Goal: Task Accomplishment & Management: Manage account settings

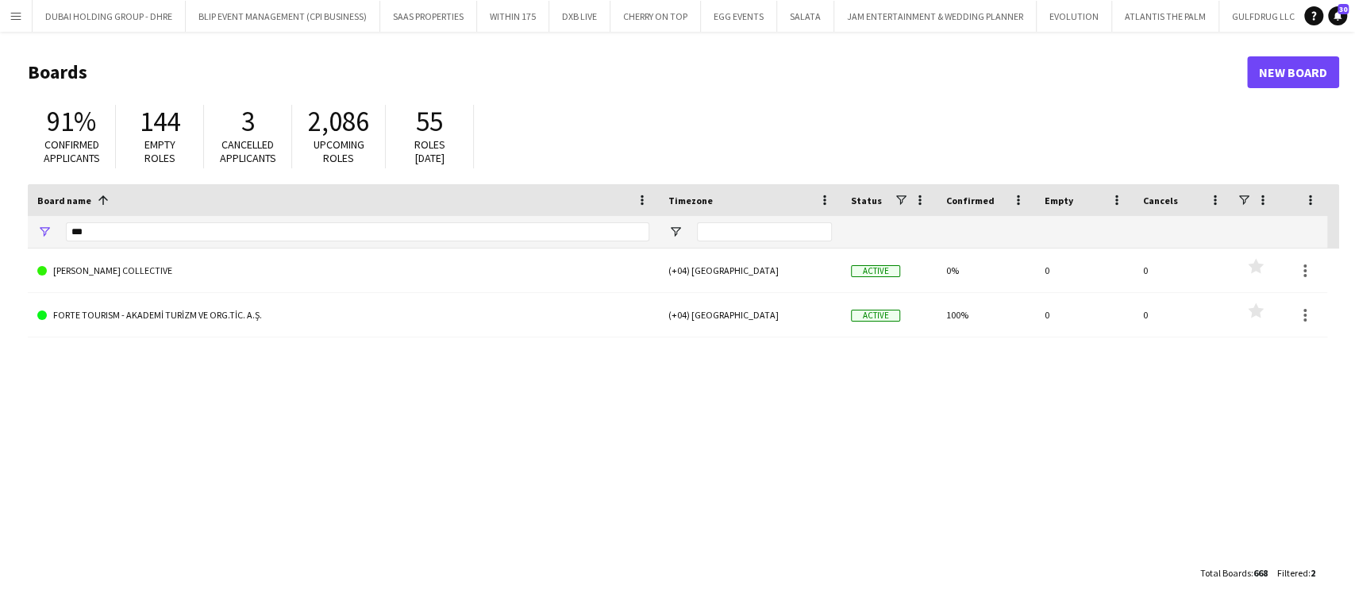
scroll to position [0, 5280]
drag, startPoint x: 108, startPoint y: 228, endPoint x: 10, endPoint y: 219, distance: 98.0
click at [10, 220] on main "Boards New Board 91% Confirmed applicants 144 Empty roles 3 Cancelled applicant…" at bounding box center [677, 322] width 1355 height 580
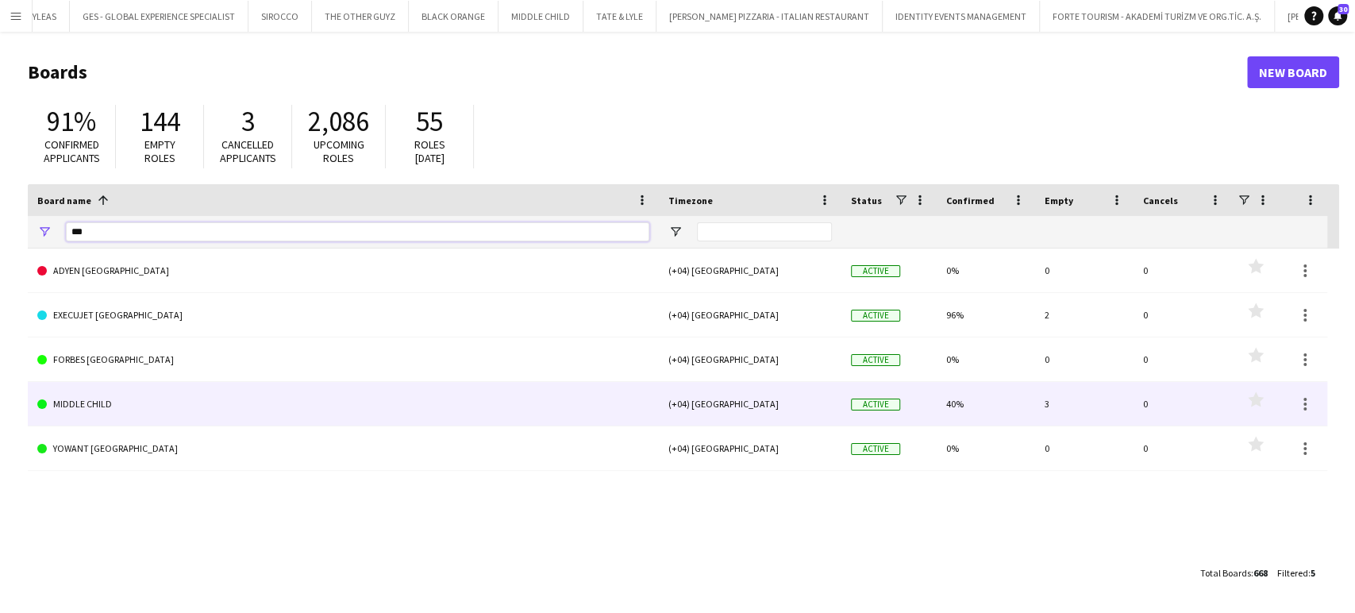
type input "***"
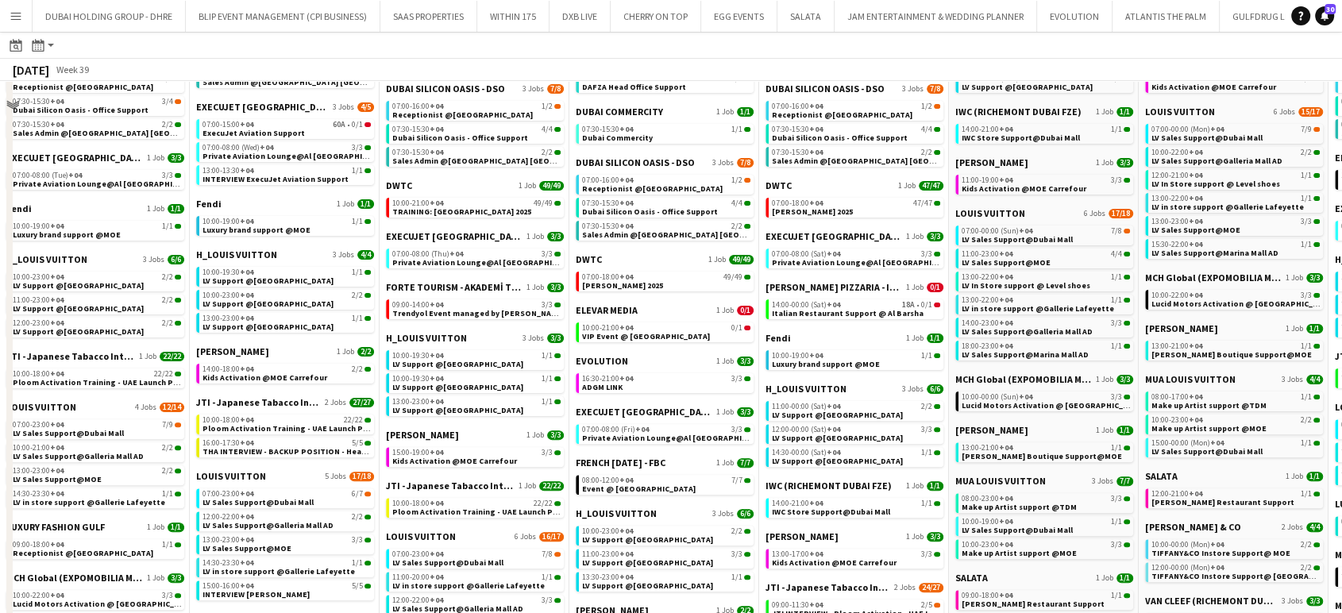
scroll to position [441, 0]
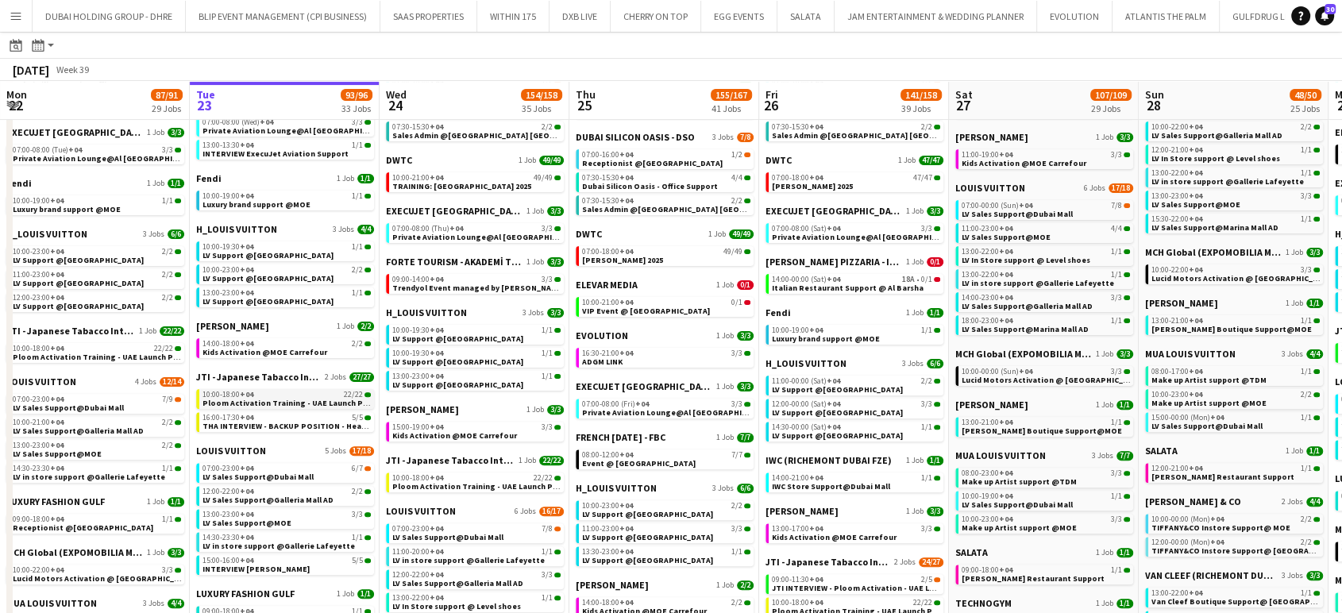
click at [279, 401] on span "Ploom Activation Training - UAE Launch Program" at bounding box center [297, 403] width 190 height 10
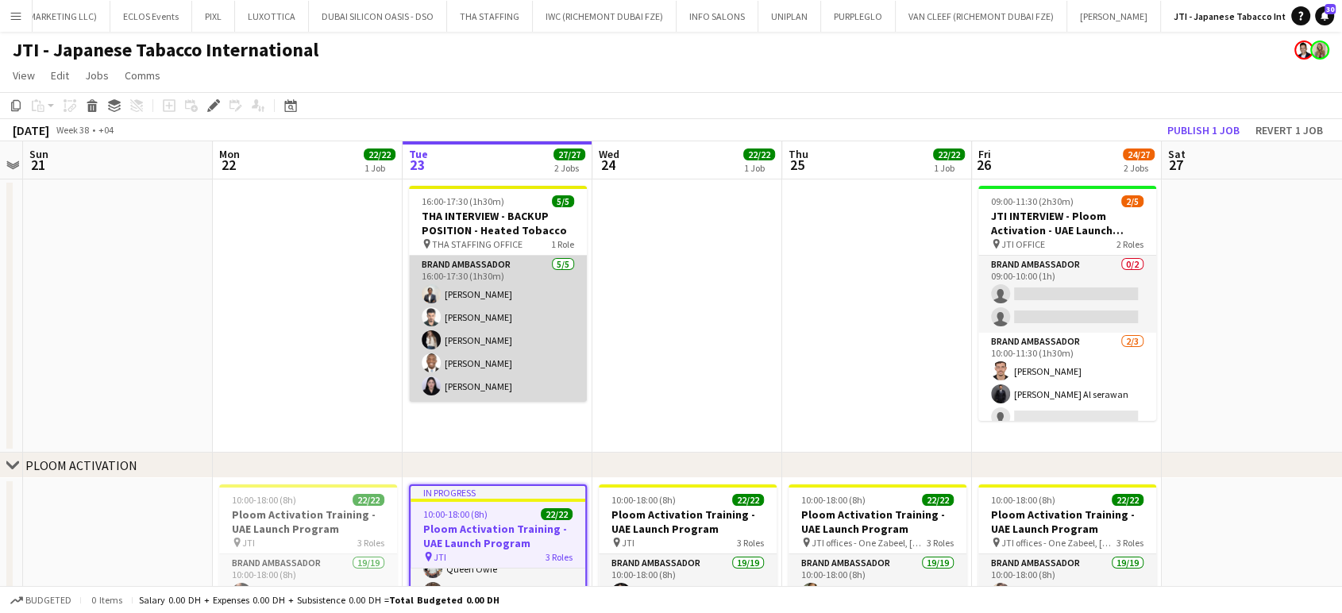
click at [495, 297] on app-card-role "Brand Ambassador [DATE] 16:00-17:30 (1h30m) [PERSON_NAME] [PERSON_NAME] Pashang…" at bounding box center [498, 329] width 178 height 146
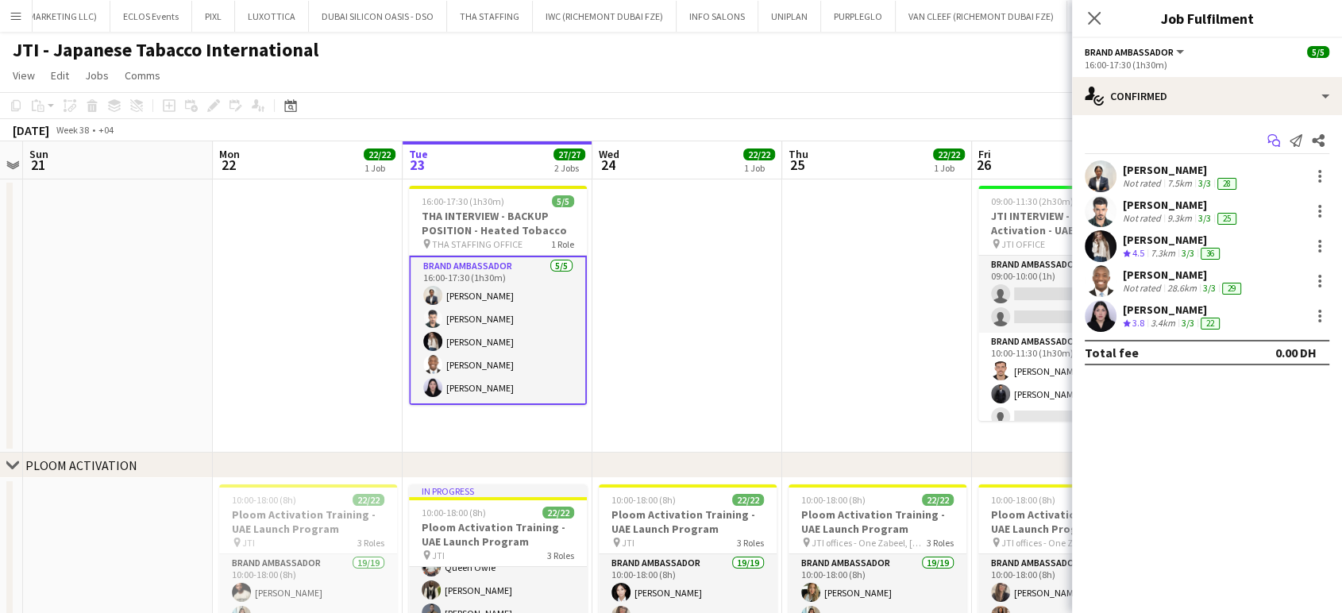
click at [1271, 137] on icon "Start chat" at bounding box center [1273, 140] width 13 height 13
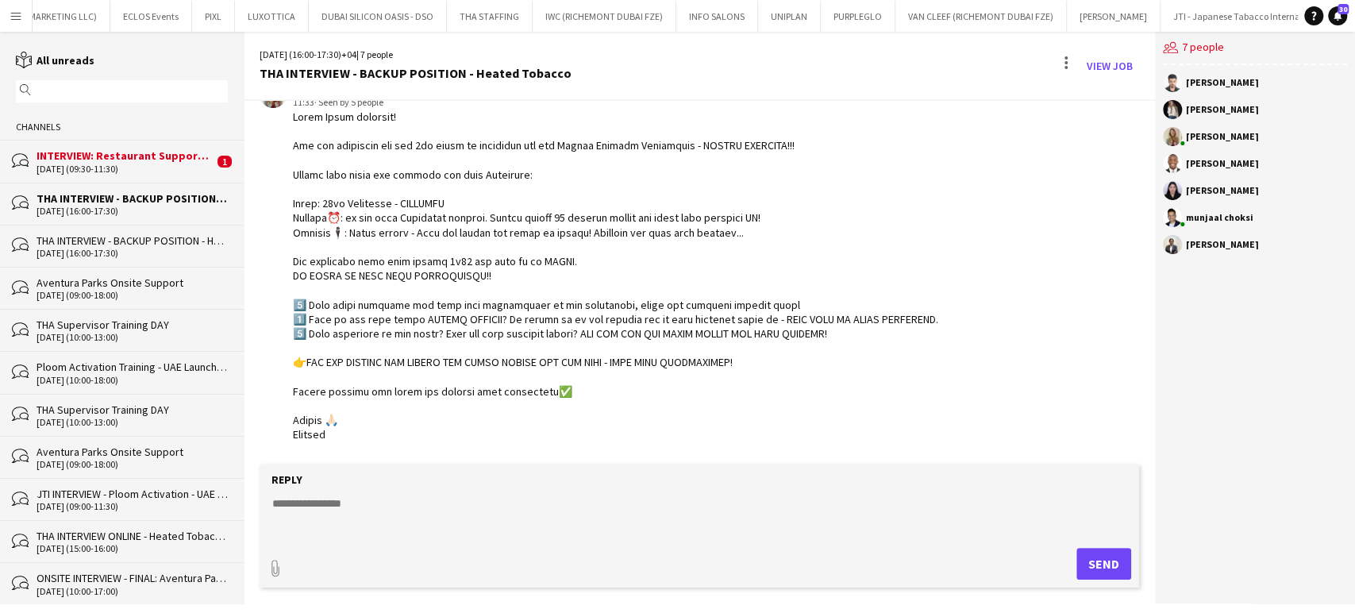
scroll to position [154, 0]
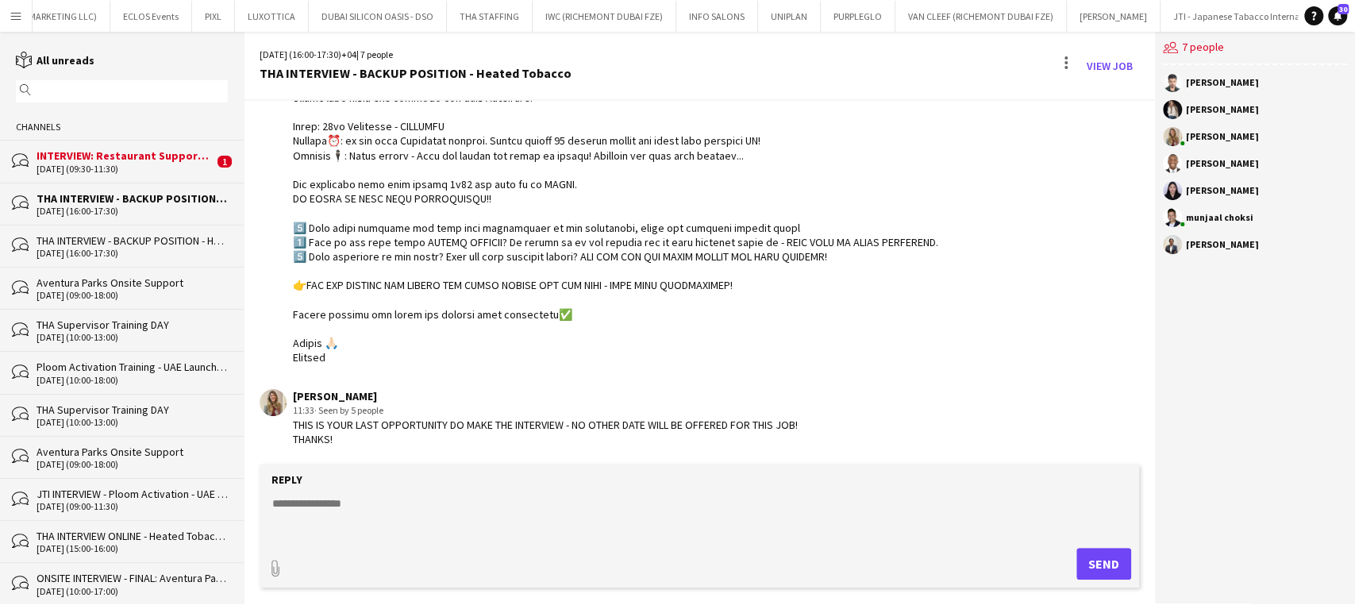
click at [870, 370] on app-chat-message "[PERSON_NAME] 11:33 · Seen by 5 people" at bounding box center [699, 184] width 911 height 377
drag, startPoint x: 776, startPoint y: 514, endPoint x: 772, endPoint y: 507, distance: 8.2
click at [773, 511] on textarea at bounding box center [703, 515] width 864 height 41
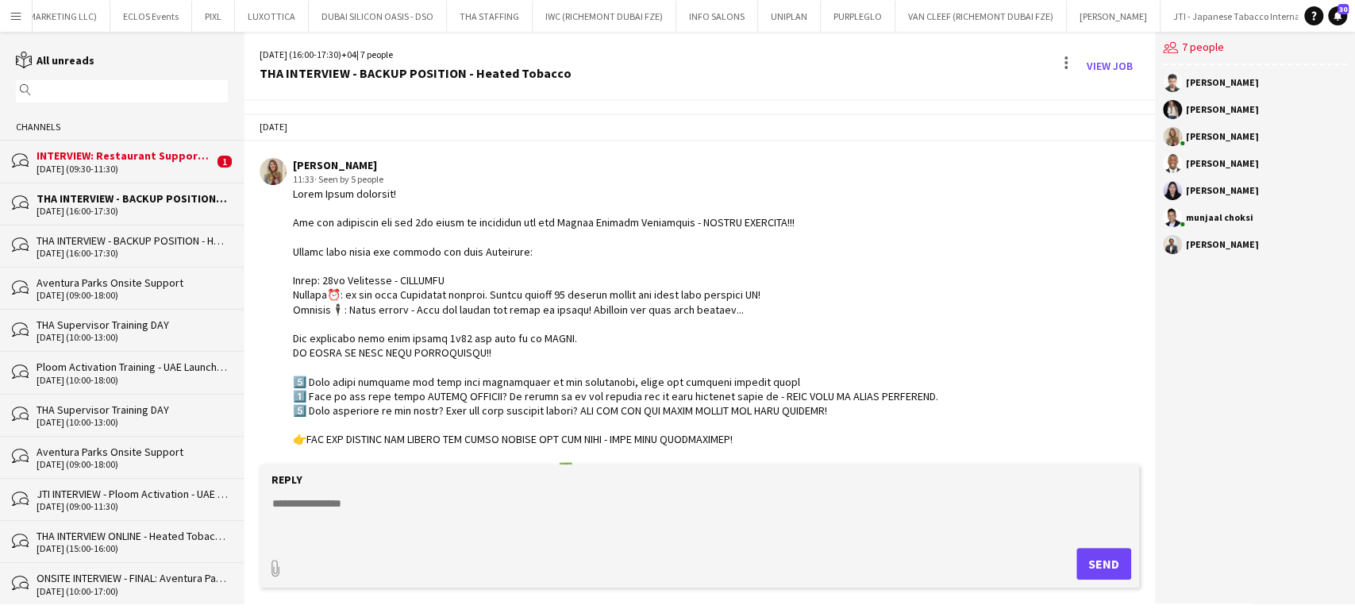
click at [674, 354] on div at bounding box center [615, 353] width 645 height 333
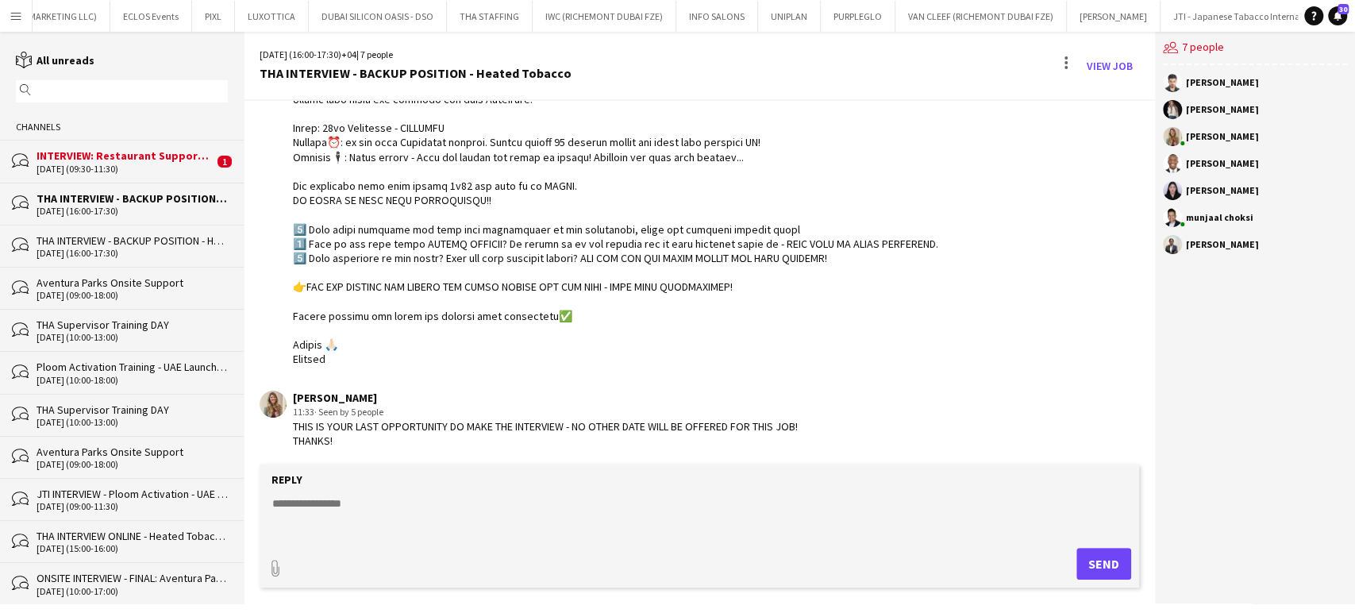
scroll to position [154, 0]
click at [1117, 63] on link "View Job" at bounding box center [1109, 65] width 59 height 25
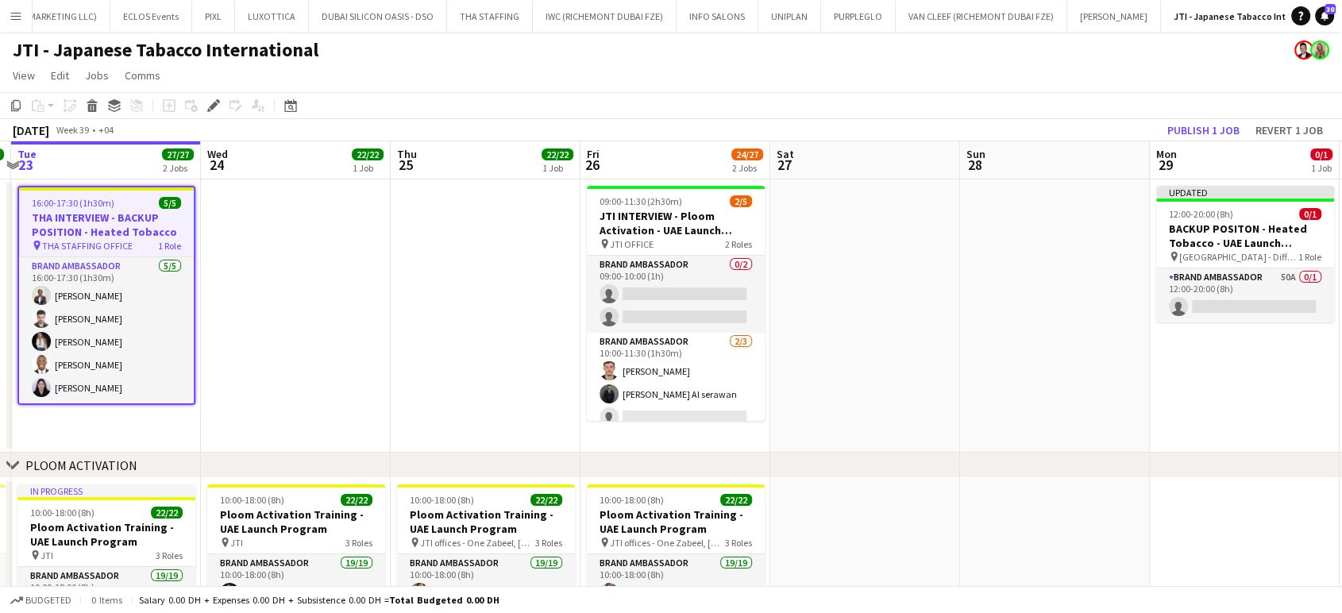
drag, startPoint x: 1269, startPoint y: 361, endPoint x: 814, endPoint y: 361, distance: 454.8
click at [814, 361] on app-calendar-viewport "Sat 20 Sun 21 Mon 22 22/22 1 Job Tue 23 27/27 2 Jobs Wed 24 22/22 1 Job Thu 25 …" at bounding box center [671, 446] width 1342 height 610
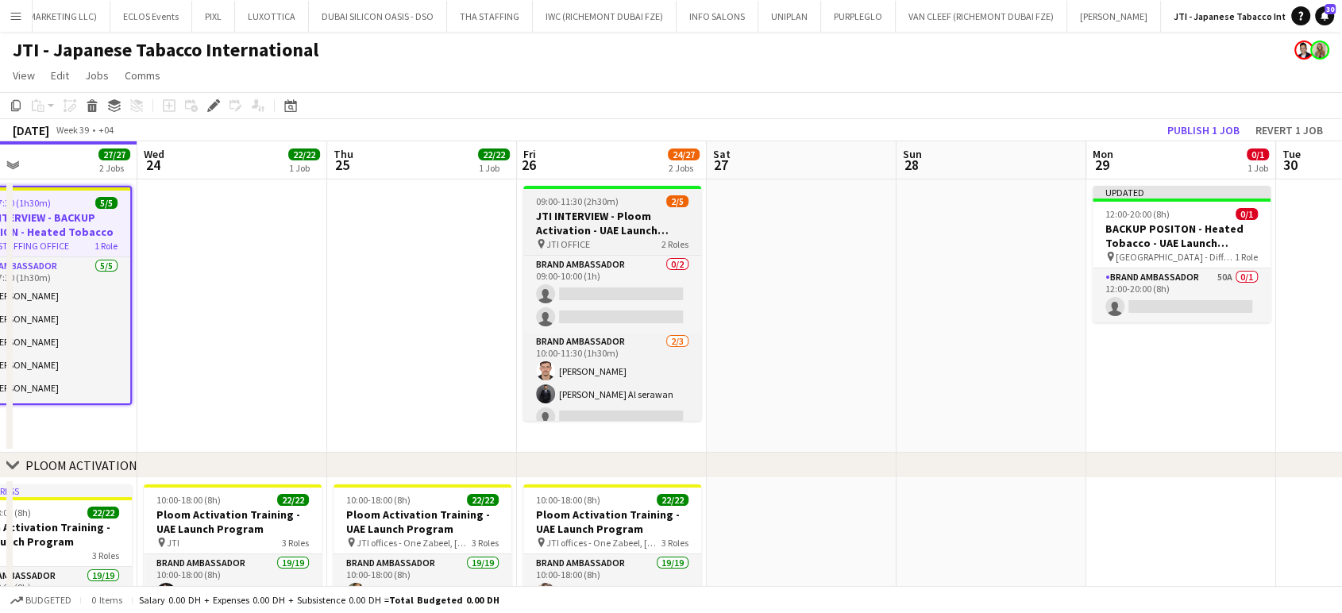
click at [564, 220] on h3 "JTI INTERVIEW - Ploom Activation - UAE Launch Program" at bounding box center [612, 223] width 178 height 29
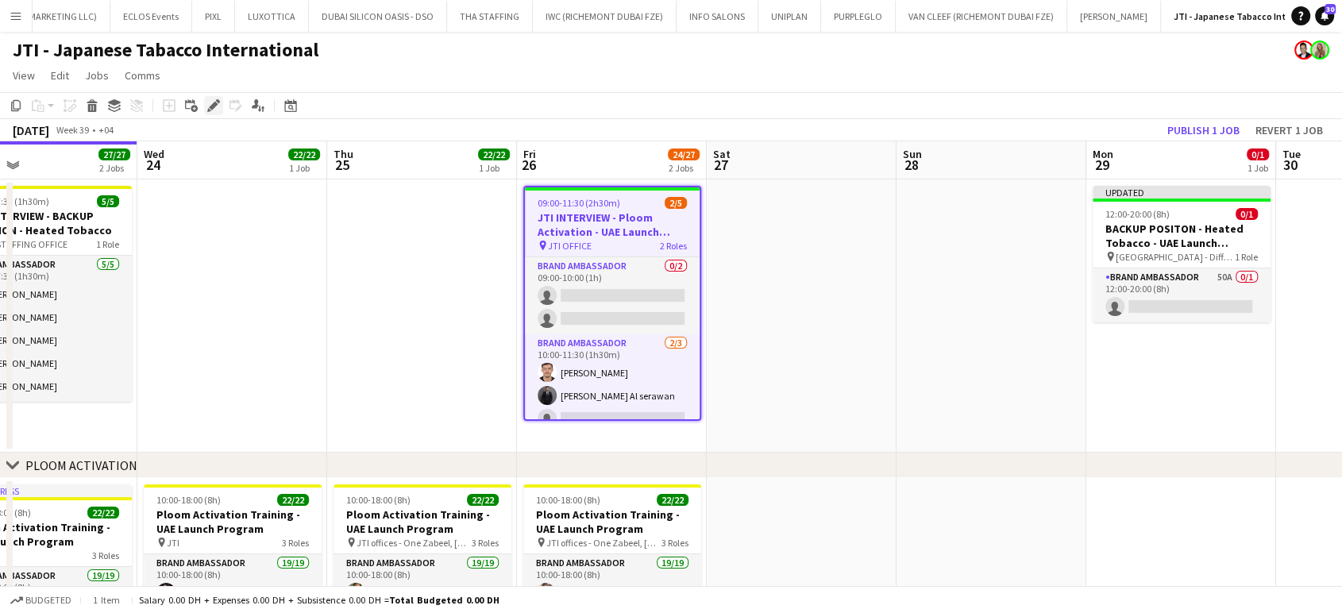
click at [209, 105] on icon "Edit" at bounding box center [213, 105] width 13 height 13
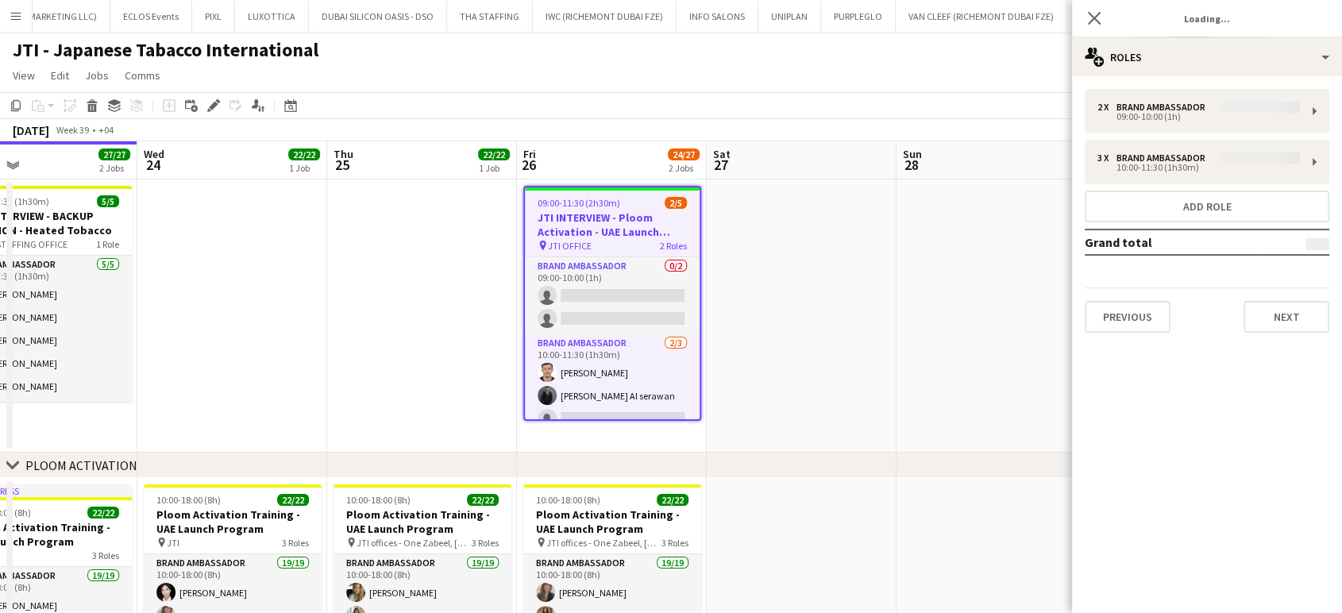
type input "*******"
click at [1142, 319] on button "Previous" at bounding box center [1127, 317] width 86 height 32
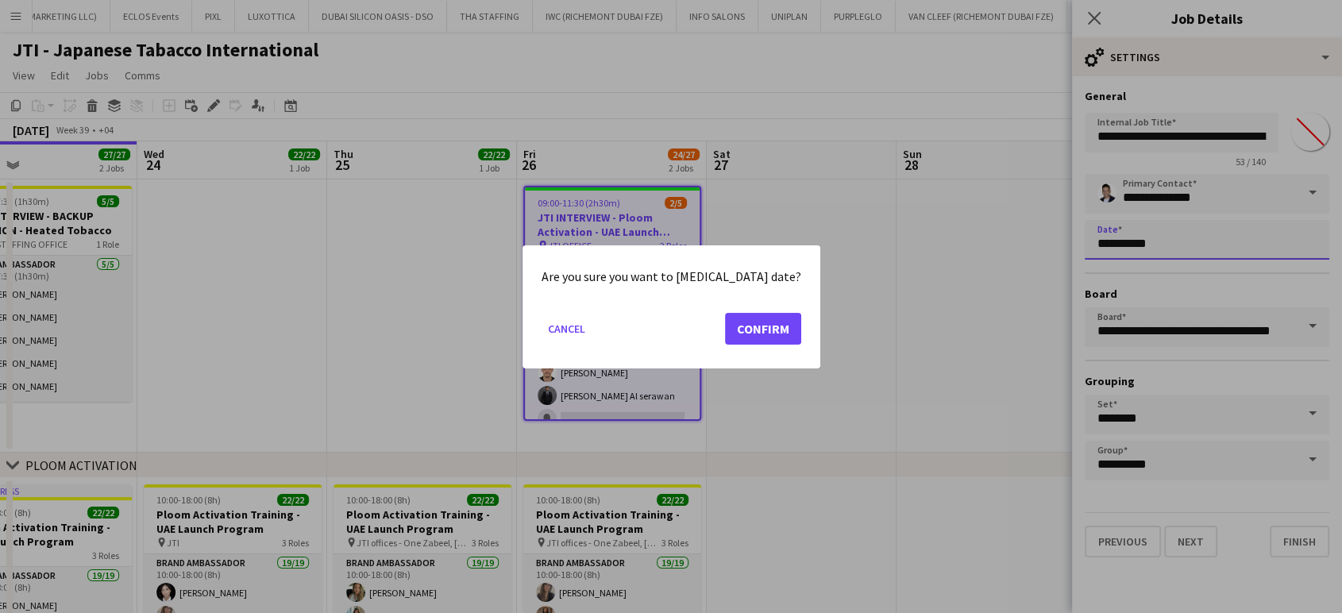
click at [1213, 240] on body "Menu Boards Boards Boards All jobs Status Workforce Workforce My Workforce Recr…" at bounding box center [671, 389] width 1342 height 778
click at [759, 329] on button "Confirm" at bounding box center [763, 328] width 76 height 32
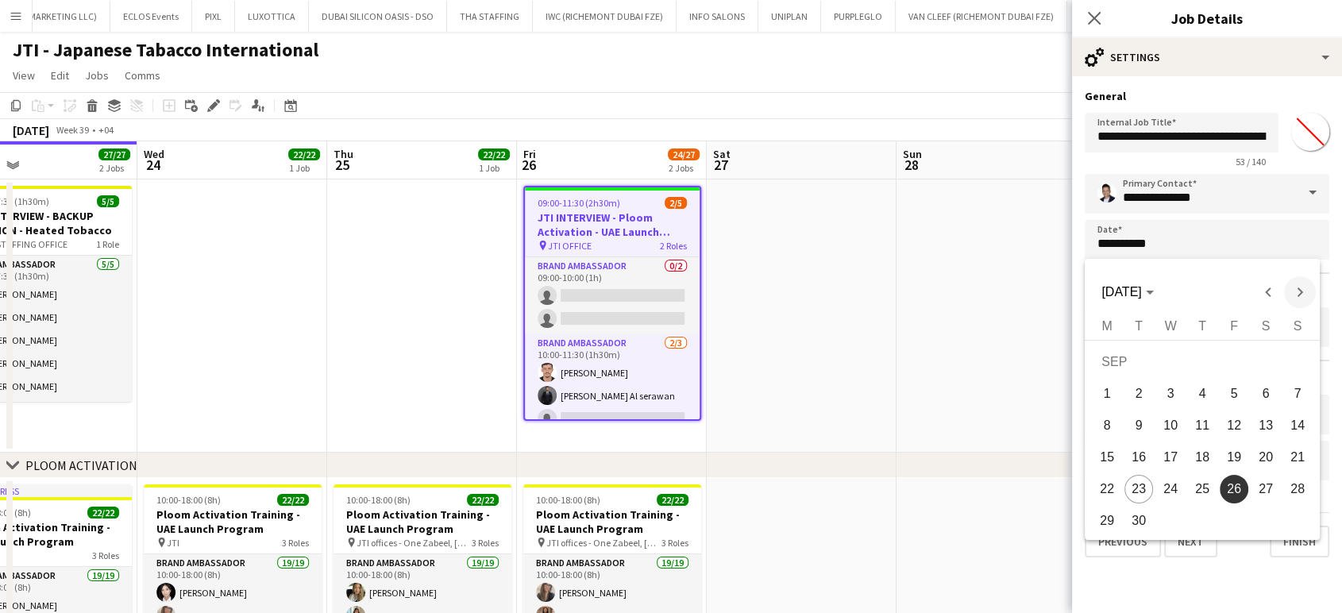
click at [1301, 295] on span "Next month" at bounding box center [1300, 292] width 32 height 32
click at [1238, 392] on span "3" at bounding box center [1233, 393] width 29 height 29
type input "**********"
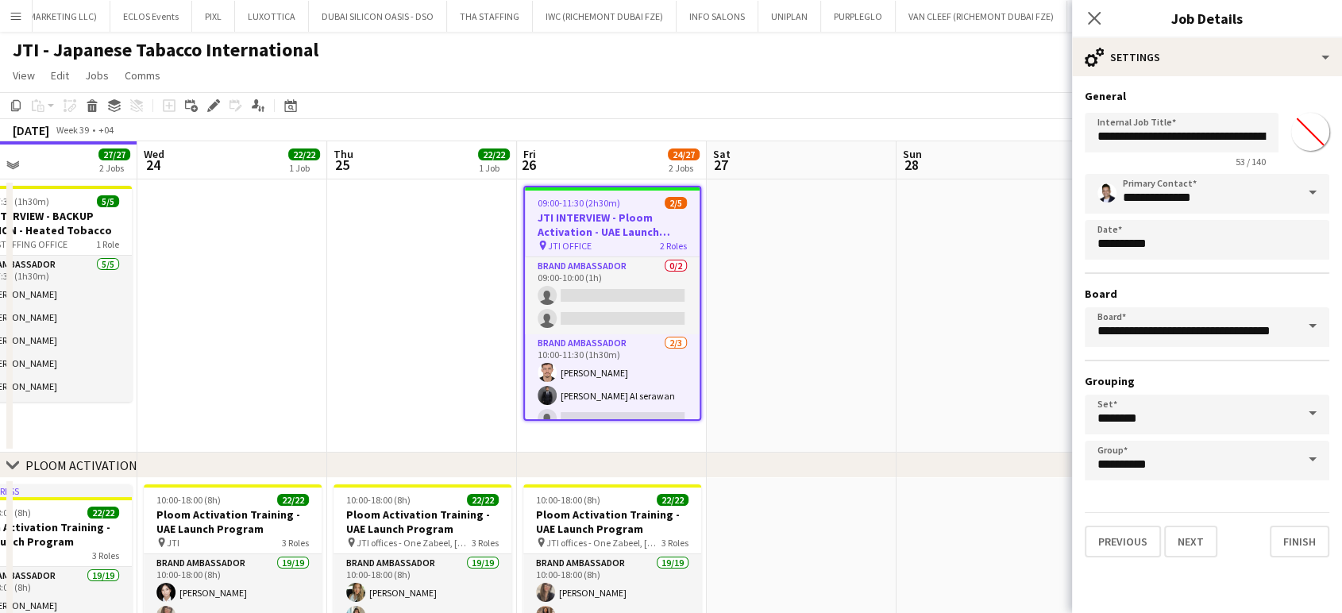
click at [903, 335] on app-date-cell at bounding box center [991, 315] width 190 height 273
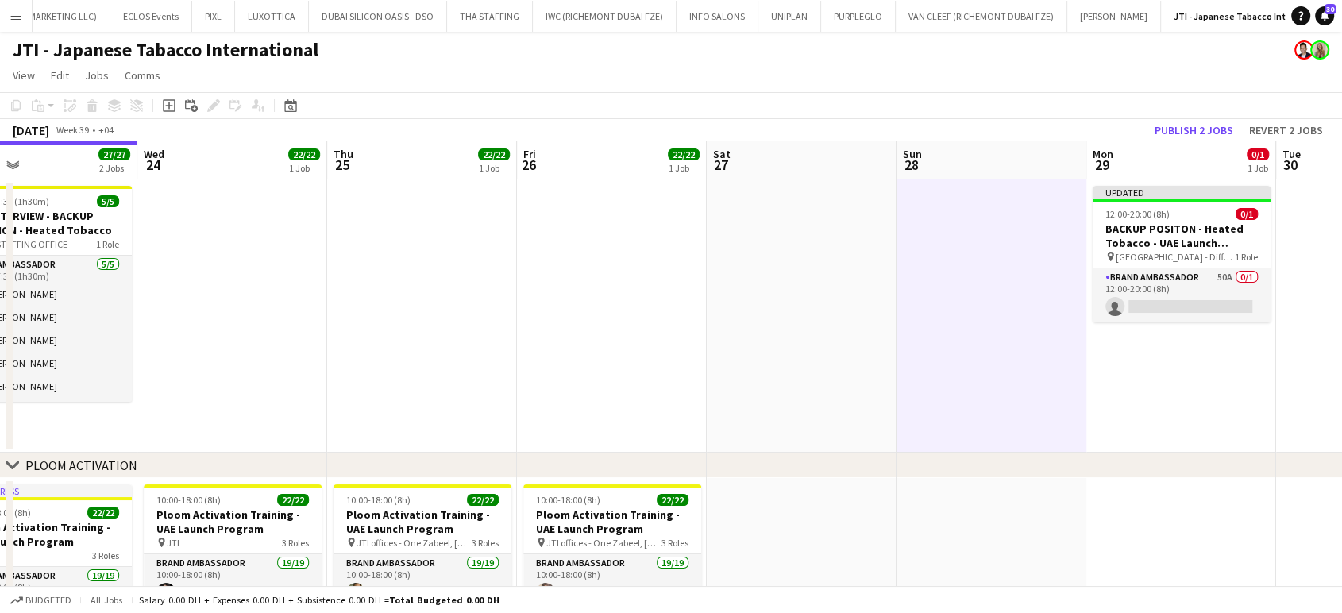
scroll to position [0, 397]
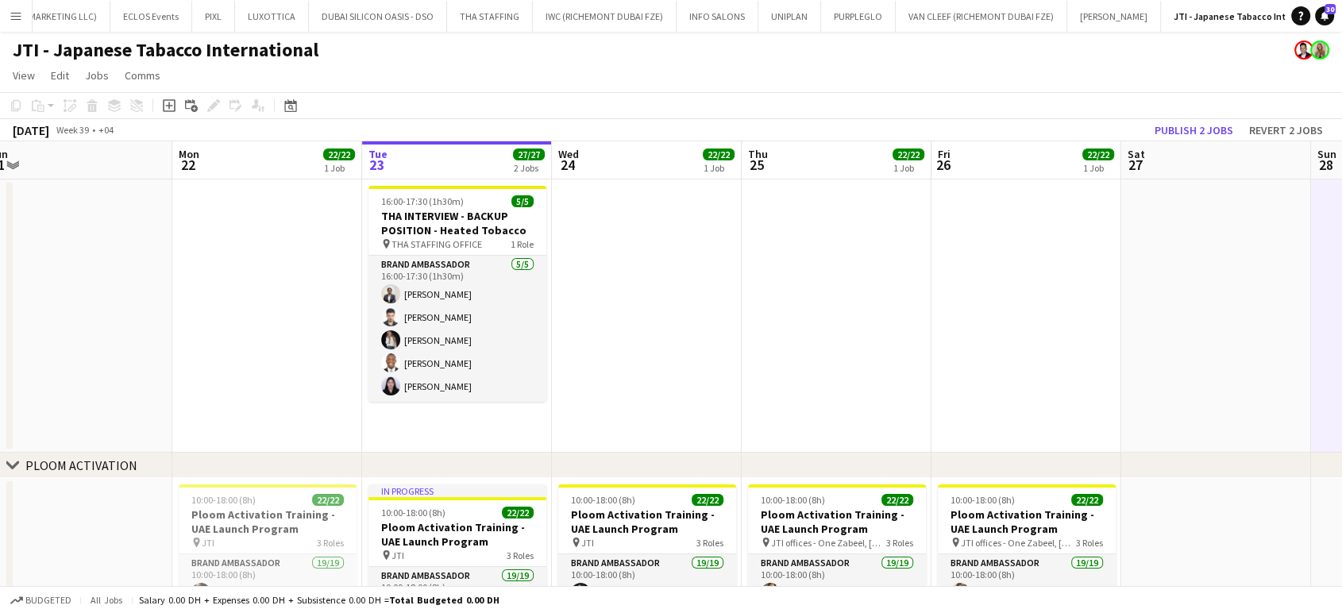
drag, startPoint x: 545, startPoint y: 335, endPoint x: 959, endPoint y: 342, distance: 414.4
click at [959, 342] on app-calendar-viewport "Fri 19 3/3 1 Job Sat 20 Sun 21 Mon 22 22/22 1 Job Tue 23 27/27 2 Jobs Wed 24 22…" at bounding box center [671, 446] width 1342 height 610
click at [1200, 130] on button "Publish 2 jobs" at bounding box center [1193, 130] width 91 height 21
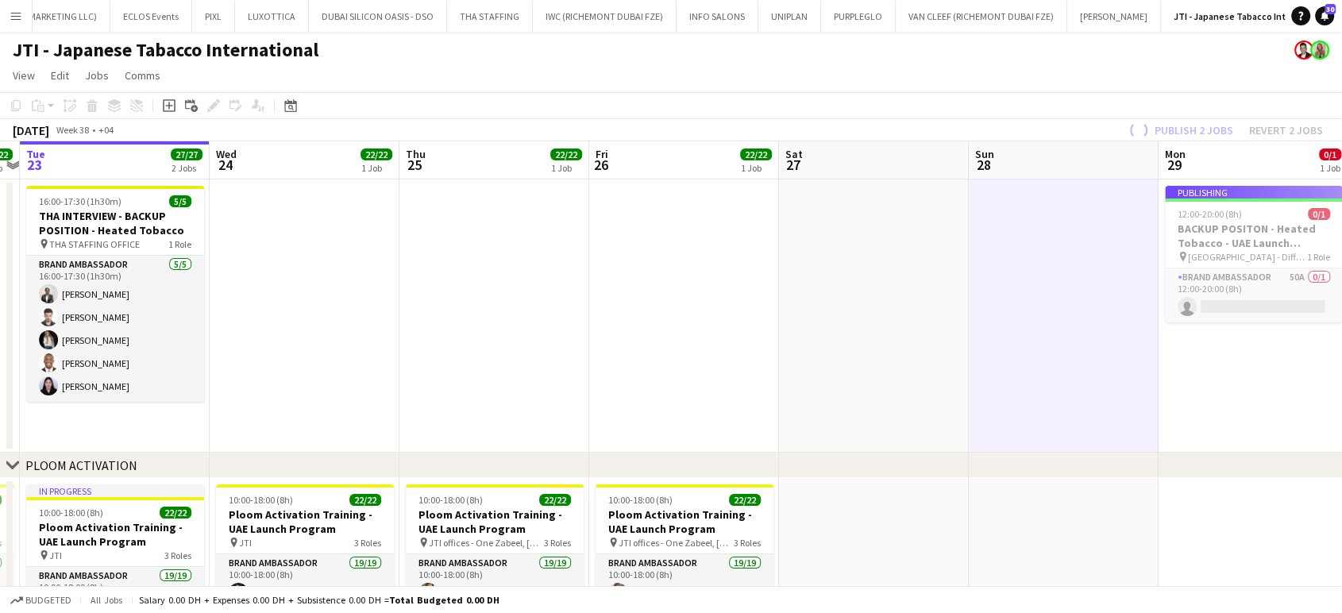
drag, startPoint x: 1135, startPoint y: 321, endPoint x: 426, endPoint y: 298, distance: 709.3
click at [426, 298] on app-calendar-viewport "Fri 19 3/3 1 Job Sat 20 Sun 21 Mon 22 22/22 1 Job Tue 23 27/27 2 Jobs Wed 24 22…" at bounding box center [671, 446] width 1342 height 610
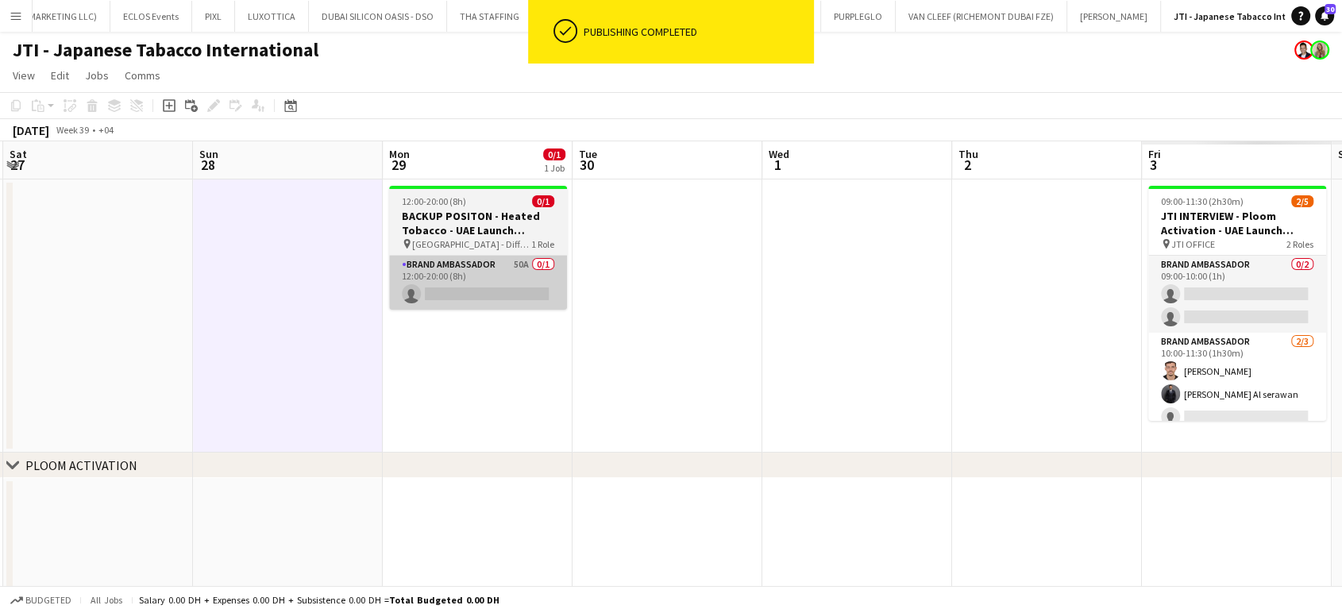
drag, startPoint x: 787, startPoint y: 321, endPoint x: 499, endPoint y: 276, distance: 291.6
click at [525, 298] on app-calendar-viewport "Tue 23 27/27 2 Jobs Wed 24 22/22 1 Job Thu 25 22/22 1 Job Fri 26 22/22 1 Job Sa…" at bounding box center [671, 446] width 1342 height 610
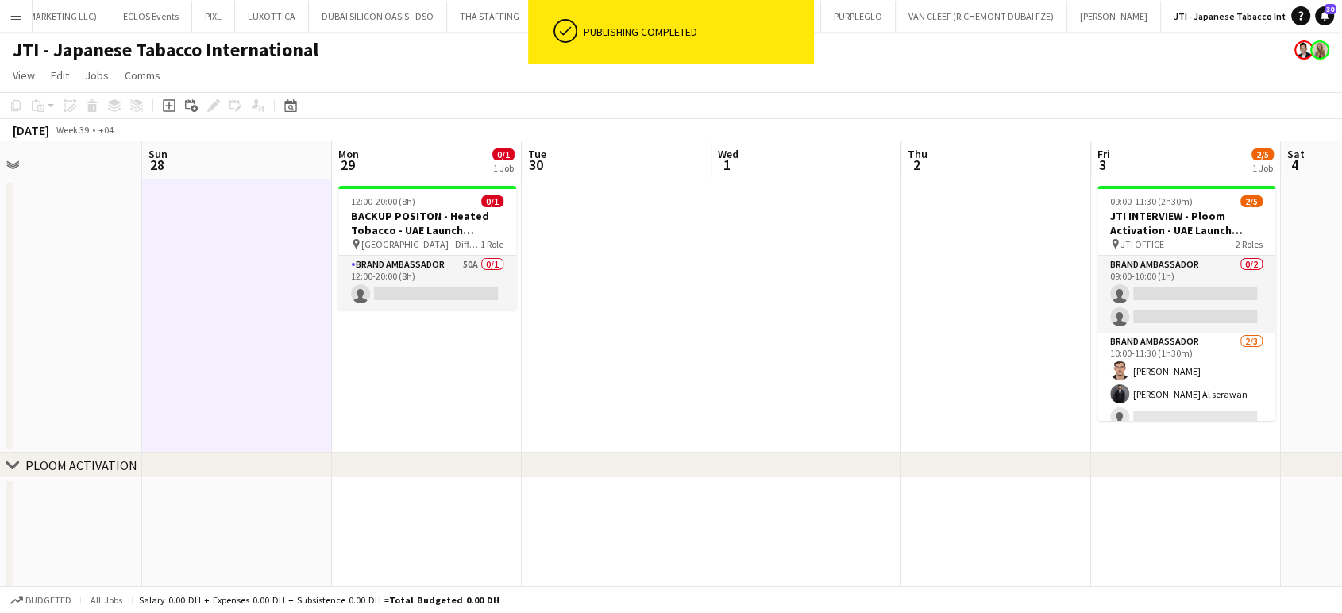
scroll to position [0, 779]
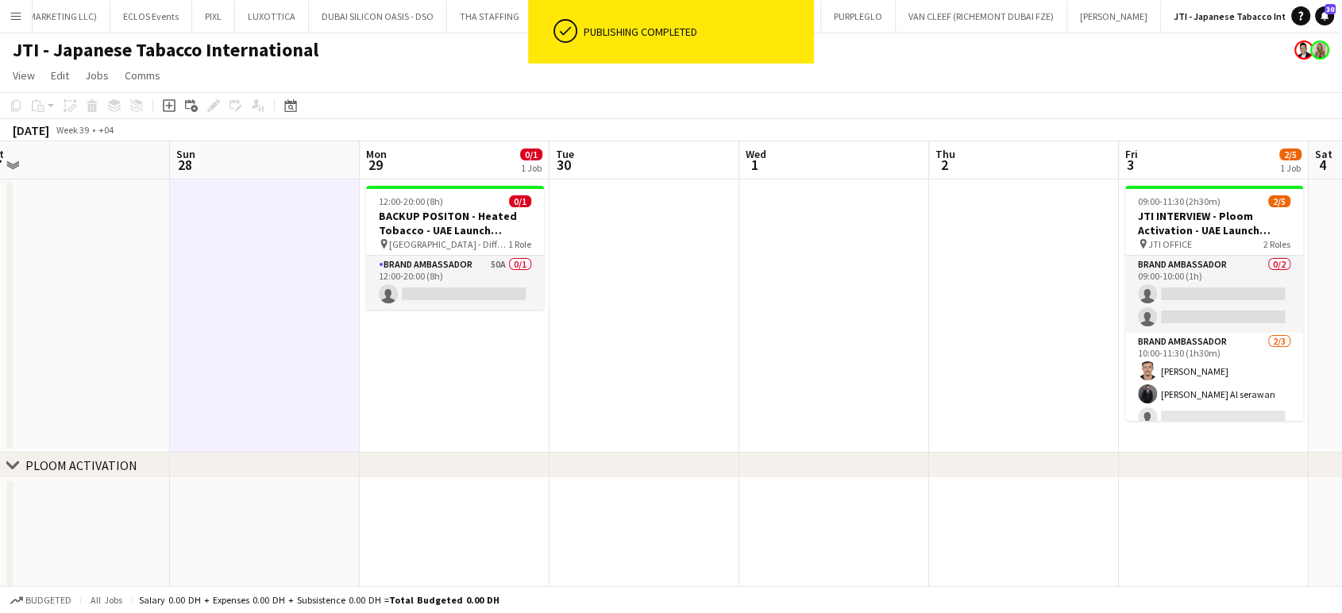
drag, startPoint x: 903, startPoint y: 301, endPoint x: 683, endPoint y: 268, distance: 222.3
click at [683, 268] on app-calendar-viewport "Tue 23 27/27 2 Jobs Wed 24 22/22 1 Job Thu 25 22/22 1 Job Fri 26 22/22 1 Job Sa…" at bounding box center [671, 446] width 1342 height 610
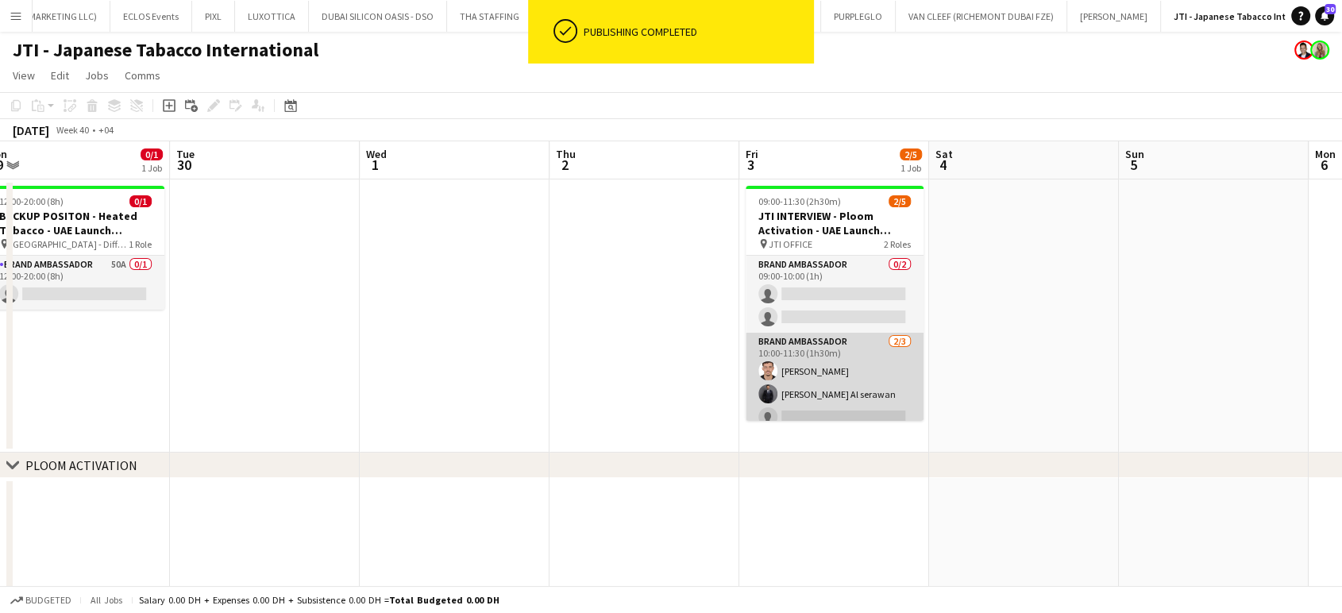
scroll to position [12, 0]
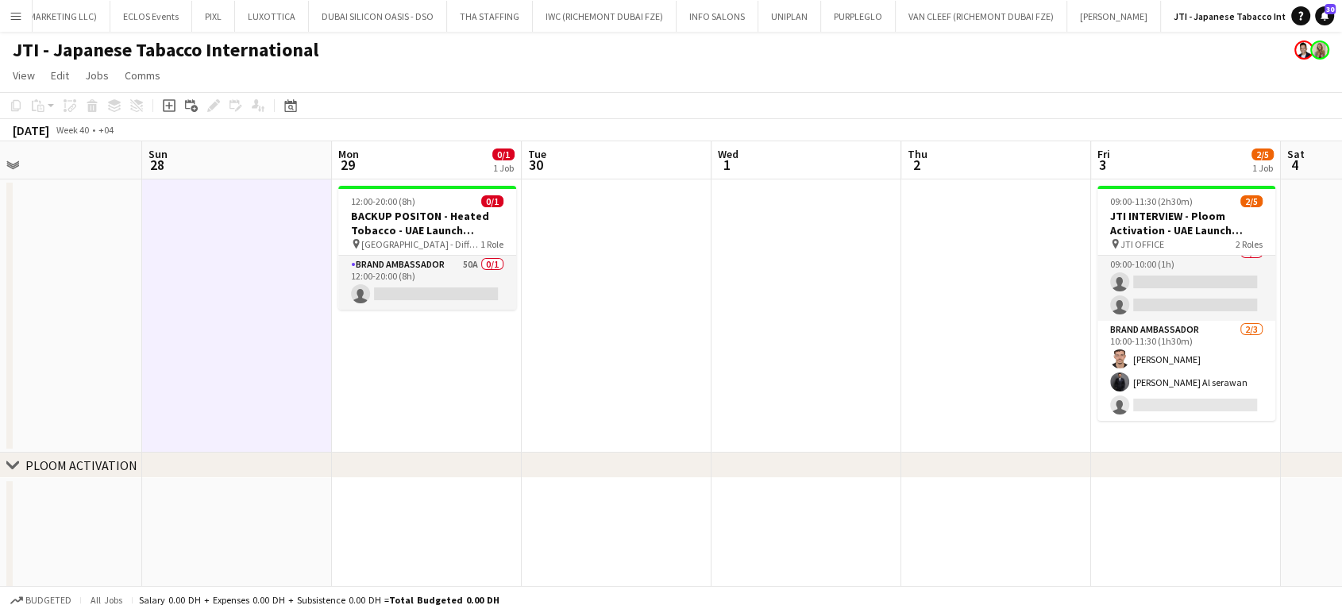
drag, startPoint x: 579, startPoint y: 352, endPoint x: 1036, endPoint y: 380, distance: 457.3
click at [1126, 354] on app-calendar-viewport "Thu 25 22/22 1 Job Fri 26 22/22 1 Job Sat 27 Sun 28 Mon 29 0/1 1 Job Tue 30 Wed…" at bounding box center [671, 446] width 1342 height 610
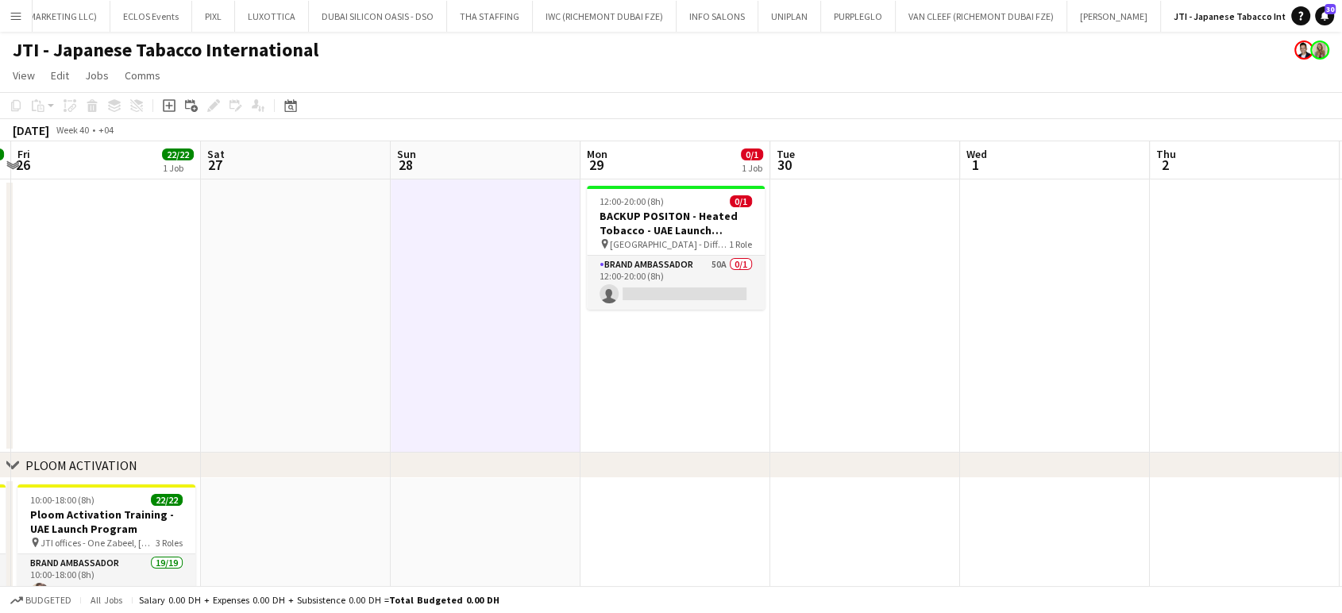
drag, startPoint x: 903, startPoint y: 349, endPoint x: 1105, endPoint y: 358, distance: 202.6
click at [1088, 351] on app-calendar-viewport "Tue 23 27/27 2 Jobs Wed 24 22/22 1 Job Thu 25 22/22 1 Job Fri 26 22/22 1 Job Sa…" at bounding box center [671, 446] width 1342 height 610
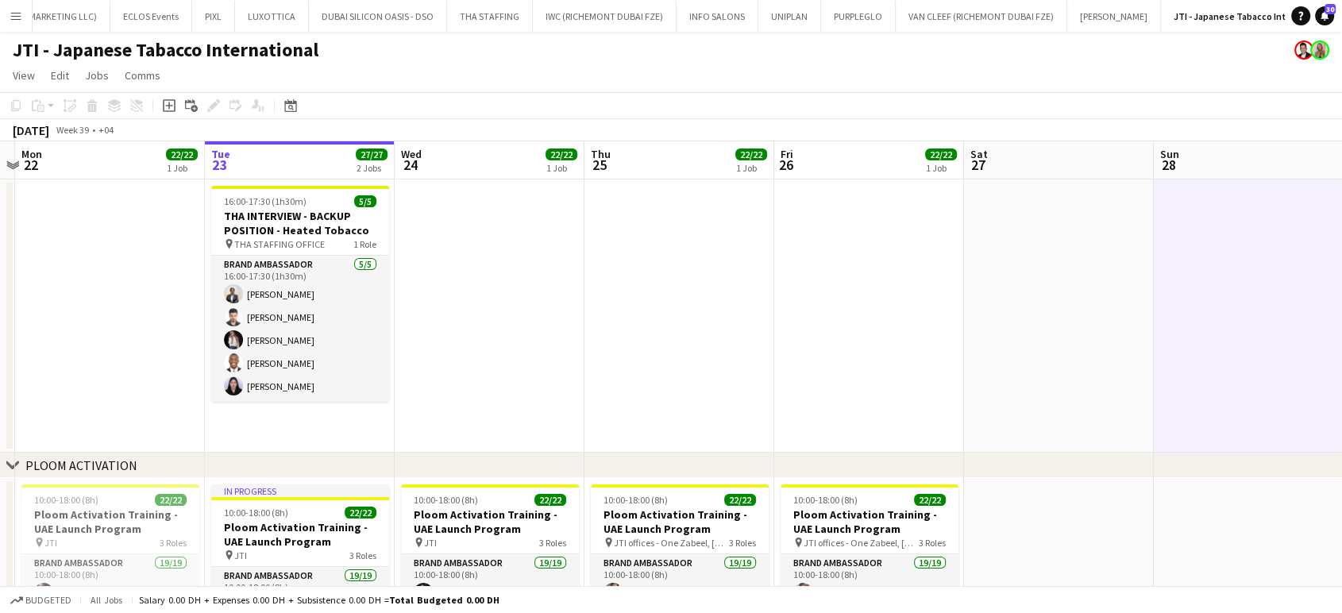
drag, startPoint x: 615, startPoint y: 318, endPoint x: 1175, endPoint y: 328, distance: 559.7
click at [1121, 321] on app-calendar-viewport "Sat 20 Sun 21 Mon 22 22/22 1 Job Tue 23 27/27 2 Jobs Wed 24 22/22 1 Job Thu 25 …" at bounding box center [671, 446] width 1342 height 610
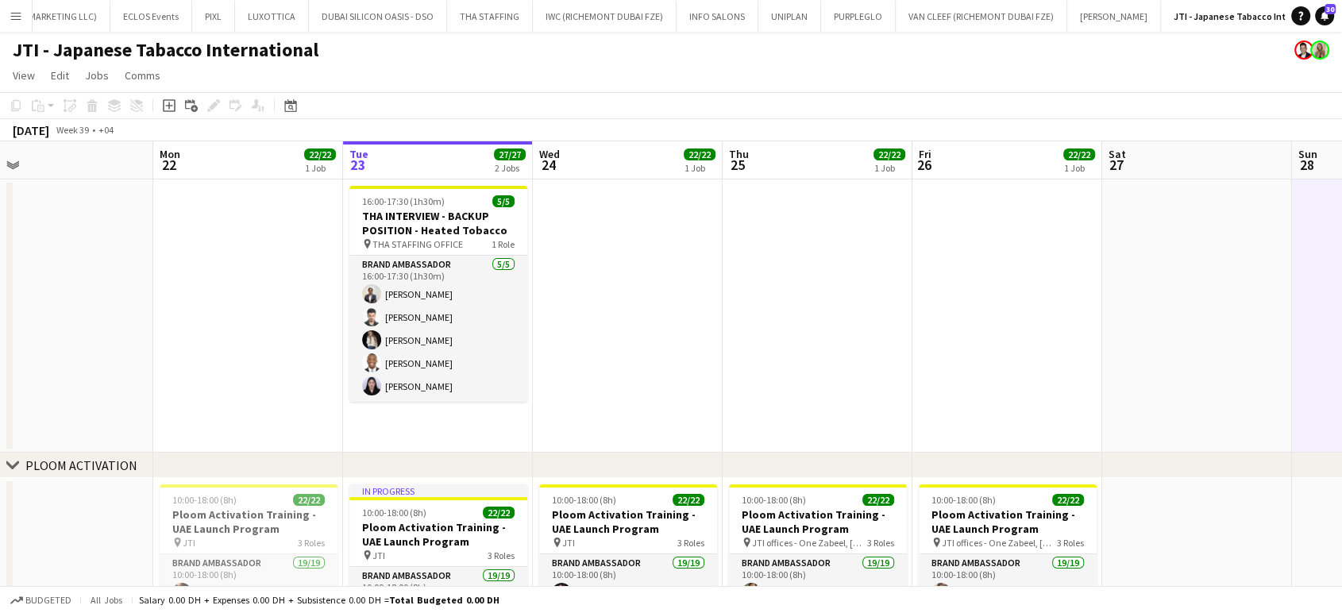
click at [931, 278] on app-calendar-viewport "Fri 19 3/3 1 Job Sat 20 Sun 21 Mon 22 22/22 1 Job Tue 23 27/27 2 Jobs Wed 24 22…" at bounding box center [671, 446] width 1342 height 610
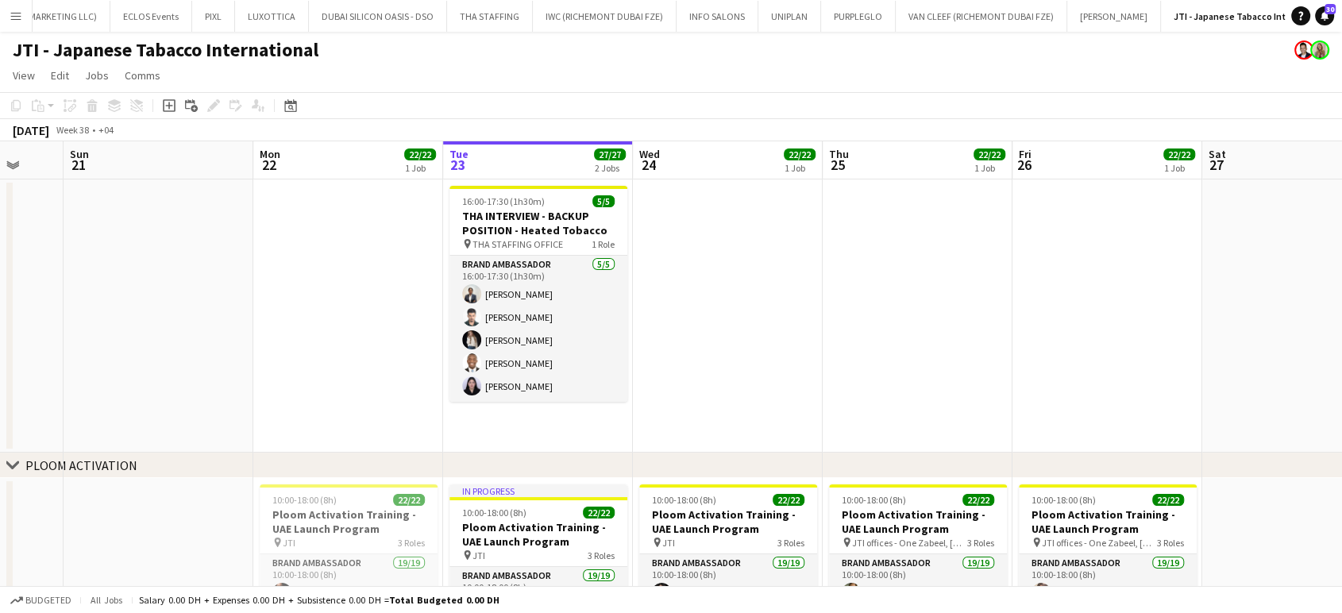
drag, startPoint x: 1039, startPoint y: 265, endPoint x: 769, endPoint y: 254, distance: 270.1
click at [789, 252] on app-calendar-viewport "Wed 17 22/22 1 Job Thu 18 22/22 1 Job Fri 19 3/3 1 Job Sat 20 Sun 21 Mon 22 22/…" at bounding box center [671, 446] width 1342 height 610
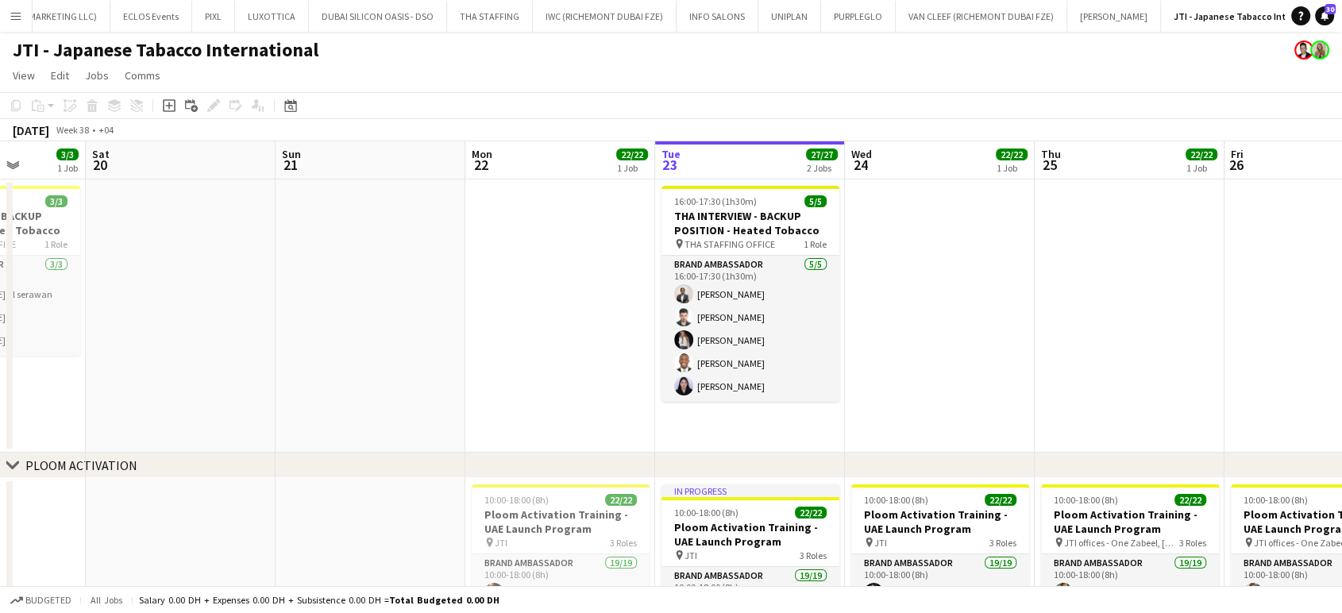
drag, startPoint x: 380, startPoint y: 335, endPoint x: 635, endPoint y: 336, distance: 254.8
click at [635, 336] on app-calendar-viewport "Wed 17 22/22 1 Job Thu 18 22/22 1 Job Fri 19 3/3 1 Job Sat 20 Sun 21 Mon 22 22/…" at bounding box center [671, 446] width 1342 height 610
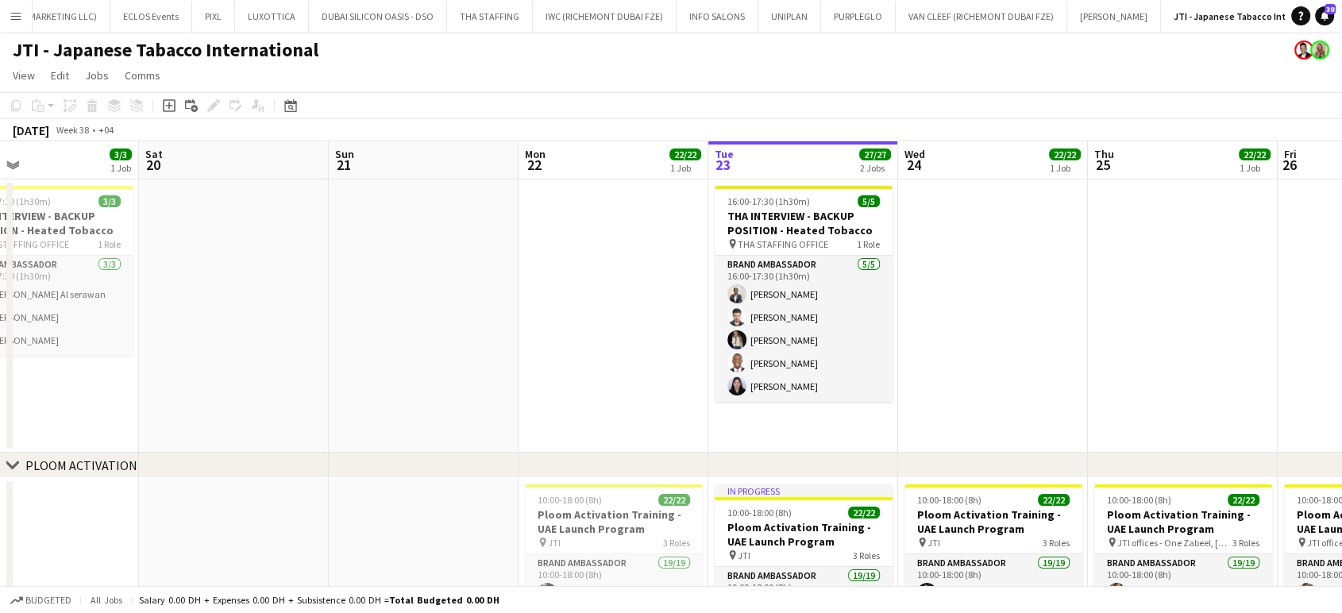
click at [701, 336] on app-calendar-viewport "Wed 17 22/22 1 Job Thu 18 22/22 1 Job Fri 19 3/3 1 Job Sat 20 Sun 21 Mon 22 22/…" at bounding box center [671, 446] width 1342 height 610
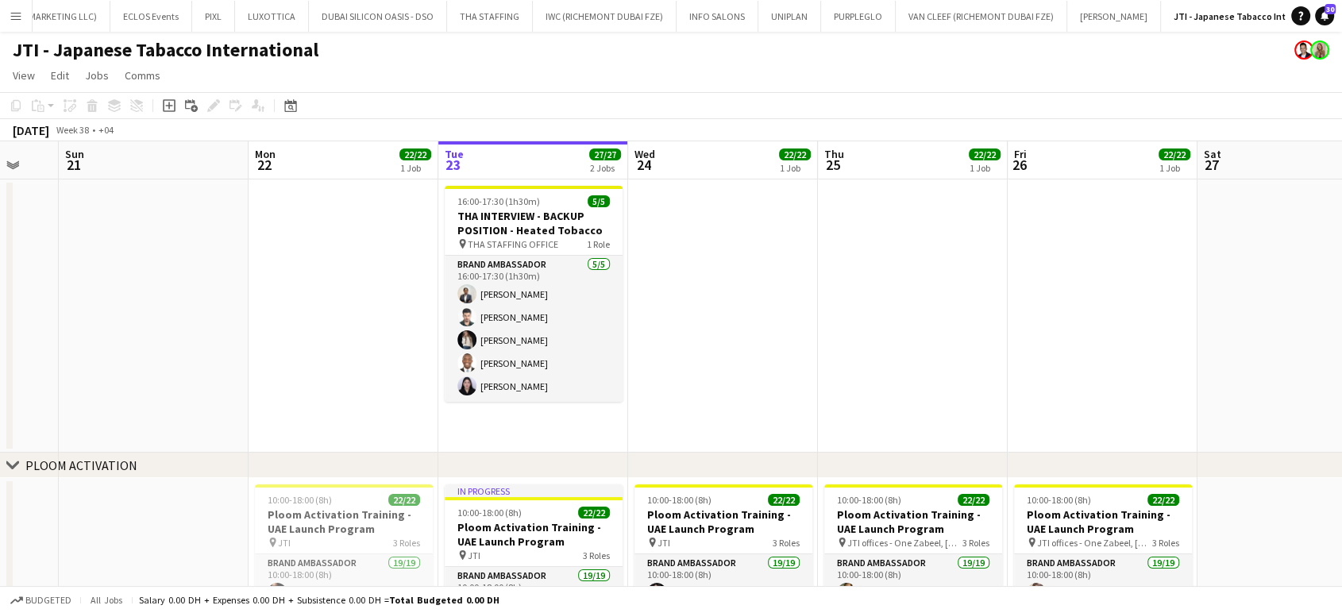
drag, startPoint x: 826, startPoint y: 345, endPoint x: 221, endPoint y: 345, distance: 604.9
click at [234, 345] on app-calendar-viewport "Thu 18 22/22 1 Job Fri 19 3/3 1 Job Sat 20 Sun 21 Mon 22 22/22 1 Job Tue 23 27/…" at bounding box center [671, 446] width 1342 height 610
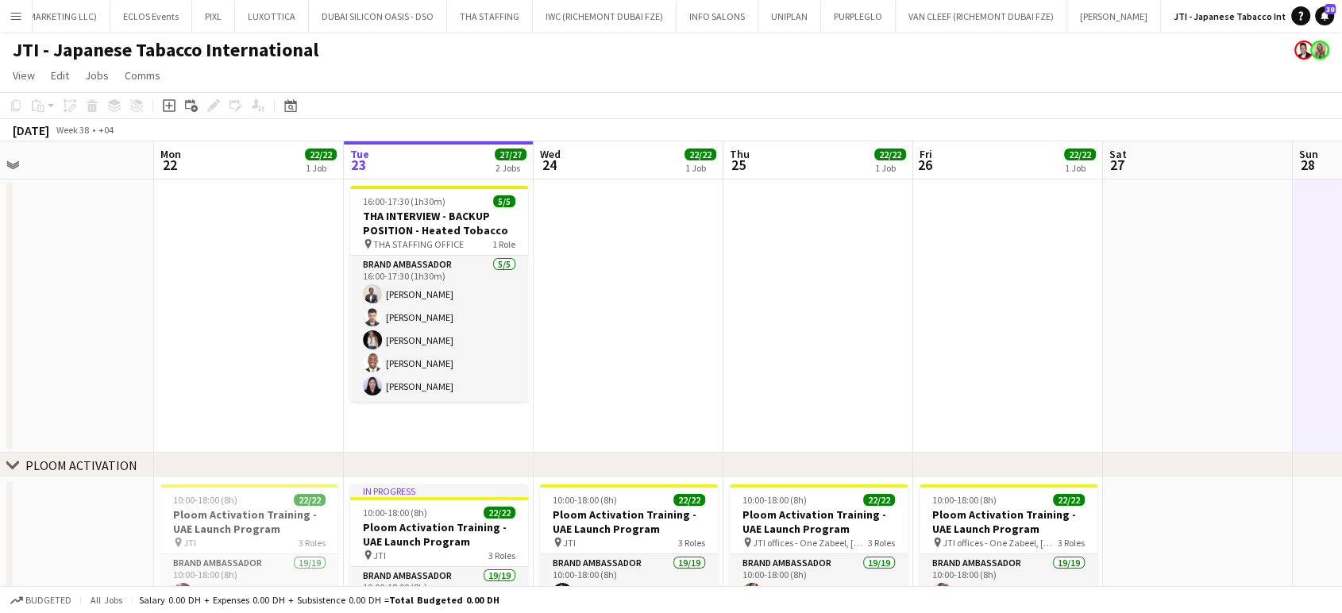
drag, startPoint x: 145, startPoint y: 314, endPoint x: 499, endPoint y: 316, distance: 354.0
click at [479, 311] on app-calendar-viewport "Thu 18 22/22 1 Job Fri 19 3/3 1 Job Sat 20 Sun 21 Mon 22 22/22 1 Job Tue 23 27/…" at bounding box center [671, 446] width 1342 height 610
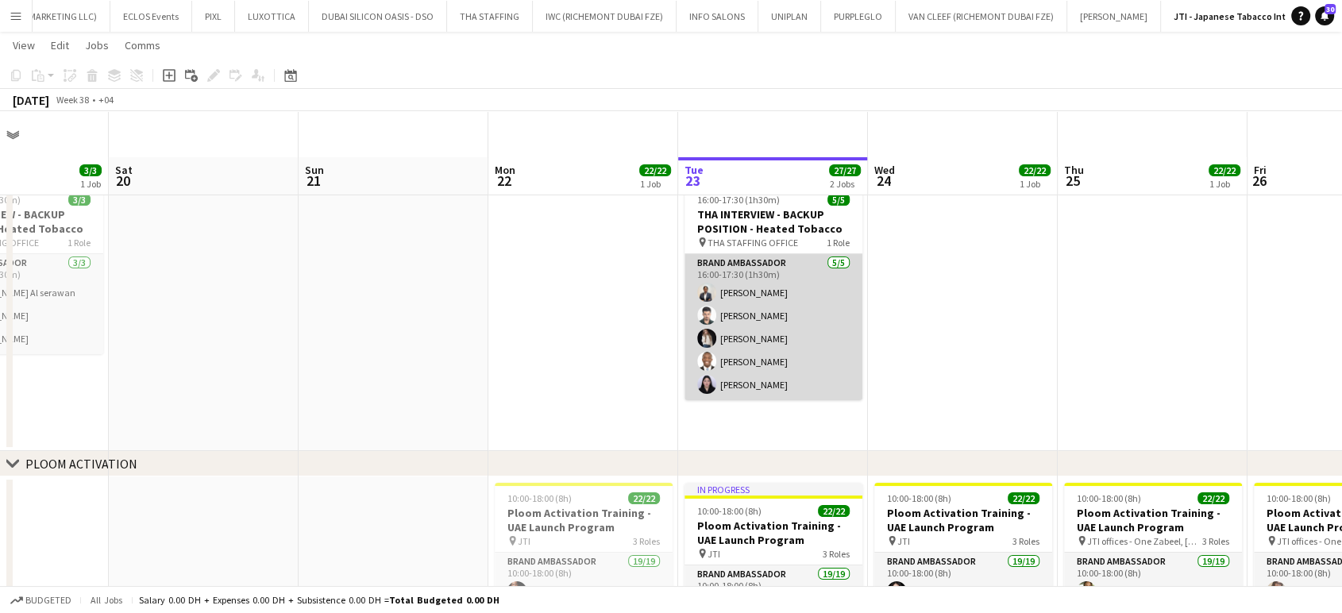
scroll to position [163, 0]
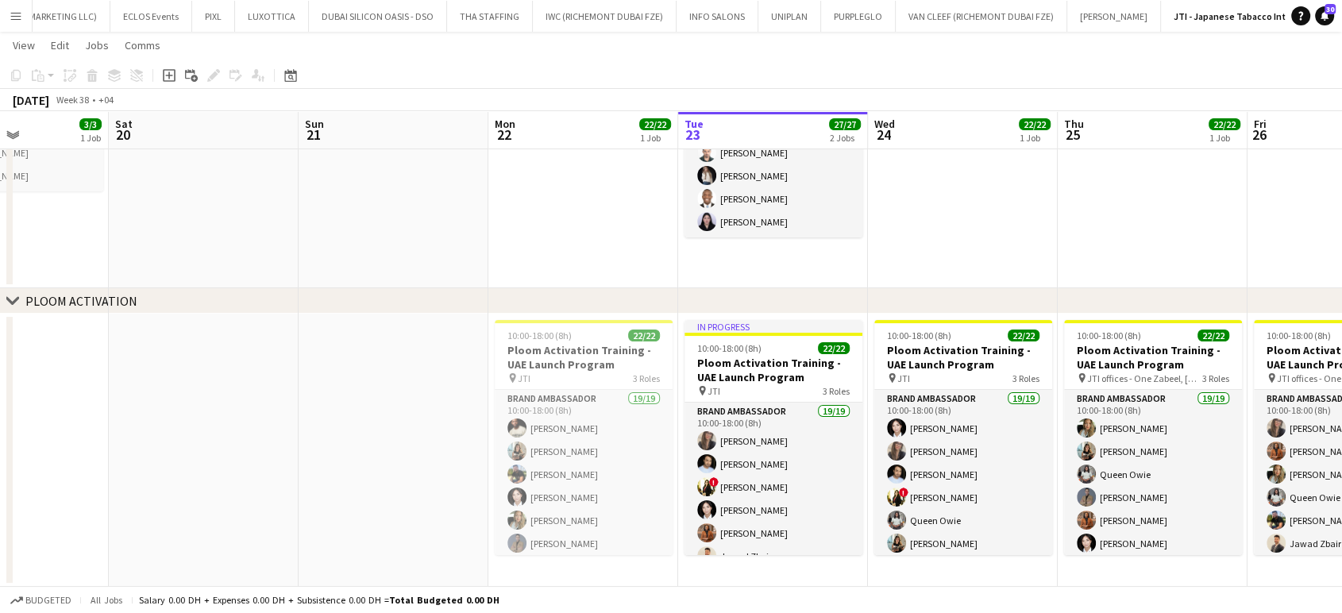
click at [330, 337] on app-date-cell at bounding box center [393, 450] width 190 height 273
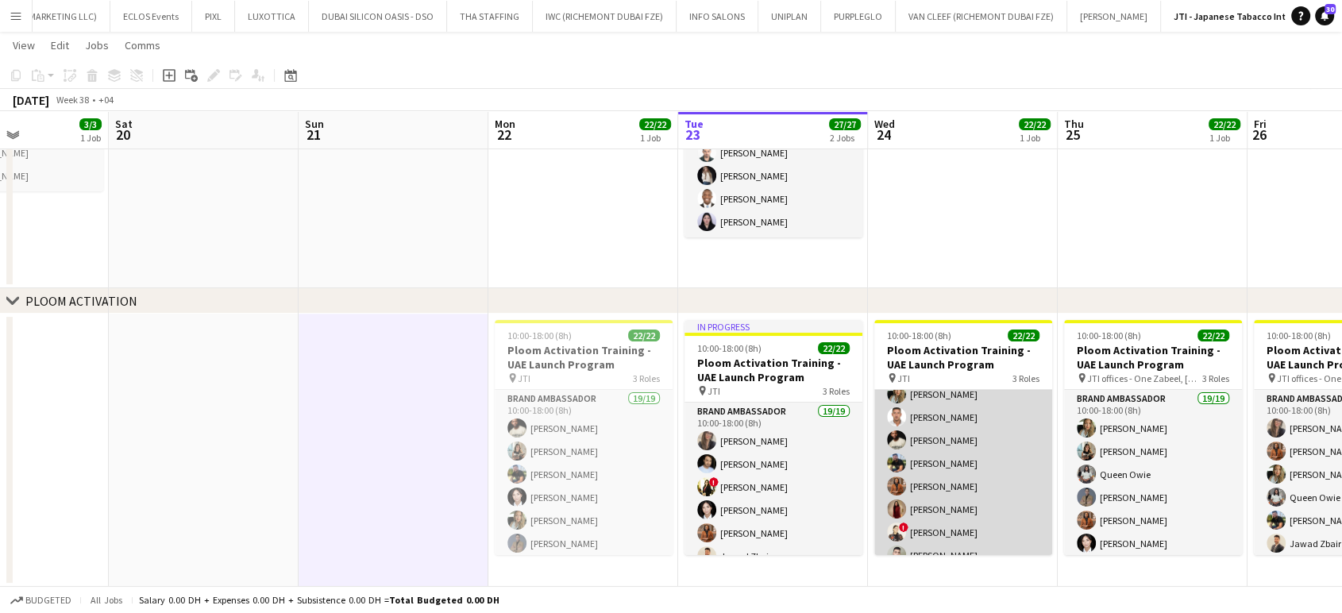
scroll to position [433, 0]
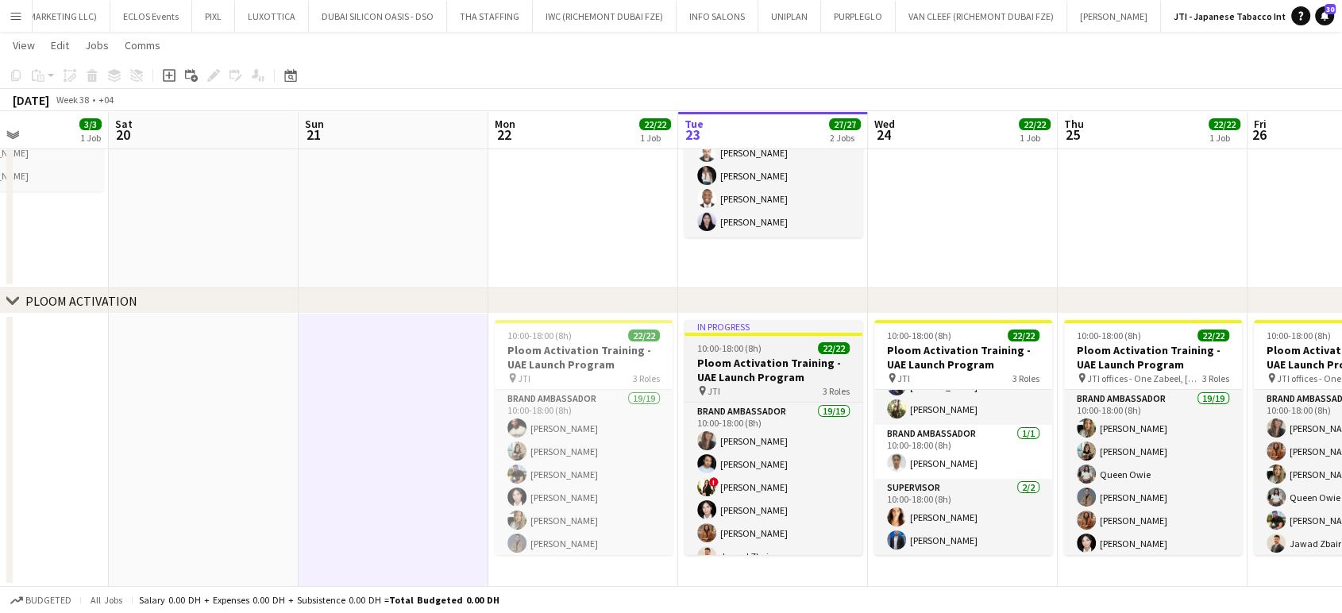
click at [756, 353] on span "10:00-18:00 (8h)" at bounding box center [729, 348] width 64 height 12
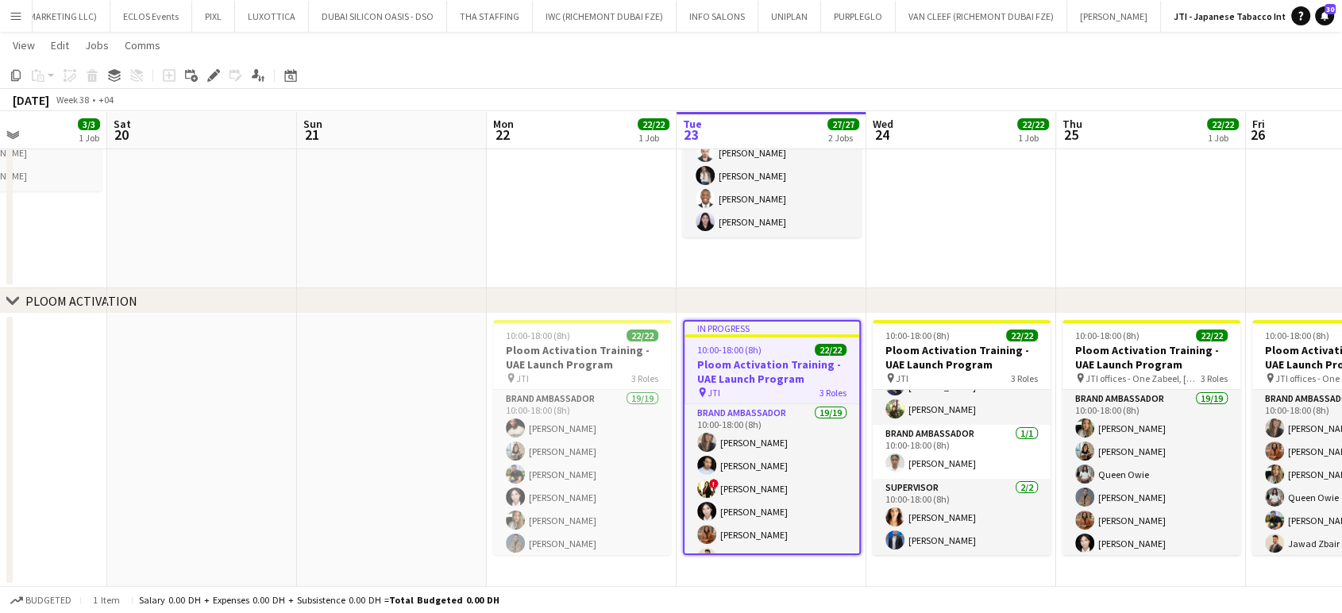
click at [151, 401] on app-date-cell at bounding box center [202, 450] width 190 height 273
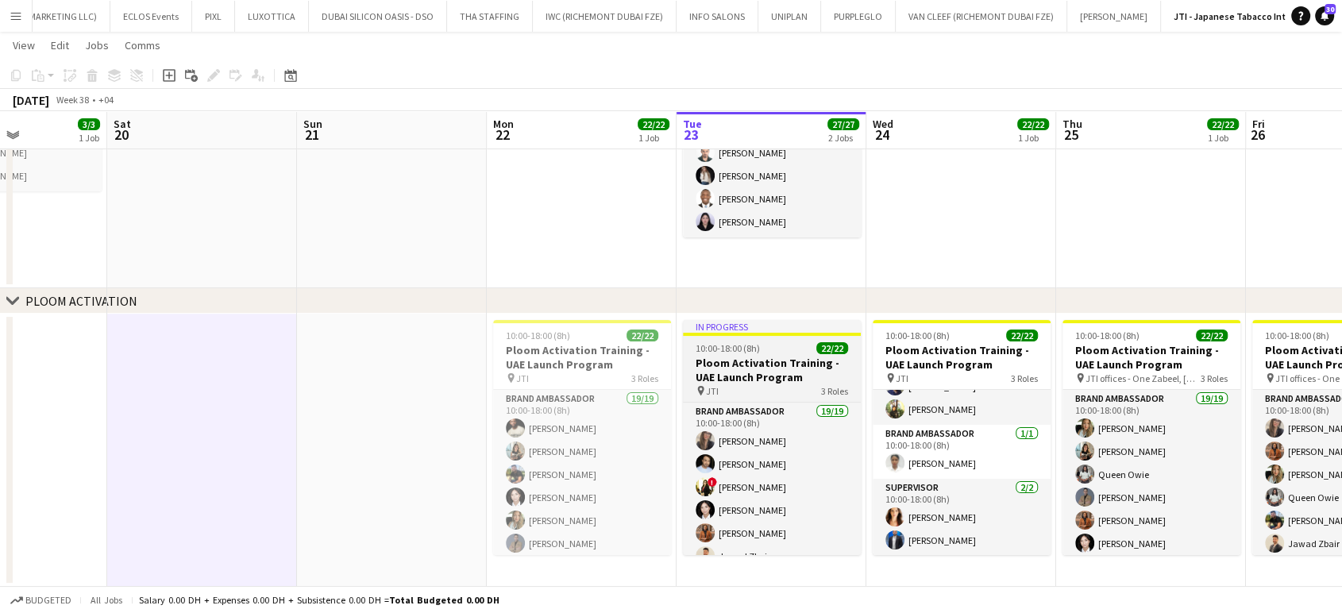
click at [730, 373] on h3 "Ploom Activation Training - UAE Launch Program" at bounding box center [772, 370] width 178 height 29
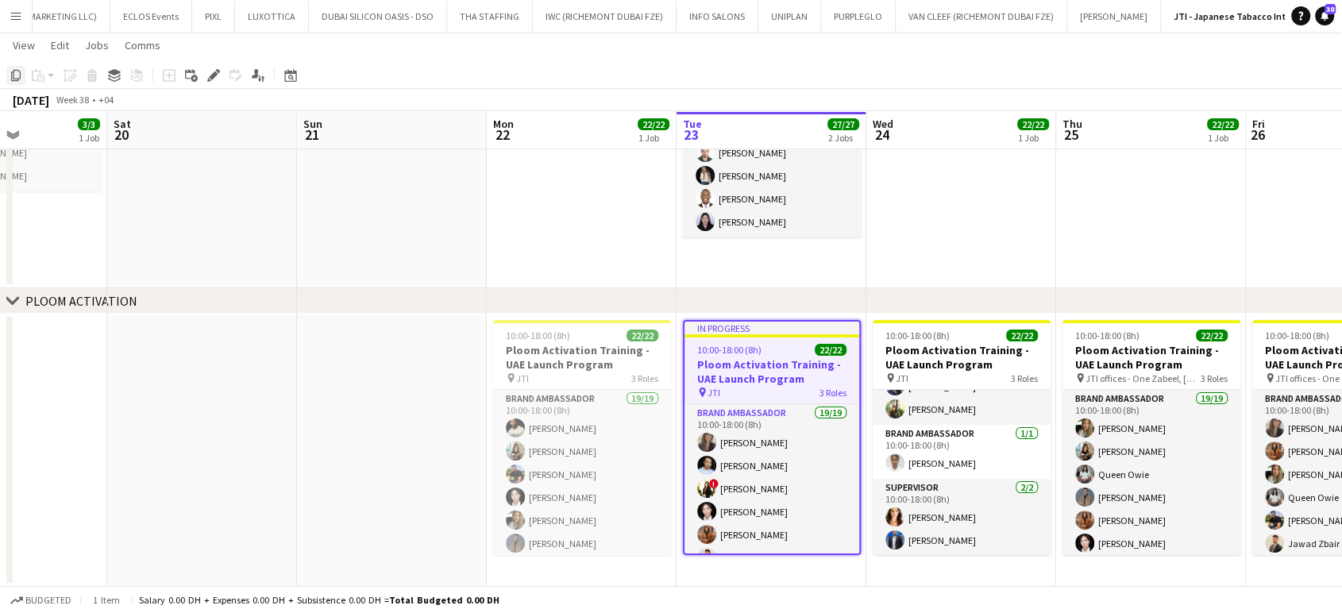
click at [19, 76] on icon "Copy" at bounding box center [16, 75] width 13 height 13
click at [781, 571] on app-date-cell "In progress 10:00-18:00 (8h) 22/22 Ploom Activation Training - UAE Launch Progr…" at bounding box center [771, 450] width 190 height 273
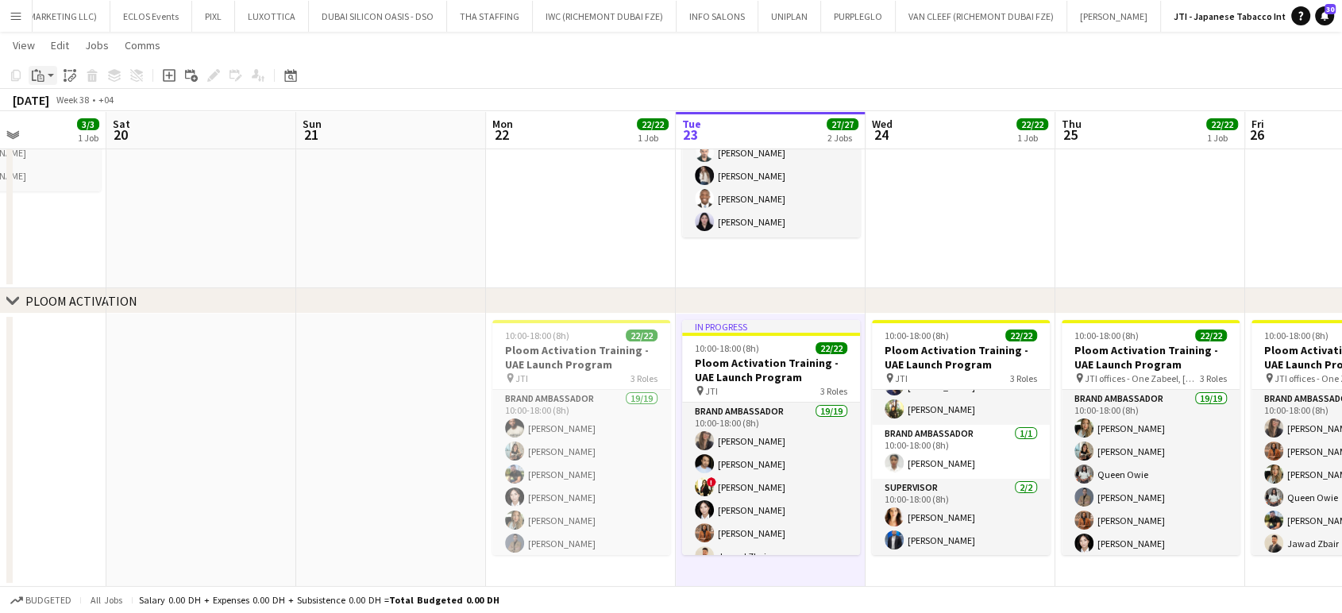
click at [37, 79] on icon "Paste" at bounding box center [38, 75] width 13 height 13
click at [75, 102] on link "Paste Ctrl+V" at bounding box center [116, 105] width 149 height 14
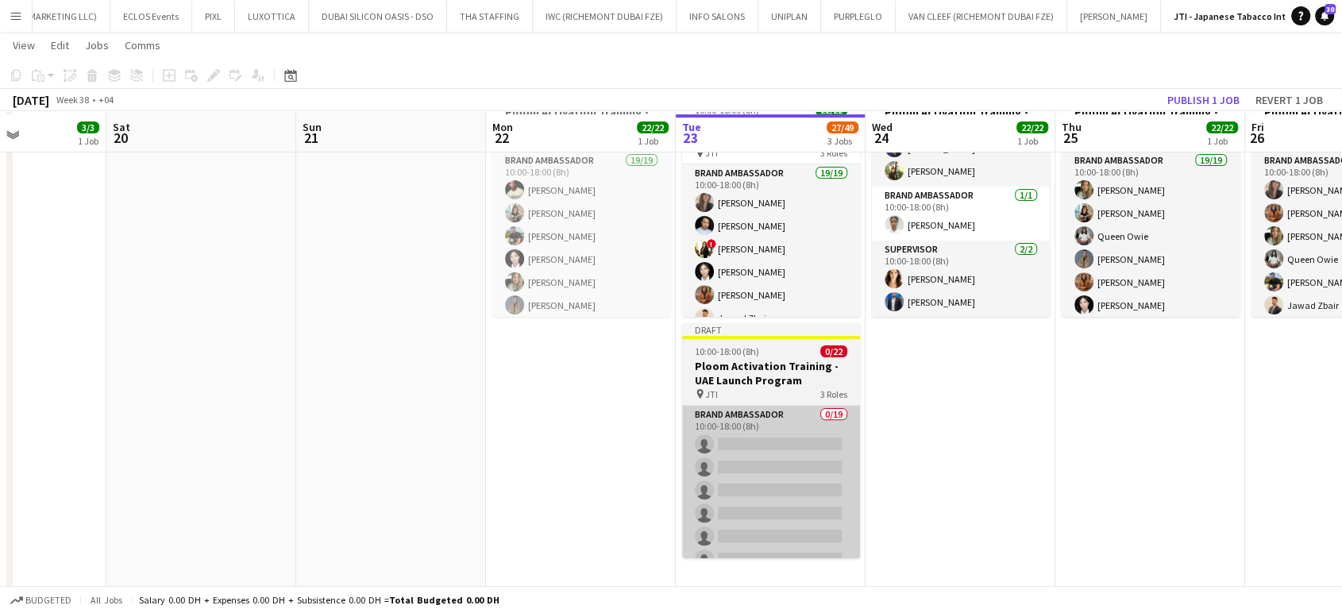
scroll to position [404, 0]
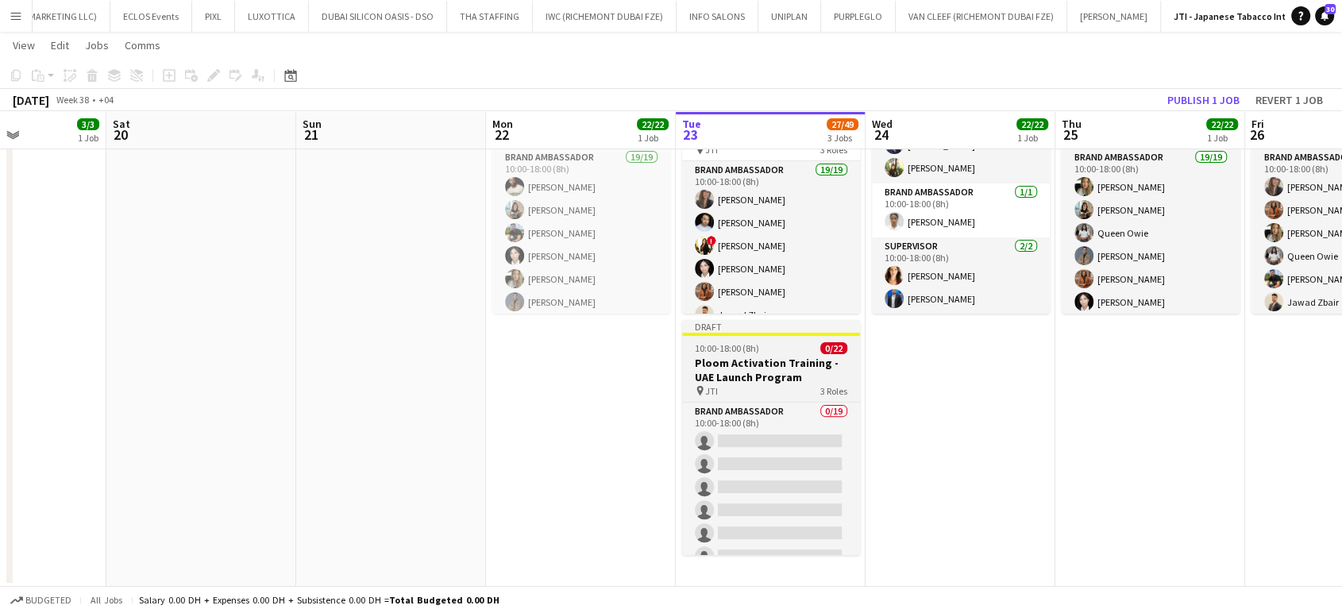
click at [728, 356] on h3 "Ploom Activation Training - UAE Launch Program" at bounding box center [771, 370] width 178 height 29
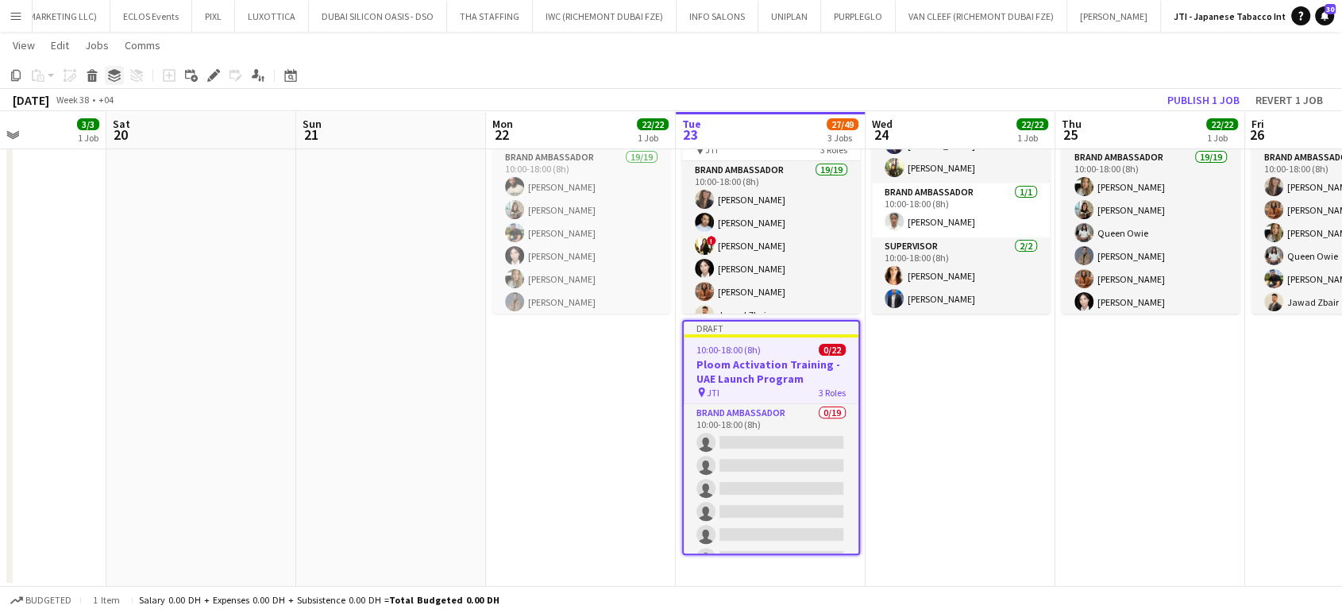
click at [108, 74] on icon "Group" at bounding box center [114, 75] width 13 height 13
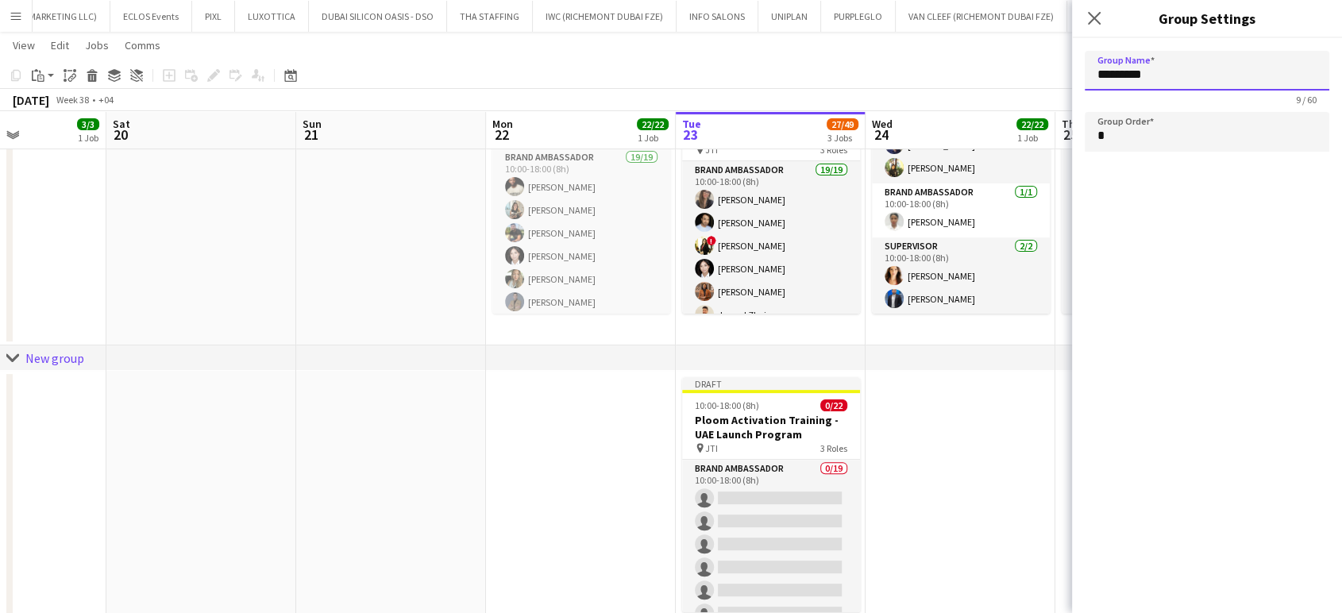
drag, startPoint x: 1181, startPoint y: 81, endPoint x: 941, endPoint y: 77, distance: 239.8
click at [941, 77] on body "Menu Boards Boards Boards All jobs Status Workforce Workforce My Workforce Recr…" at bounding box center [671, 133] width 1342 height 1075
type input "*"
click at [939, 456] on app-date-cell at bounding box center [960, 507] width 190 height 273
type input "*********"
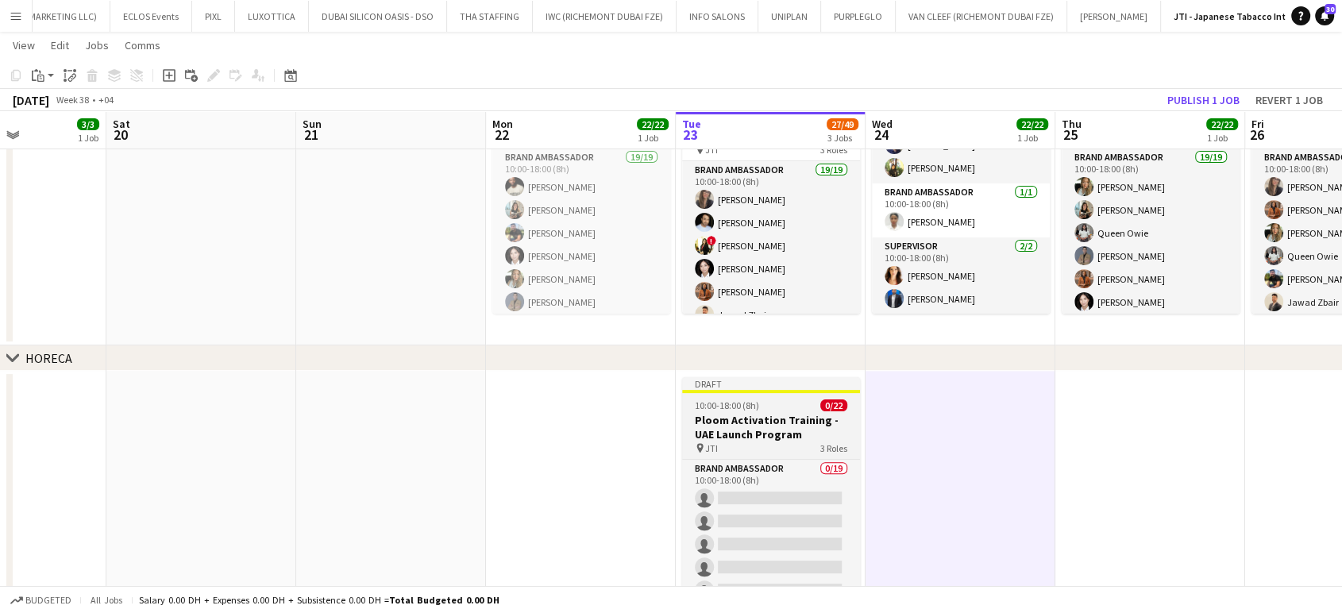
click at [821, 417] on h3 "Ploom Activation Training - UAE Launch Program" at bounding box center [771, 427] width 178 height 29
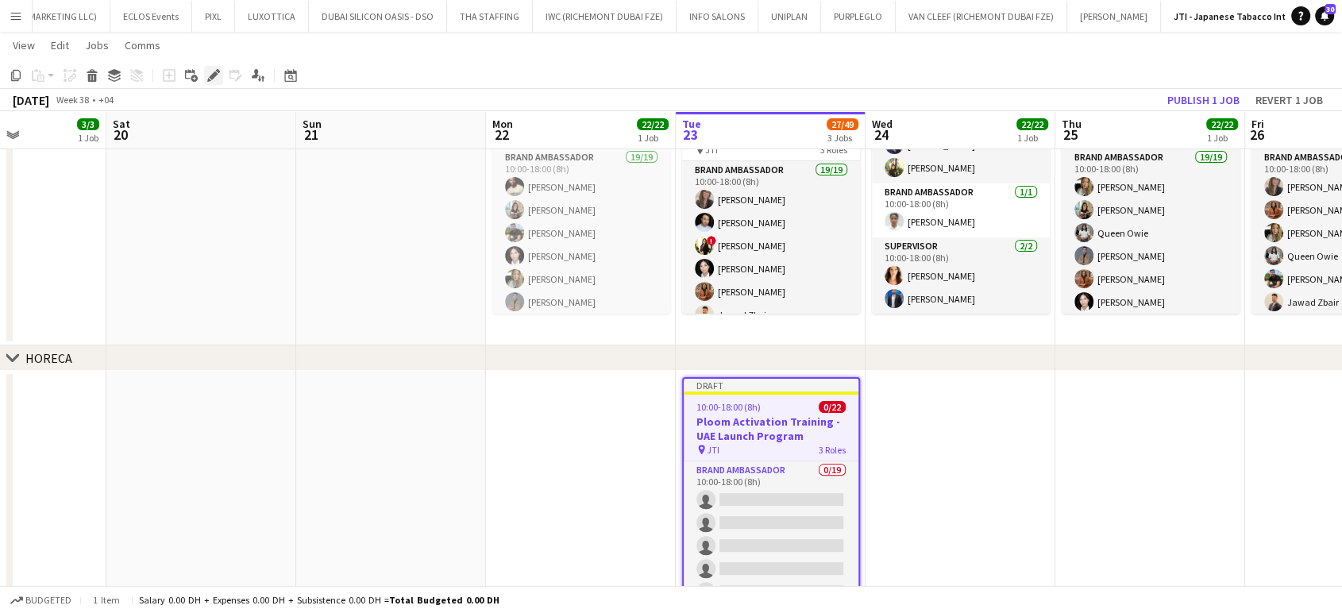
click at [212, 68] on div "Edit" at bounding box center [213, 75] width 19 height 19
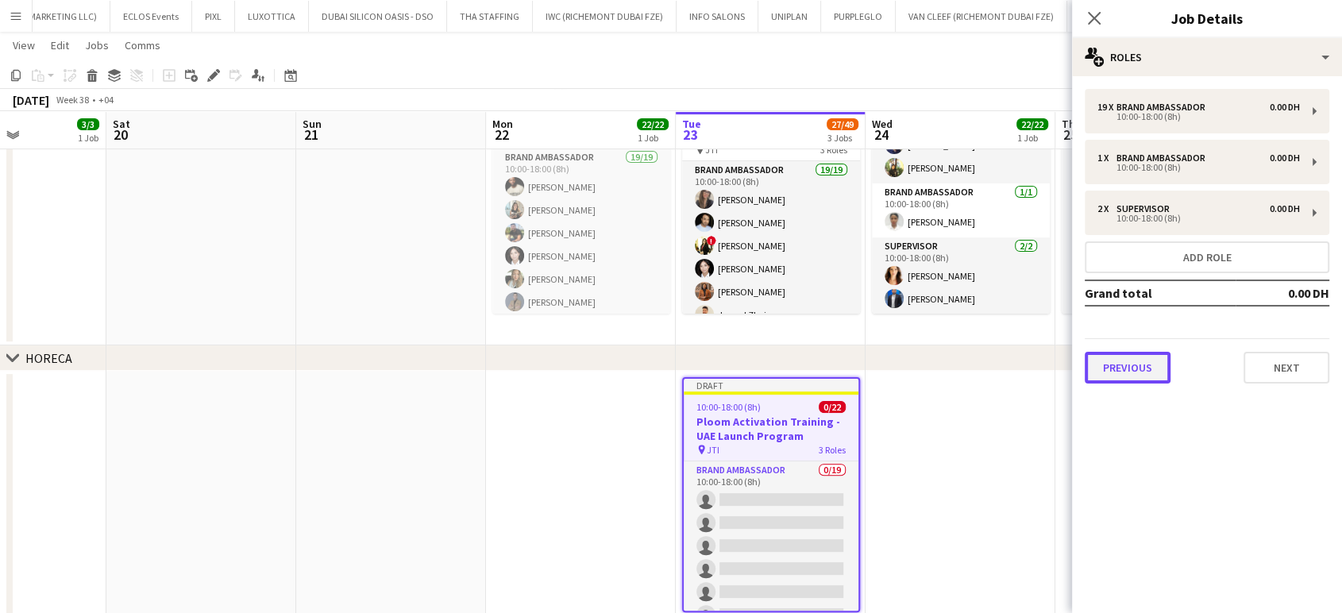
click at [1126, 375] on button "Previous" at bounding box center [1127, 368] width 86 height 32
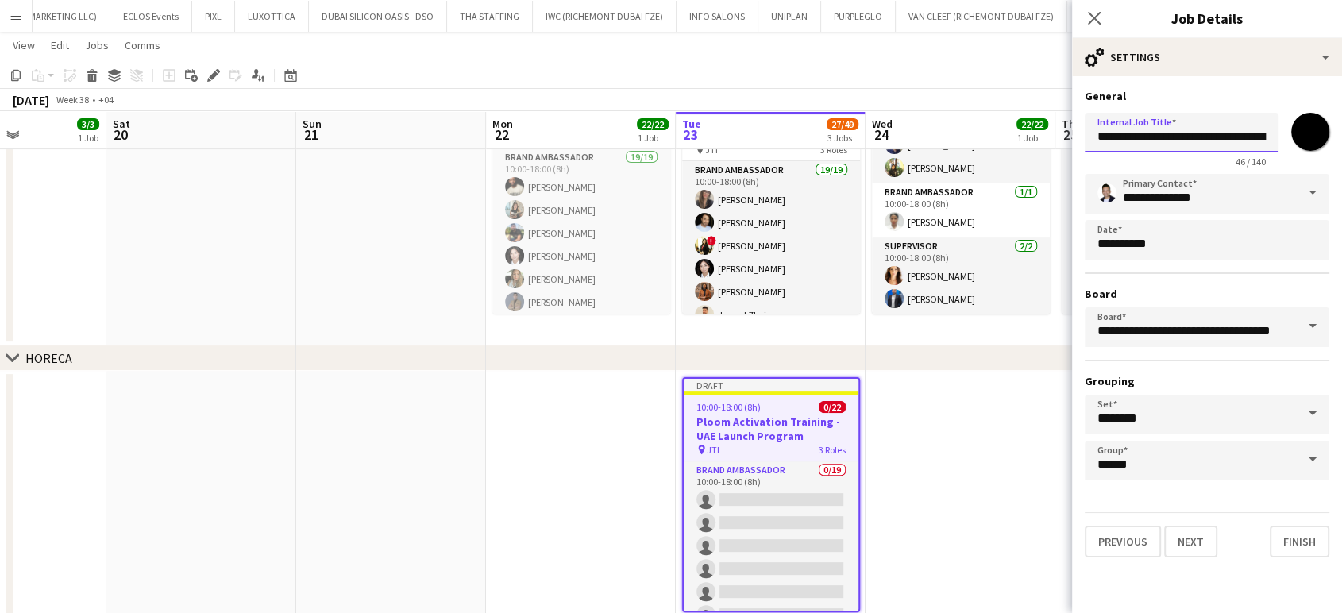
scroll to position [0, 88]
drag, startPoint x: 1193, startPoint y: 133, endPoint x: 1353, endPoint y: 135, distance: 160.4
click at [1342, 135] on html "Menu Boards Boards Boards All jobs Status Workforce Workforce My Workforce Recr…" at bounding box center [671, 133] width 1342 height 1075
paste input "*******"
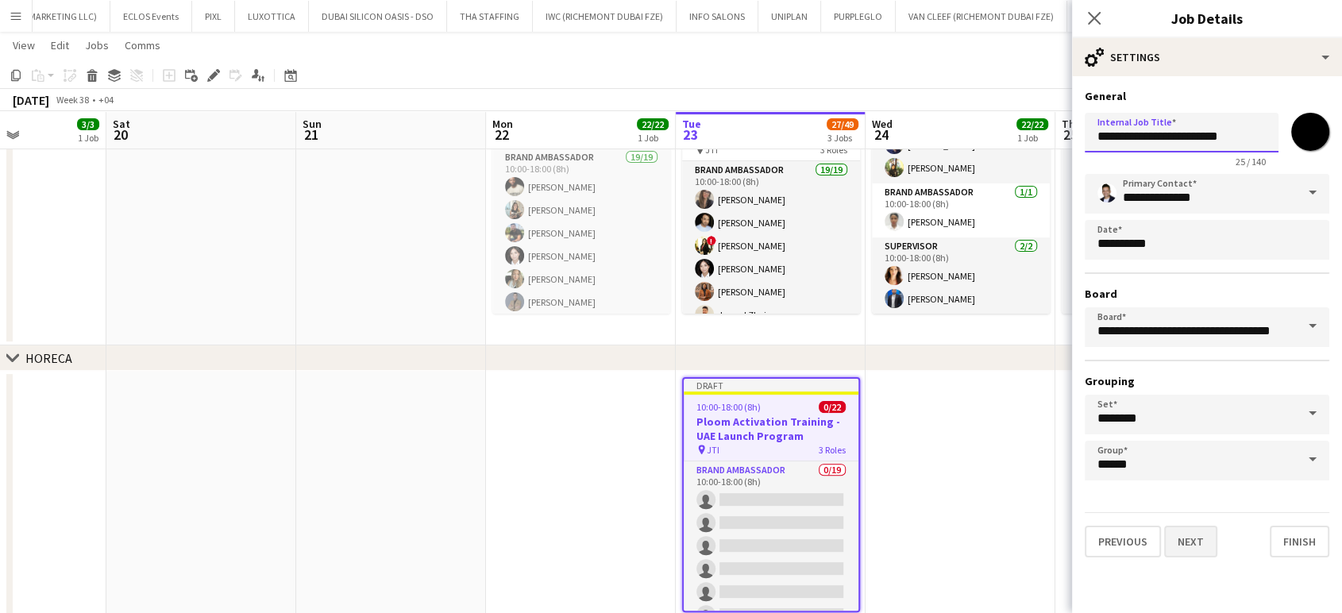
type input "**********"
click at [1199, 549] on button "Next" at bounding box center [1190, 541] width 53 height 32
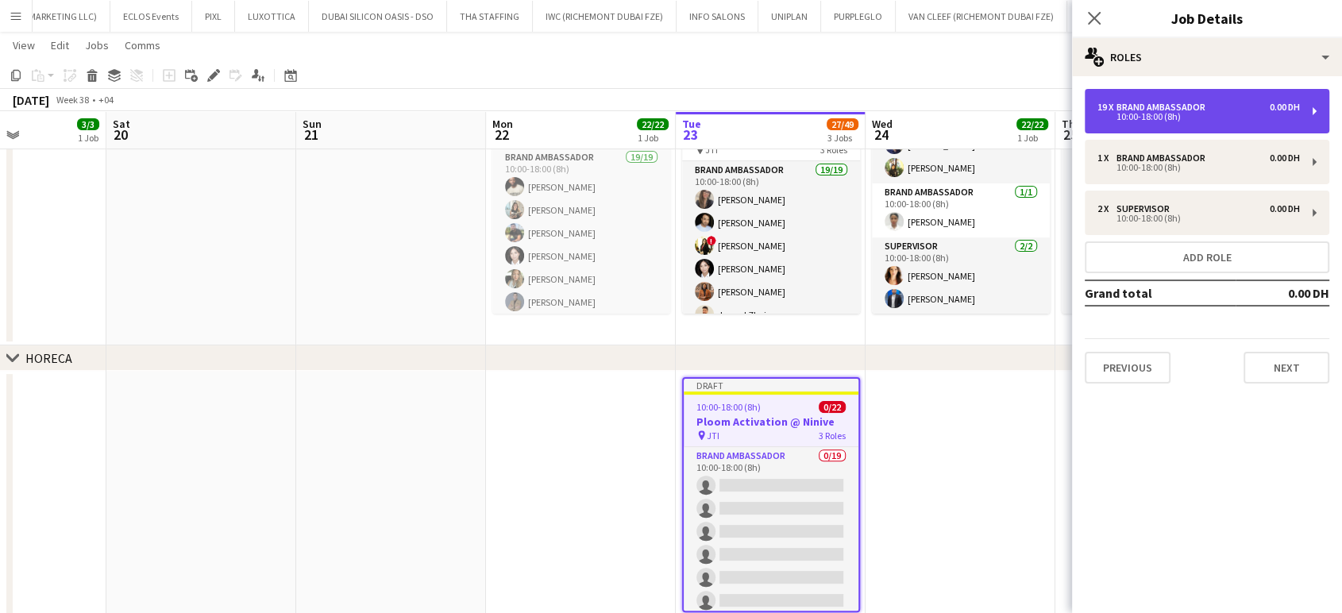
click at [1141, 115] on div "10:00-18:00 (8h)" at bounding box center [1198, 117] width 202 height 8
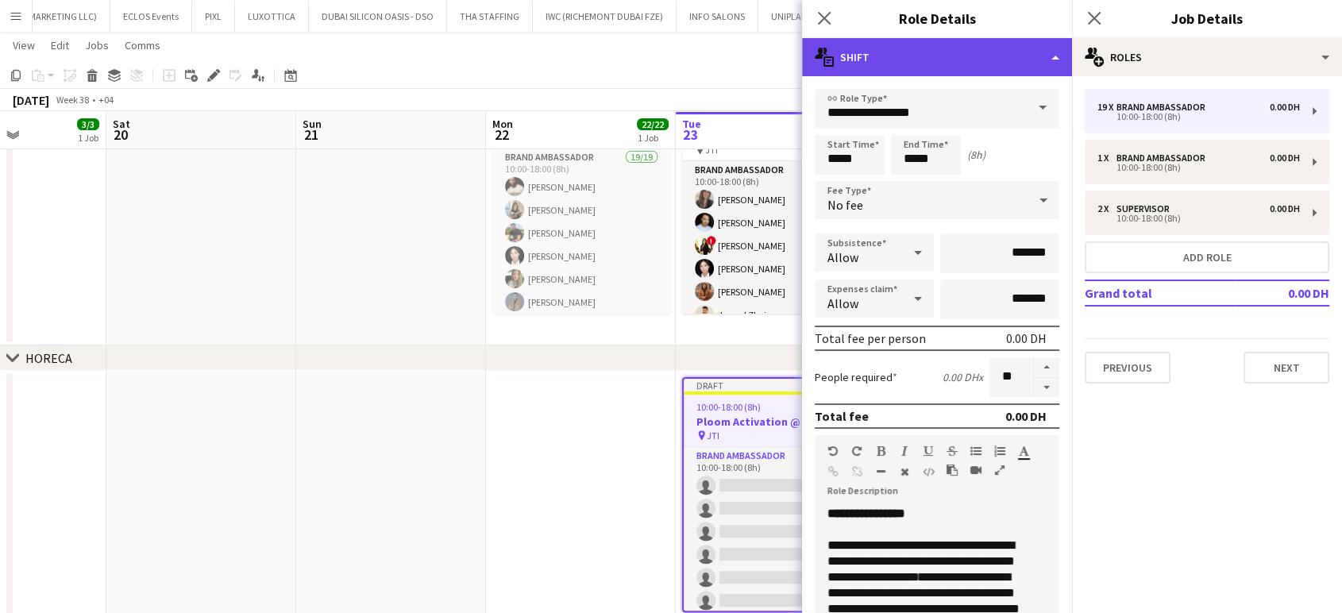
click at [994, 57] on div "multiple-actions-text Shift" at bounding box center [937, 57] width 270 height 38
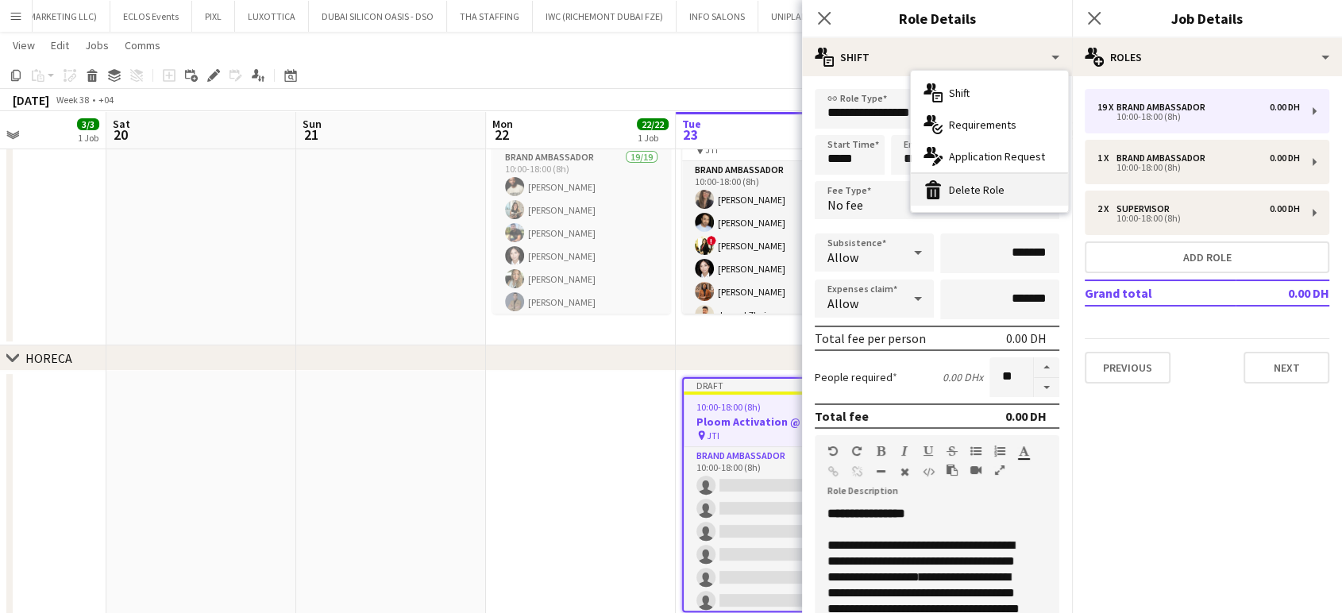
click at [990, 201] on div "bin-2 Delete Role" at bounding box center [988, 190] width 157 height 32
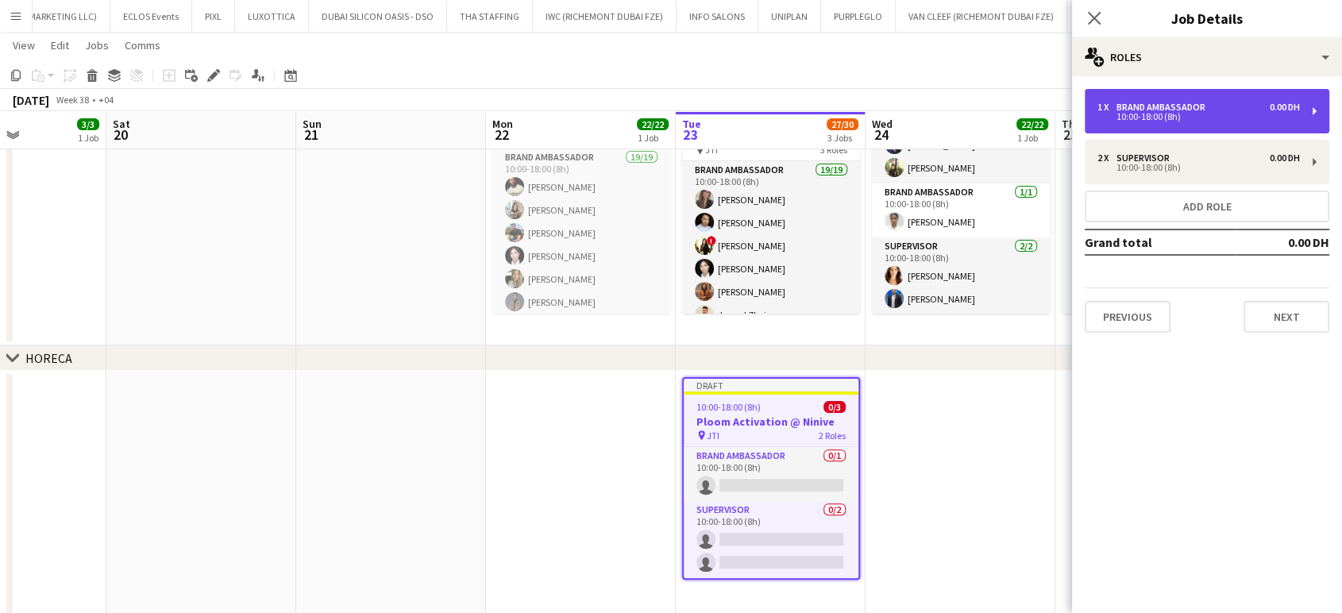
click at [1193, 106] on div "Brand Ambassador" at bounding box center [1163, 107] width 95 height 11
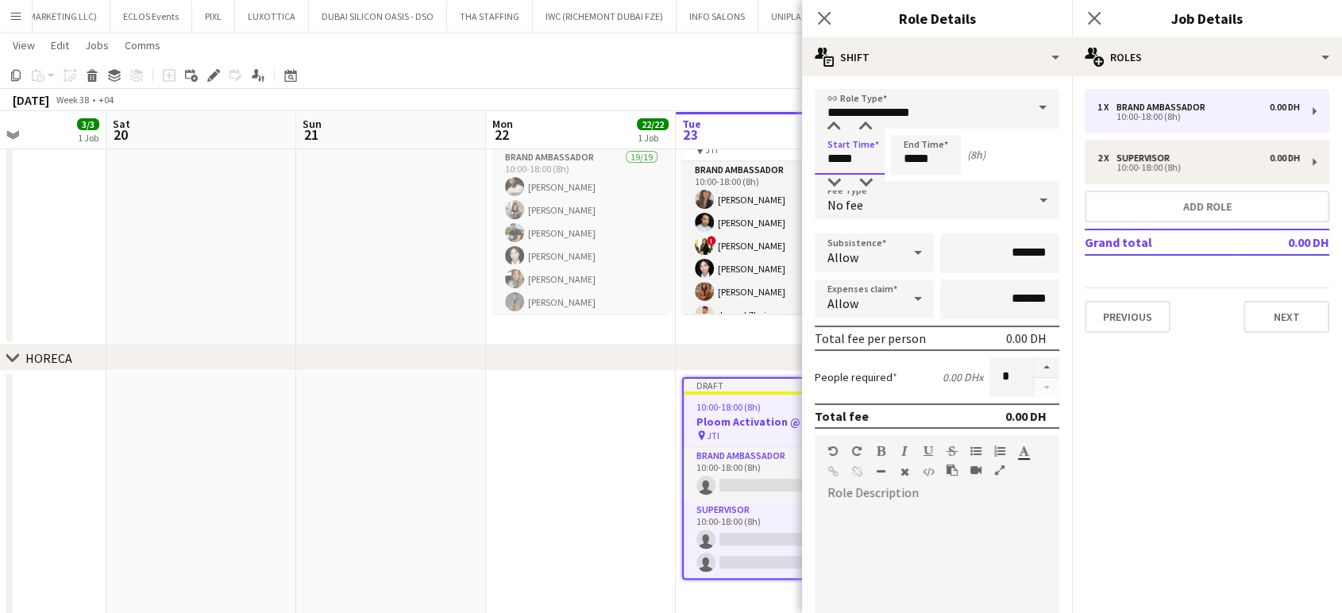
click at [840, 160] on input "*****" at bounding box center [849, 155] width 70 height 40
type input "*****"
drag, startPoint x: 914, startPoint y: 152, endPoint x: 892, endPoint y: 153, distance: 22.3
click at [892, 153] on input "*****" at bounding box center [926, 155] width 70 height 40
type input "*****"
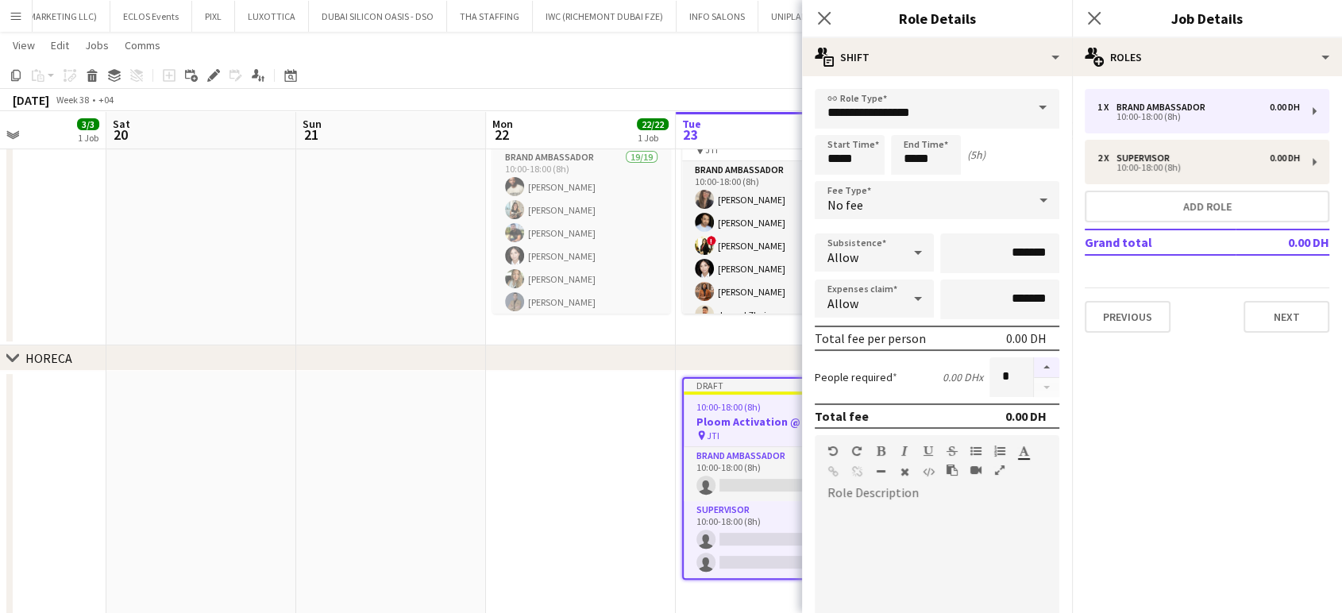
click at [1034, 368] on button "button" at bounding box center [1046, 367] width 25 height 21
type input "*"
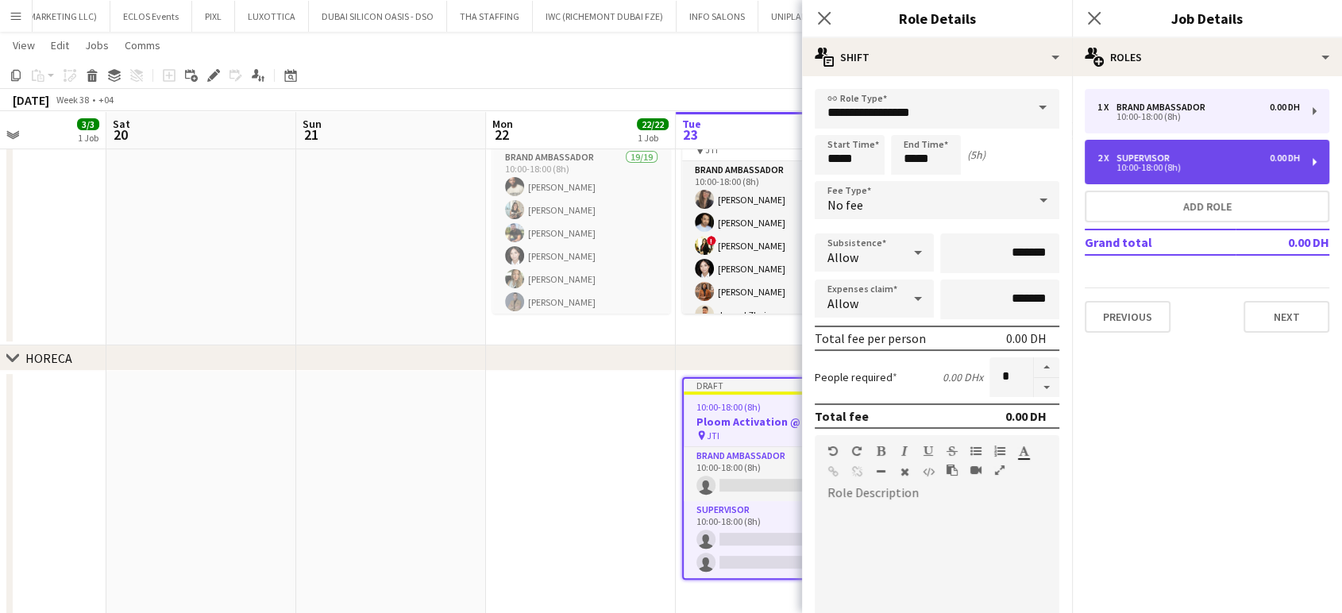
click at [1178, 157] on div "2 x Supervisor 0.00 DH" at bounding box center [1198, 157] width 202 height 11
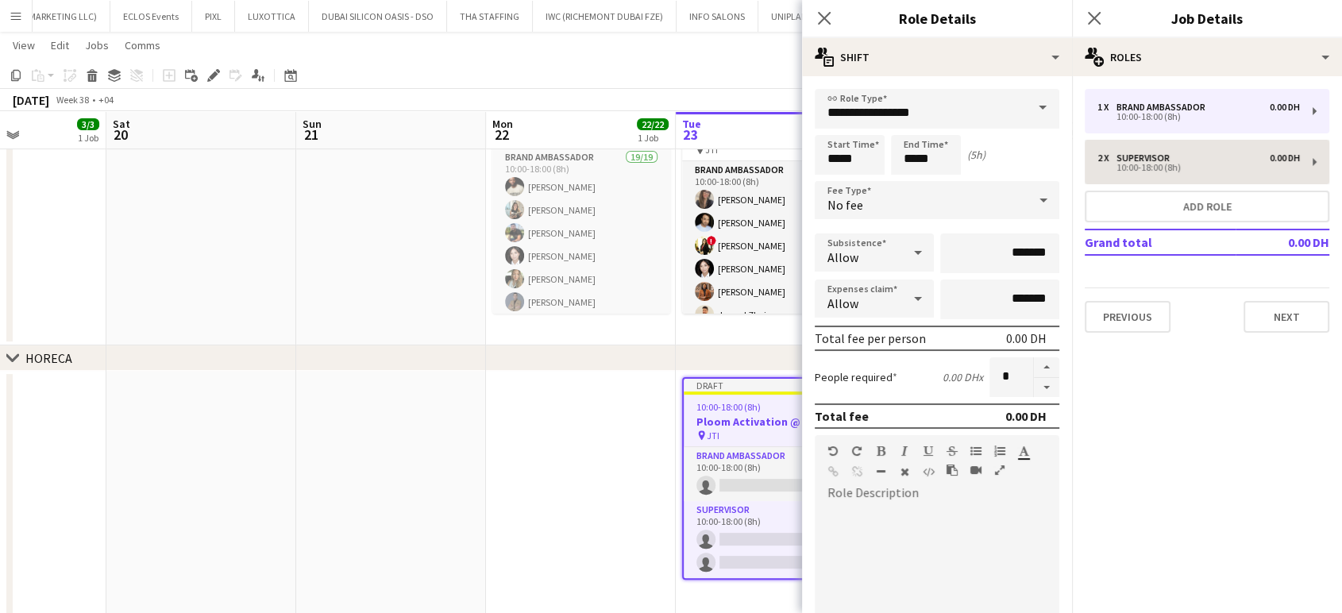
type input "**********"
type input "*****"
type input "*"
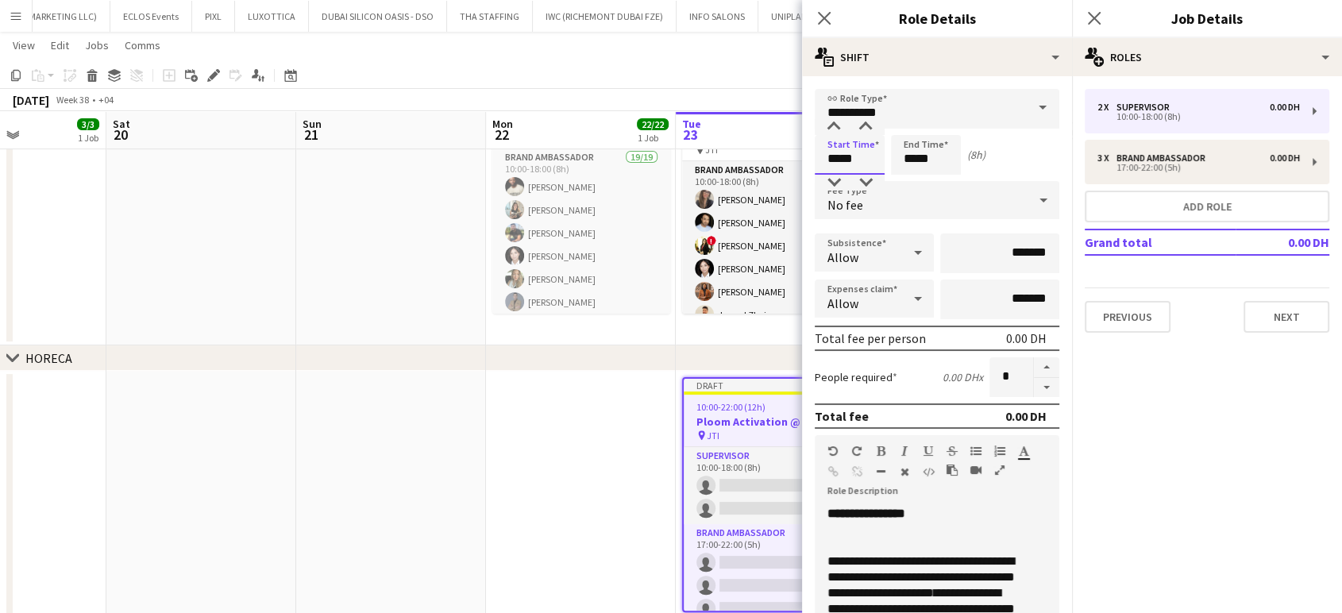
click at [836, 153] on input "*****" at bounding box center [849, 155] width 70 height 40
click at [838, 155] on input "*****" at bounding box center [849, 155] width 70 height 40
type input "*****"
drag, startPoint x: 918, startPoint y: 157, endPoint x: 876, endPoint y: 152, distance: 41.7
click at [876, 152] on div "Start Time ***** End Time ***** (1h)" at bounding box center [936, 155] width 244 height 40
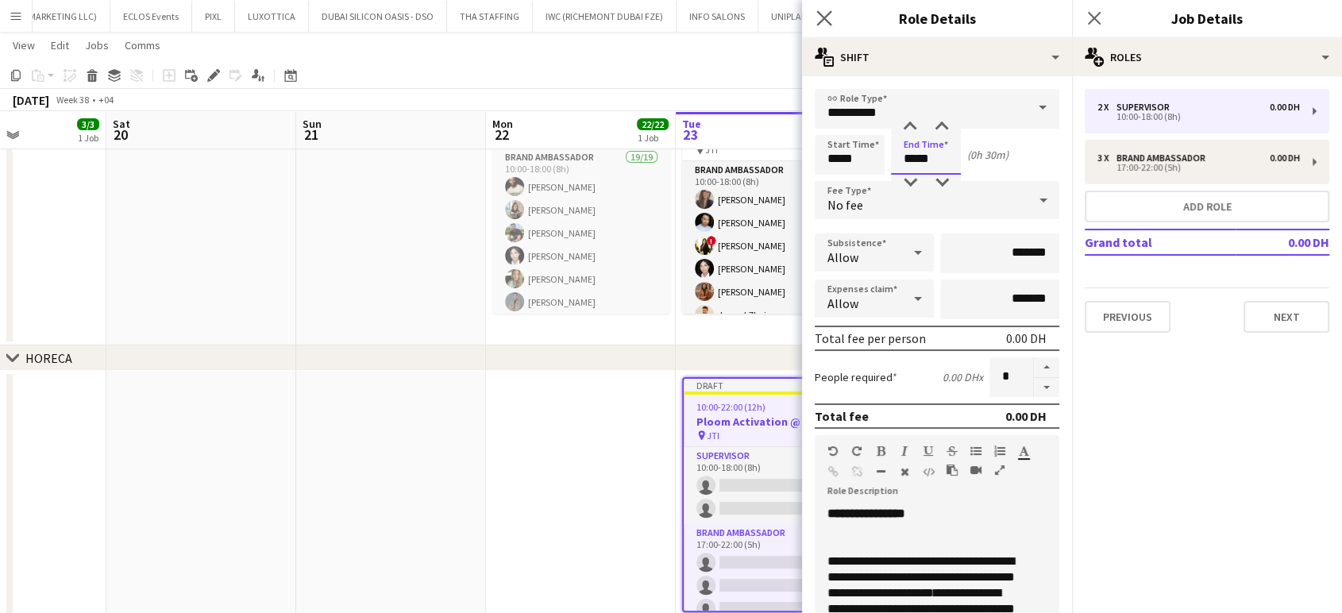
type input "*****"
click at [832, 17] on app-icon "Close pop-in" at bounding box center [824, 18] width 23 height 23
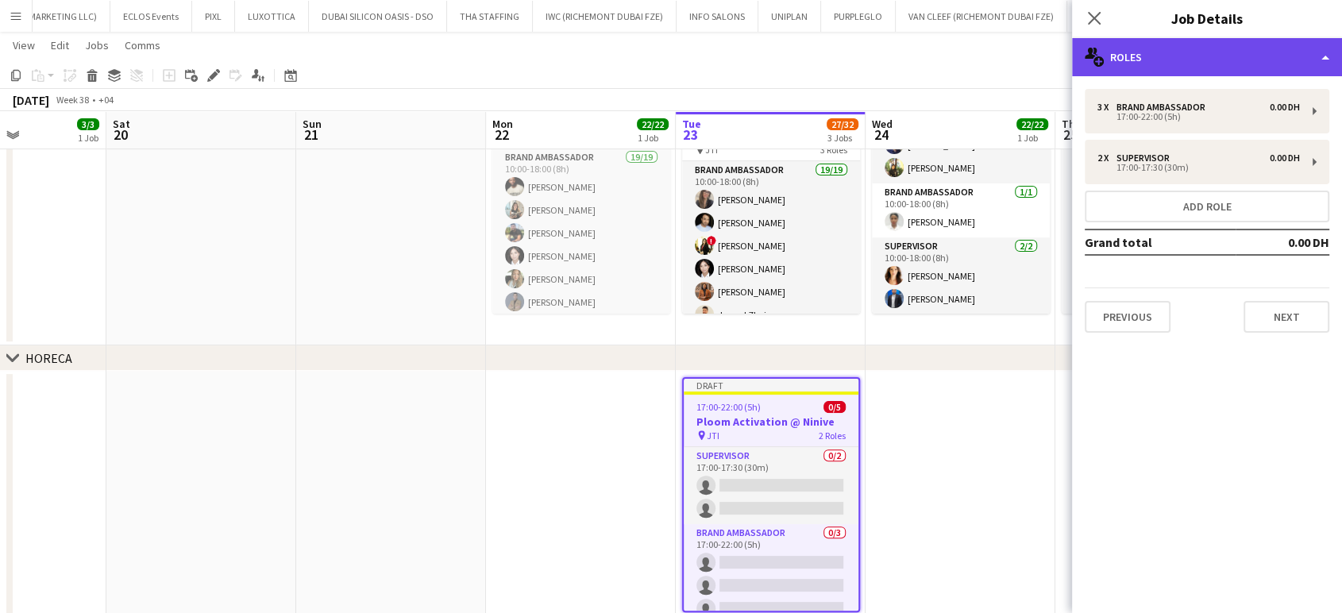
click at [1322, 52] on div "multiple-users-add Roles" at bounding box center [1207, 57] width 270 height 38
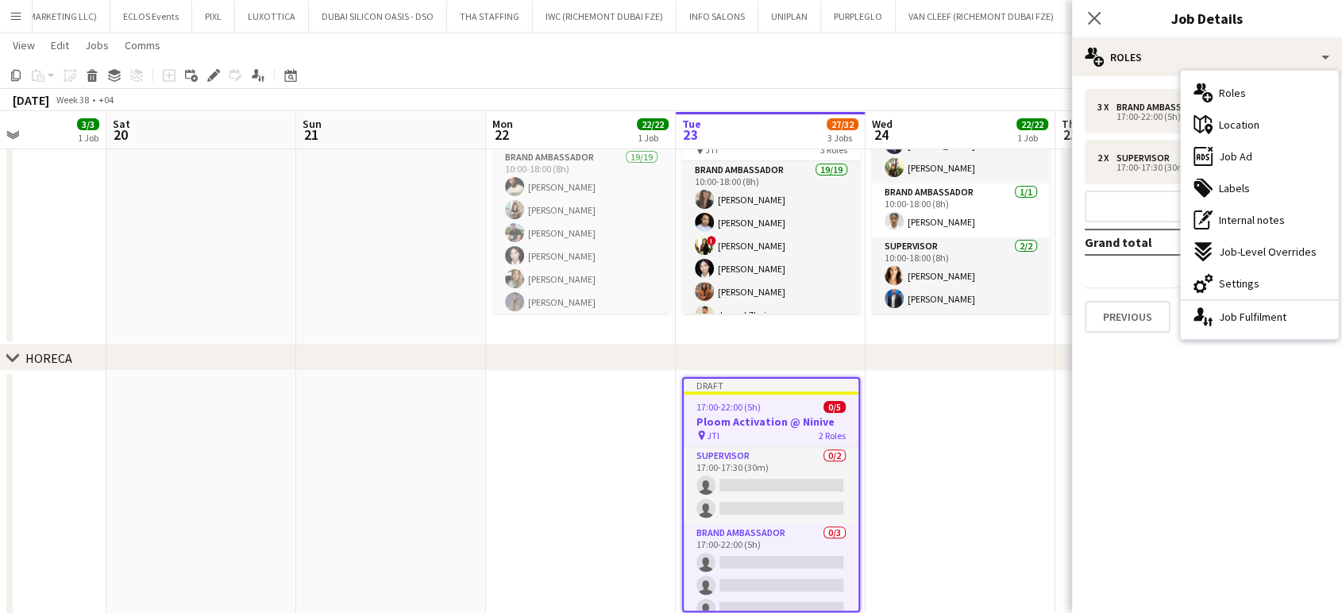
drag, startPoint x: 1229, startPoint y: 128, endPoint x: 1240, endPoint y: 123, distance: 12.1
click at [1228, 128] on span "Location" at bounding box center [1238, 124] width 40 height 14
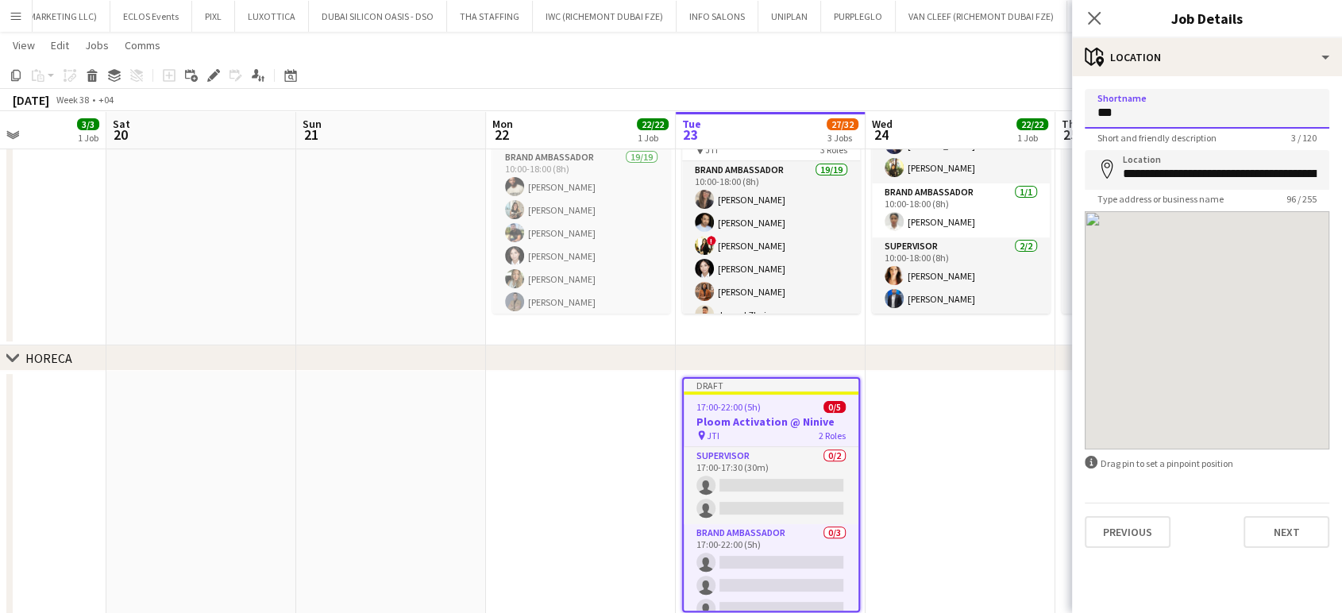
drag, startPoint x: 1189, startPoint y: 117, endPoint x: 1045, endPoint y: 117, distance: 143.7
click at [1045, 117] on body "Menu Boards Boards Boards All jobs Status Workforce Workforce My Workforce Recr…" at bounding box center [671, 133] width 1342 height 1075
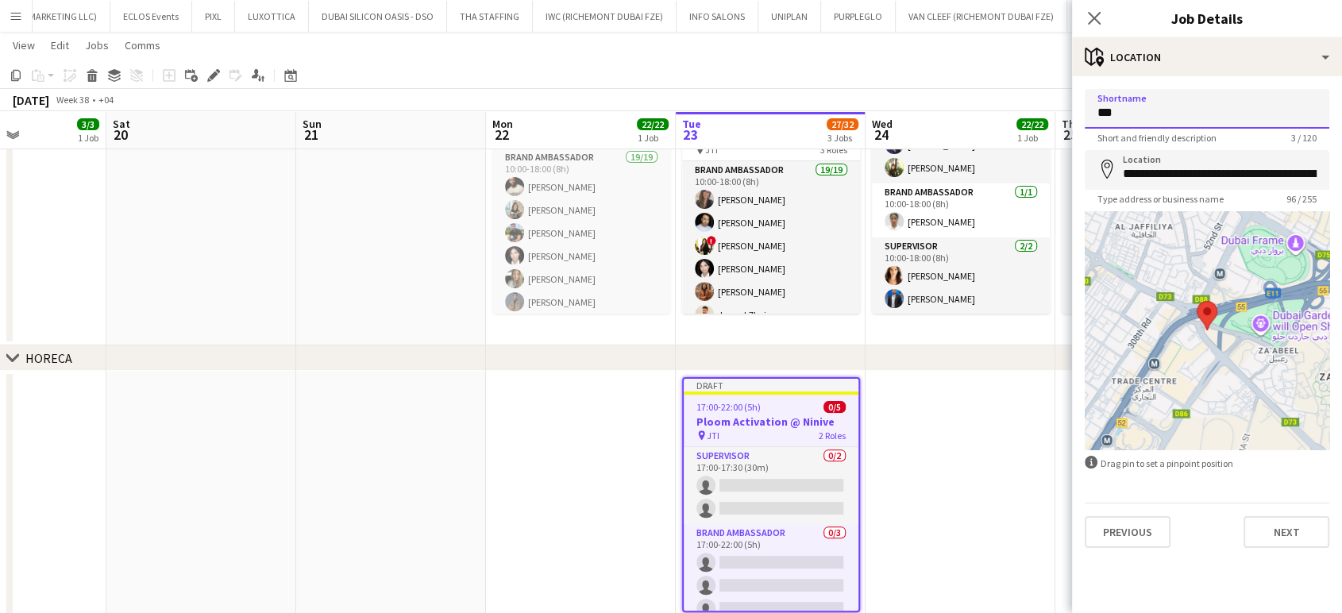
paste input "***"
type input "******"
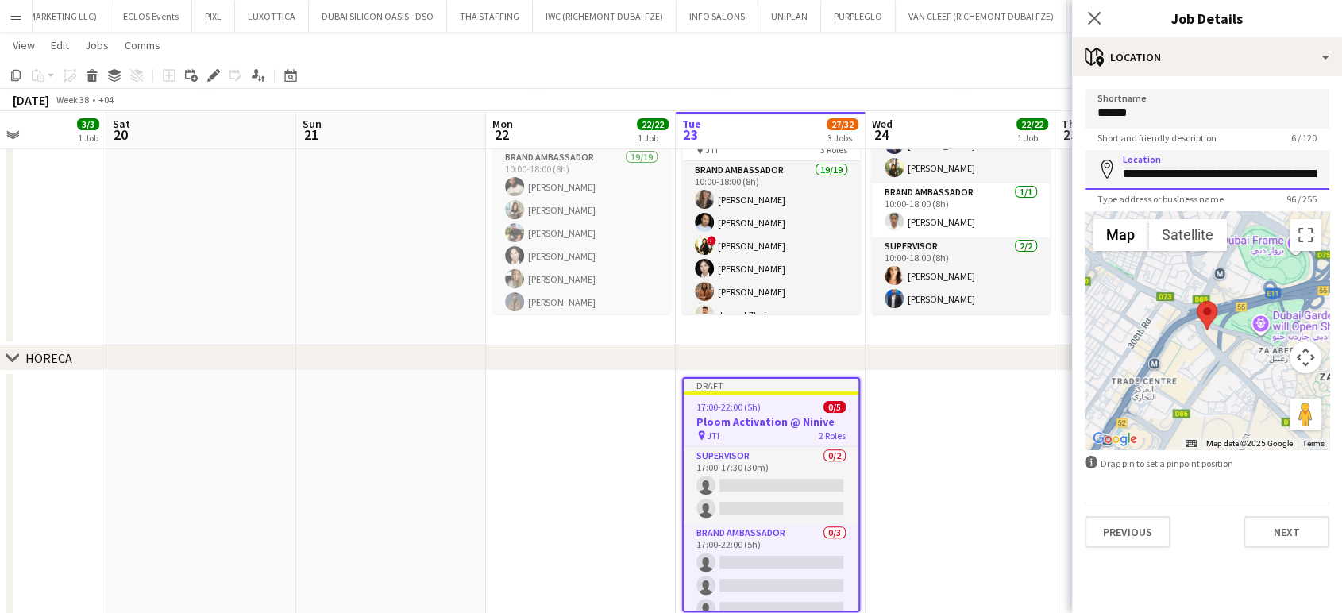
scroll to position [0, 304]
drag, startPoint x: 1121, startPoint y: 172, endPoint x: 1353, endPoint y: 179, distance: 232.7
click at [1342, 179] on html "Menu Boards Boards Boards All jobs Status Workforce Workforce My Workforce Recr…" at bounding box center [671, 133] width 1342 height 1075
paste input
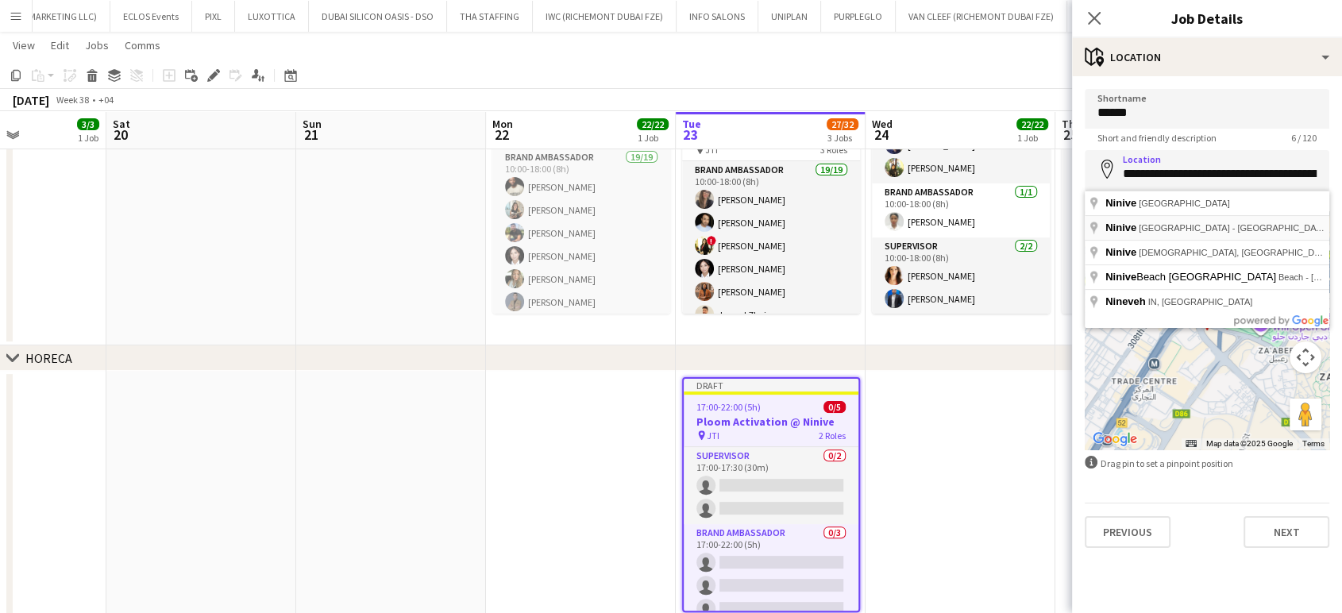
type input "**********"
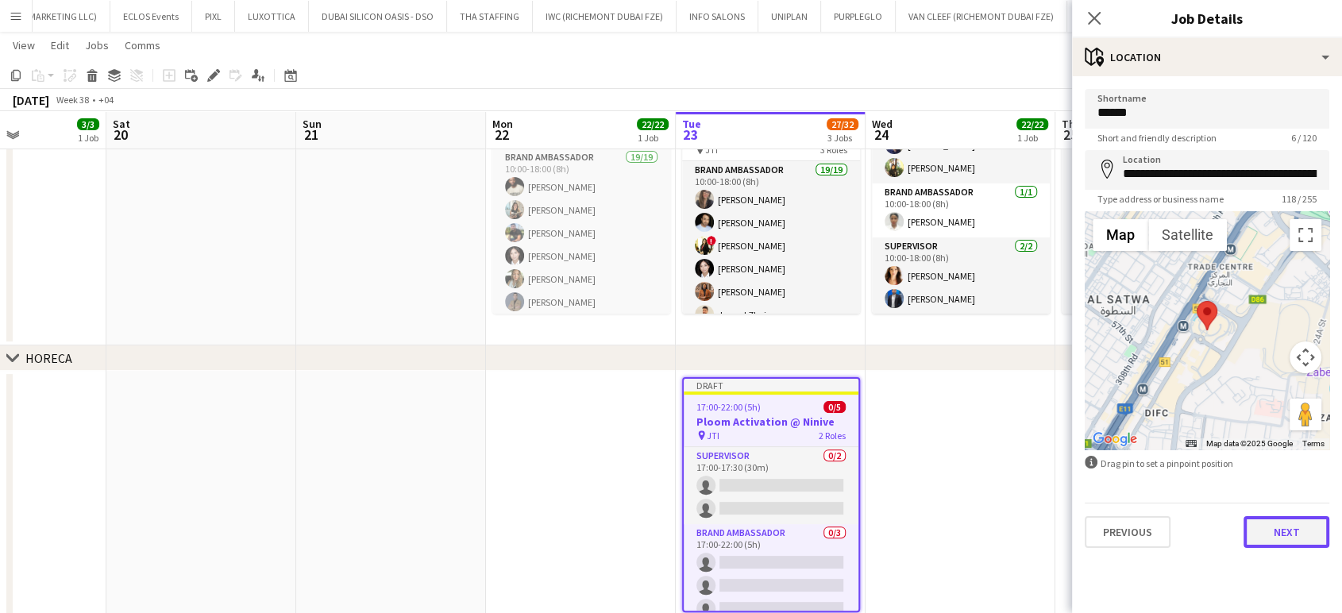
click at [1307, 537] on button "Next" at bounding box center [1286, 532] width 86 height 32
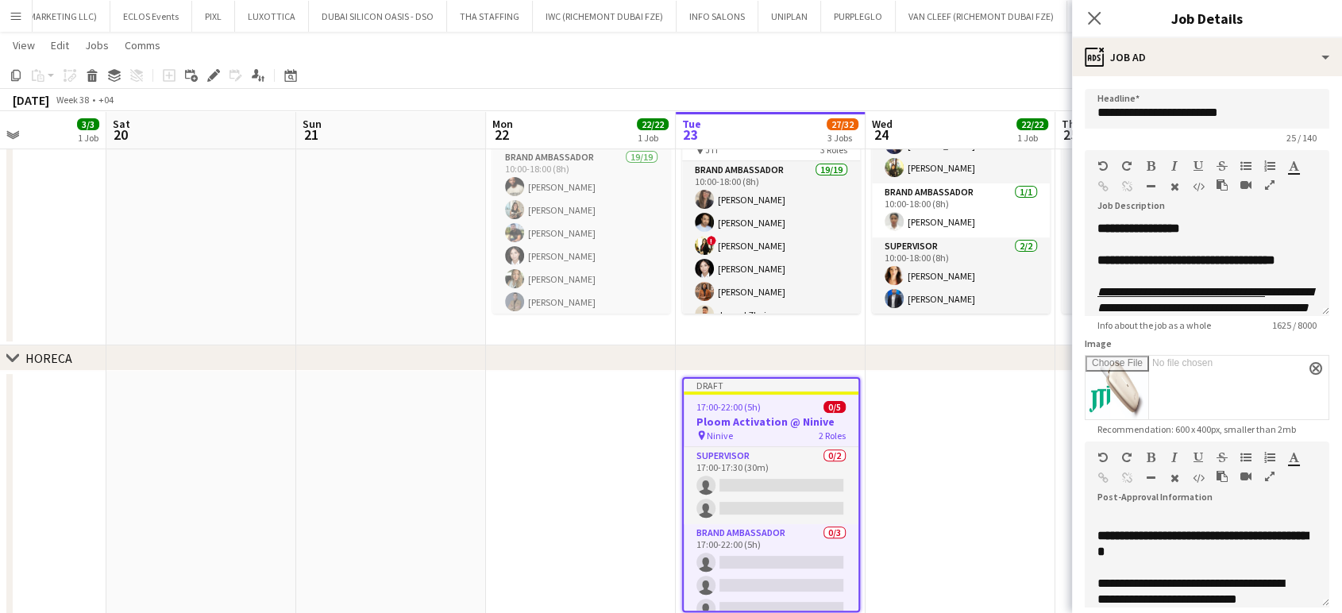
drag, startPoint x: 1265, startPoint y: 182, endPoint x: 1275, endPoint y: 176, distance: 11.7
click at [1265, 182] on icon "button" at bounding box center [1270, 184] width 10 height 11
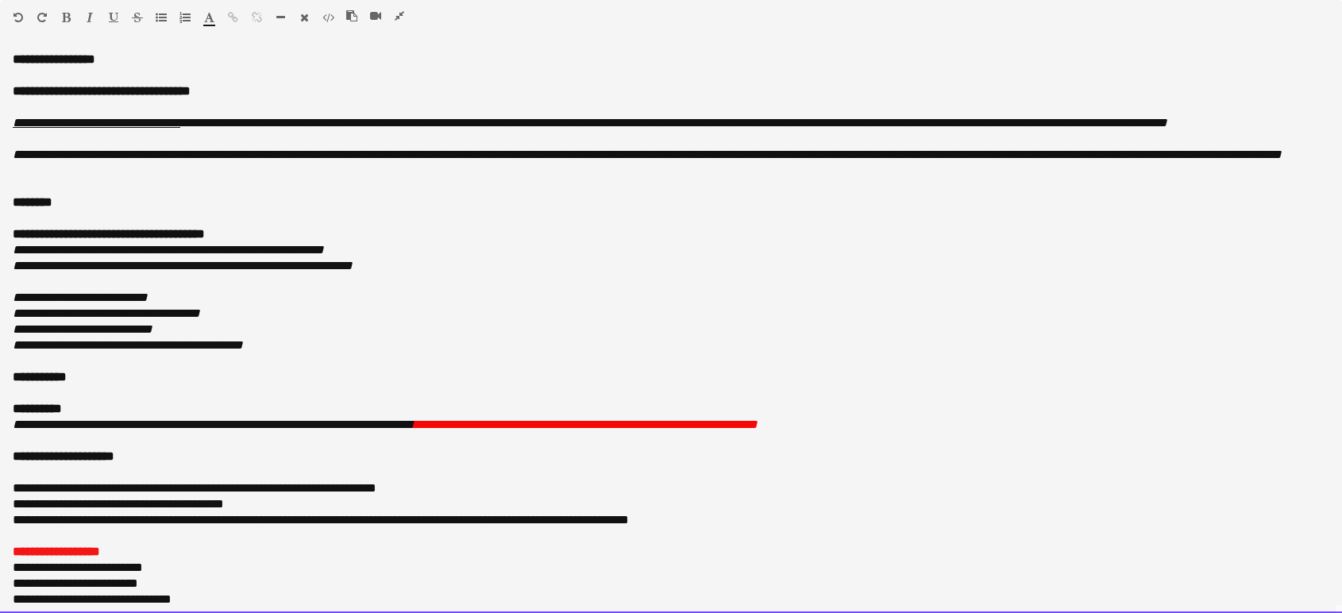
drag, startPoint x: 18, startPoint y: 49, endPoint x: 140, endPoint y: 163, distance: 166.2
click at [210, 221] on div "**********" at bounding box center [671, 326] width 1342 height 572
click at [60, 69] on div at bounding box center [671, 75] width 1316 height 16
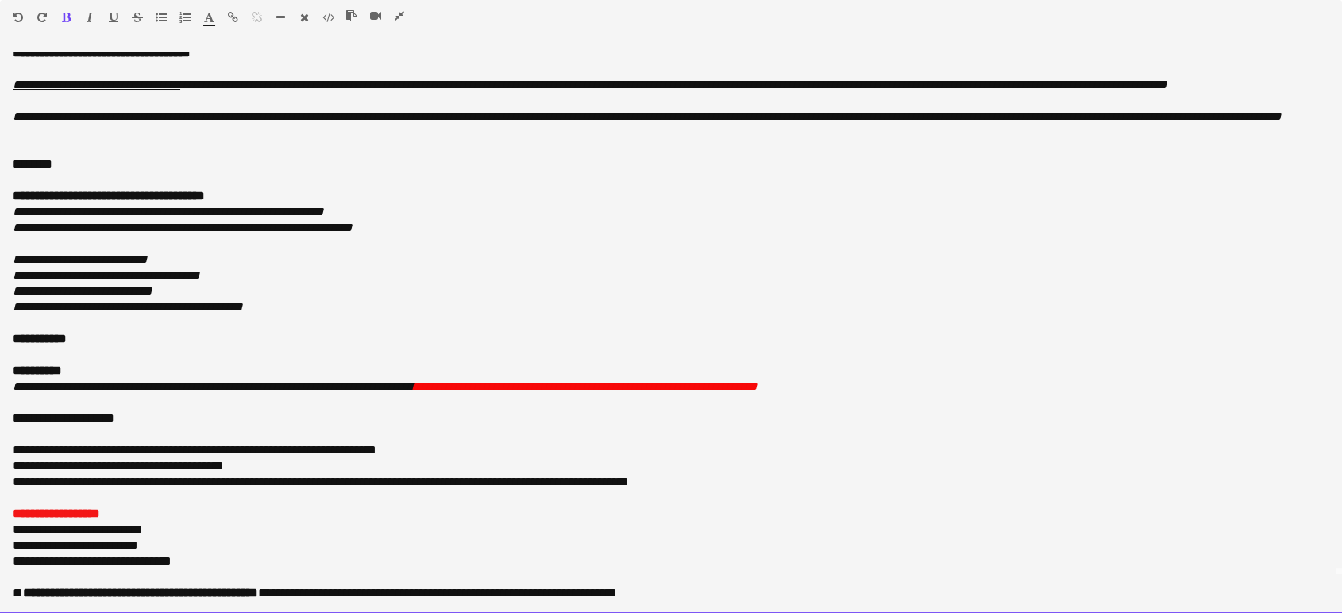
drag, startPoint x: 13, startPoint y: 56, endPoint x: 915, endPoint y: 589, distance: 1048.0
click at [915, 589] on div "**********" at bounding box center [671, 333] width 1342 height 562
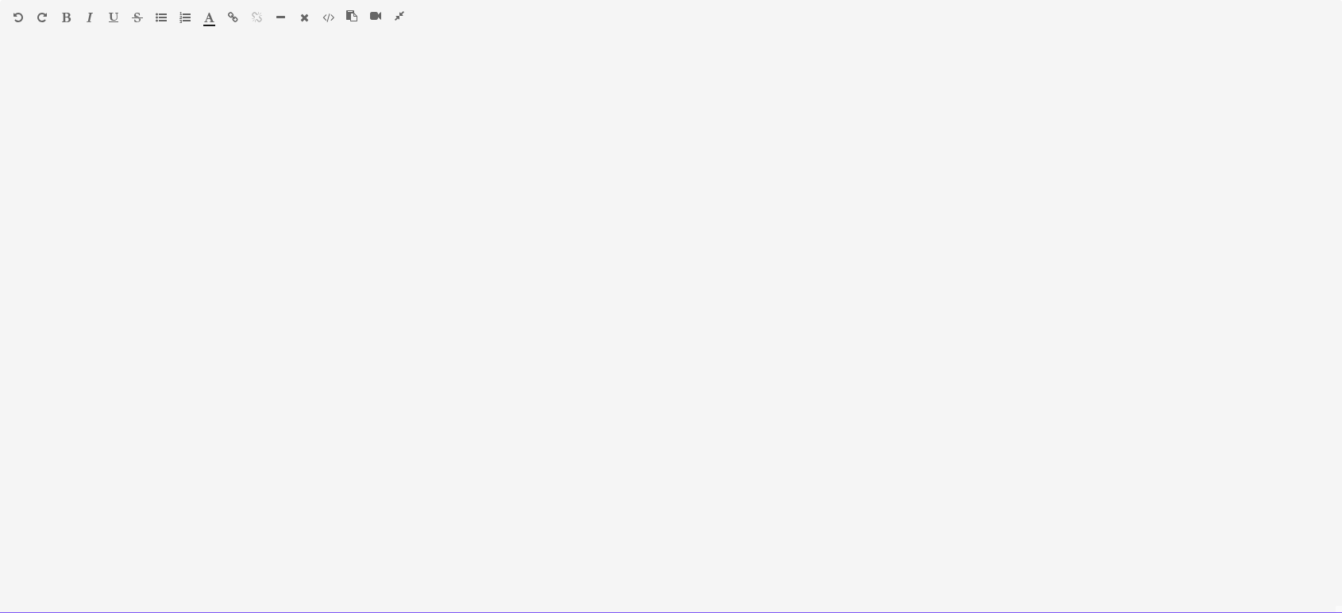
scroll to position [0, 0]
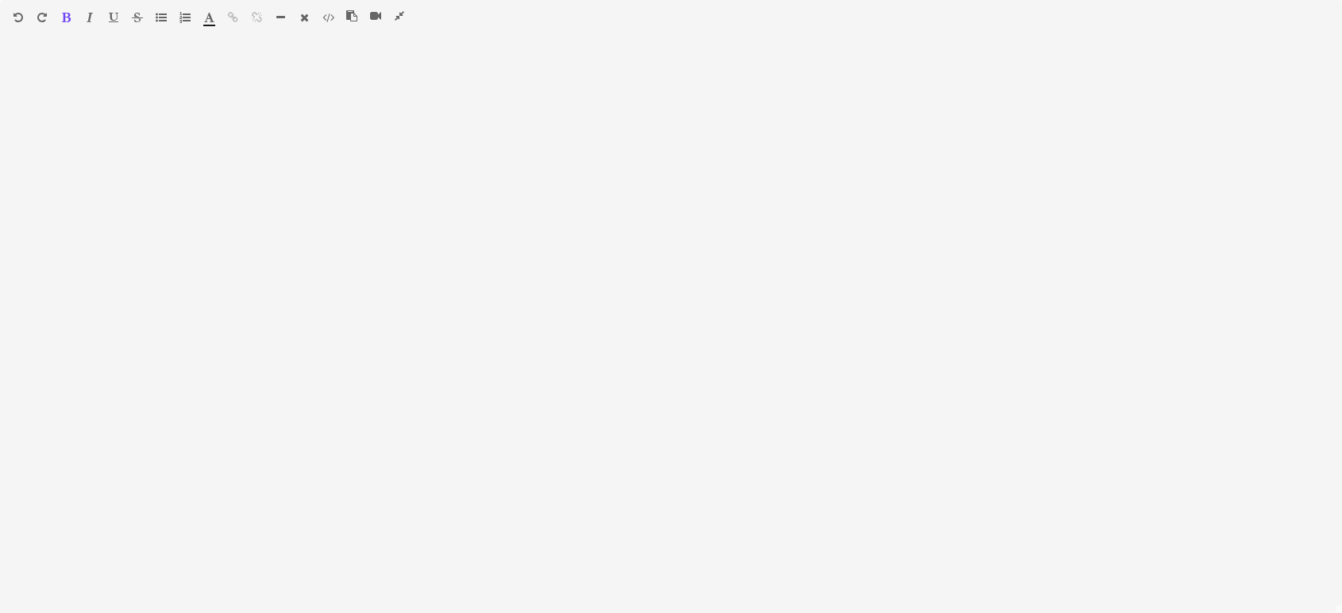
click at [400, 11] on icon "button" at bounding box center [400, 15] width 10 height 11
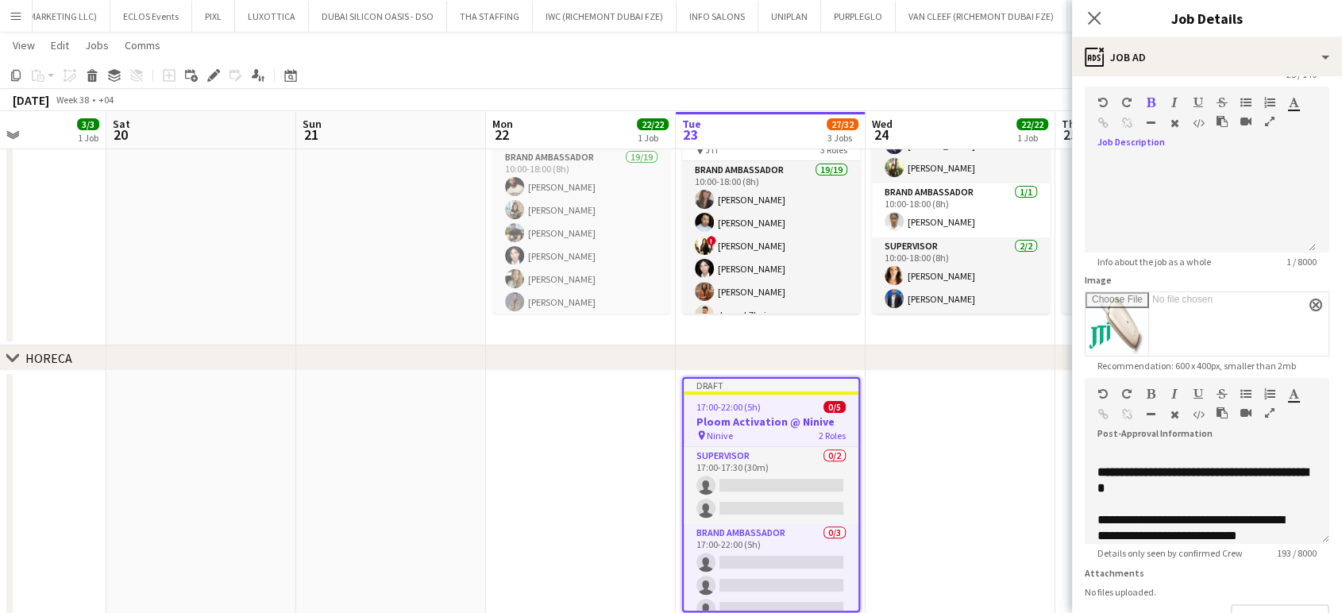
scroll to position [88, 0]
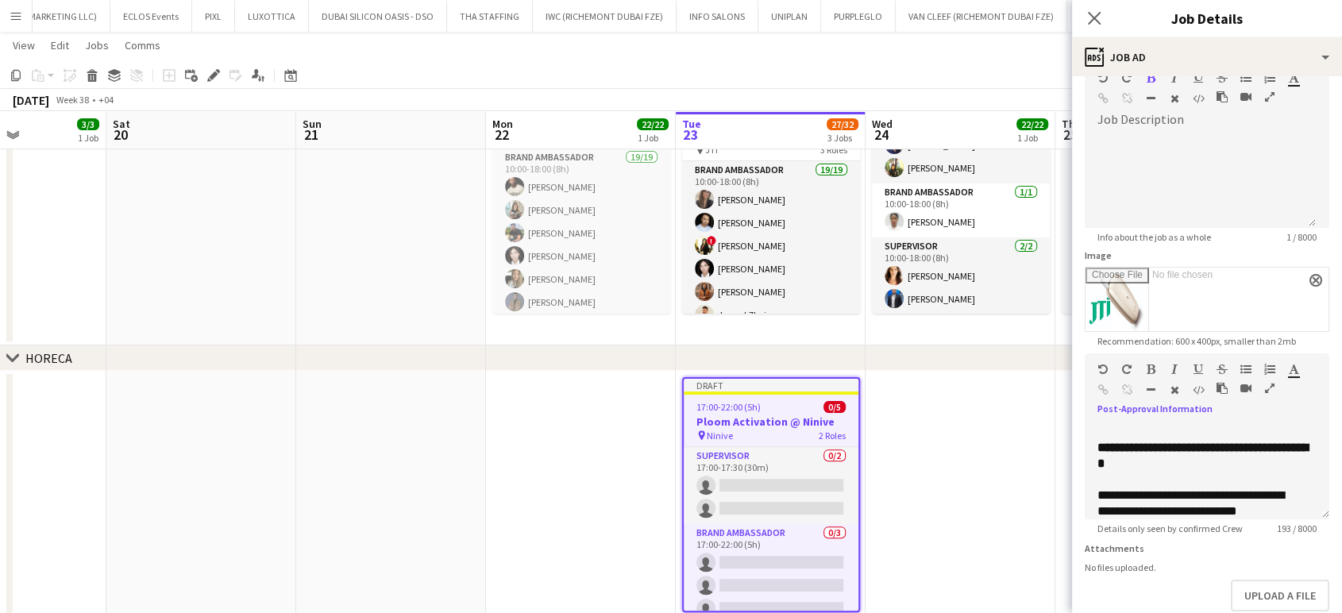
click at [1268, 385] on icon "button" at bounding box center [1270, 388] width 10 height 11
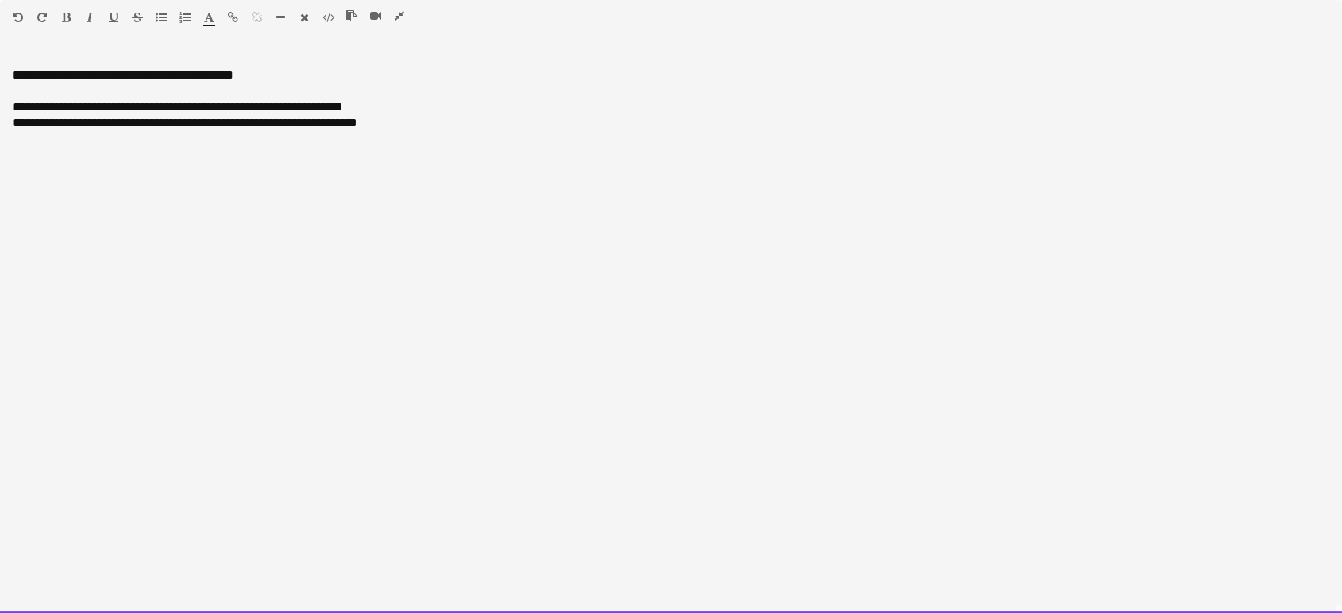
drag, startPoint x: 11, startPoint y: 74, endPoint x: 559, endPoint y: 138, distance: 551.5
click at [559, 138] on div "**********" at bounding box center [671, 332] width 1342 height 561
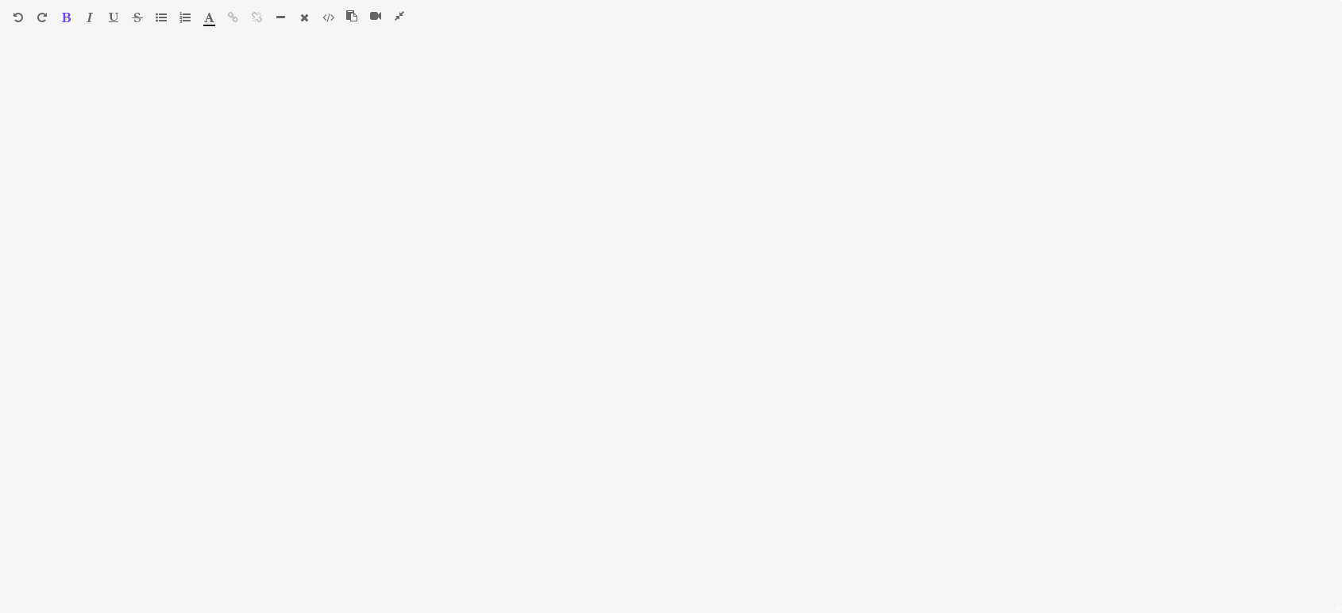
click at [398, 13] on icon "button" at bounding box center [400, 15] width 10 height 11
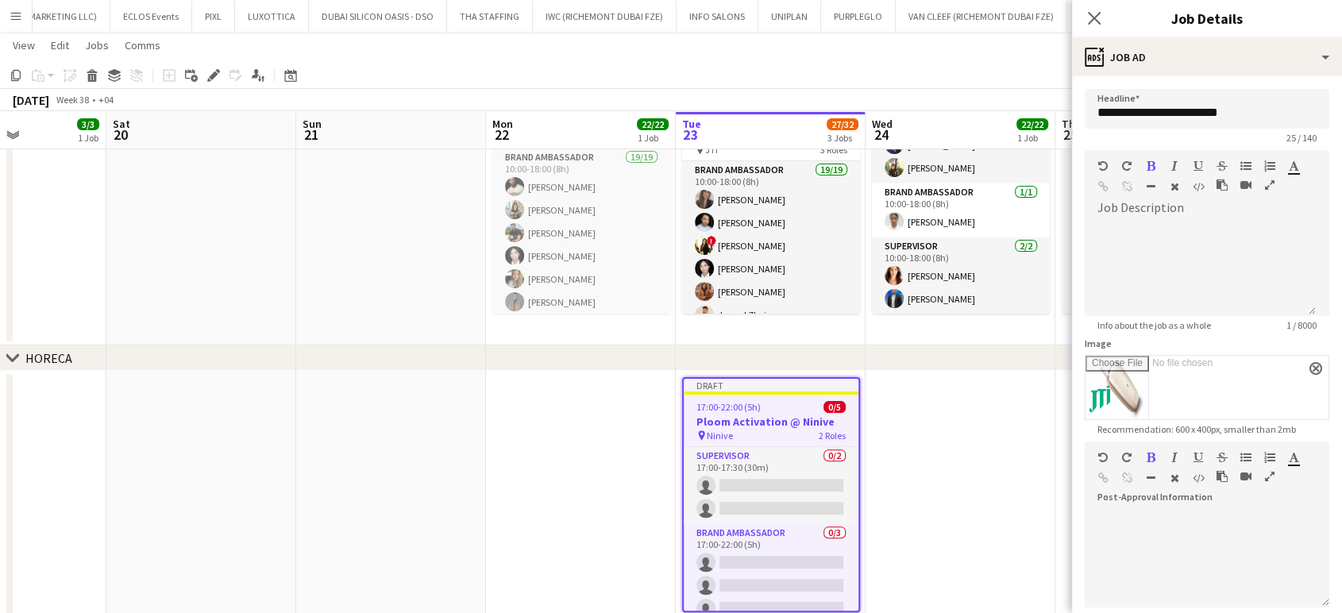
click at [1015, 457] on app-date-cell at bounding box center [960, 507] width 190 height 273
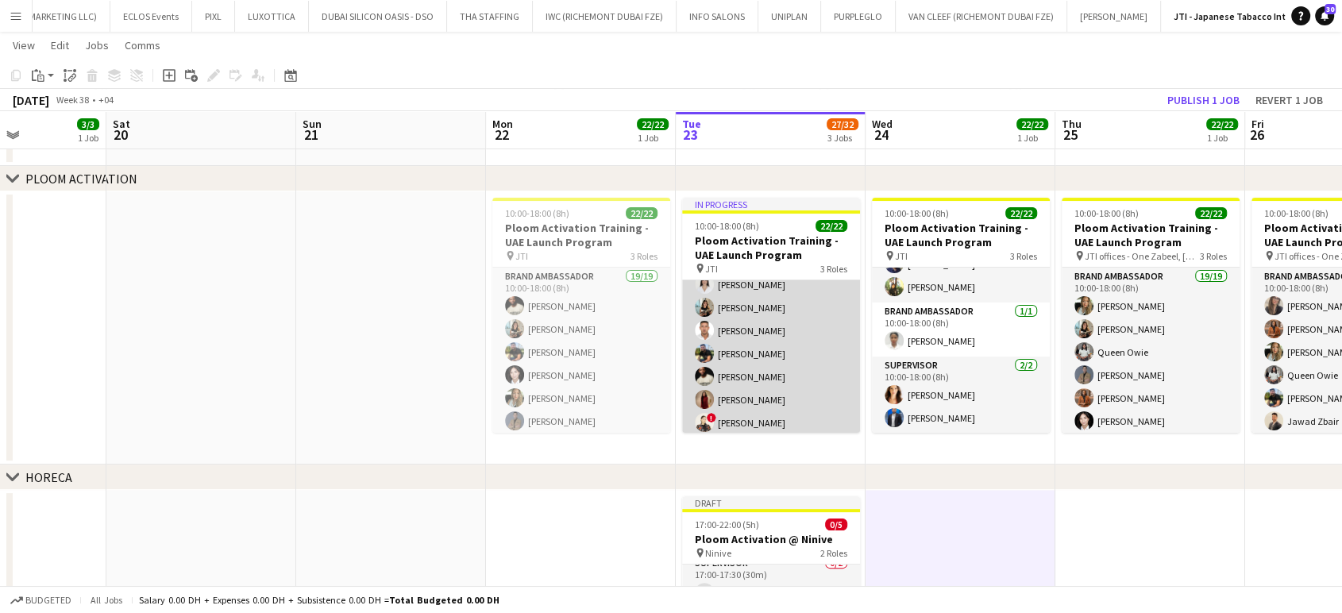
scroll to position [441, 0]
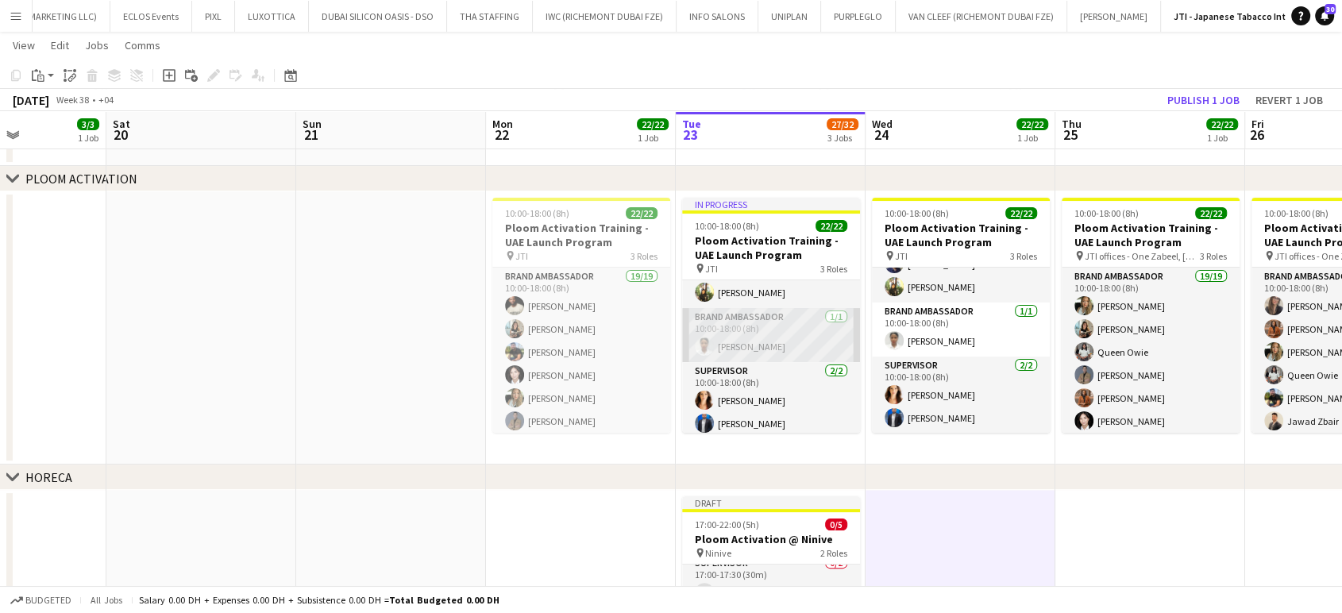
click at [771, 333] on app-card-role "Brand Ambassador 1/1 10:00-18:00 (8h) Aiesha Blair" at bounding box center [771, 335] width 178 height 54
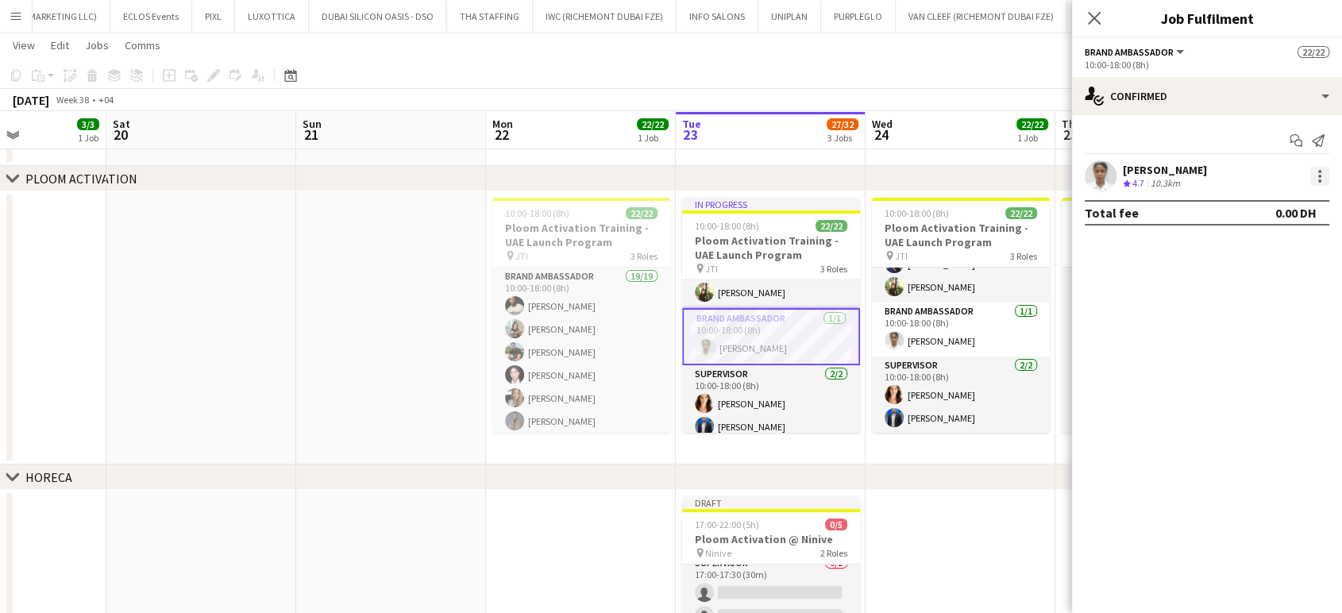
click at [1319, 174] on div at bounding box center [1319, 176] width 19 height 19
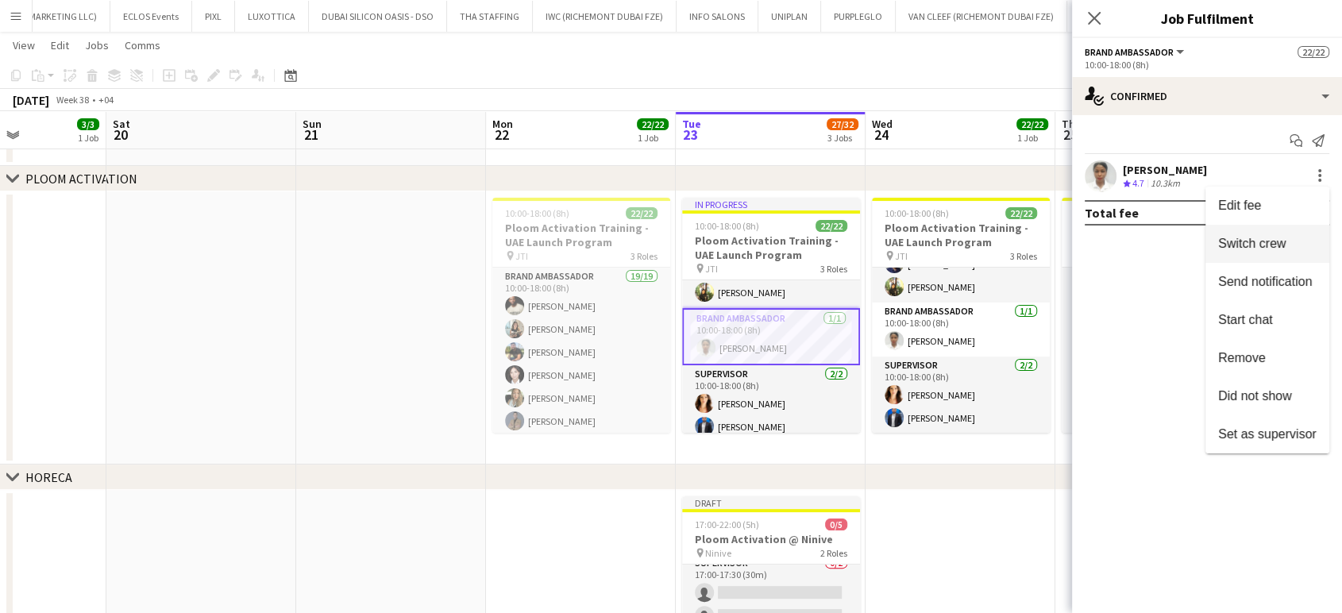
drag, startPoint x: 1262, startPoint y: 245, endPoint x: 1257, endPoint y: 252, distance: 9.1
click at [1261, 245] on span "Switch crew" at bounding box center [1251, 243] width 67 height 13
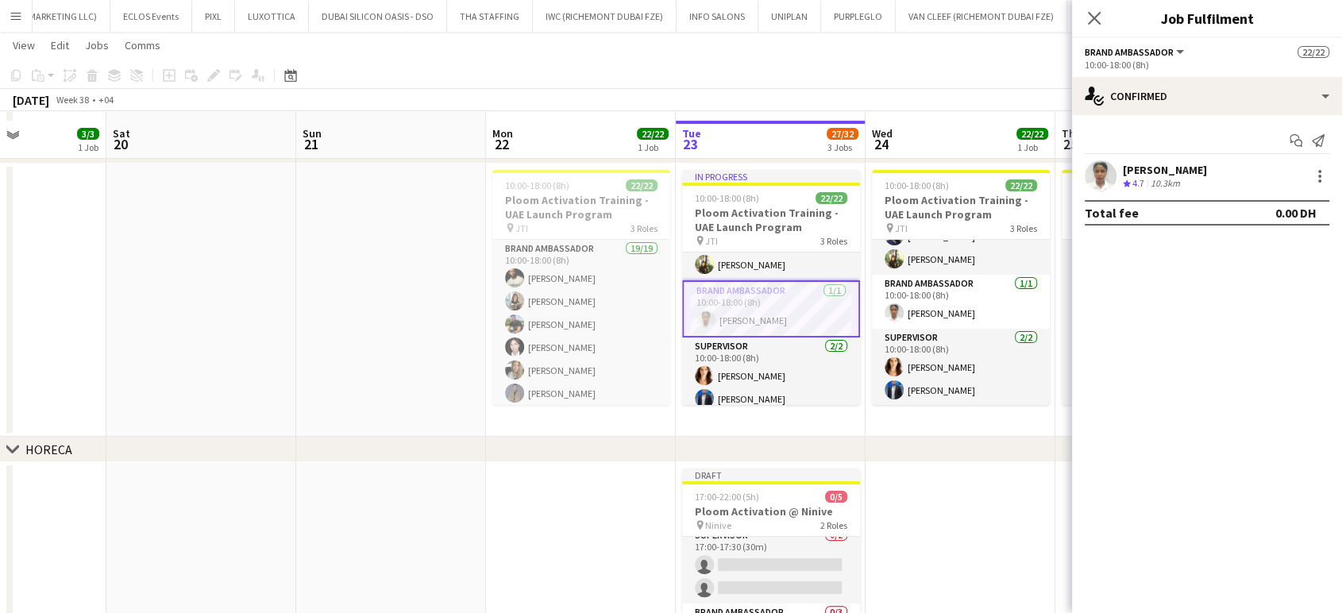
scroll to position [373, 0]
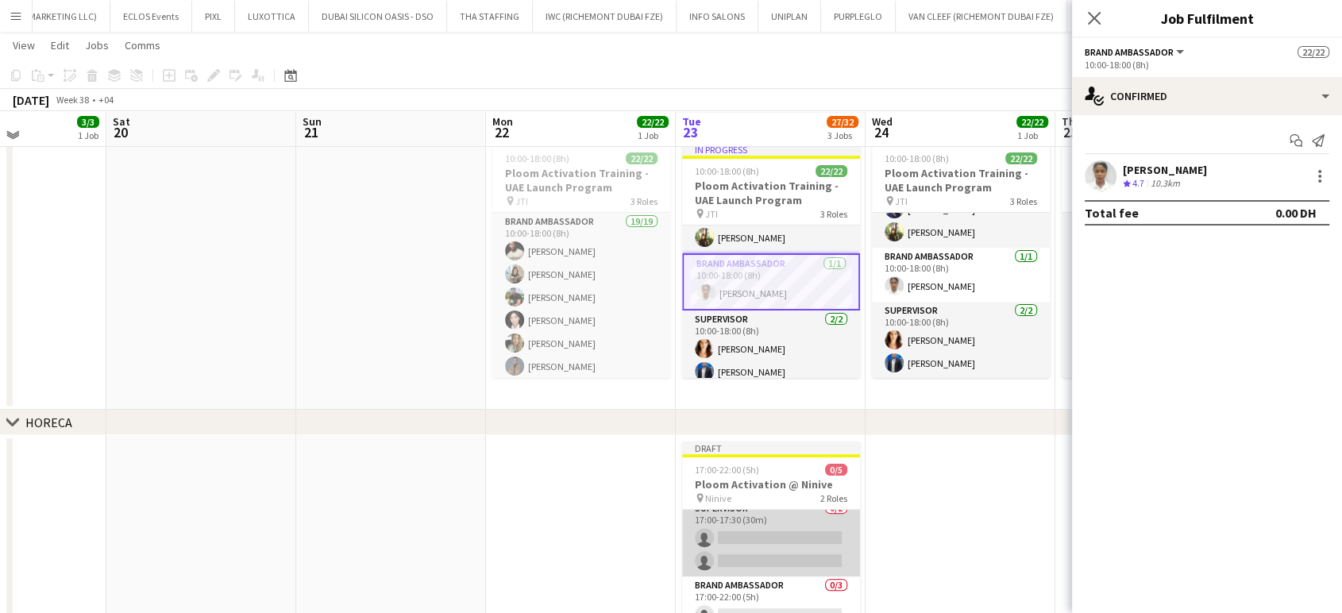
click at [795, 549] on app-card-role "Supervisor 0/2 17:00-17:30 (30m) single-neutral-actions single-neutral-actions" at bounding box center [771, 537] width 178 height 77
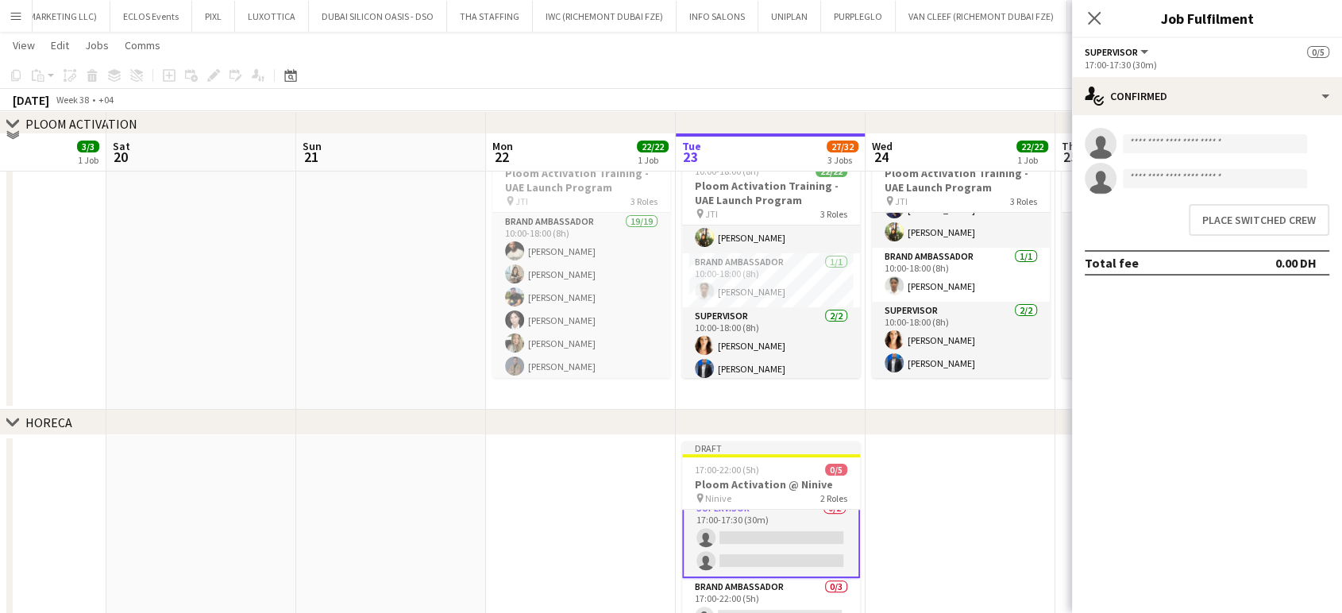
scroll to position [461, 0]
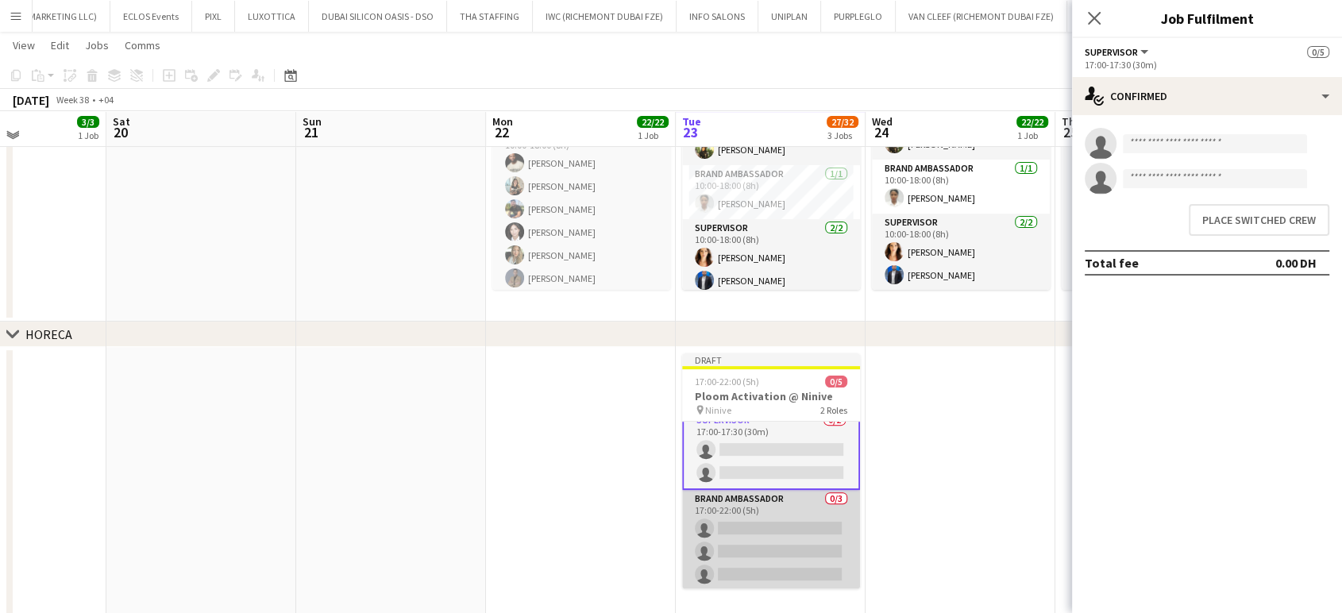
click at [788, 524] on app-card-role "Brand Ambassador 0/3 17:00-22:00 (5h) single-neutral-actions single-neutral-act…" at bounding box center [771, 540] width 178 height 100
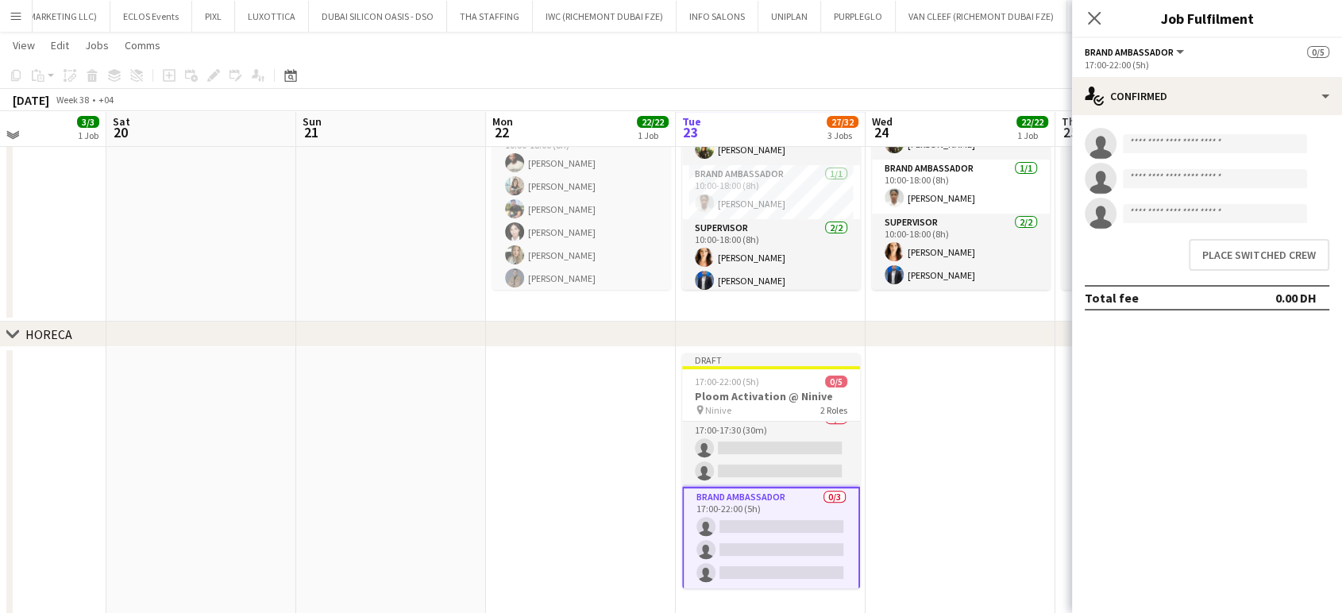
scroll to position [10, 0]
click at [1301, 252] on button "Place switched crew" at bounding box center [1258, 255] width 141 height 32
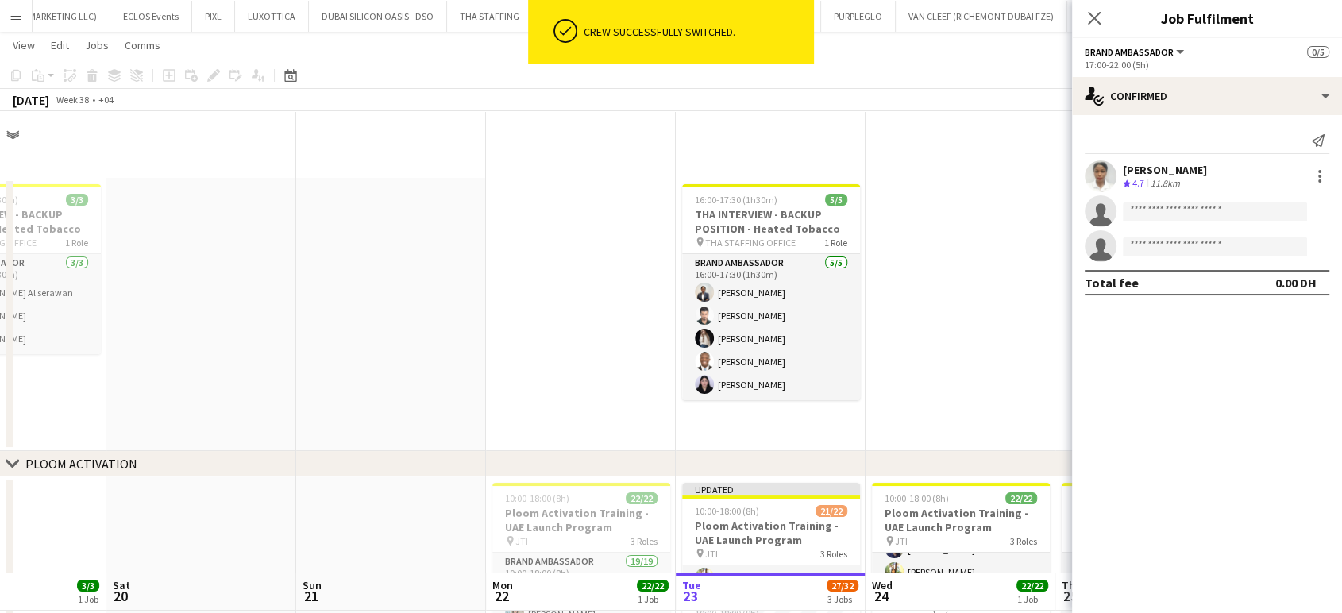
scroll to position [461, 0]
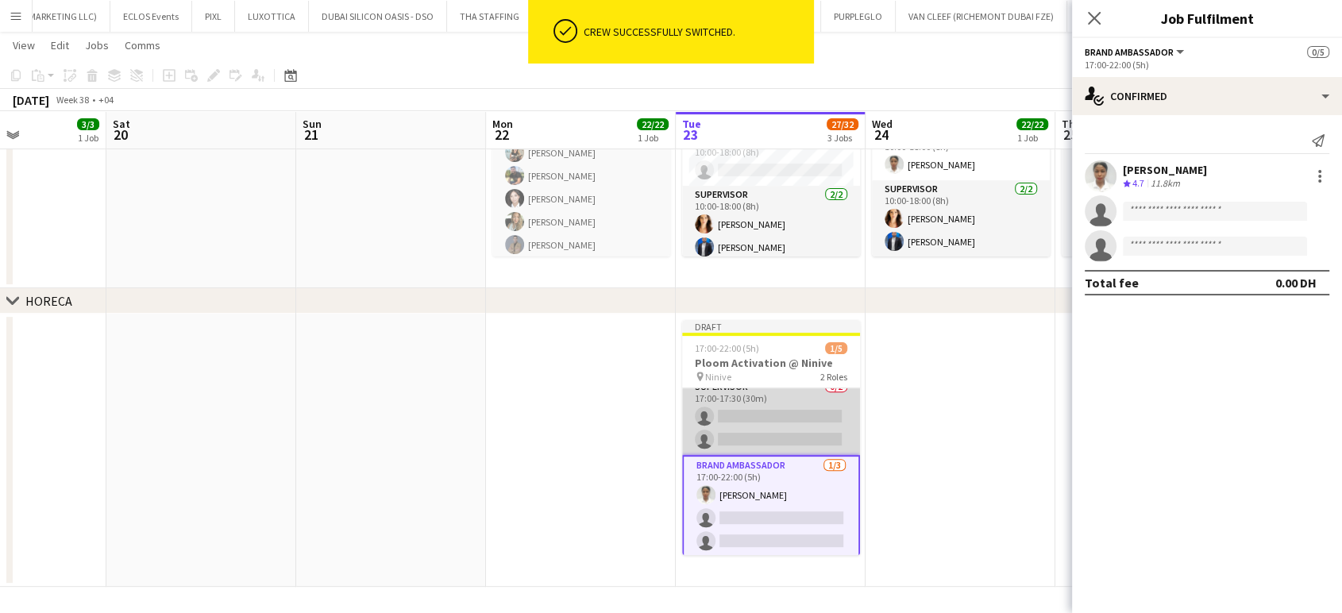
click at [799, 432] on app-card-role "Supervisor 0/2 17:00-17:30 (30m) single-neutral-actions single-neutral-actions" at bounding box center [771, 416] width 178 height 77
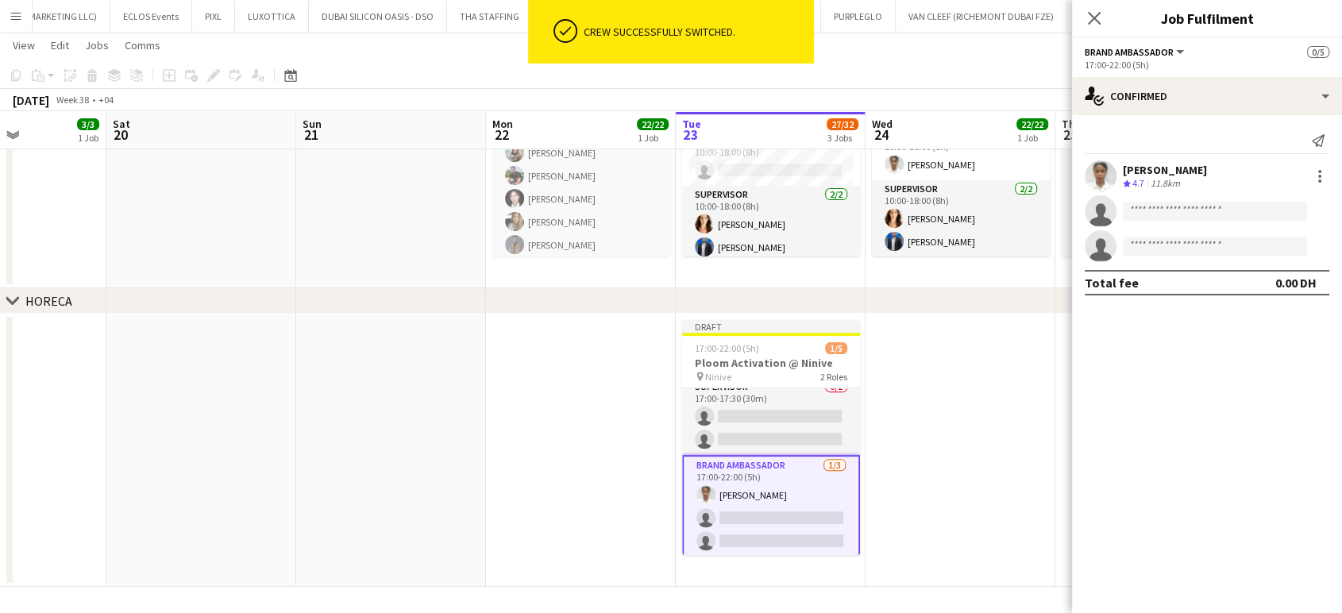
scroll to position [12, 0]
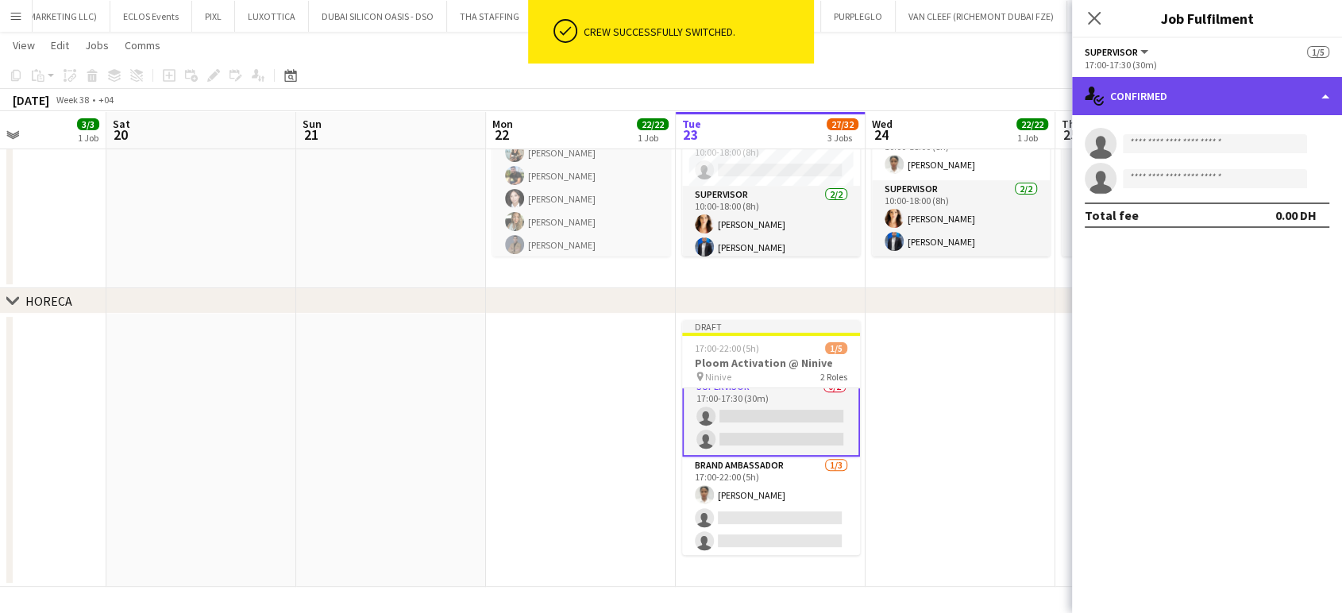
click at [1315, 81] on div "single-neutral-actions-check-2 Confirmed" at bounding box center [1207, 96] width 270 height 38
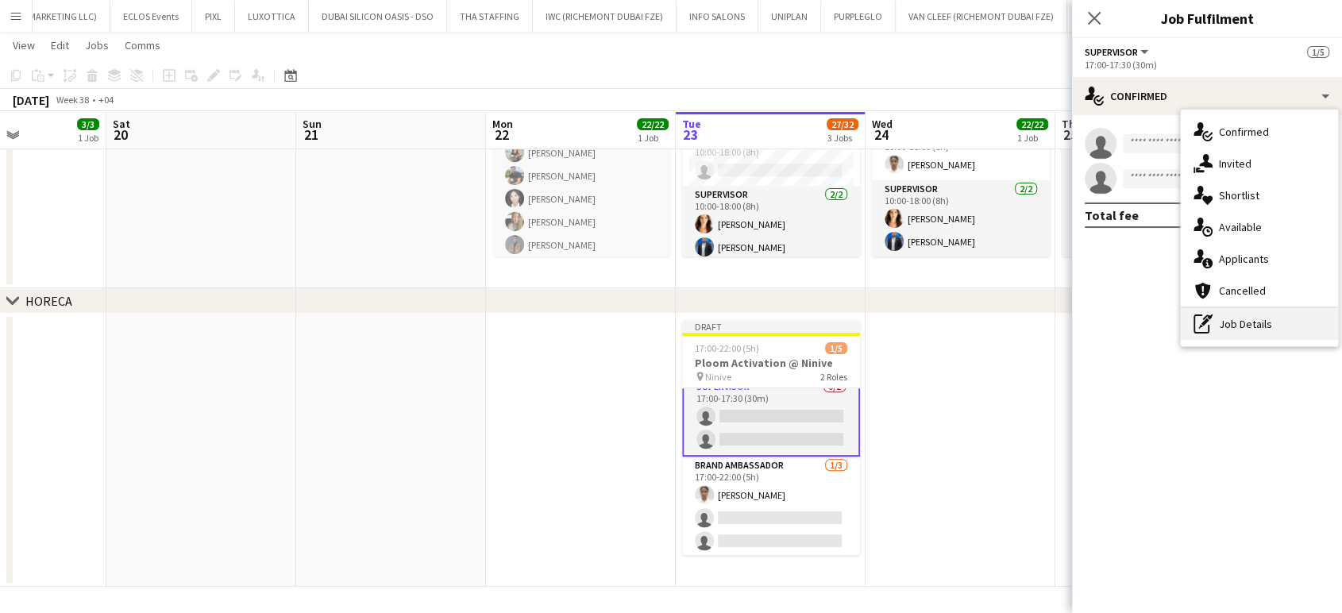
click at [1243, 329] on div "pen-write Job Details" at bounding box center [1258, 324] width 157 height 32
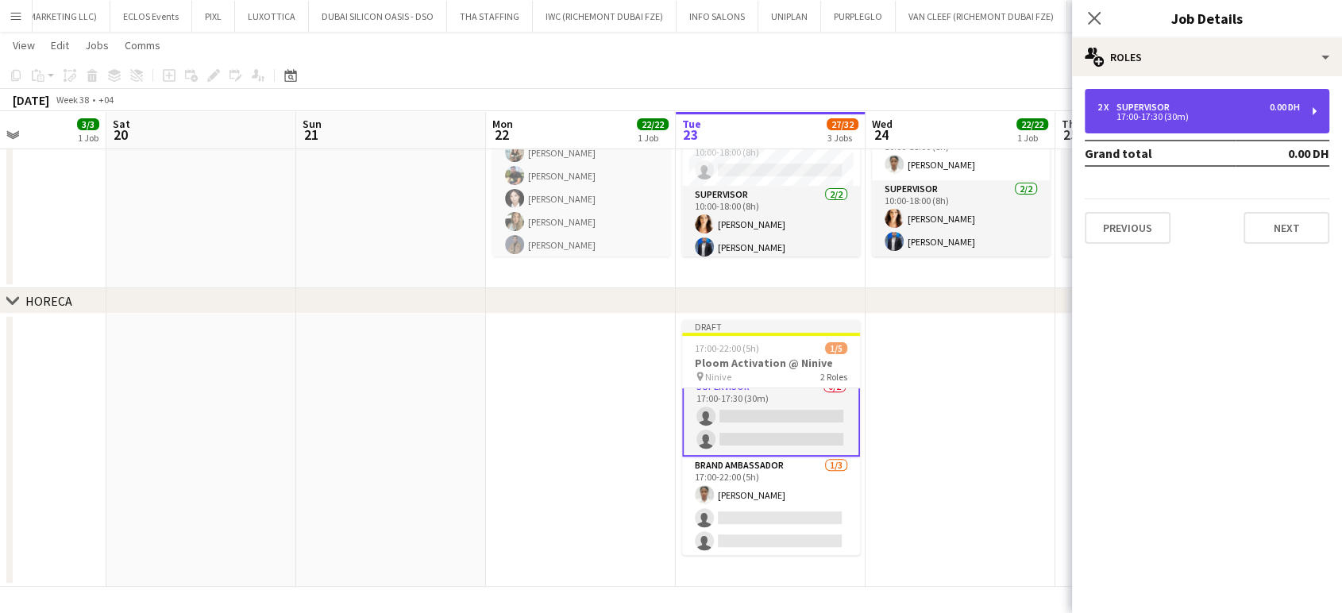
click at [1207, 109] on div "2 x Supervisor 0.00 DH" at bounding box center [1198, 107] width 202 height 11
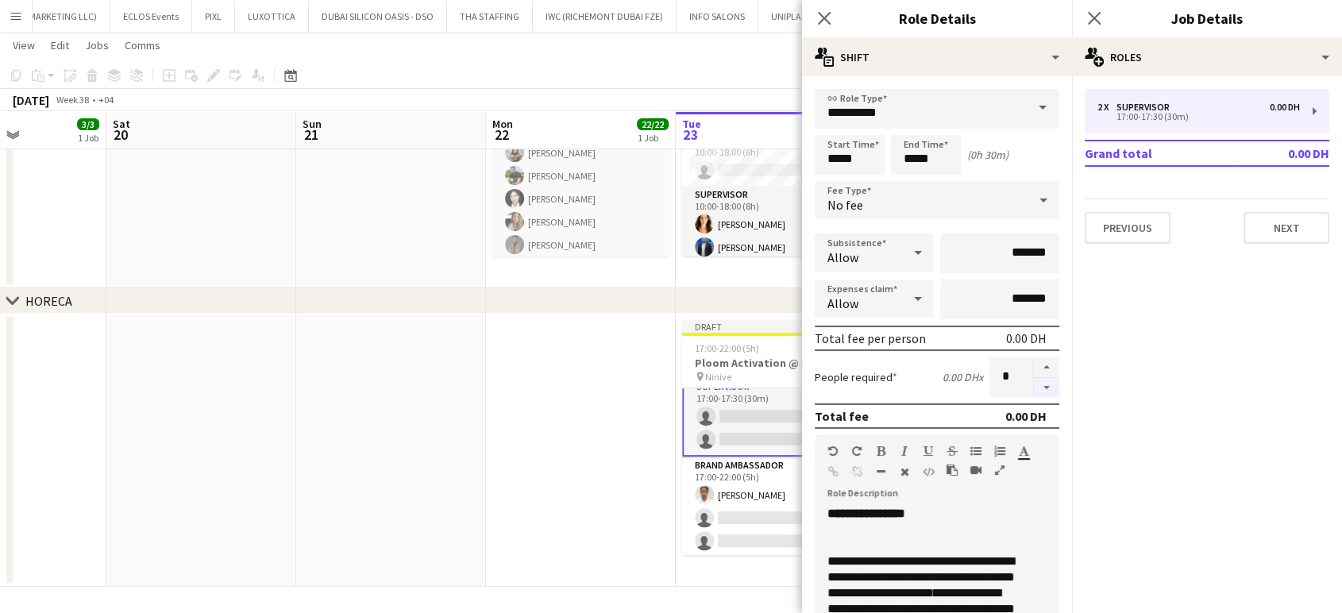
click at [1034, 381] on button "button" at bounding box center [1046, 388] width 25 height 20
type input "*"
click at [610, 410] on app-date-cell at bounding box center [581, 450] width 190 height 273
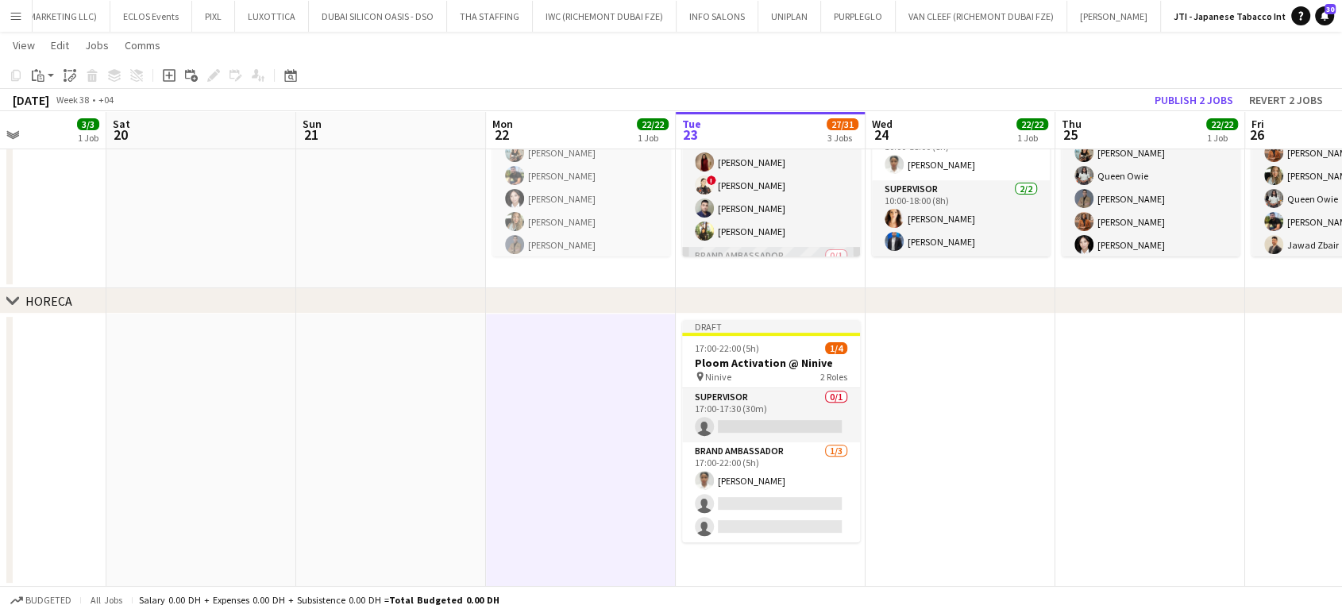
scroll to position [352, 0]
click at [776, 233] on app-card-role "Brand Ambassador 0/1 10:00-18:00 (8h) single-neutral-actions" at bounding box center [771, 247] width 178 height 54
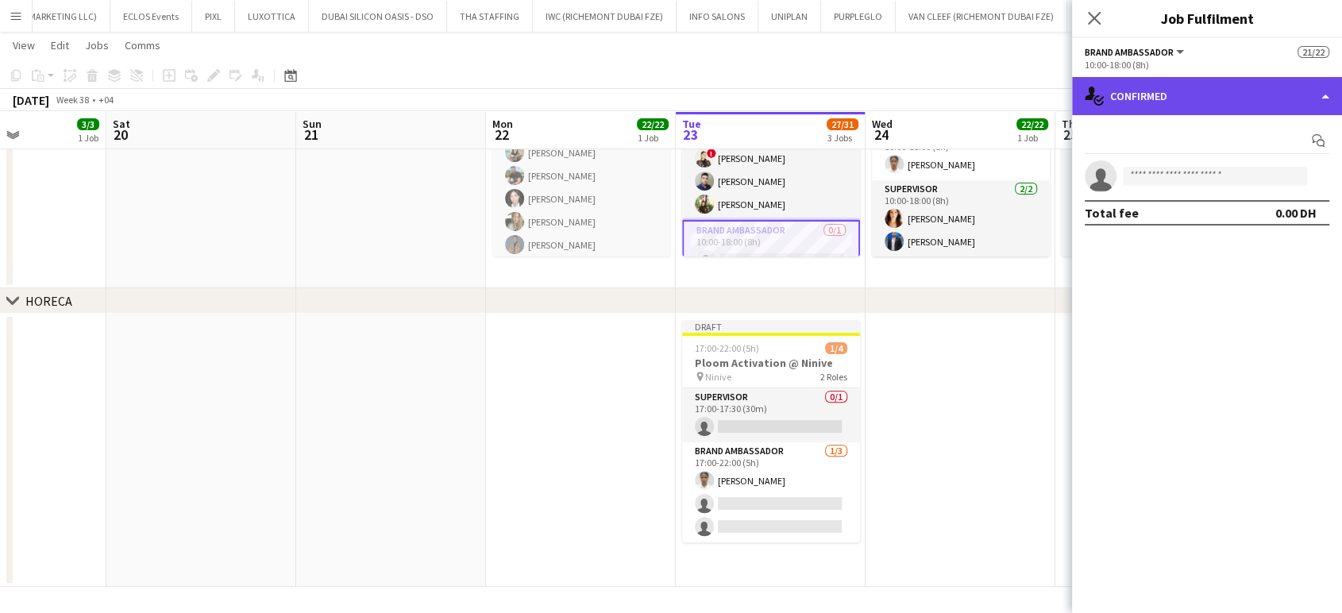
click at [1326, 87] on div "single-neutral-actions-check-2 Confirmed" at bounding box center [1207, 96] width 270 height 38
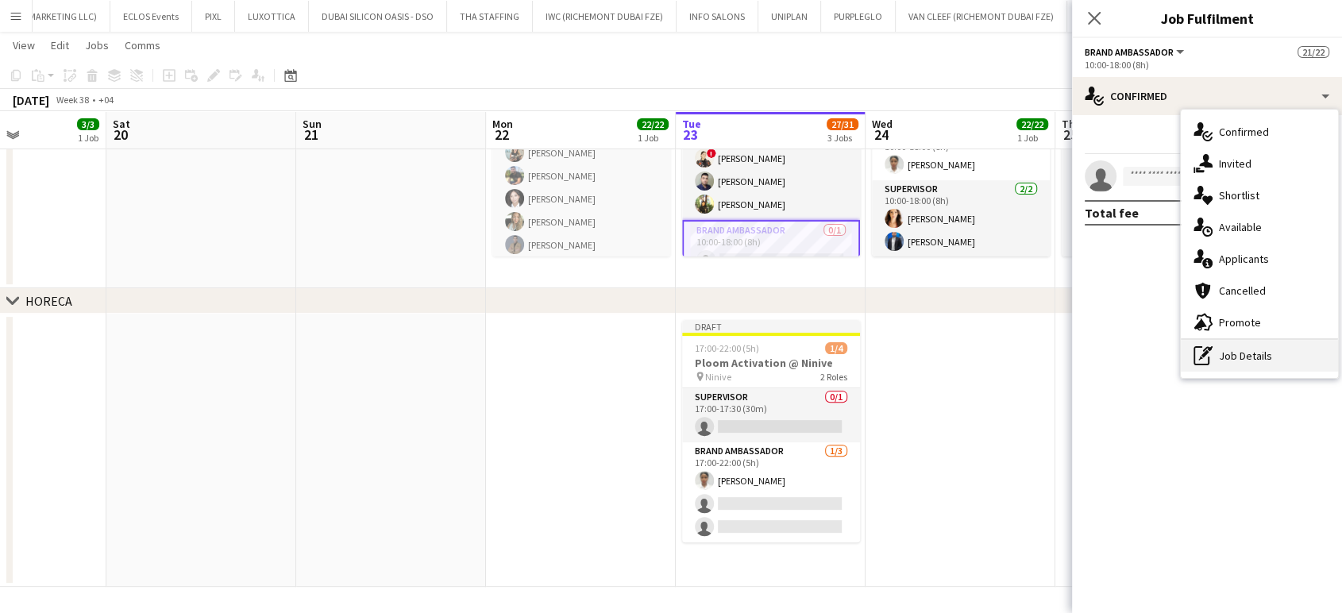
click at [1270, 348] on div "pen-write Job Details" at bounding box center [1258, 356] width 157 height 32
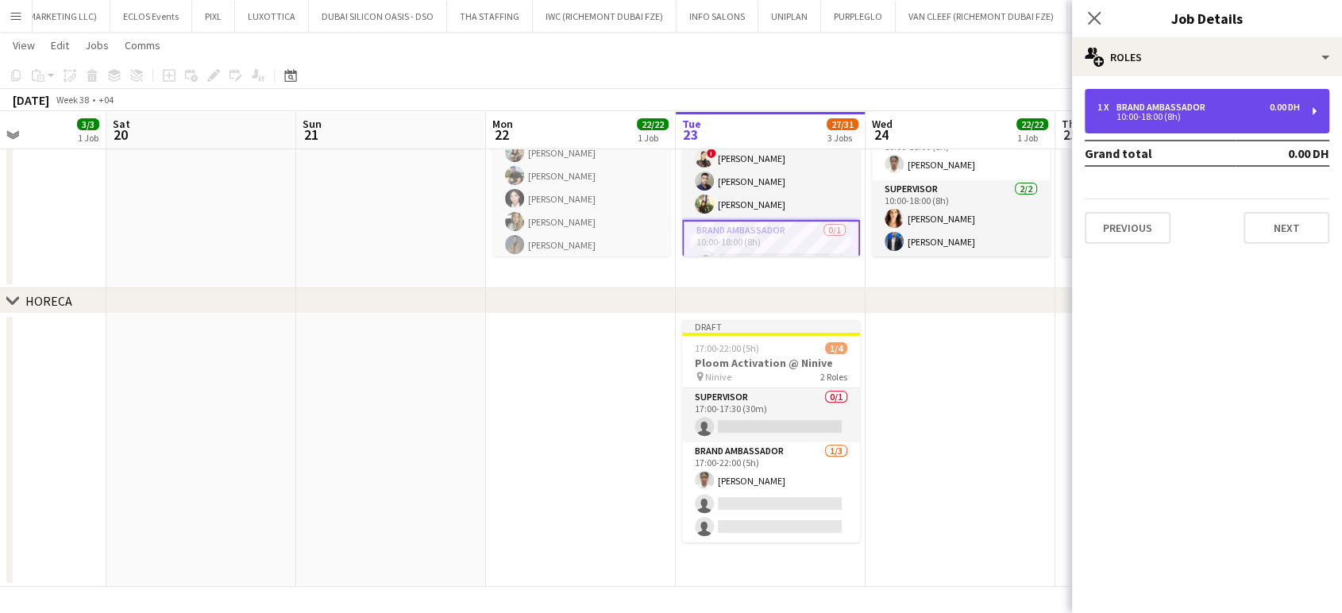
click at [1175, 113] on div "10:00-18:00 (8h)" at bounding box center [1198, 117] width 202 height 8
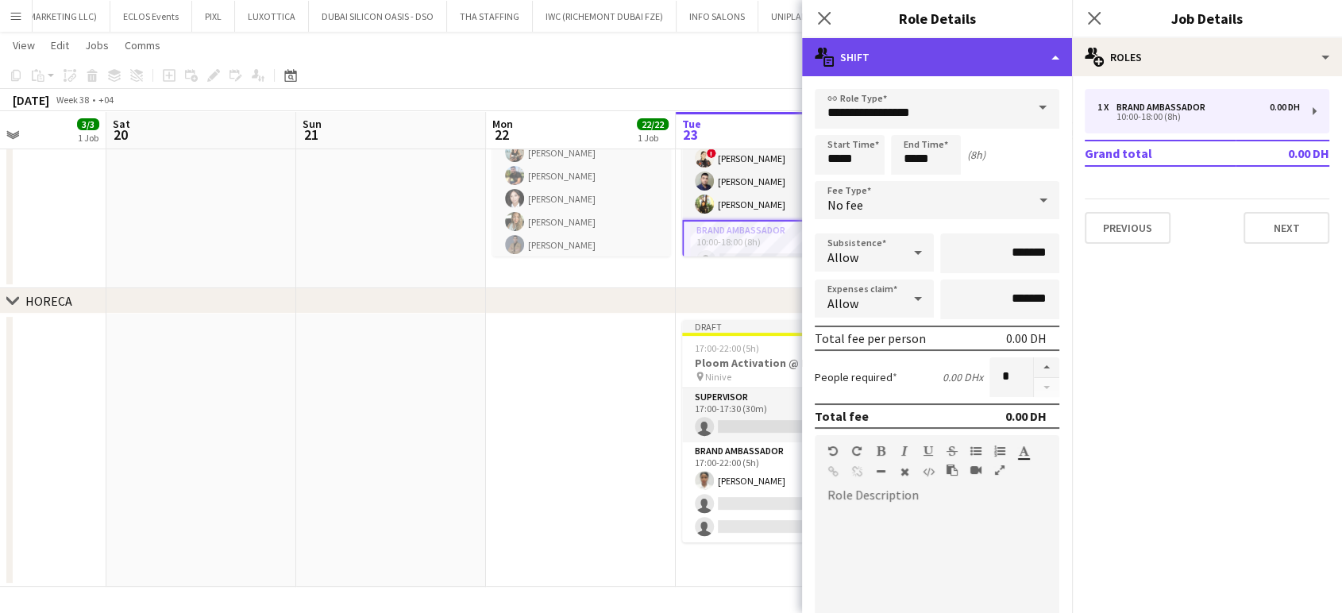
click at [1027, 51] on div "multiple-actions-text Shift" at bounding box center [937, 57] width 270 height 38
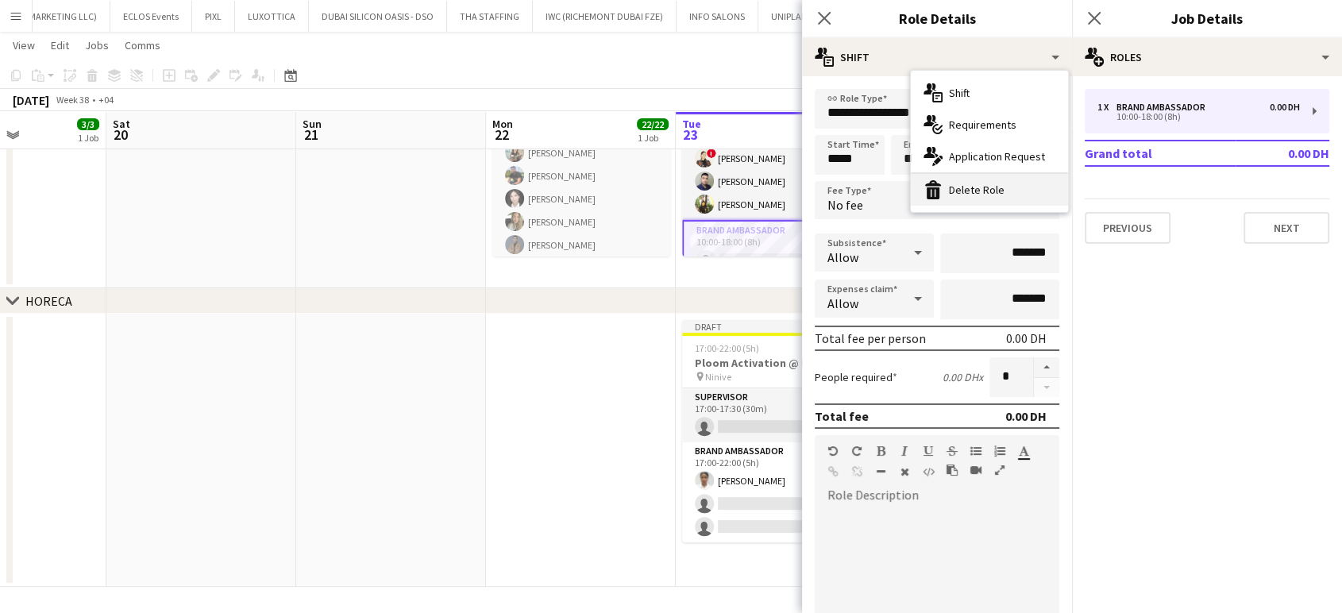
click at [991, 195] on div "bin-2 Delete Role" at bounding box center [988, 190] width 157 height 32
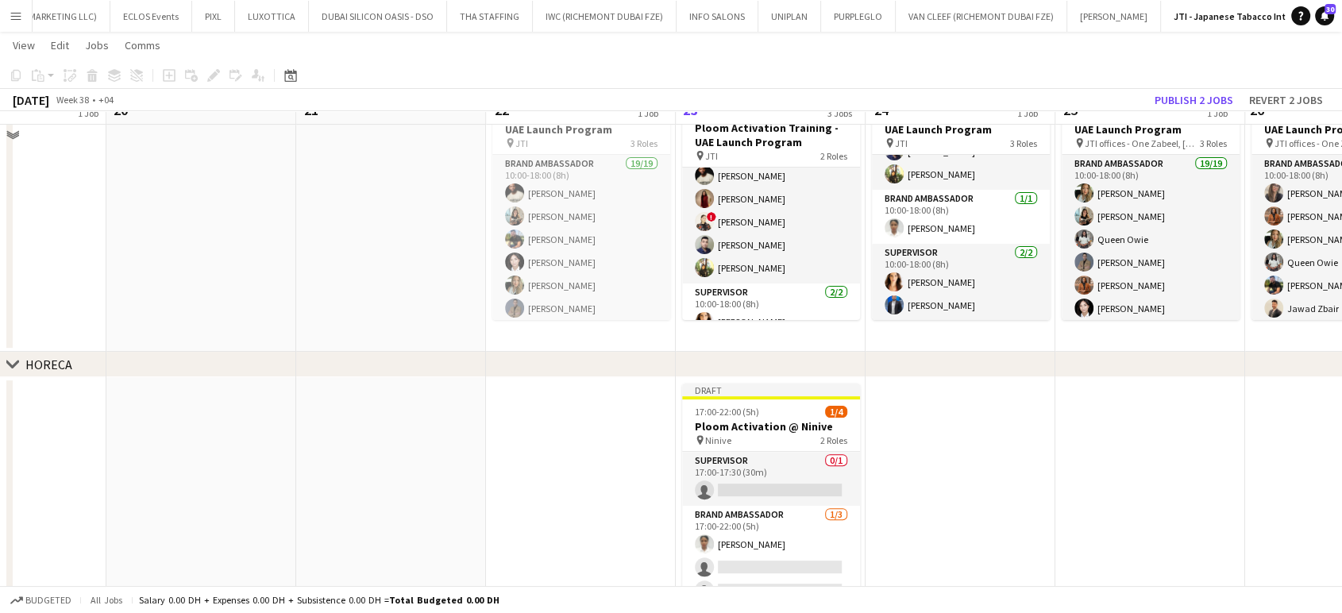
scroll to position [373, 0]
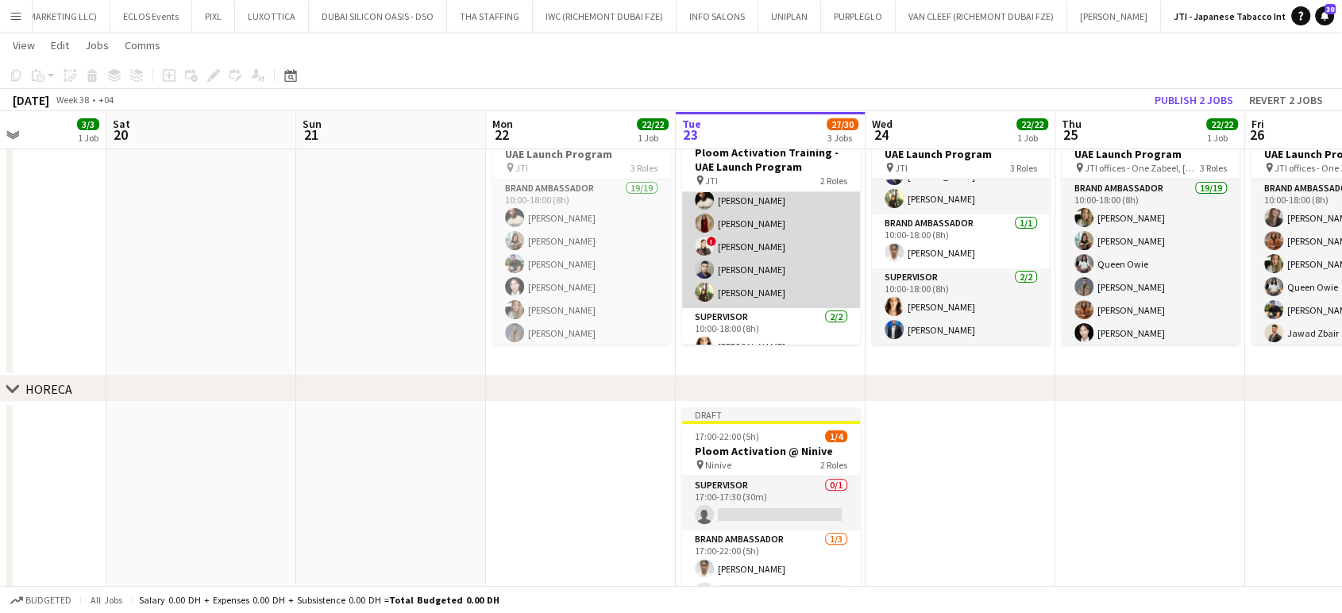
click at [741, 236] on app-card-role "Brand Ambassador 19/19 10:00-18:00 (8h) Leila Haghshenas Ravi JADHAV ! Jana Kas…" at bounding box center [771, 74] width 178 height 468
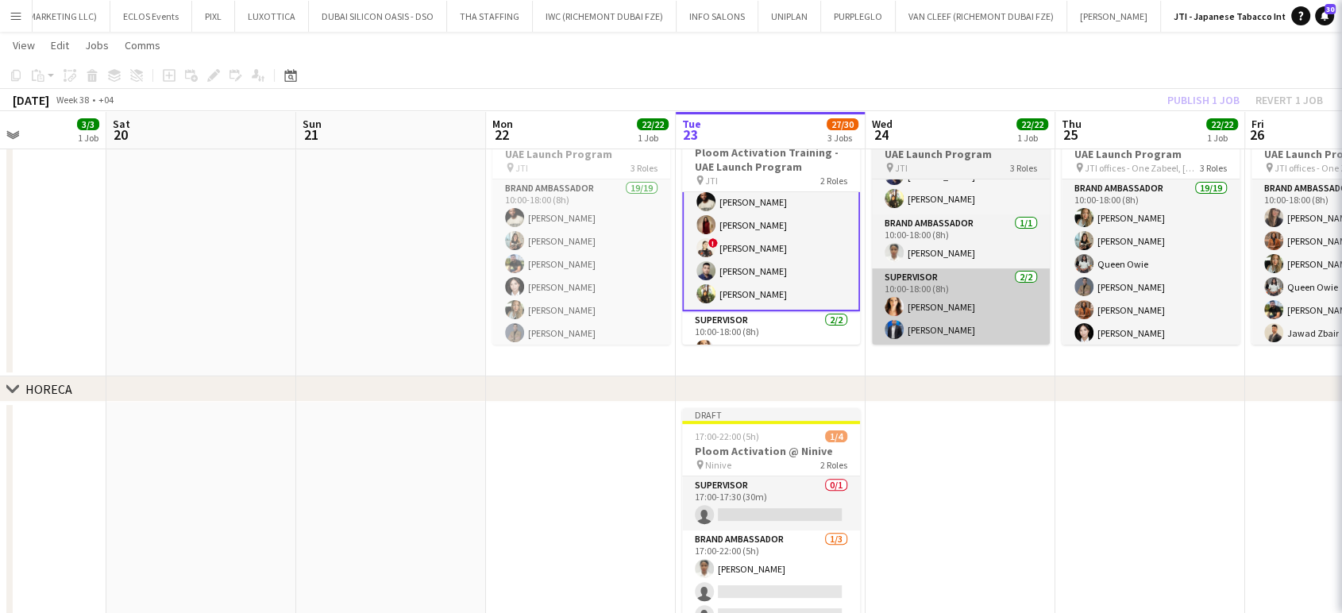
scroll to position [354, 0]
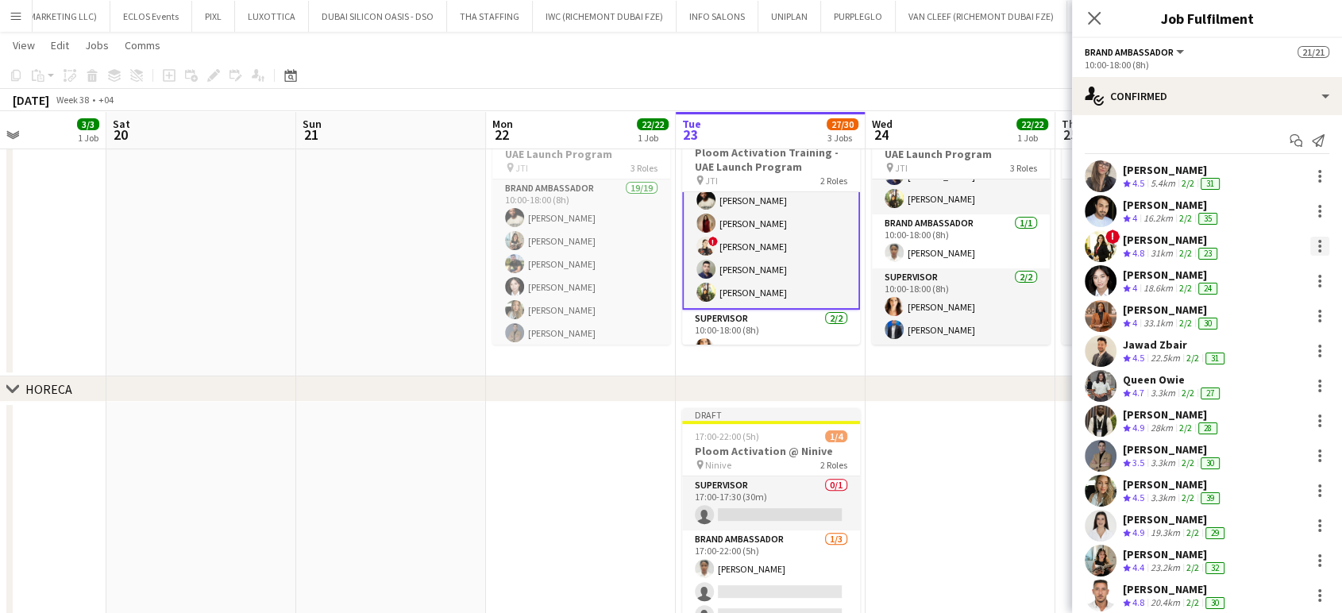
click at [1318, 246] on div at bounding box center [1319, 245] width 3 height 3
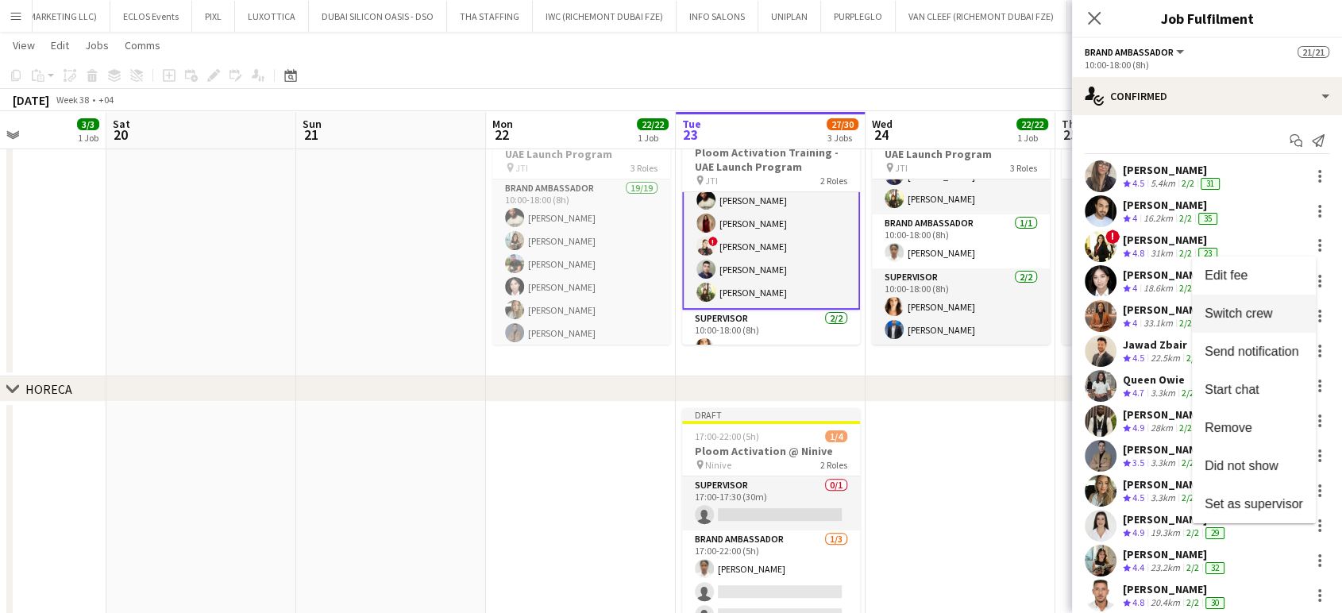
click at [1269, 311] on span "Switch crew" at bounding box center [1237, 312] width 67 height 13
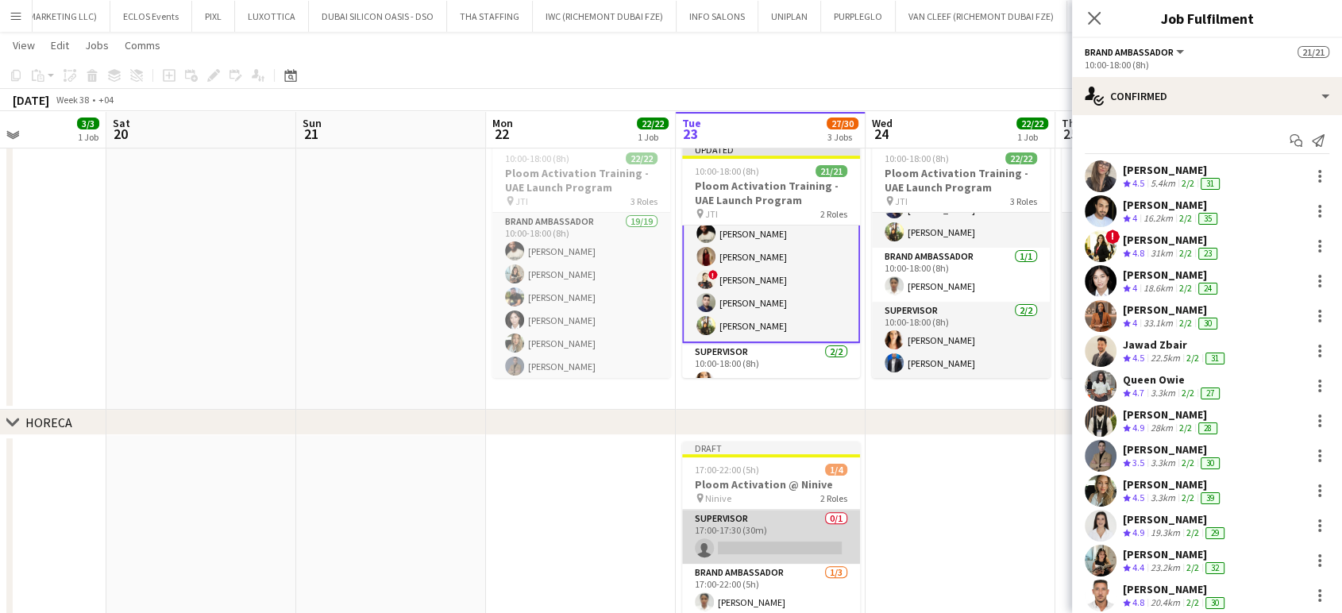
scroll to position [461, 0]
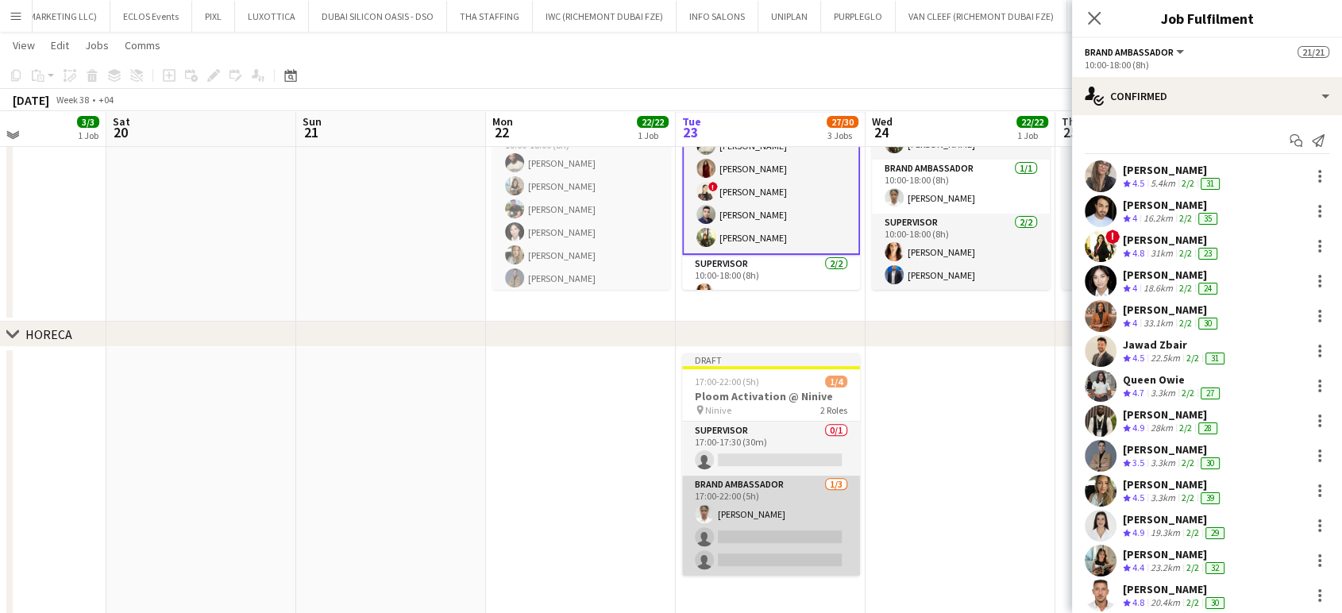
click at [784, 551] on app-card-role "Brand Ambassador 1/3 17:00-22:00 (5h) Aiesha Blair single-neutral-actions singl…" at bounding box center [771, 525] width 178 height 100
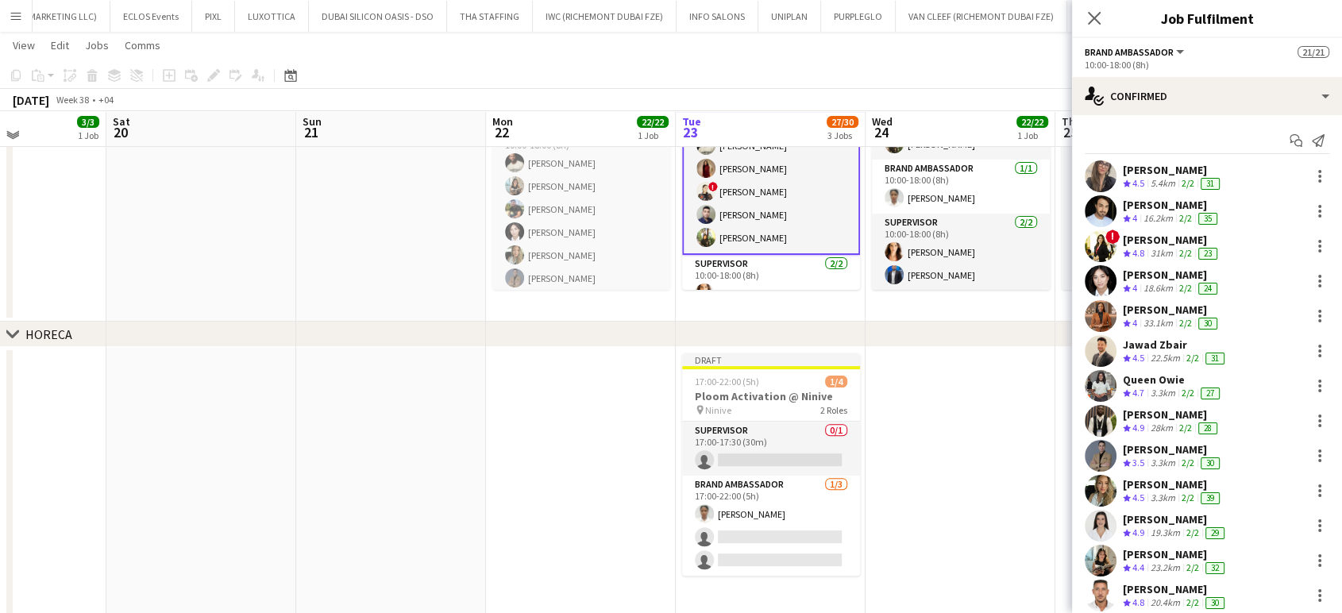
scroll to position [352, 0]
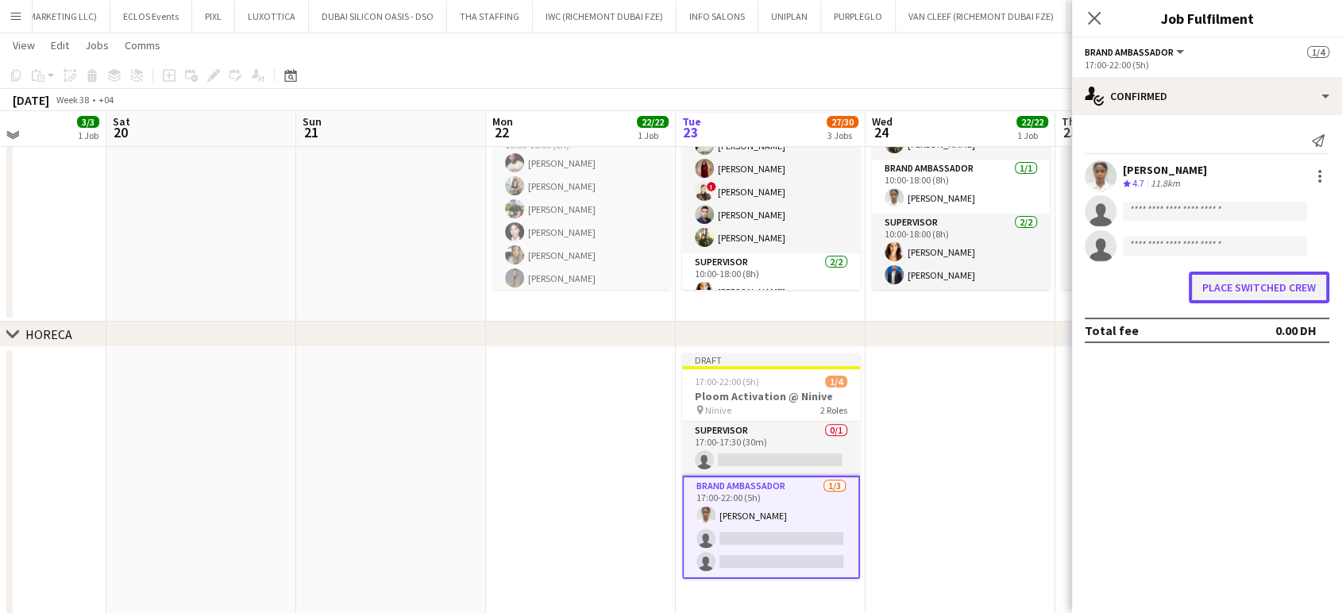
click at [1299, 278] on button "Place switched crew" at bounding box center [1258, 287] width 141 height 32
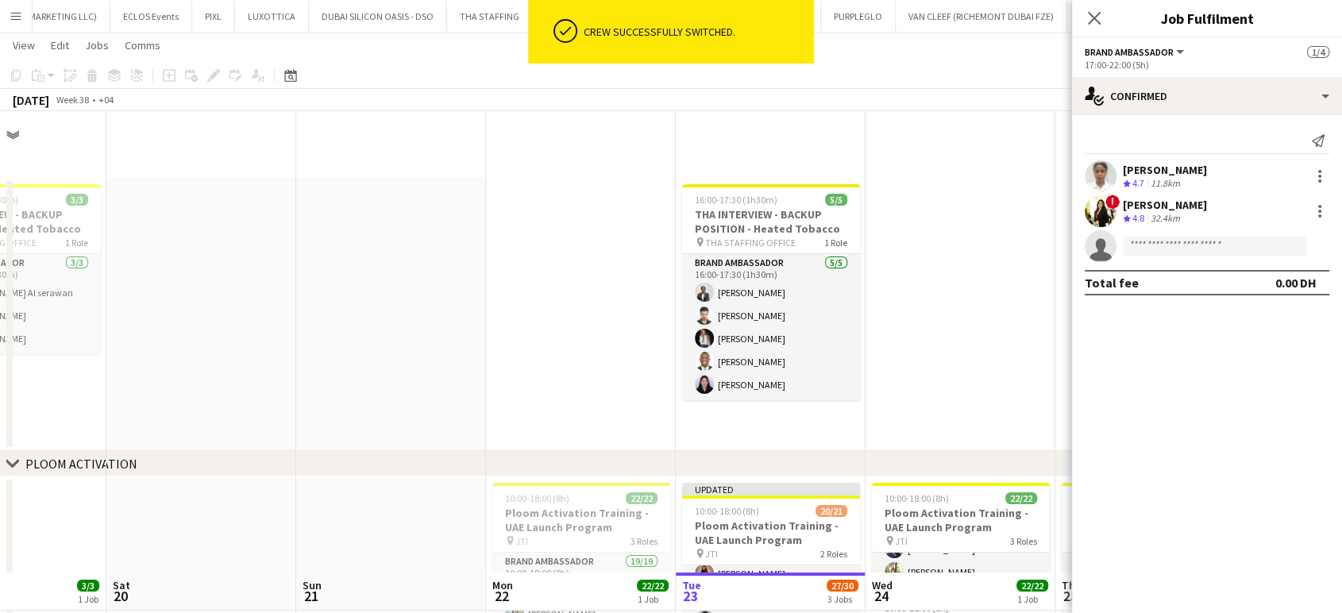
scroll to position [461, 0]
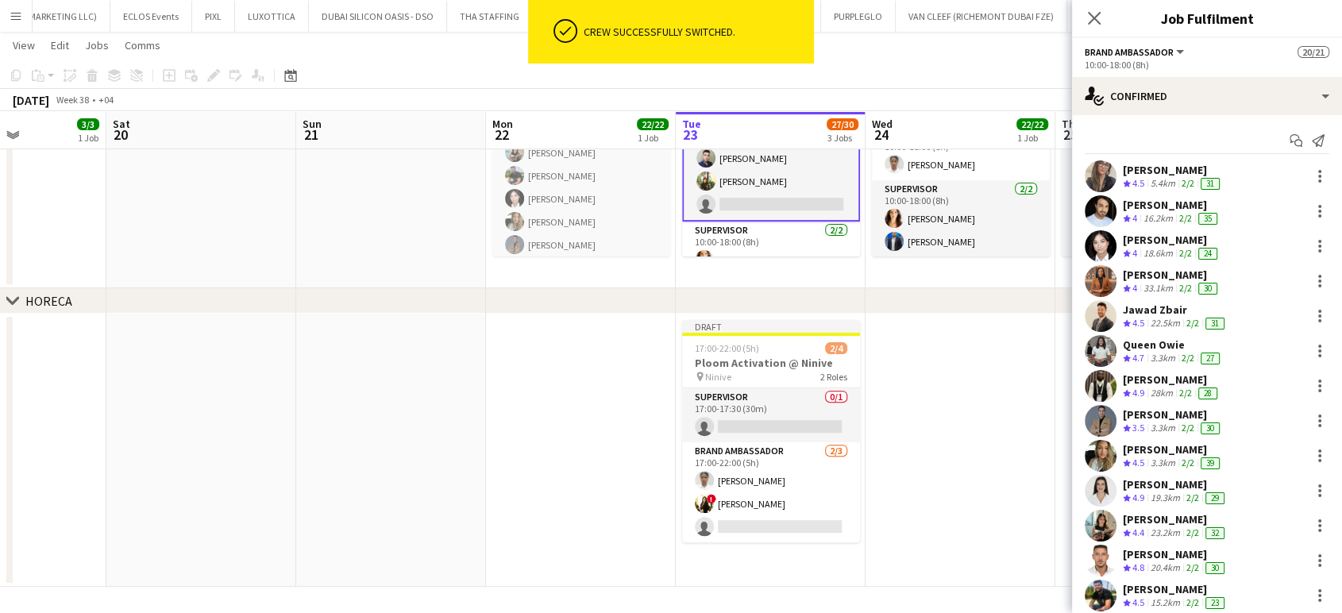
scroll to position [253, 0]
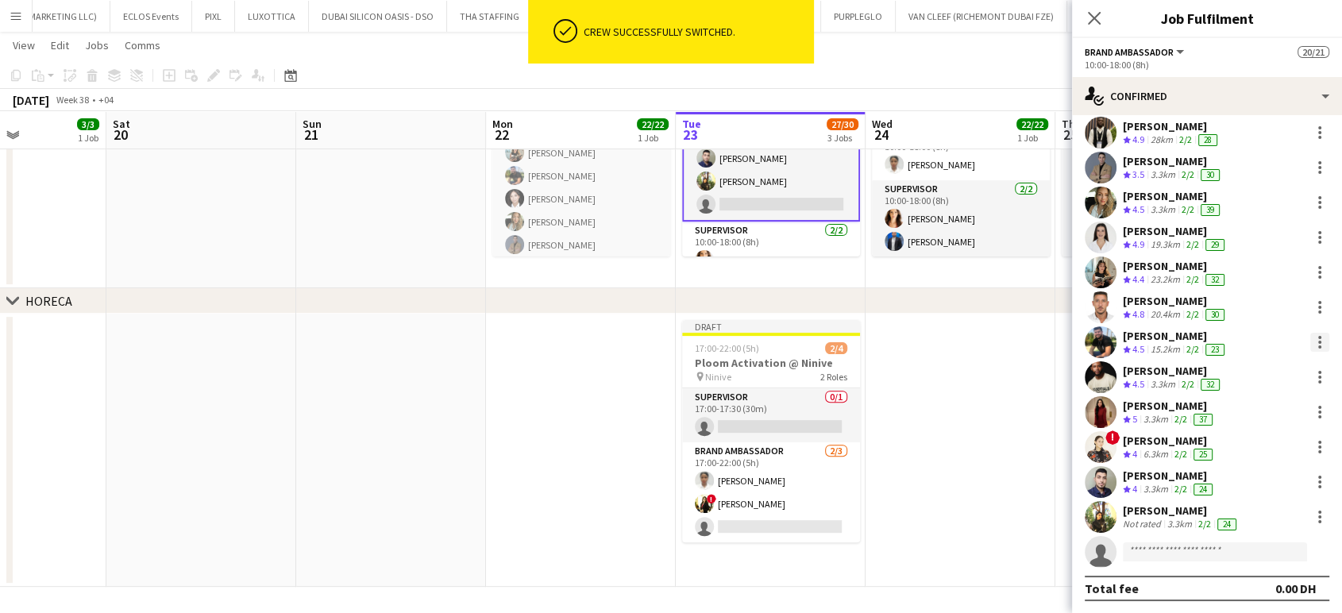
click at [1310, 341] on div at bounding box center [1319, 342] width 19 height 19
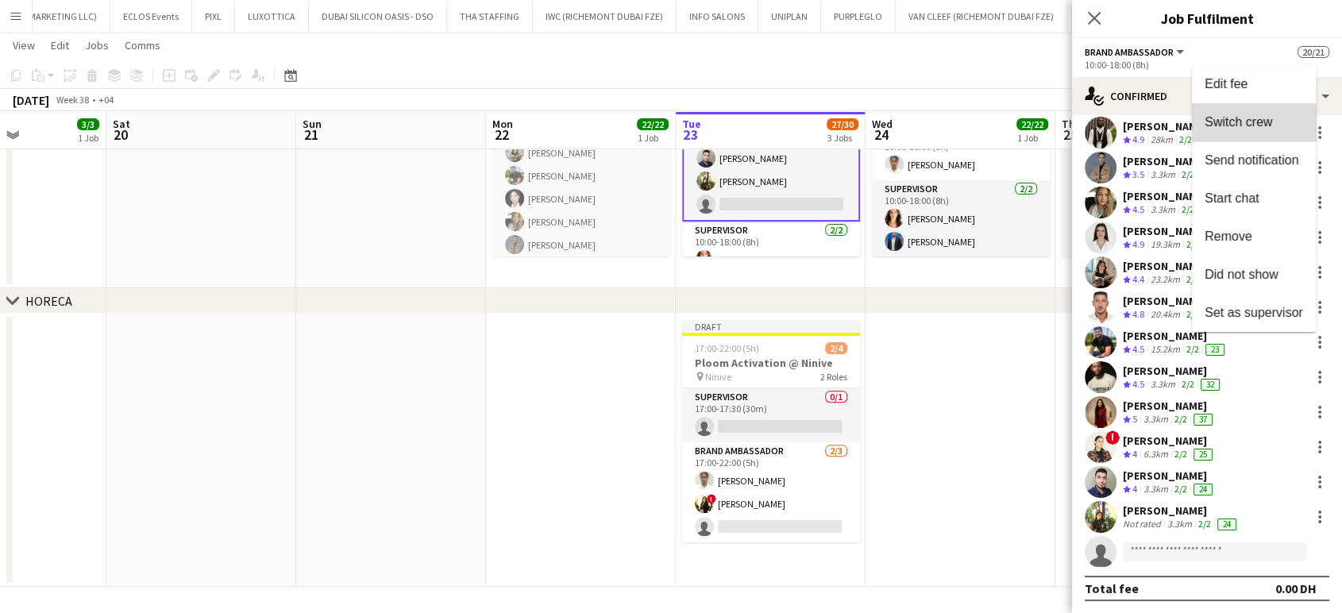
click at [1238, 132] on button "Switch crew" at bounding box center [1253, 122] width 124 height 38
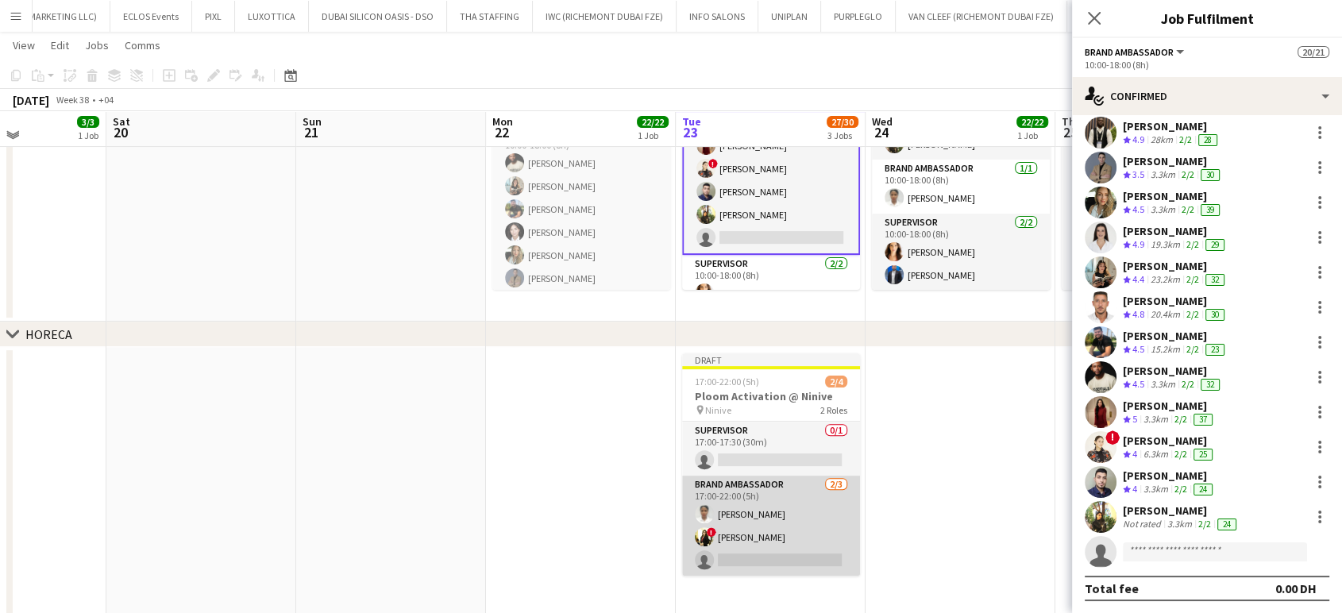
click at [783, 538] on app-card-role "Brand Ambassador 2/3 17:00-22:00 (5h) Aiesha Blair ! Jana Kassem single-neutral…" at bounding box center [771, 525] width 178 height 100
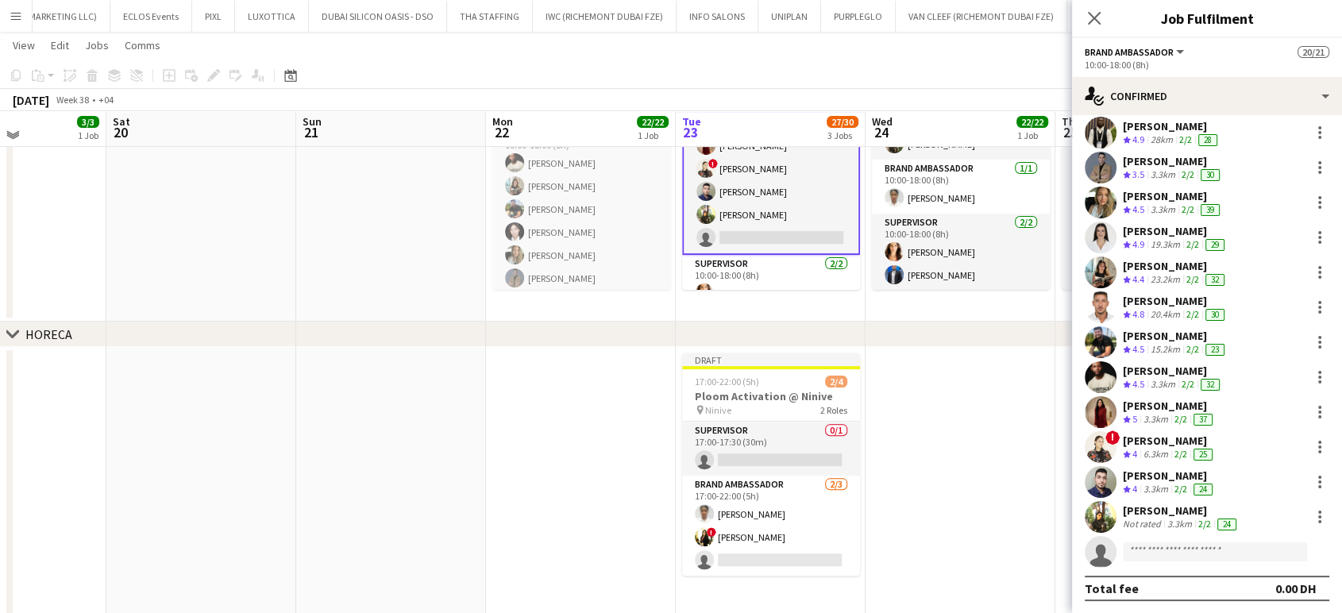
scroll to position [352, 0]
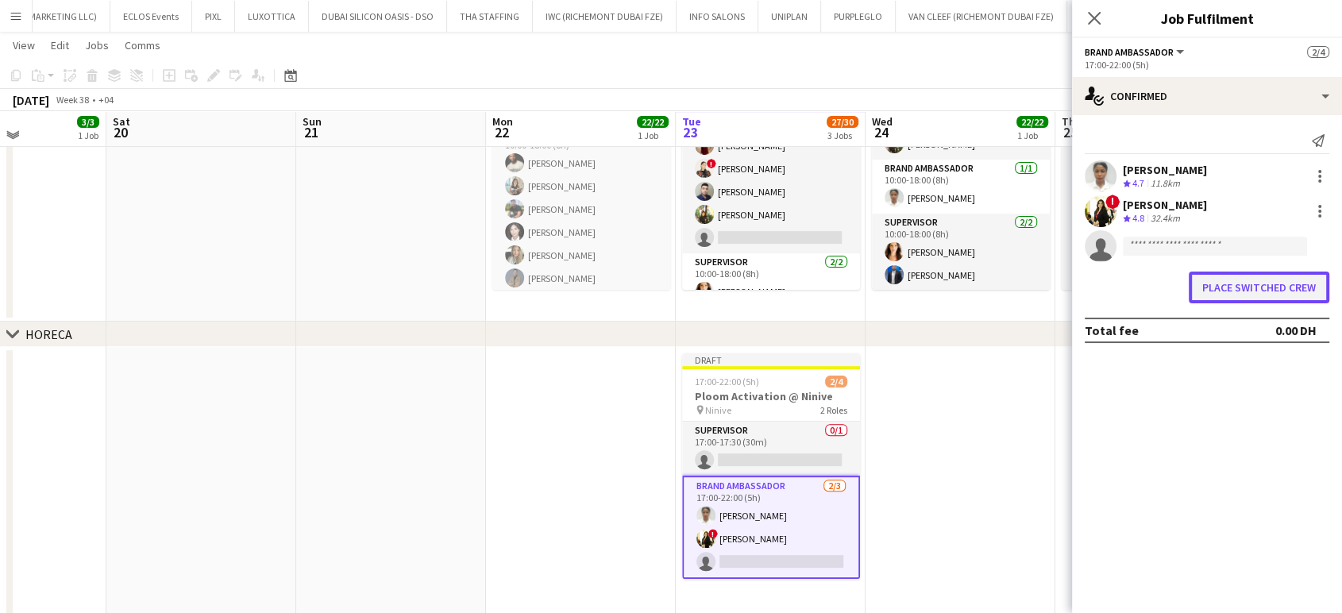
click at [1264, 279] on button "Place switched crew" at bounding box center [1258, 287] width 141 height 32
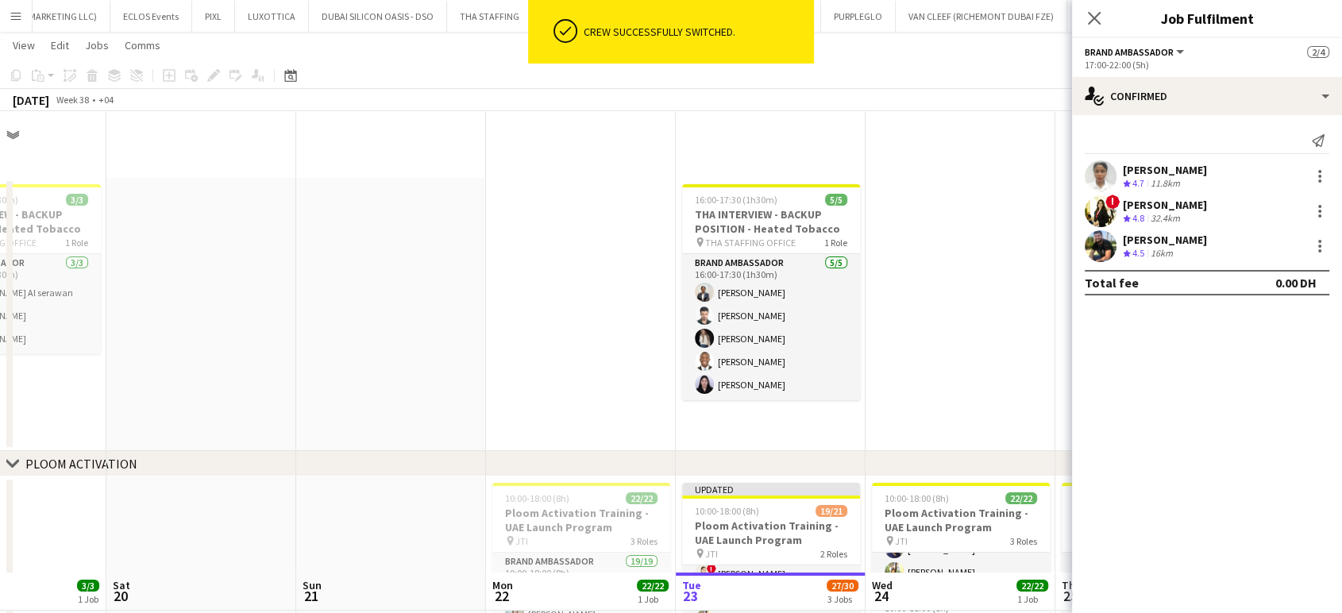
scroll to position [461, 0]
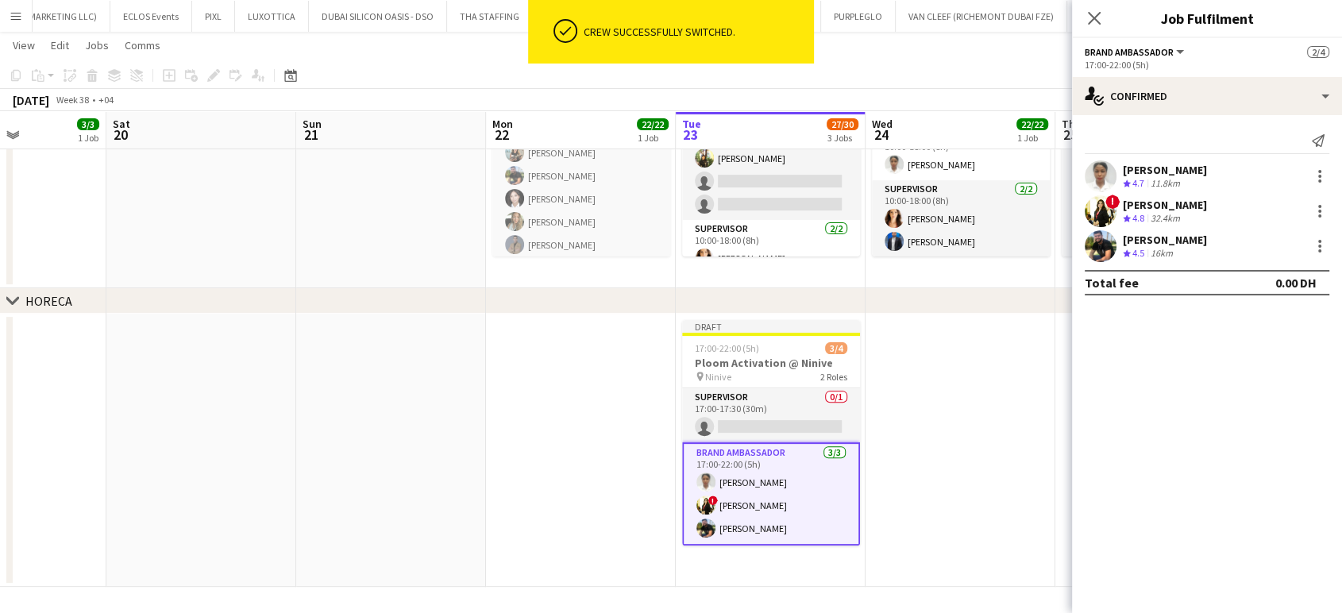
click at [984, 426] on app-date-cell at bounding box center [960, 450] width 190 height 273
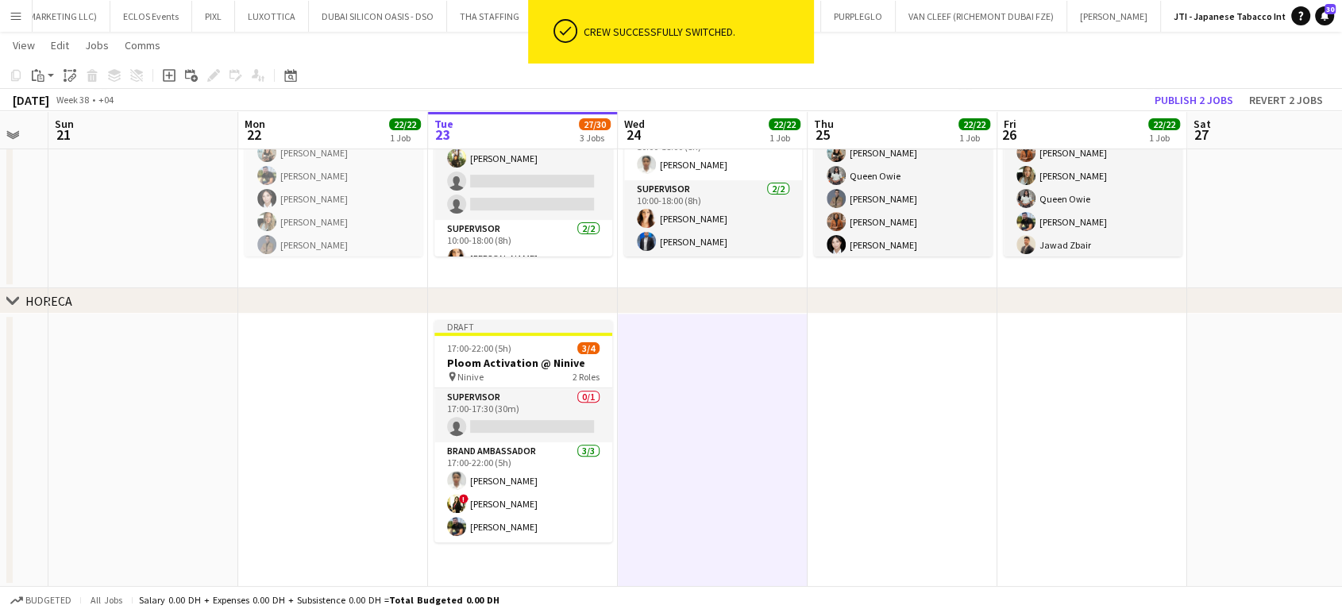
drag, startPoint x: 1227, startPoint y: 414, endPoint x: 909, endPoint y: 405, distance: 318.5
click at [914, 405] on app-calendar-viewport "Wed 17 22/22 1 Job Thu 18 22/22 1 Job Fri 19 3/3 1 Job Sat 20 Sun 21 Mon 22 22/…" at bounding box center [671, 94] width 1342 height 986
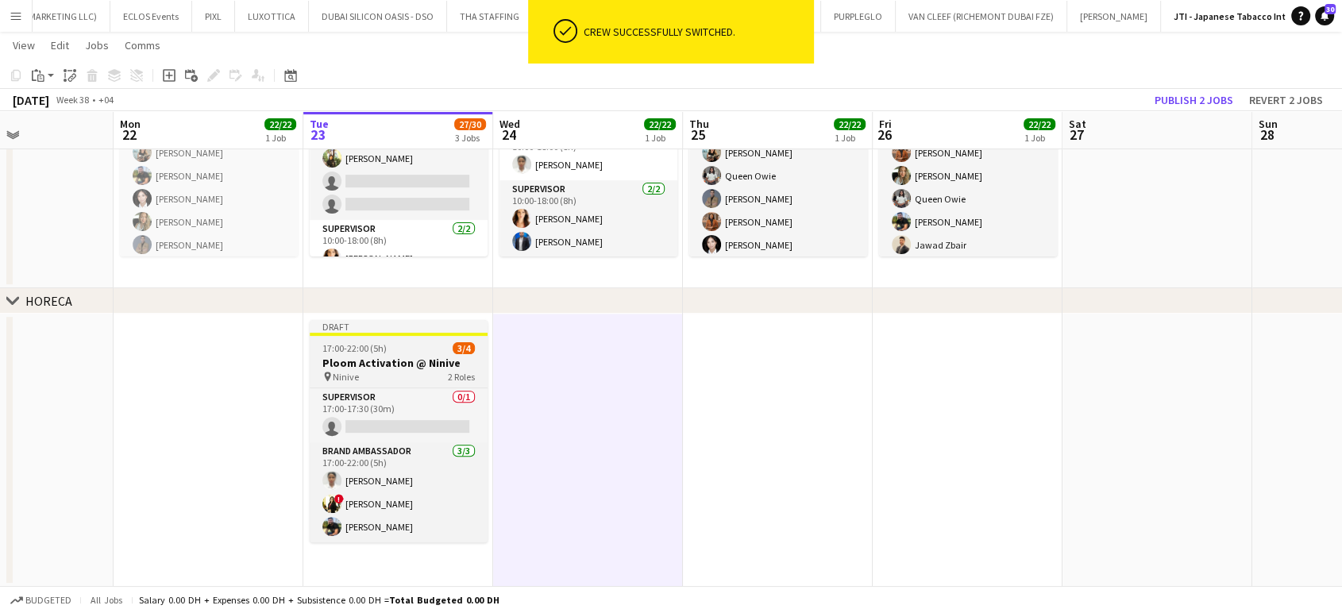
click at [363, 348] on span "17:00-22:00 (5h)" at bounding box center [354, 348] width 64 height 12
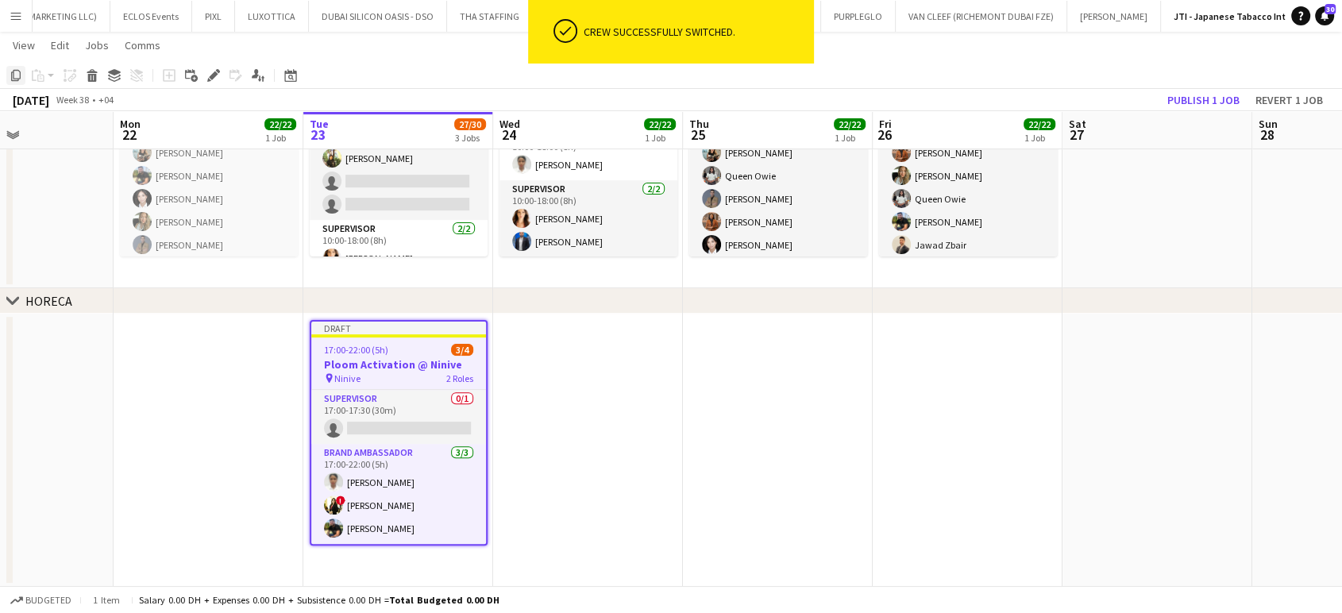
click at [21, 73] on icon "Copy" at bounding box center [16, 75] width 13 height 13
click at [649, 367] on app-date-cell at bounding box center [588, 450] width 190 height 273
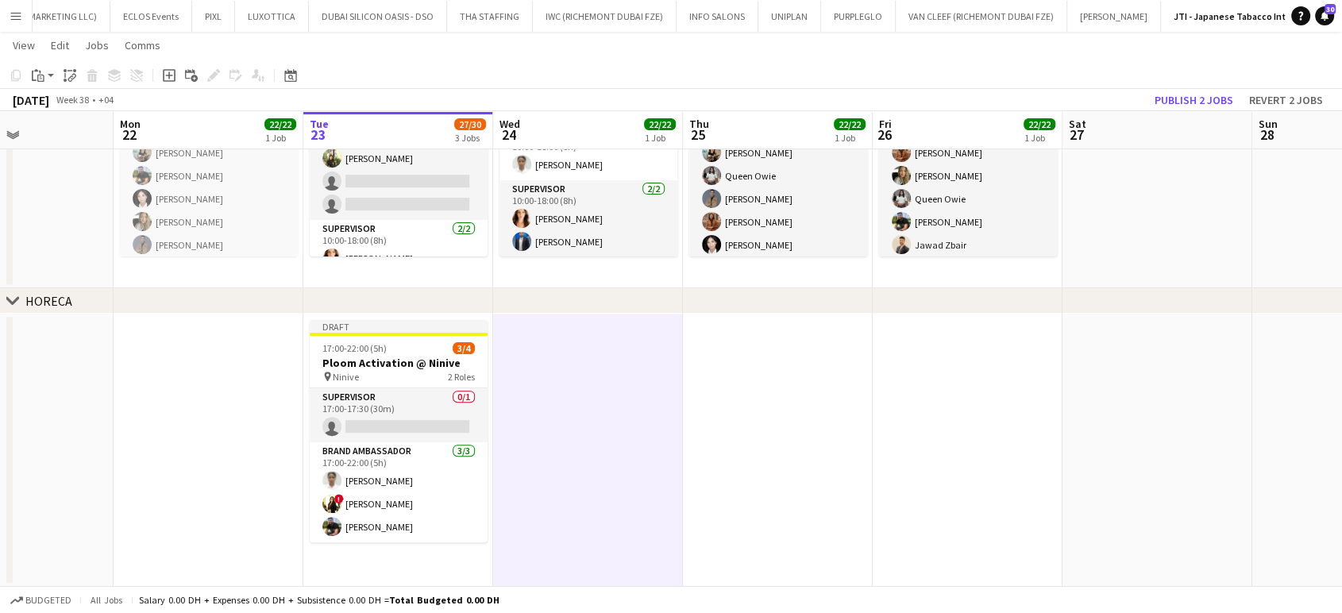
click at [744, 407] on app-date-cell at bounding box center [778, 450] width 190 height 273
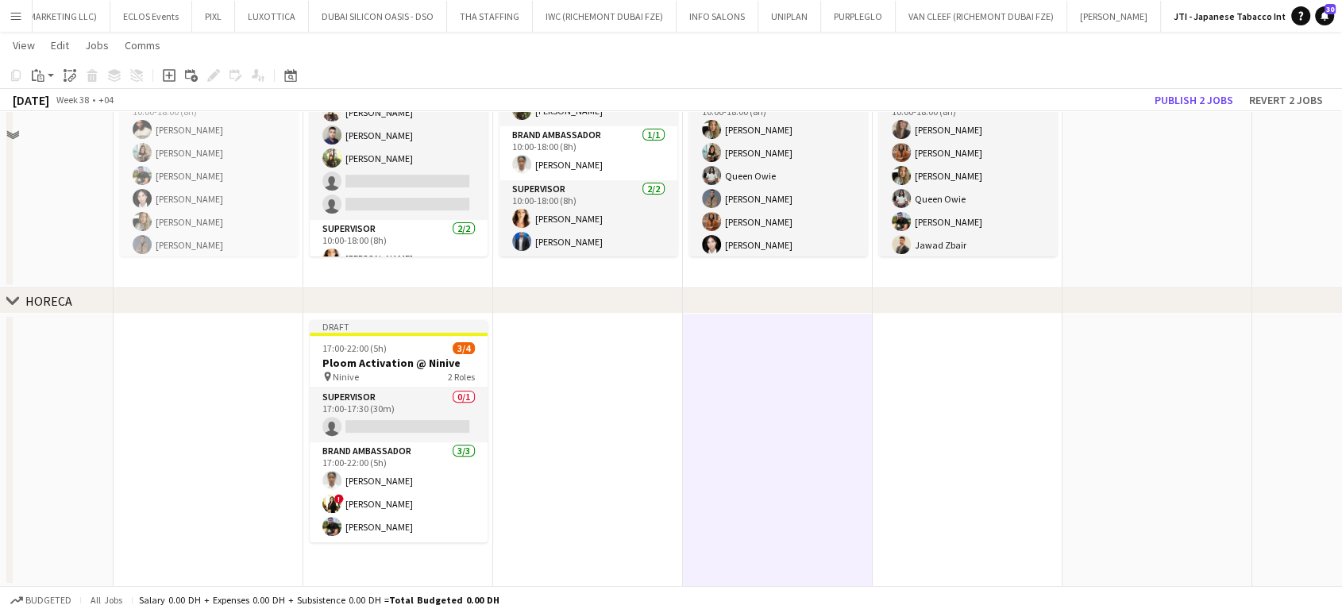
scroll to position [108, 0]
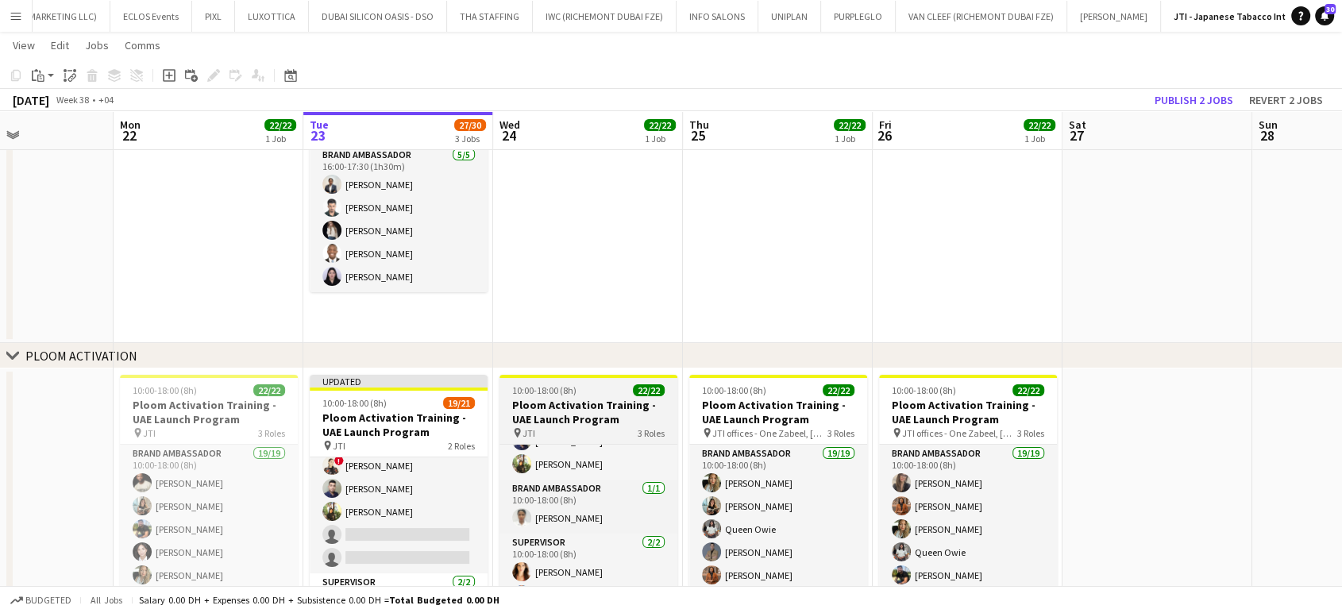
click at [622, 410] on h3 "Ploom Activation Training - UAE Launch Program" at bounding box center [588, 412] width 178 height 29
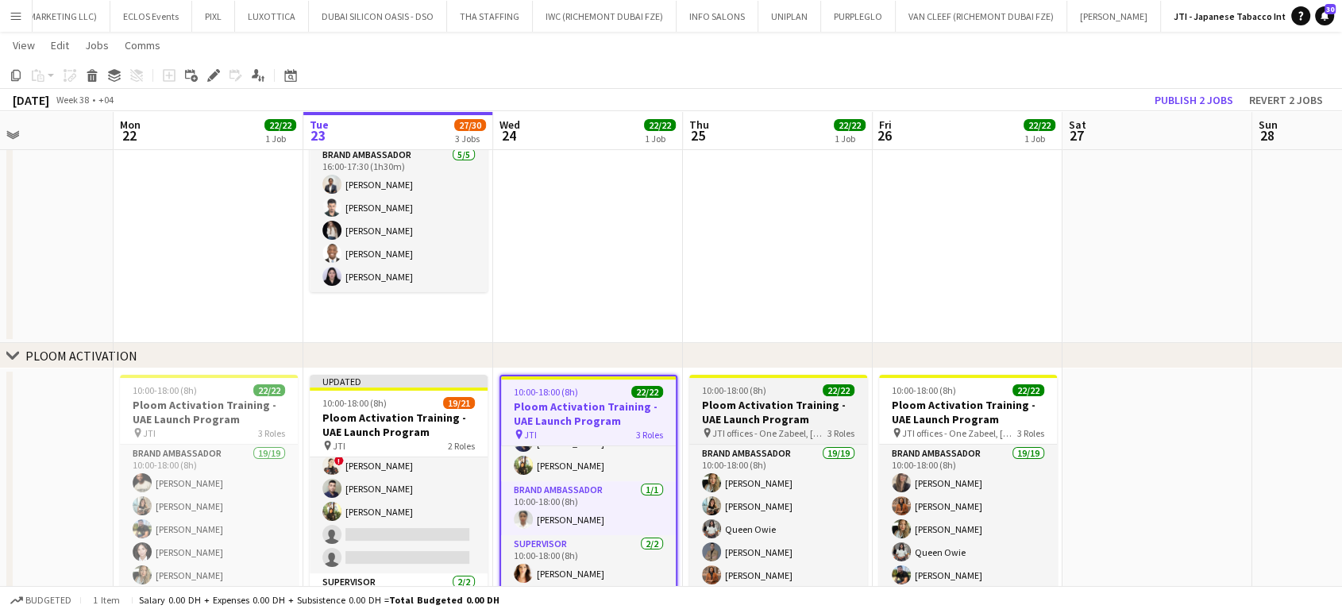
click at [788, 406] on h3 "Ploom Activation Training - UAE Launch Program" at bounding box center [778, 412] width 178 height 29
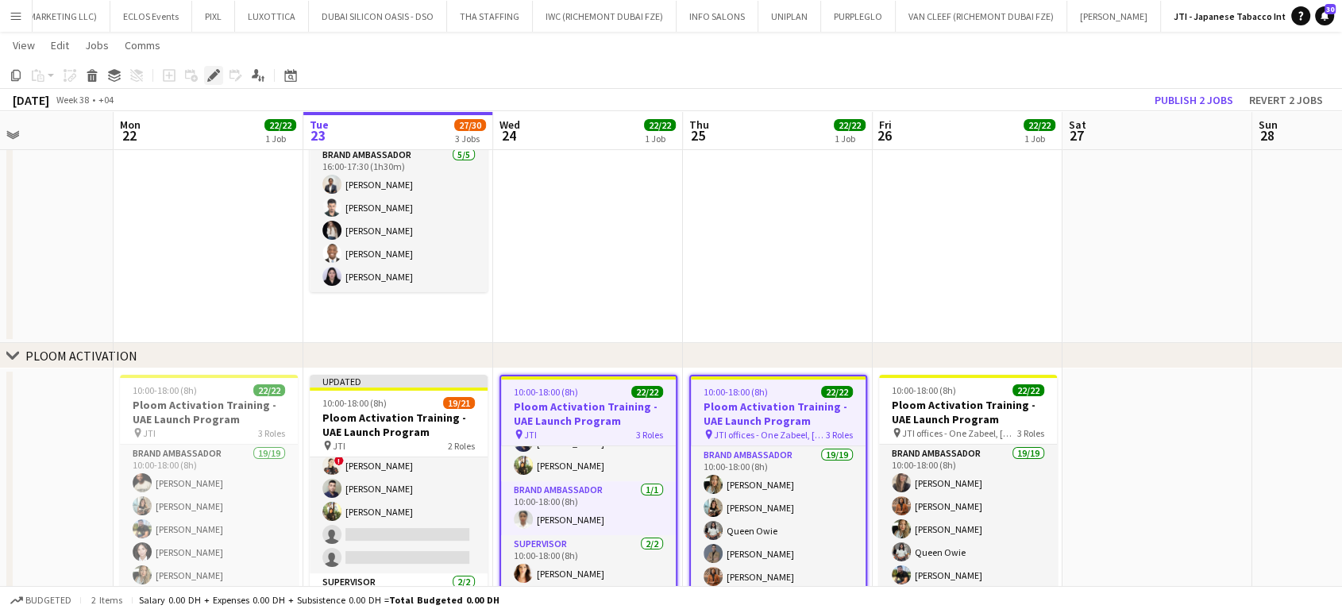
click at [219, 75] on div "Edit" at bounding box center [213, 75] width 19 height 19
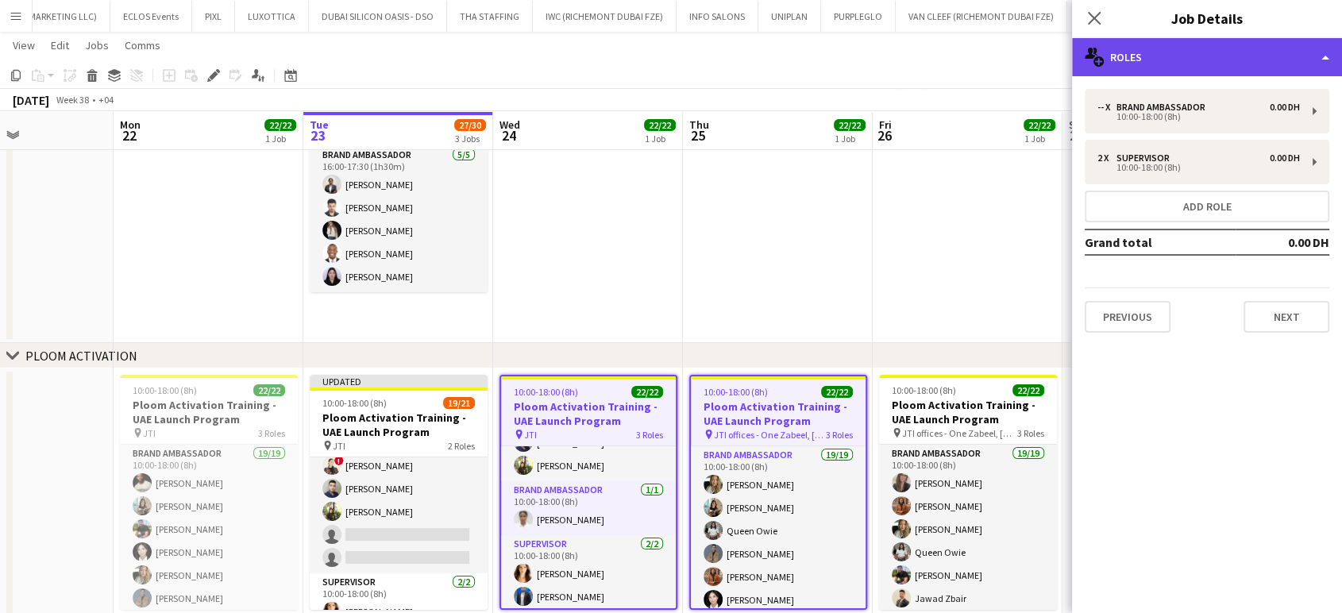
click at [1325, 53] on div "multiple-users-add Roles" at bounding box center [1207, 57] width 270 height 38
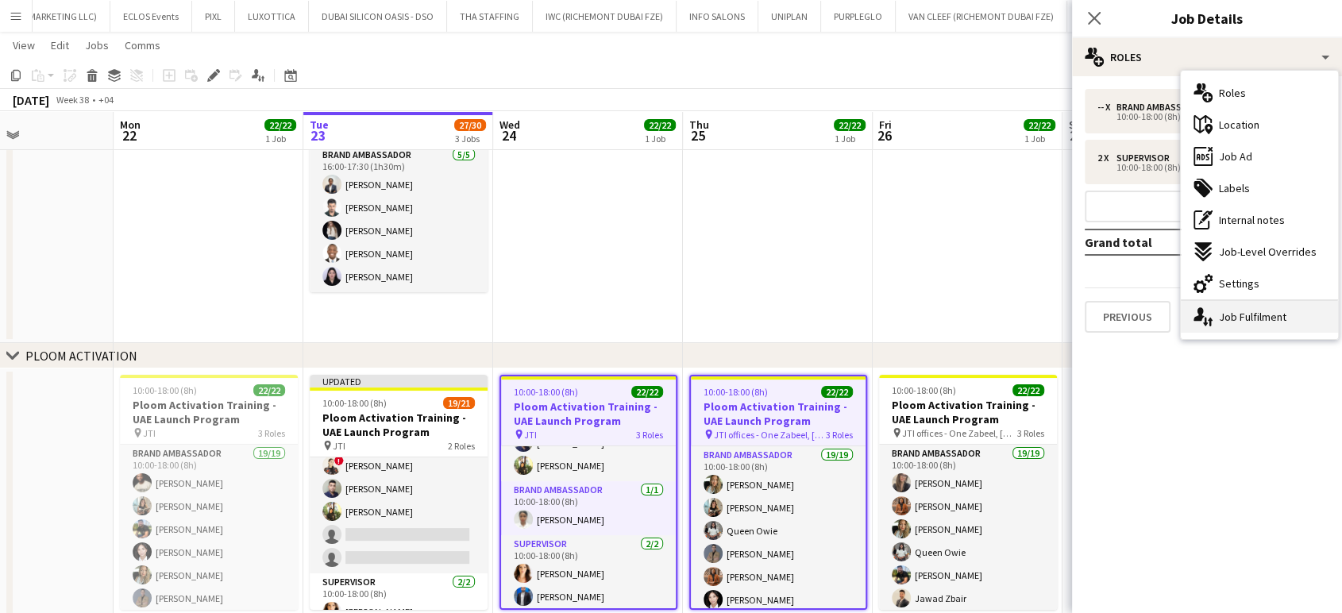
click at [1260, 321] on div "single-neutral-actions-up-down Job Fulfilment" at bounding box center [1258, 317] width 157 height 32
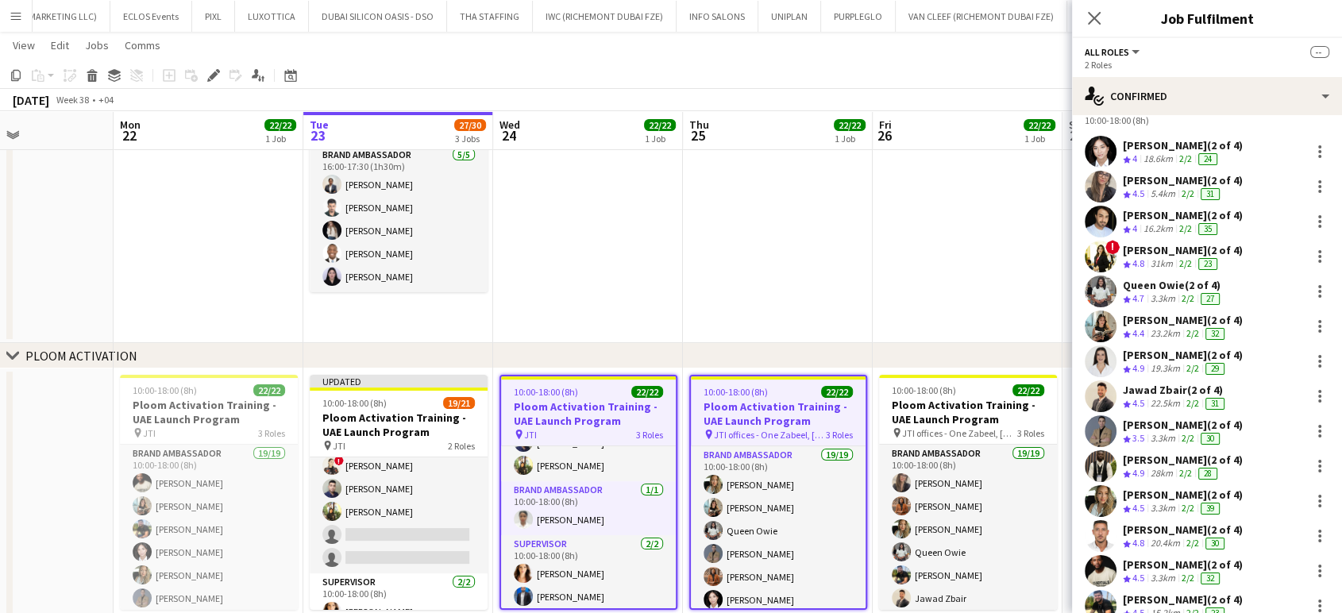
scroll to position [88, 0]
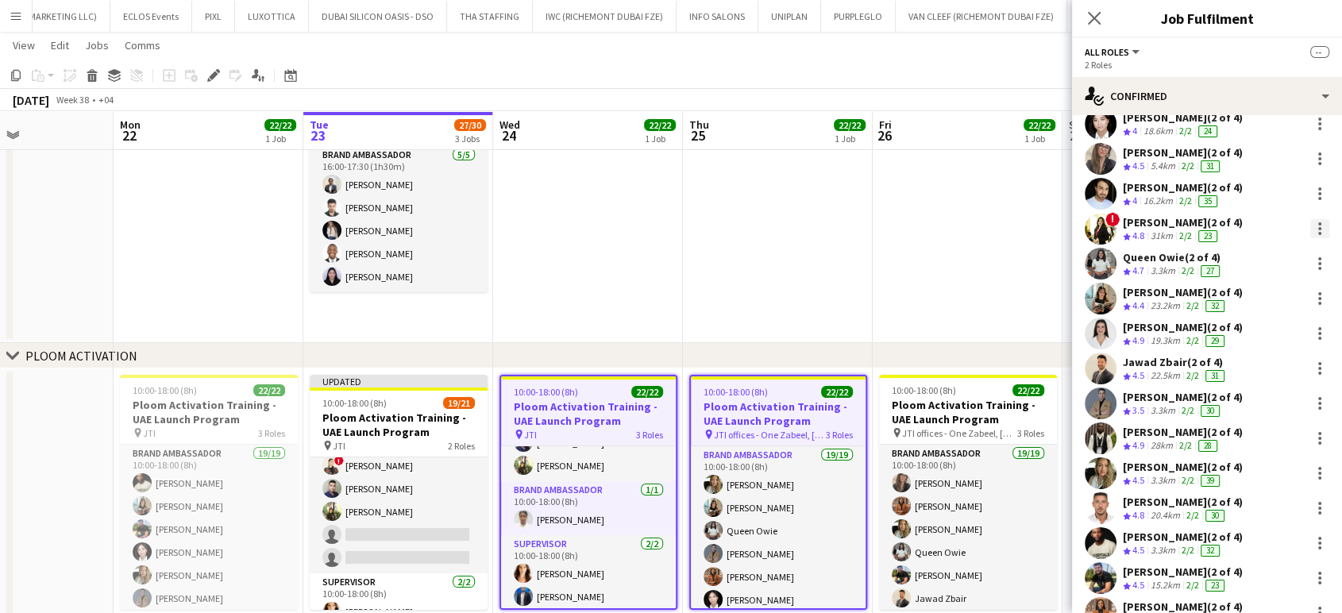
click at [1310, 227] on div at bounding box center [1319, 228] width 19 height 19
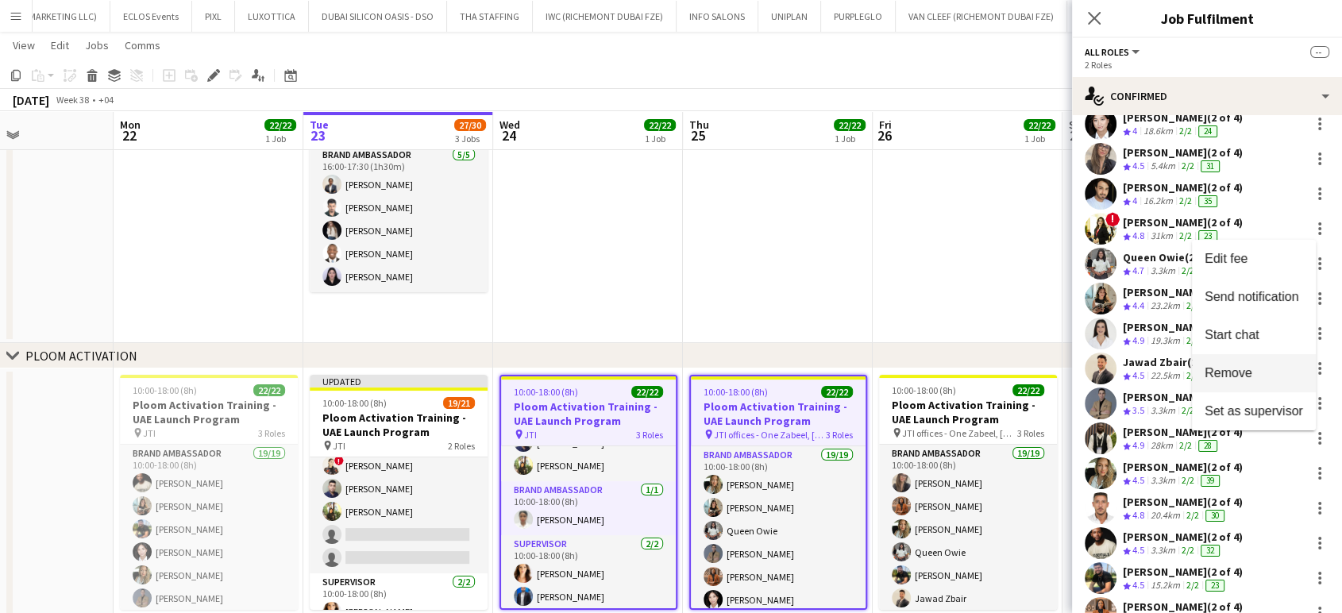
click at [1251, 378] on span "Remove" at bounding box center [1228, 372] width 48 height 13
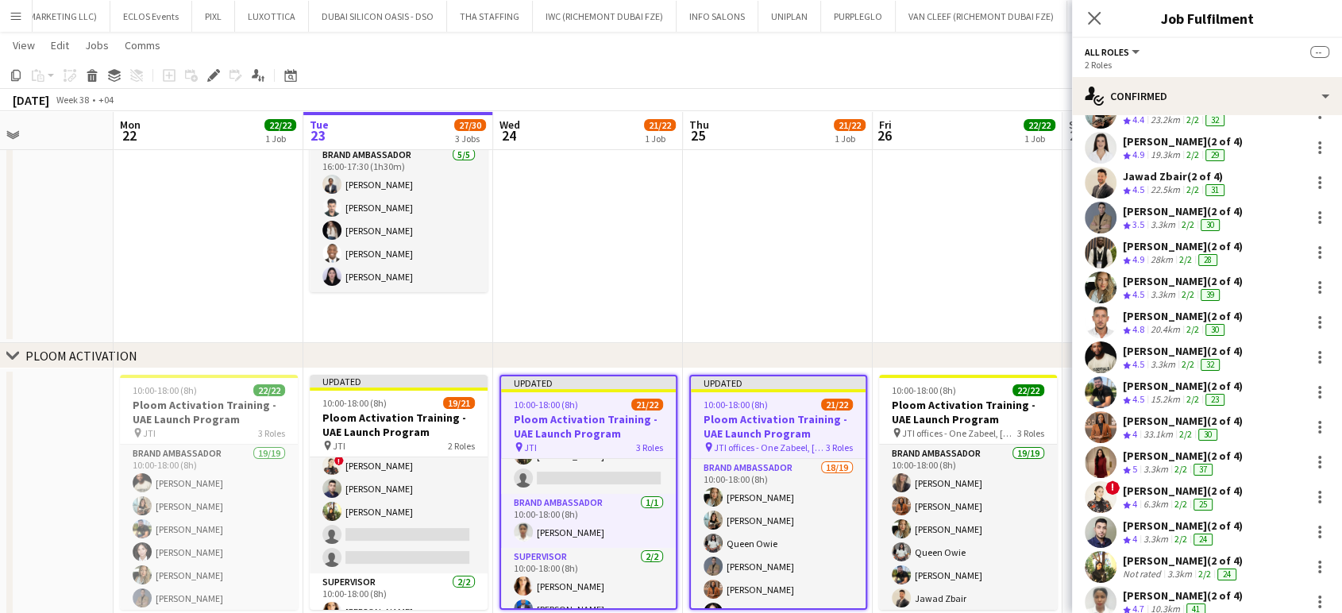
scroll to position [264, 0]
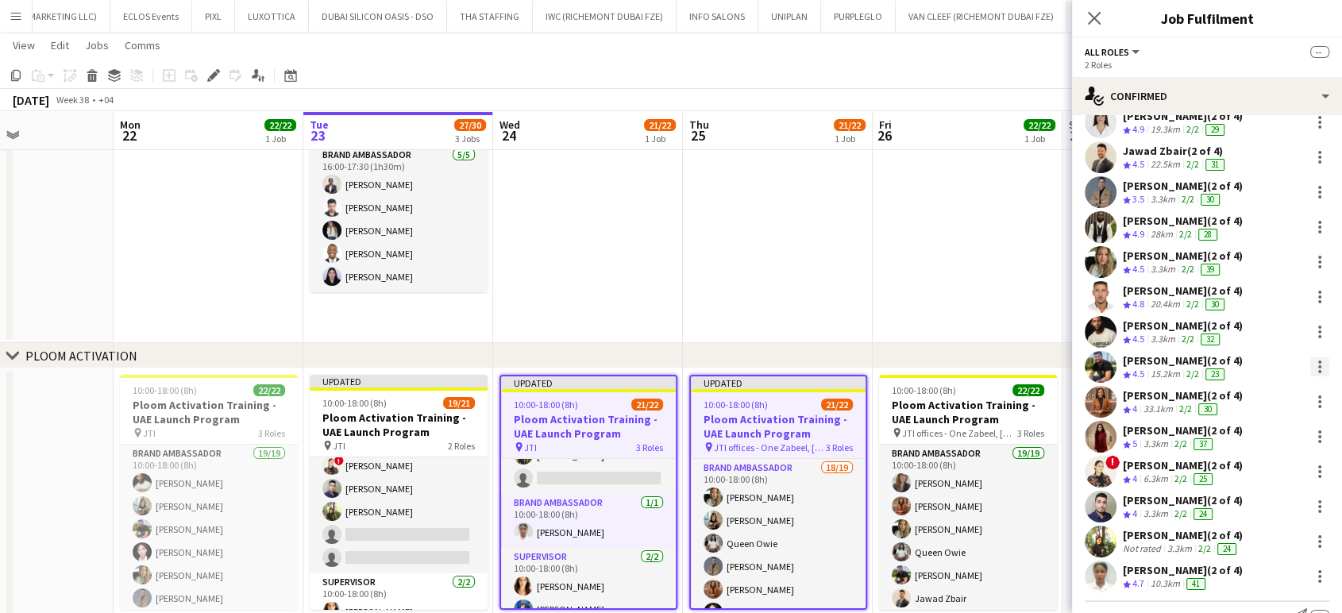
click at [1310, 368] on div at bounding box center [1319, 366] width 19 height 19
click at [1248, 511] on span "Remove" at bounding box center [1228, 509] width 48 height 13
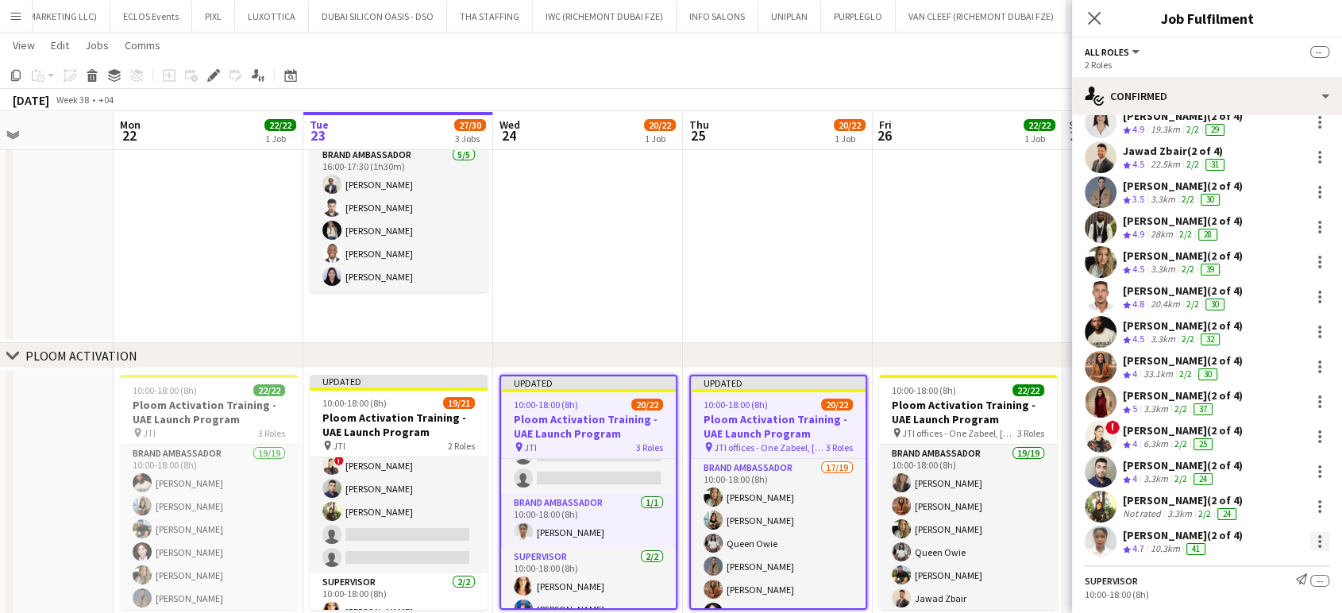
click at [1318, 545] on div at bounding box center [1319, 546] width 3 height 3
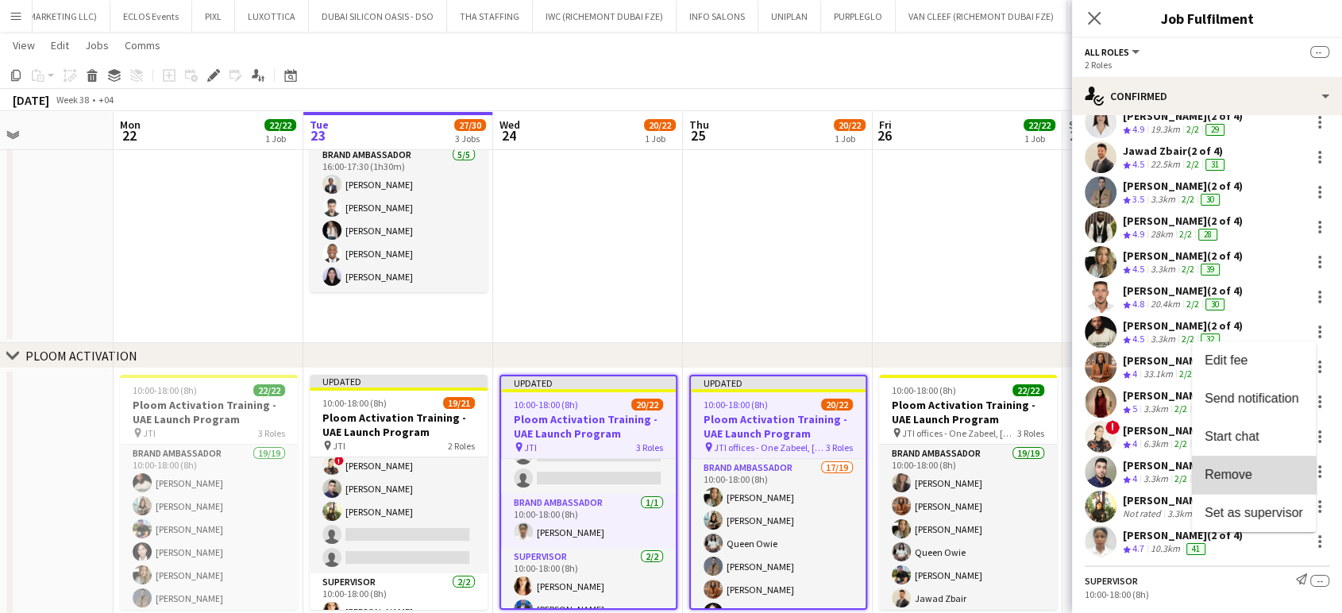
click at [1227, 476] on span "Remove" at bounding box center [1228, 473] width 48 height 13
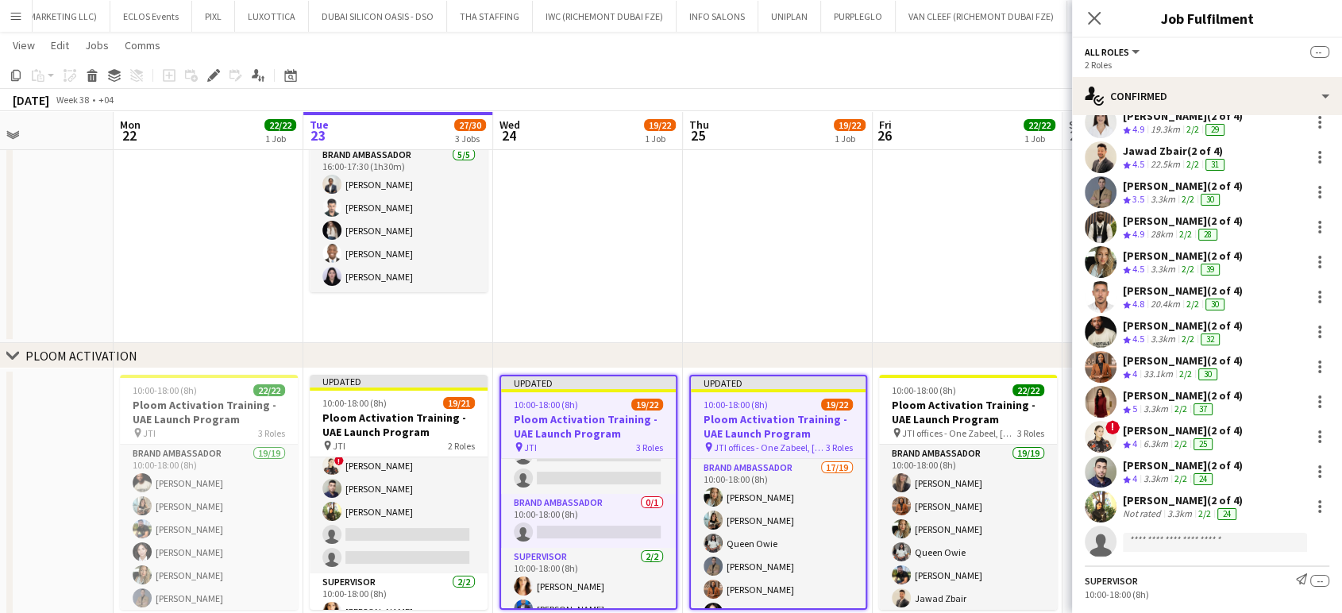
click at [903, 232] on app-date-cell at bounding box center [967, 206] width 190 height 273
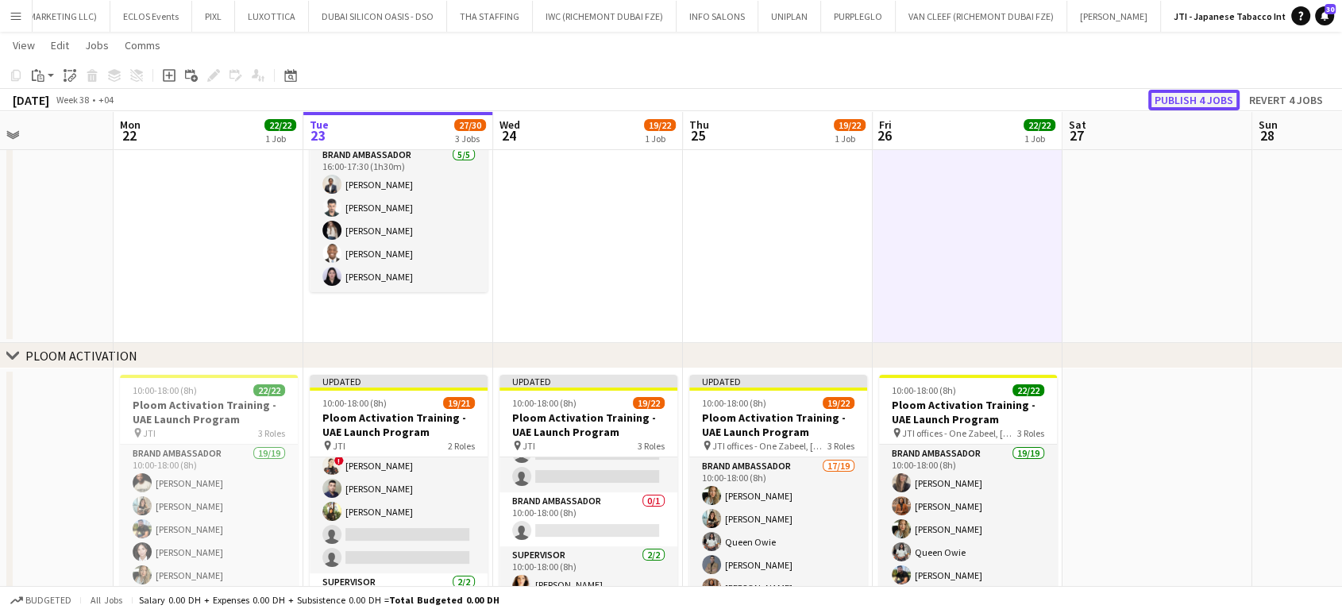
click at [1182, 92] on button "Publish 4 jobs" at bounding box center [1193, 100] width 91 height 21
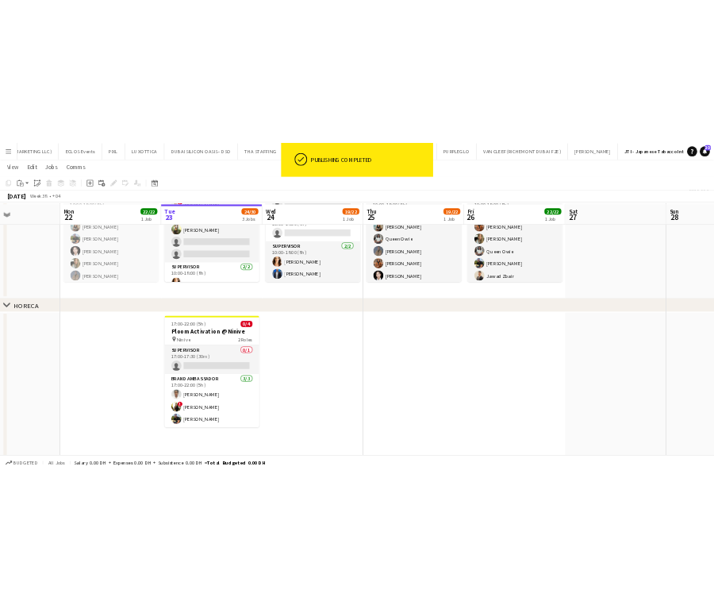
scroll to position [461, 0]
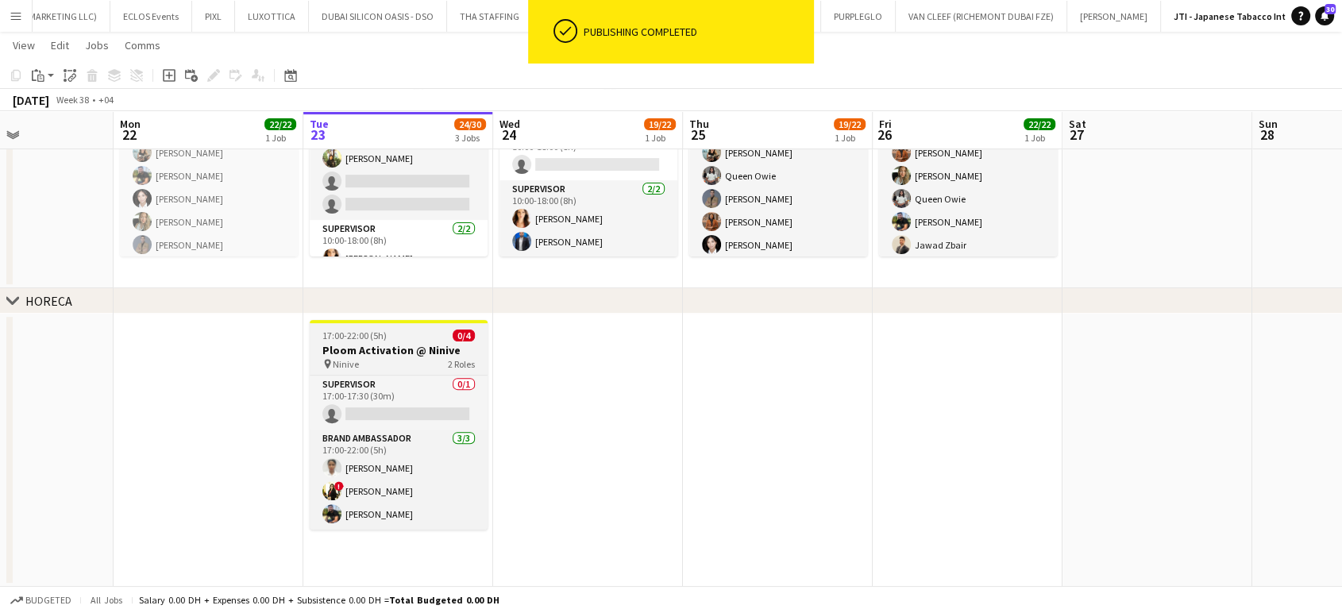
click at [406, 355] on h3 "Ploom Activation @ Ninive" at bounding box center [399, 350] width 178 height 14
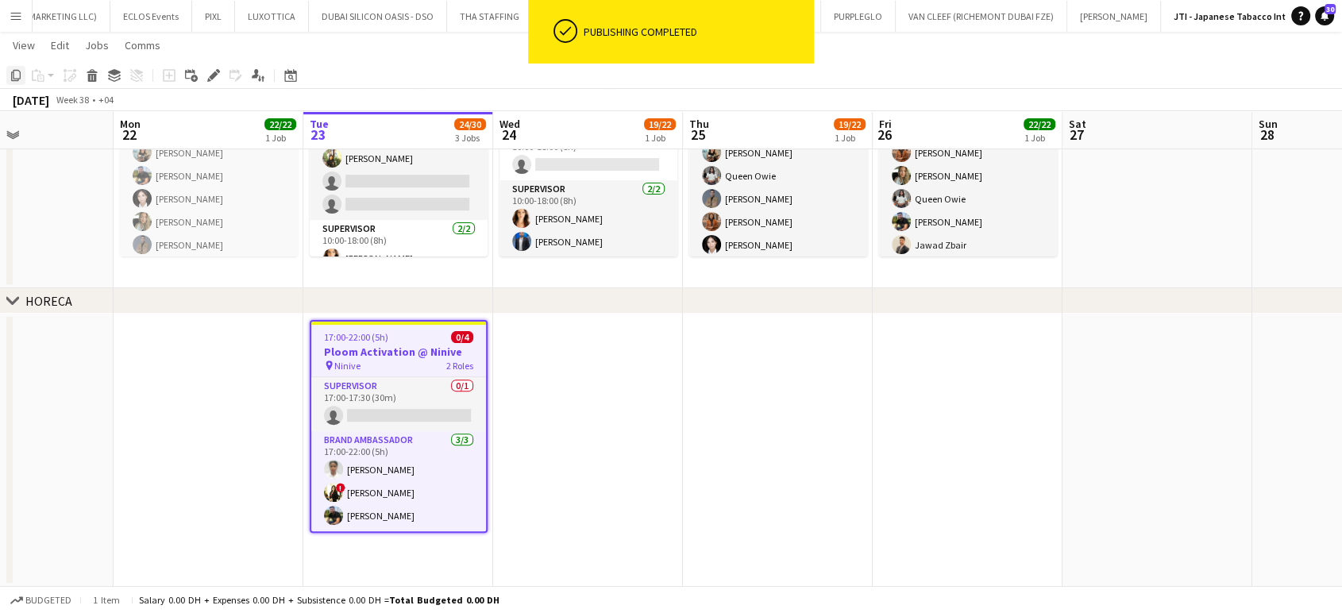
click at [12, 75] on icon at bounding box center [16, 75] width 10 height 11
click at [548, 374] on app-date-cell at bounding box center [588, 450] width 190 height 273
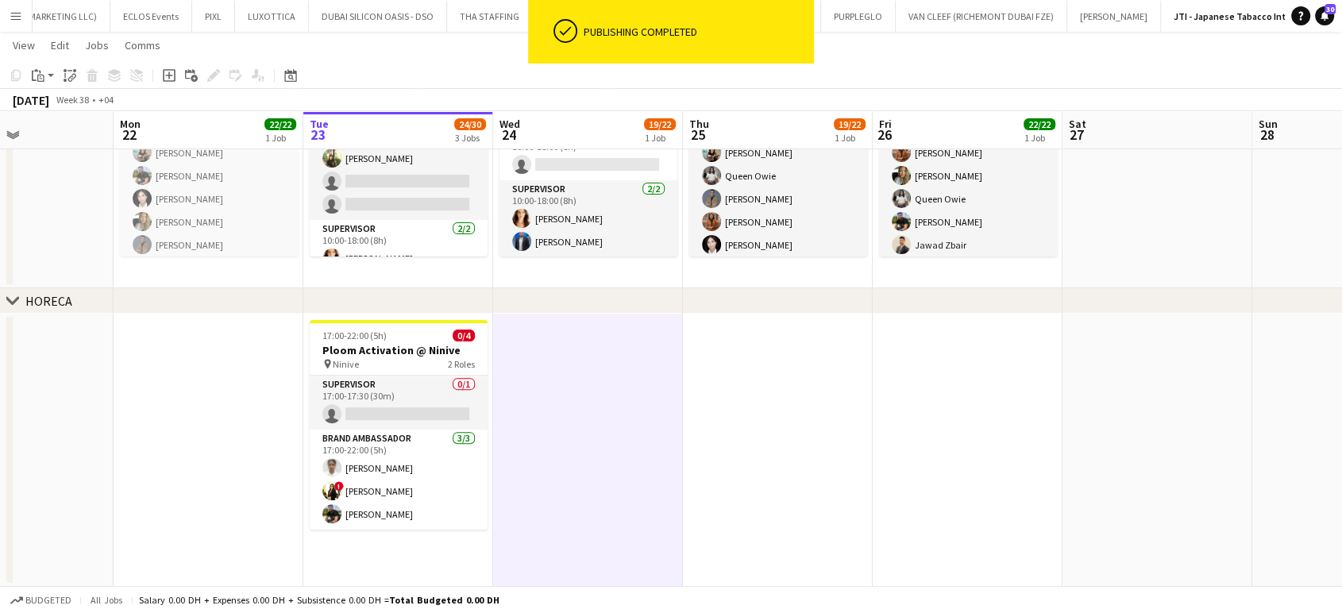
click at [791, 370] on app-date-cell at bounding box center [778, 450] width 190 height 273
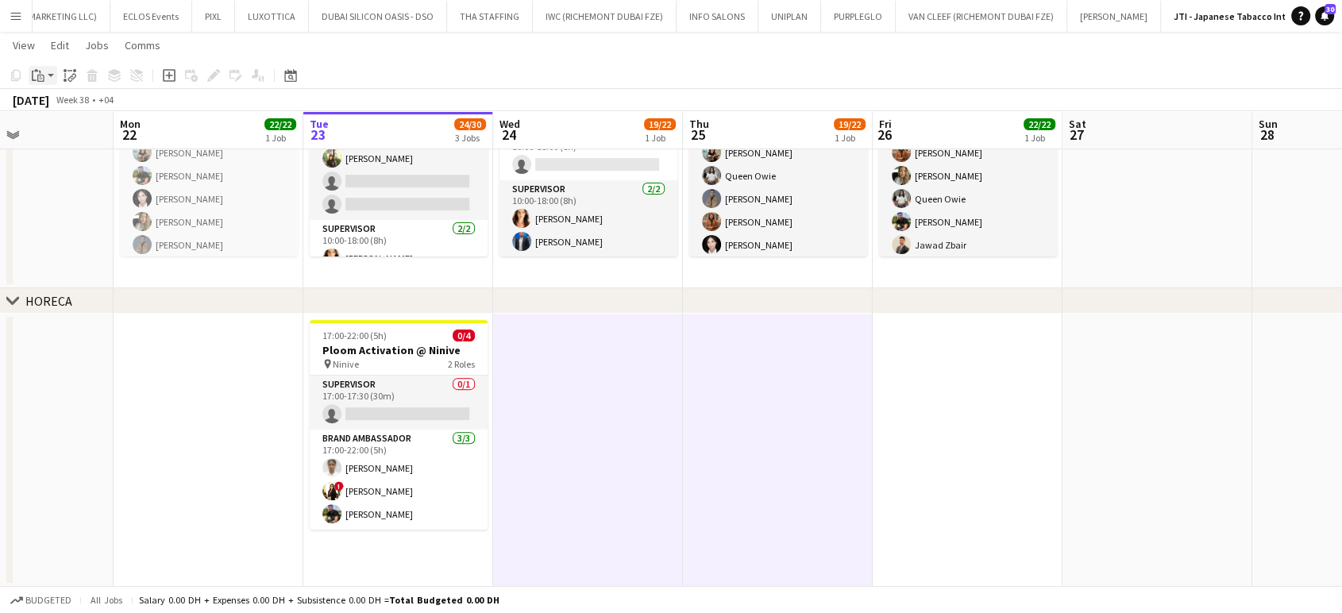
click at [41, 75] on icon "Paste" at bounding box center [38, 75] width 13 height 13
click at [60, 139] on link "Paste with crew Ctrl+Shift+V" at bounding box center [116, 132] width 149 height 14
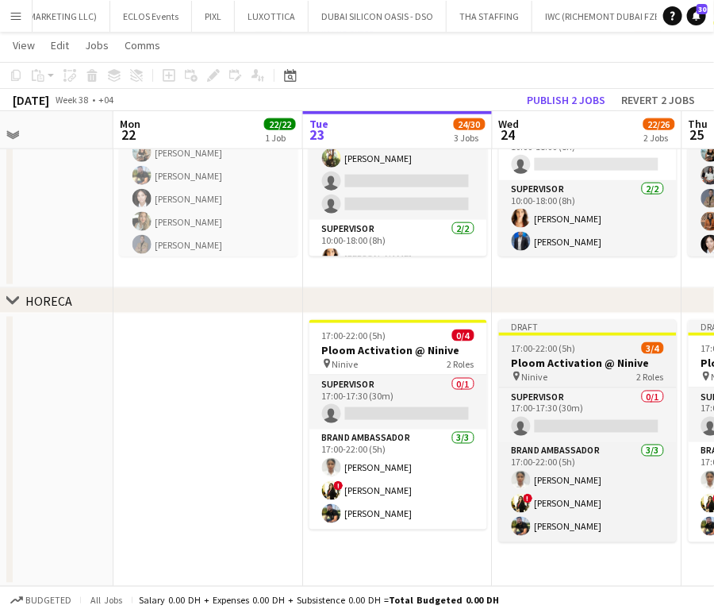
click at [568, 352] on span "17:00-22:00 (5h)" at bounding box center [544, 348] width 64 height 12
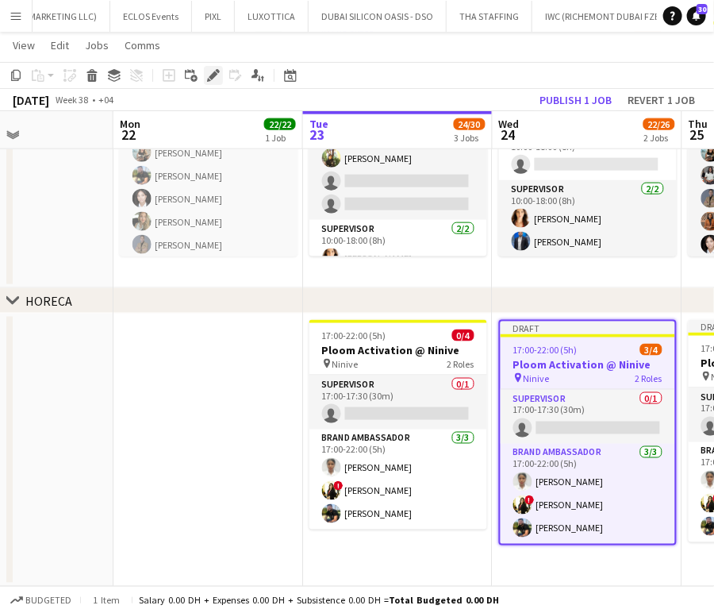
click at [209, 74] on icon "Edit" at bounding box center [213, 75] width 13 height 13
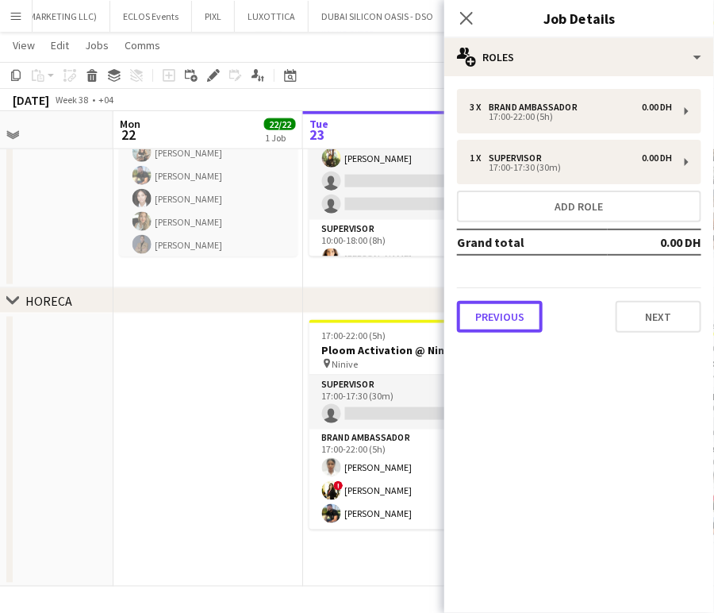
click at [502, 302] on button "Previous" at bounding box center [500, 317] width 86 height 32
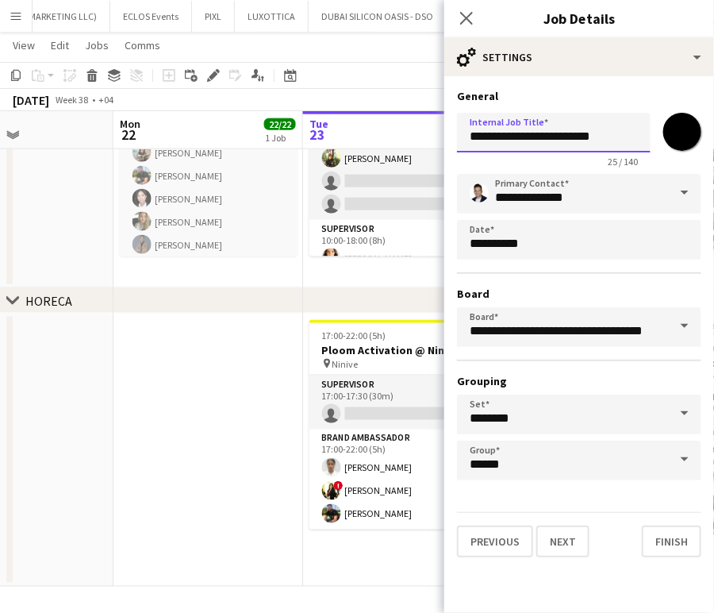
drag, startPoint x: 615, startPoint y: 129, endPoint x: 578, endPoint y: 132, distance: 37.4
click at [578, 132] on input "**********" at bounding box center [554, 133] width 194 height 40
paste input "*******"
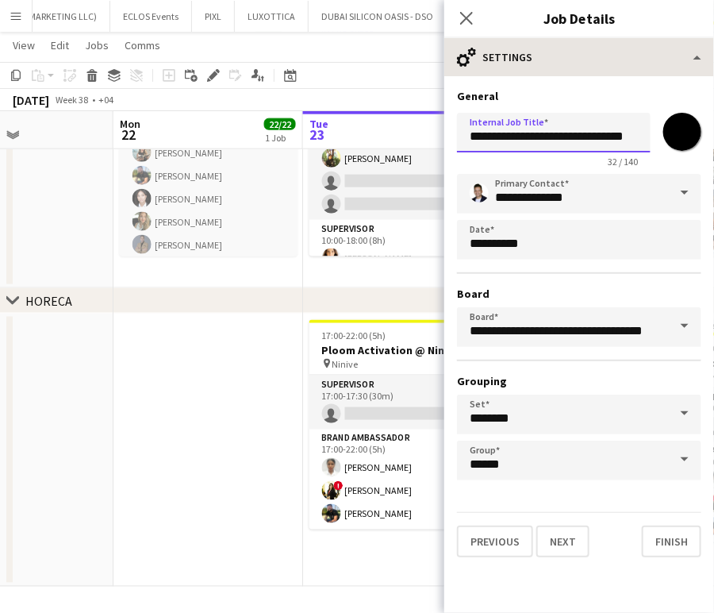
type input "**********"
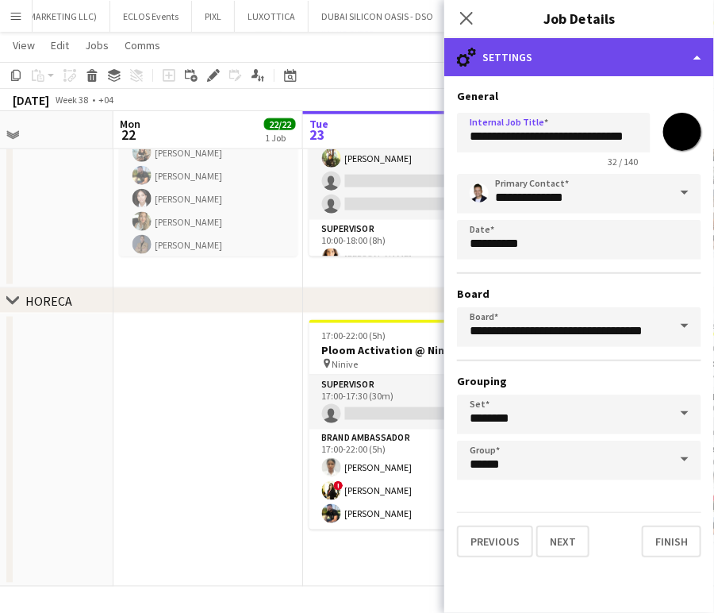
drag, startPoint x: 684, startPoint y: 72, endPoint x: 678, endPoint y: 54, distance: 19.3
click at [681, 71] on div "cog-double-3 Settings" at bounding box center [580, 57] width 270 height 38
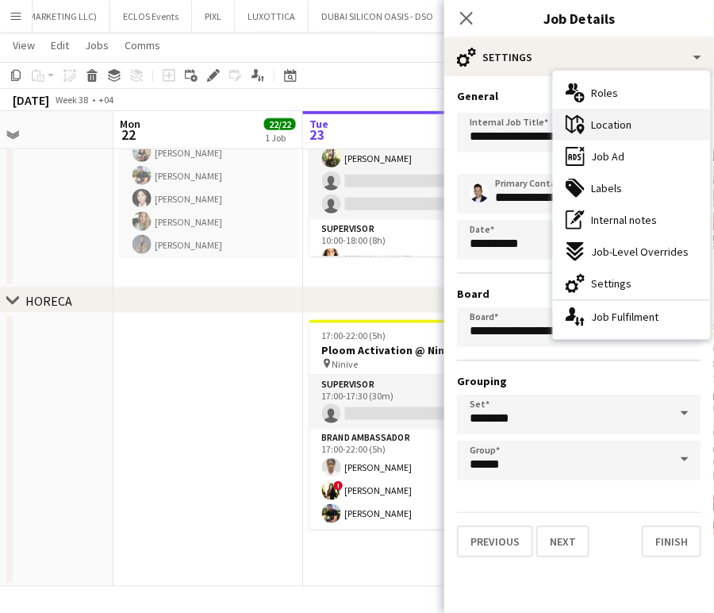
click at [625, 119] on span "Location" at bounding box center [611, 124] width 40 height 14
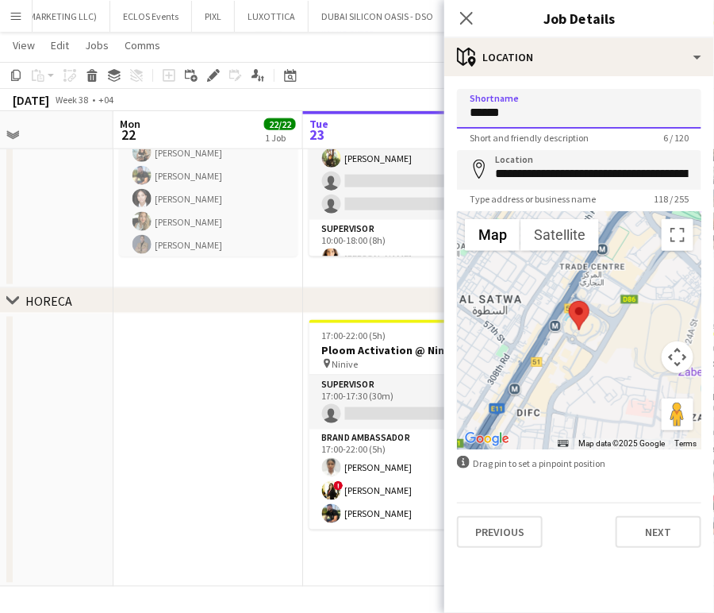
drag, startPoint x: 597, startPoint y: 119, endPoint x: 344, endPoint y: 91, distance: 254.7
click at [344, 91] on body "Menu Boards Boards Boards All jobs Status Workforce Workforce My Workforce Recr…" at bounding box center [357, 76] width 714 height 1075
paste input "*******"
type input "**********"
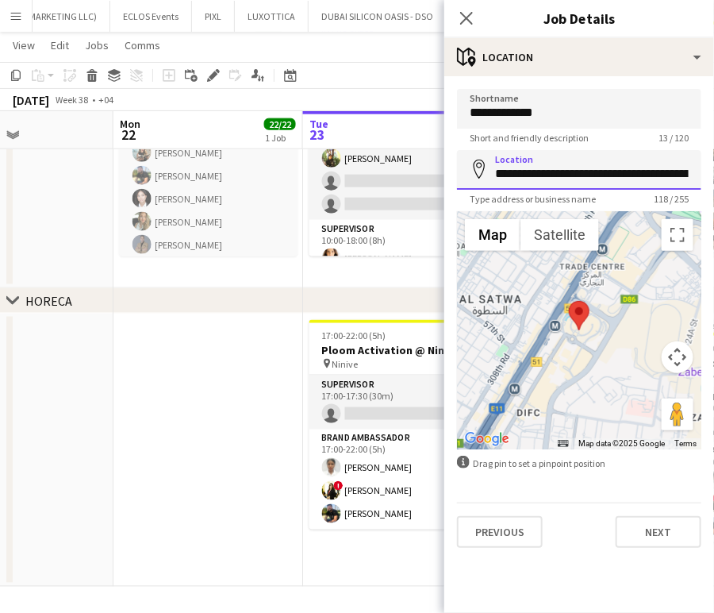
scroll to position [0, 350]
drag, startPoint x: 494, startPoint y: 176, endPoint x: 853, endPoint y: 206, distance: 360.0
click at [714, 206] on html "Menu Boards Boards Boards All jobs Status Workforce Workforce My Workforce Recr…" at bounding box center [357, 76] width 714 height 1075
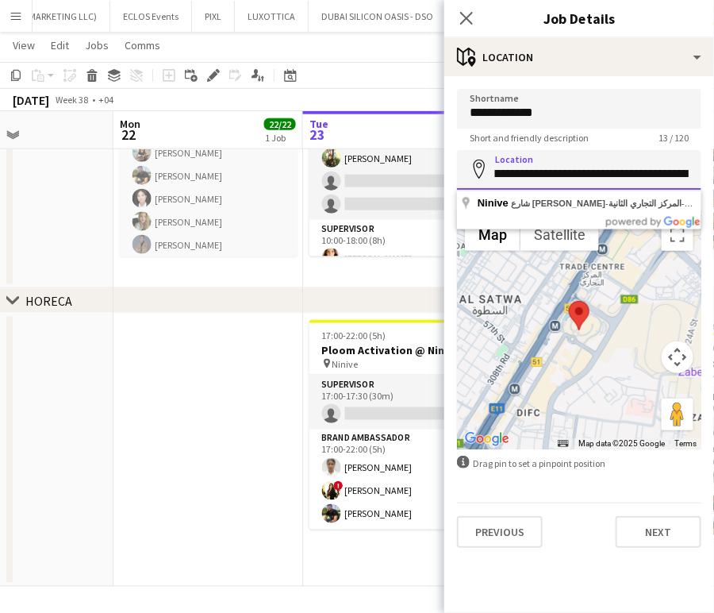
paste input
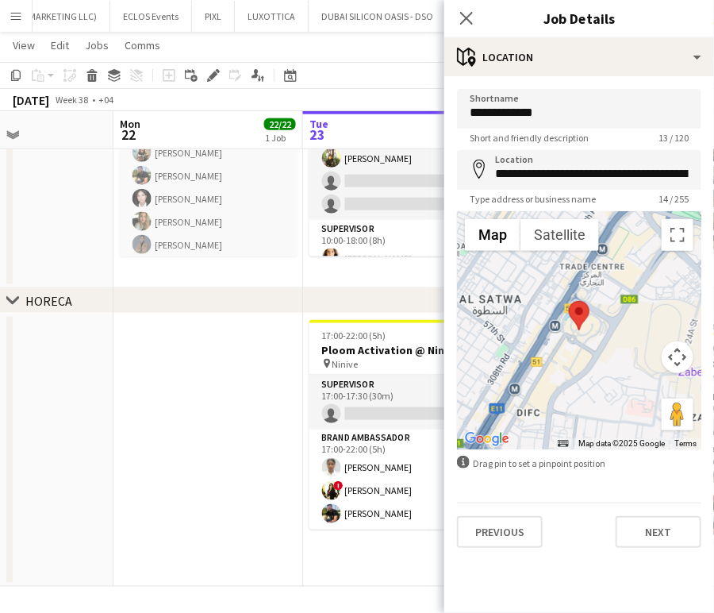
type input "**********"
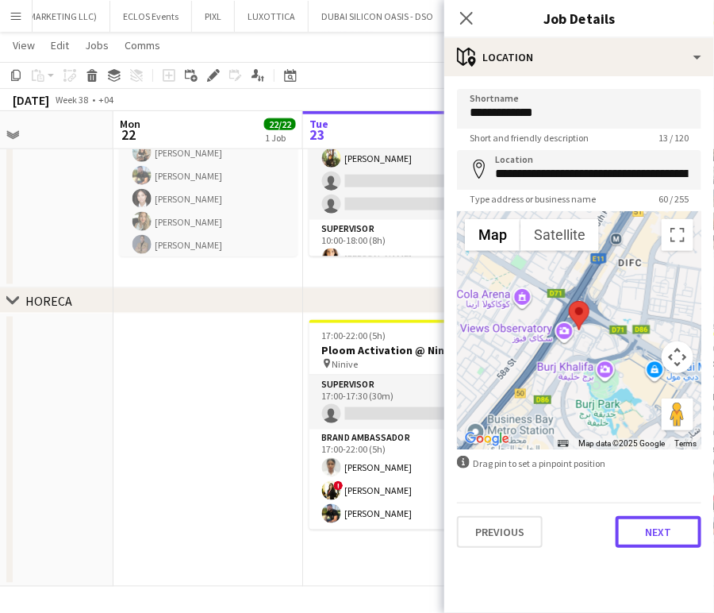
click at [675, 533] on button "Next" at bounding box center [659, 532] width 86 height 32
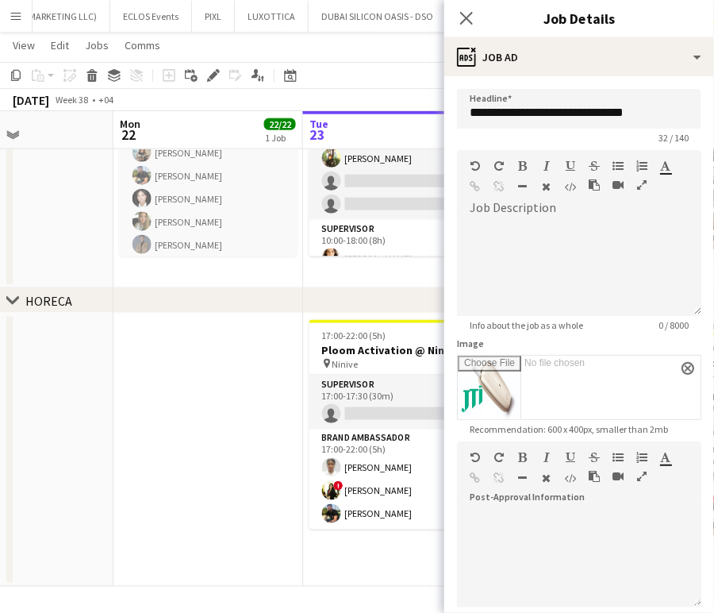
click at [231, 377] on app-date-cell at bounding box center [209, 450] width 190 height 273
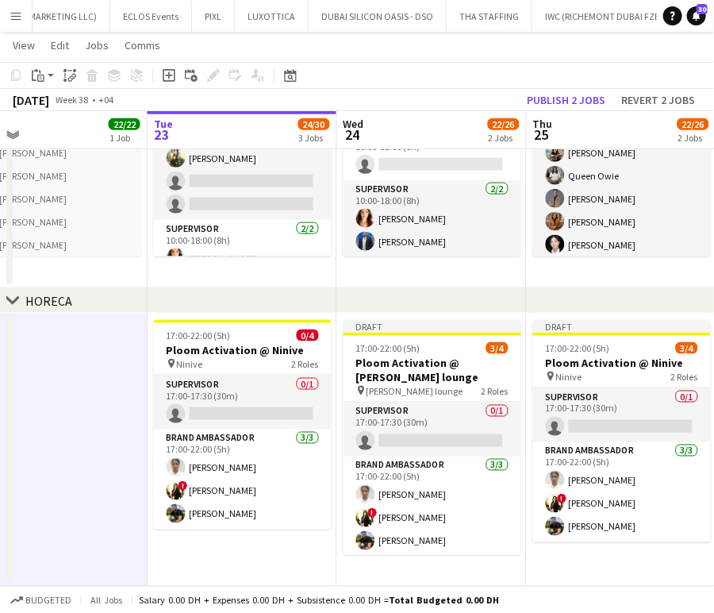
scroll to position [0, 606]
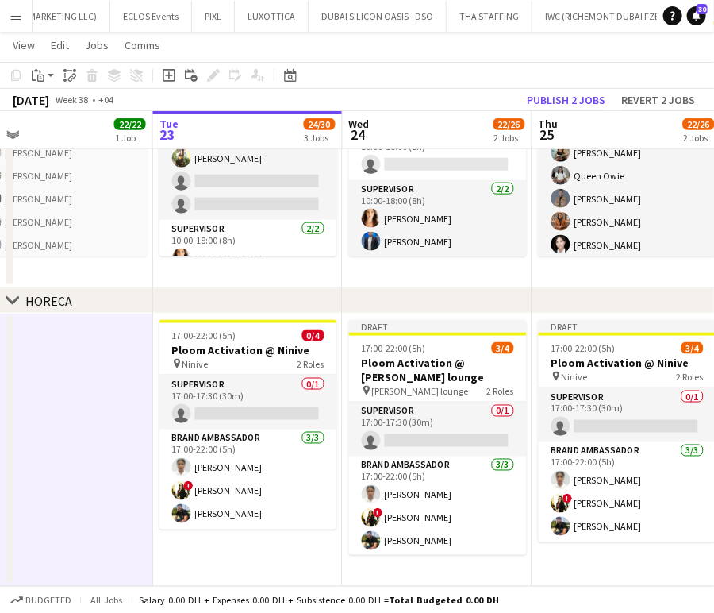
drag, startPoint x: 679, startPoint y: 369, endPoint x: 342, endPoint y: 354, distance: 337.7
click at [342, 354] on app-calendar-viewport "Fri 19 3/3 1 Job Sat 20 Sun 21 Mon 22 22/22 1 Job Tue 23 24/30 3 Jobs Wed 24 22…" at bounding box center [357, 94] width 714 height 986
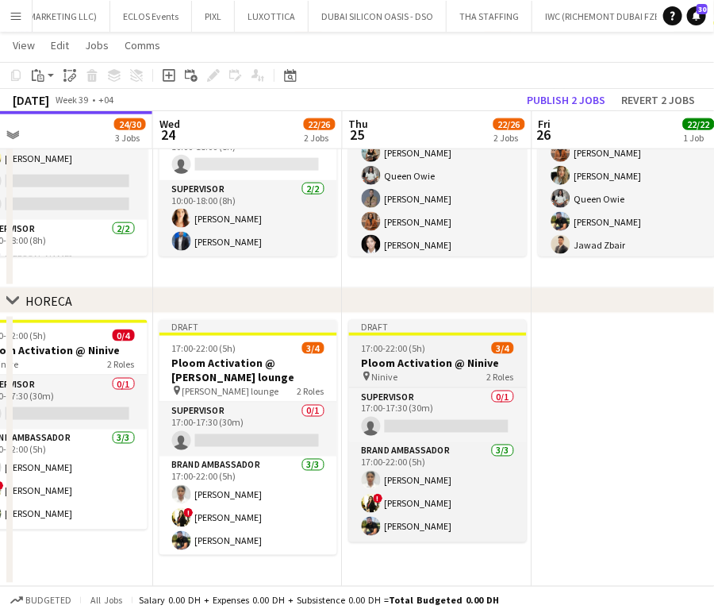
click at [406, 344] on span "17:00-22:00 (5h)" at bounding box center [394, 348] width 64 height 12
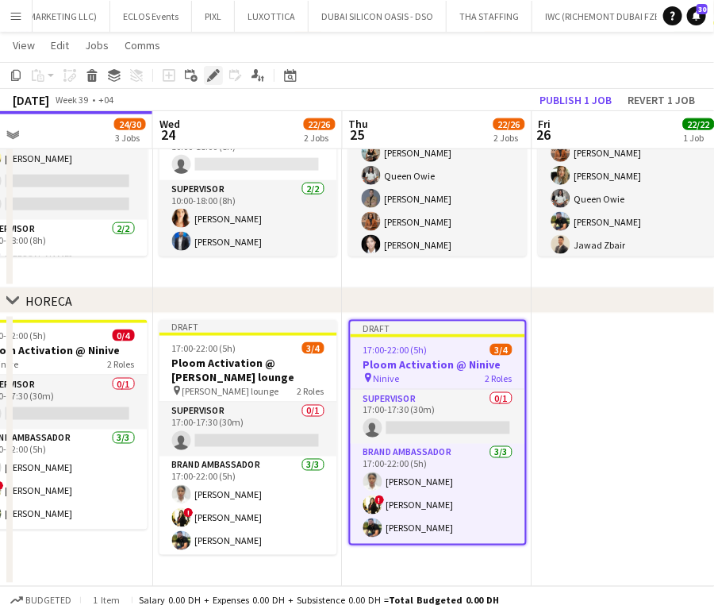
click at [212, 79] on icon "Edit" at bounding box center [213, 75] width 13 height 13
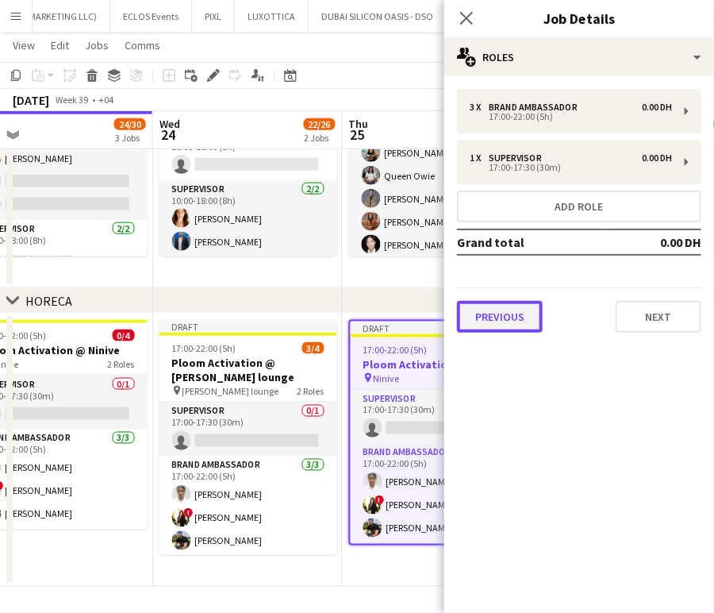
click at [483, 311] on button "Previous" at bounding box center [500, 317] width 86 height 32
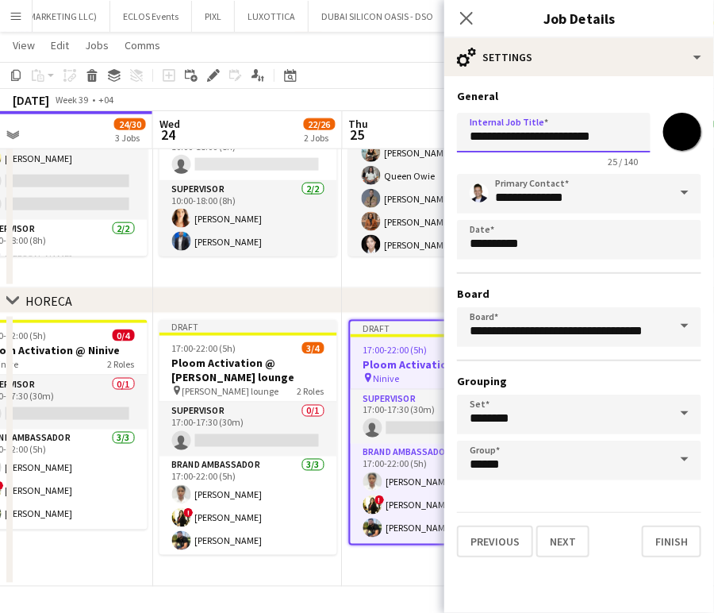
drag, startPoint x: 576, startPoint y: 133, endPoint x: 664, endPoint y: 132, distance: 88.1
click at [664, 132] on div "**********" at bounding box center [579, 136] width 244 height 61
drag, startPoint x: 610, startPoint y: 137, endPoint x: 576, endPoint y: 135, distance: 33.4
click at [576, 135] on input "**********" at bounding box center [554, 133] width 194 height 40
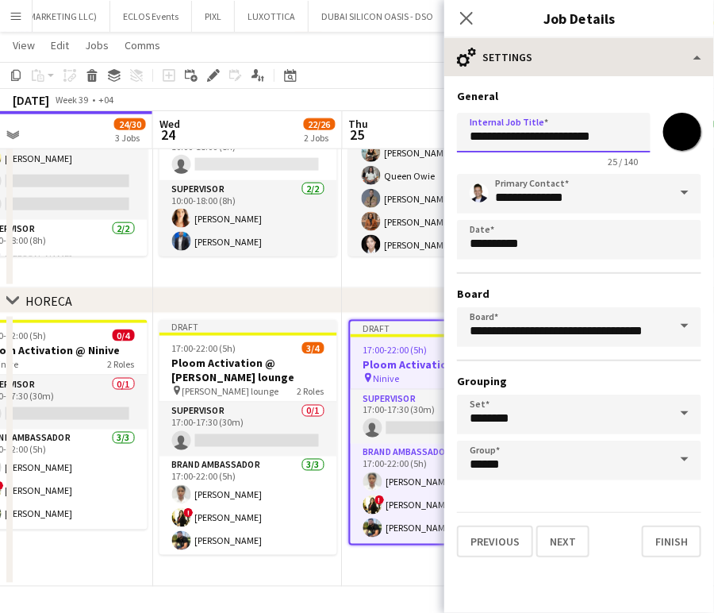
type input "**********"
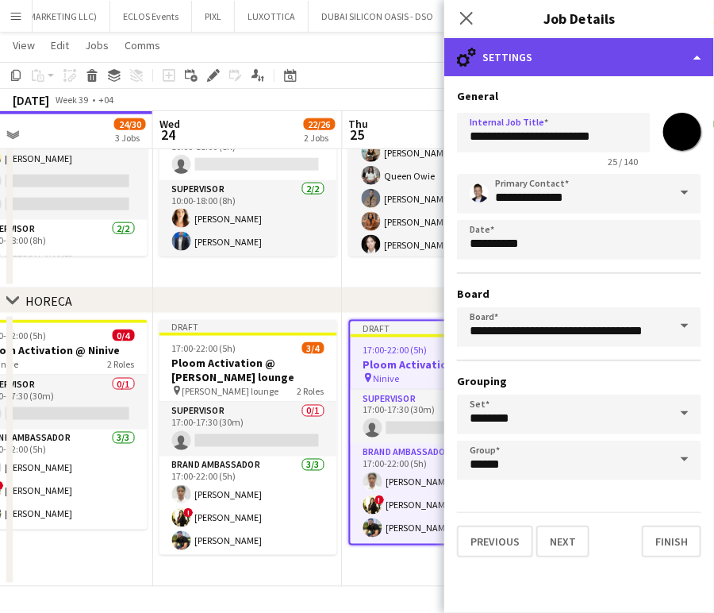
click at [686, 49] on div "cog-double-3 Settings" at bounding box center [580, 57] width 270 height 38
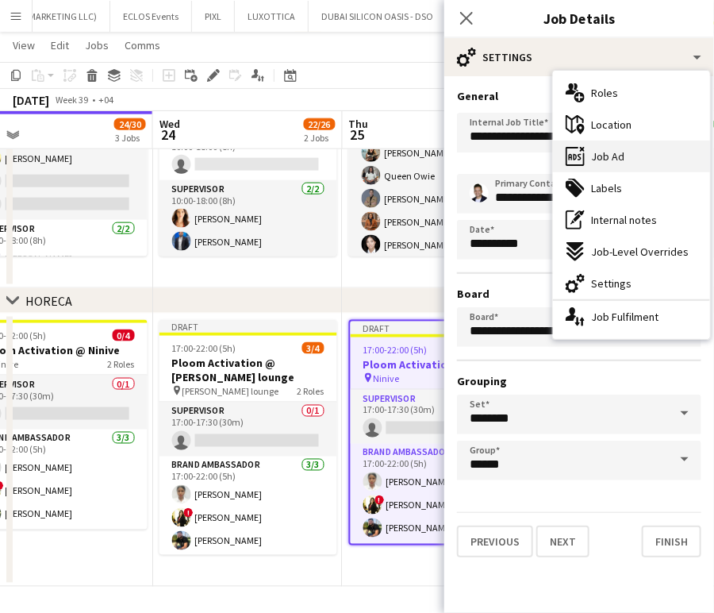
click at [624, 156] on div "ads-window Job Ad" at bounding box center [631, 157] width 157 height 32
type input "**********"
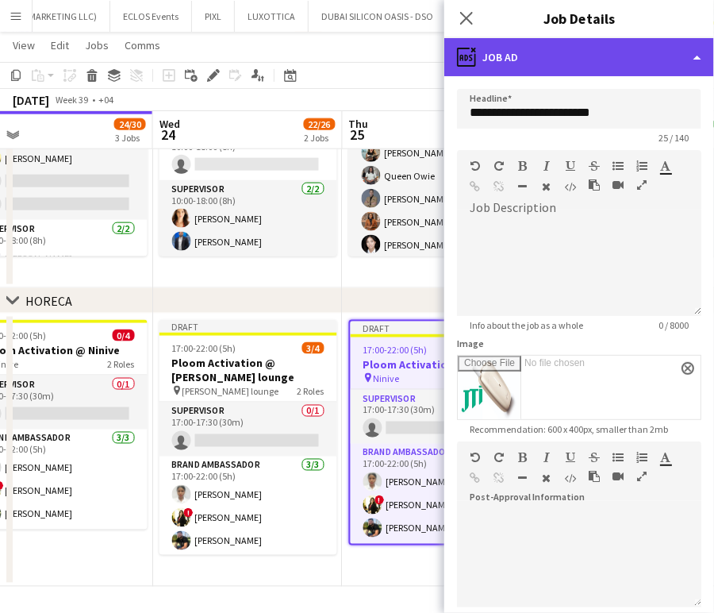
click at [679, 48] on div "ads-window Job Ad" at bounding box center [580, 57] width 270 height 38
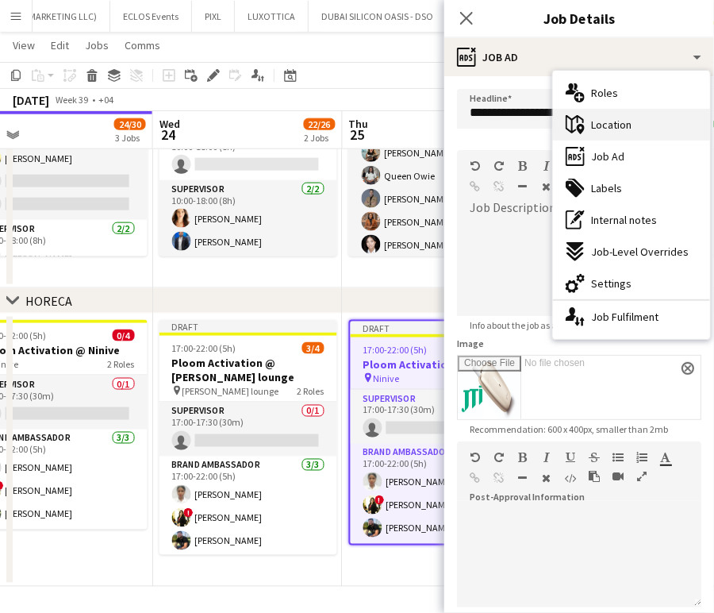
click at [637, 126] on div "maps-pin-1 Location" at bounding box center [631, 125] width 157 height 32
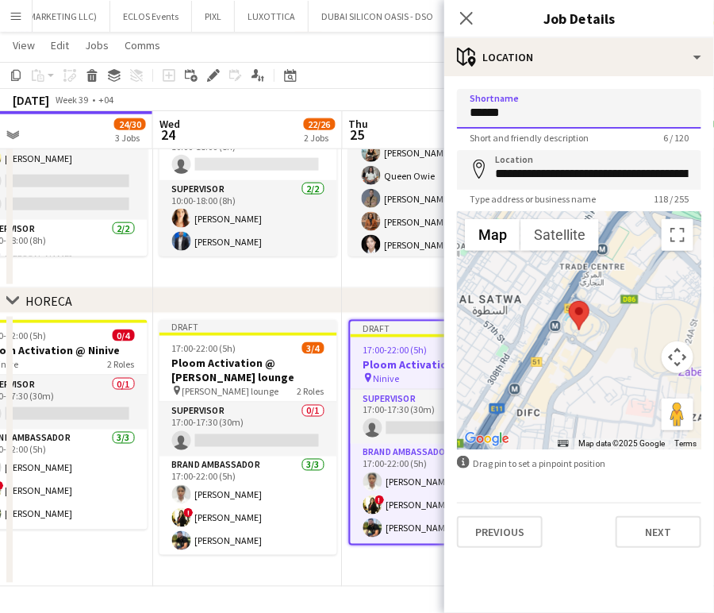
drag, startPoint x: 599, startPoint y: 115, endPoint x: 428, endPoint y: 109, distance: 170.8
click at [428, 109] on body "Menu Boards Boards Boards All jobs Status Workforce Workforce My Workforce Recr…" at bounding box center [357, 76] width 714 height 1075
paste input
type input "******"
click at [489, 171] on icon "map-marker" at bounding box center [479, 169] width 19 height 19
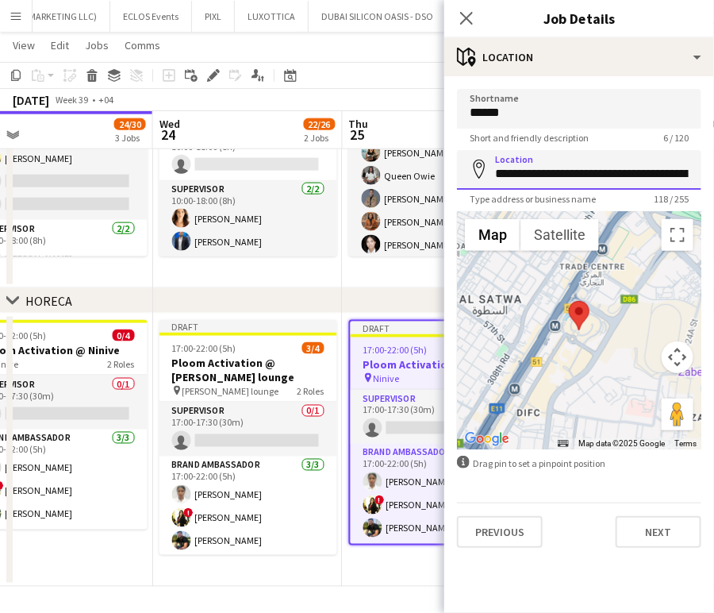
scroll to position [0, 350]
drag, startPoint x: 491, startPoint y: 174, endPoint x: 893, endPoint y: 210, distance: 403.3
click at [714, 210] on html "Menu Boards Boards Boards All jobs Status Workforce Workforce My Workforce Recr…" at bounding box center [357, 76] width 714 height 1075
paste input
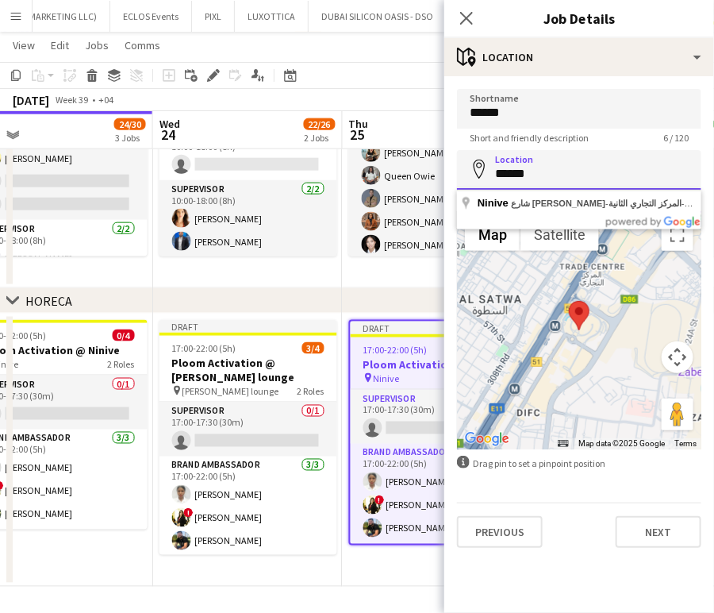
scroll to position [0, 0]
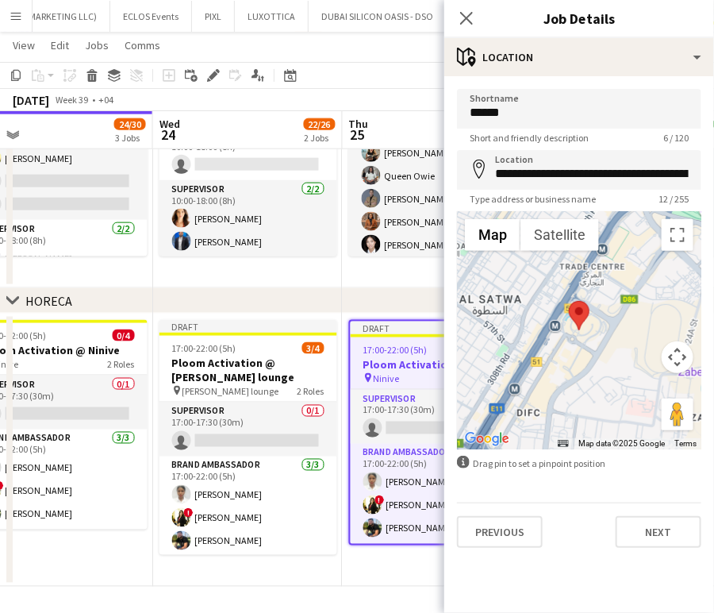
type input "**********"
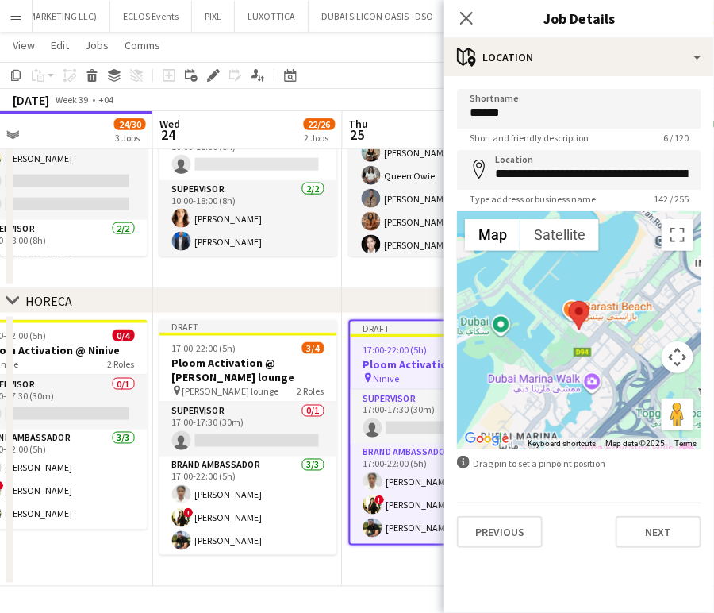
click at [396, 568] on app-date-cell "Draft 17:00-22:00 (5h) 3/4 Ploom Activation @ Atiiko pin Ninive 2 Roles Supervi…" at bounding box center [438, 450] width 190 height 273
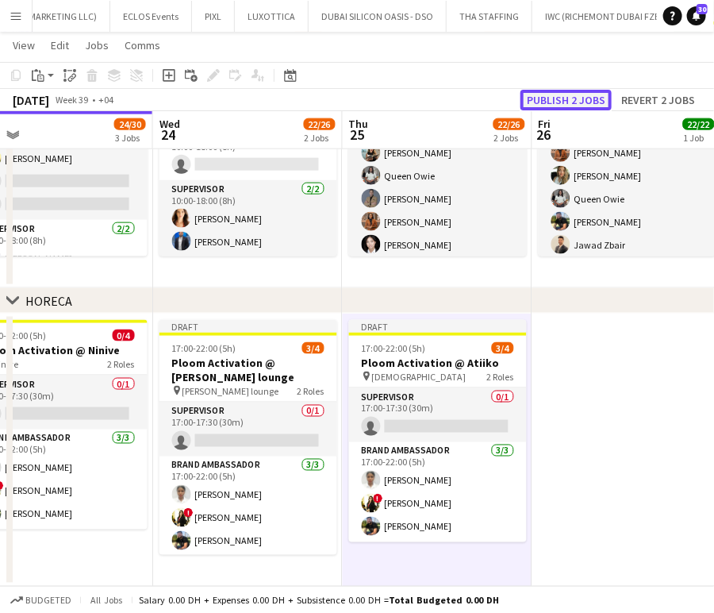
click at [571, 92] on button "Publish 2 jobs" at bounding box center [566, 100] width 91 height 21
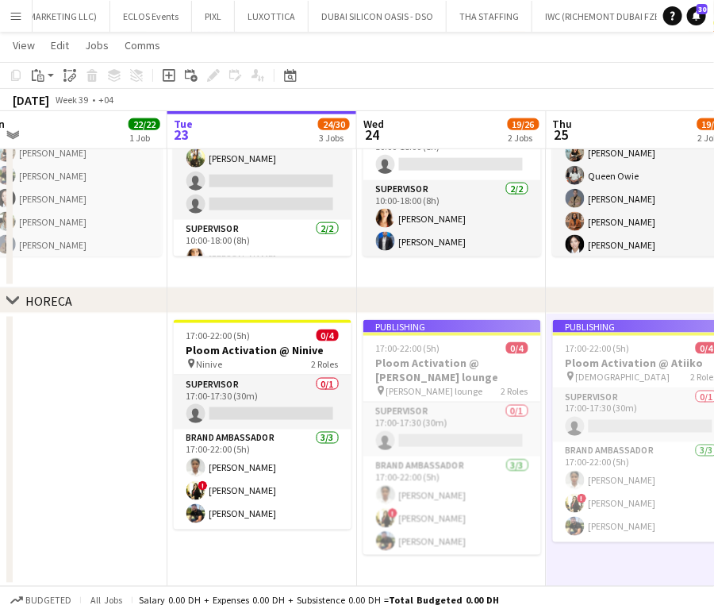
drag, startPoint x: 440, startPoint y: 374, endPoint x: 525, endPoint y: 379, distance: 85.9
click at [525, 379] on app-calendar-viewport "Sat 20 Sun 21 Mon 22 22/22 1 Job Tue 23 24/30 3 Jobs Wed 24 19/26 2 Jobs Thu 25…" at bounding box center [357, 94] width 714 height 986
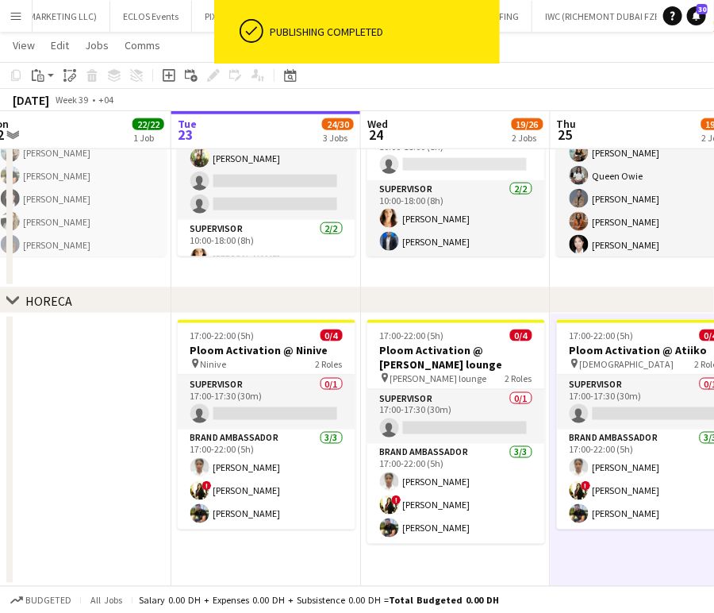
scroll to position [0, 445]
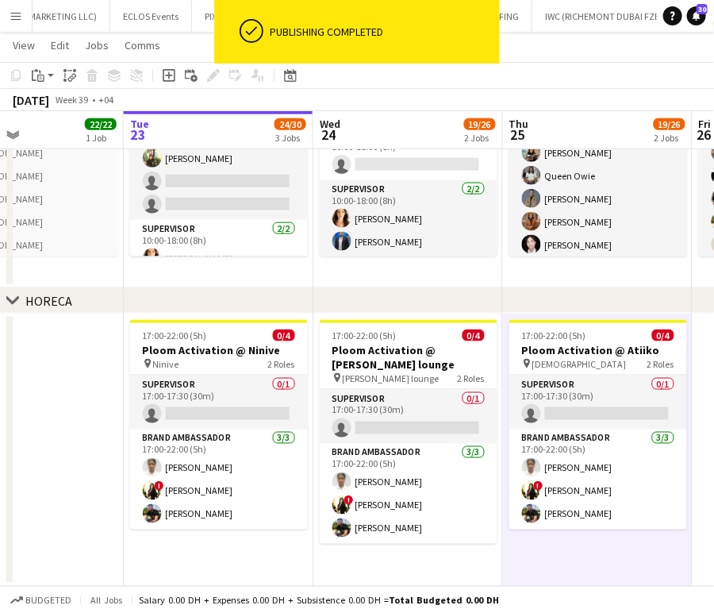
click at [506, 385] on app-calendar-viewport "Sat 20 Sun 21 Mon 22 22/22 1 Job Tue 23 24/30 3 Jobs Wed 24 19/26 2 Jobs Thu 25…" at bounding box center [357, 94] width 714 height 986
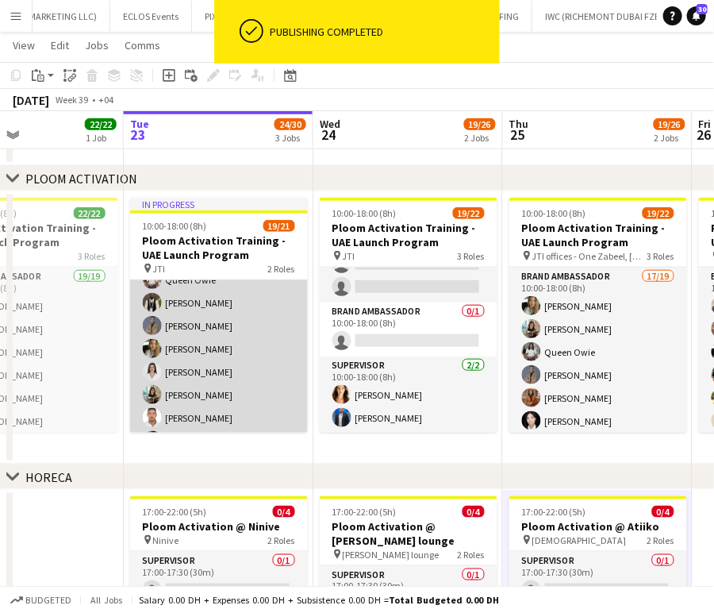
scroll to position [128, 0]
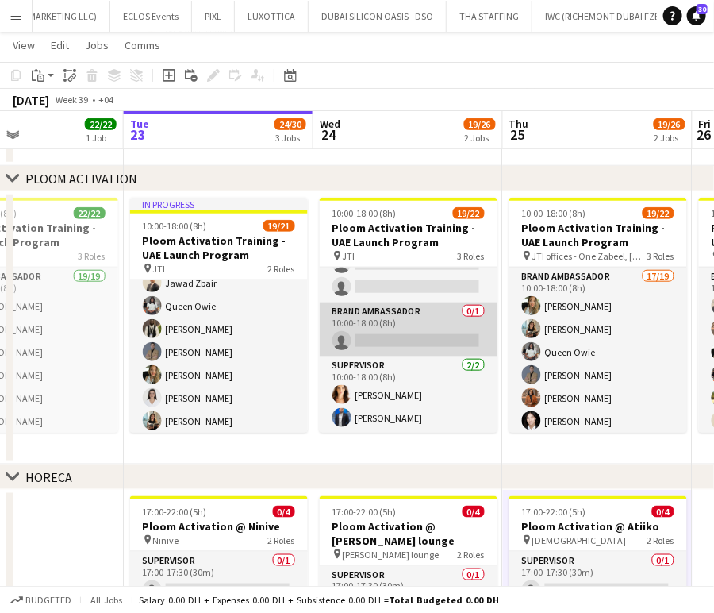
click at [406, 332] on app-card-role "Brand Ambassador 0/1 10:00-18:00 (8h) single-neutral-actions" at bounding box center [409, 329] width 178 height 54
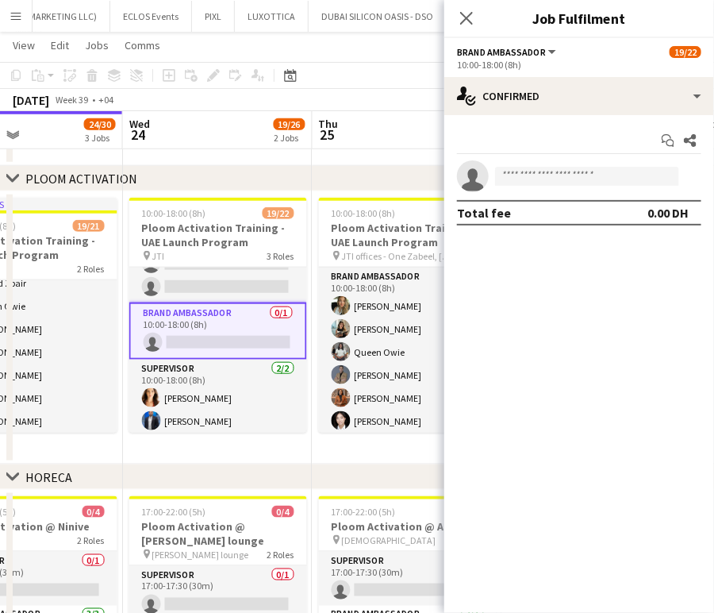
scroll to position [0, 567]
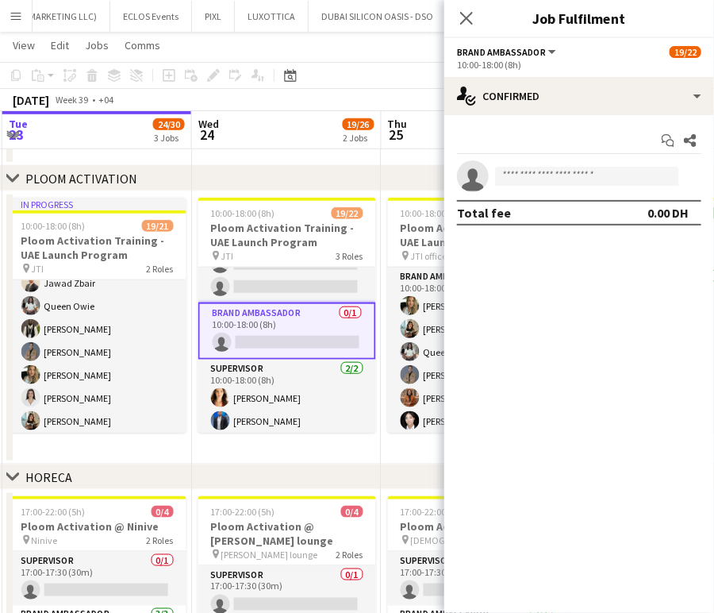
drag, startPoint x: 326, startPoint y: 329, endPoint x: 6, endPoint y: 252, distance: 328.9
click at [6, 252] on div "chevron-right PLOOM ACTIVATION chevron-right HORECA Sat 20 Sun 21 Mon 22 22/22 …" at bounding box center [357, 265] width 714 height 976
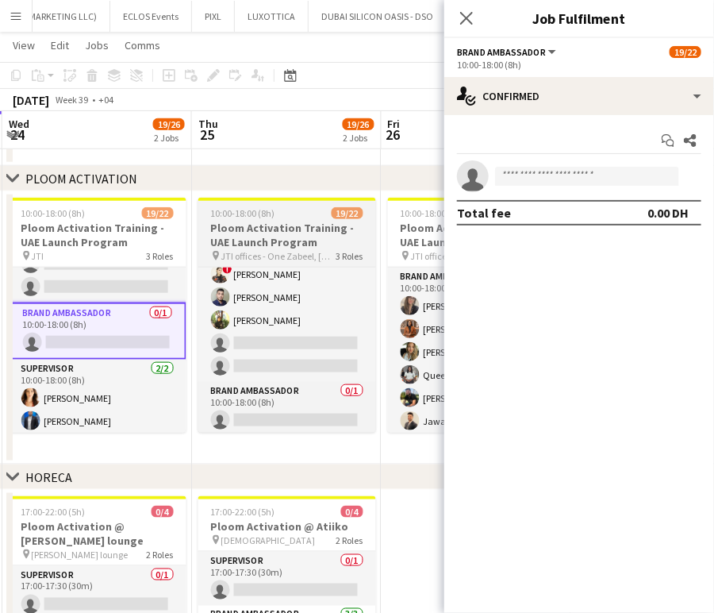
scroll to position [364, 0]
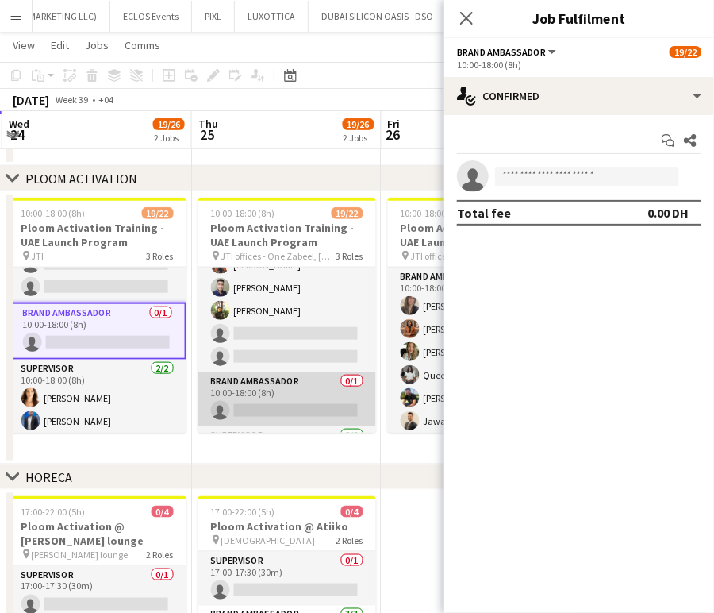
click at [315, 387] on app-card-role "Brand Ambassador 0/1 10:00-18:00 (8h) single-neutral-actions" at bounding box center [287, 399] width 178 height 54
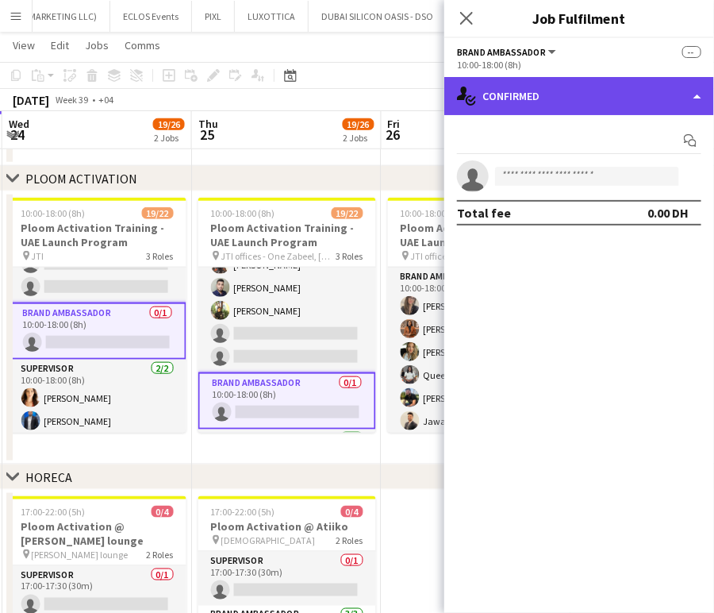
click at [673, 90] on div "single-neutral-actions-check-2 Confirmed" at bounding box center [580, 96] width 270 height 38
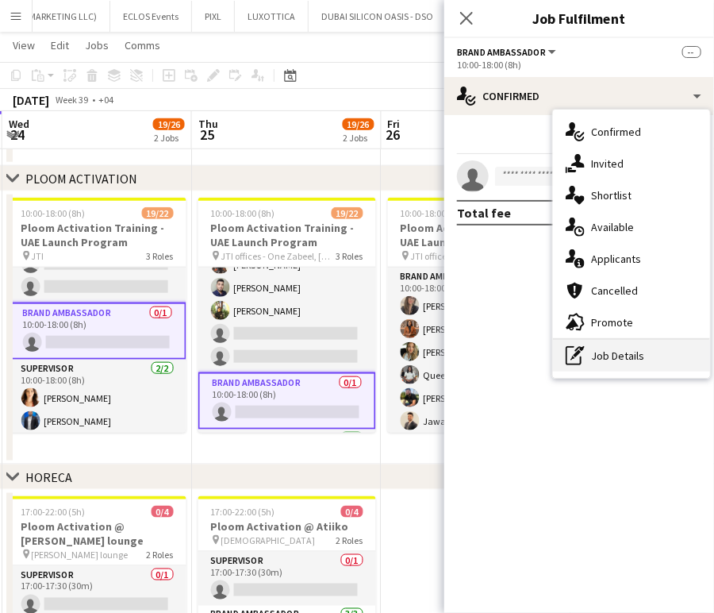
click at [596, 351] on div "pen-write Job Details" at bounding box center [631, 356] width 157 height 32
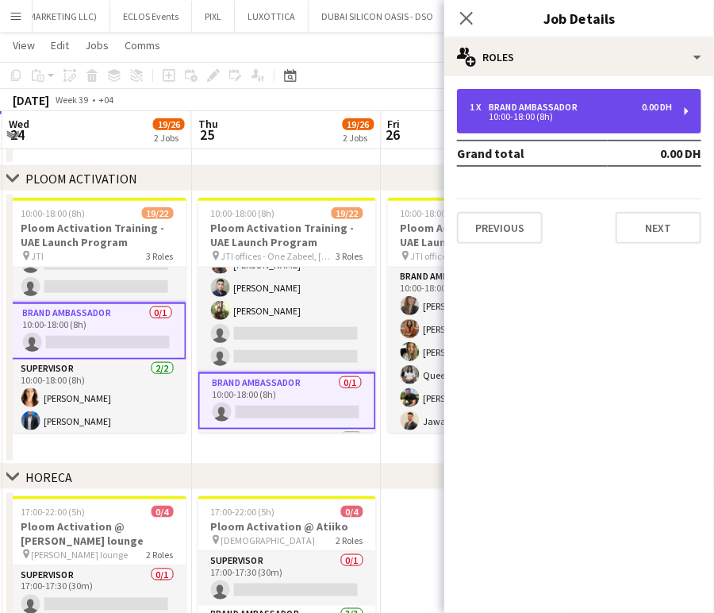
click at [570, 103] on div "Brand Ambassador" at bounding box center [536, 107] width 95 height 11
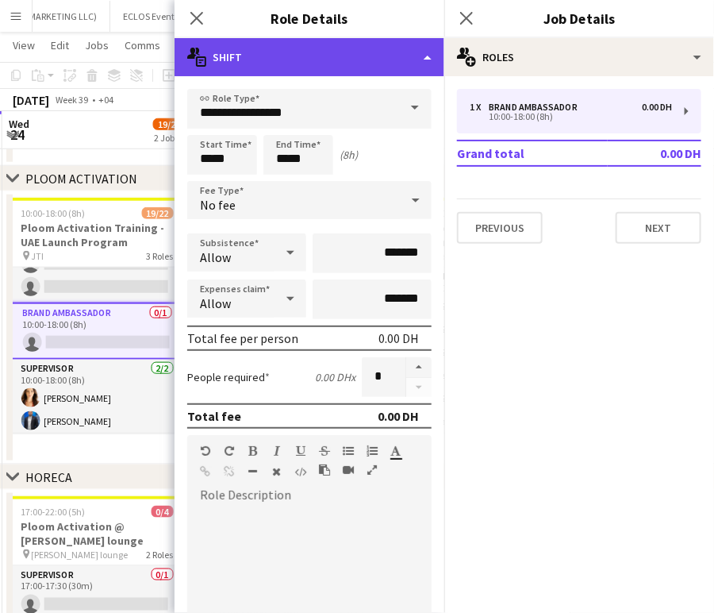
click at [413, 50] on div "multiple-actions-text Shift" at bounding box center [310, 57] width 270 height 38
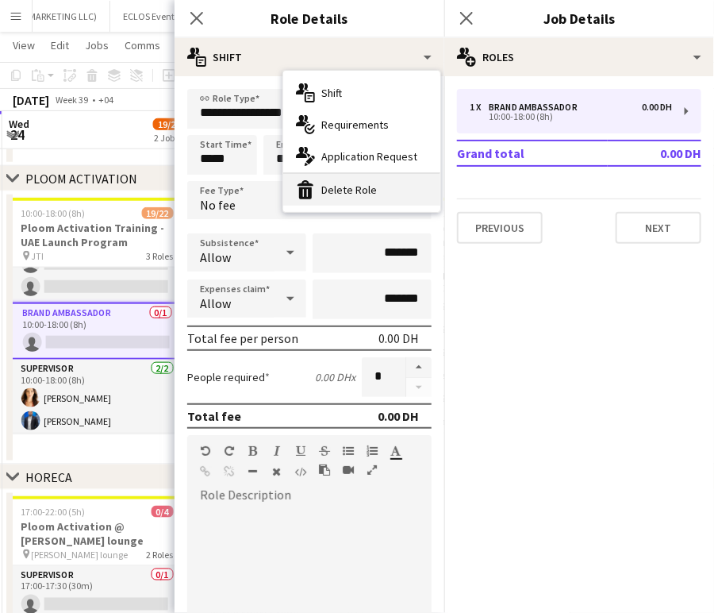
click at [360, 190] on div "bin-2 Delete Role" at bounding box center [361, 190] width 157 height 32
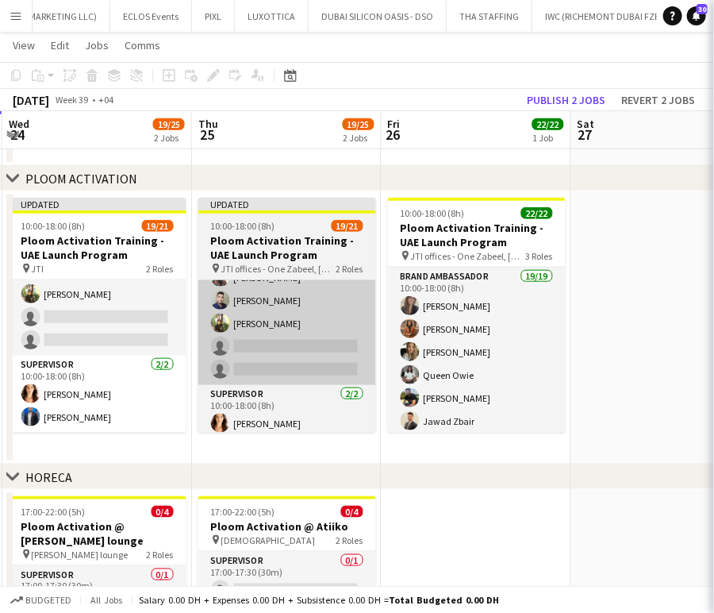
scroll to position [393, 0]
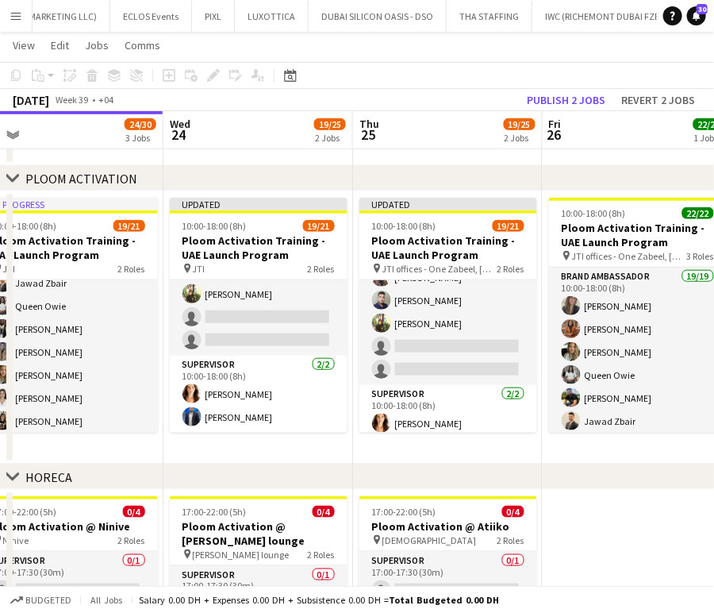
drag, startPoint x: 267, startPoint y: 350, endPoint x: 435, endPoint y: 368, distance: 169.2
click at [435, 368] on app-calendar-viewport "Sun 21 Mon 22 22/22 1 Job Tue 23 24/30 3 Jobs Wed 24 19/25 2 Jobs Thu 25 19/25 …" at bounding box center [357, 265] width 714 height 976
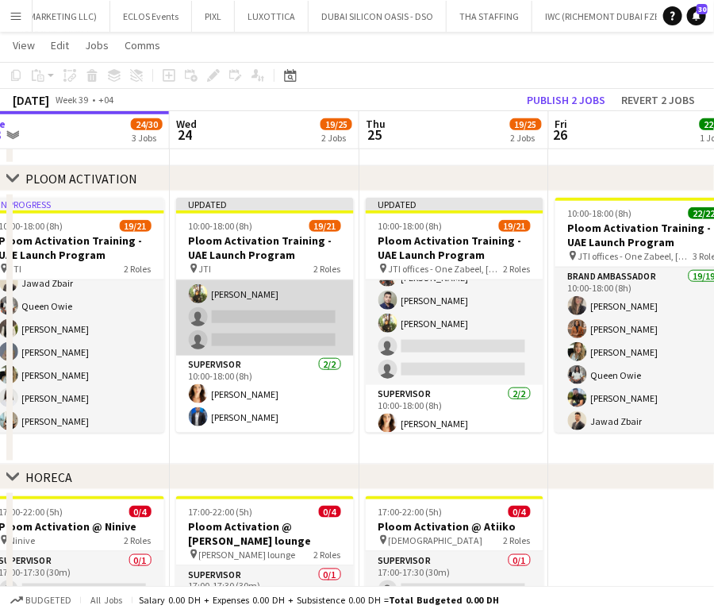
click at [252, 309] on app-card-role "Brand Ambassador 17/19 10:00-18:00 (8h) Aubrey Ellaine Rabino Leila Haghshenas …" at bounding box center [265, 121] width 178 height 468
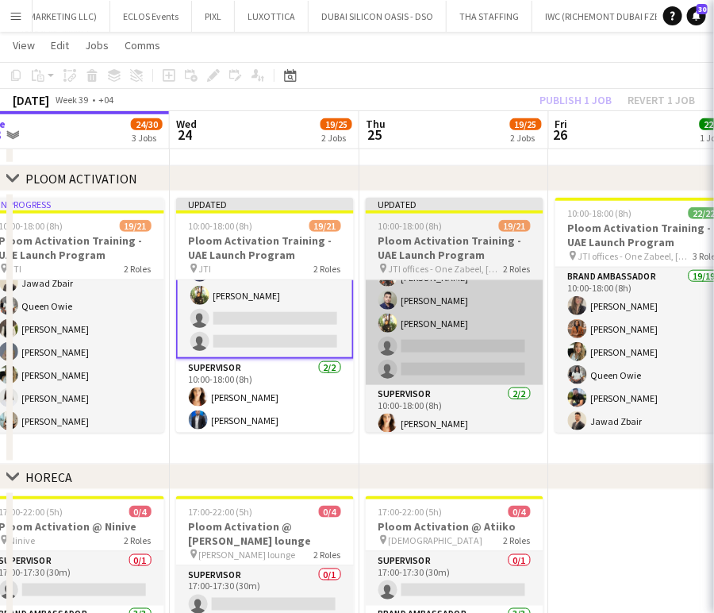
scroll to position [394, 0]
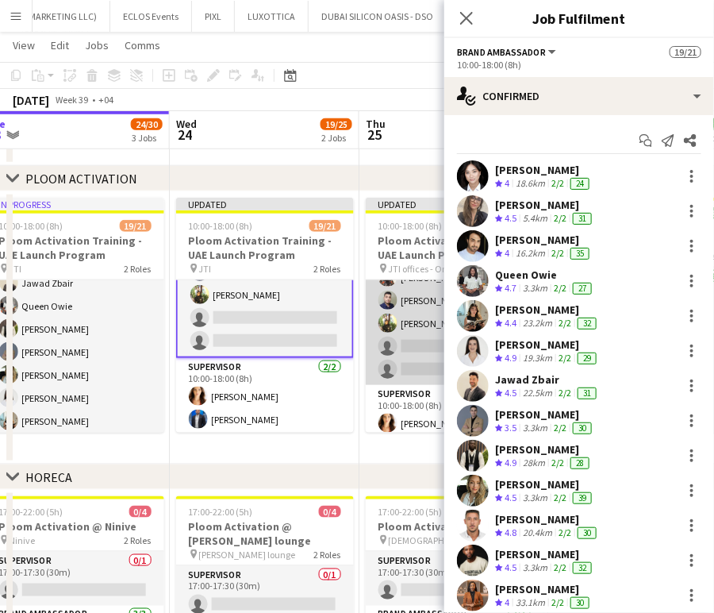
click at [400, 332] on app-card-role "Brand Ambassador 17/19 10:00-18:00 (8h) Tanja Vukas KIMBERLY GABALES Queen Owie…" at bounding box center [455, 151] width 178 height 468
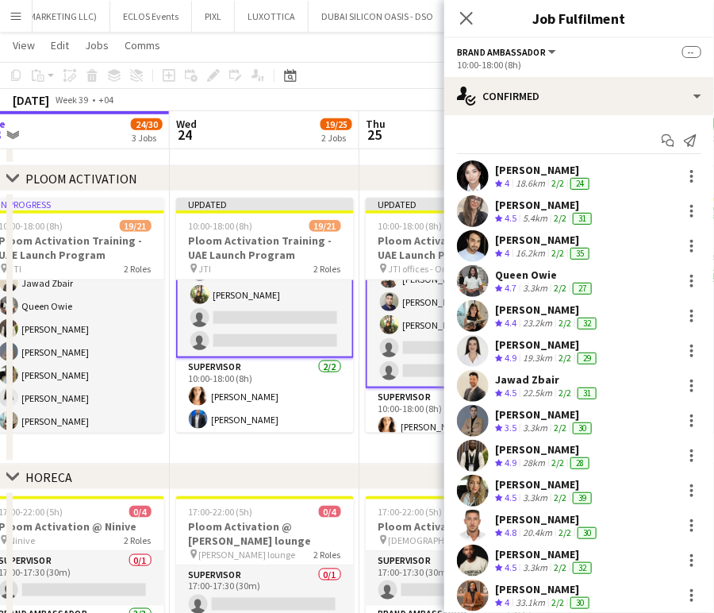
scroll to position [365, 0]
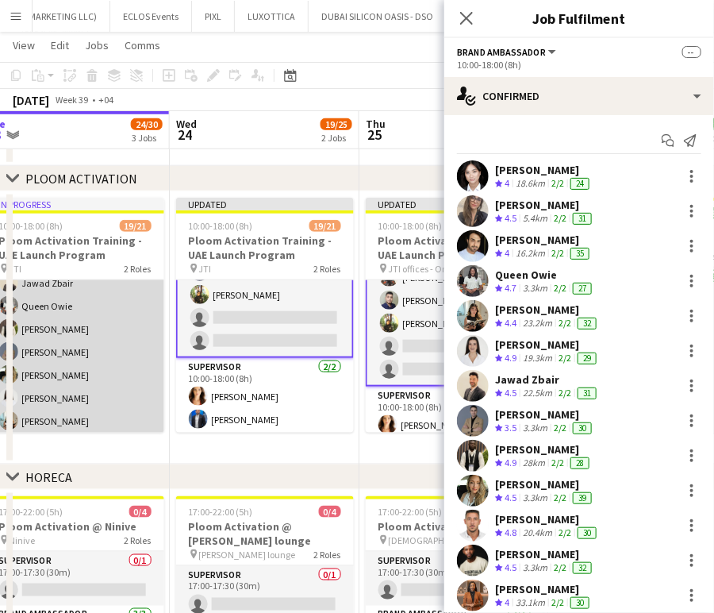
click at [87, 343] on app-card-role "Brand Ambassador 17/19 10:00-18:00 (8h) Leila Haghshenas Ravi JADHAV Aubrey Ell…" at bounding box center [76, 386] width 178 height 468
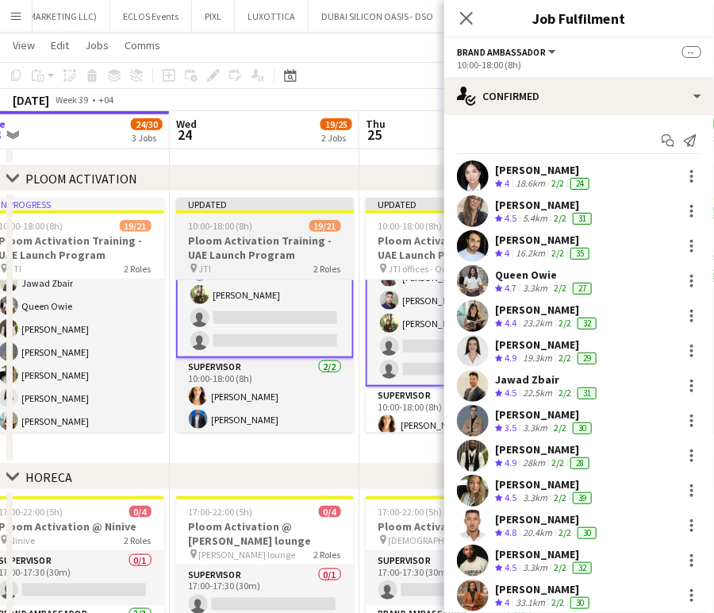
scroll to position [129, 0]
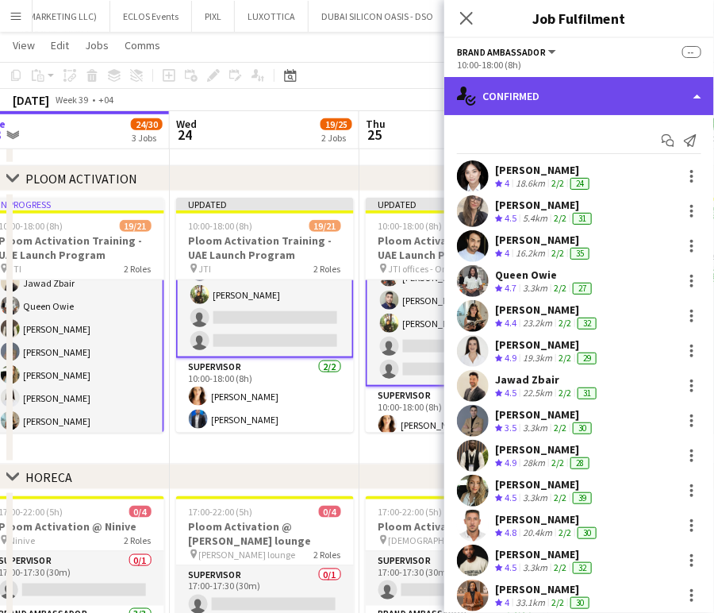
click at [688, 87] on div "single-neutral-actions-check-2 Confirmed" at bounding box center [580, 96] width 270 height 38
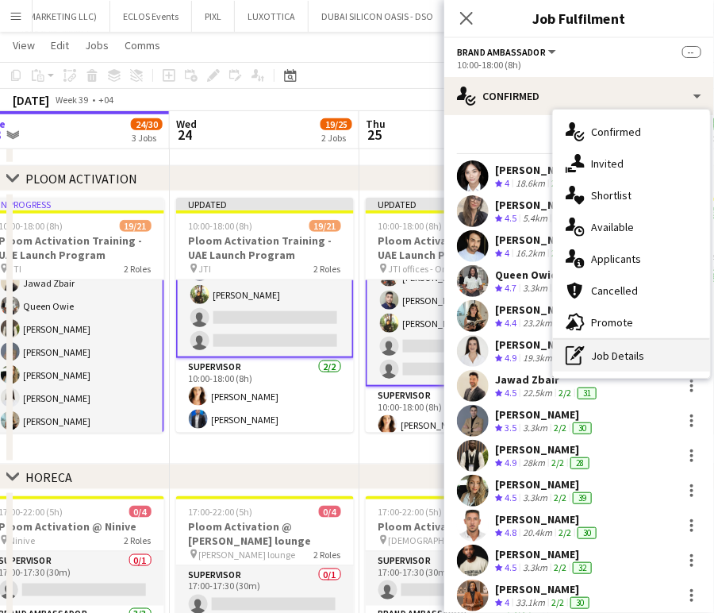
click at [599, 364] on div "pen-write Job Details" at bounding box center [631, 356] width 157 height 32
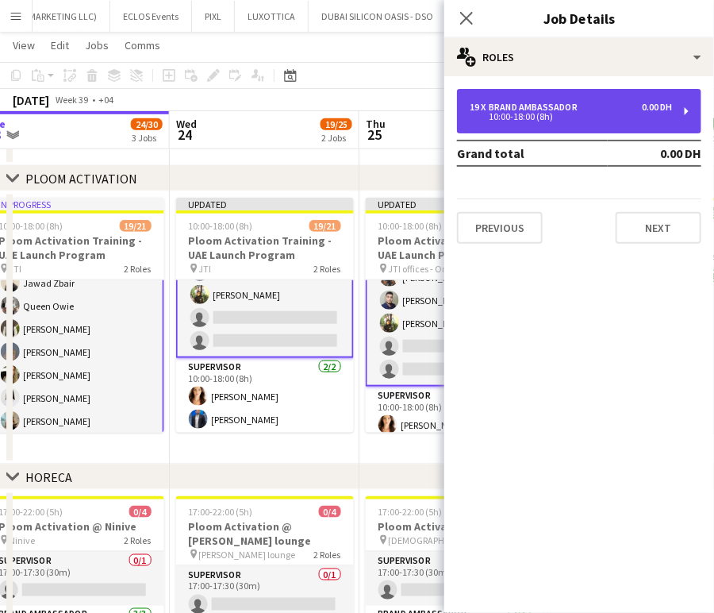
click at [552, 110] on div "Brand Ambassador" at bounding box center [536, 107] width 95 height 11
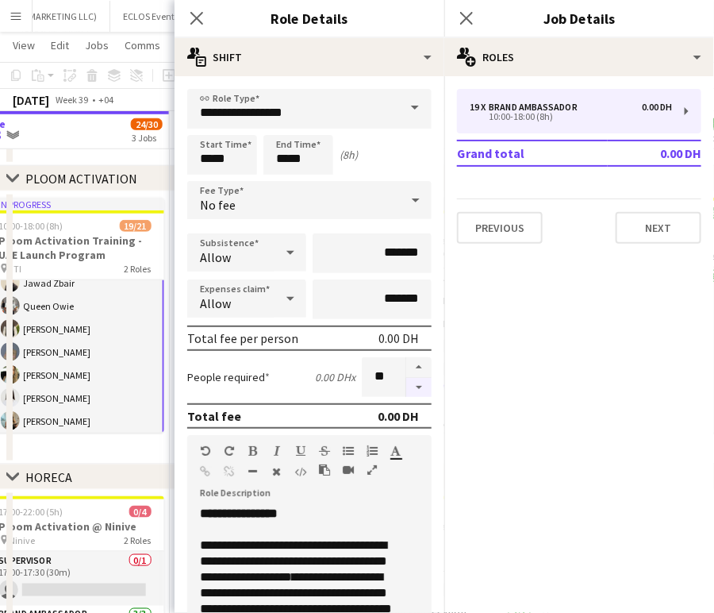
click at [406, 379] on button "button" at bounding box center [418, 388] width 25 height 20
type input "**"
click at [406, 379] on div at bounding box center [419, 377] width 26 height 40
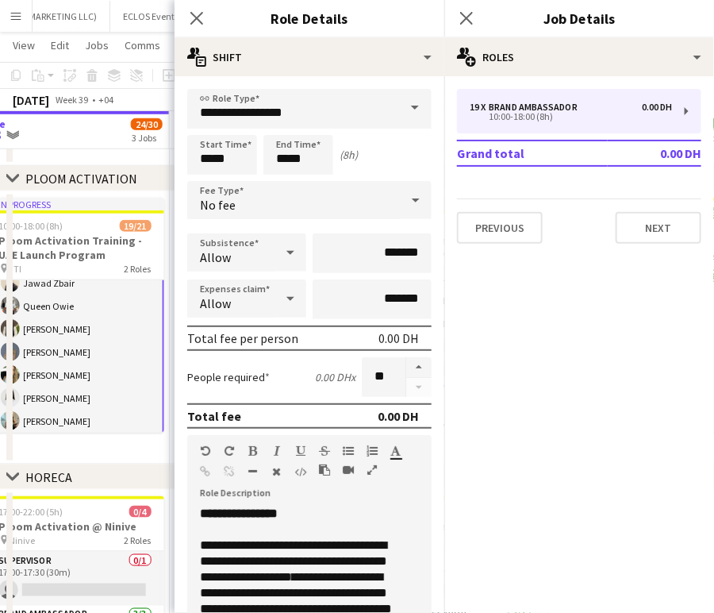
click at [159, 160] on app-date-cell "16:00-17:30 (1h30m) 5/5 THA INTERVIEW - BACKUP POSITION - Heated Tobacco pin TH…" at bounding box center [75, 29] width 190 height 273
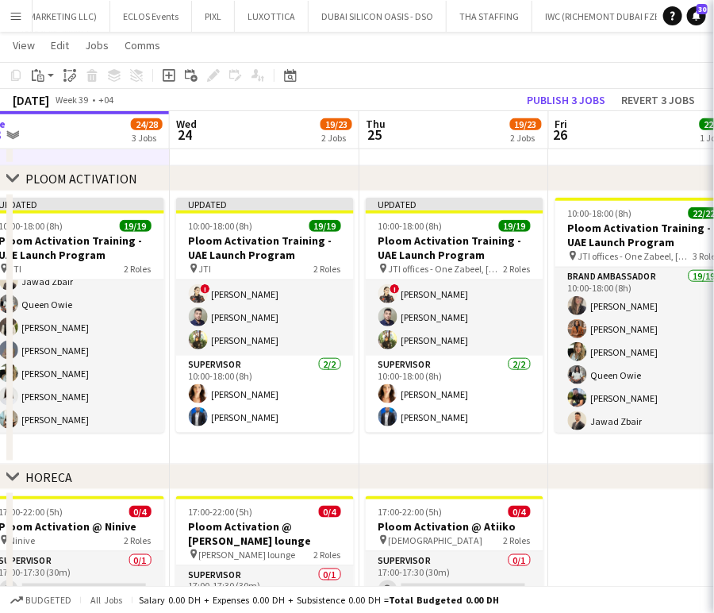
scroll to position [347, 0]
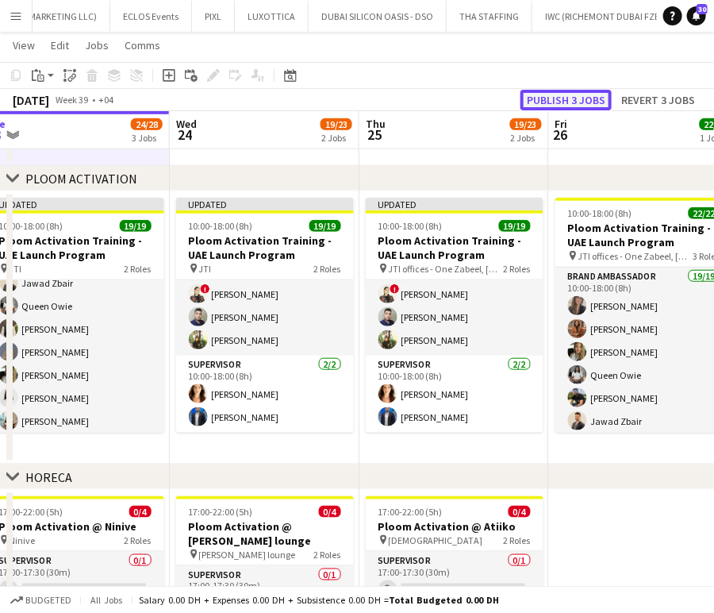
click at [572, 96] on button "Publish 3 jobs" at bounding box center [566, 100] width 91 height 21
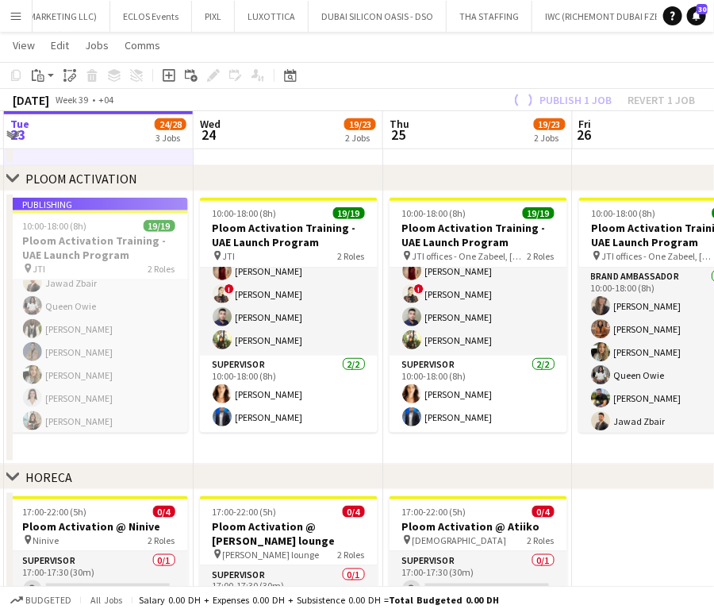
scroll to position [0, 318]
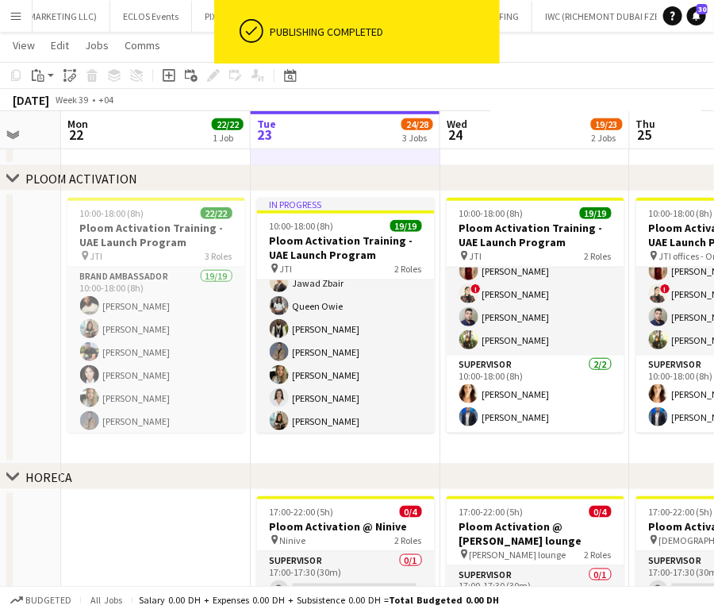
drag, startPoint x: 156, startPoint y: 281, endPoint x: 425, endPoint y: 287, distance: 270.0
click at [425, 287] on app-calendar-viewport "Sat 20 Sun 21 Mon 22 22/22 1 Job Tue 23 24/28 3 Jobs Wed 24 19/23 2 Jobs Thu 25…" at bounding box center [357, 265] width 714 height 976
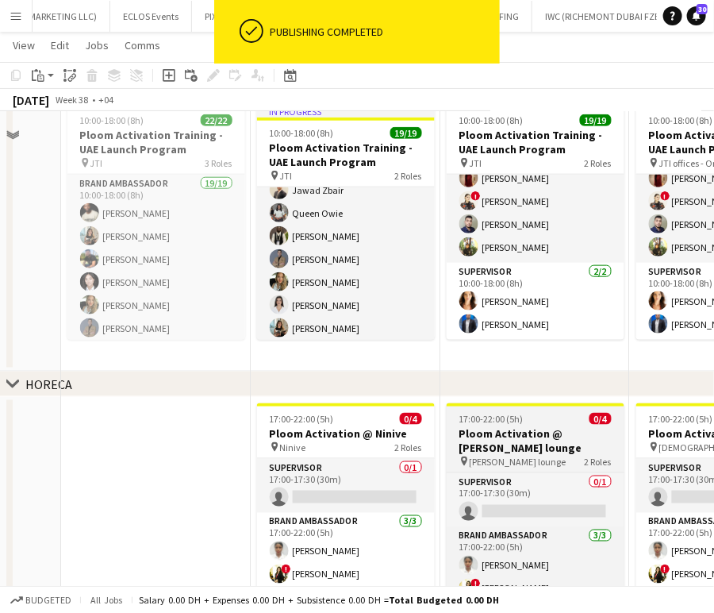
scroll to position [451, 0]
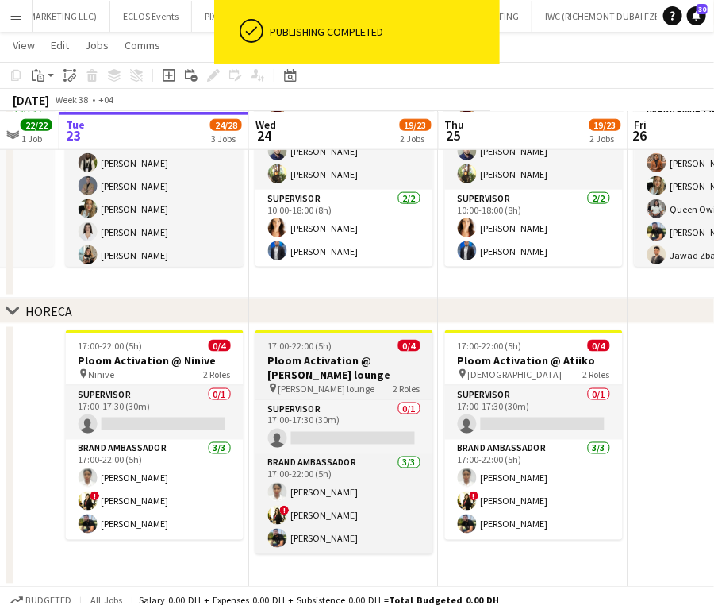
drag, startPoint x: 375, startPoint y: 398, endPoint x: 350, endPoint y: 394, distance: 24.9
click at [352, 394] on app-calendar-viewport "Sat 20 Sun 21 Mon 22 22/22 1 Job Tue 23 24/28 3 Jobs Wed 24 19/23 2 Jobs Thu 25…" at bounding box center [357, 99] width 714 height 976
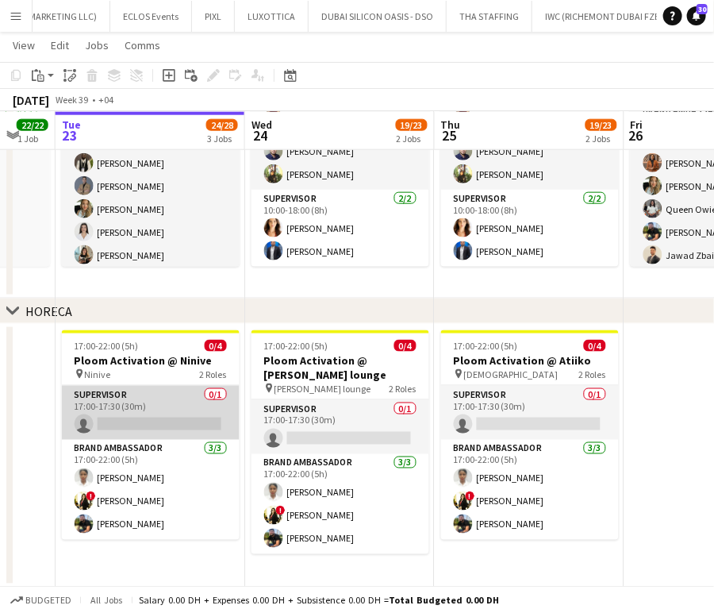
click at [183, 414] on app-card-role "Supervisor 0/1 17:00-17:30 (30m) single-neutral-actions" at bounding box center [151, 413] width 178 height 54
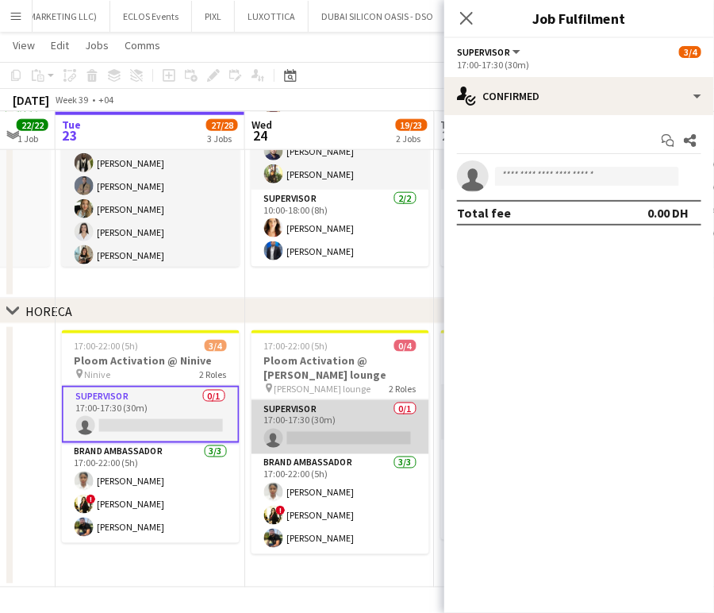
click at [323, 425] on app-card-role "Supervisor 0/1 17:00-17:30 (30m) single-neutral-actions" at bounding box center [341, 427] width 178 height 54
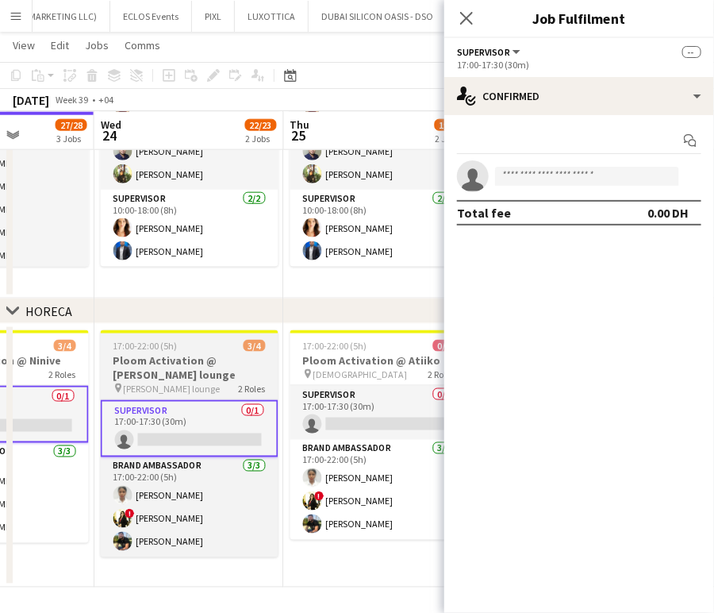
drag, startPoint x: 323, startPoint y: 422, endPoint x: 129, endPoint y: 370, distance: 200.6
click at [121, 371] on app-calendar-viewport "Sat 20 Sun 21 Mon 22 22/22 1 Job Tue 23 27/28 3 Jobs Wed 24 22/23 2 Jobs Thu 25…" at bounding box center [357, 99] width 714 height 976
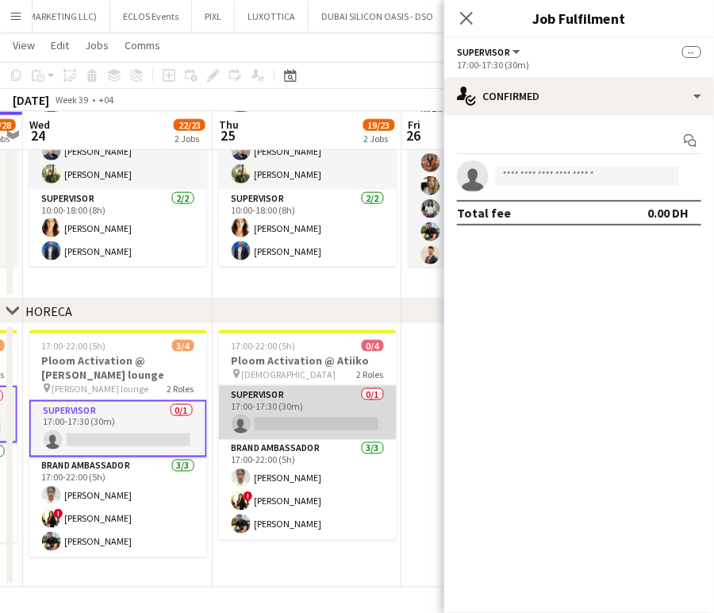
click at [279, 393] on app-card-role "Supervisor 0/1 17:00-17:30 (30m) single-neutral-actions" at bounding box center [308, 413] width 178 height 54
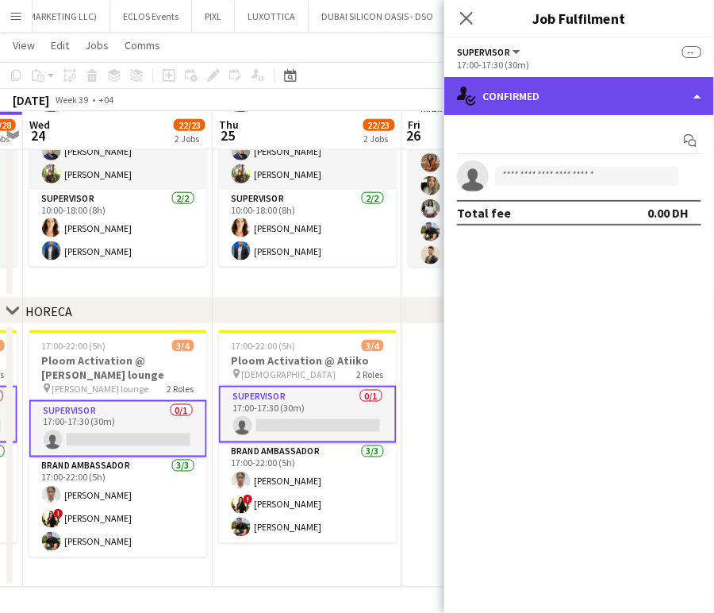
click at [676, 98] on div "single-neutral-actions-check-2 Confirmed" at bounding box center [580, 96] width 270 height 38
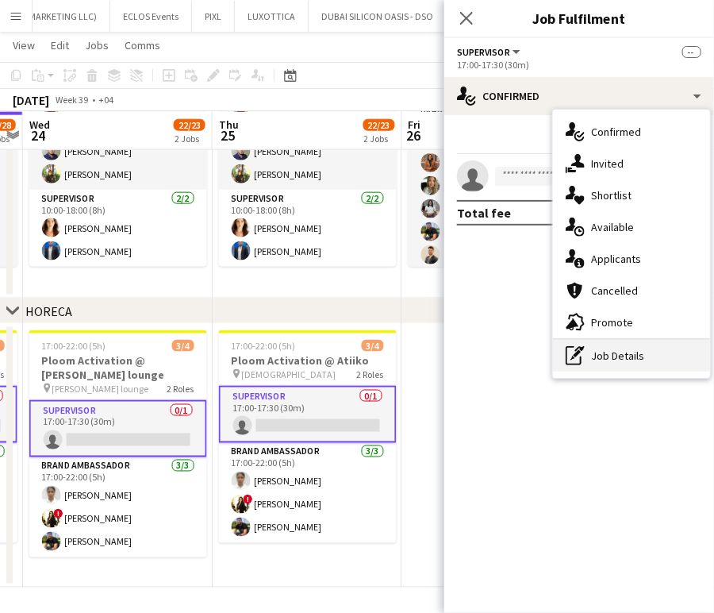
click at [626, 360] on div "pen-write Job Details" at bounding box center [631, 356] width 157 height 32
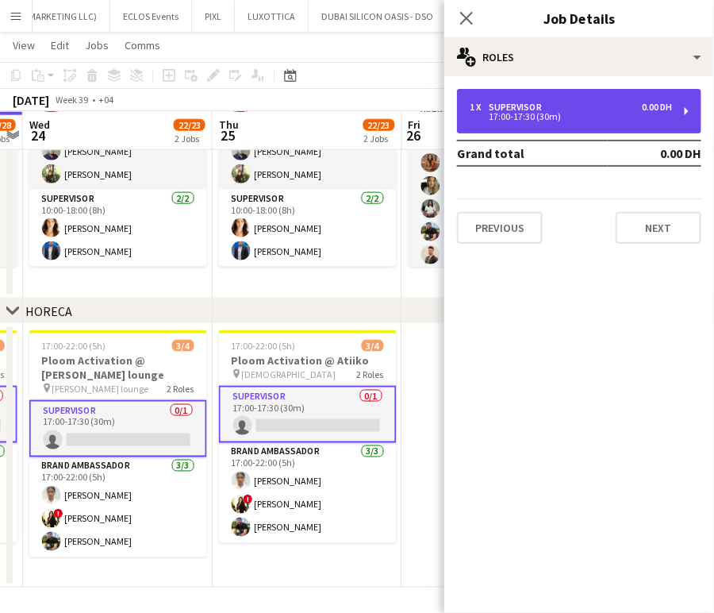
click at [569, 114] on div "17:00-17:30 (30m)" at bounding box center [571, 117] width 202 height 8
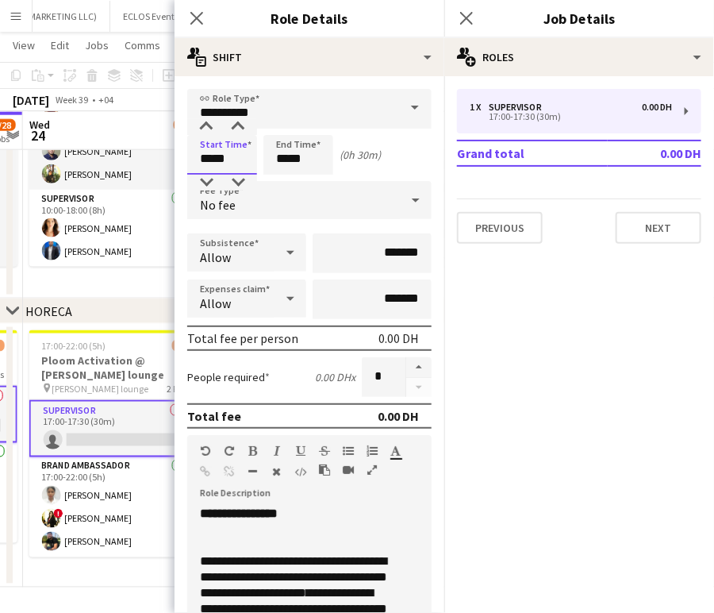
drag, startPoint x: 232, startPoint y: 158, endPoint x: 134, endPoint y: 138, distance: 99.6
click at [134, 138] on body "Menu Boards Boards Boards All jobs Status Workforce Workforce My Workforce Recr…" at bounding box center [357, 81] width 714 height 1065
type input "*****"
drag, startPoint x: 323, startPoint y: 160, endPoint x: 227, endPoint y: 151, distance: 96.5
click at [227, 151] on div "Start Time ***** End Time ***** (23h 30m)" at bounding box center [309, 155] width 244 height 40
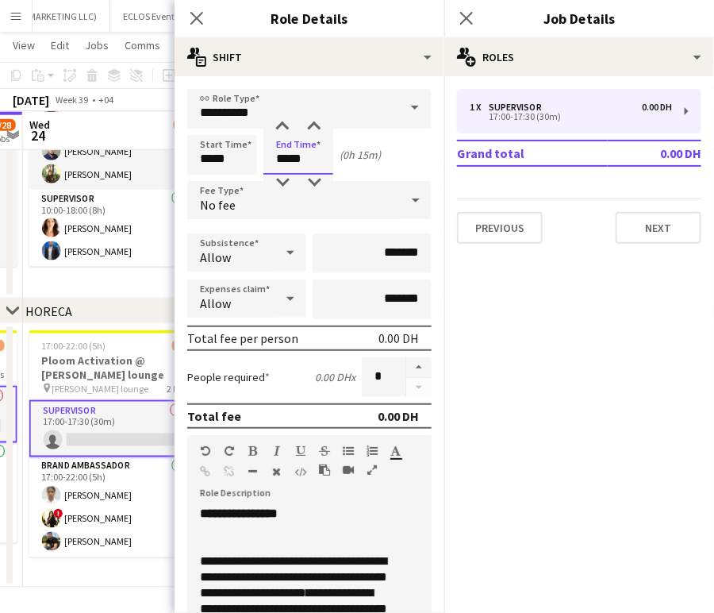
type input "*****"
click at [113, 566] on app-date-cell "17:00-22:00 (5h) 3/4 Ploom Activation @ Amelia lounge pin Amelia lounge 2 Roles…" at bounding box center [118, 456] width 190 height 264
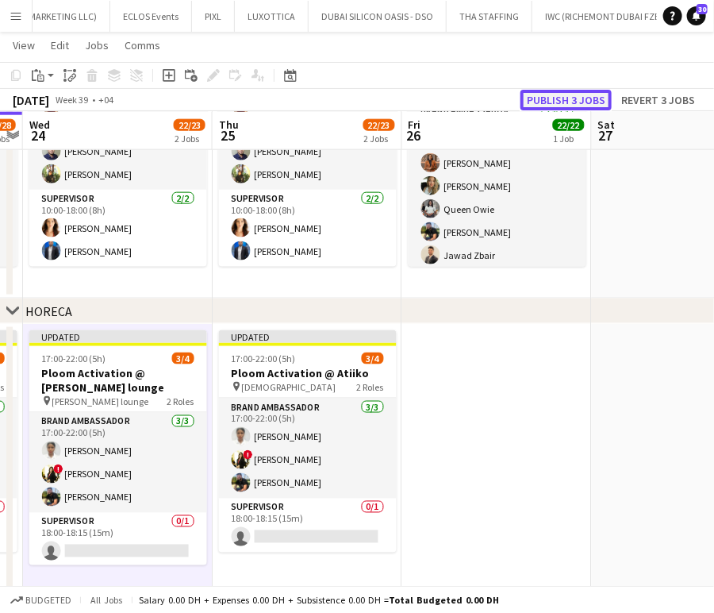
click at [582, 102] on button "Publish 3 jobs" at bounding box center [566, 100] width 91 height 21
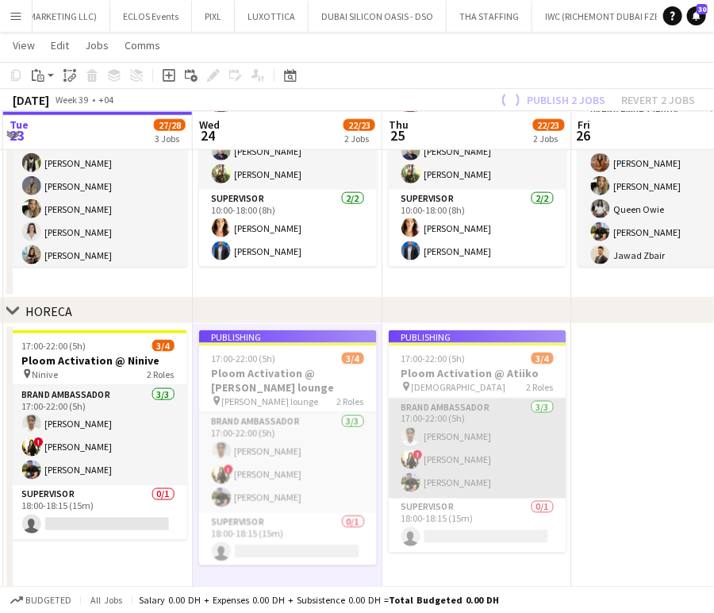
scroll to position [0, 445]
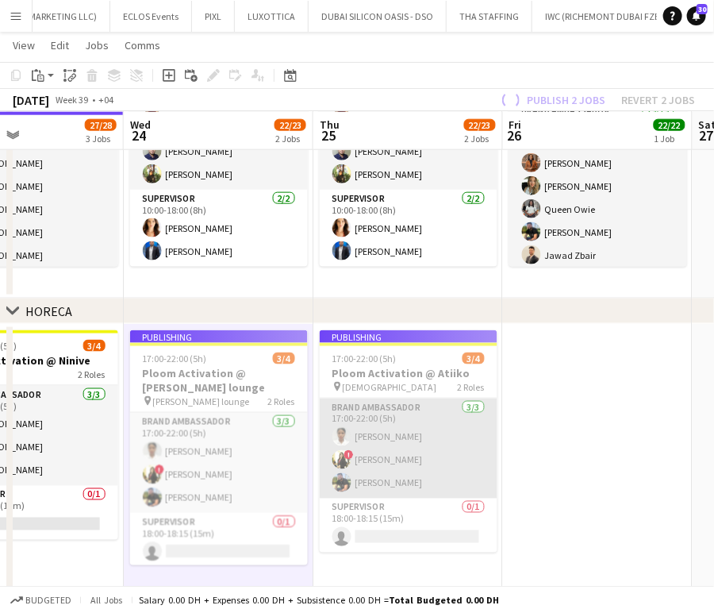
drag, startPoint x: 249, startPoint y: 421, endPoint x: 539, endPoint y: 414, distance: 289.8
click at [539, 414] on app-calendar-viewport "Sun 21 Mon 22 22/22 1 Job Tue 23 27/28 3 Jobs Wed 24 22/23 2 Jobs Thu 25 22/23 …" at bounding box center [357, 104] width 714 height 986
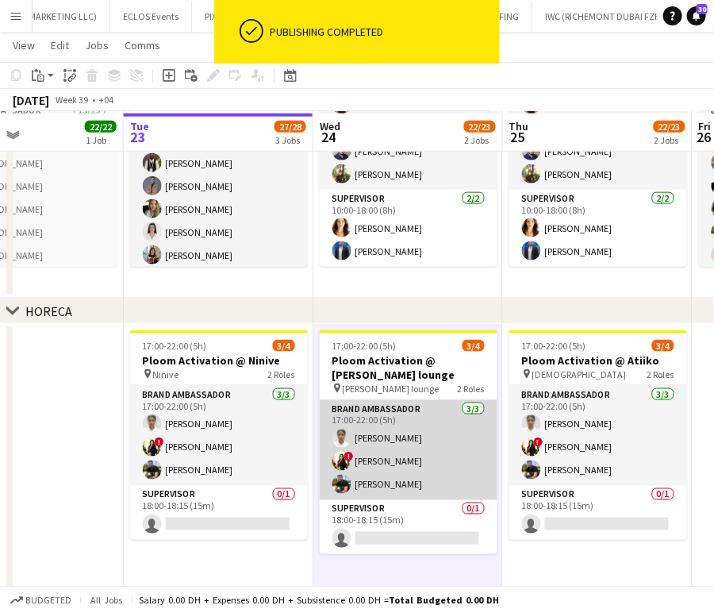
scroll to position [461, 0]
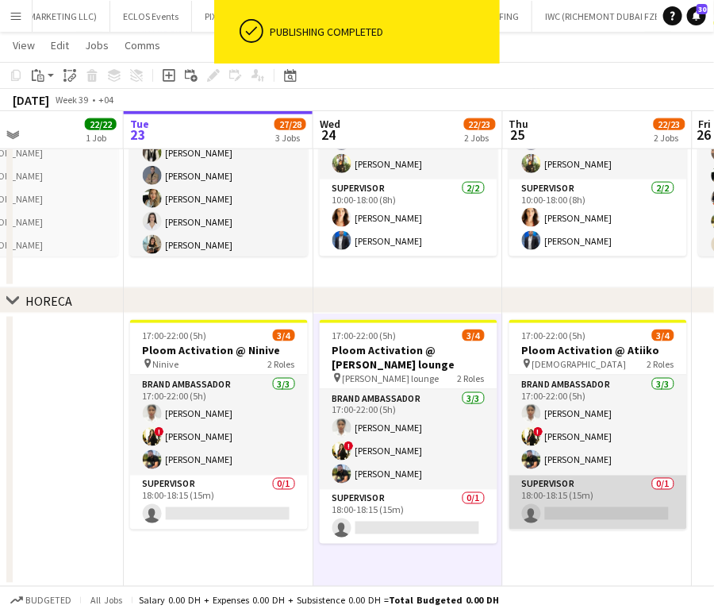
click at [599, 529] on app-card-role "Supervisor 0/1 18:00-18:15 (15m) single-neutral-actions" at bounding box center [599, 502] width 178 height 54
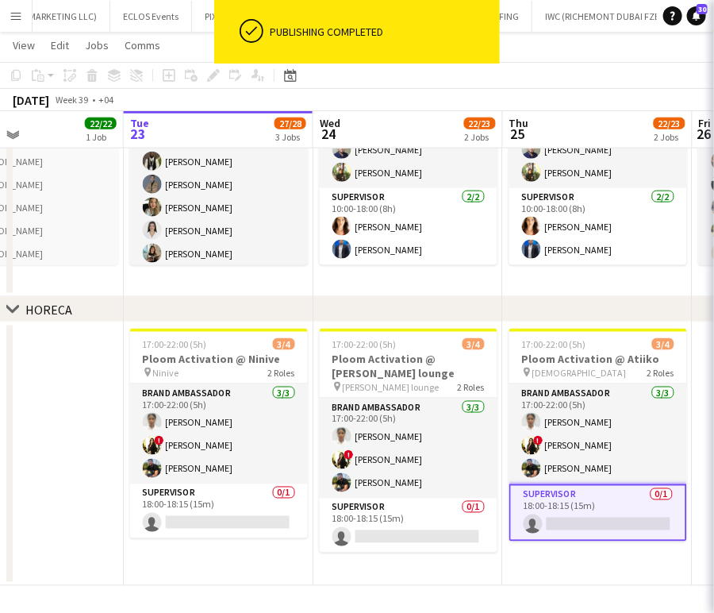
scroll to position [451, 0]
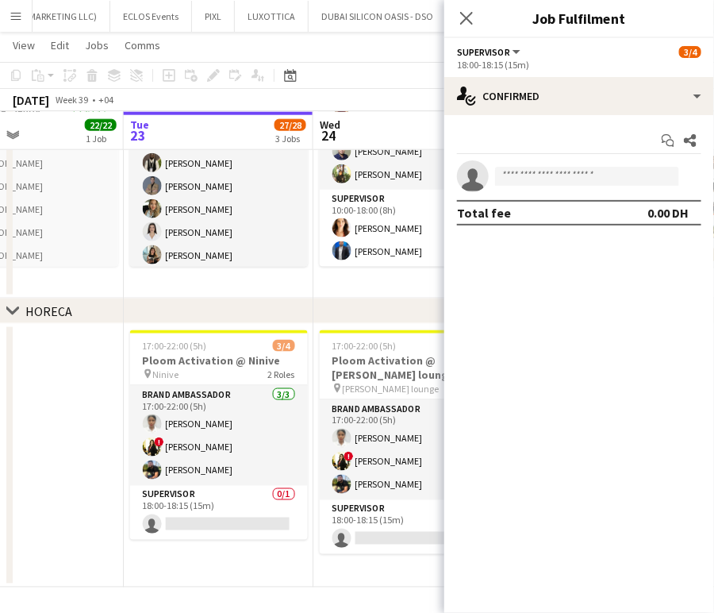
click at [14, 422] on app-date-cell at bounding box center [29, 456] width 190 height 264
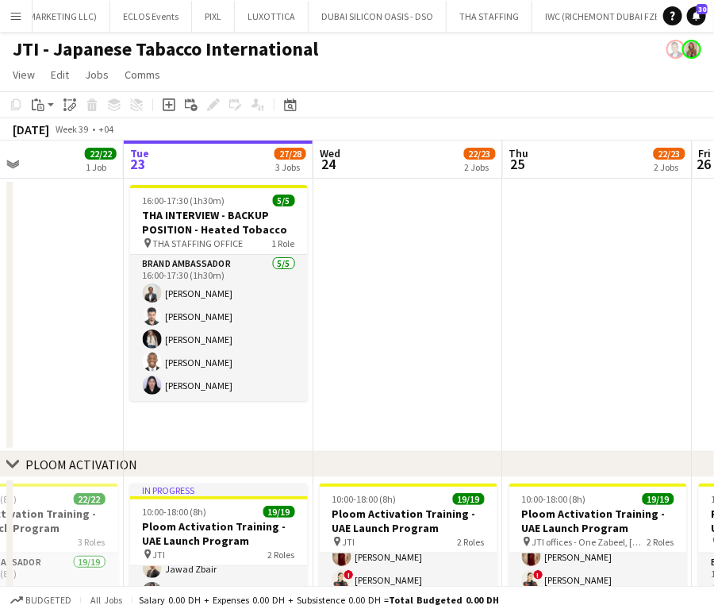
scroll to position [0, 0]
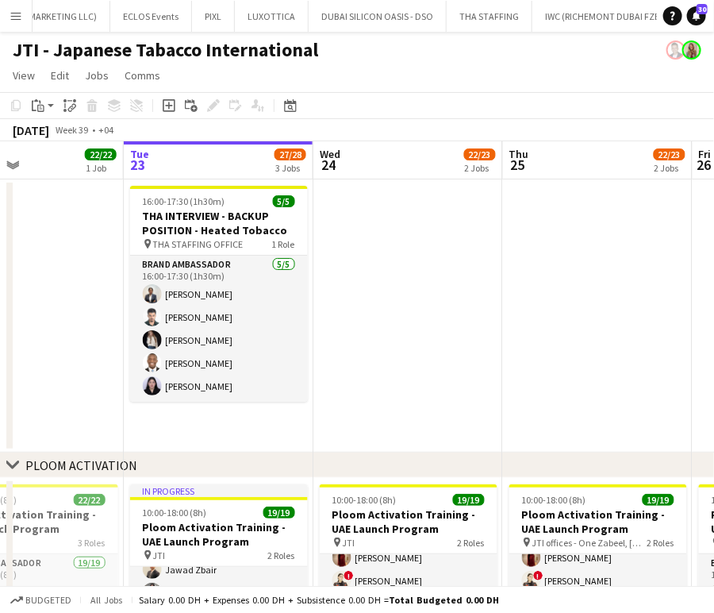
drag, startPoint x: 447, startPoint y: 327, endPoint x: 506, endPoint y: 332, distance: 59.7
click at [506, 332] on app-calendar-viewport "Sat 20 Sun 21 Mon 22 22/22 1 Job Tue 23 27/28 3 Jobs Wed 24 22/23 2 Jobs Thu 25…" at bounding box center [357, 590] width 714 height 899
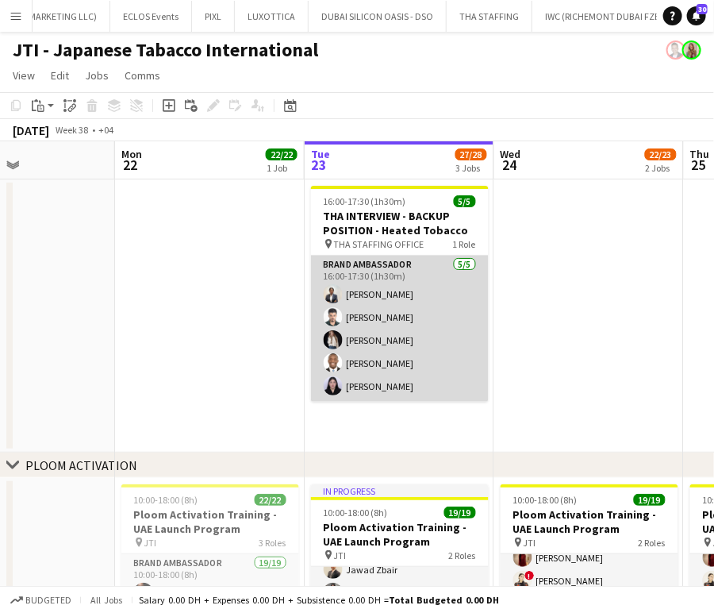
click at [373, 322] on app-card-role "Brand Ambassador 5/5 16:00-17:30 (1h30m) Viliane Watie Alireza Pashangian Alion…" at bounding box center [400, 329] width 178 height 146
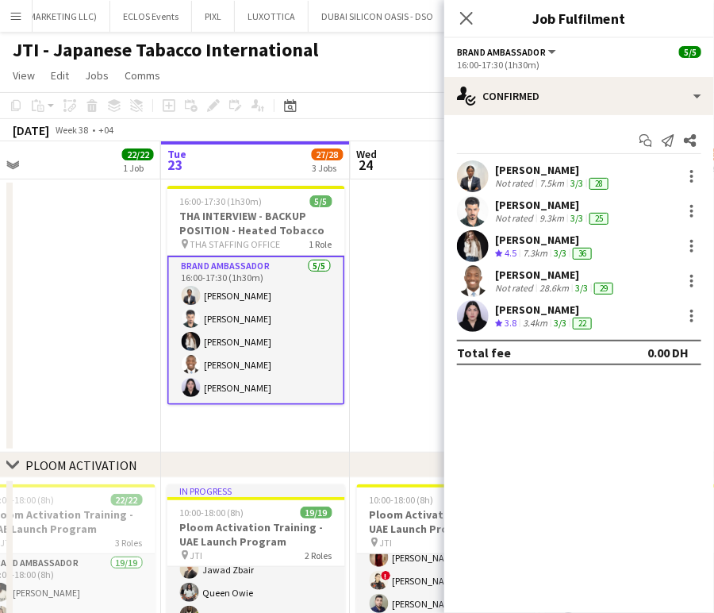
scroll to position [0, 620]
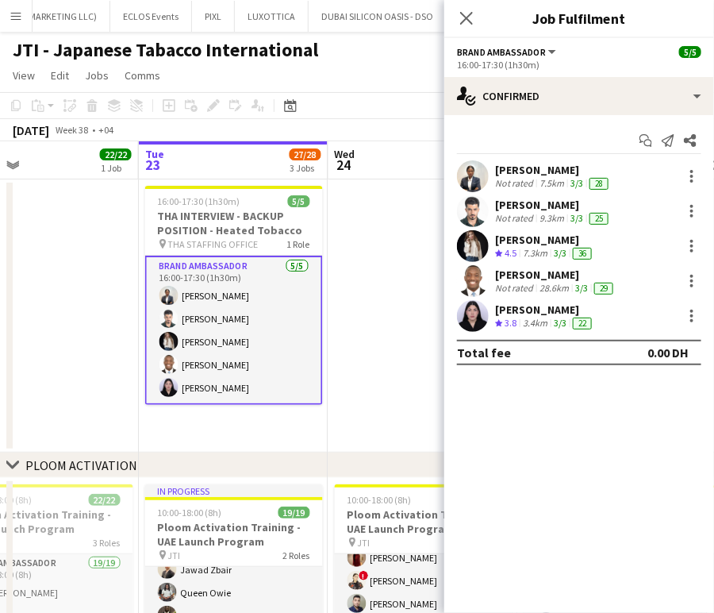
drag, startPoint x: 335, startPoint y: 313, endPoint x: 170, endPoint y: 301, distance: 165.5
click at [170, 301] on app-calendar-viewport "Fri 19 3/3 1 Job Sat 20 Sun 21 Mon 22 22/22 1 Job Tue 23 27/28 3 Jobs Wed 24 22…" at bounding box center [357, 590] width 714 height 899
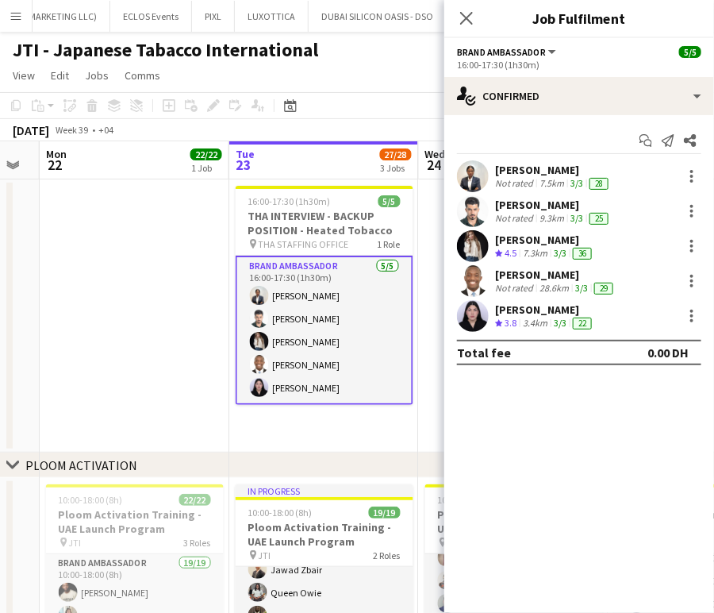
drag, startPoint x: 356, startPoint y: 319, endPoint x: 254, endPoint y: 317, distance: 101.6
click at [254, 317] on app-calendar-viewport "Fri 19 3/3 1 Job Sat 20 Sun 21 Mon 22 22/22 1 Job Tue 23 27/28 3 Jobs Wed 24 22…" at bounding box center [357, 590] width 714 height 899
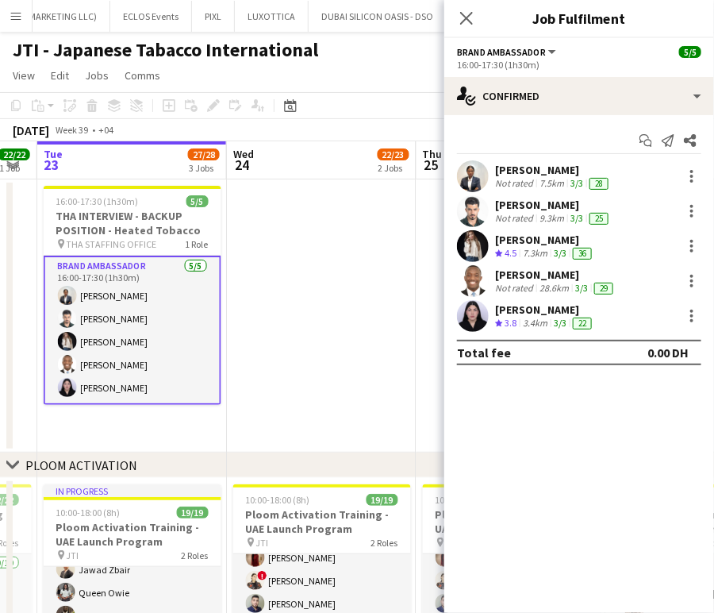
click at [257, 291] on app-date-cell at bounding box center [322, 315] width 190 height 273
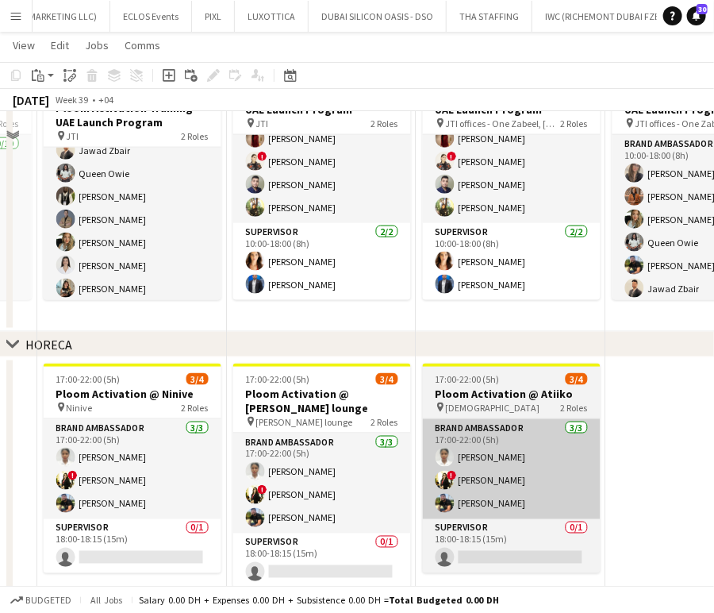
scroll to position [451, 0]
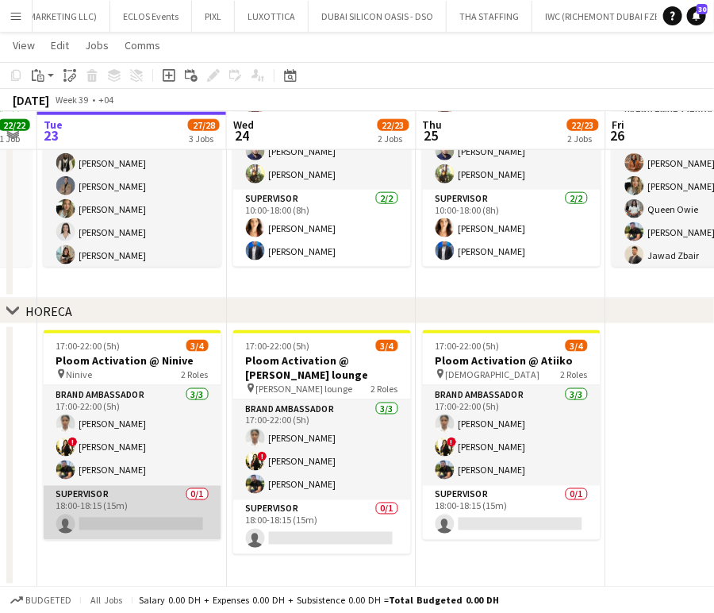
click at [181, 504] on app-card-role "Supervisor 0/1 18:00-18:15 (15m) single-neutral-actions" at bounding box center [133, 513] width 178 height 54
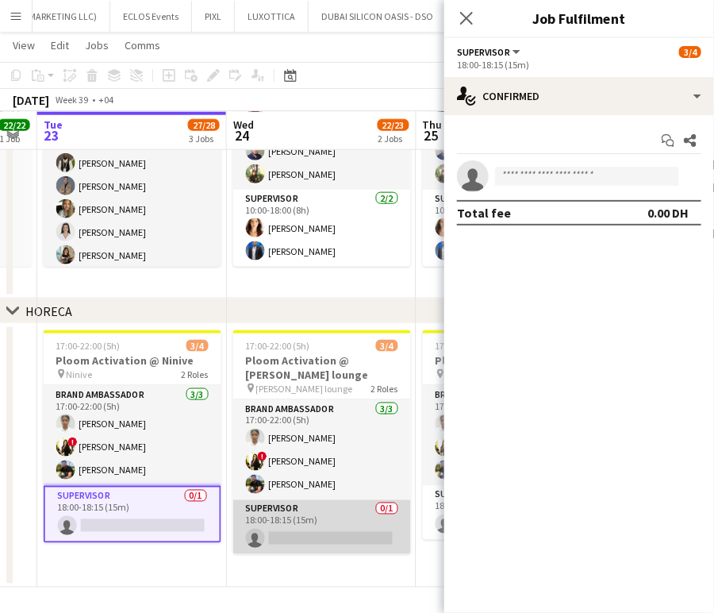
click at [314, 509] on app-card-role "Supervisor 0/1 18:00-18:15 (15m) single-neutral-actions" at bounding box center [322, 527] width 178 height 54
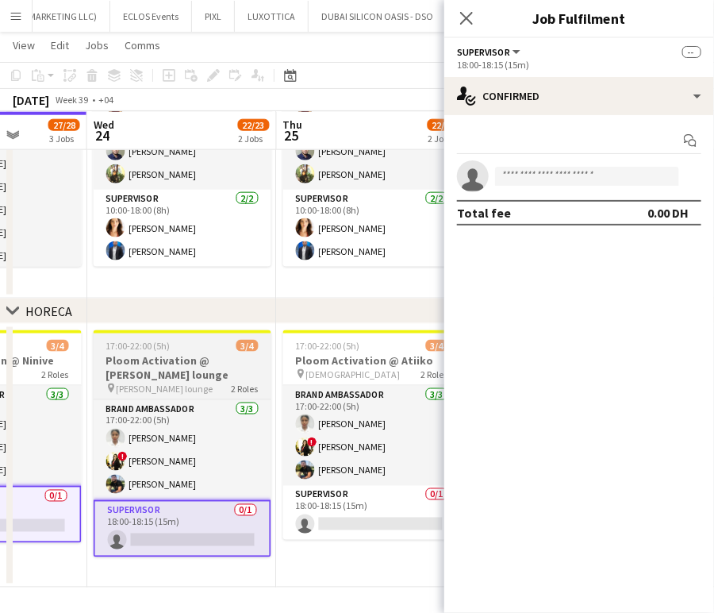
drag, startPoint x: 325, startPoint y: 516, endPoint x: 142, endPoint y: 513, distance: 182.6
click at [122, 513] on app-calendar-viewport "Sat 20 Sun 21 Mon 22 22/22 1 Job Tue 23 27/28 3 Jobs Wed 24 22/23 2 Jobs Thu 25…" at bounding box center [357, 99] width 714 height 976
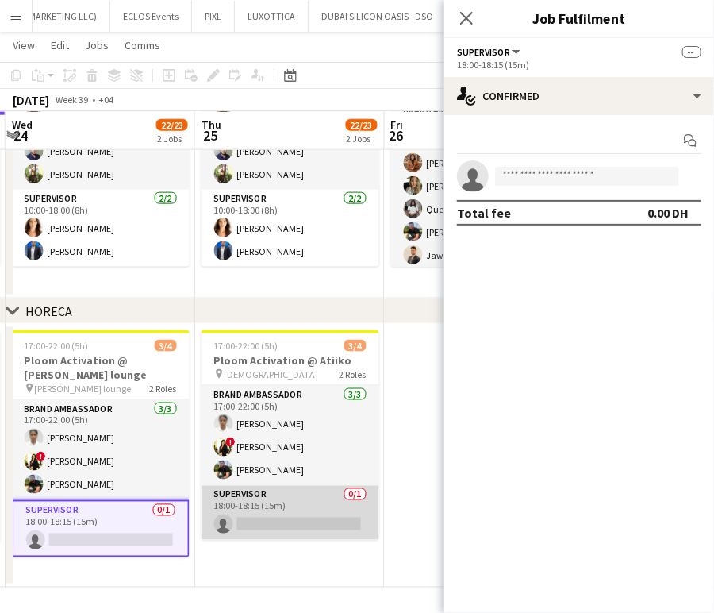
click at [305, 516] on app-card-role "Supervisor 0/1 18:00-18:15 (15m) single-neutral-actions" at bounding box center [291, 513] width 178 height 54
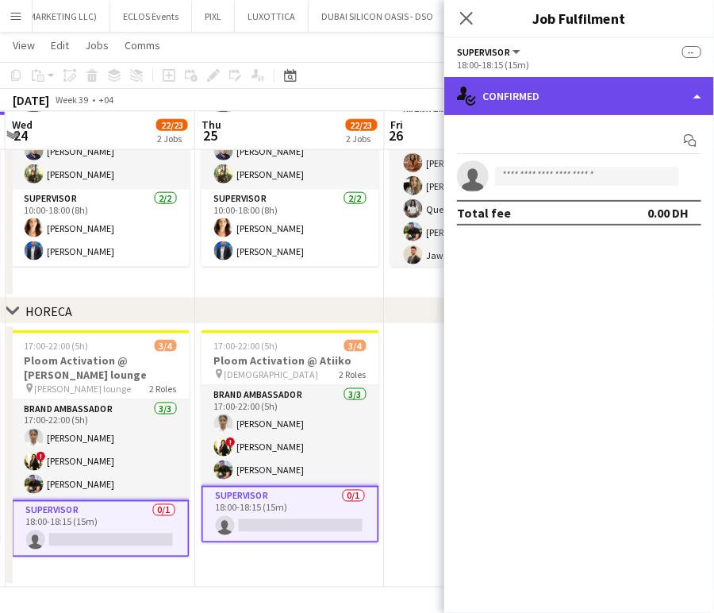
click at [686, 90] on div "single-neutral-actions-check-2 Confirmed" at bounding box center [580, 96] width 270 height 38
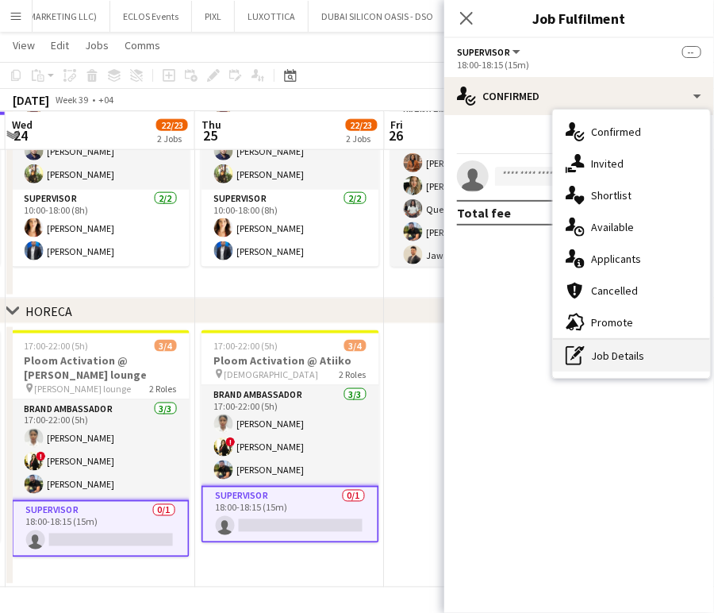
click at [628, 357] on div "pen-write Job Details" at bounding box center [631, 356] width 157 height 32
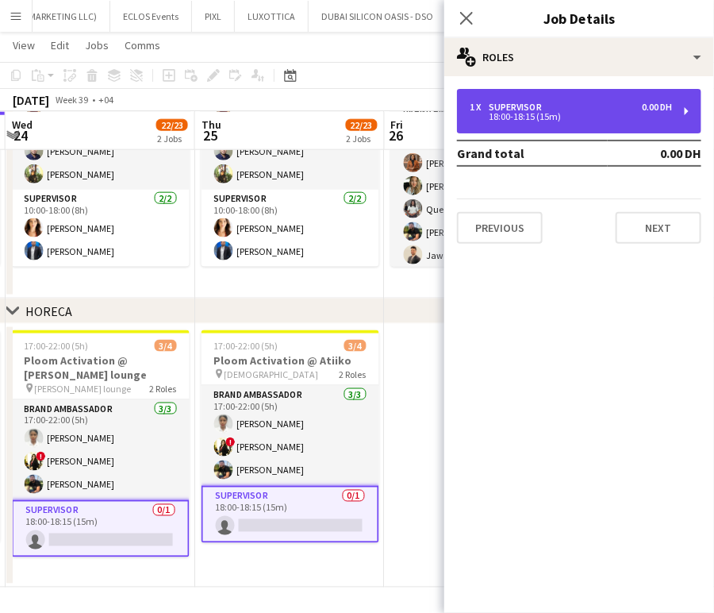
click at [534, 114] on div "18:00-18:15 (15m)" at bounding box center [571, 117] width 202 height 8
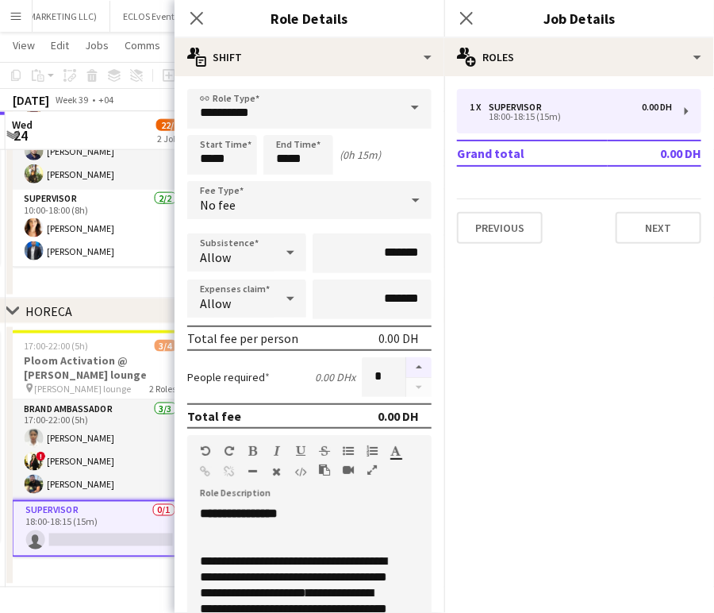
click at [412, 365] on button "button" at bounding box center [418, 367] width 25 height 21
type input "*"
click at [133, 571] on app-date-cell "17:00-22:00 (5h) 3/4 Ploom Activation @ Amelia lounge pin Amelia lounge 2 Roles…" at bounding box center [101, 456] width 190 height 264
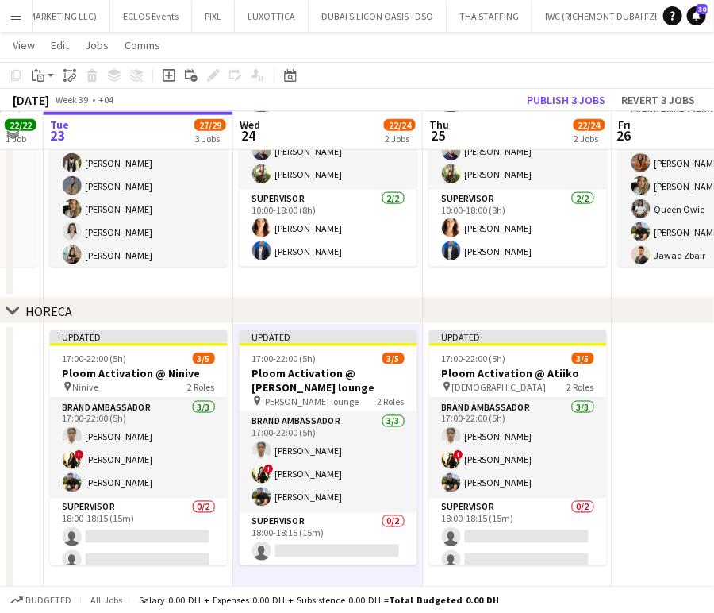
scroll to position [0, 445]
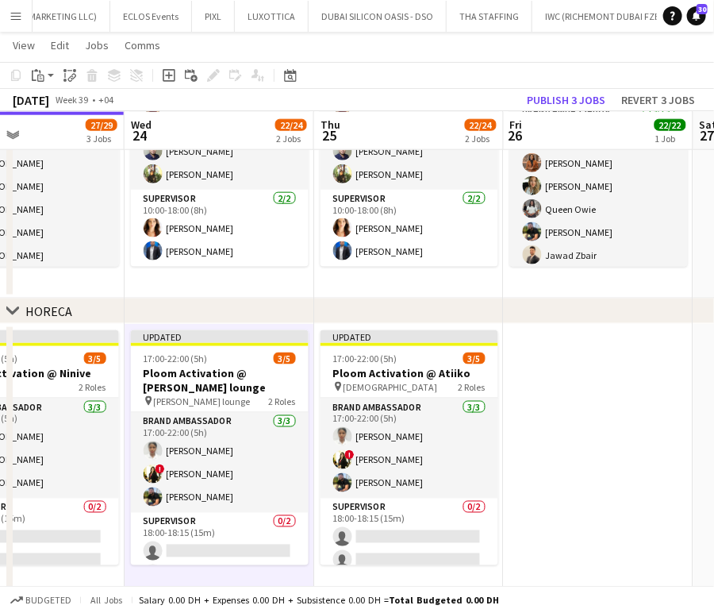
drag, startPoint x: 167, startPoint y: 552, endPoint x: 460, endPoint y: 545, distance: 293.0
click at [460, 545] on app-calendar-viewport "Sun 21 Mon 22 22/22 1 Job Tue 23 27/29 3 Jobs Wed 24 22/24 2 Jobs Thu 25 22/24 …" at bounding box center [357, 104] width 714 height 986
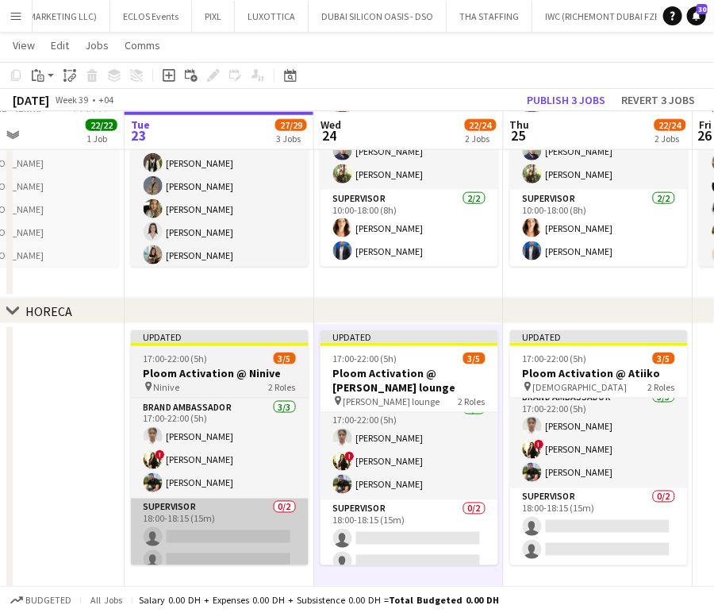
scroll to position [25, 0]
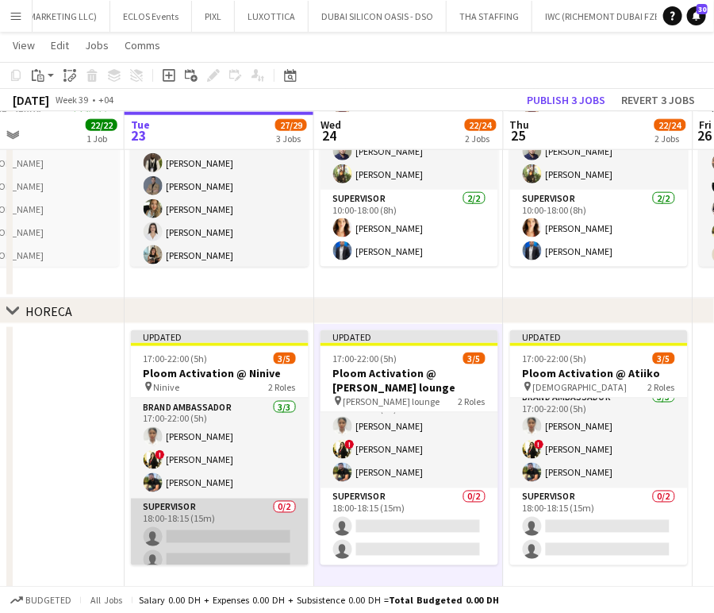
click at [209, 519] on app-card-role "Supervisor 0/2 18:00-18:15 (15m) single-neutral-actions single-neutral-actions" at bounding box center [220, 537] width 178 height 77
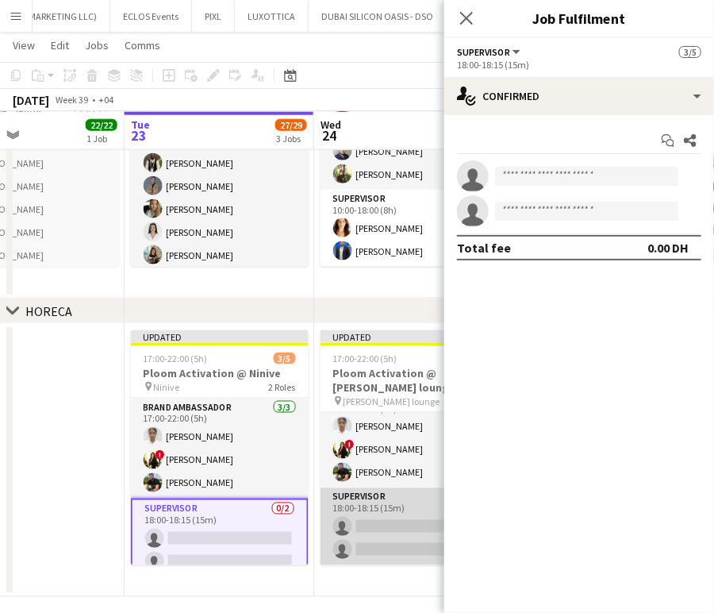
click at [402, 529] on app-card-role "Supervisor 0/2 18:00-18:15 (15m) single-neutral-actions single-neutral-actions" at bounding box center [410, 526] width 178 height 77
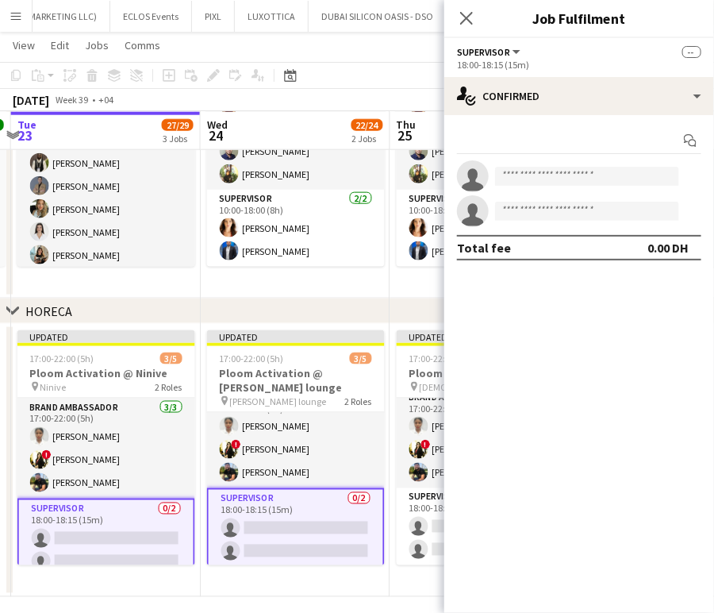
drag, startPoint x: 395, startPoint y: 534, endPoint x: 247, endPoint y: 529, distance: 148.5
click at [247, 529] on app-calendar-viewport "Sat 20 Sun 21 Mon 22 22/22 1 Job Tue 23 27/29 3 Jobs Wed 24 22/24 2 Jobs Thu 25…" at bounding box center [357, 104] width 714 height 986
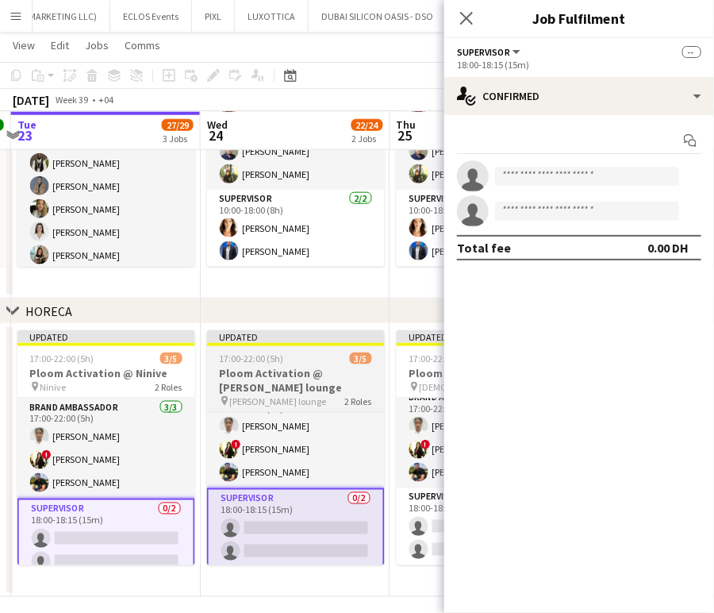
scroll to position [0, 592]
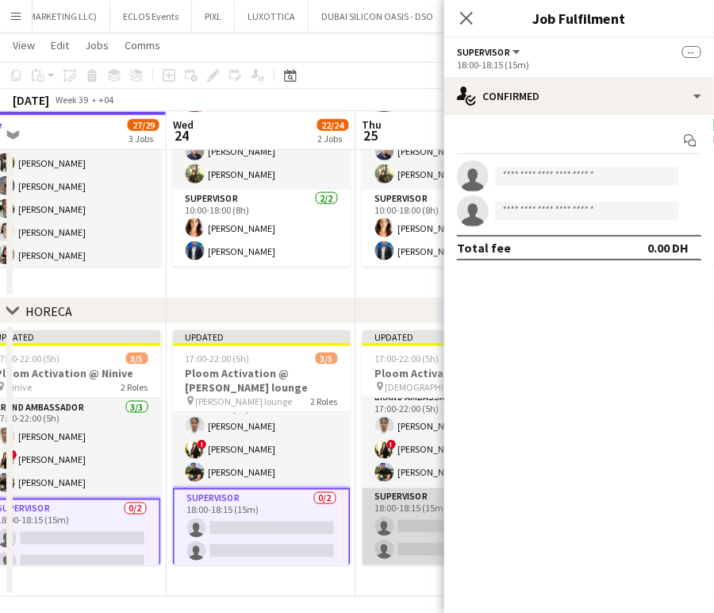
click at [384, 538] on app-card-role "Supervisor 0/2 18:00-18:15 (15m) single-neutral-actions single-neutral-actions" at bounding box center [452, 526] width 178 height 77
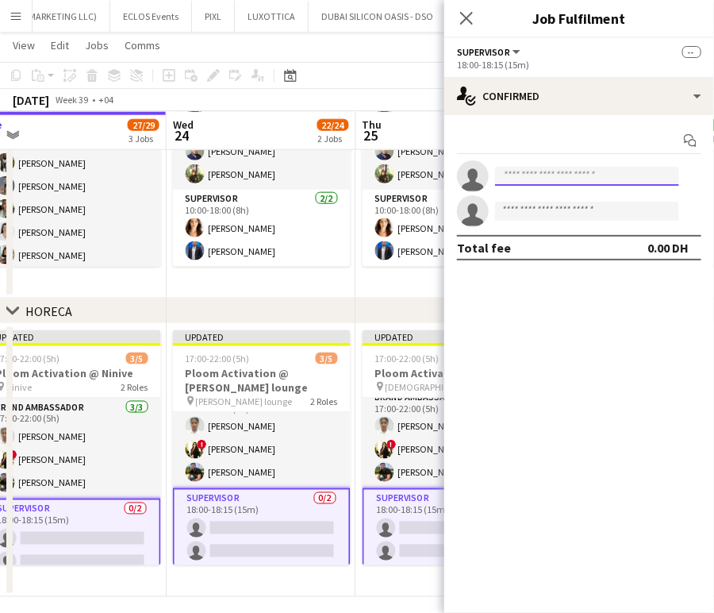
click at [514, 176] on input at bounding box center [587, 176] width 184 height 19
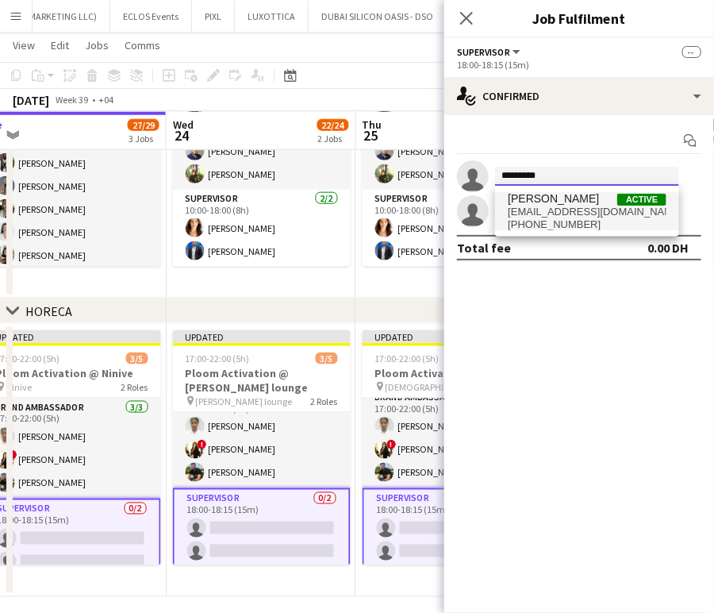
type input "*********"
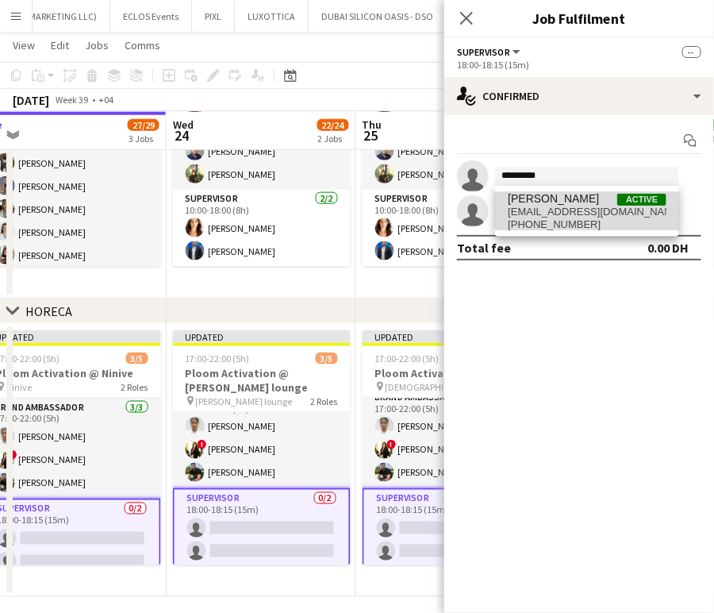
click at [589, 208] on span "vanessa_fernandes1@hotmail.com" at bounding box center [587, 212] width 159 height 13
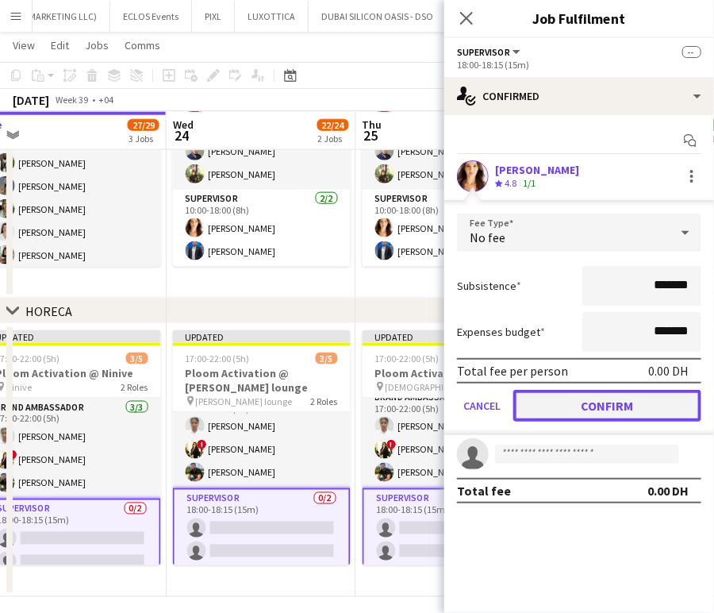
click at [630, 414] on button "Confirm" at bounding box center [608, 406] width 188 height 32
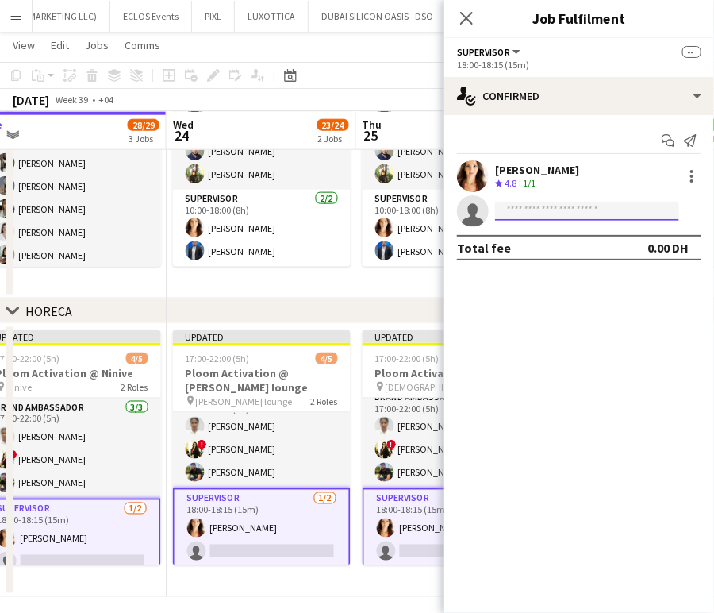
click at [525, 209] on input at bounding box center [587, 211] width 184 height 19
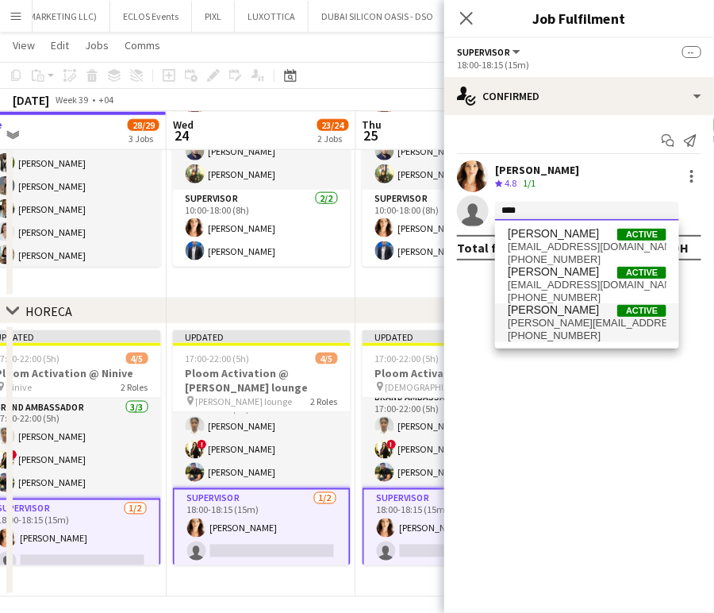
type input "****"
click at [581, 322] on span "mohd.raziqa@gmail.com" at bounding box center [587, 323] width 159 height 13
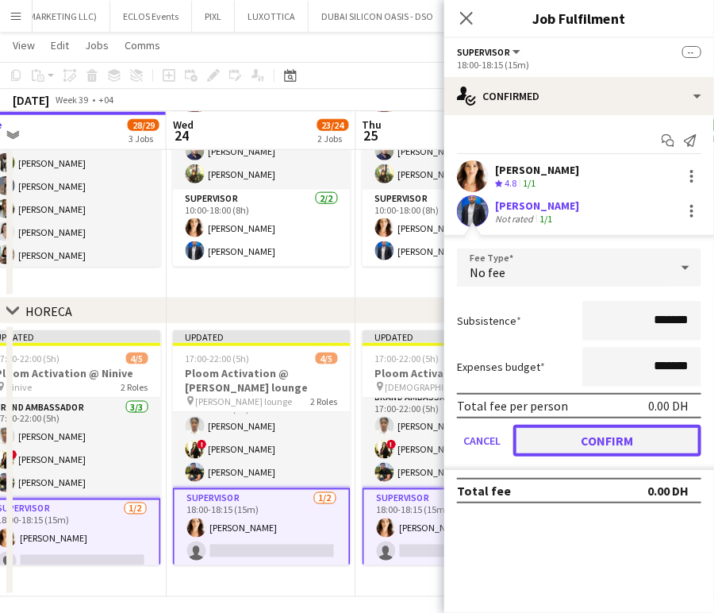
click at [630, 441] on button "Confirm" at bounding box center [608, 441] width 188 height 32
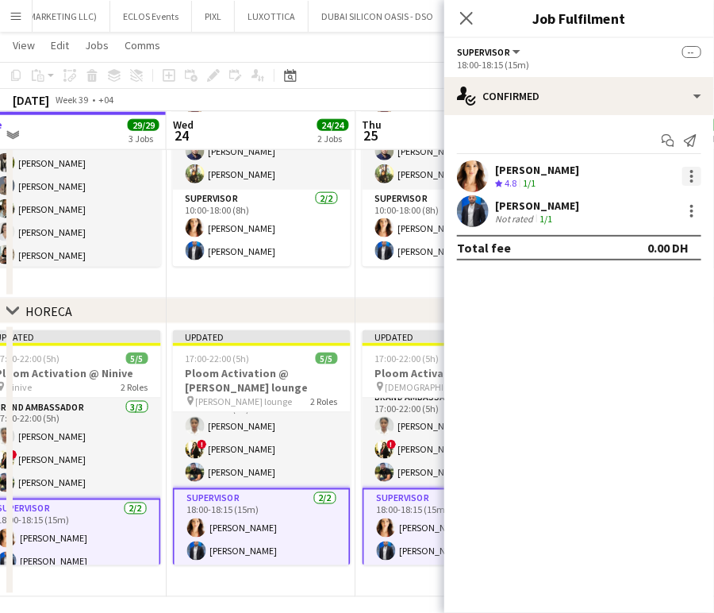
click at [695, 180] on div at bounding box center [692, 176] width 19 height 19
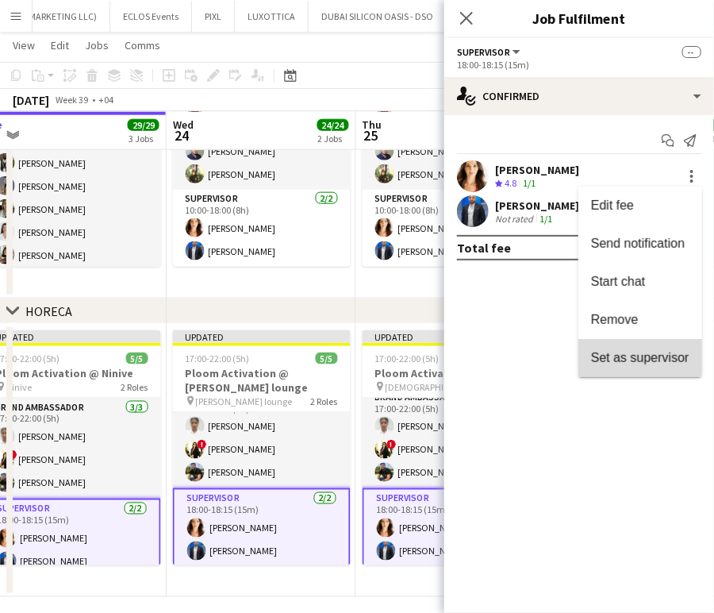
click at [651, 358] on span "Set as supervisor" at bounding box center [640, 357] width 98 height 13
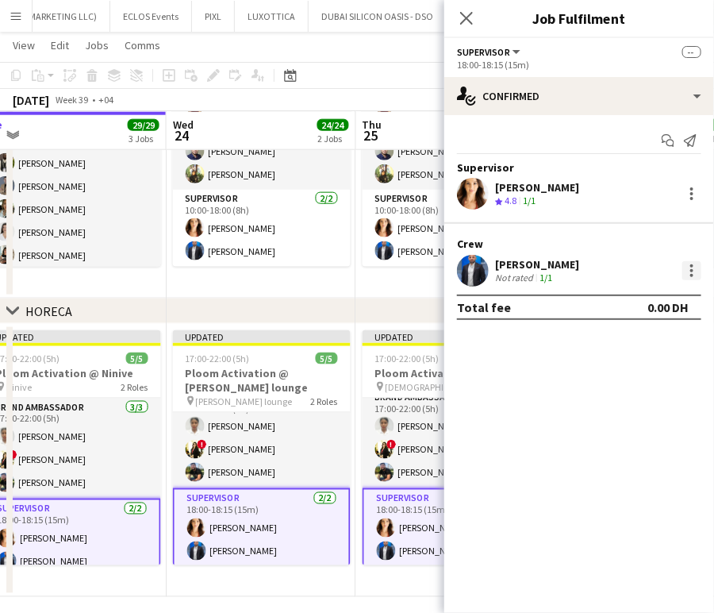
click at [696, 268] on div at bounding box center [692, 270] width 19 height 19
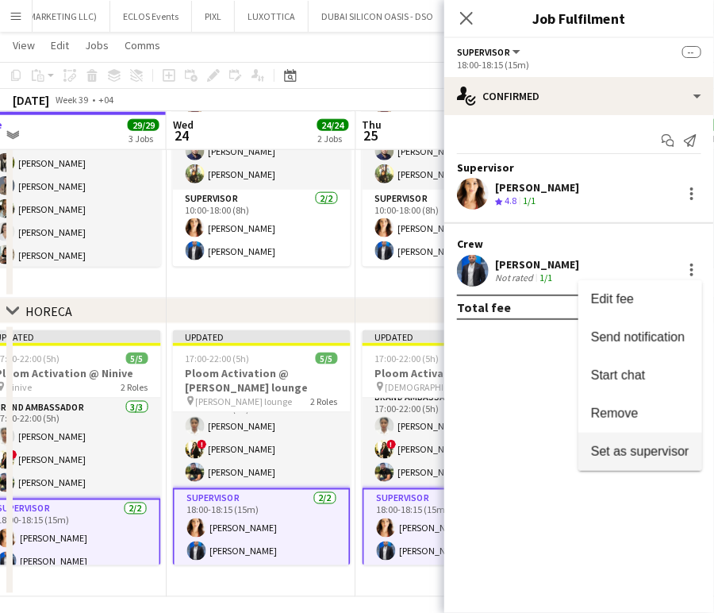
click at [636, 452] on span "Set as supervisor" at bounding box center [640, 451] width 98 height 13
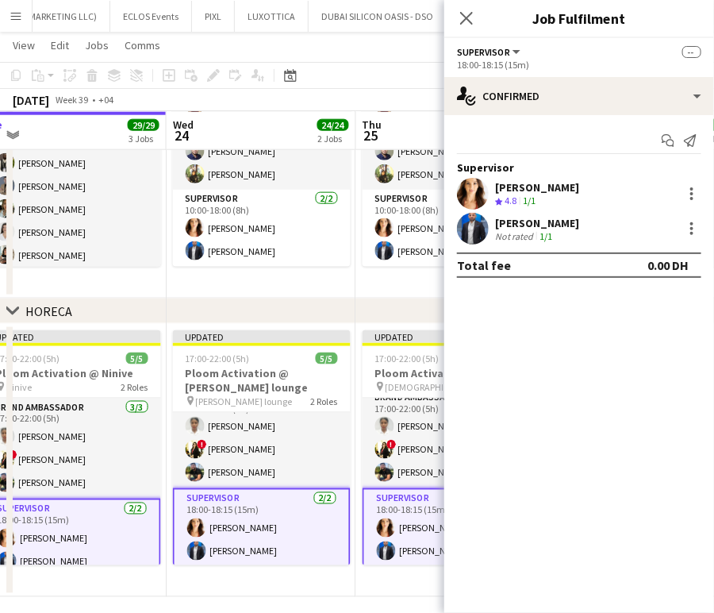
click at [392, 286] on app-date-cell "10:00-18:00 (8h) 19/19 Ploom Activation Training - UAE Launch Program pin JTI o…" at bounding box center [451, 161] width 190 height 273
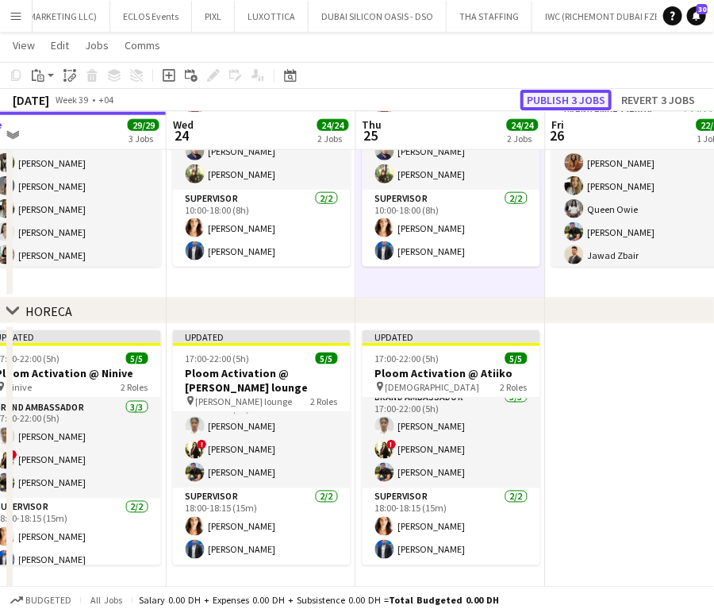
click at [583, 101] on button "Publish 3 jobs" at bounding box center [566, 100] width 91 height 21
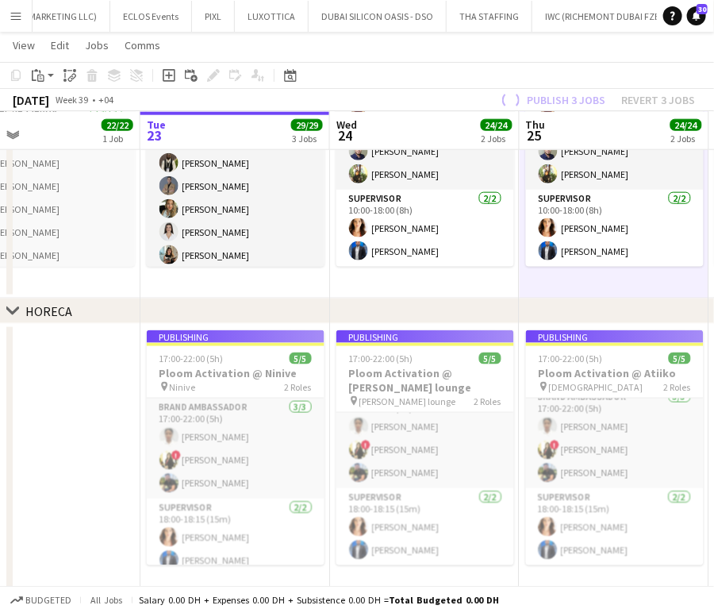
scroll to position [0, 380]
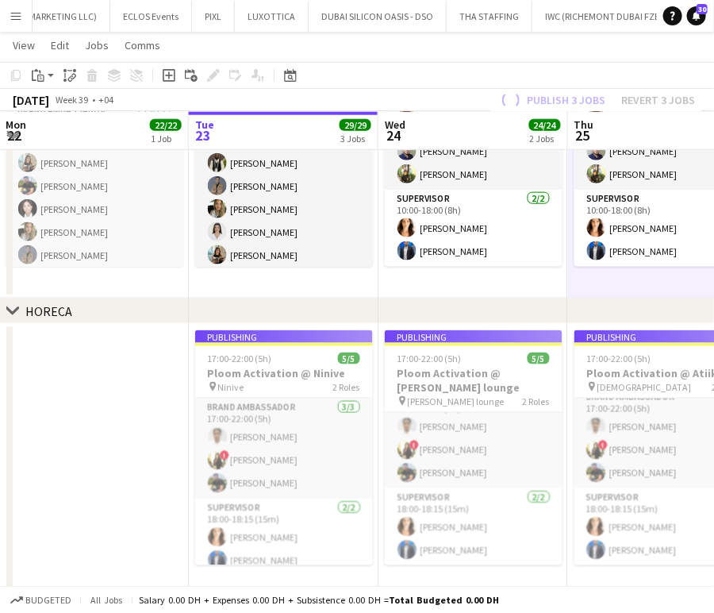
drag, startPoint x: 241, startPoint y: 507, endPoint x: 454, endPoint y: 517, distance: 213.0
click at [454, 517] on app-calendar-viewport "Sat 20 Sun 21 Mon 22 22/22 1 Job Tue 23 29/29 3 Jobs Wed 24 24/24 2 Jobs Thu 25…" at bounding box center [357, 104] width 714 height 986
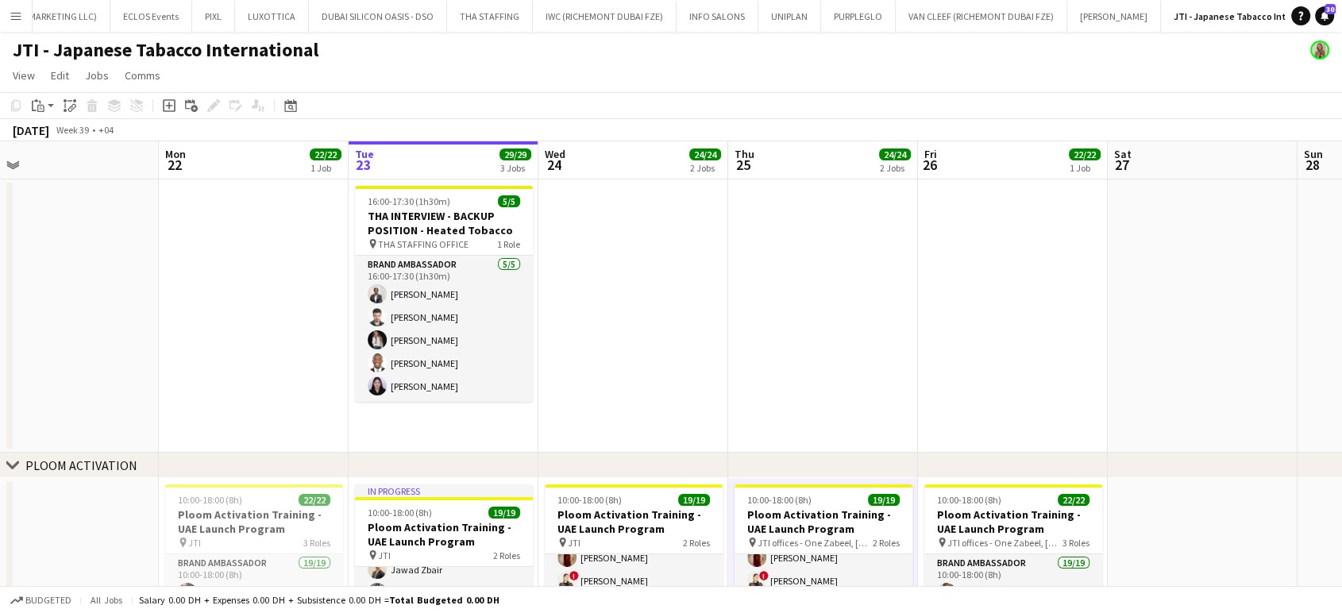
scroll to position [0, 337]
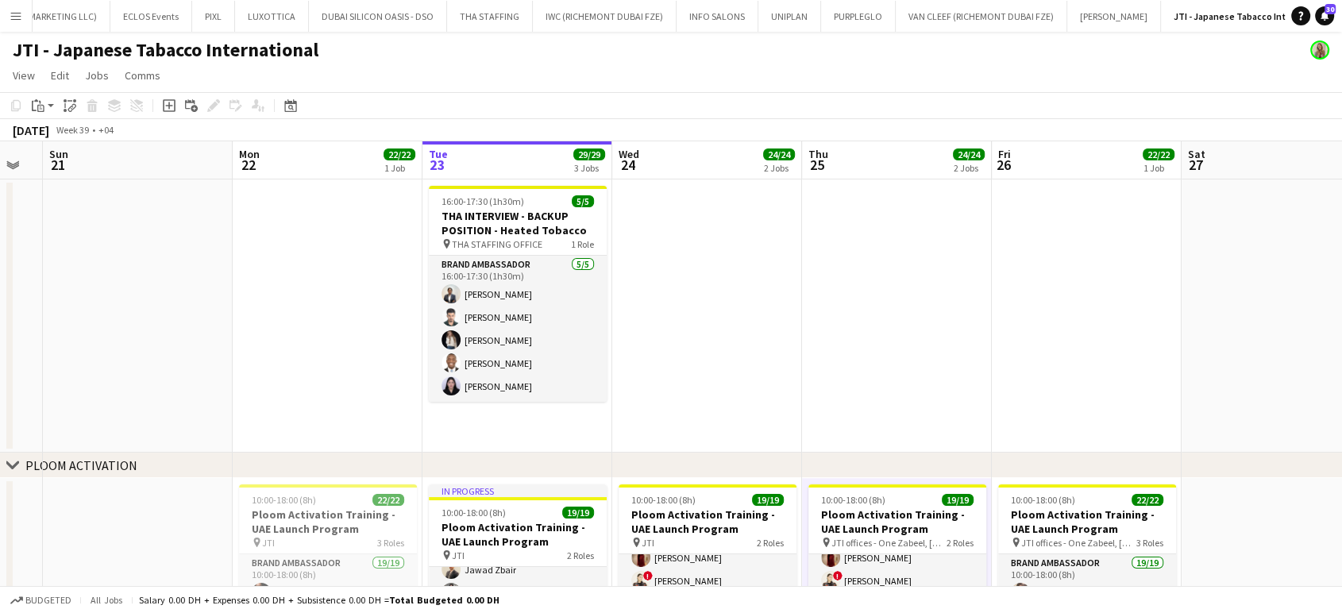
drag, startPoint x: 440, startPoint y: 272, endPoint x: 673, endPoint y: 272, distance: 233.4
click at [673, 272] on app-calendar-viewport "Fri 19 3/3 1 Job Sat 20 Sun 21 Mon 22 22/22 1 Job Tue 23 29/29 3 Jobs Wed 24 24…" at bounding box center [671, 595] width 1342 height 908
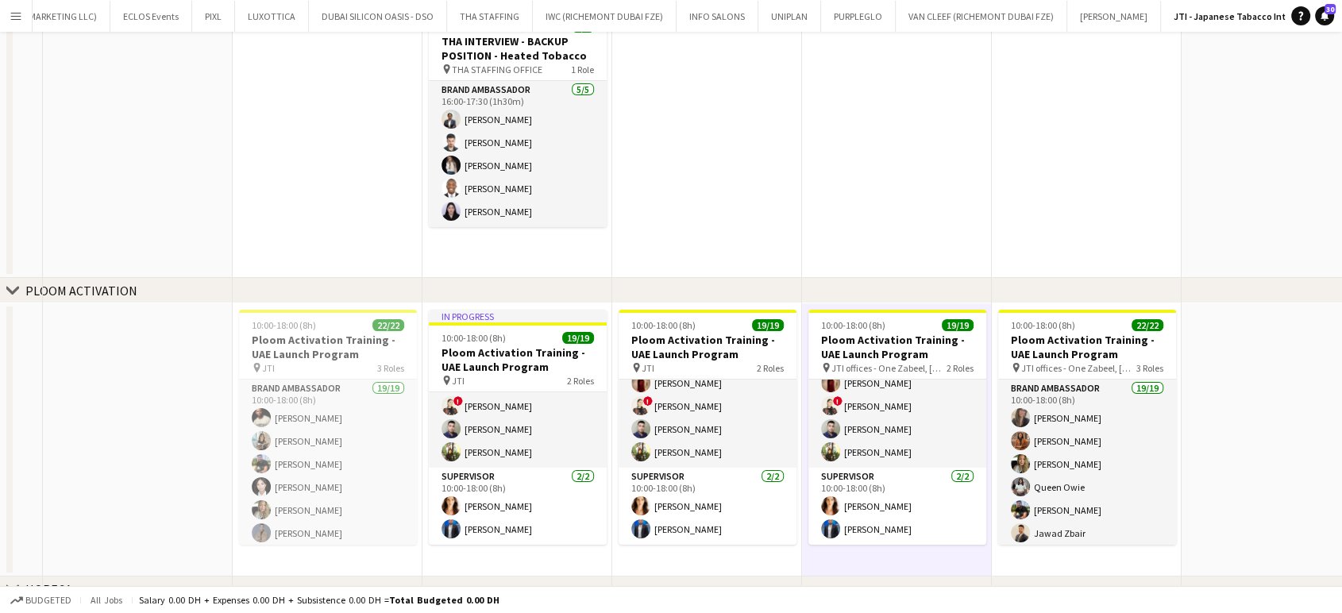
scroll to position [285, 0]
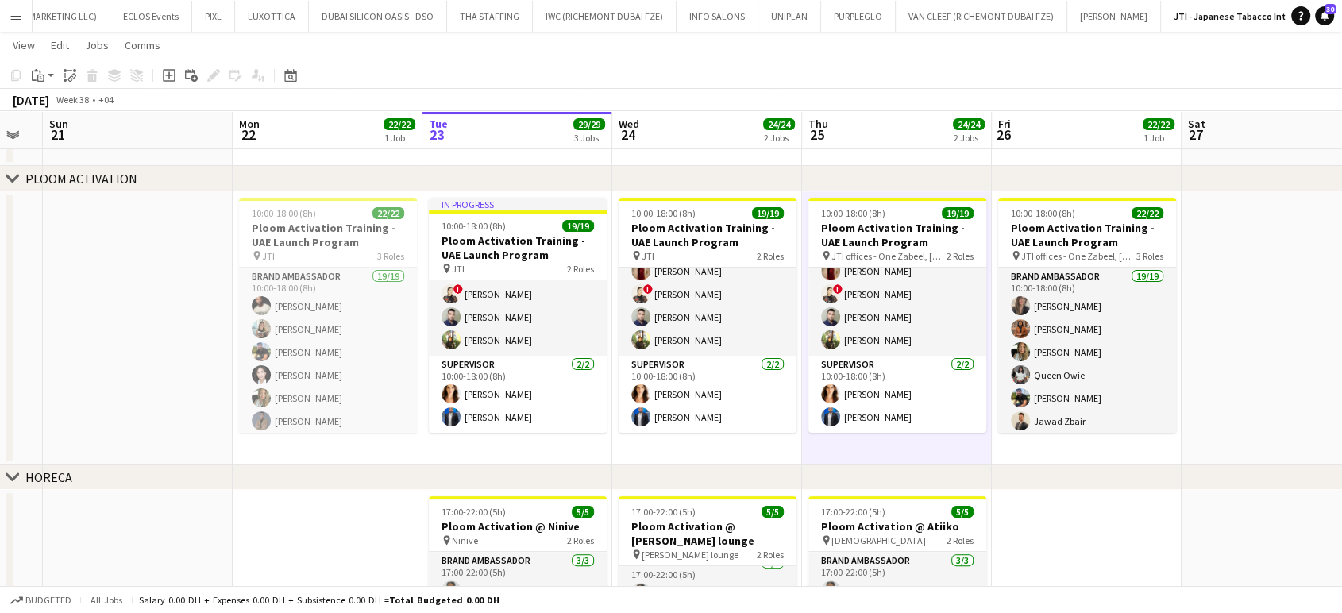
click at [25, 469] on div "HORECA" at bounding box center [48, 477] width 47 height 16
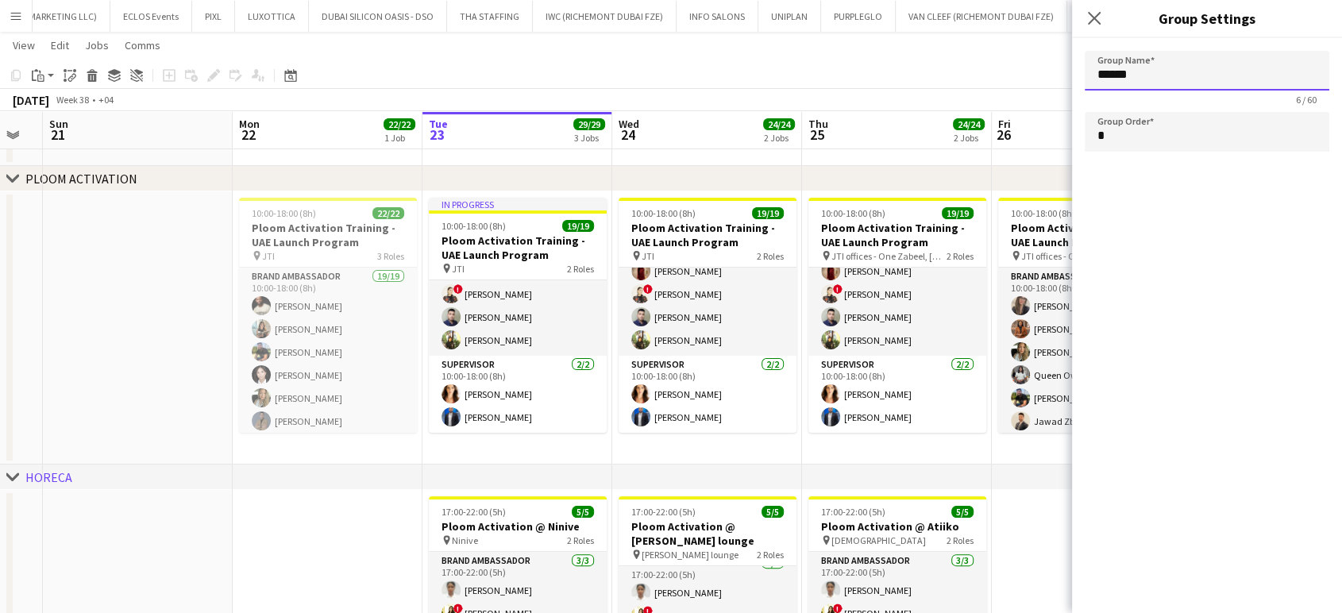
click at [1099, 71] on input "******" at bounding box center [1206, 71] width 244 height 40
click at [185, 312] on app-date-cell at bounding box center [138, 327] width 190 height 273
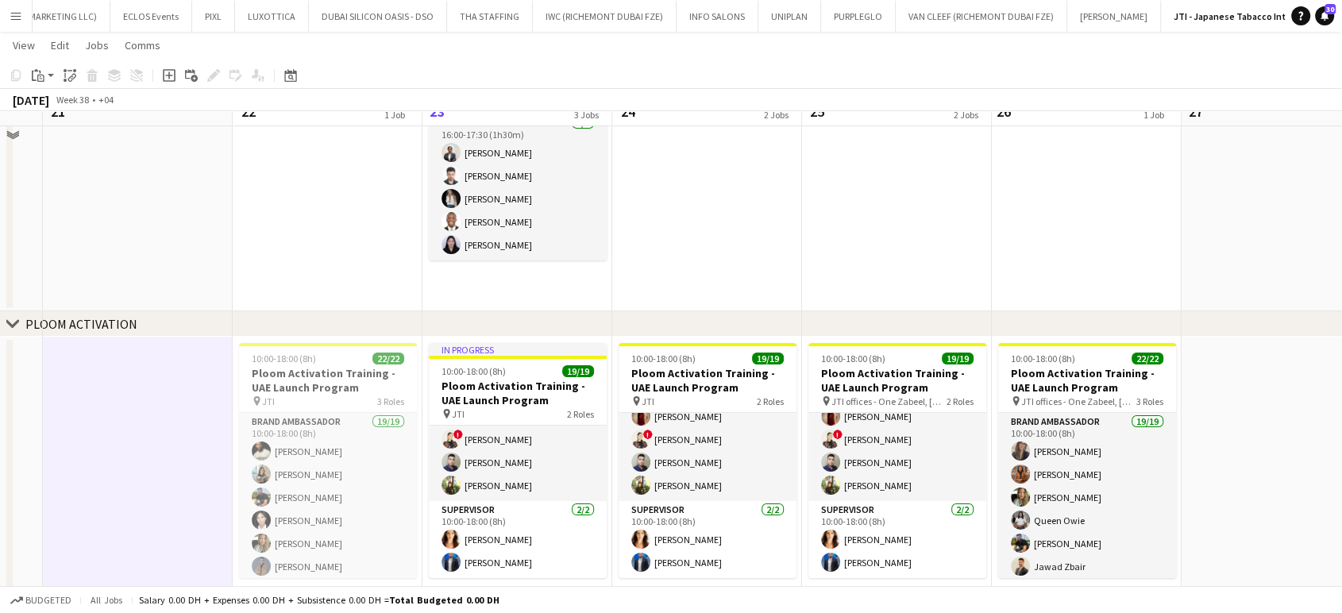
scroll to position [20, 0]
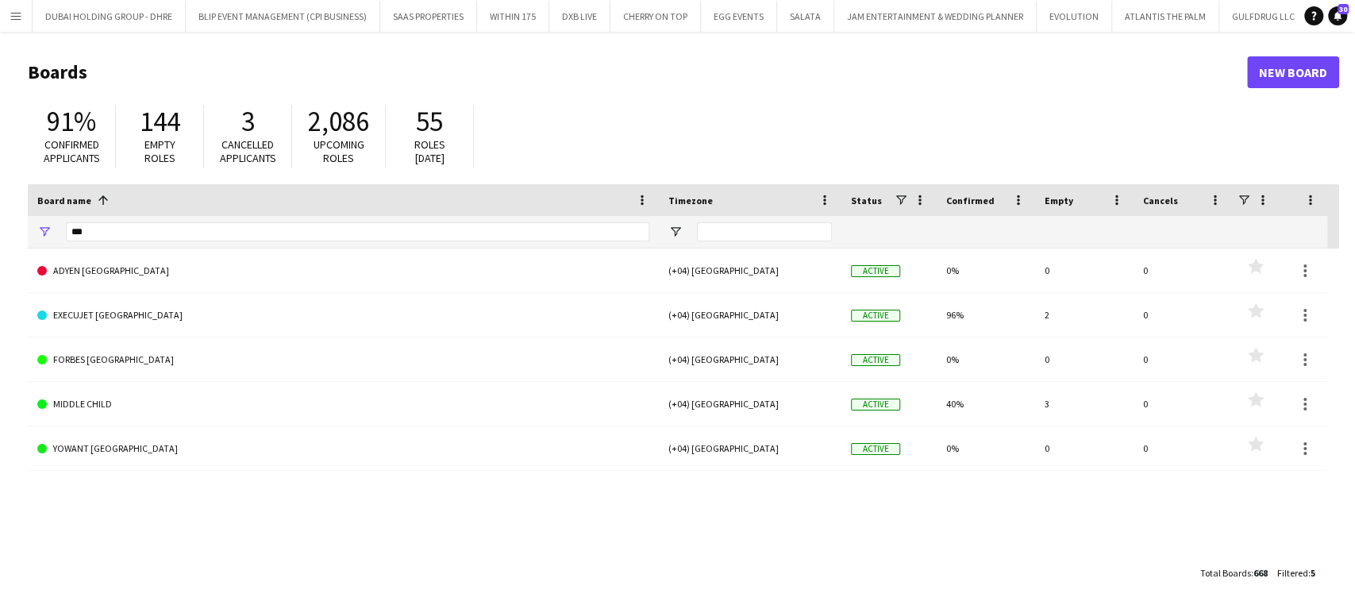
scroll to position [0, 5280]
click at [6, 13] on button "Menu" at bounding box center [16, 16] width 32 height 32
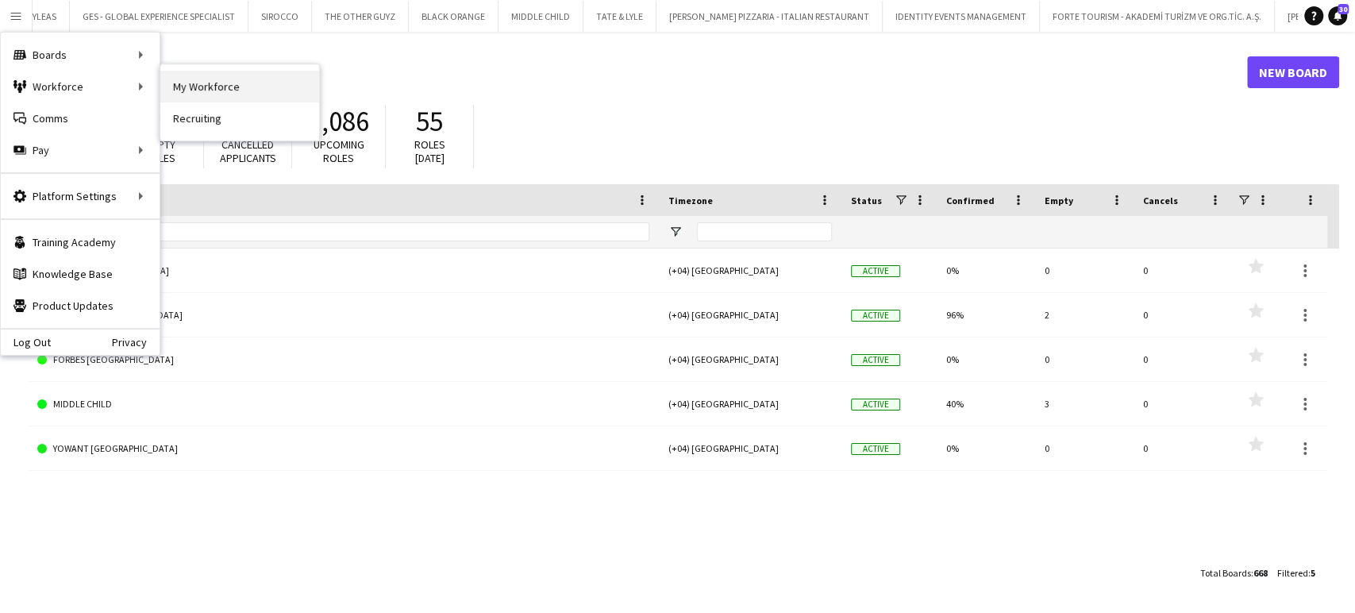
click at [182, 83] on link "My Workforce" at bounding box center [239, 87] width 159 height 32
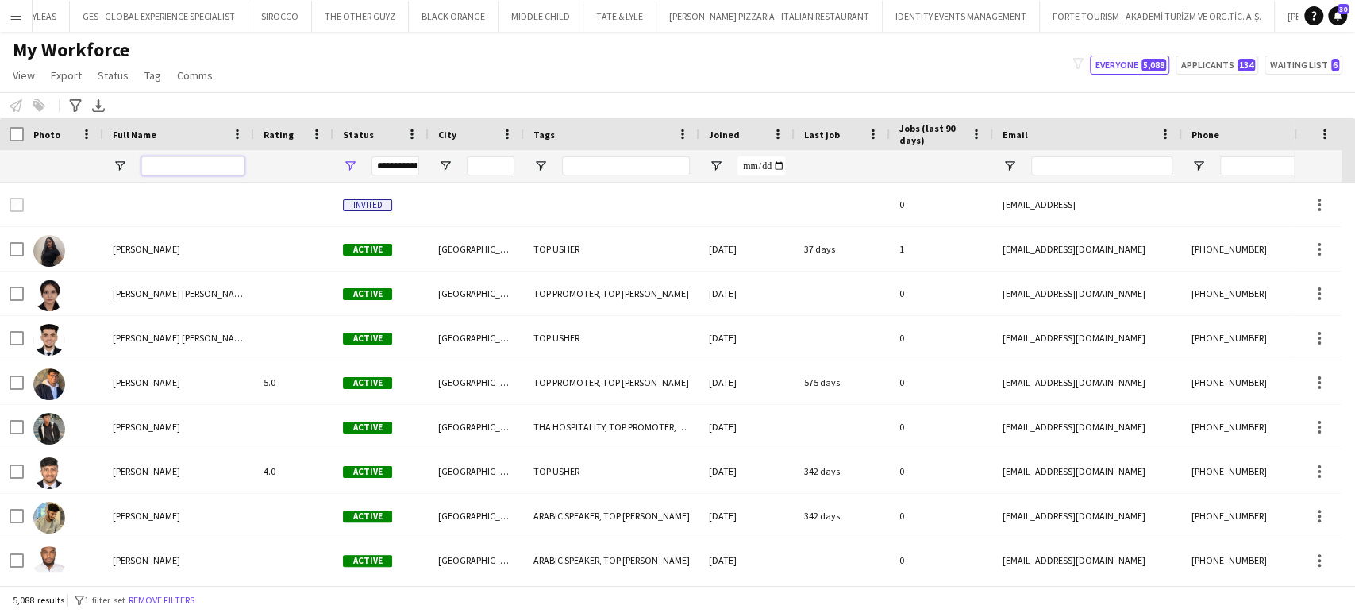
click at [194, 164] on input "Full Name Filter Input" at bounding box center [192, 165] width 103 height 19
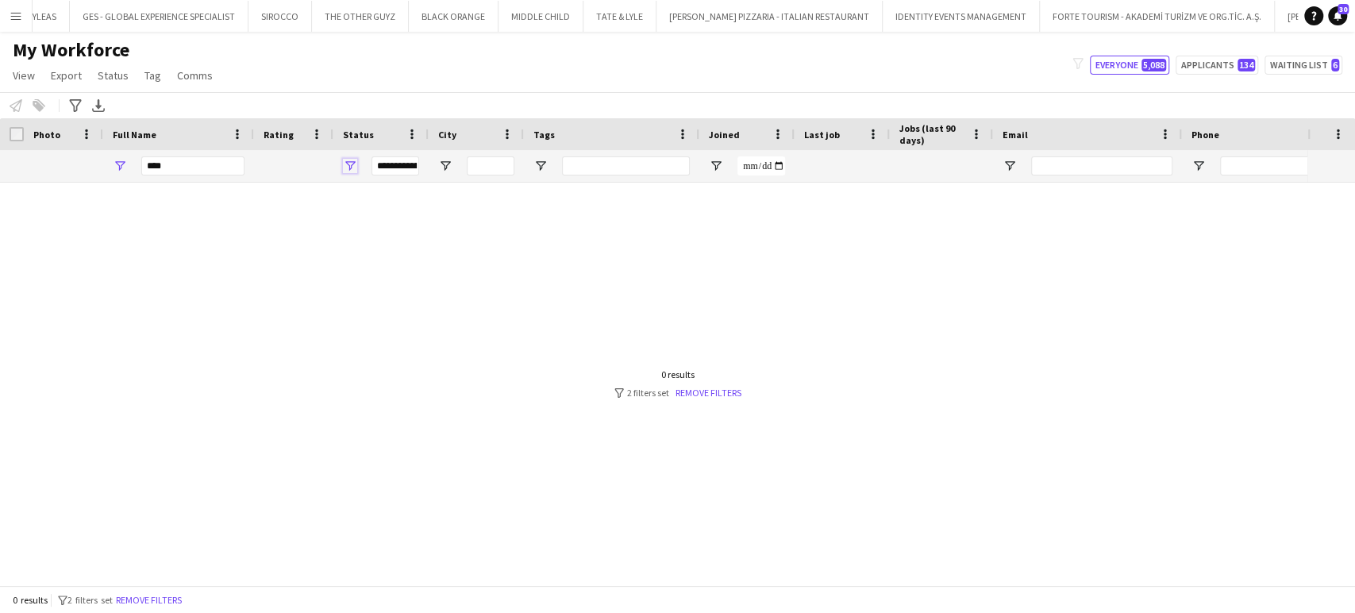
click at [352, 170] on span "Open Filter Menu" at bounding box center [350, 166] width 14 height 14
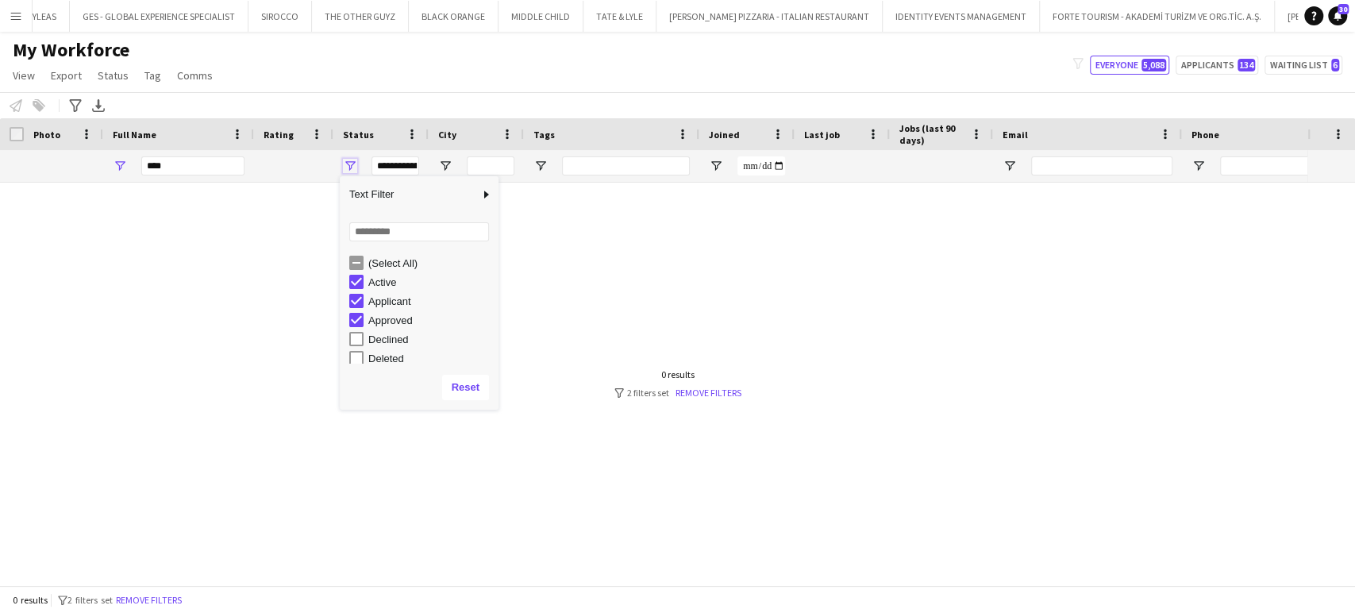
click at [356, 162] on span "Open Filter Menu" at bounding box center [350, 166] width 14 height 14
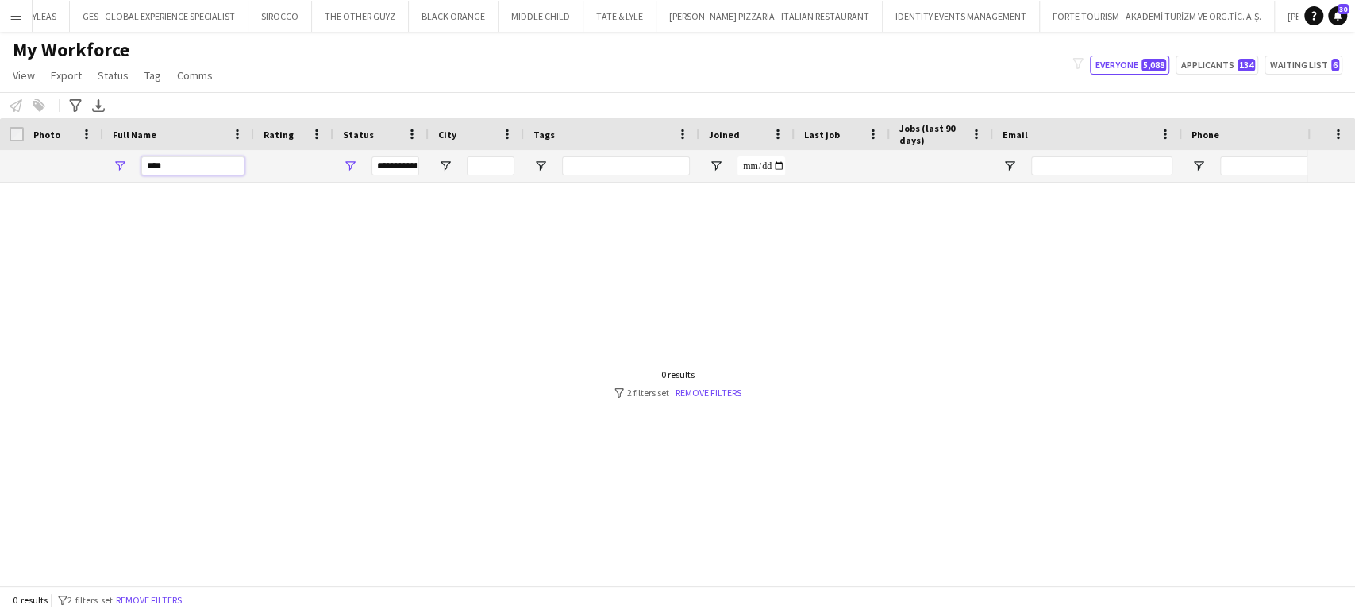
click at [192, 165] on input "****" at bounding box center [192, 165] width 103 height 19
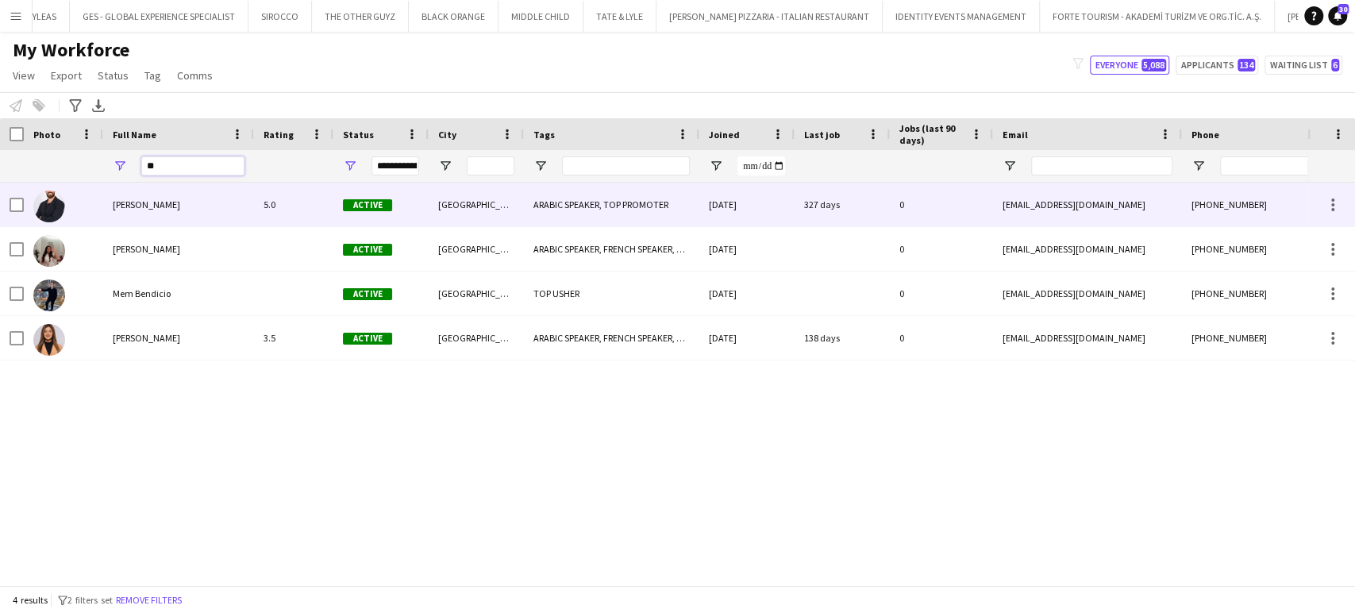
type input "*"
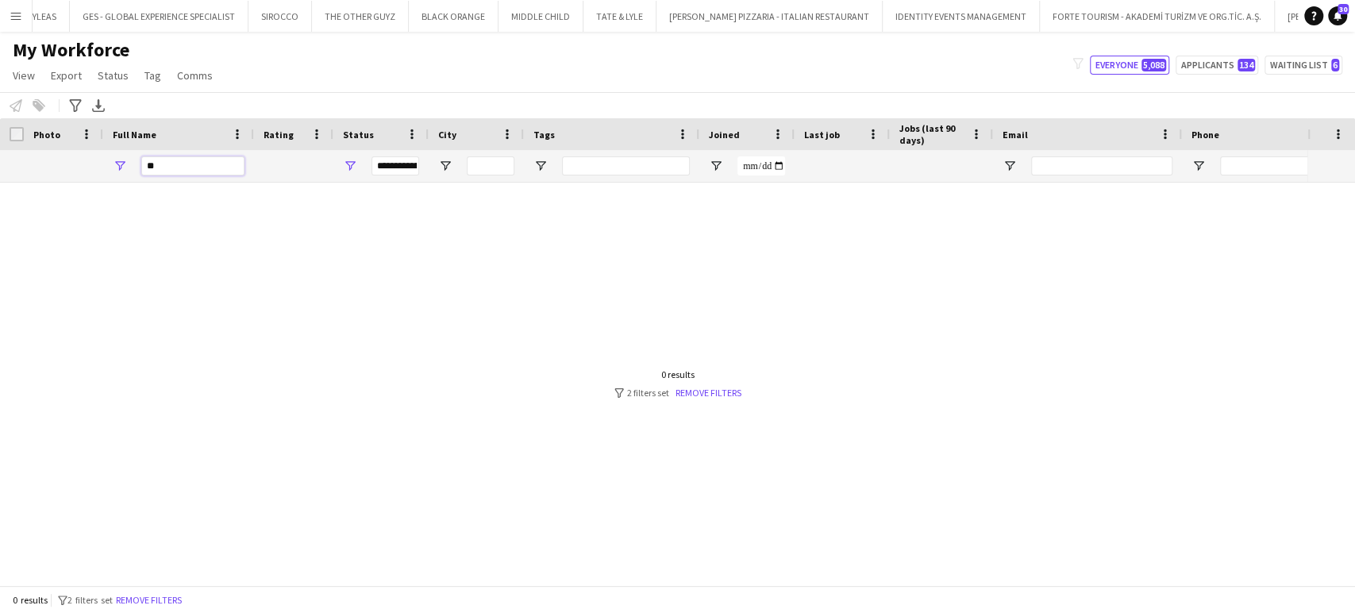
type input "*"
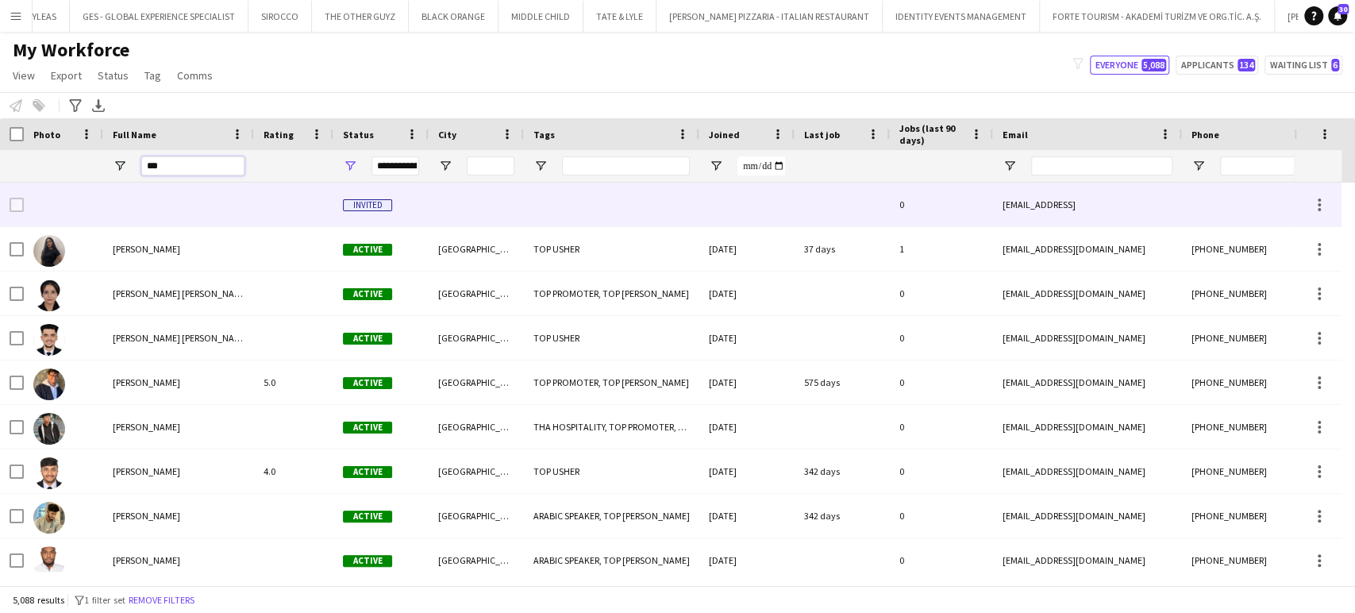
type input "****"
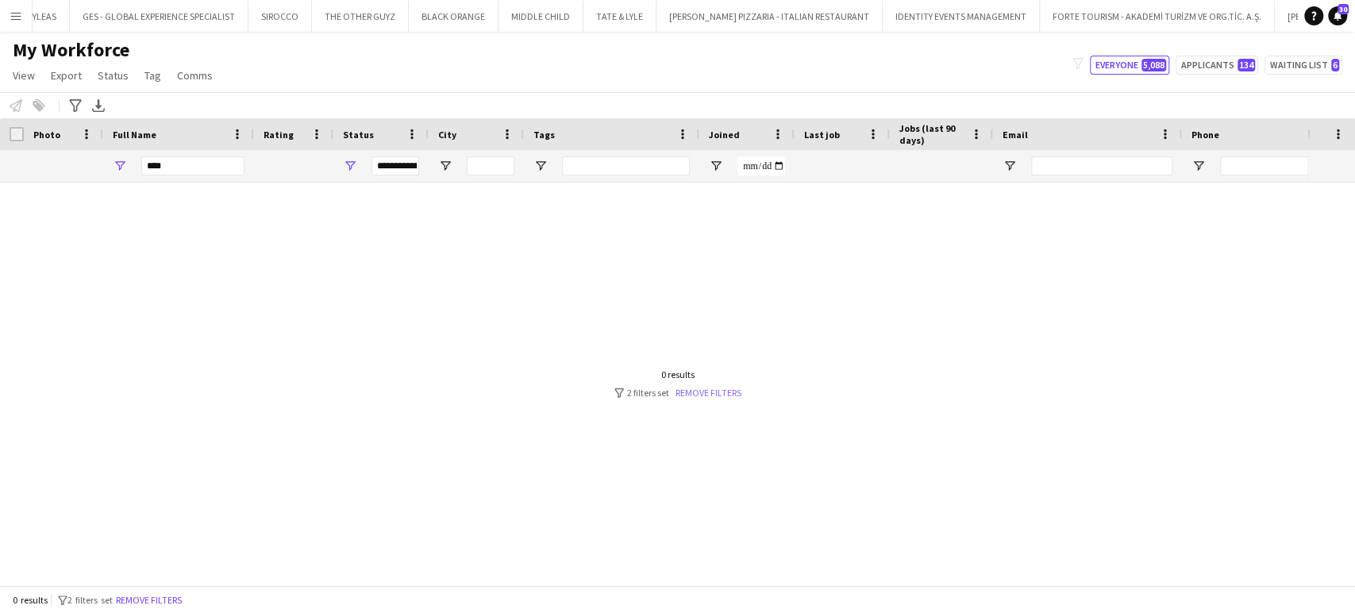
click at [684, 393] on link "Remove filters" at bounding box center [709, 393] width 66 height 12
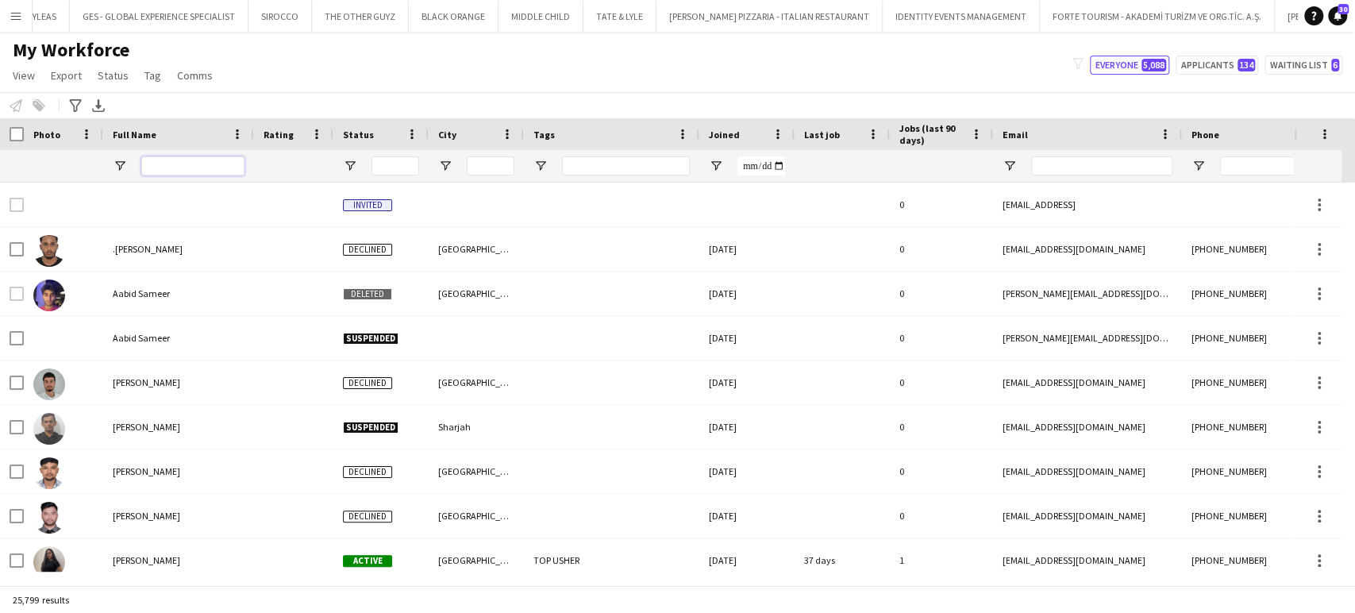
click at [200, 175] on input "Full Name Filter Input" at bounding box center [192, 165] width 103 height 19
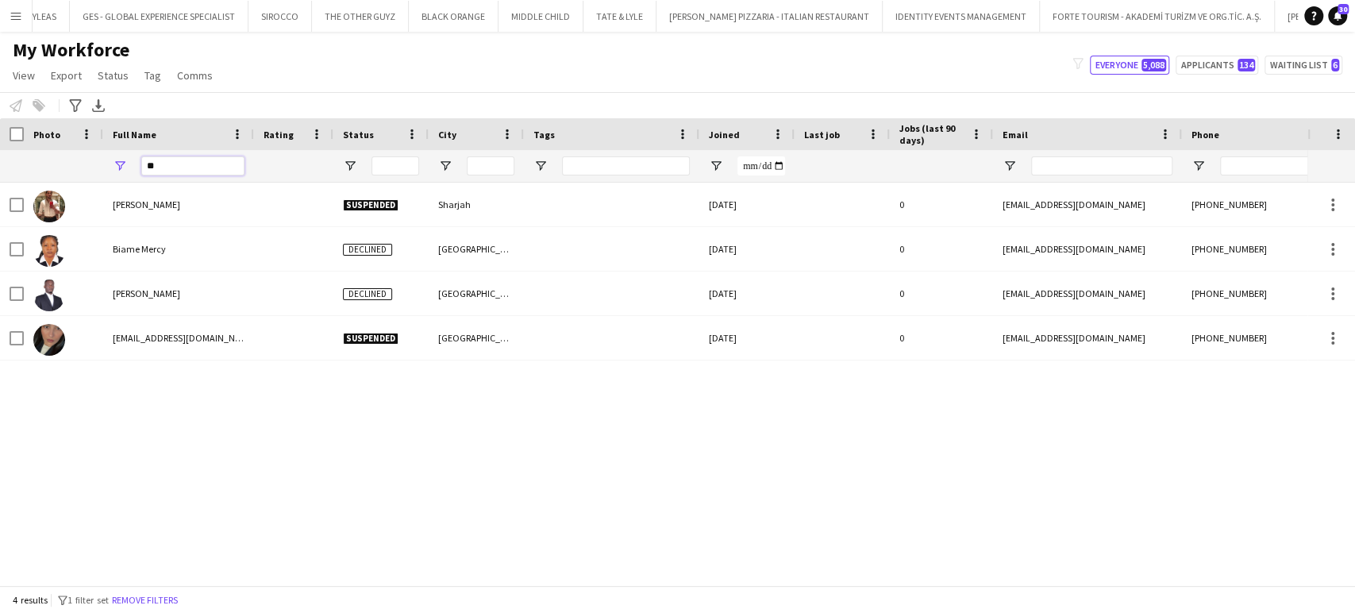
type input "*"
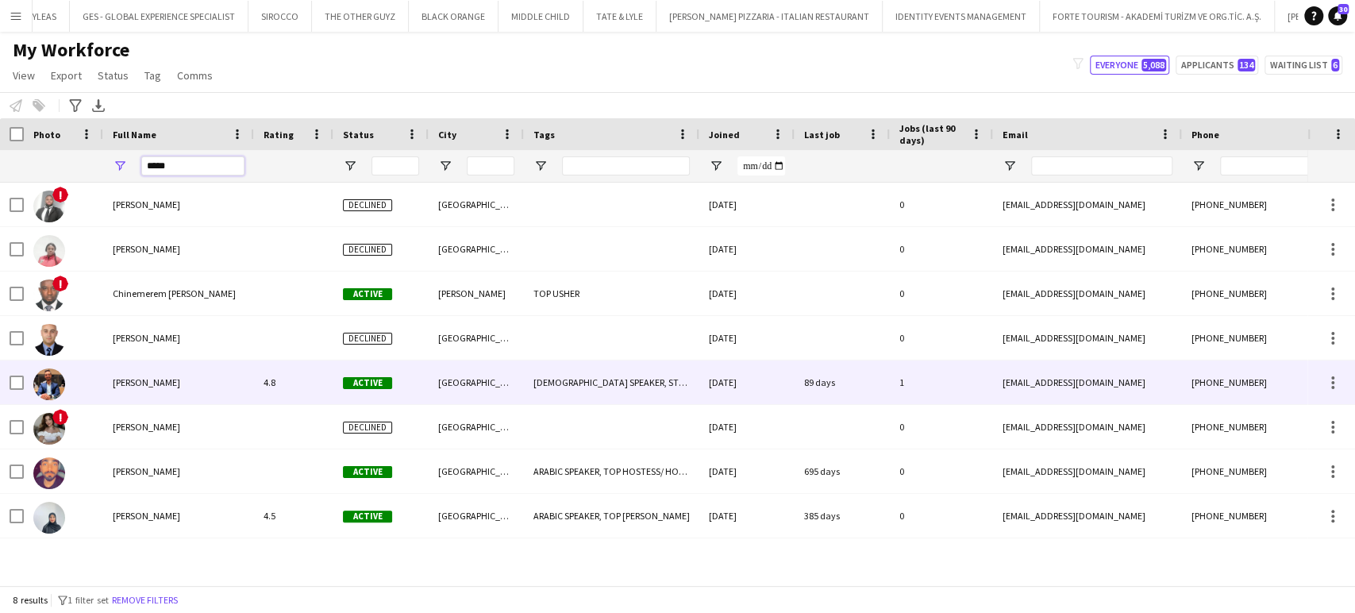
type input "*****"
drag, startPoint x: 158, startPoint y: 376, endPoint x: 180, endPoint y: 380, distance: 22.6
click at [157, 377] on span "Mohamed Nemer Ali Abuzarqa" at bounding box center [146, 382] width 67 height 12
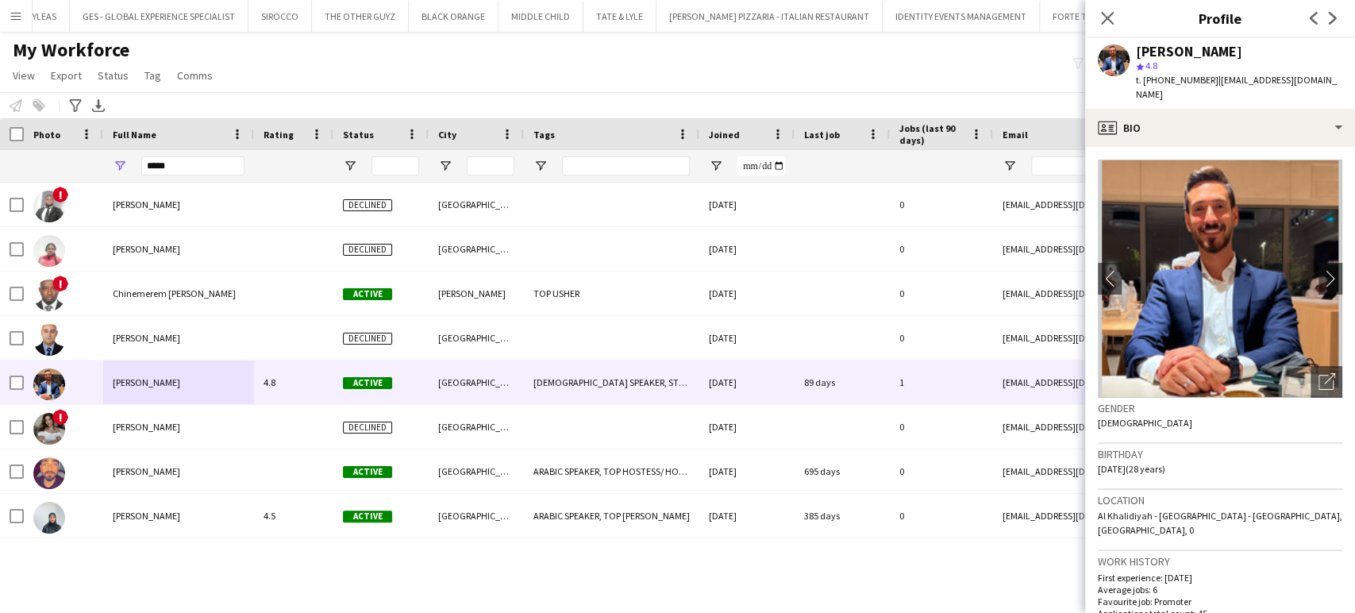
drag, startPoint x: 1331, startPoint y: 51, endPoint x: 1139, endPoint y: 51, distance: 192.1
click at [1139, 51] on div "Mohamed Nemer Ali Abuzarqa star 4.8 t. +971569134442 | mnabuzarqa@gmail.com" at bounding box center [1220, 73] width 270 height 71
copy div "Mohamed Nemer Ali Abuzarqa"
click at [1287, 83] on span "| mnabuzarqa@gmail.com" at bounding box center [1236, 87] width 201 height 26
drag, startPoint x: 1323, startPoint y: 75, endPoint x: 1212, endPoint y: 78, distance: 111.2
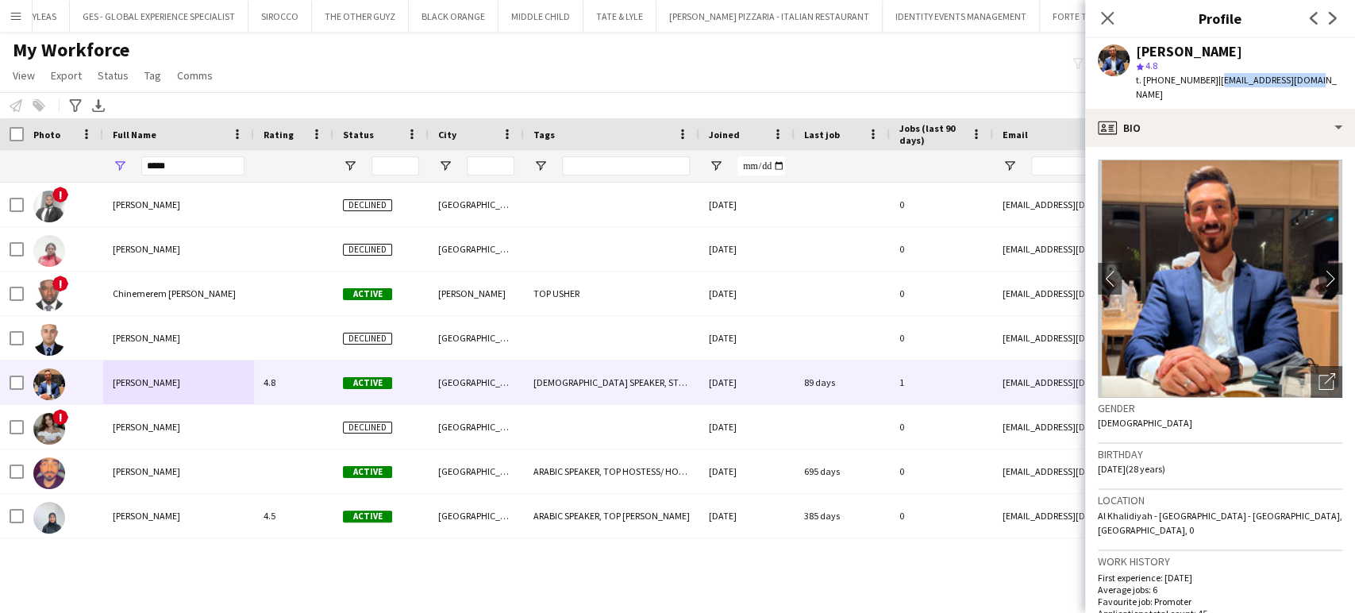
click at [1212, 78] on div "t. +971569134442 | mnabuzarqa@gmail.com" at bounding box center [1239, 87] width 206 height 29
copy span "mnabuzarqa@gmail.com"
click at [572, 82] on div "My Workforce View Views Default view New view Update view Delete view Edit name…" at bounding box center [677, 65] width 1355 height 54
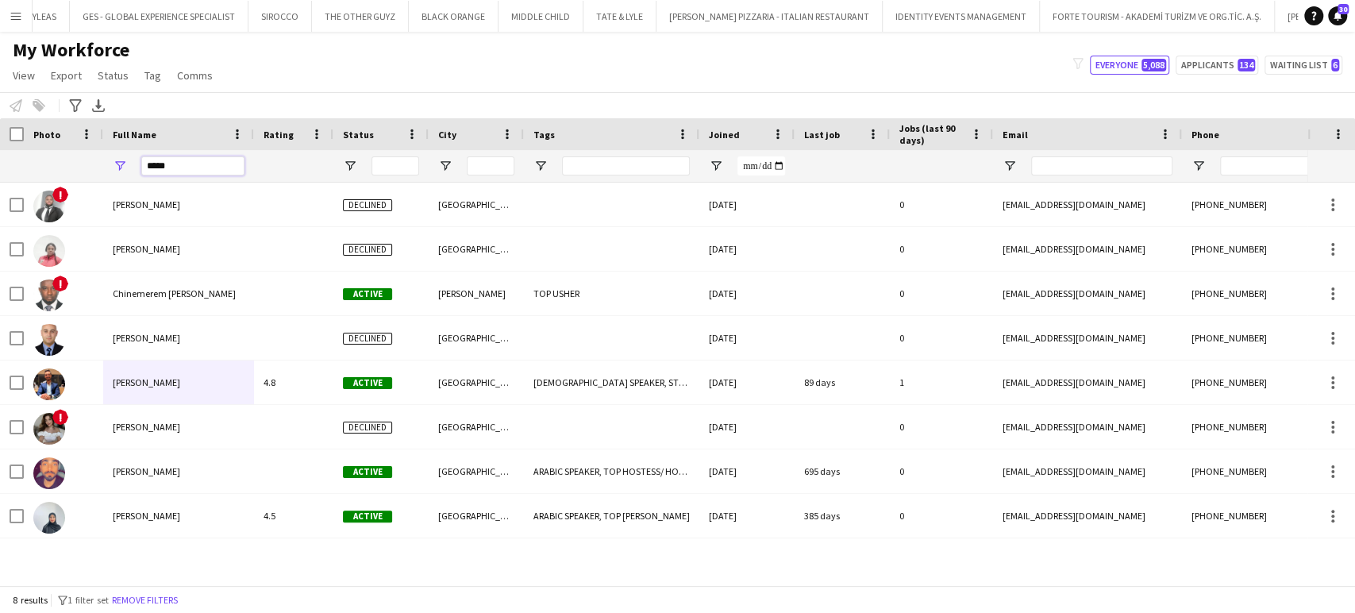
drag, startPoint x: 185, startPoint y: 165, endPoint x: 139, endPoint y: 170, distance: 46.3
click at [139, 170] on div "*****" at bounding box center [178, 166] width 151 height 32
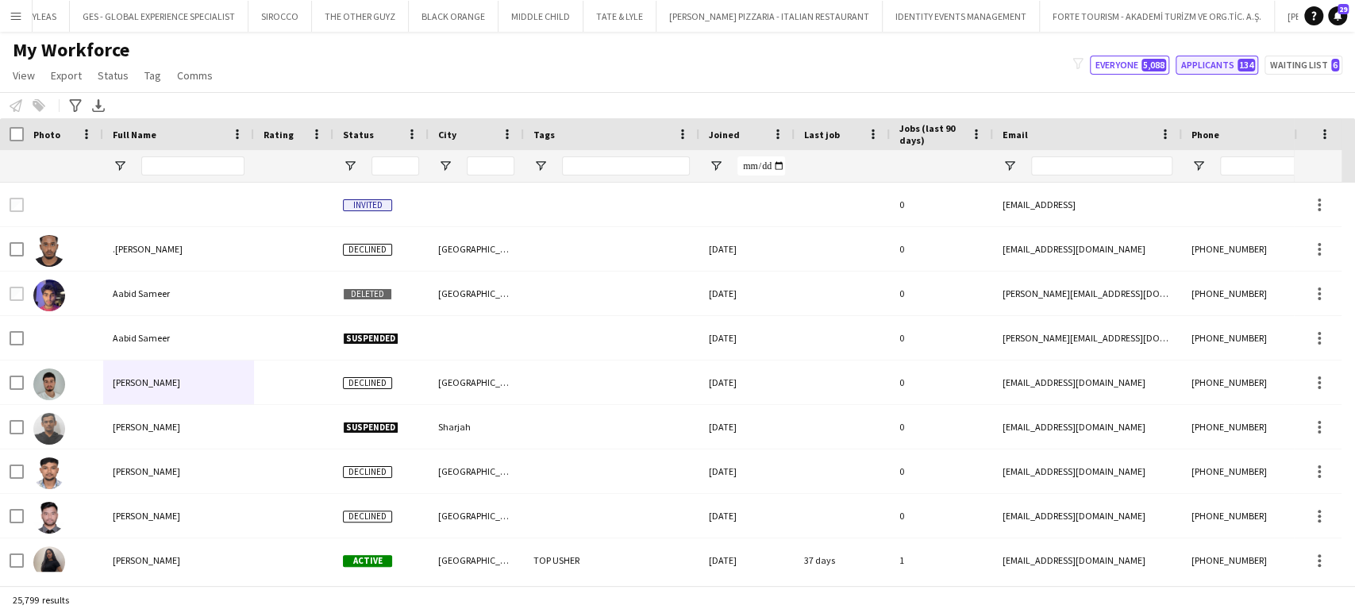
click at [1219, 60] on button "Applicants 134" at bounding box center [1217, 65] width 83 height 19
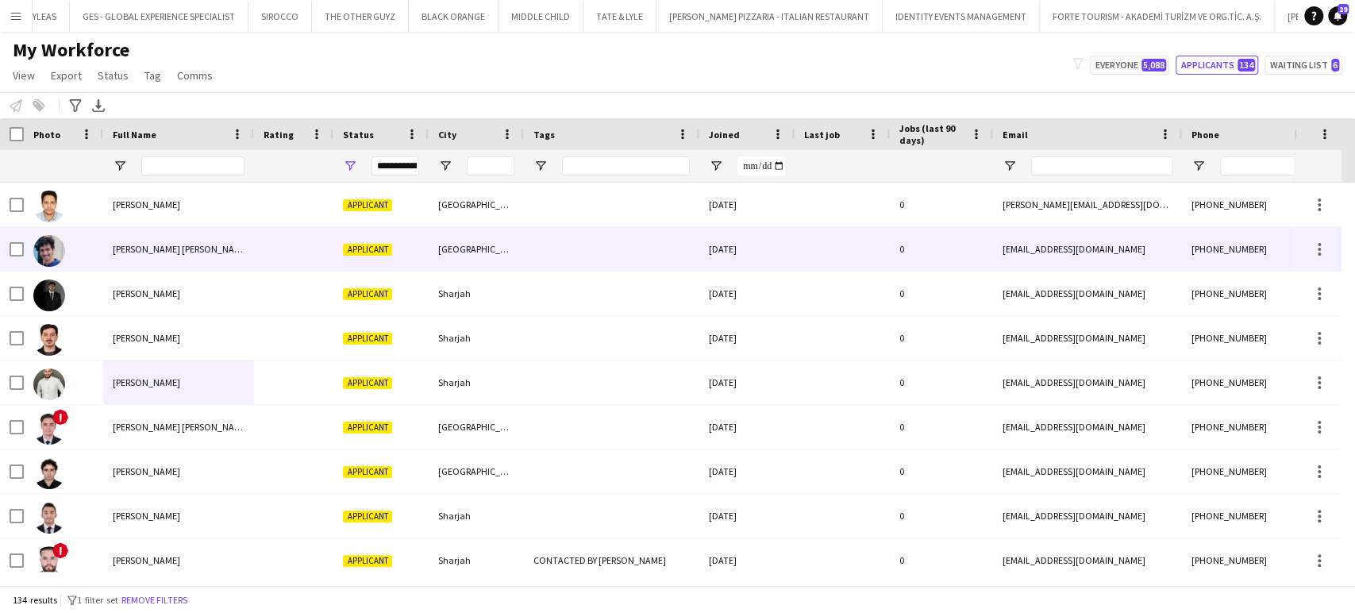
click at [169, 247] on span "[PERSON_NAME] [PERSON_NAME]" at bounding box center [181, 249] width 137 height 12
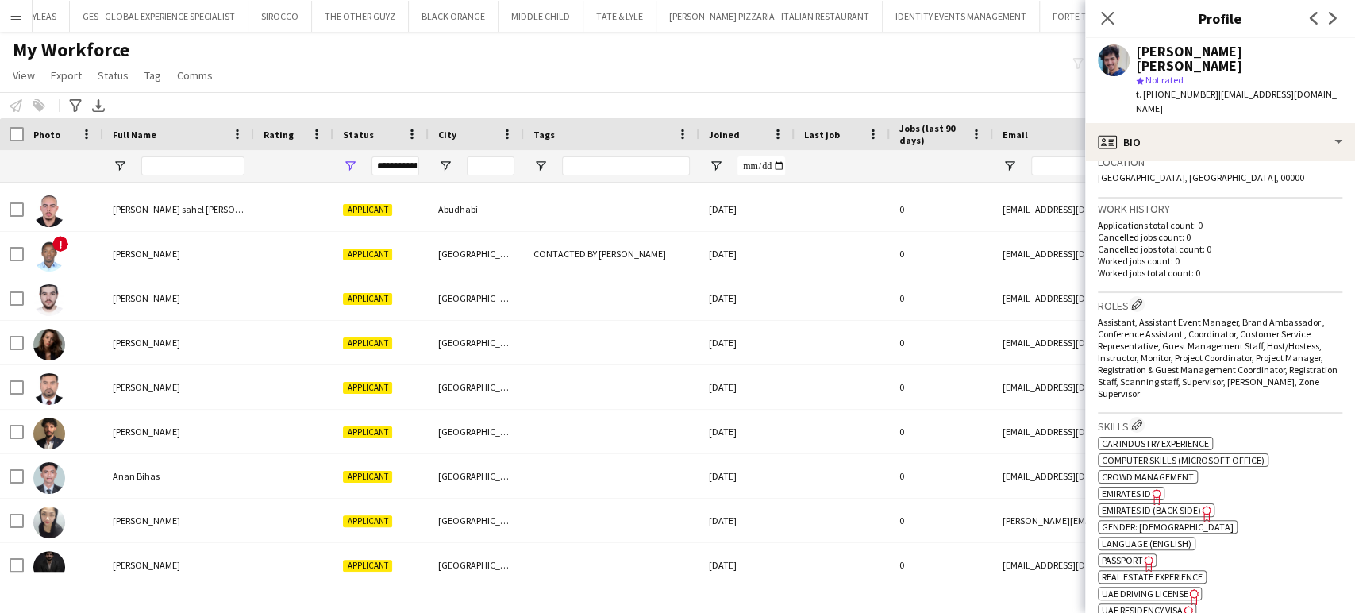
click at [465, 44] on div "My Workforce View Views Default view New view Update view Delete view Edit name…" at bounding box center [677, 65] width 1355 height 54
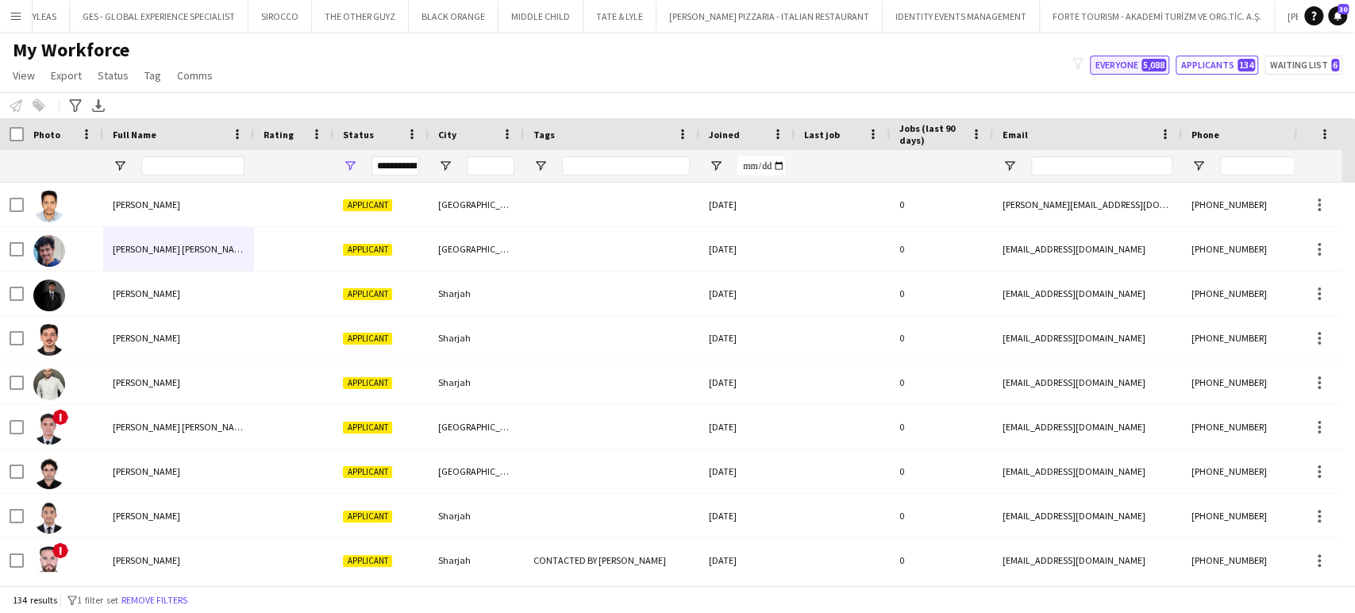
click at [1128, 67] on button "Everyone 5,088" at bounding box center [1129, 65] width 79 height 19
type input "**********"
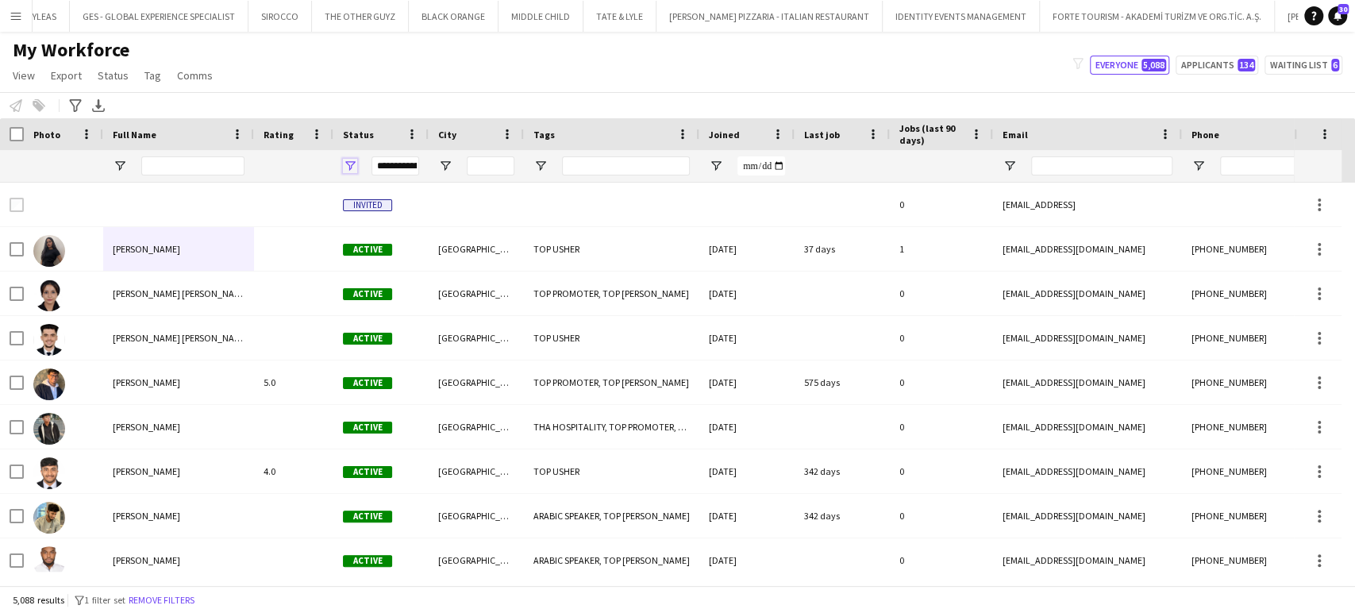
click at [344, 164] on span "Open Filter Menu" at bounding box center [350, 166] width 14 height 14
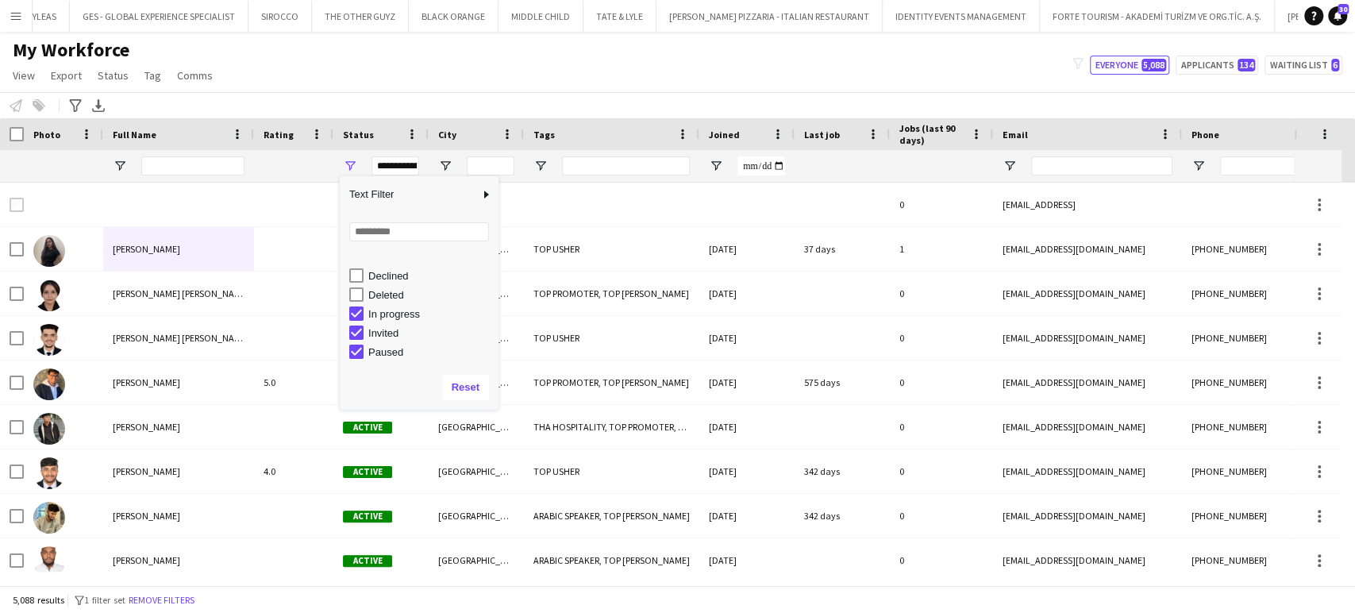
scroll to position [88, 0]
click at [25, 12] on button "Menu" at bounding box center [16, 16] width 32 height 32
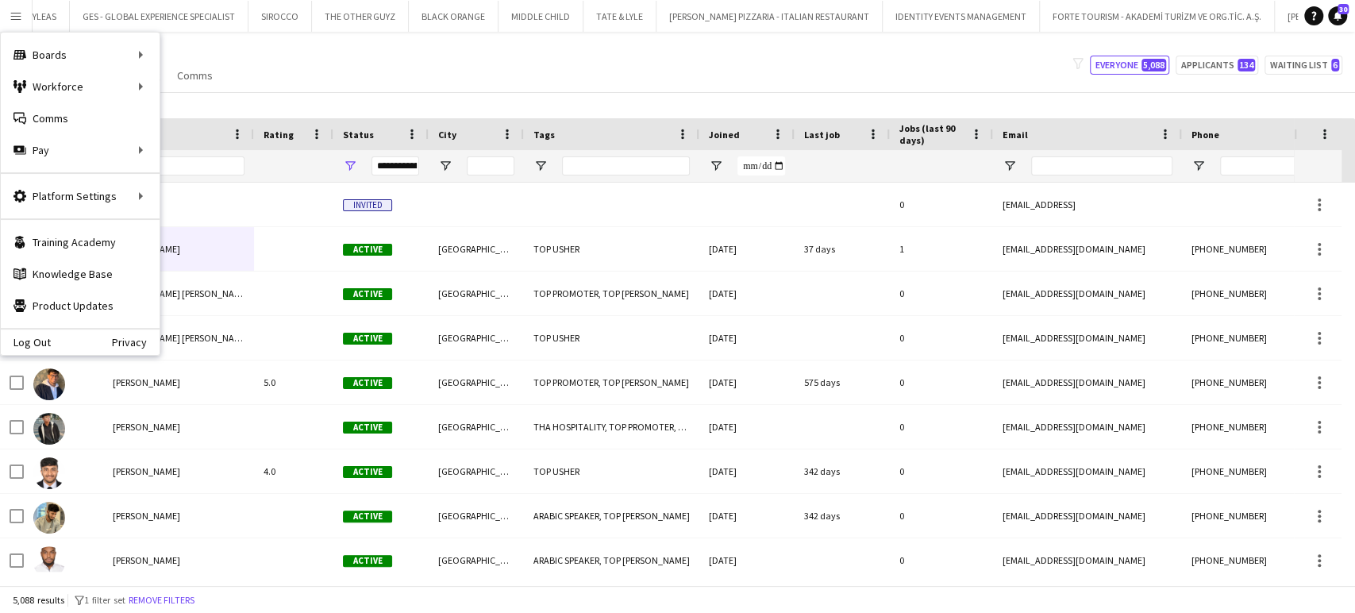
click at [207, 122] on div "Full Name" at bounding box center [169, 134] width 113 height 24
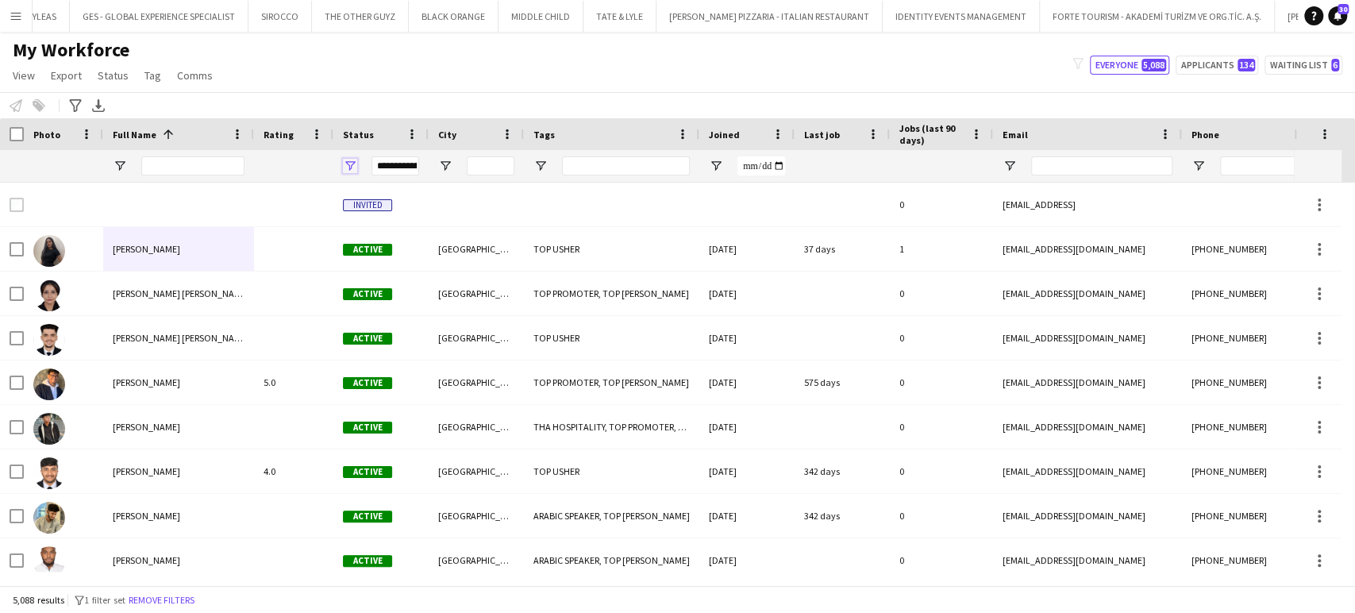
click at [349, 165] on span "Open Filter Menu" at bounding box center [350, 166] width 14 height 14
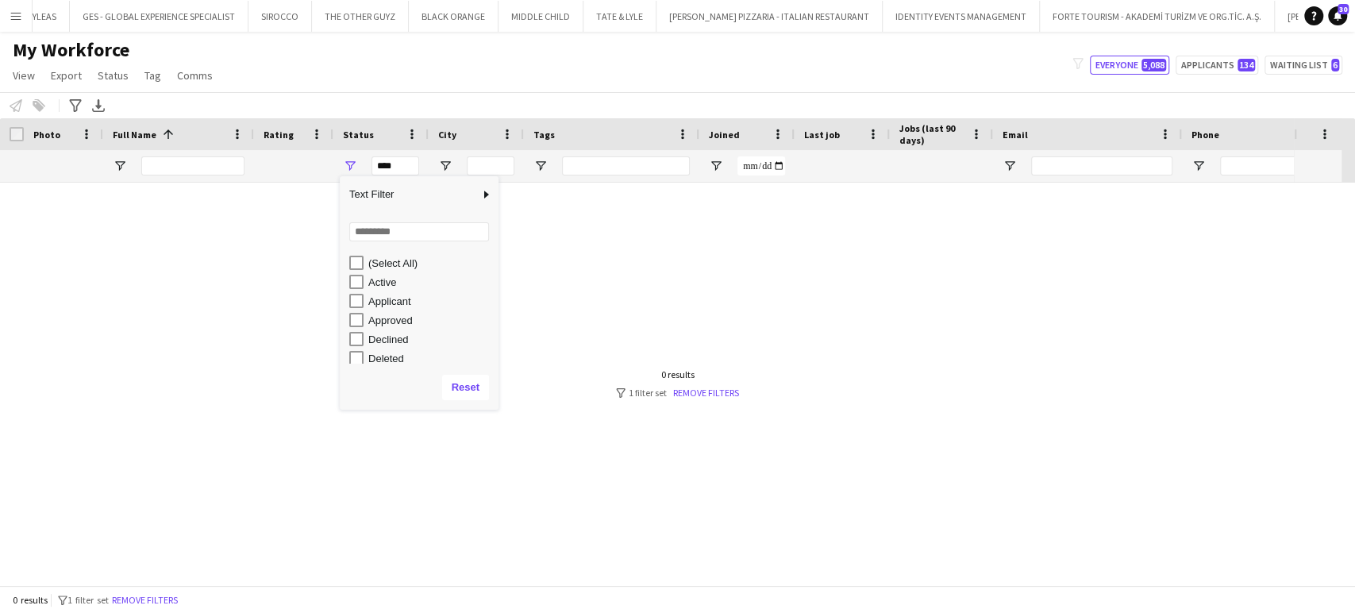
scroll to position [100, 0]
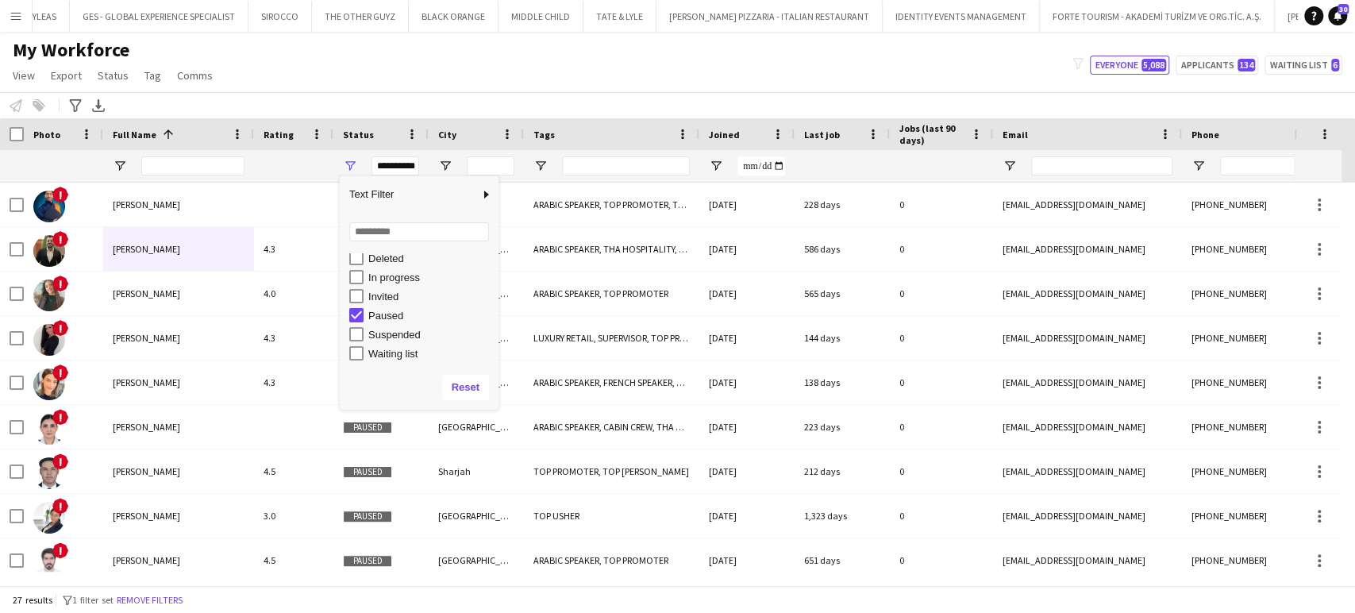
click at [439, 71] on div "My Workforce View Views Default view New view Update view Delete view Edit name…" at bounding box center [677, 65] width 1355 height 54
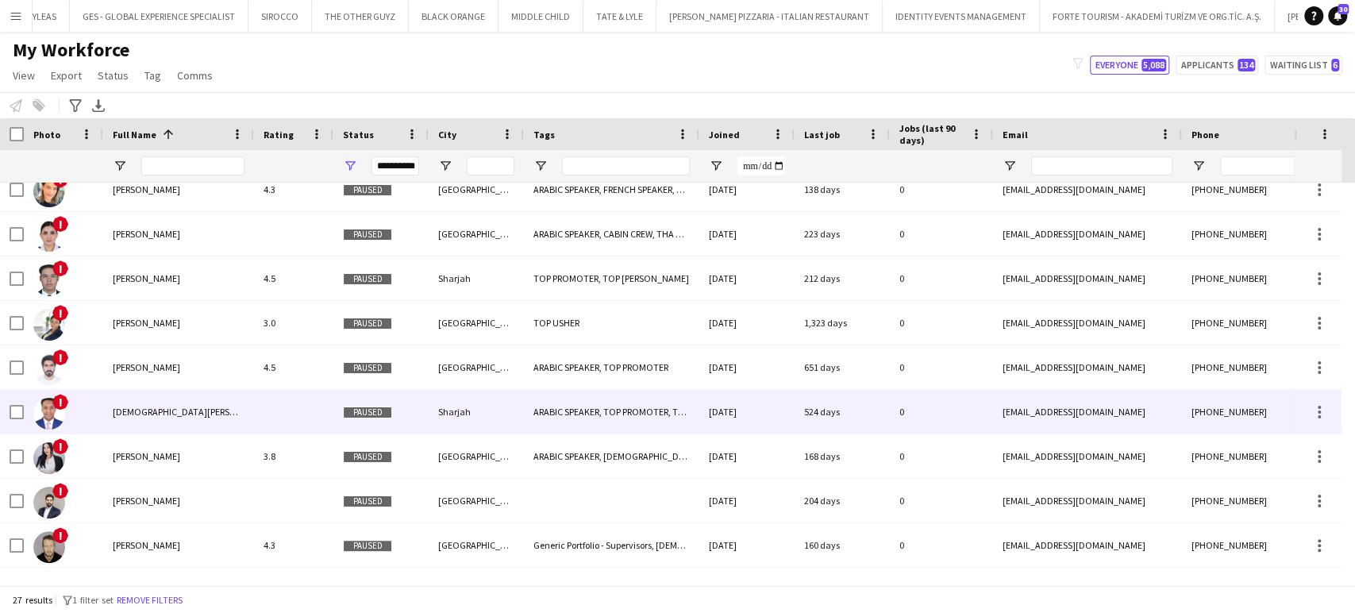
scroll to position [0, 0]
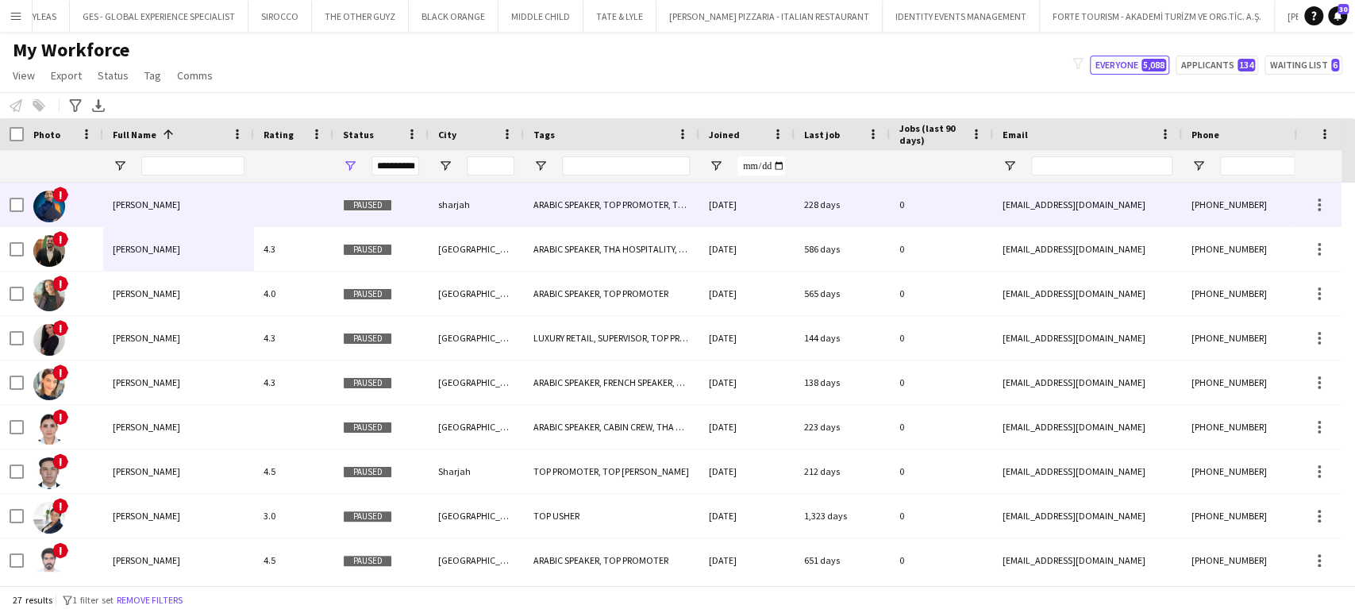
click at [166, 220] on div "Ahmad Hamad" at bounding box center [178, 205] width 151 height 44
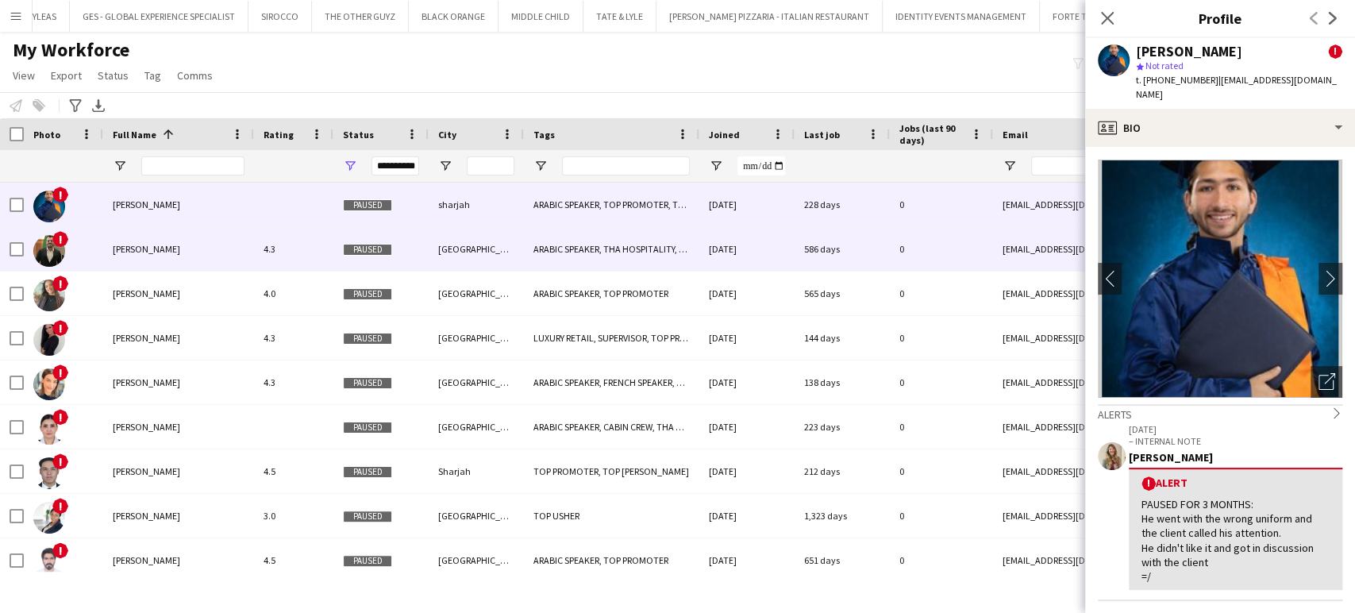
click at [123, 249] on span "ahmed abdrabou" at bounding box center [146, 249] width 67 height 12
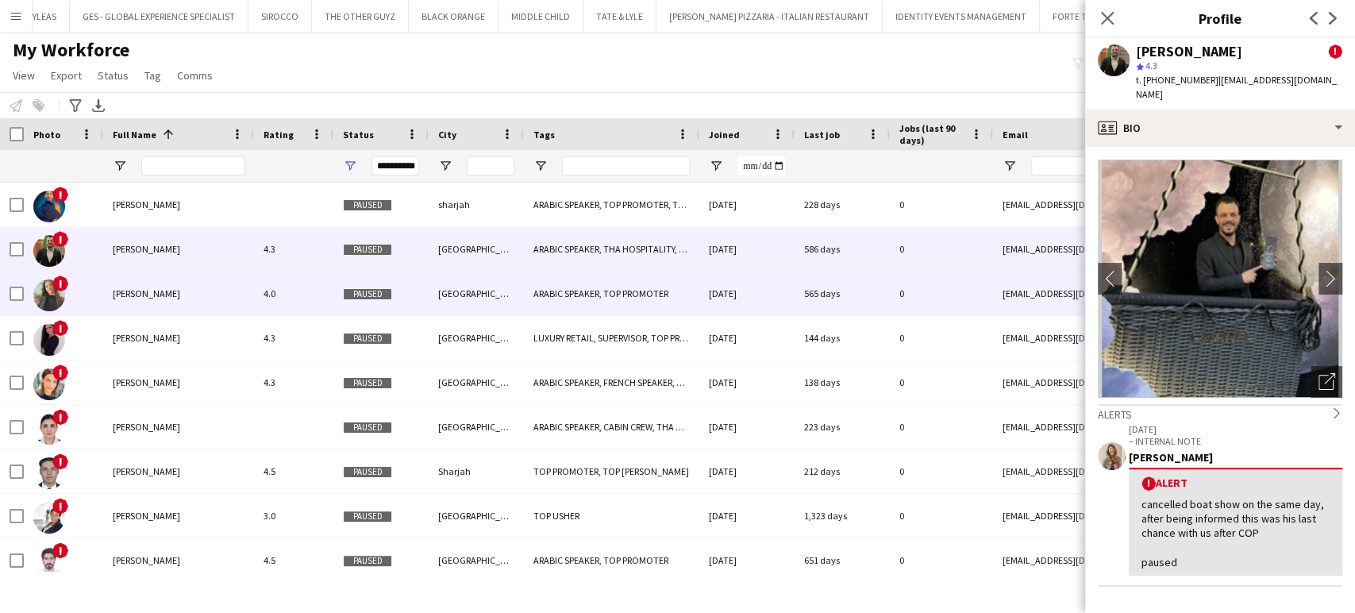
click at [144, 306] on div "Amna Ali" at bounding box center [178, 293] width 151 height 44
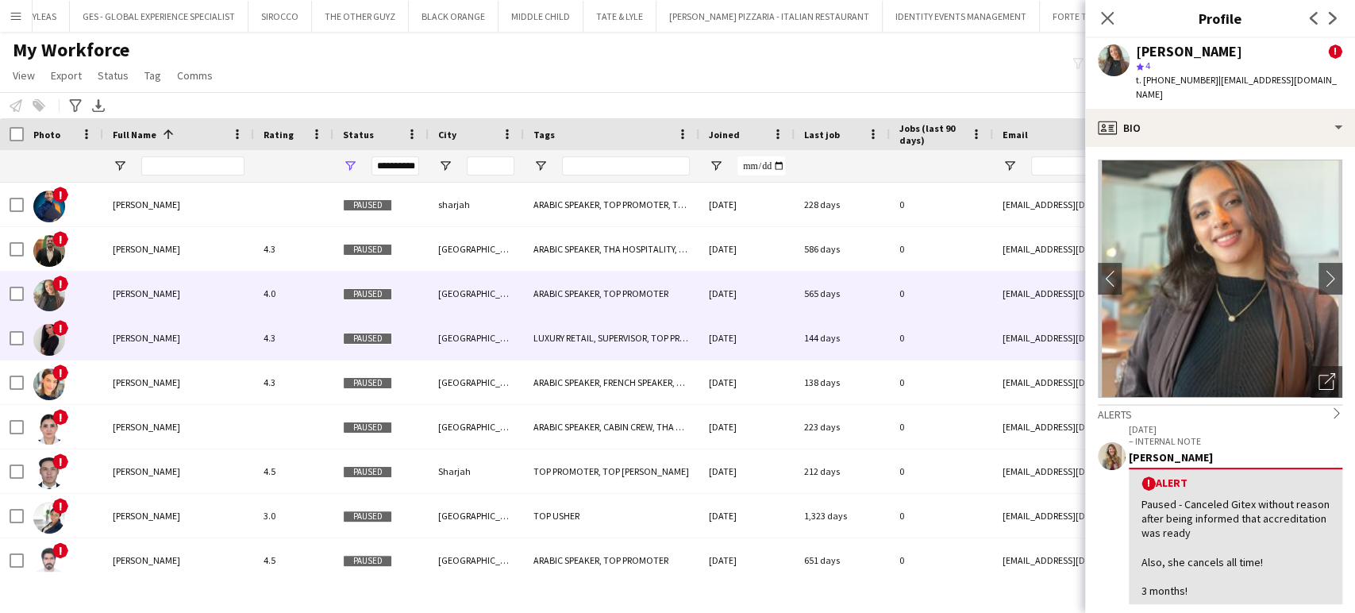
click at [180, 336] on span "Anastasiya Kolesnikova" at bounding box center [146, 338] width 67 height 12
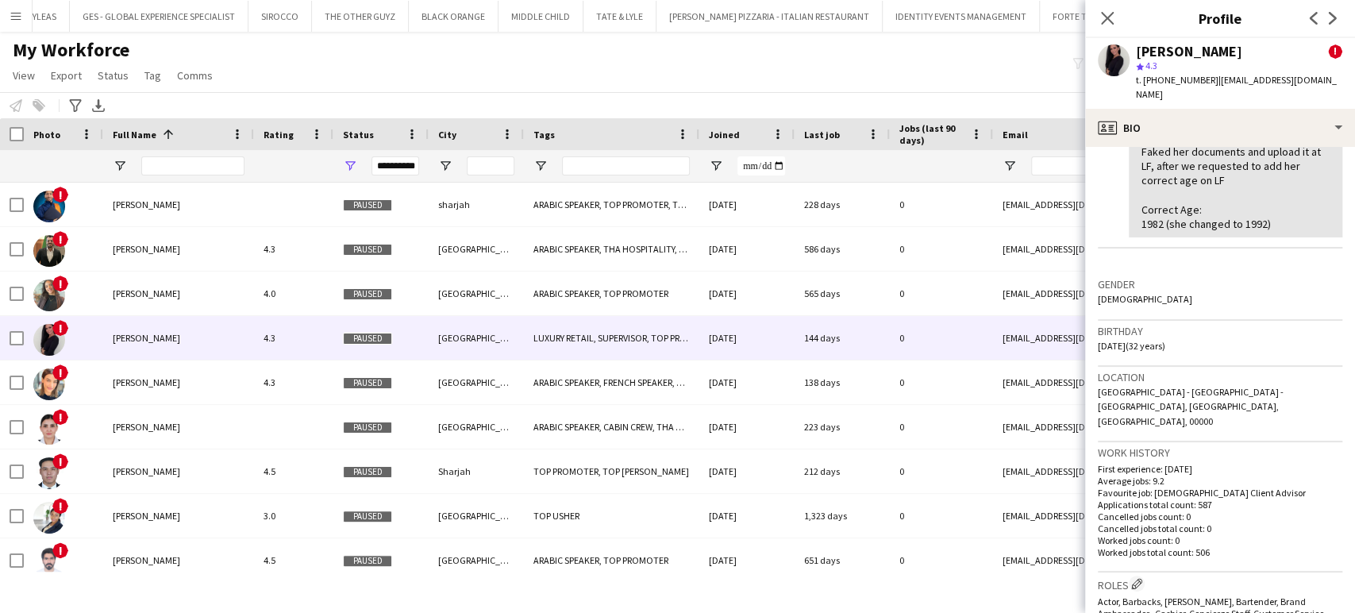
scroll to position [529, 0]
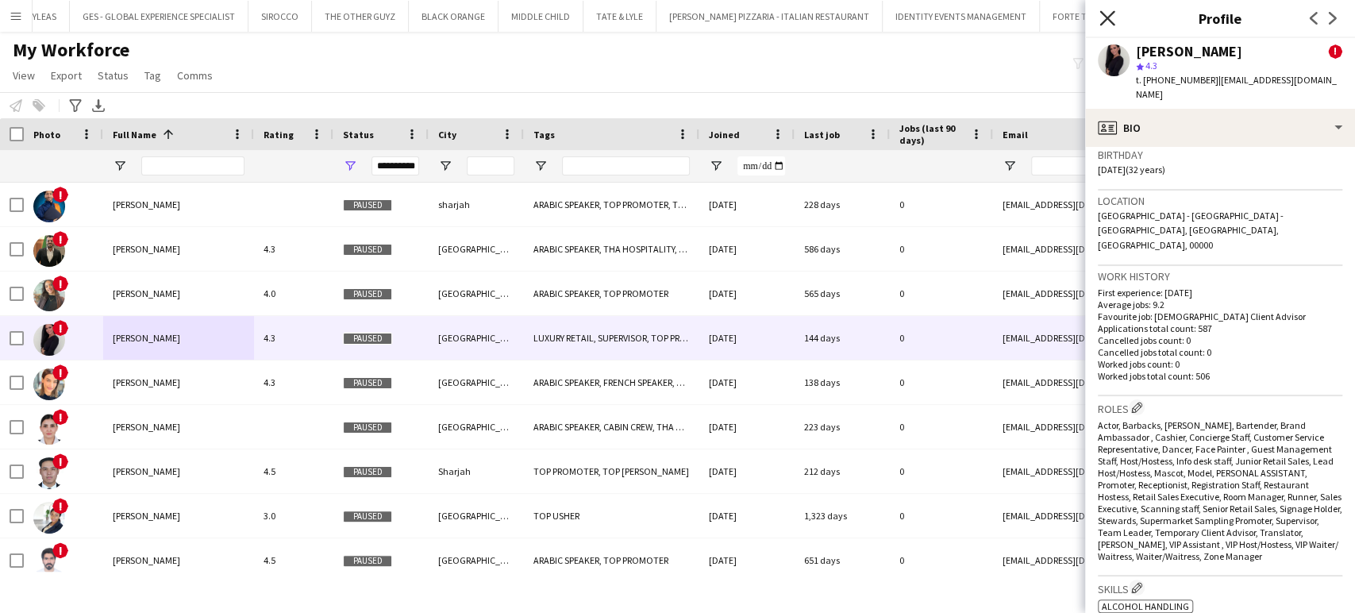
click at [1109, 16] on icon at bounding box center [1106, 17] width 15 height 15
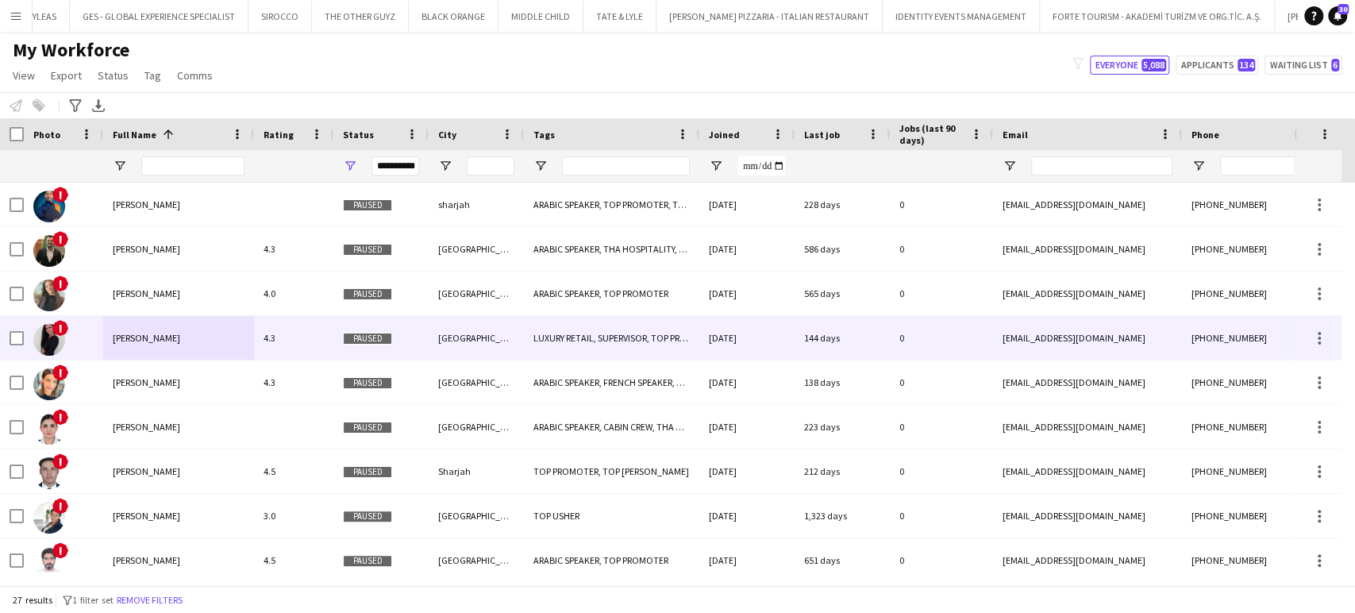
click at [178, 354] on div "Anastasiya Kolesnikova" at bounding box center [178, 338] width 151 height 44
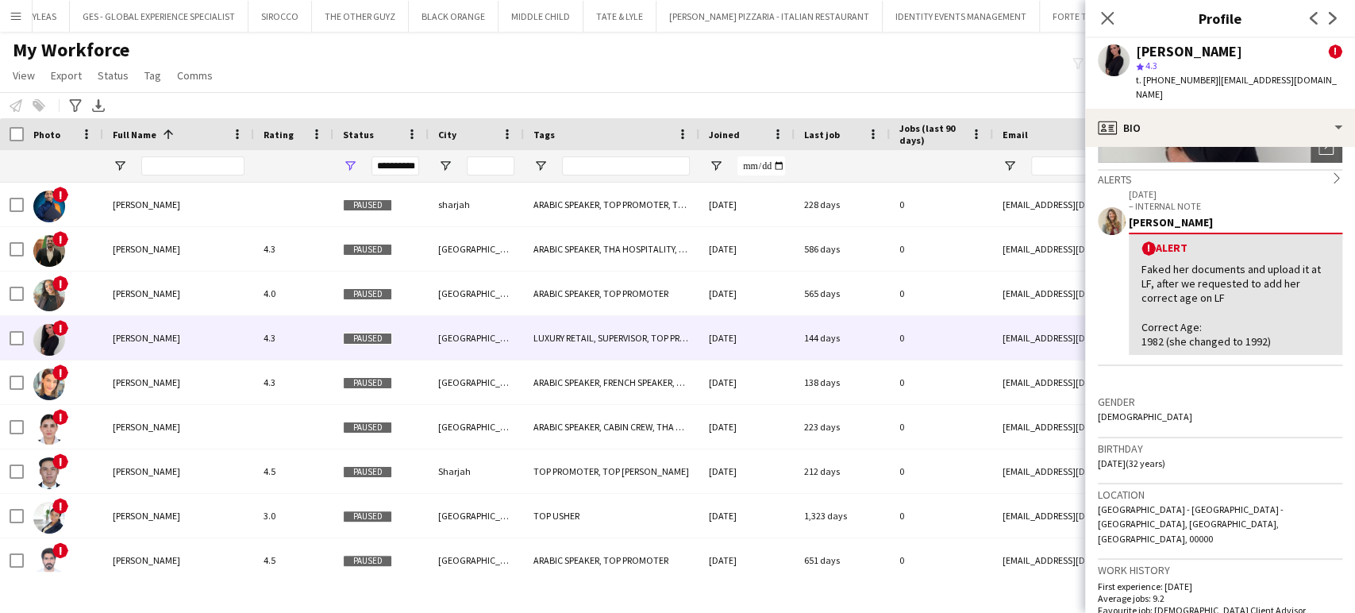
scroll to position [264, 0]
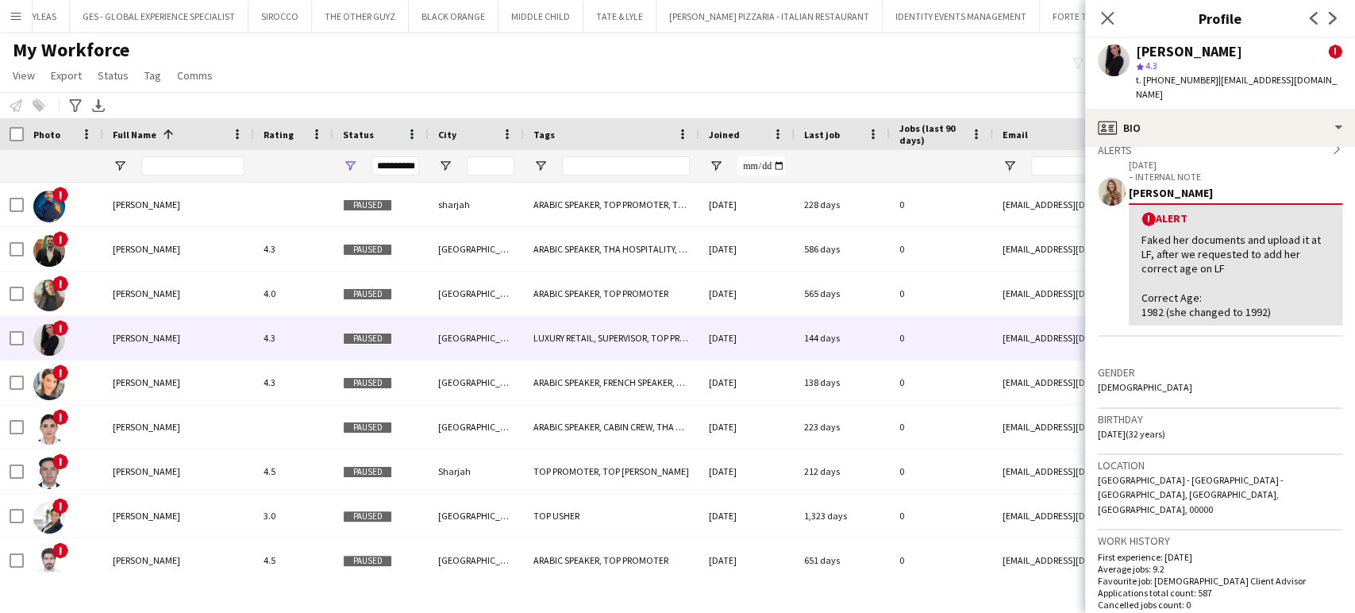
drag, startPoint x: 1111, startPoint y: 419, endPoint x: 1248, endPoint y: 419, distance: 136.5
click at [1247, 422] on div "Birthday 09-10-1992 (32 years)" at bounding box center [1220, 432] width 244 height 46
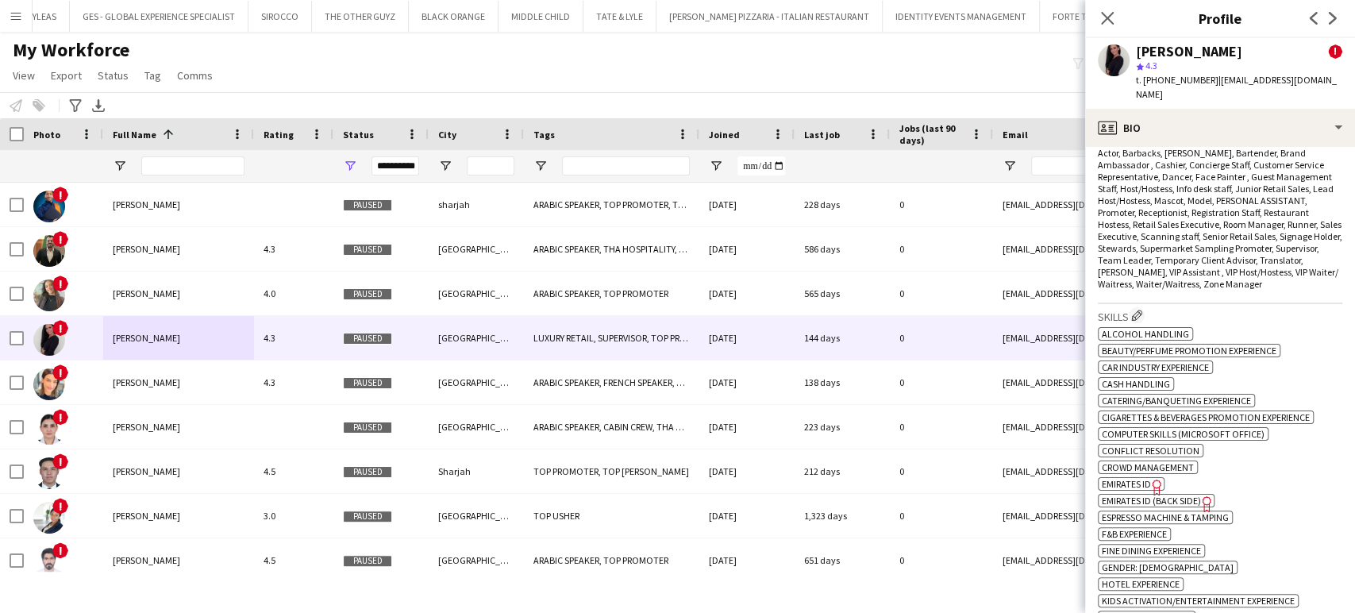
scroll to position [970, 0]
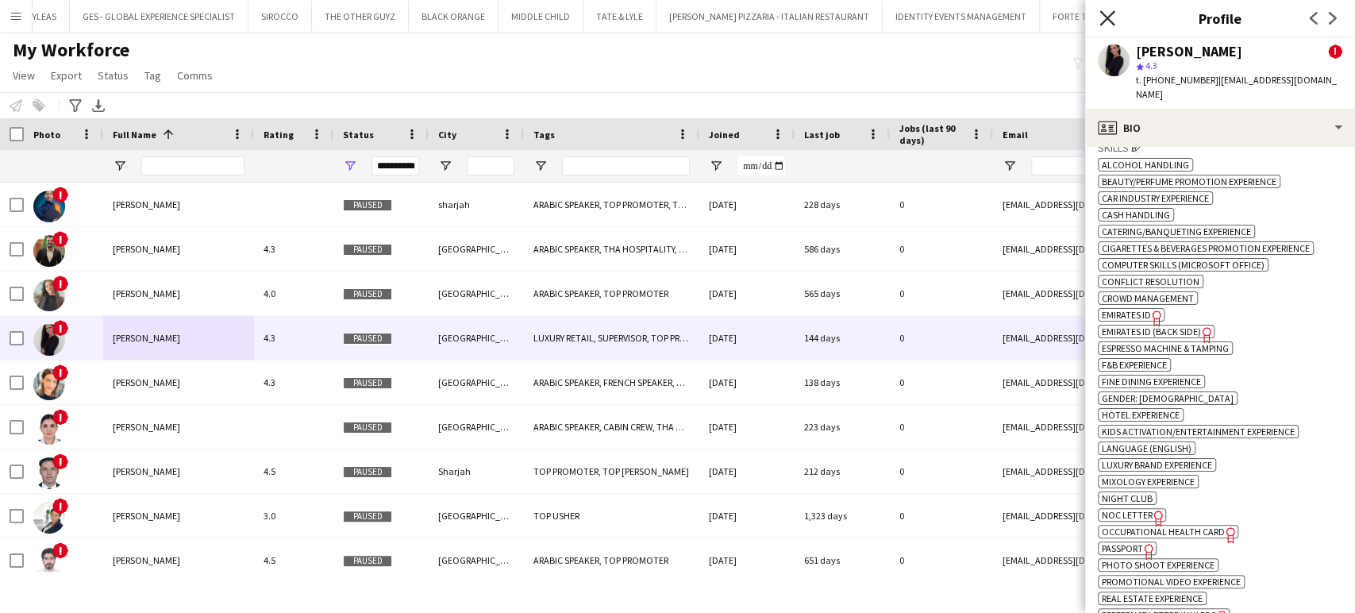
click at [1111, 14] on icon at bounding box center [1106, 17] width 15 height 15
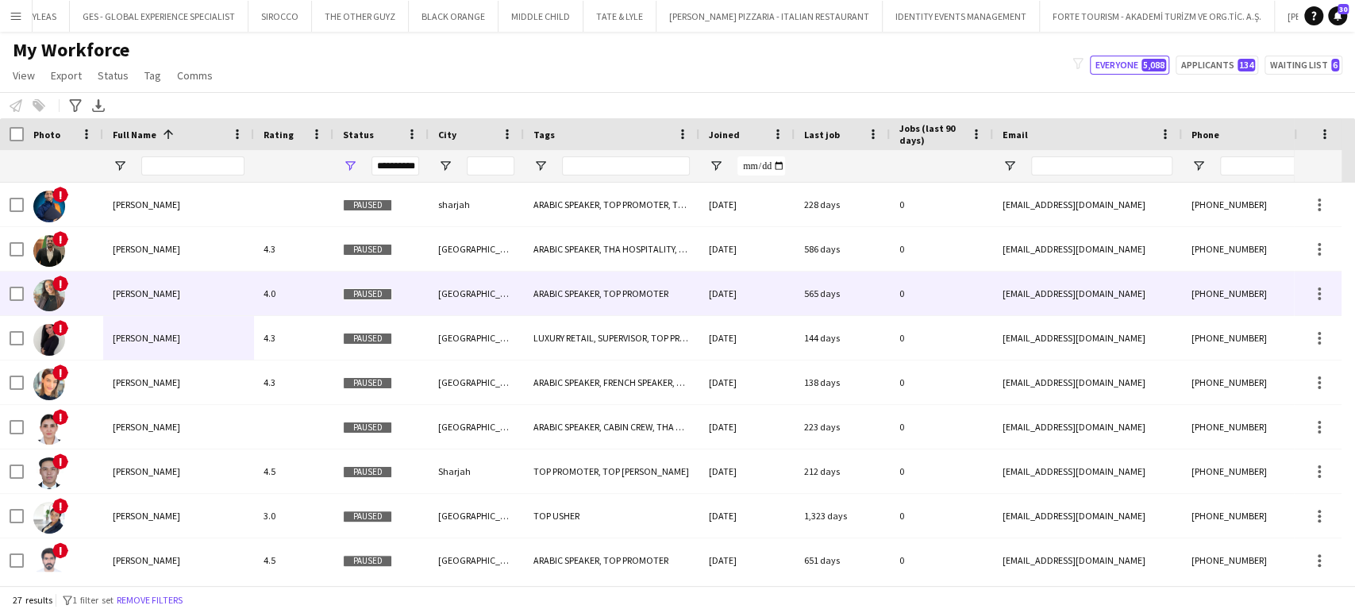
scroll to position [39, 0]
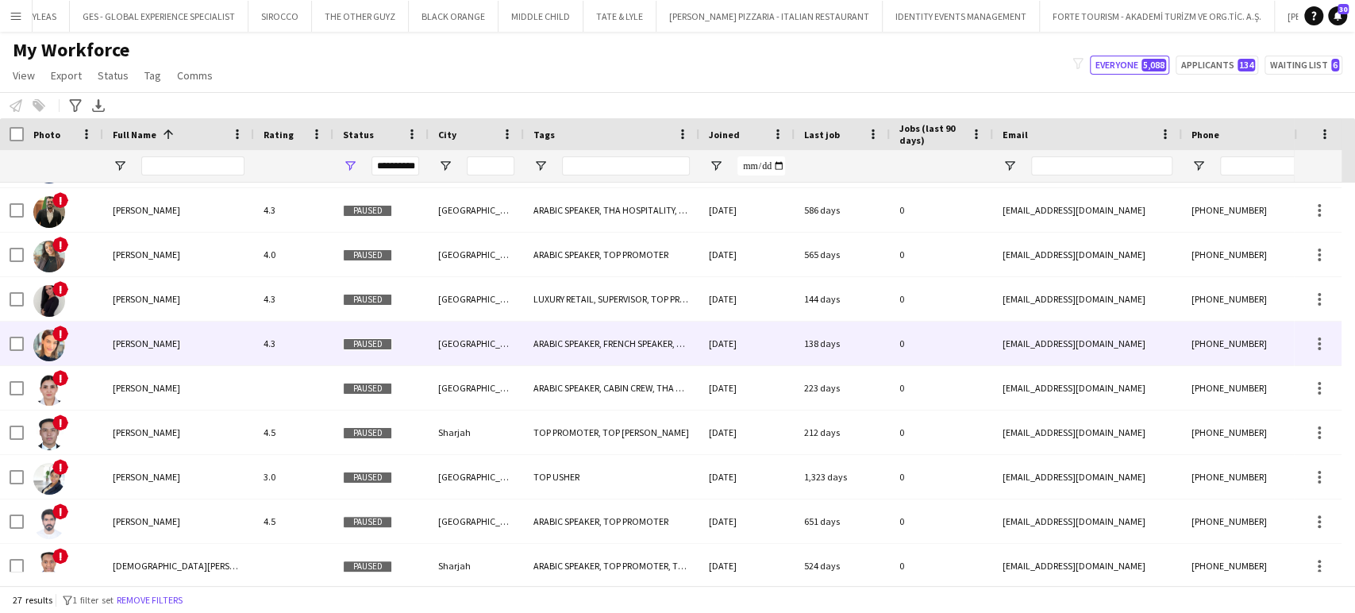
click at [132, 343] on span "Awatef Zidi" at bounding box center [146, 343] width 67 height 12
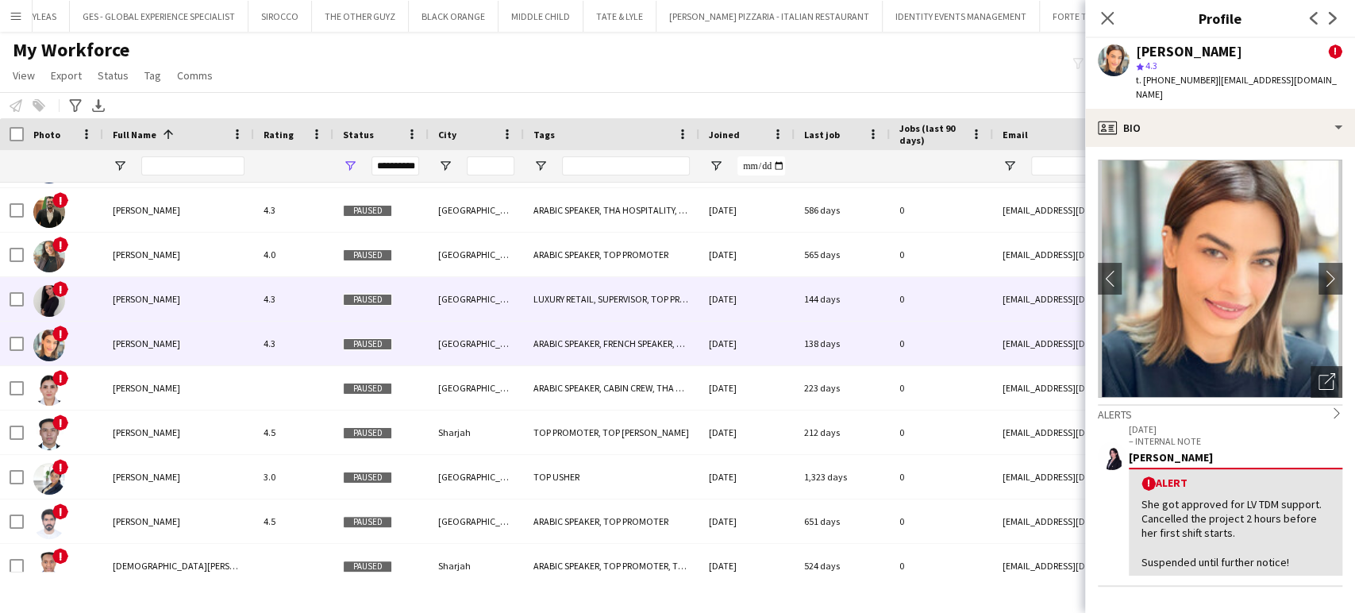
click at [151, 301] on span "Anastasiya Kolesnikova" at bounding box center [146, 299] width 67 height 12
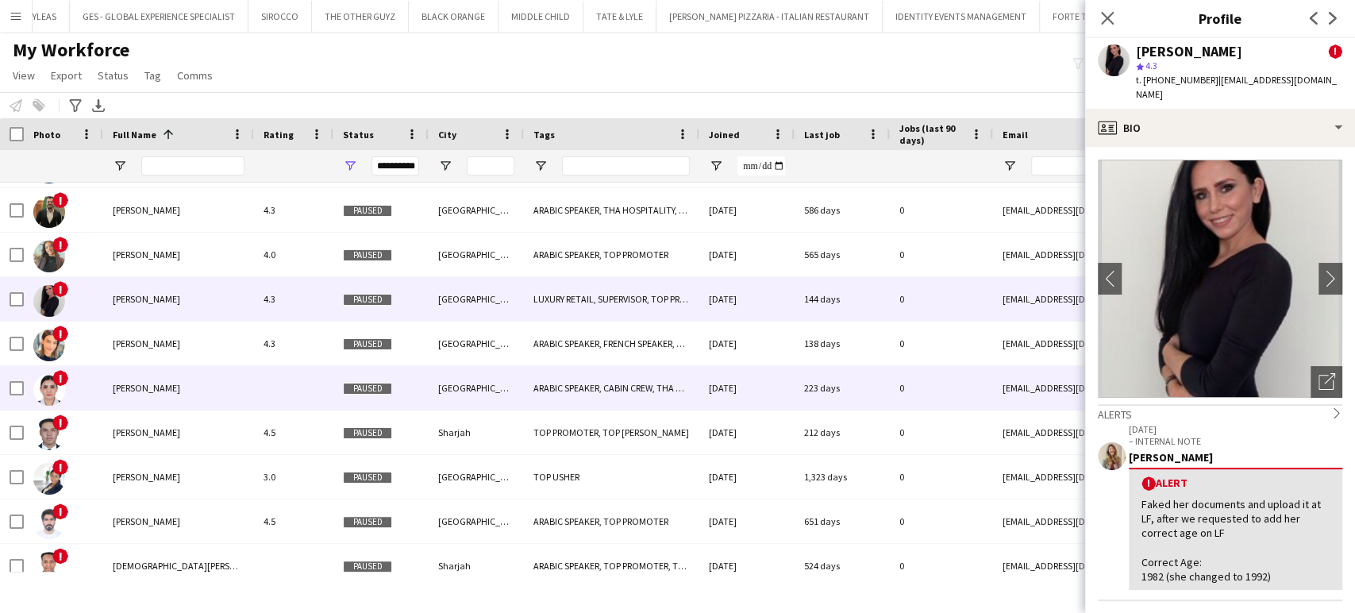
drag, startPoint x: 141, startPoint y: 387, endPoint x: 772, endPoint y: 271, distance: 641.5
click at [140, 387] on span "Aya Hazime" at bounding box center [146, 388] width 67 height 12
click at [93, 381] on div "!" at bounding box center [63, 388] width 79 height 44
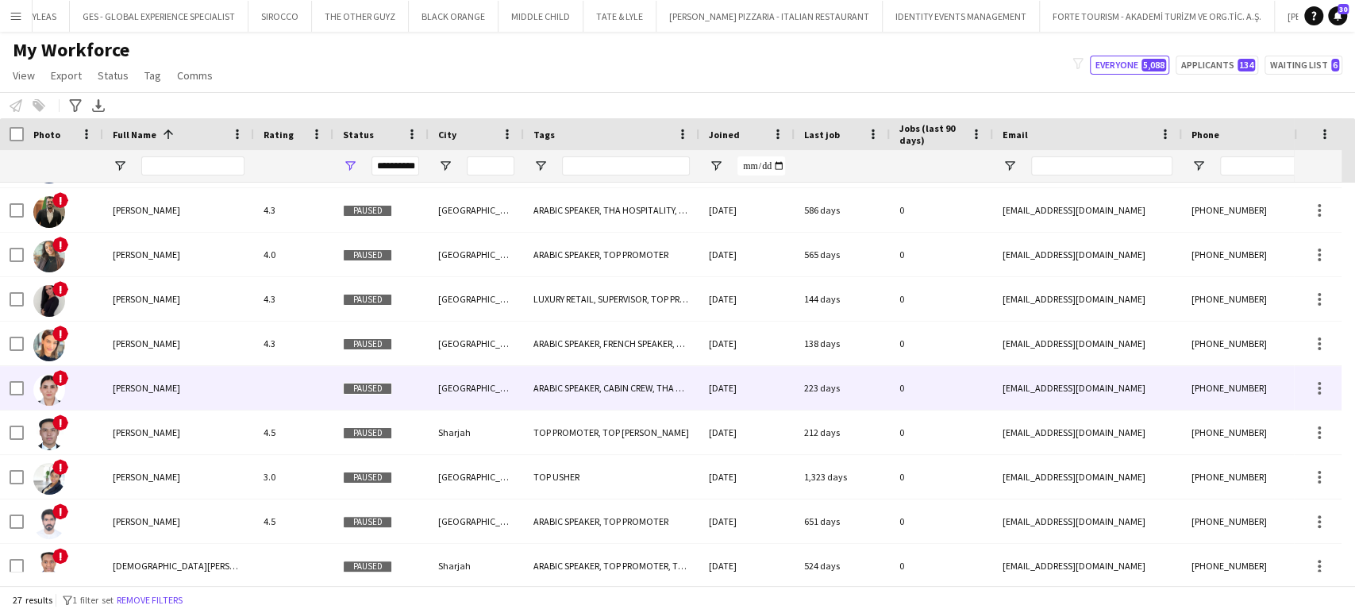
click at [139, 382] on span "Aya Hazime" at bounding box center [146, 388] width 67 height 12
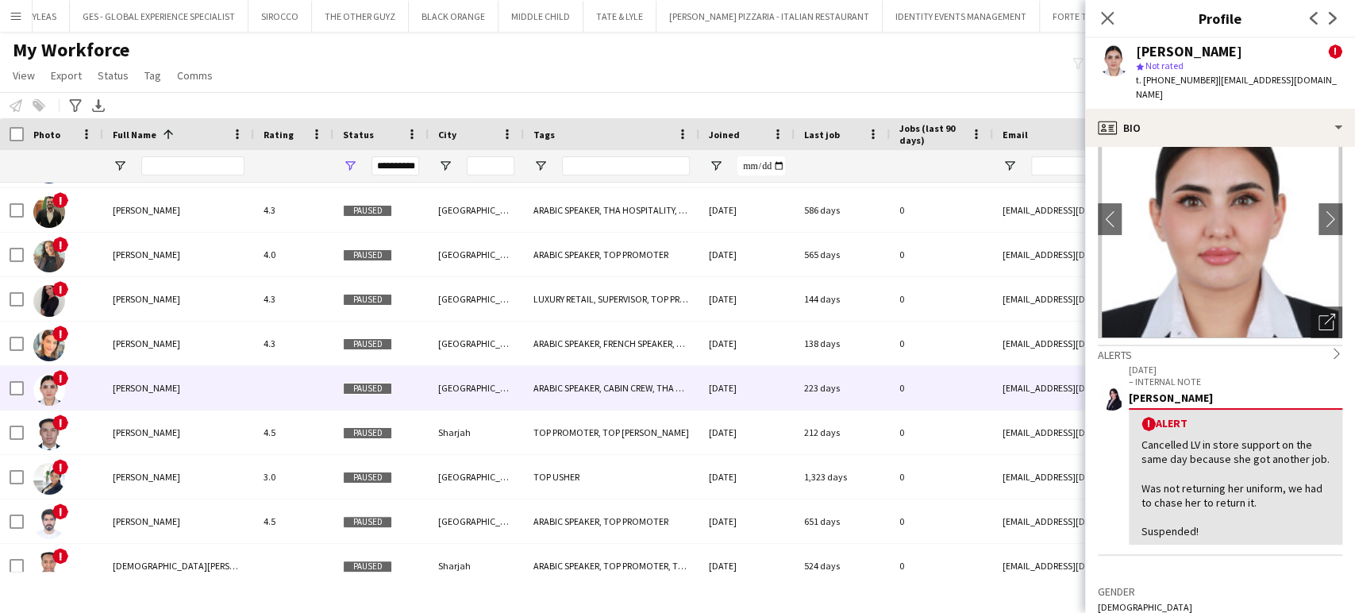
scroll to position [88, 0]
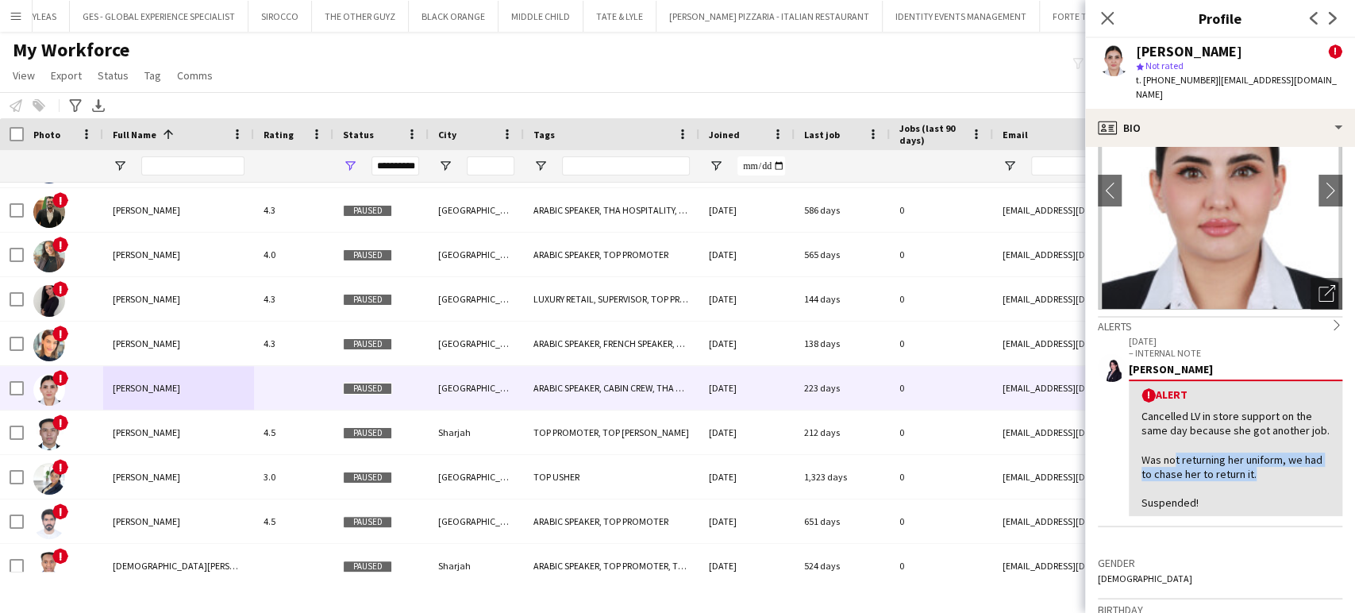
drag, startPoint x: 1168, startPoint y: 462, endPoint x: 1338, endPoint y: 470, distance: 170.1
click at [1338, 468] on app-crew-profile-bio "chevron-left chevron-right Open photos pop-in Alerts chevron-right 09-06-2025 –…" at bounding box center [1220, 380] width 270 height 466
drag, startPoint x: 1137, startPoint y: 500, endPoint x: 1211, endPoint y: 506, distance: 74.0
click at [1211, 506] on div "! Alert Cancelled LV in store support on the same day because she got another j…" at bounding box center [1236, 447] width 214 height 137
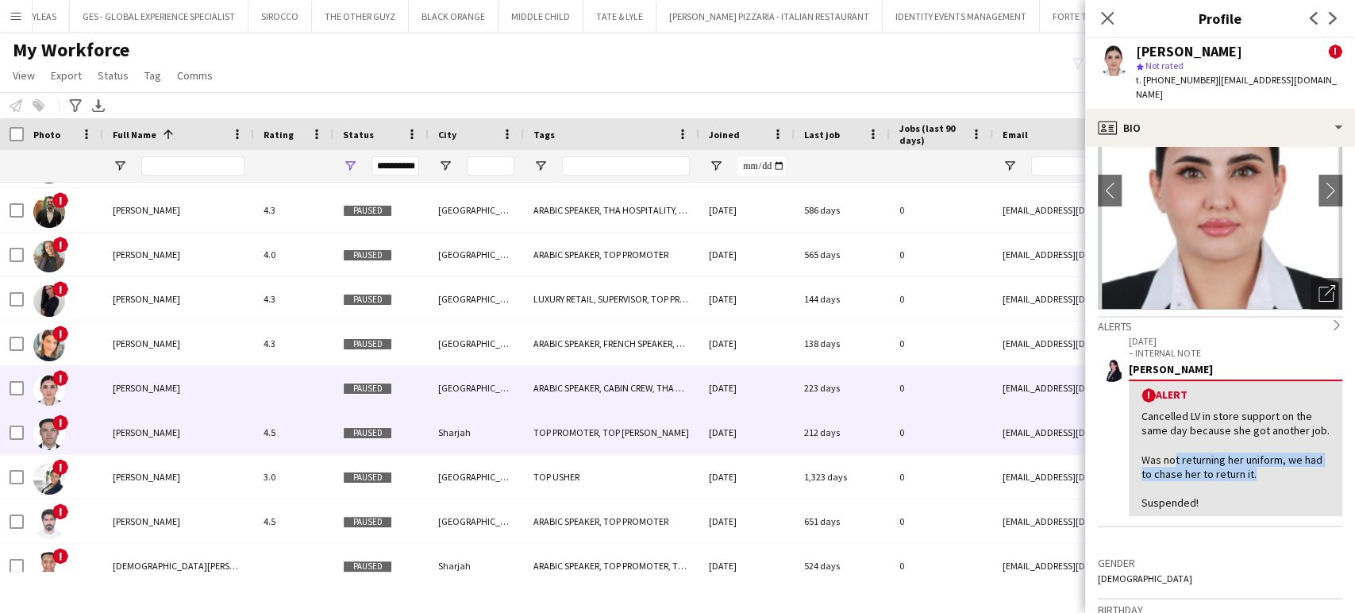
click at [128, 421] on div "Brian Rudolph Samson" at bounding box center [178, 432] width 151 height 44
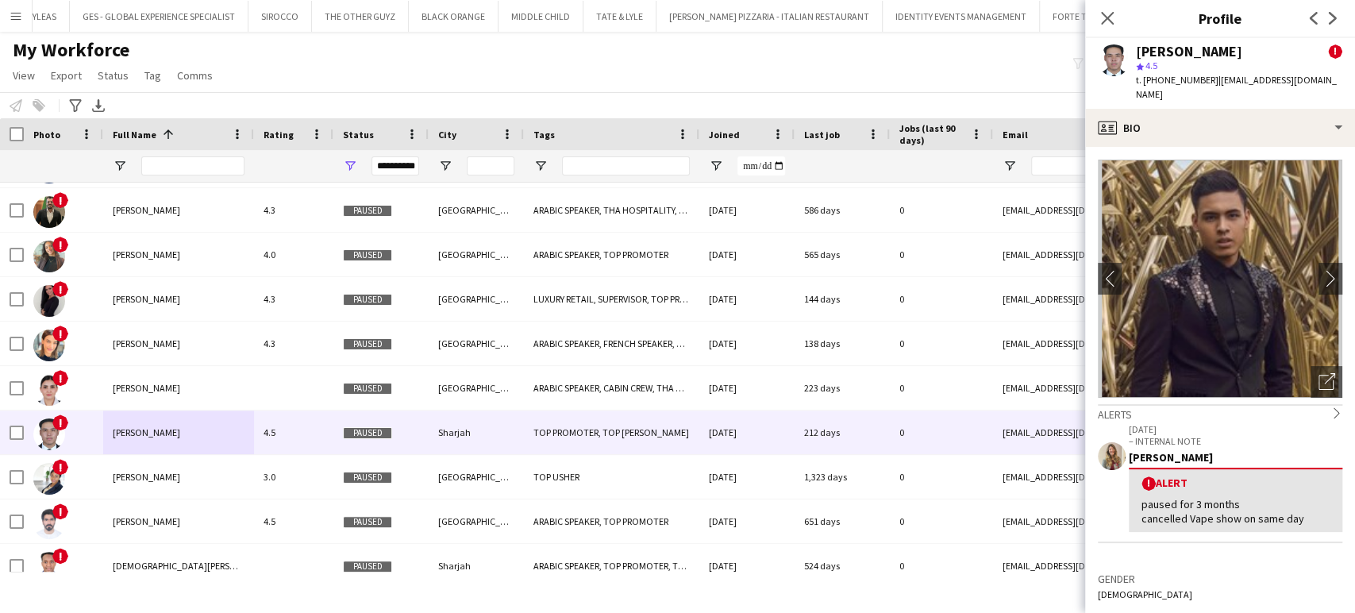
drag, startPoint x: 1145, startPoint y: 412, endPoint x: 1207, endPoint y: 411, distance: 61.9
click at [1207, 423] on p "17-06-2025" at bounding box center [1236, 429] width 214 height 12
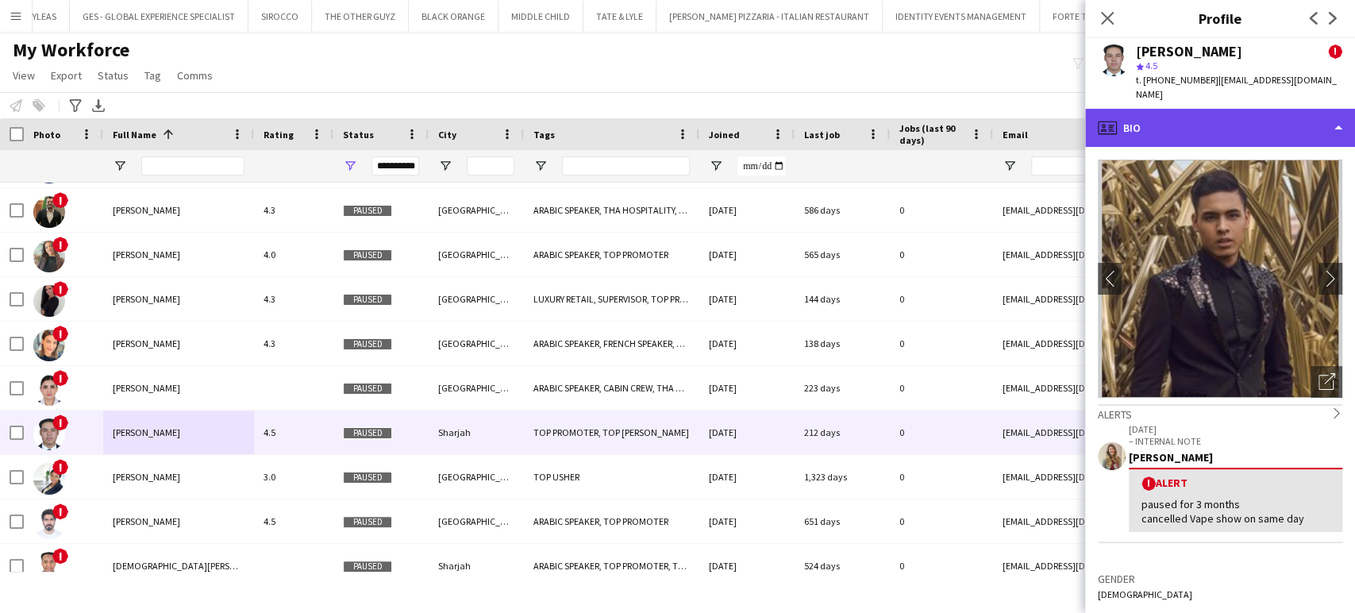
click at [1302, 110] on div "profile Bio" at bounding box center [1220, 128] width 270 height 38
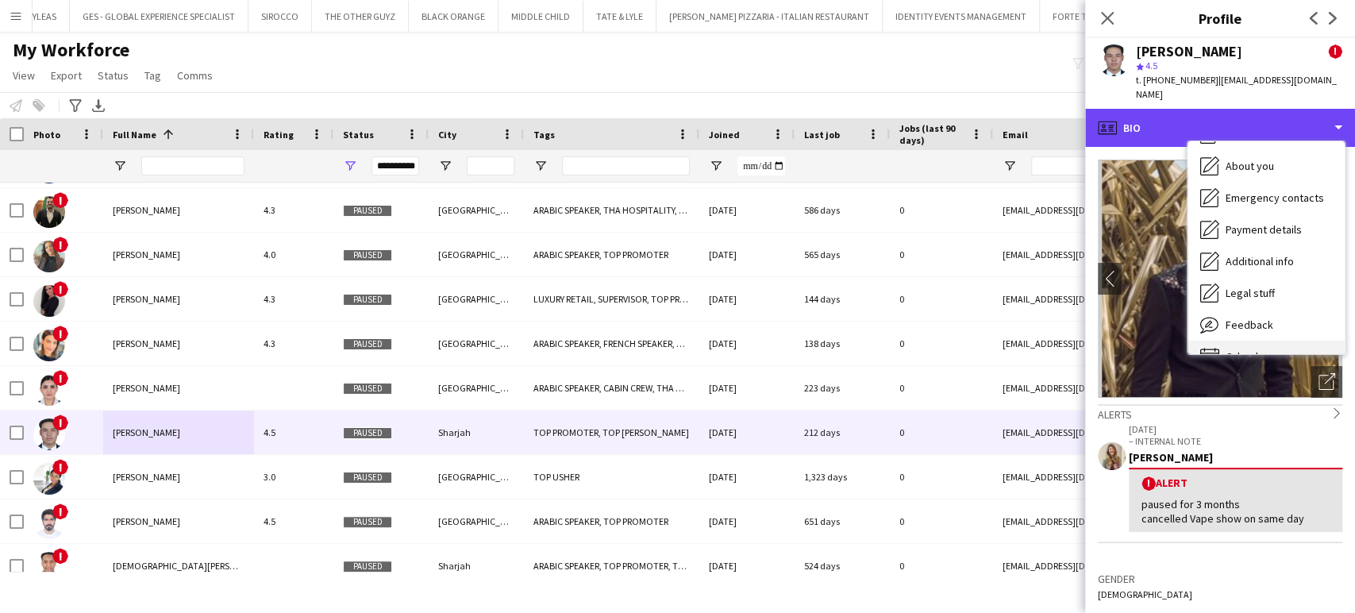
scroll to position [85, 0]
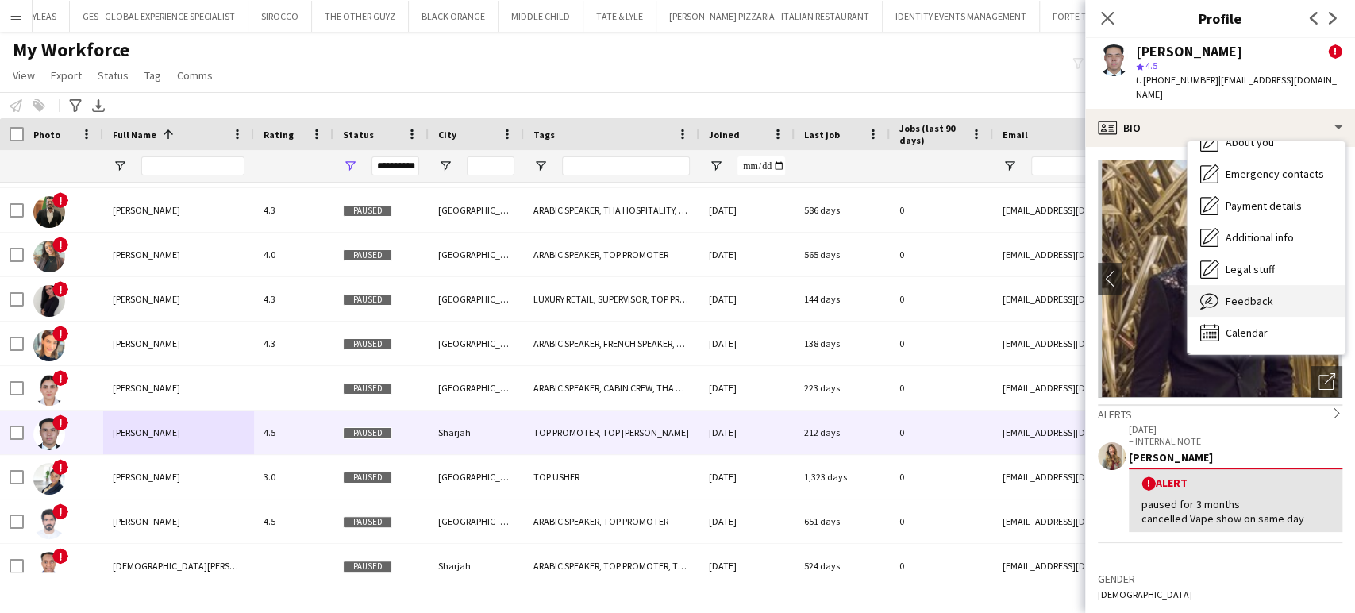
click at [1257, 294] on span "Feedback" at bounding box center [1250, 301] width 48 height 14
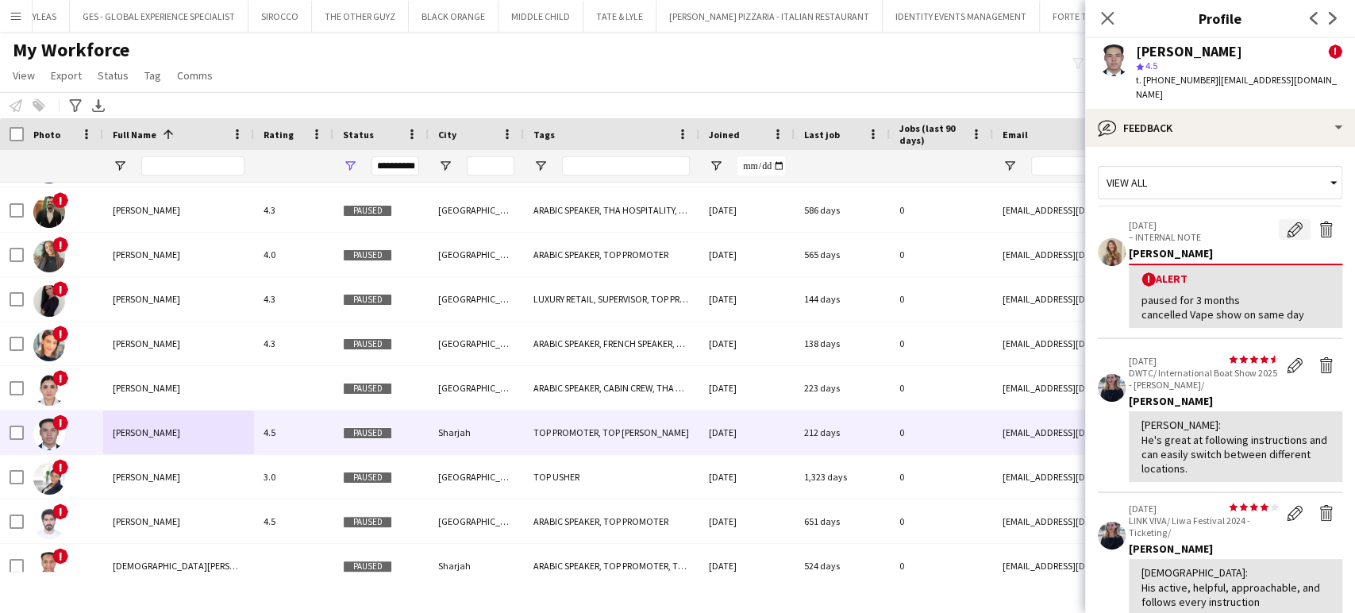
click at [1287, 221] on app-icon "Edit alert" at bounding box center [1295, 229] width 16 height 16
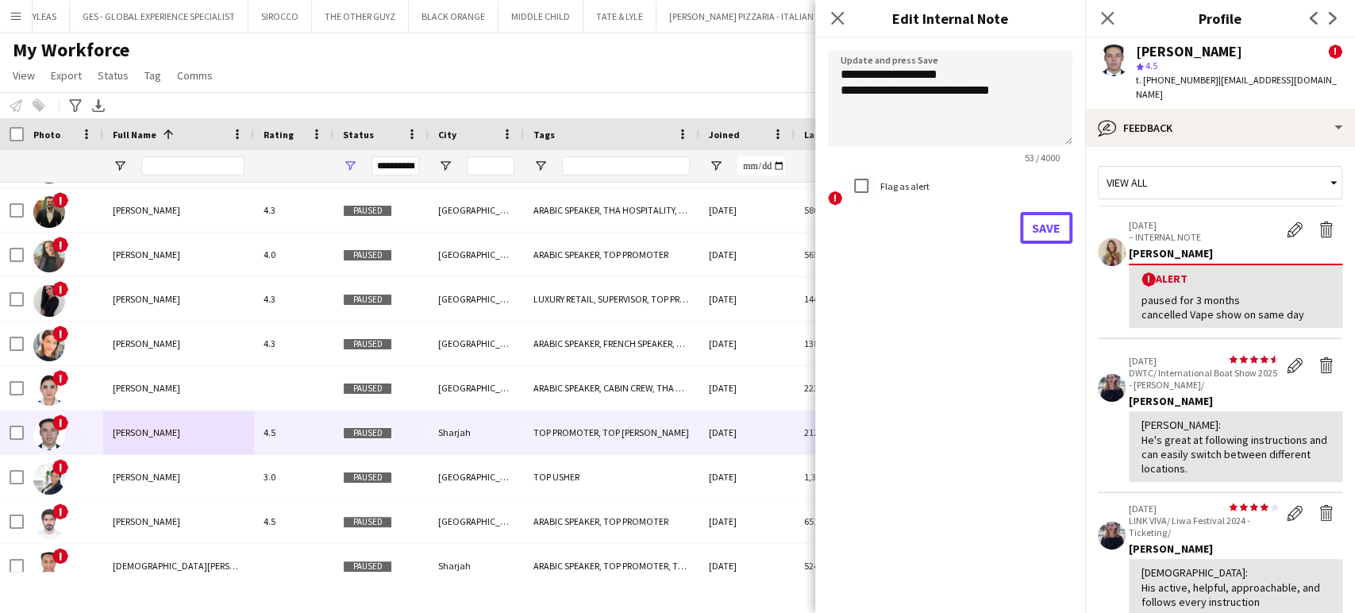
drag, startPoint x: 1058, startPoint y: 216, endPoint x: 1017, endPoint y: 360, distance: 150.3
click at [1060, 217] on button "Save" at bounding box center [1046, 228] width 52 height 32
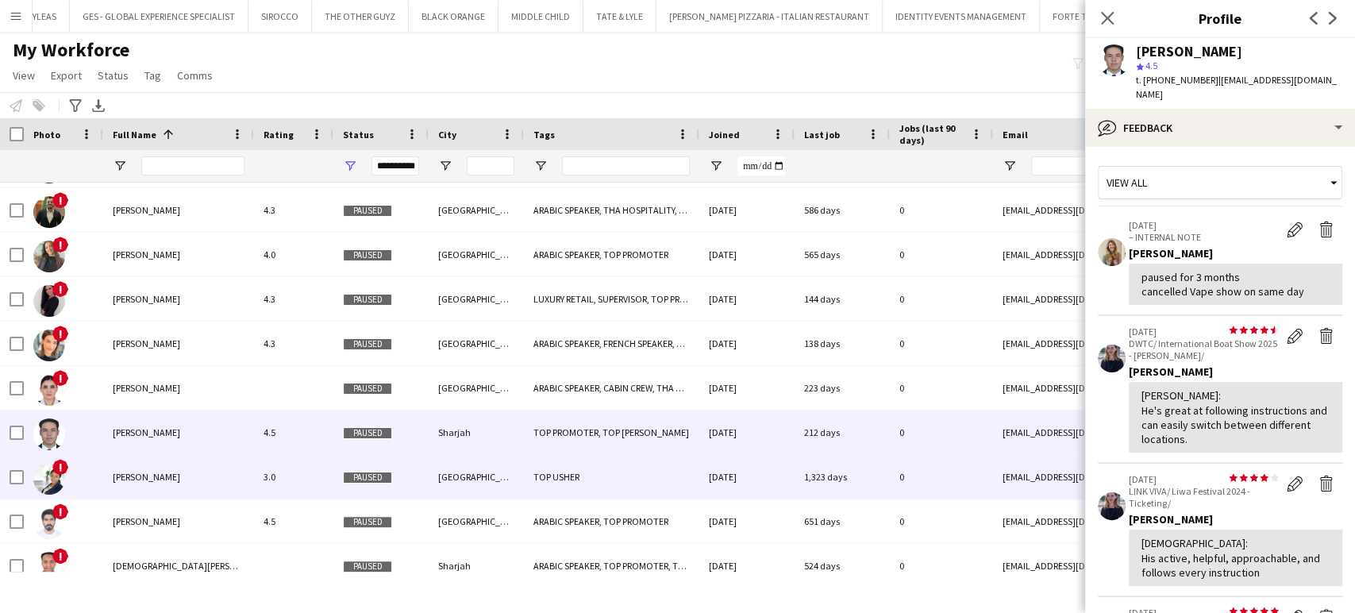
click at [143, 488] on div "Cynthia Ezekiel" at bounding box center [178, 477] width 151 height 44
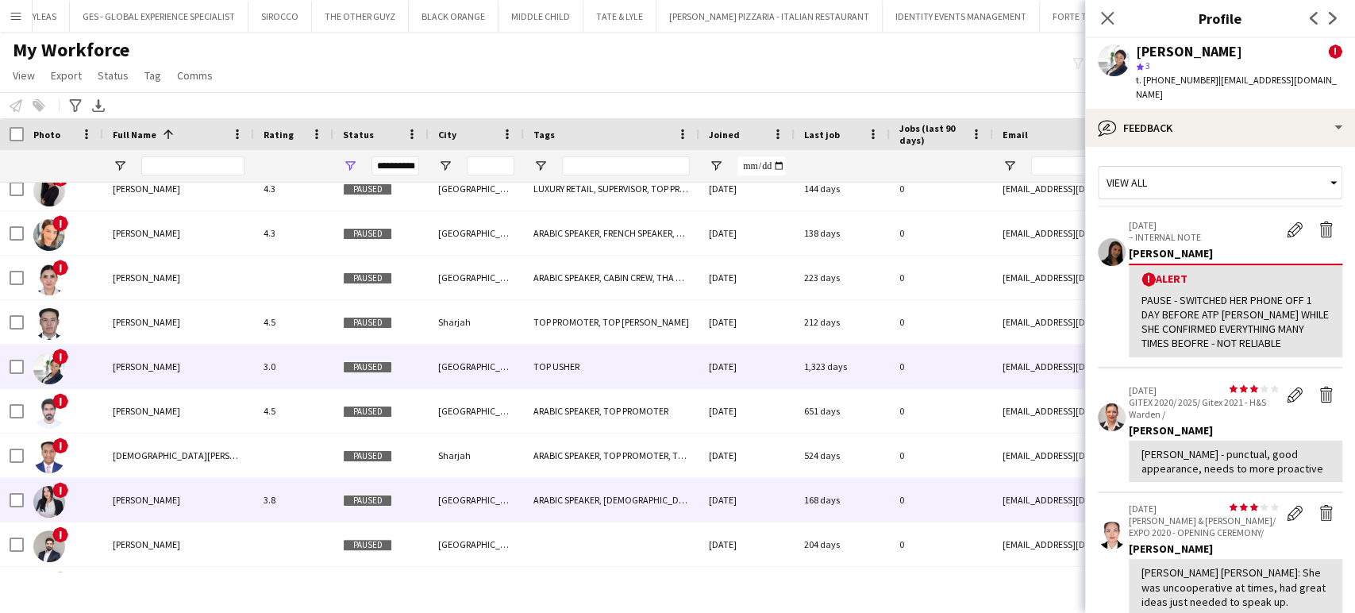
scroll to position [216, 0]
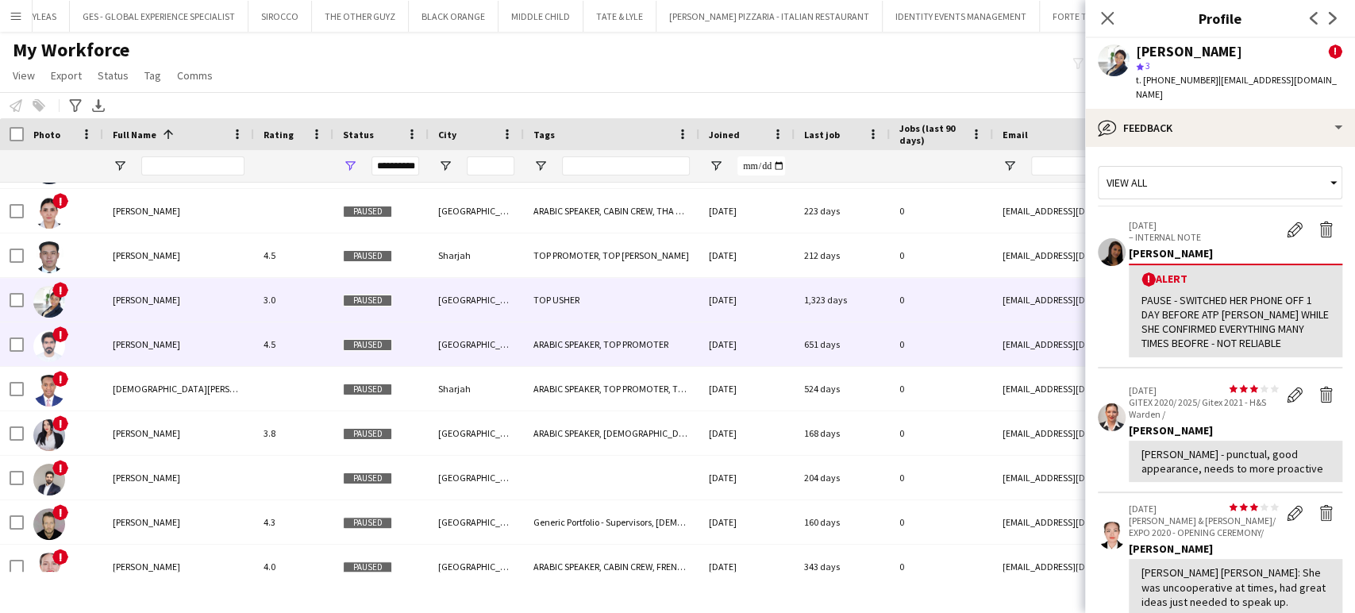
click at [123, 336] on div "Dheyab Altamimi" at bounding box center [178, 344] width 151 height 44
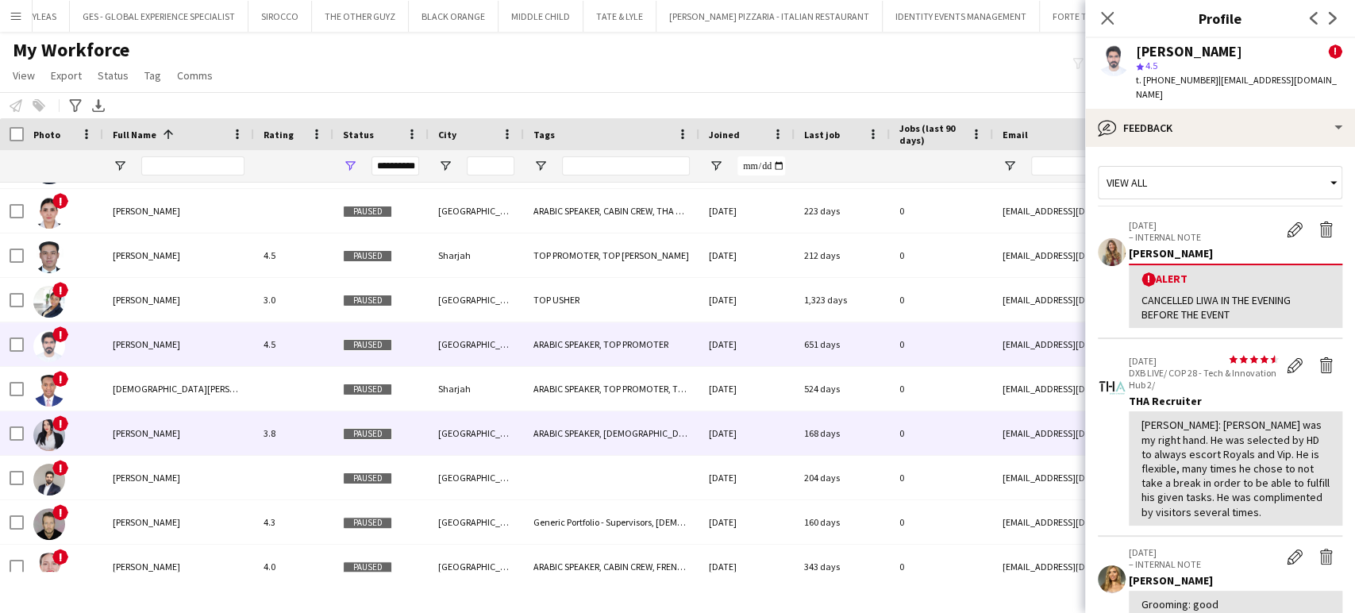
click at [155, 450] on div "Elissa Saidi" at bounding box center [178, 433] width 151 height 44
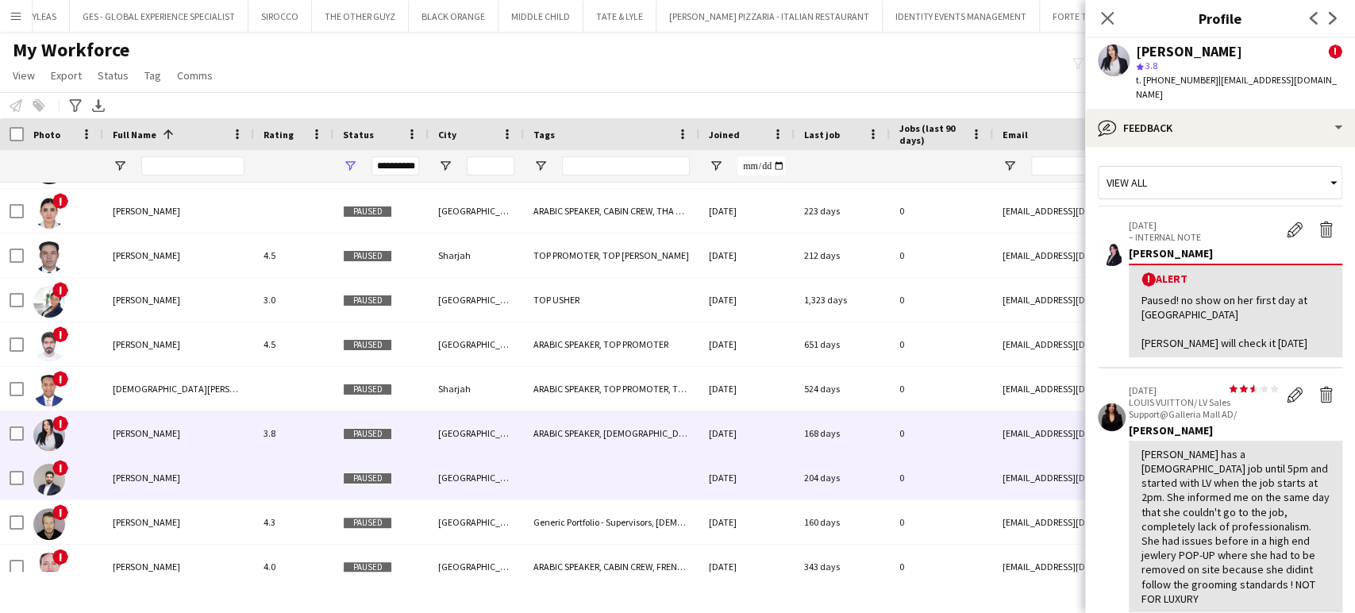
click at [158, 481] on span "Eslam Gaafar" at bounding box center [146, 478] width 67 height 12
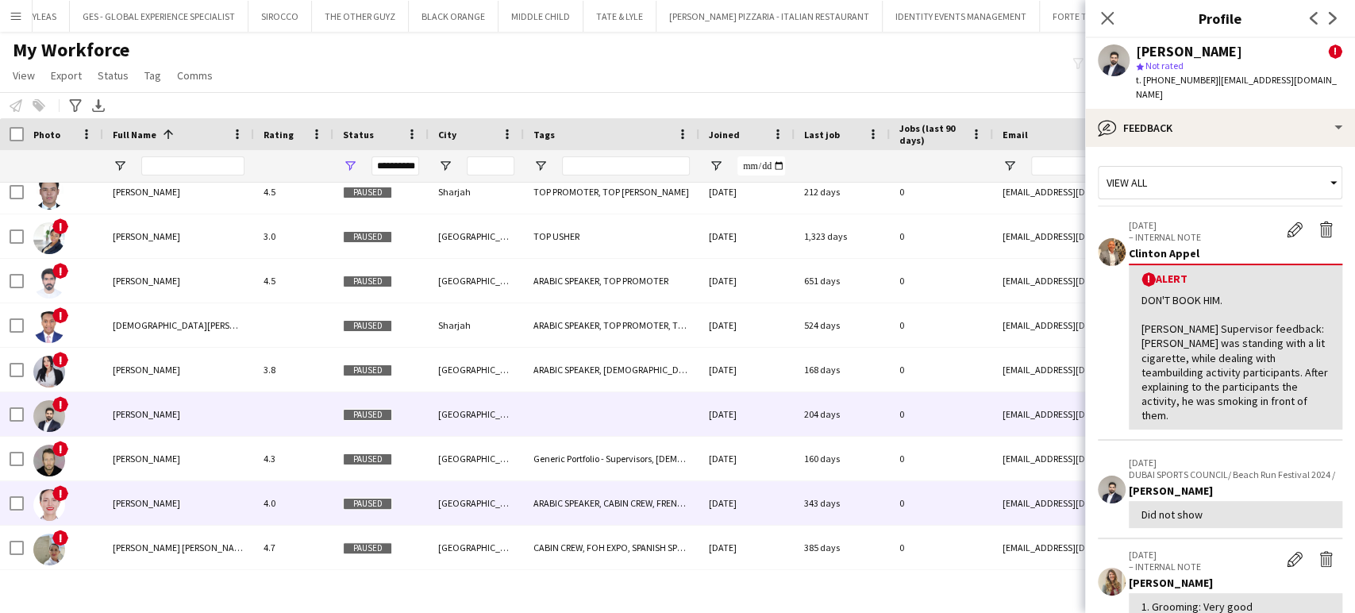
scroll to position [304, 0]
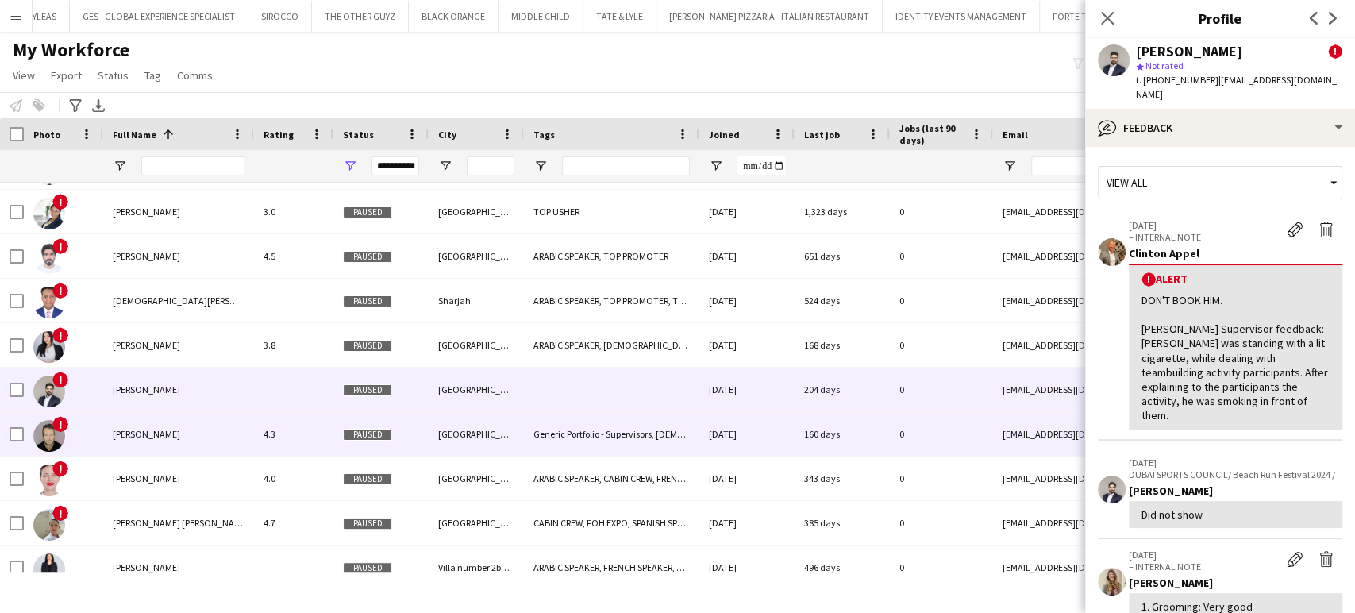
click at [114, 430] on span "Facundo Ibanez" at bounding box center [146, 434] width 67 height 12
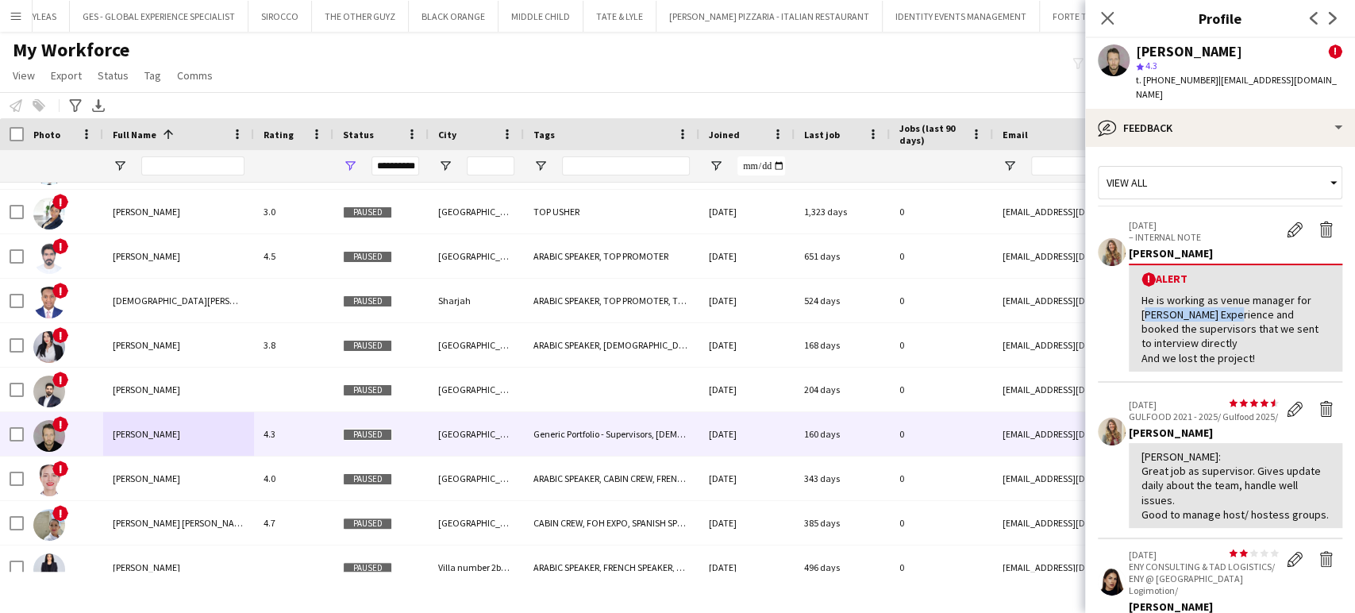
drag, startPoint x: 1144, startPoint y: 303, endPoint x: 1222, endPoint y: 303, distance: 77.8
click at [1222, 303] on div "He is working as venue manager for Messi Experience and booked the supervisors …" at bounding box center [1235, 329] width 188 height 72
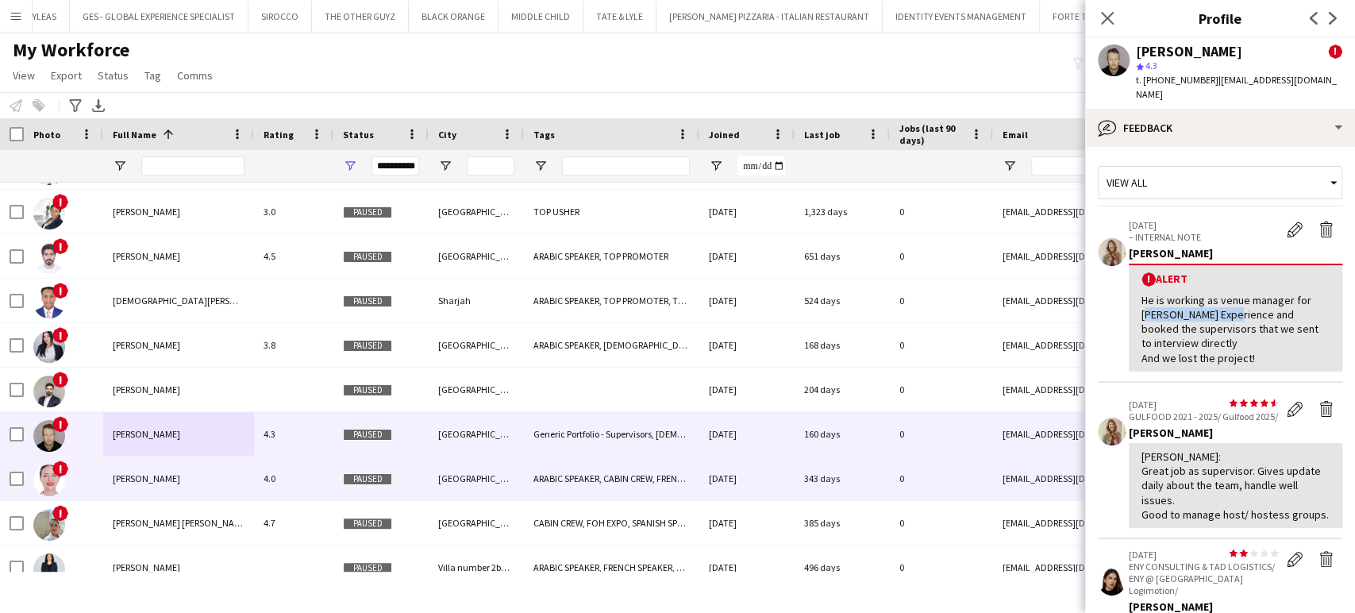
click at [141, 487] on div "Ghayda Bouazizi" at bounding box center [178, 478] width 151 height 44
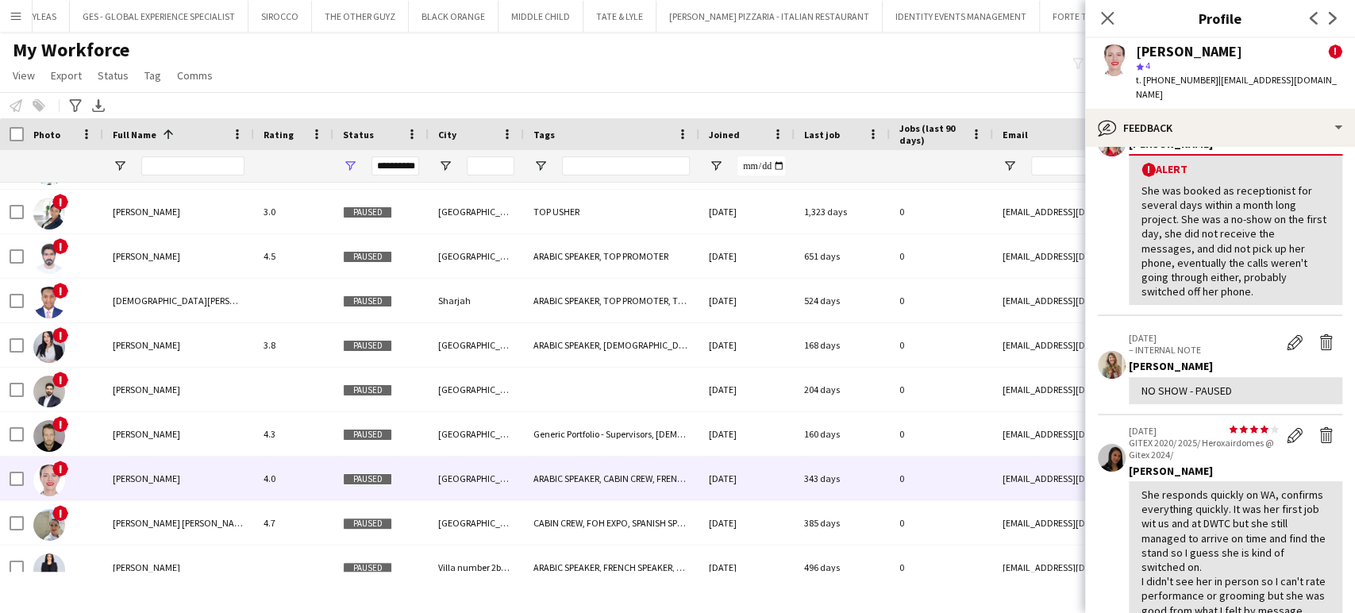
scroll to position [176, 0]
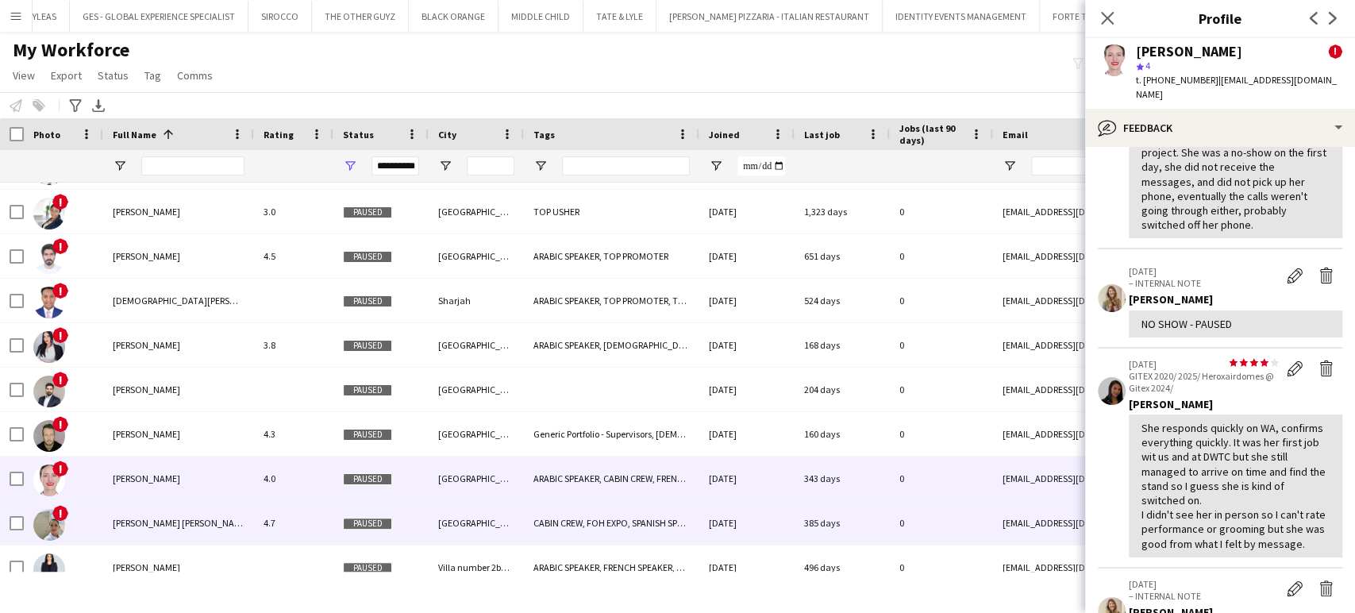
click at [105, 515] on div "Hanna Howells Leiton" at bounding box center [178, 523] width 151 height 44
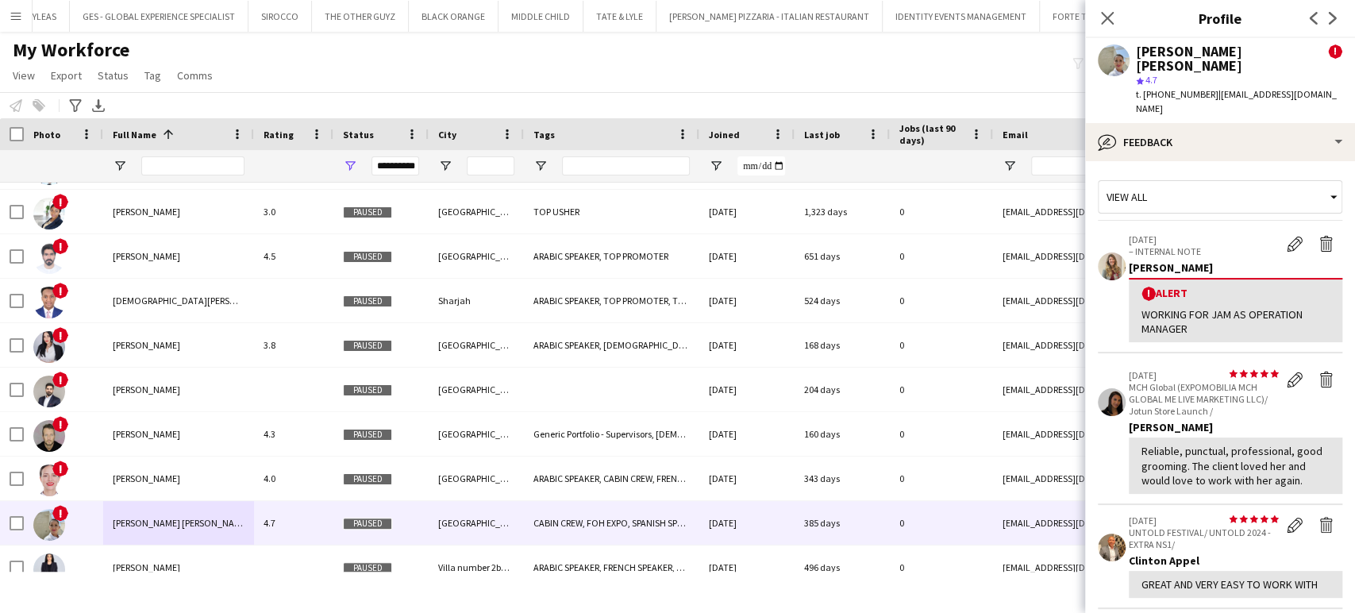
drag, startPoint x: 1155, startPoint y: 283, endPoint x: 1342, endPoint y: 299, distance: 188.1
click at [1342, 299] on app-crew-profile-feedback-tab "View all 01-11-2024 – INTERNAL NOTE Edit alert Delete alert Viviane Melatti ! A…" at bounding box center [1220, 387] width 270 height 452
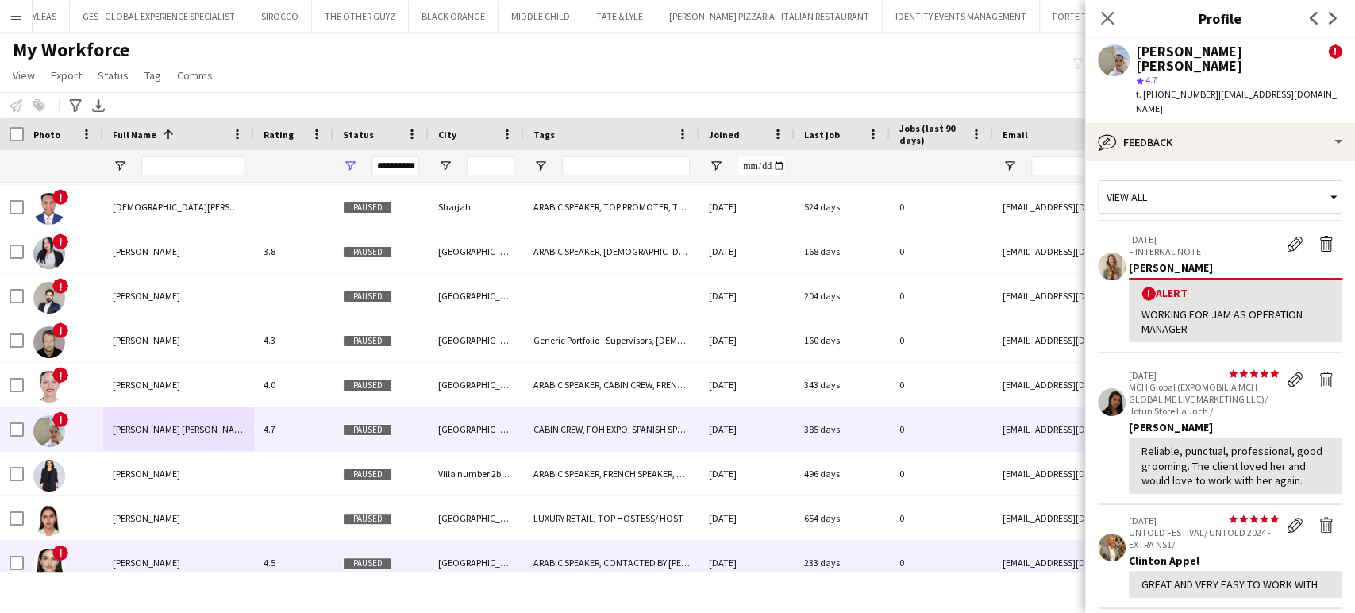
scroll to position [480, 0]
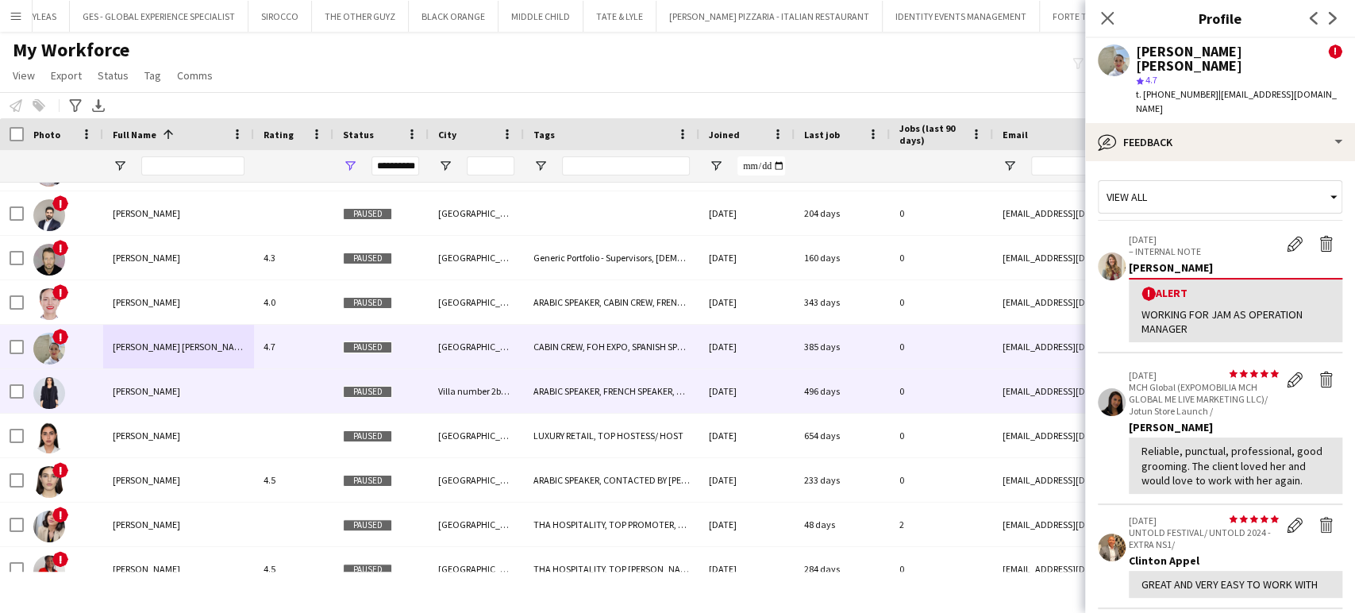
click at [162, 390] on span "Hayet Aouini" at bounding box center [146, 391] width 67 height 12
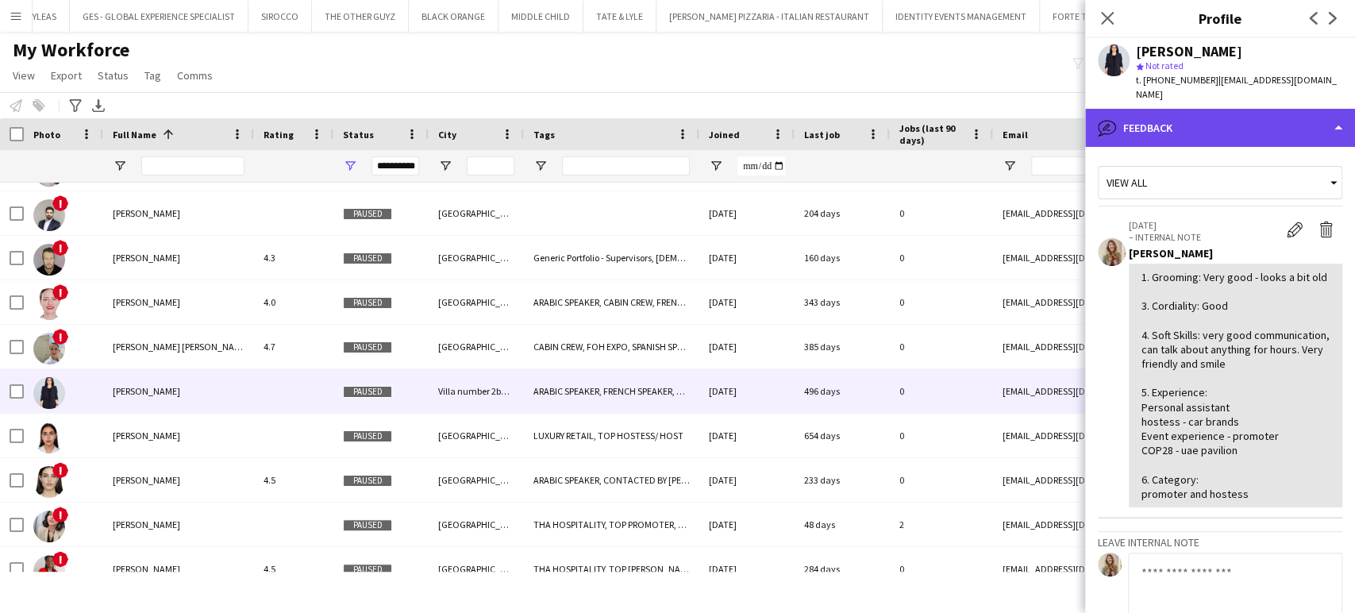
click at [1196, 109] on div "bubble-pencil Feedback" at bounding box center [1220, 128] width 270 height 38
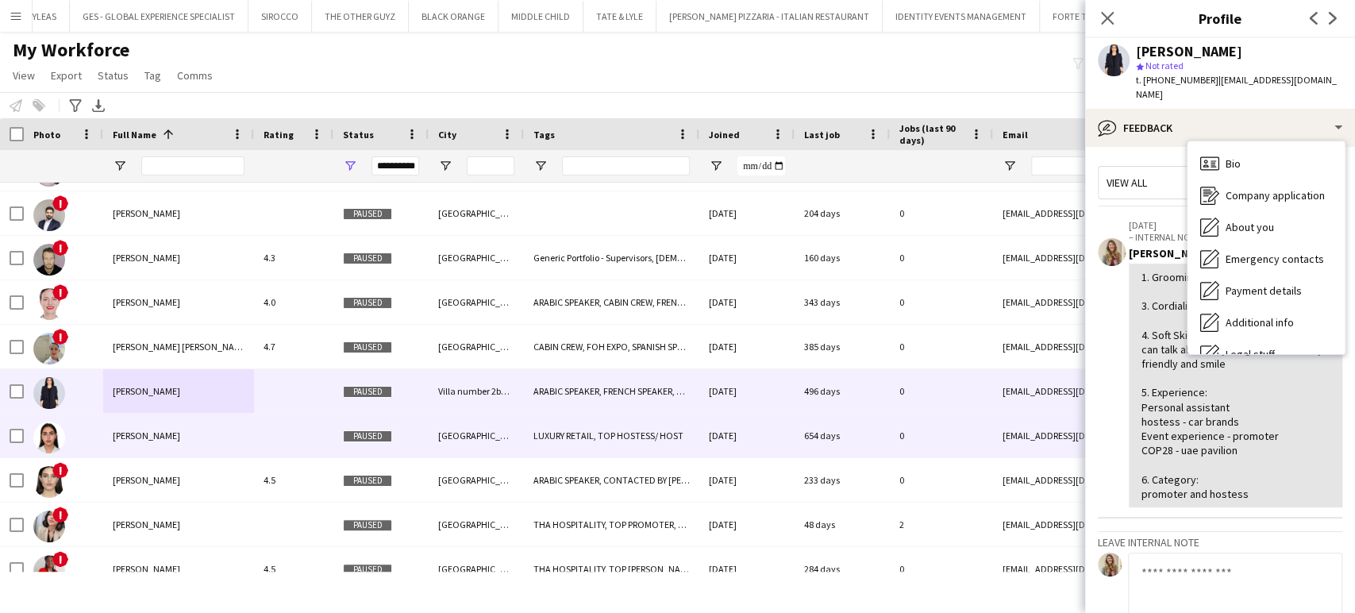
drag, startPoint x: 139, startPoint y: 430, endPoint x: 151, endPoint y: 430, distance: 11.9
click at [140, 430] on span "Hiba Daaboul" at bounding box center [146, 435] width 67 height 12
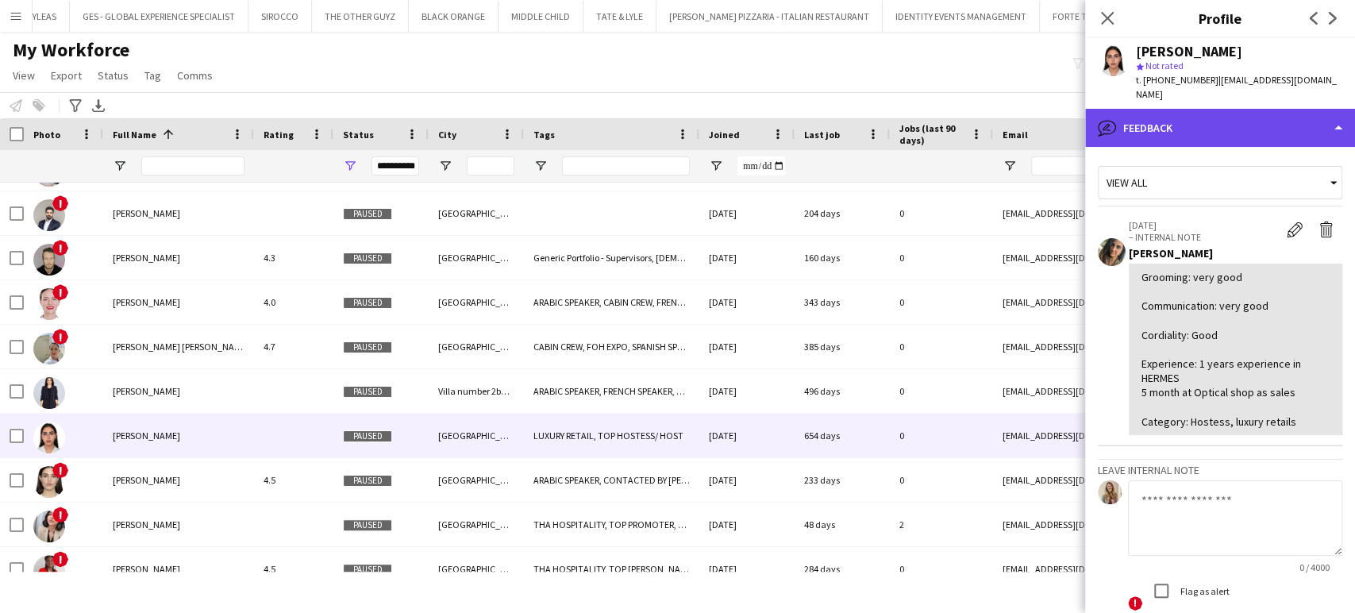
click at [1201, 119] on div "bubble-pencil Feedback" at bounding box center [1220, 128] width 270 height 38
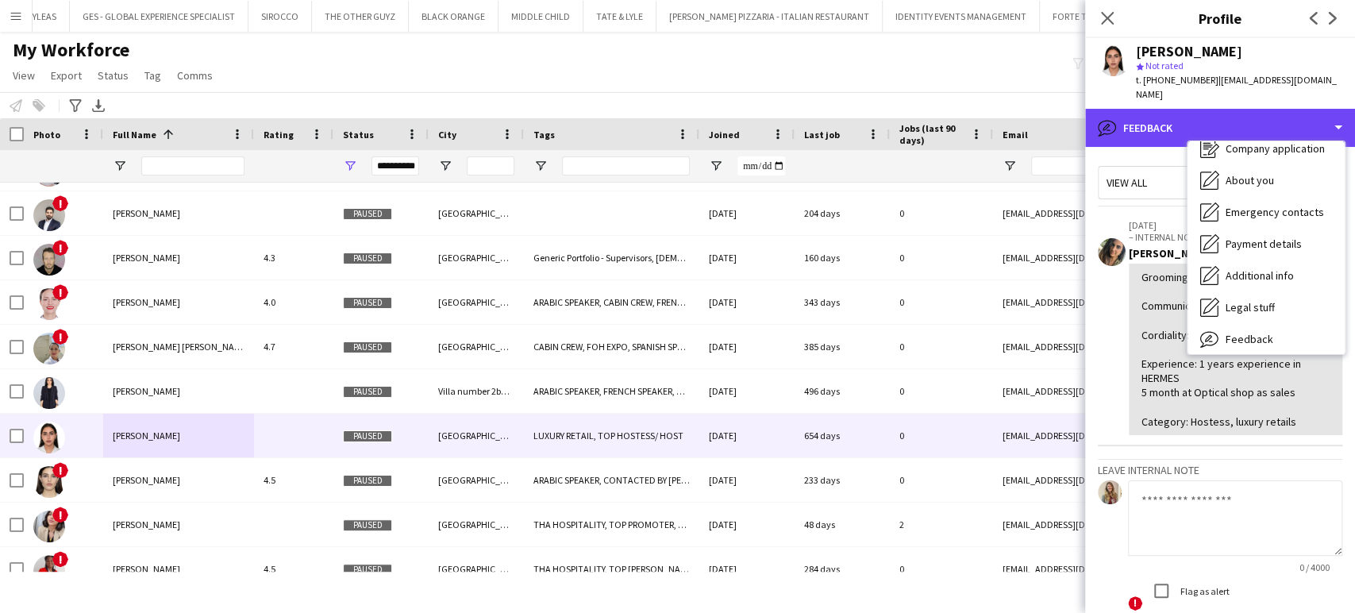
scroll to position [85, 0]
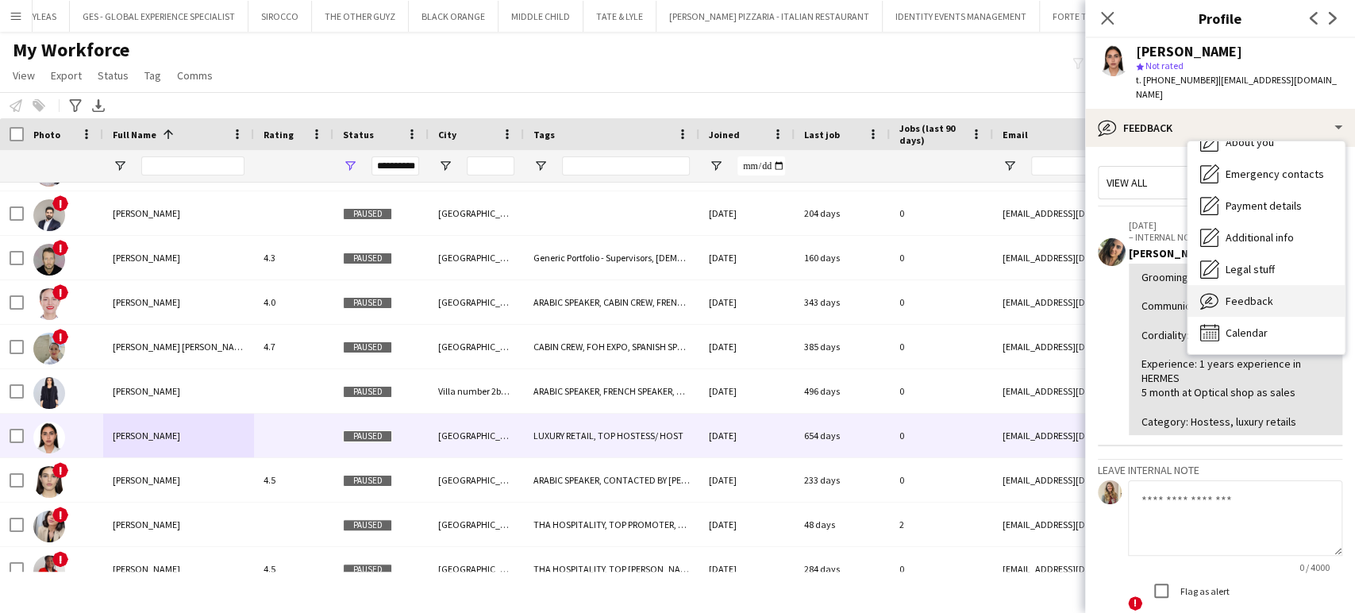
click at [1238, 294] on span "Feedback" at bounding box center [1250, 301] width 48 height 14
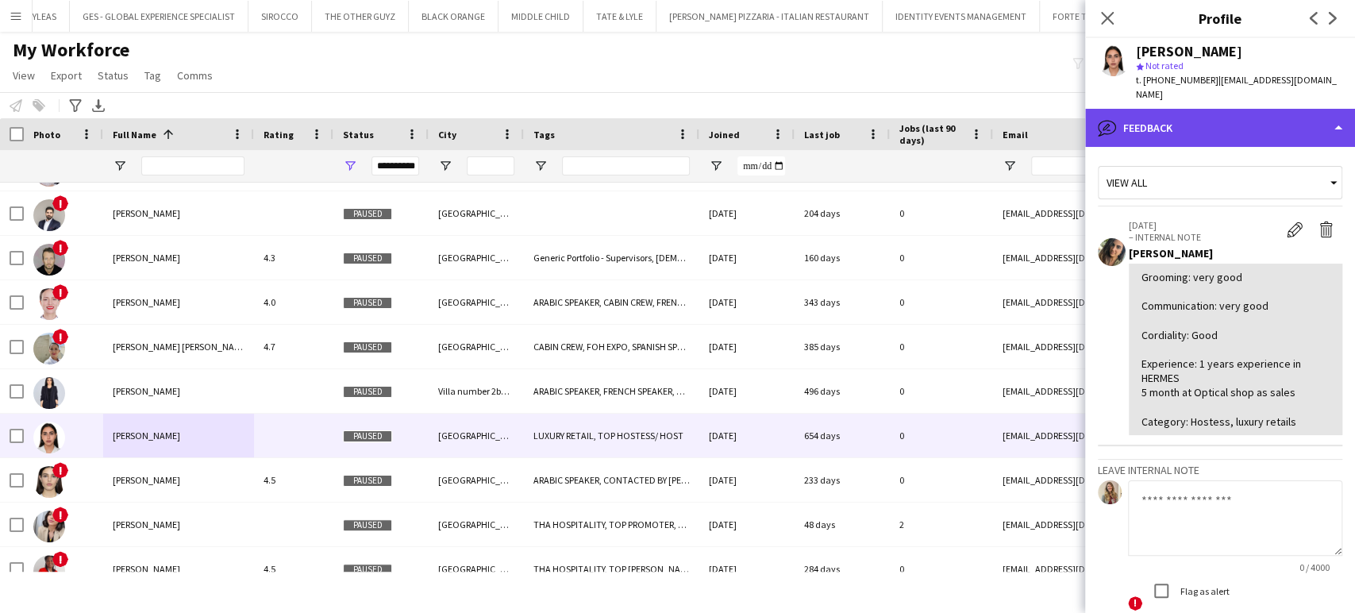
click at [1188, 109] on div "bubble-pencil Feedback" at bounding box center [1220, 128] width 270 height 38
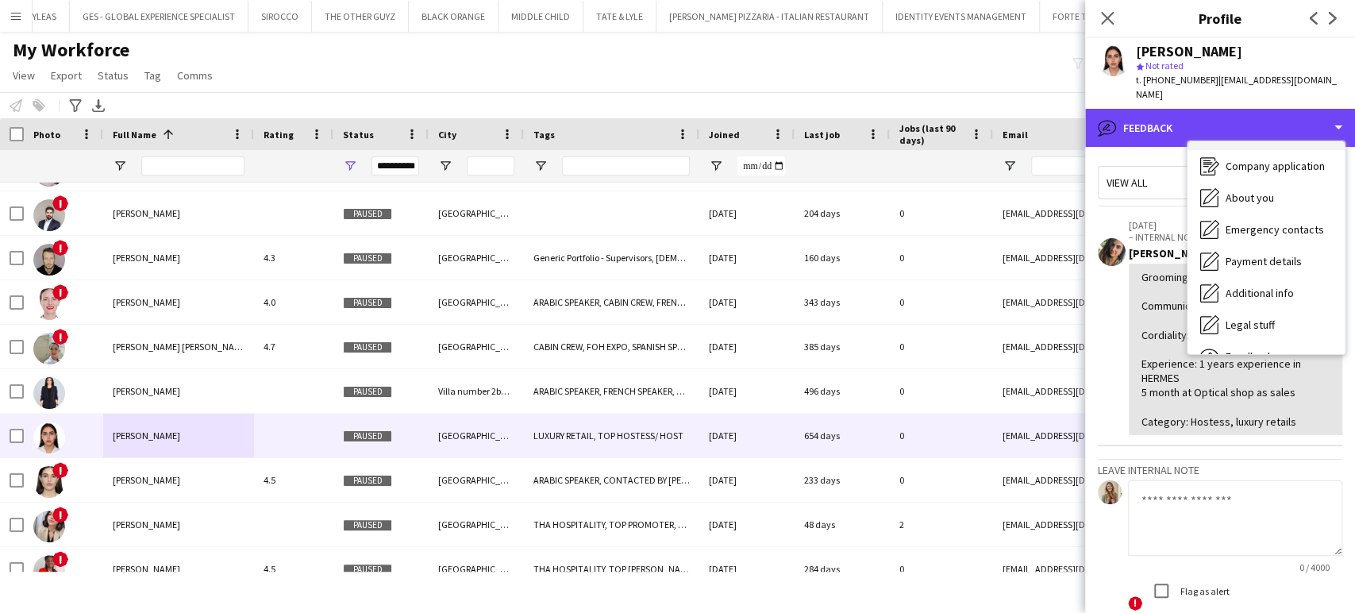
scroll to position [0, 0]
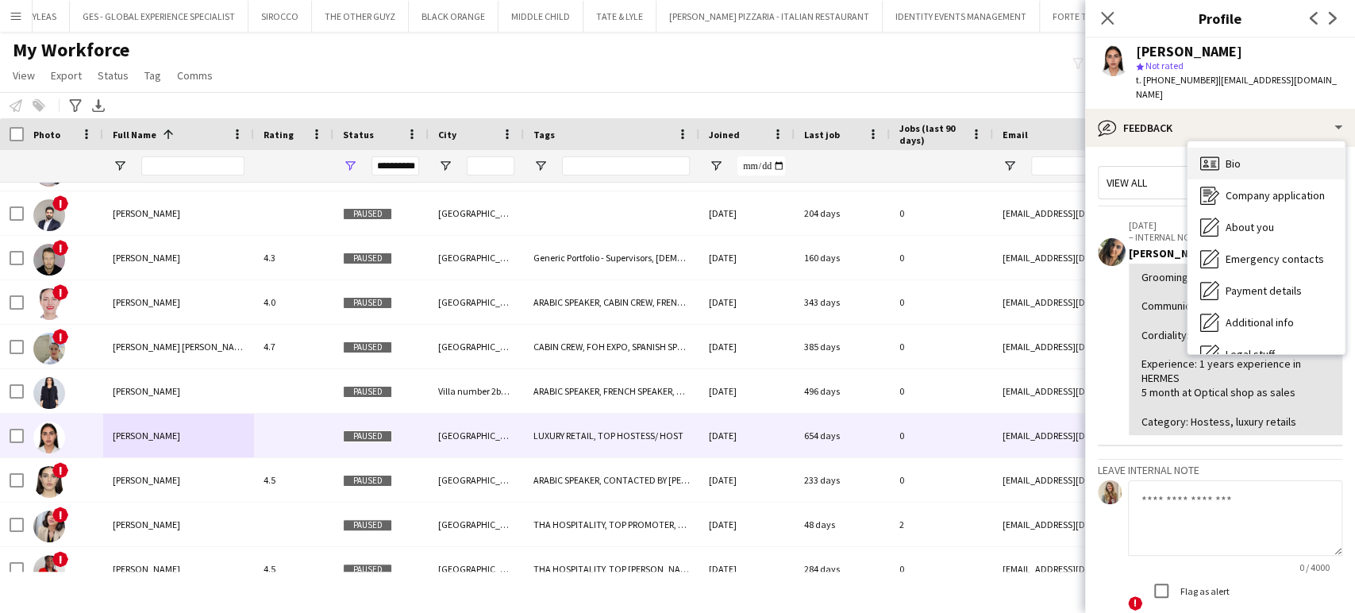
click at [1231, 156] on span "Bio" at bounding box center [1233, 163] width 15 height 14
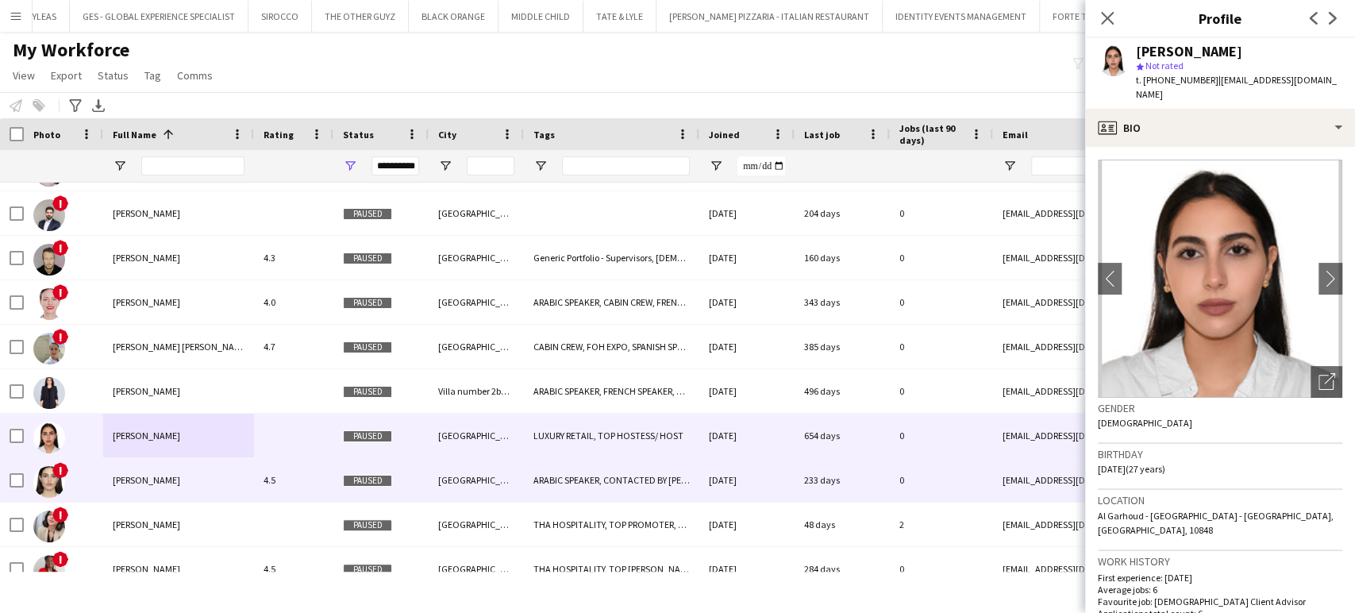
click at [101, 493] on div "!" at bounding box center [63, 480] width 79 height 44
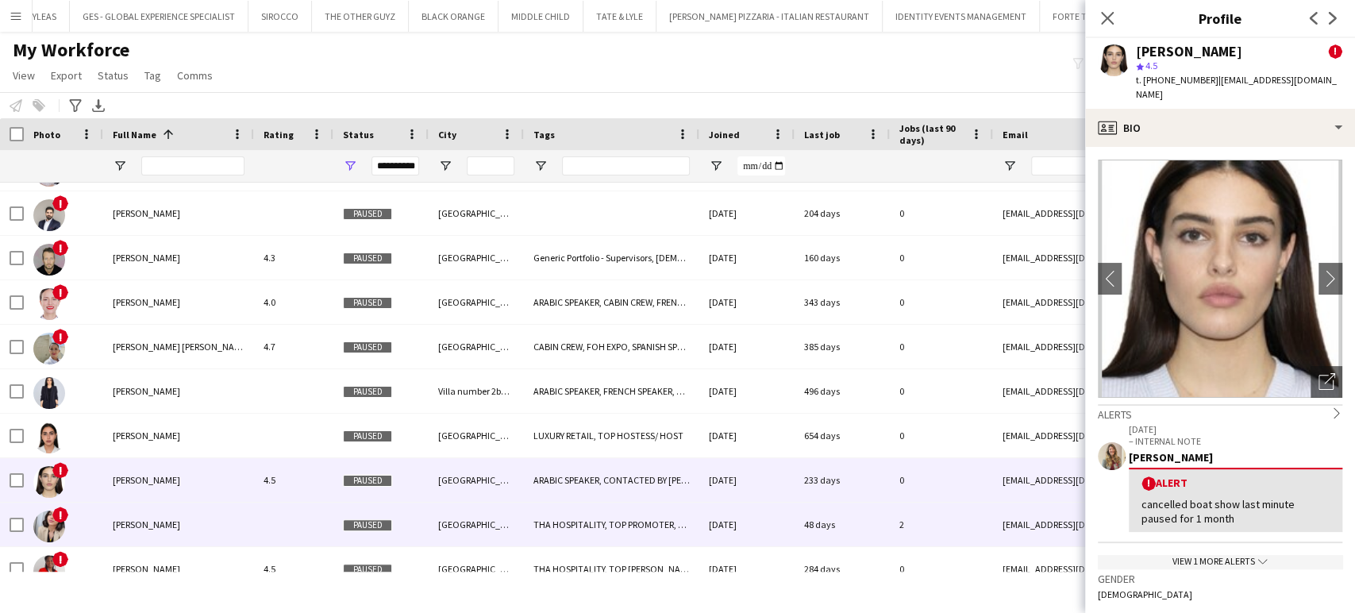
click at [86, 508] on div "!" at bounding box center [63, 524] width 79 height 44
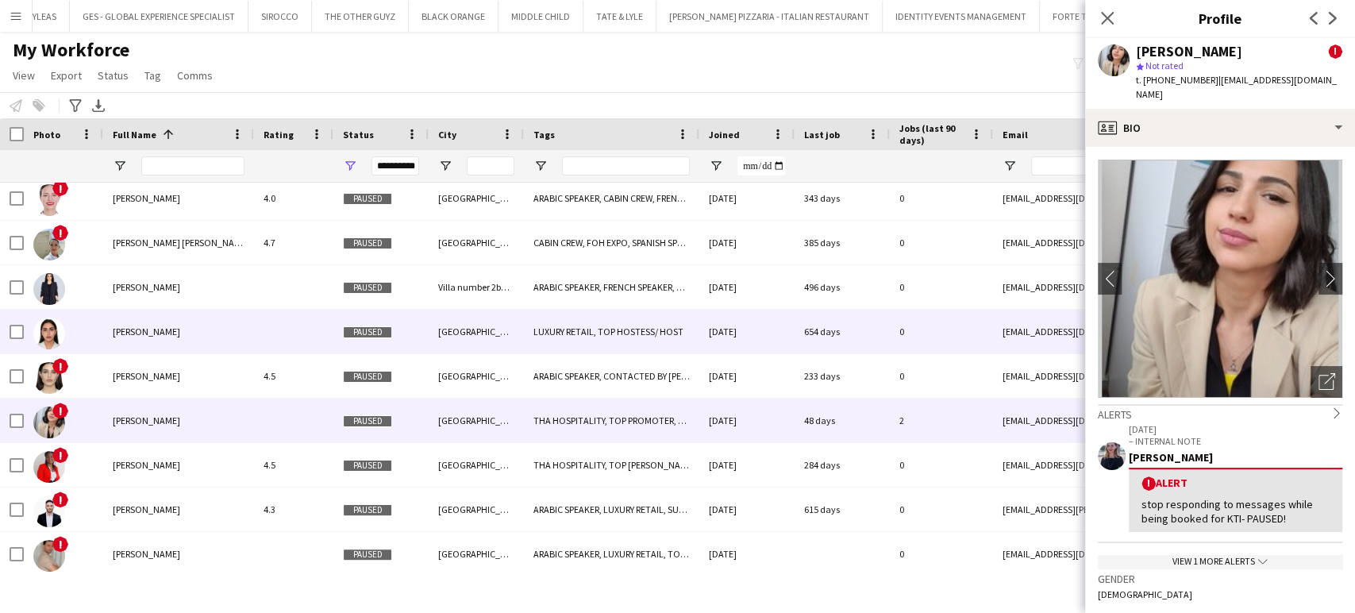
scroll to position [656, 0]
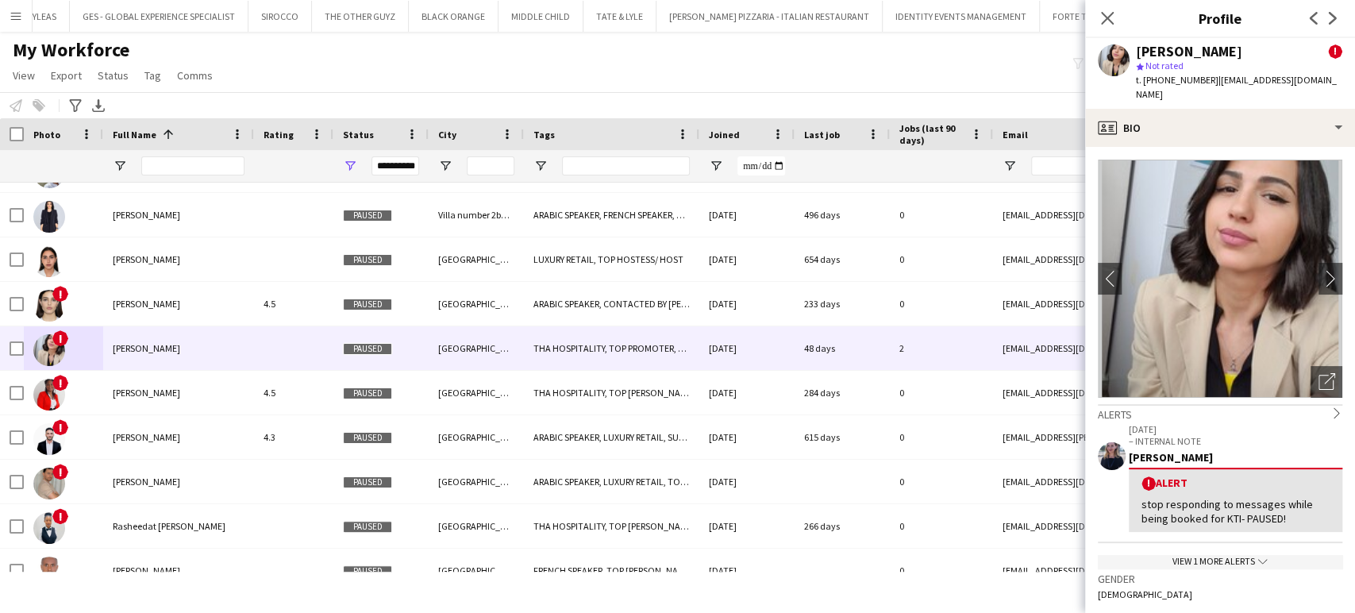
click at [1212, 555] on div "View 1 more alerts chevron-down" at bounding box center [1220, 561] width 244 height 13
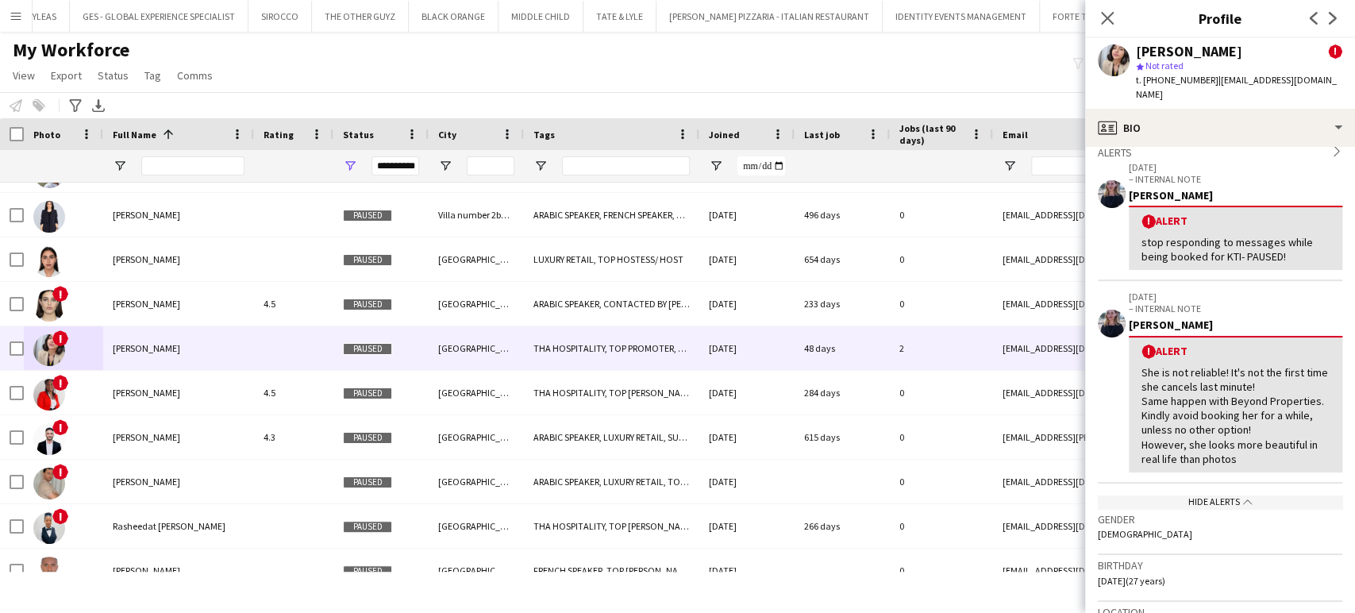
scroll to position [264, 0]
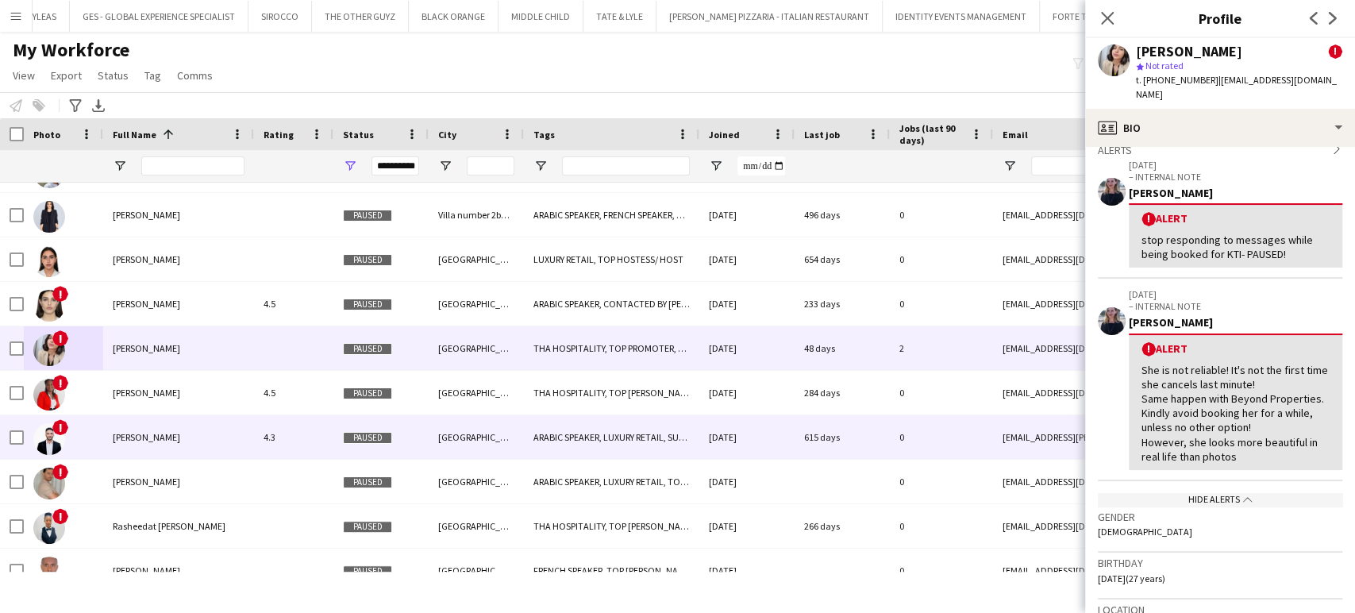
click at [132, 440] on span "Nawaf Alansari" at bounding box center [146, 437] width 67 height 12
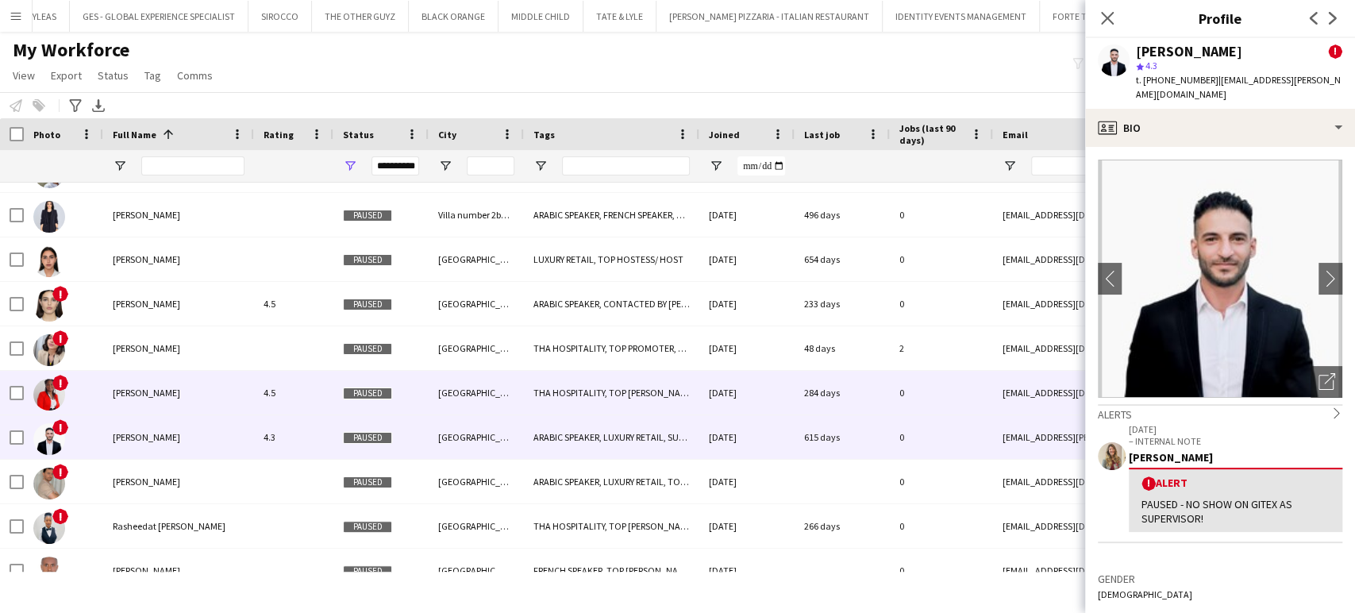
click at [180, 392] on span "LEA FAITH ACHOTIA" at bounding box center [146, 393] width 67 height 12
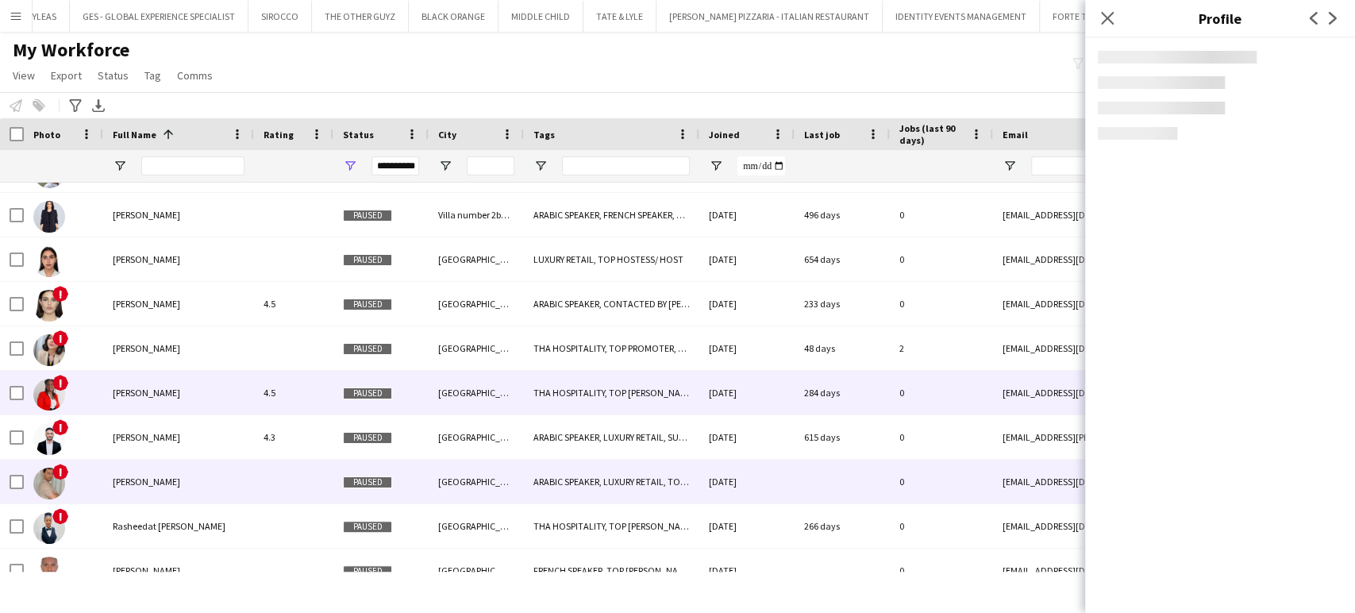
click at [125, 479] on span "Omar Afisa" at bounding box center [146, 481] width 67 height 12
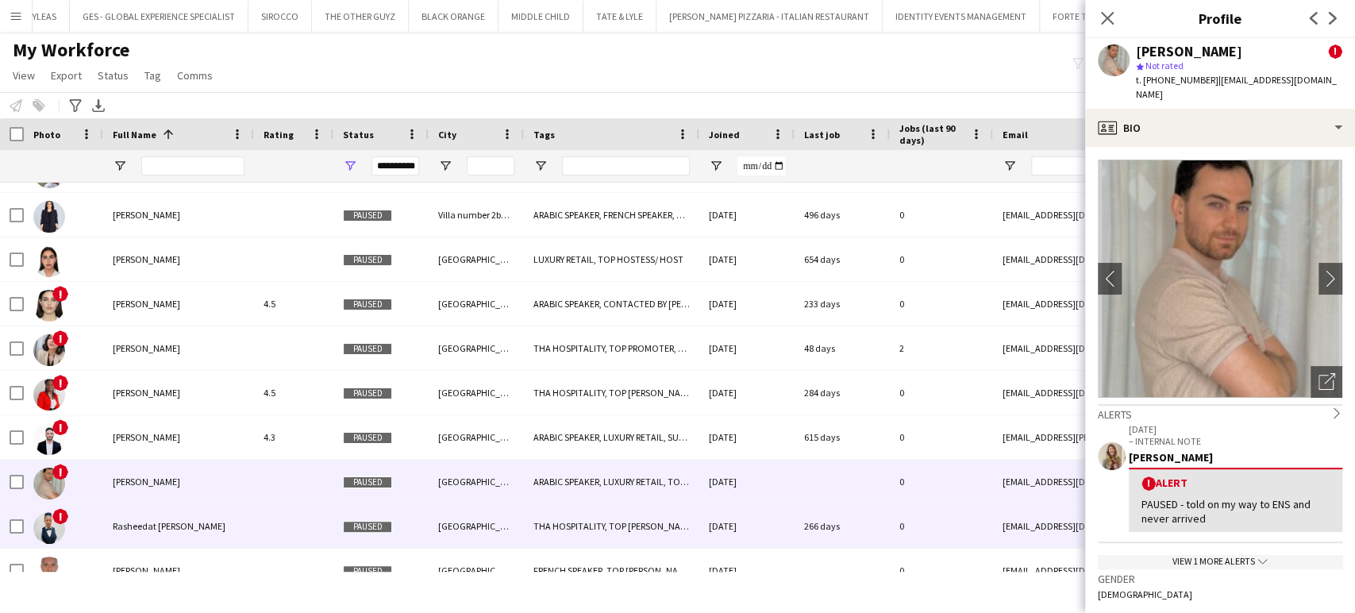
click at [150, 525] on span "Rasheedat opeyemi Otiti" at bounding box center [169, 526] width 113 height 12
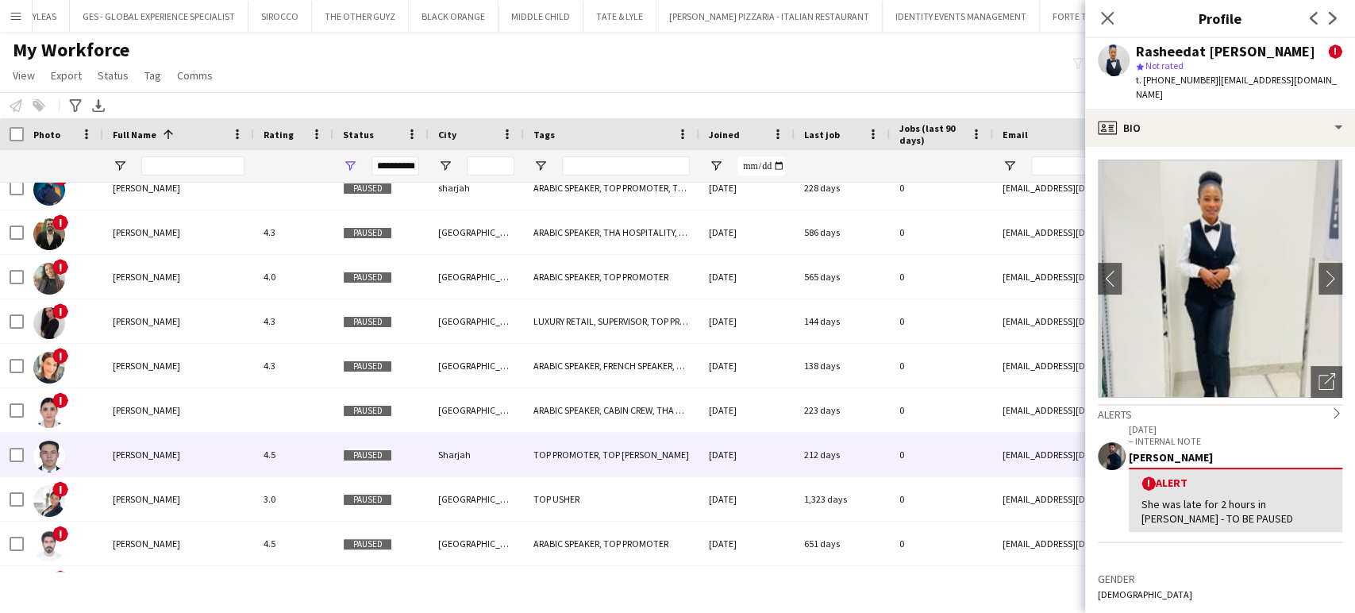
scroll to position [0, 0]
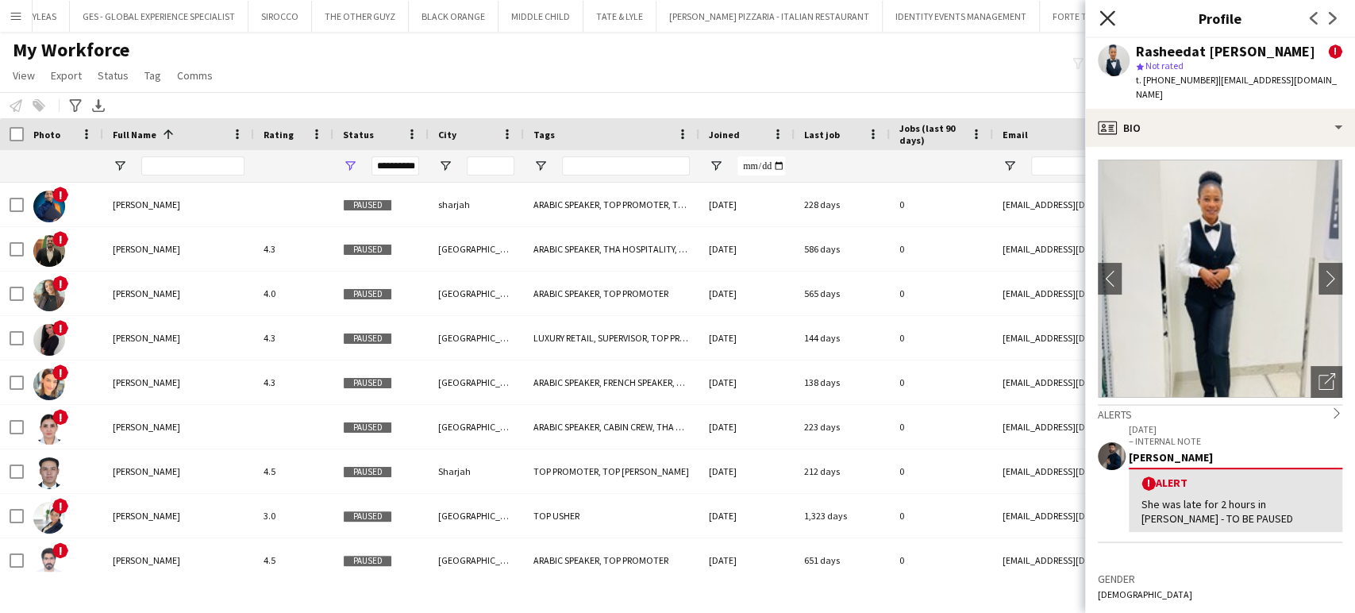
click at [1105, 20] on icon at bounding box center [1106, 17] width 15 height 15
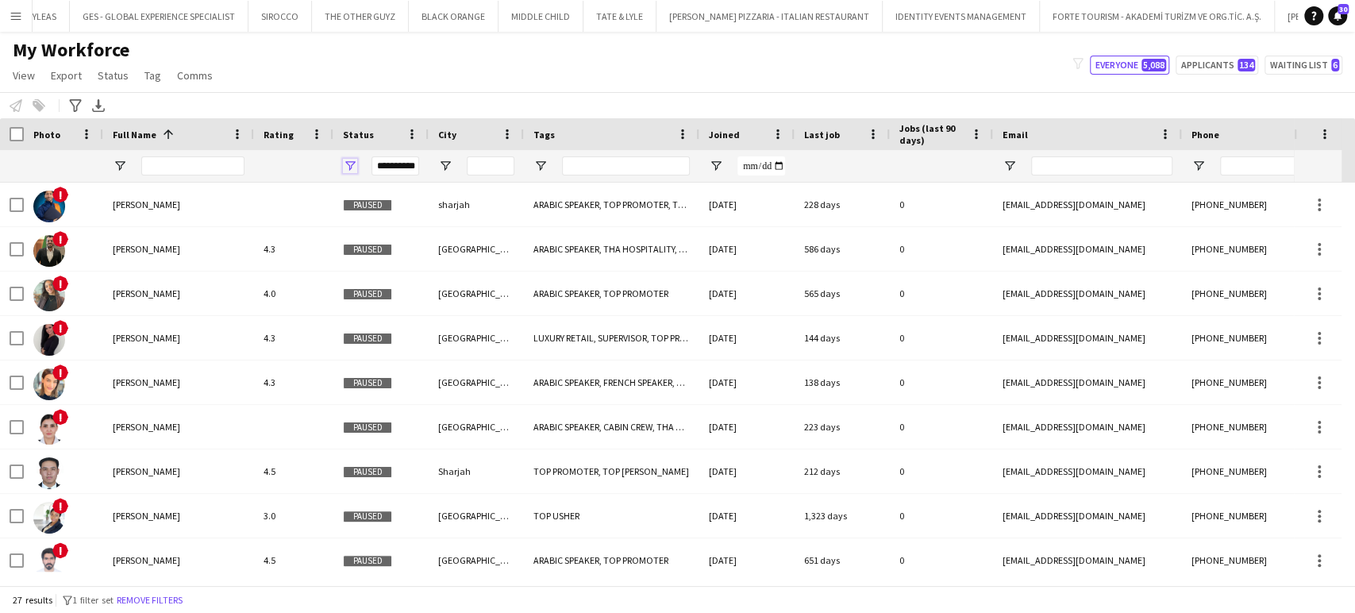
click at [347, 164] on span "Open Filter Menu" at bounding box center [350, 166] width 14 height 14
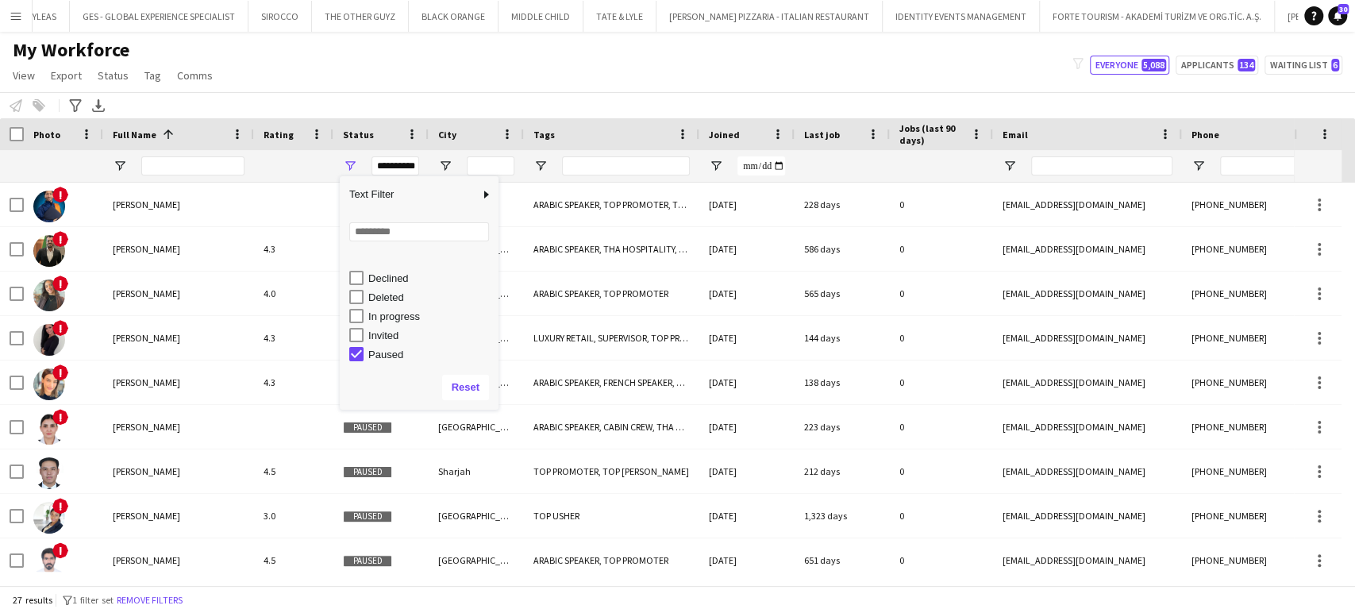
scroll to position [88, 0]
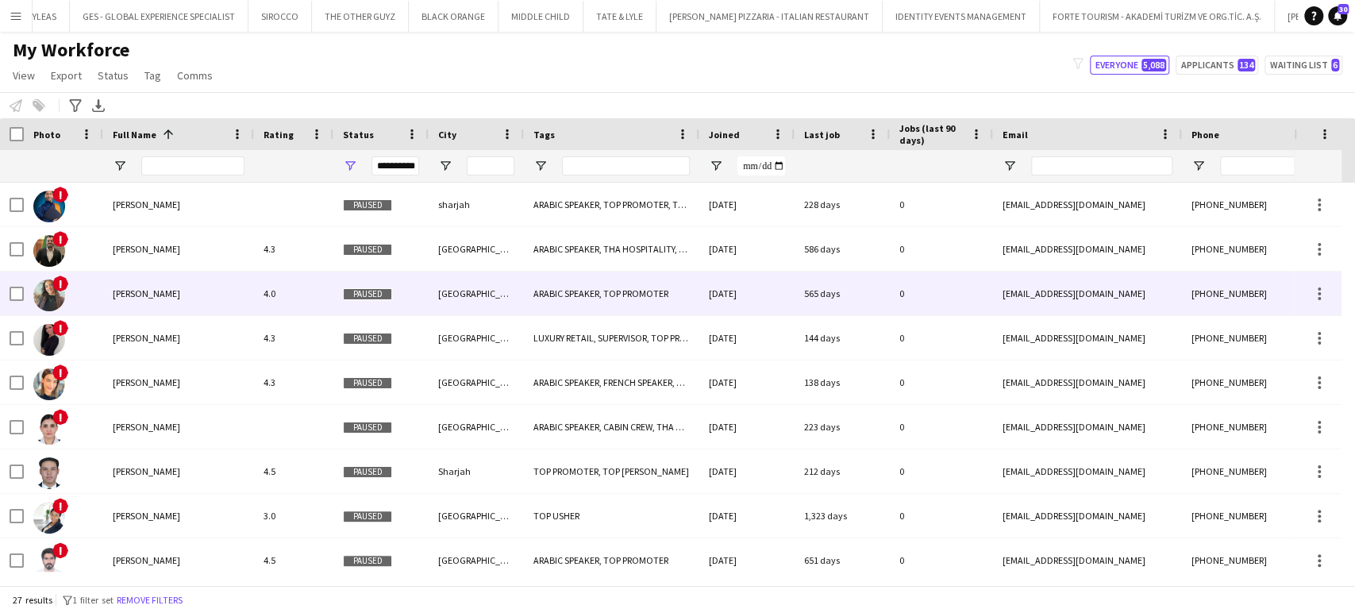
click at [129, 300] on div "Amna Ali" at bounding box center [178, 293] width 151 height 44
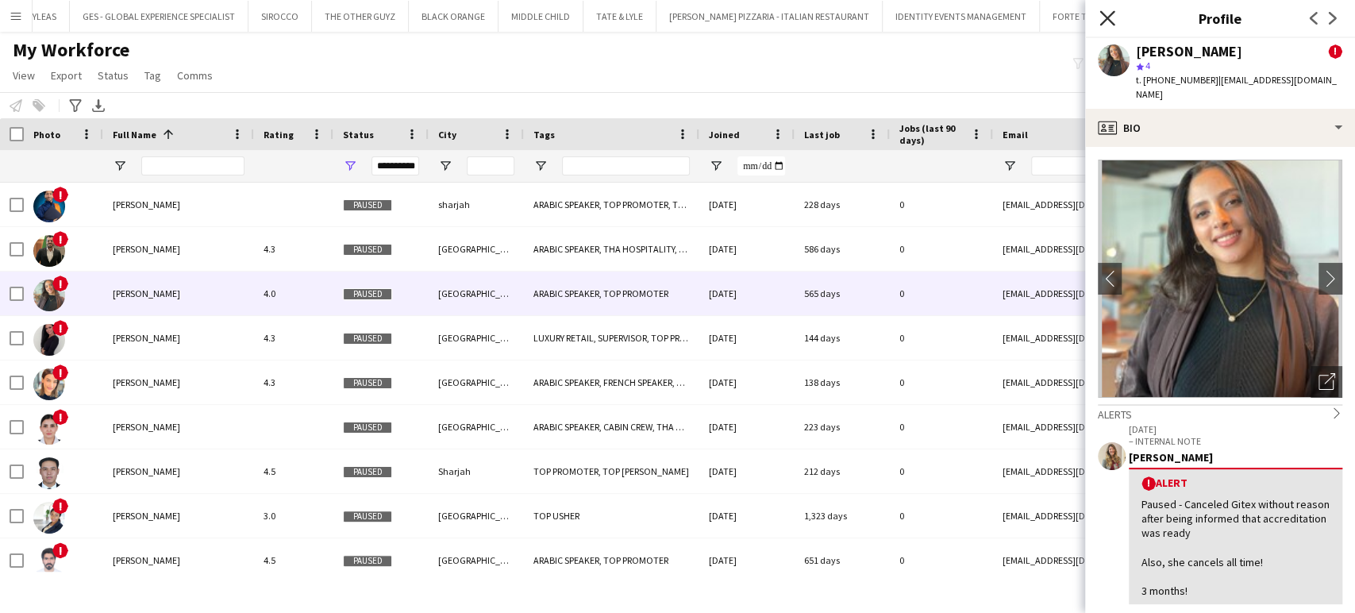
click at [1107, 19] on icon at bounding box center [1106, 17] width 15 height 15
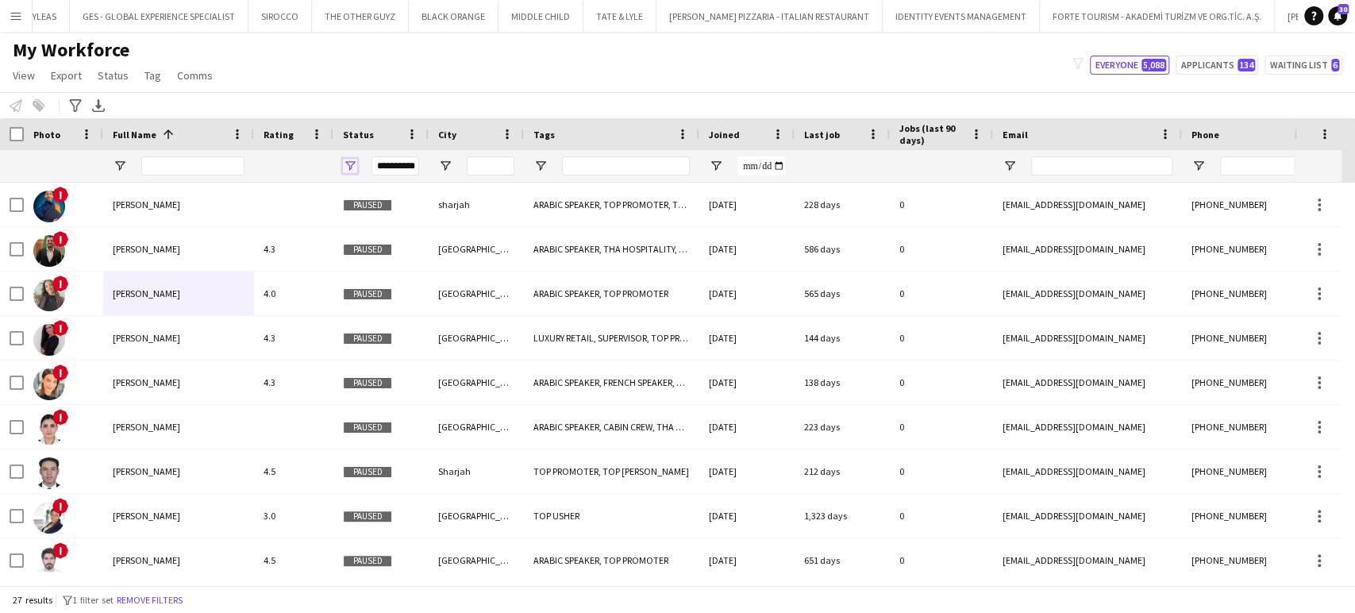
click at [352, 159] on span "Open Filter Menu" at bounding box center [350, 166] width 14 height 14
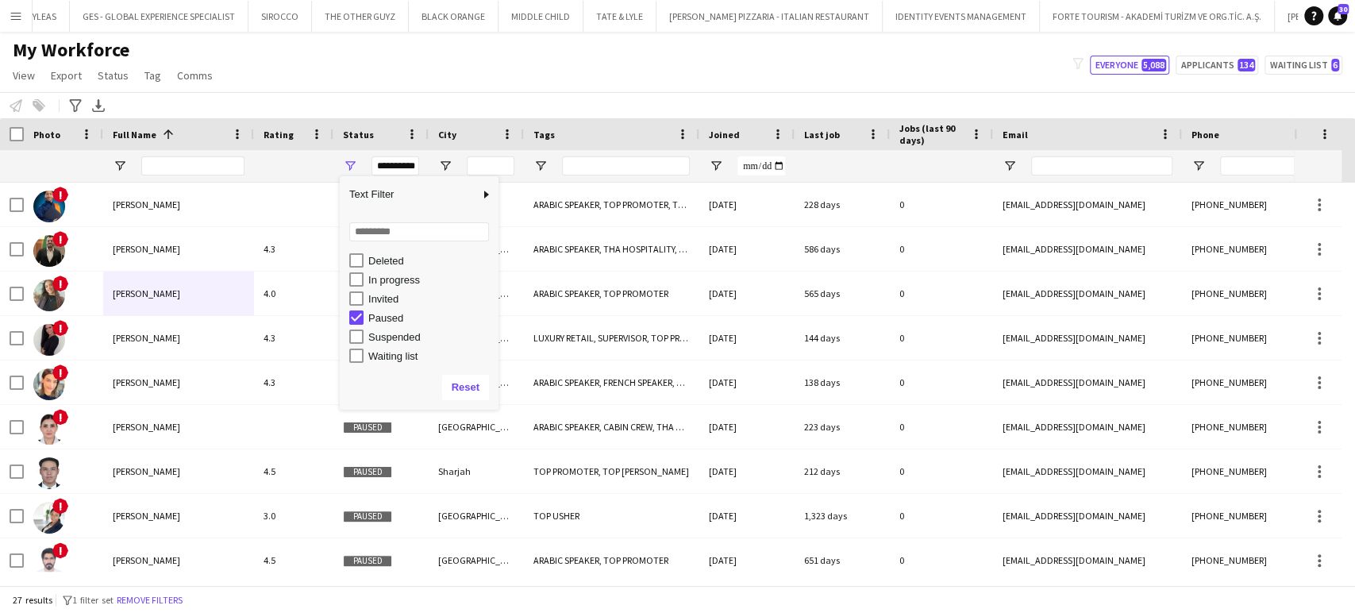
scroll to position [100, 0]
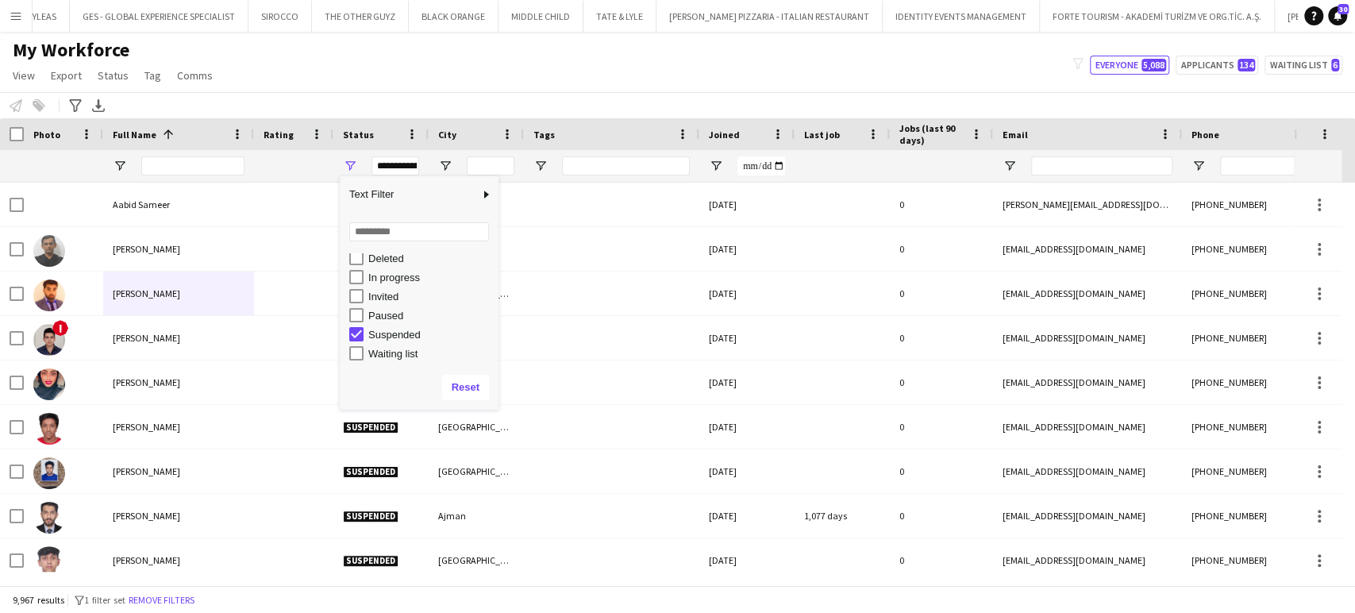
click at [436, 96] on div "Notify workforce Add to tag Select at least one crew to tag him or her. Advance…" at bounding box center [677, 105] width 1355 height 26
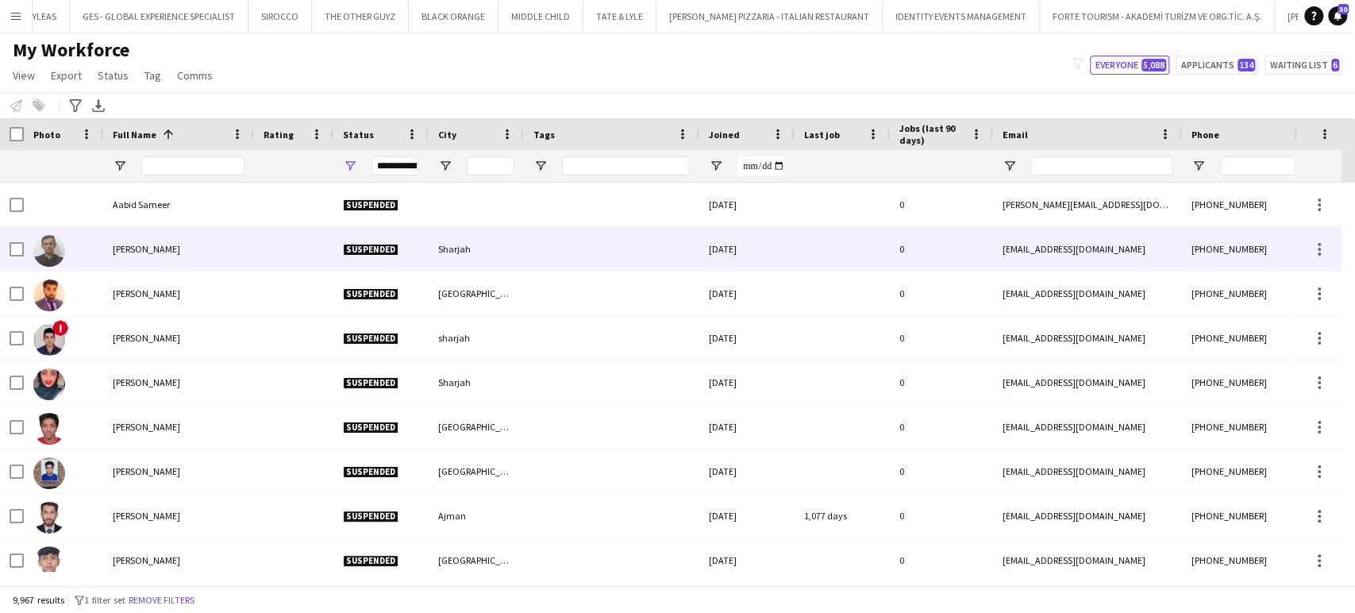
click at [144, 259] on div "Aadil Muhammed" at bounding box center [178, 249] width 151 height 44
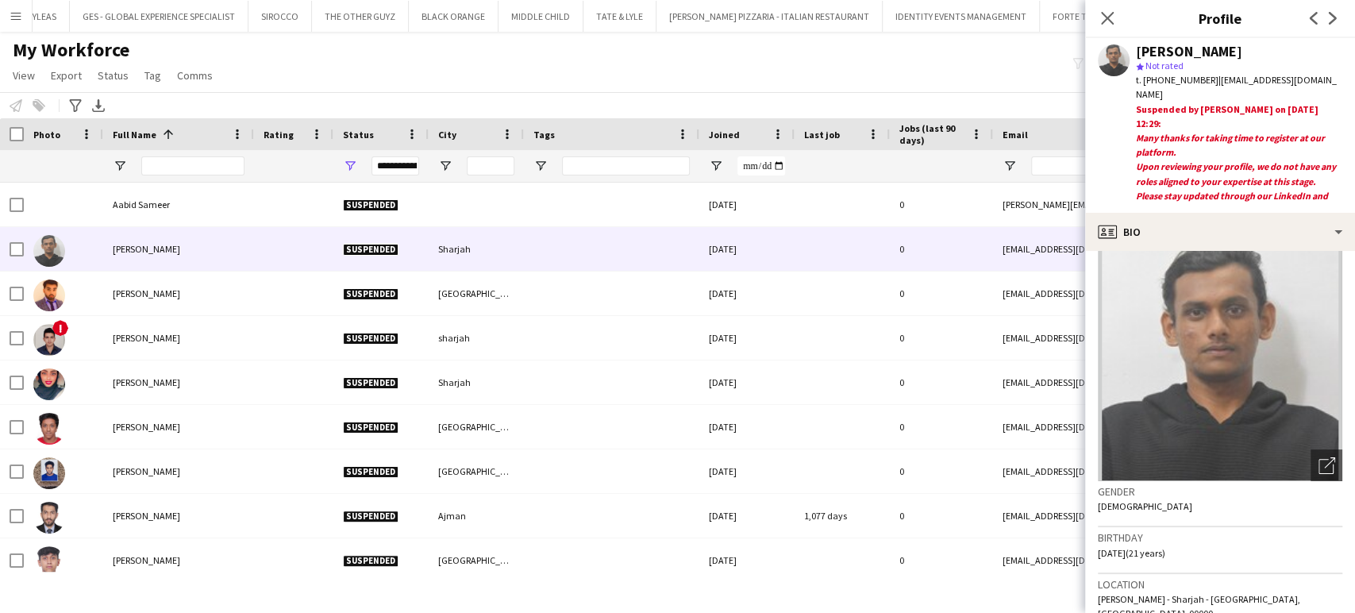
scroll to position [0, 0]
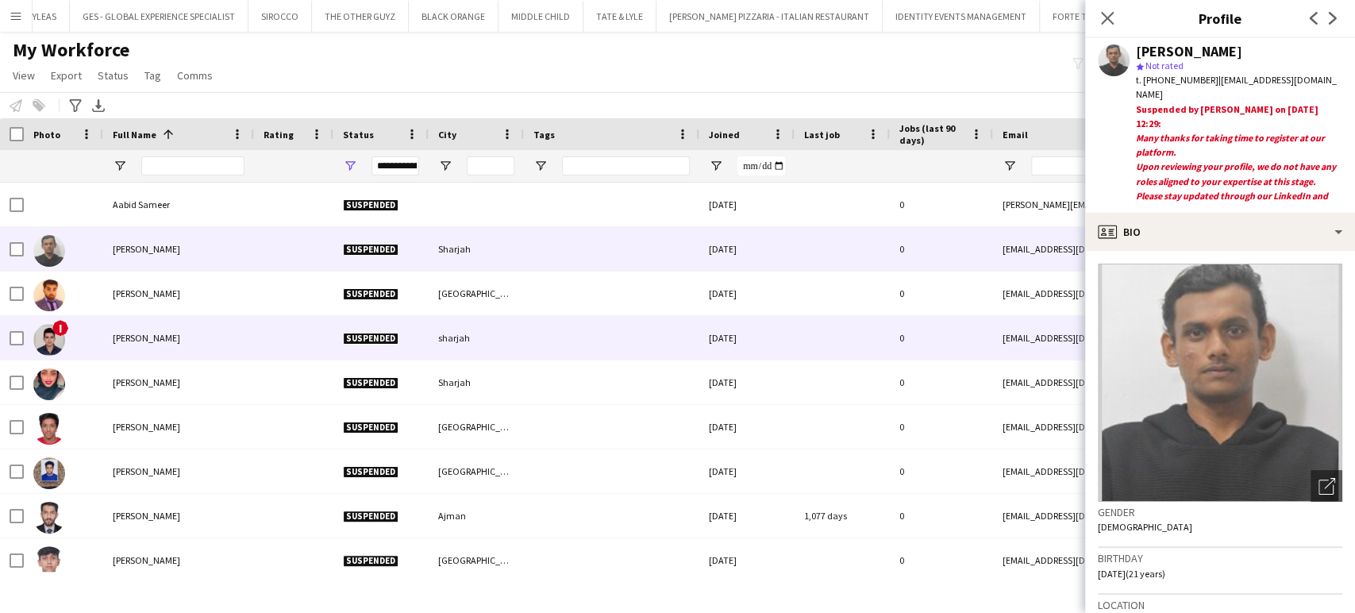
click at [118, 342] on span "aakash solanki" at bounding box center [146, 338] width 67 height 12
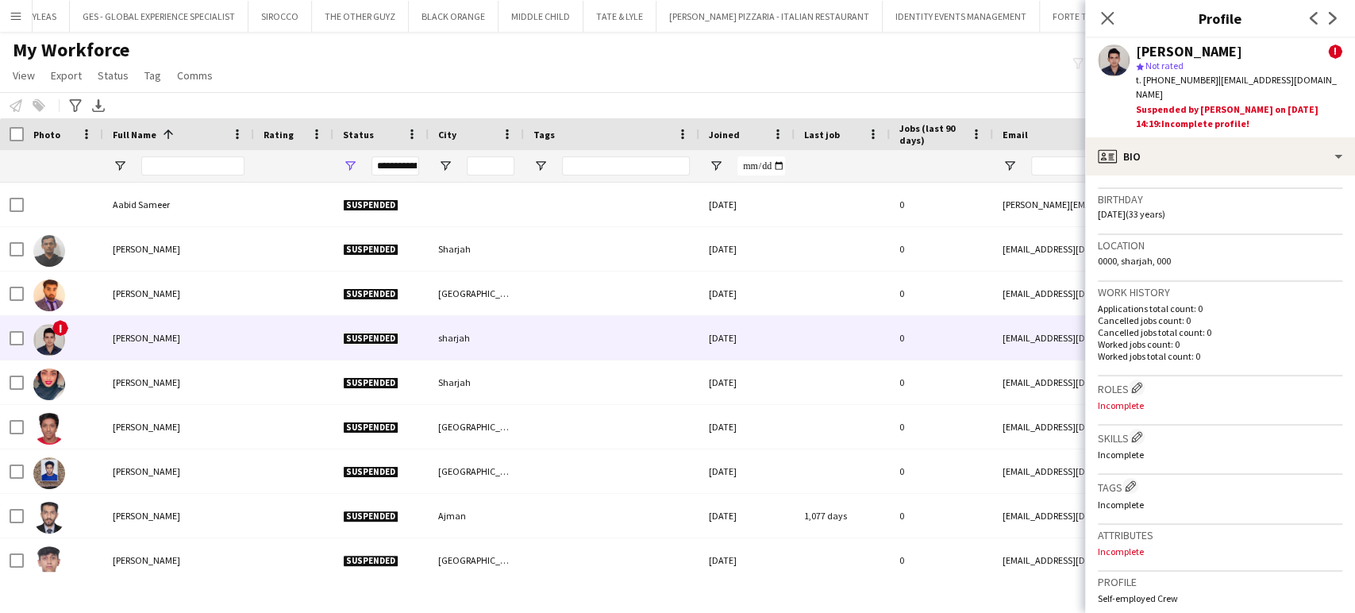
scroll to position [705, 0]
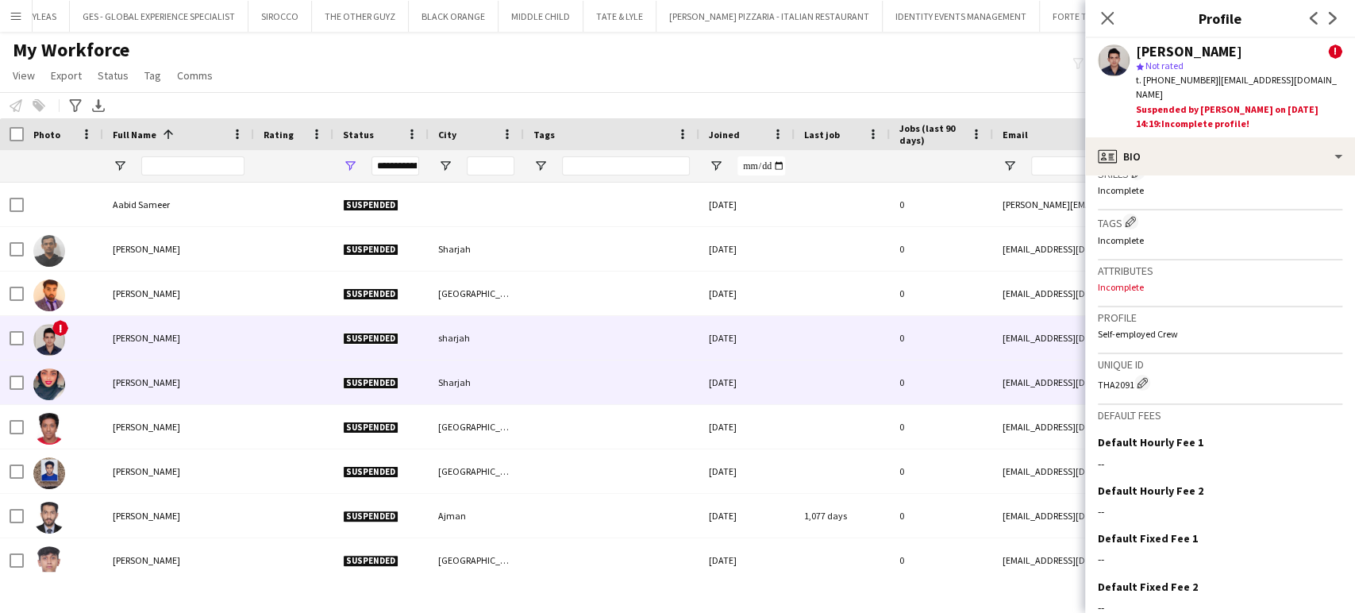
click at [129, 371] on div "Aala Elsaif" at bounding box center [178, 382] width 151 height 44
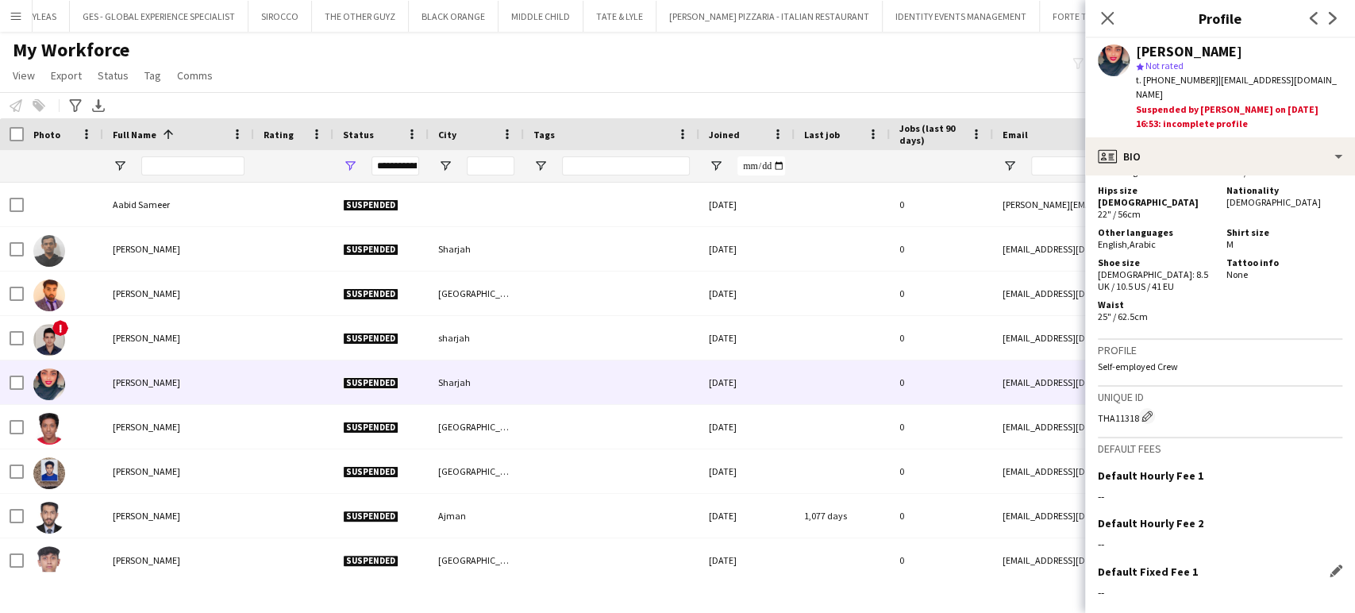
scroll to position [971, 0]
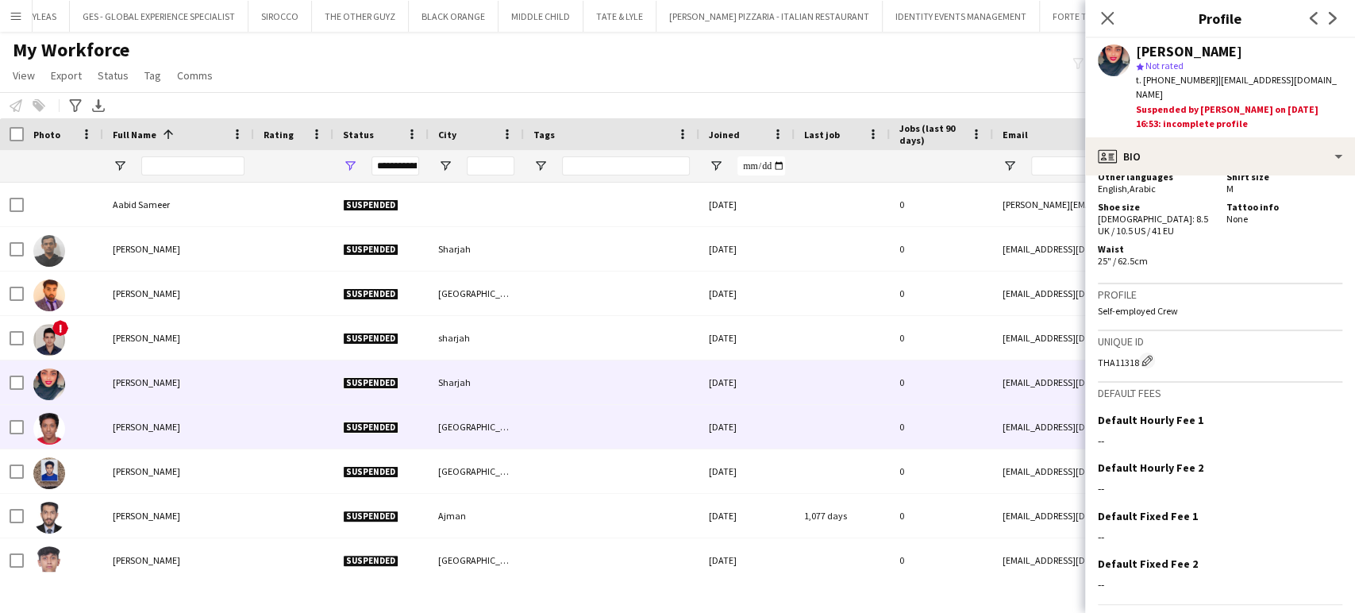
click at [110, 418] on div "Aamil Abdul" at bounding box center [178, 427] width 151 height 44
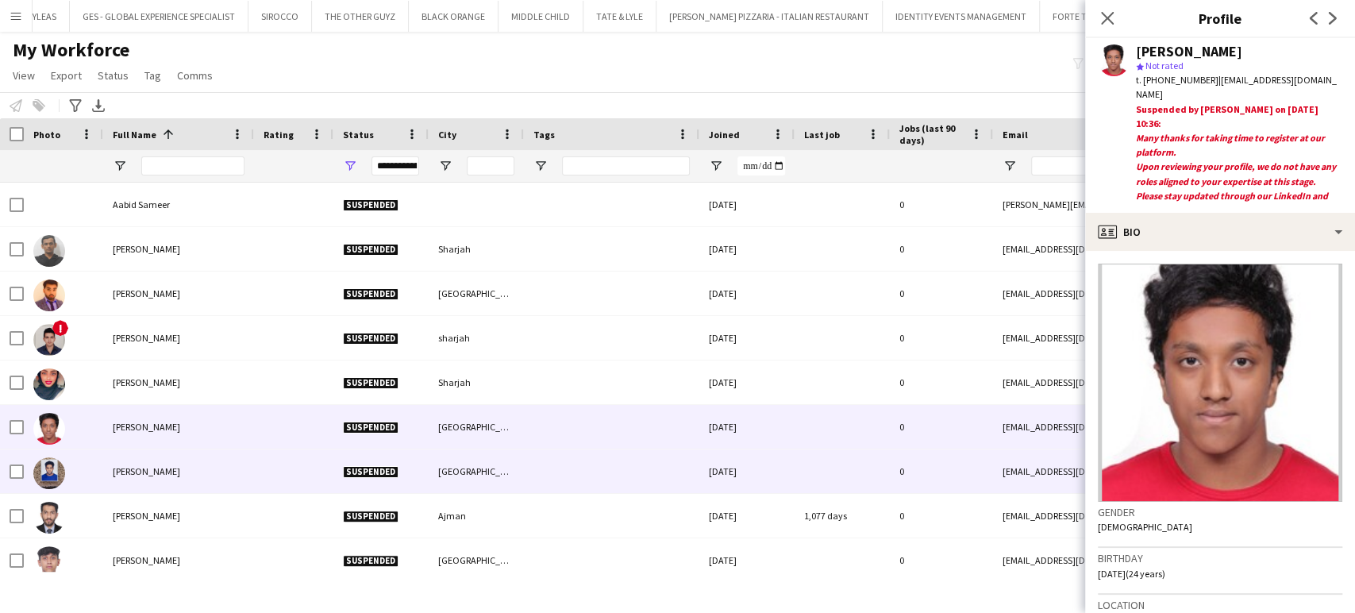
click at [110, 461] on div "Aamir Ansari" at bounding box center [178, 471] width 151 height 44
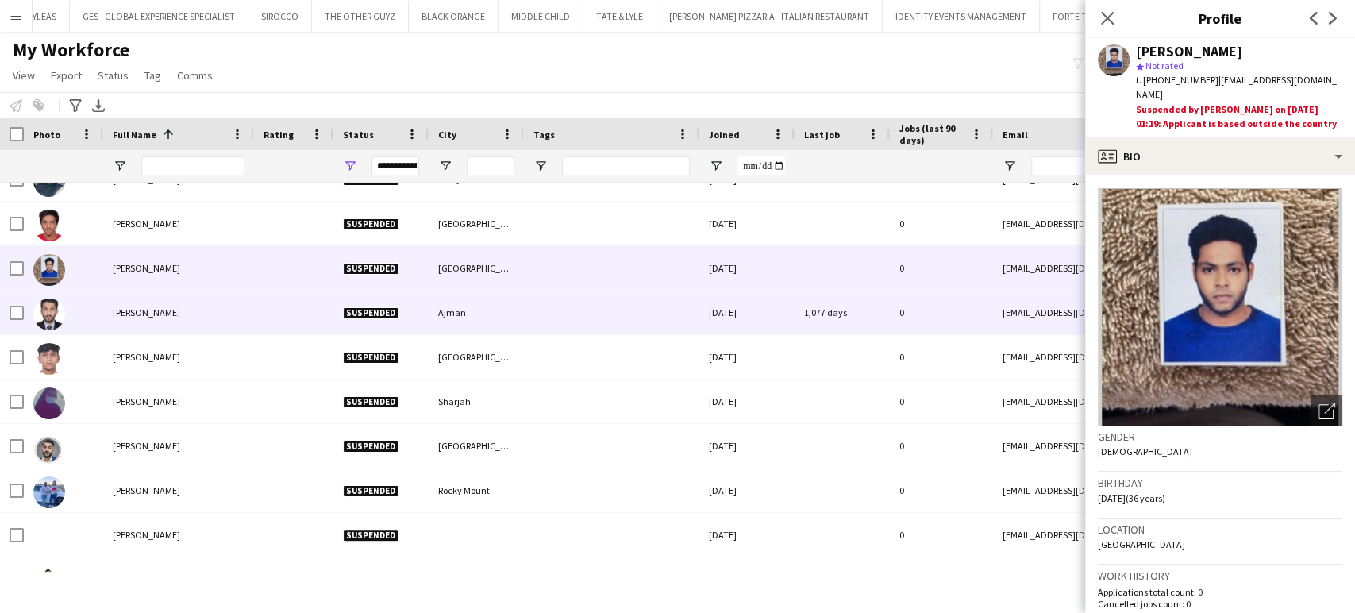
scroll to position [352, 0]
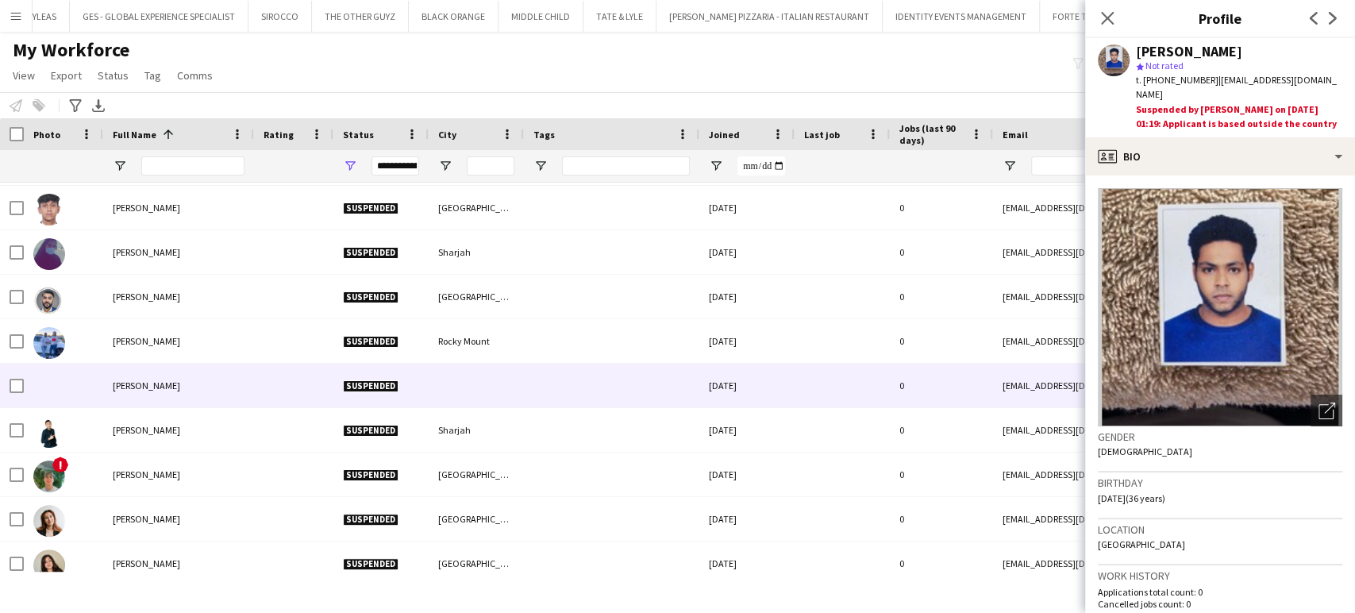
click at [174, 371] on div "Aaron Dcosta" at bounding box center [178, 386] width 151 height 44
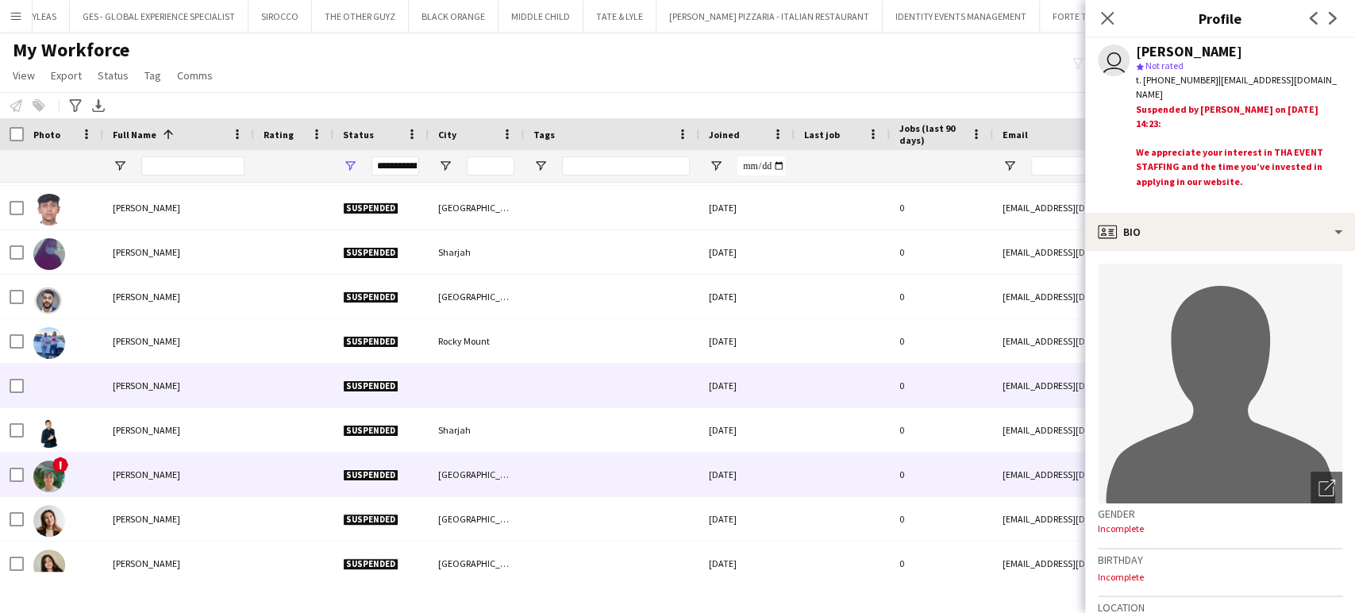
click at [133, 460] on div "Aaron Garcia" at bounding box center [178, 474] width 151 height 44
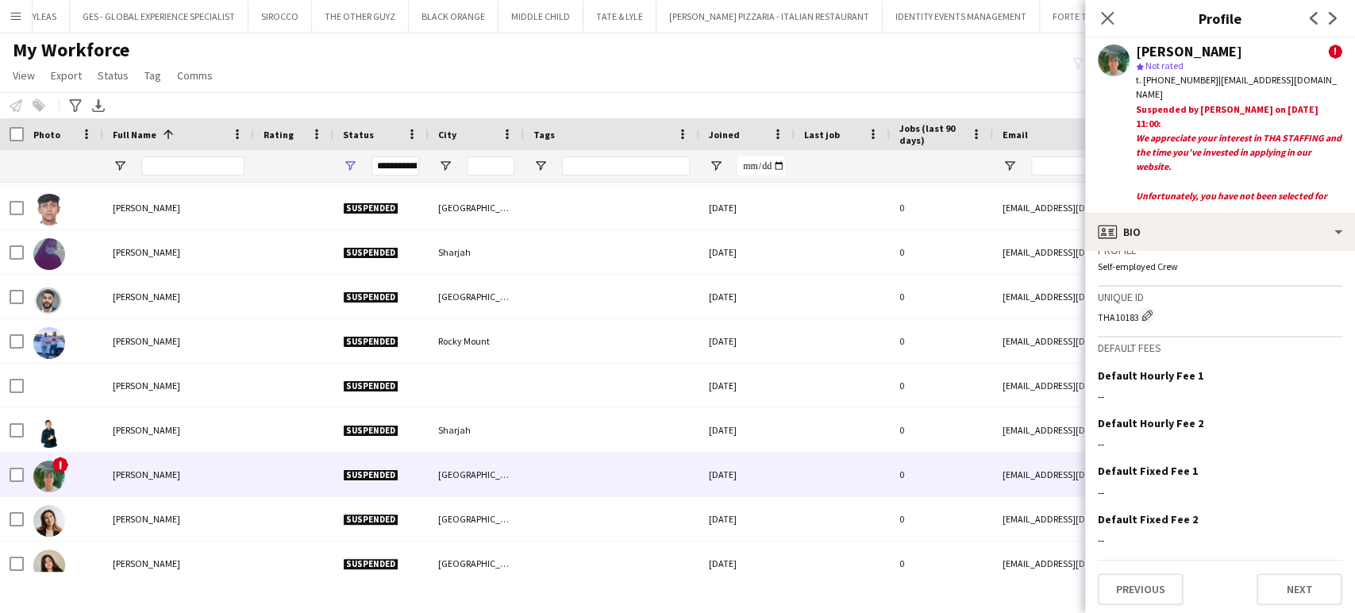
scroll to position [865, 0]
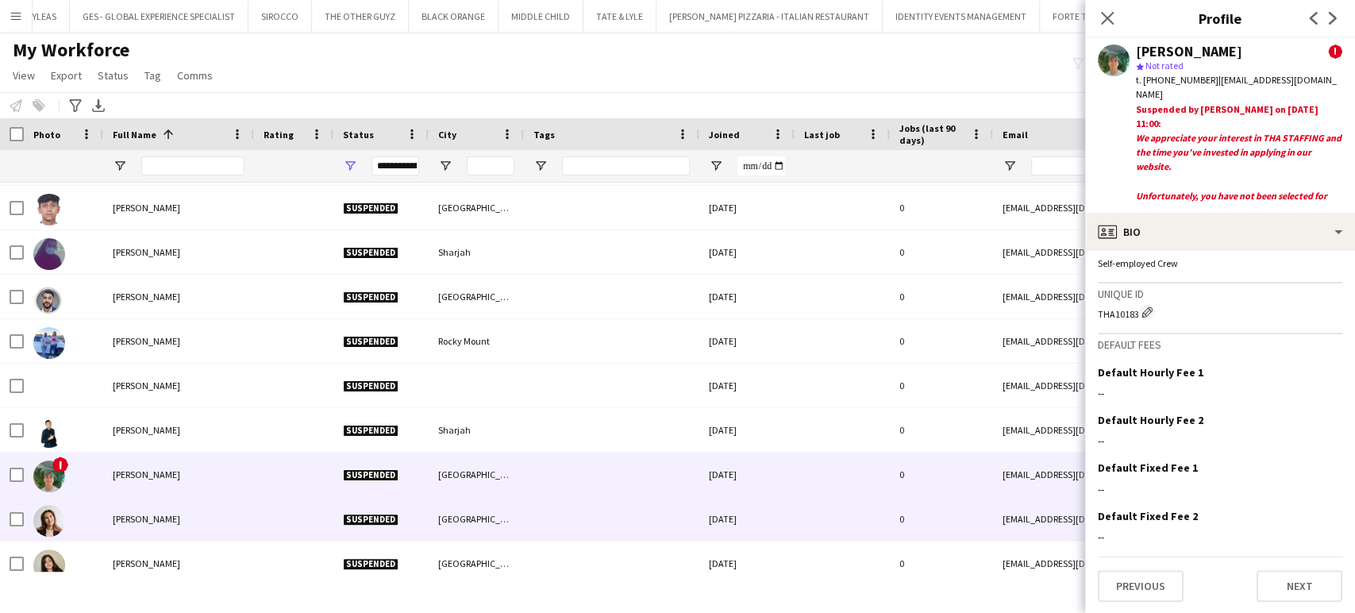
click at [113, 513] on span "Aarti Meharchandani" at bounding box center [146, 519] width 67 height 12
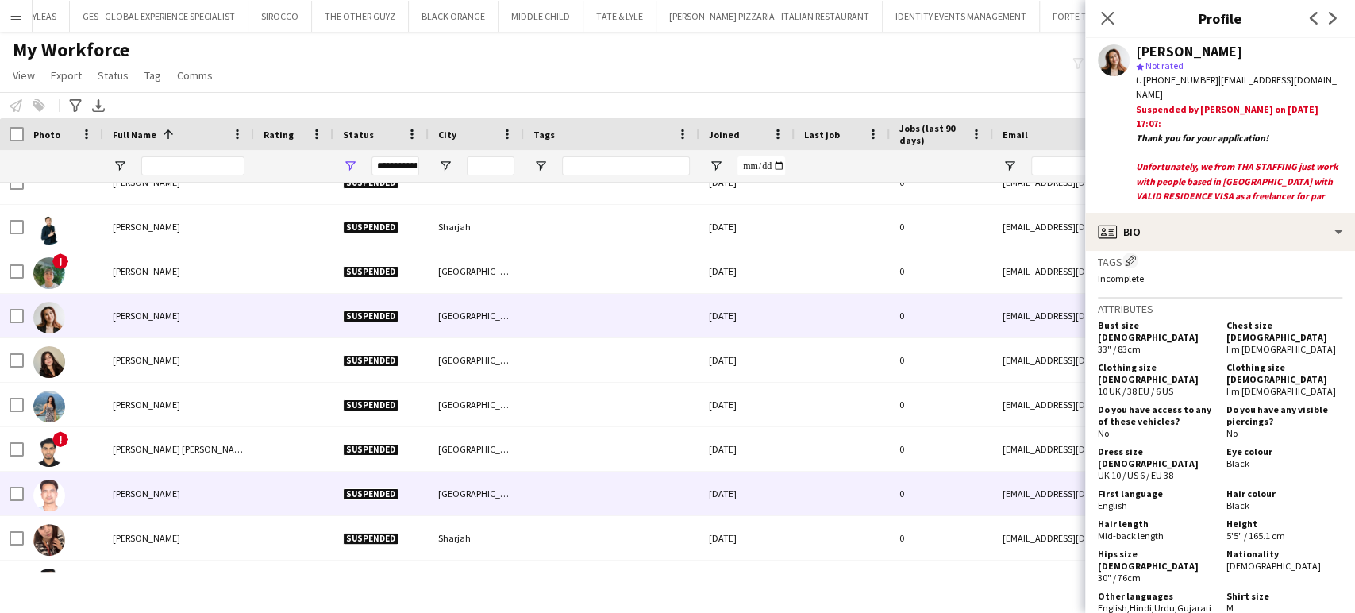
scroll to position [705, 0]
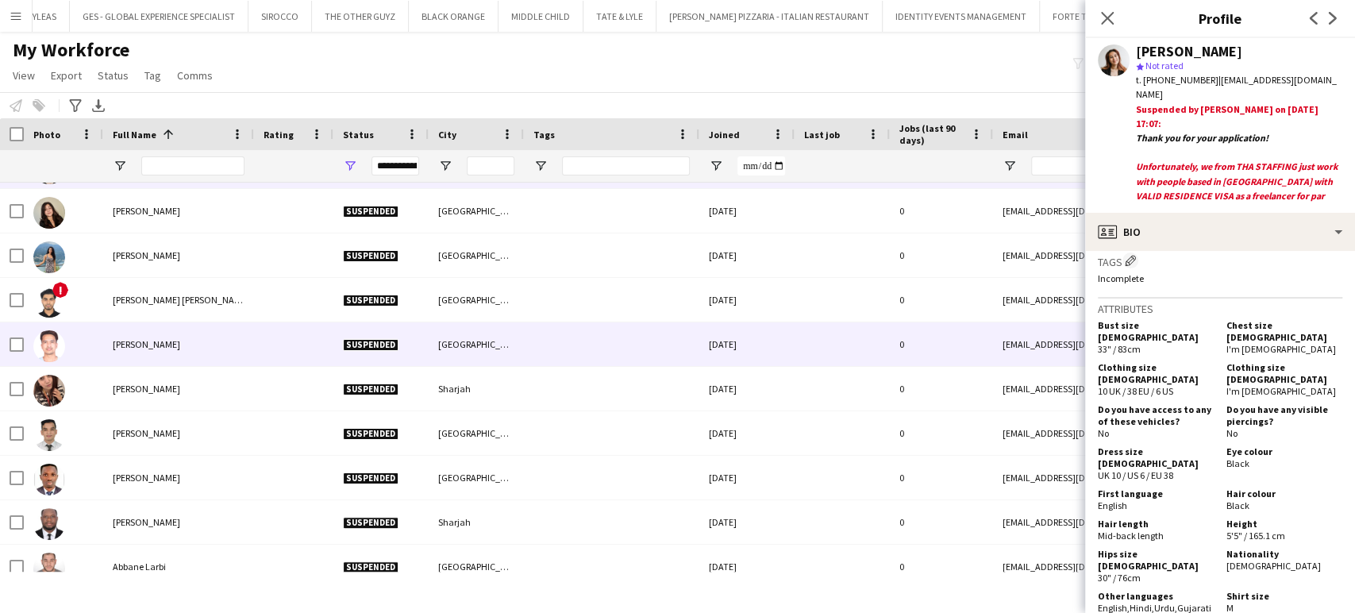
click at [217, 358] on div "Aashish Manandhar" at bounding box center [178, 344] width 151 height 44
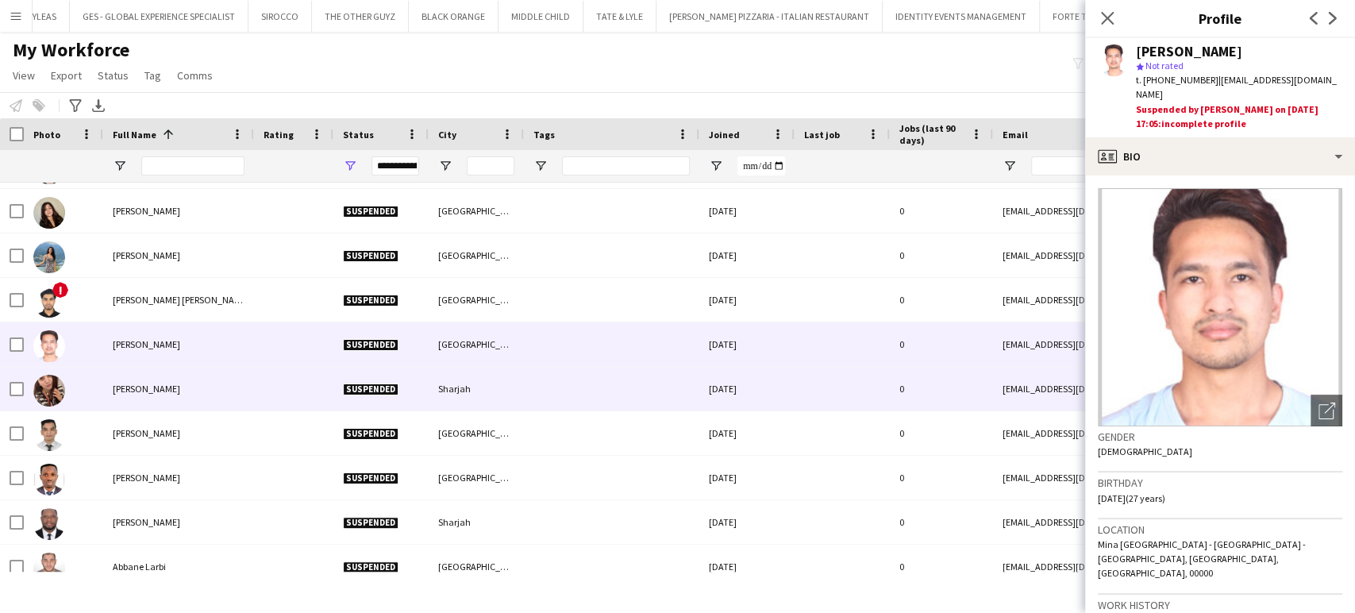
click at [145, 377] on div "Aashna Mulla" at bounding box center [178, 389] width 151 height 44
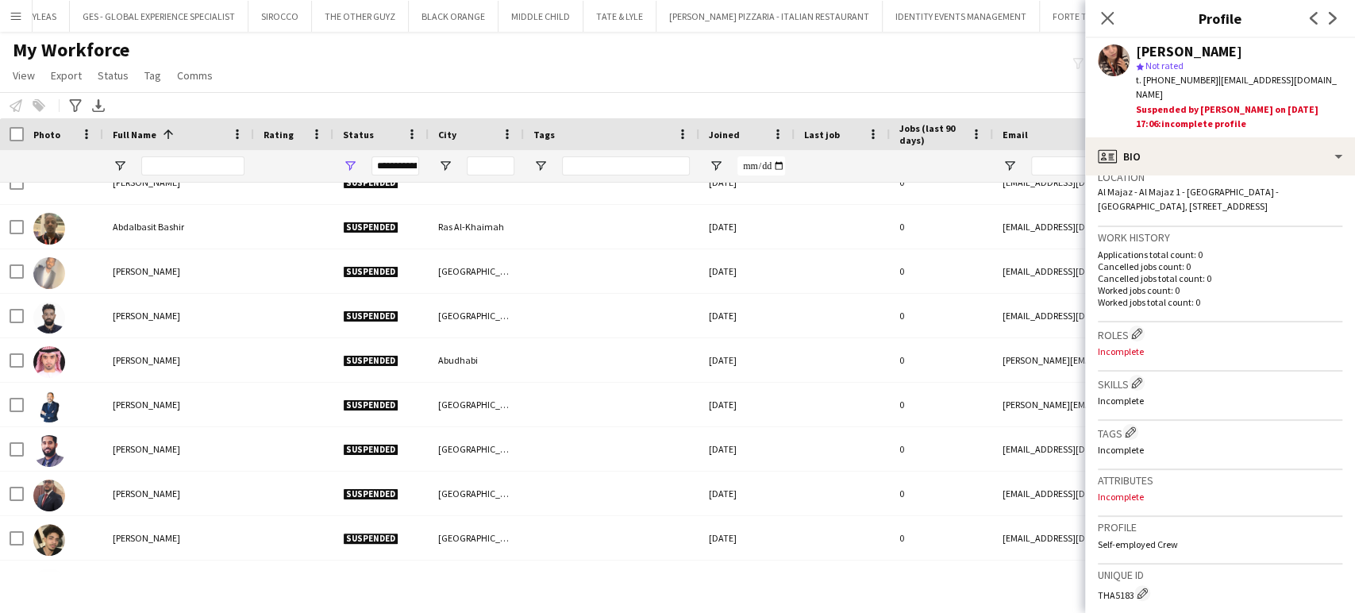
scroll to position [1845, 0]
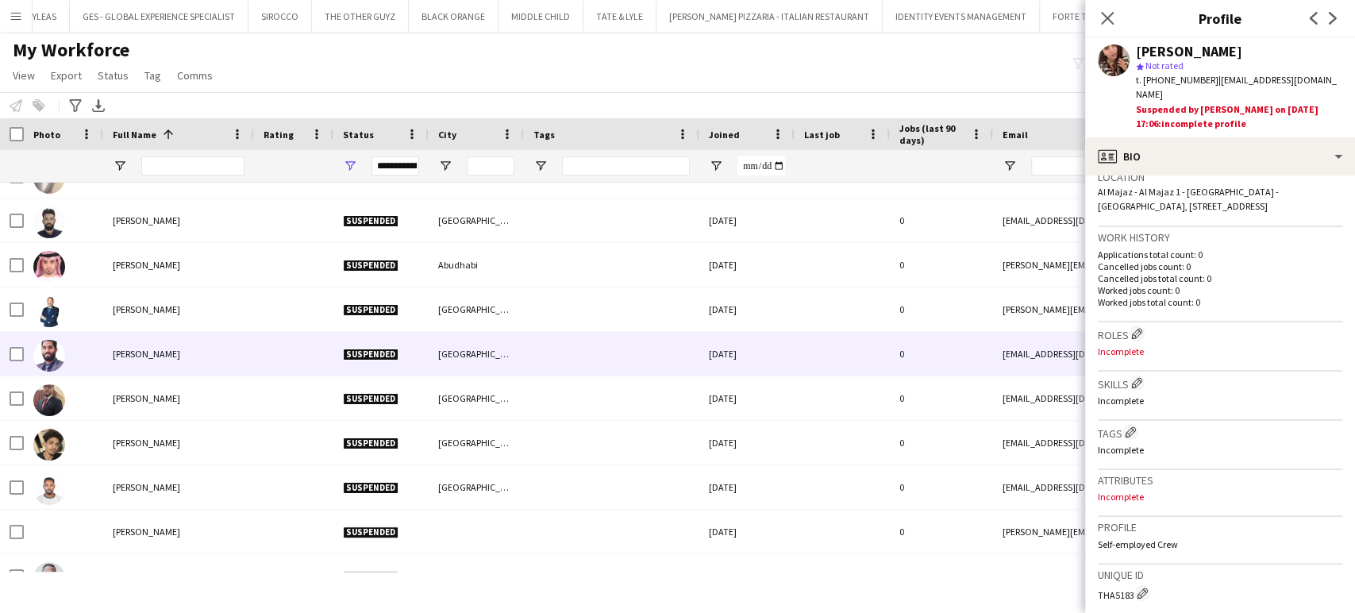
click at [162, 356] on span "Abdalla Hassan" at bounding box center [146, 354] width 67 height 12
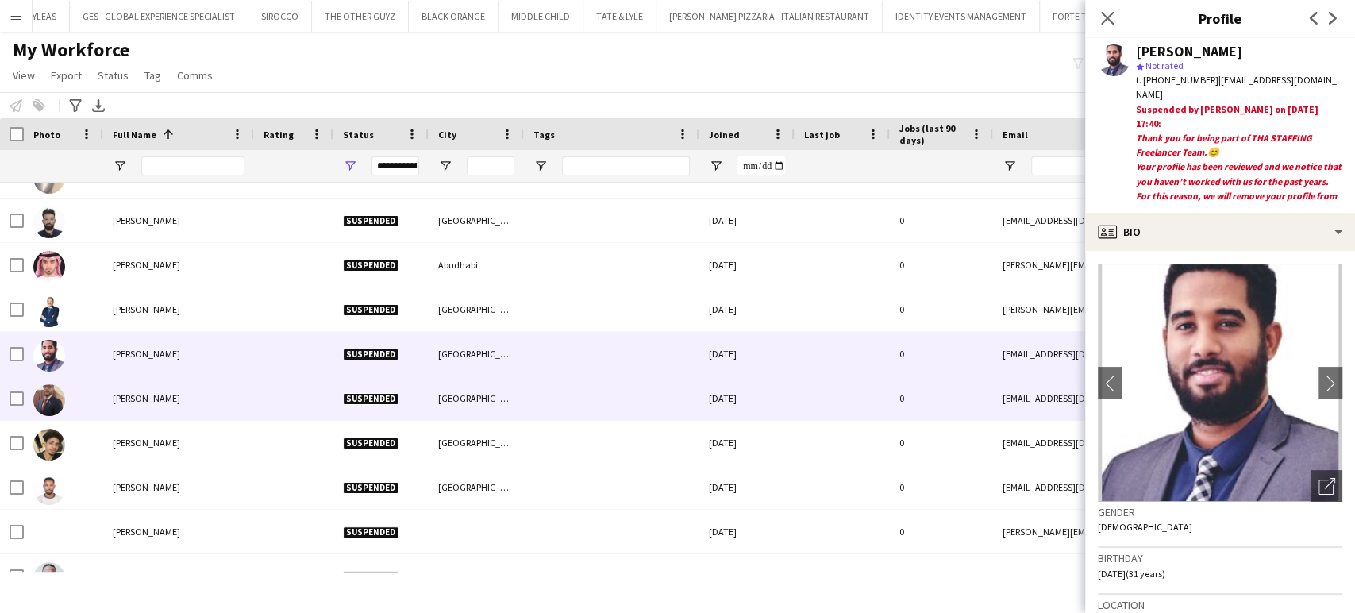
click at [150, 402] on span "Abdalla Jaber" at bounding box center [146, 398] width 67 height 12
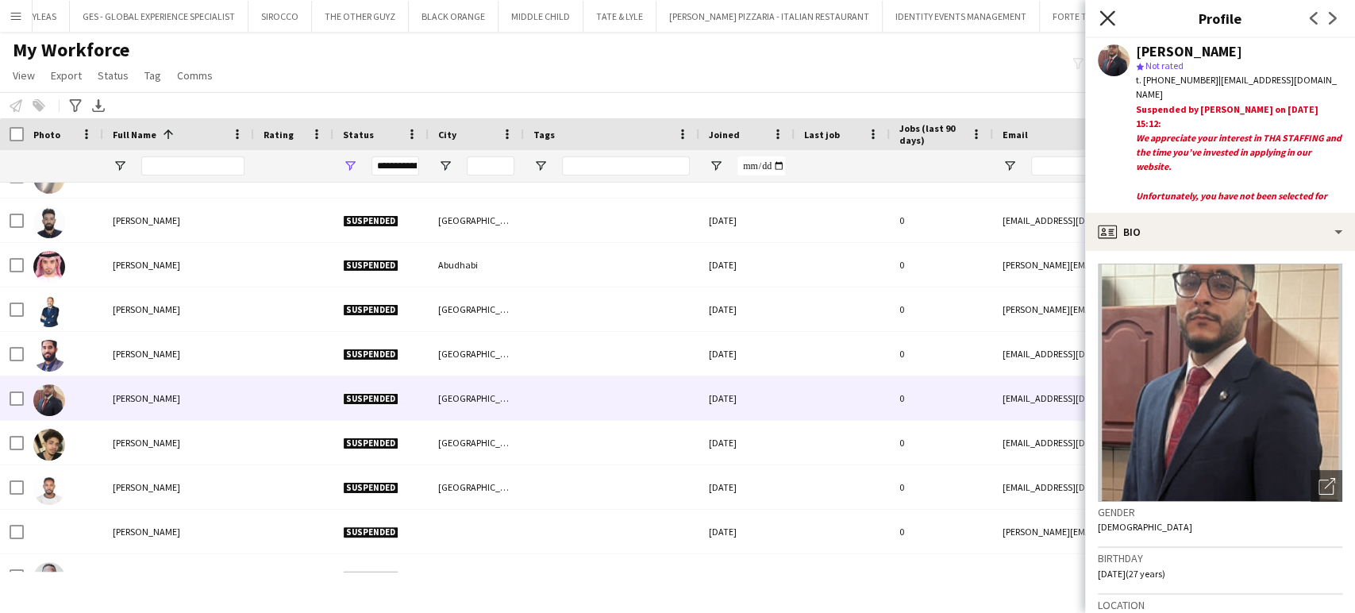
click at [1103, 21] on icon "Close pop-in" at bounding box center [1106, 17] width 15 height 15
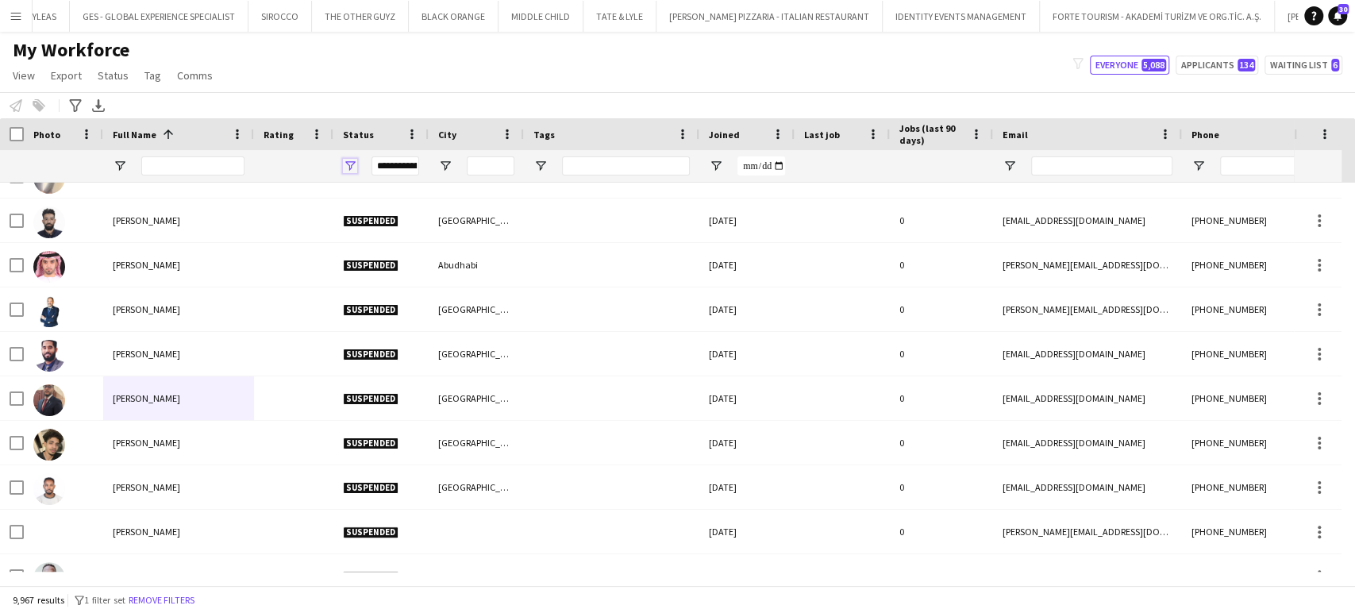
click at [341, 164] on div "**********" at bounding box center [380, 166] width 95 height 32
click at [347, 162] on span "Open Filter Menu" at bounding box center [350, 166] width 14 height 14
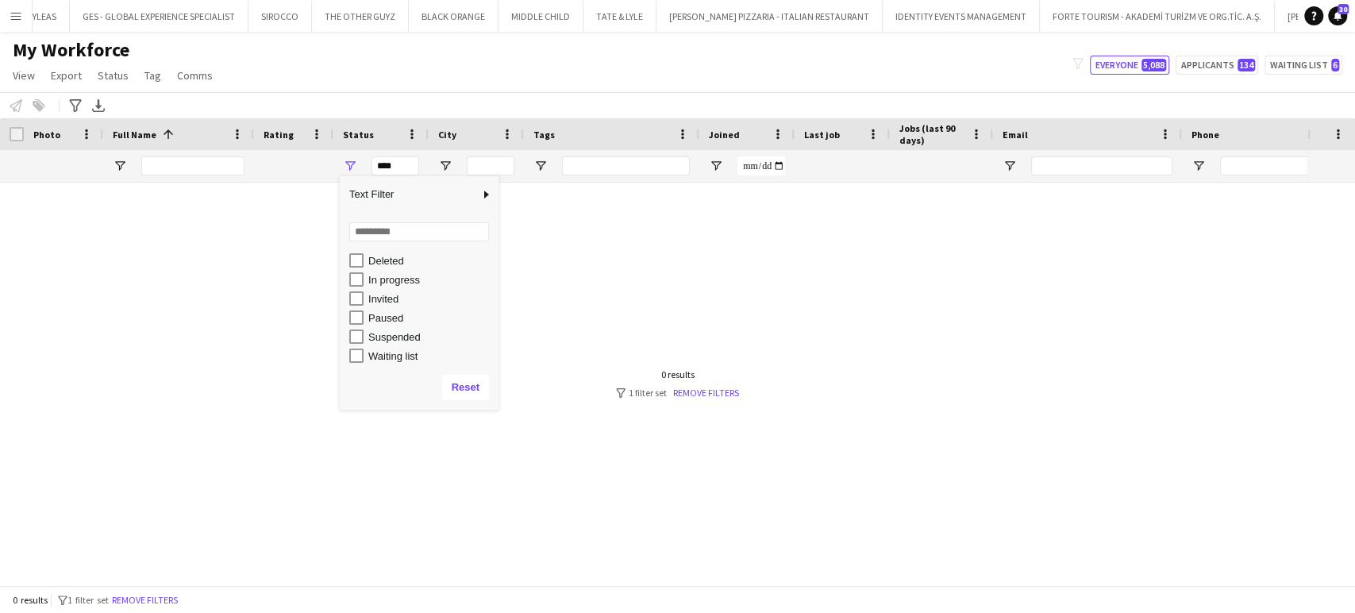
scroll to position [100, 0]
type input "**********"
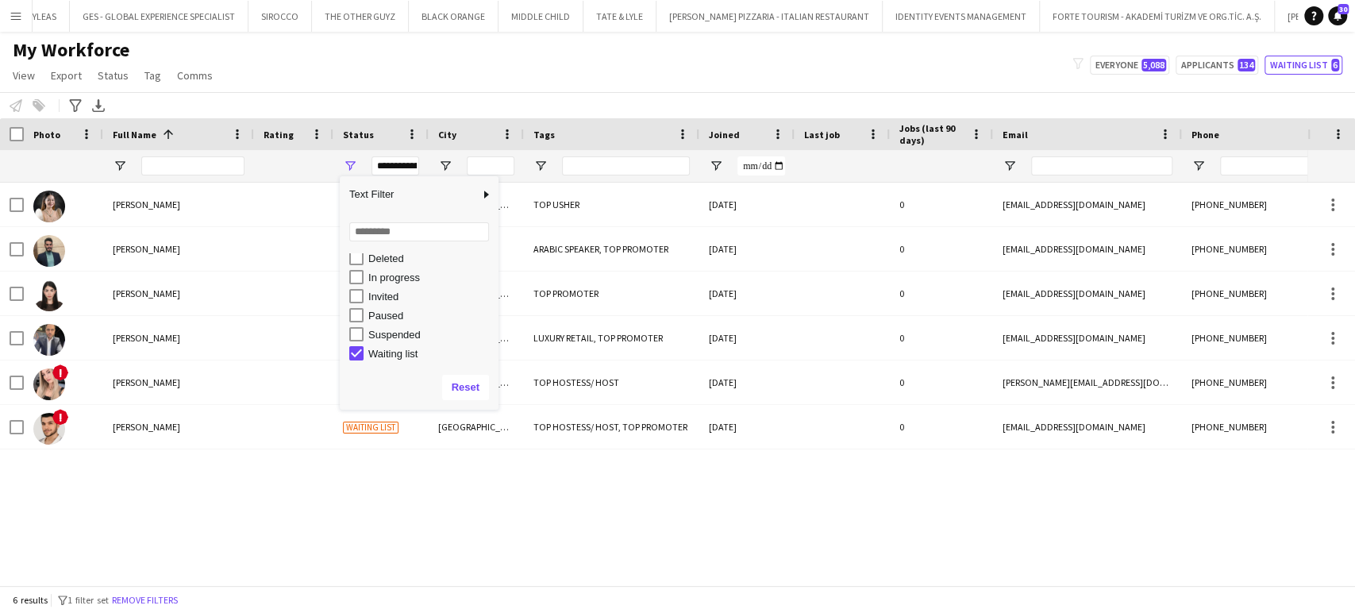
click at [736, 71] on div "My Workforce View Views Default view New view Update view Delete view Edit name…" at bounding box center [677, 65] width 1355 height 54
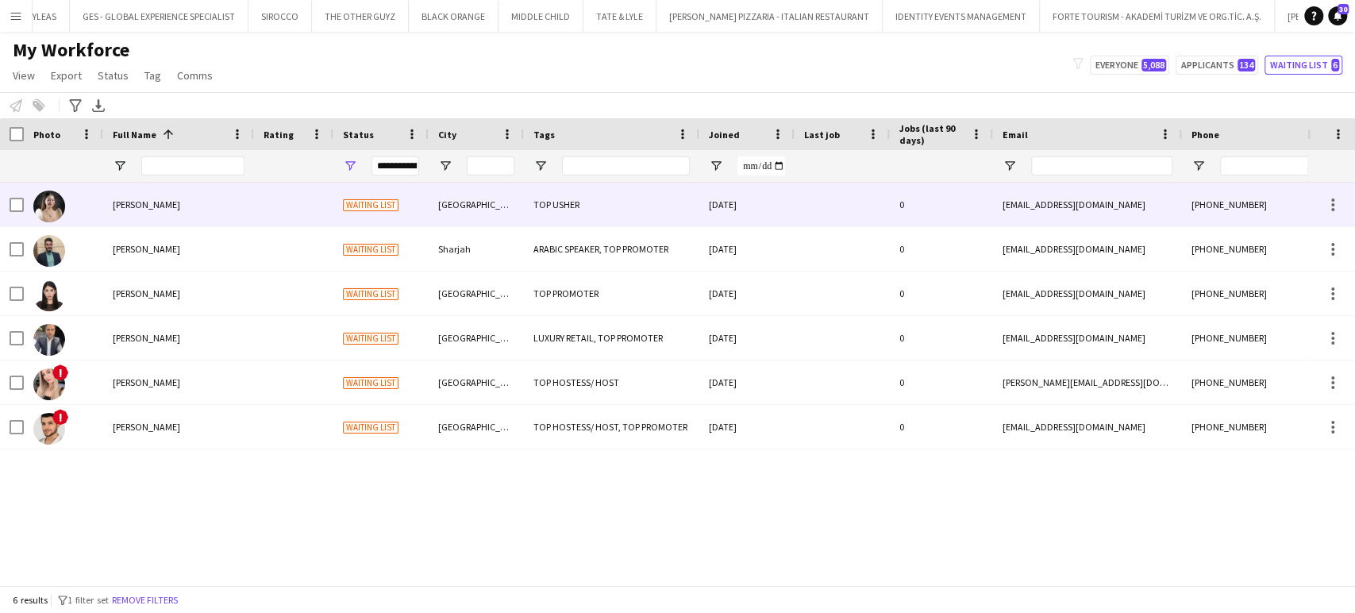
click at [143, 218] on div "Andrea Yerro" at bounding box center [178, 205] width 151 height 44
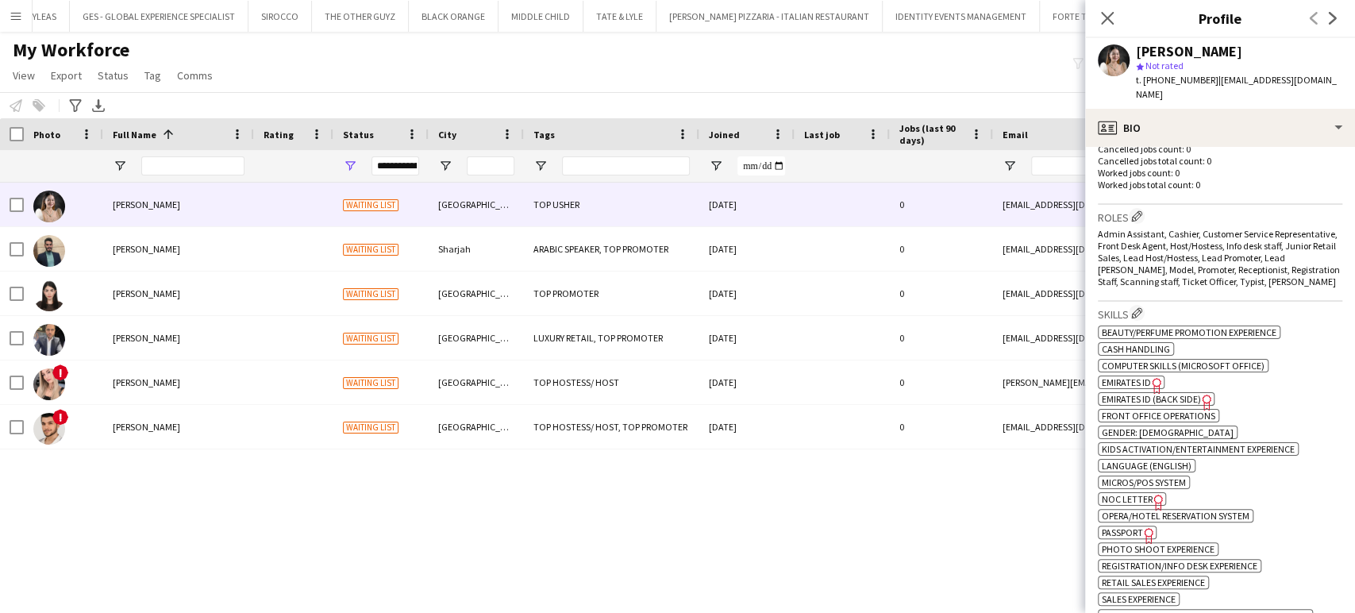
scroll to position [617, 0]
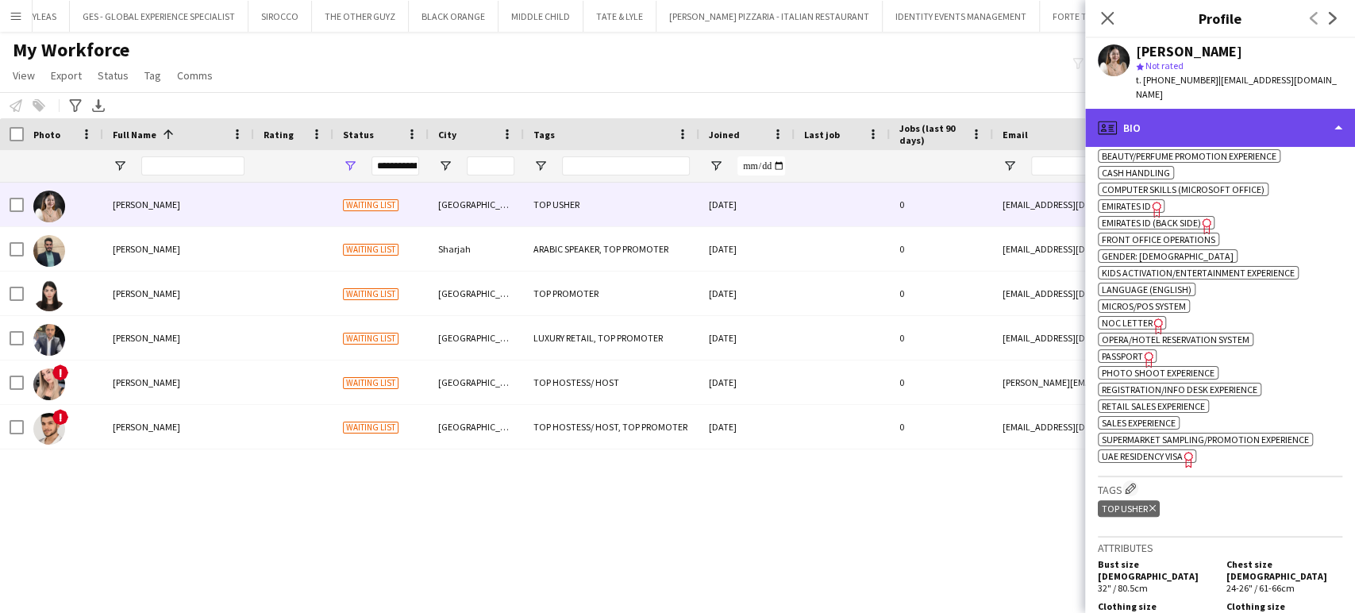
click at [1314, 109] on div "profile Bio" at bounding box center [1220, 128] width 270 height 38
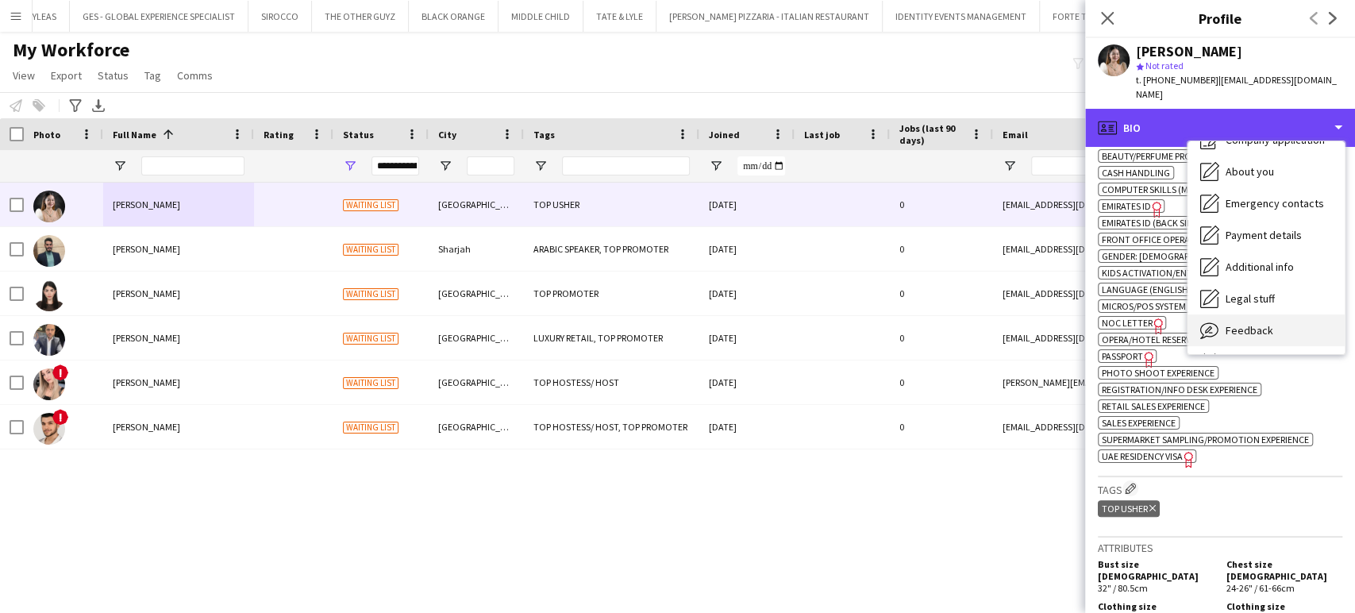
scroll to position [85, 0]
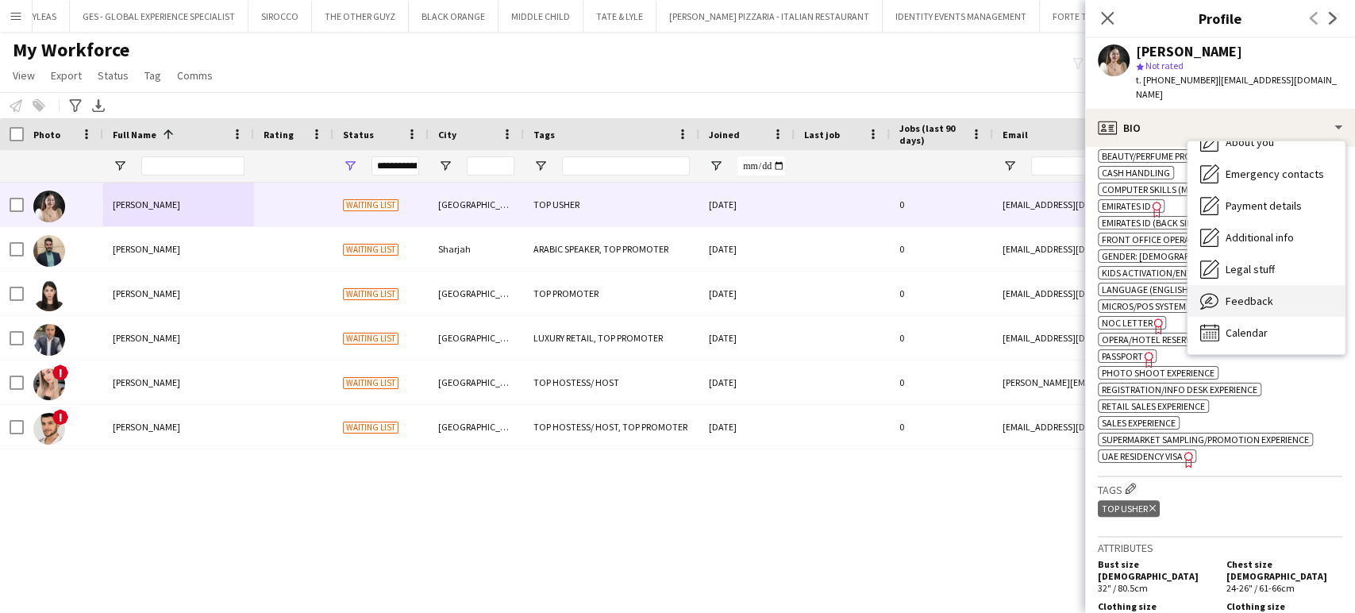
click at [1267, 294] on span "Feedback" at bounding box center [1250, 301] width 48 height 14
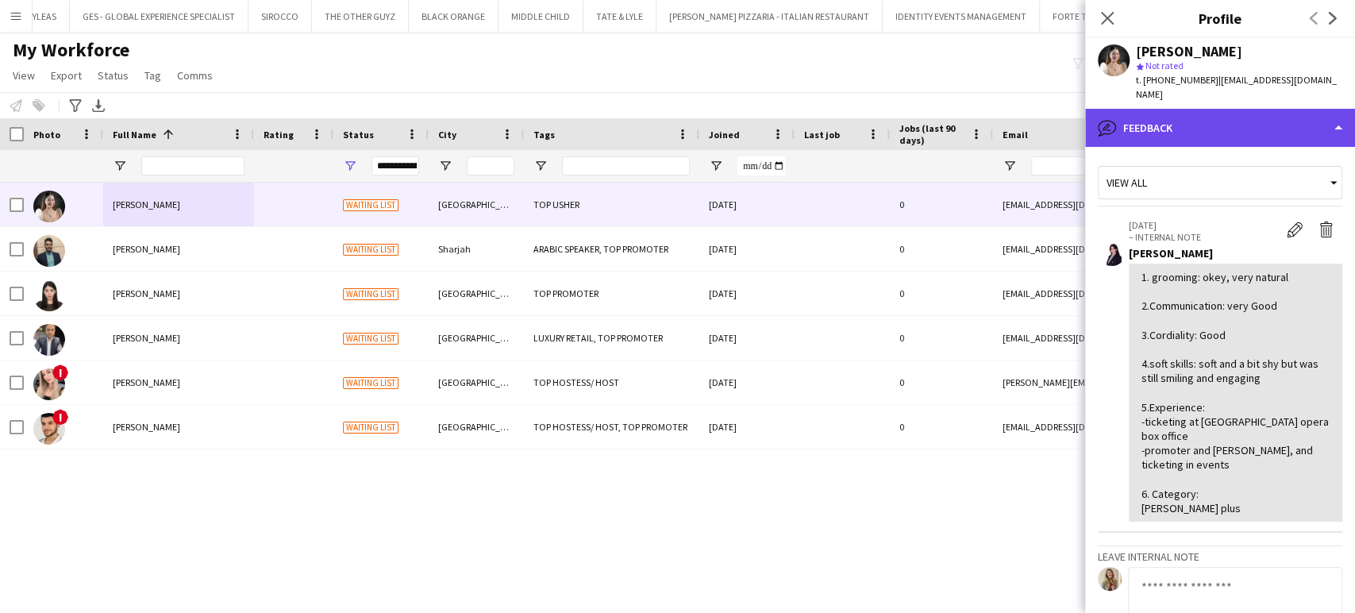
click at [1325, 109] on div "bubble-pencil Feedback" at bounding box center [1220, 128] width 270 height 38
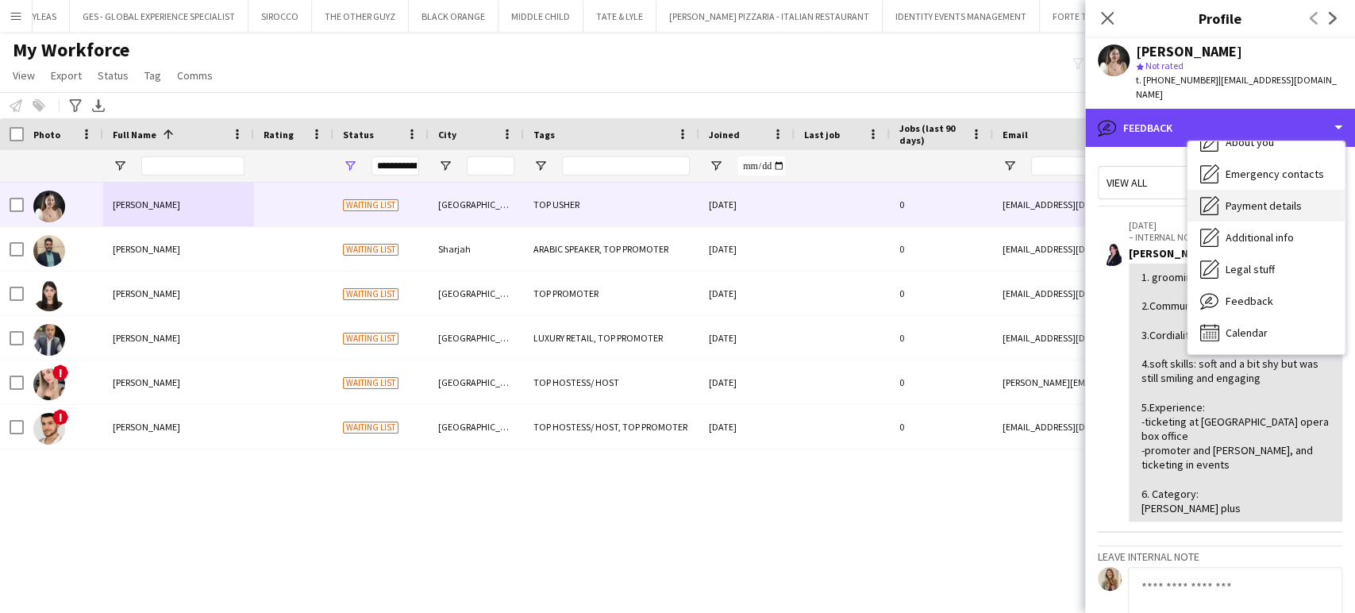
scroll to position [0, 0]
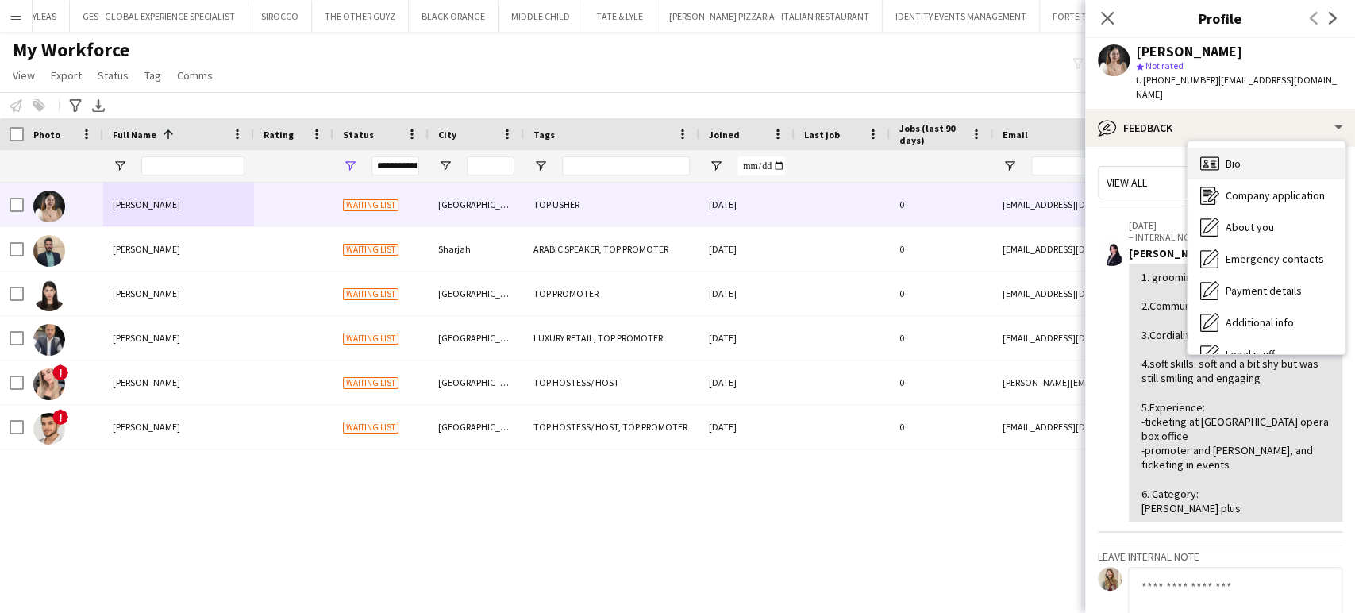
click at [1238, 156] on span "Bio" at bounding box center [1233, 163] width 15 height 14
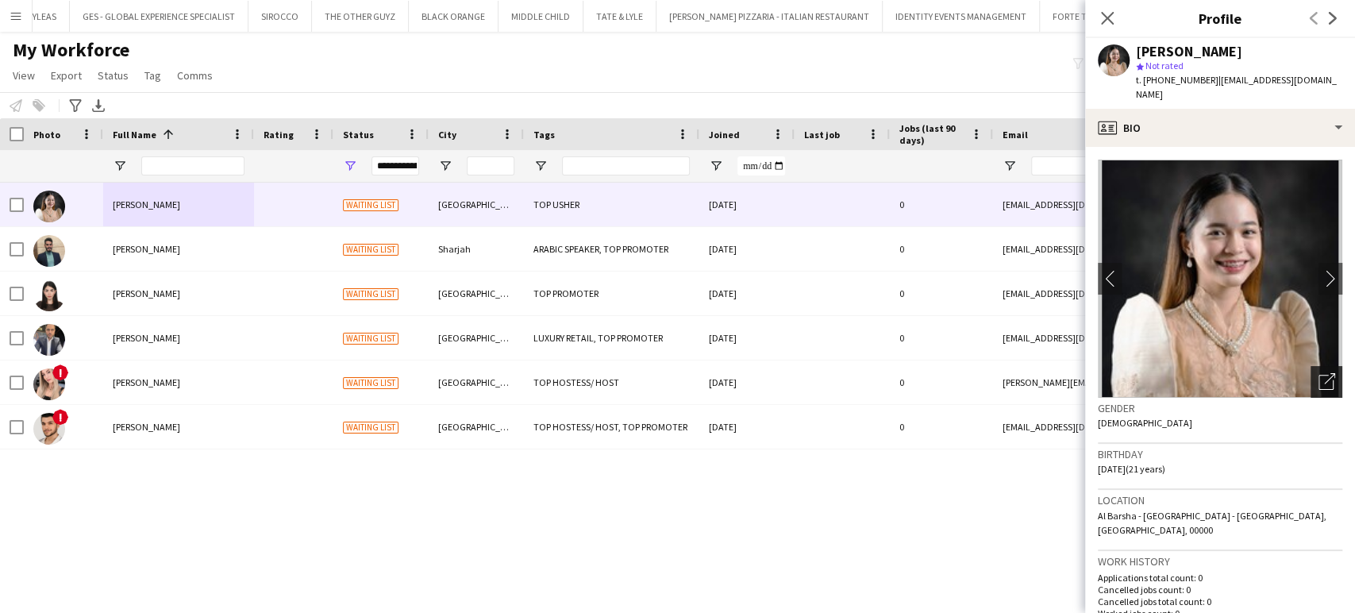
click at [1319, 373] on icon "Open photos pop-in" at bounding box center [1327, 381] width 17 height 17
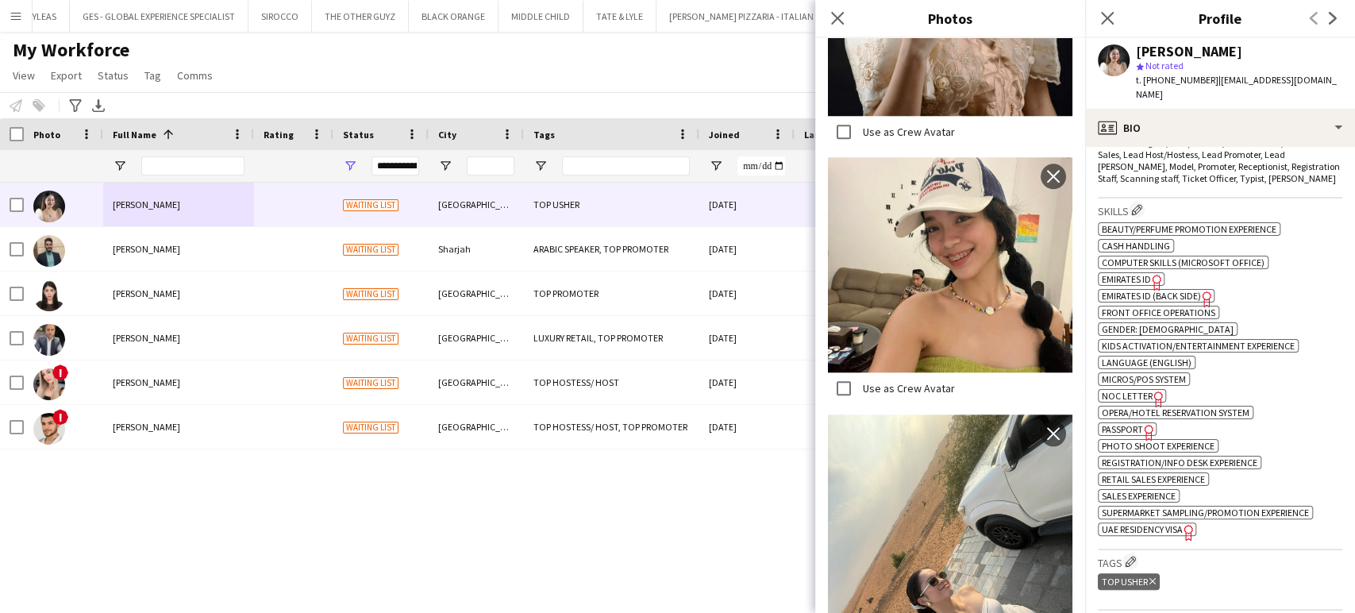
scroll to position [617, 0]
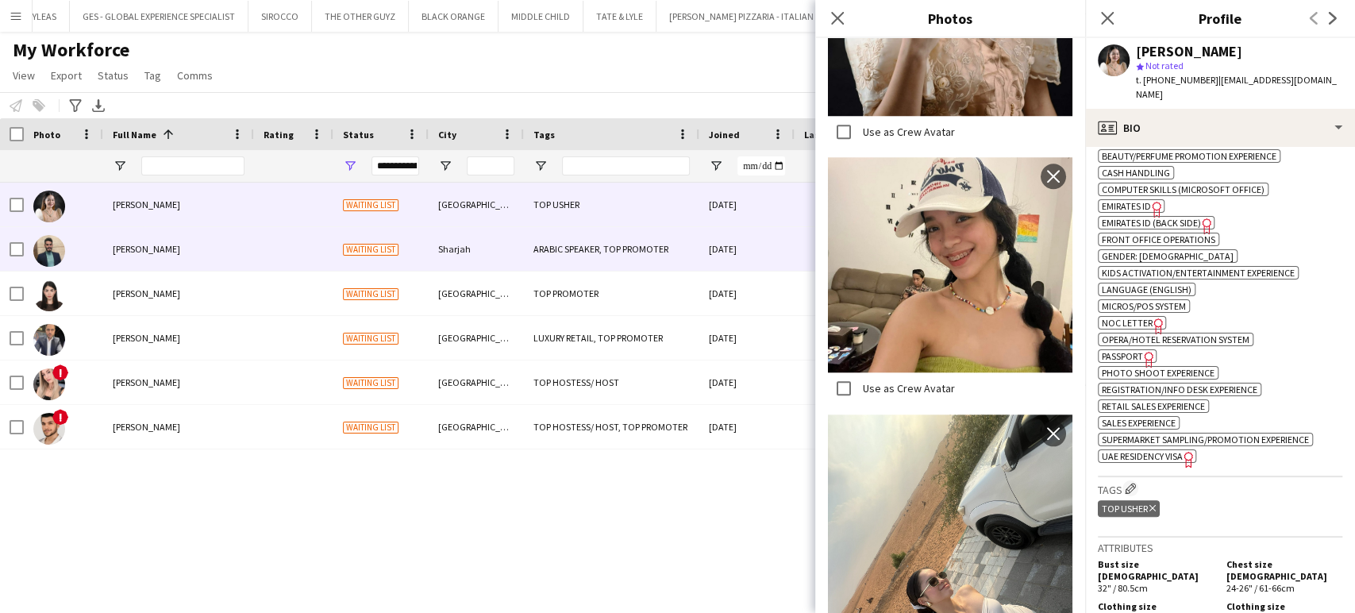
click at [427, 250] on div "Waiting list" at bounding box center [380, 249] width 95 height 44
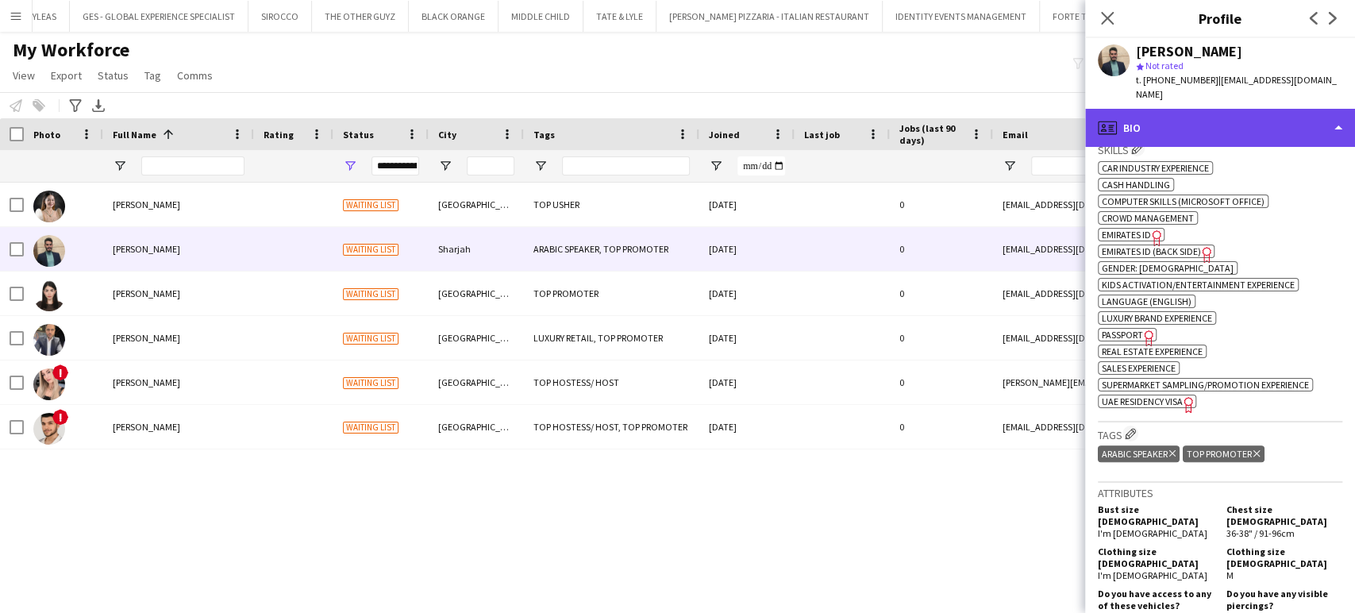
click at [1322, 109] on div "profile Bio" at bounding box center [1220, 128] width 270 height 38
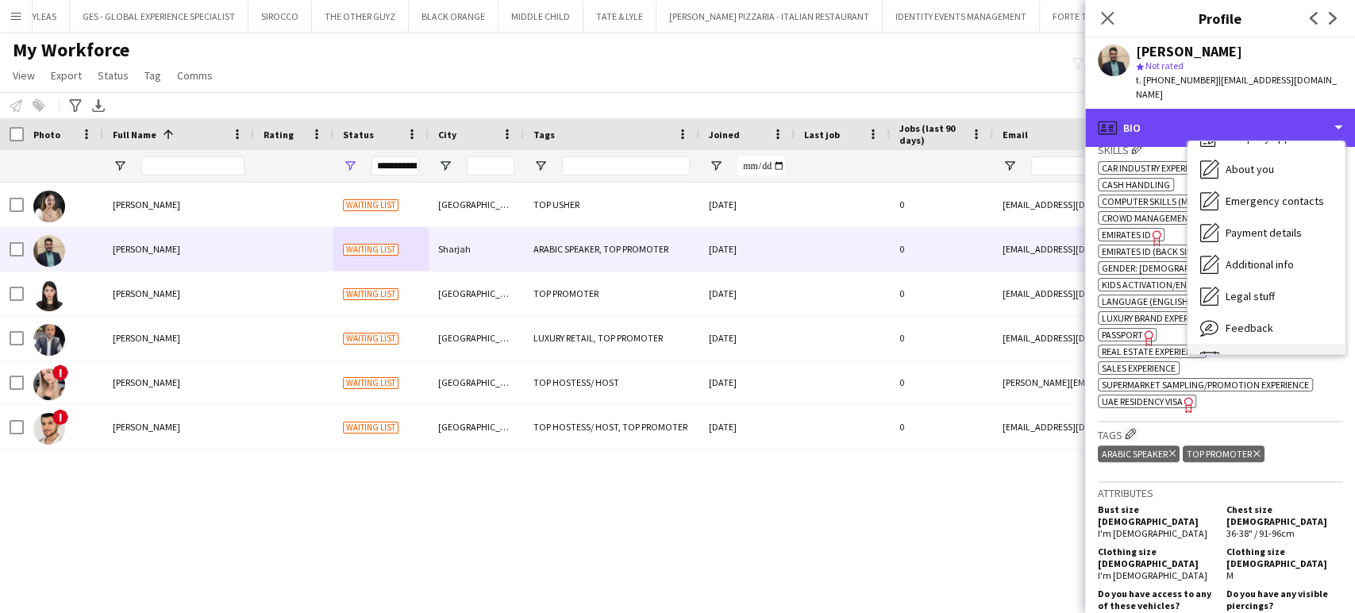
scroll to position [85, 0]
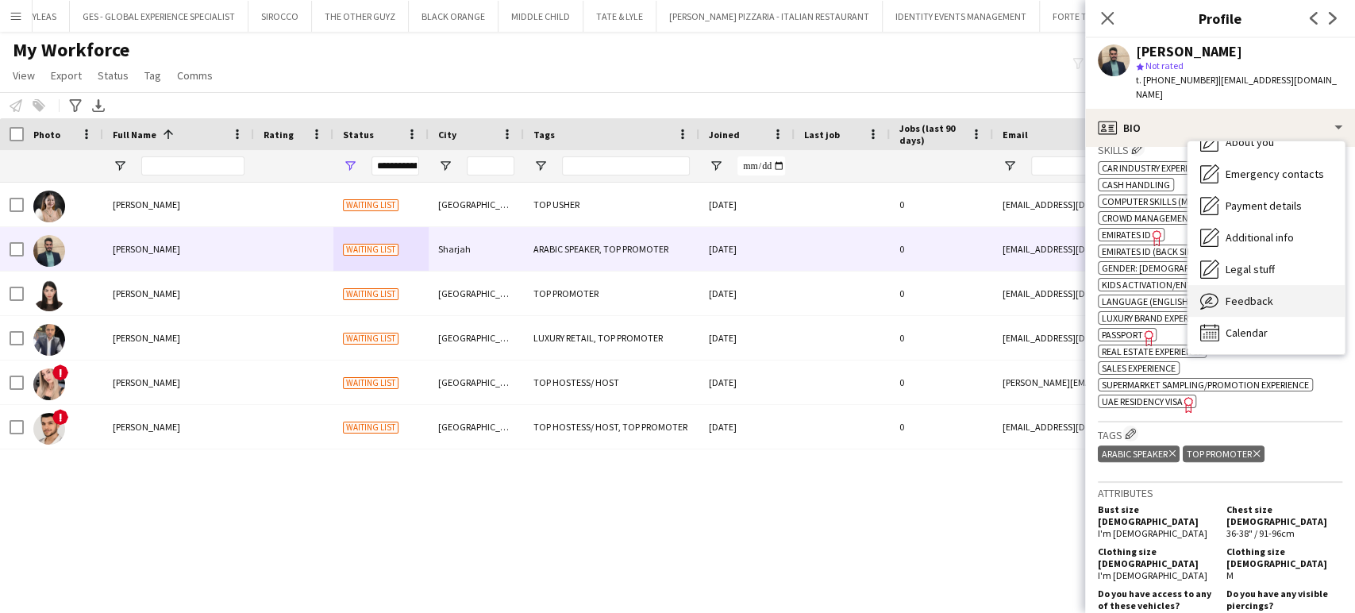
click at [1258, 294] on div "Feedback Feedback" at bounding box center [1266, 301] width 157 height 32
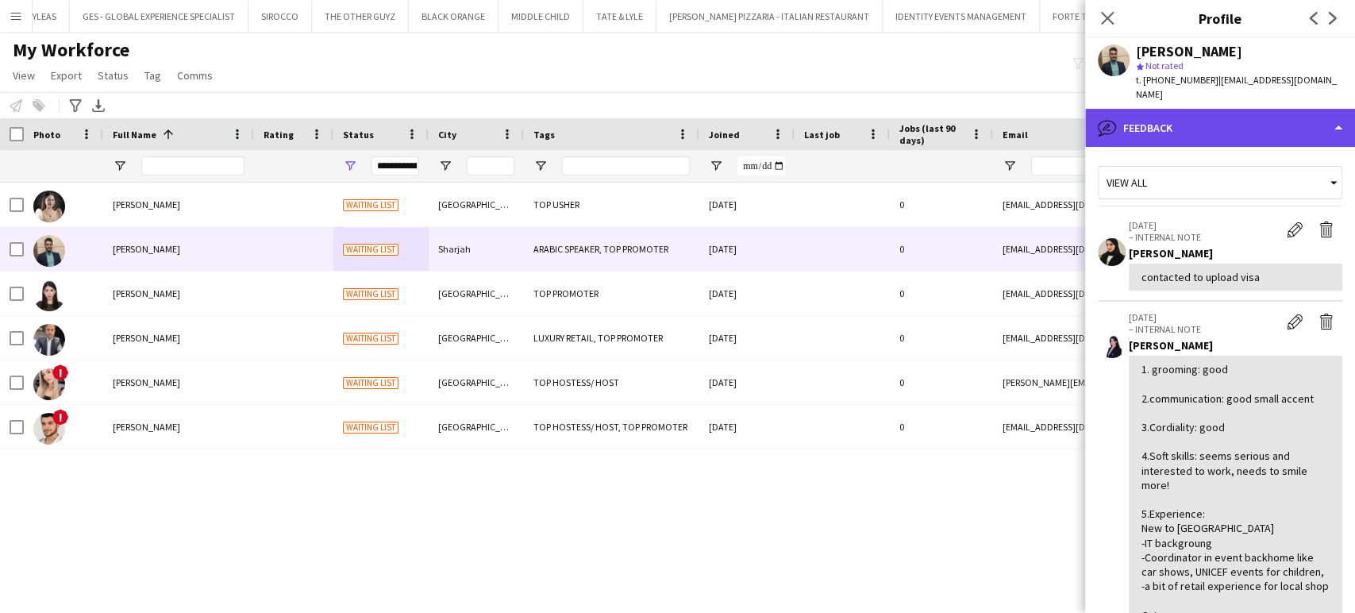
click at [1272, 118] on div "bubble-pencil Feedback" at bounding box center [1220, 128] width 270 height 38
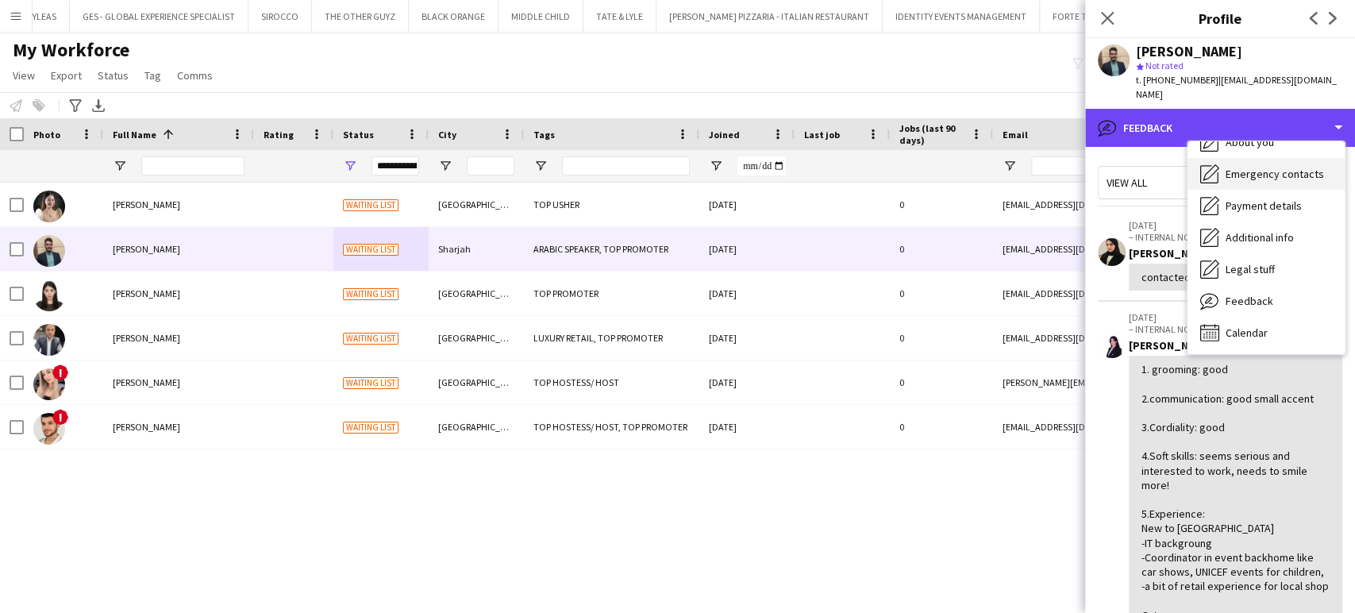
scroll to position [0, 0]
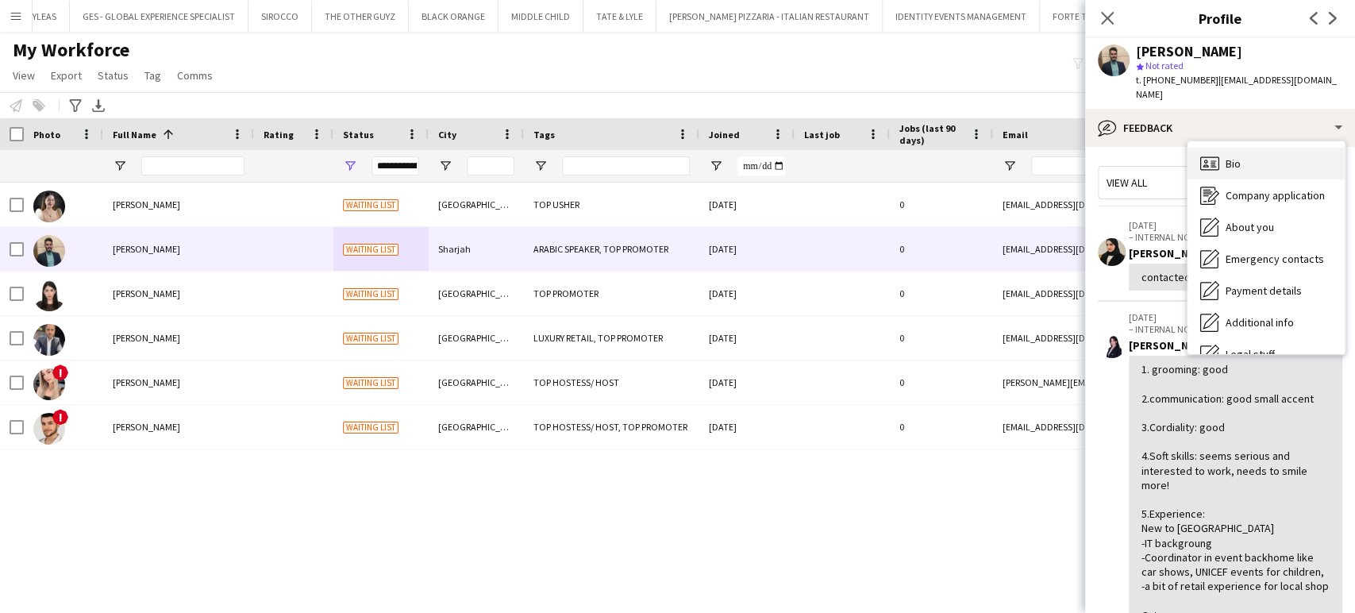
click at [1238, 156] on span "Bio" at bounding box center [1233, 163] width 15 height 14
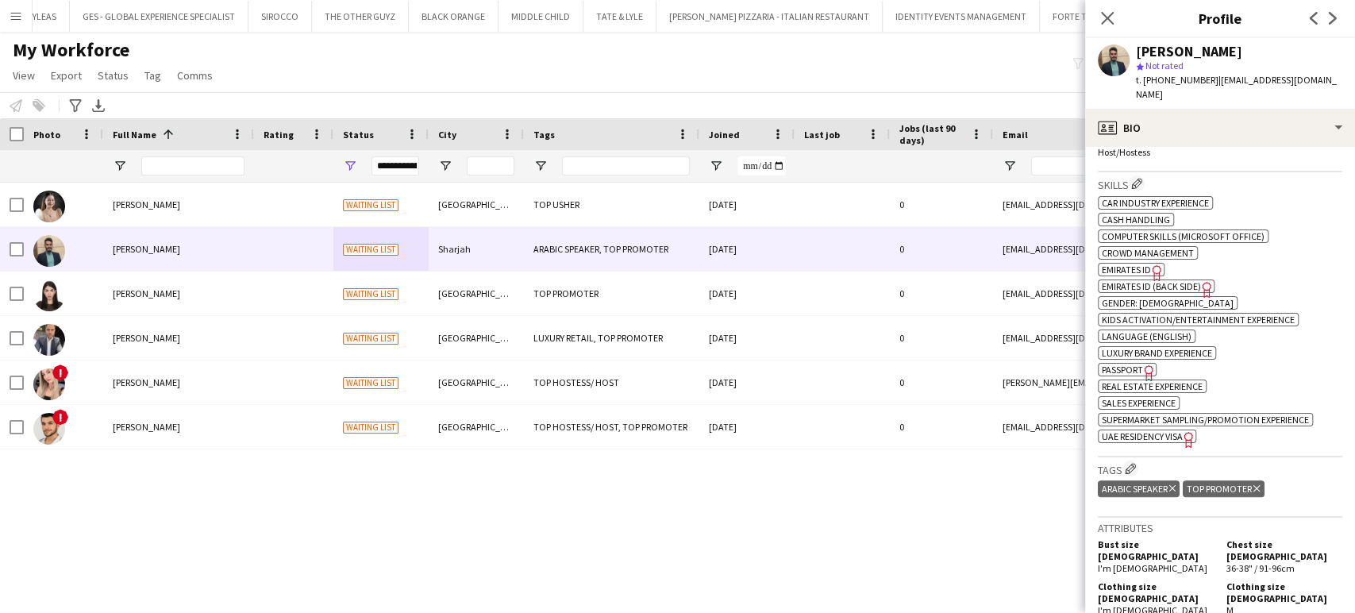
scroll to position [705, 0]
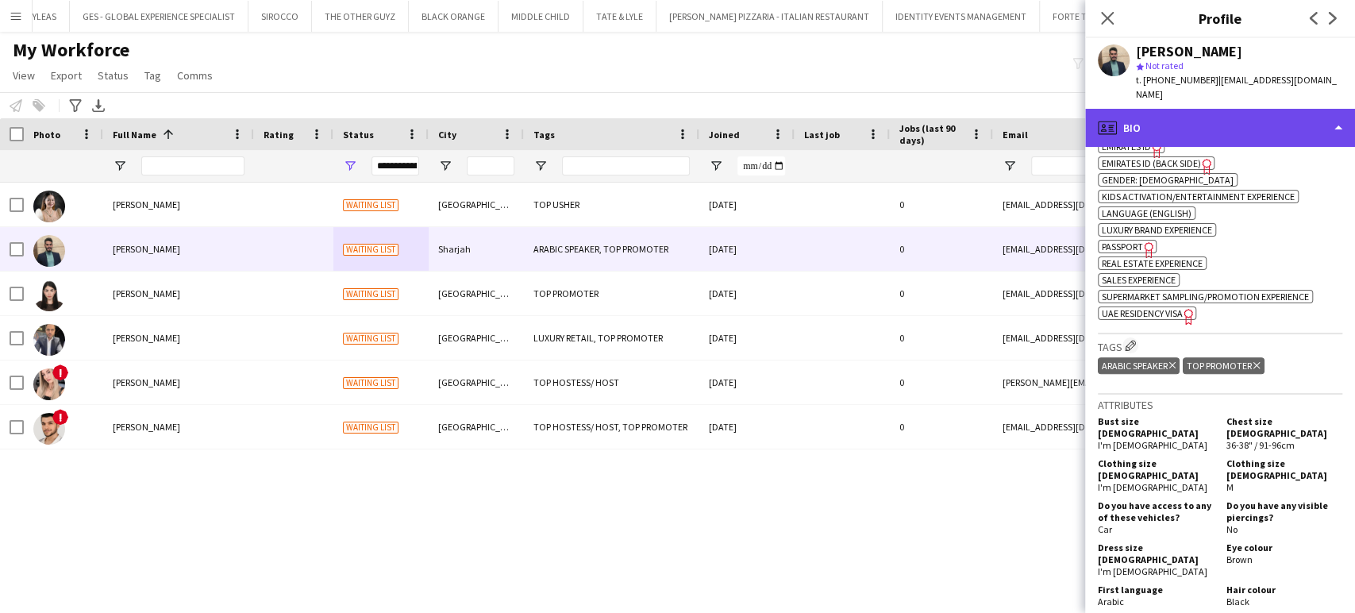
click at [1315, 109] on div "profile Bio" at bounding box center [1220, 128] width 270 height 38
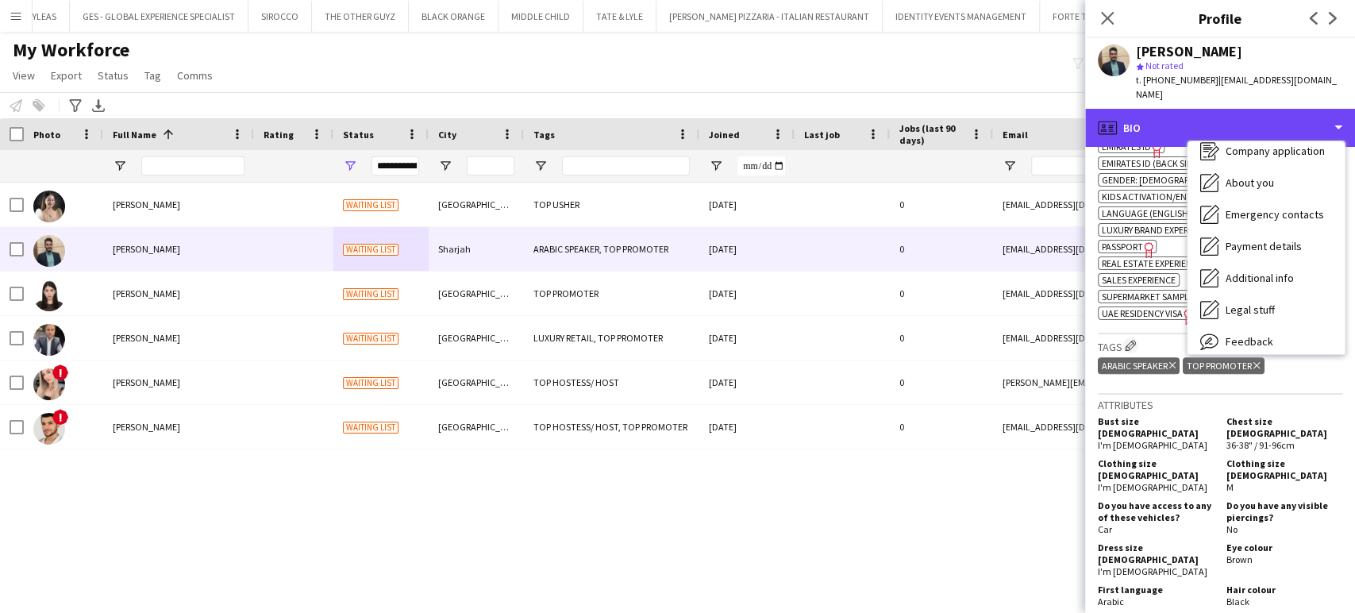
scroll to position [85, 0]
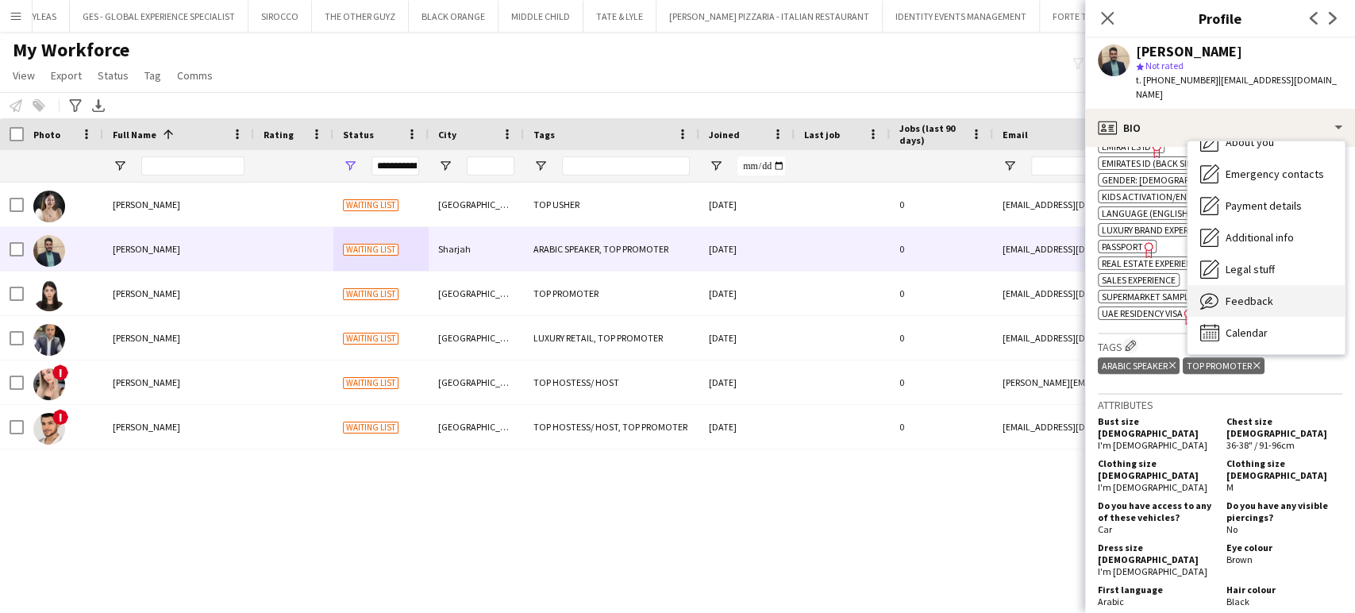
click at [1290, 298] on div "Feedback Feedback" at bounding box center [1266, 301] width 157 height 32
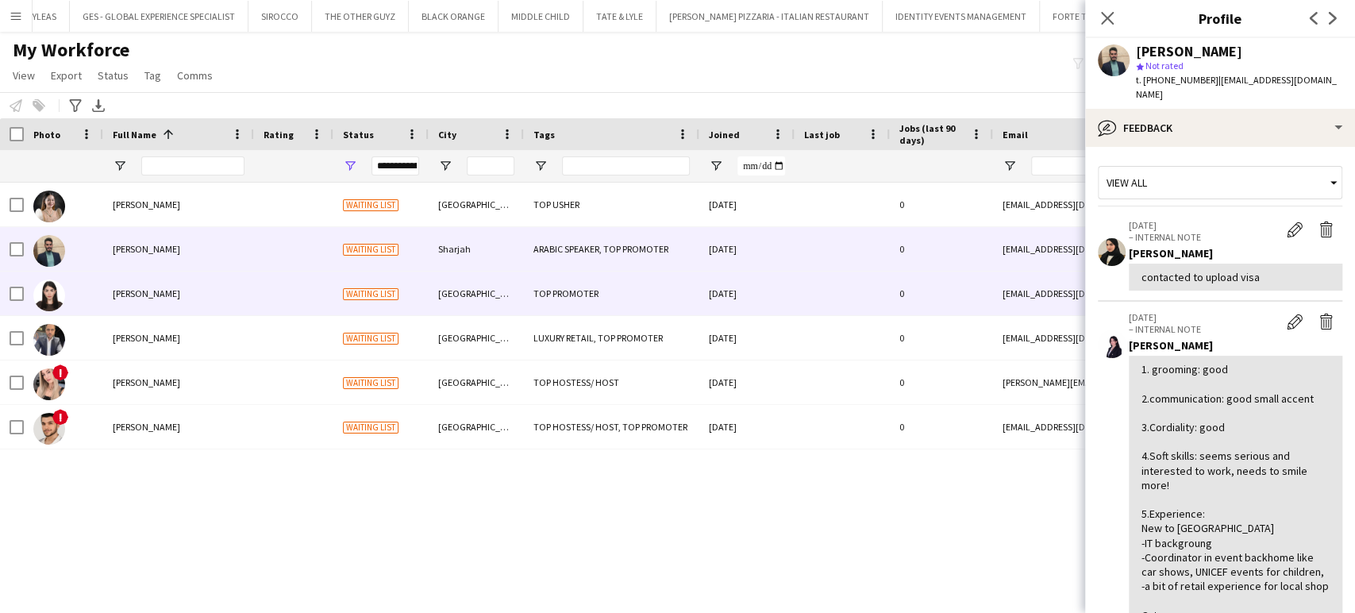
click at [121, 297] on span "Dorsa Attar" at bounding box center [146, 293] width 67 height 12
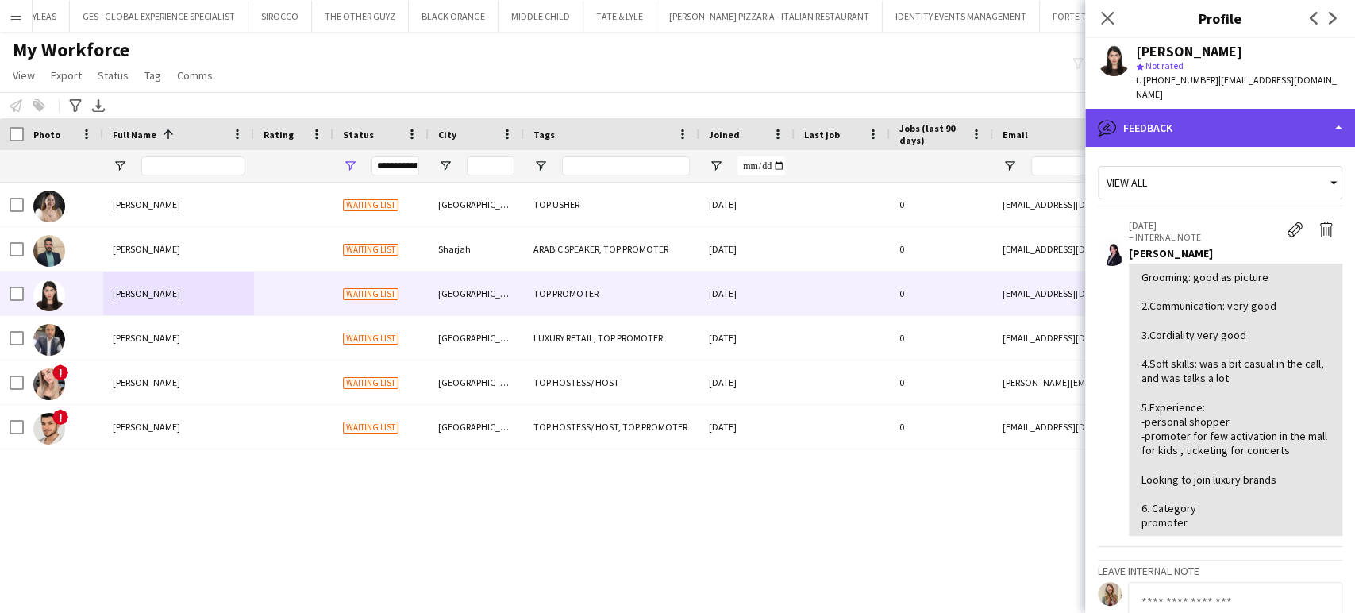
click at [1257, 113] on div "bubble-pencil Feedback" at bounding box center [1220, 128] width 270 height 38
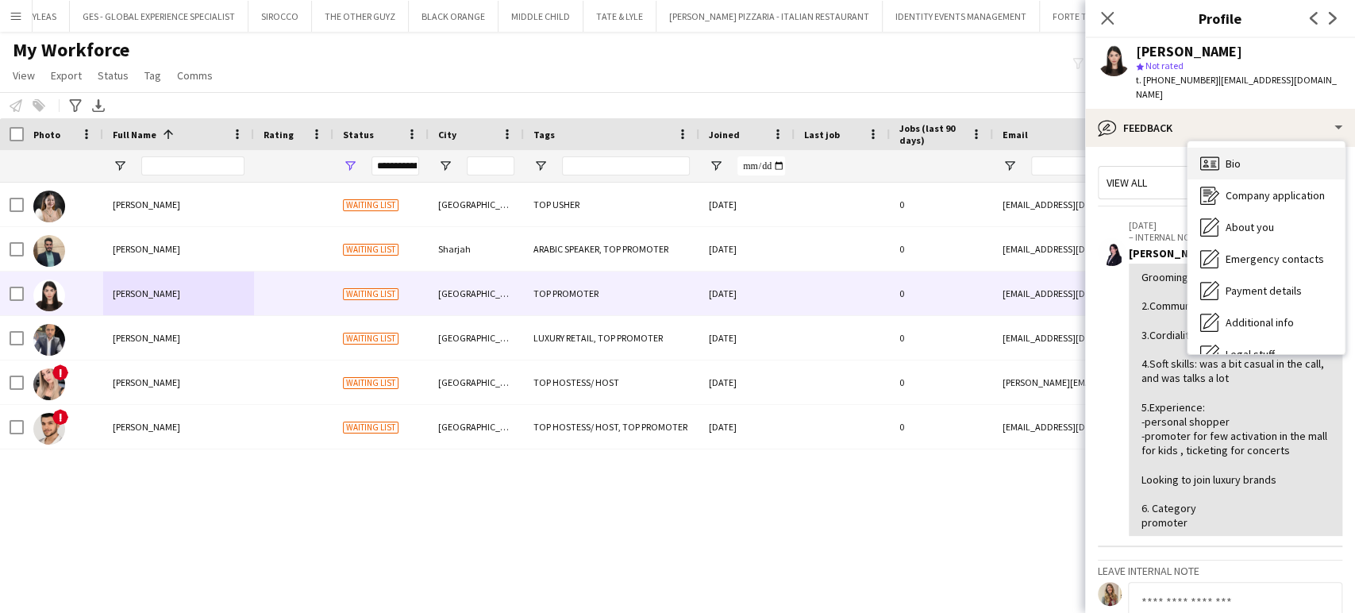
click at [1257, 148] on div "Bio Bio" at bounding box center [1266, 164] width 157 height 32
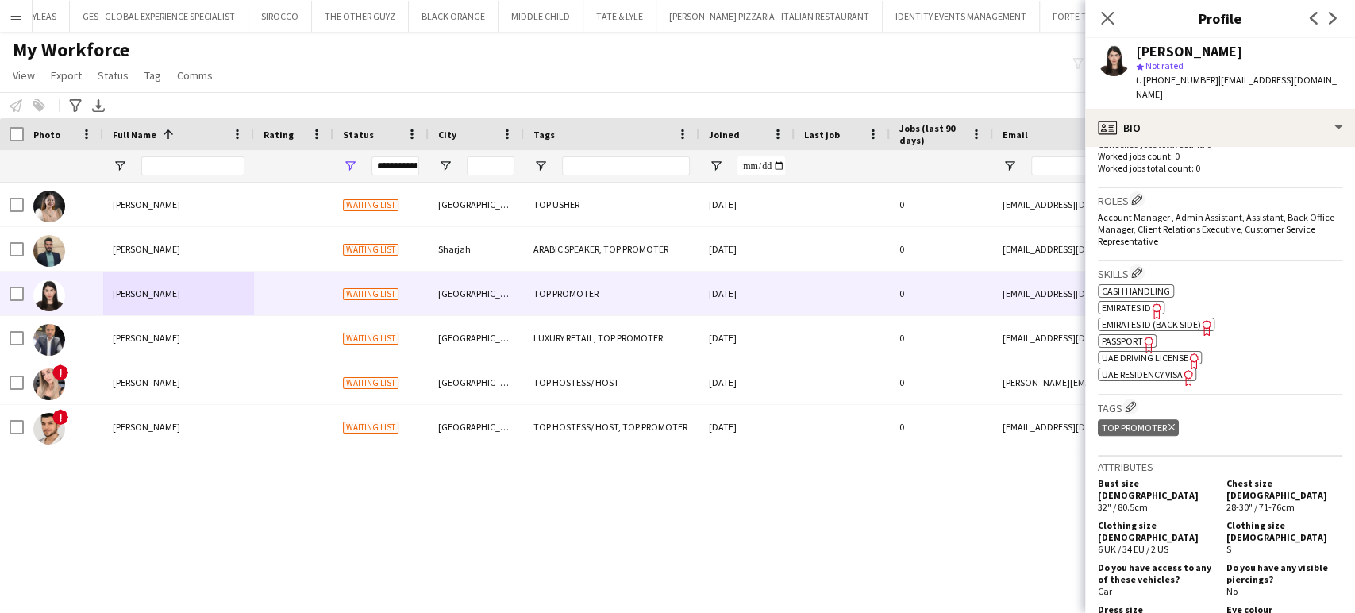
scroll to position [441, 0]
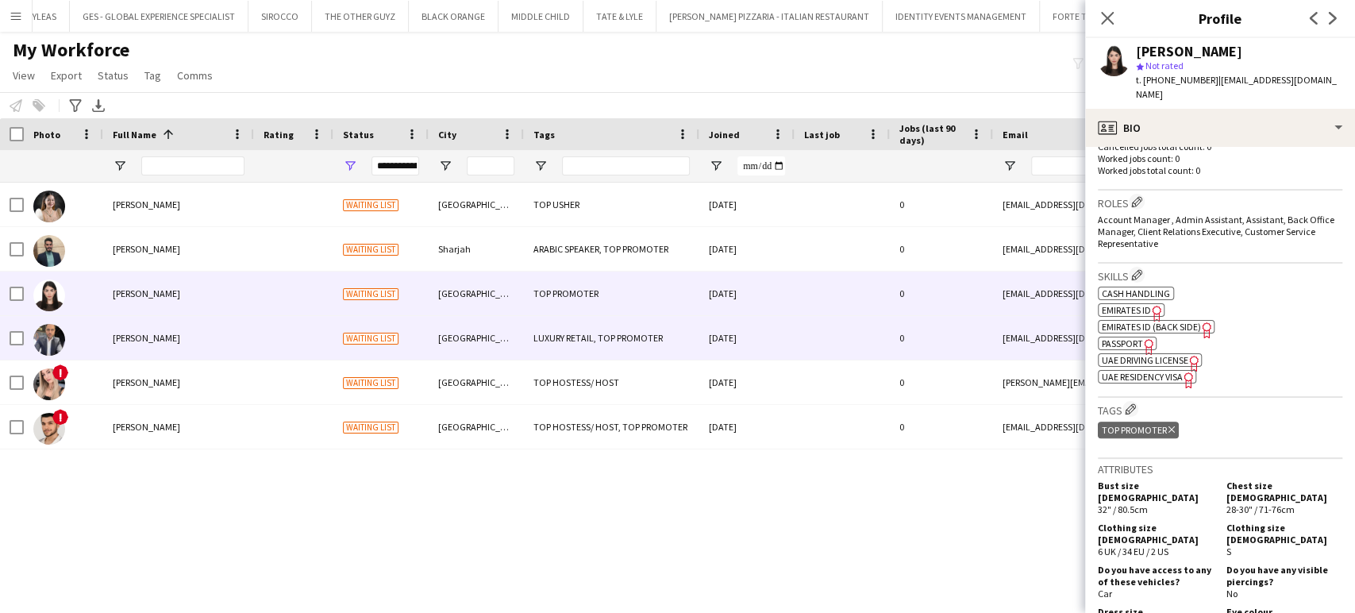
click at [186, 338] on div "Govinda Kataria" at bounding box center [178, 338] width 151 height 44
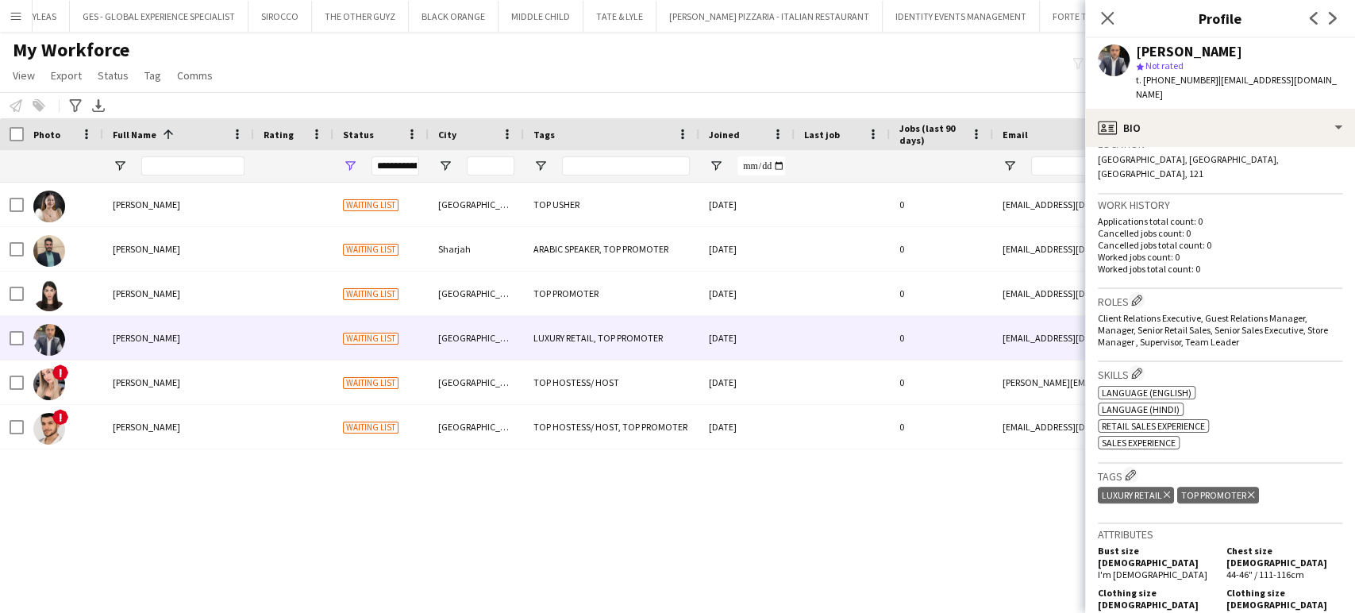
scroll to position [352, 0]
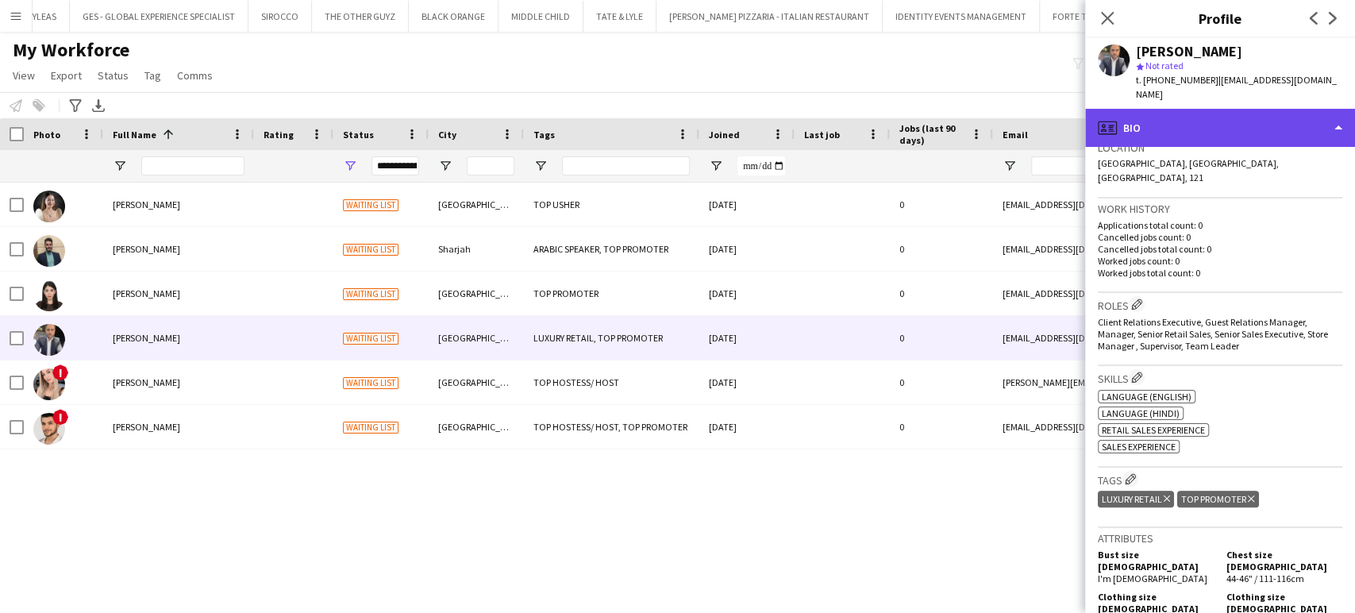
click at [1281, 115] on div "profile Bio" at bounding box center [1220, 128] width 270 height 38
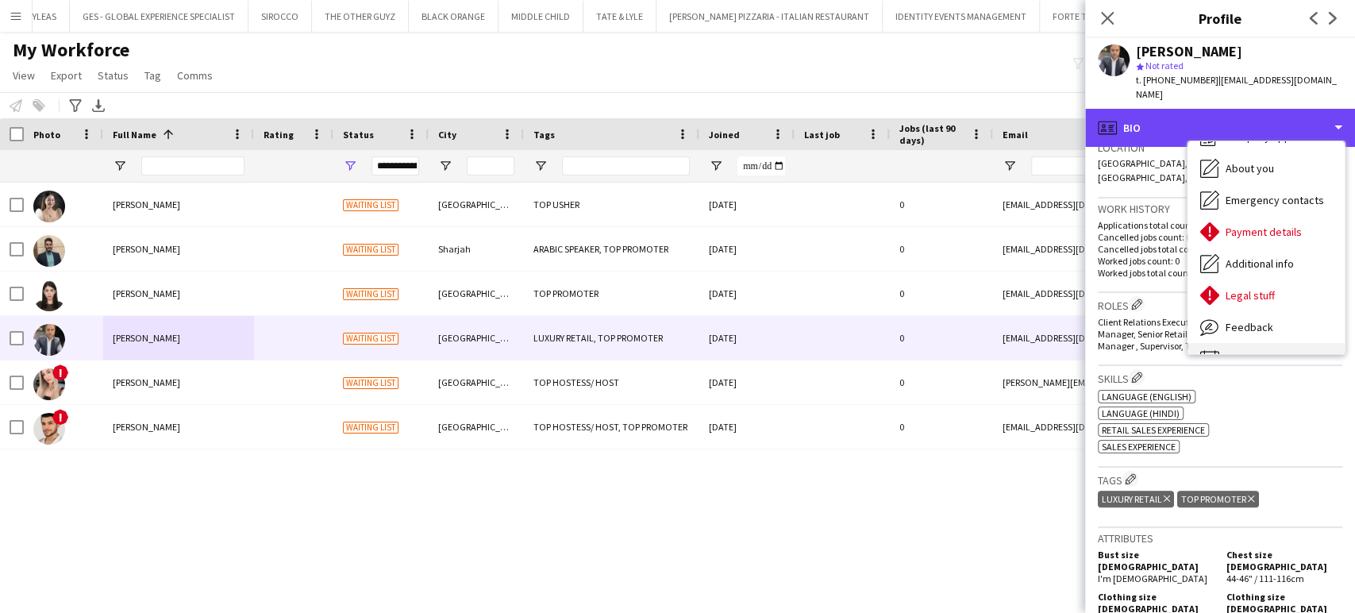
scroll to position [85, 0]
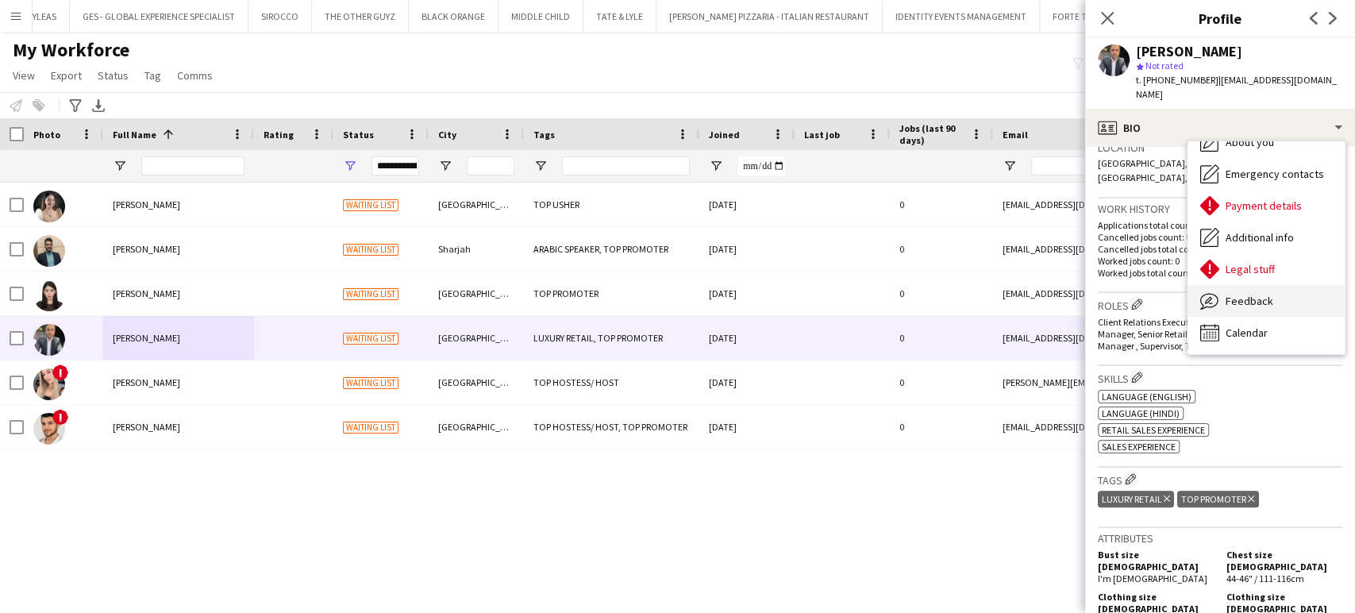
click at [1241, 293] on div "Feedback Feedback" at bounding box center [1266, 301] width 157 height 32
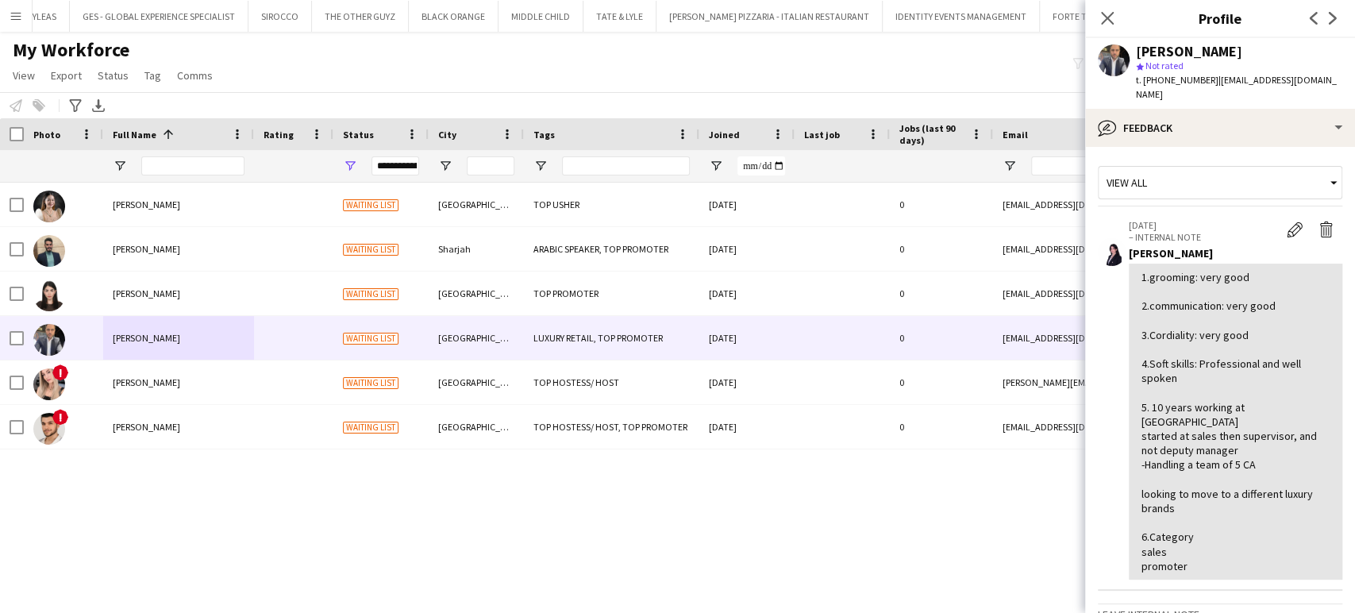
click at [1226, 210] on app-crew-profile-feedback-item "22-09-2025 – INTERNAL NOTE Edit internal note Delete internal note Sarah Wannou…" at bounding box center [1220, 400] width 244 height 381
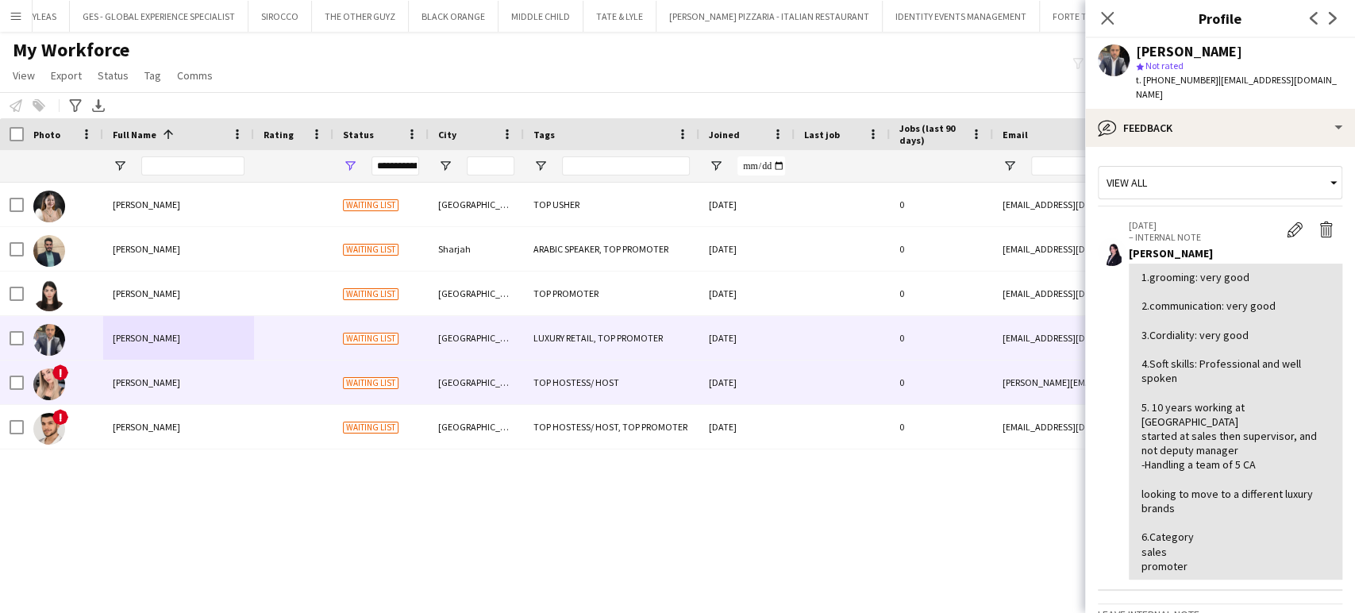
click at [165, 381] on span "Polina Sanarova" at bounding box center [146, 382] width 67 height 12
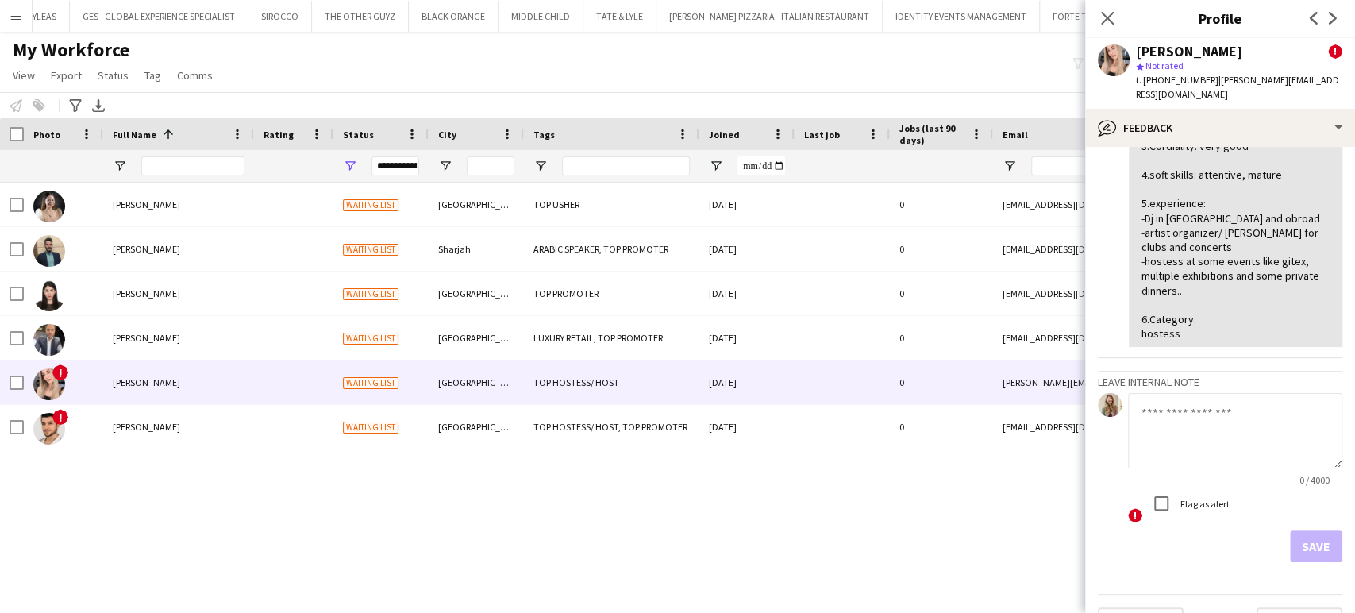
scroll to position [0, 0]
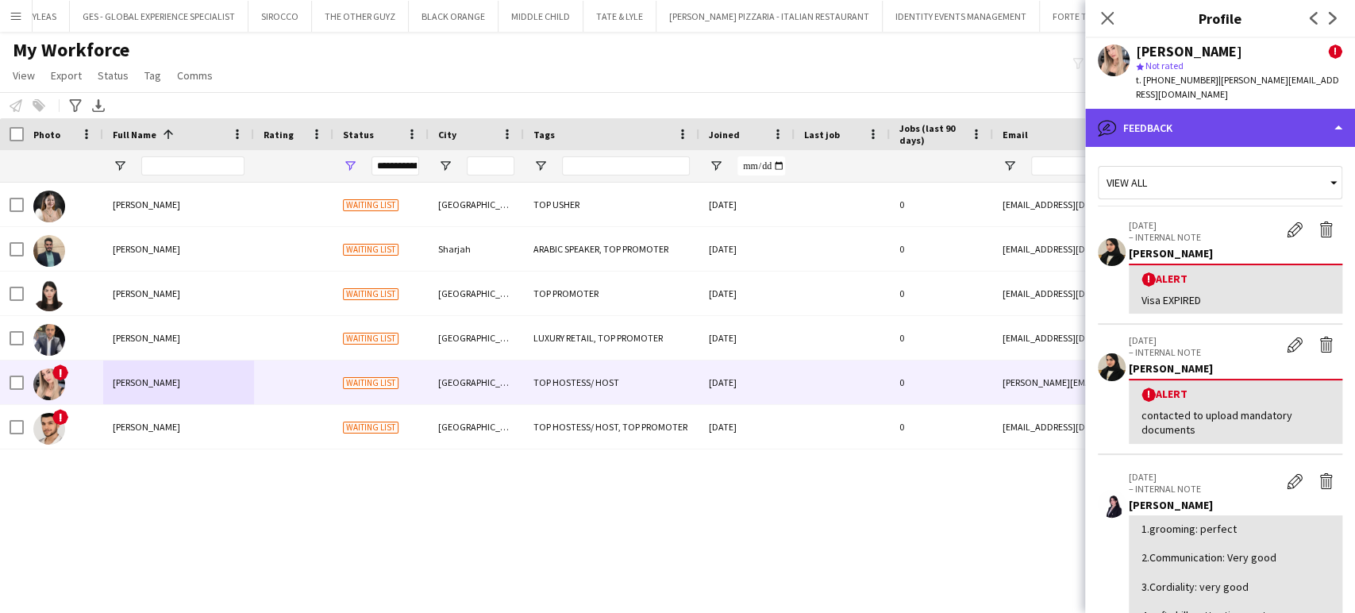
click at [1251, 116] on div "bubble-pencil Feedback" at bounding box center [1220, 128] width 270 height 38
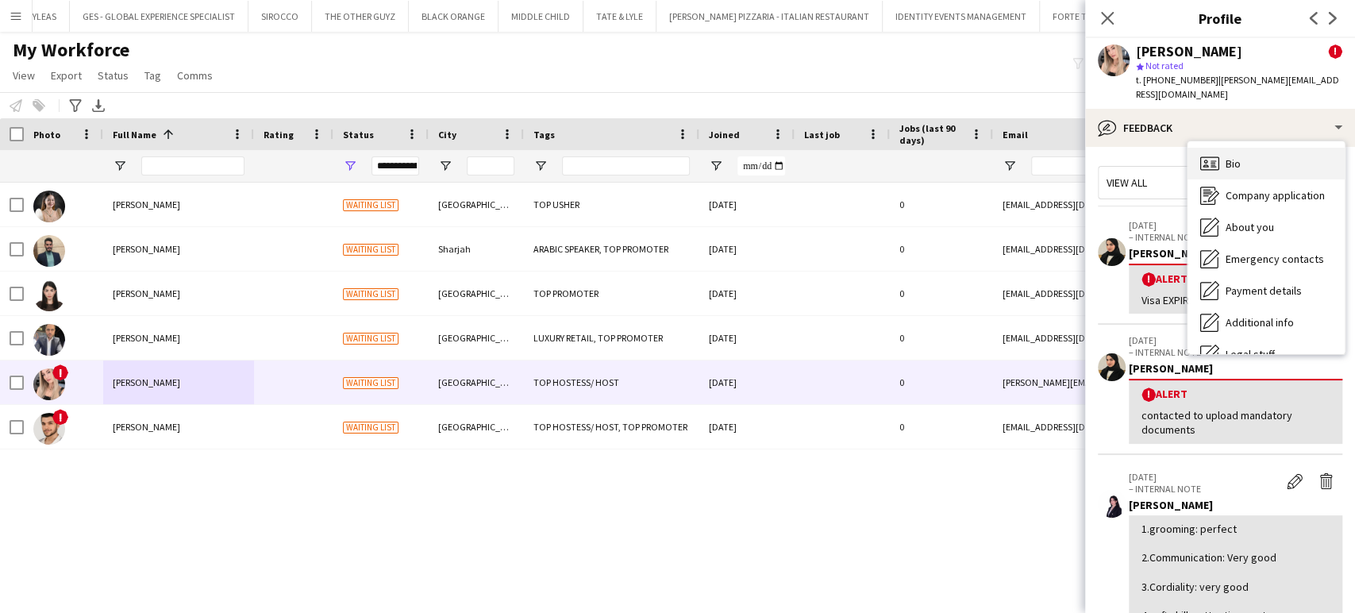
click at [1240, 156] on span "Bio" at bounding box center [1233, 163] width 15 height 14
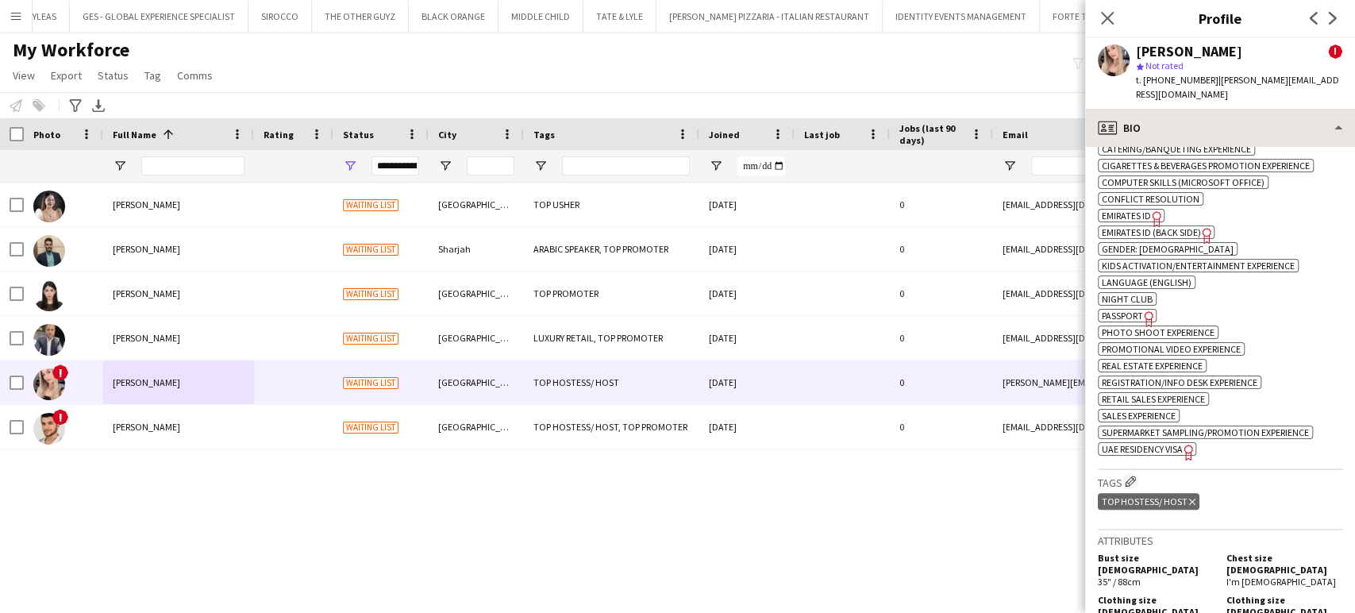
scroll to position [794, 0]
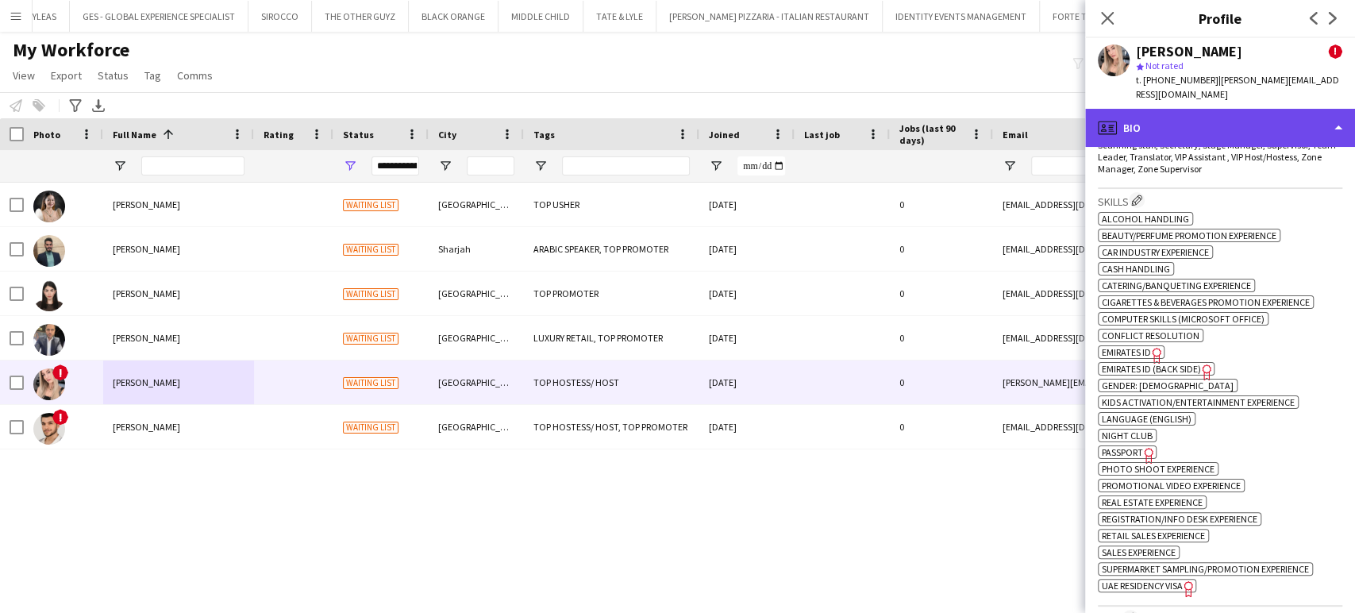
click at [1309, 109] on div "profile Bio" at bounding box center [1220, 128] width 270 height 38
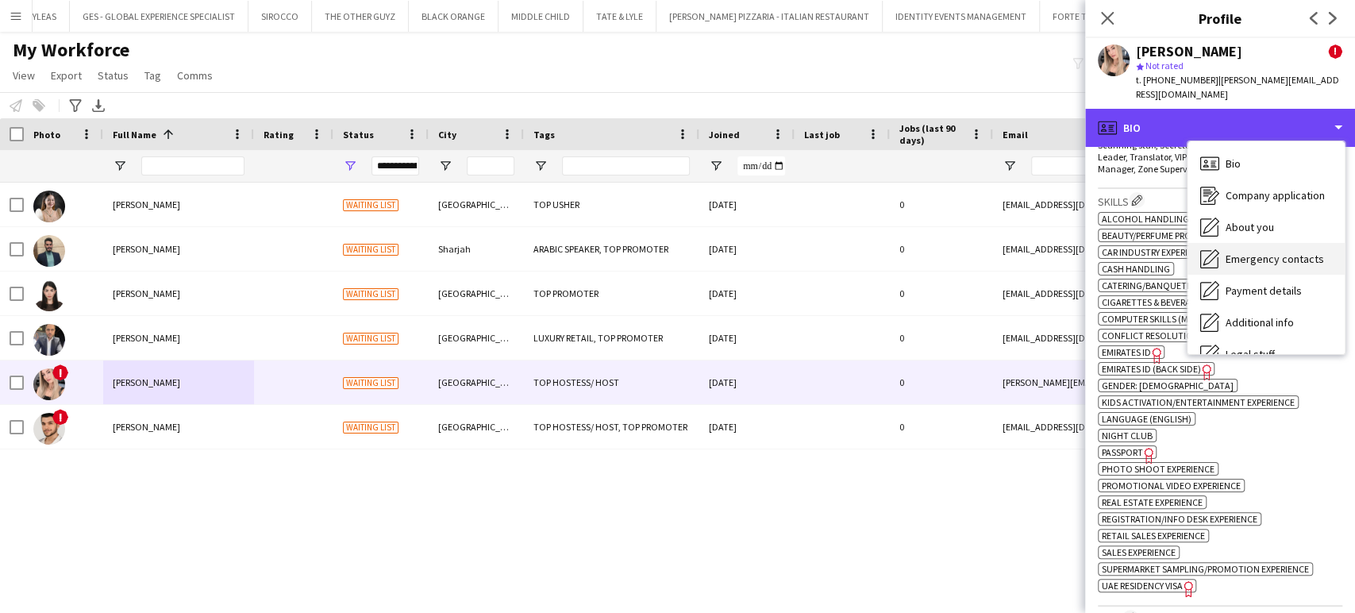
scroll to position [85, 0]
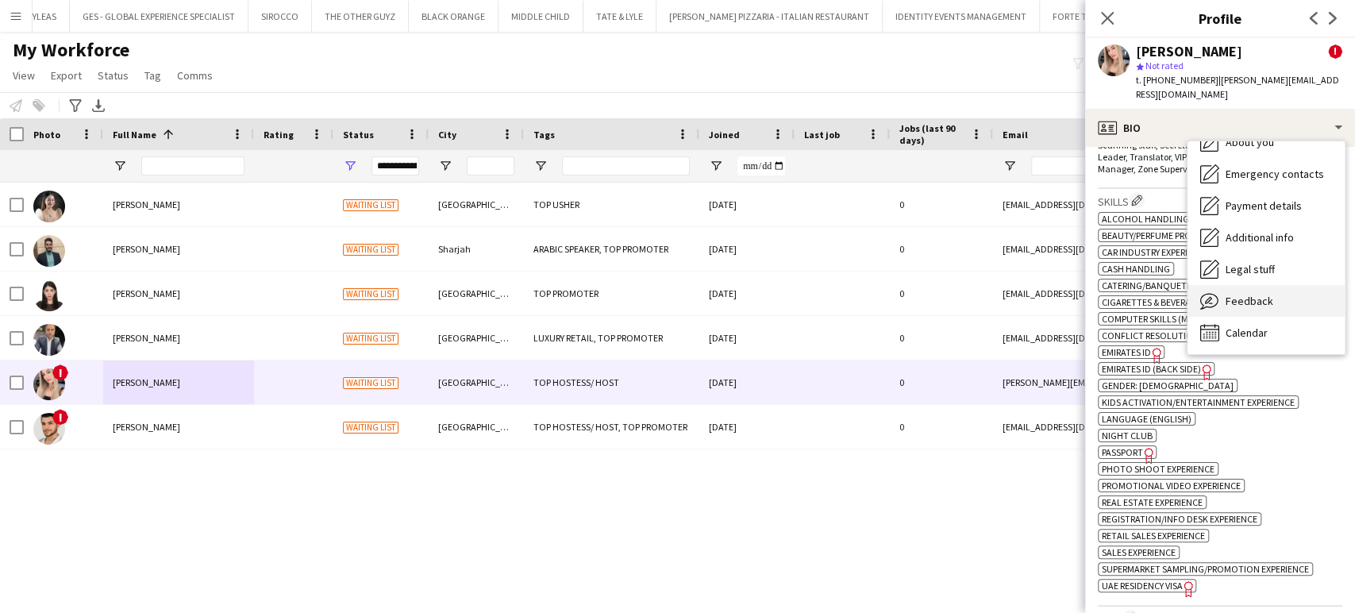
click at [1256, 294] on span "Feedback" at bounding box center [1250, 301] width 48 height 14
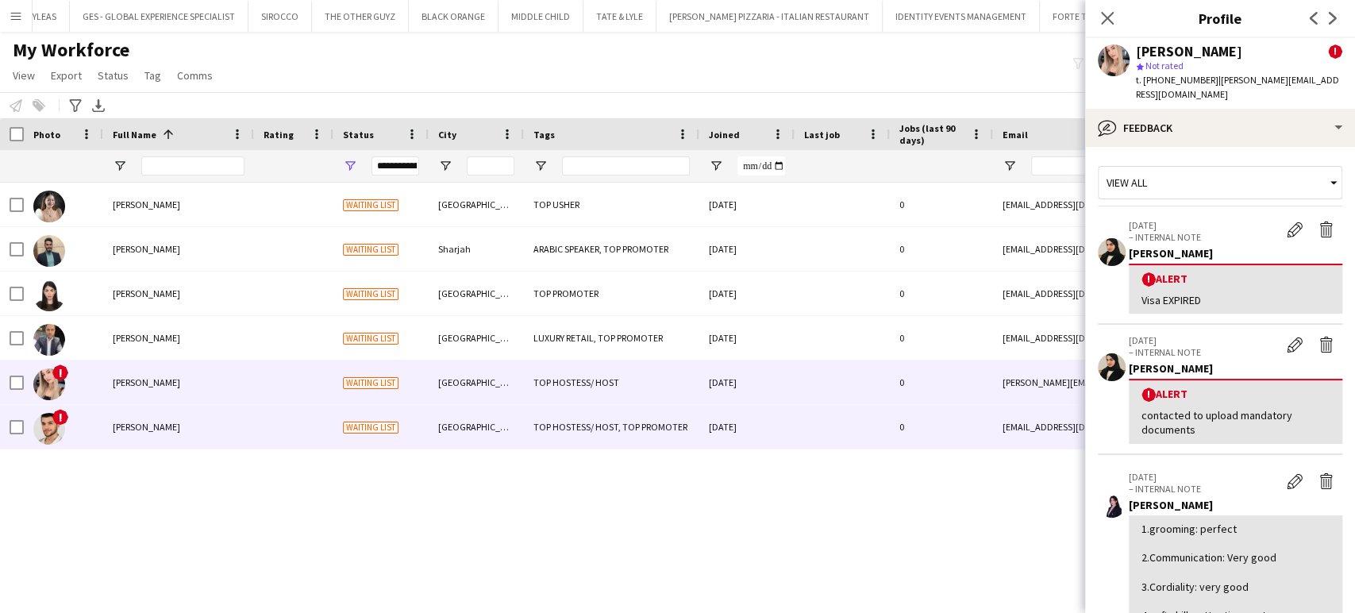
click at [168, 431] on div "Shayan Tash" at bounding box center [178, 427] width 151 height 44
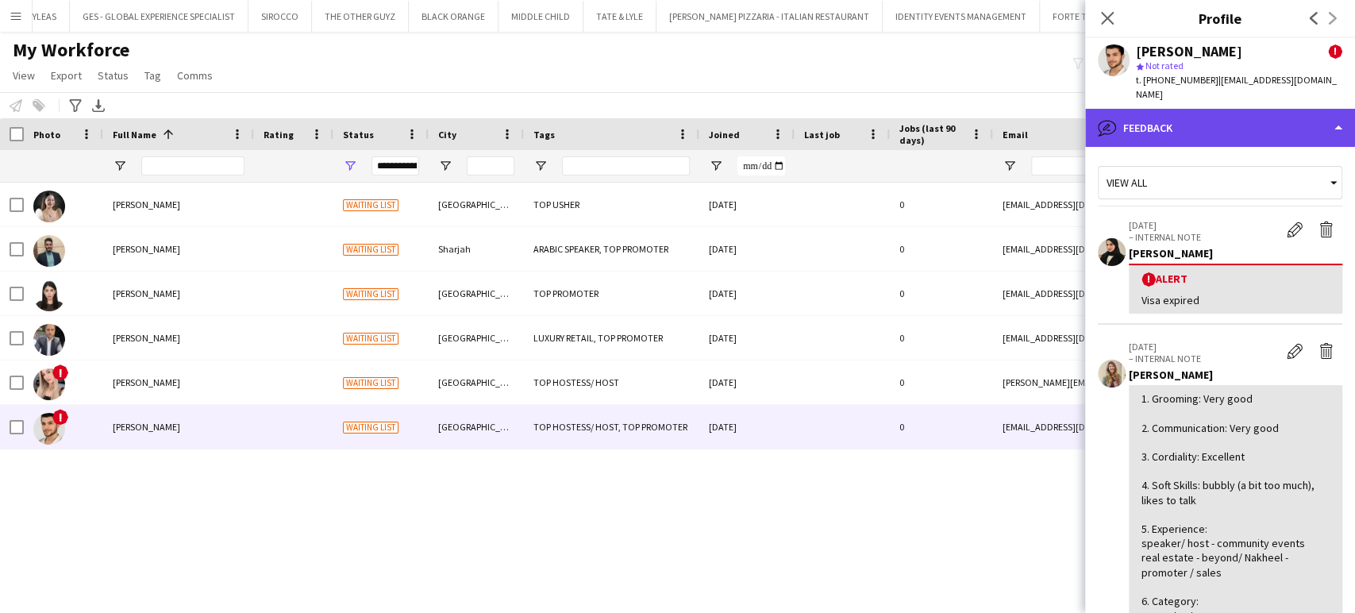
click at [1209, 113] on div "bubble-pencil Feedback" at bounding box center [1220, 128] width 270 height 38
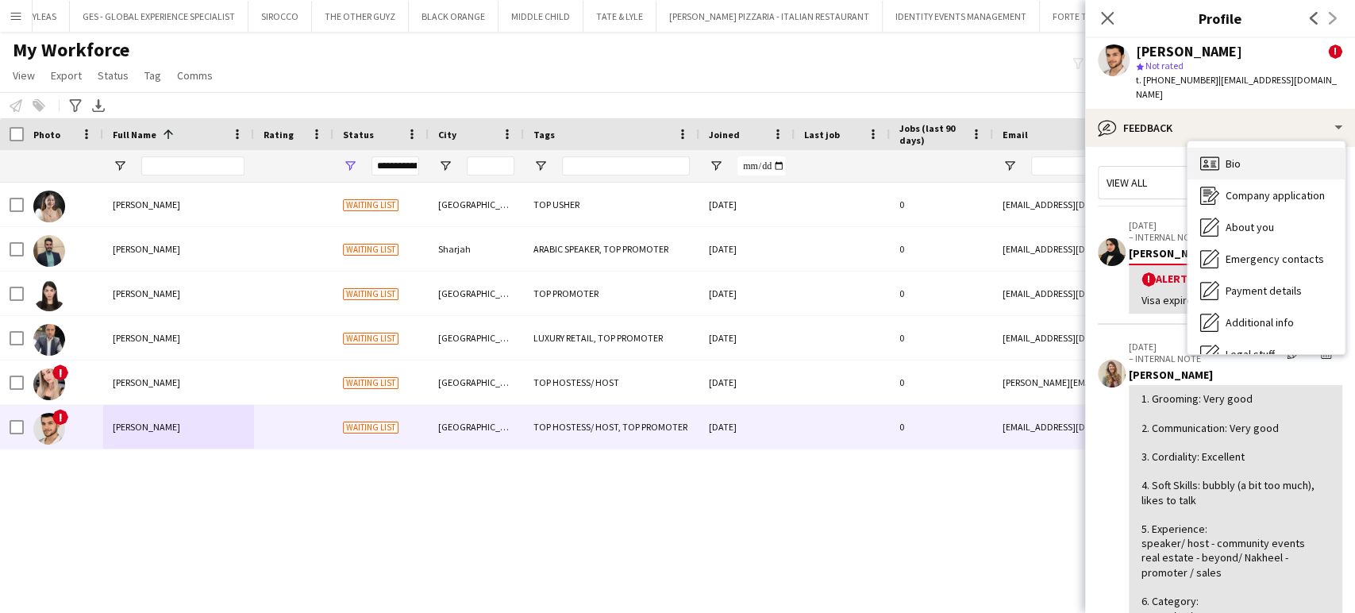
click at [1239, 156] on span "Bio" at bounding box center [1233, 163] width 15 height 14
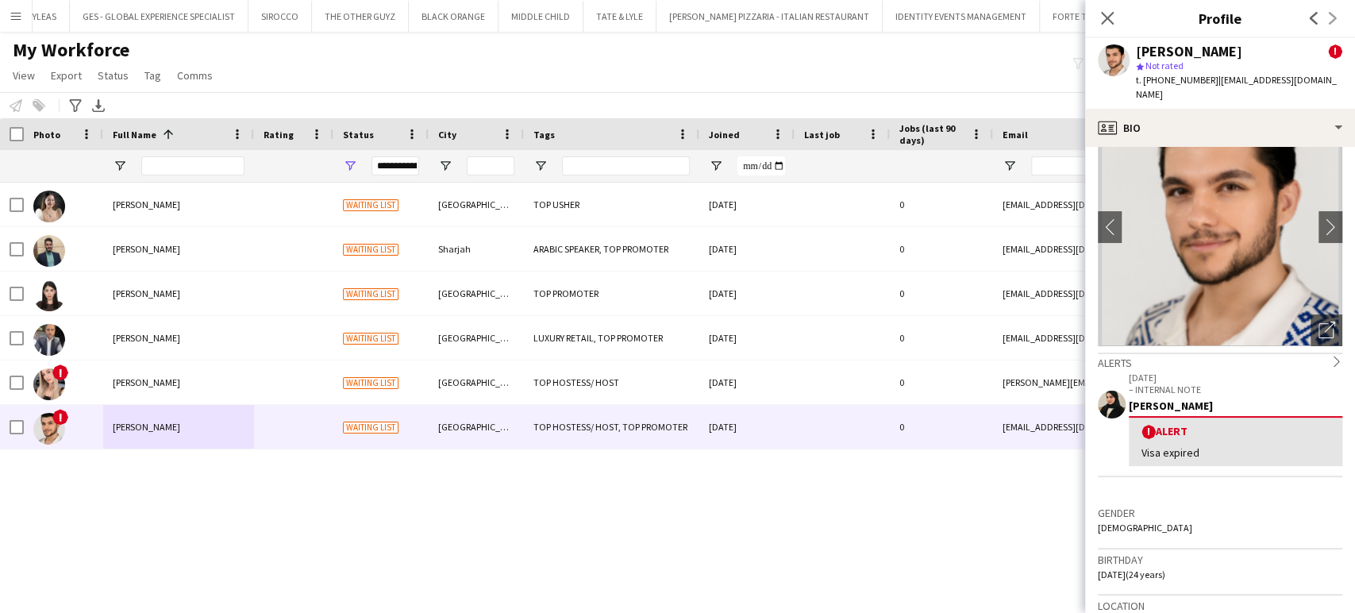
scroll to position [0, 0]
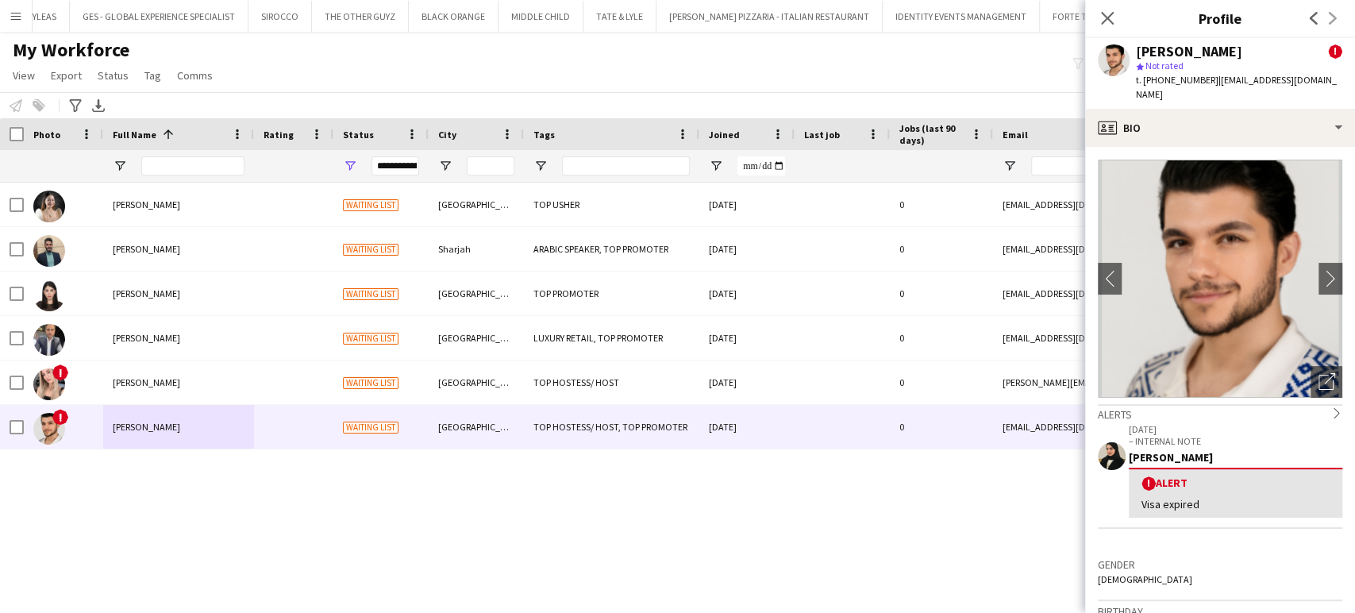
click at [408, 520] on div "Andrea Yerro Waiting list Dubai TOP USHER 11-09-2025 0 amcyyyy@gmail.com +97158…" at bounding box center [653, 377] width 1307 height 389
click at [470, 92] on div "Notify workforce Add to tag Select at least one crew to tag him or her. Advance…" at bounding box center [677, 105] width 1355 height 26
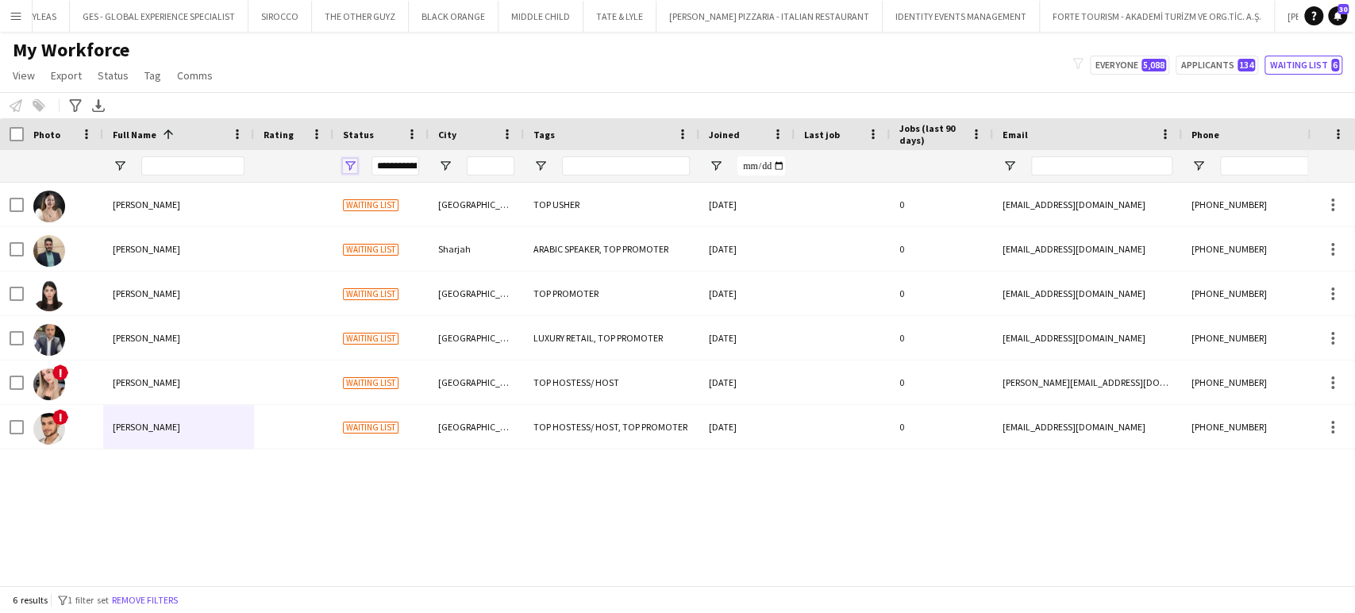
click at [352, 162] on span "Open Filter Menu" at bounding box center [350, 166] width 14 height 14
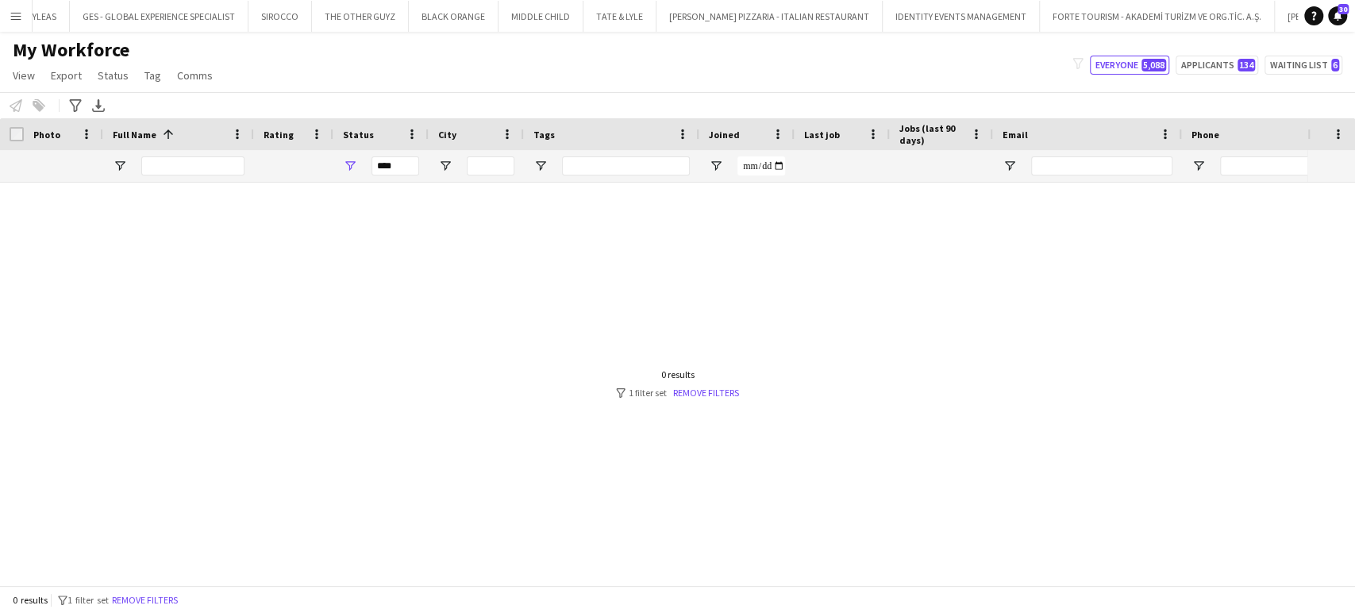
click at [384, 73] on div "My Workforce View Views Default view New view Update view Delete view Edit name…" at bounding box center [677, 65] width 1355 height 54
click at [343, 169] on span "Open Filter Menu" at bounding box center [350, 166] width 14 height 14
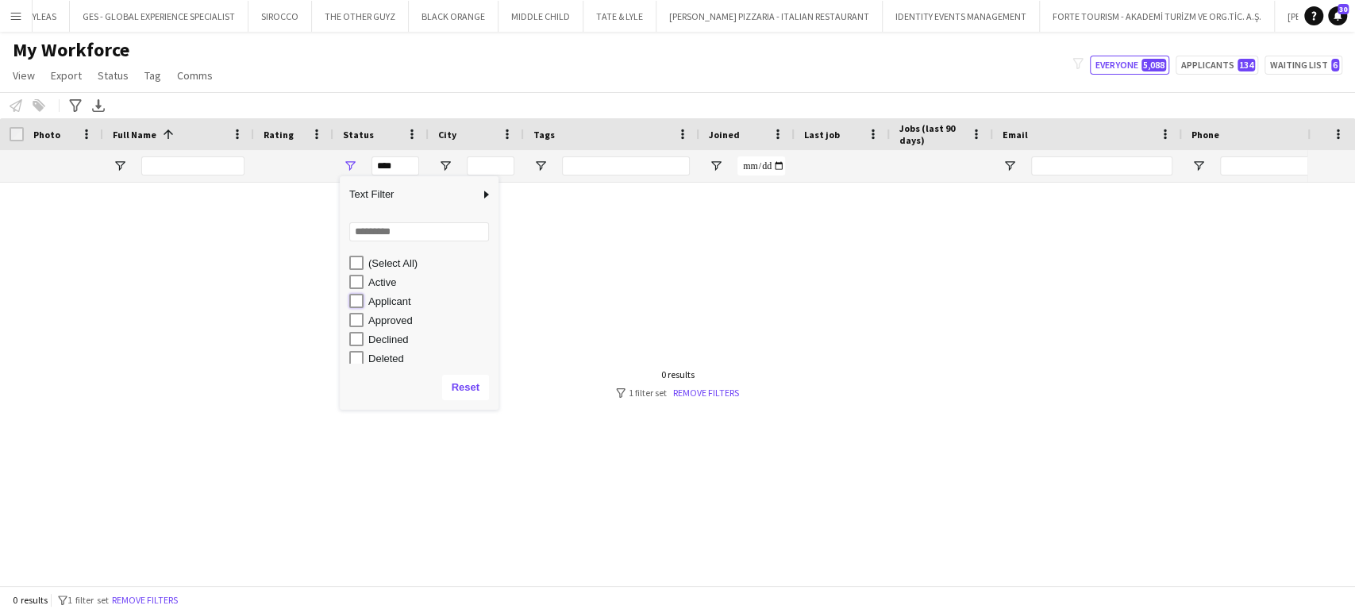
type input "**********"
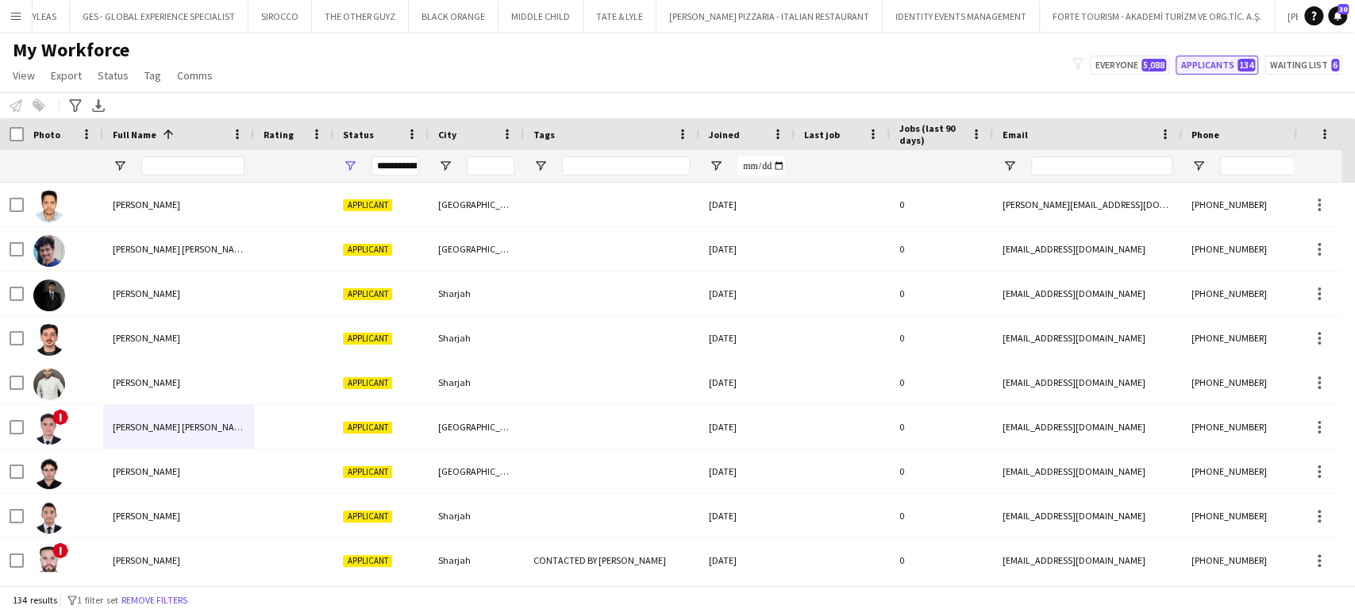
click at [1226, 64] on button "Applicants 134" at bounding box center [1217, 65] width 83 height 19
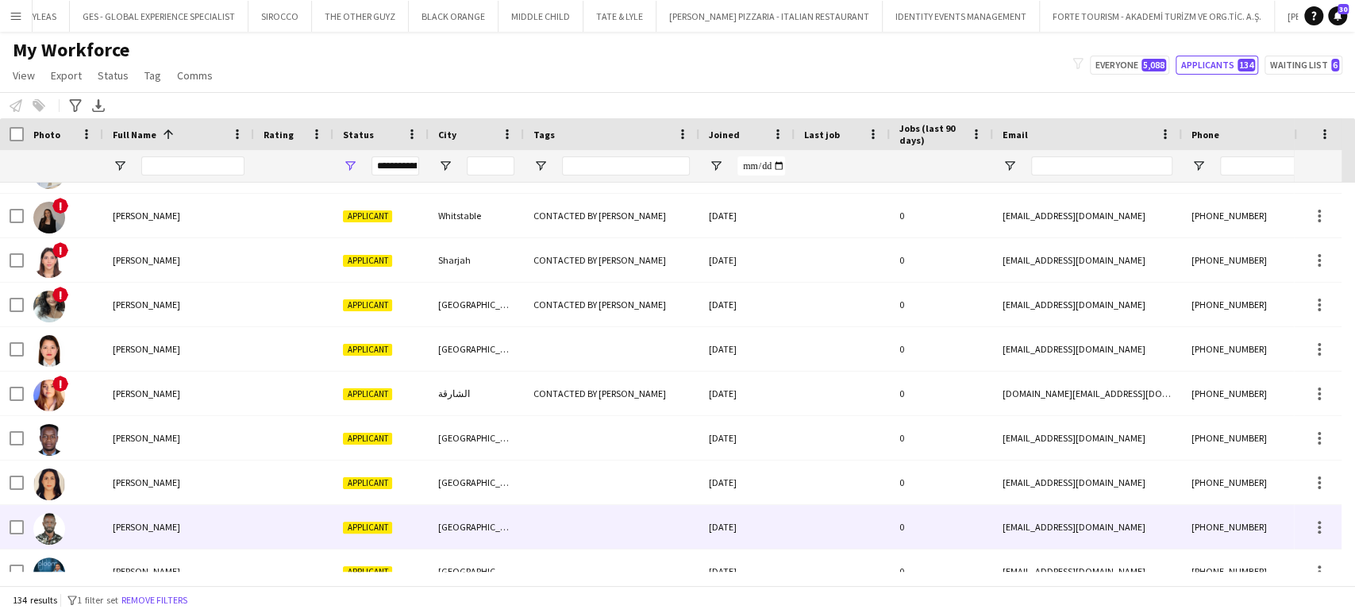
scroll to position [1002, 0]
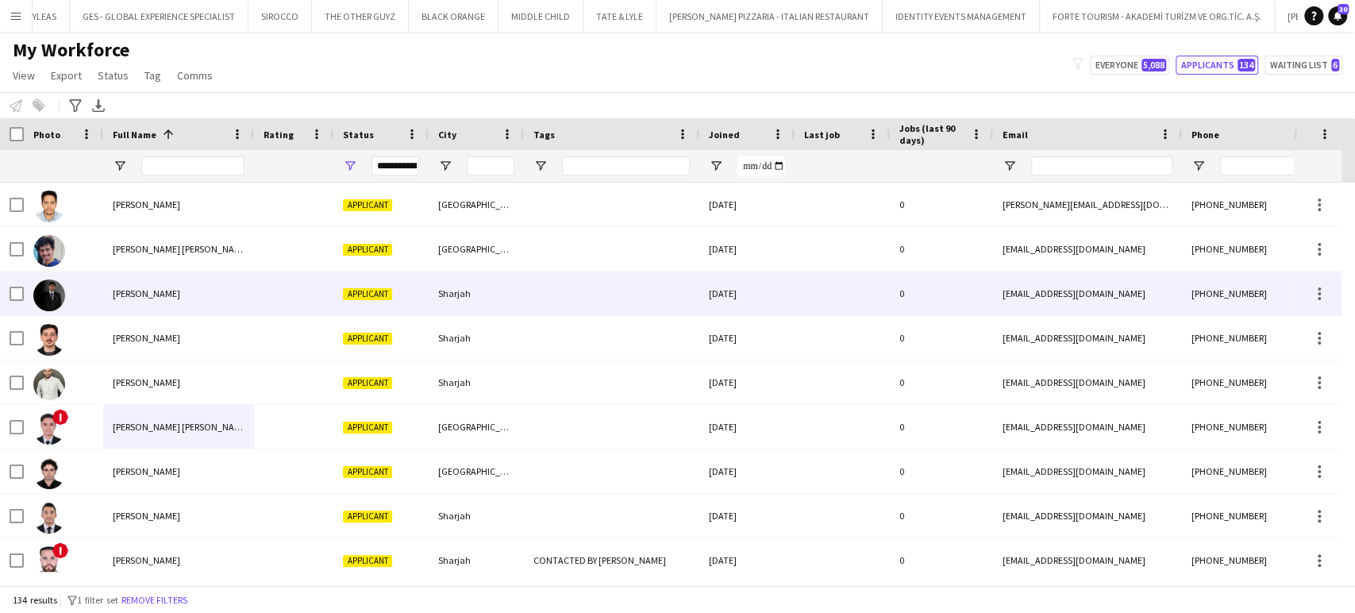
click at [143, 295] on span "Abdullah Alshawi" at bounding box center [146, 293] width 67 height 12
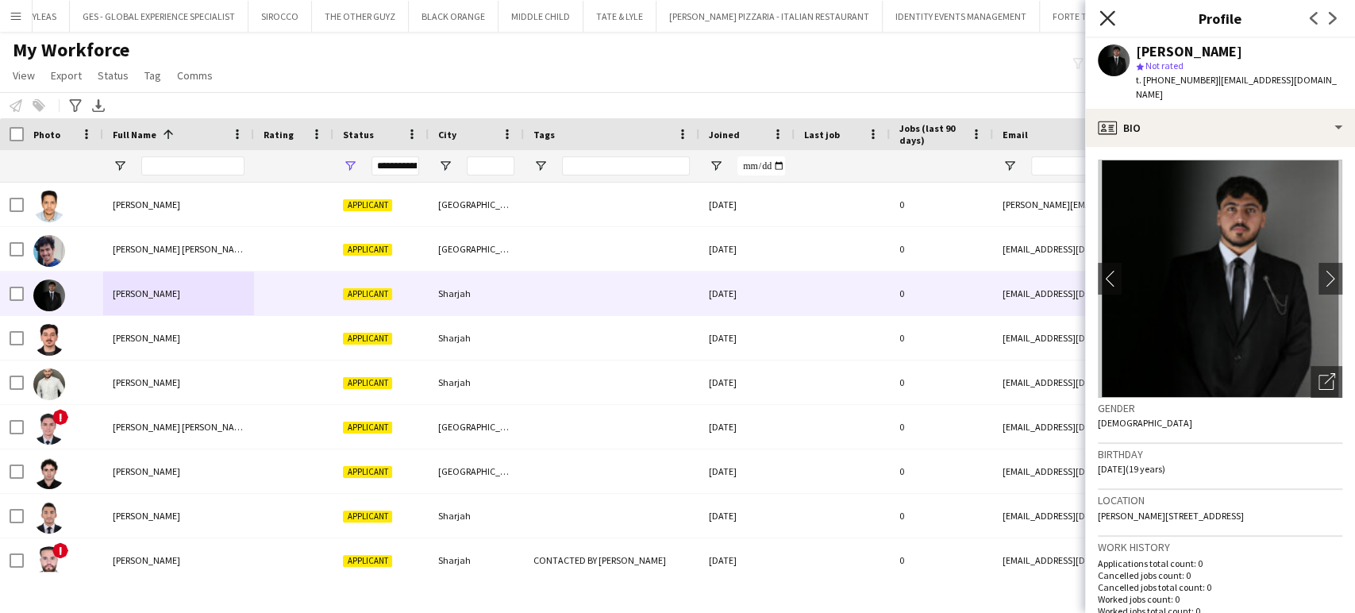
click at [1114, 18] on icon "Close pop-in" at bounding box center [1106, 17] width 15 height 15
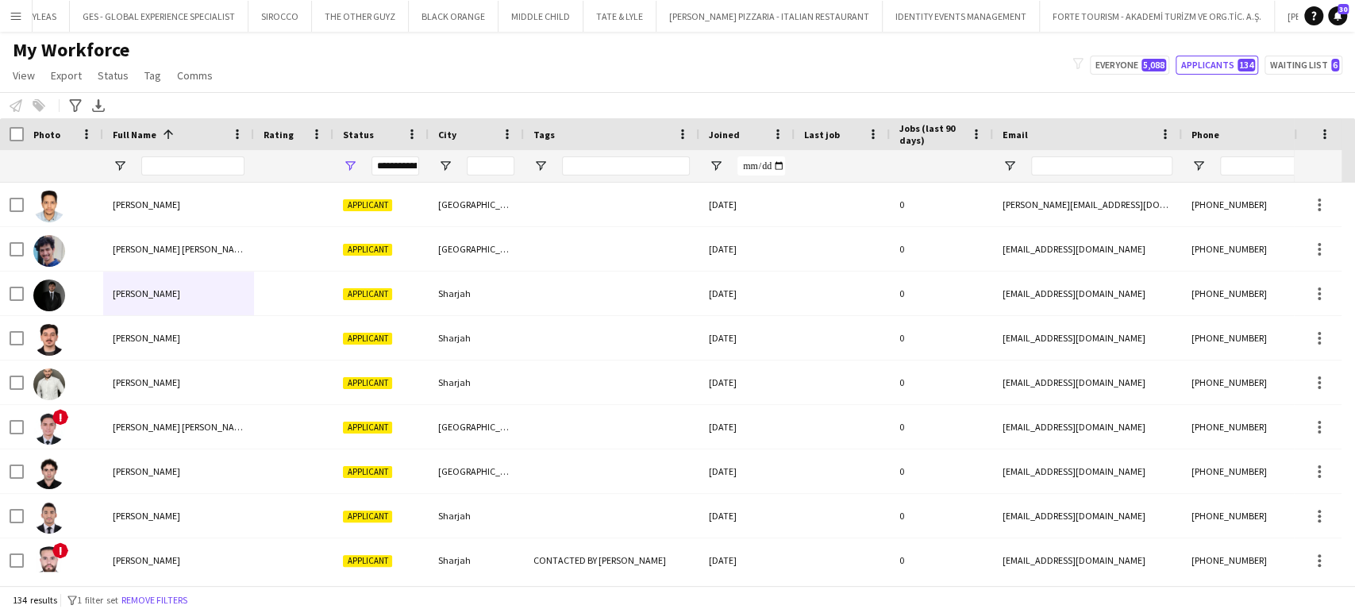
click at [745, 132] on div "Joined" at bounding box center [737, 134] width 57 height 24
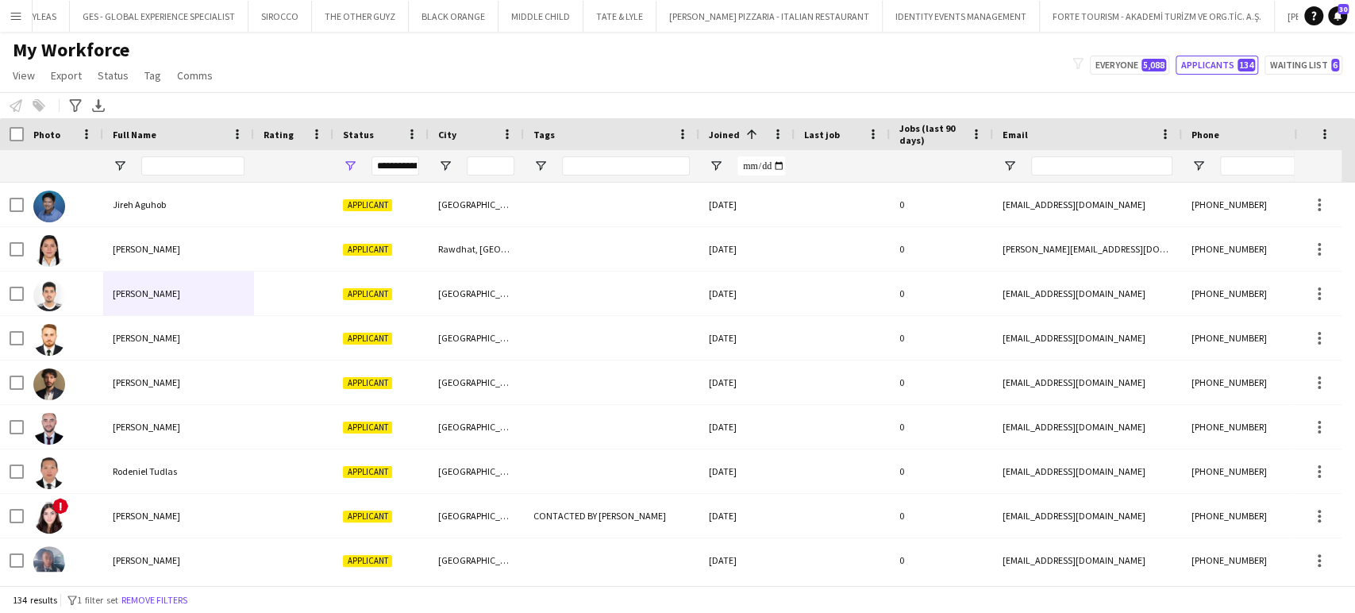
click at [745, 130] on span at bounding box center [752, 134] width 14 height 14
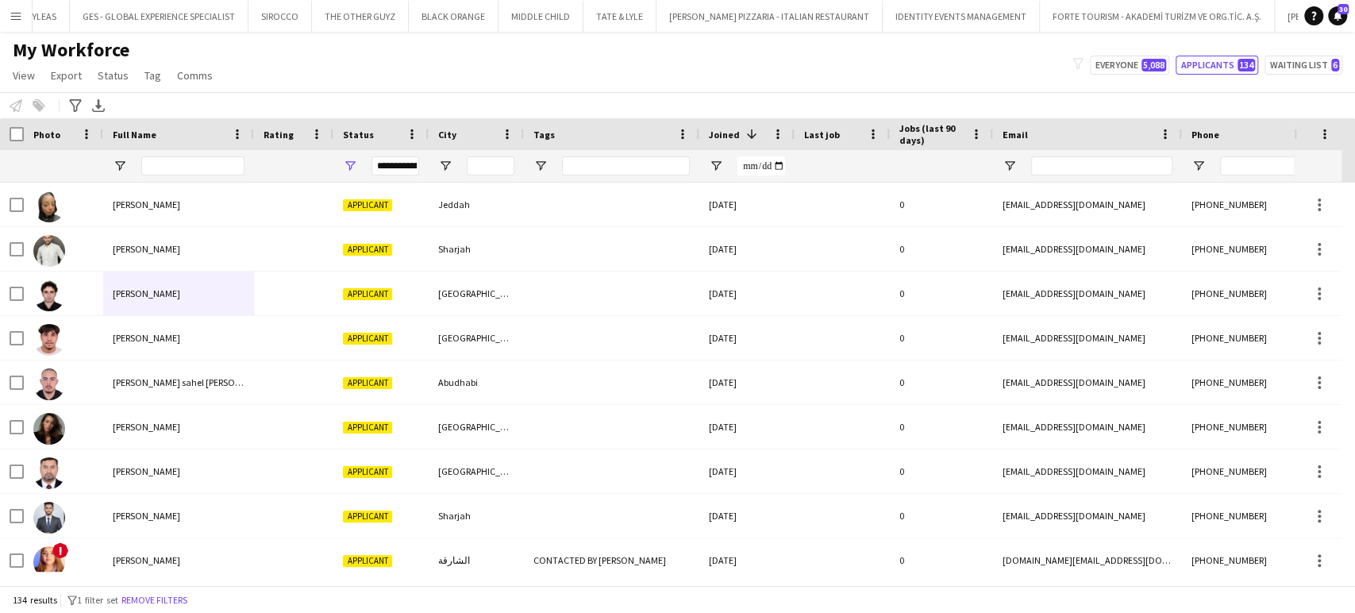
click at [745, 130] on span at bounding box center [752, 134] width 14 height 14
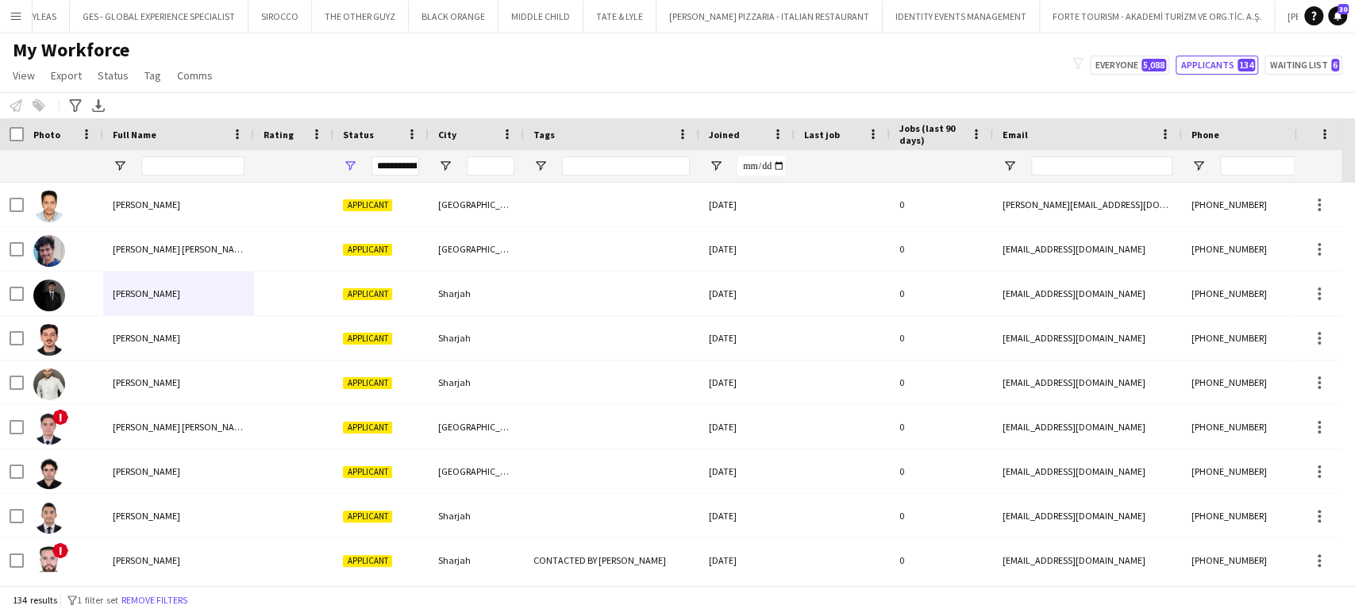
click at [750, 133] on div "Joined" at bounding box center [737, 134] width 57 height 24
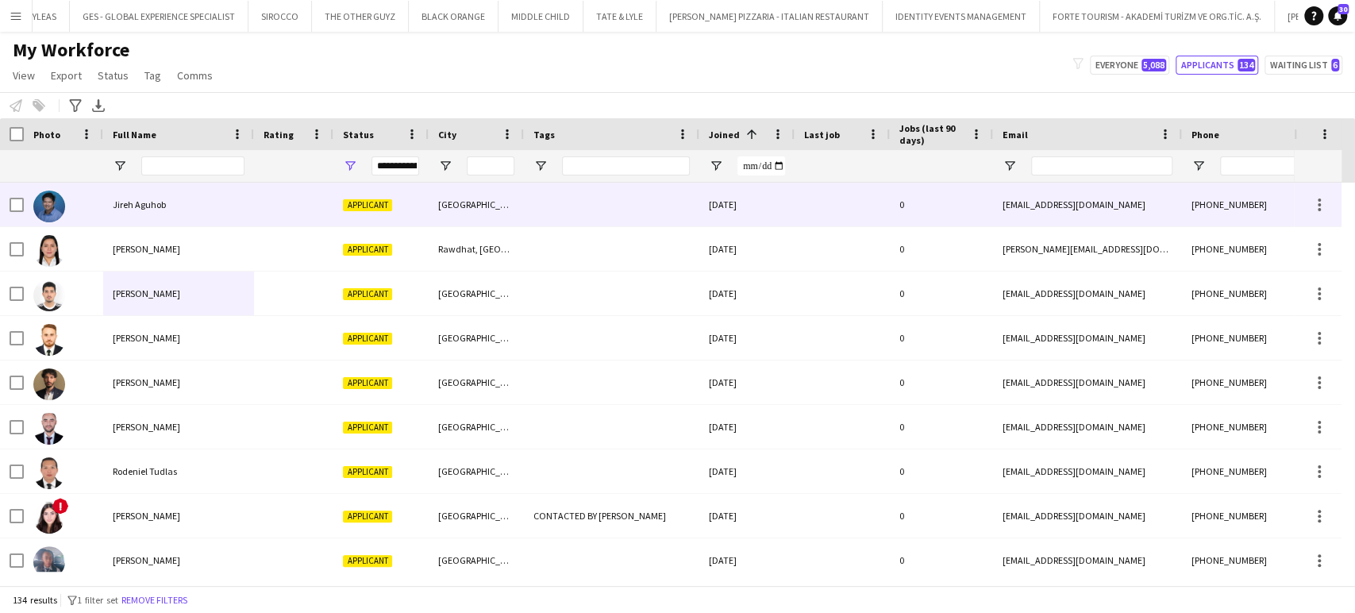
drag, startPoint x: 125, startPoint y: 207, endPoint x: 153, endPoint y: 207, distance: 27.8
click at [125, 207] on span "Jireh Aguhob" at bounding box center [139, 204] width 53 height 12
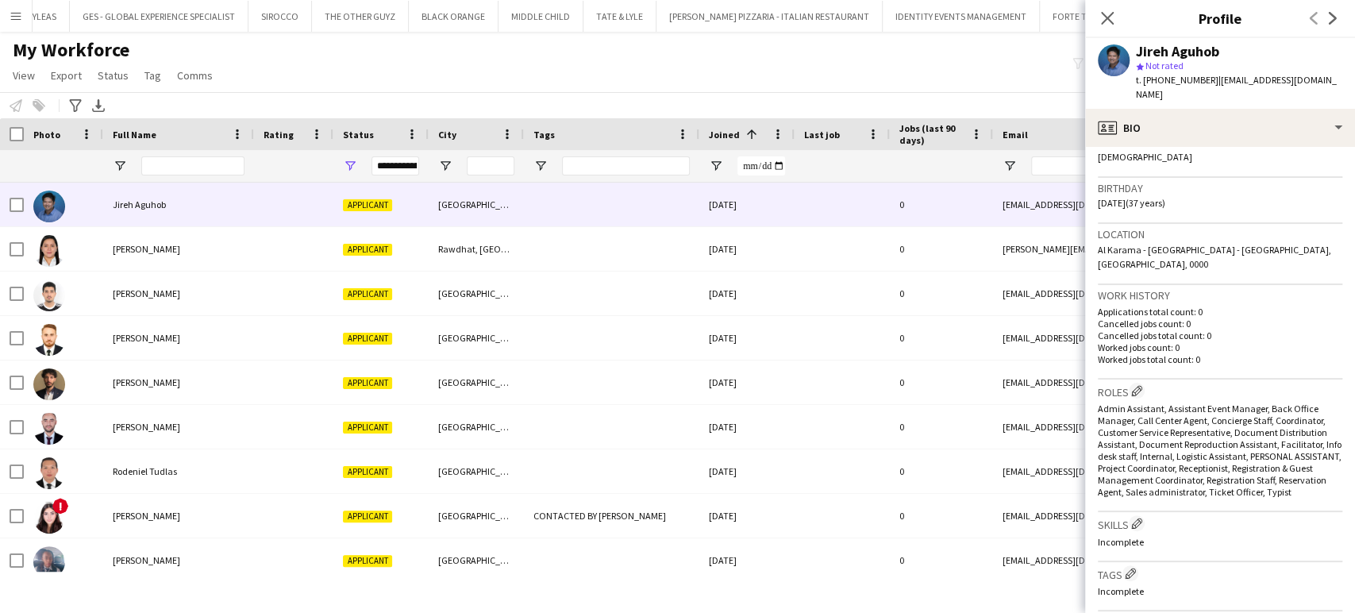
scroll to position [176, 0]
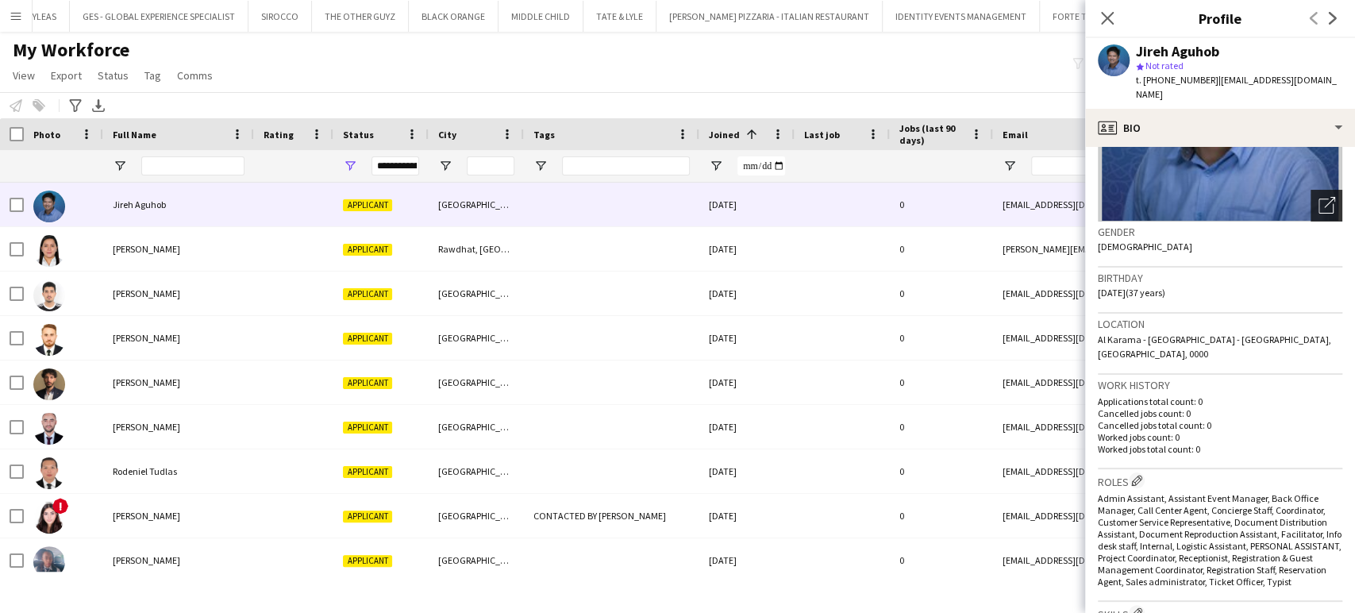
click at [1324, 190] on div "Open photos pop-in" at bounding box center [1327, 206] width 32 height 32
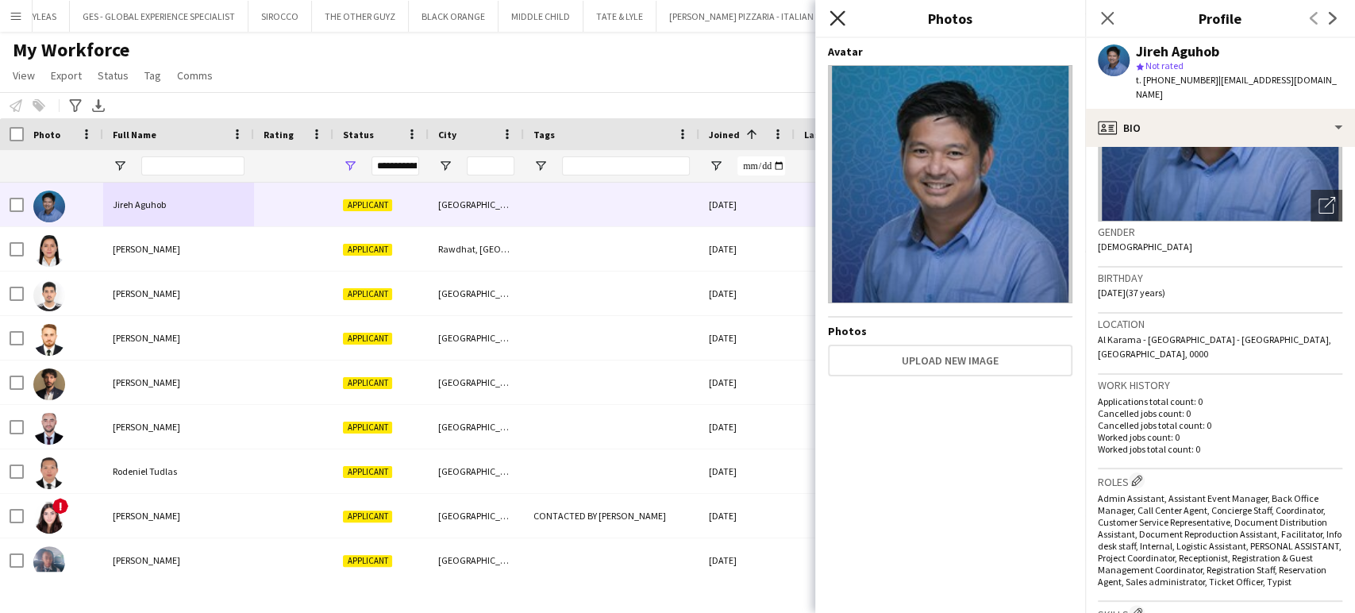
click at [844, 17] on icon "Close pop-in" at bounding box center [837, 17] width 15 height 15
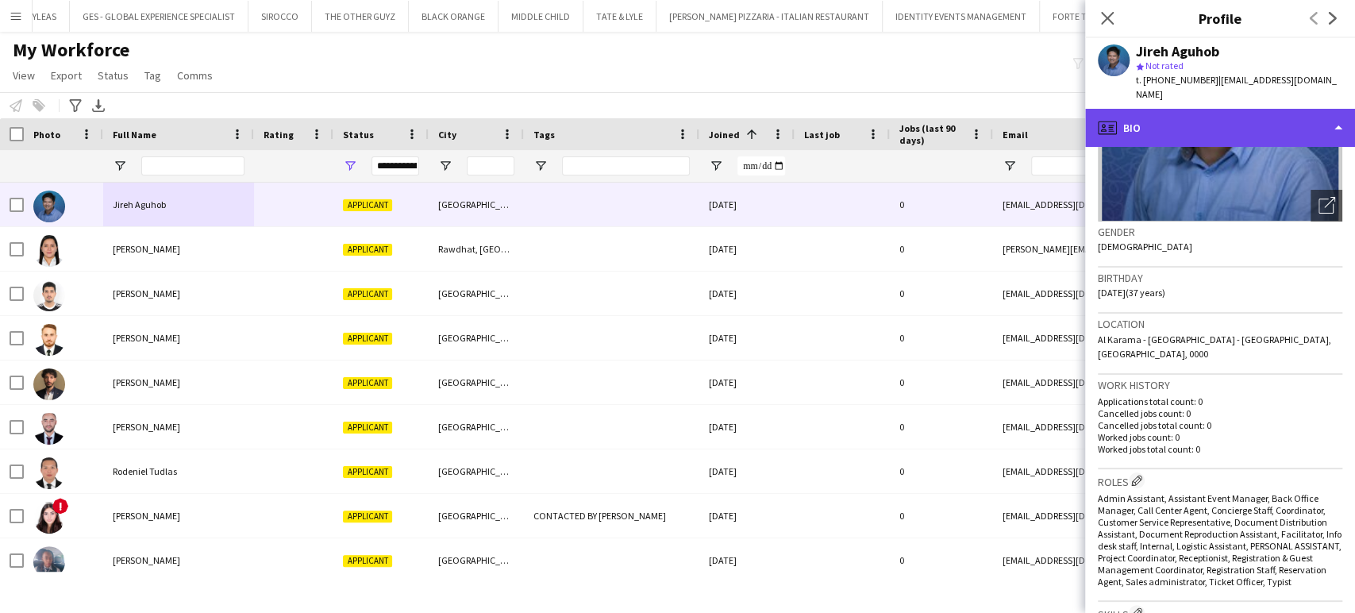
click at [1311, 118] on div "profile Bio" at bounding box center [1220, 128] width 270 height 38
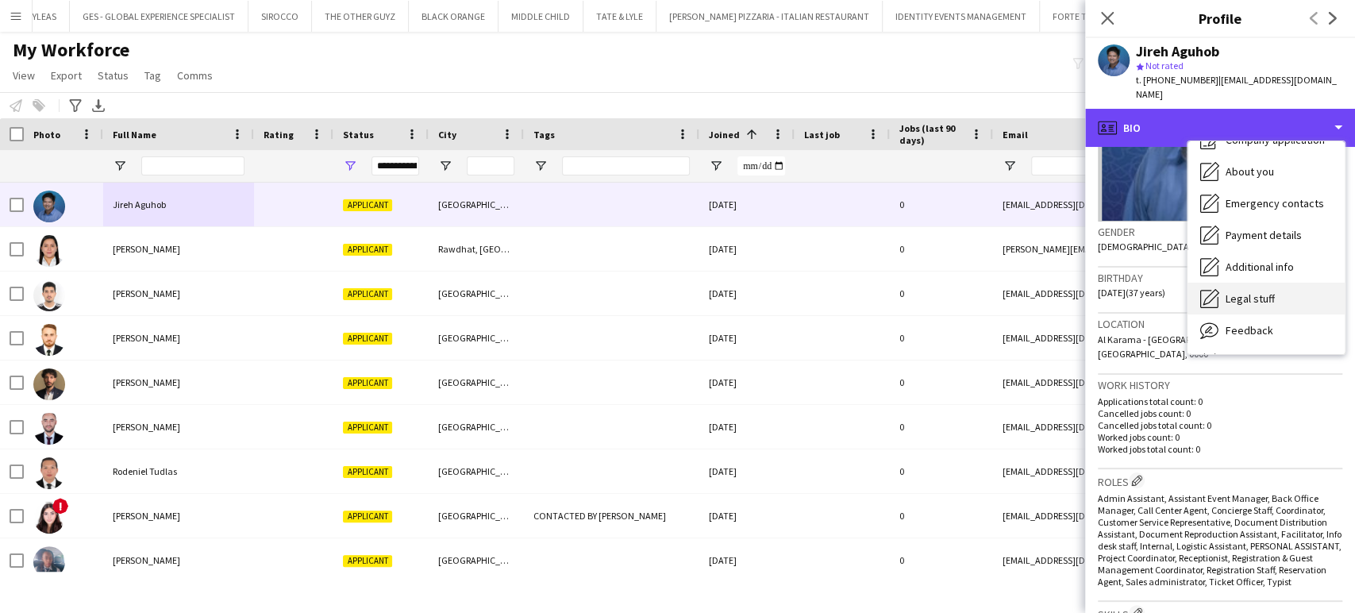
scroll to position [85, 0]
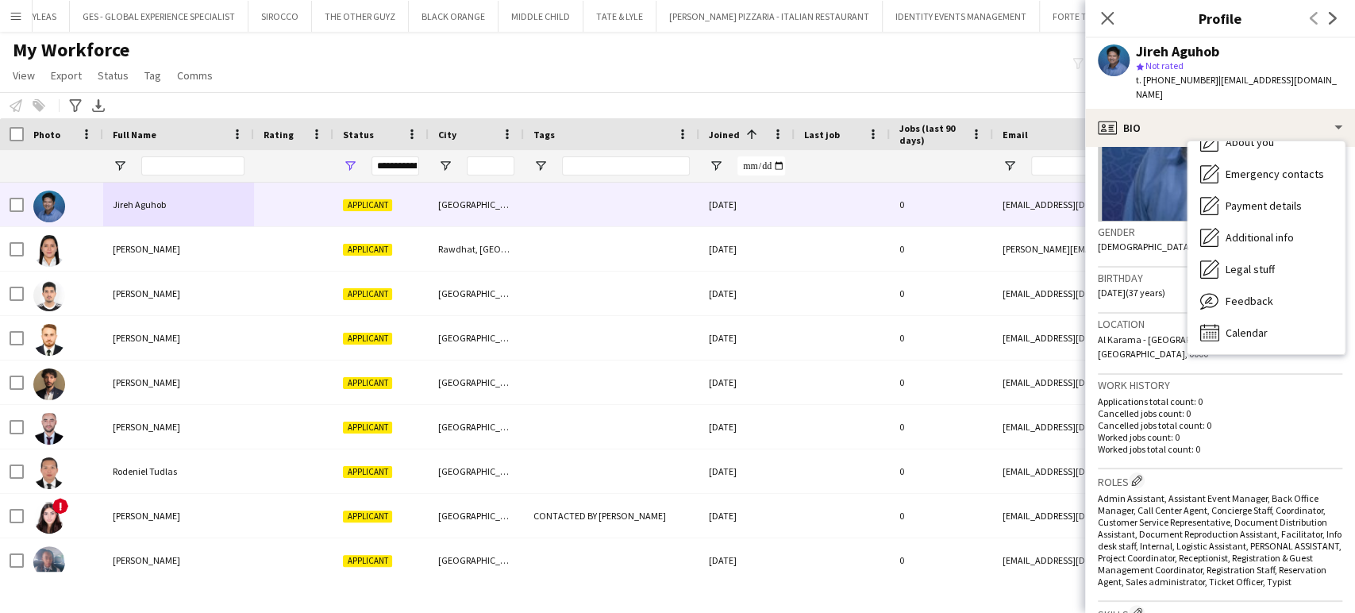
drag, startPoint x: 1256, startPoint y: 411, endPoint x: 1274, endPoint y: 425, distance: 22.7
click at [1255, 431] on p "Worked jobs count: 0" at bounding box center [1220, 437] width 244 height 12
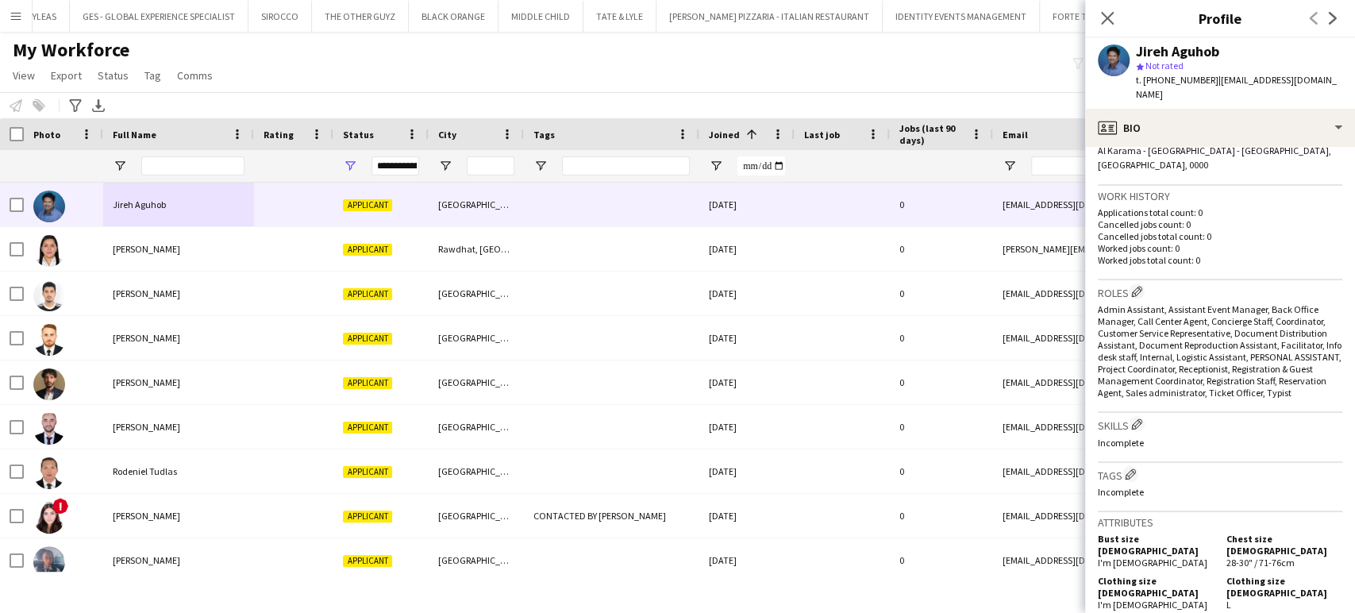
scroll to position [441, 0]
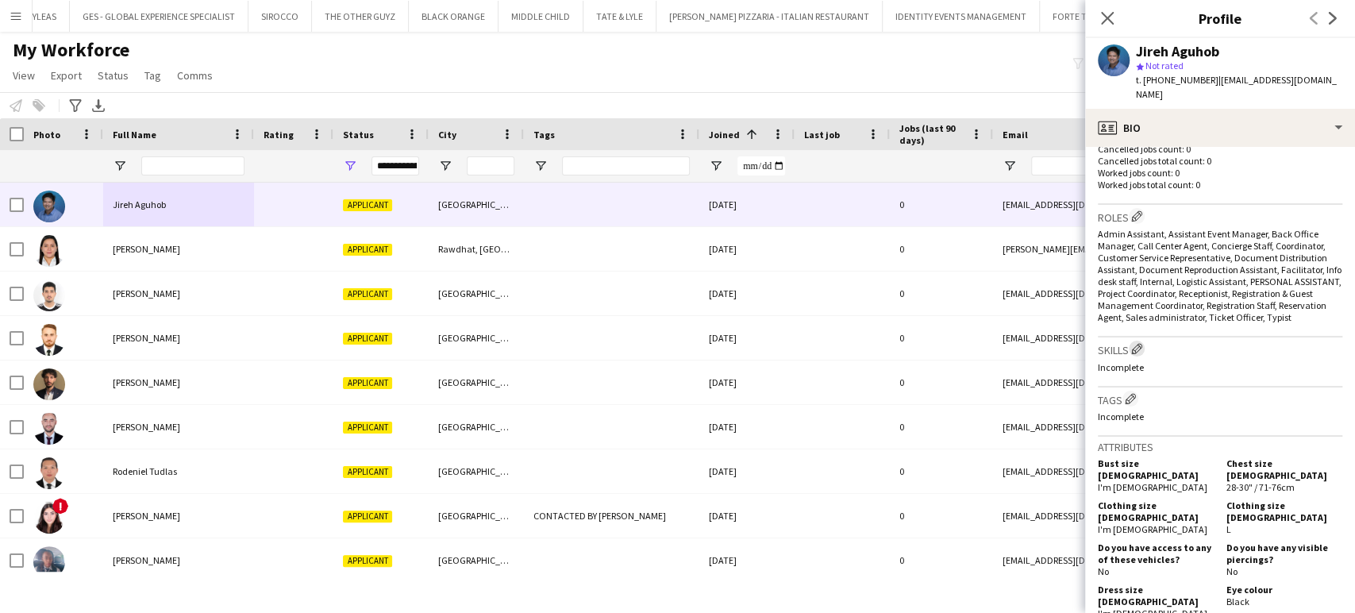
click at [1141, 343] on app-icon "Edit crew company skills" at bounding box center [1136, 348] width 11 height 11
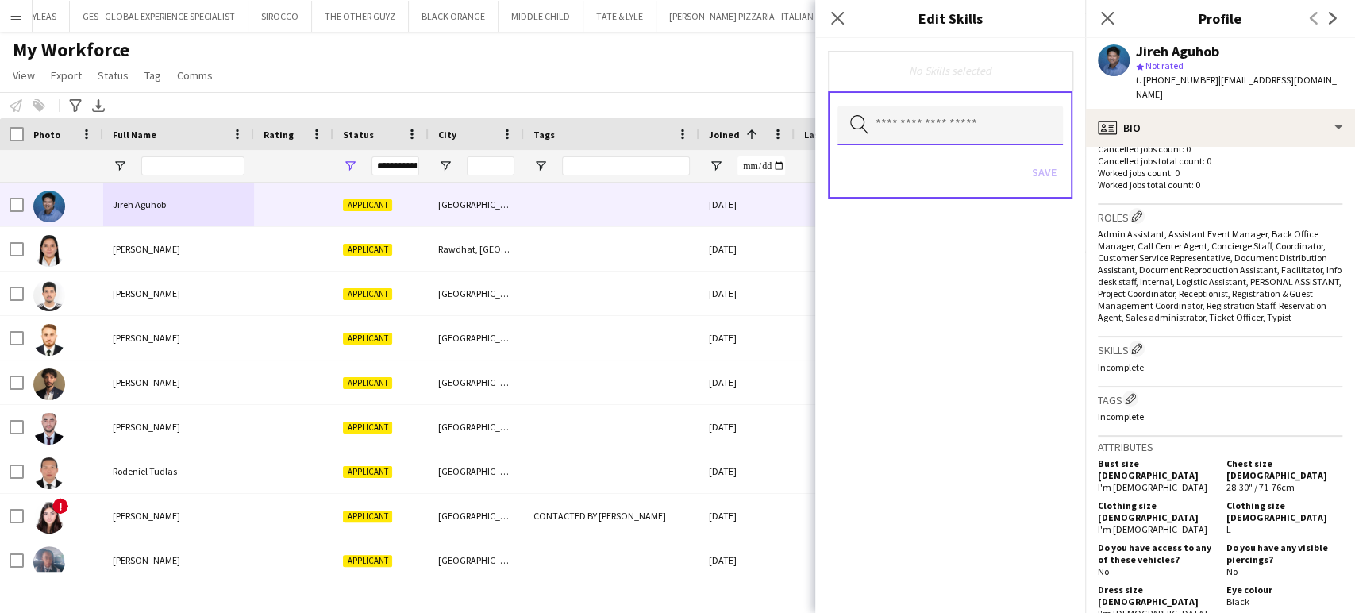
click at [955, 128] on input "text" at bounding box center [949, 126] width 225 height 40
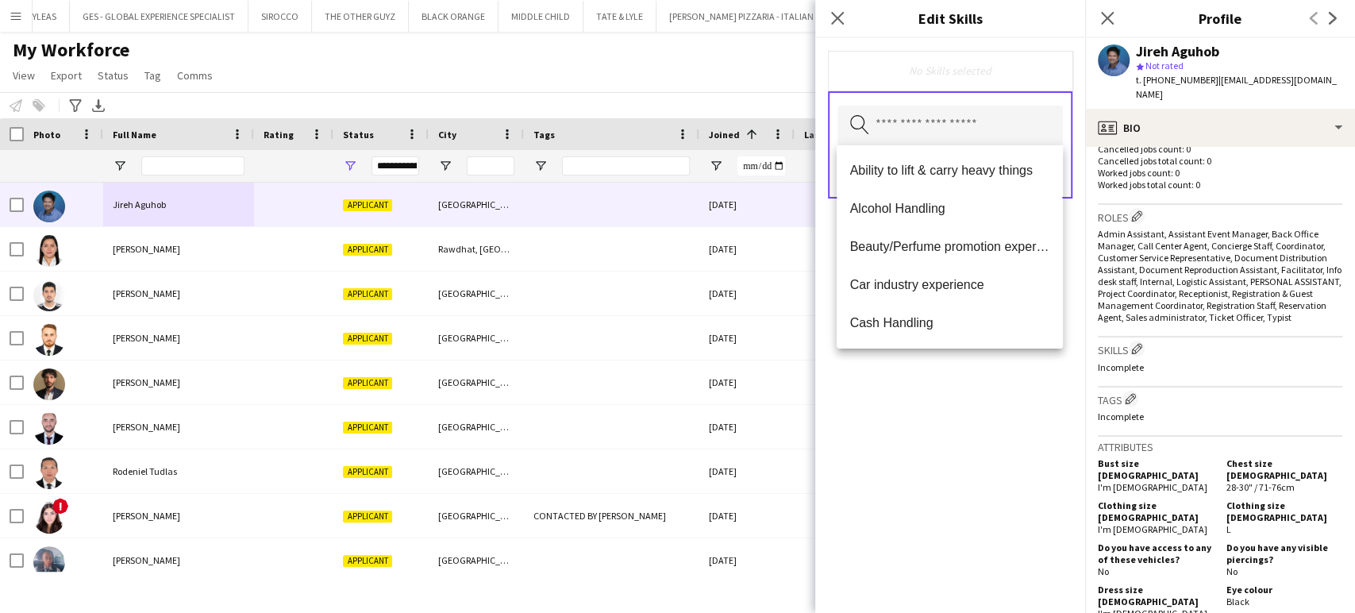
click at [918, 464] on div "No Skills selected Search by skill name Save" at bounding box center [950, 325] width 270 height 575
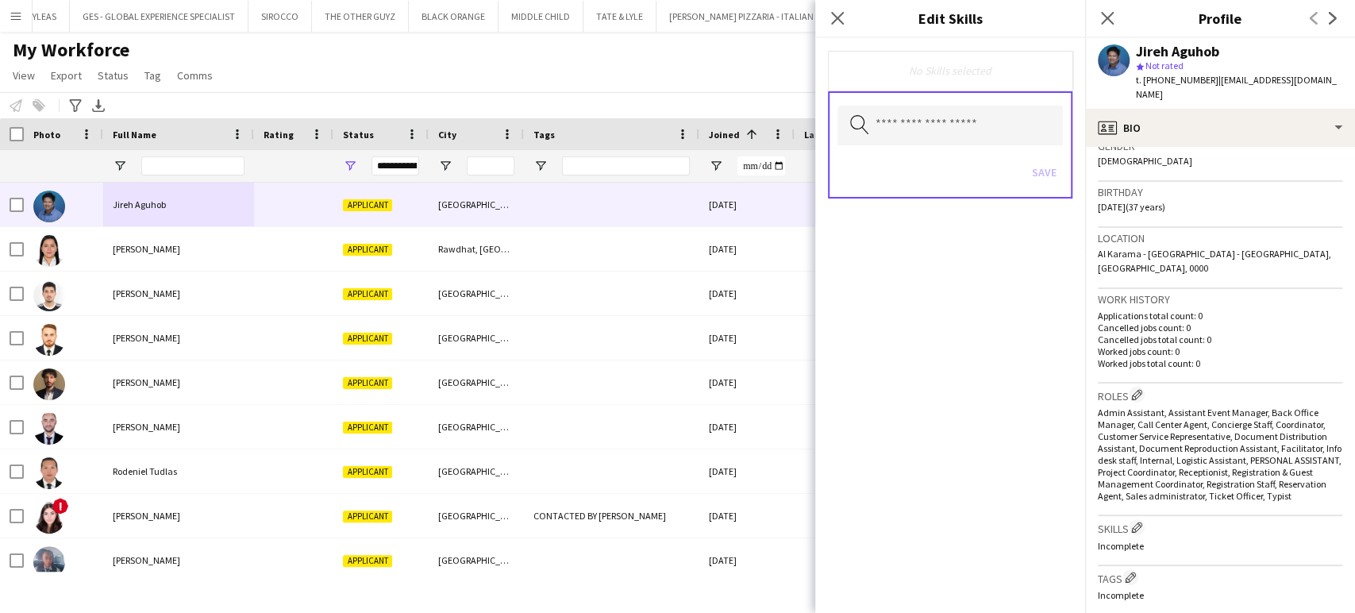
scroll to position [176, 0]
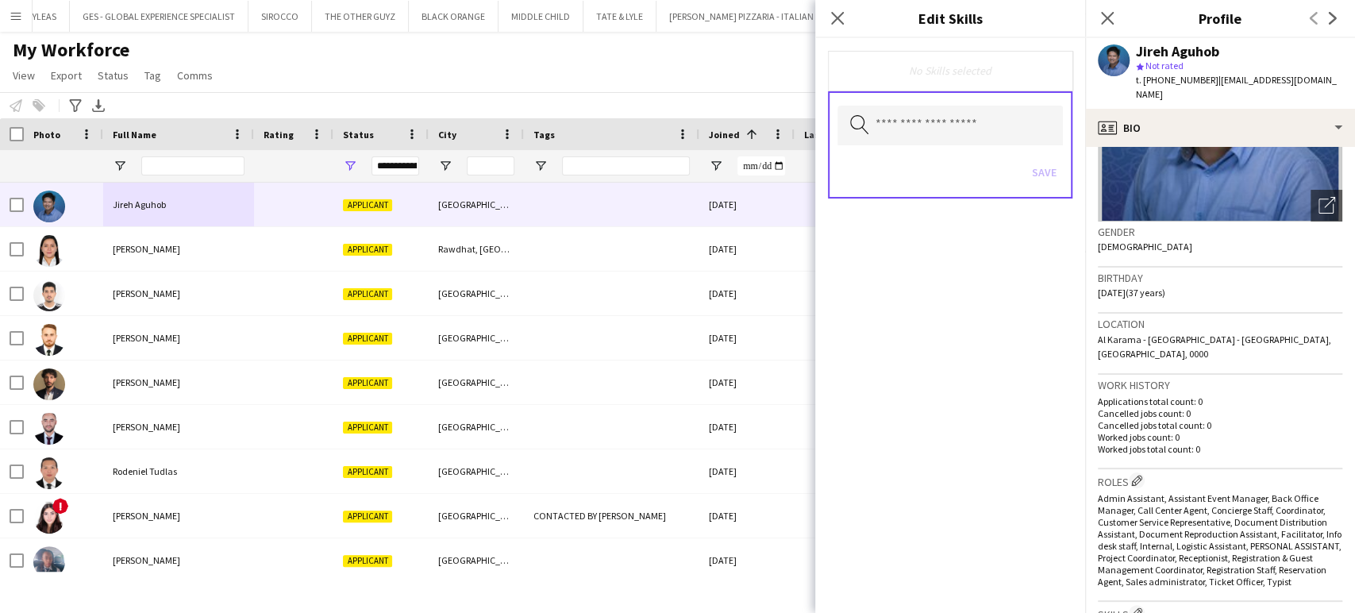
click at [1269, 247] on div "Gender Male" at bounding box center [1220, 244] width 244 height 46
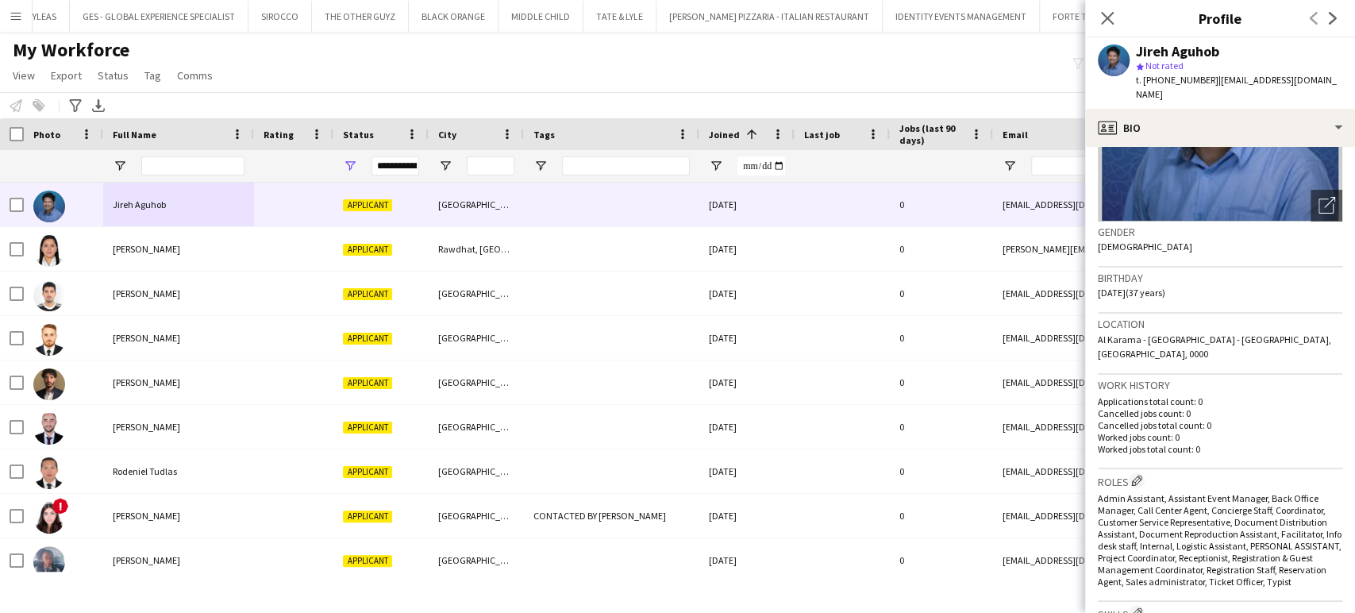
scroll to position [0, 0]
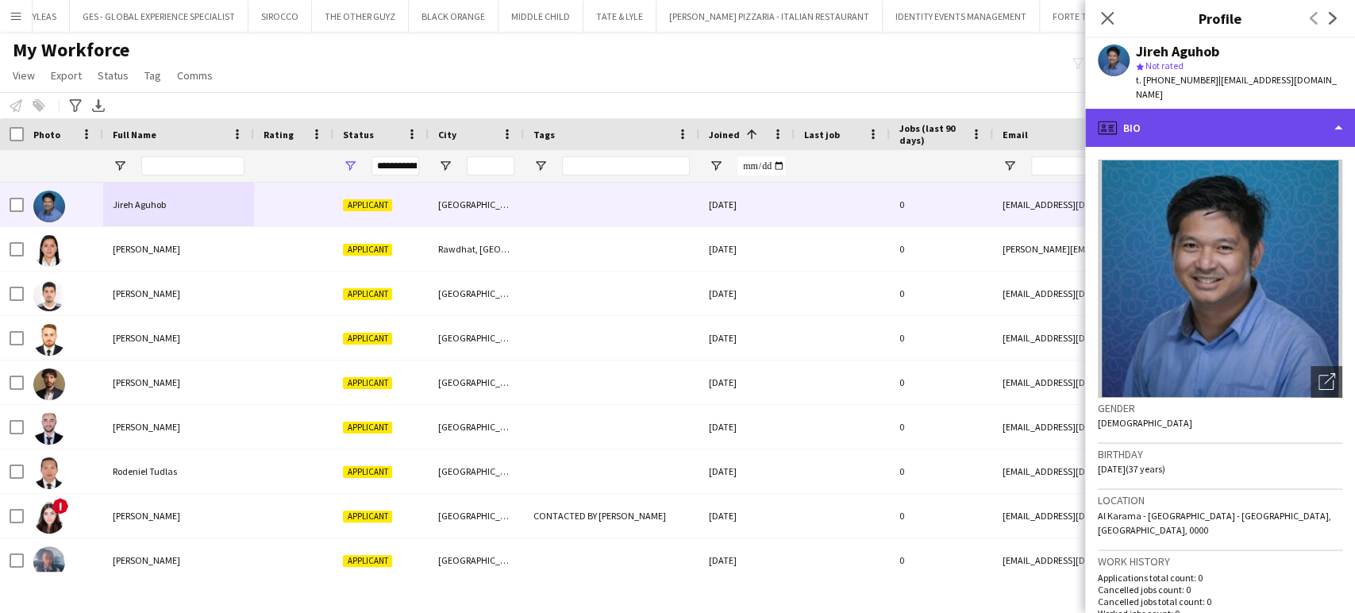
click at [1303, 109] on div "profile Bio" at bounding box center [1220, 128] width 270 height 38
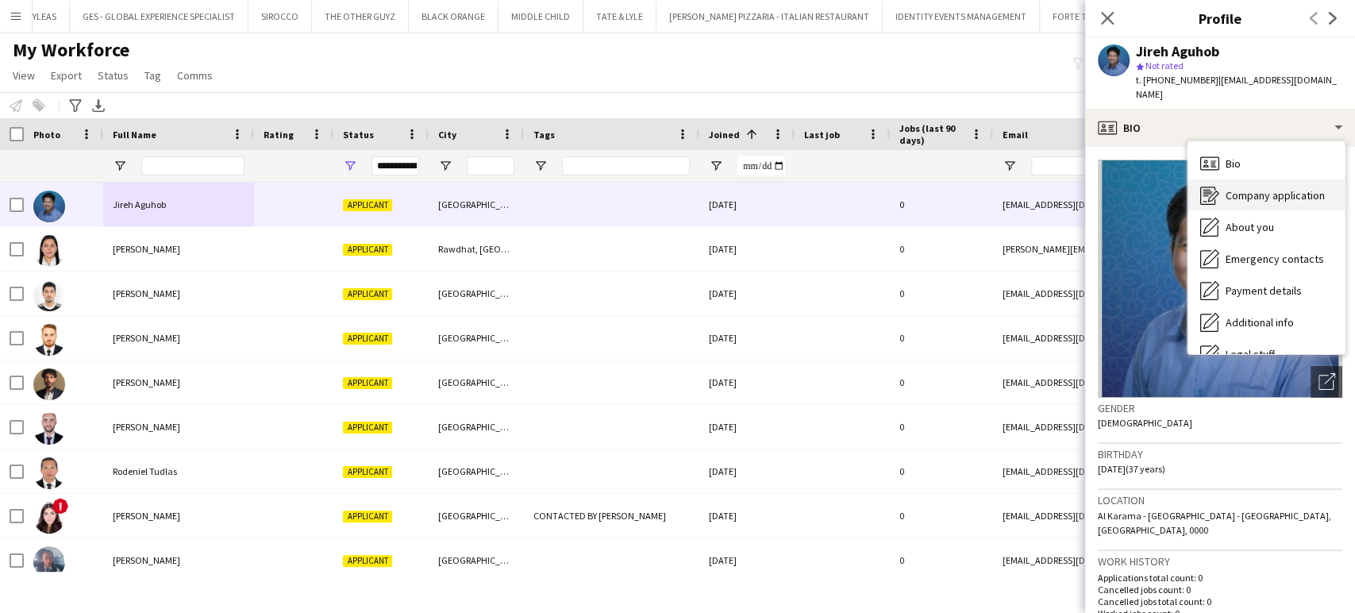
click at [1276, 188] on span "Company application" at bounding box center [1275, 195] width 99 height 14
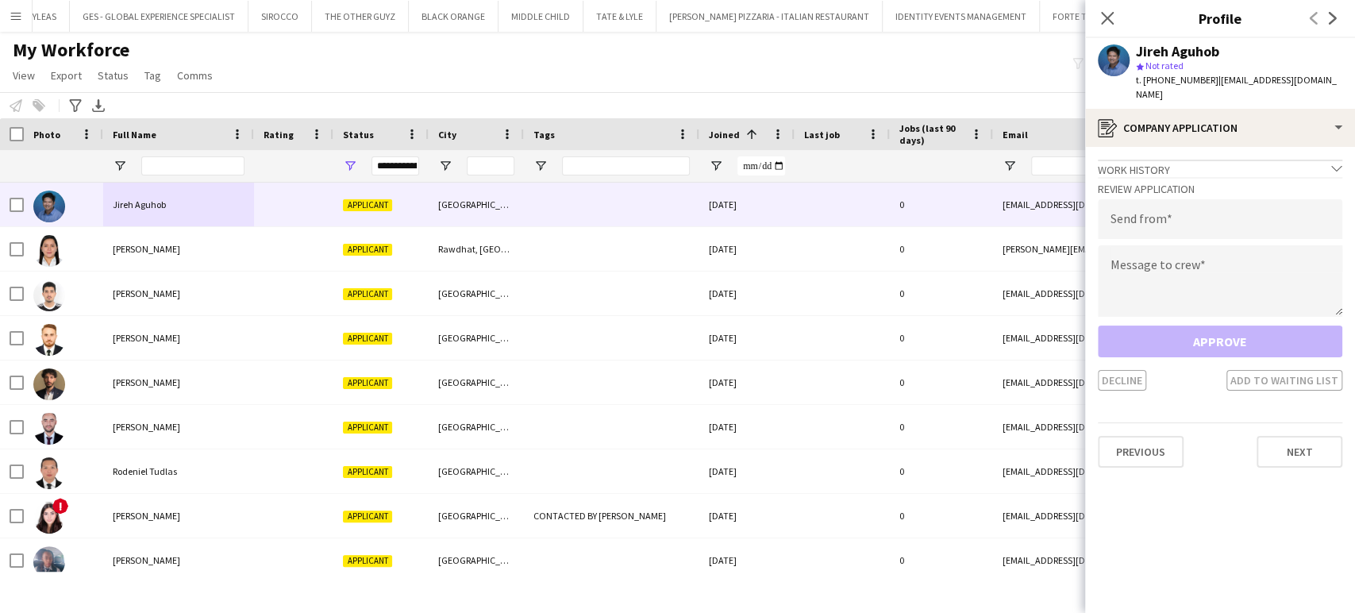
click at [1171, 160] on div "Work history chevron-down" at bounding box center [1220, 168] width 244 height 17
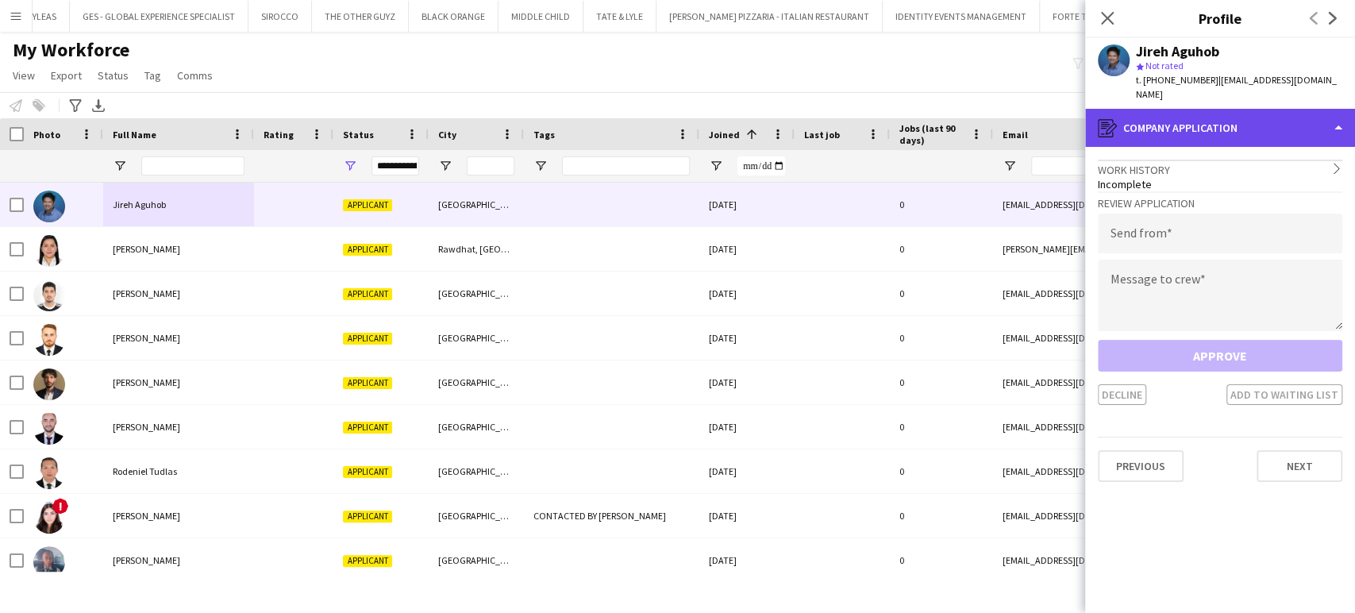
click at [1330, 116] on div "register Company application" at bounding box center [1220, 128] width 270 height 38
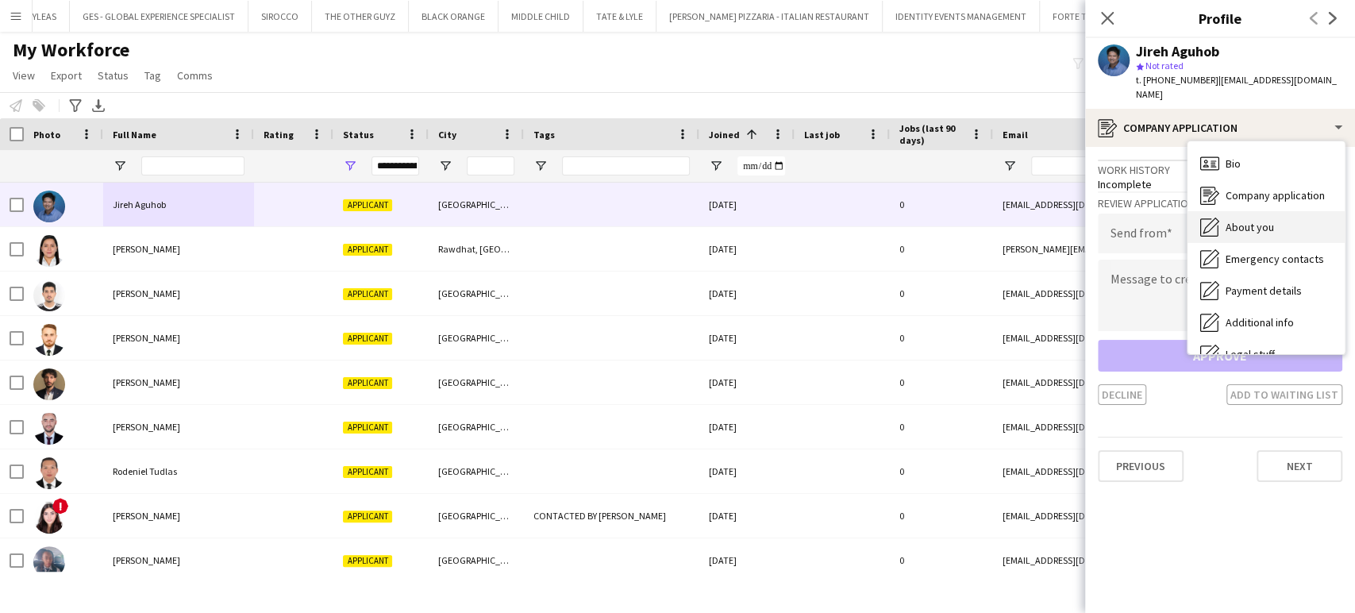
click at [1245, 220] on span "About you" at bounding box center [1250, 227] width 48 height 14
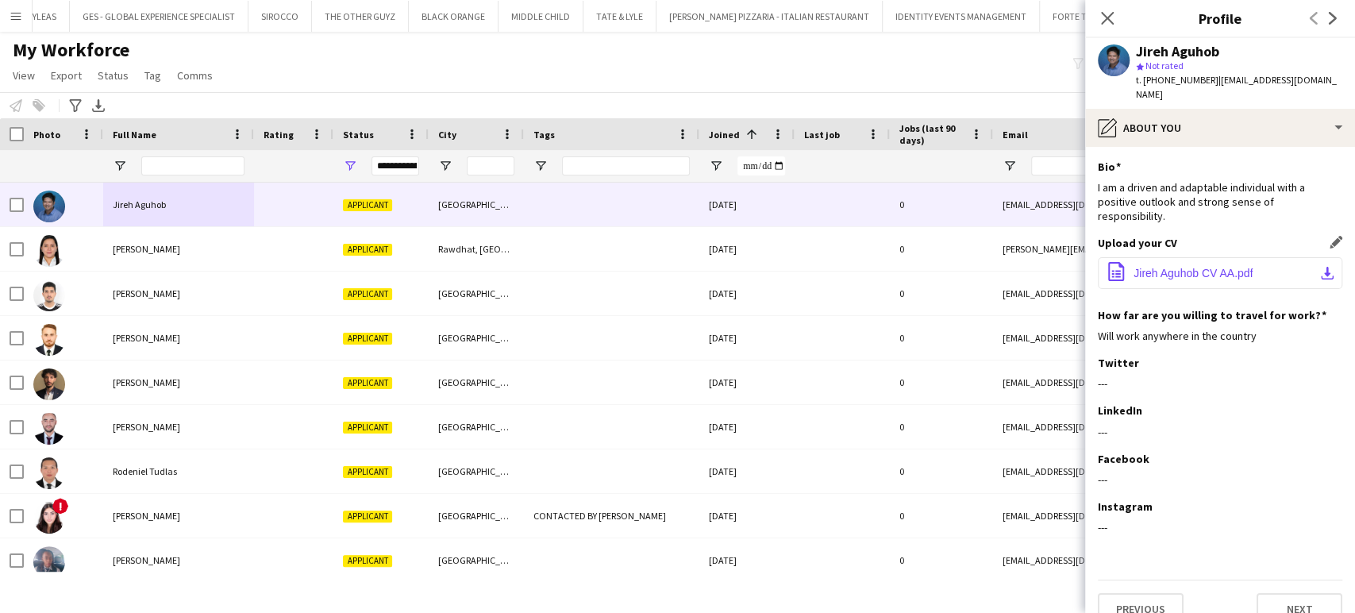
click at [1165, 257] on button "office-file-sheet Jireh Aguhob CV AA.pdf download-bottom" at bounding box center [1220, 273] width 244 height 32
click at [1111, 25] on icon "Close pop-in" at bounding box center [1106, 17] width 15 height 15
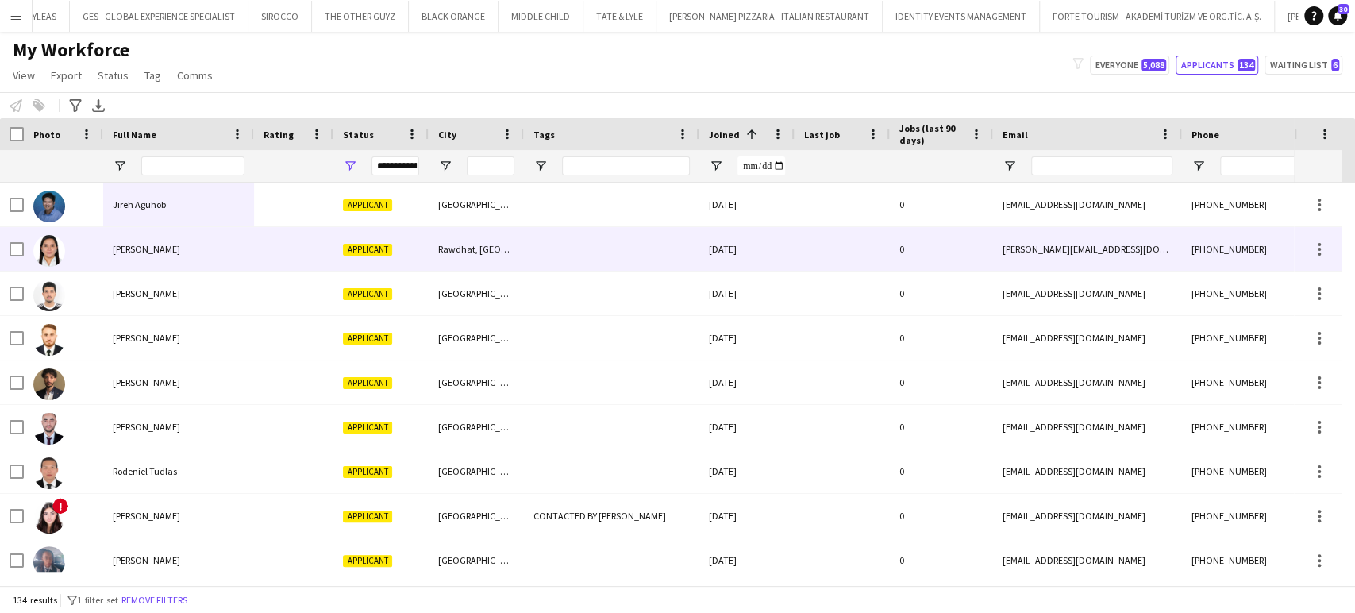
click at [114, 244] on span "Jana Reuyan" at bounding box center [146, 249] width 67 height 12
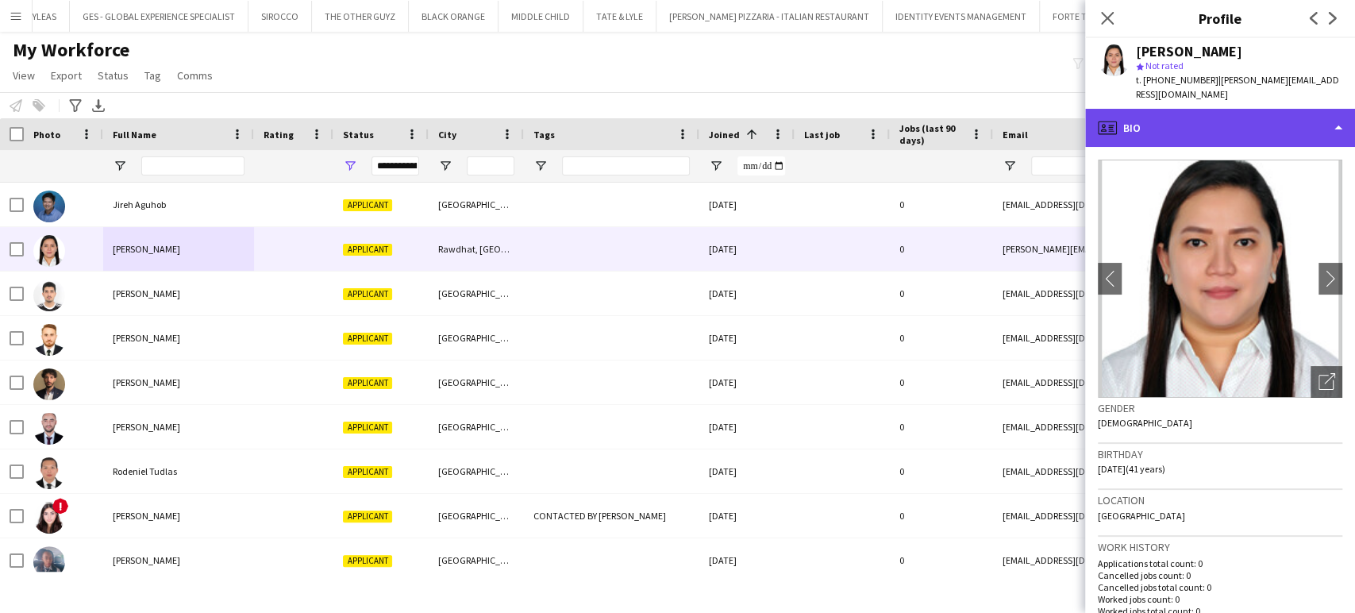
click at [1300, 109] on div "profile Bio" at bounding box center [1220, 128] width 270 height 38
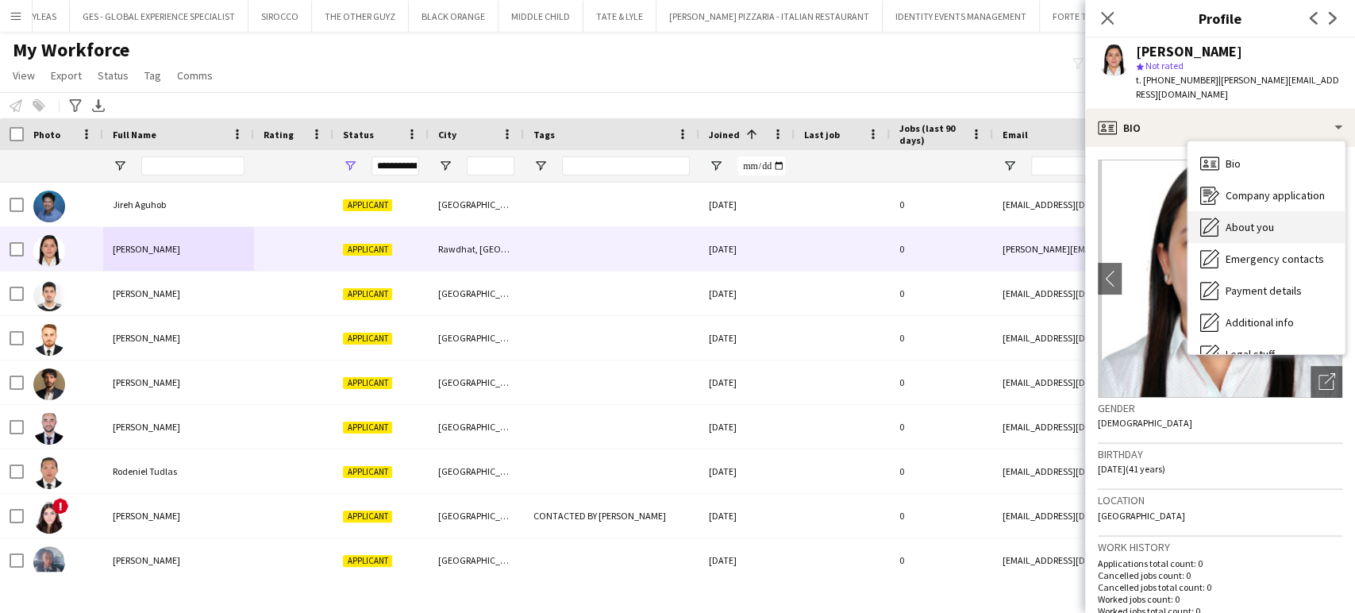
click at [1258, 220] on span "About you" at bounding box center [1250, 227] width 48 height 14
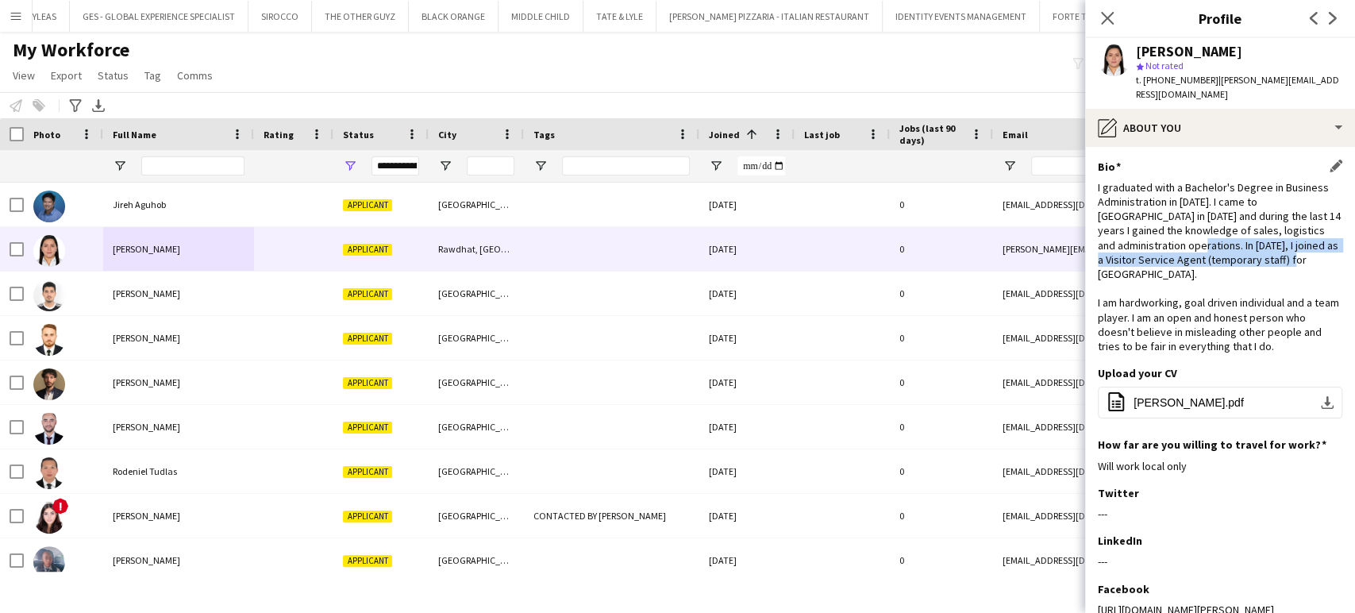
drag, startPoint x: 1124, startPoint y: 229, endPoint x: 1303, endPoint y: 242, distance: 179.1
click at [1303, 242] on div "I graduated with a Bachelor's Degree in Business Administration in 2004. I came…" at bounding box center [1220, 266] width 244 height 173
click at [1188, 396] on span "Jana CV_updated.pdf" at bounding box center [1189, 402] width 110 height 13
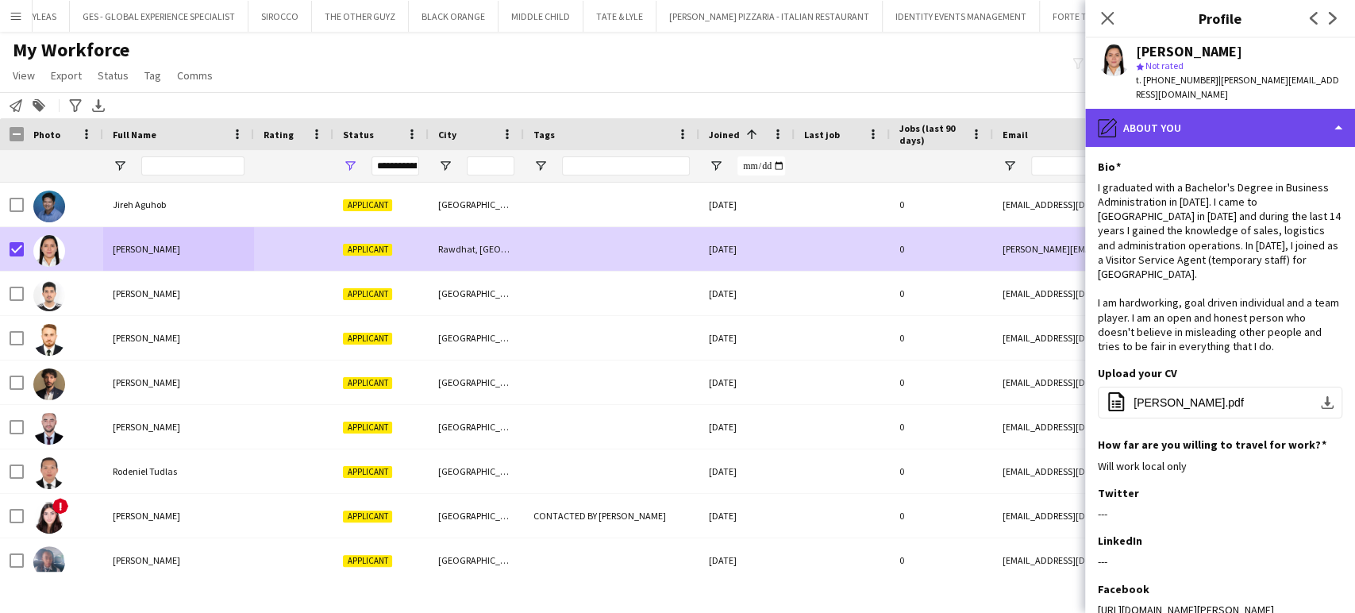
click at [1249, 109] on div "pencil4 About you" at bounding box center [1220, 128] width 270 height 38
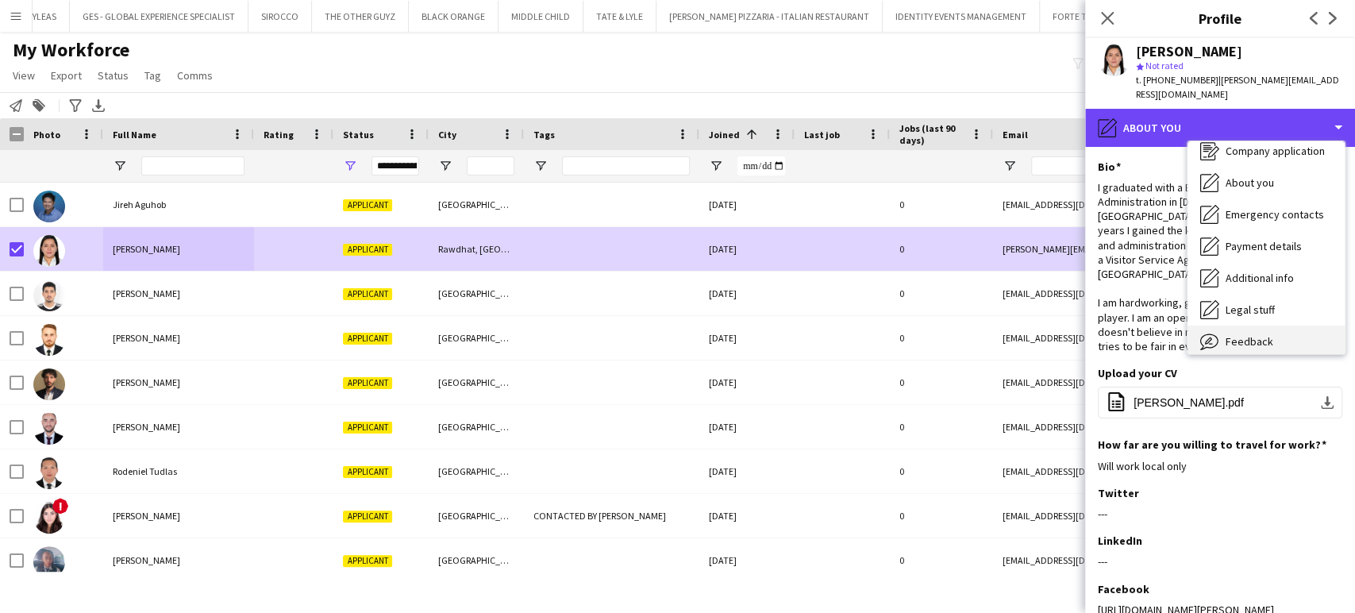
scroll to position [85, 0]
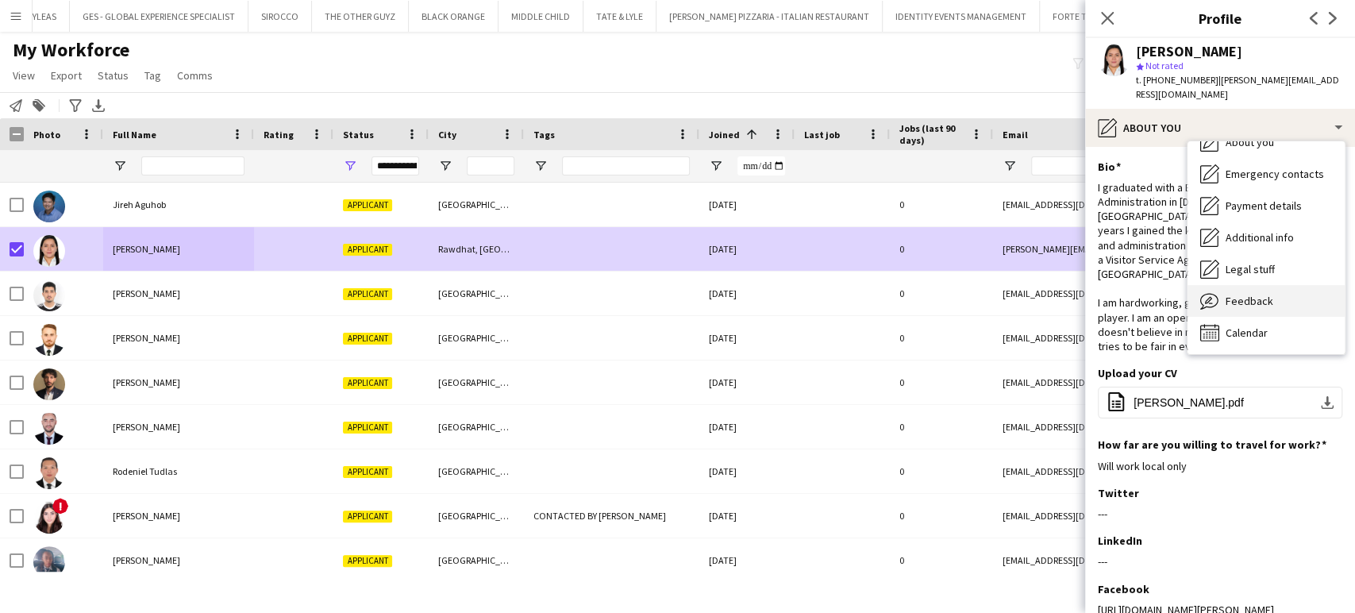
click at [1260, 294] on span "Feedback" at bounding box center [1250, 301] width 48 height 14
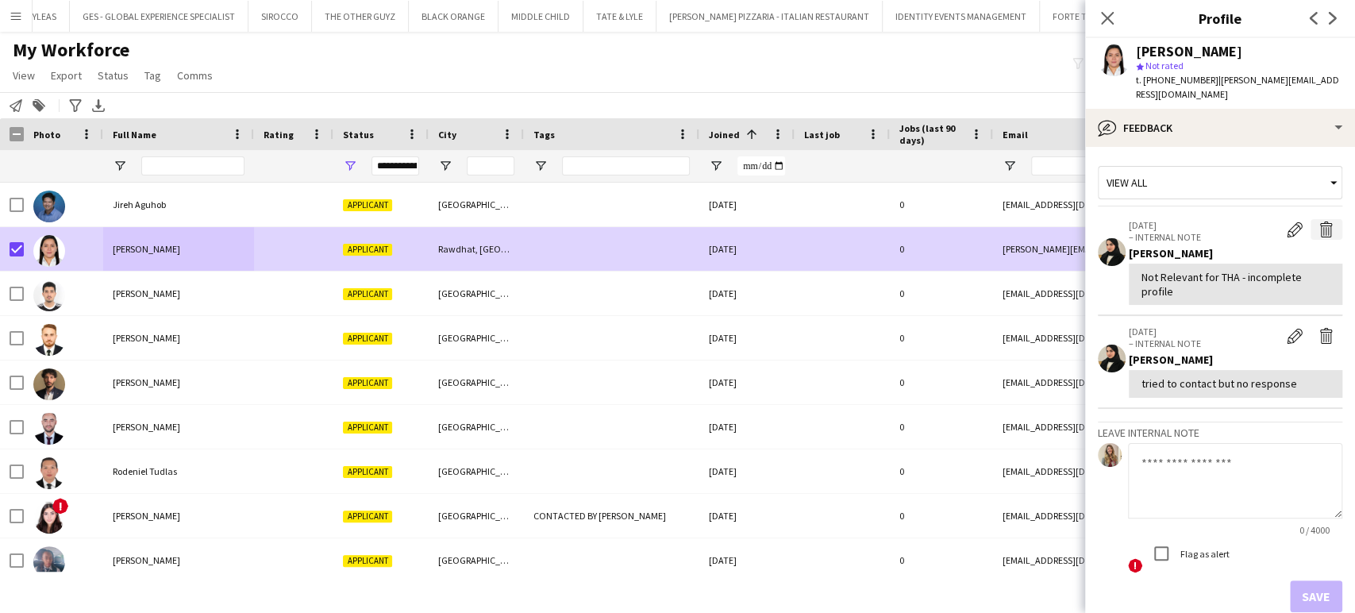
click at [1320, 221] on app-icon "Delete internal note" at bounding box center [1327, 229] width 16 height 16
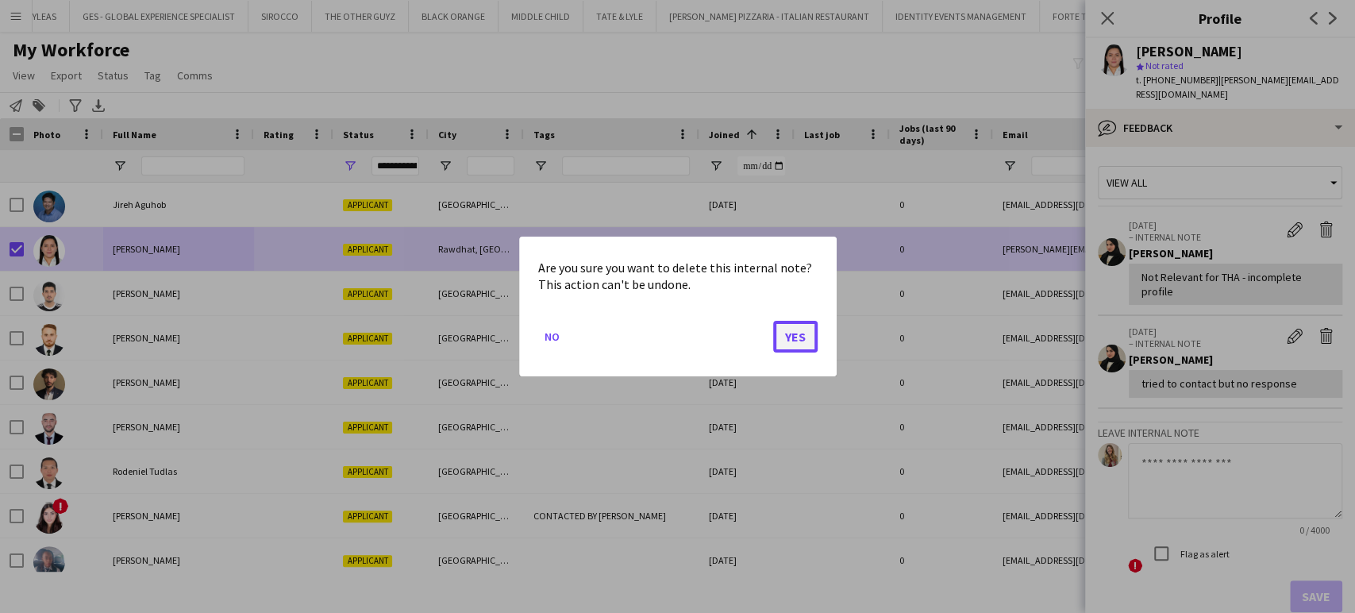
click at [802, 339] on button "Yes" at bounding box center [795, 337] width 44 height 32
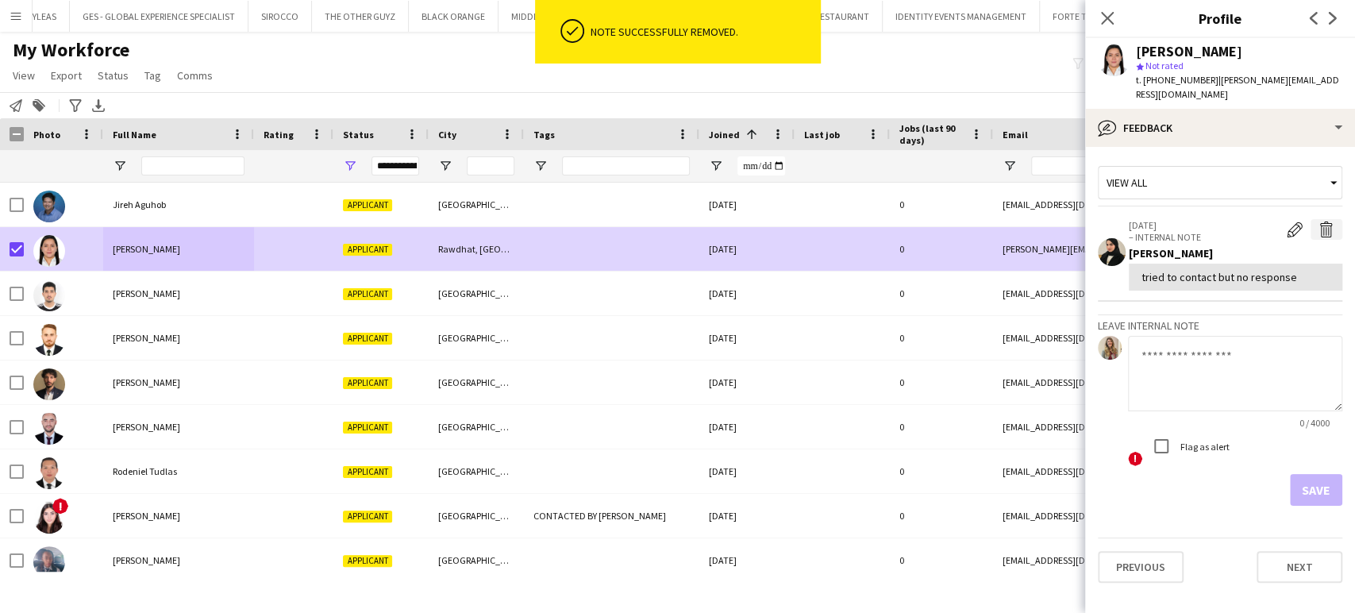
click at [1320, 222] on button "Delete internal note" at bounding box center [1327, 229] width 32 height 21
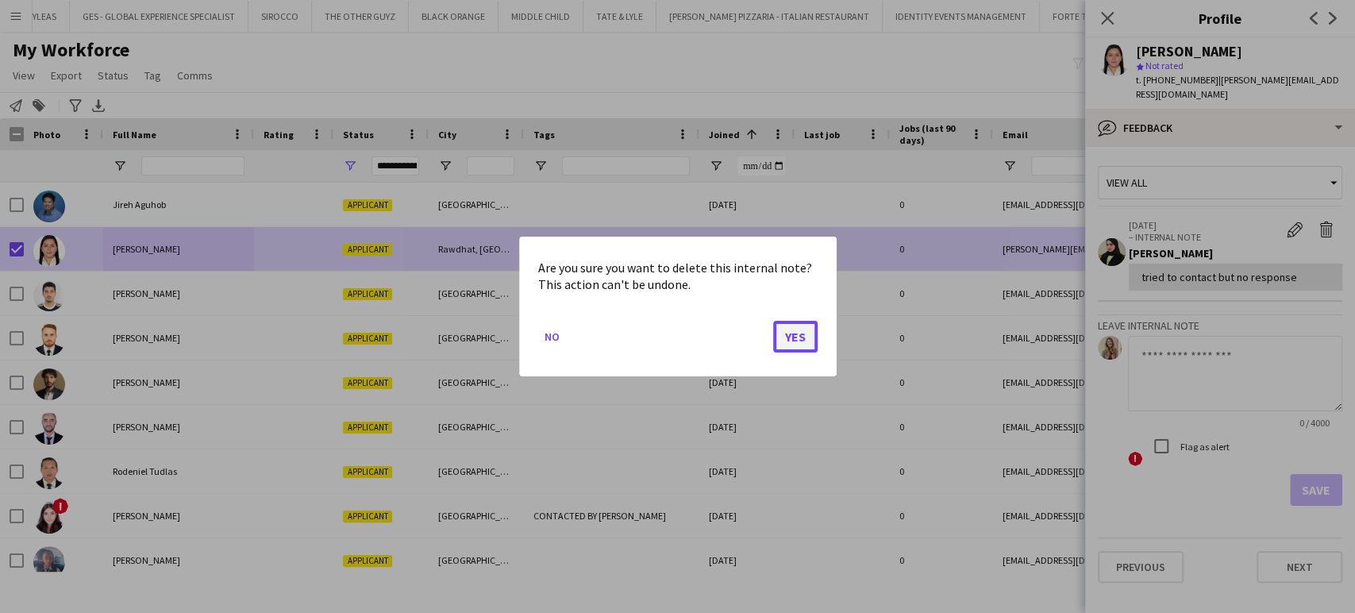
click at [800, 337] on button "Yes" at bounding box center [795, 337] width 44 height 32
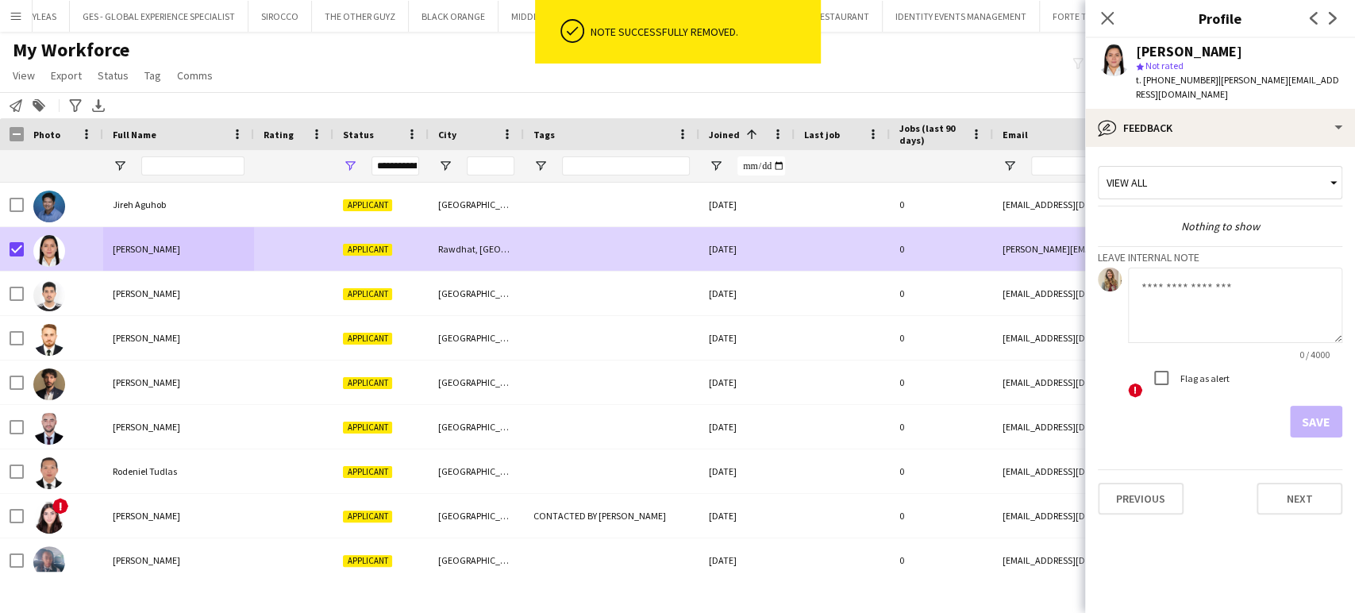
click at [1195, 273] on textarea at bounding box center [1235, 305] width 214 height 75
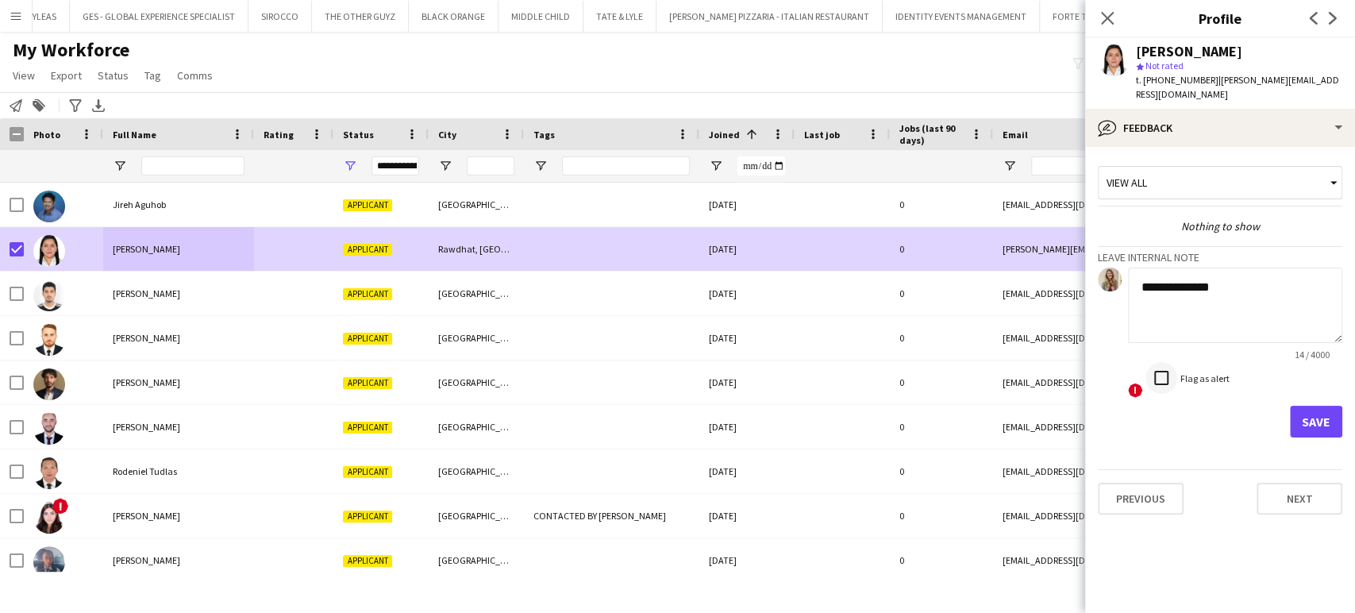
type textarea "**********"
click at [1319, 406] on button "Save" at bounding box center [1316, 422] width 52 height 32
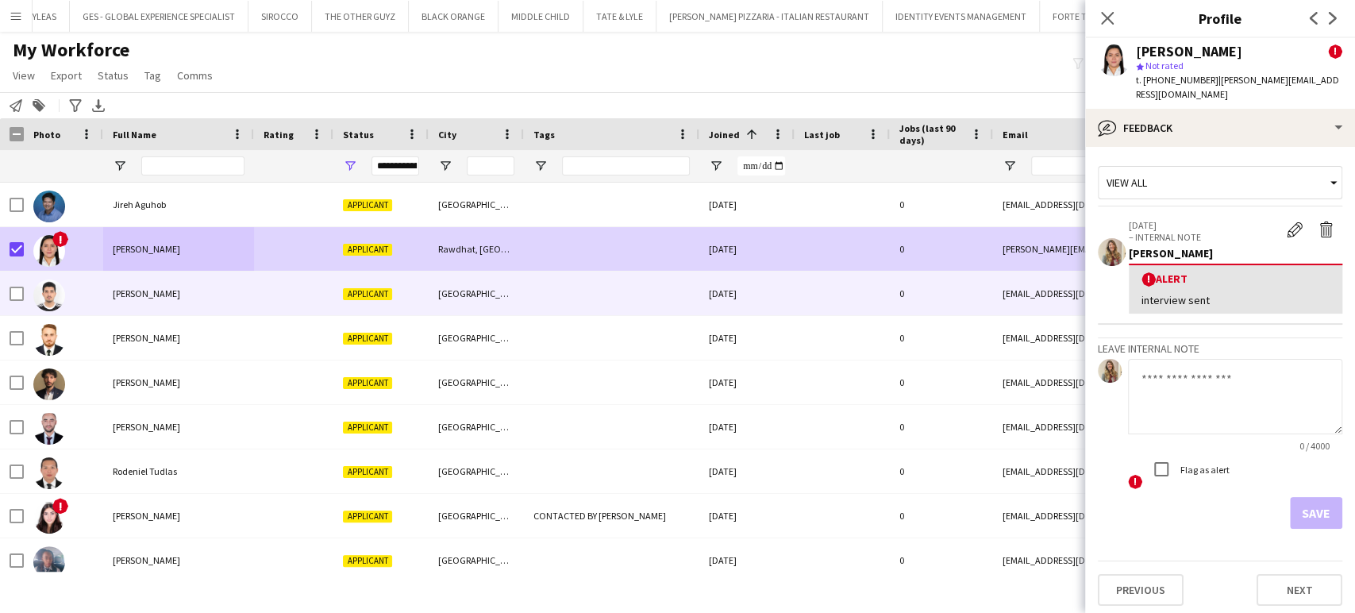
click at [143, 293] on span "Haithem Bendjaballah" at bounding box center [146, 293] width 67 height 12
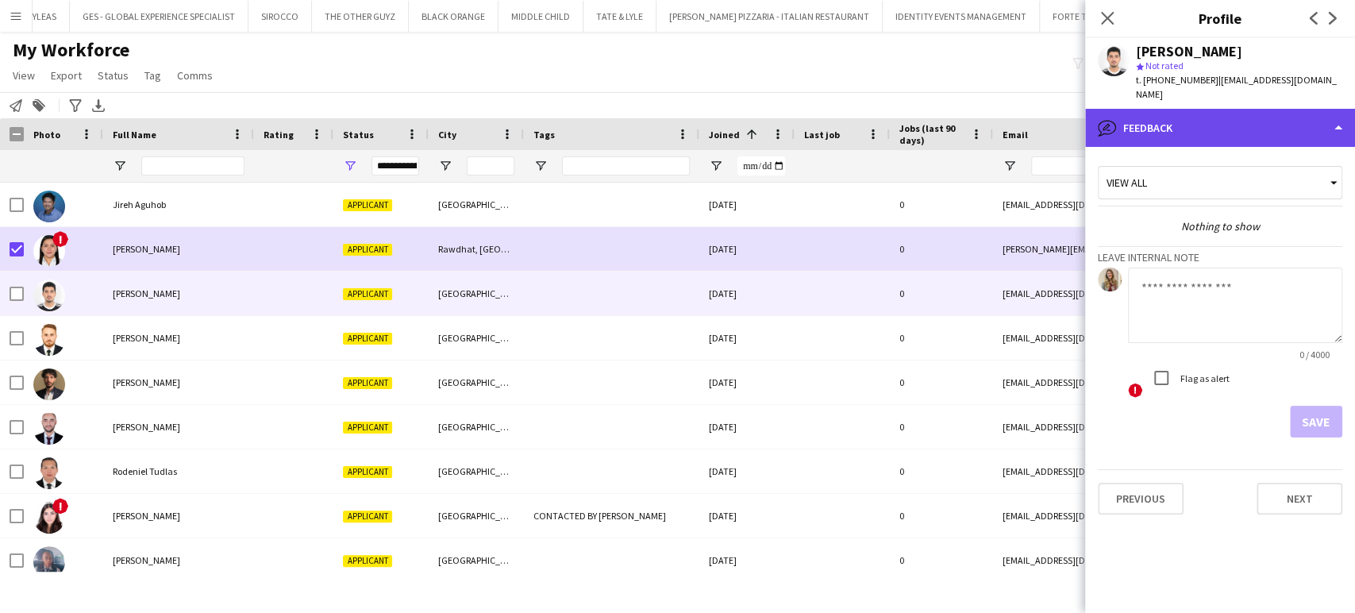
click at [1234, 133] on div "bubble-pencil Feedback" at bounding box center [1220, 128] width 270 height 38
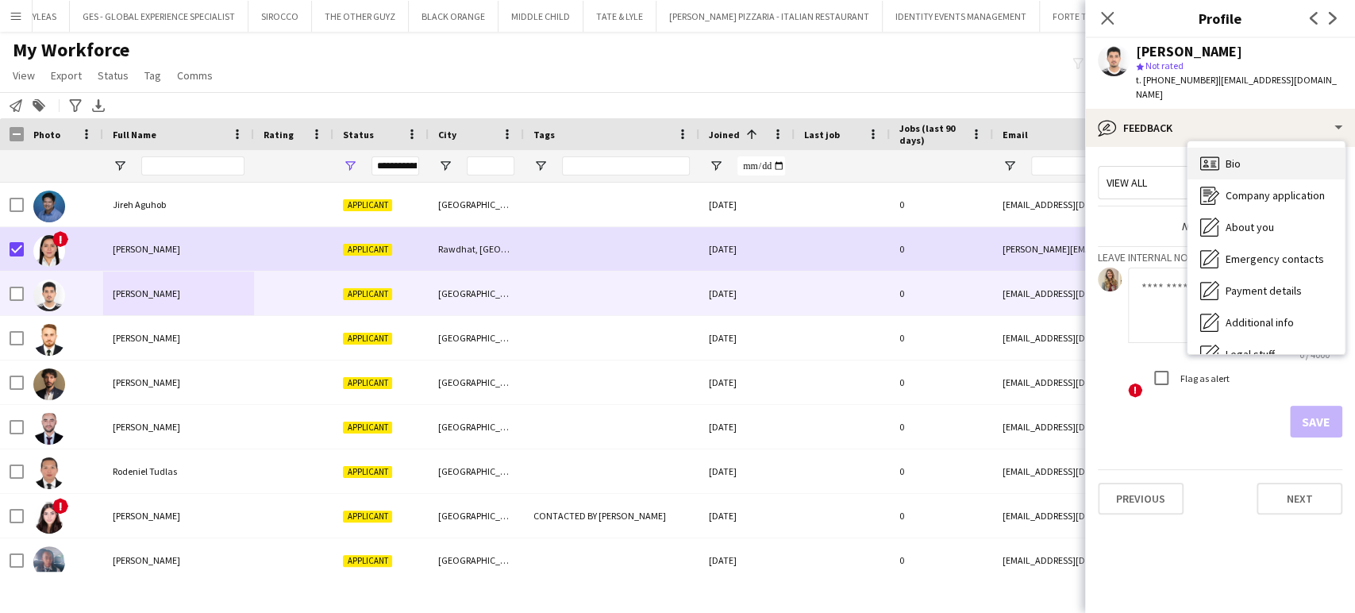
click at [1238, 160] on span "Bio" at bounding box center [1233, 163] width 15 height 14
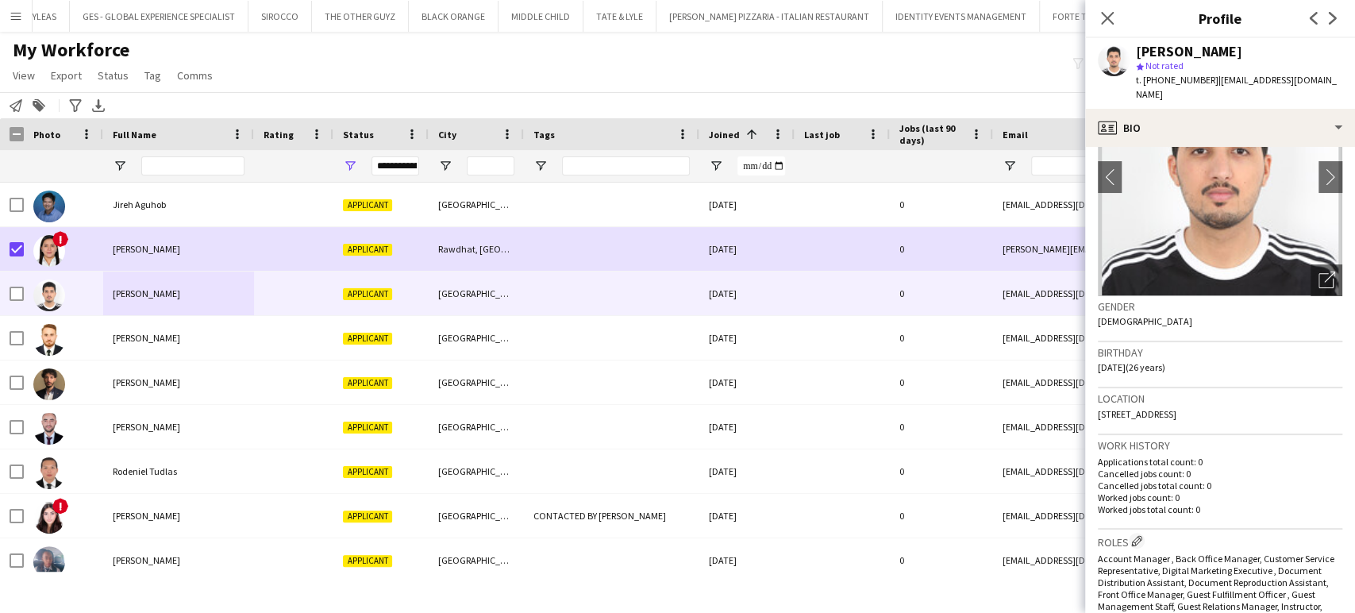
scroll to position [176, 0]
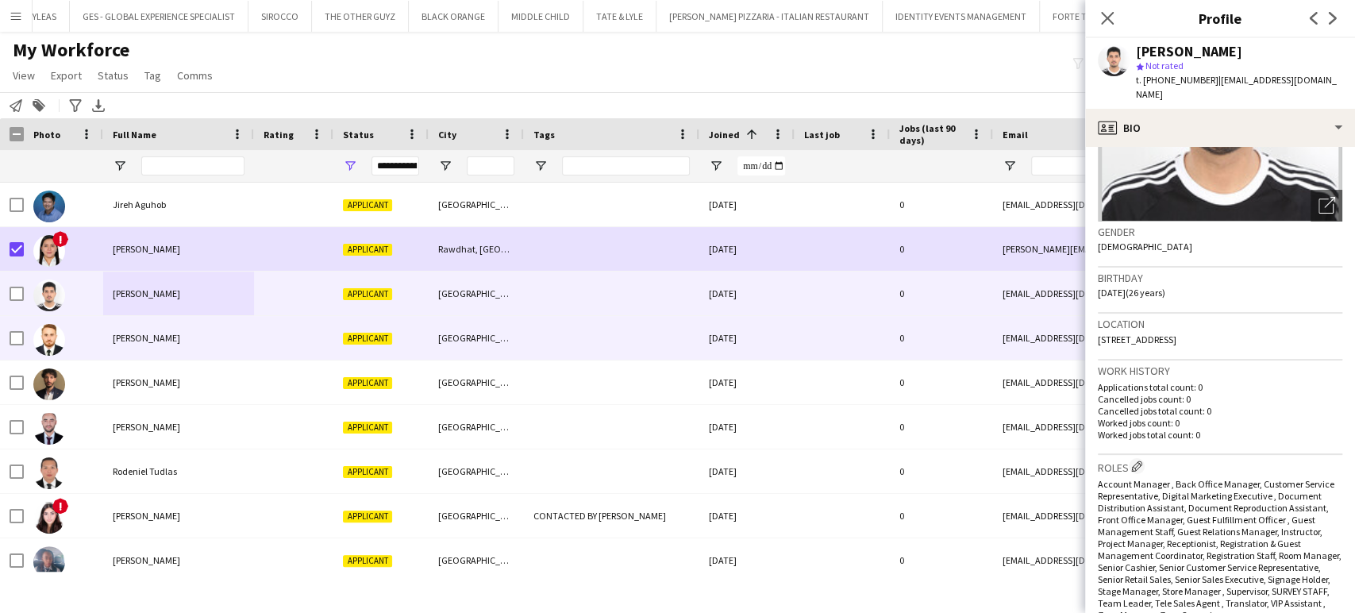
click at [110, 339] on div "Salman Fazal Nawab" at bounding box center [178, 338] width 151 height 44
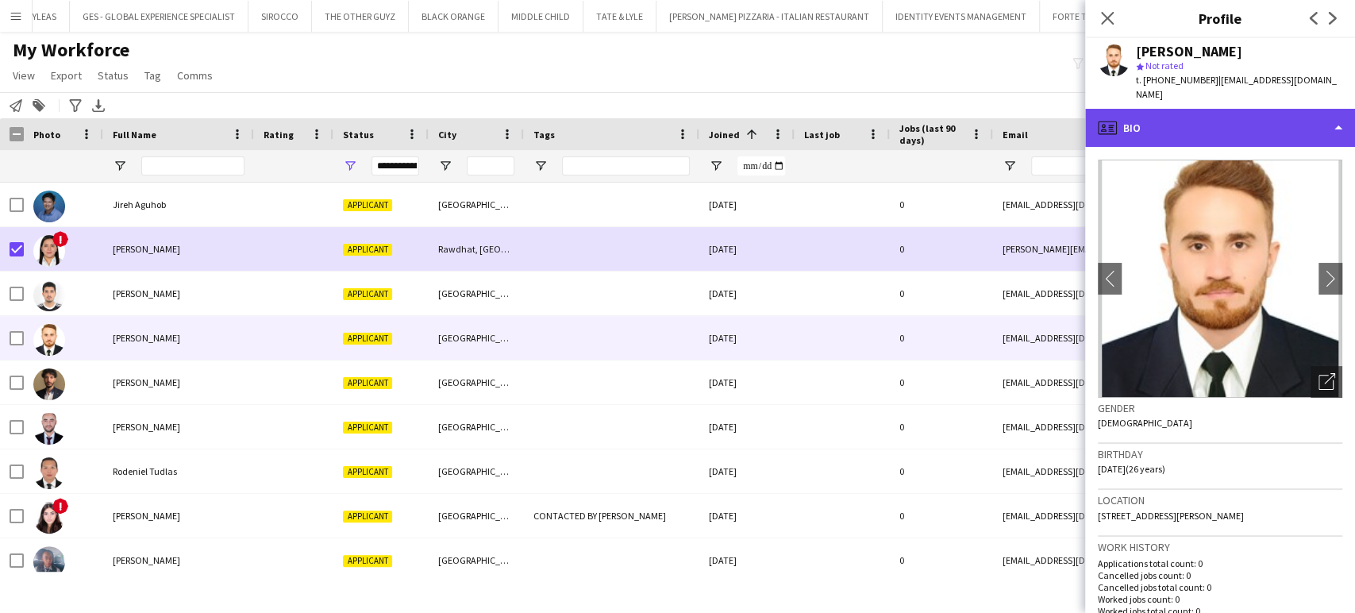
click at [1279, 111] on div "profile Bio" at bounding box center [1220, 128] width 270 height 38
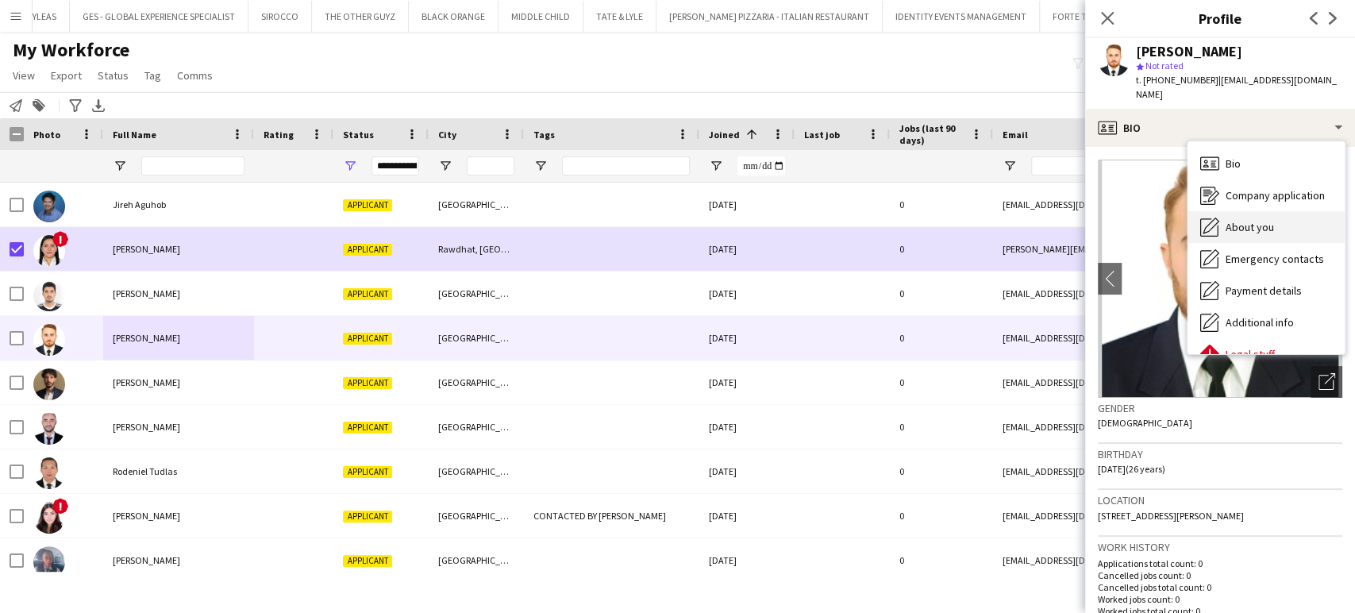
click at [1258, 220] on span "About you" at bounding box center [1250, 227] width 48 height 14
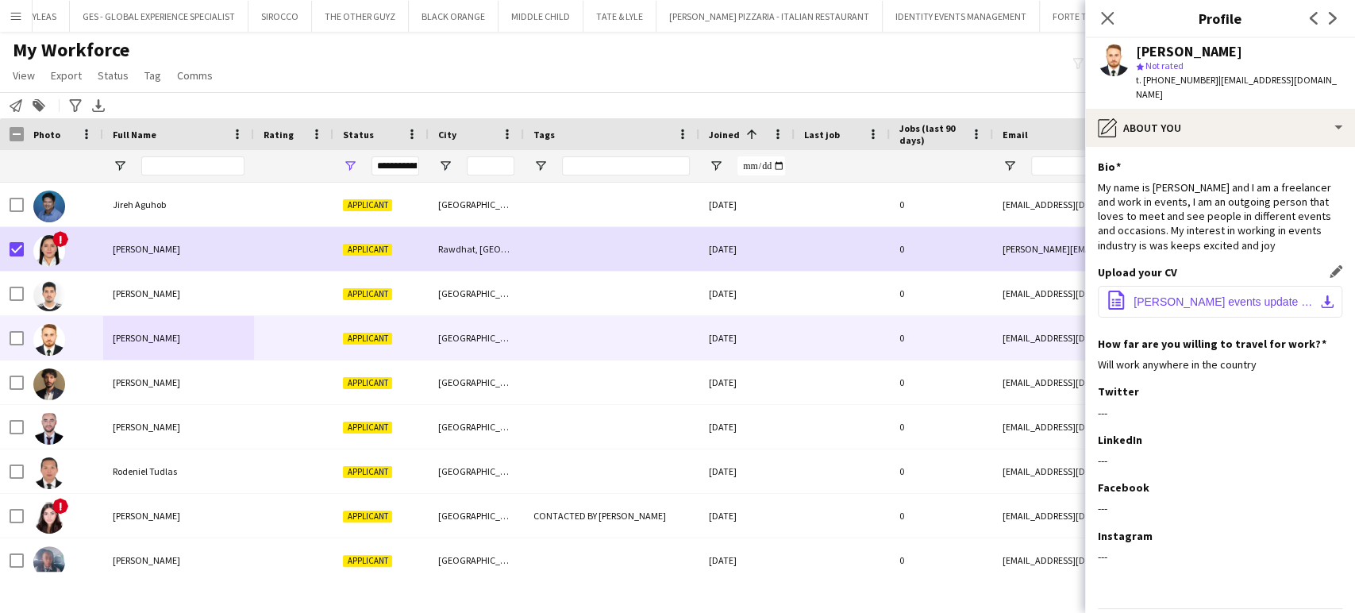
click at [1188, 294] on button "office-file-sheet SALMAN NAWAB events update june pdf.pdf download-bottom" at bounding box center [1220, 302] width 244 height 32
click at [1272, 160] on div "Bio Edit this field" at bounding box center [1220, 167] width 244 height 14
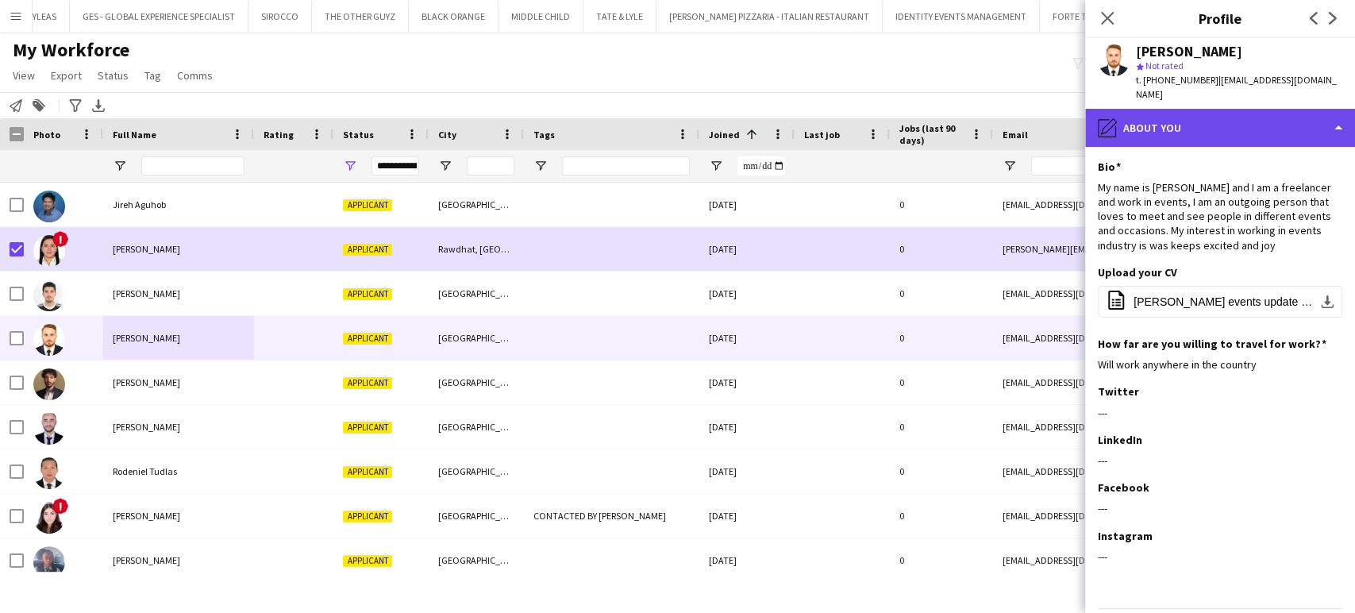
click at [1324, 109] on div "pencil4 About you" at bounding box center [1220, 128] width 270 height 38
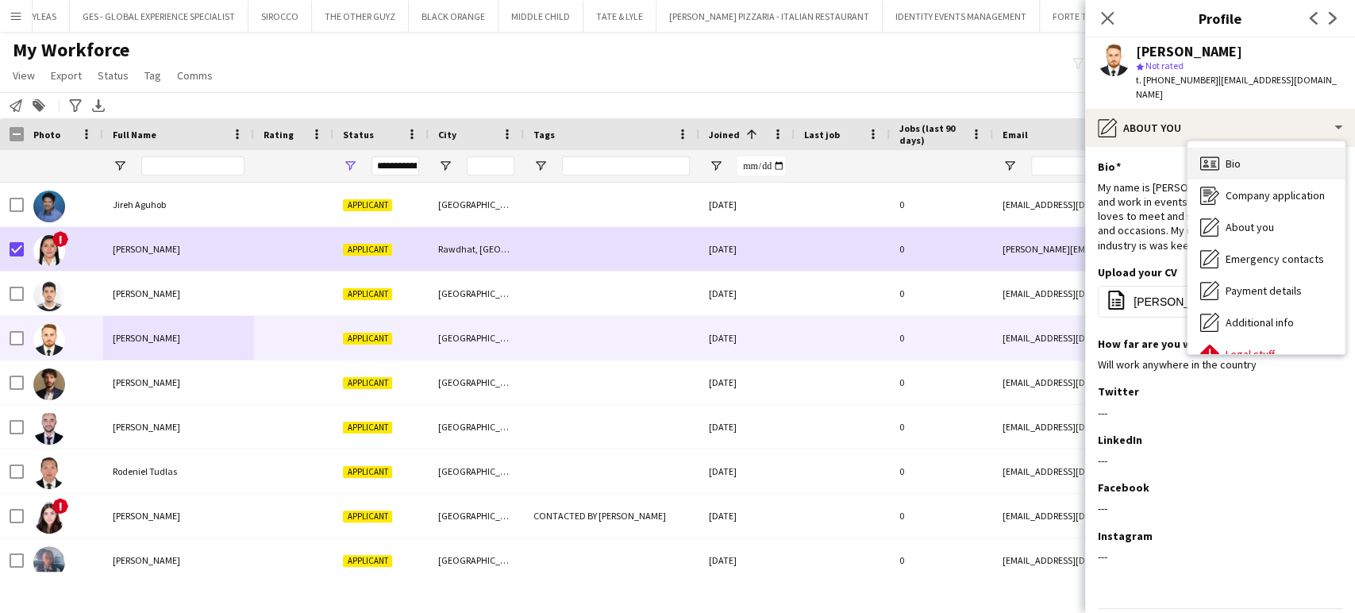
click at [1226, 156] on span "Bio" at bounding box center [1233, 163] width 15 height 14
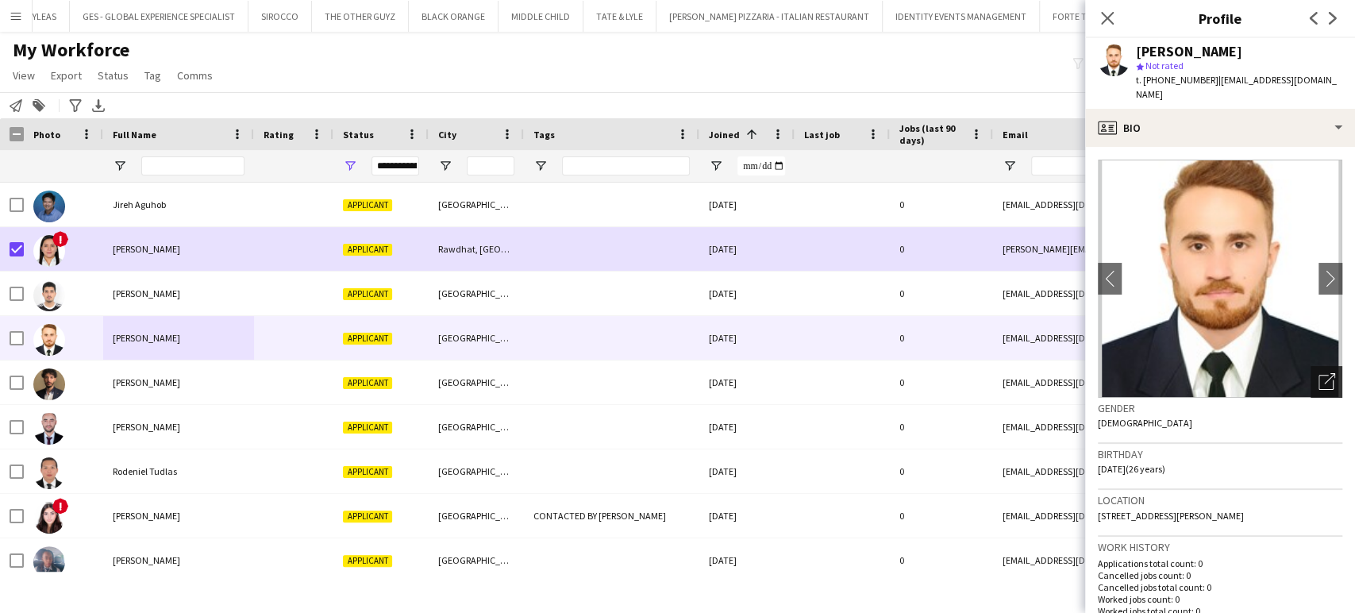
click at [1319, 373] on icon "Open photos pop-in" at bounding box center [1327, 381] width 17 height 17
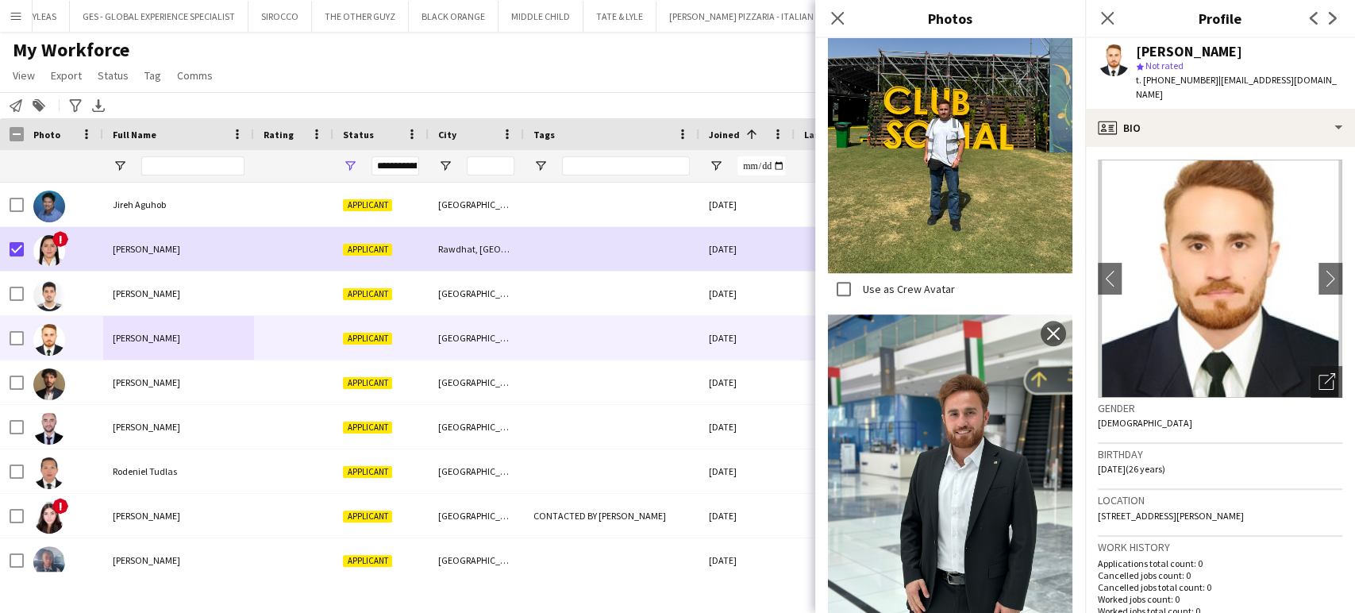
scroll to position [806, 0]
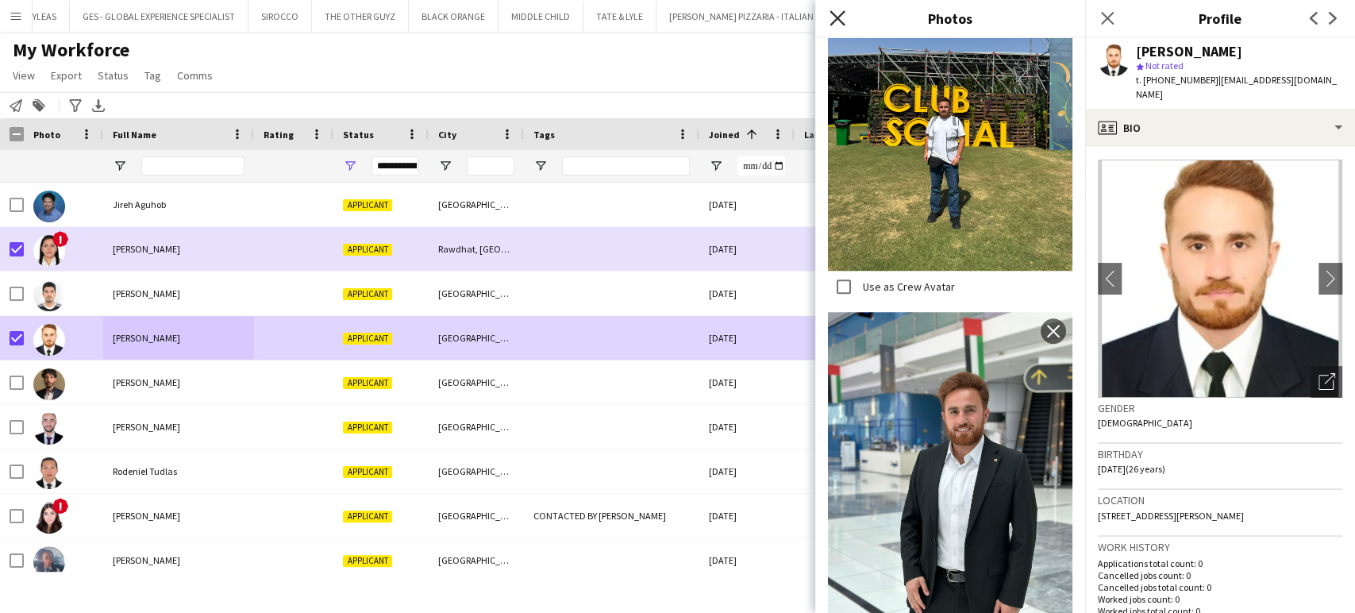
click at [838, 23] on icon "Close pop-in" at bounding box center [837, 17] width 15 height 15
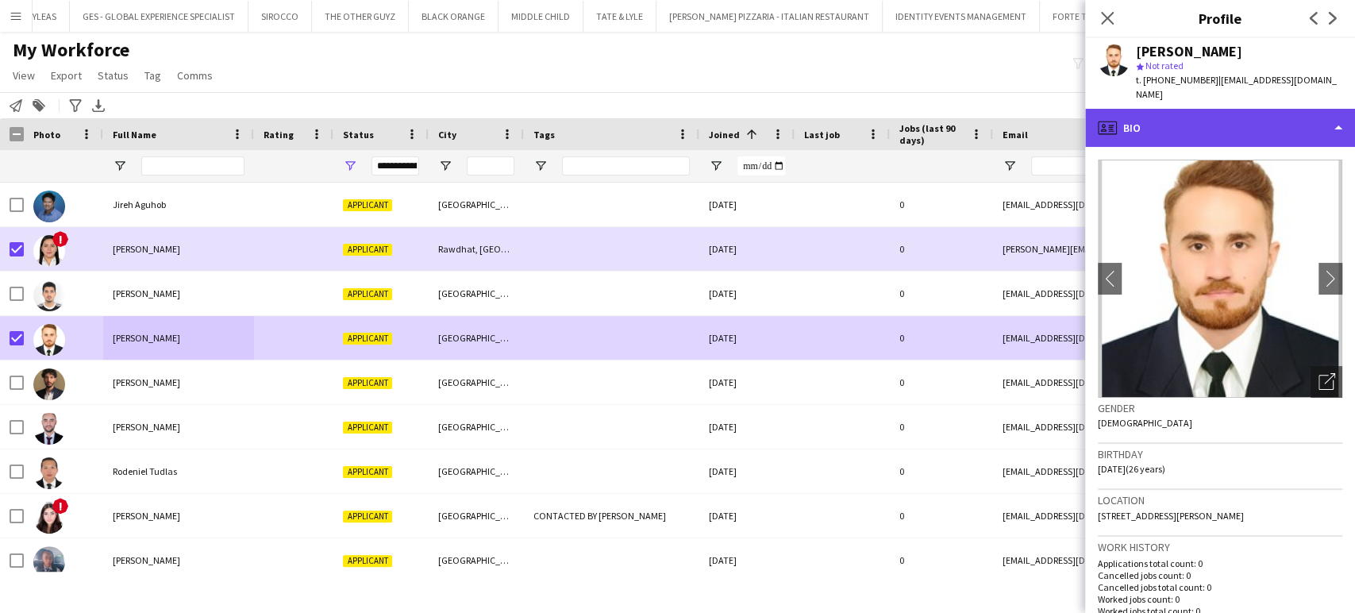
click at [1323, 109] on div "profile Bio" at bounding box center [1220, 128] width 270 height 38
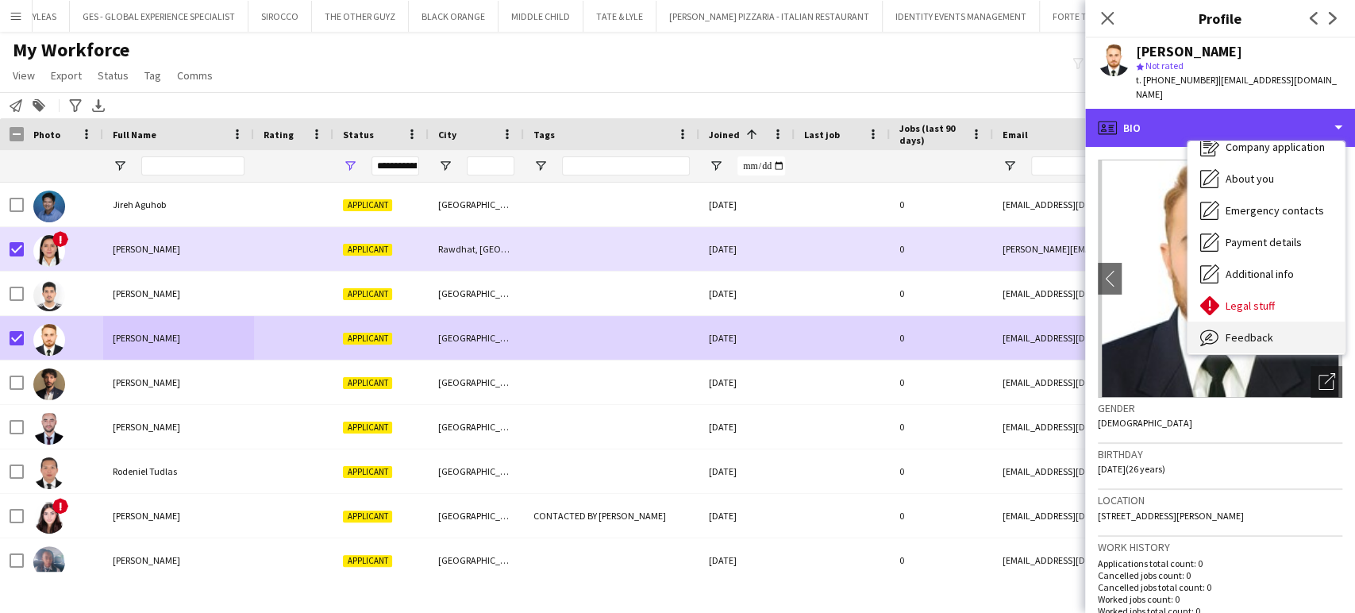
scroll to position [85, 0]
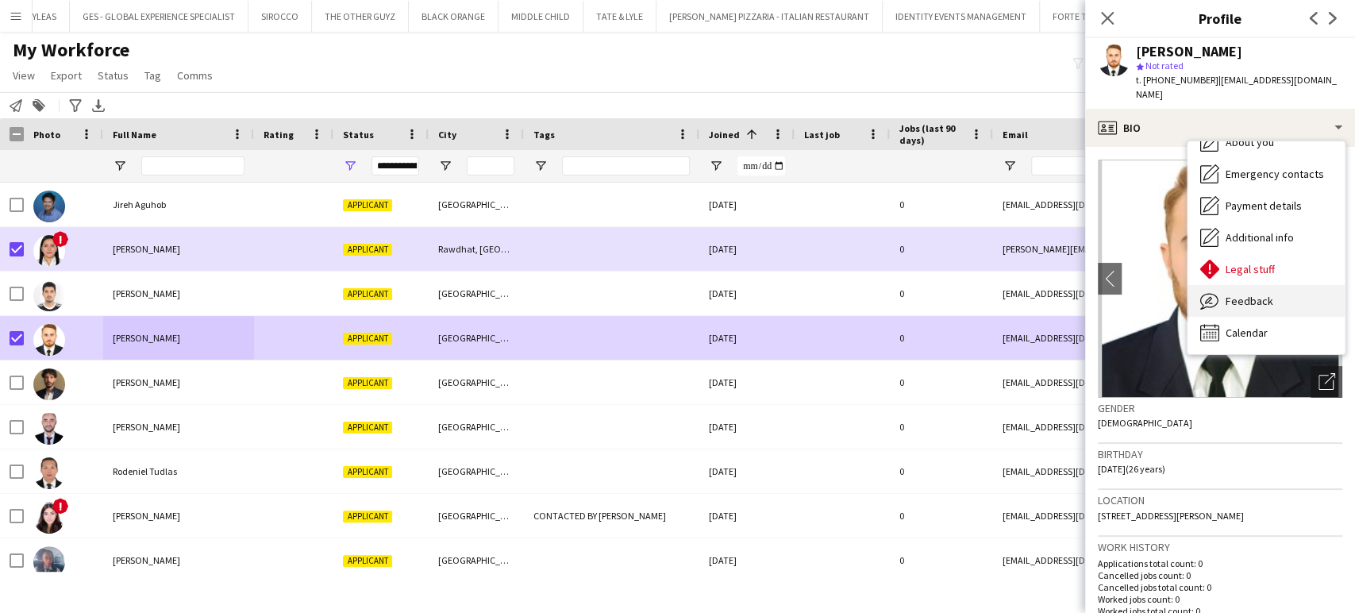
click at [1246, 294] on span "Feedback" at bounding box center [1250, 301] width 48 height 14
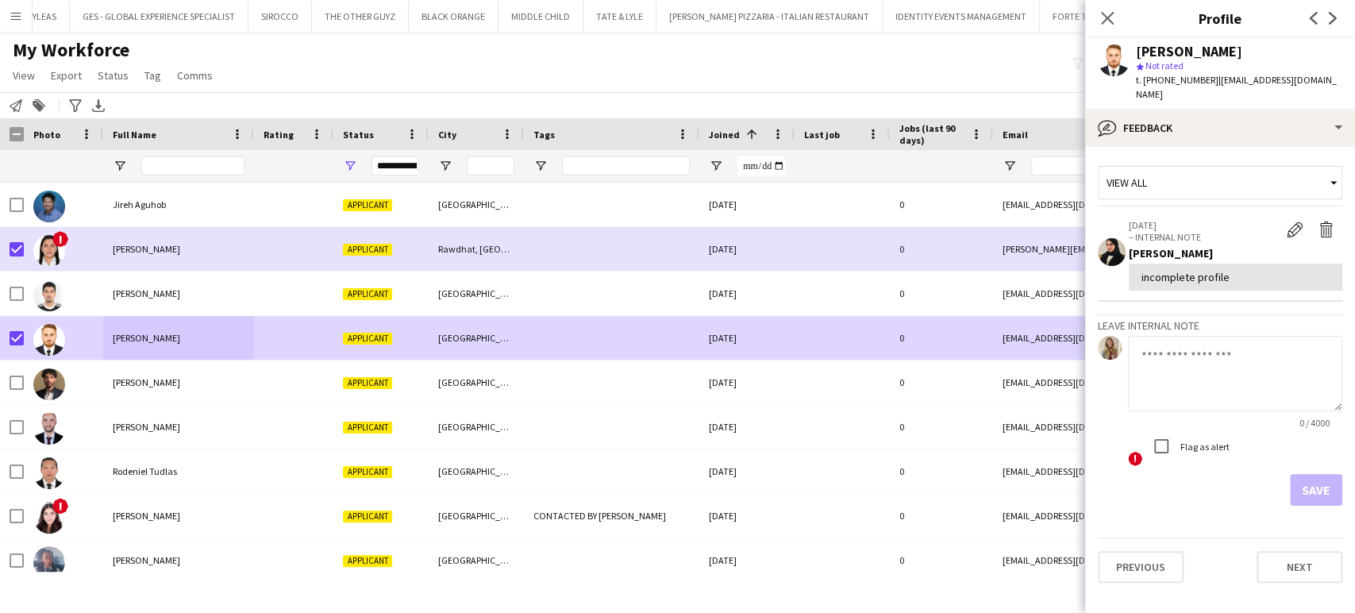
click at [1181, 336] on textarea at bounding box center [1235, 373] width 214 height 75
drag, startPoint x: 1226, startPoint y: 341, endPoint x: 1126, endPoint y: 341, distance: 99.2
click at [1126, 341] on div "**********" at bounding box center [1220, 402] width 244 height 132
type textarea "**********"
drag, startPoint x: 1307, startPoint y: 474, endPoint x: 1353, endPoint y: 515, distance: 61.8
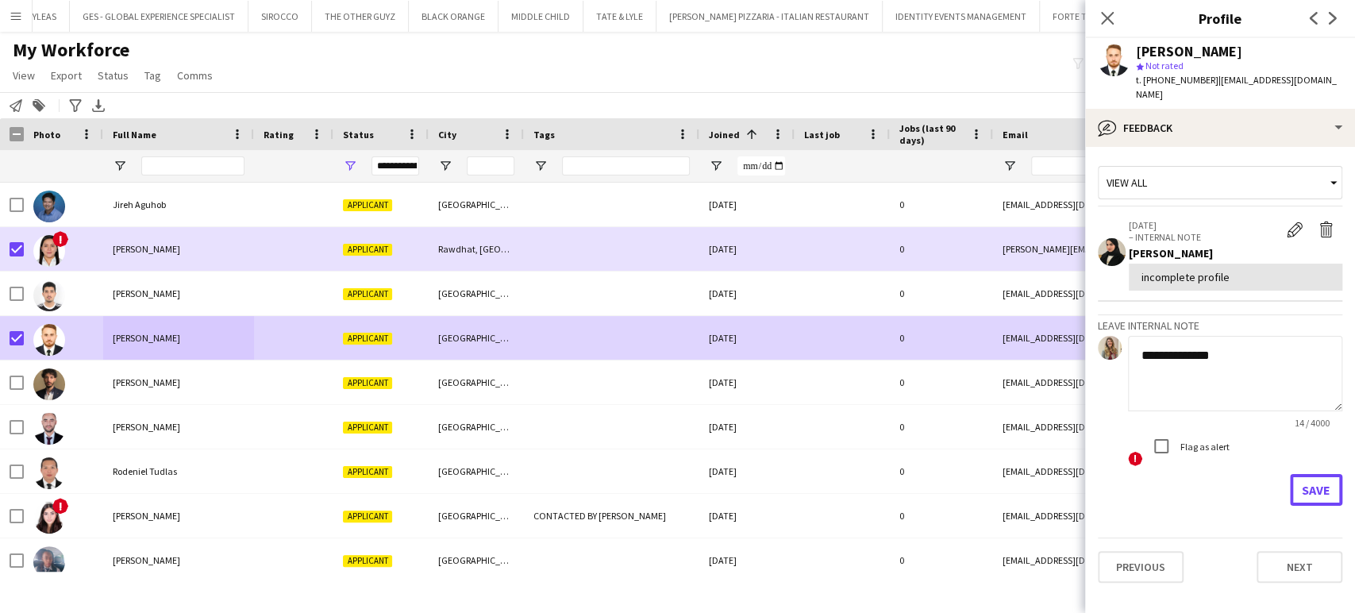
click at [1307, 474] on button "Save" at bounding box center [1316, 490] width 52 height 32
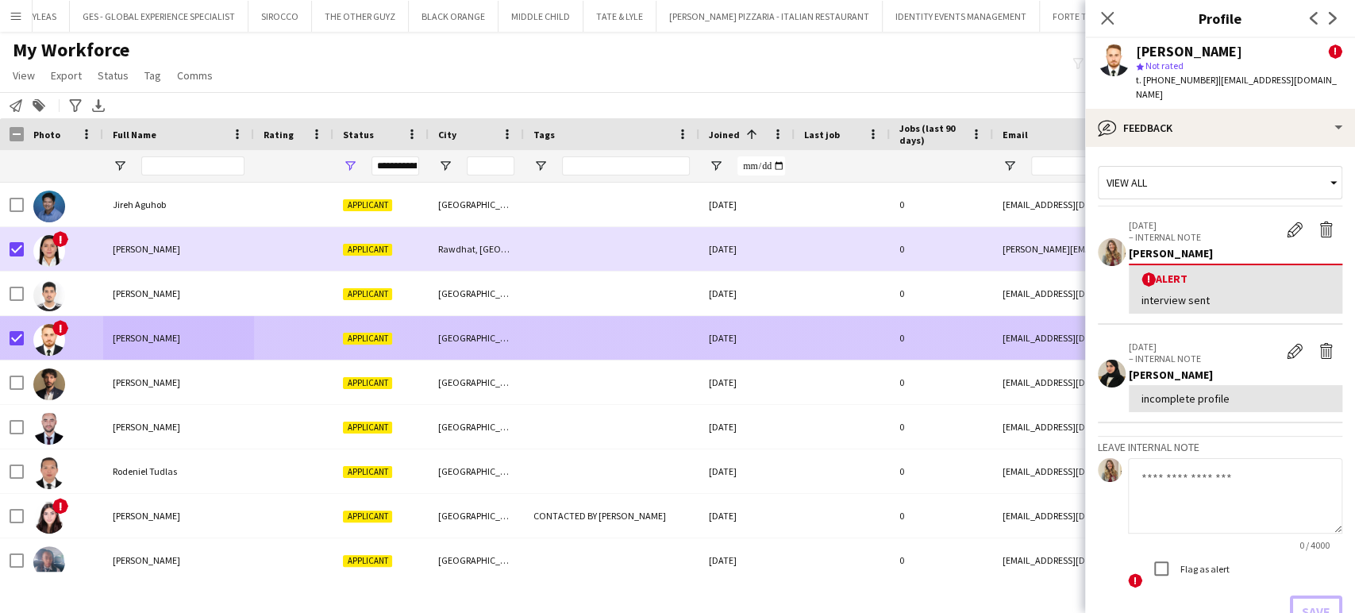
scroll to position [88, 0]
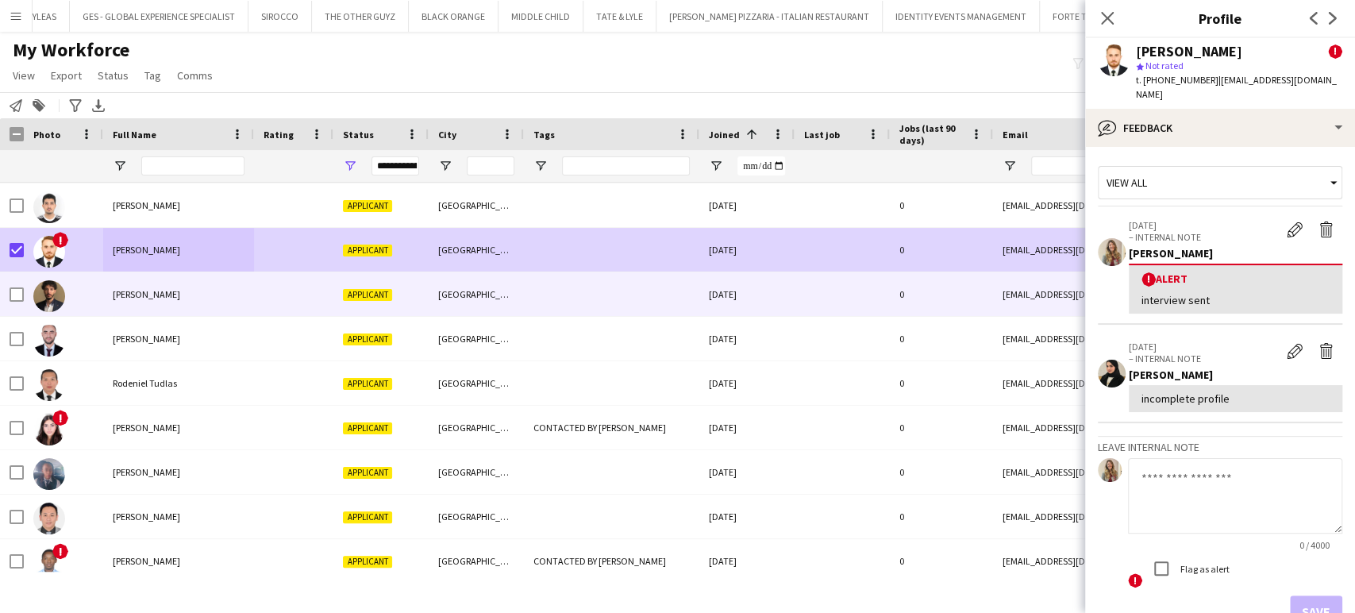
click at [152, 294] on span "Amir Bensenouci" at bounding box center [146, 294] width 67 height 12
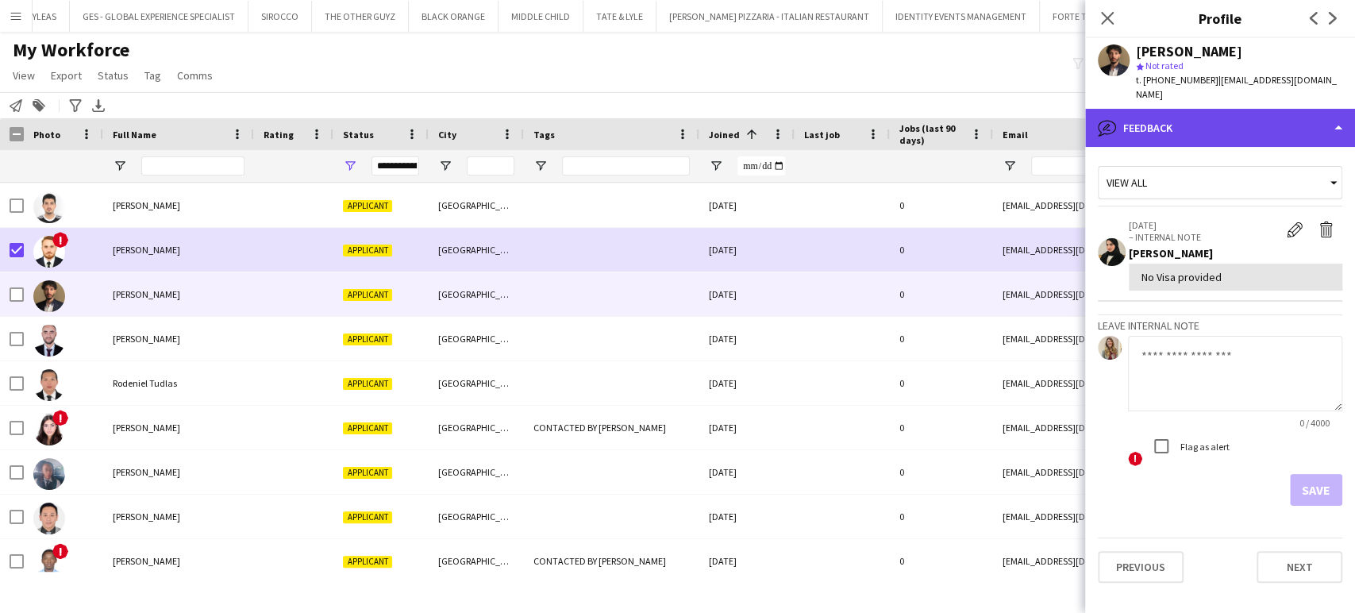
click at [1137, 109] on div "bubble-pencil Feedback" at bounding box center [1220, 128] width 270 height 38
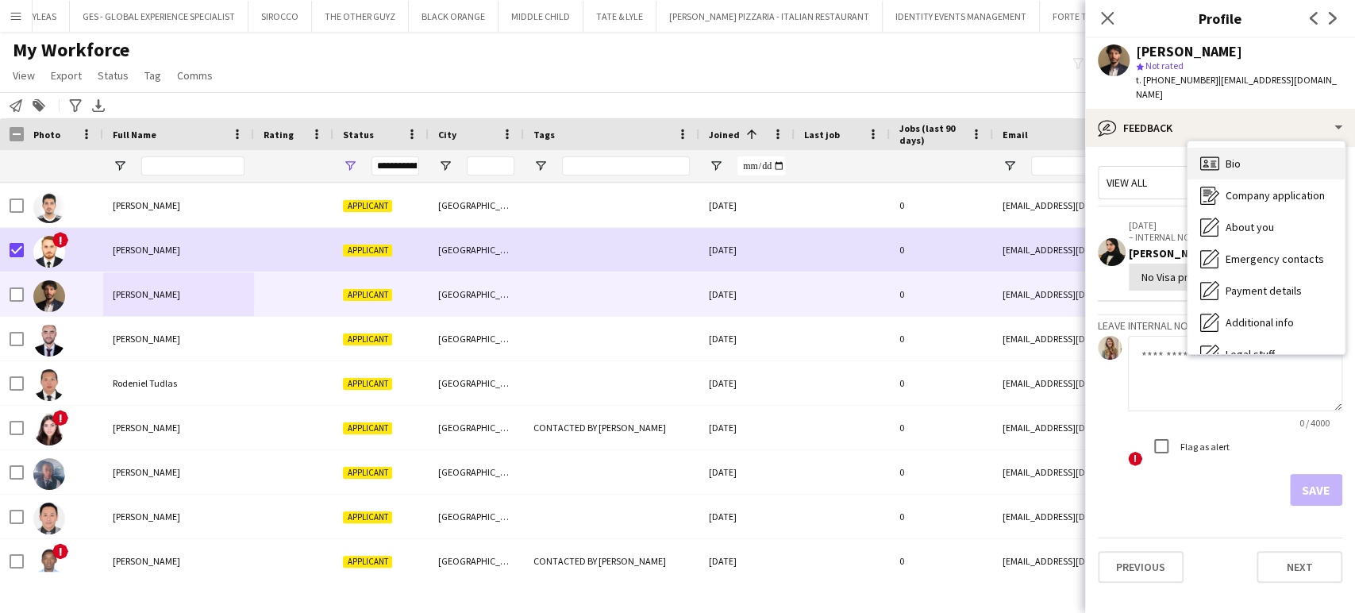
click at [1241, 156] on span "Bio" at bounding box center [1233, 163] width 15 height 14
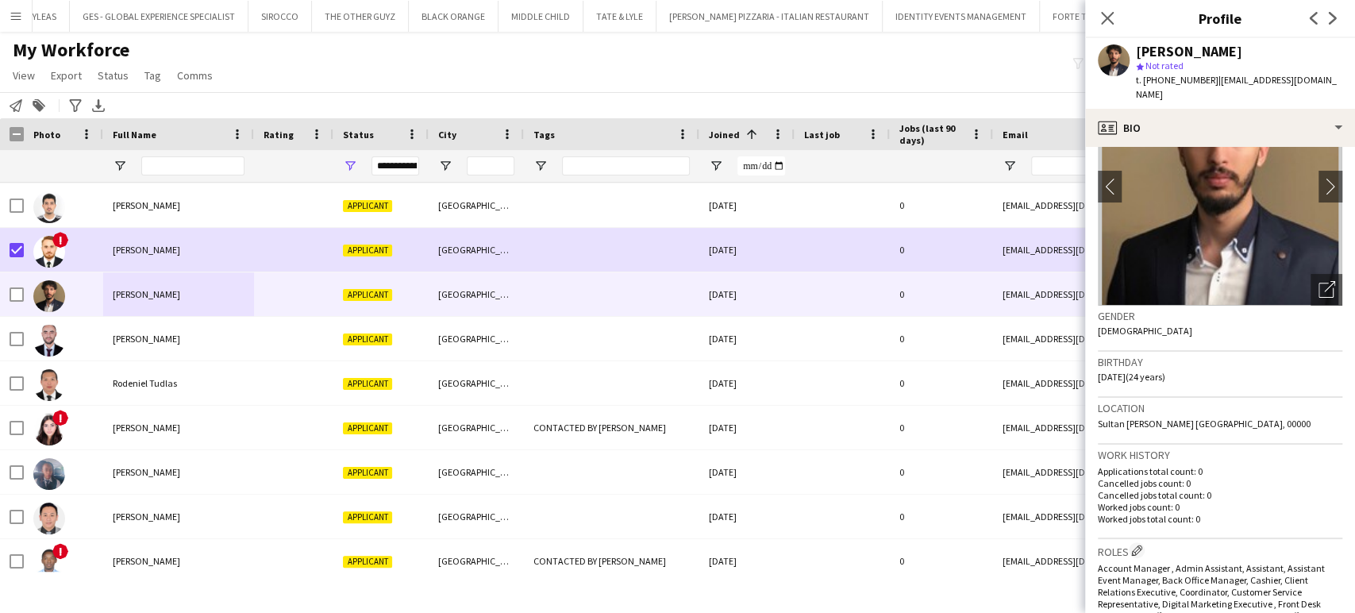
scroll to position [176, 0]
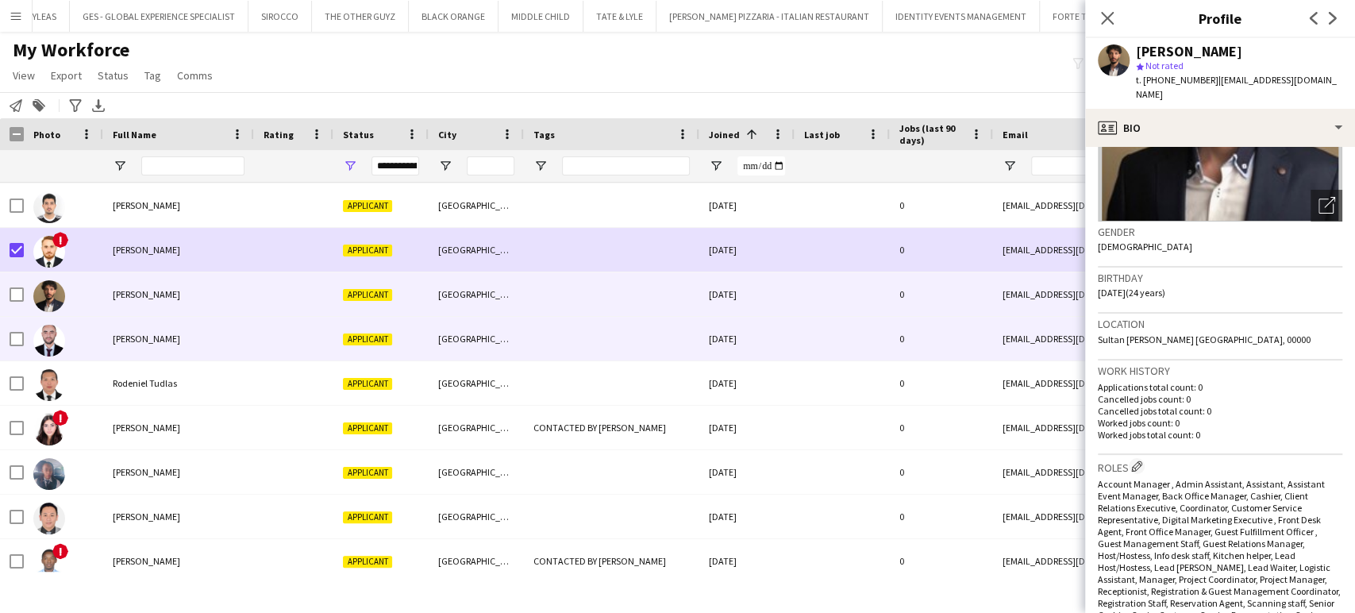
click at [156, 346] on div "Soltan Ragab" at bounding box center [178, 339] width 151 height 44
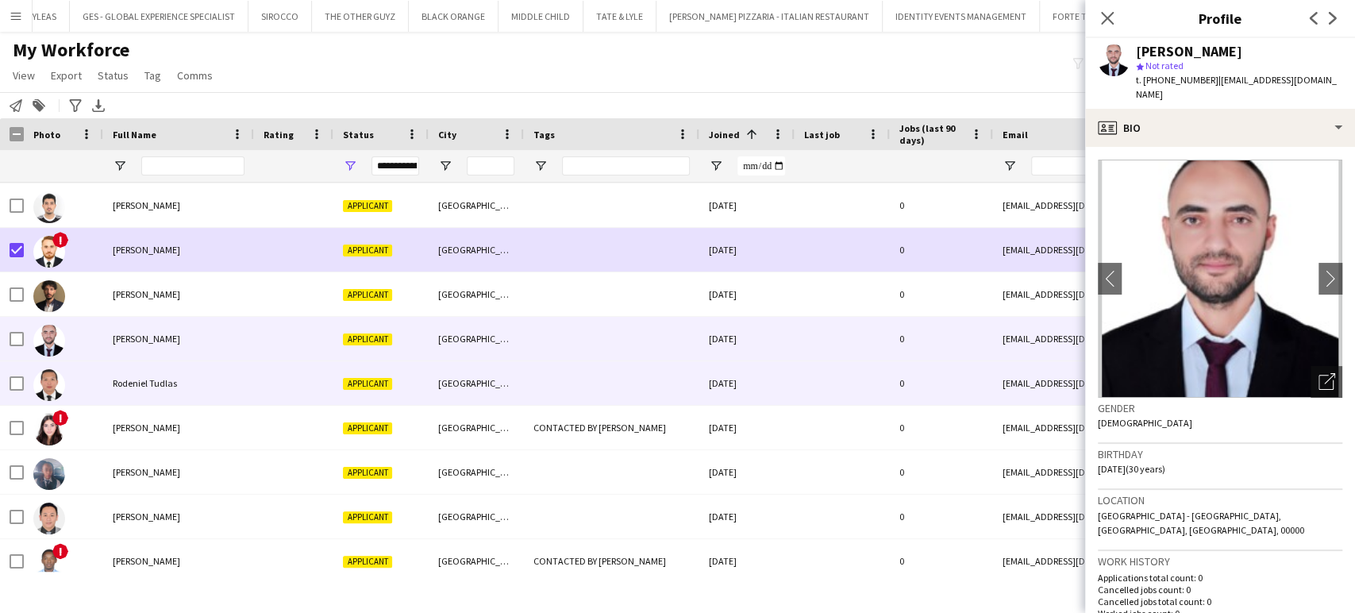
click at [141, 388] on span "Rodeniel Tudlas" at bounding box center [145, 383] width 64 height 12
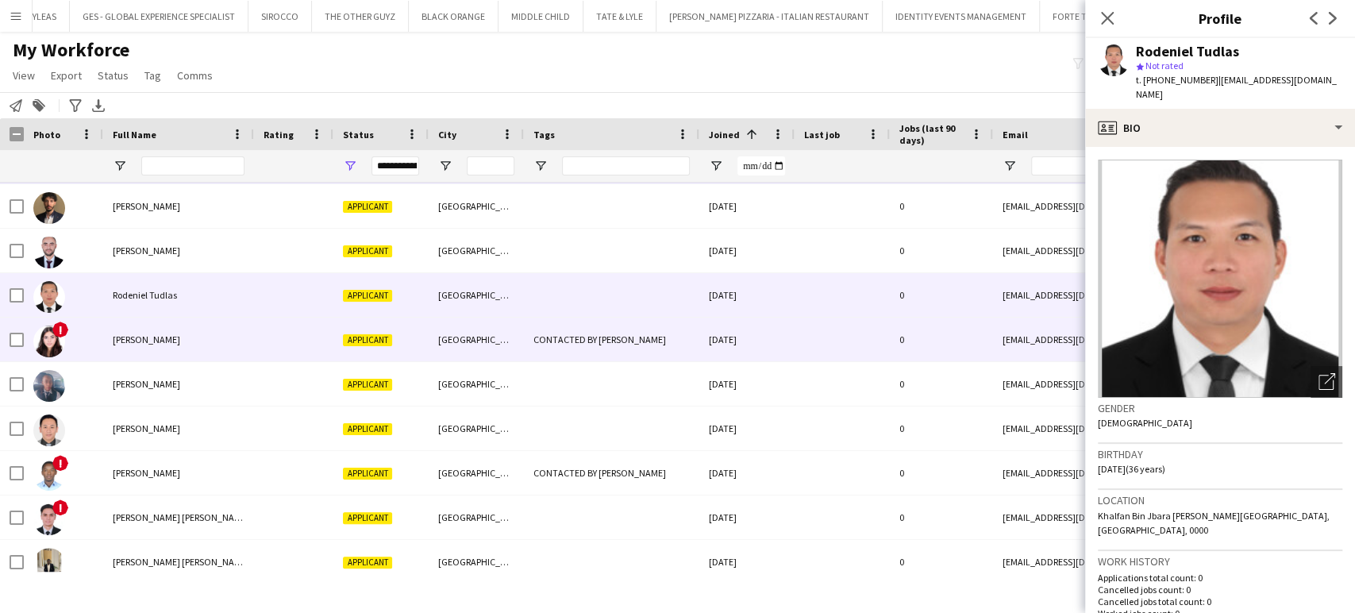
click at [137, 338] on span "Zaina Milhem" at bounding box center [146, 339] width 67 height 12
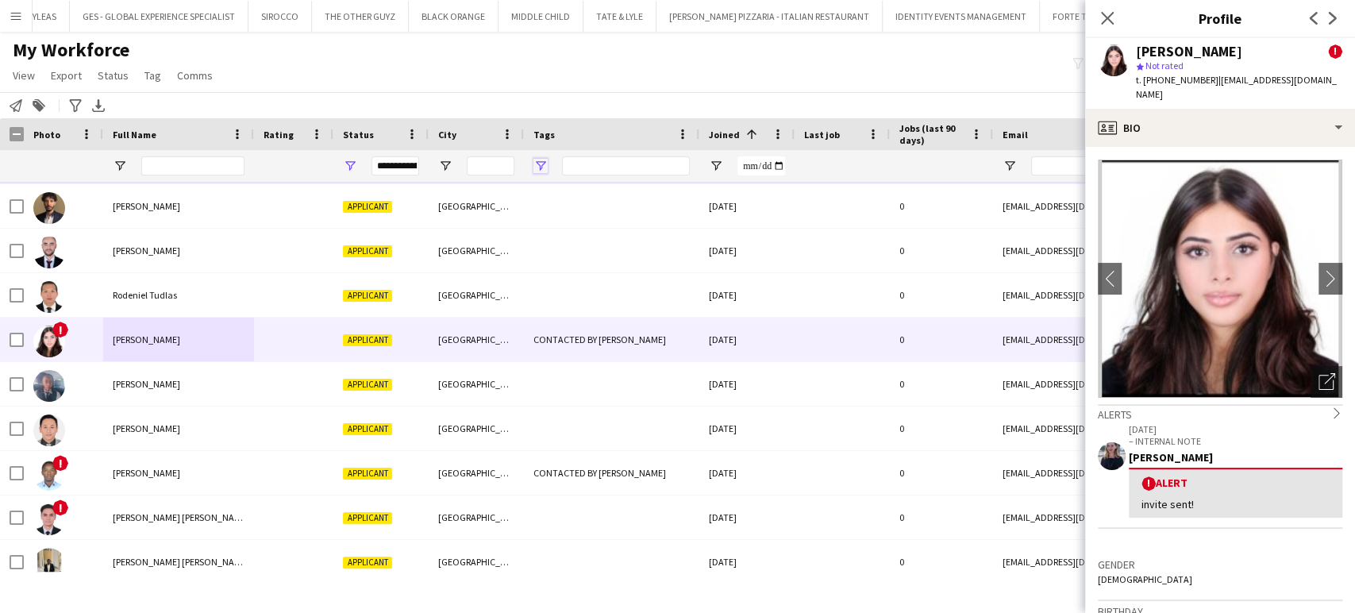
click at [538, 164] on span "Open Filter Menu" at bounding box center [540, 166] width 14 height 14
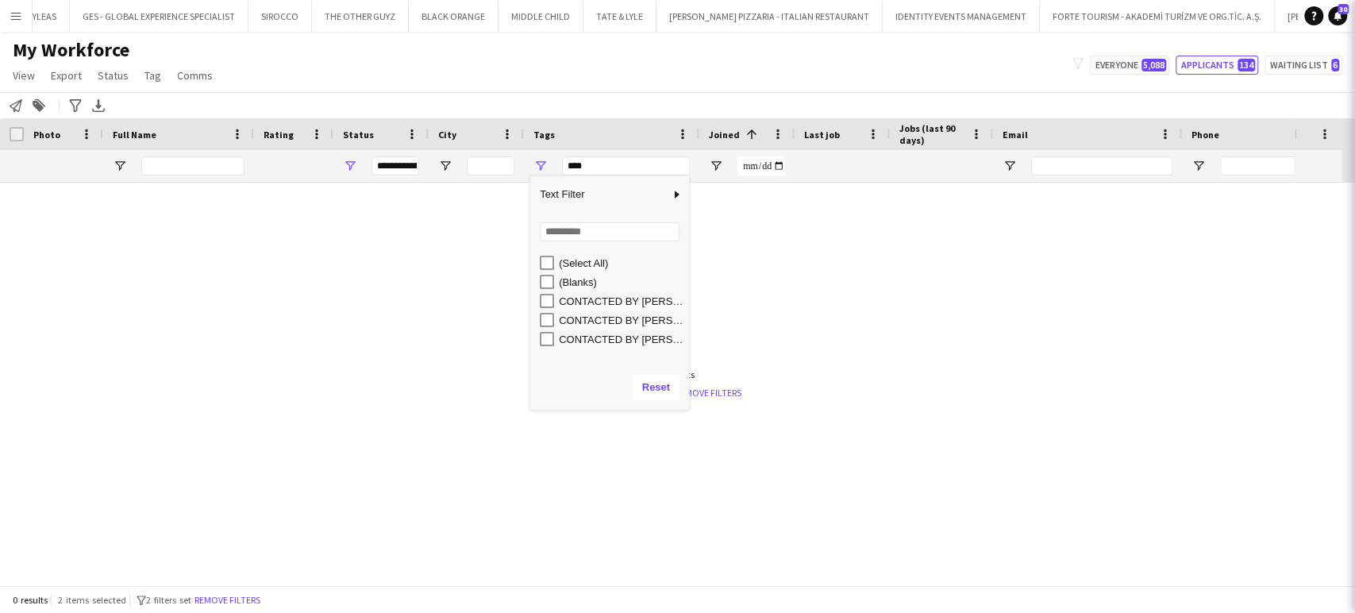
scroll to position [0, 0]
type input "**********"
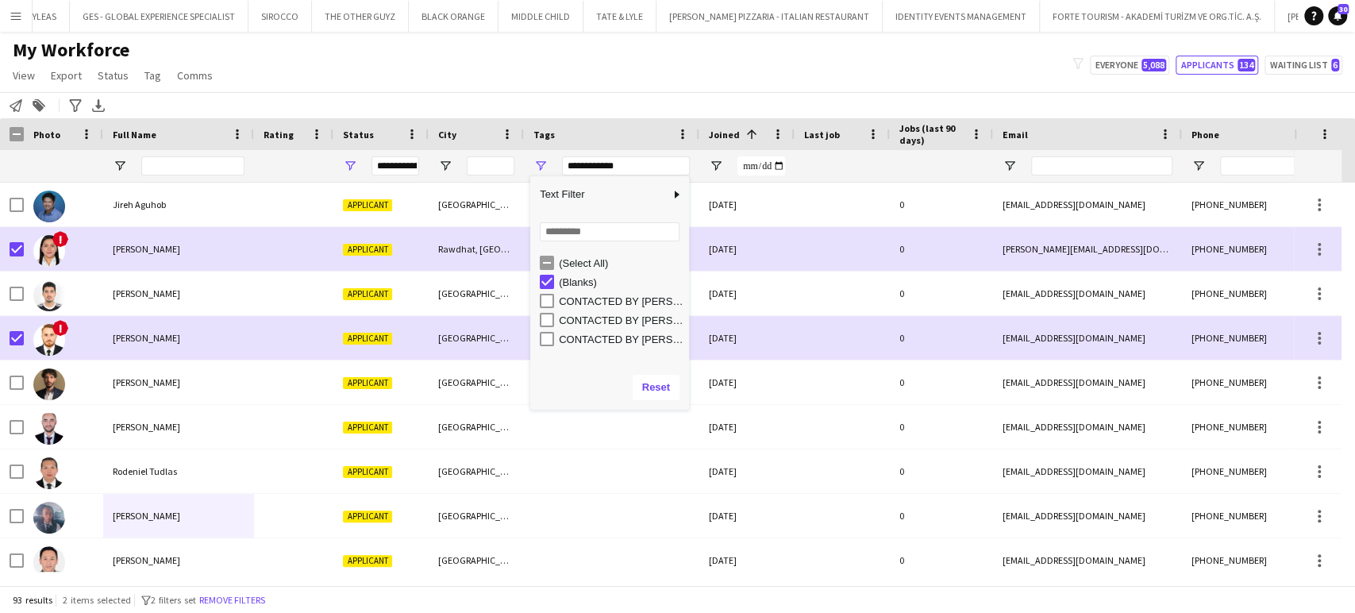
click at [520, 83] on div "My Workforce View Views Default view New view Update view Delete view Edit name…" at bounding box center [677, 65] width 1355 height 54
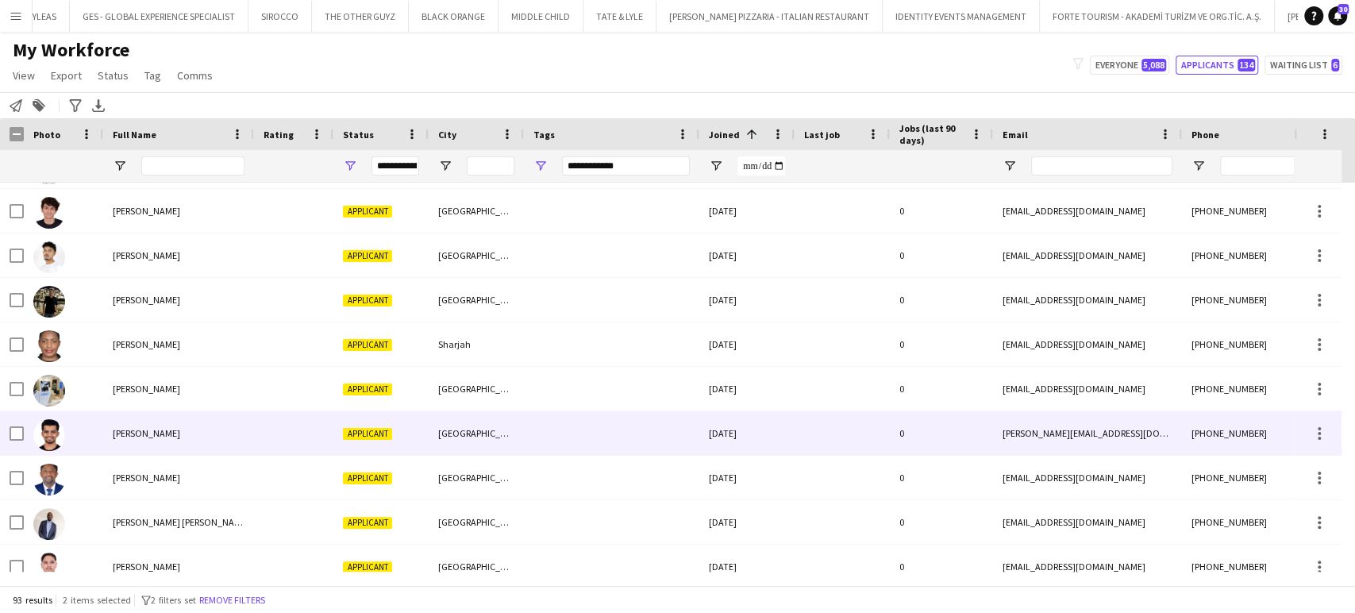
scroll to position [921, 0]
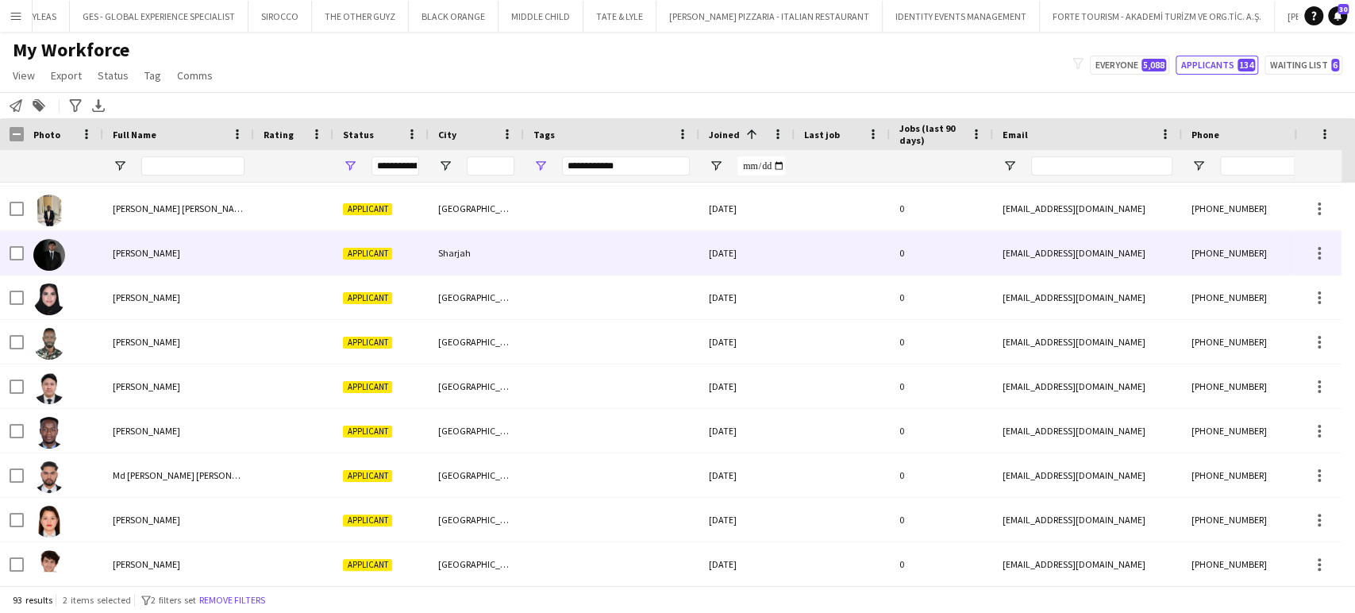
click at [138, 248] on span "Abdullah Alshawi" at bounding box center [146, 253] width 67 height 12
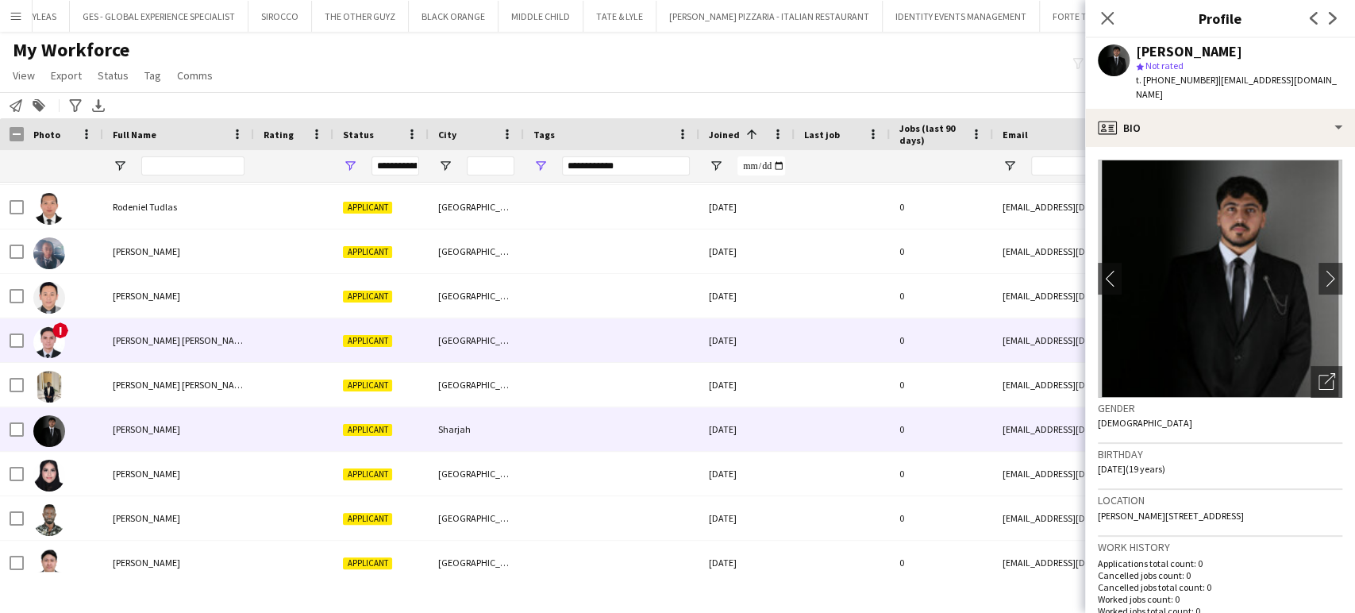
click at [133, 326] on div "Abedel Rahman Alloush" at bounding box center [178, 340] width 151 height 44
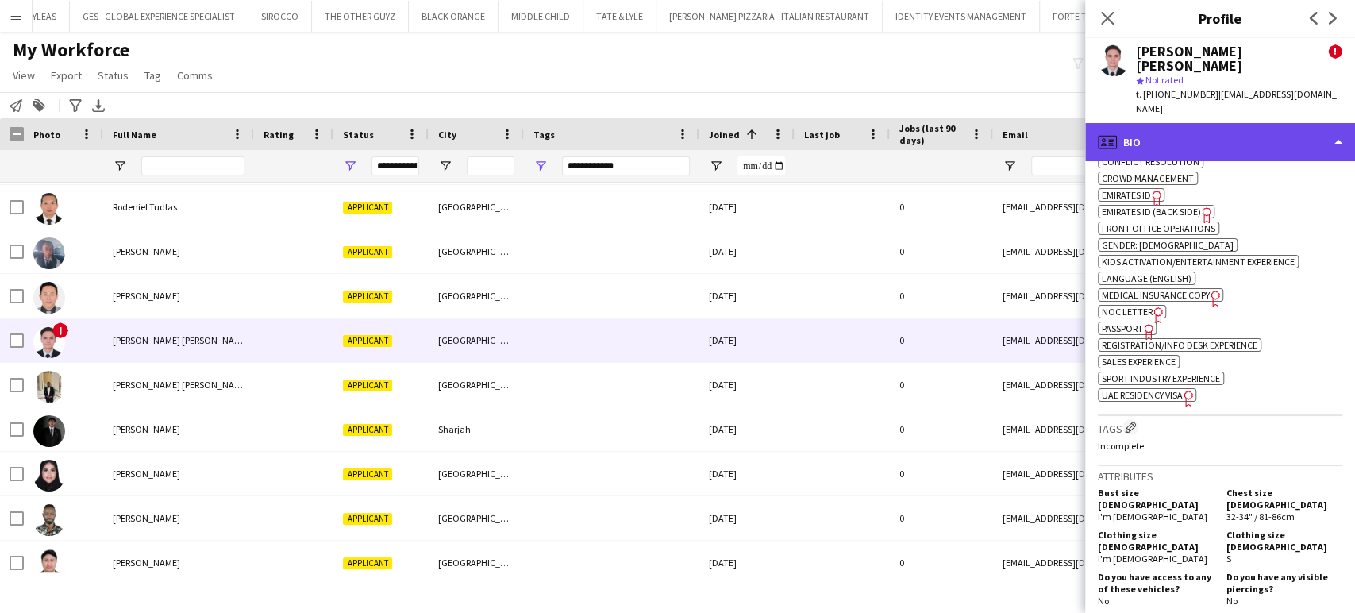
click at [1303, 130] on div "profile Bio" at bounding box center [1220, 142] width 270 height 38
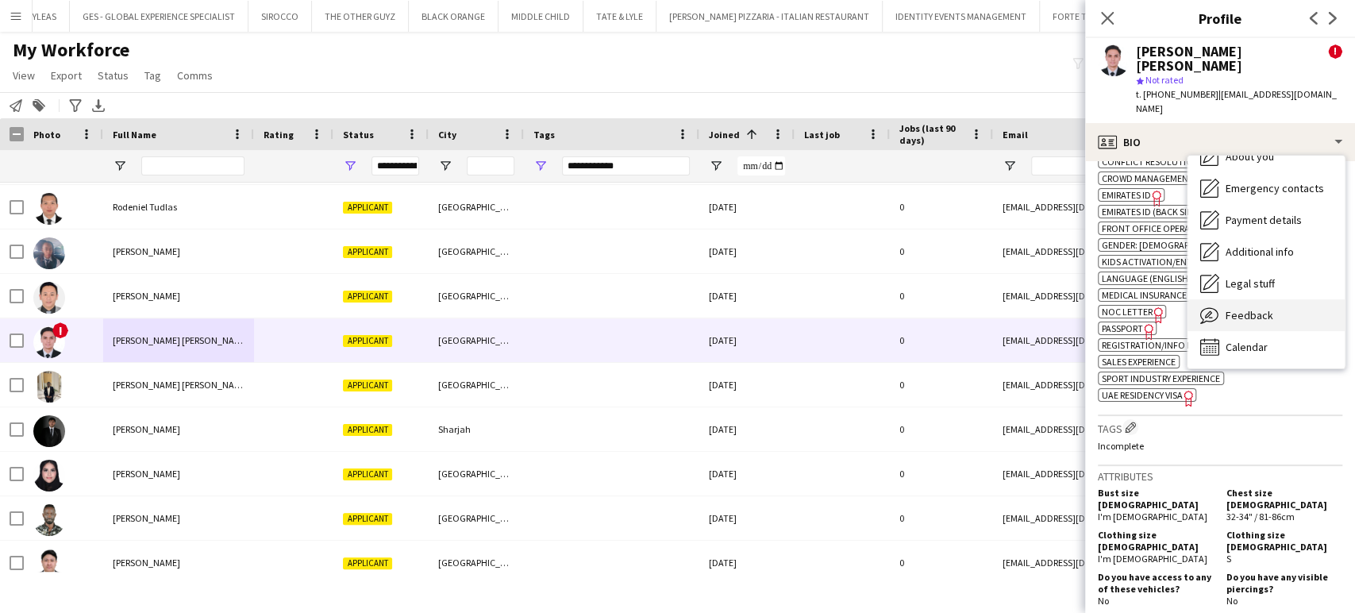
click at [1253, 308] on span "Feedback" at bounding box center [1250, 315] width 48 height 14
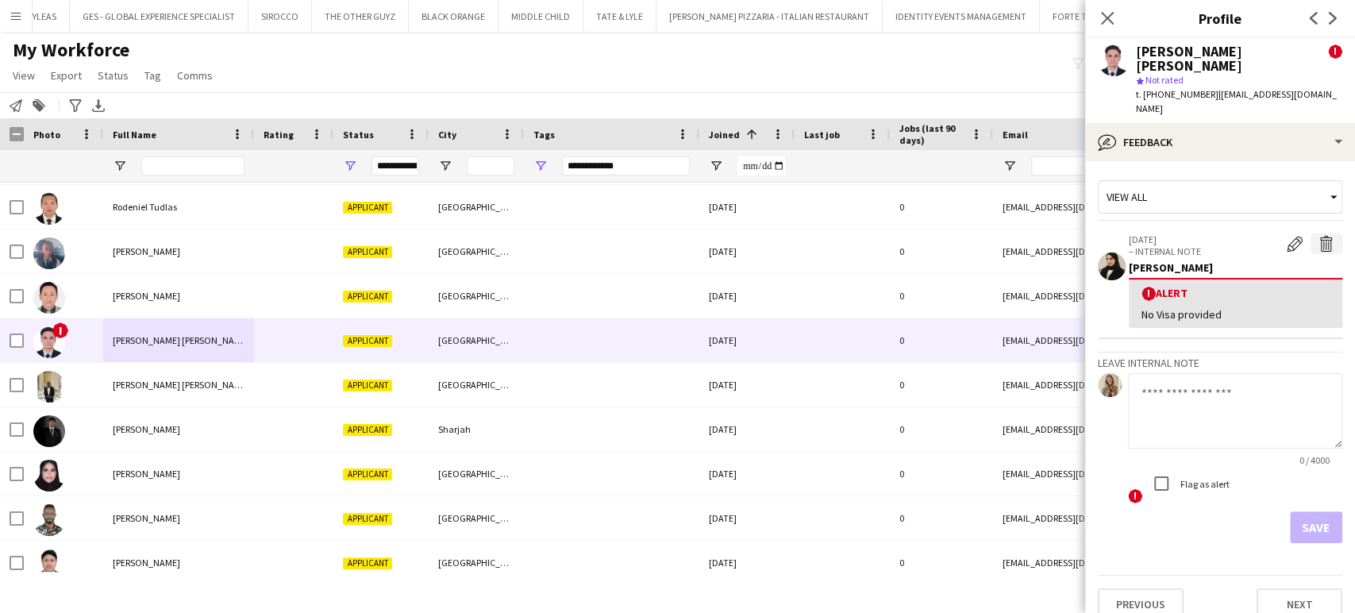
click at [1321, 236] on app-icon "Delete alert" at bounding box center [1327, 244] width 16 height 16
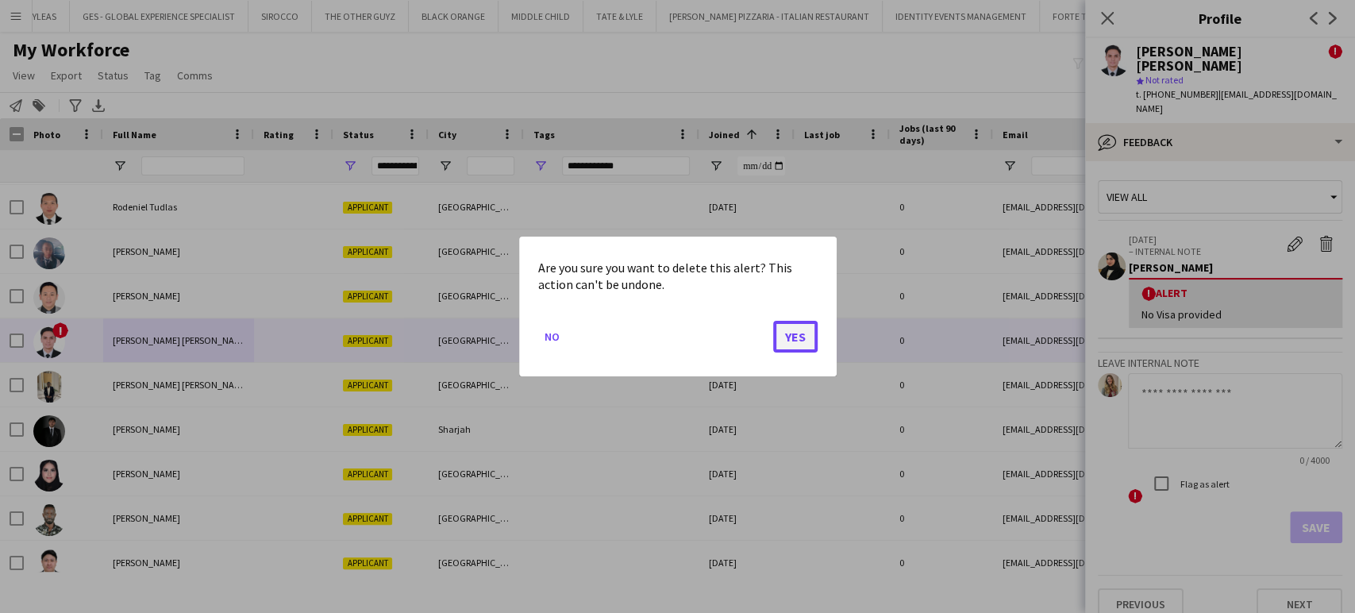
click at [792, 330] on button "Yes" at bounding box center [795, 337] width 44 height 32
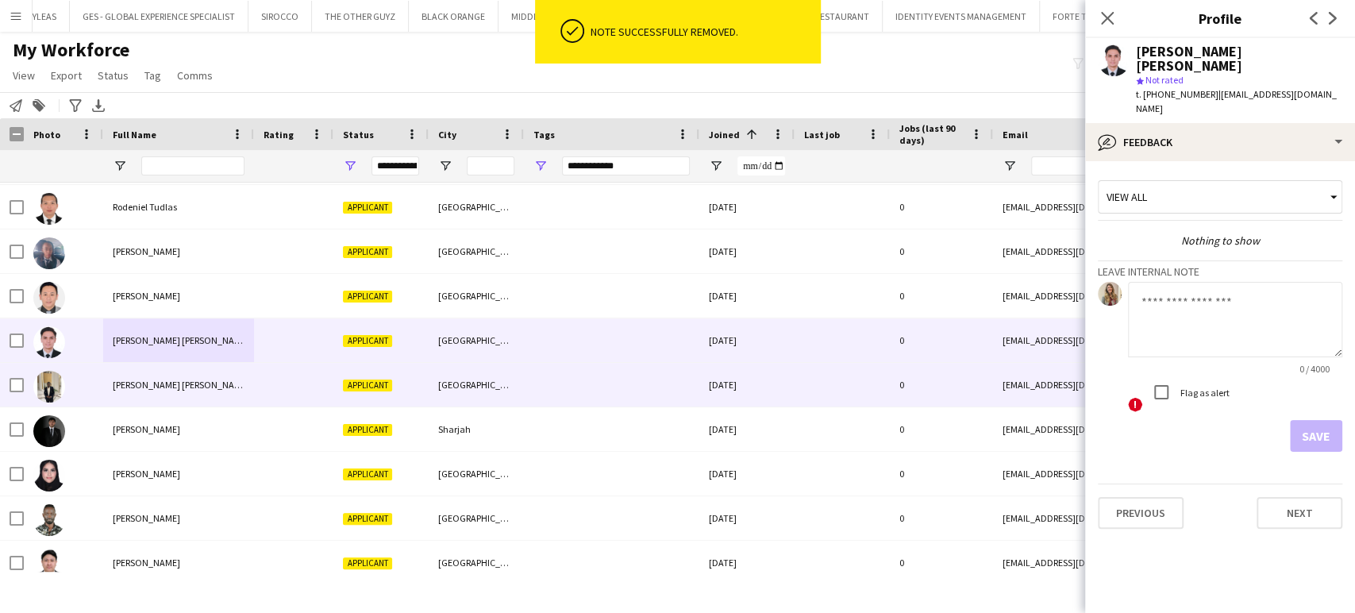
click at [137, 382] on span "Aymen Bahr Eldin" at bounding box center [181, 385] width 137 height 12
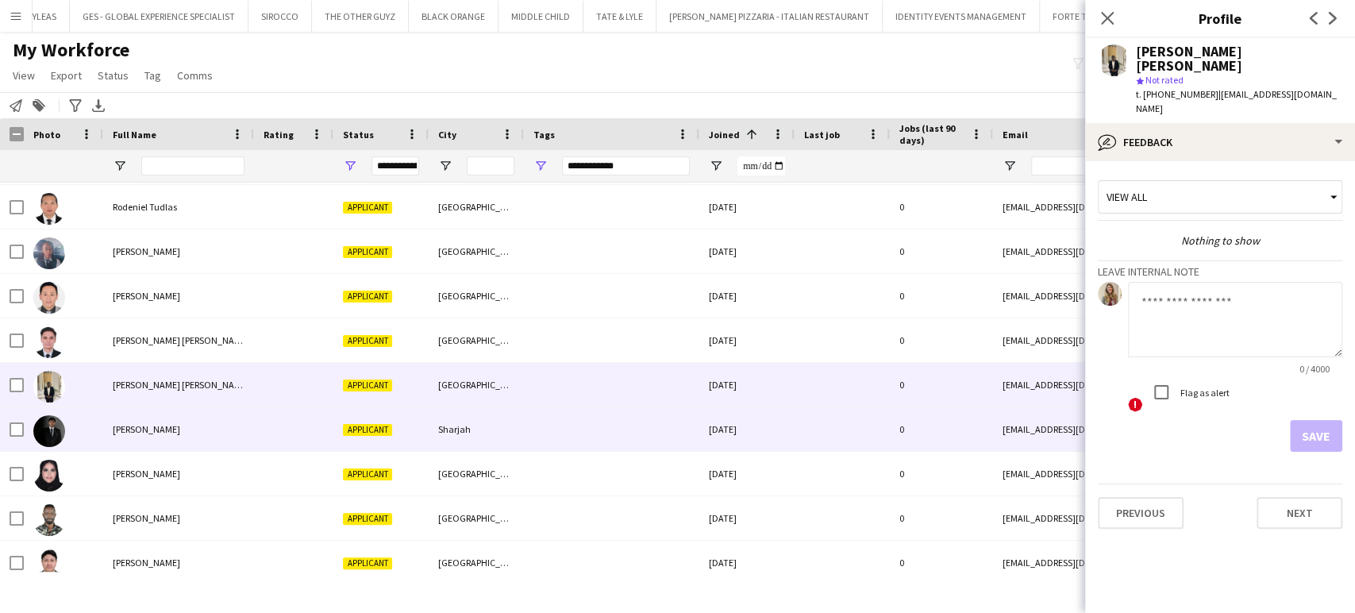
click at [133, 426] on span "Abdullah Alshawi" at bounding box center [146, 429] width 67 height 12
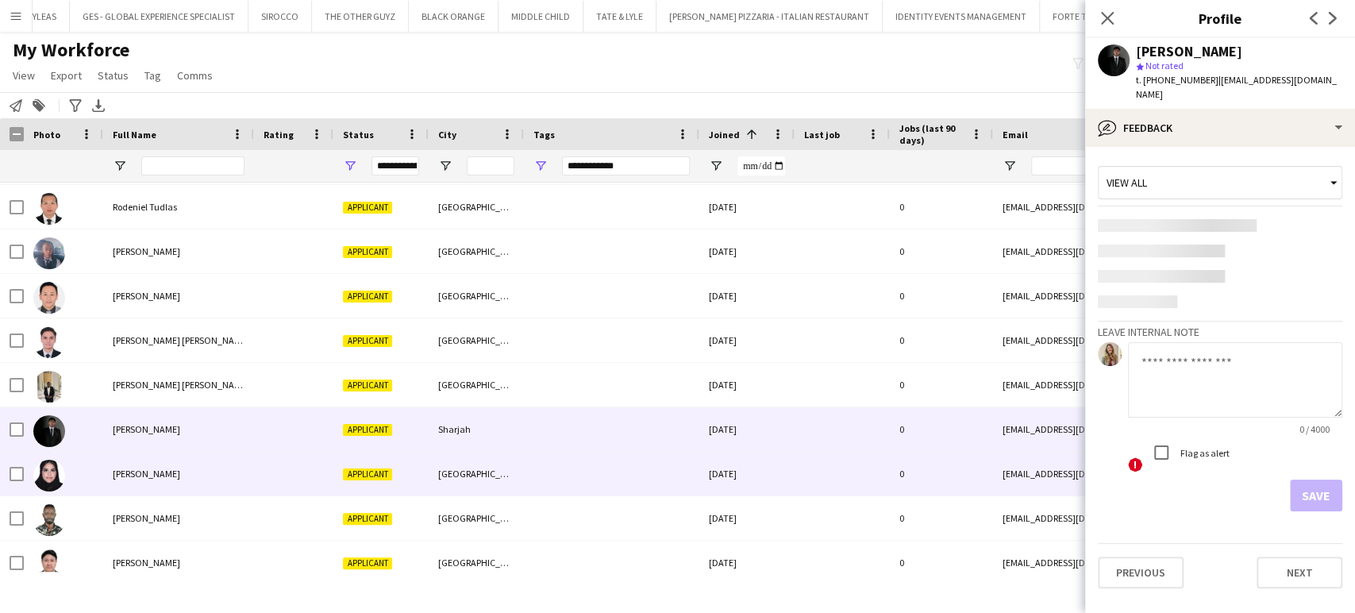
click at [121, 472] on span "Hamdah Umer" at bounding box center [146, 474] width 67 height 12
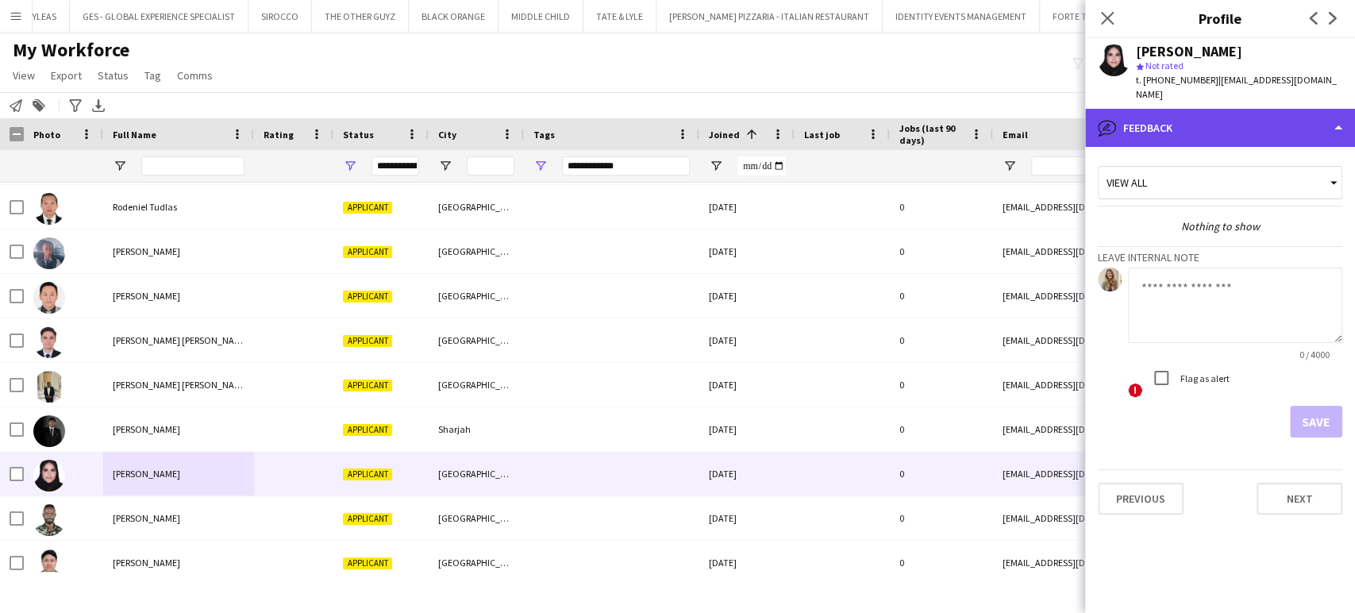
click at [1304, 109] on div "bubble-pencil Feedback" at bounding box center [1220, 128] width 270 height 38
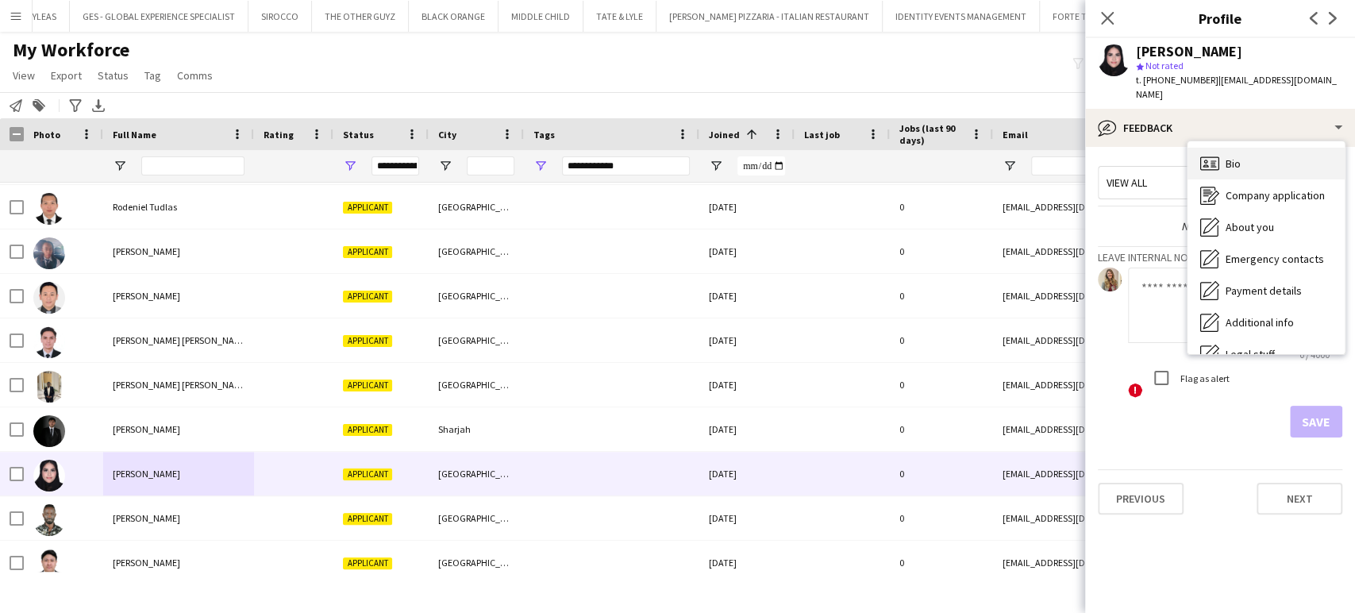
click at [1245, 148] on div "Bio Bio" at bounding box center [1266, 164] width 157 height 32
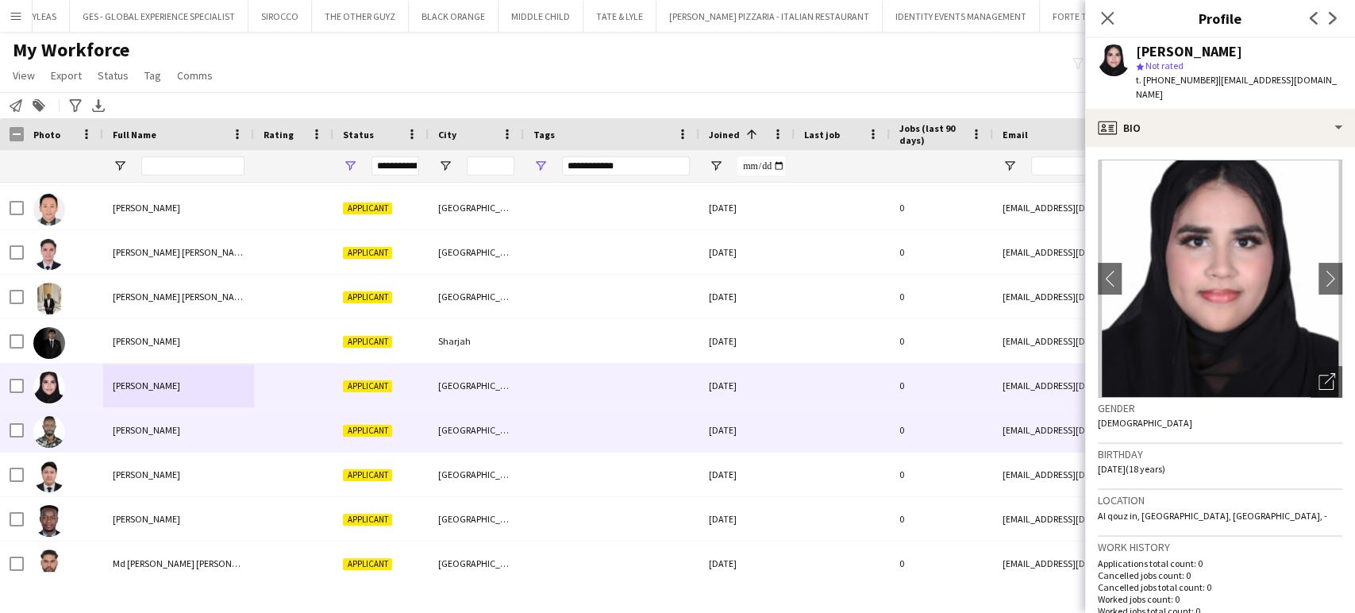
click at [132, 430] on span "Daniel Mungai" at bounding box center [146, 430] width 67 height 12
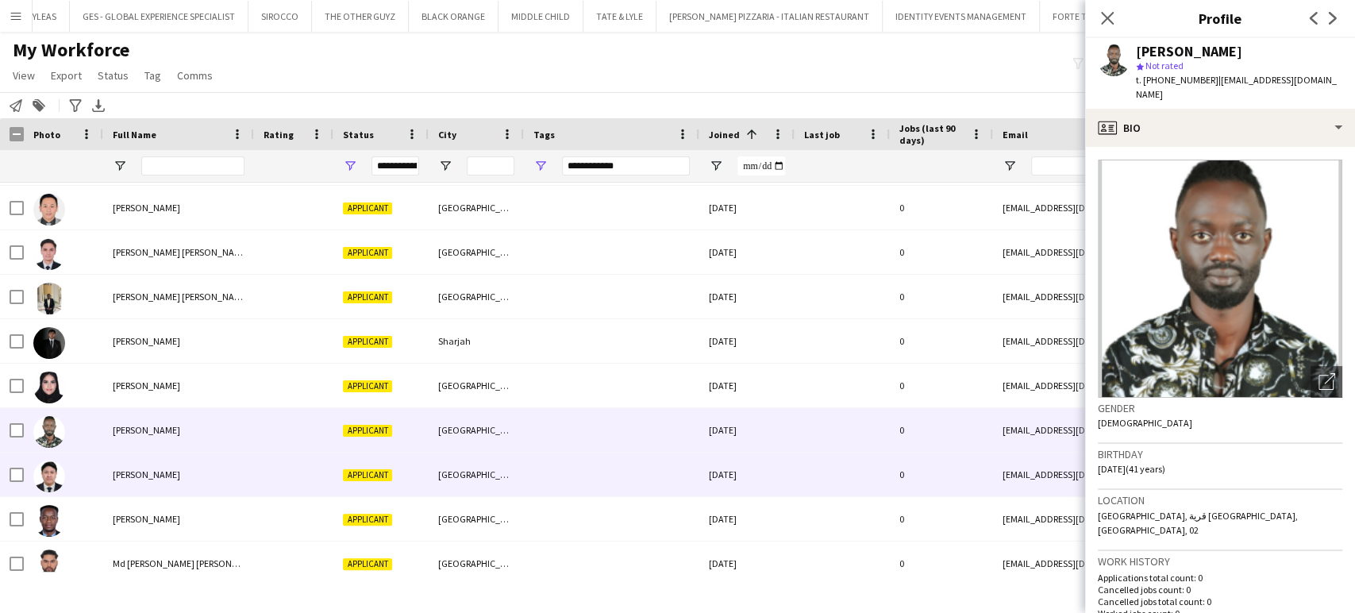
click at [133, 475] on span "John Francis Malazzab" at bounding box center [146, 474] width 67 height 12
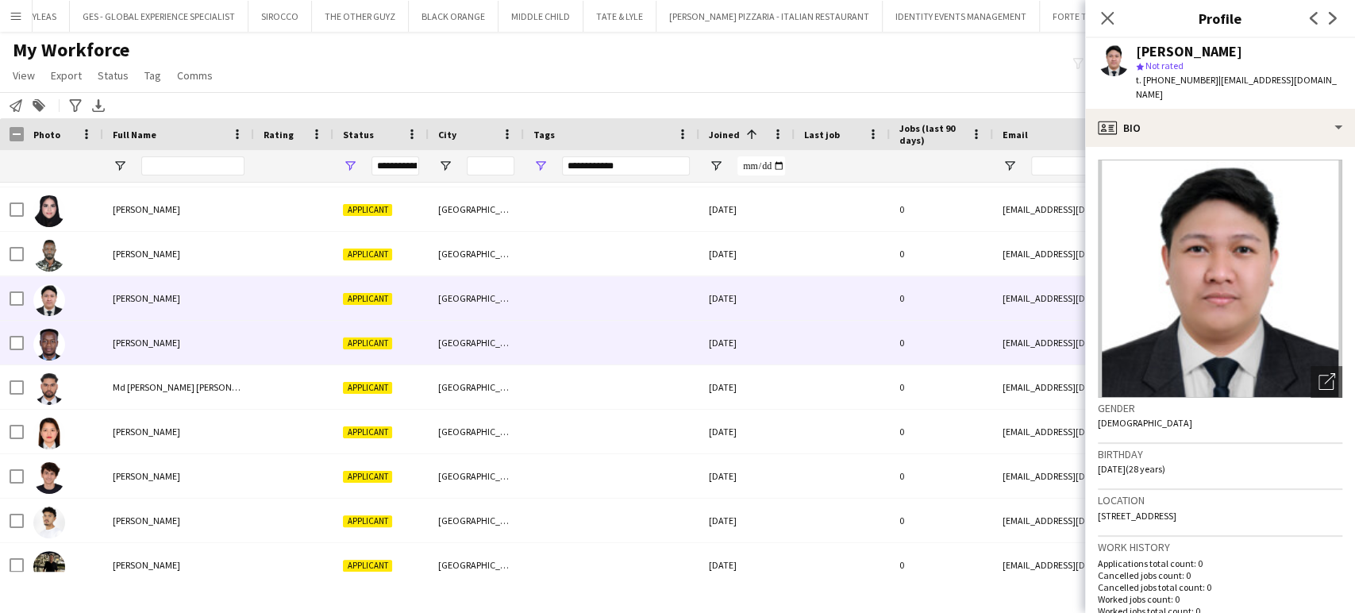
drag, startPoint x: 130, startPoint y: 337, endPoint x: 130, endPoint y: 351, distance: 13.5
click at [129, 338] on span "Cyrus Wahome" at bounding box center [146, 343] width 67 height 12
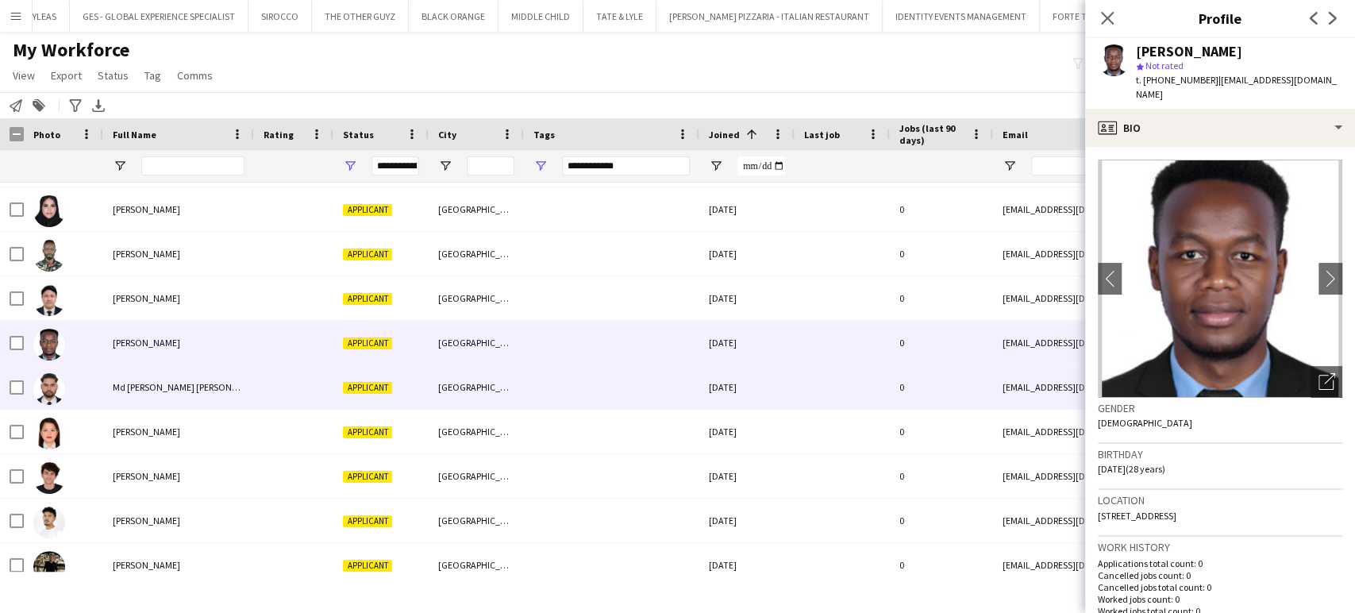
click at [119, 399] on div "Md Atikur Rahman Nahid" at bounding box center [178, 387] width 151 height 44
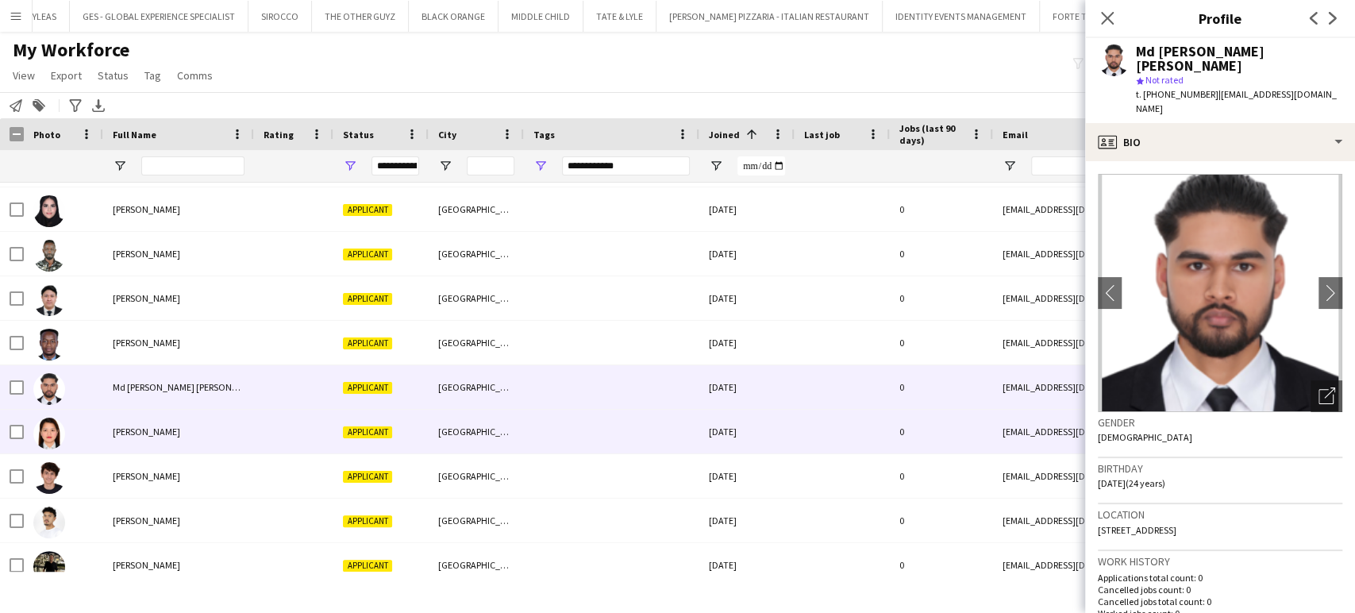
click at [136, 452] on div "Christine Asis" at bounding box center [178, 432] width 151 height 44
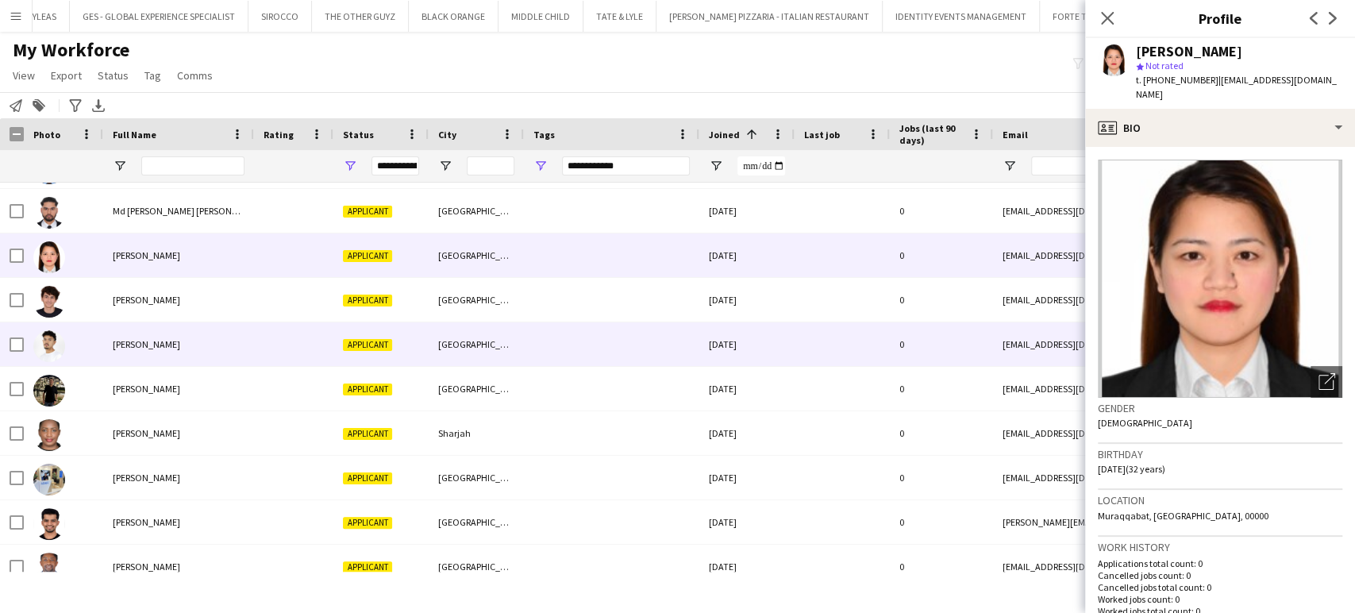
click at [127, 338] on span "Mohamad Albloushi" at bounding box center [146, 344] width 67 height 12
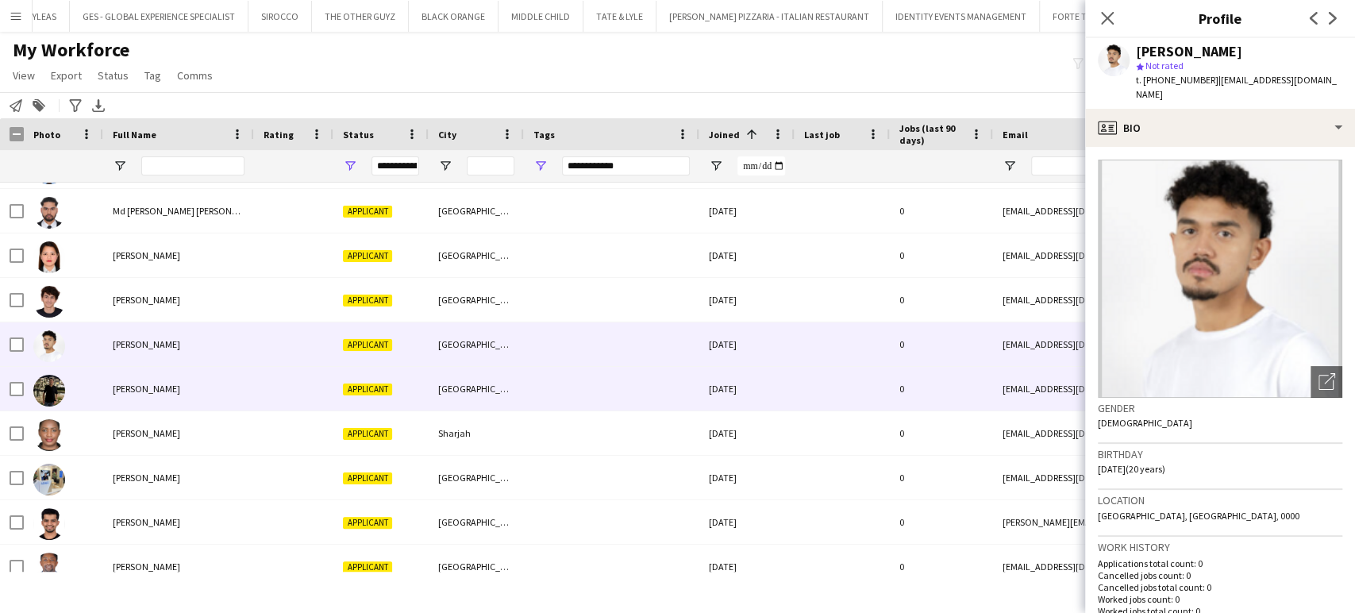
click at [132, 395] on div "Youssef Mosafer" at bounding box center [178, 389] width 151 height 44
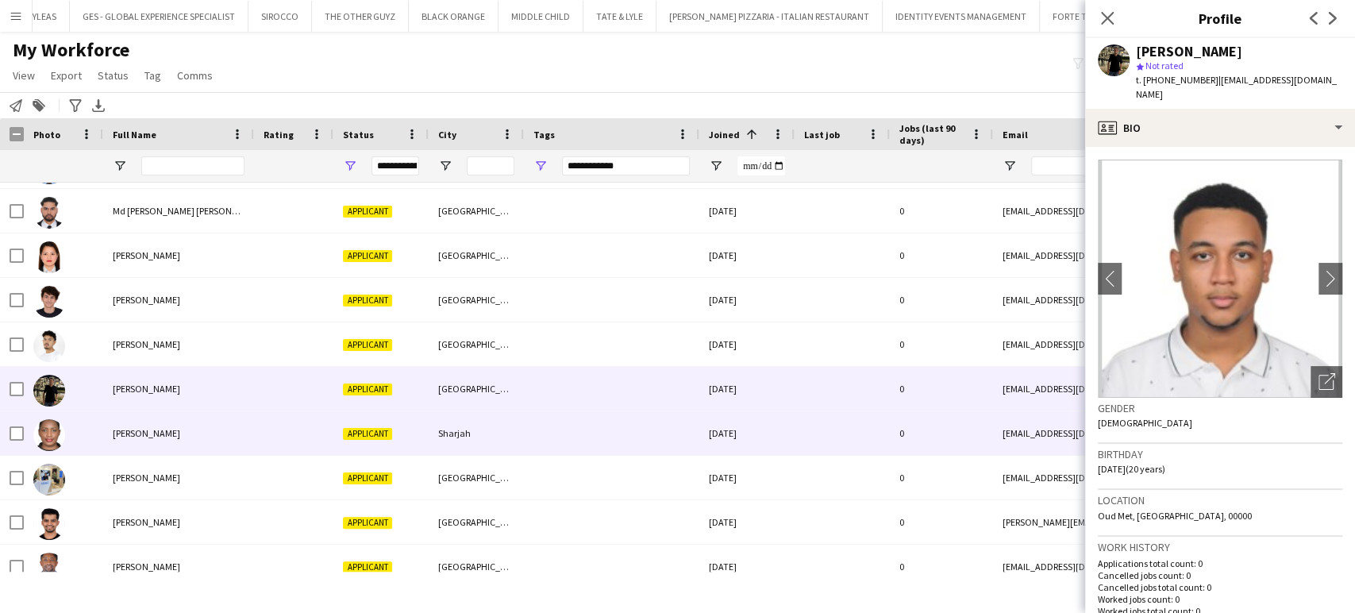
click at [102, 424] on div at bounding box center [63, 433] width 79 height 44
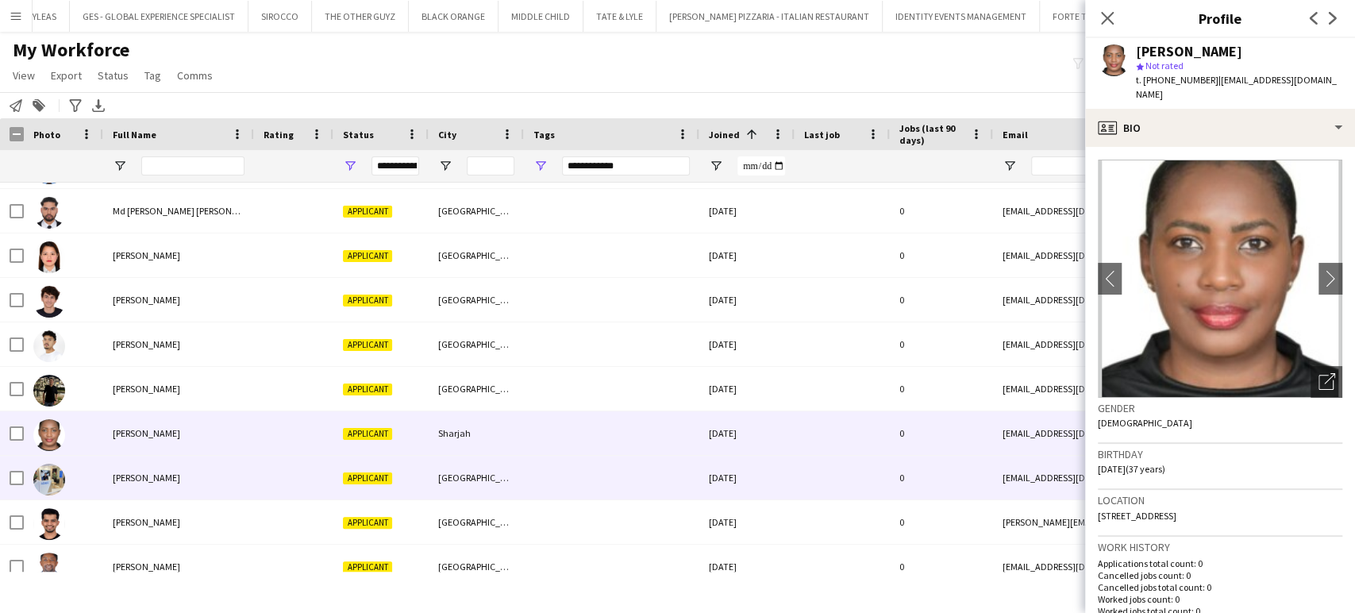
click at [122, 486] on div "Brent Ira Marcelo" at bounding box center [178, 478] width 151 height 44
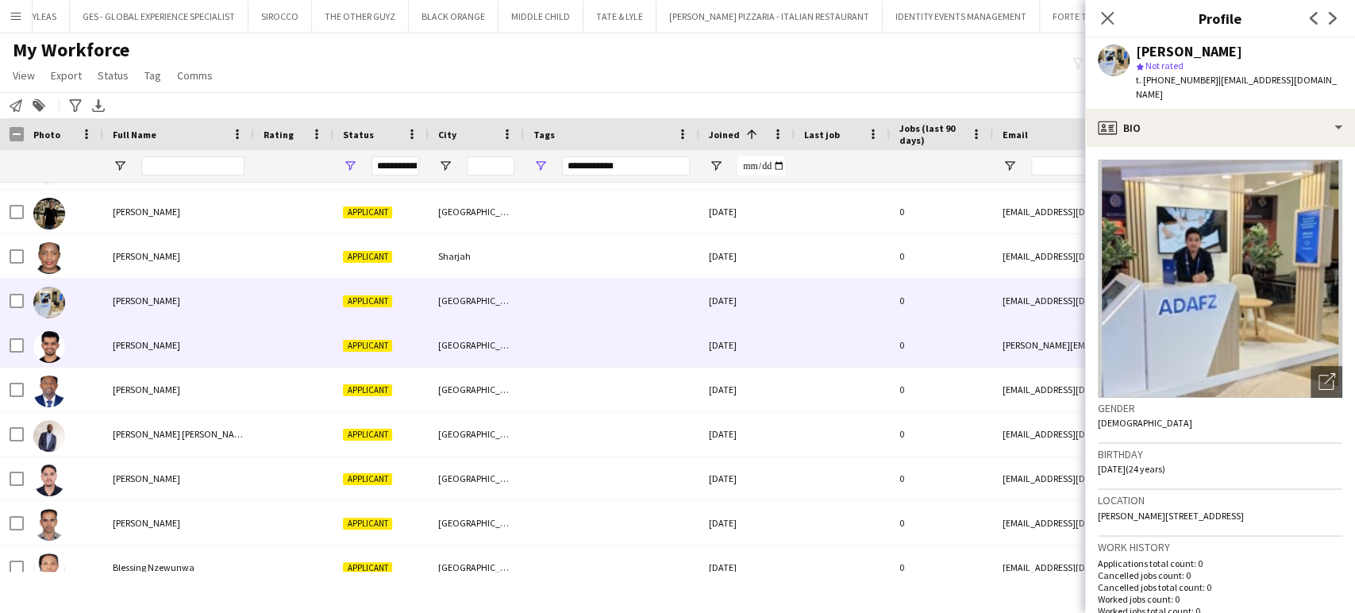
click at [152, 354] on div "Errol Dowling" at bounding box center [178, 345] width 151 height 44
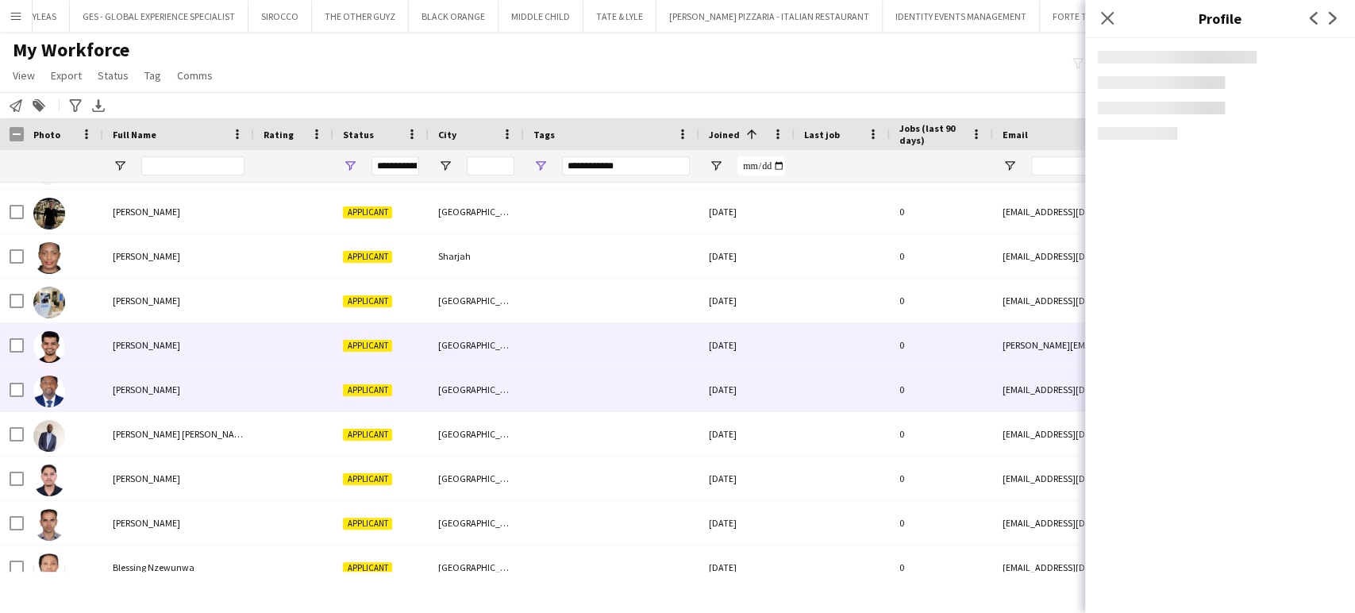
click at [145, 392] on span "Francis Nki" at bounding box center [146, 389] width 67 height 12
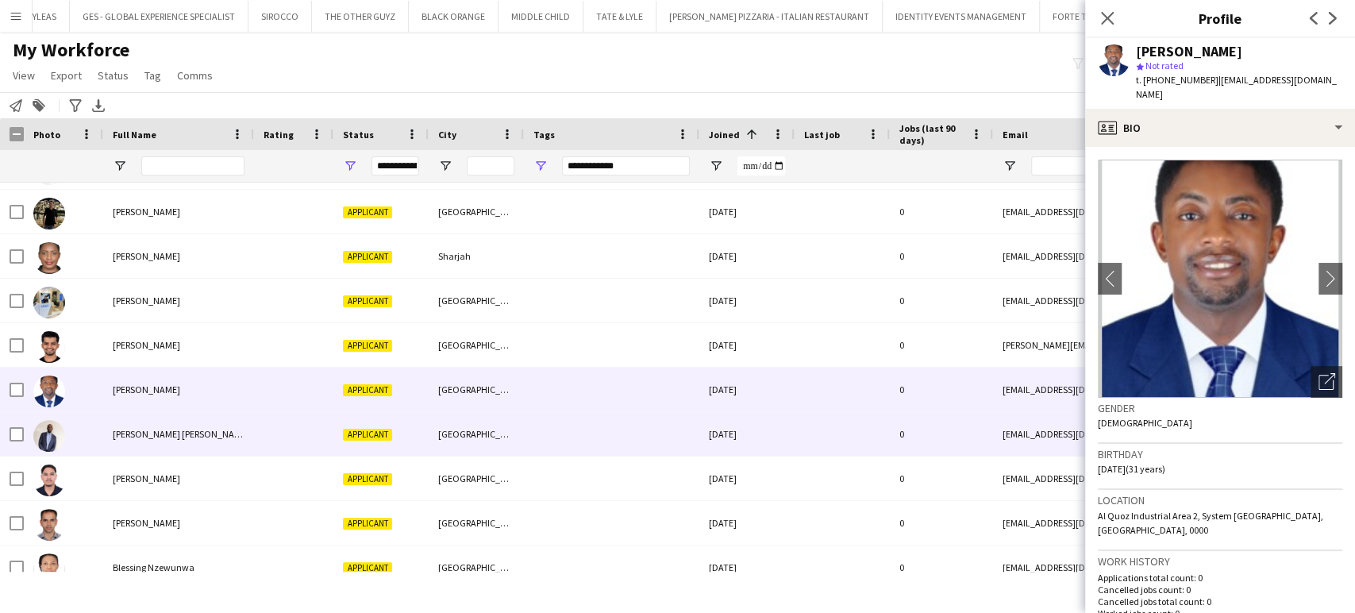
click at [134, 433] on span "Mustafa abdinasir Hassan" at bounding box center [181, 434] width 137 height 12
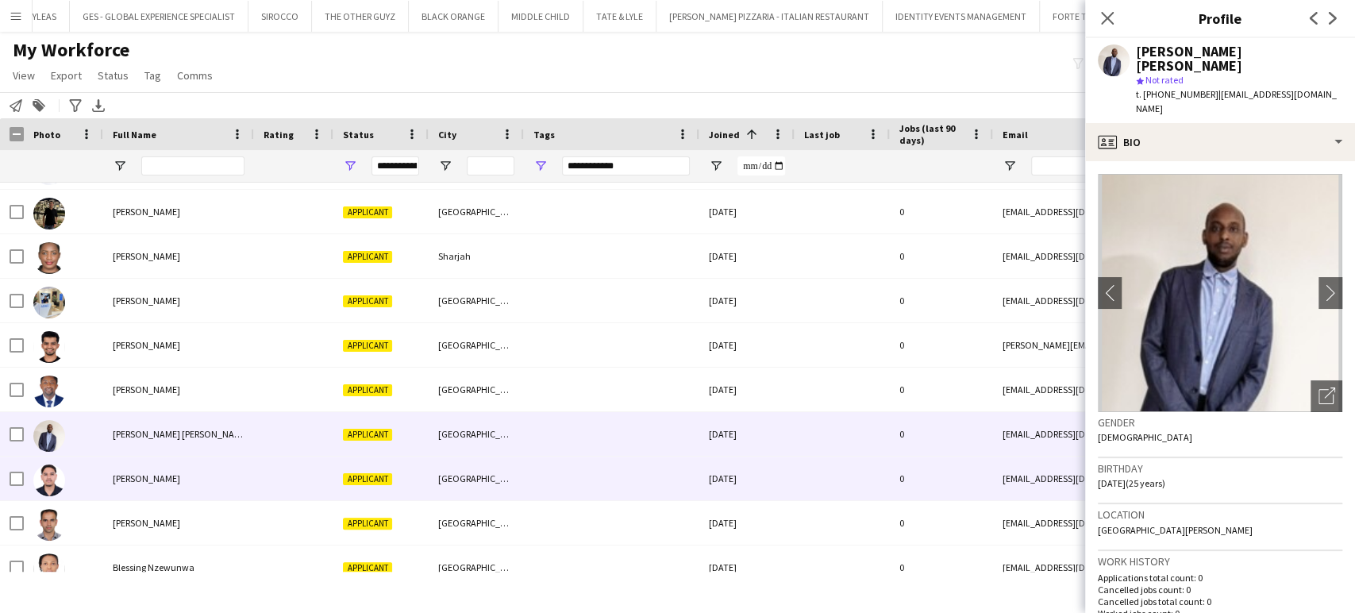
click at [120, 479] on span "Sameer Ghimire" at bounding box center [146, 478] width 67 height 12
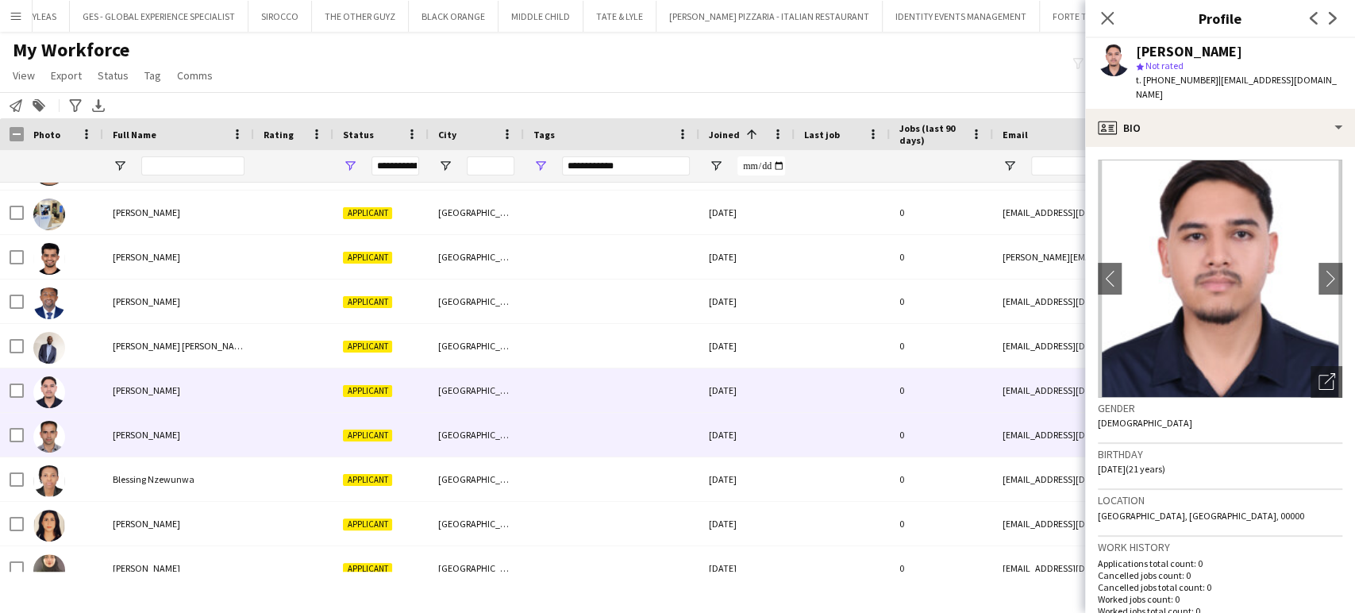
click at [152, 437] on span "Ahmed Magdy" at bounding box center [146, 435] width 67 height 12
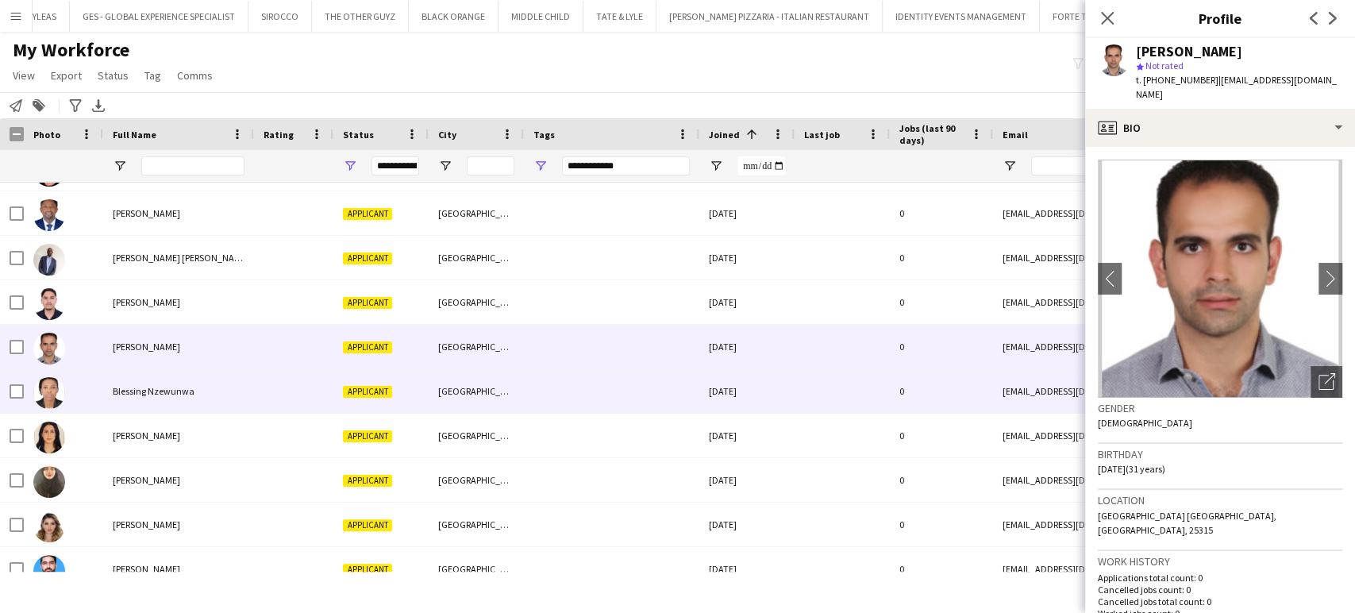
click at [146, 388] on span "Blessing Nzewunwa" at bounding box center [154, 391] width 82 height 12
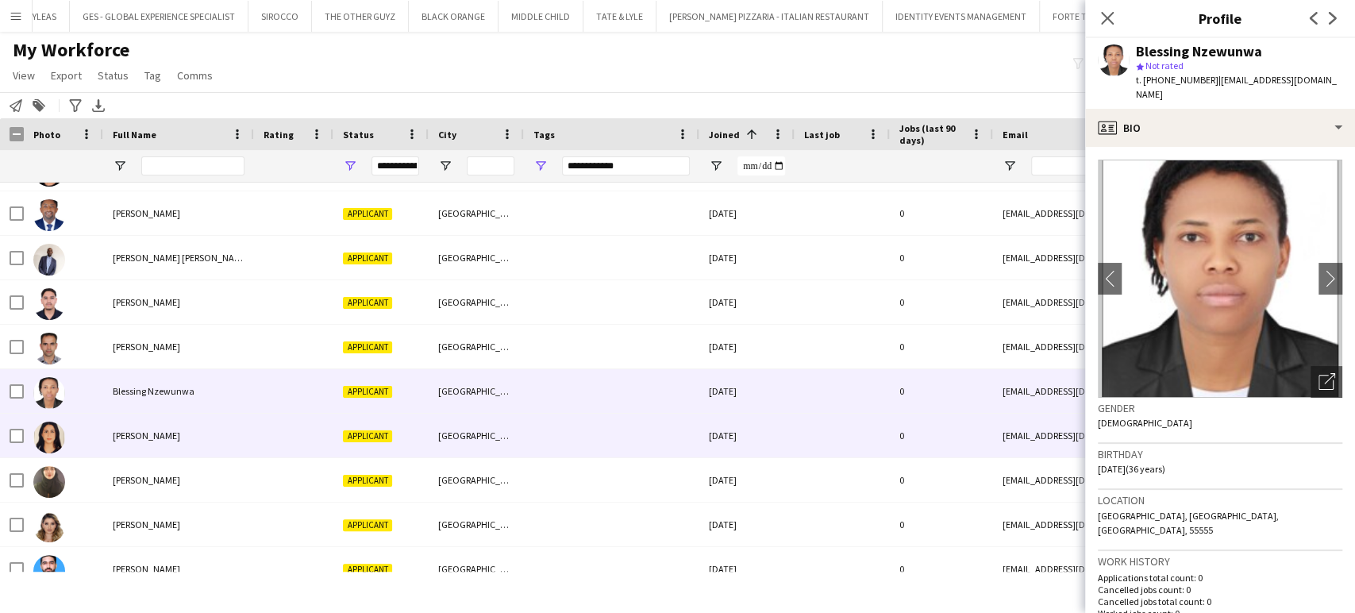
click at [127, 437] on span "Dana Maharmeh" at bounding box center [146, 435] width 67 height 12
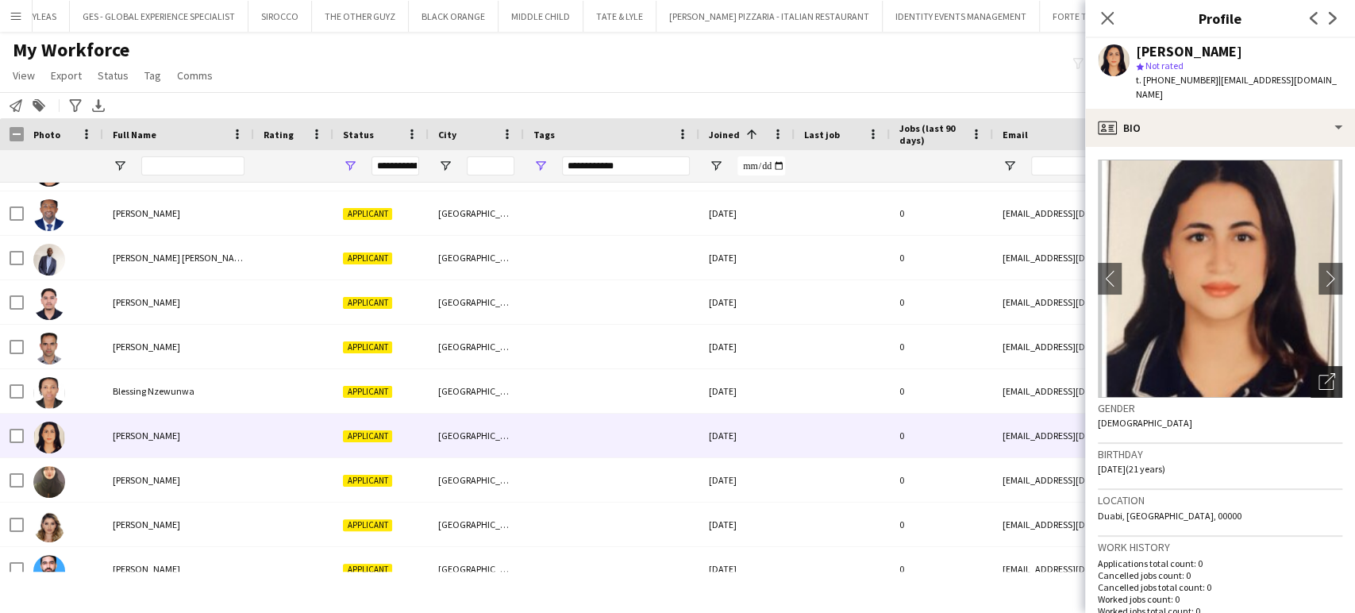
click at [1319, 373] on icon "Open photos pop-in" at bounding box center [1327, 381] width 17 height 17
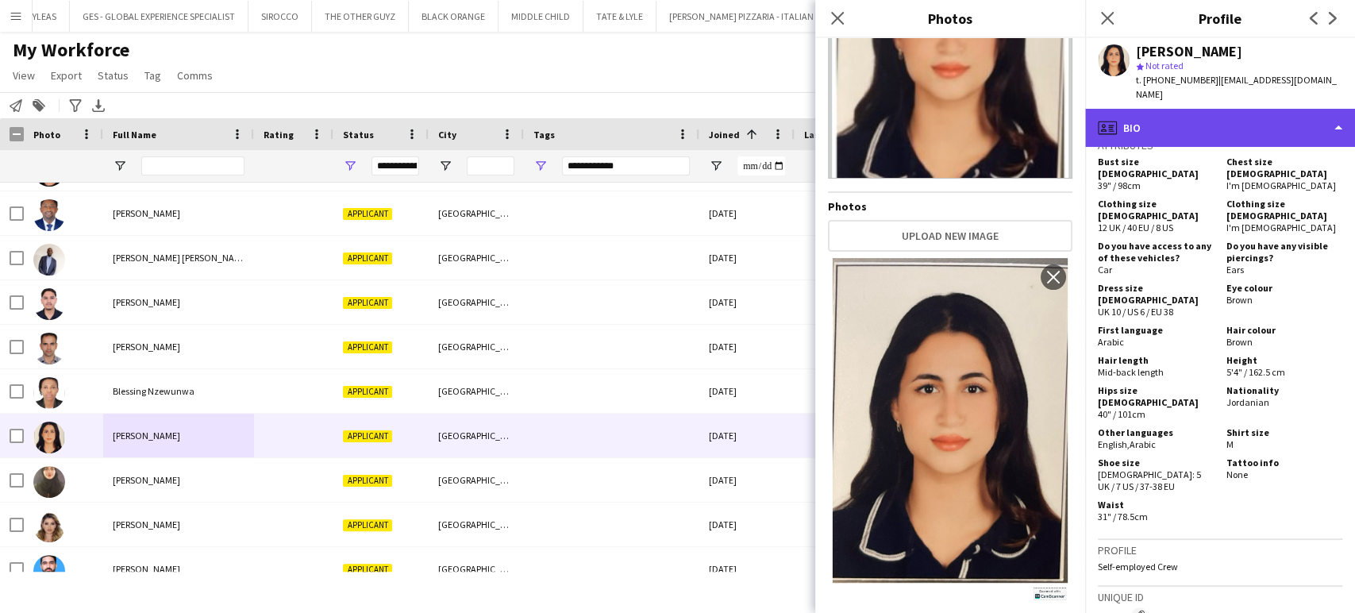
click at [1332, 109] on div "profile Bio" at bounding box center [1220, 128] width 270 height 38
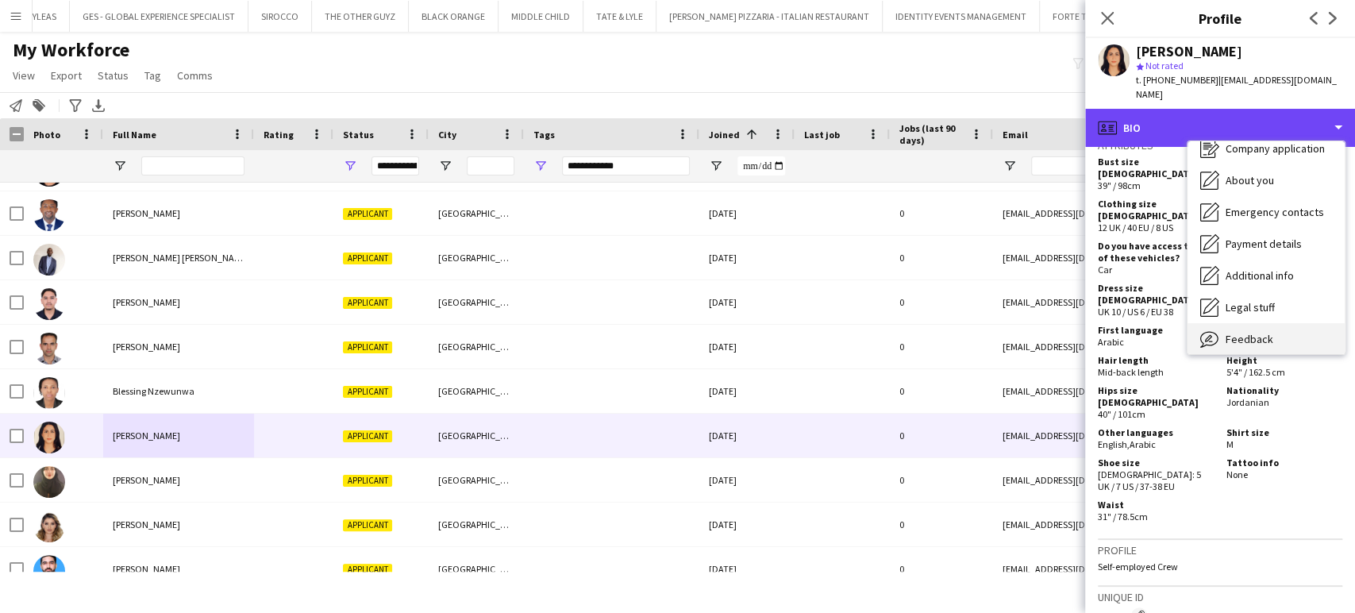
scroll to position [85, 0]
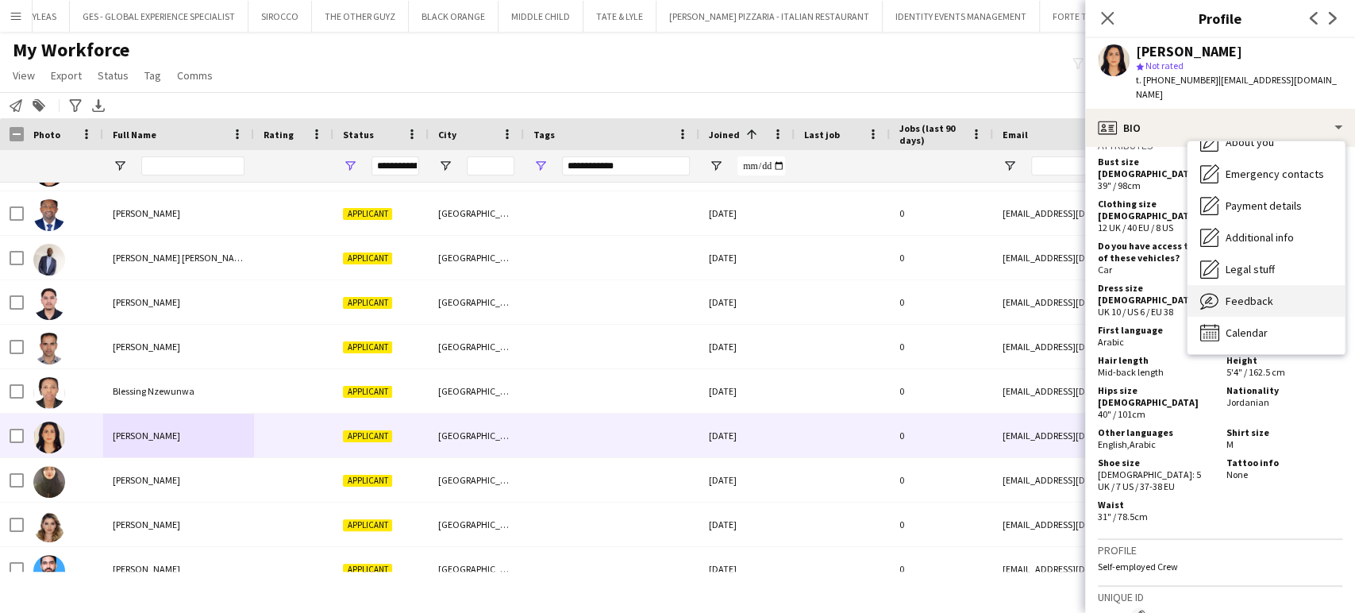
click at [1253, 300] on div "Feedback Feedback" at bounding box center [1266, 301] width 157 height 32
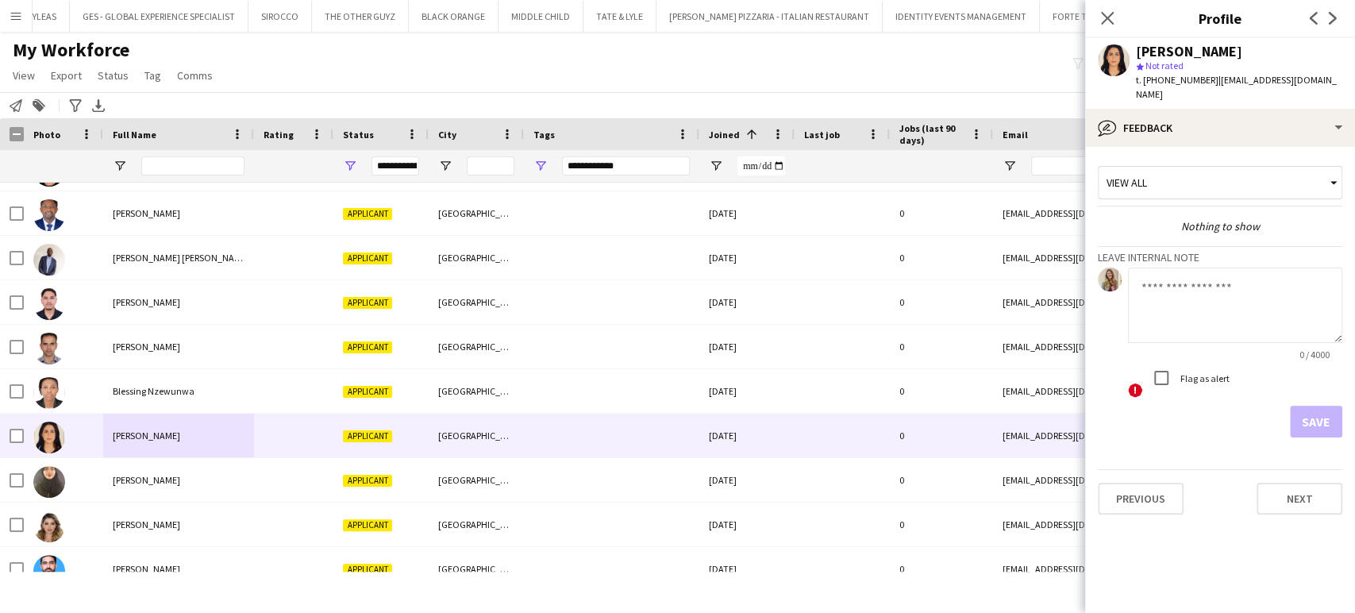
click at [1197, 293] on textarea at bounding box center [1235, 305] width 214 height 75
paste textarea "**********"
type textarea "**********"
click at [1317, 406] on button "Save" at bounding box center [1316, 422] width 52 height 32
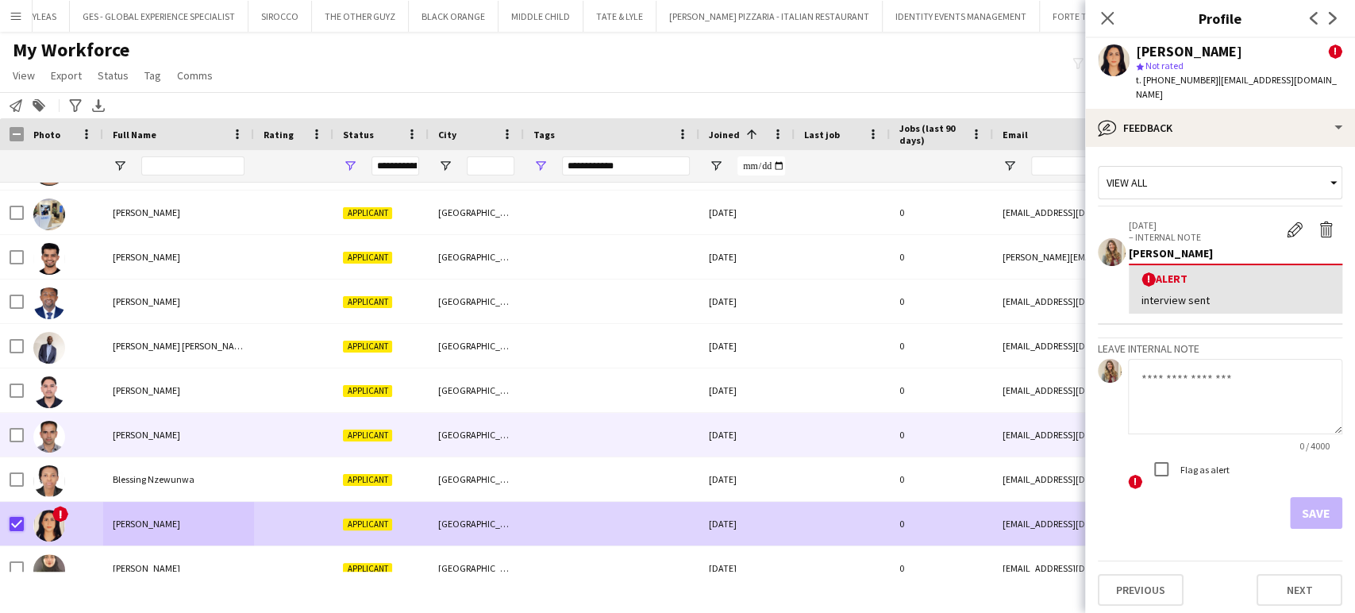
scroll to position [540, 0]
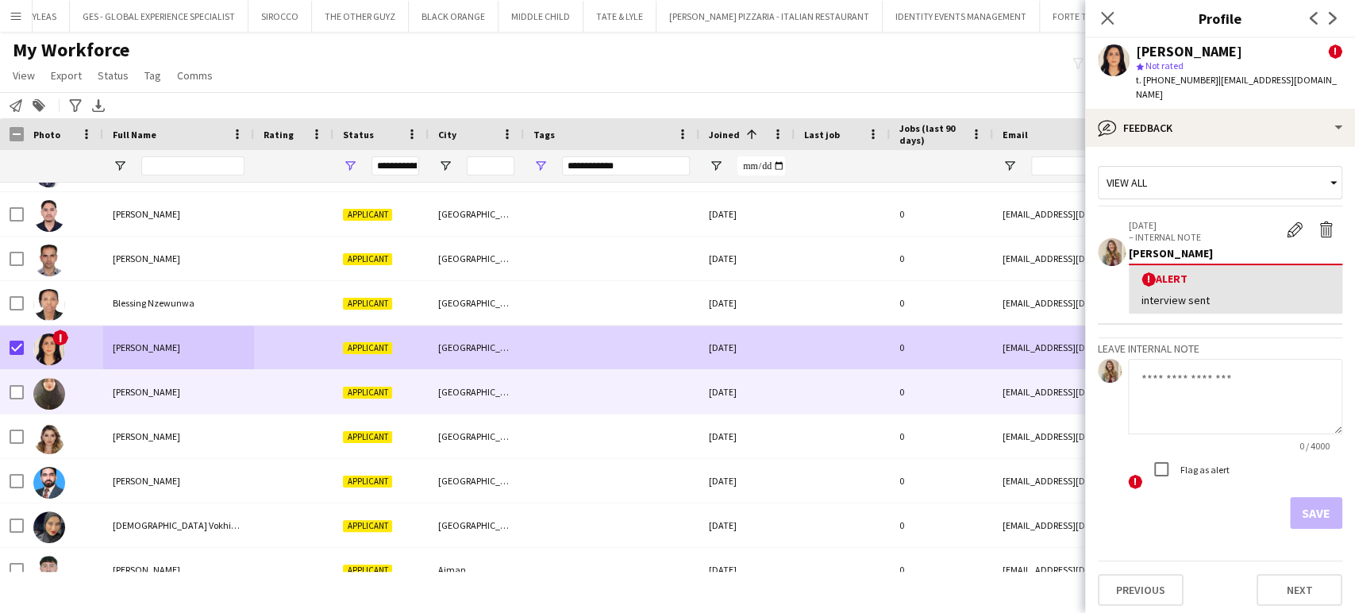
drag, startPoint x: 108, startPoint y: 391, endPoint x: 167, endPoint y: 405, distance: 60.3
click at [108, 391] on div "Laiba Aslam" at bounding box center [178, 392] width 151 height 44
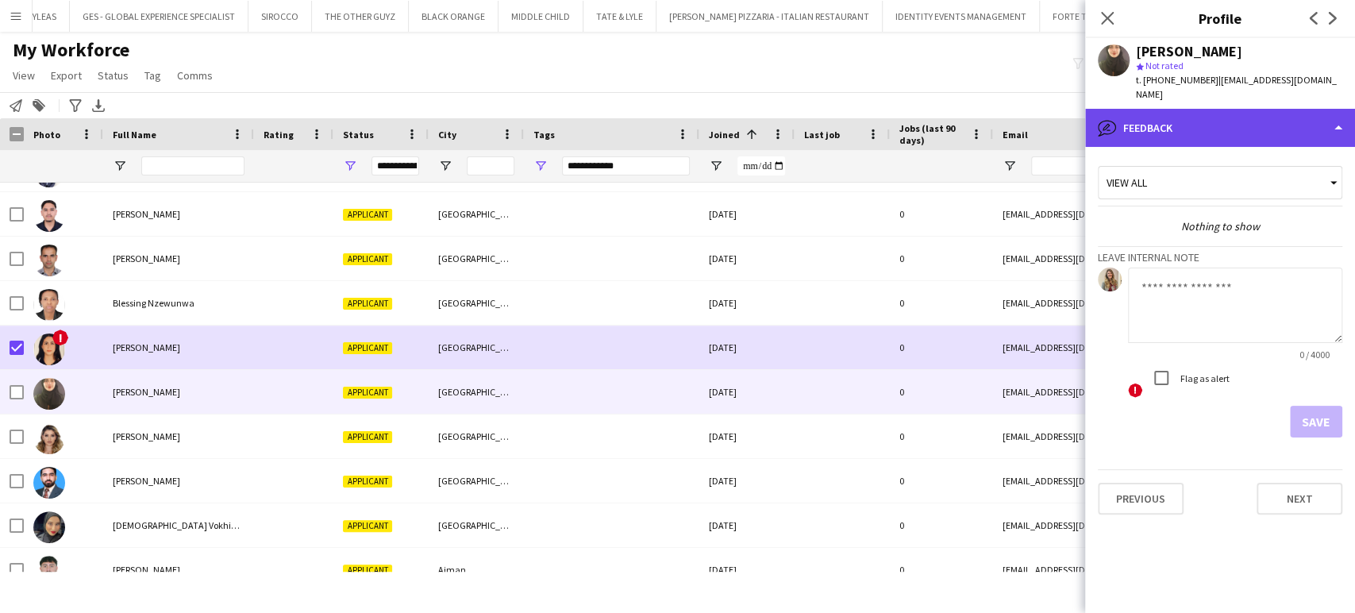
click at [1226, 109] on div "bubble-pencil Feedback" at bounding box center [1220, 128] width 270 height 38
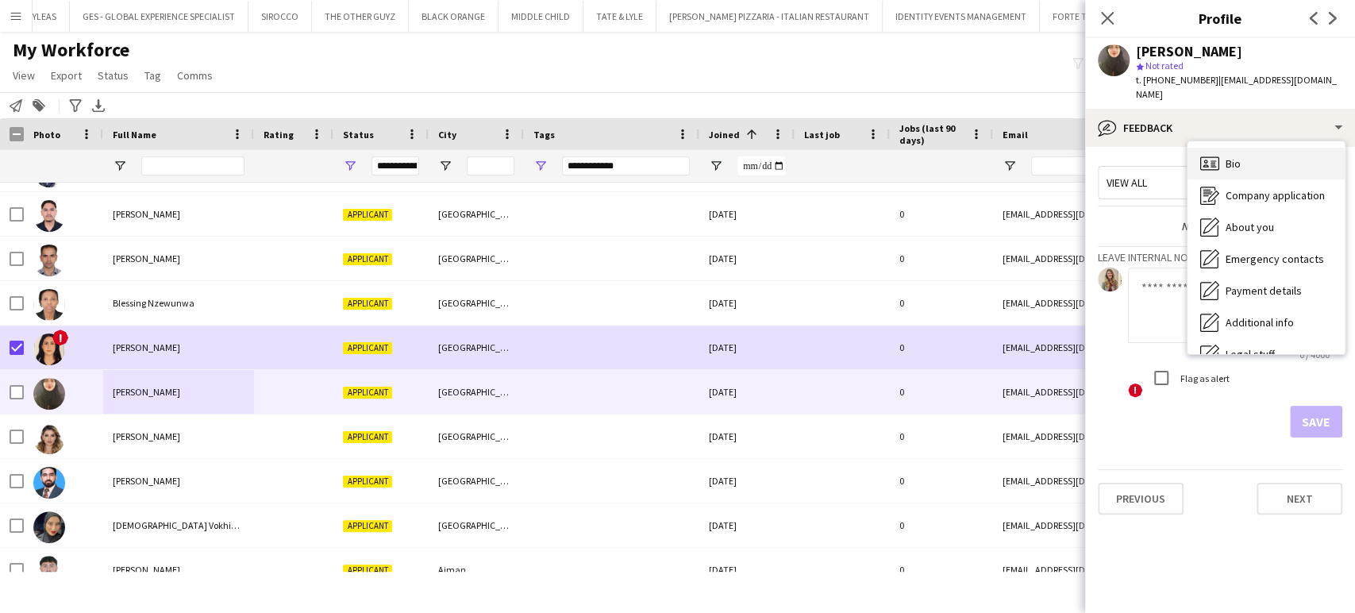
click at [1245, 148] on div "Bio Bio" at bounding box center [1266, 164] width 157 height 32
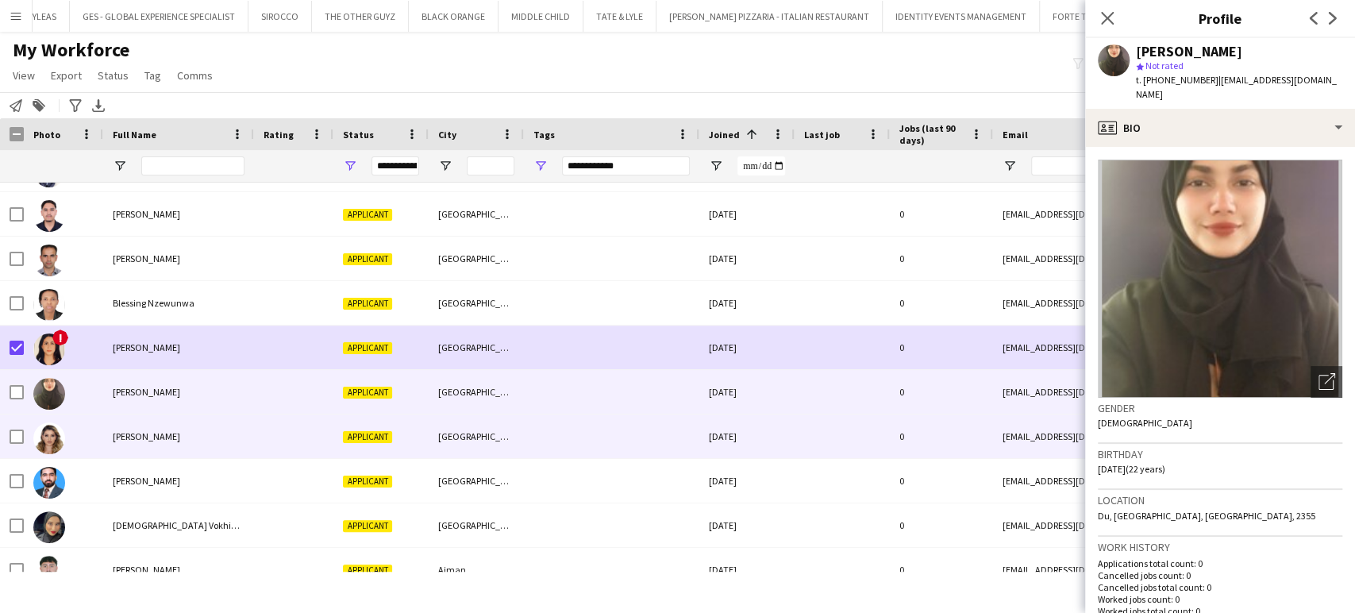
click at [121, 429] on div "Mekhriniso Jumabaeva" at bounding box center [178, 436] width 151 height 44
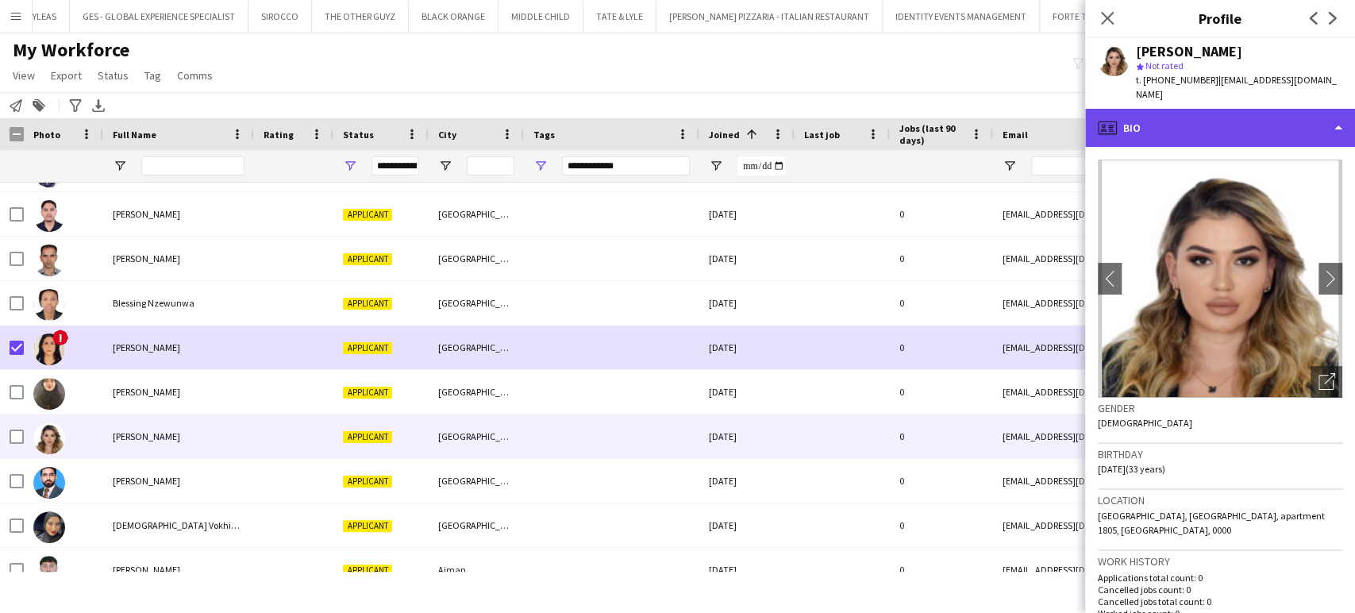
click at [1301, 109] on div "profile Bio" at bounding box center [1220, 128] width 270 height 38
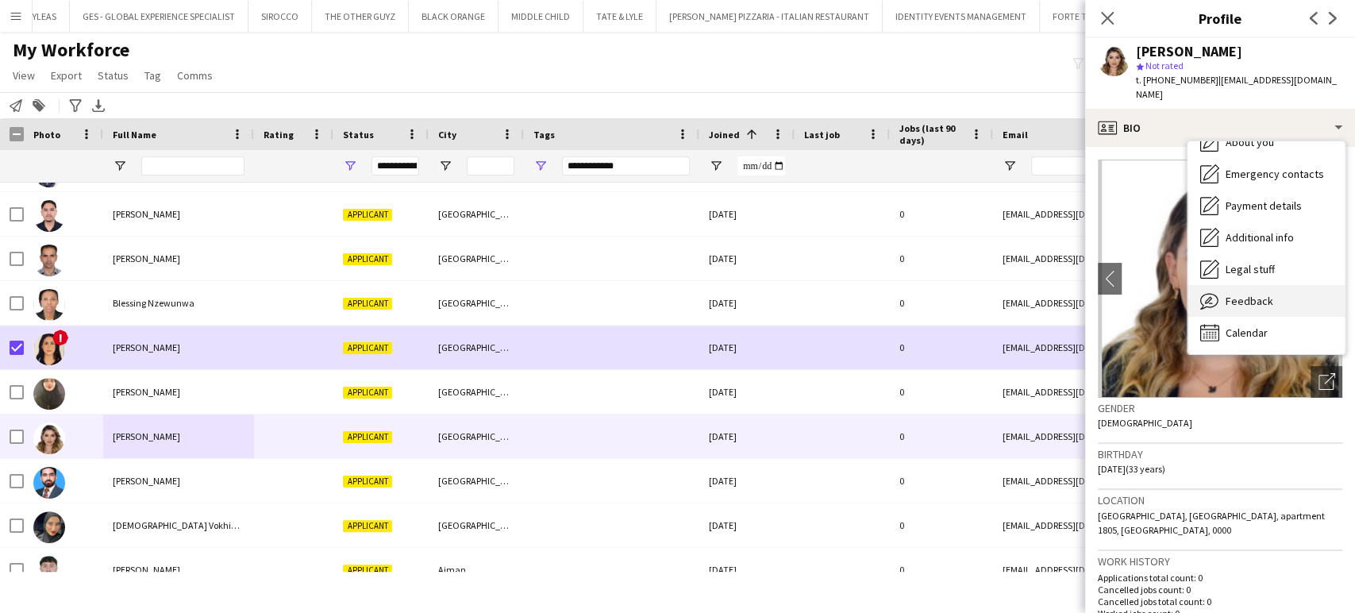
click at [1249, 294] on span "Feedback" at bounding box center [1250, 301] width 48 height 14
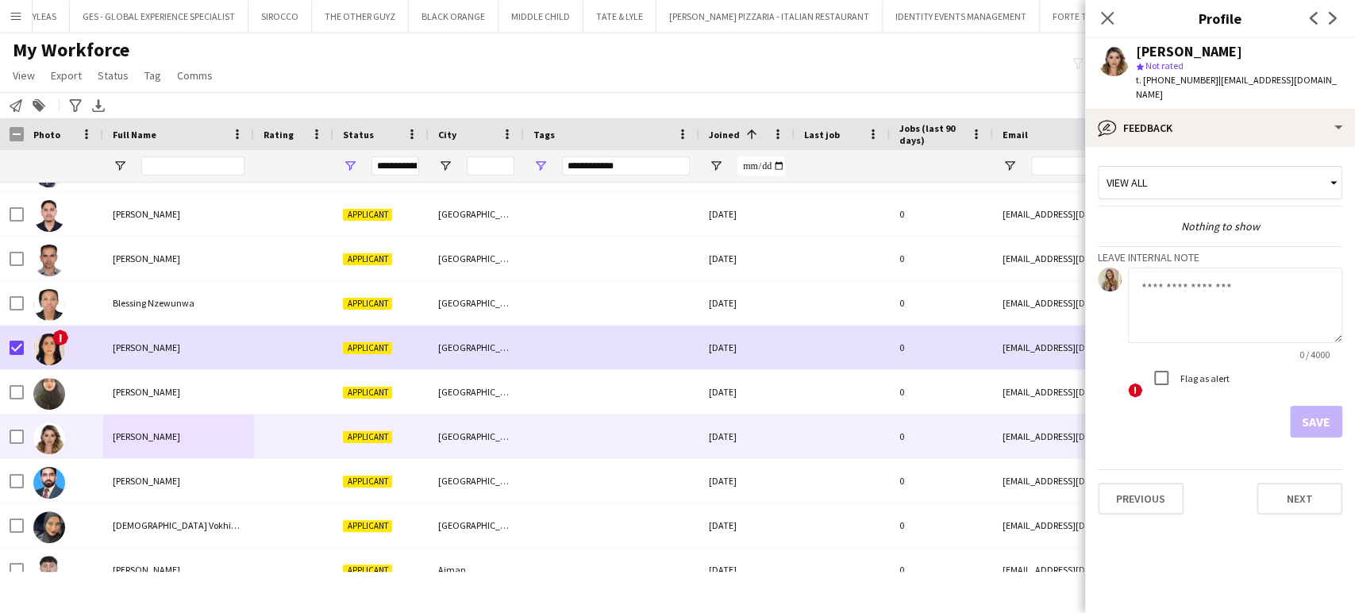
click at [1188, 279] on textarea at bounding box center [1235, 305] width 214 height 75
type textarea "**********"
drag, startPoint x: 1322, startPoint y: 401, endPoint x: 1315, endPoint y: 387, distance: 15.3
click at [1321, 406] on button "Save" at bounding box center [1316, 422] width 52 height 32
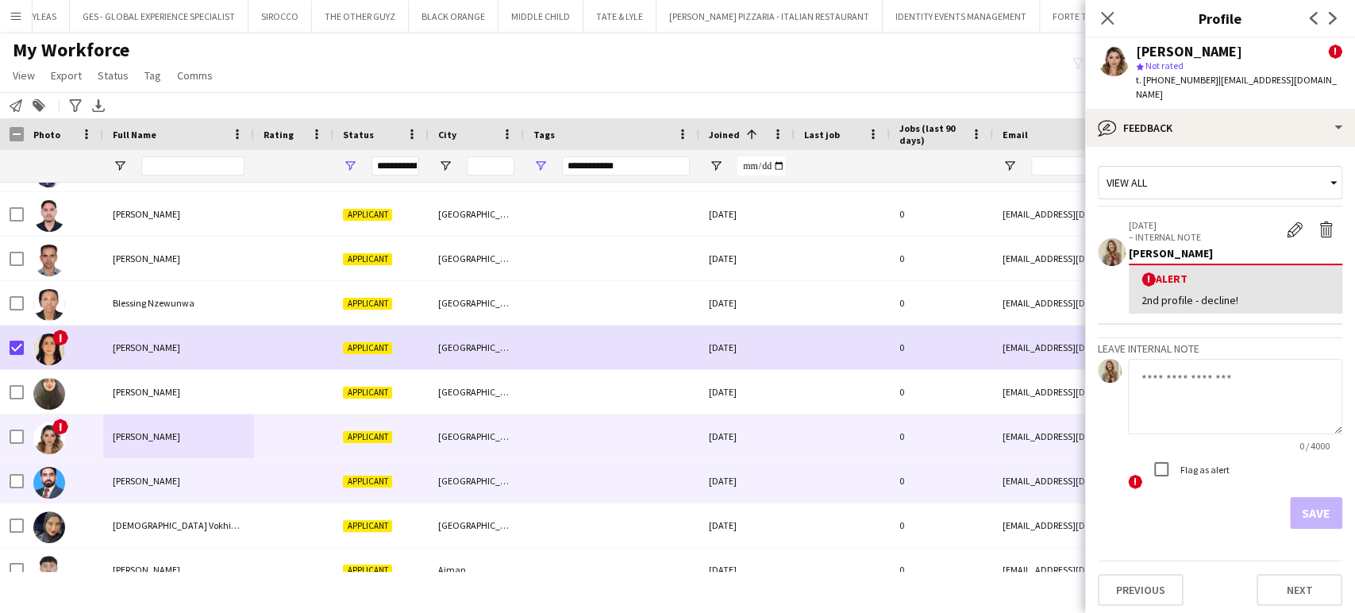
click at [157, 478] on span "Muhammad Junaid" at bounding box center [146, 481] width 67 height 12
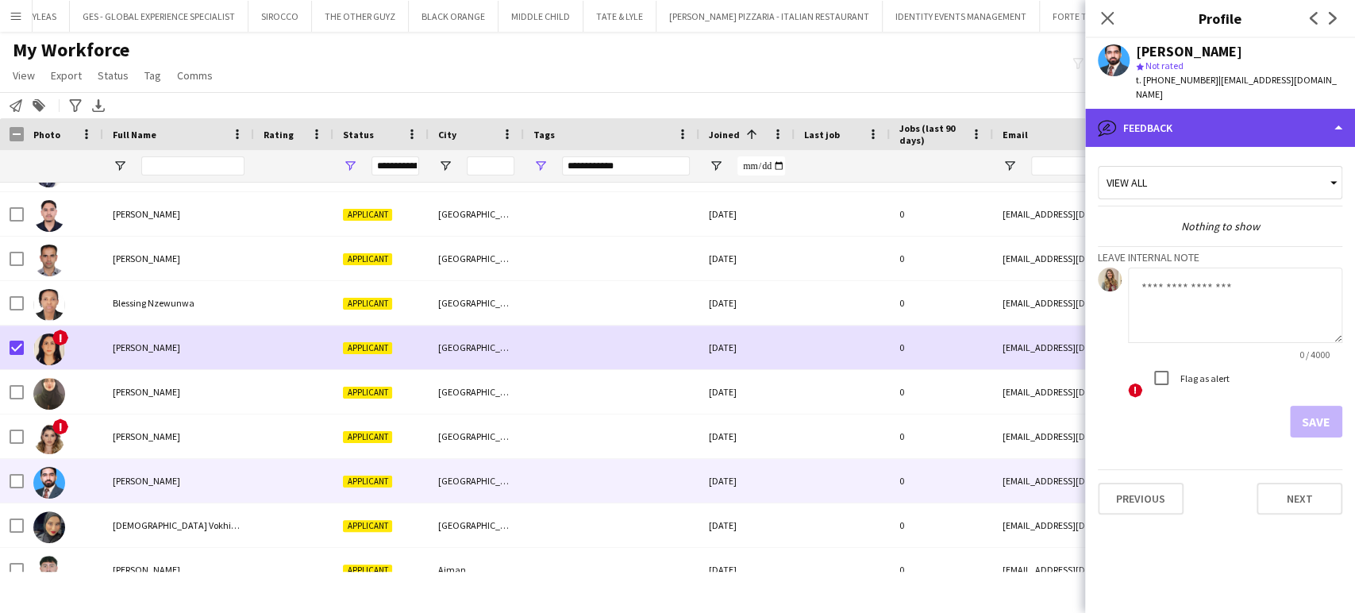
click at [1230, 125] on div "bubble-pencil Feedback" at bounding box center [1220, 128] width 270 height 38
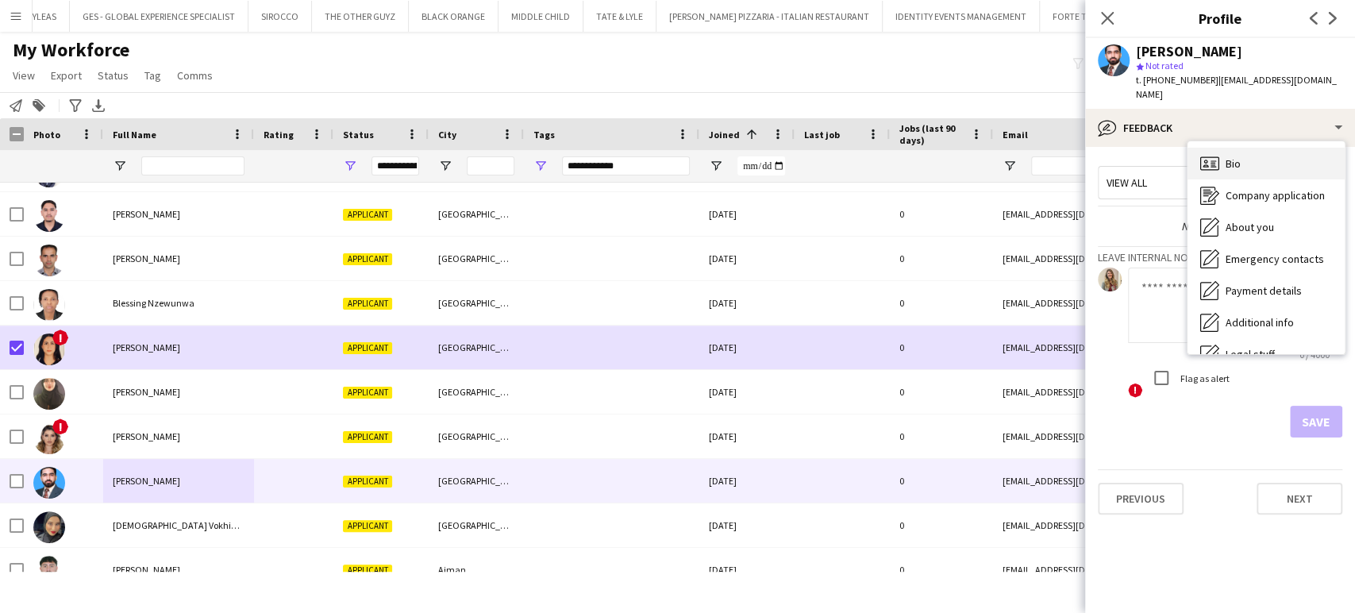
click at [1213, 164] on icon "Bio" at bounding box center [1209, 163] width 19 height 19
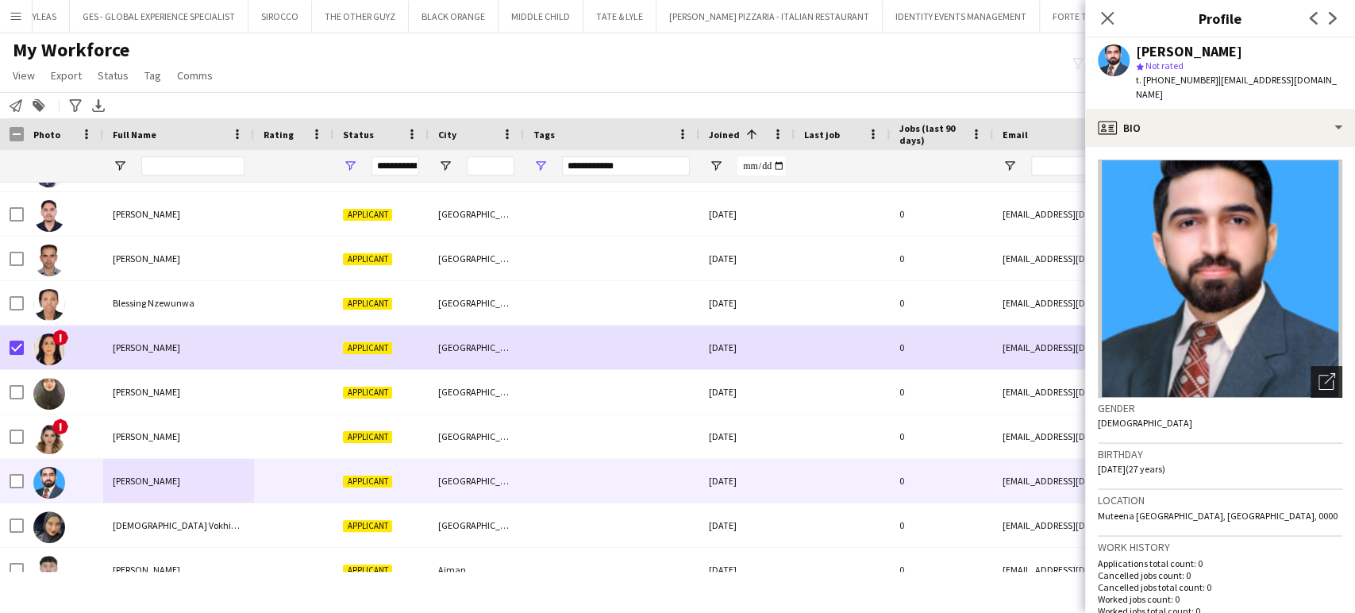
click at [1319, 389] on icon at bounding box center [1326, 382] width 15 height 15
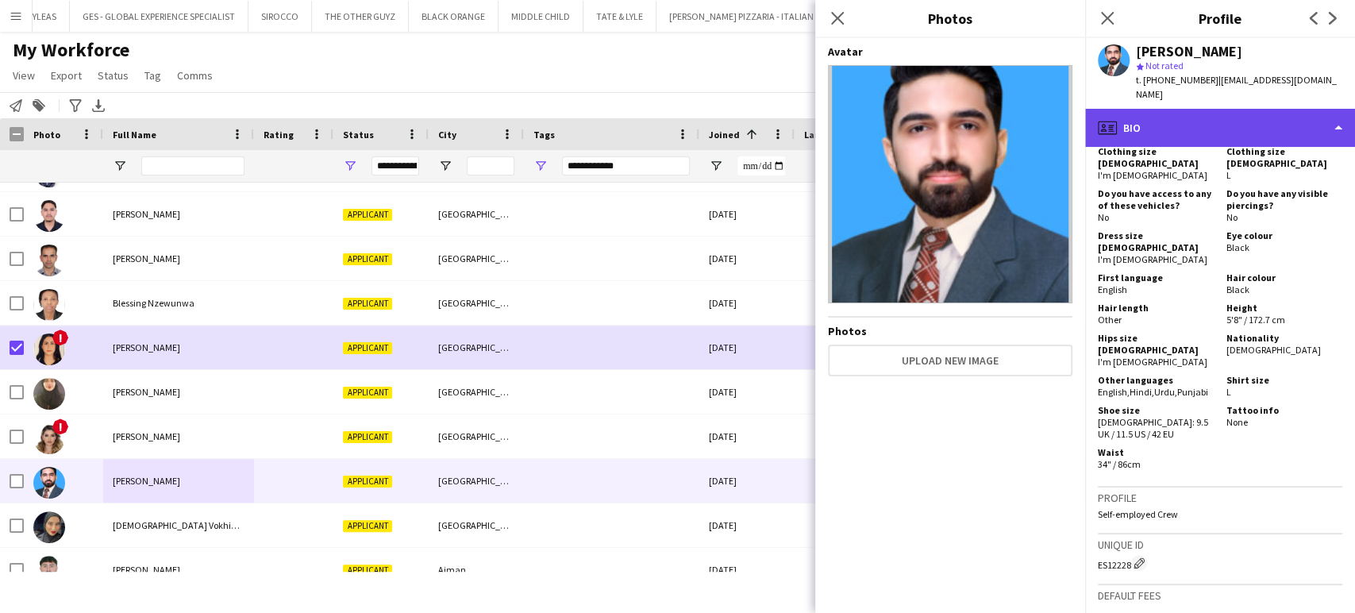
click at [1292, 116] on div "profile Bio" at bounding box center [1220, 128] width 270 height 38
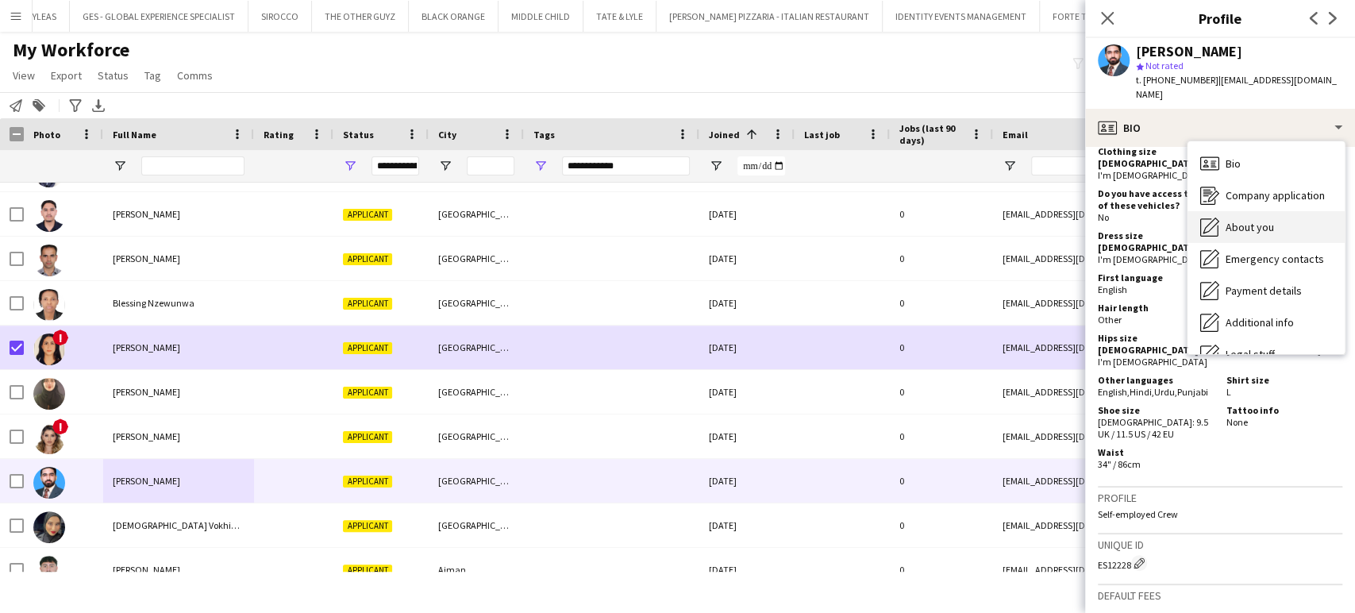
click at [1251, 227] on span "About you" at bounding box center [1250, 227] width 48 height 14
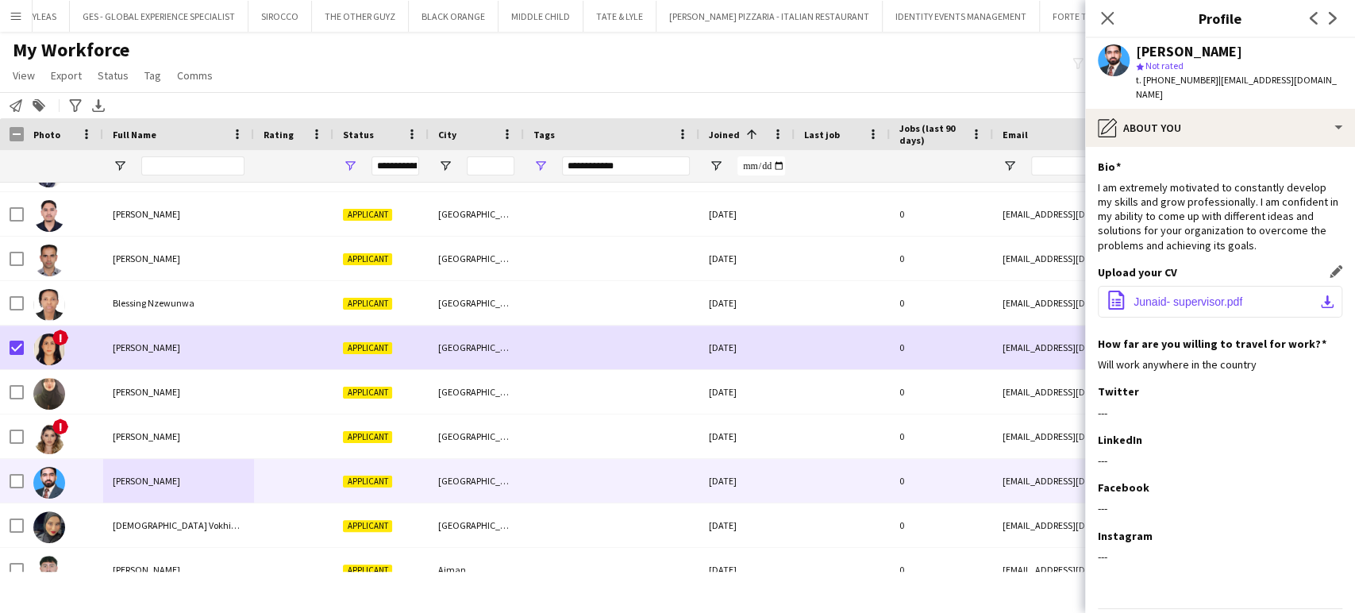
click at [1161, 298] on span "Junaid- supervisor.pdf" at bounding box center [1188, 301] width 109 height 13
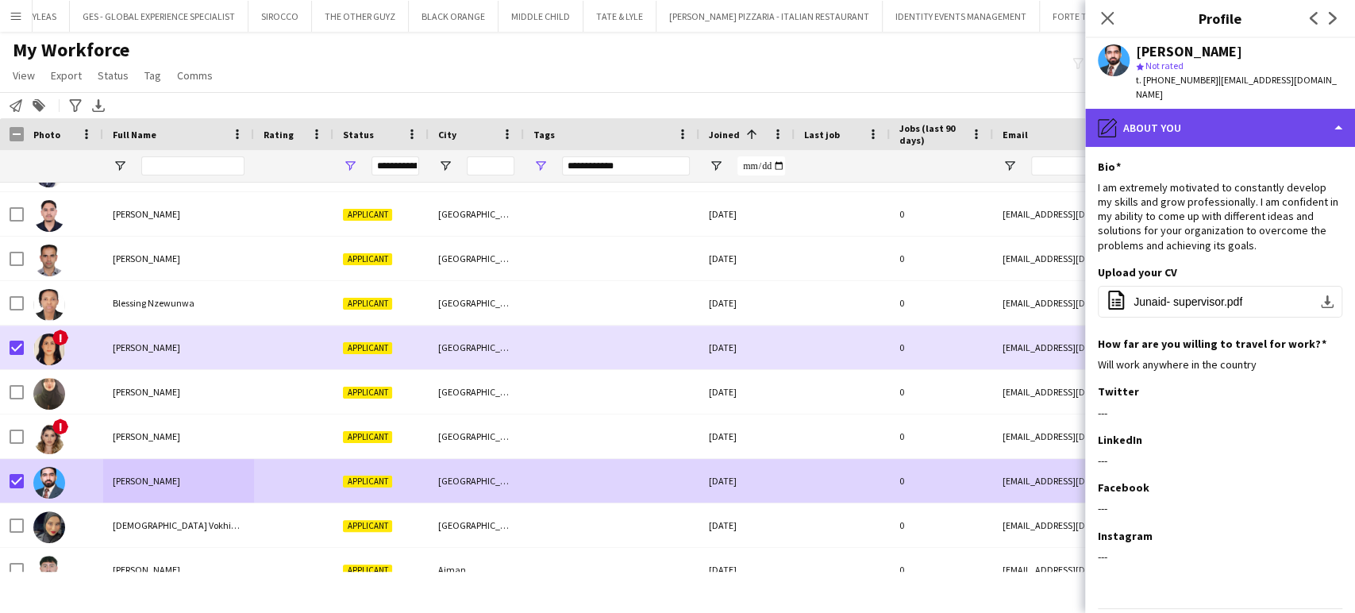
click at [1295, 124] on div "pencil4 About you" at bounding box center [1220, 128] width 270 height 38
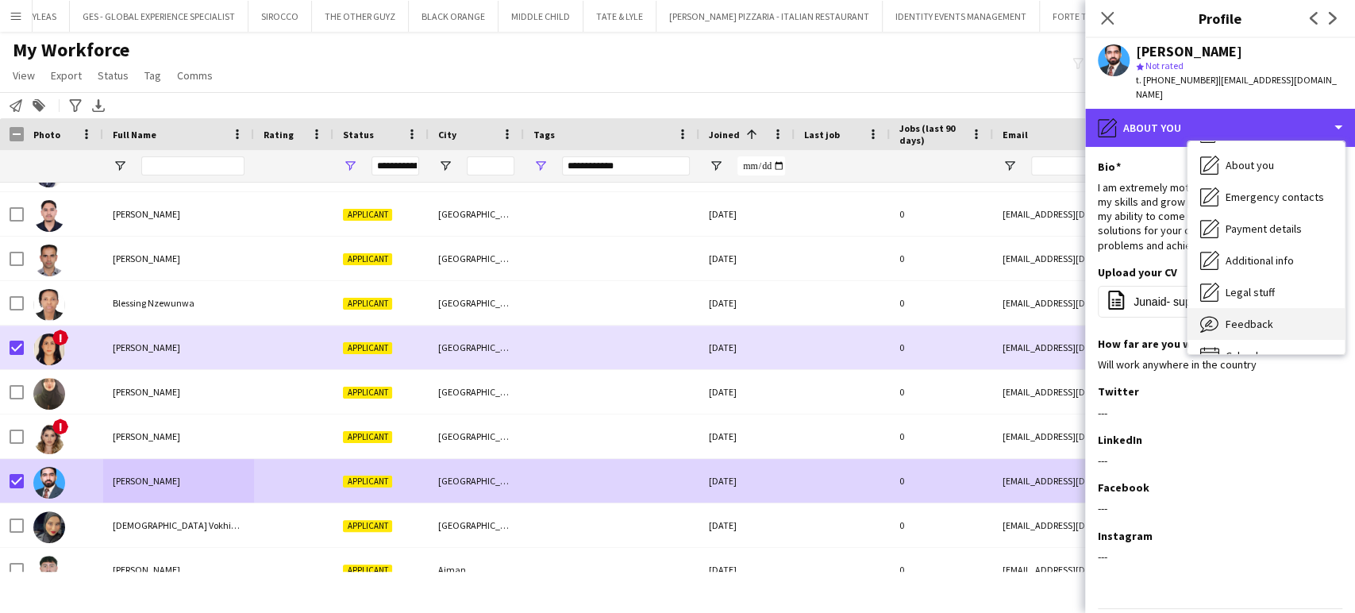
scroll to position [85, 0]
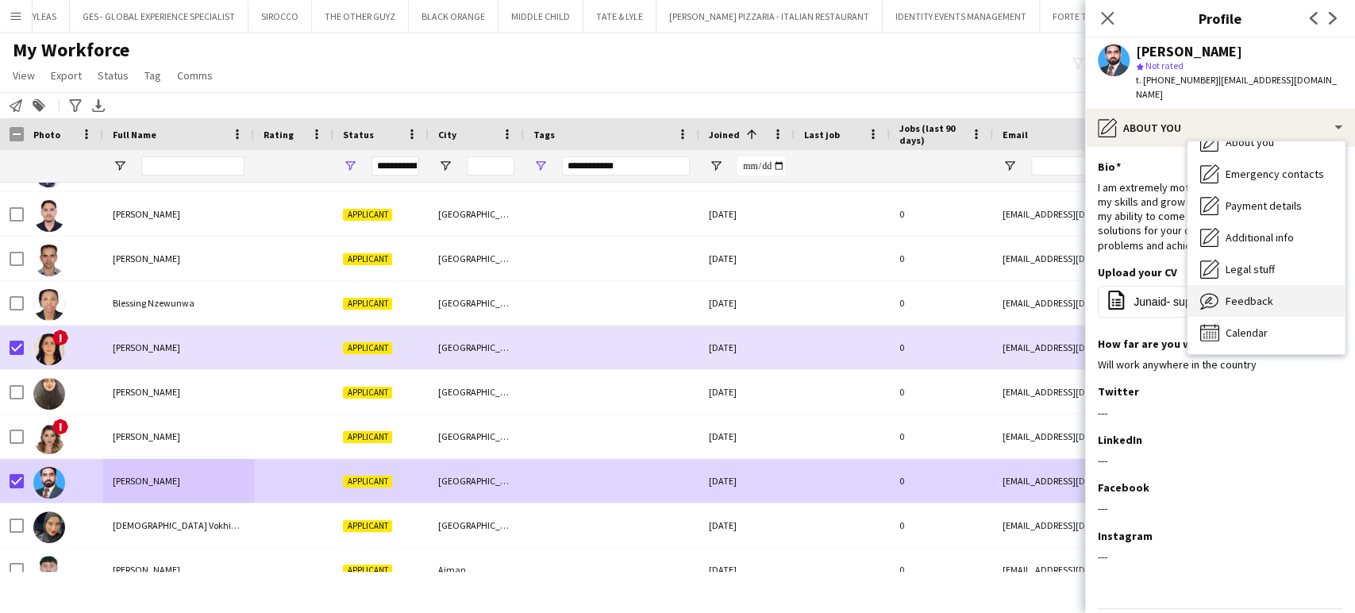
click at [1264, 294] on span "Feedback" at bounding box center [1250, 301] width 48 height 14
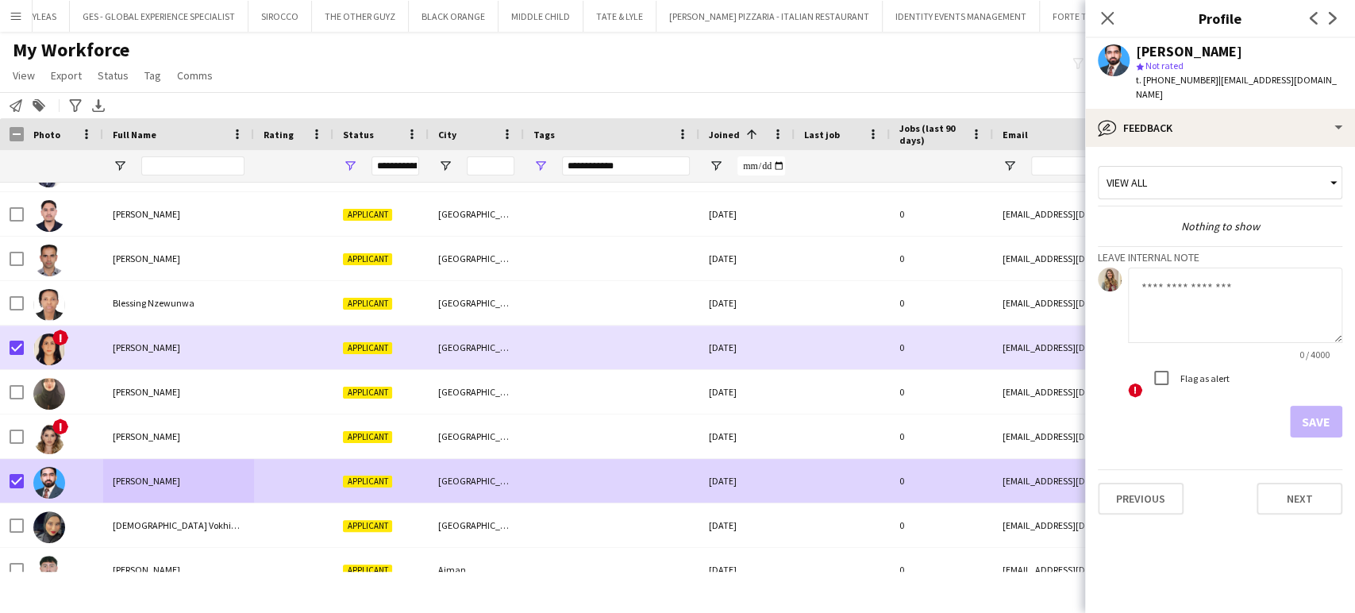
click at [1169, 291] on textarea at bounding box center [1235, 305] width 214 height 75
paste textarea "**********"
type textarea "**********"
click at [1319, 422] on button "Save" at bounding box center [1316, 422] width 52 height 32
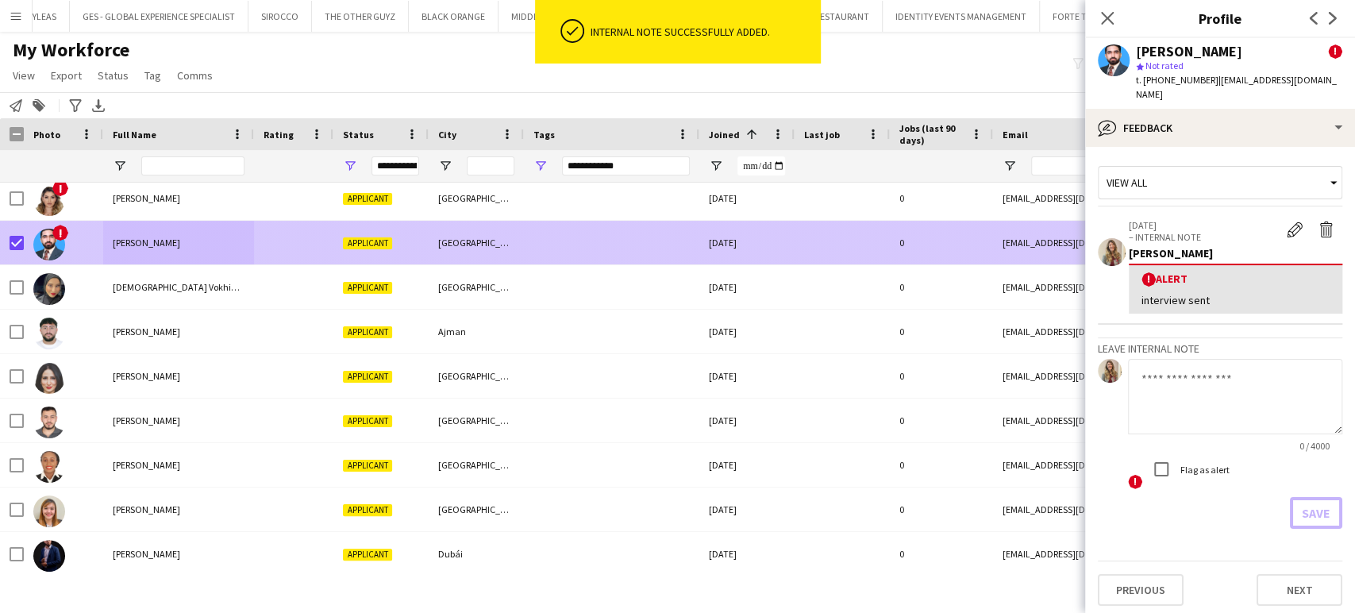
scroll to position [1411, 0]
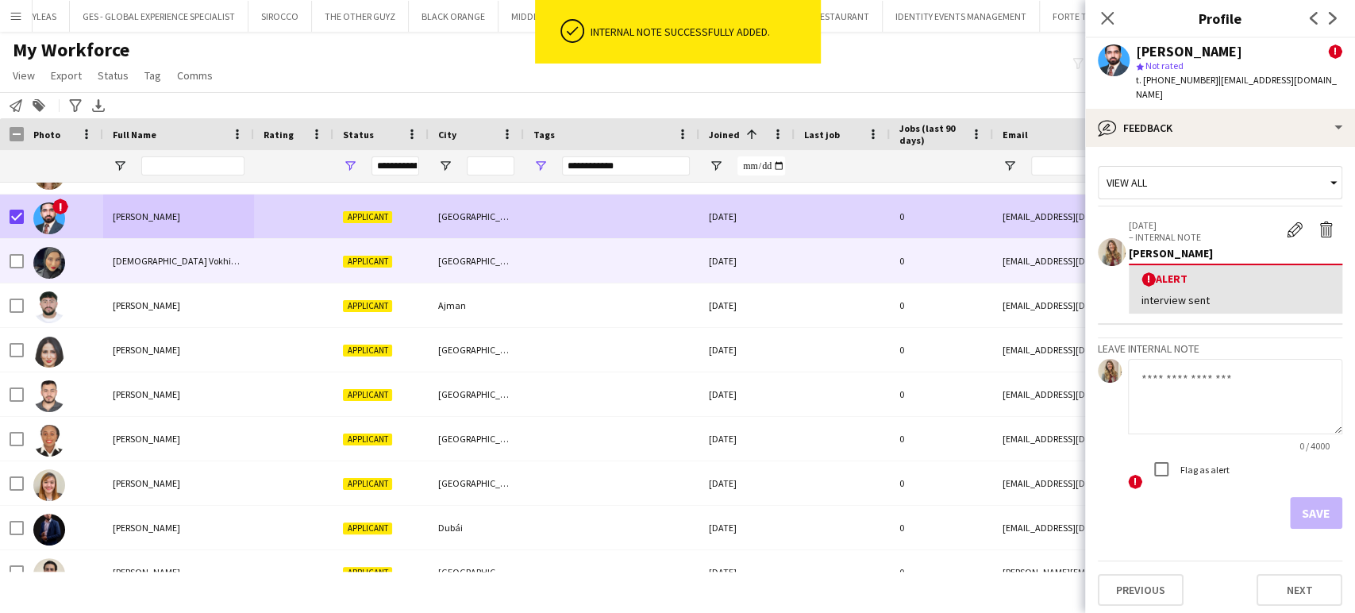
click at [106, 254] on div "Muslima Vokhidova" at bounding box center [178, 261] width 151 height 44
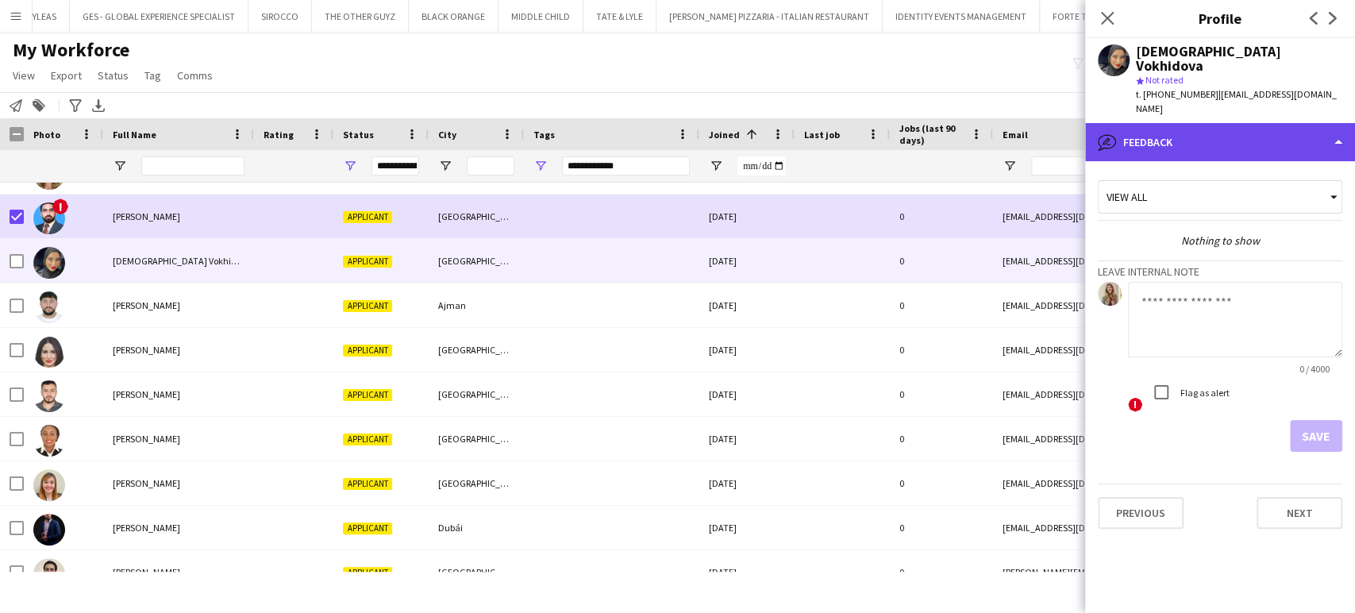
click at [1165, 123] on div "bubble-pencil Feedback" at bounding box center [1220, 142] width 270 height 38
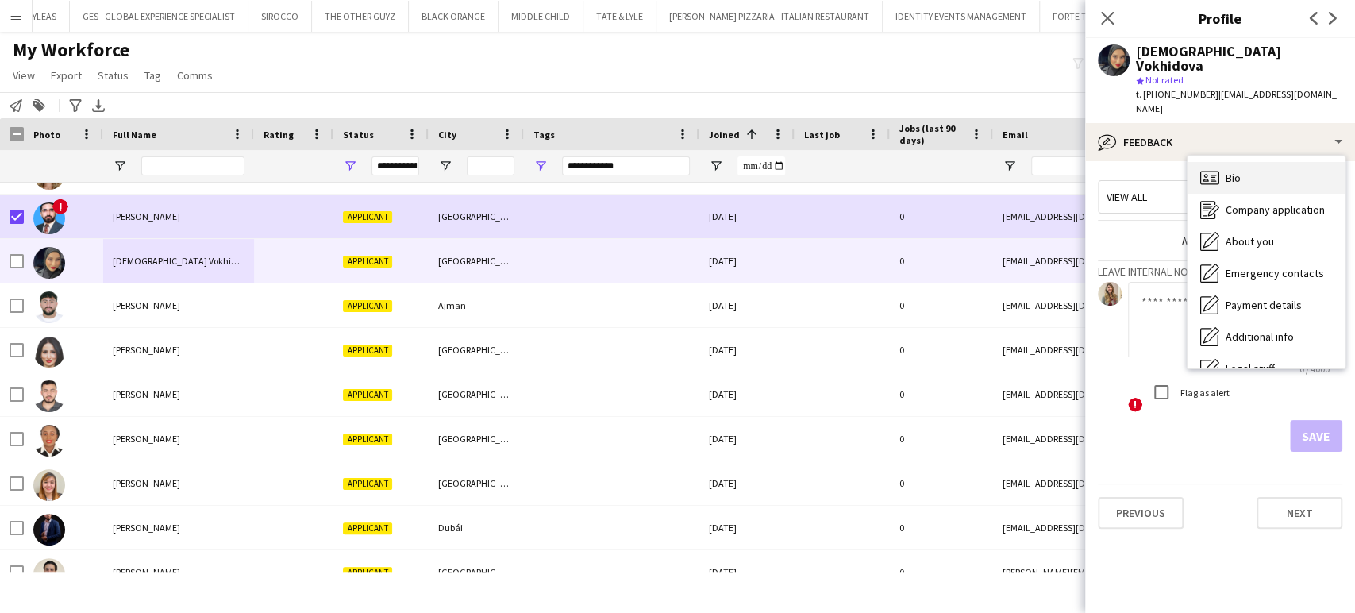
click at [1230, 171] on span "Bio" at bounding box center [1233, 178] width 15 height 14
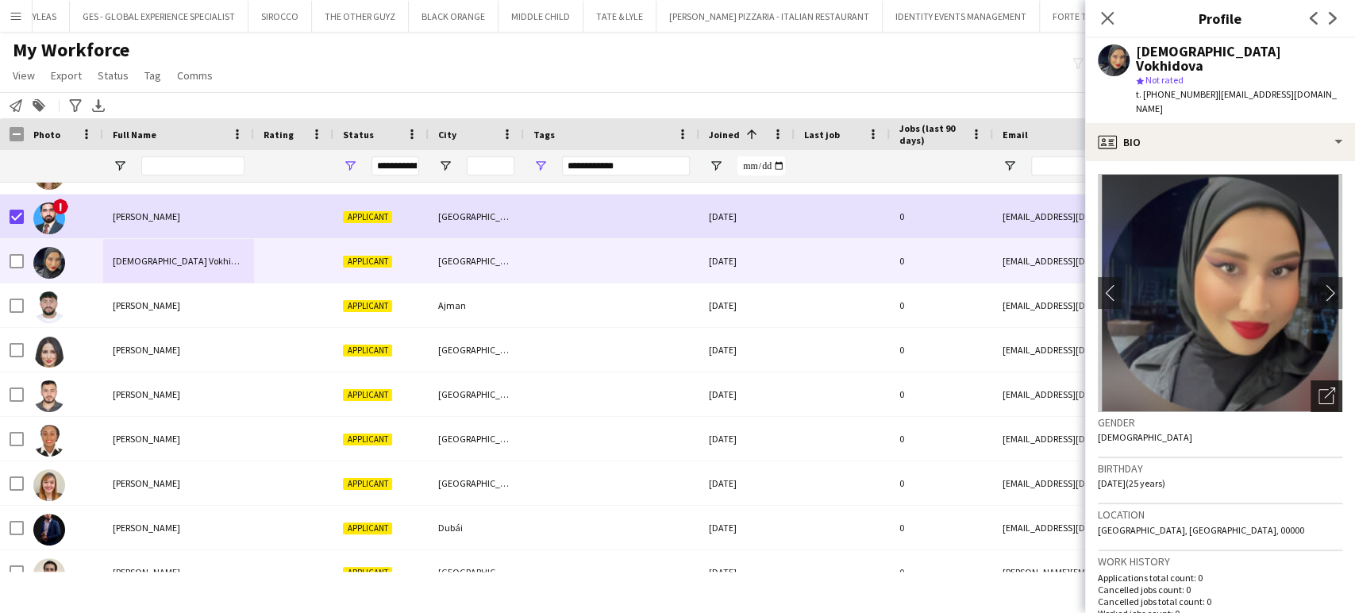
click at [1319, 387] on icon "Open photos pop-in" at bounding box center [1327, 395] width 17 height 17
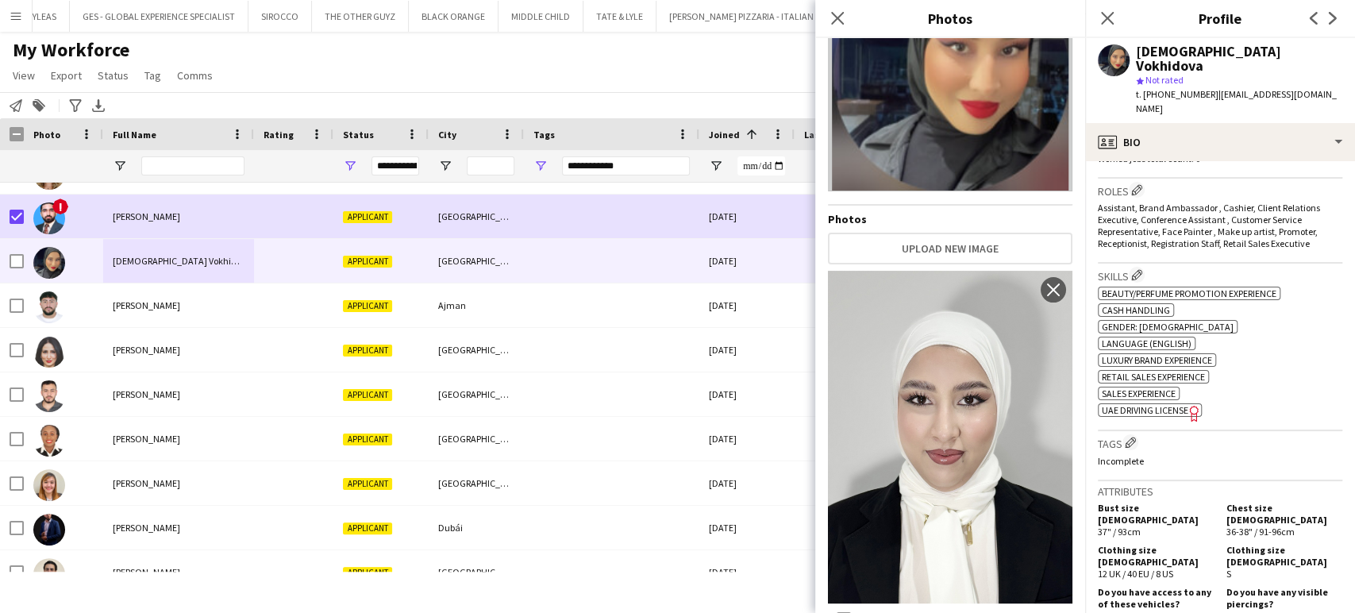
scroll to position [617, 0]
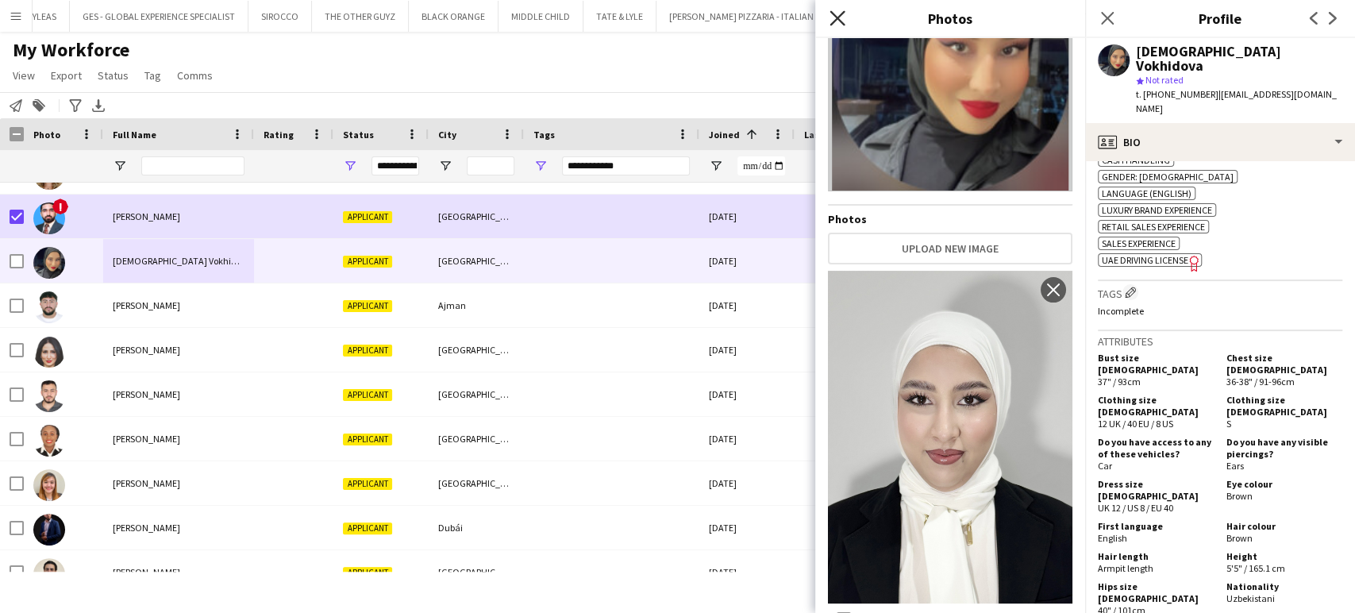
click at [838, 17] on icon at bounding box center [837, 17] width 15 height 15
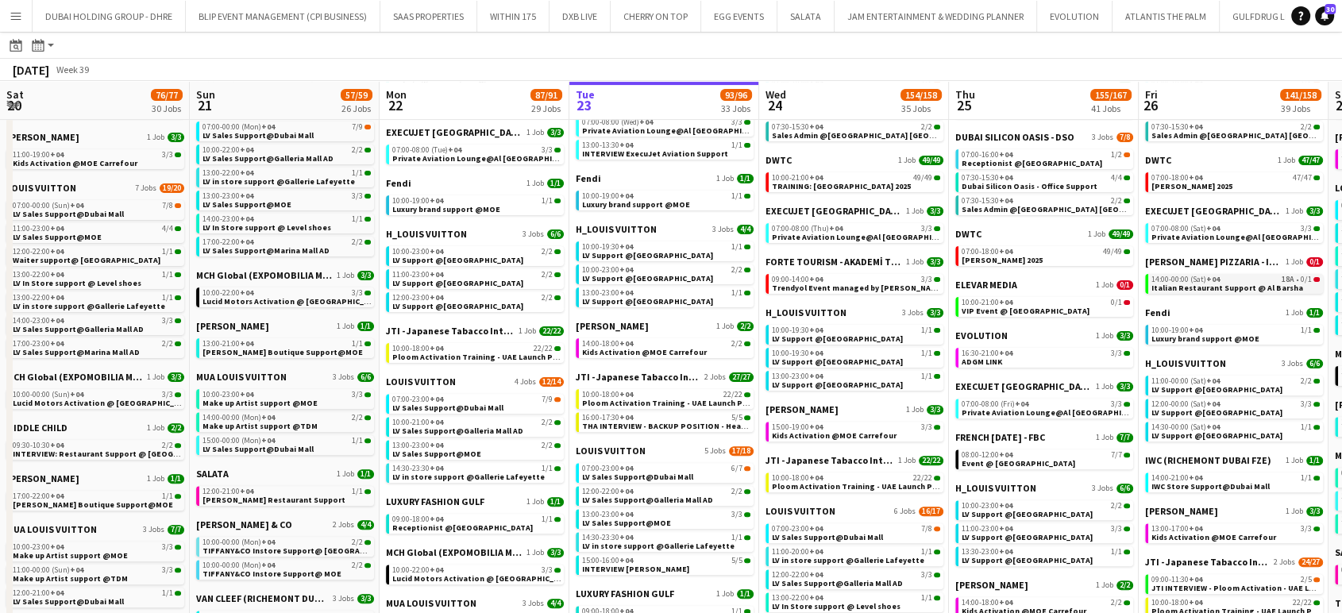
scroll to position [0, 379]
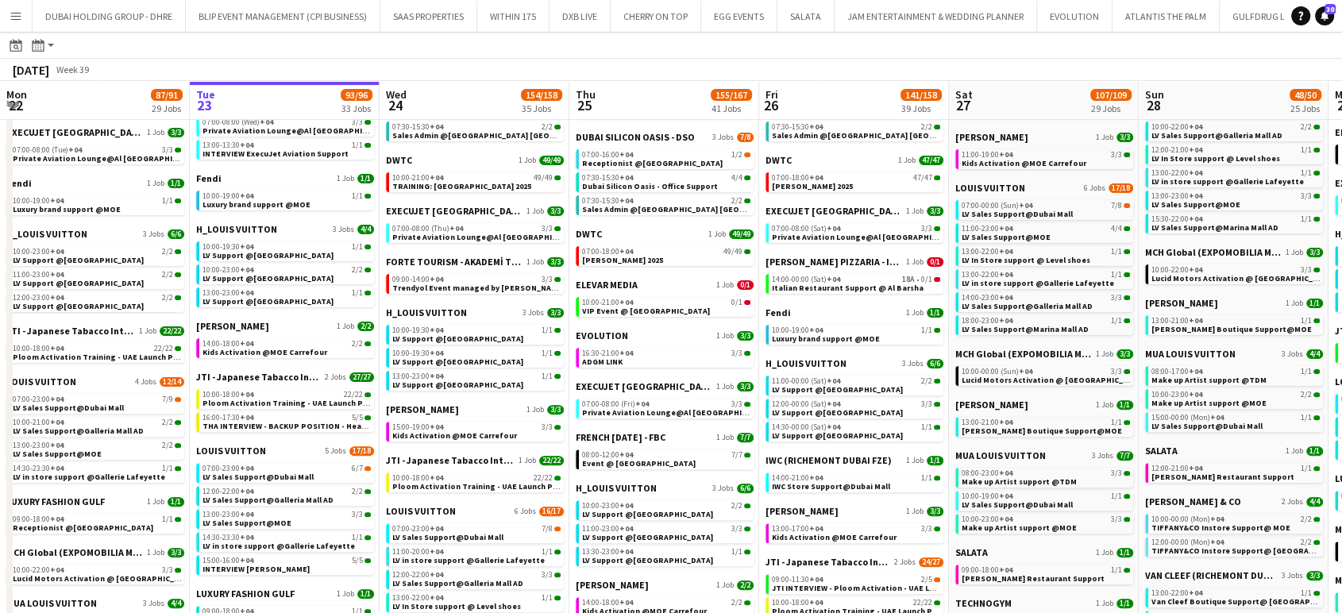
click at [13, 6] on button "Menu" at bounding box center [16, 16] width 32 height 32
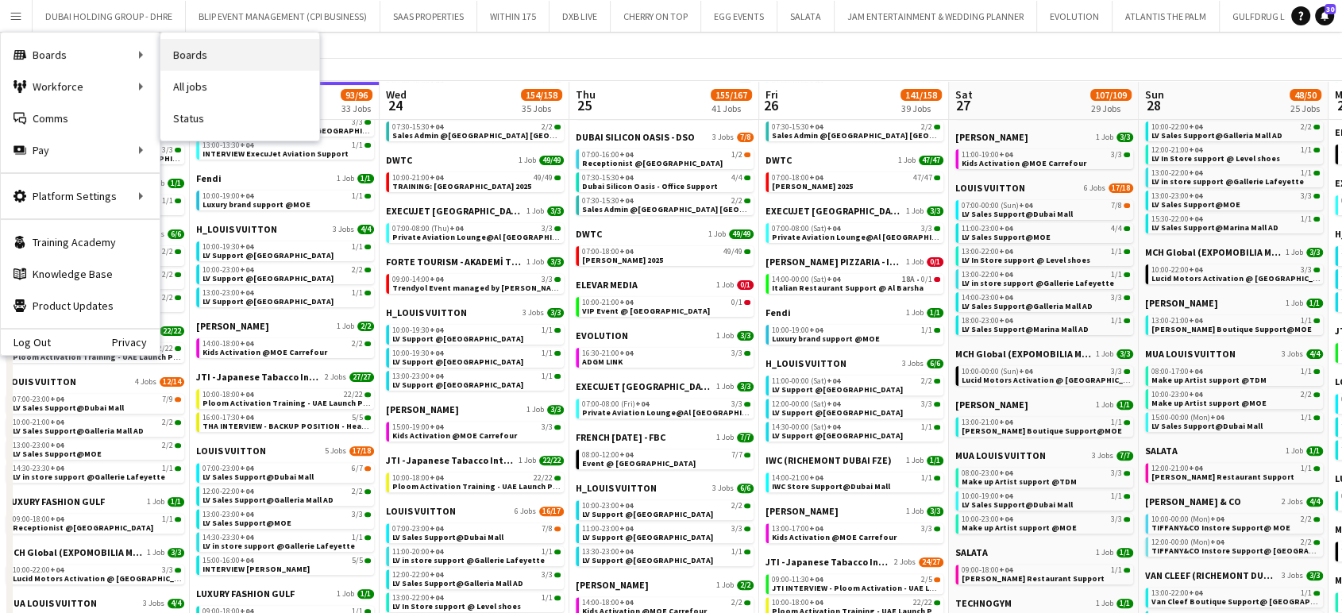
click at [181, 49] on link "Boards" at bounding box center [239, 55] width 159 height 32
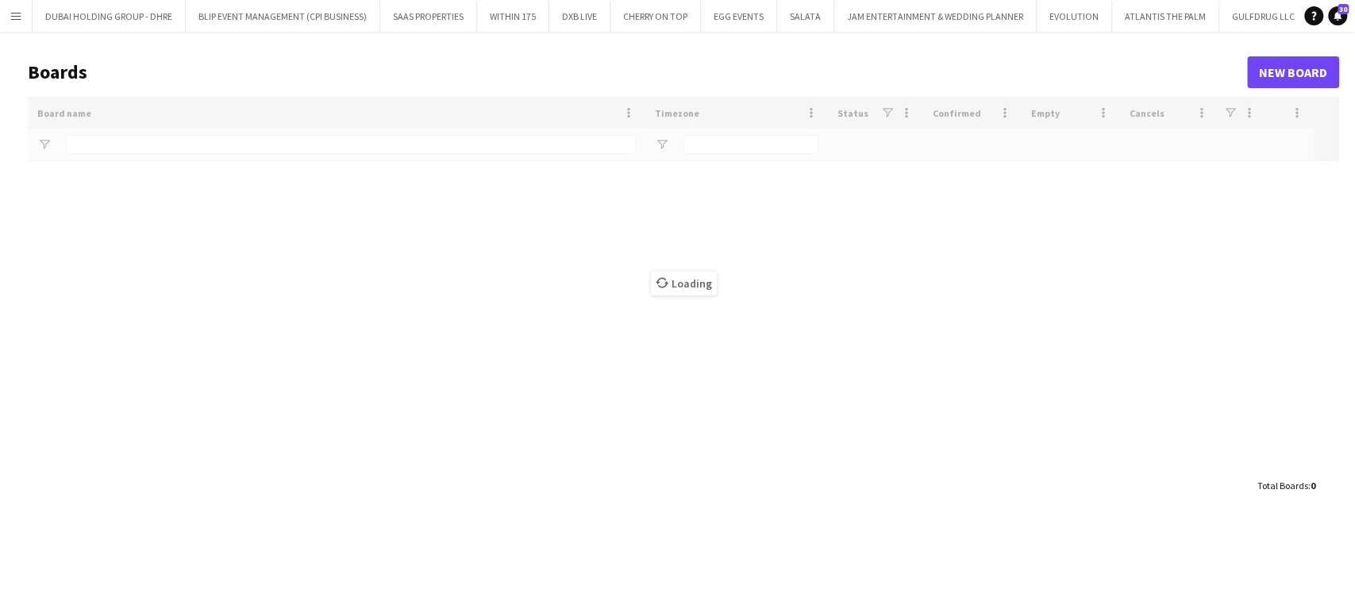
type input "***"
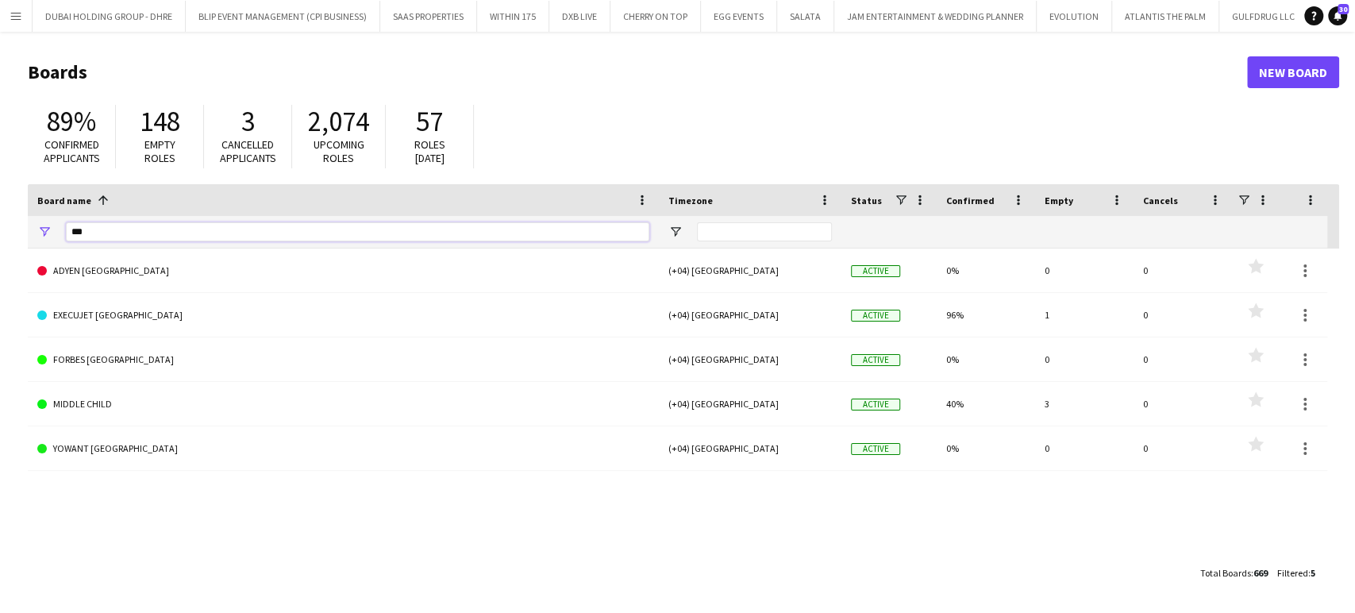
drag, startPoint x: 173, startPoint y: 236, endPoint x: 26, endPoint y: 235, distance: 146.9
click at [26, 235] on main "Boards New Board 89% Confirmed applicants 148 Empty roles 3 Cancelled applicant…" at bounding box center [677, 322] width 1355 height 580
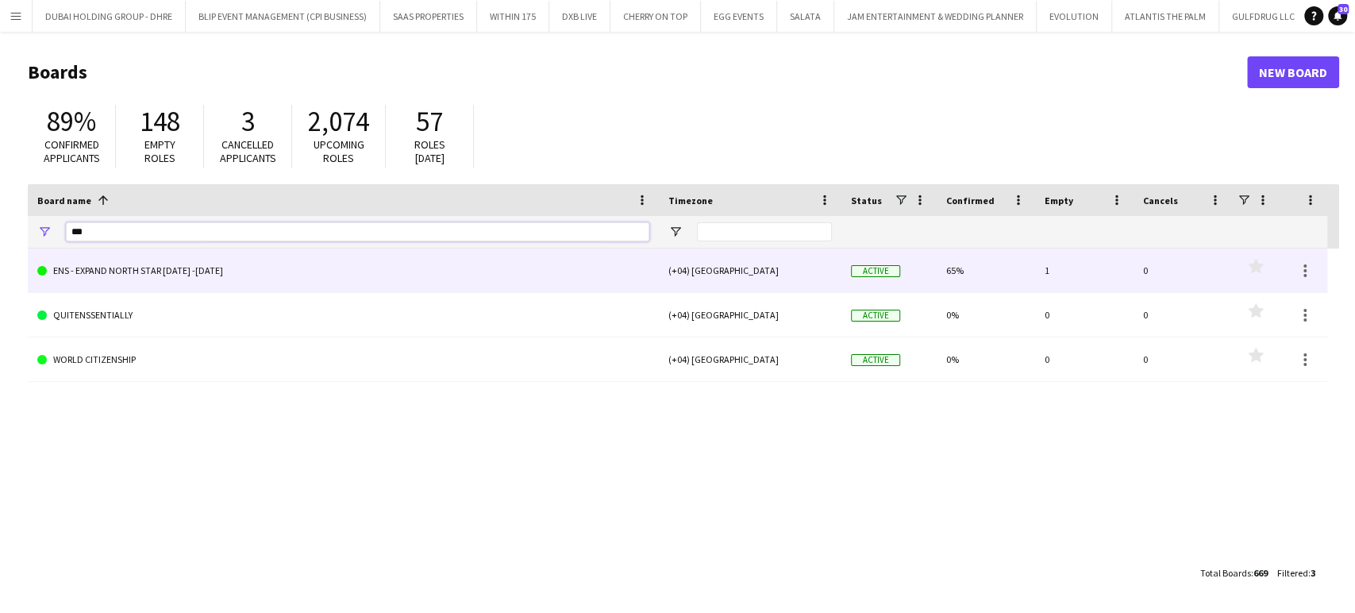
type input "***"
click at [152, 273] on link "ENS - EXPAND NORTH STAR [DATE] -[DATE]" at bounding box center [343, 270] width 612 height 44
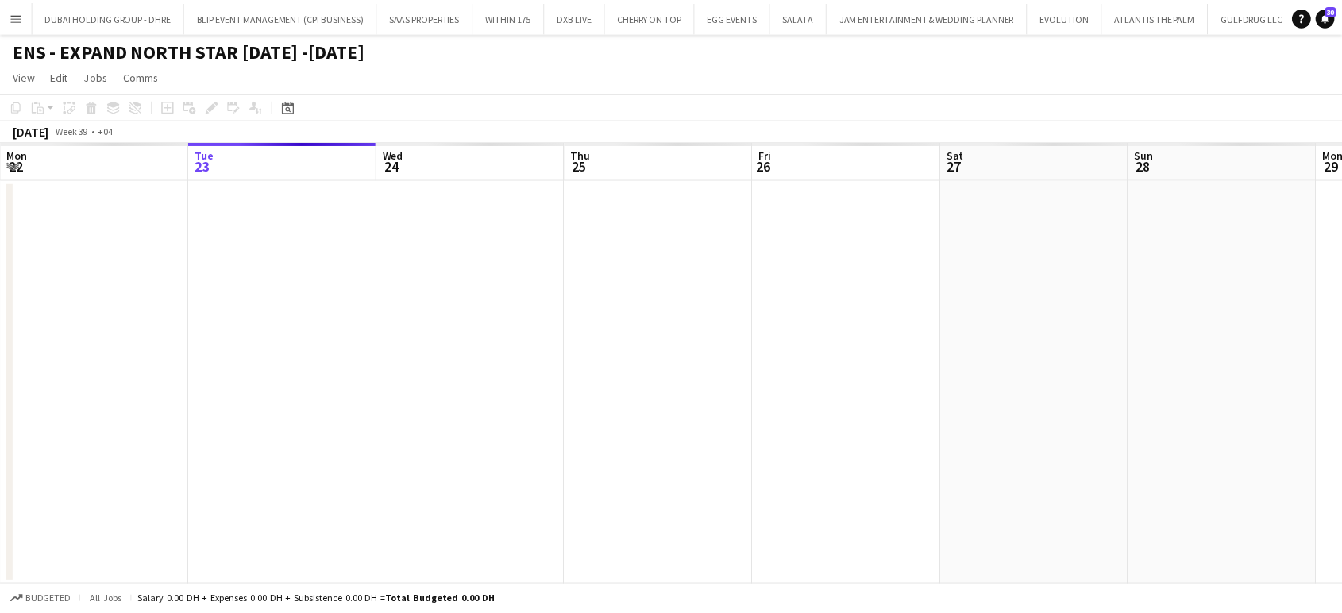
scroll to position [0, 5461]
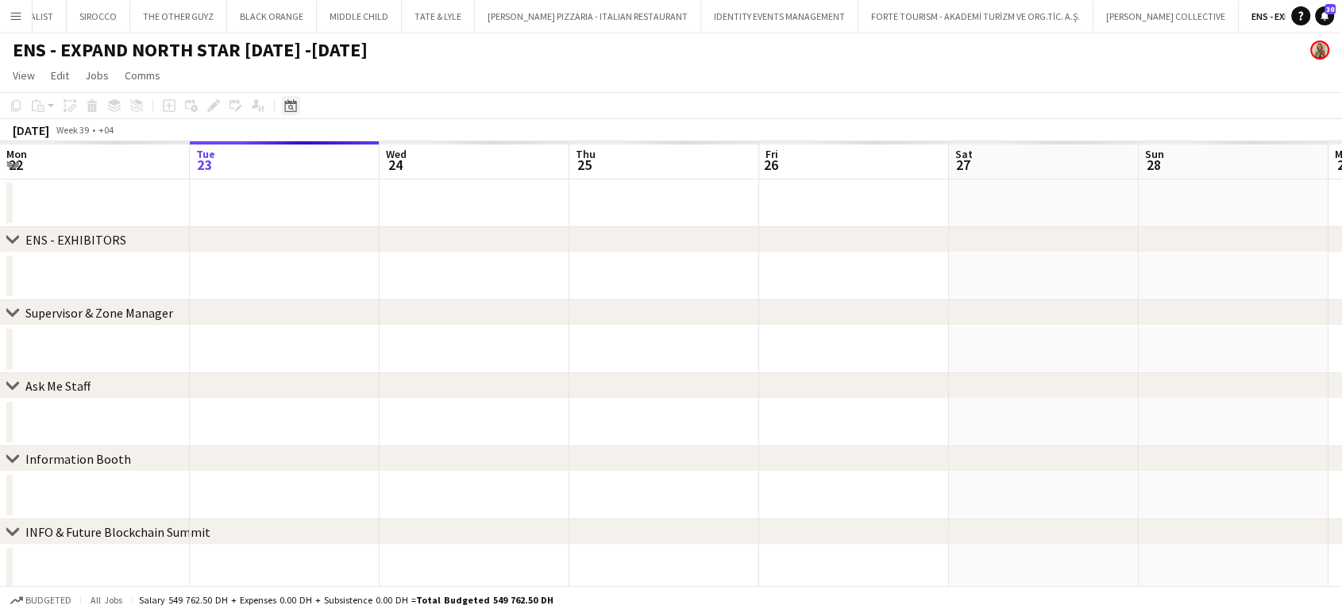
click at [287, 107] on icon "Date picker" at bounding box center [290, 105] width 13 height 13
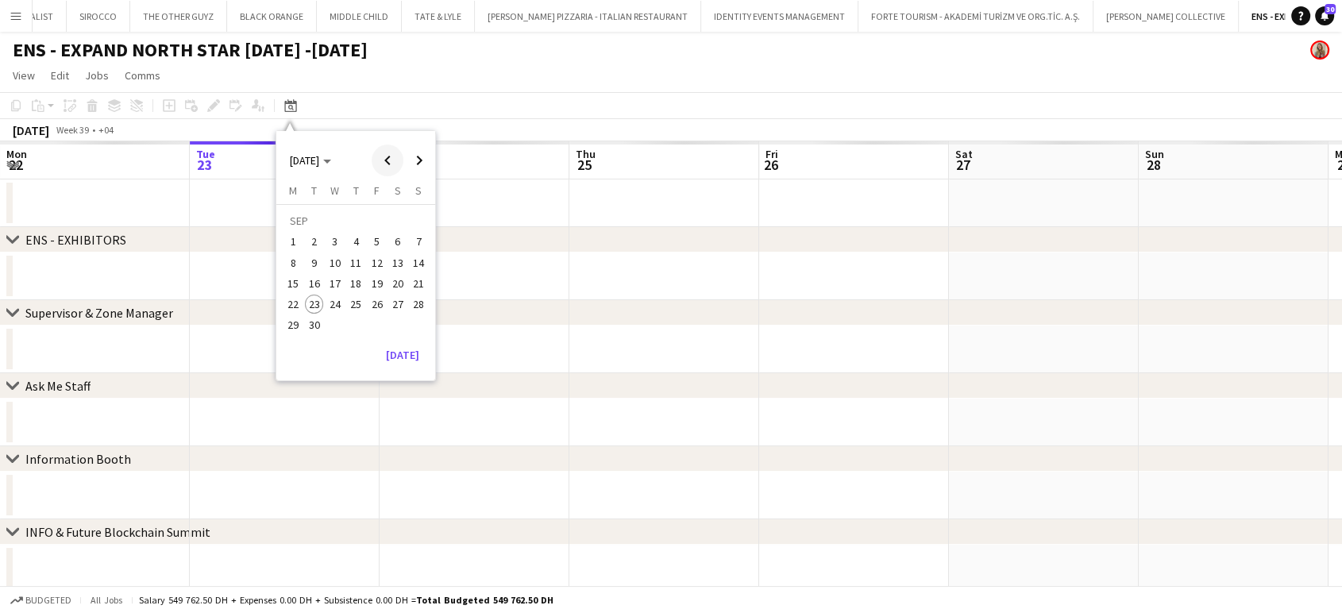
click at [383, 160] on span "Previous month" at bounding box center [387, 160] width 32 height 32
click at [391, 163] on span "Previous month" at bounding box center [387, 160] width 32 height 32
click at [392, 163] on span "Previous month" at bounding box center [387, 160] width 32 height 32
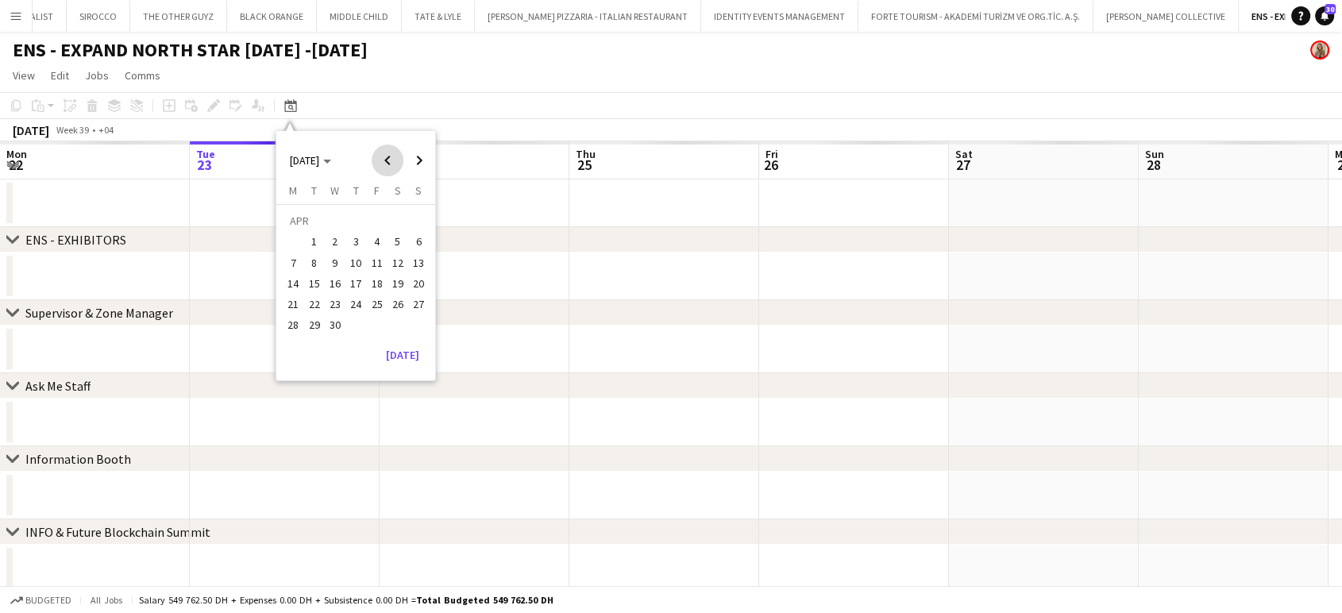
click at [392, 163] on span "Previous month" at bounding box center [387, 160] width 32 height 32
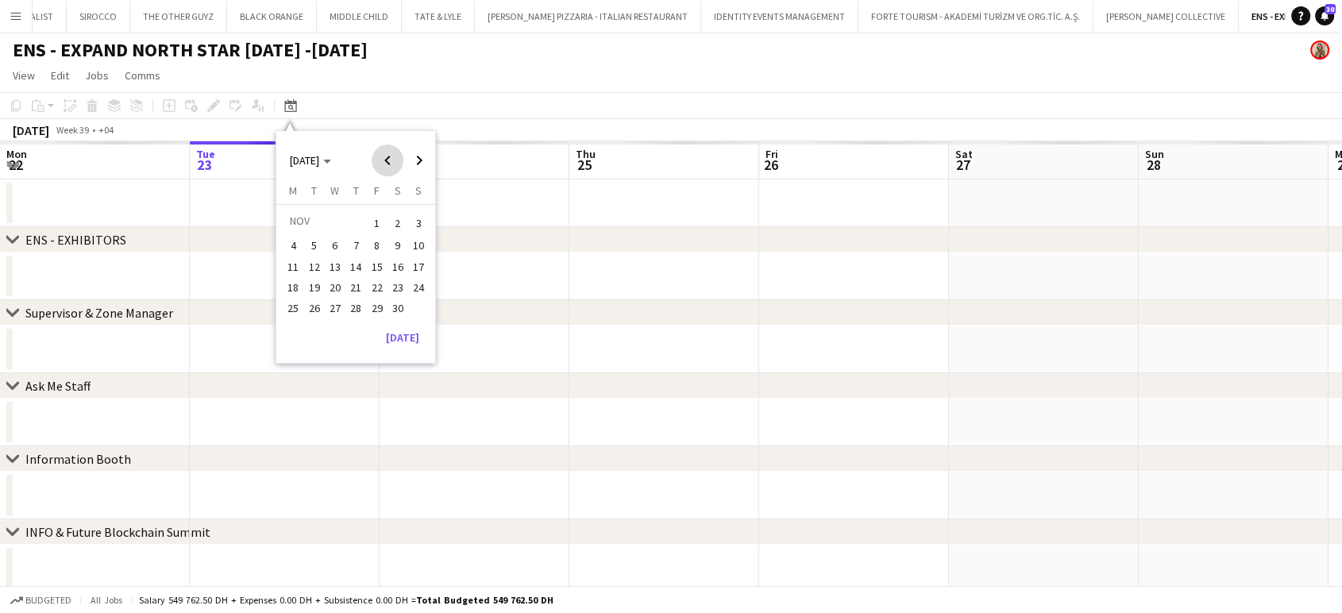
click at [392, 163] on span "Previous month" at bounding box center [387, 160] width 32 height 32
click at [288, 264] on span "7" at bounding box center [293, 262] width 19 height 19
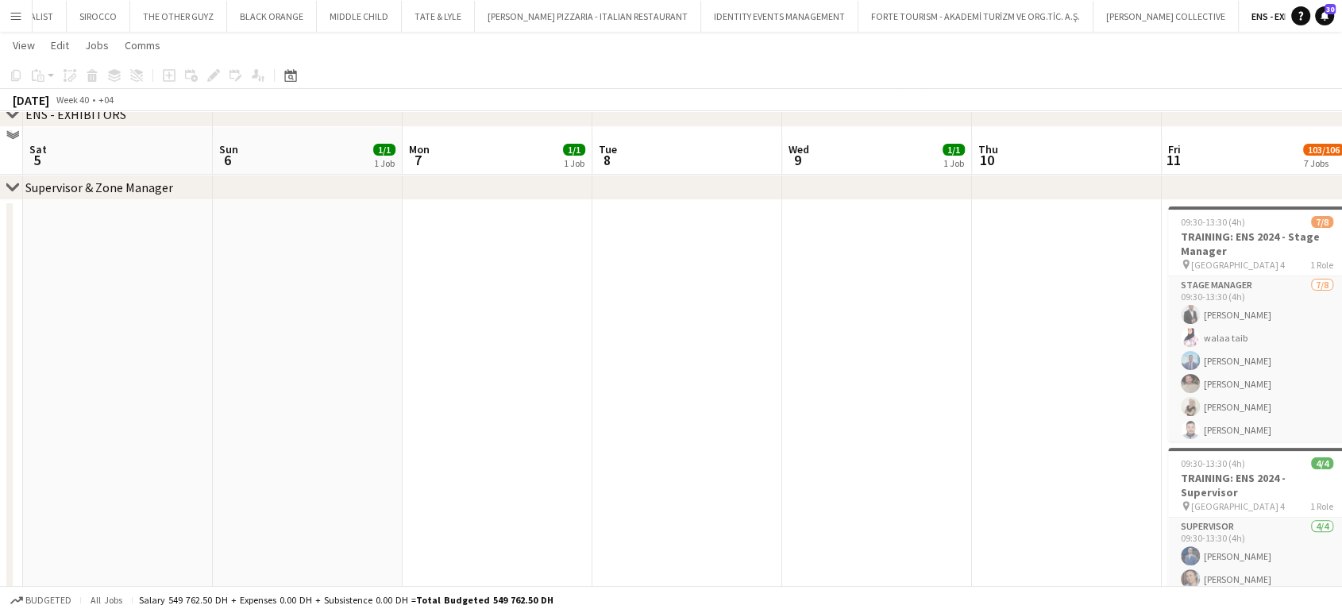
scroll to position [441, 0]
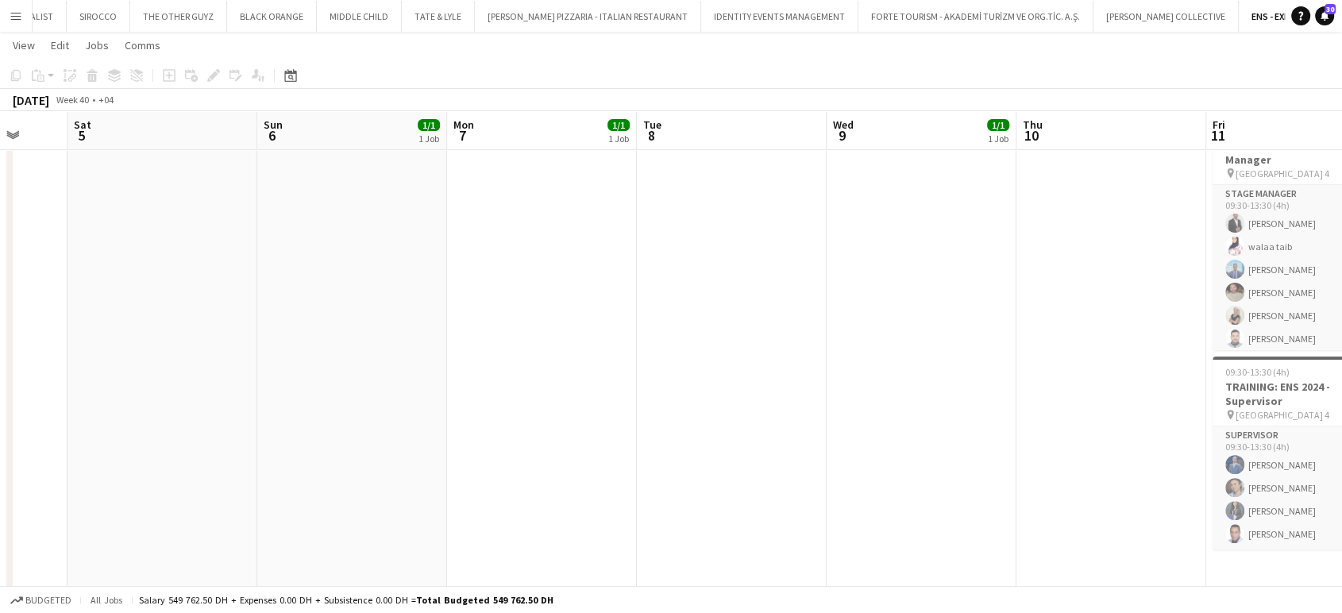
drag, startPoint x: 937, startPoint y: 333, endPoint x: 597, endPoint y: 340, distance: 339.8
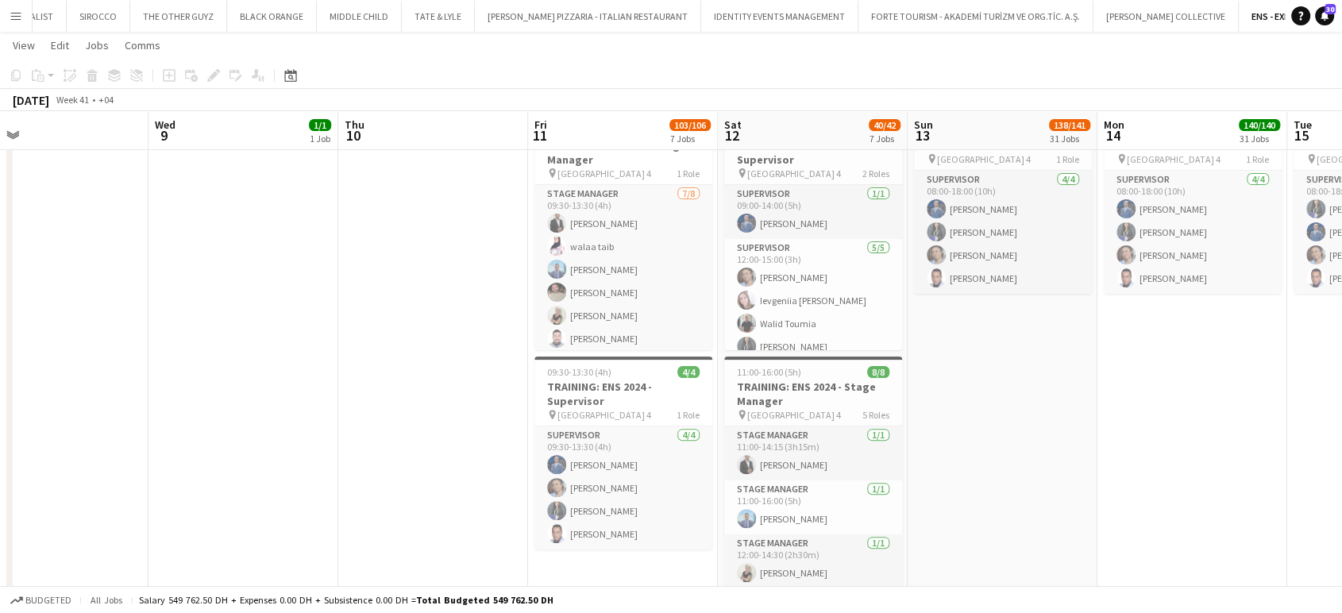
drag, startPoint x: 752, startPoint y: 363, endPoint x: 447, endPoint y: 362, distance: 304.8
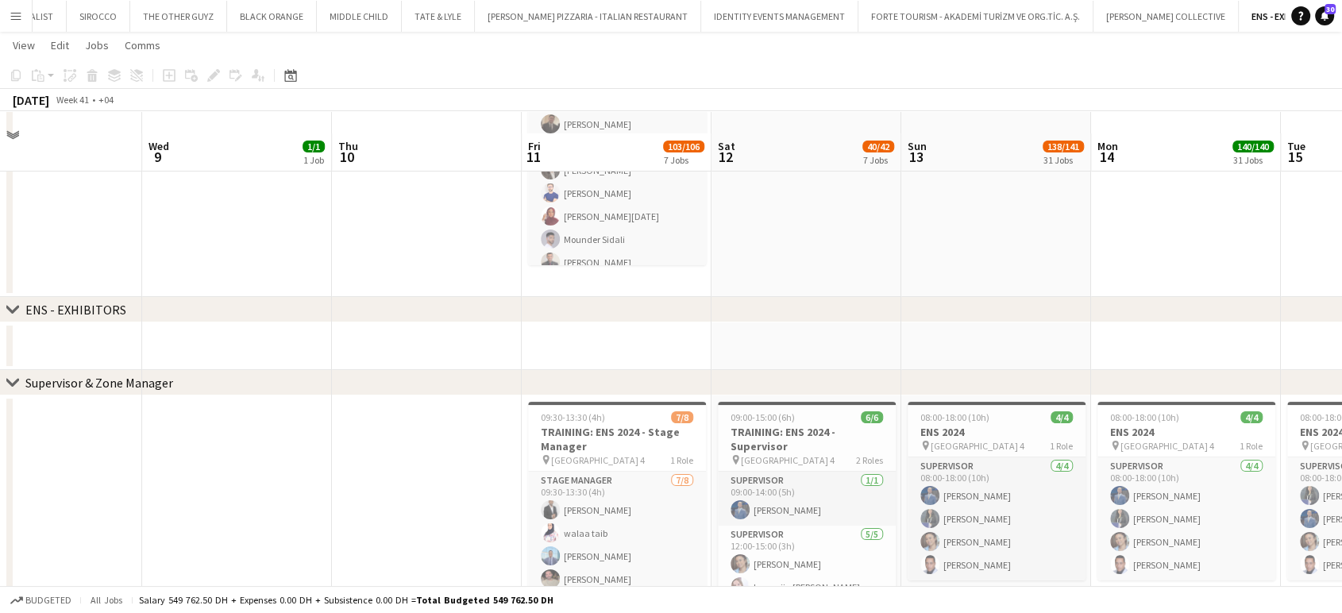
scroll to position [176, 0]
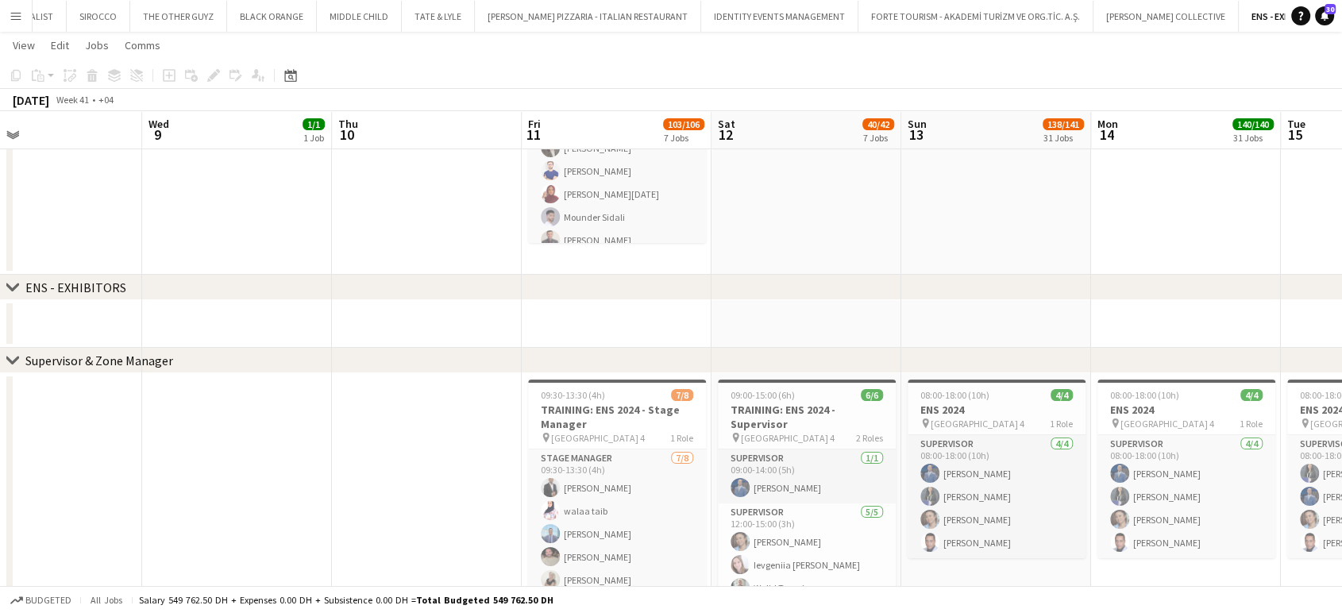
click at [13, 285] on icon "chevron-right" at bounding box center [12, 287] width 13 height 13
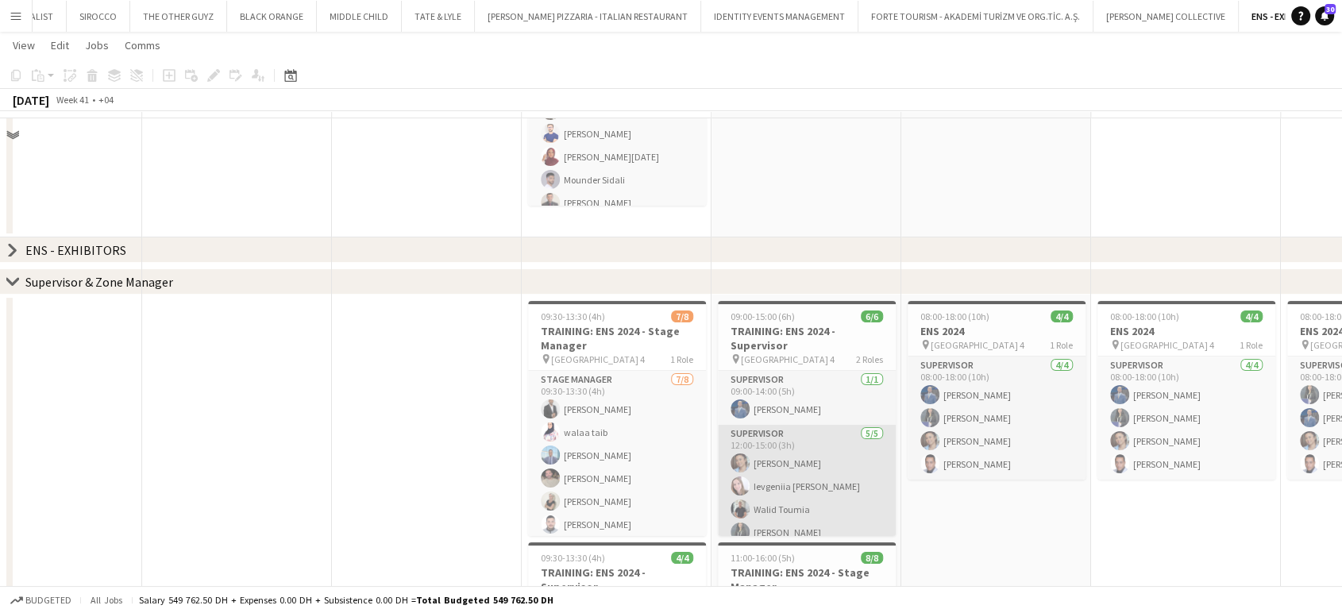
scroll to position [264, 0]
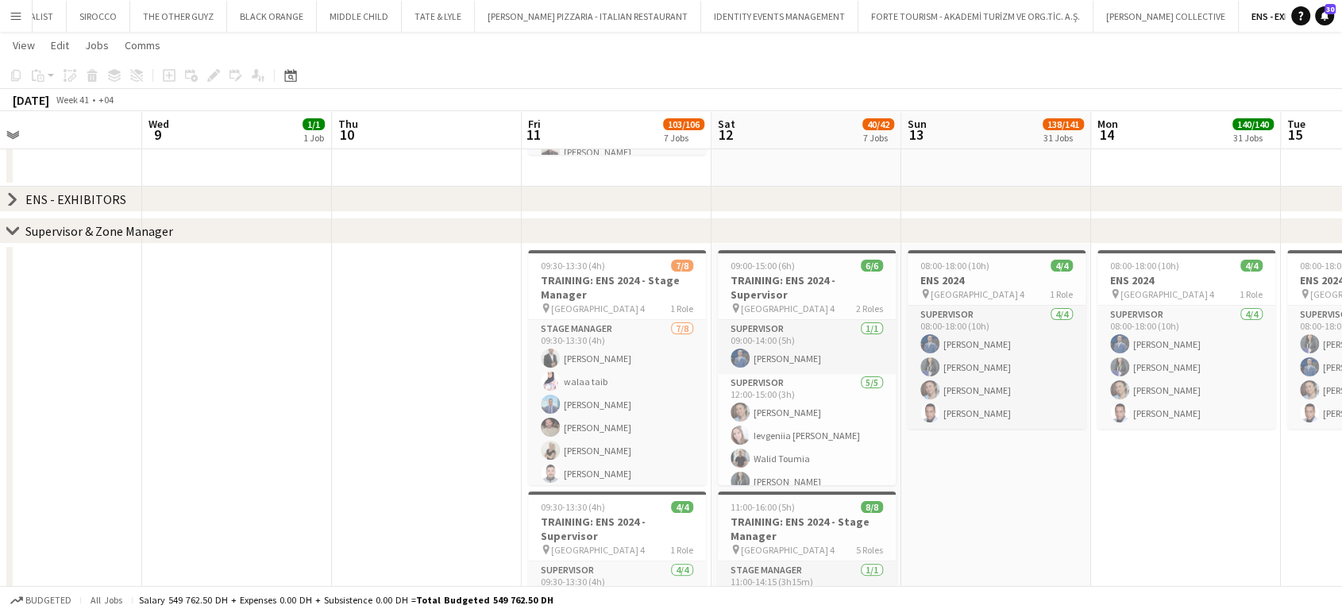
drag, startPoint x: 957, startPoint y: 374, endPoint x: 607, endPoint y: 374, distance: 349.3
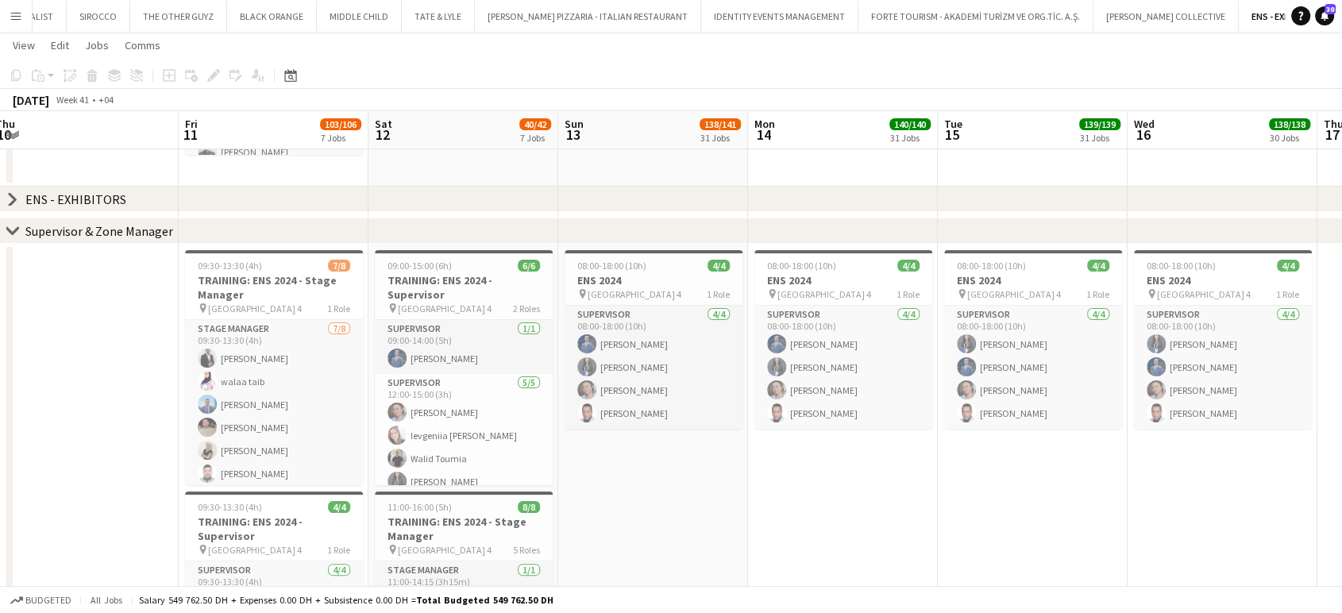
click at [13, 228] on icon "chevron-right" at bounding box center [12, 231] width 13 height 13
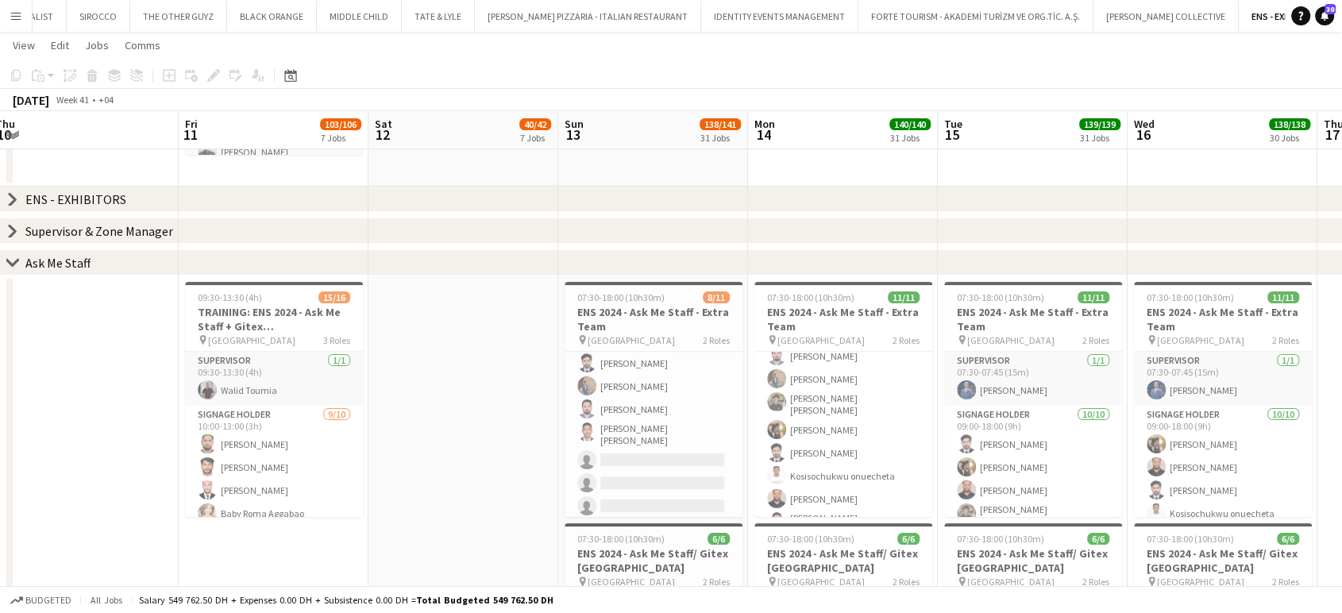
click at [8, 260] on icon at bounding box center [12, 262] width 12 height 6
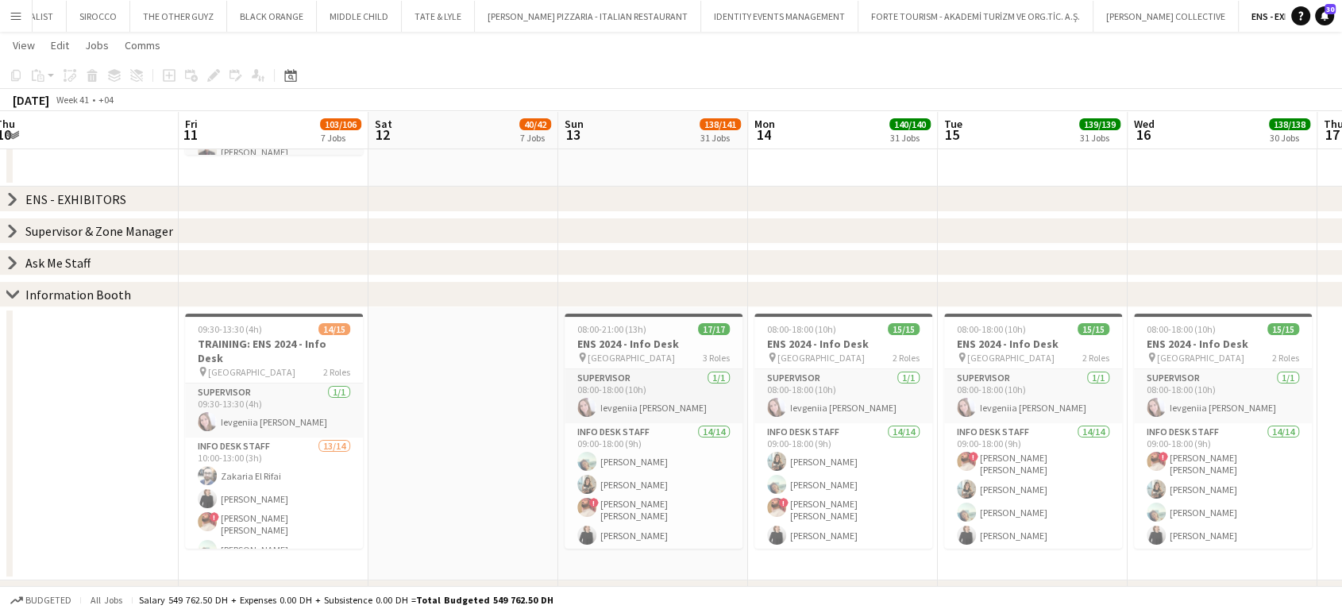
click at [12, 292] on icon "chevron-right" at bounding box center [12, 294] width 13 height 13
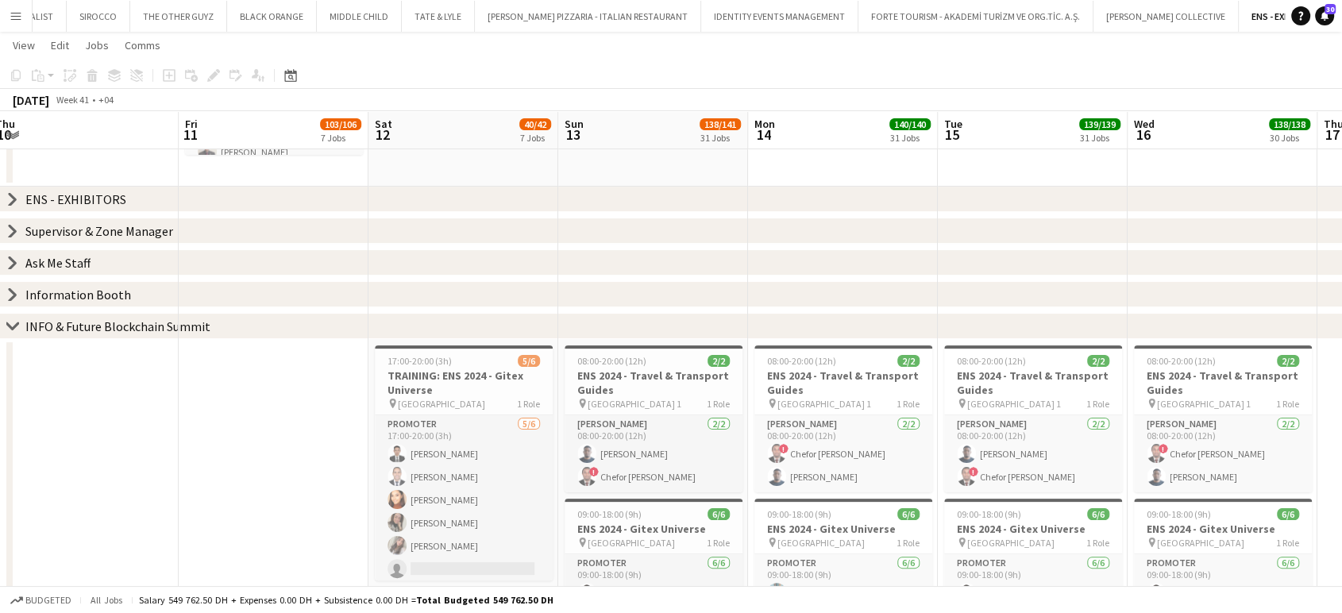
click at [7, 321] on icon "chevron-right" at bounding box center [12, 326] width 13 height 13
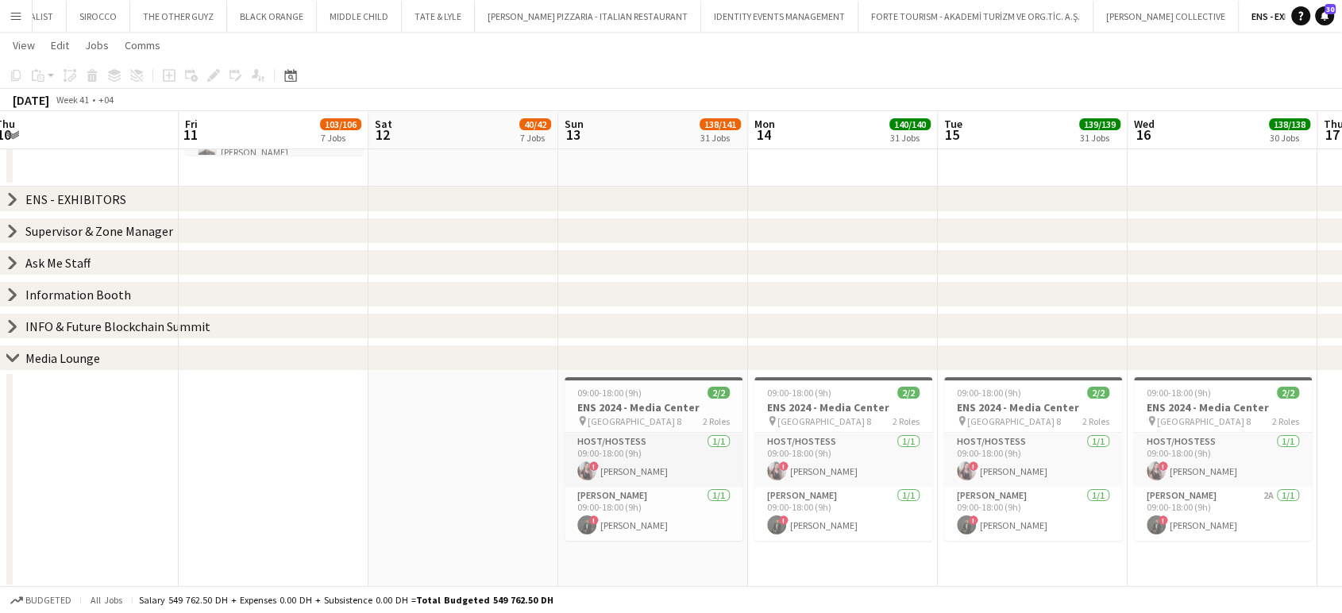
click at [13, 358] on icon at bounding box center [12, 357] width 12 height 6
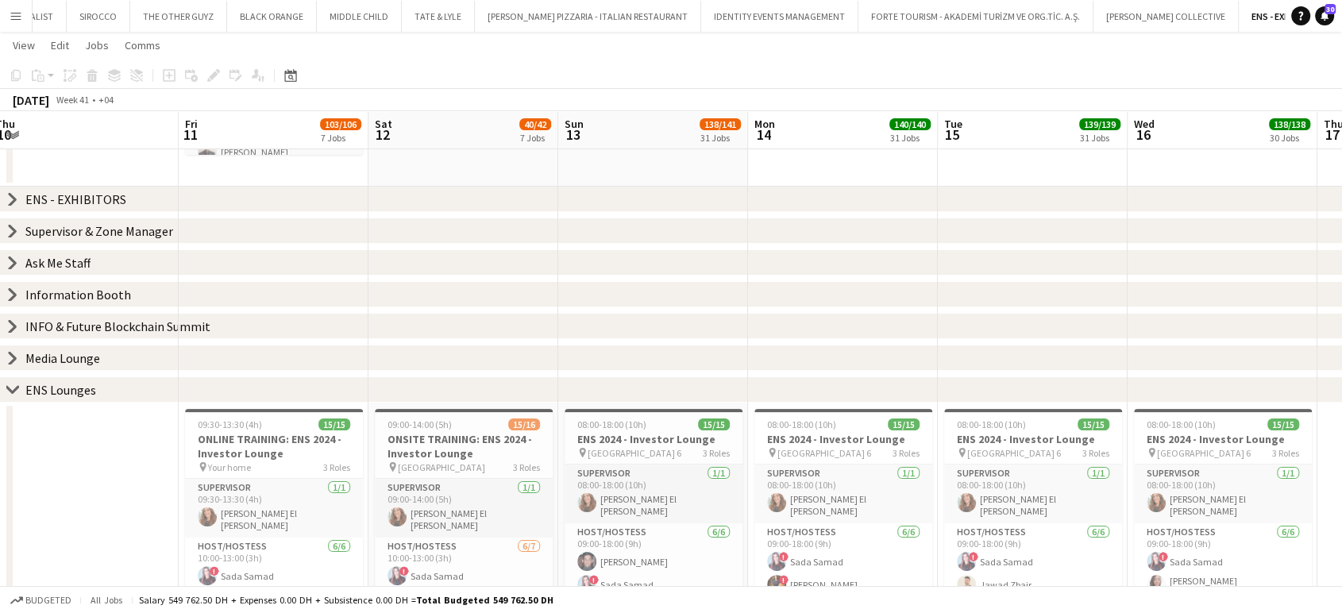
click at [16, 388] on icon at bounding box center [12, 389] width 12 height 6
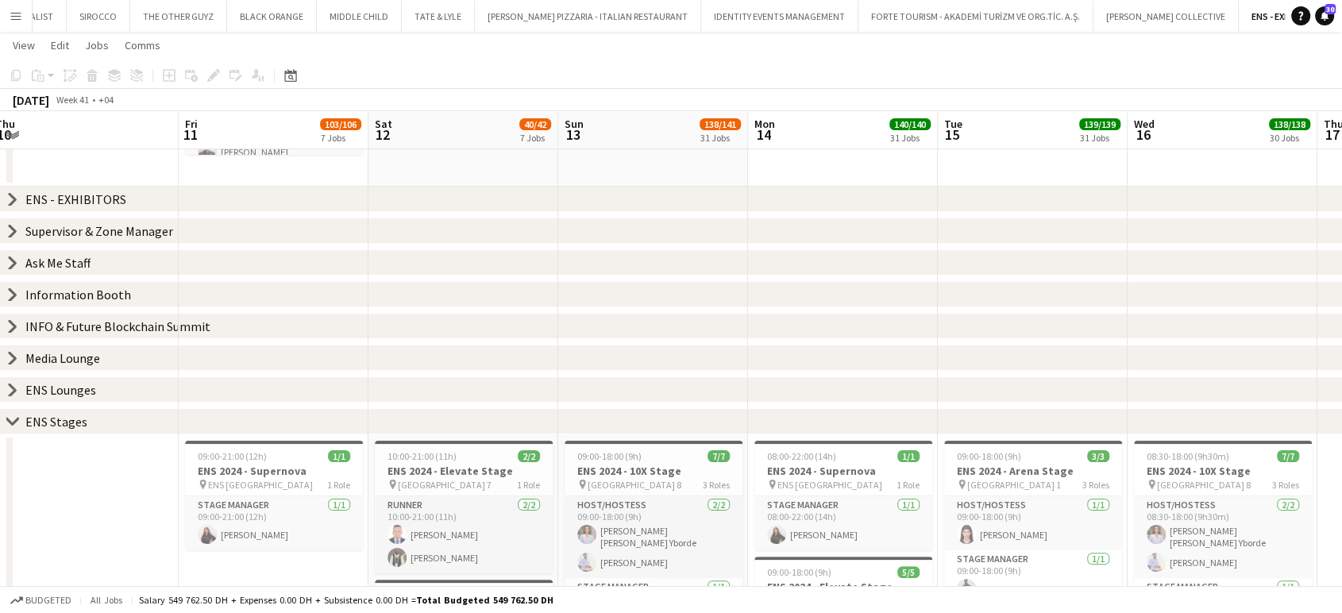
click at [13, 421] on icon "chevron-right" at bounding box center [12, 421] width 13 height 13
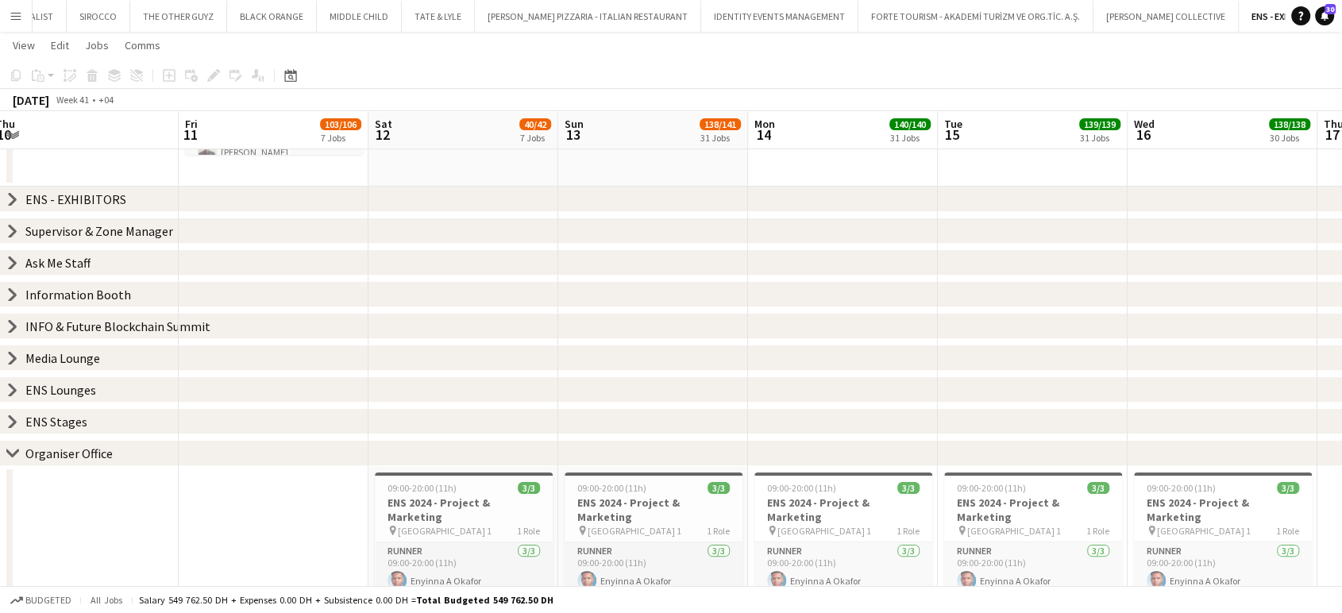
click at [14, 452] on icon at bounding box center [12, 452] width 12 height 6
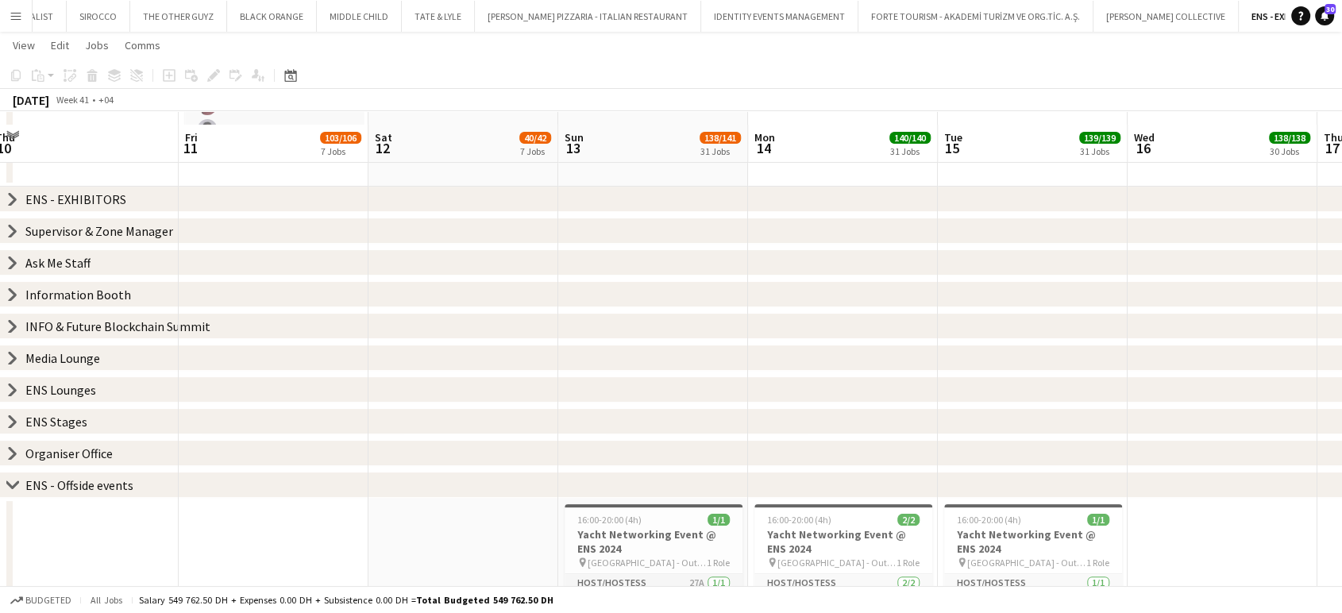
scroll to position [352, 0]
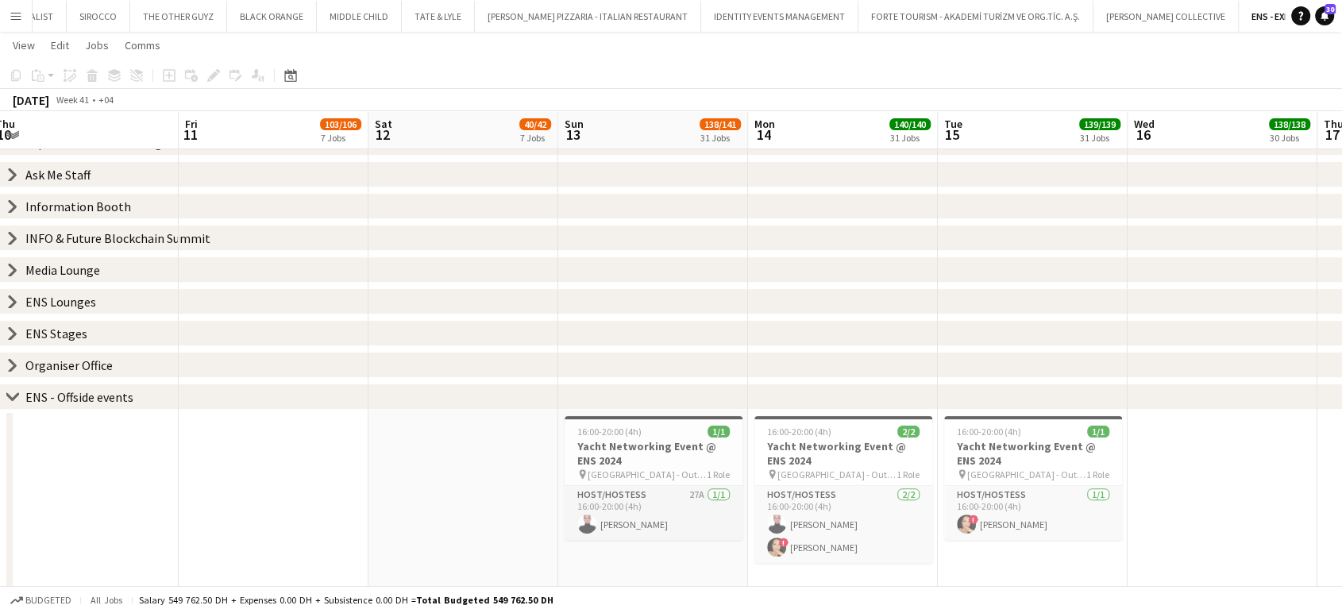
click at [14, 397] on icon at bounding box center [12, 396] width 12 height 6
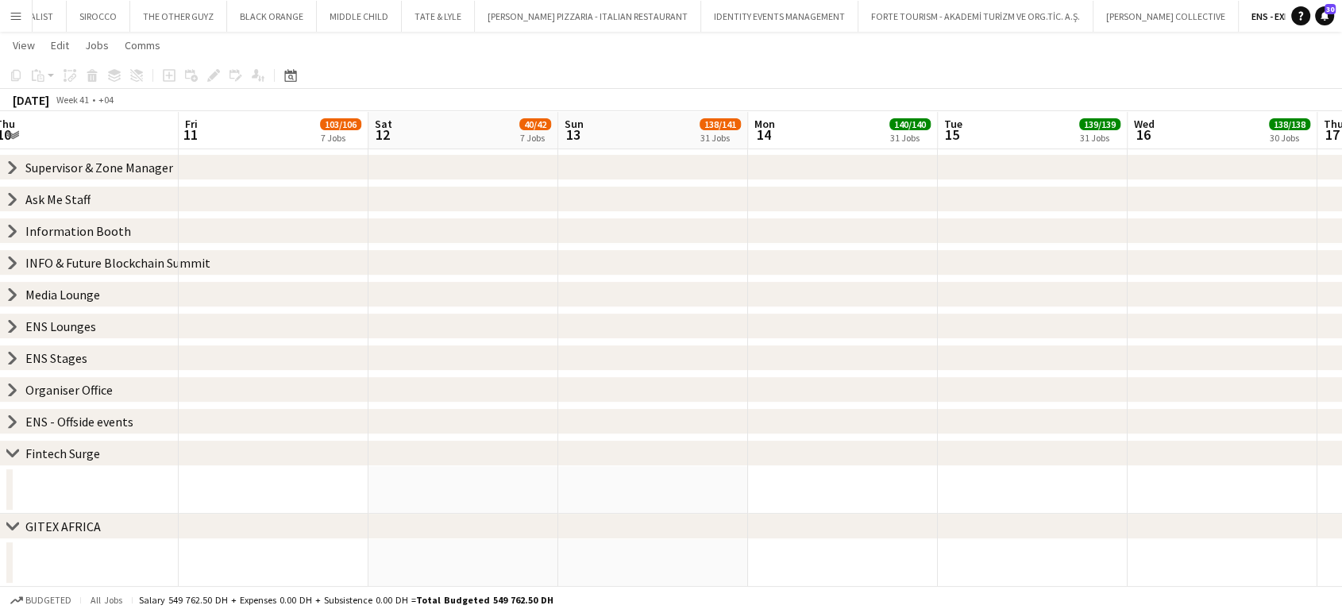
click at [14, 525] on icon at bounding box center [12, 525] width 12 height 6
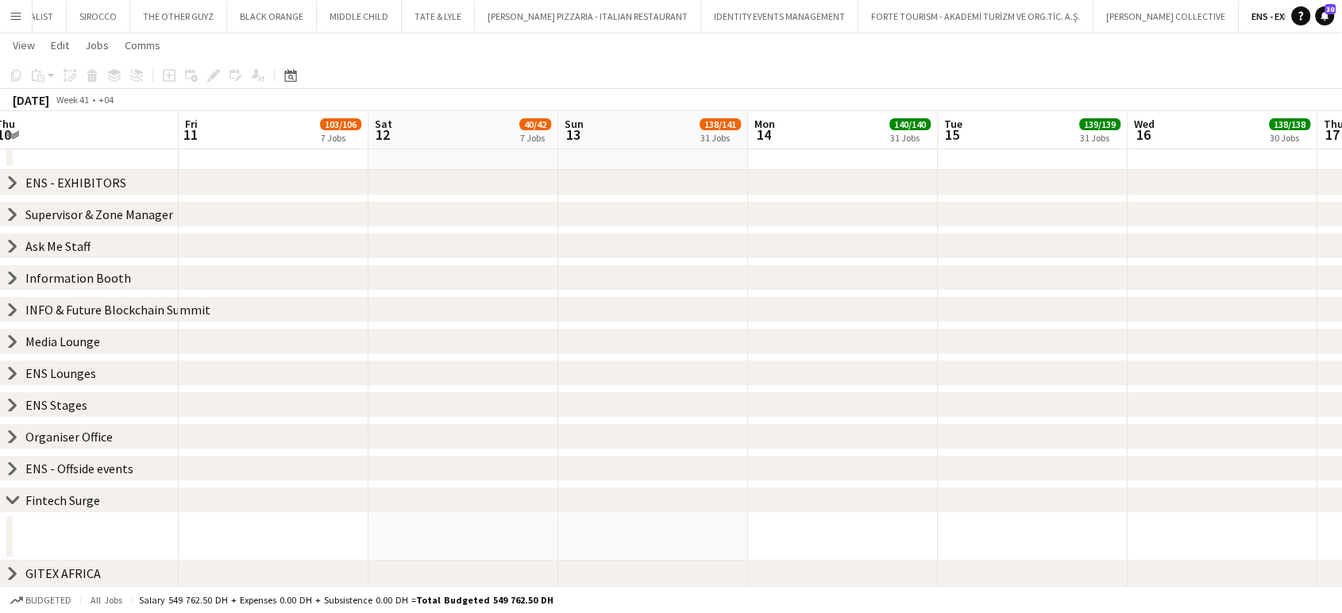
scroll to position [280, 0]
click at [13, 573] on icon "chevron-right" at bounding box center [12, 574] width 13 height 13
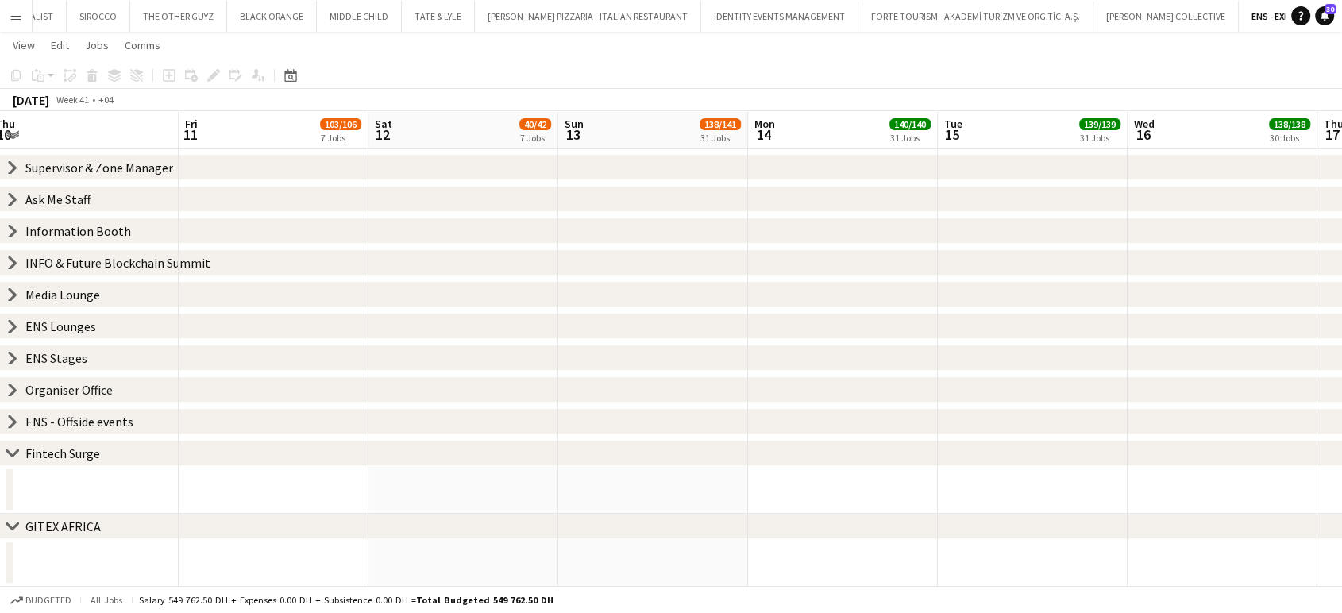
click at [13, 524] on icon "chevron-right" at bounding box center [12, 526] width 13 height 13
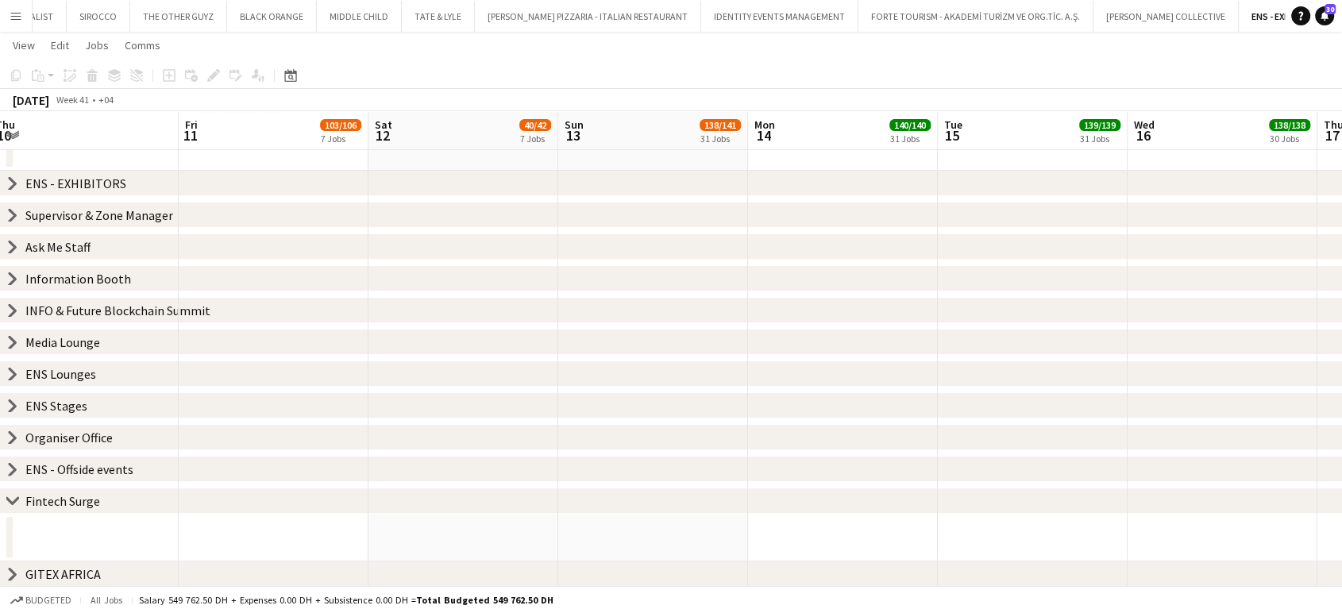
click at [15, 501] on icon at bounding box center [12, 500] width 12 height 6
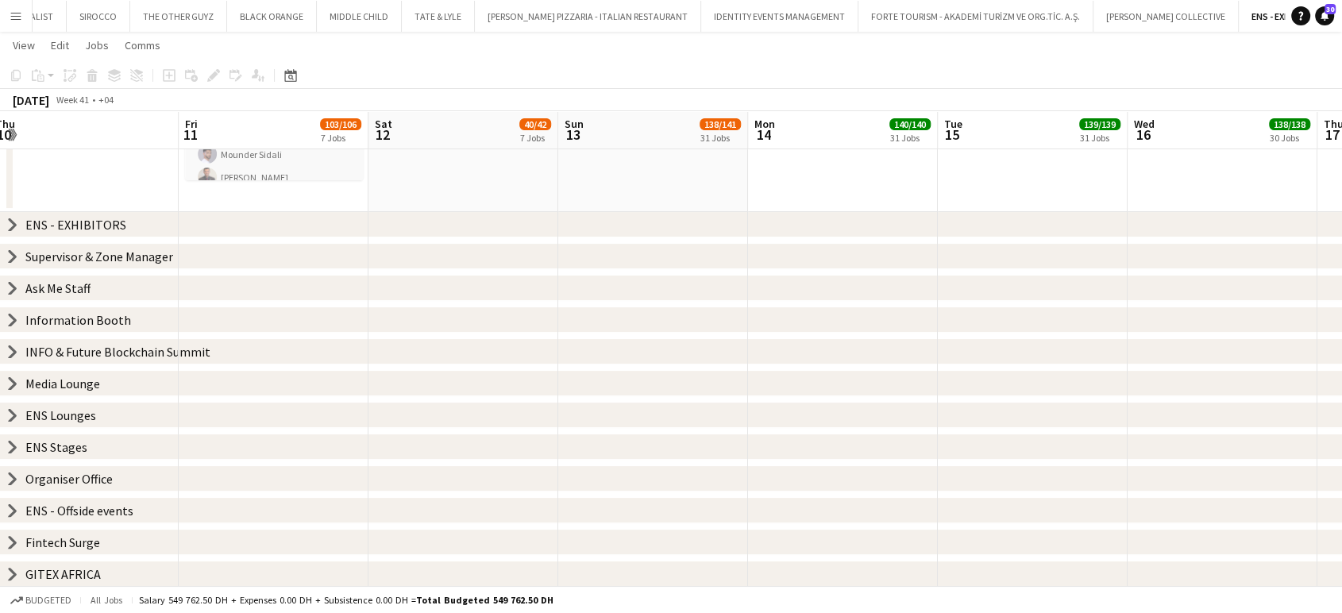
click at [9, 418] on icon "chevron-right" at bounding box center [12, 415] width 13 height 13
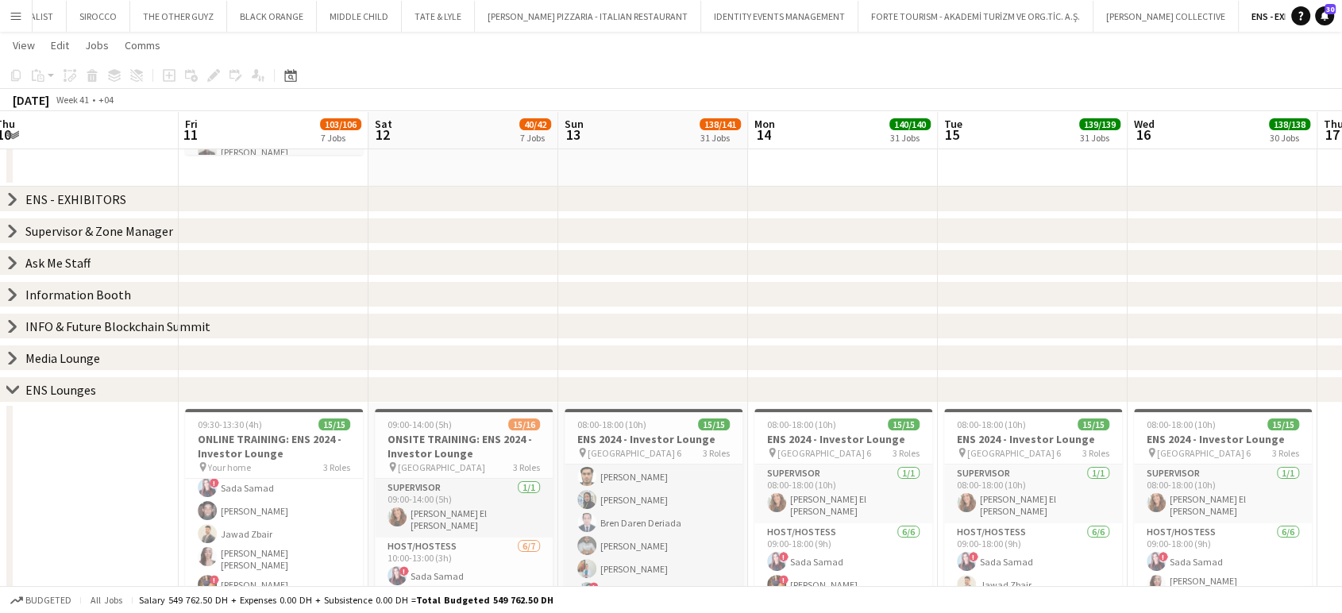
scroll to position [83, 0]
click at [636, 445] on h3 "ENS 2024 - Investor Lounge" at bounding box center [653, 439] width 178 height 14
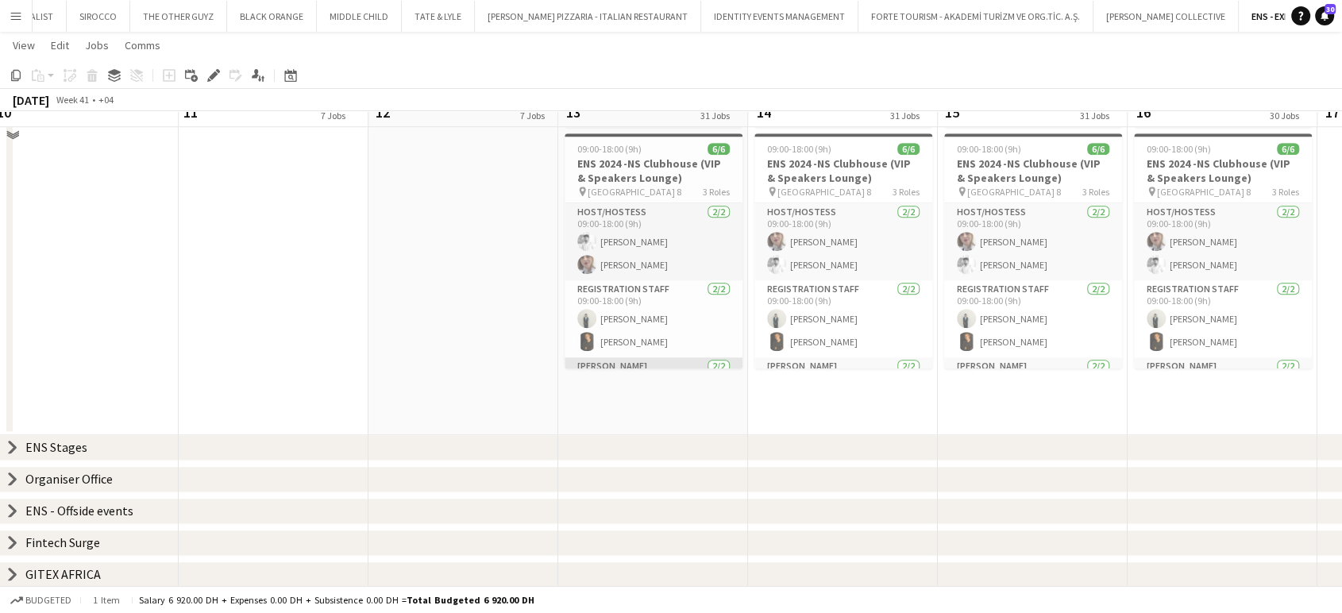
scroll to position [1273, 0]
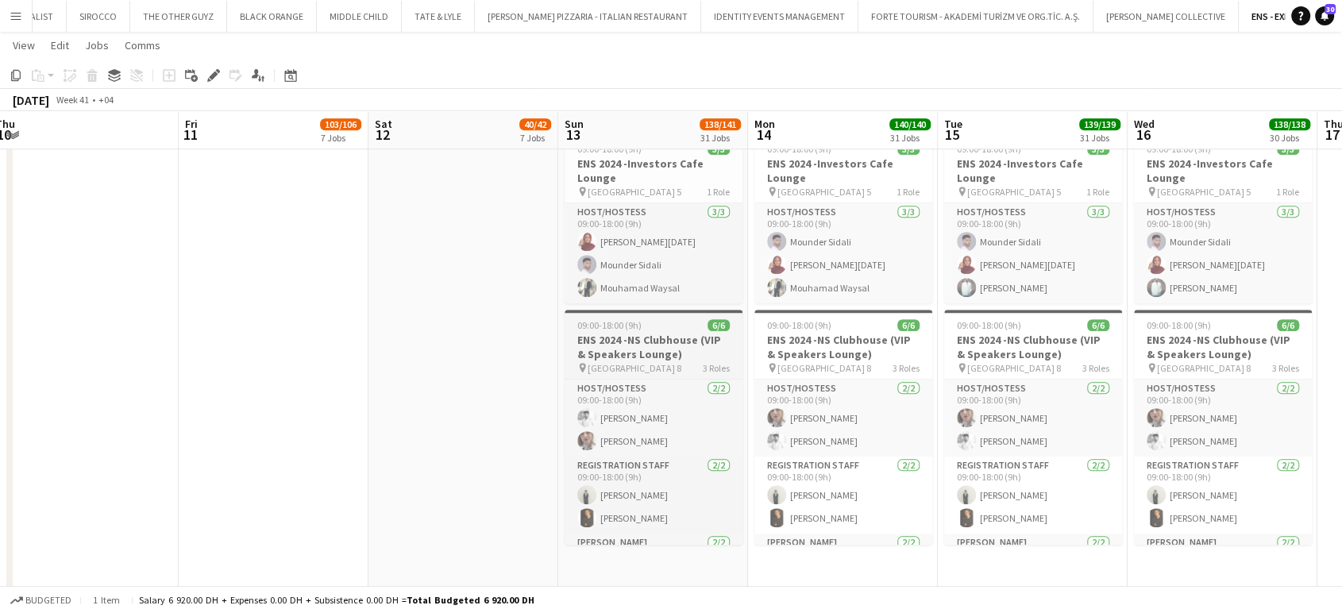
click at [671, 333] on h3 "ENS 2024 -NS Clubhouse (VIP & Speakers Lounge)" at bounding box center [653, 347] width 178 height 29
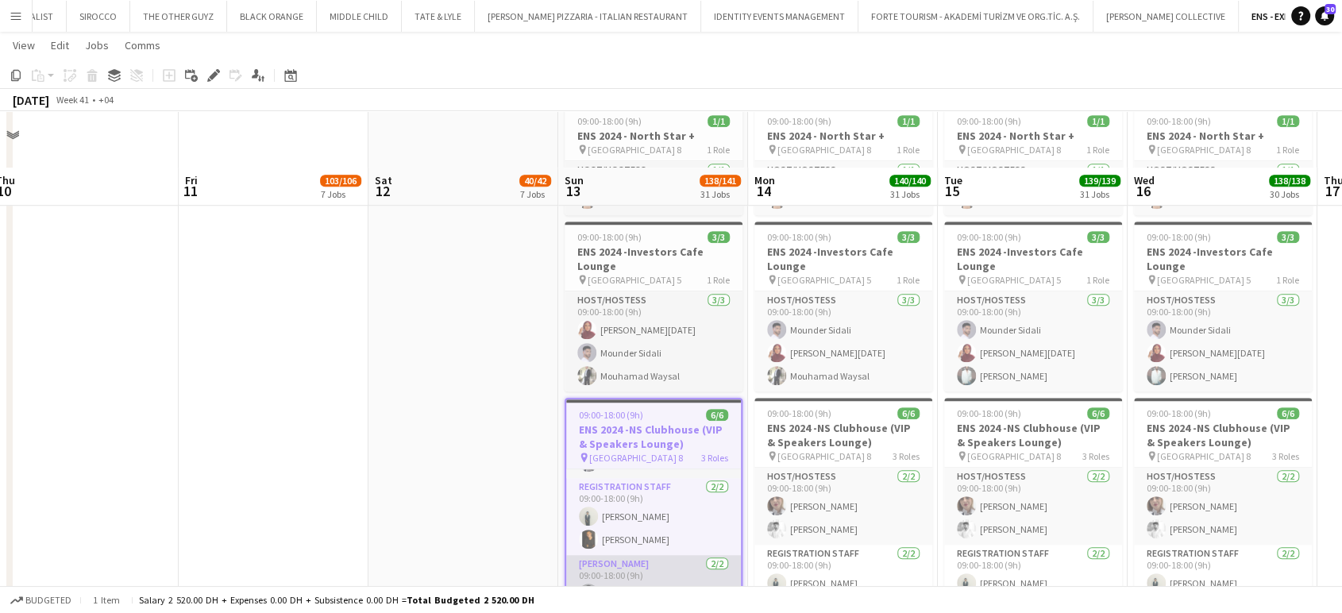
scroll to position [1361, 0]
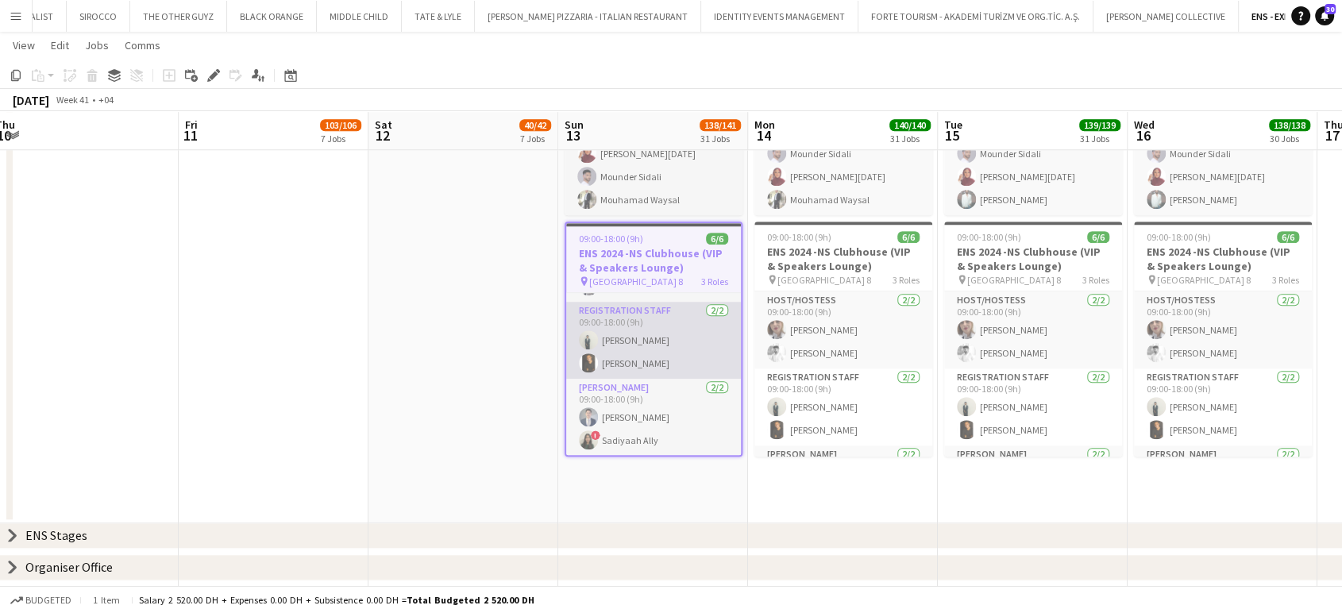
click at [643, 351] on app-card-role "Registration Staff 2/2 09:00-18:00 (9h) Shania Shamsudheen Ahmed Ibrahim" at bounding box center [653, 340] width 175 height 77
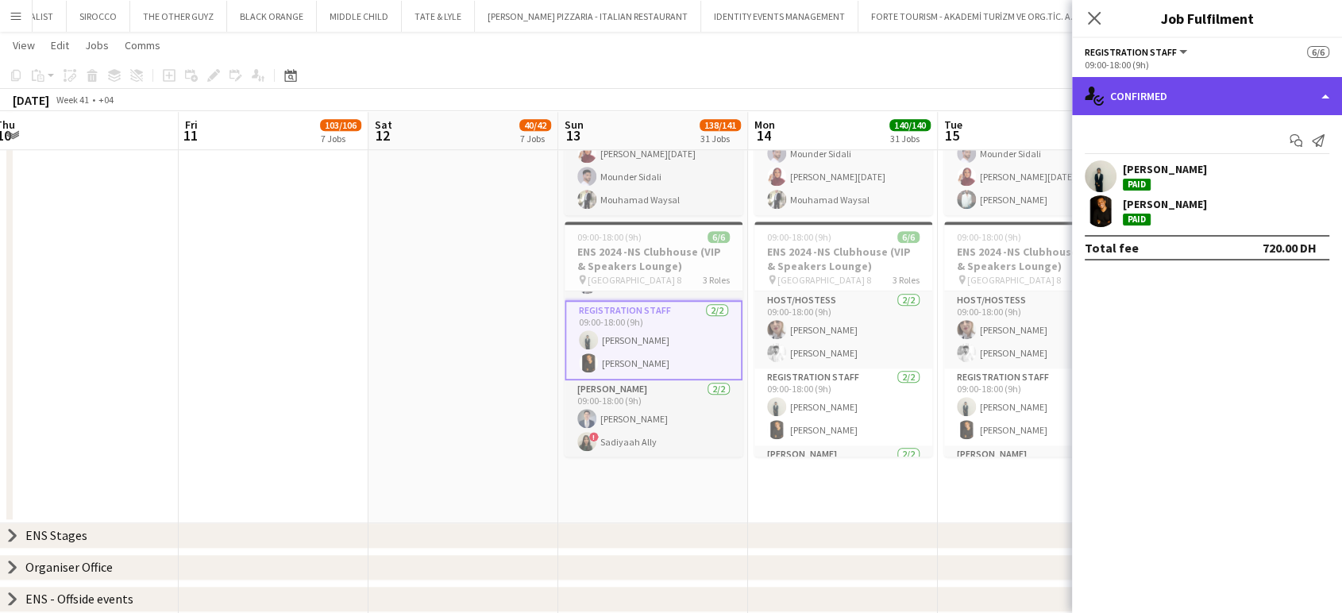
click at [1246, 104] on div "single-neutral-actions-check-2 Confirmed" at bounding box center [1207, 96] width 270 height 38
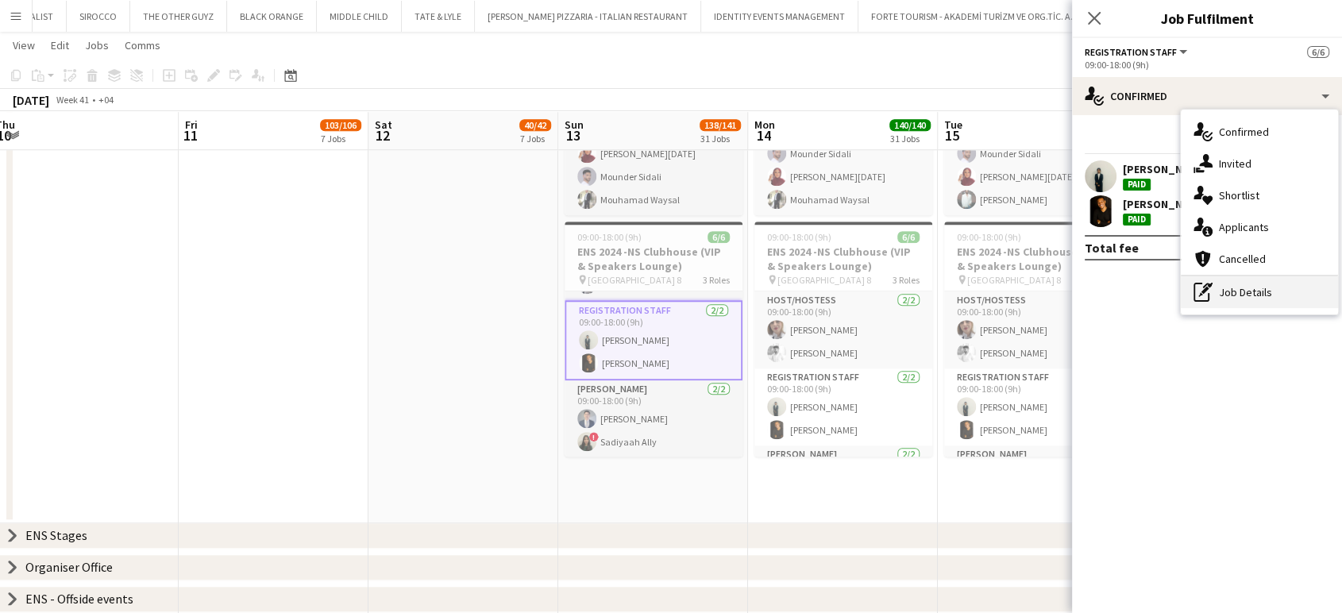
click at [1221, 291] on div "pen-write Job Details" at bounding box center [1258, 292] width 157 height 32
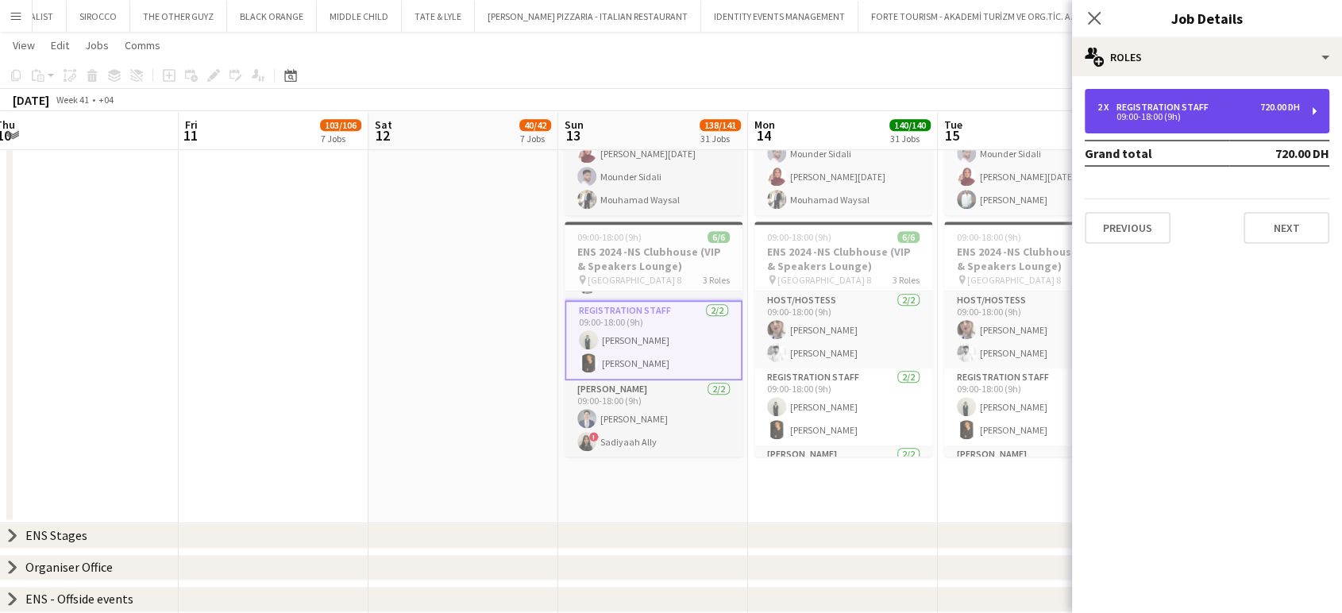
click at [1207, 114] on div "09:00-18:00 (9h)" at bounding box center [1198, 117] width 202 height 8
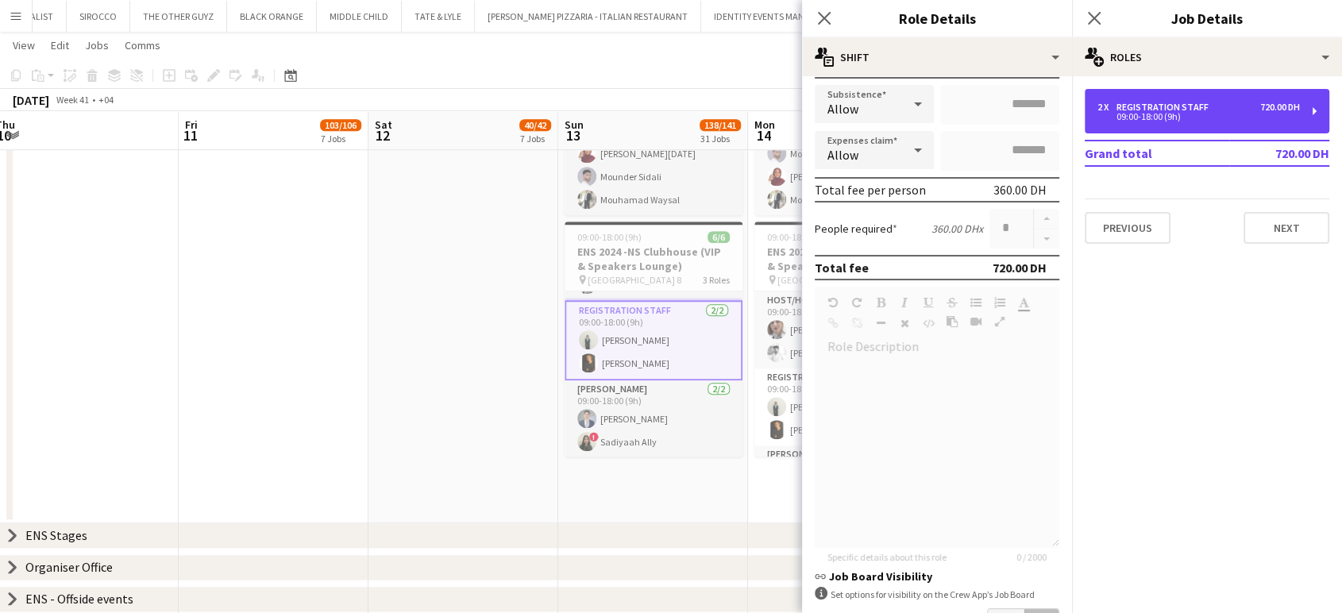
scroll to position [352, 0]
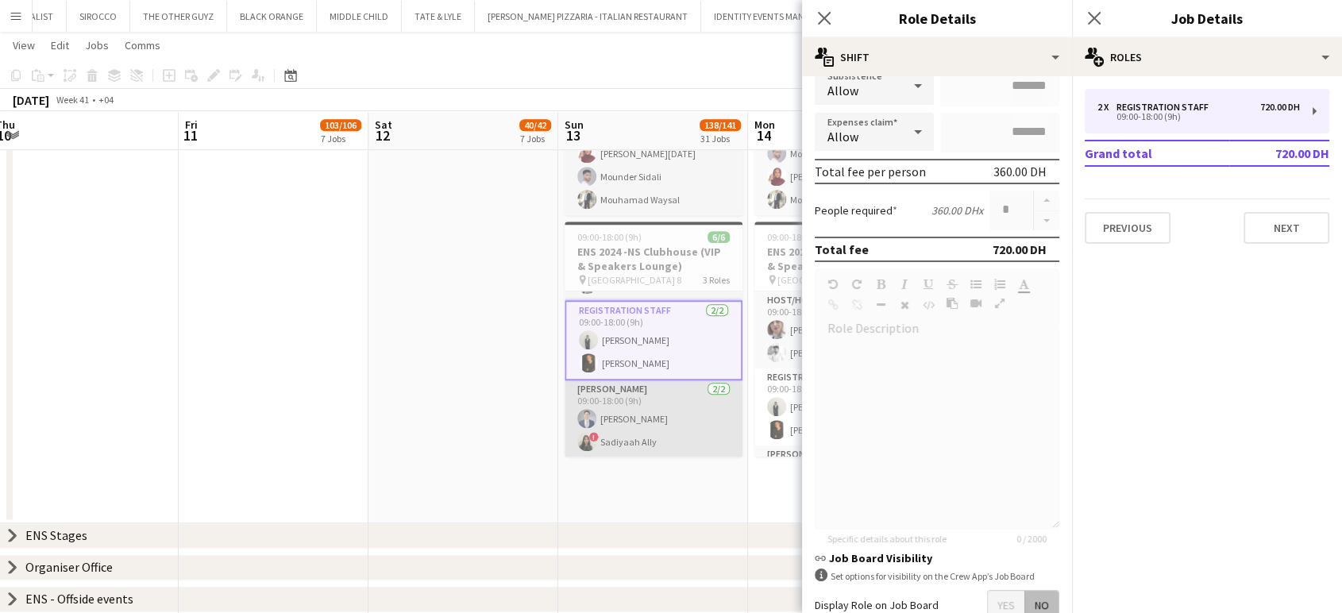
click at [593, 409] on app-user-avatar at bounding box center [586, 418] width 19 height 19
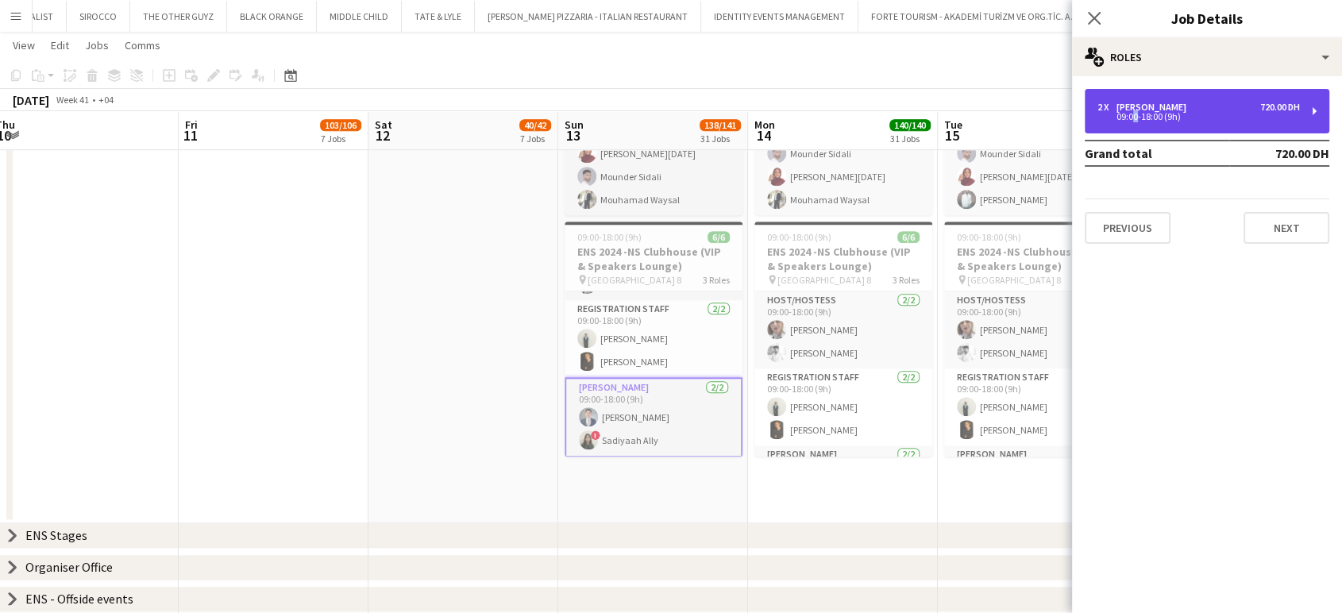
click at [1130, 115] on div "09:00-18:00 (9h)" at bounding box center [1198, 117] width 202 height 8
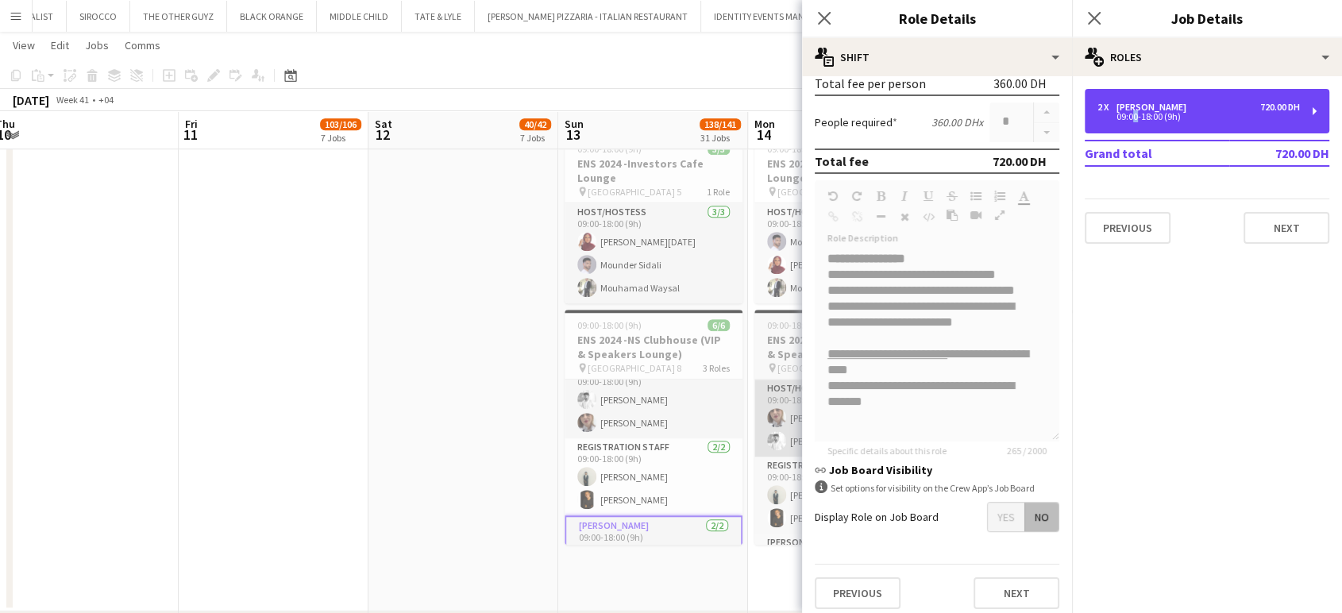
scroll to position [0, 0]
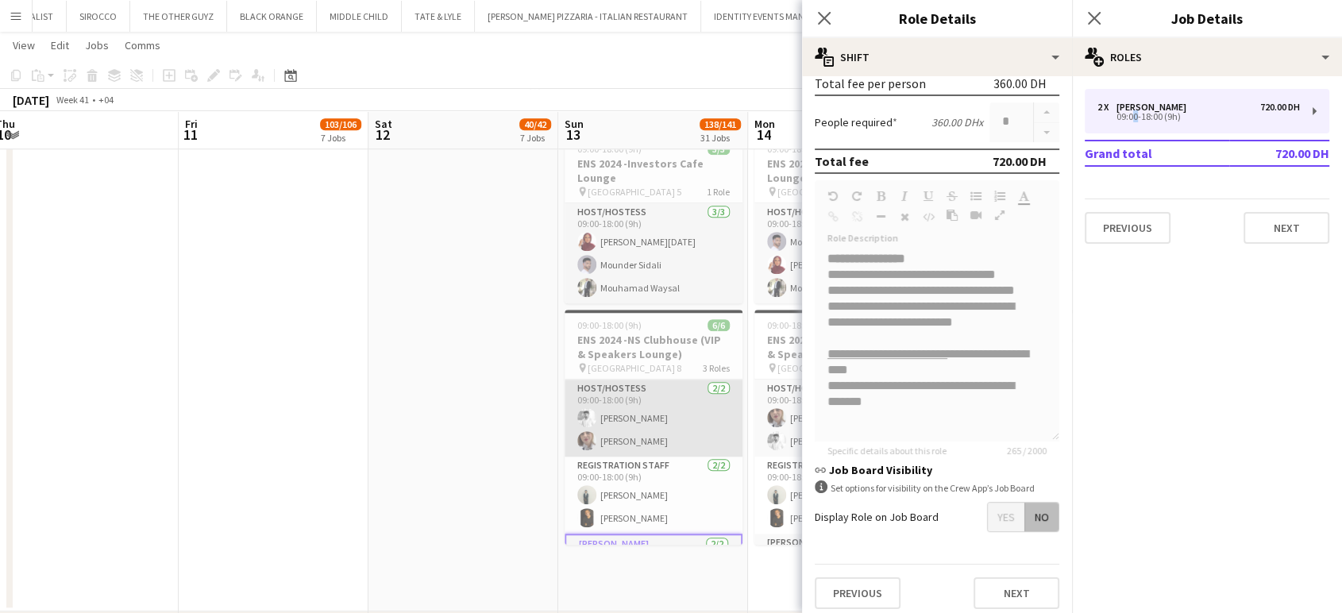
click at [654, 403] on app-card-role "Host/Hostess 2/2 09:00-18:00 (9h) Waleed Shehadeh Sahar Sahar ahmed" at bounding box center [653, 417] width 178 height 77
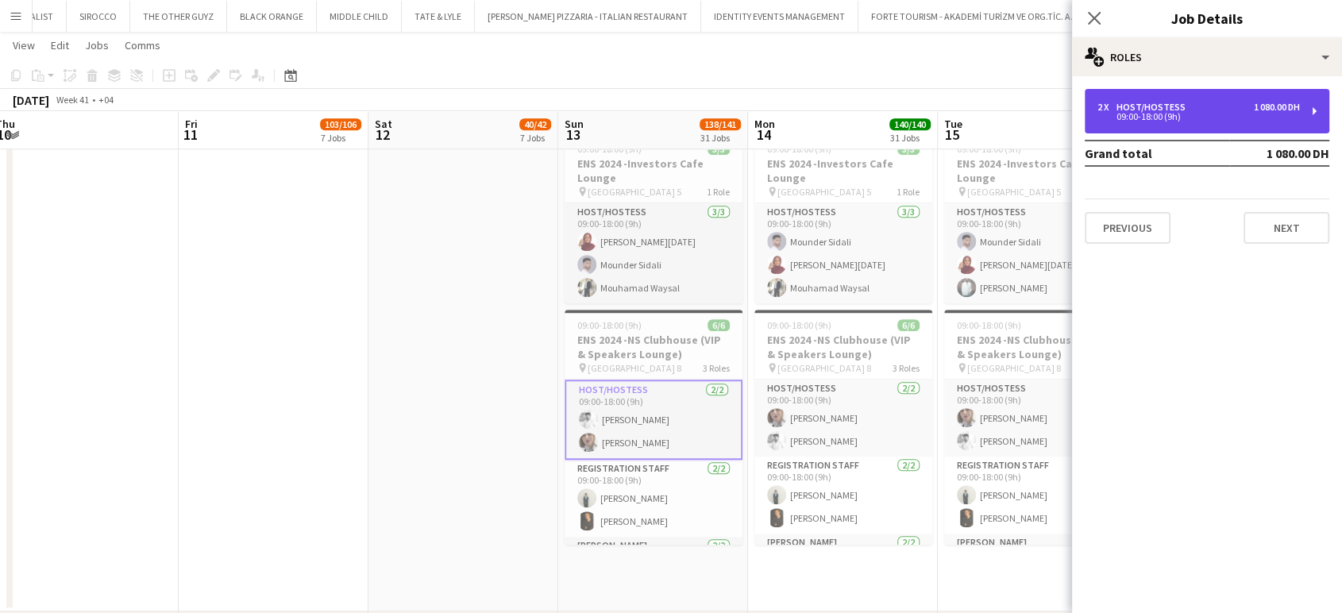
click at [1208, 98] on div "2 x Host/Hostess 1 080.00 DH 09:00-18:00 (9h)" at bounding box center [1206, 111] width 244 height 44
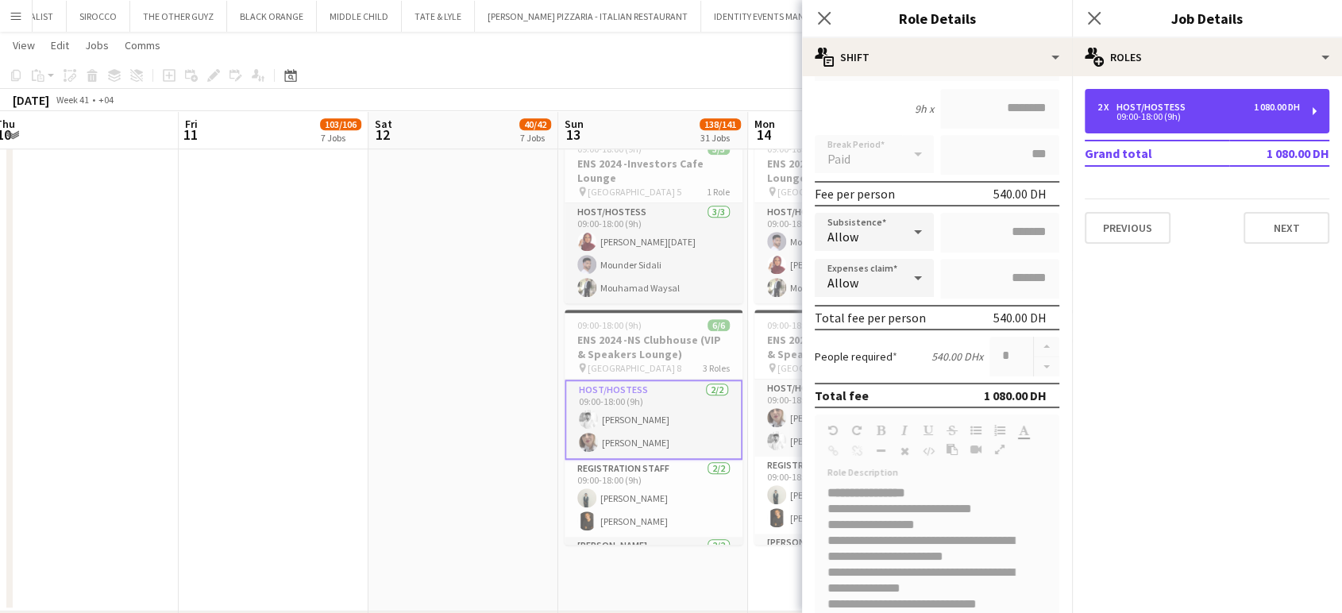
scroll to position [264, 0]
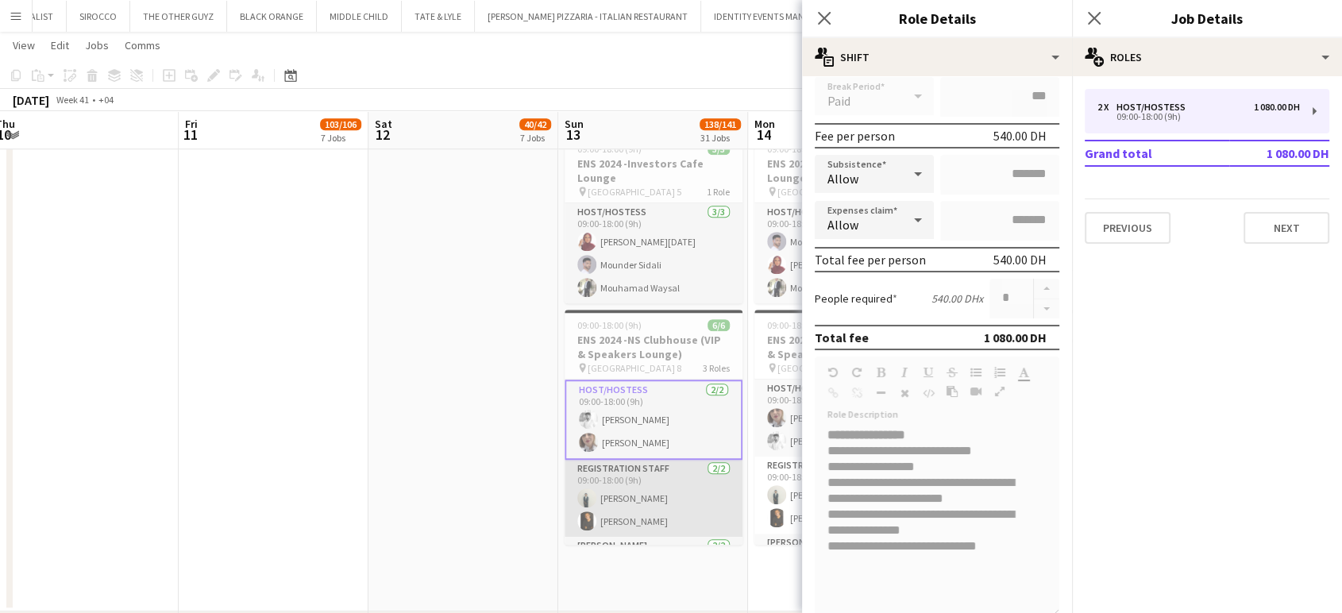
click at [633, 484] on app-card-role "Registration Staff 2/2 09:00-18:00 (9h) Shania Shamsudheen Ahmed Ibrahim" at bounding box center [653, 498] width 178 height 77
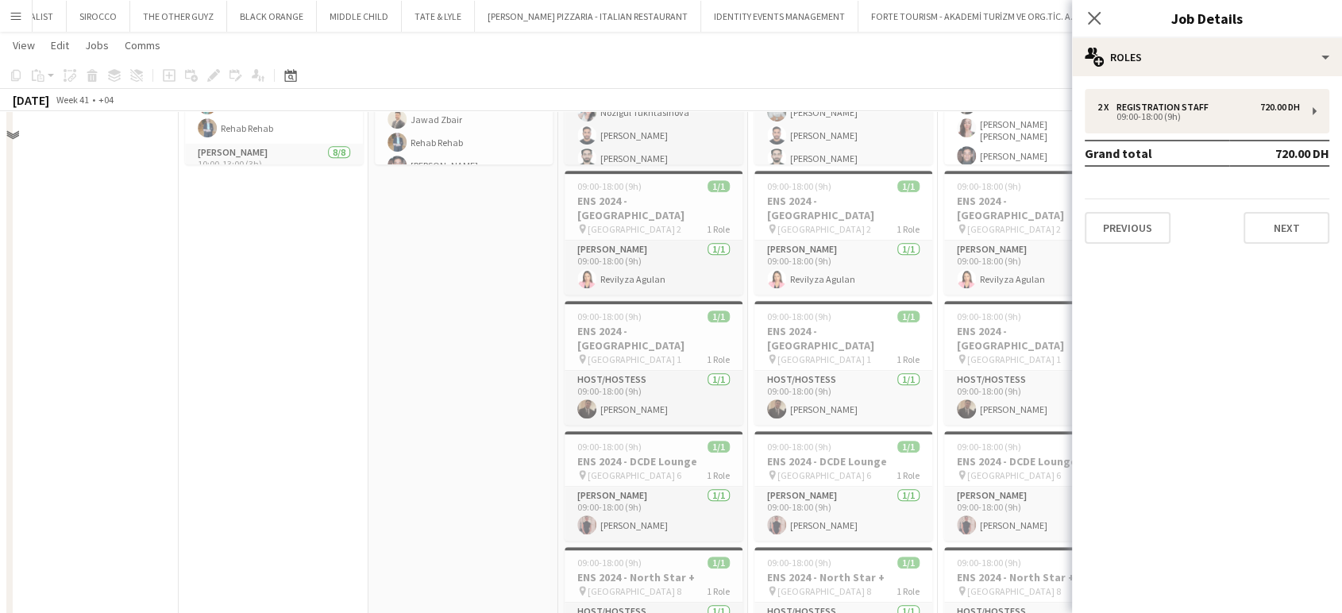
scroll to position [391, 0]
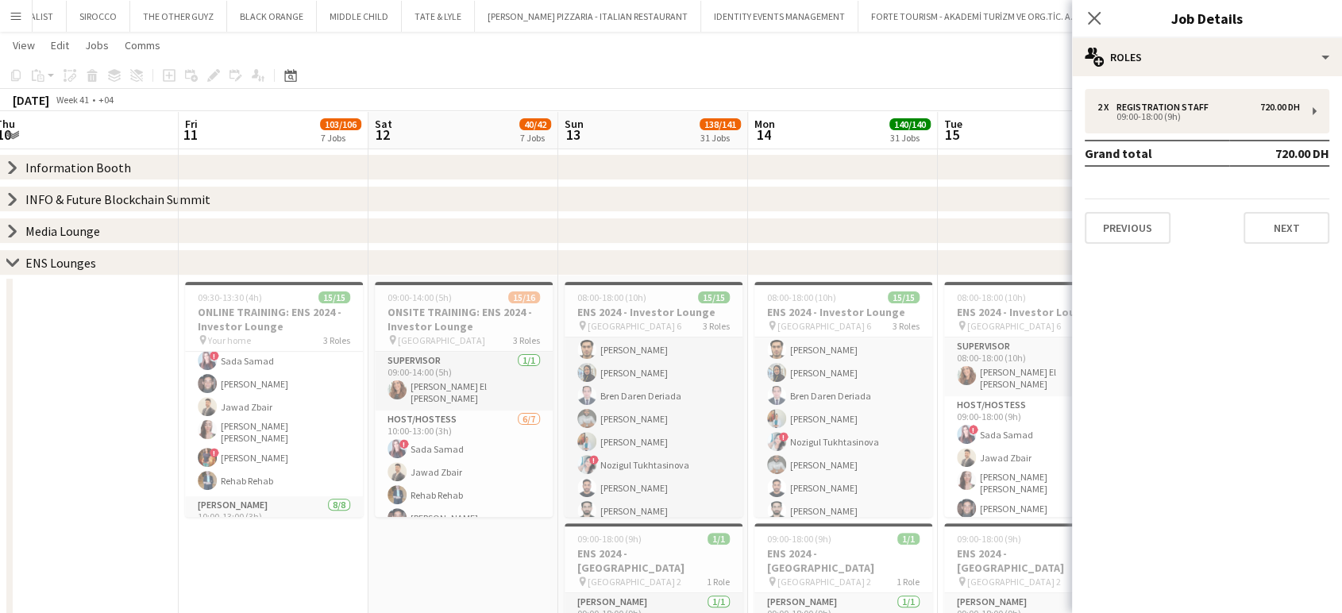
click at [14, 260] on icon "chevron-right" at bounding box center [12, 262] width 13 height 13
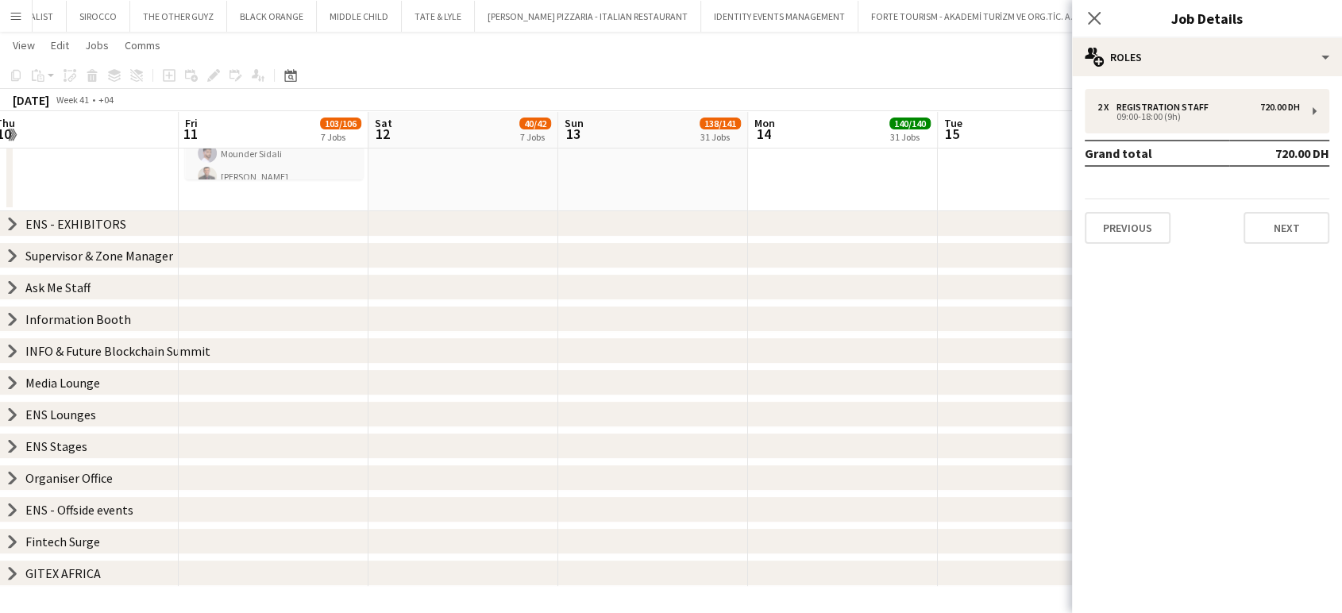
scroll to position [239, 0]
click at [15, 445] on icon at bounding box center [13, 447] width 6 height 12
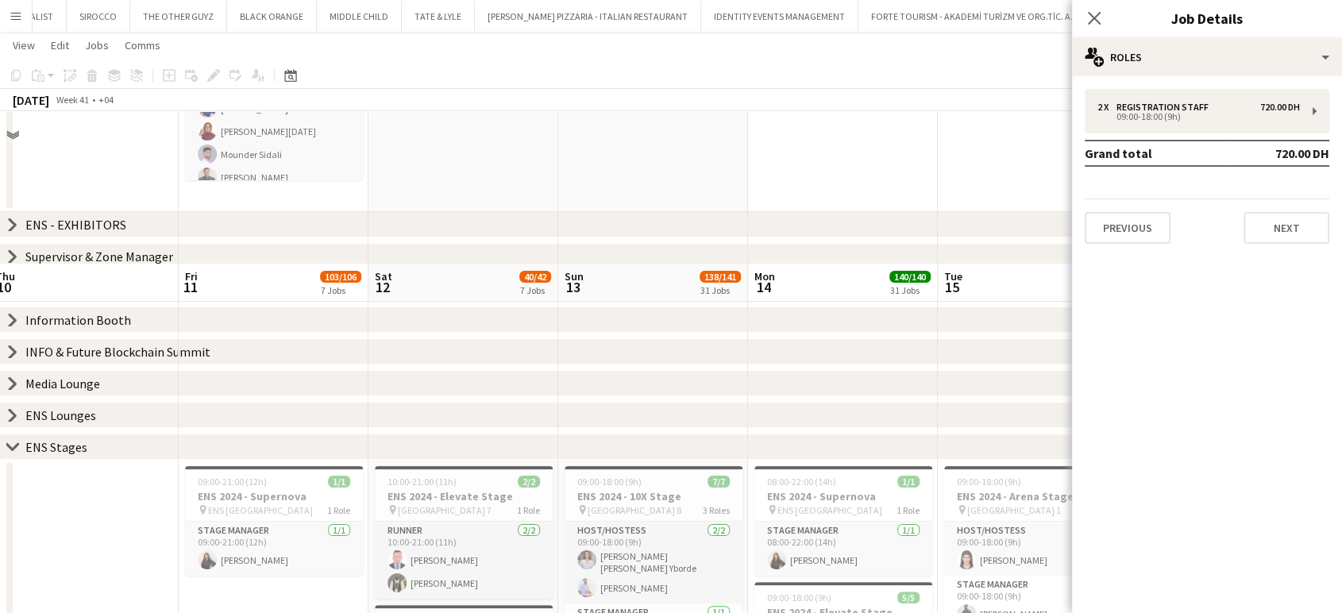
scroll to position [391, 0]
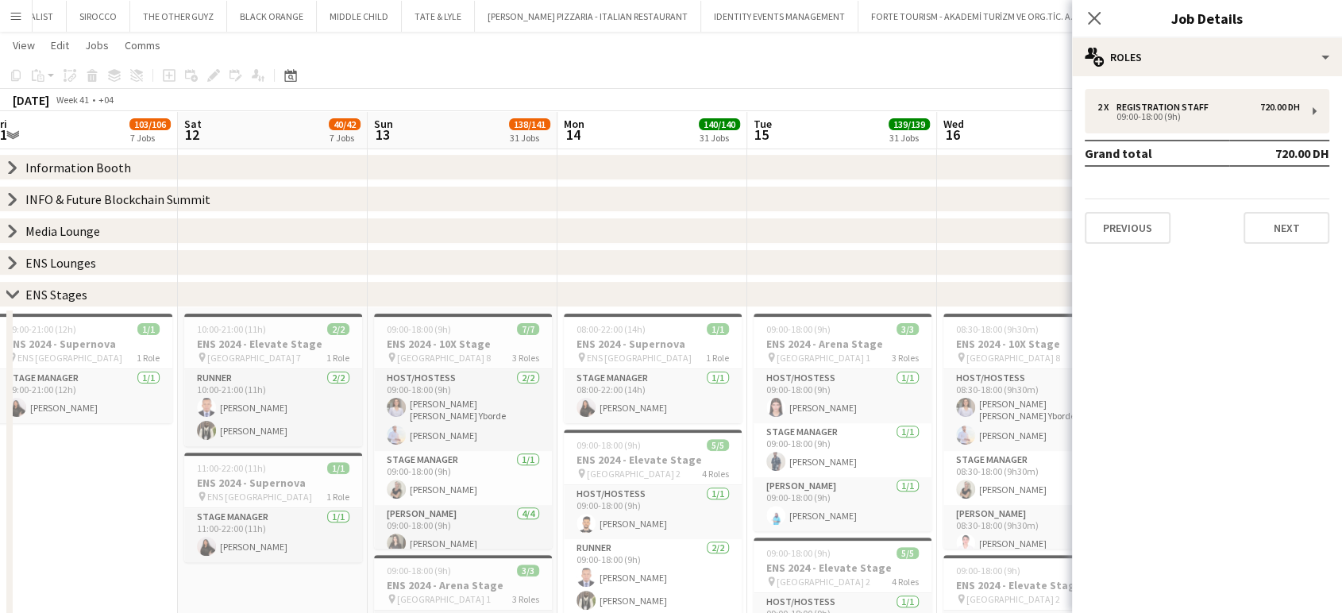
drag, startPoint x: 665, startPoint y: 519, endPoint x: 462, endPoint y: 483, distance: 206.5
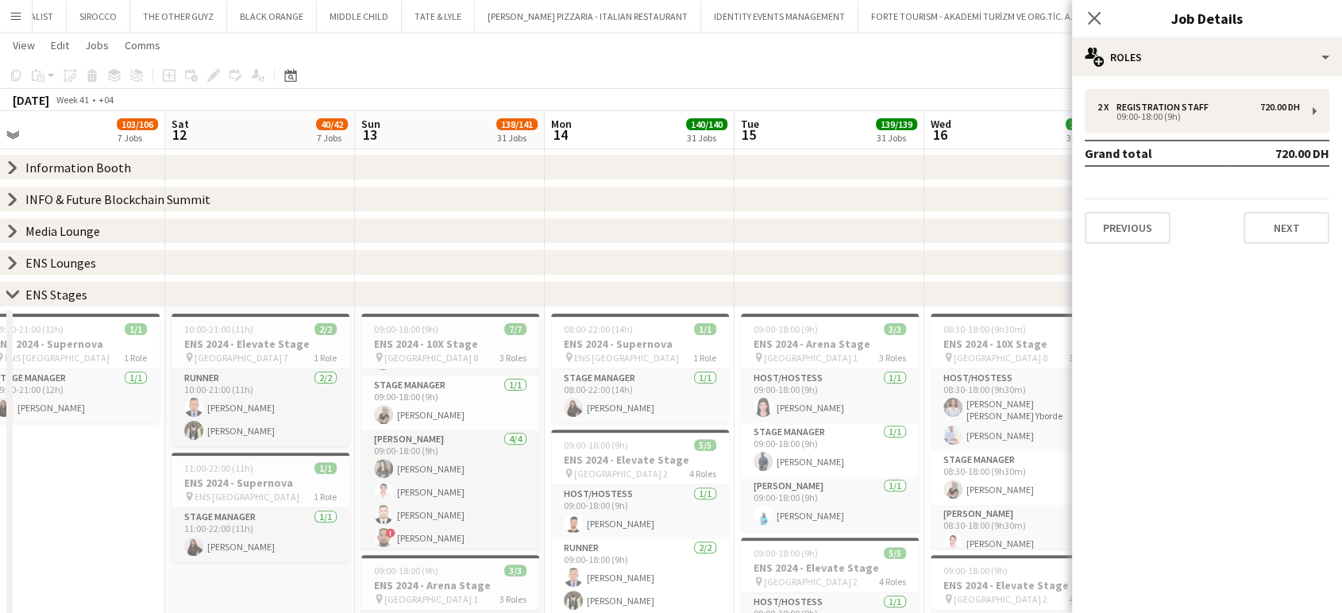
click at [10, 299] on icon "chevron-right" at bounding box center [12, 294] width 13 height 13
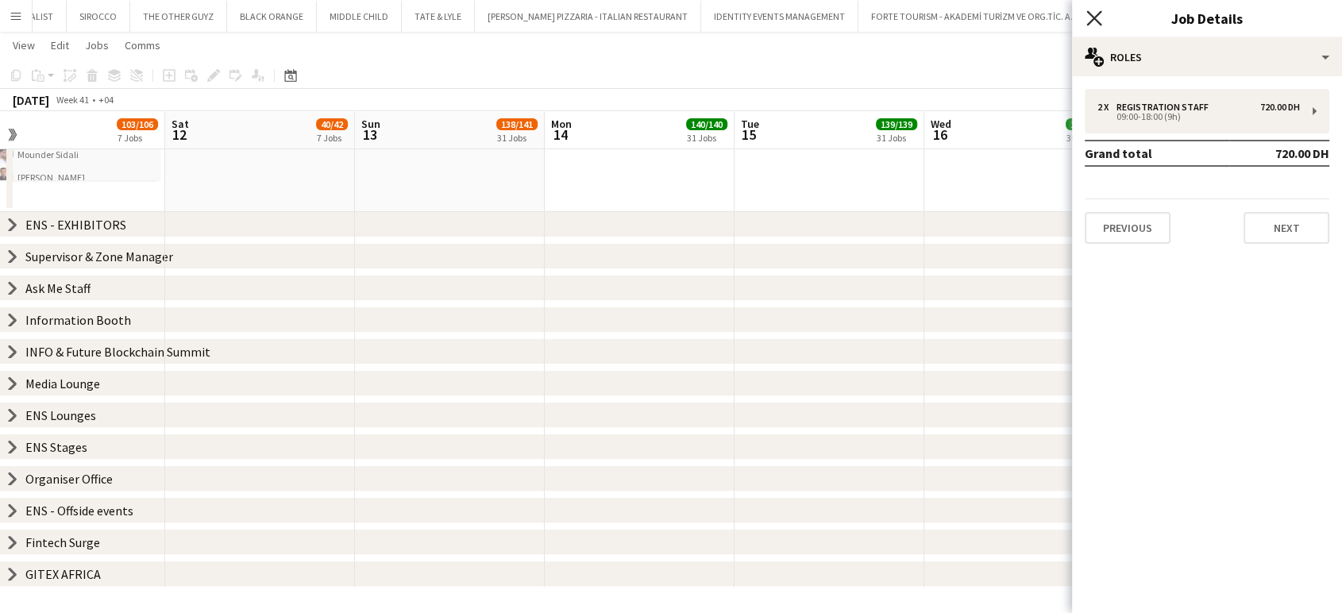
click at [1096, 18] on icon "Close pop-in" at bounding box center [1093, 17] width 15 height 15
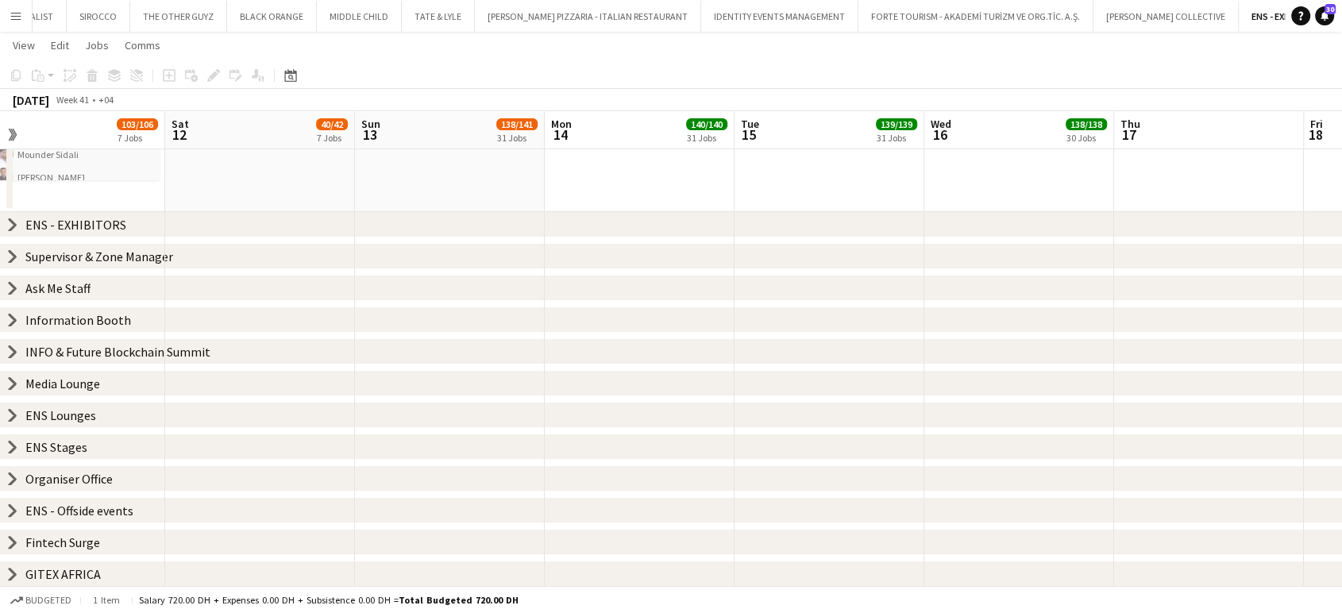
click at [10, 322] on icon "chevron-right" at bounding box center [12, 320] width 13 height 13
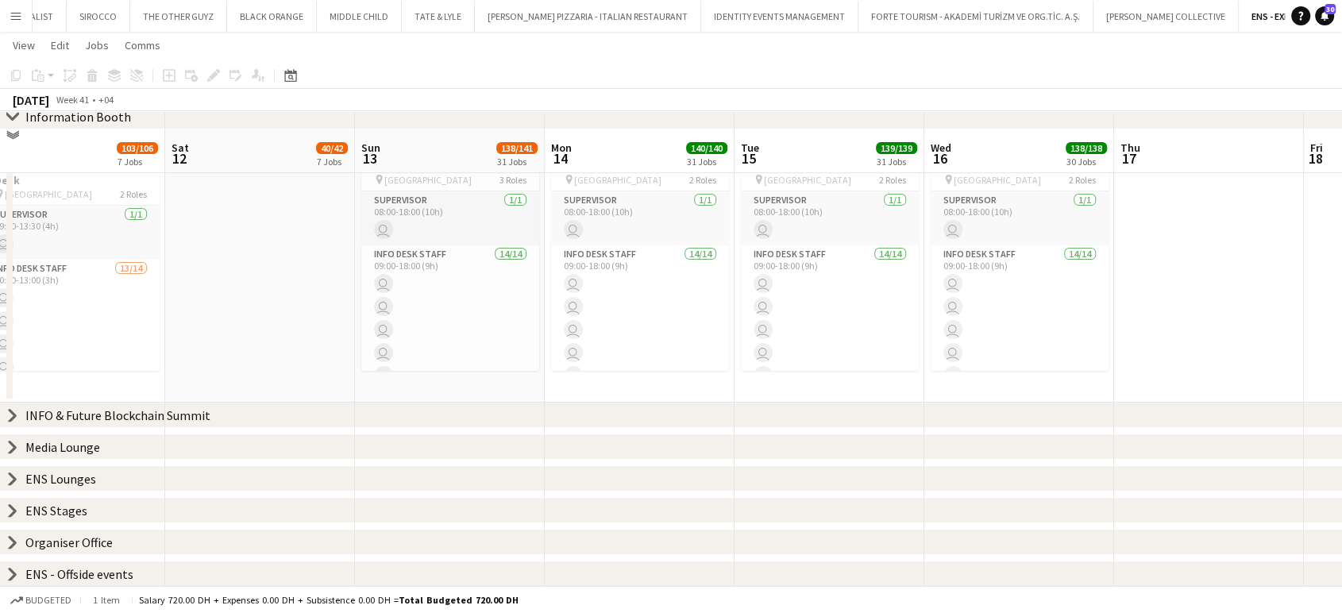
scroll to position [479, 0]
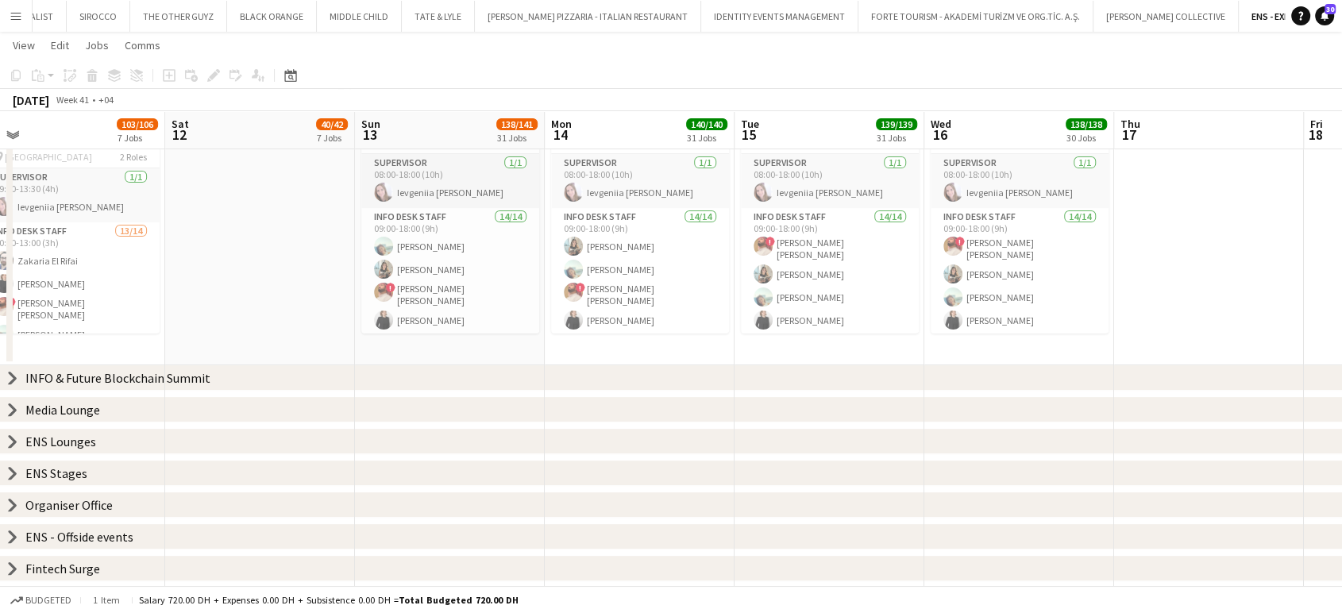
click at [8, 375] on icon "chevron-right" at bounding box center [12, 377] width 13 height 13
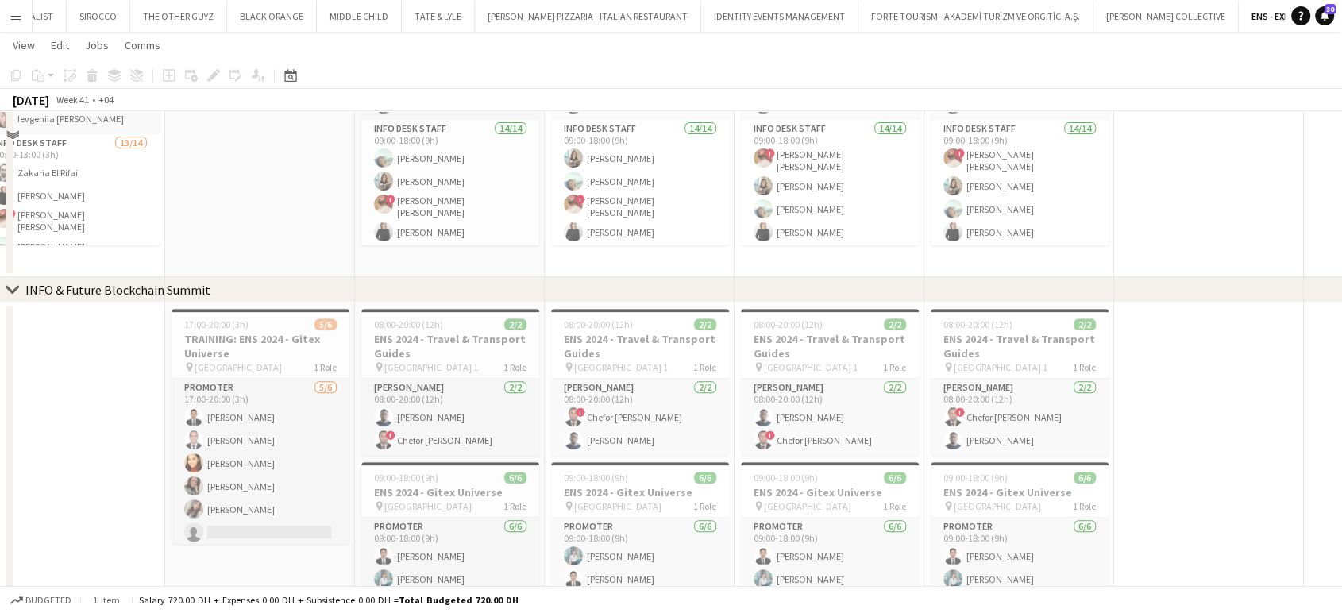
scroll to position [215, 0]
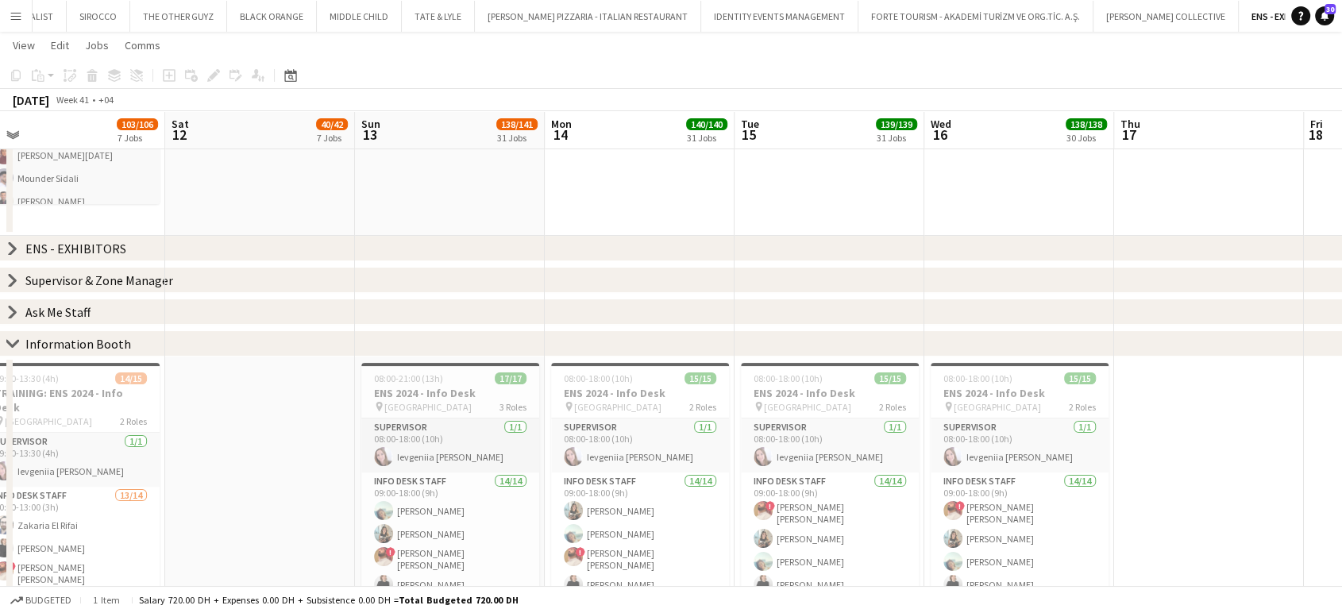
click at [6, 309] on icon "chevron-right" at bounding box center [12, 312] width 13 height 13
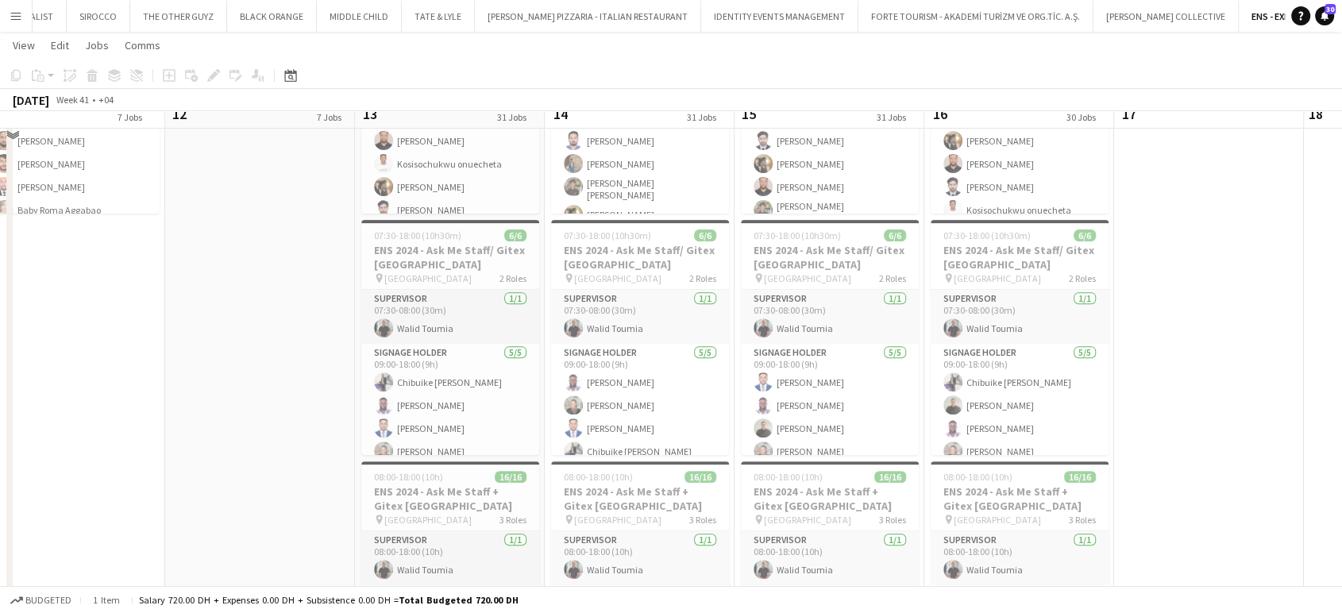
scroll to position [303, 0]
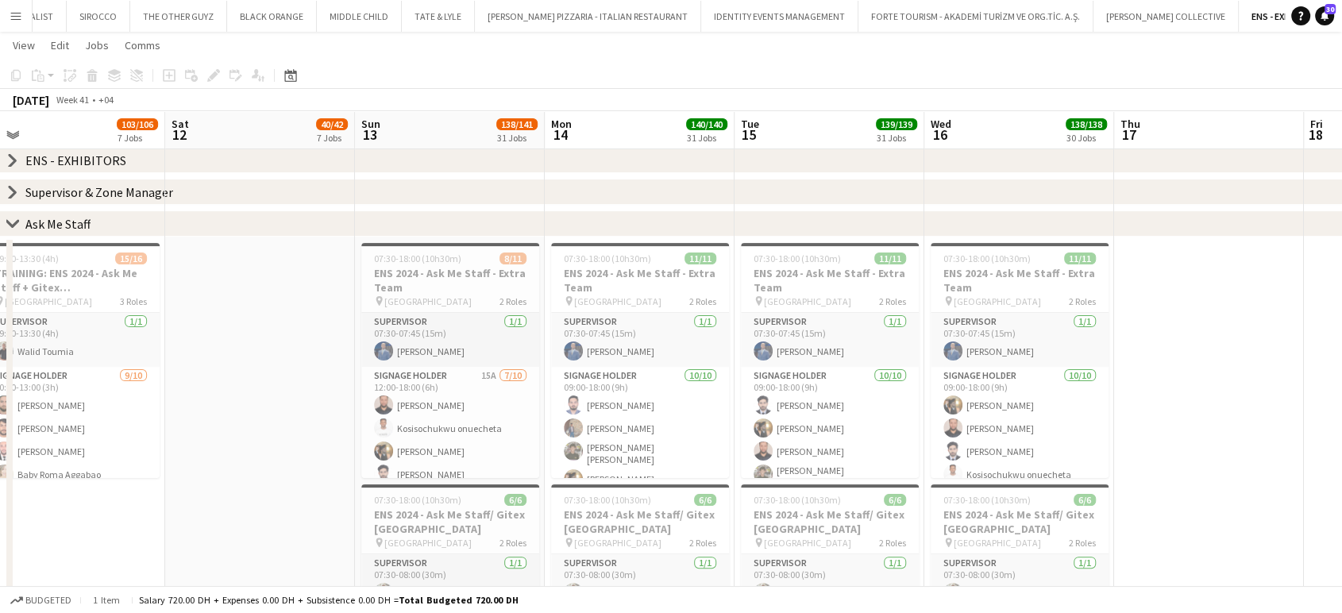
click at [14, 221] on icon "chevron-right" at bounding box center [12, 224] width 13 height 13
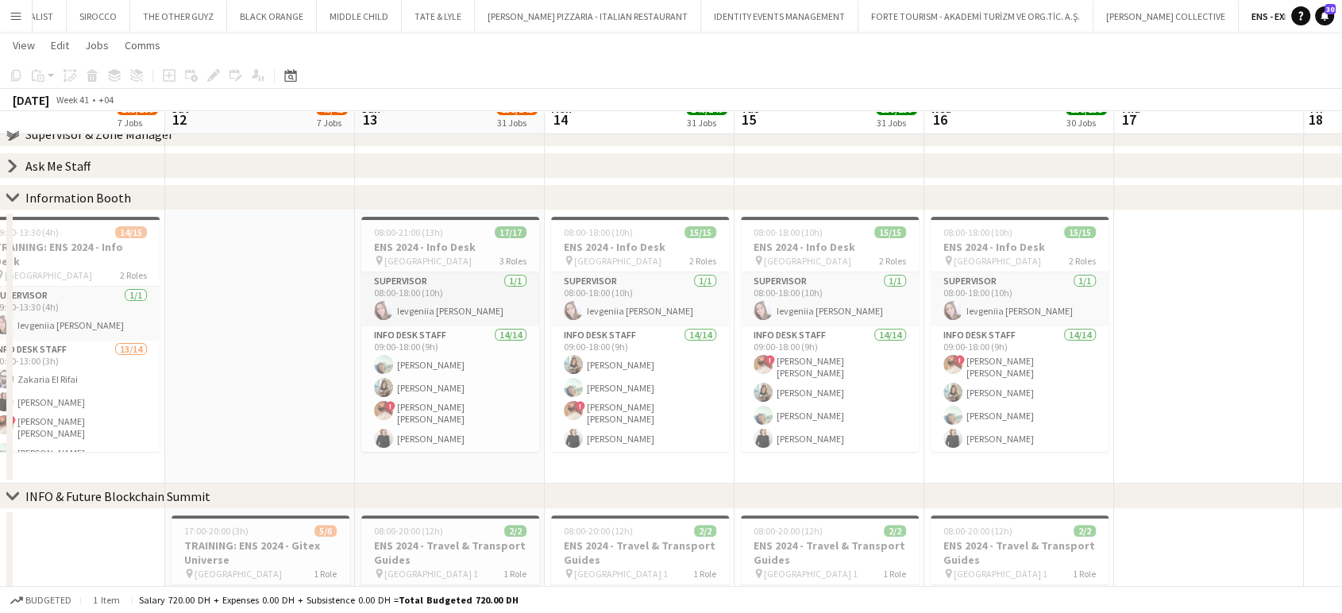
scroll to position [391, 0]
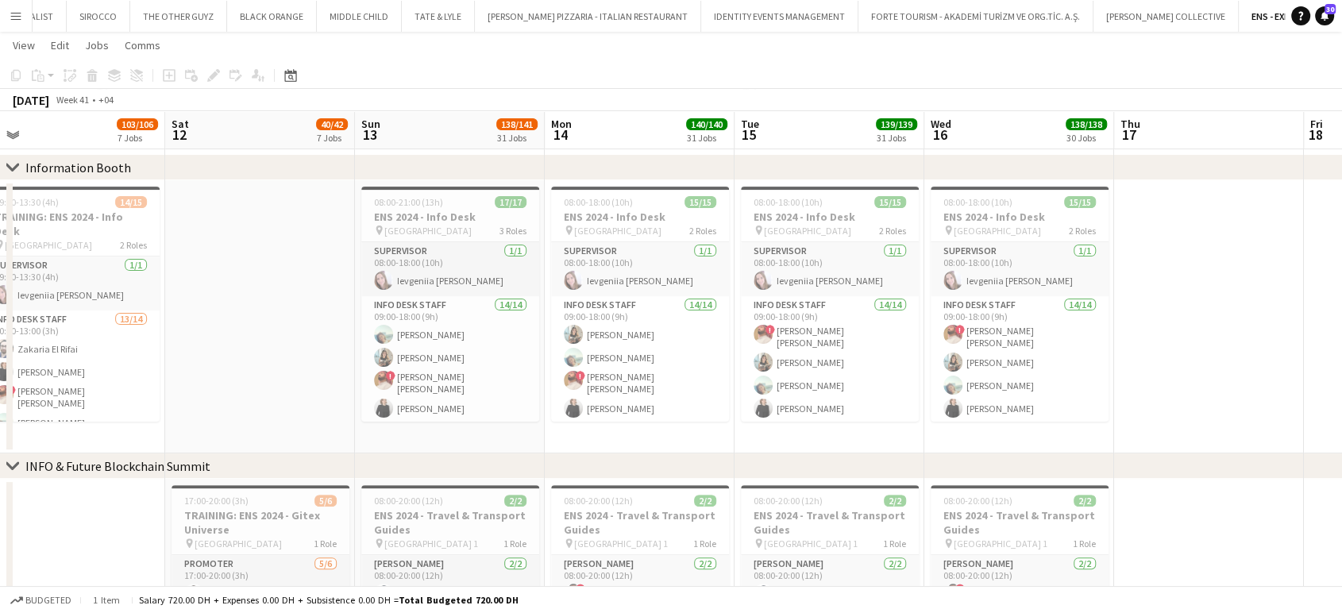
click at [10, 166] on icon at bounding box center [12, 167] width 12 height 6
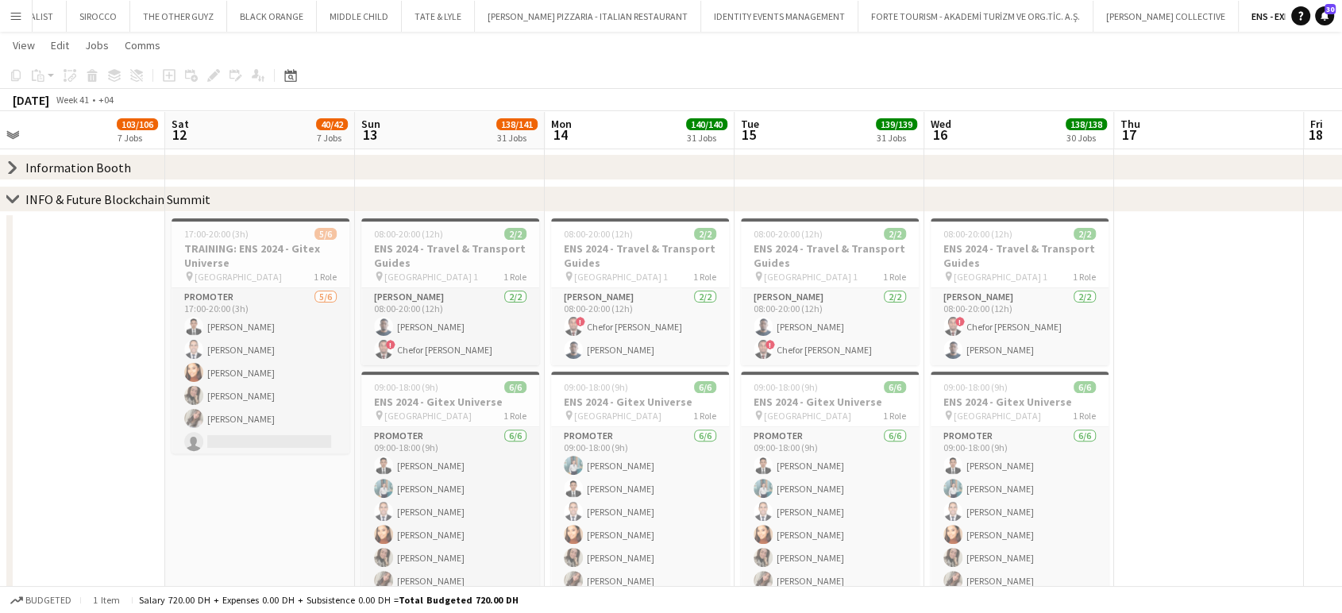
click at [11, 198] on icon "chevron-right" at bounding box center [12, 199] width 13 height 13
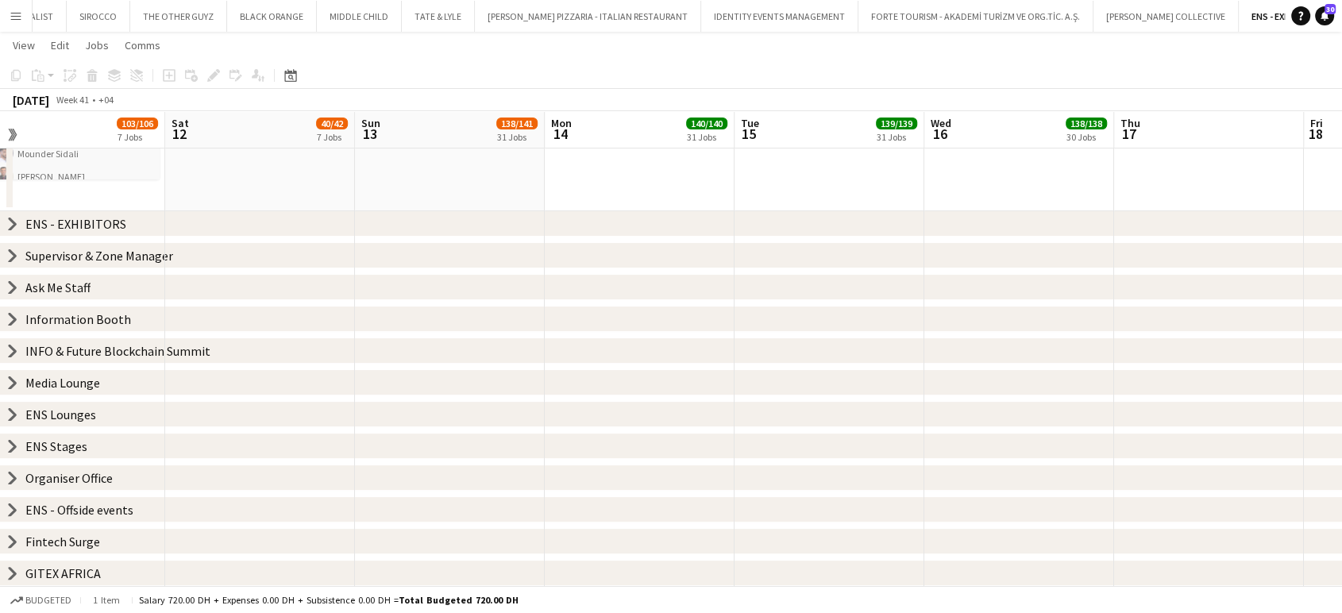
scroll to position [239, 0]
click at [8, 475] on icon "chevron-right" at bounding box center [12, 478] width 13 height 13
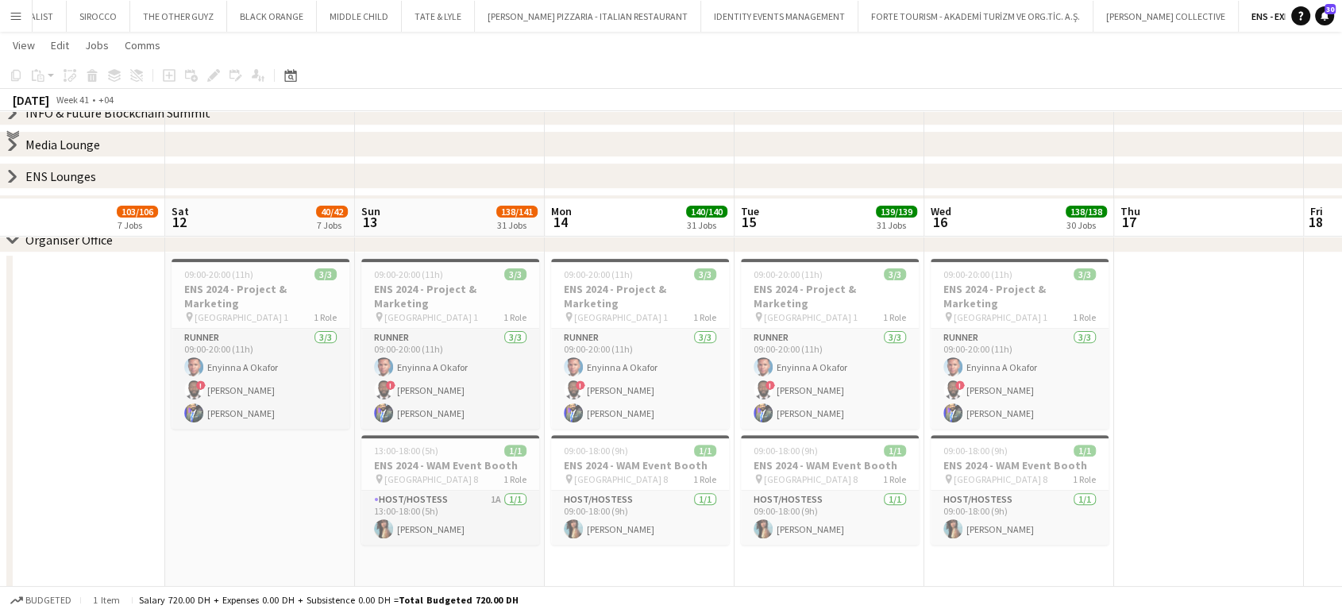
scroll to position [573, 0]
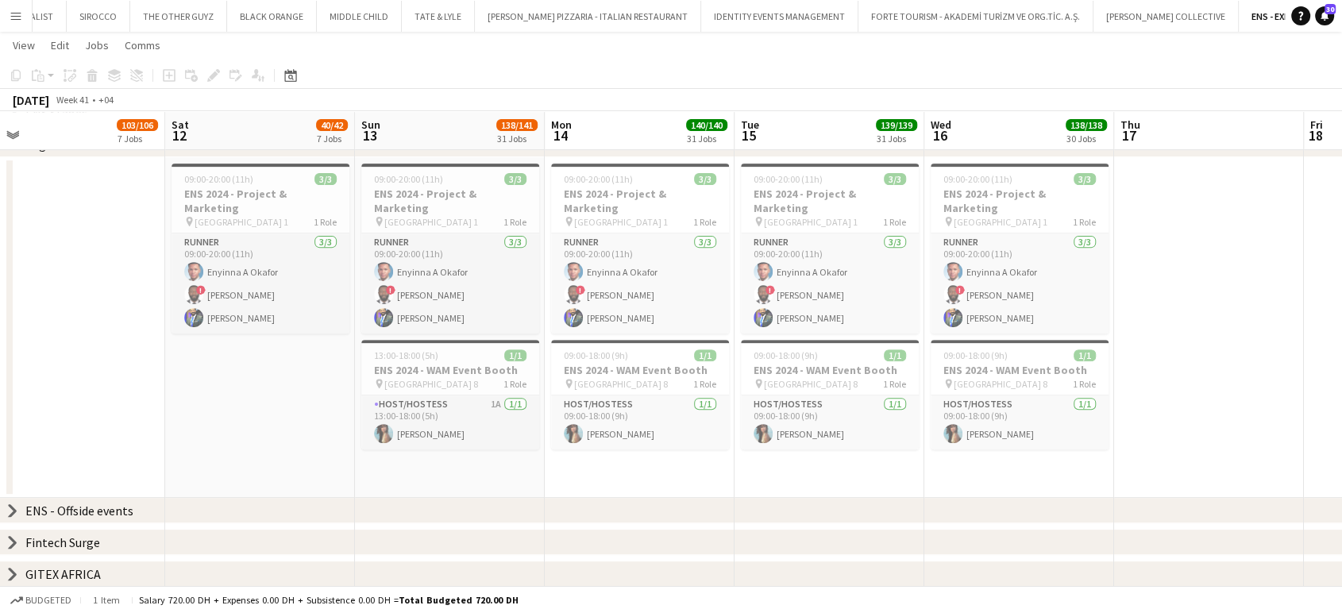
click at [6, 514] on icon "chevron-right" at bounding box center [12, 510] width 13 height 13
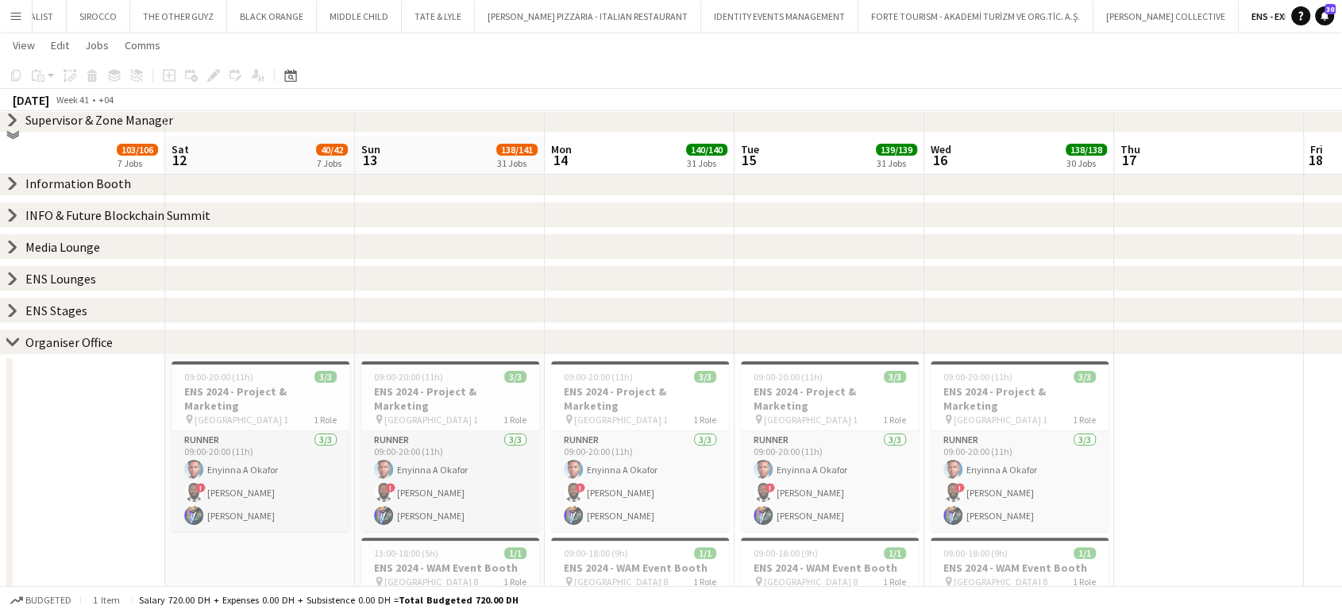
scroll to position [400, 0]
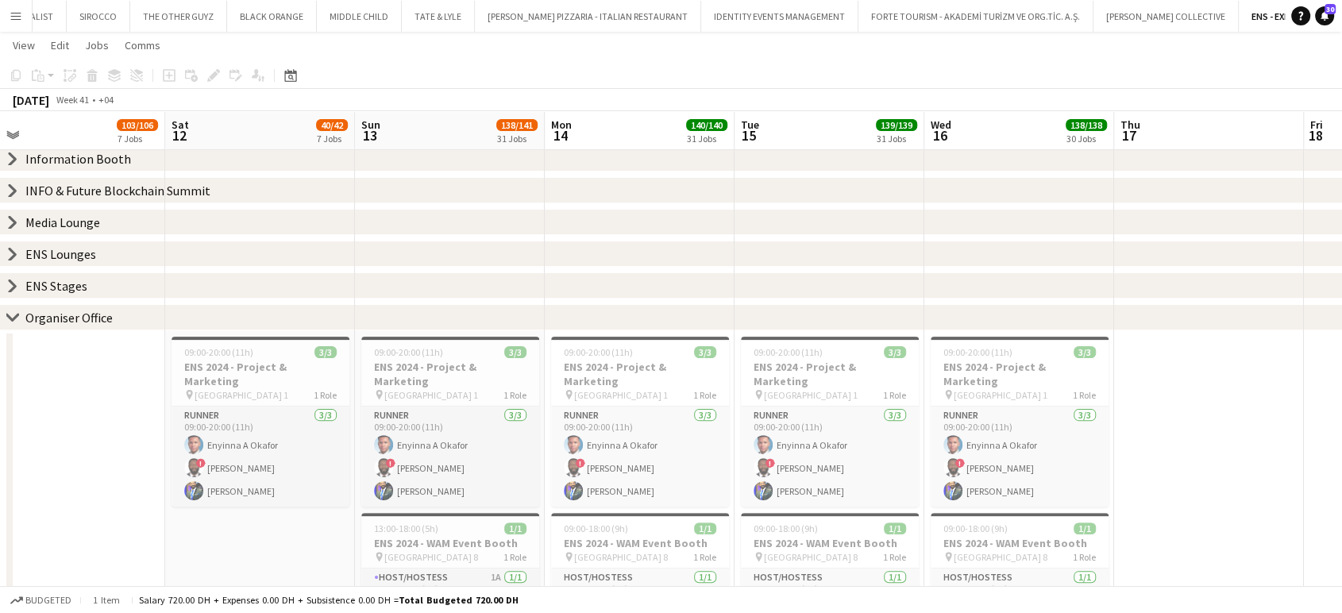
click at [13, 313] on icon "chevron-right" at bounding box center [12, 317] width 13 height 13
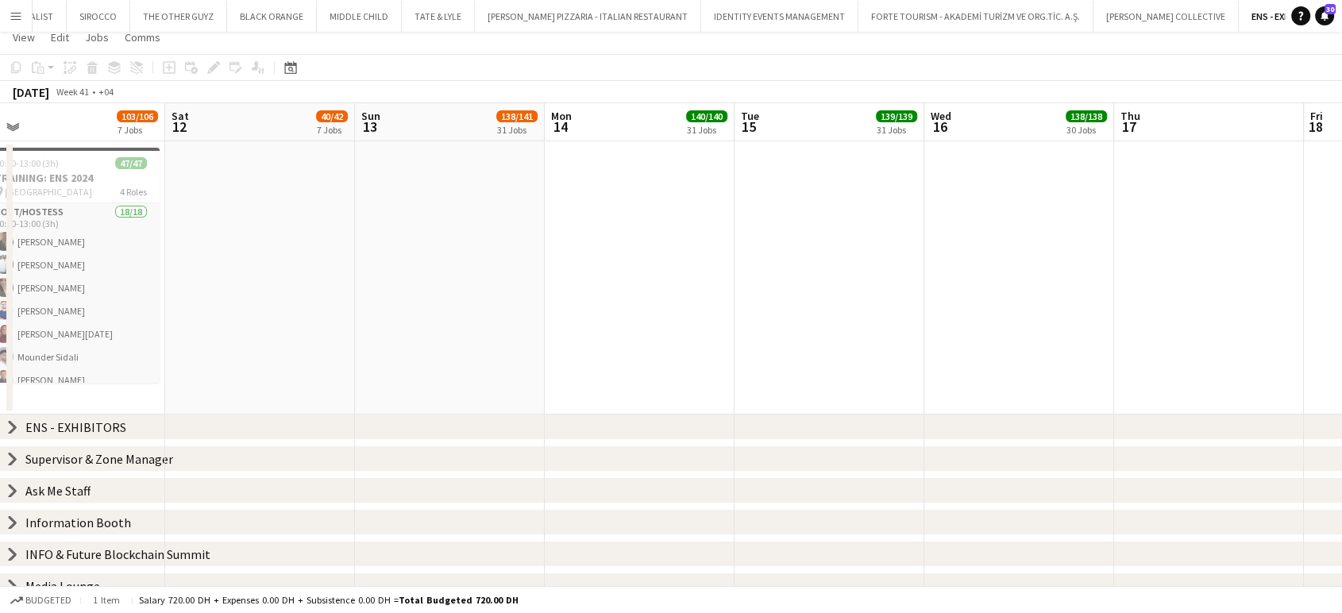
scroll to position [0, 0]
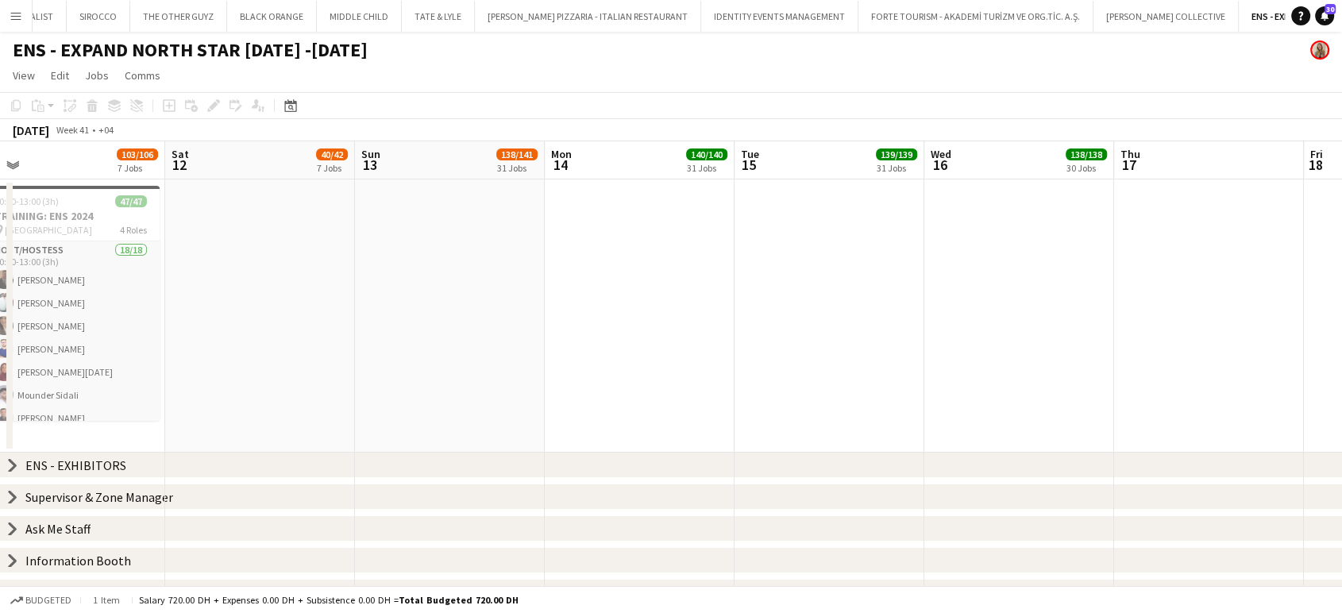
click at [10, 464] on icon "chevron-right" at bounding box center [12, 465] width 13 height 13
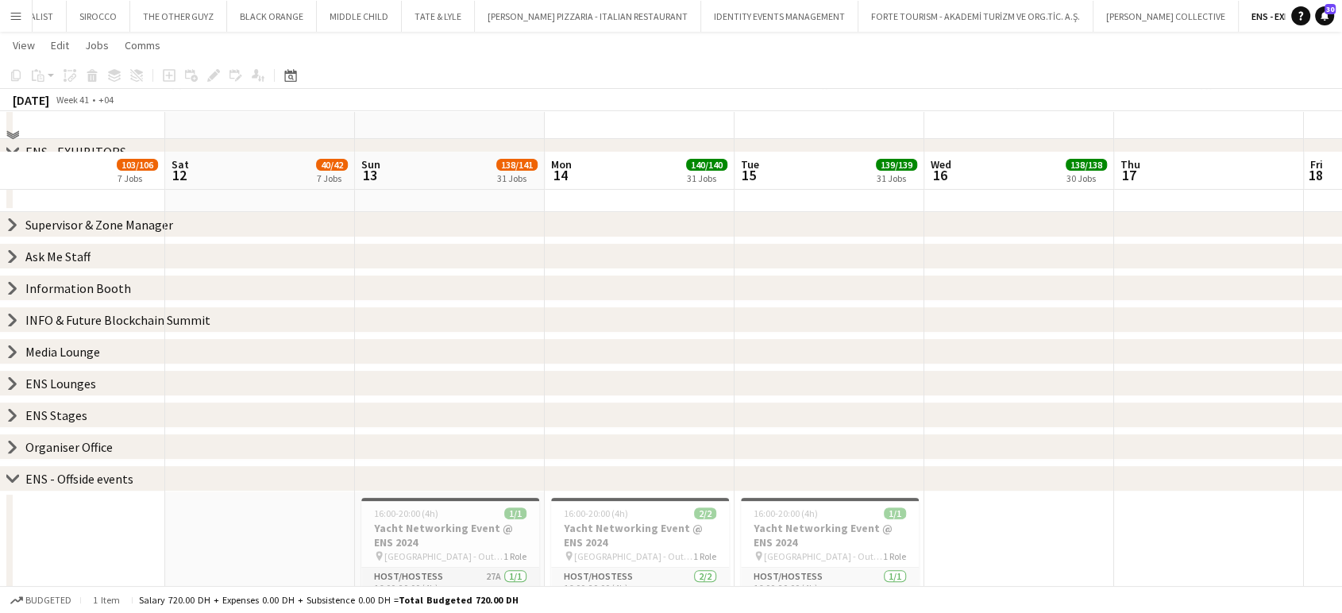
scroll to position [352, 0]
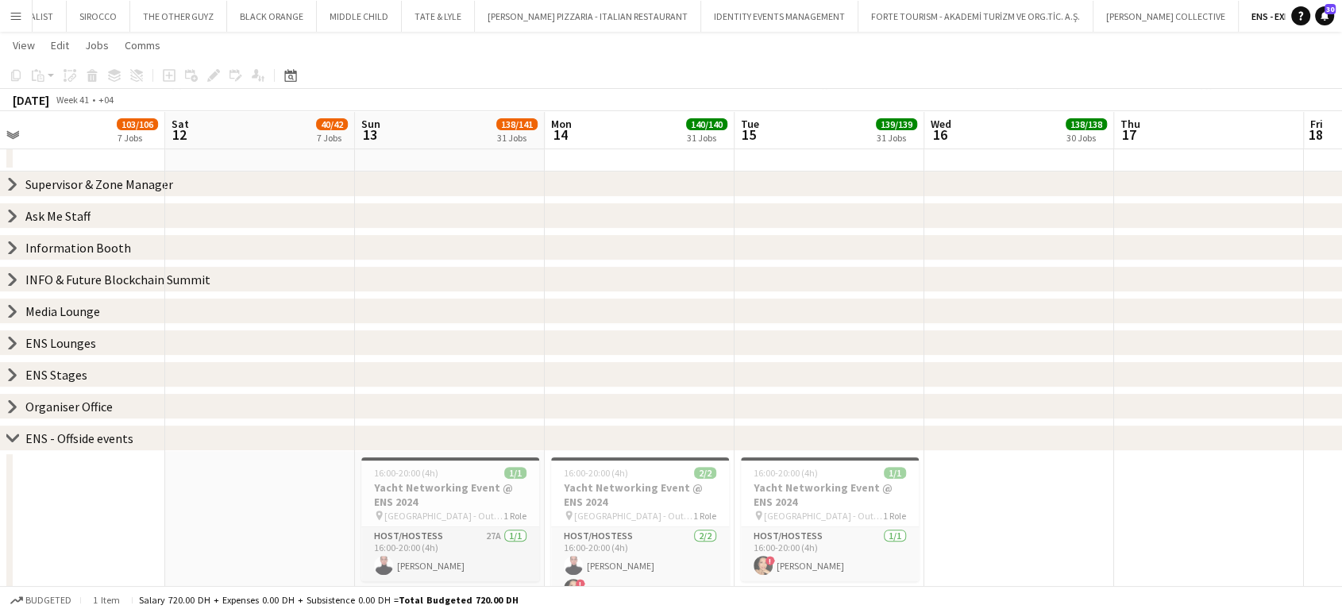
click at [13, 181] on icon at bounding box center [13, 184] width 6 height 12
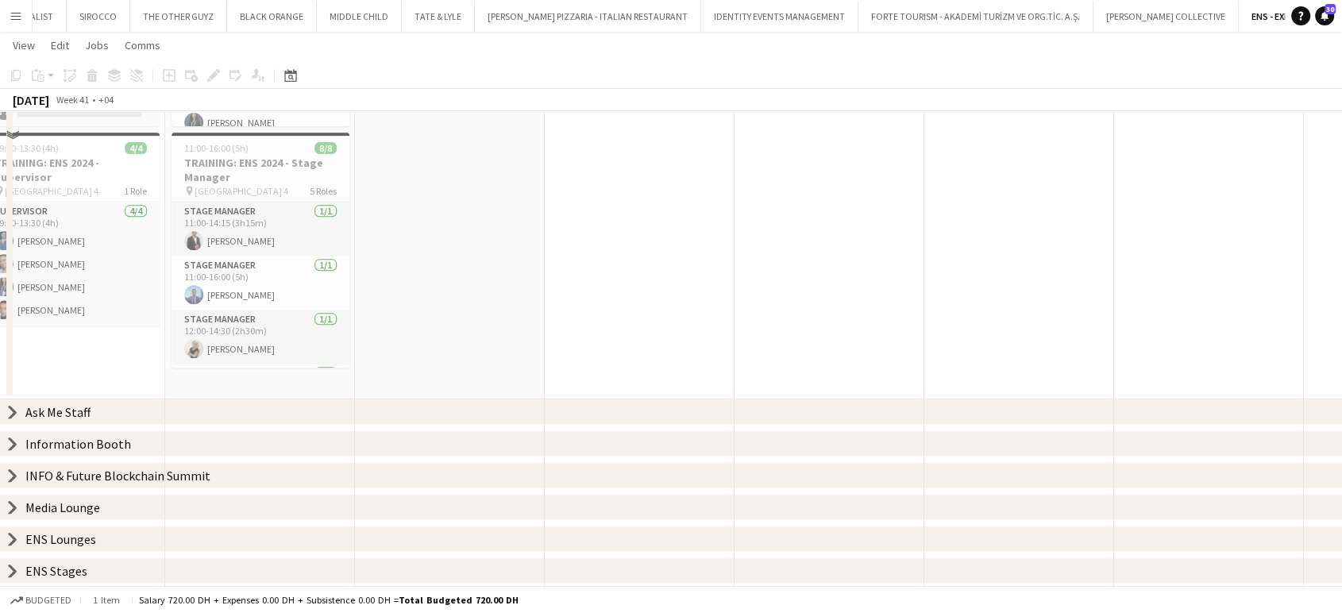
scroll to position [794, 0]
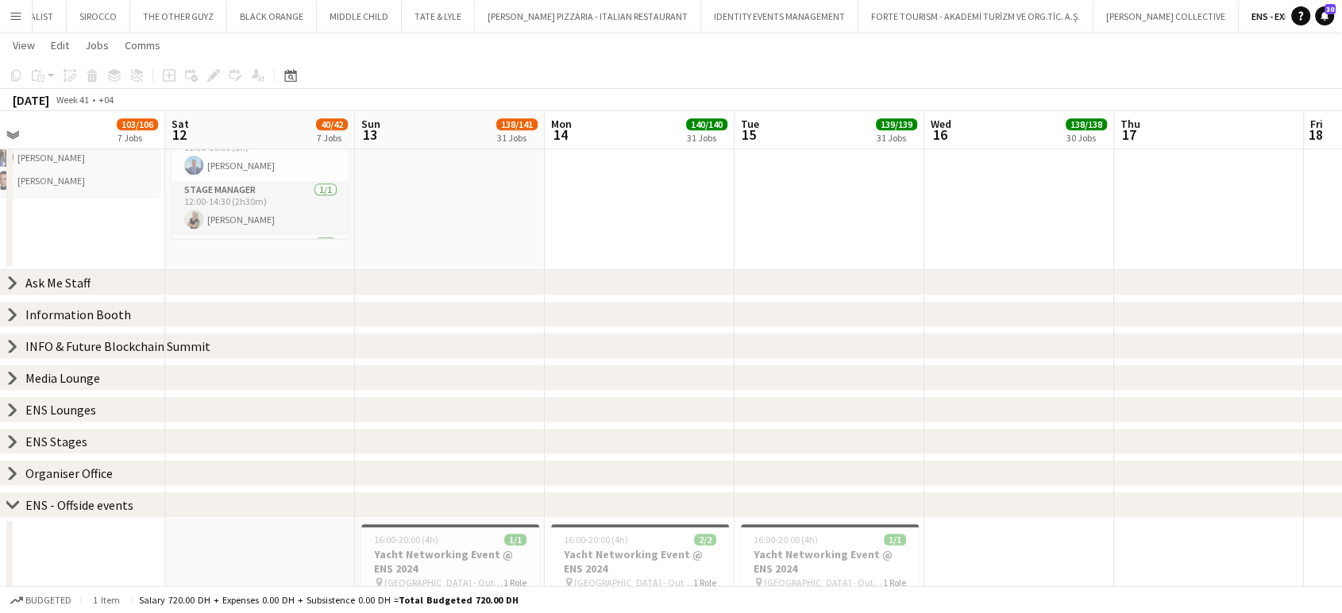
click at [10, 282] on icon "chevron-right" at bounding box center [12, 282] width 13 height 13
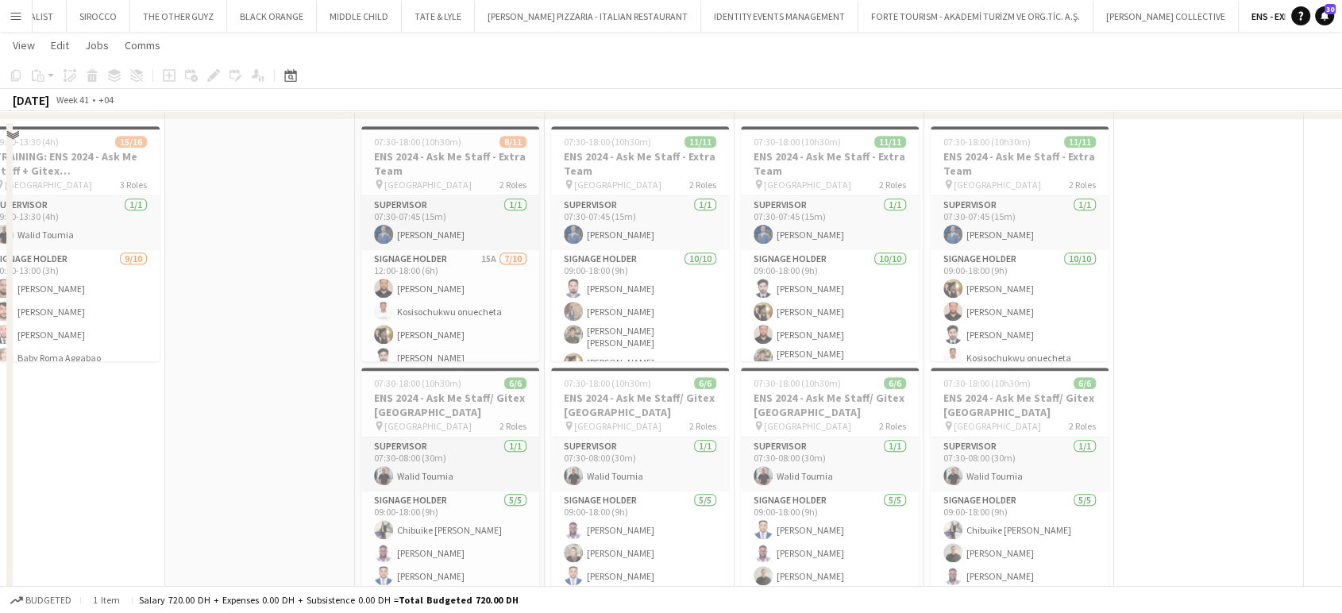
scroll to position [1058, 0]
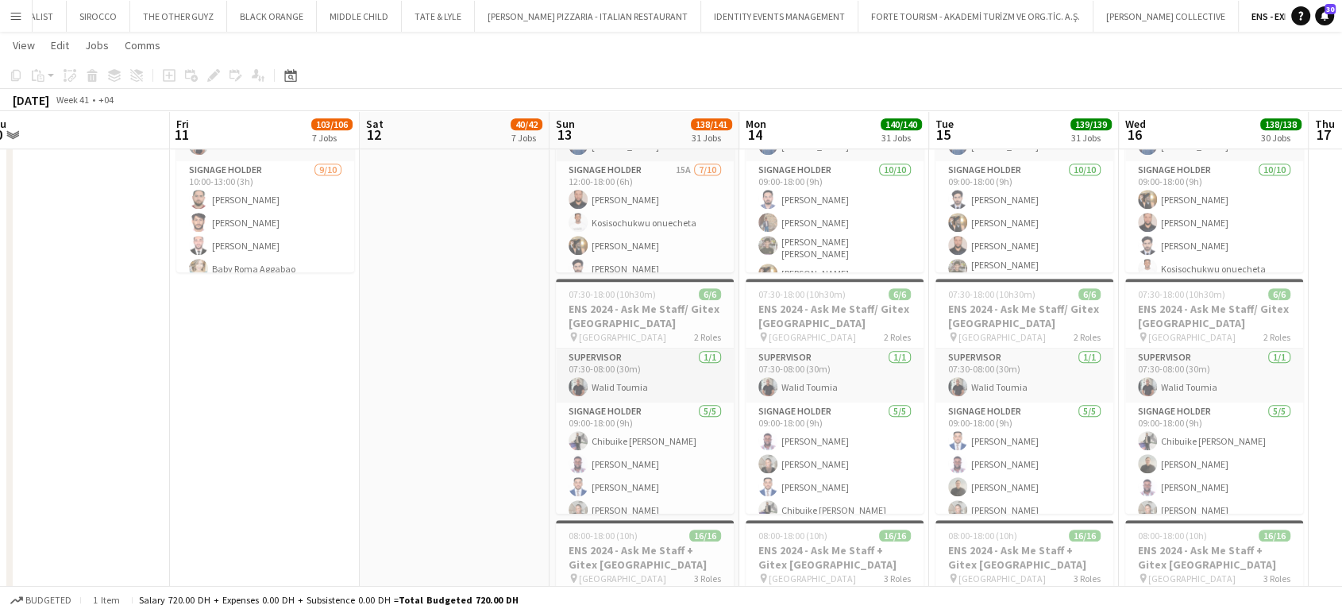
drag, startPoint x: 152, startPoint y: 350, endPoint x: 498, endPoint y: 370, distance: 346.7
click at [491, 371] on app-calendar-viewport "Tue 8 Wed 9 1/1 1 Job Thu 10 Fri 11 103/106 7 Jobs Sat 12 40/42 7 Jobs Sun 13 1…" at bounding box center [671, 125] width 1342 height 2242
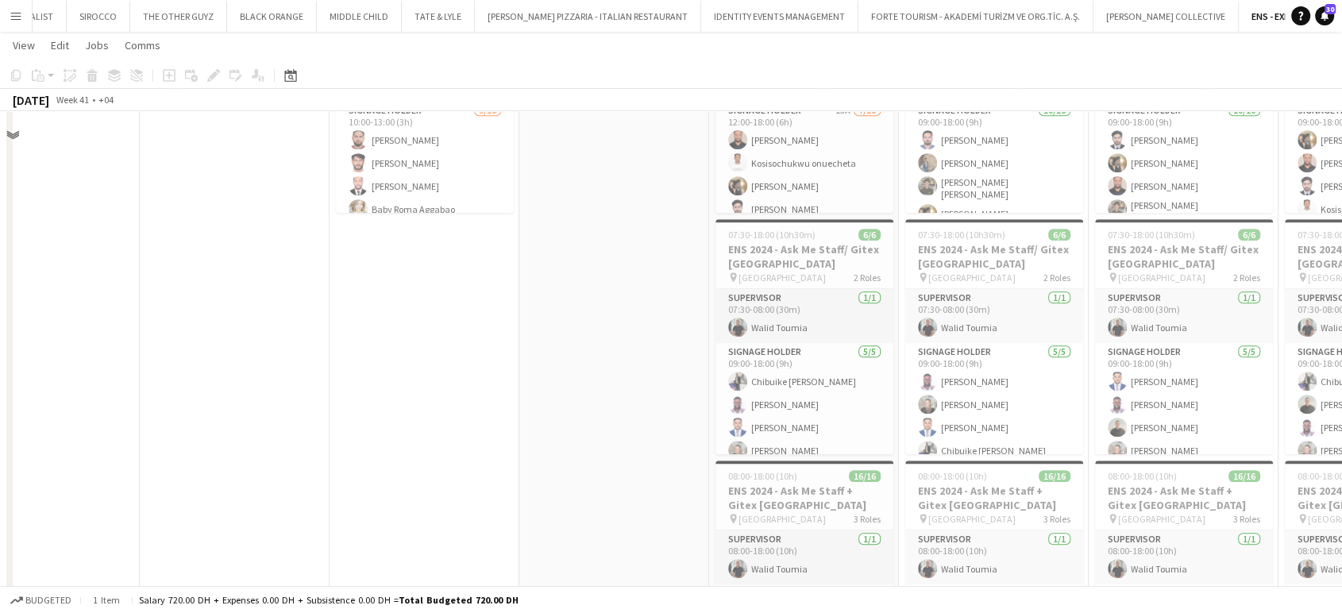
scroll to position [1411, 0]
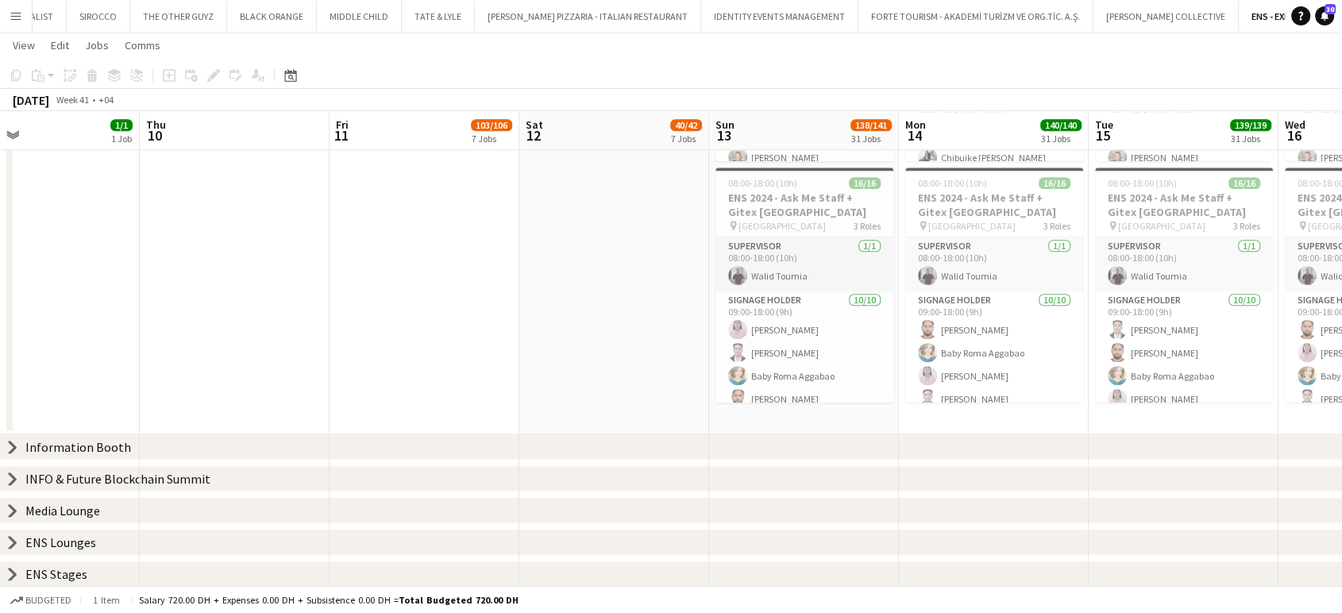
click at [13, 449] on icon at bounding box center [13, 447] width 6 height 12
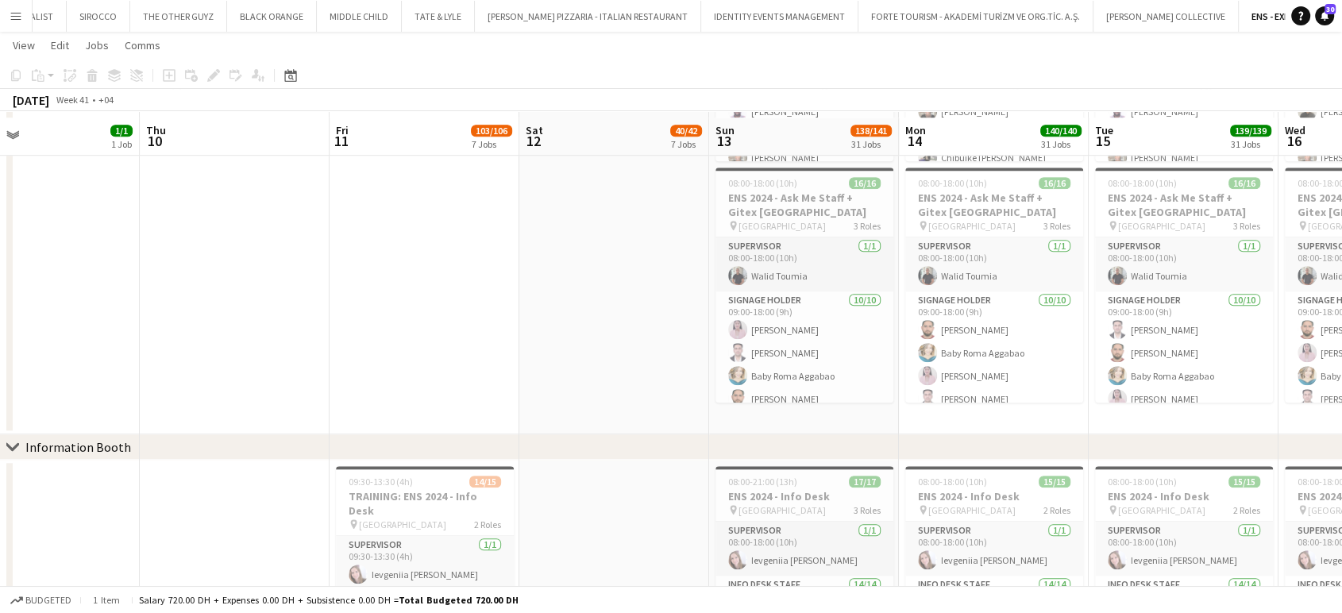
scroll to position [1764, 0]
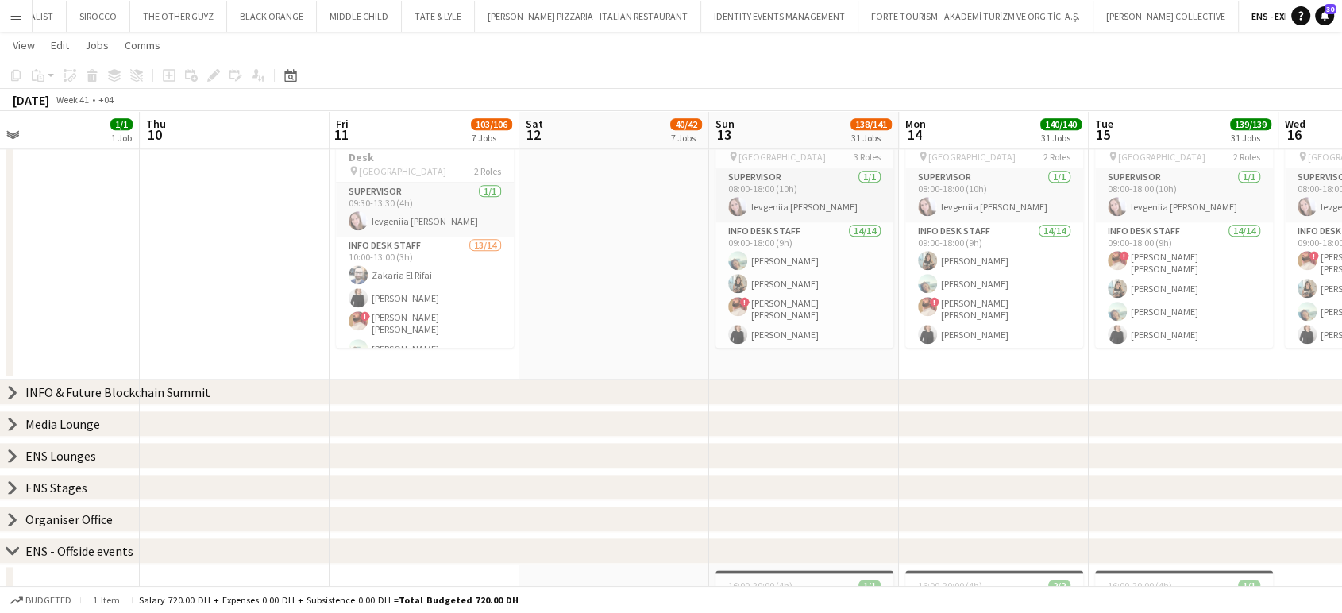
click at [11, 395] on icon at bounding box center [13, 392] width 6 height 12
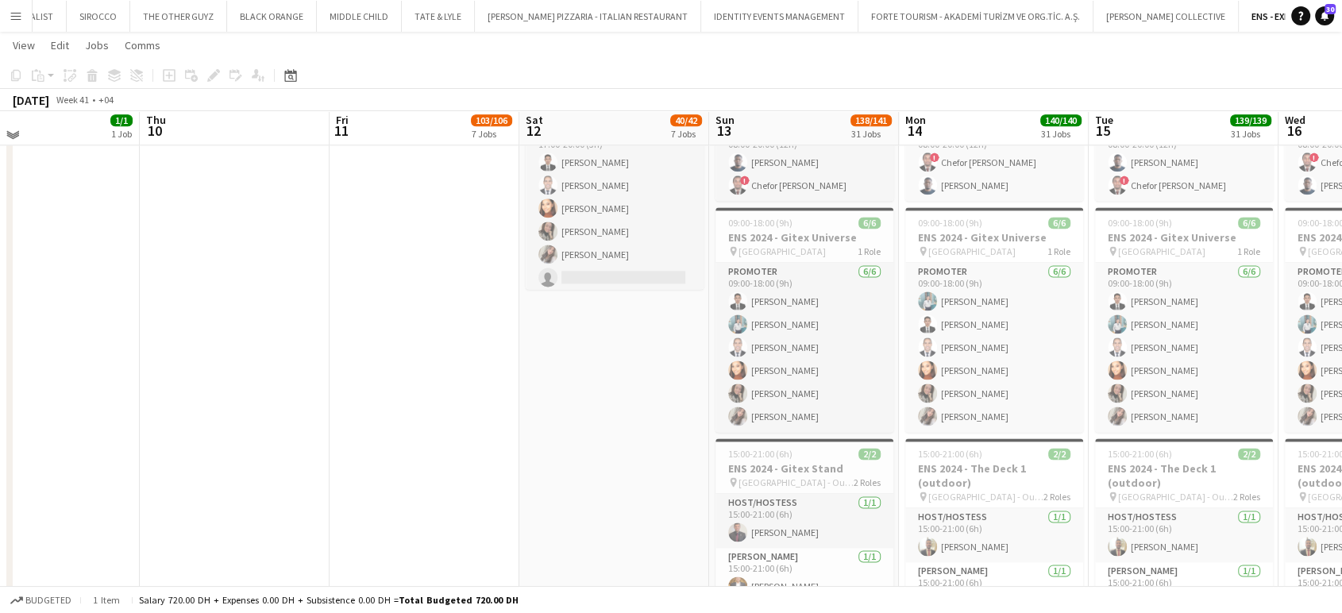
scroll to position [2470, 0]
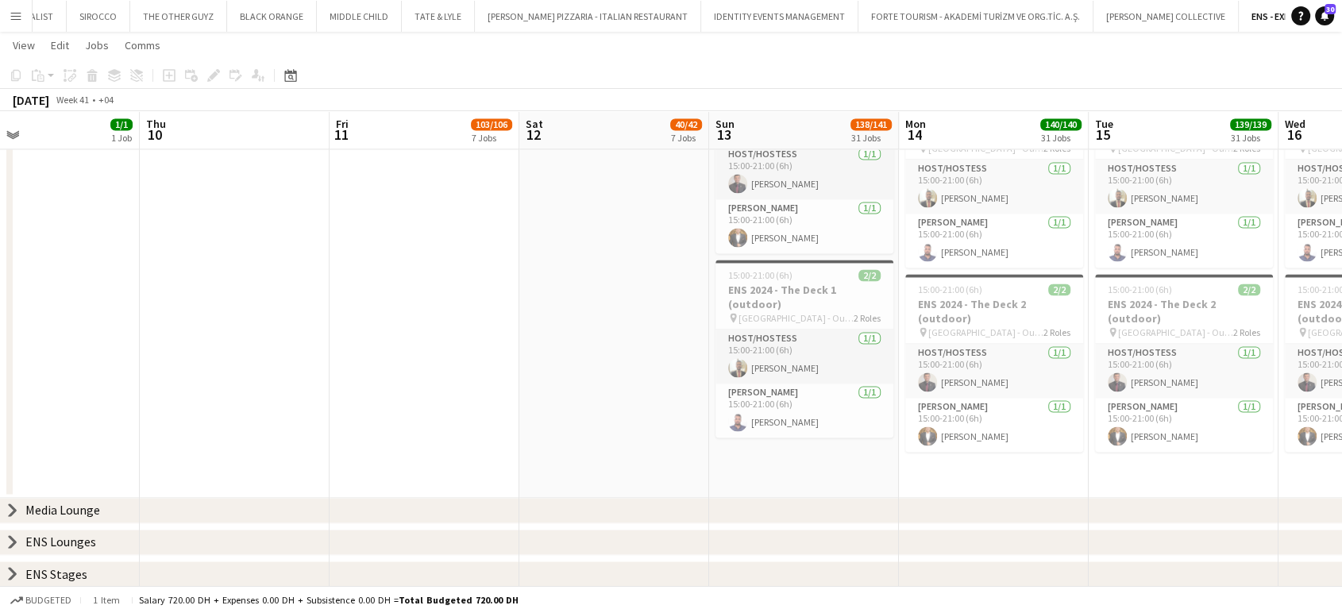
click at [14, 511] on icon at bounding box center [13, 510] width 6 height 12
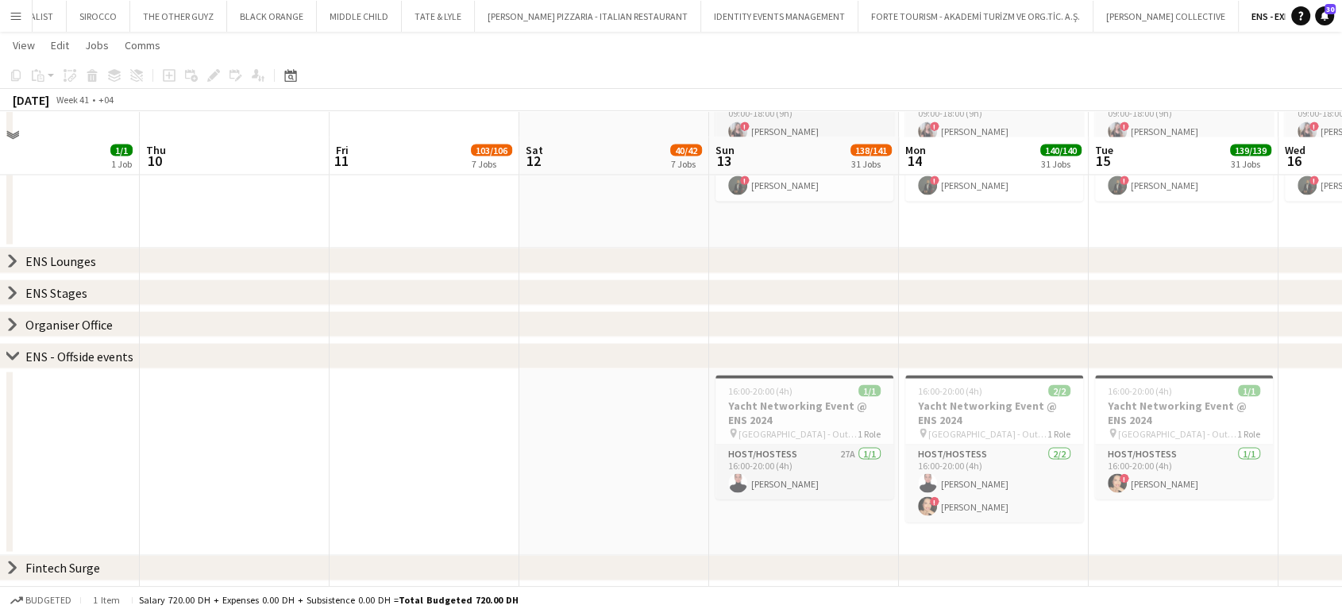
scroll to position [2986, 0]
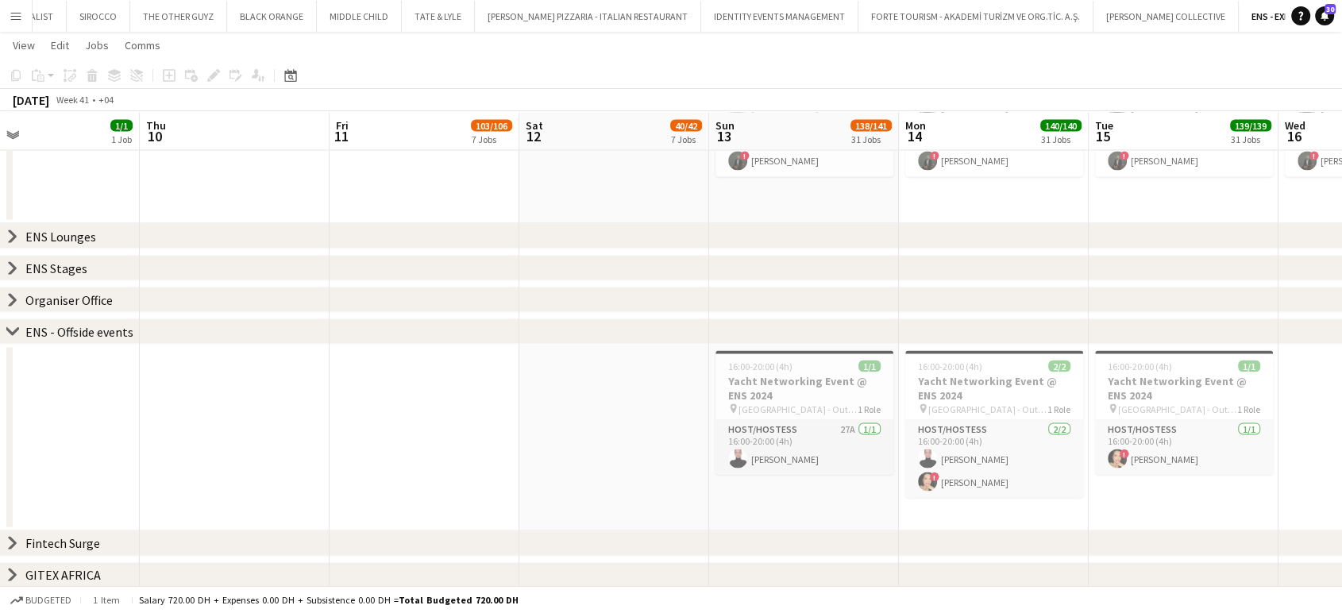
click at [6, 235] on icon "chevron-right" at bounding box center [12, 235] width 13 height 13
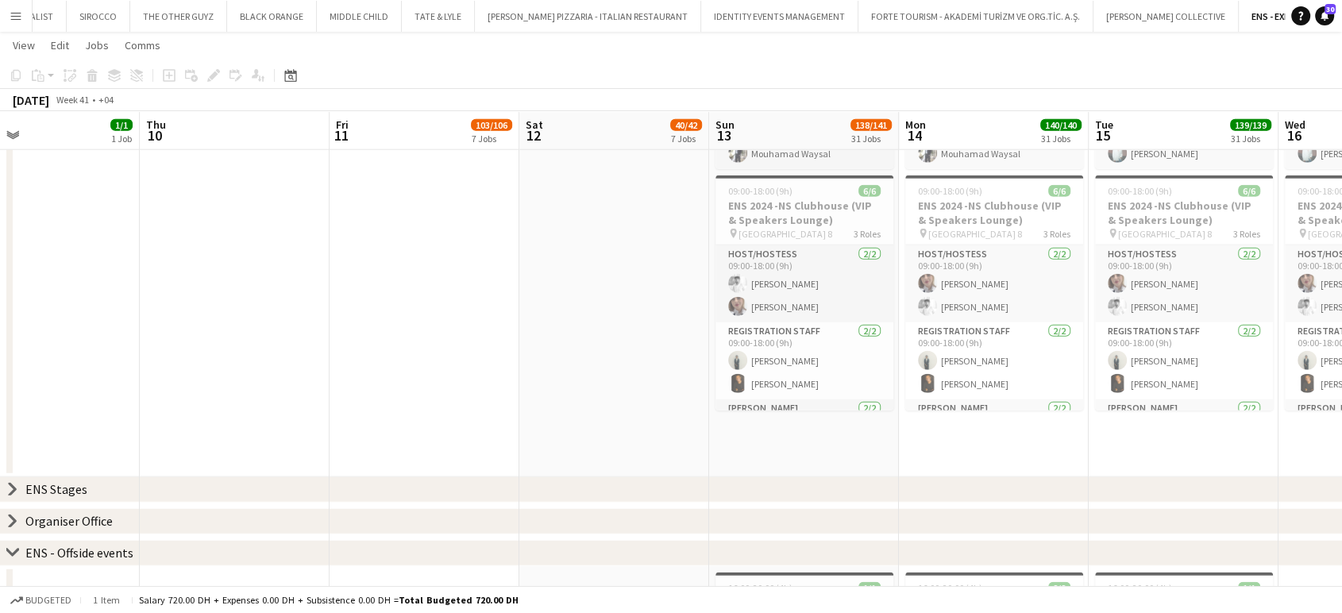
scroll to position [4045, 0]
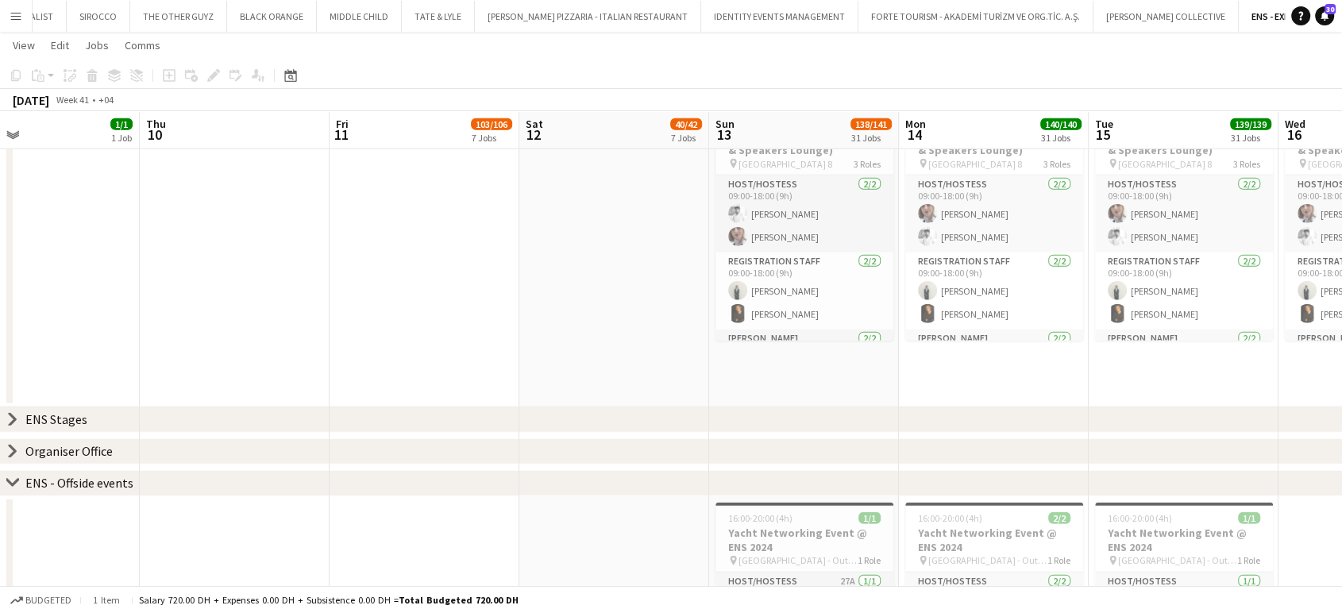
click at [6, 414] on icon "chevron-right" at bounding box center [12, 419] width 13 height 13
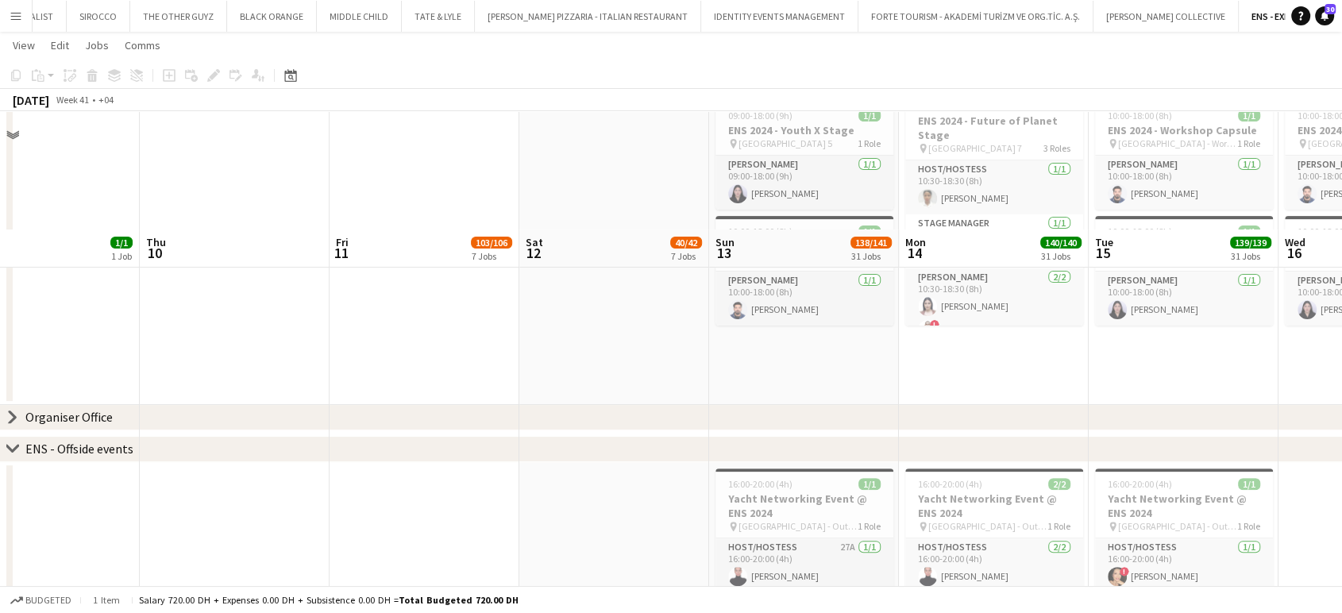
scroll to position [6531, 0]
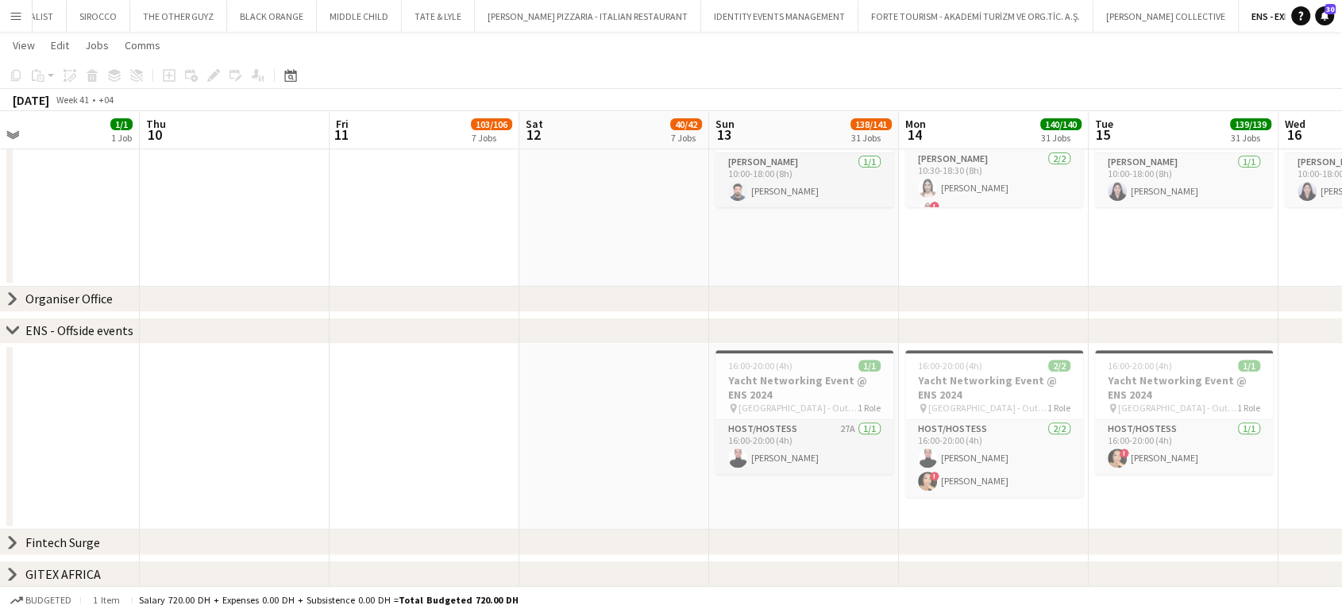
click at [16, 298] on icon at bounding box center [13, 299] width 6 height 12
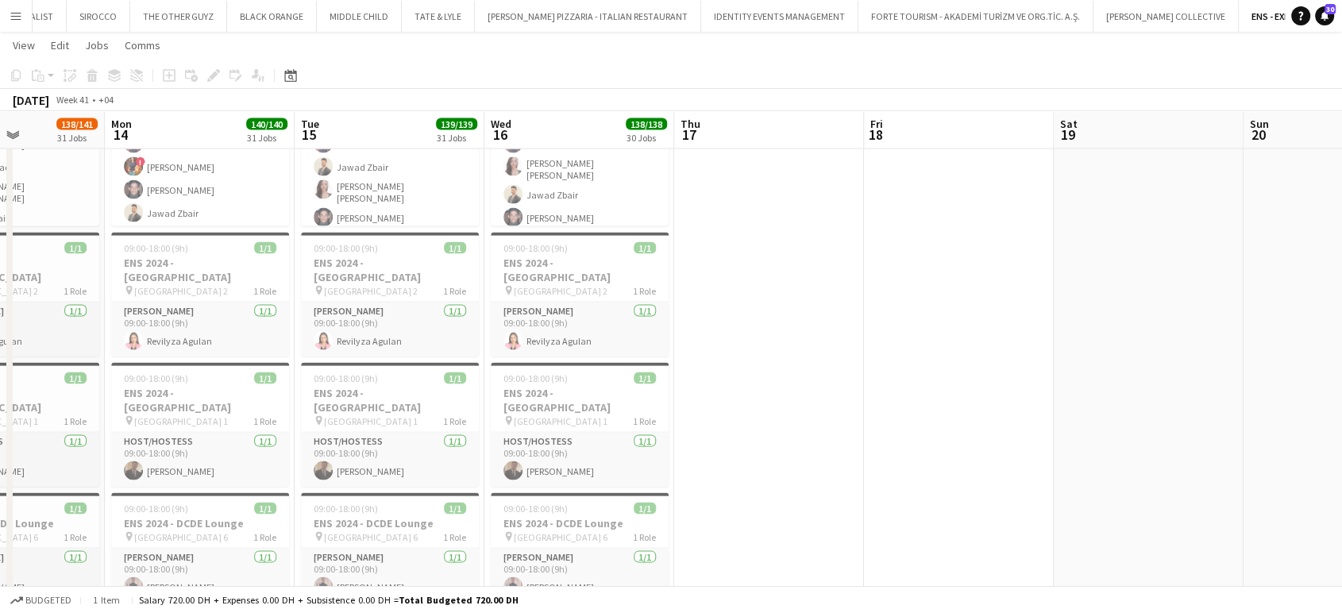
scroll to position [0, 608]
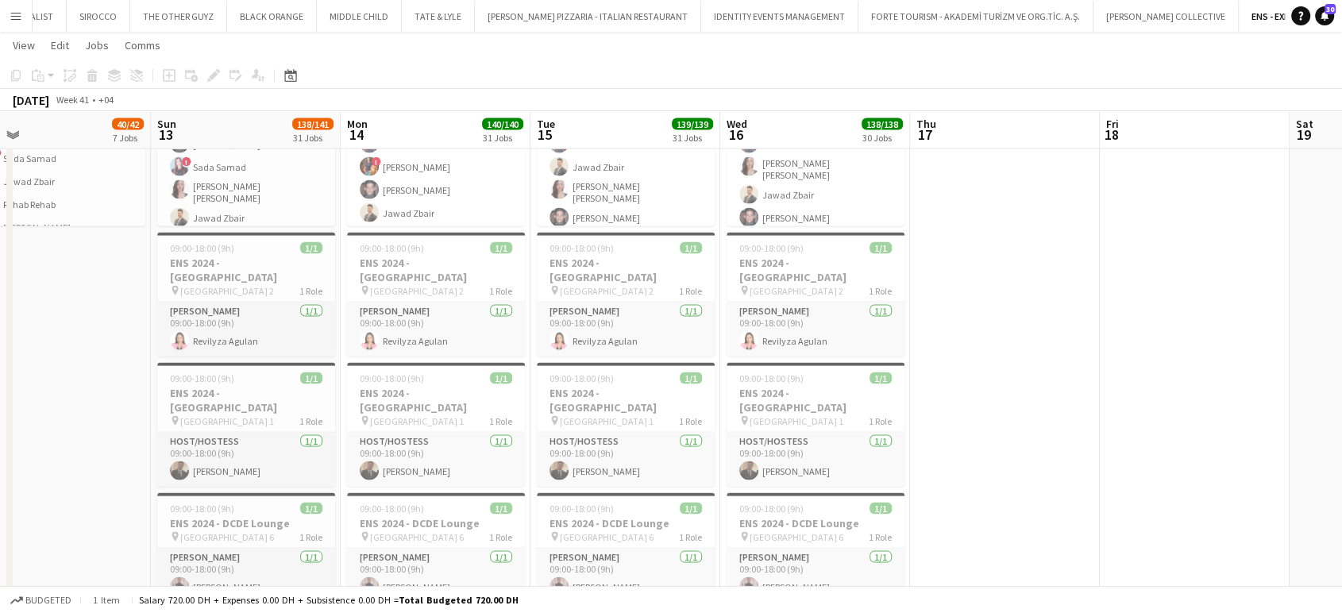
drag, startPoint x: 1160, startPoint y: 379, endPoint x: 602, endPoint y: 378, distance: 558.0
click at [602, 378] on app-calendar-viewport "Wed 9 1/1 1 Job Thu 10 Fri 11 103/106 7 Jobs Sat 12 40/42 7 Jobs Sun 13 138/141…" at bounding box center [671, 507] width 1342 height 7390
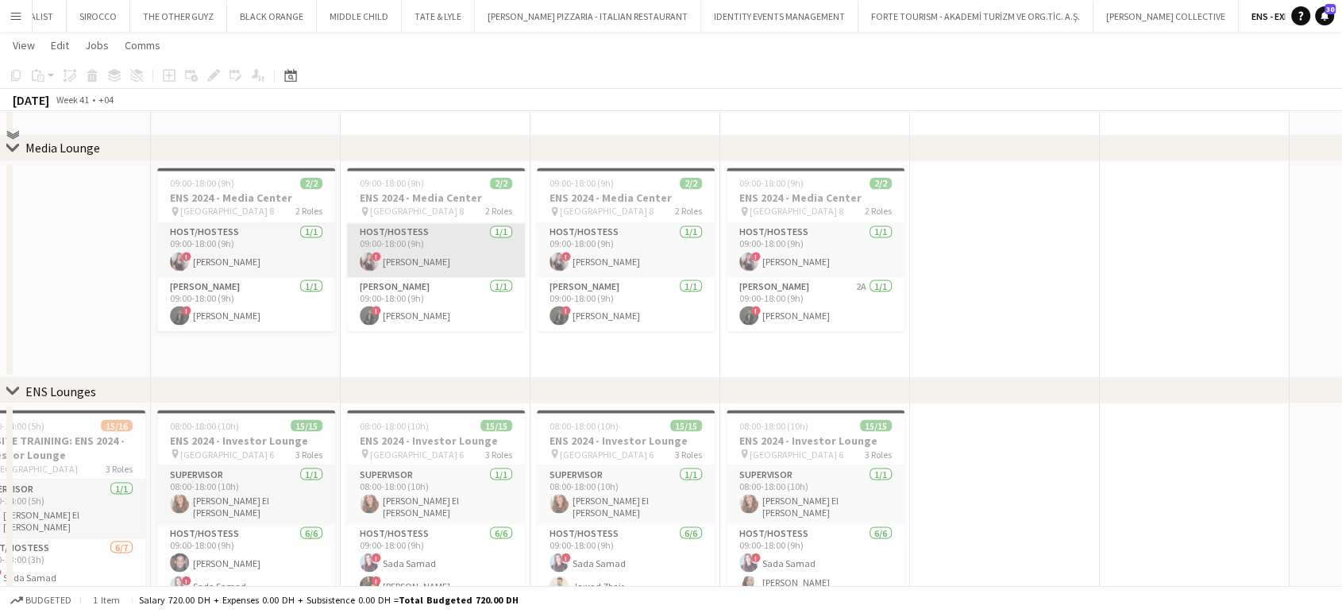
scroll to position [2720, 0]
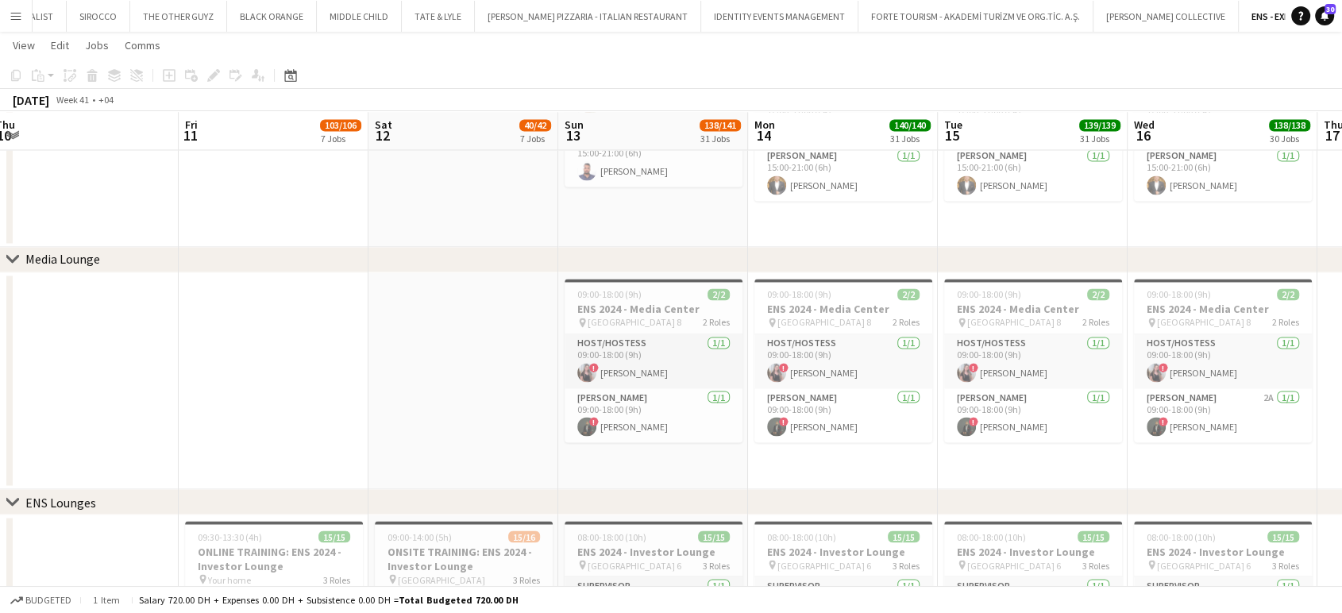
drag, startPoint x: 402, startPoint y: 348, endPoint x: 1022, endPoint y: 371, distance: 620.4
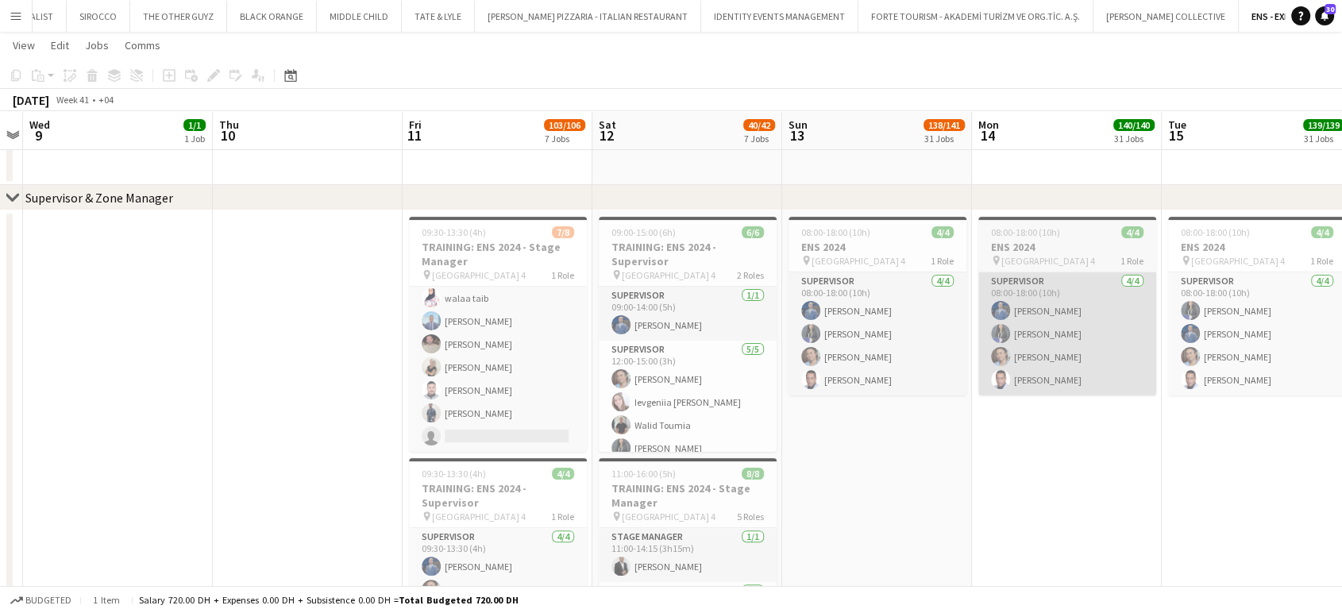
scroll to position [0, 690]
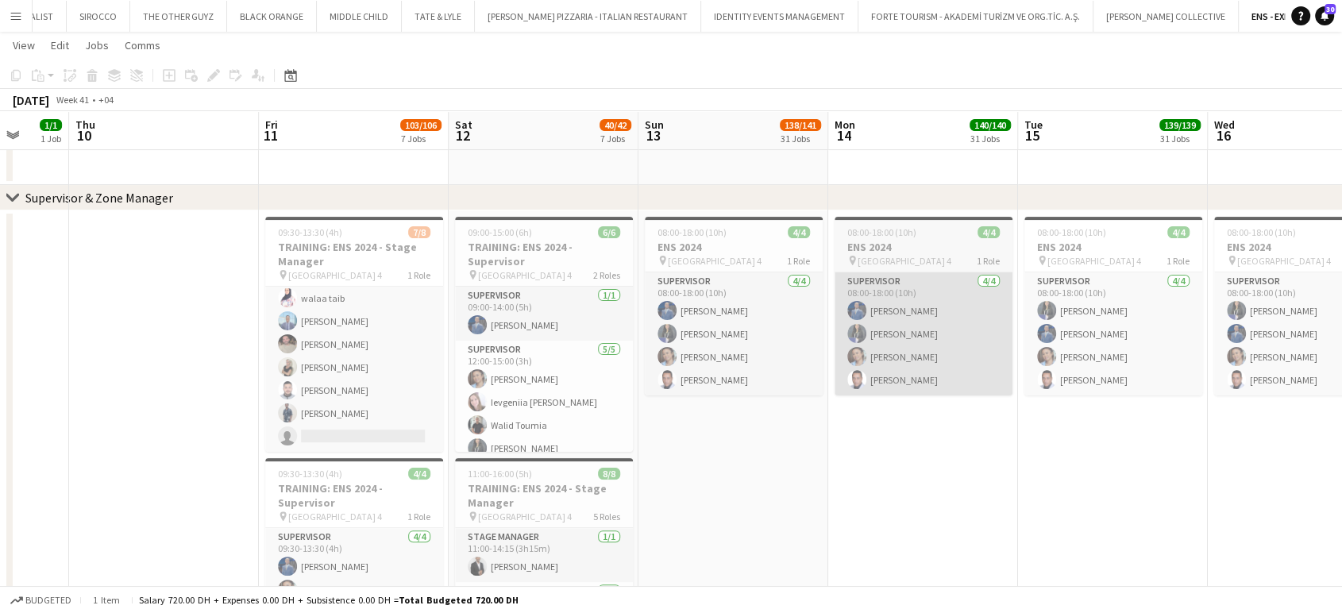
drag, startPoint x: 950, startPoint y: 290, endPoint x: 914, endPoint y: 314, distance: 44.0
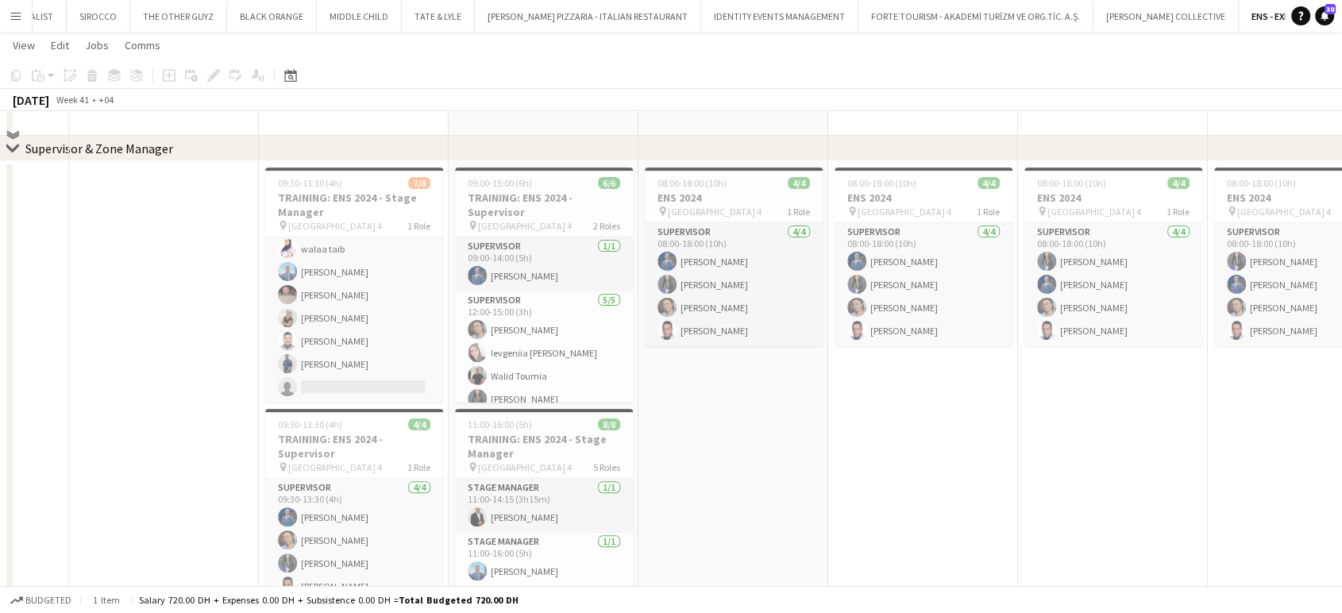
scroll to position [251, 0]
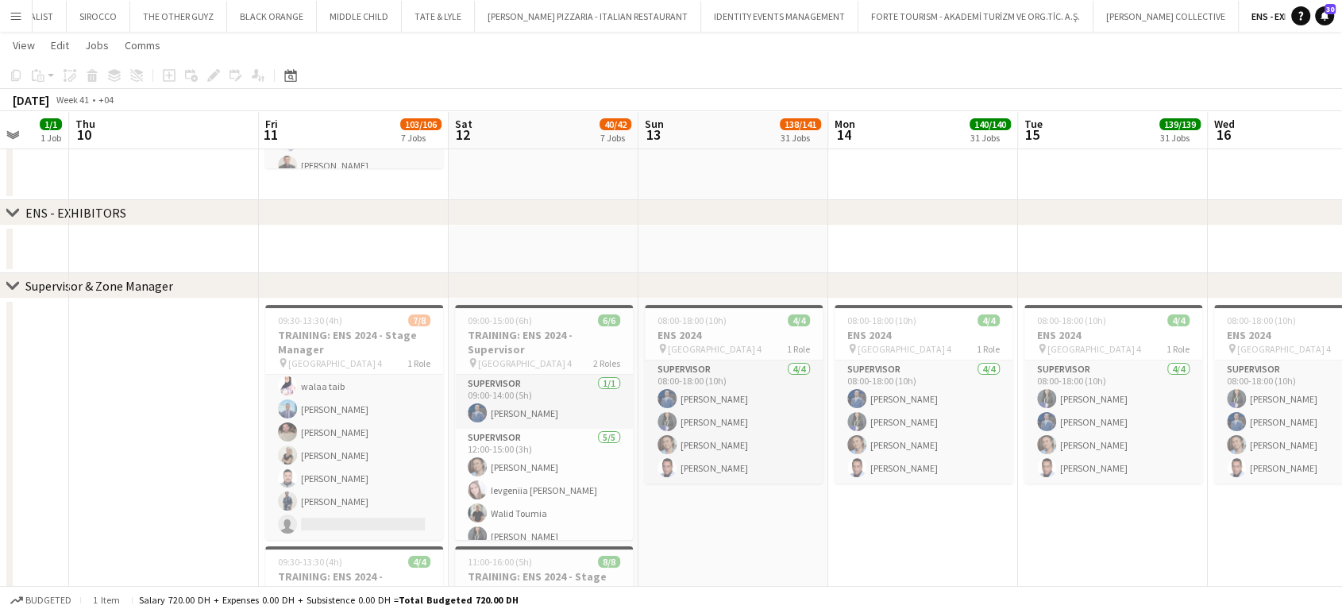
click at [9, 285] on icon at bounding box center [12, 285] width 12 height 6
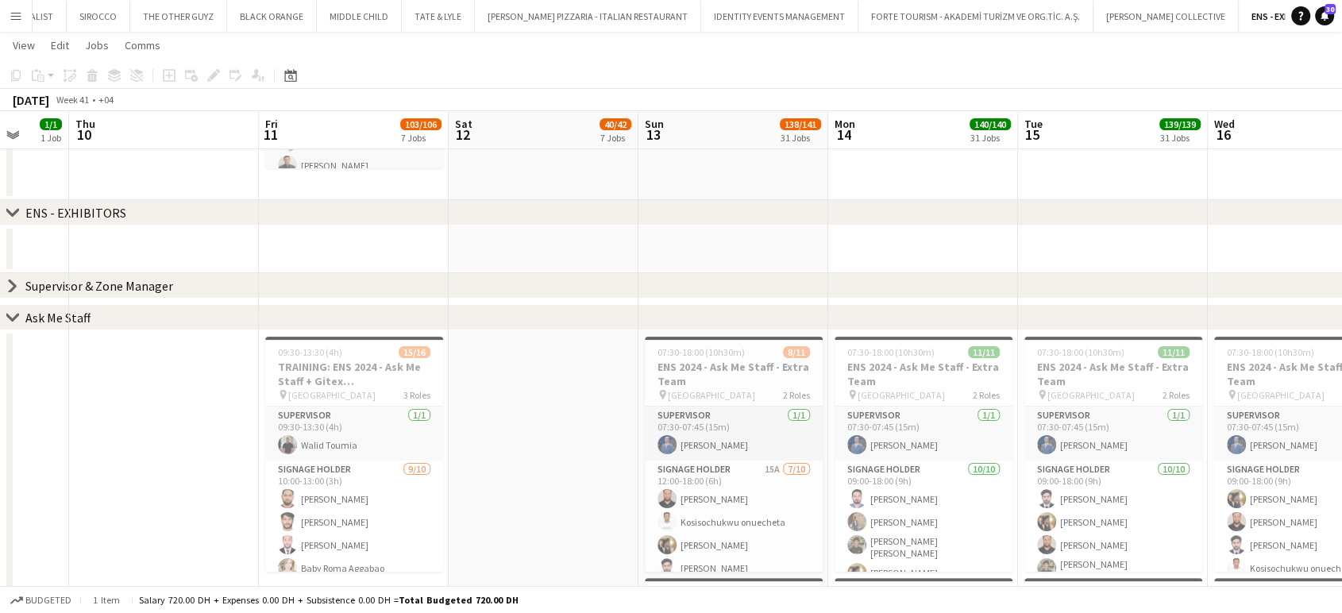
click at [13, 217] on icon "chevron-right" at bounding box center [12, 212] width 13 height 13
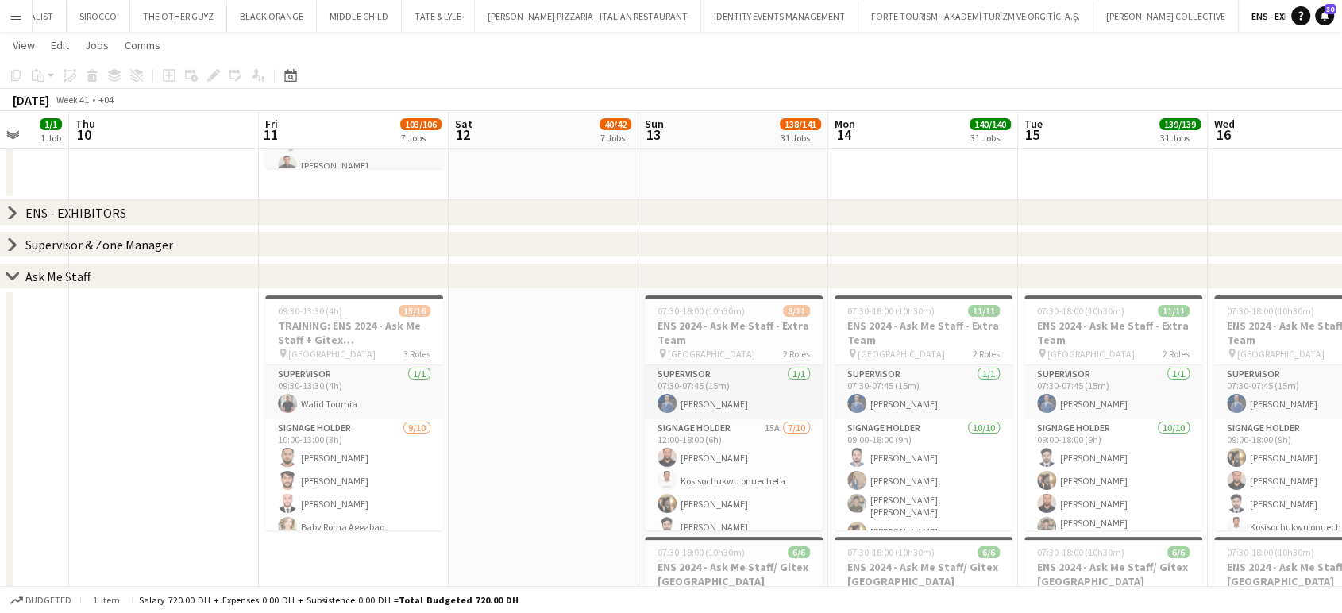
scroll to position [0, 483]
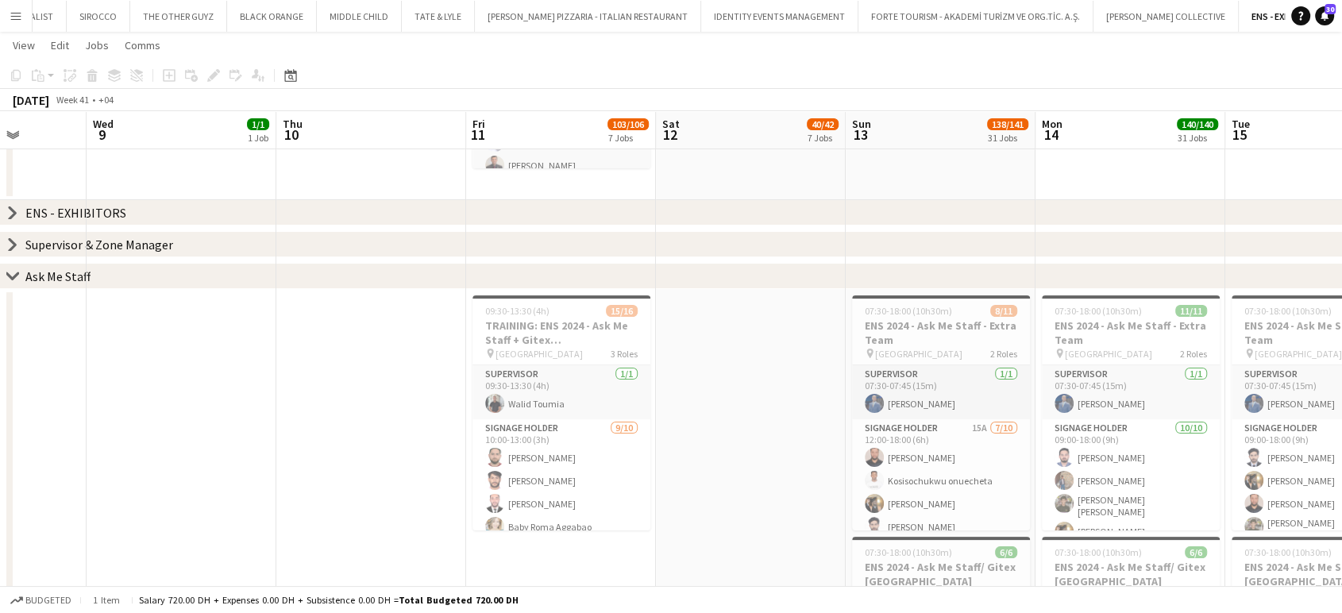
drag, startPoint x: 637, startPoint y: 444, endPoint x: 464, endPoint y: 418, distance: 174.2
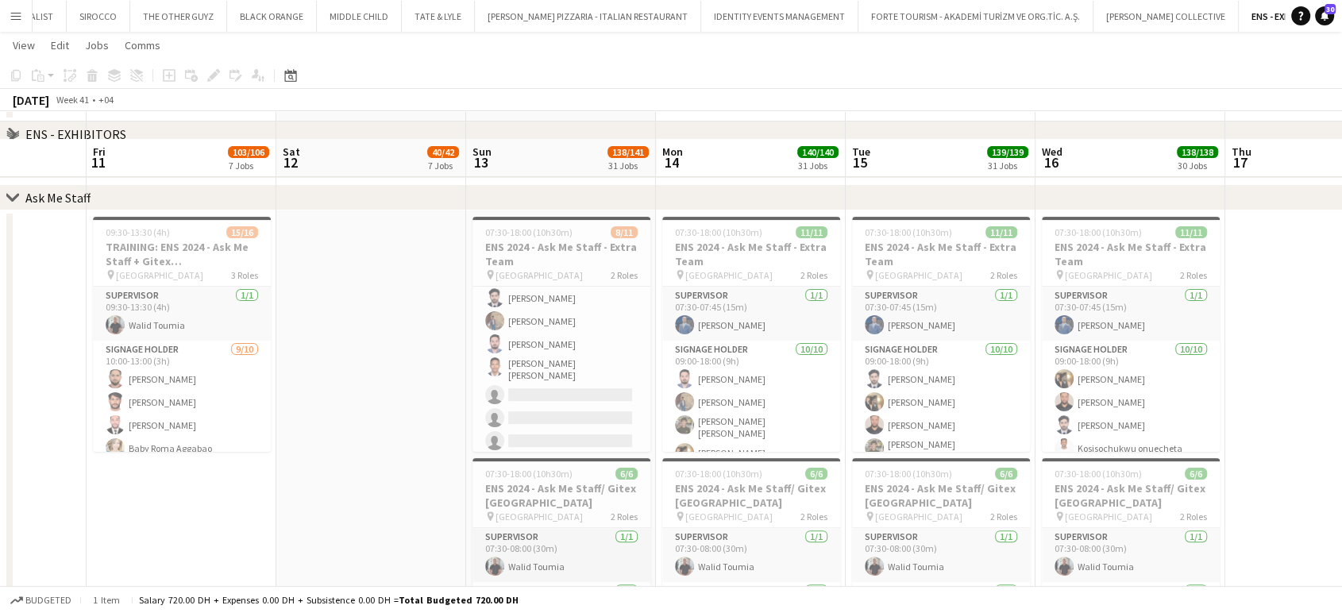
scroll to position [427, 0]
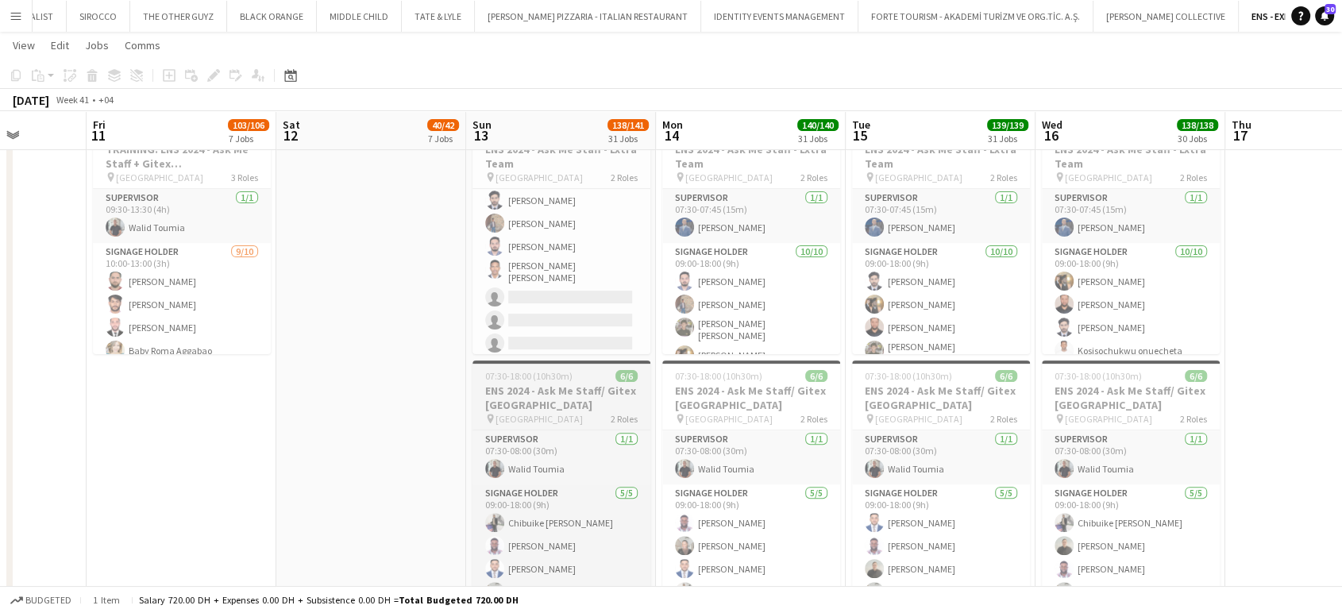
click at [527, 389] on h3 "ENS 2024 - Ask Me Staff/ Gitex Africa" at bounding box center [561, 397] width 178 height 29
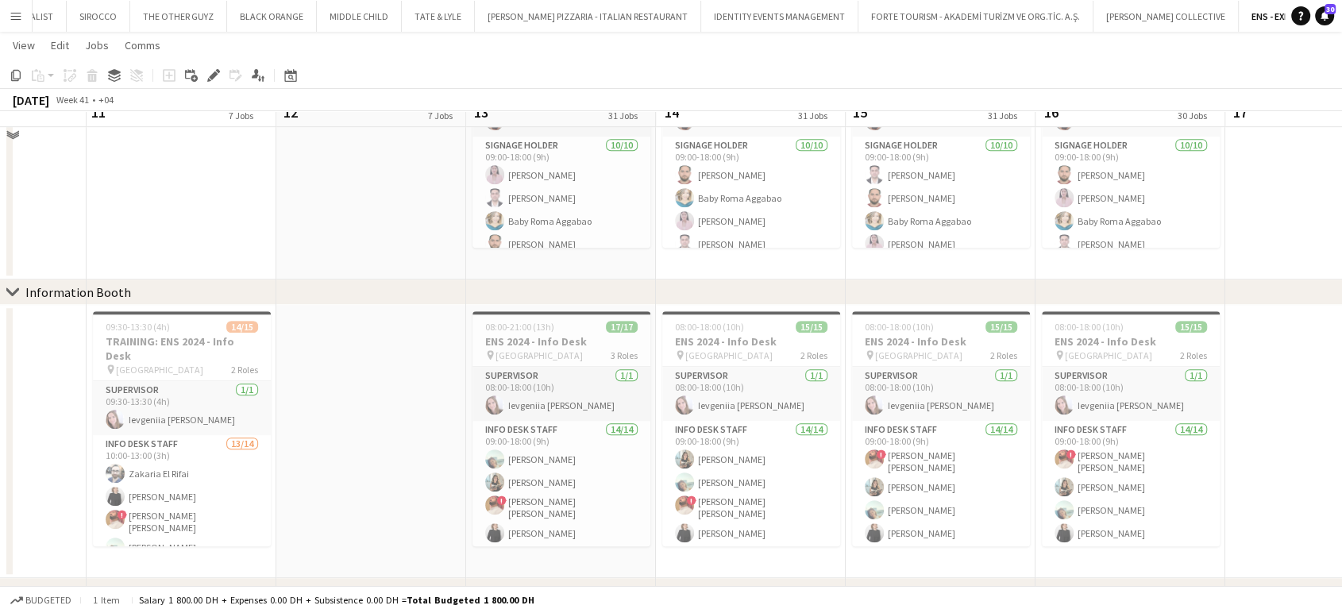
scroll to position [1039, 0]
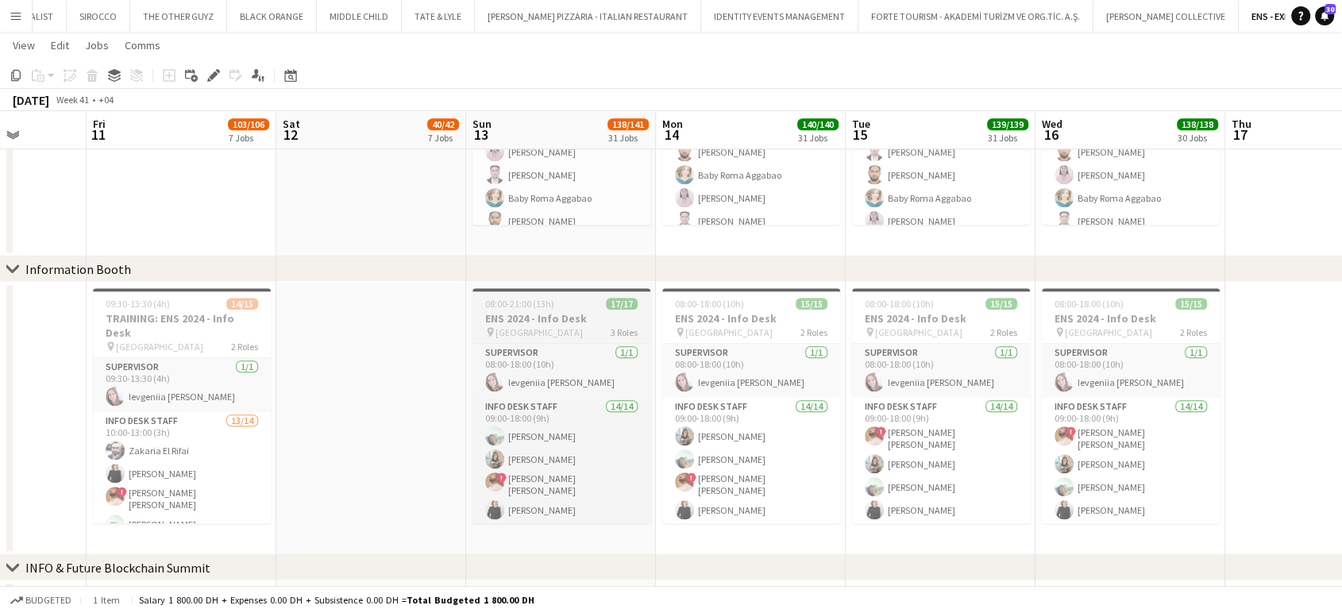
click at [514, 301] on span "08:00-21:00 (13h)" at bounding box center [519, 304] width 69 height 12
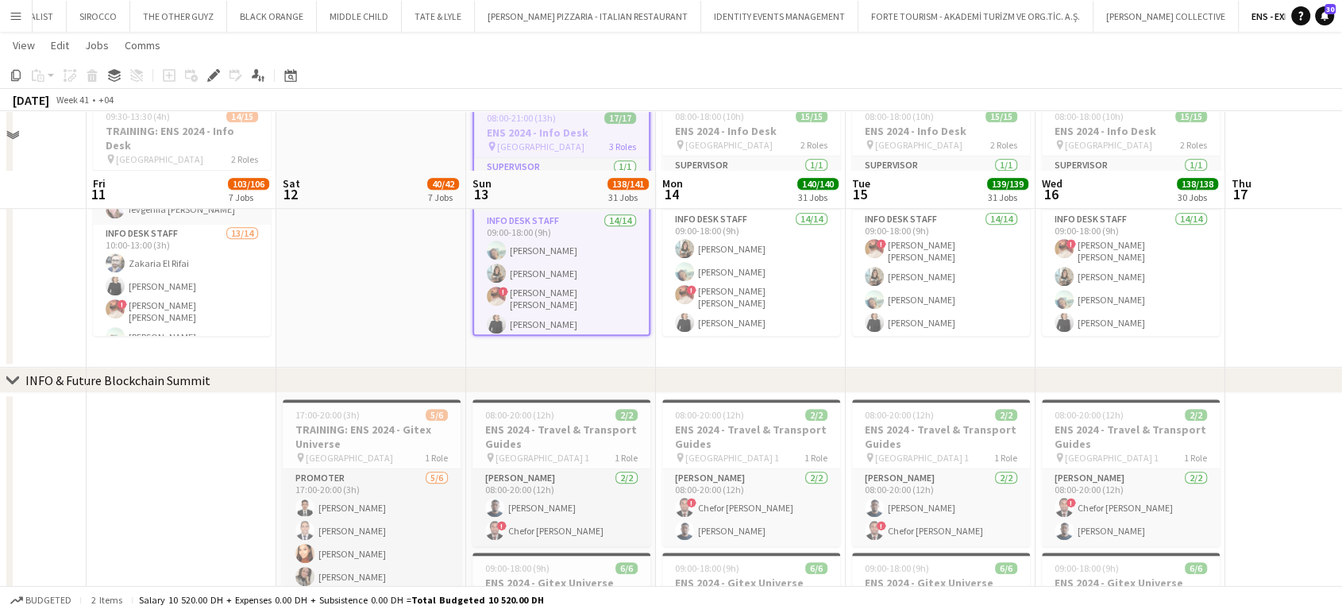
scroll to position [1368, 0]
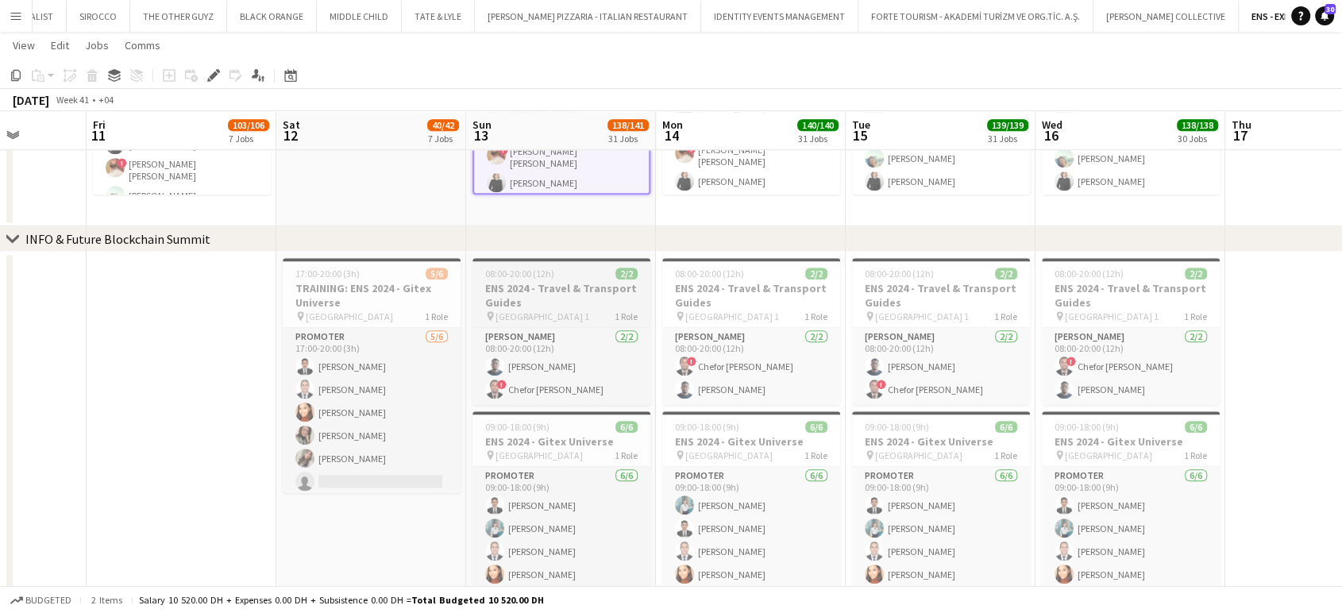
click at [534, 286] on h3 "ENS 2024 - Travel & Transport Guides" at bounding box center [561, 295] width 178 height 29
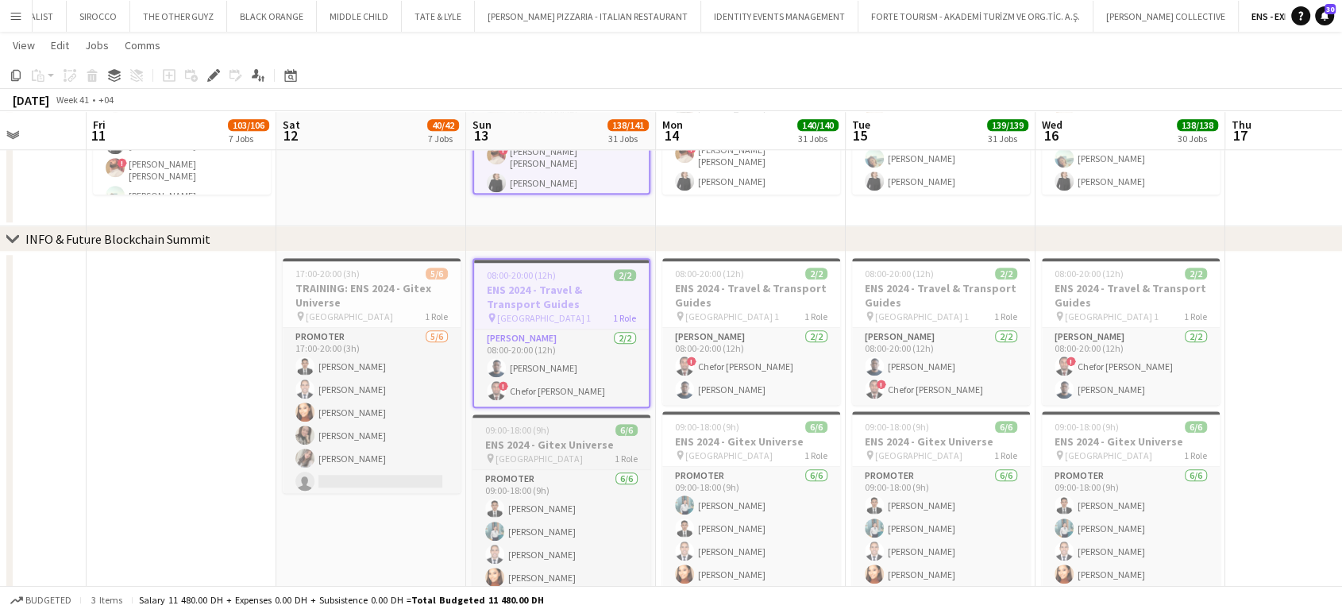
click at [557, 456] on div "pin Dubai Harbour 1 Role" at bounding box center [561, 458] width 178 height 13
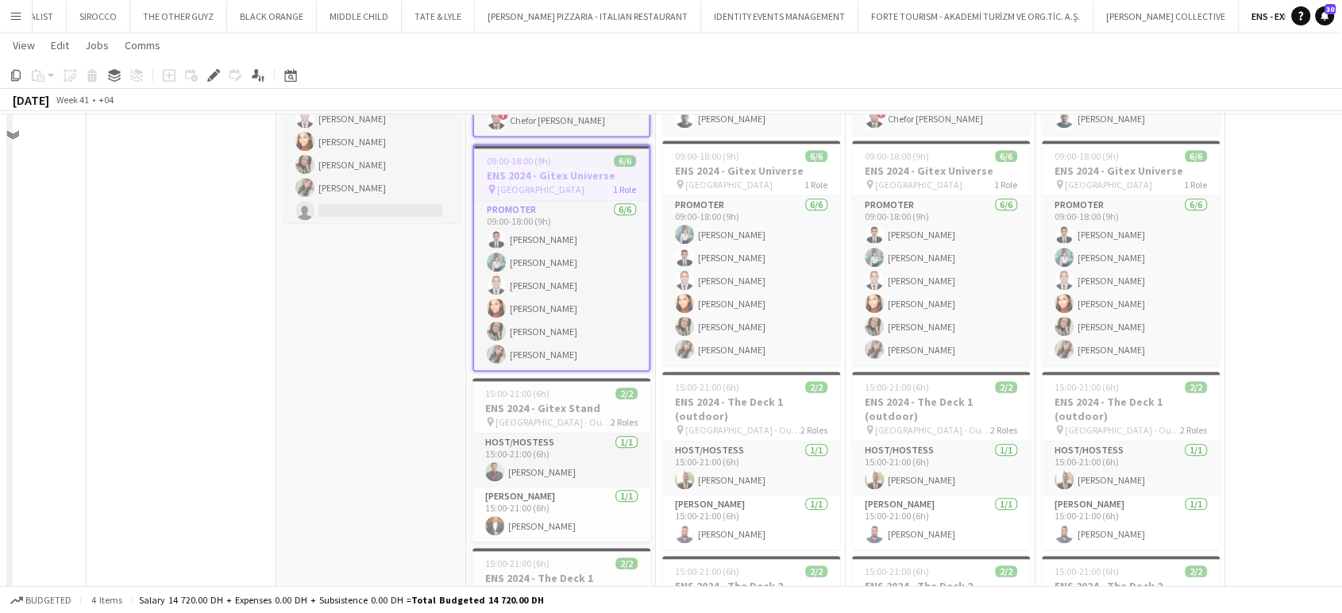
scroll to position [1709, 0]
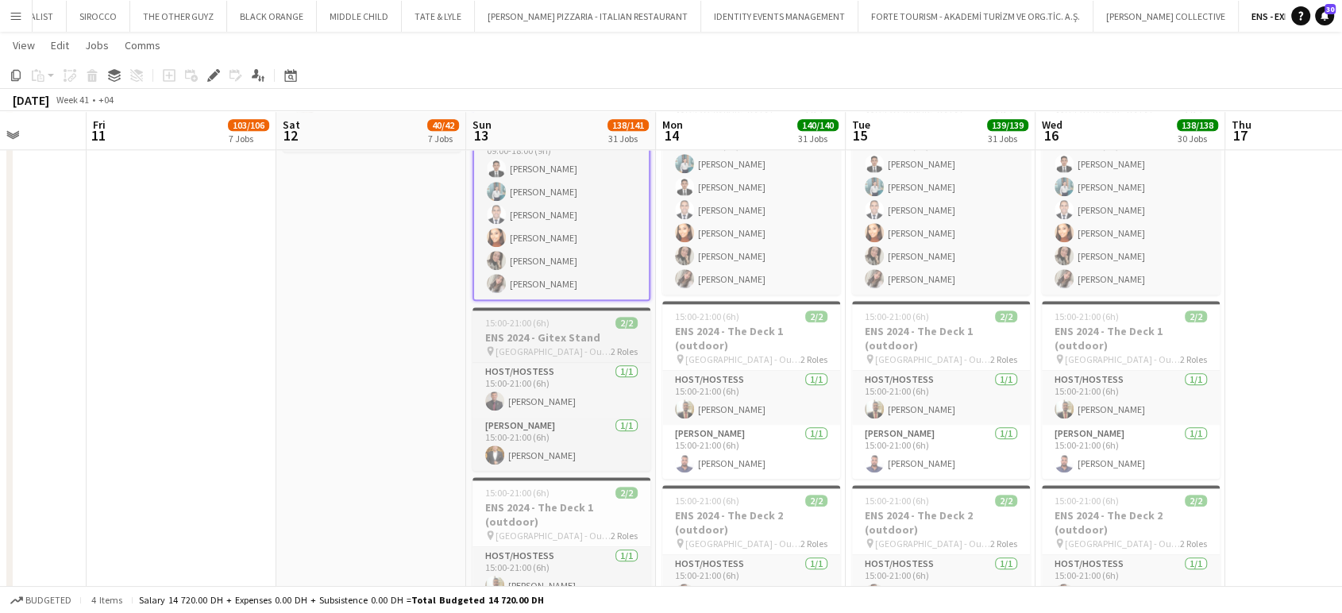
click at [559, 337] on h3 "ENS 2024 - Gitex Stand" at bounding box center [561, 337] width 178 height 14
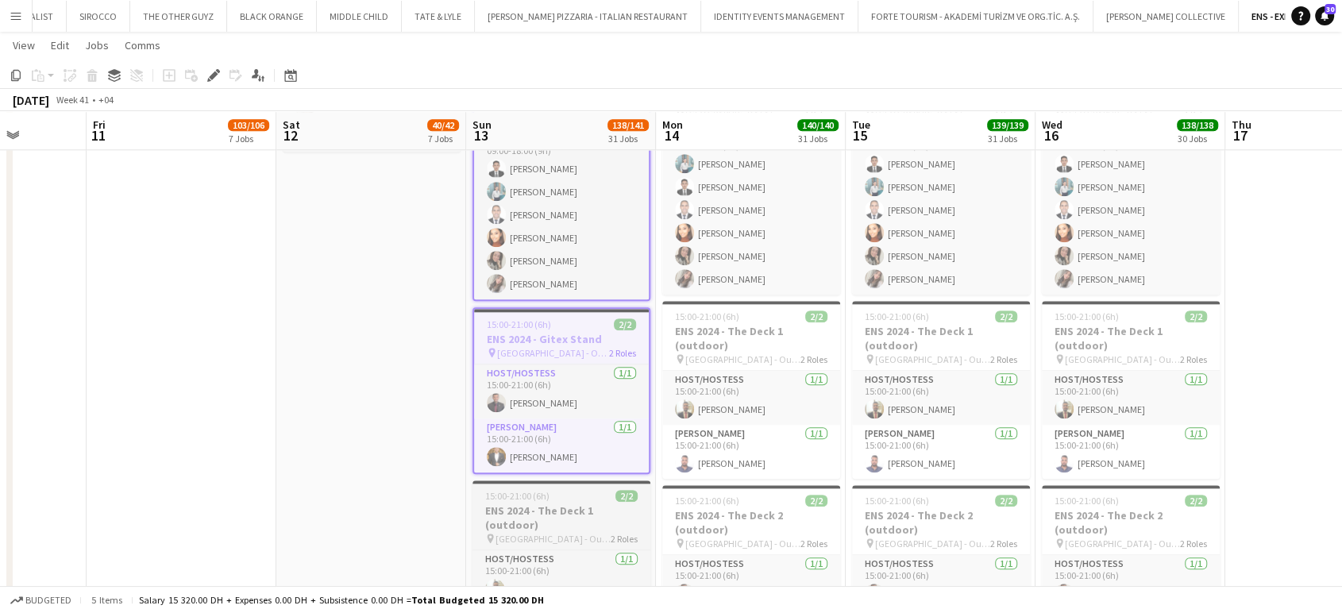
click at [557, 523] on h3 "ENS 2024 - The Deck 1 (outdoor)" at bounding box center [561, 517] width 178 height 29
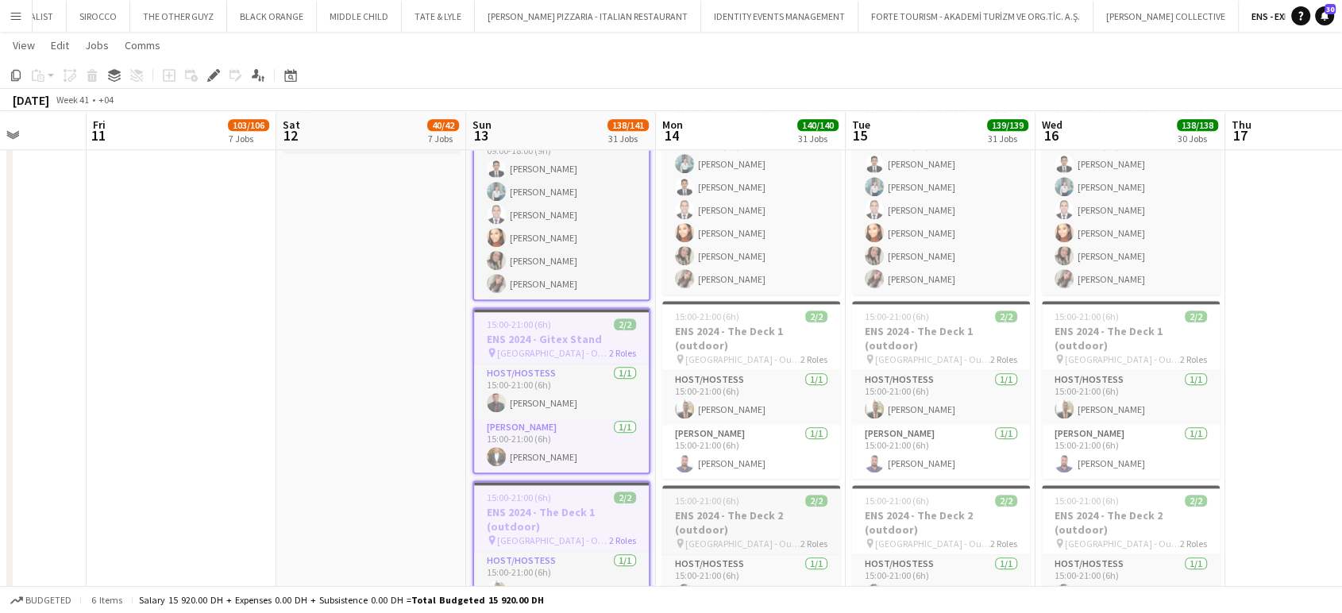
click at [720, 522] on h3 "ENS 2024 - The Deck 2 (outdoor)" at bounding box center [751, 522] width 178 height 29
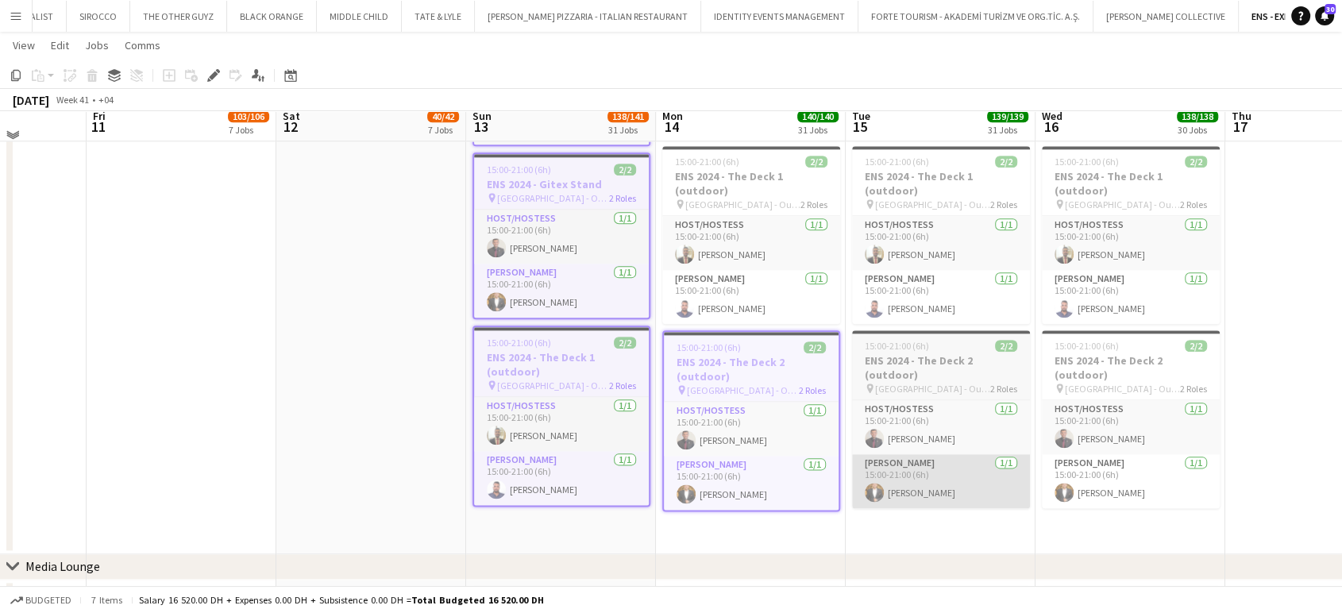
scroll to position [1886, 0]
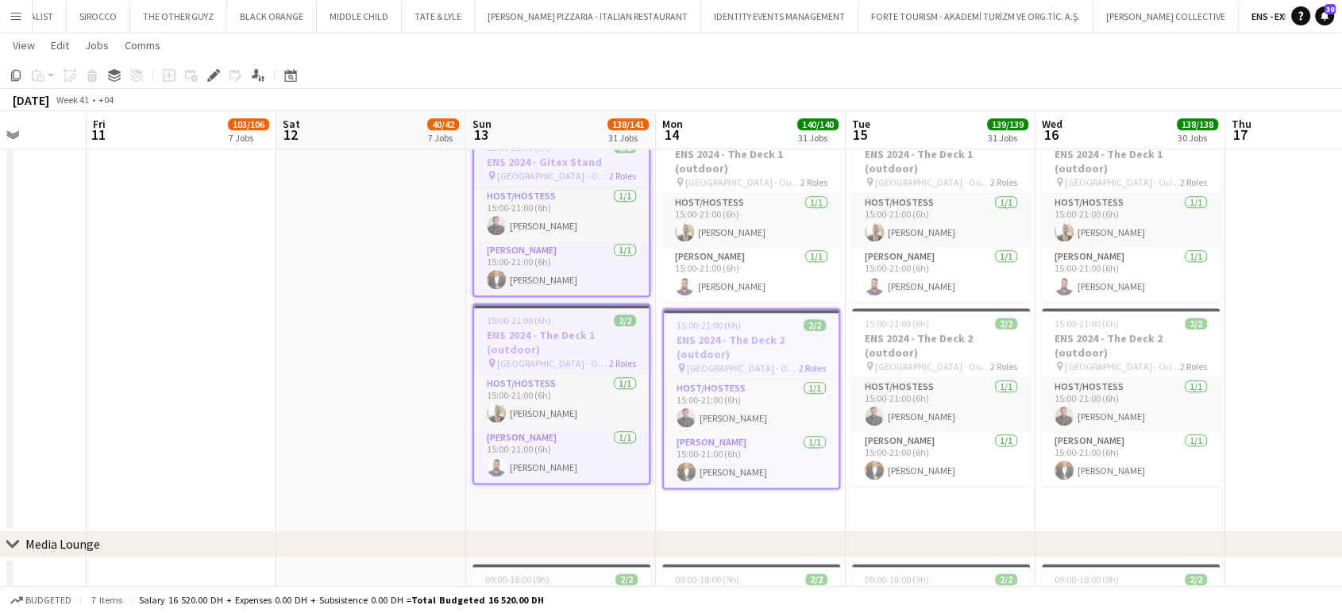
click at [764, 341] on h3 "ENS 2024 - The Deck 2 (outdoor)" at bounding box center [751, 347] width 175 height 29
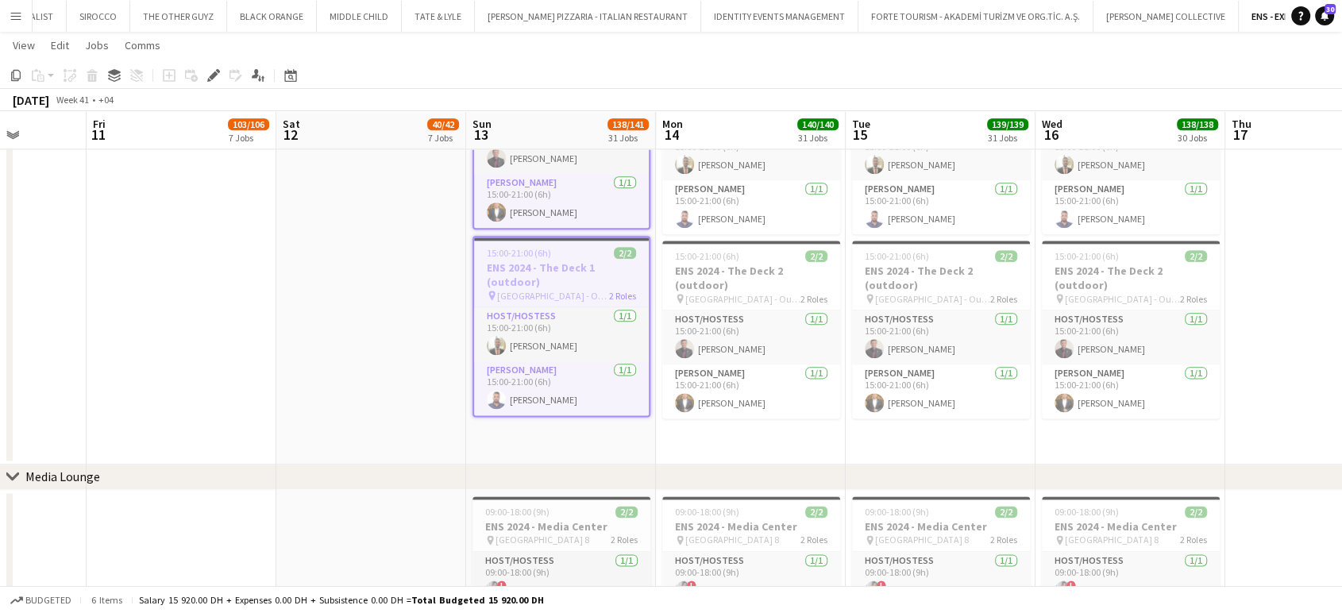
scroll to position [1992, 0]
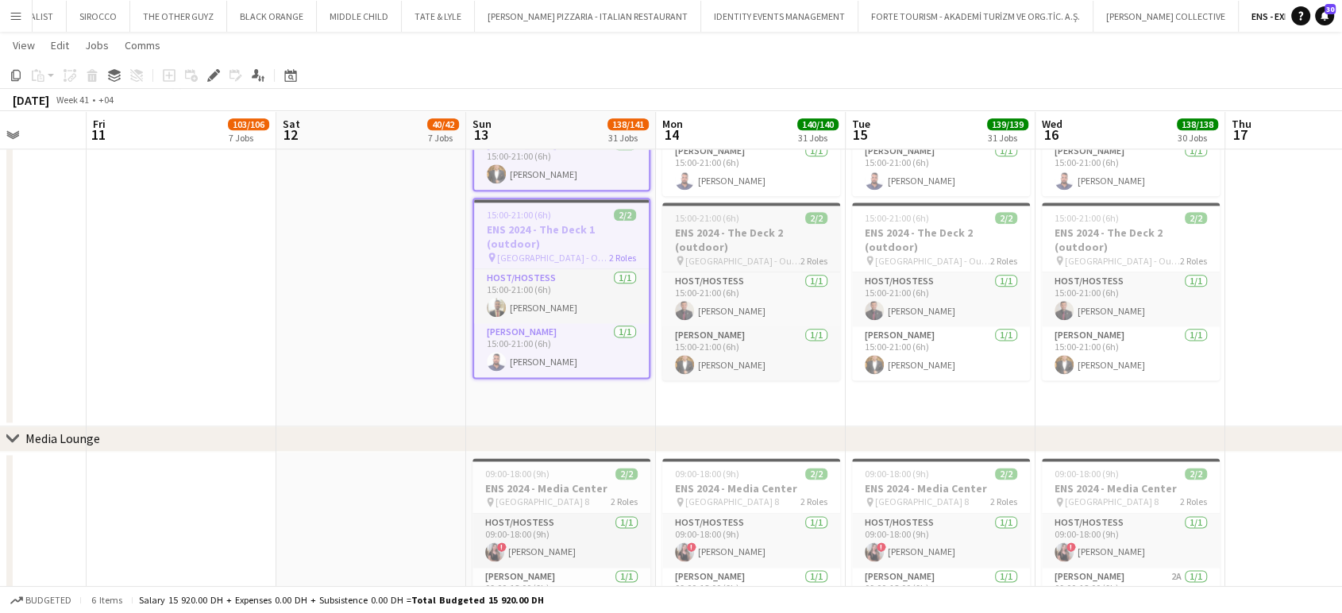
click at [762, 235] on h3 "ENS 2024 - The Deck 2 (outdoor)" at bounding box center [751, 239] width 178 height 29
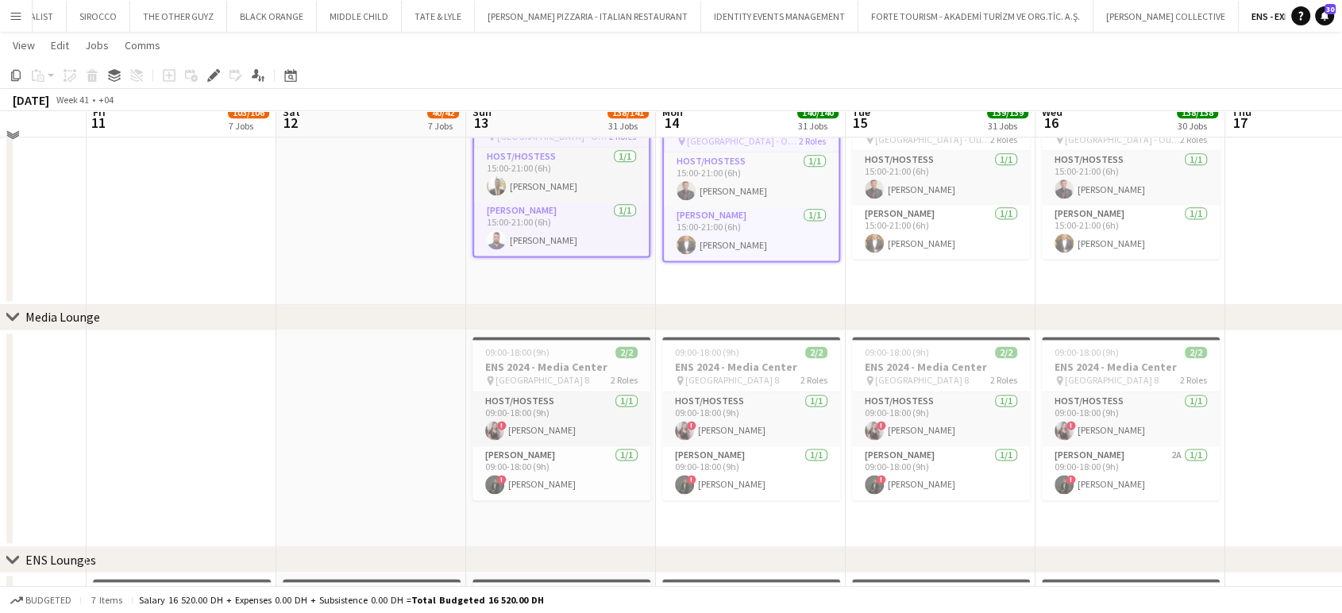
scroll to position [2133, 0]
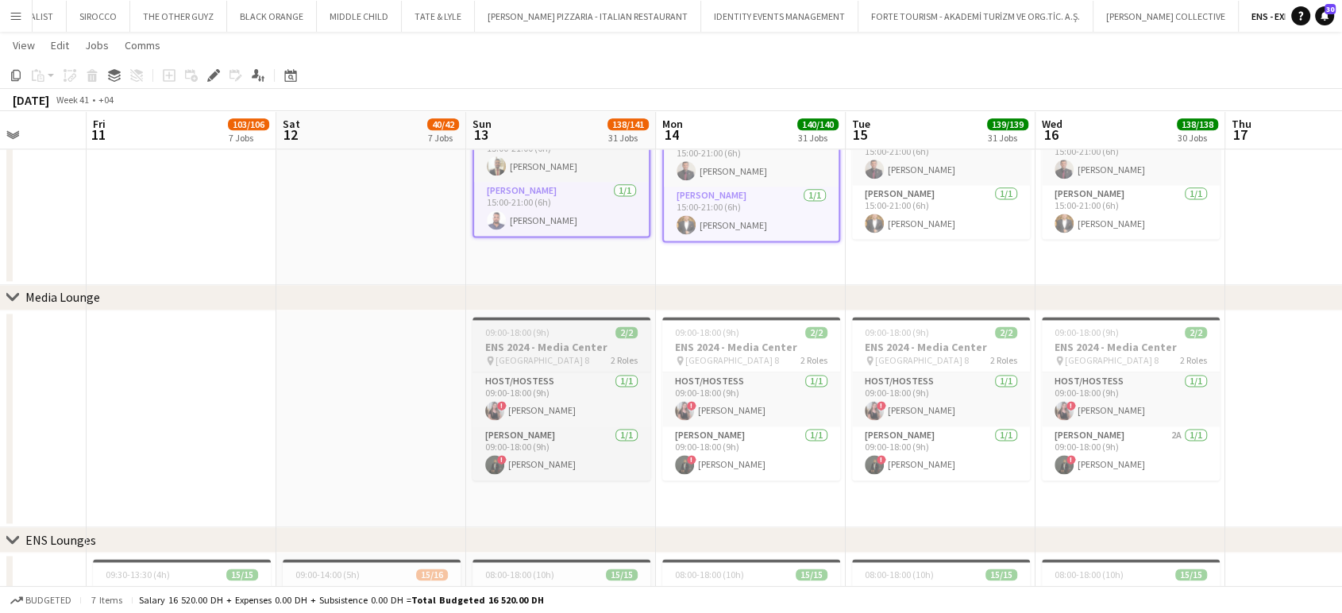
click at [591, 338] on app-job-card "09:00-18:00 (9h) 2/2 ENS 2024 - Media Center pin Dubai Harbor - Hall 8 2 Roles …" at bounding box center [561, 399] width 178 height 164
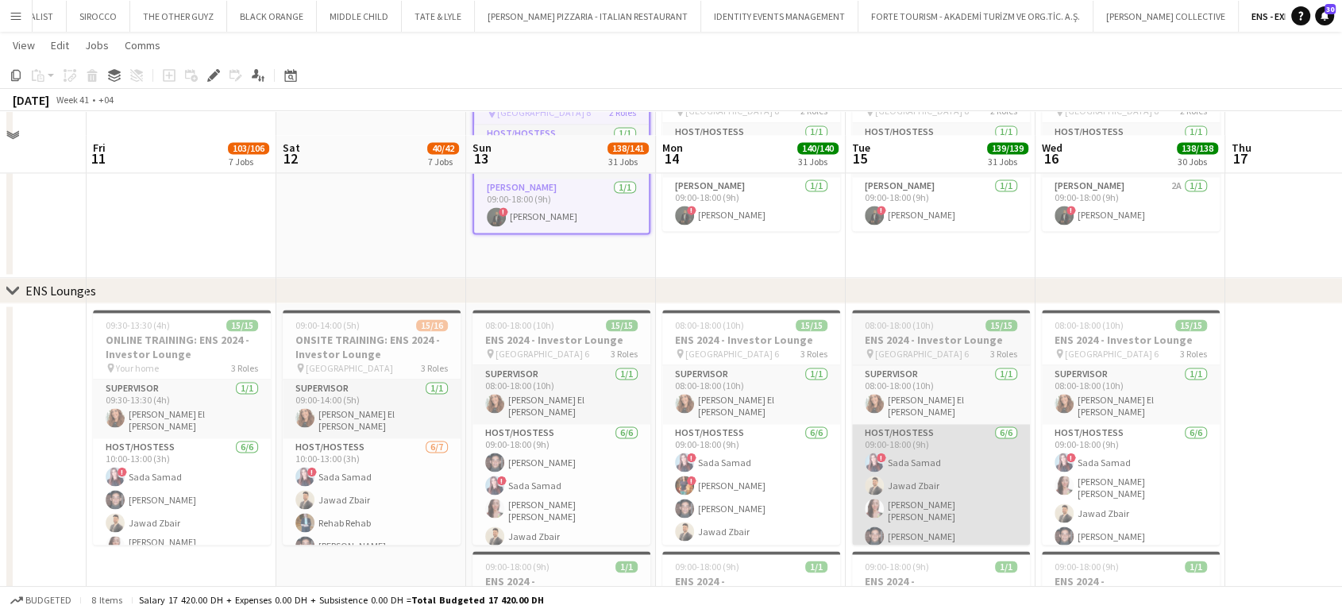
scroll to position [2415, 0]
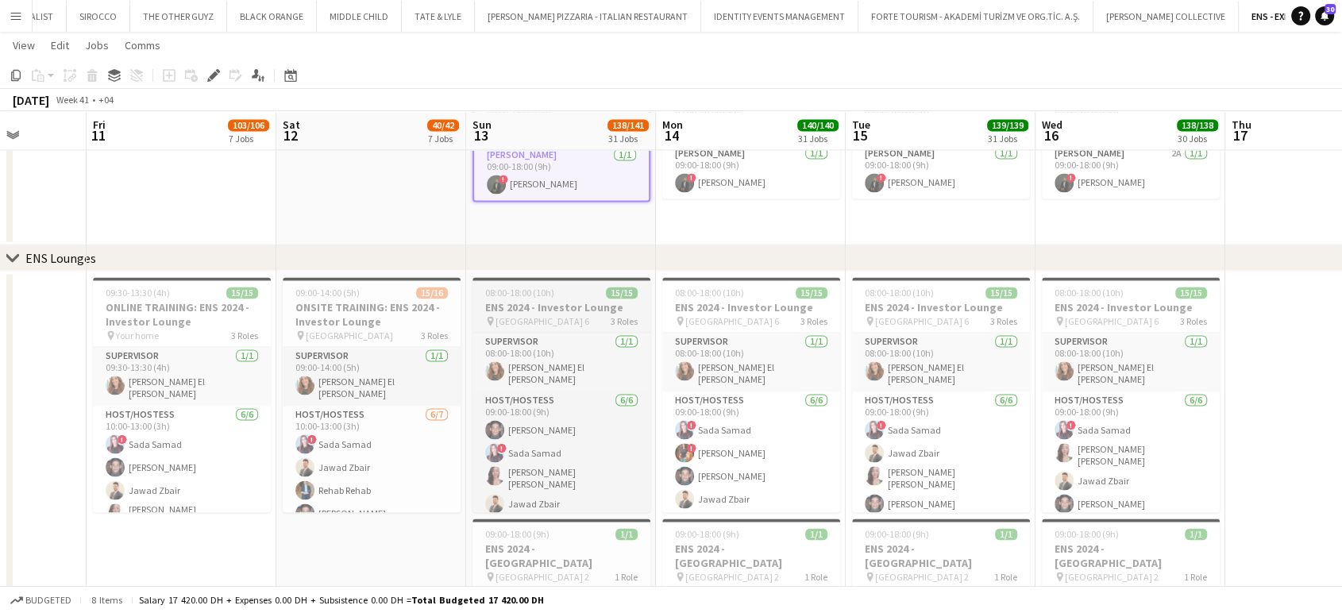
click at [601, 312] on h3 "ENS 2024 - Investor Lounge" at bounding box center [561, 307] width 178 height 14
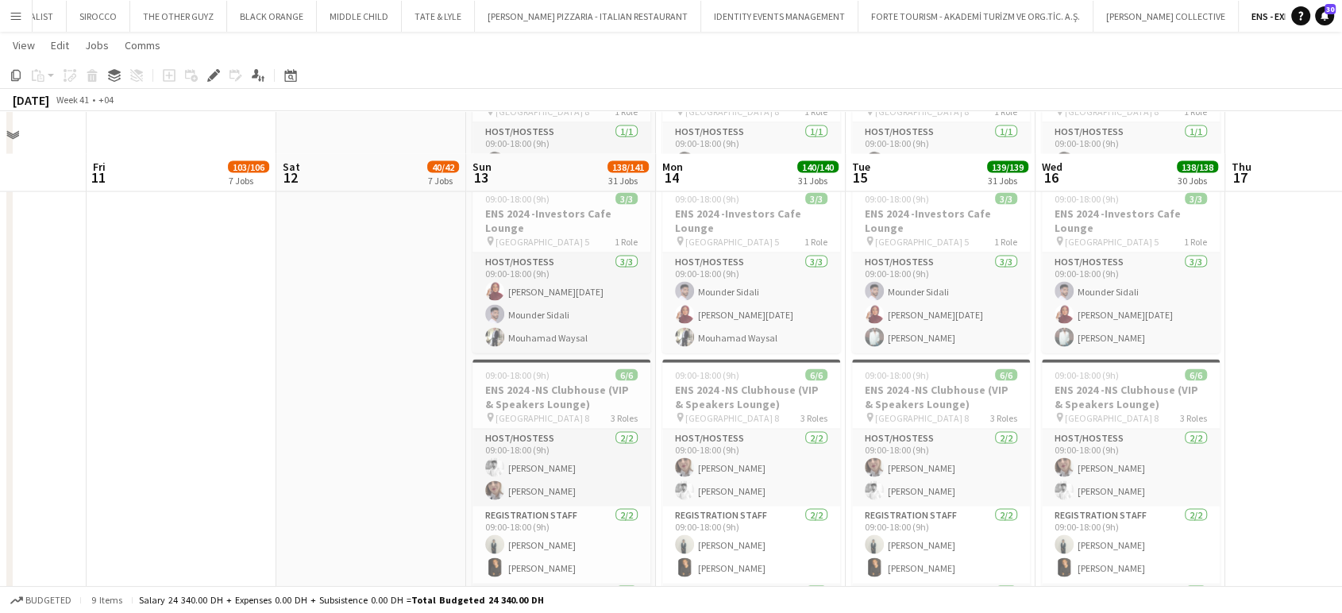
scroll to position [3284, 0]
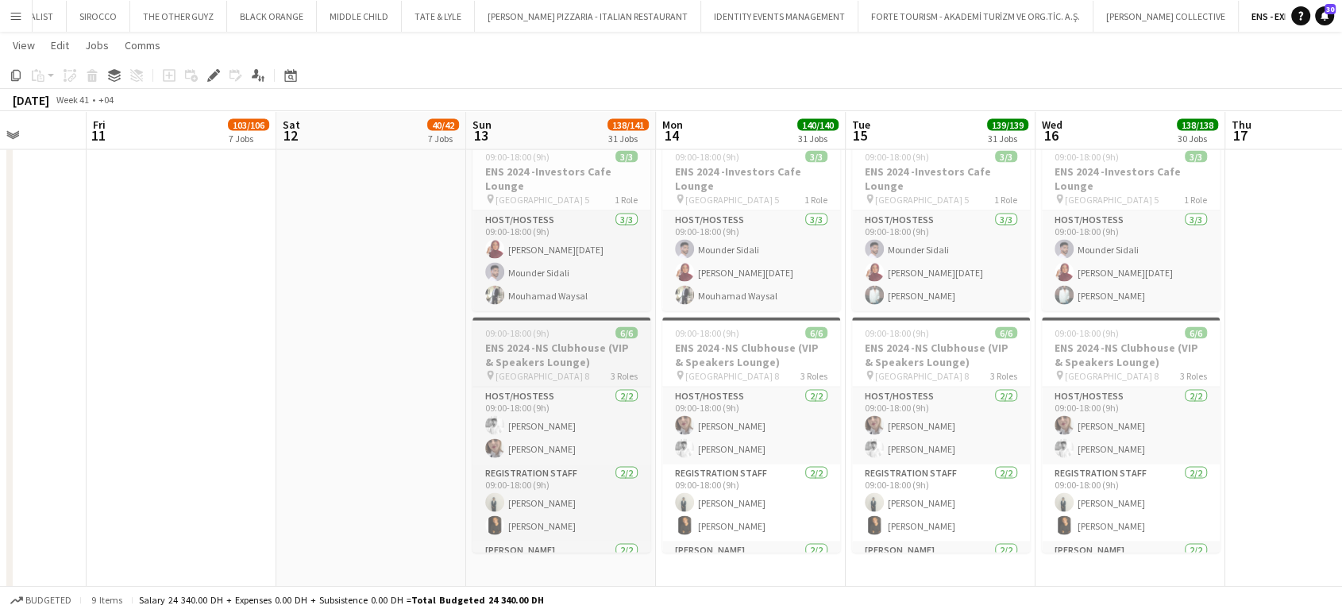
click at [562, 341] on h3 "ENS 2024 -NS Clubhouse (VIP & Speakers Lounge)" at bounding box center [561, 355] width 178 height 29
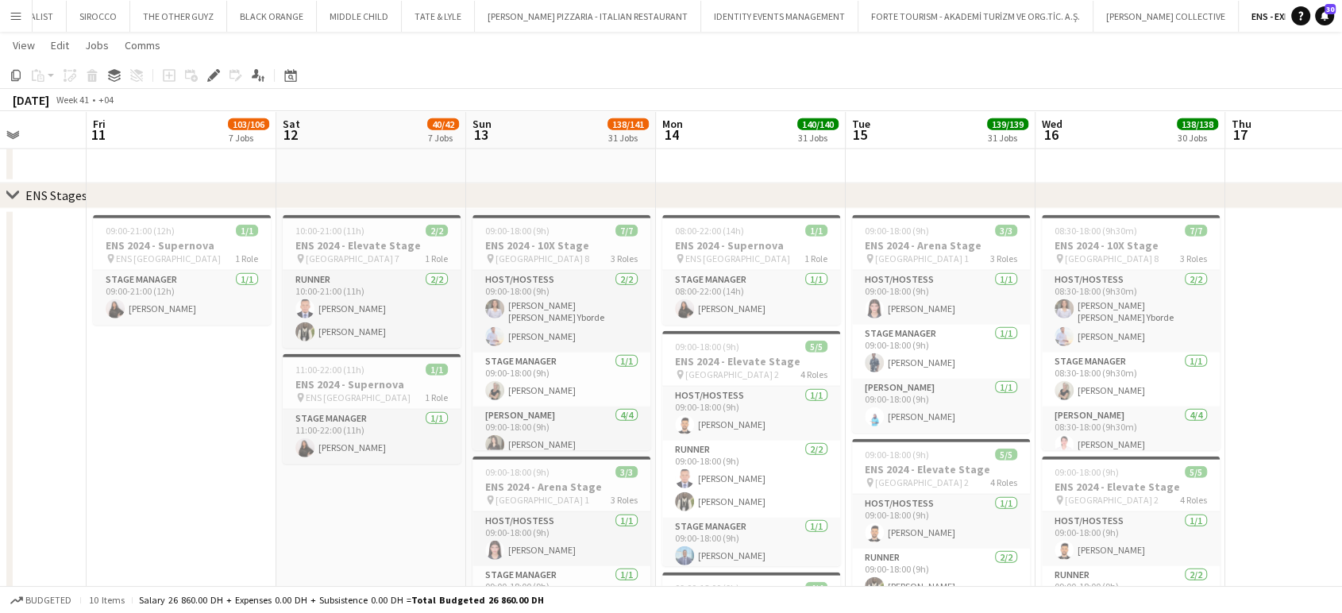
scroll to position [3790, 0]
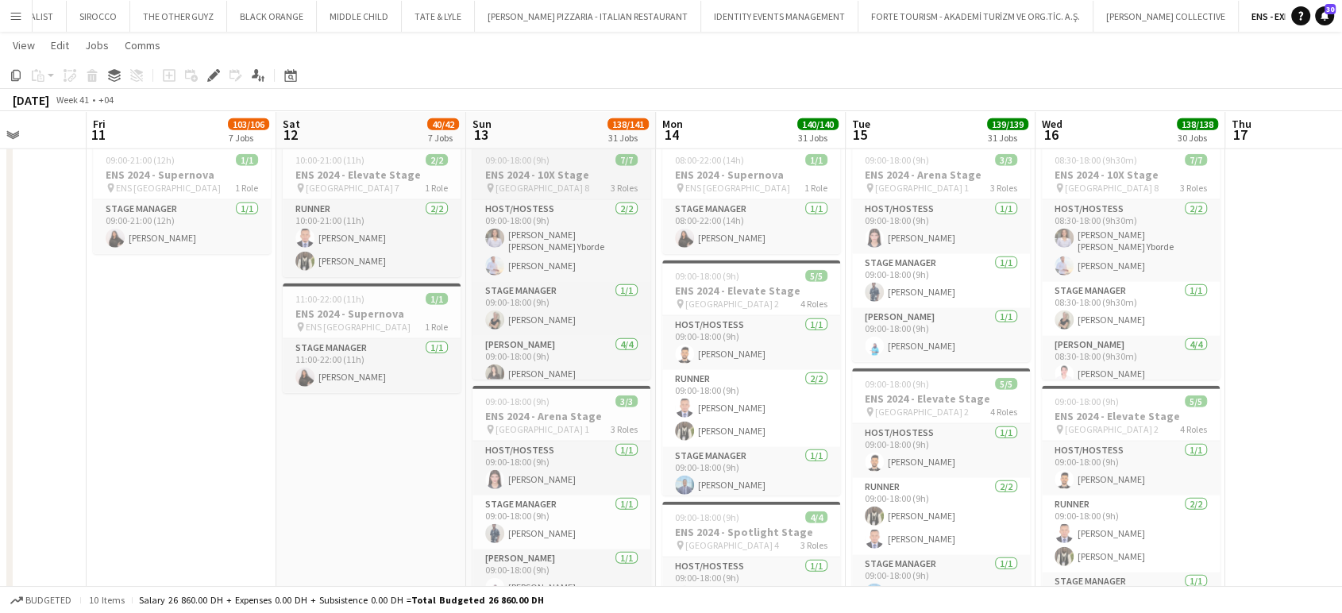
click at [540, 171] on h3 "ENS 2024 - 10X Stage" at bounding box center [561, 174] width 178 height 14
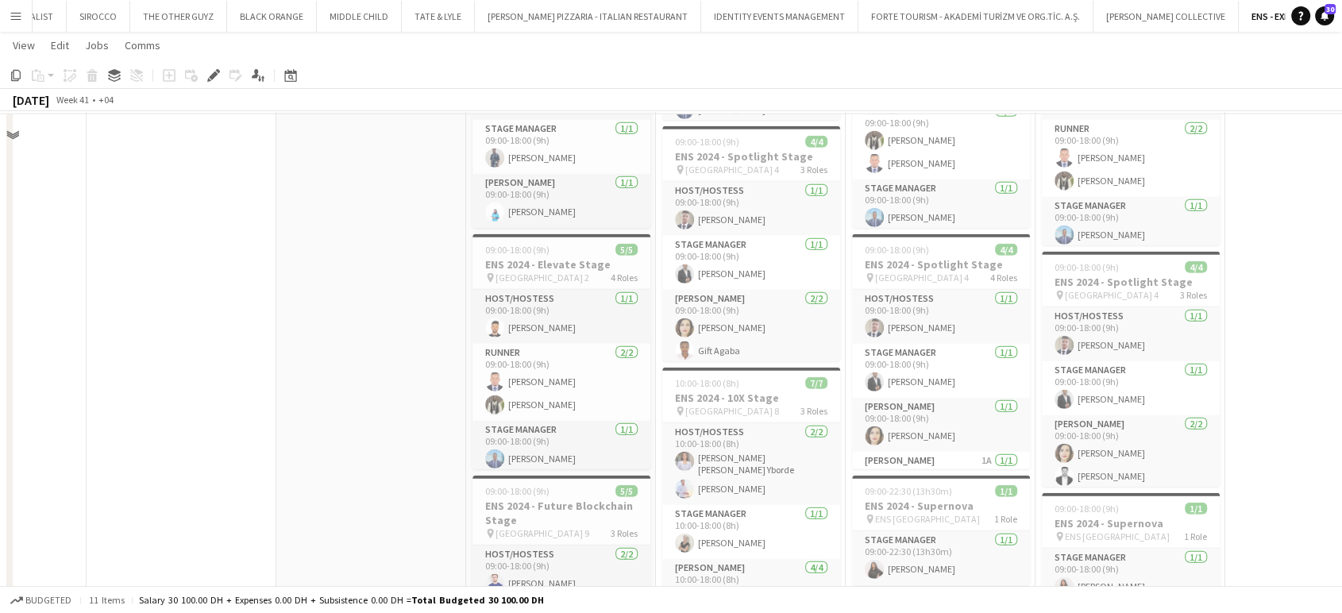
scroll to position [4190, 0]
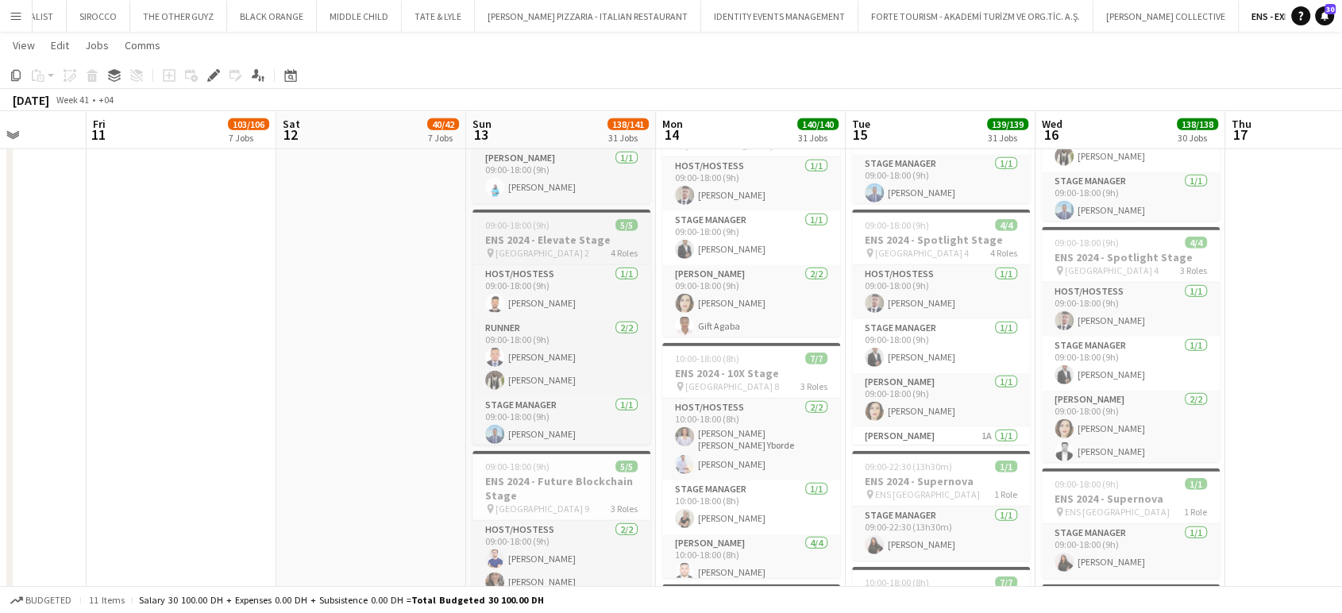
click at [536, 238] on h3 "ENS 2024 - Elevate Stage" at bounding box center [561, 240] width 178 height 14
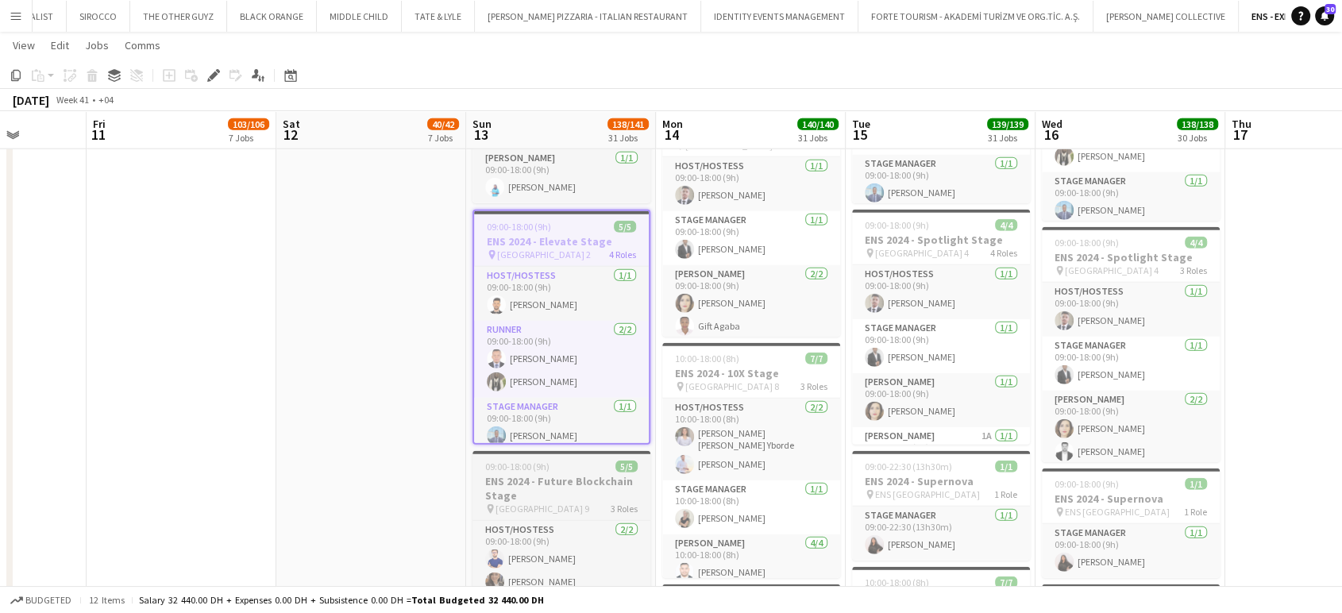
click at [572, 465] on div "09:00-18:00 (9h) 5/5" at bounding box center [561, 466] width 178 height 12
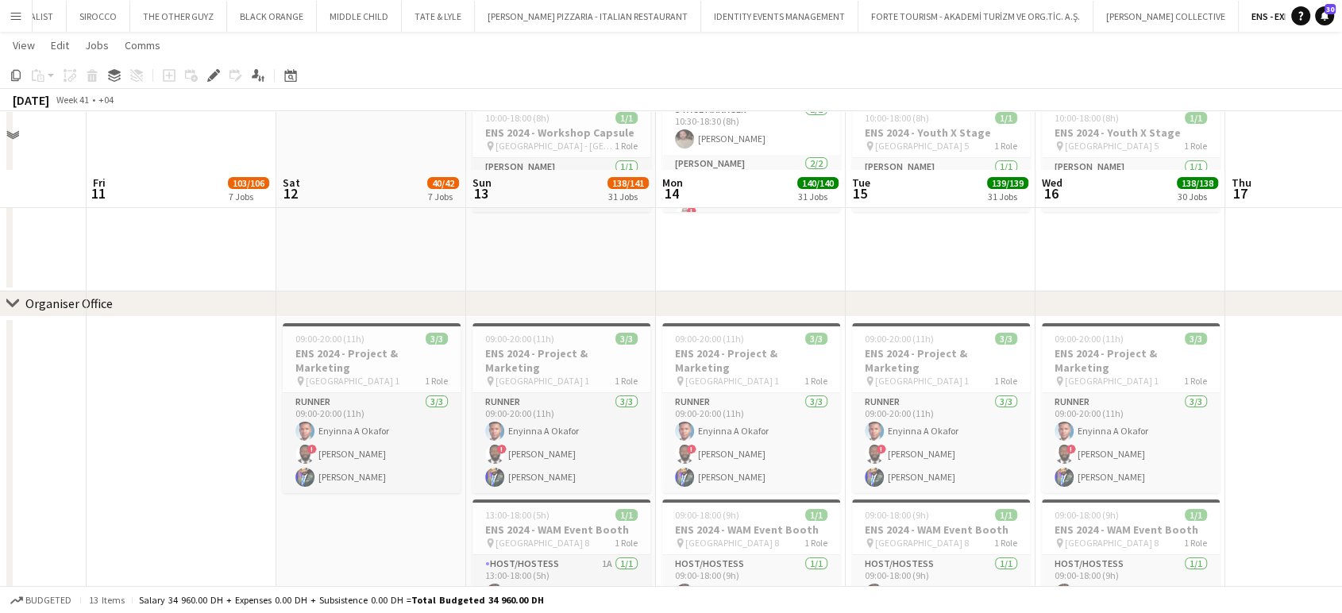
scroll to position [6048, 0]
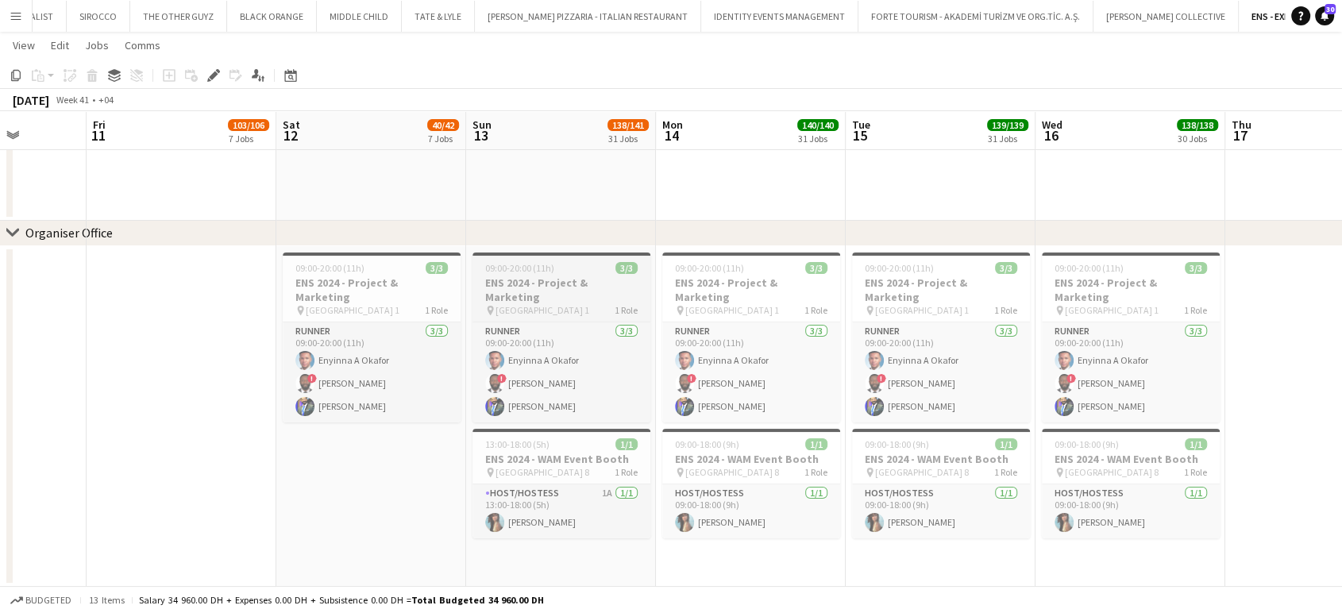
click at [552, 285] on h3 "ENS 2024 - Project & Marketing" at bounding box center [561, 289] width 178 height 29
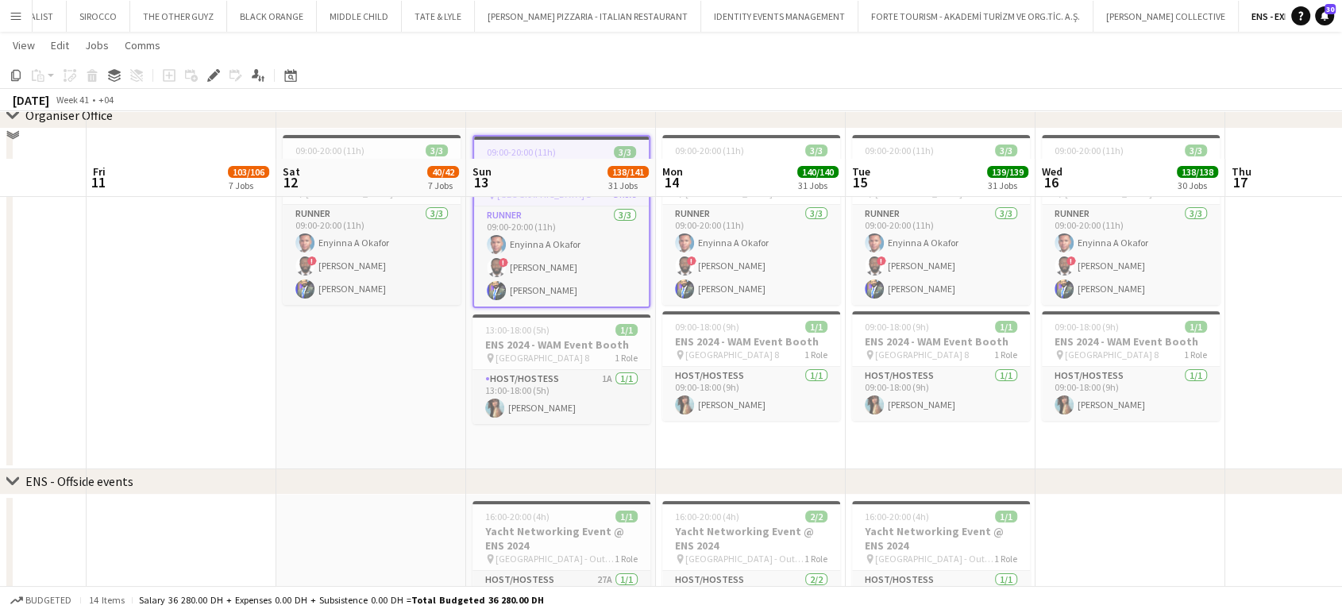
scroll to position [6236, 0]
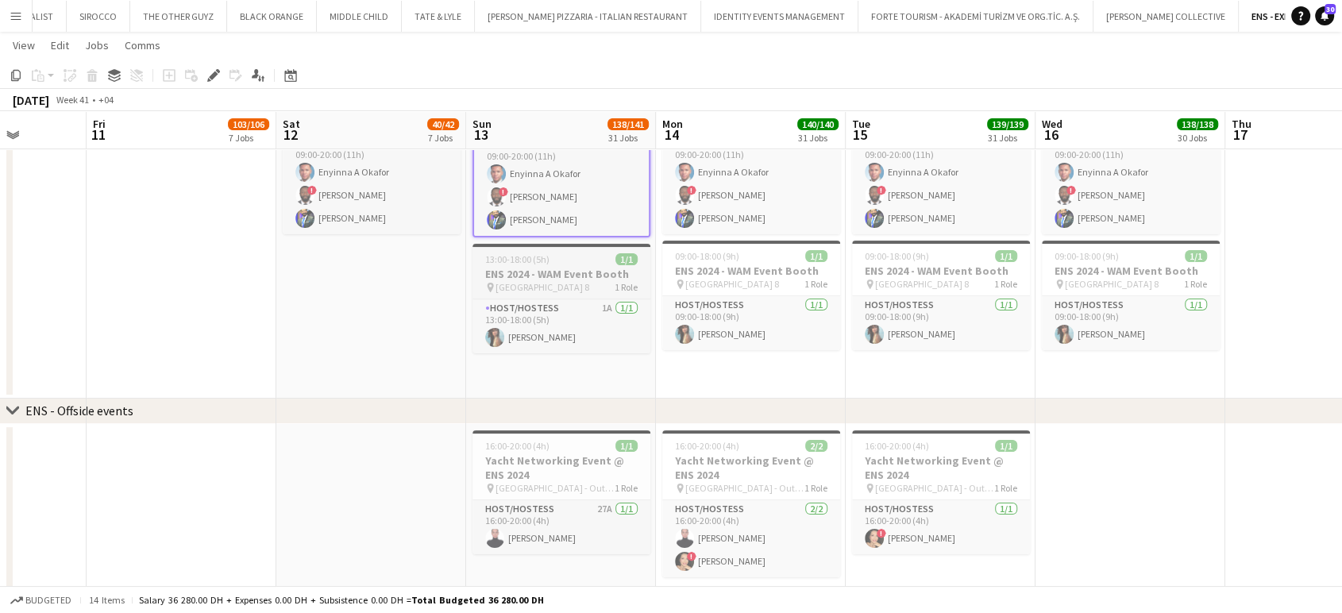
click at [525, 264] on span "13:00-18:00 (5h)" at bounding box center [517, 259] width 64 height 12
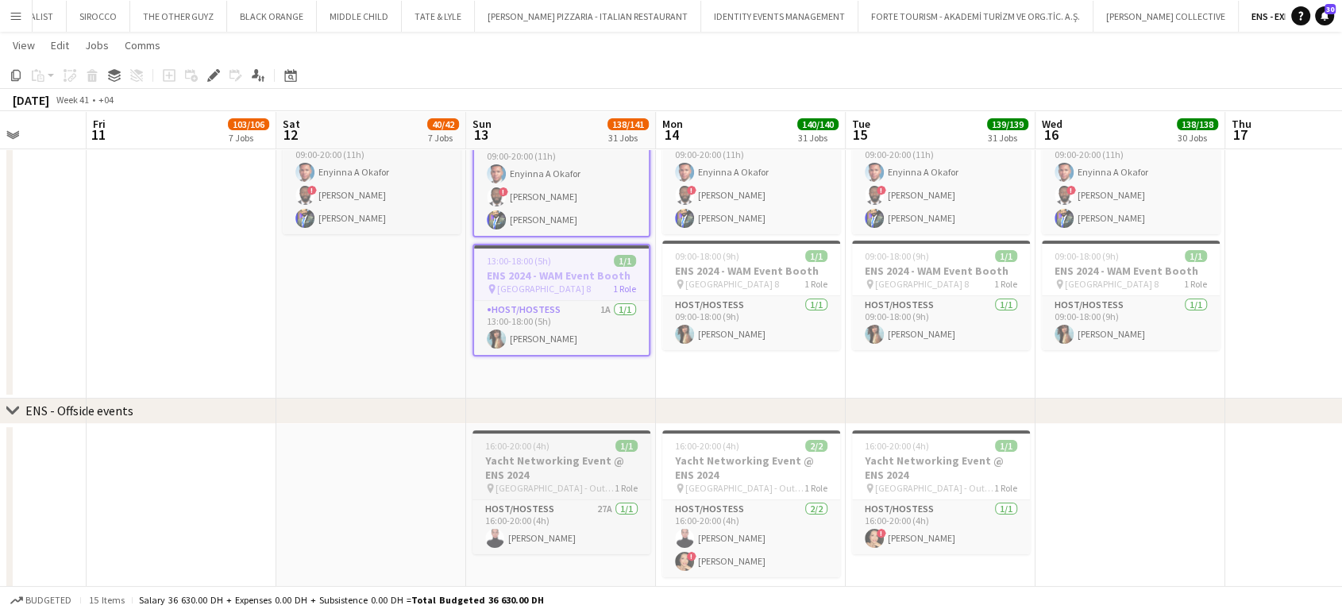
click at [518, 468] on h3 "Yacht Networking Event @ ENS 2024" at bounding box center [561, 467] width 178 height 29
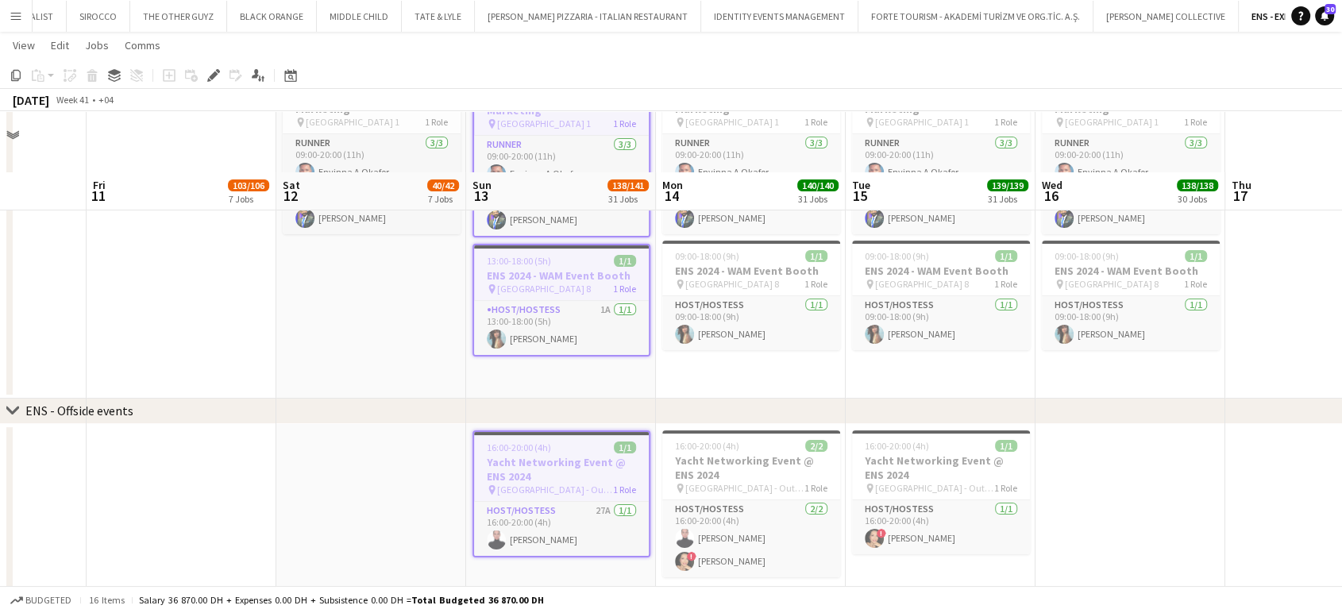
scroll to position [6316, 0]
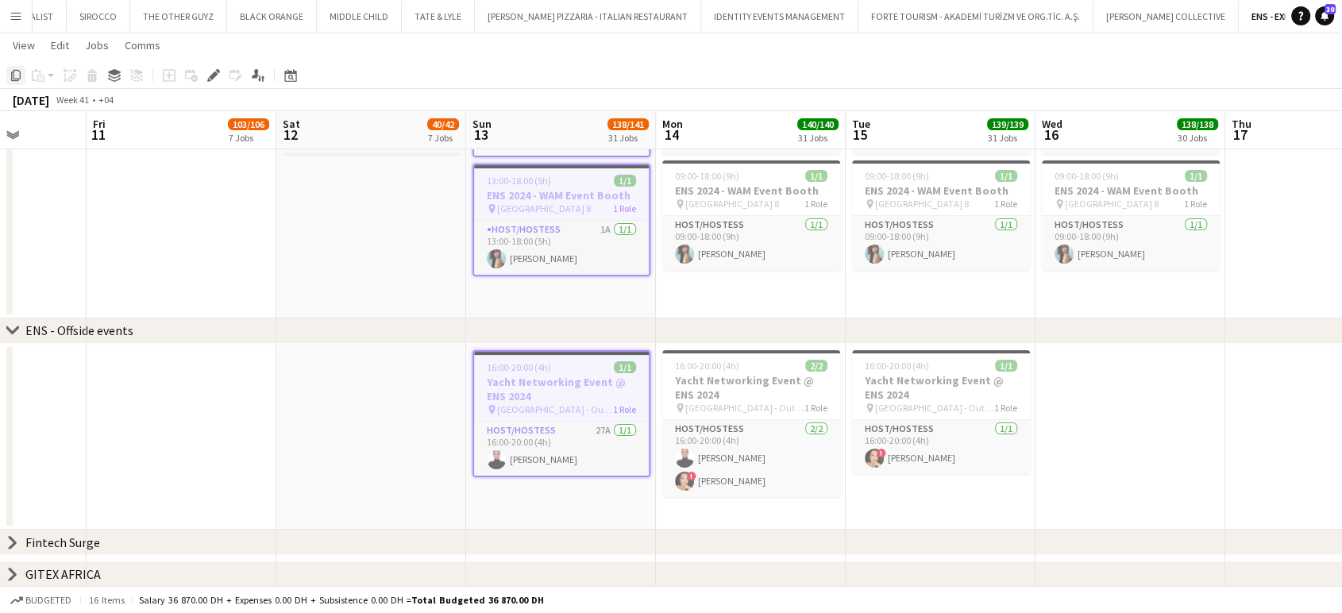
click at [17, 72] on icon "Copy" at bounding box center [16, 75] width 13 height 13
click at [292, 75] on icon "Date picker" at bounding box center [290, 75] width 13 height 13
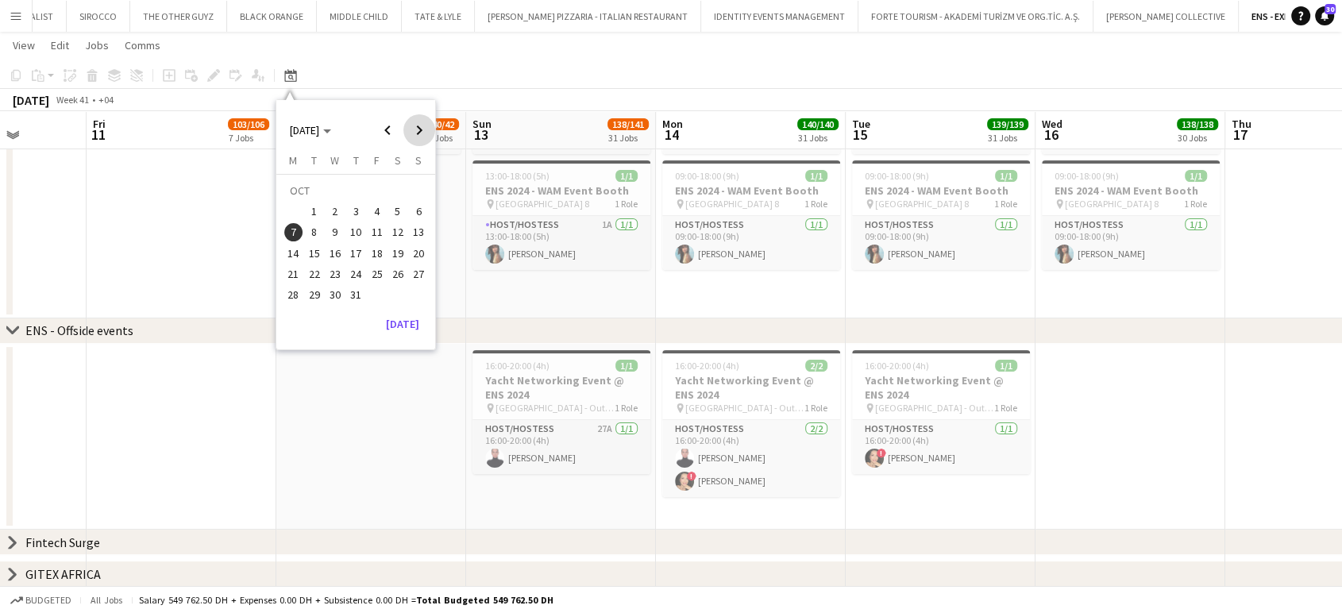
click at [419, 130] on span "Next month" at bounding box center [419, 130] width 32 height 32
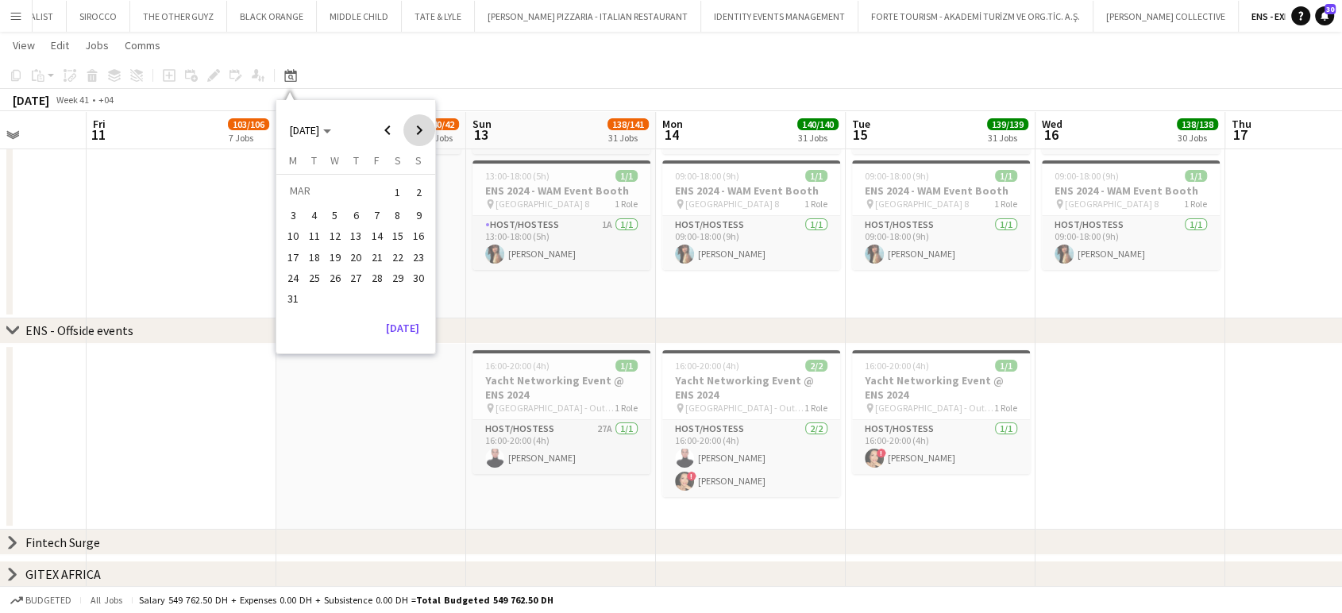
click at [419, 130] on span "Next month" at bounding box center [419, 130] width 32 height 32
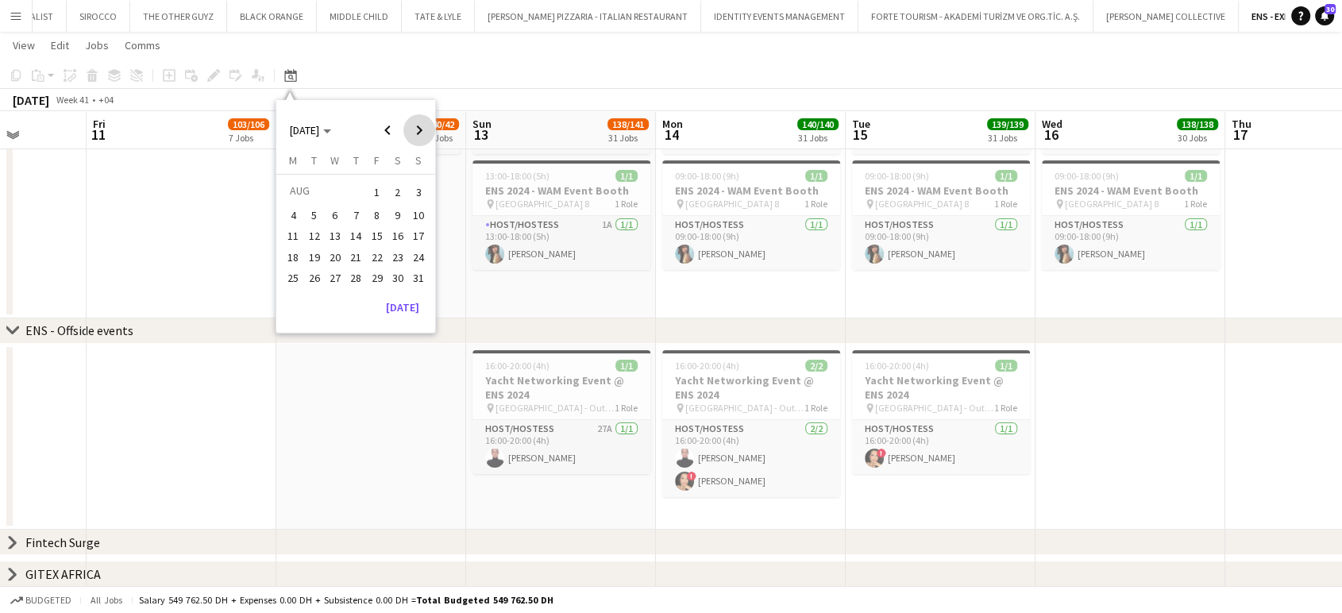
click at [419, 130] on span "Next month" at bounding box center [419, 130] width 32 height 32
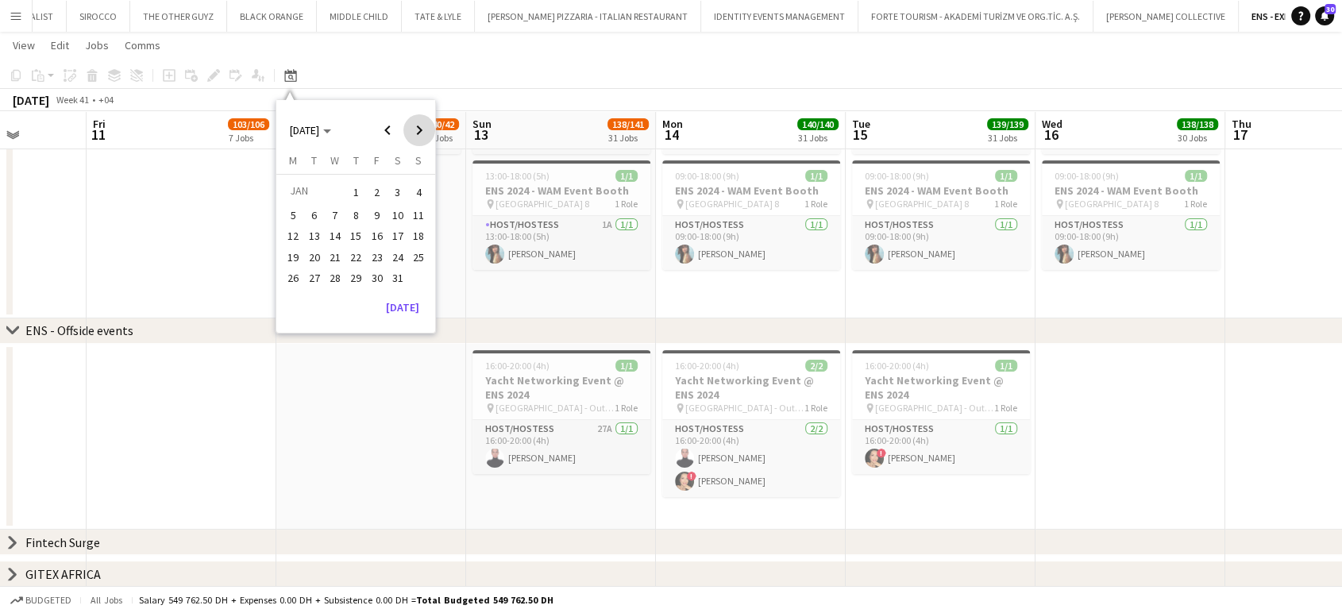
click at [419, 130] on span "Next month" at bounding box center [419, 130] width 32 height 32
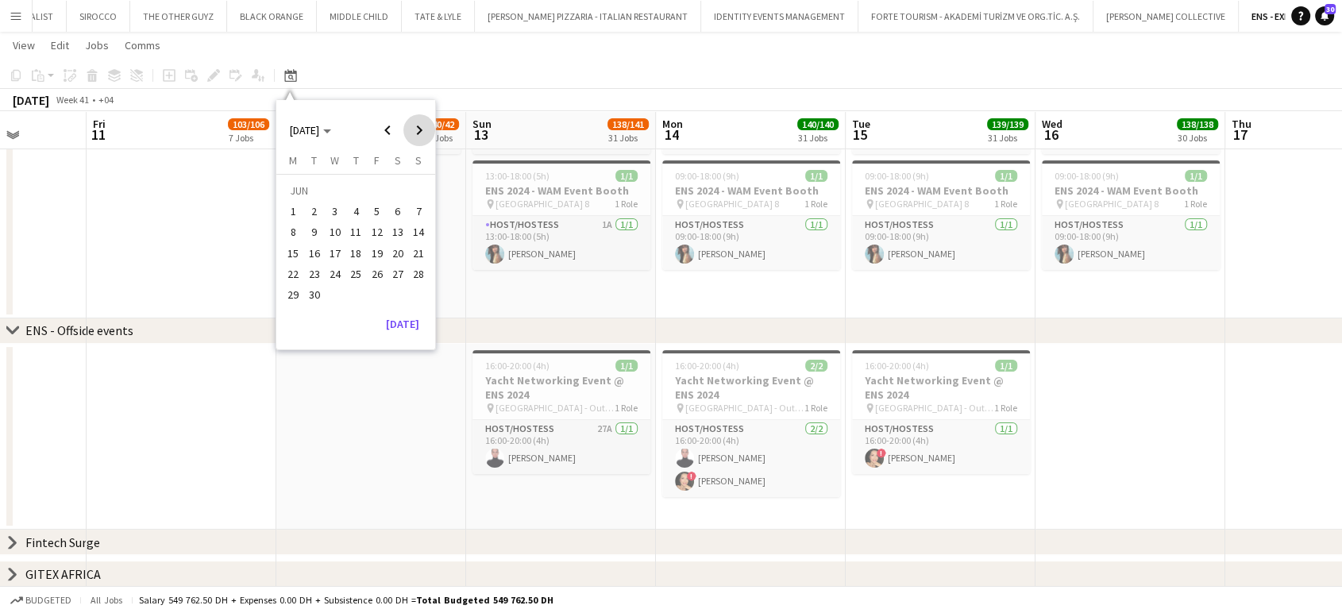
click at [419, 130] on span "Next month" at bounding box center [419, 130] width 32 height 32
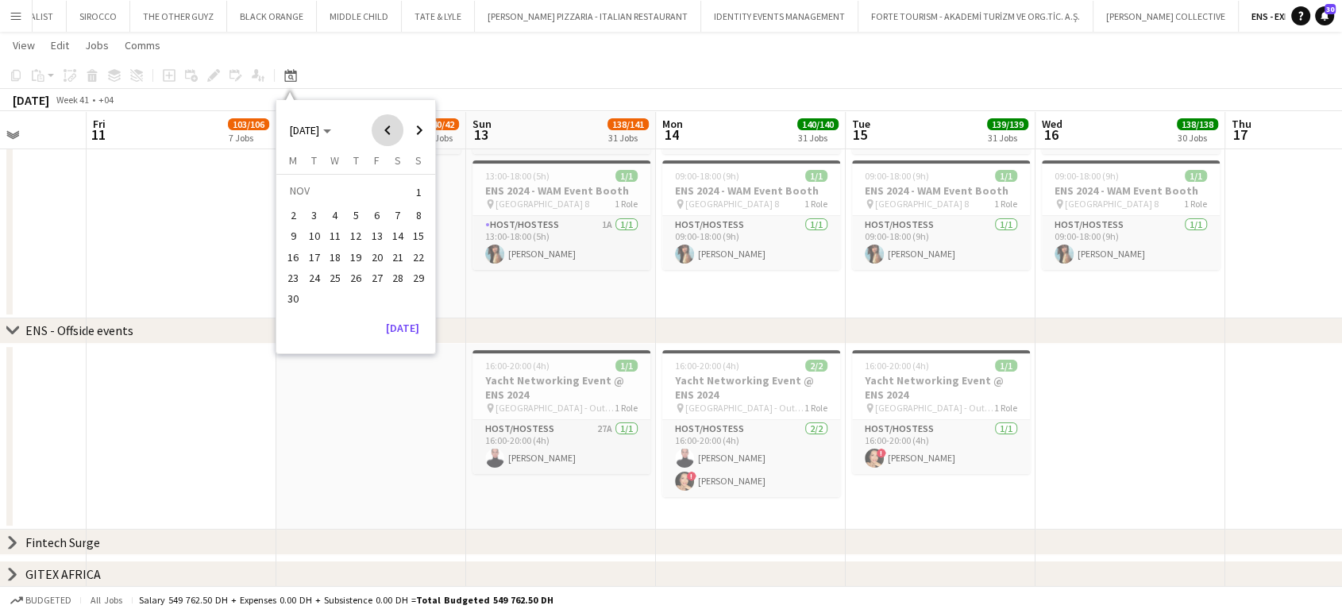
click at [387, 127] on span "Previous month" at bounding box center [387, 130] width 32 height 32
click at [286, 211] on span "5" at bounding box center [293, 215] width 19 height 19
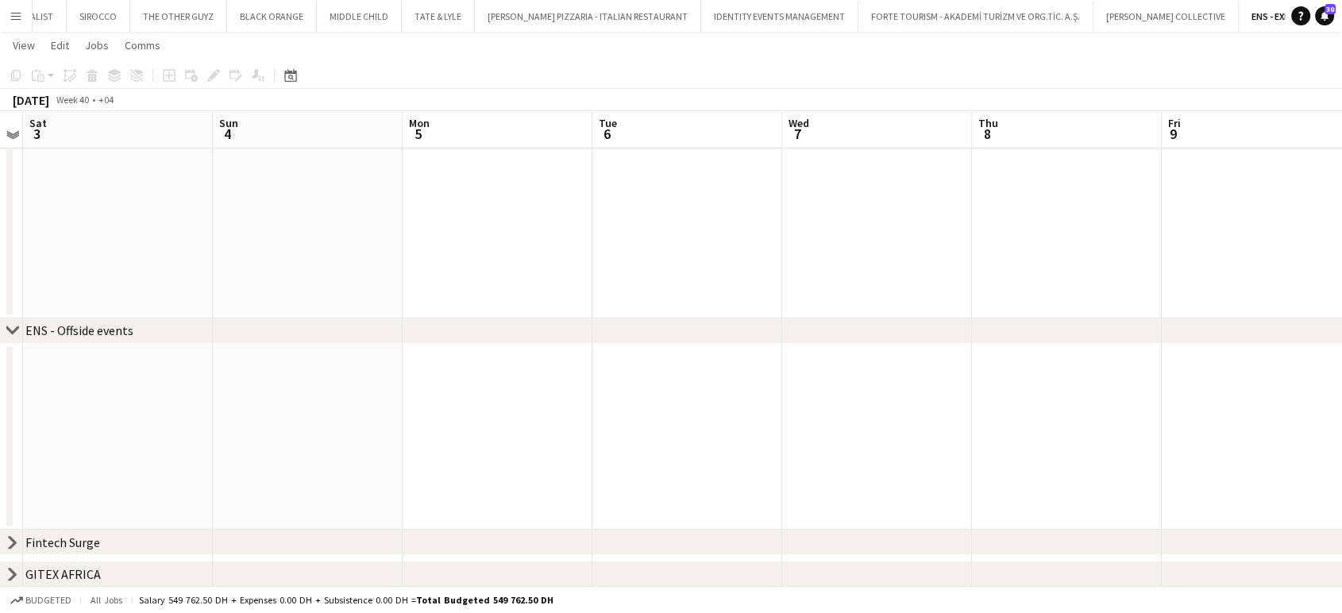
scroll to position [6228, 0]
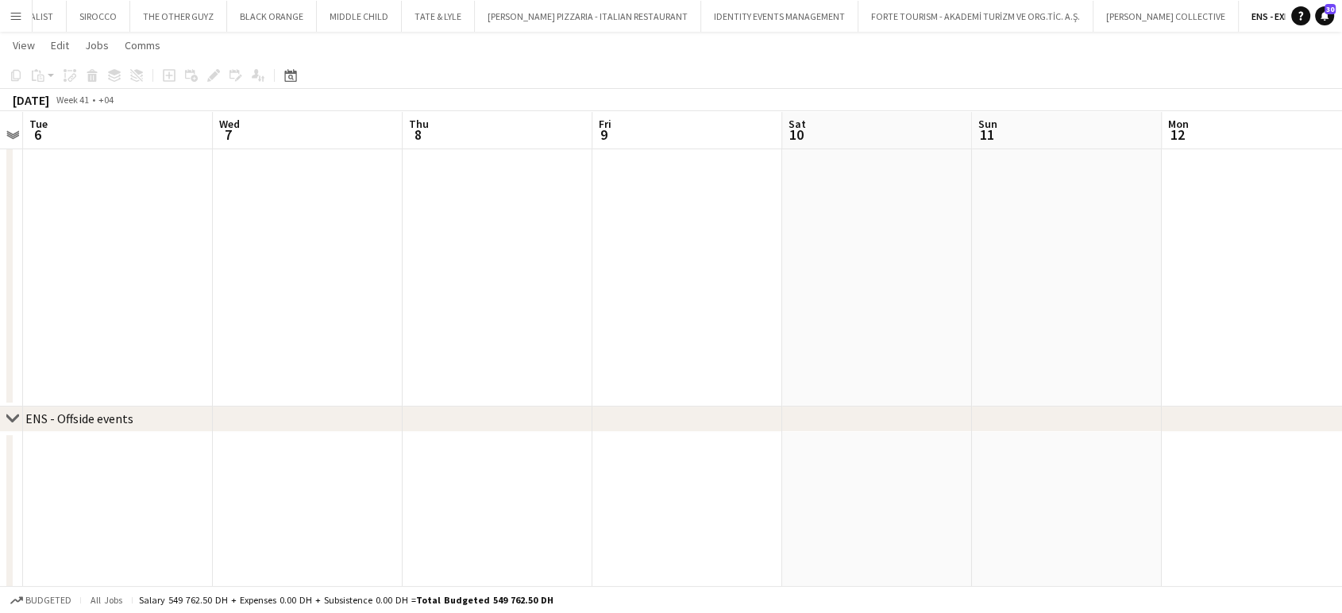
drag, startPoint x: 480, startPoint y: 248, endPoint x: 287, endPoint y: 248, distance: 193.7
drag, startPoint x: 882, startPoint y: 252, endPoint x: 401, endPoint y: 260, distance: 481.1
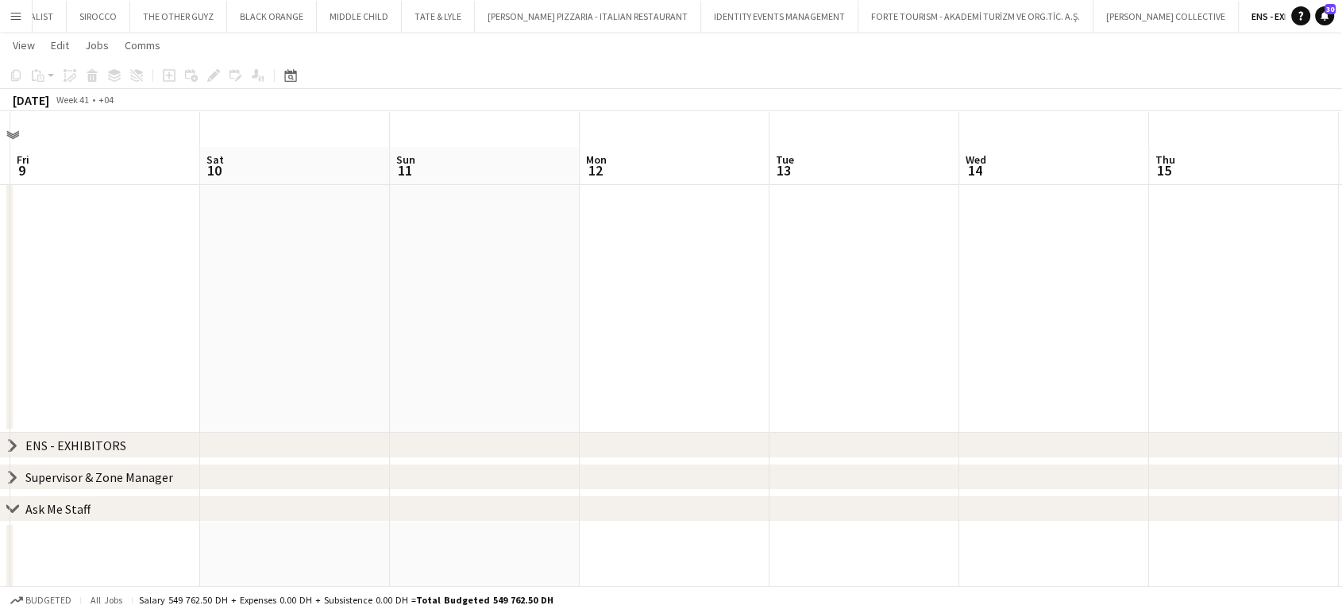
scroll to position [0, 0]
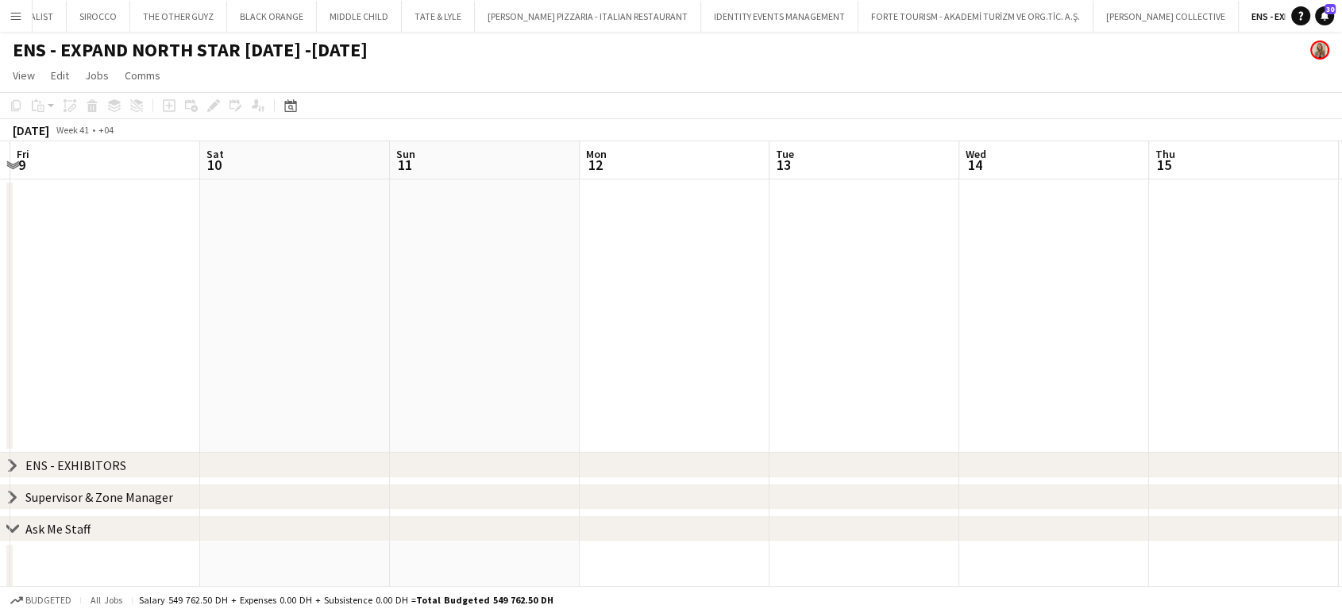
click at [651, 218] on app-date-cell at bounding box center [674, 315] width 190 height 273
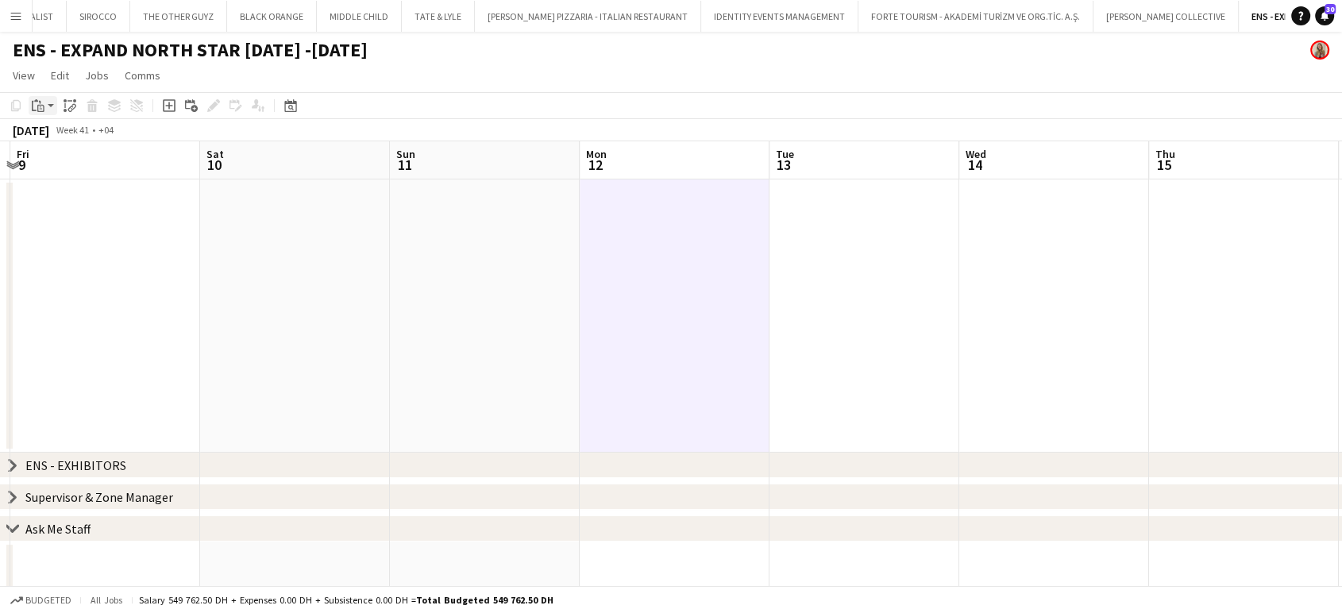
click at [34, 107] on icon "Paste" at bounding box center [38, 105] width 13 height 13
click at [62, 133] on link "Paste Ctrl+V" at bounding box center [116, 136] width 149 height 14
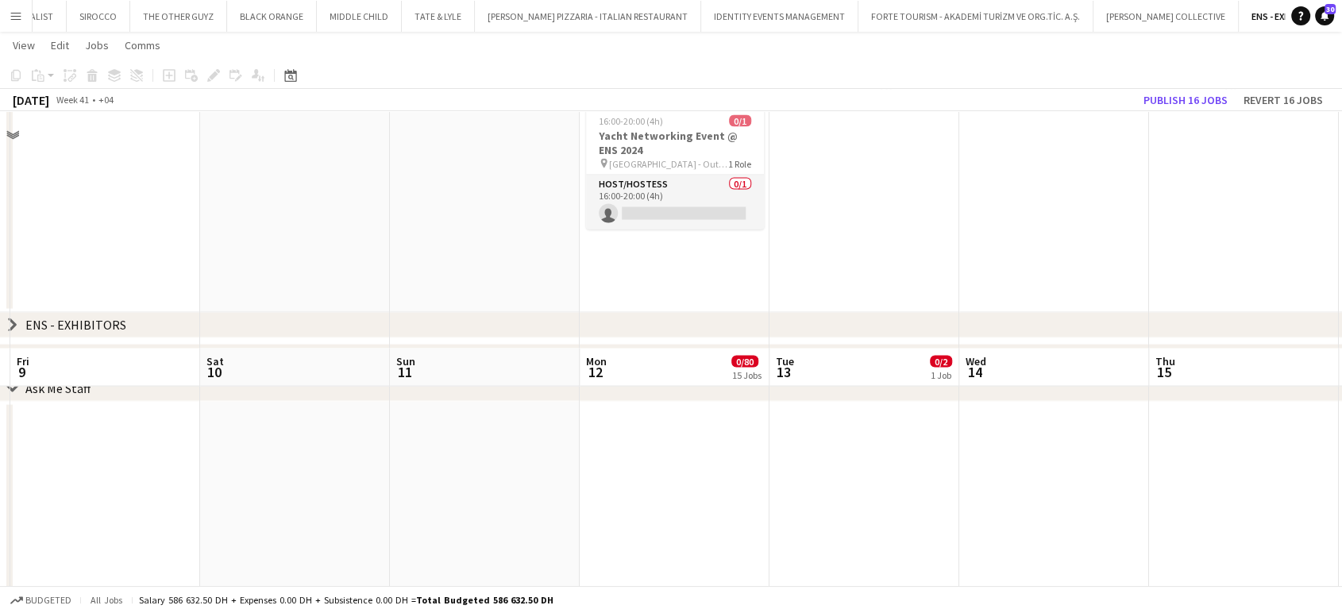
scroll to position [2910, 0]
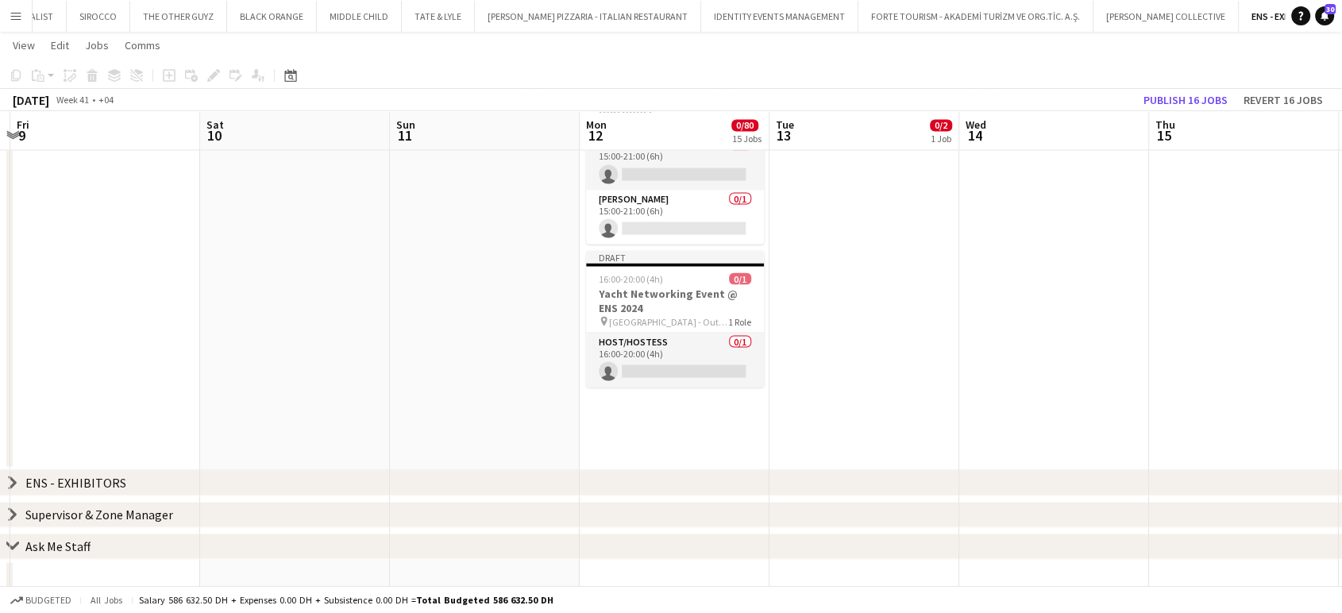
click at [13, 483] on icon at bounding box center [13, 482] width 6 height 12
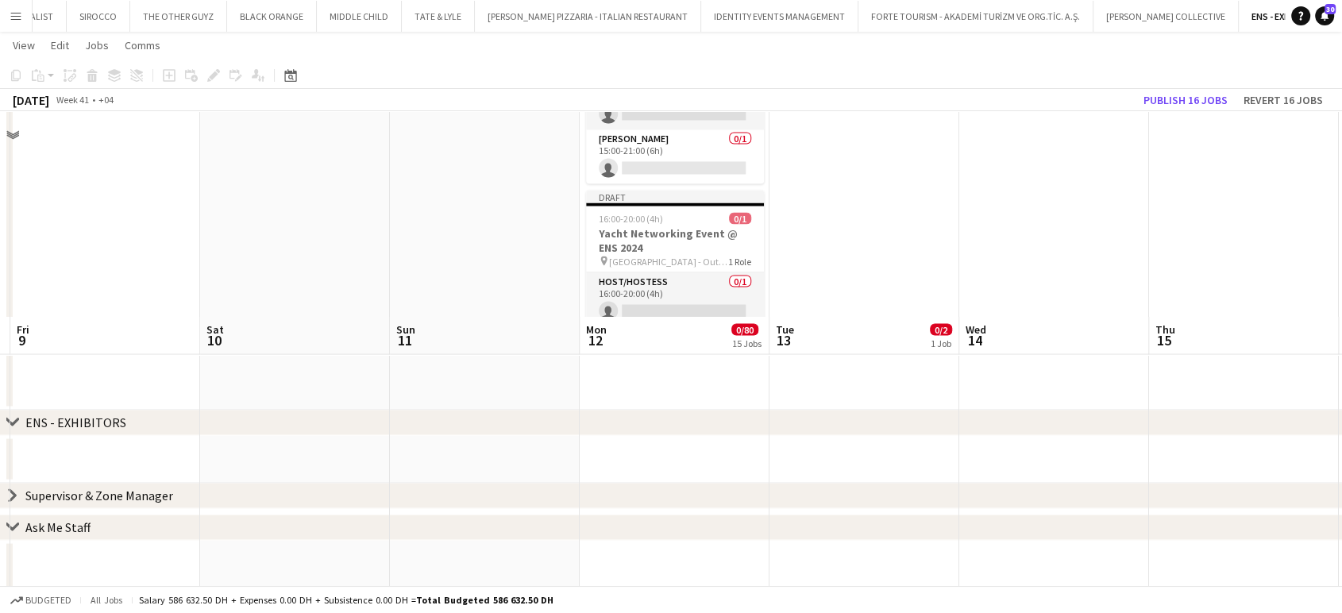
scroll to position [2734, 0]
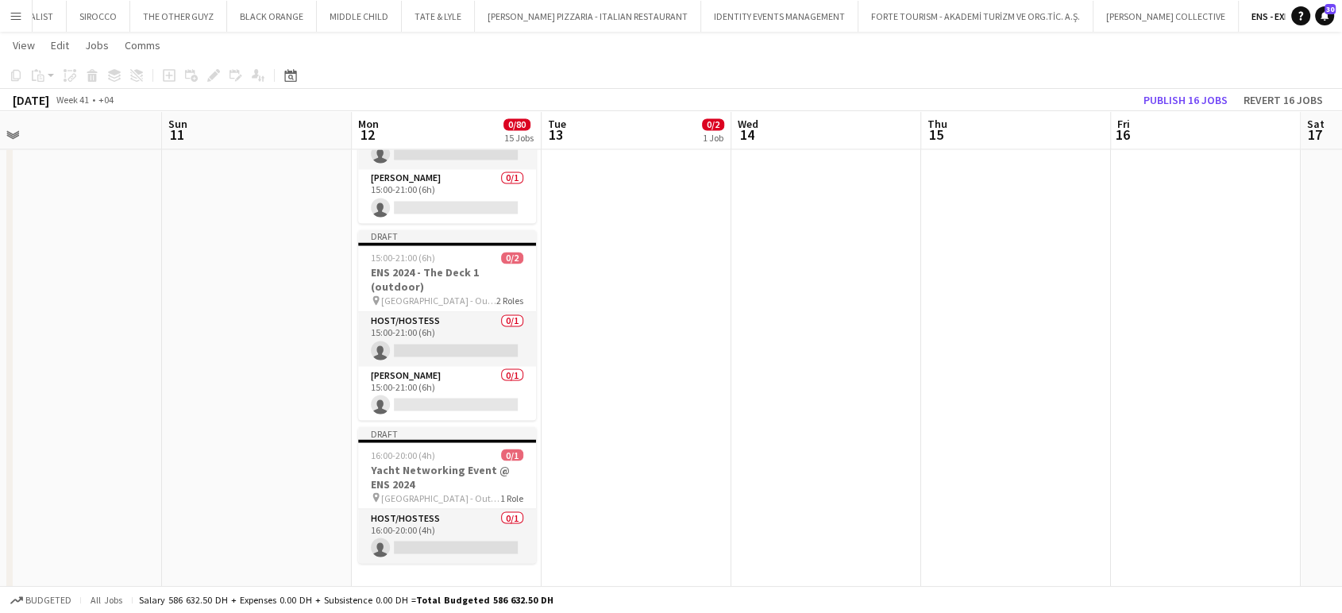
drag, startPoint x: 970, startPoint y: 367, endPoint x: 754, endPoint y: 365, distance: 215.9
click at [1284, 98] on button "Revert 16 jobs" at bounding box center [1283, 100] width 92 height 21
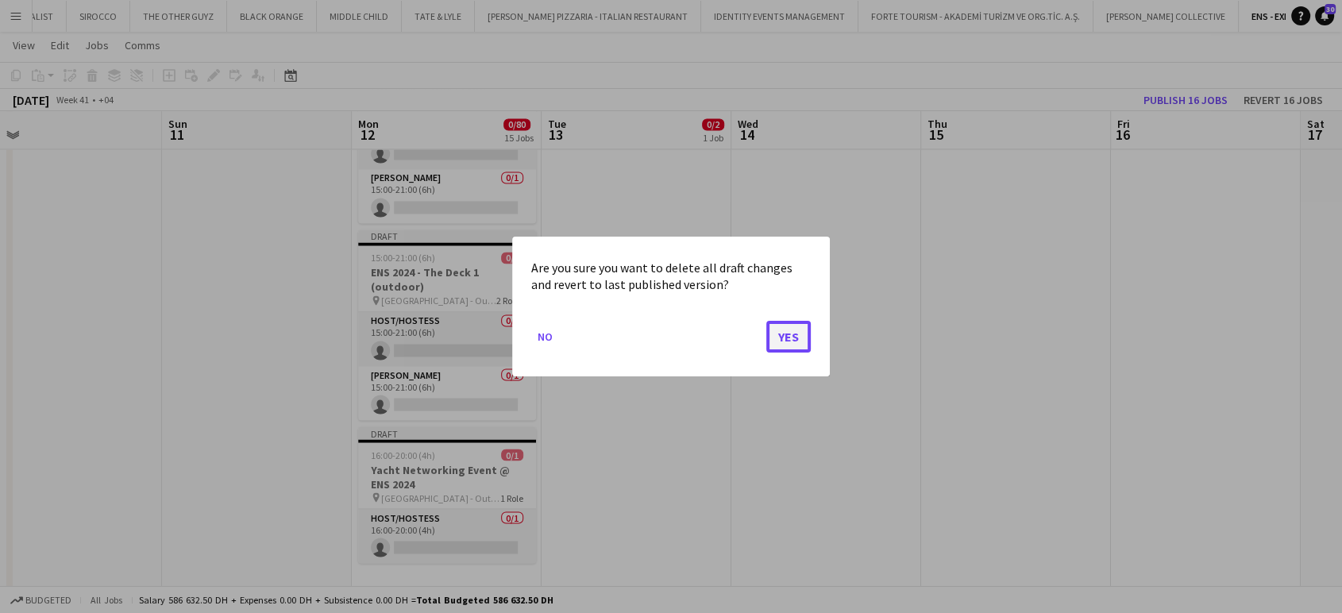
click at [793, 341] on button "Yes" at bounding box center [788, 337] width 44 height 32
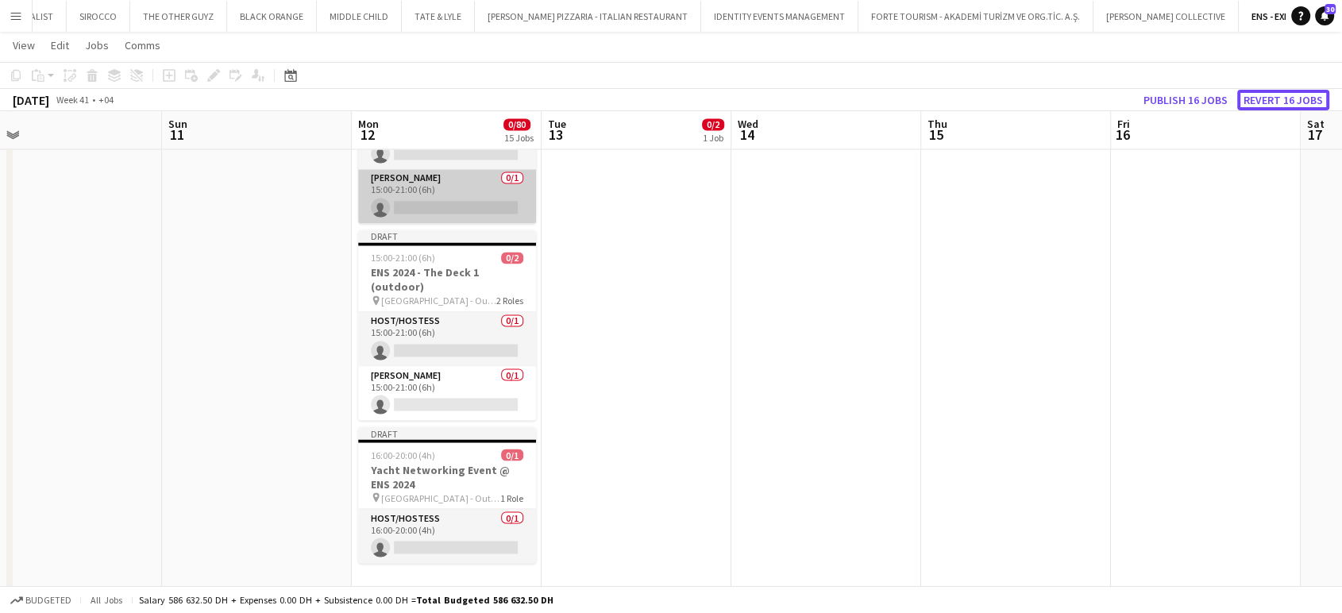
scroll to position [2734, 0]
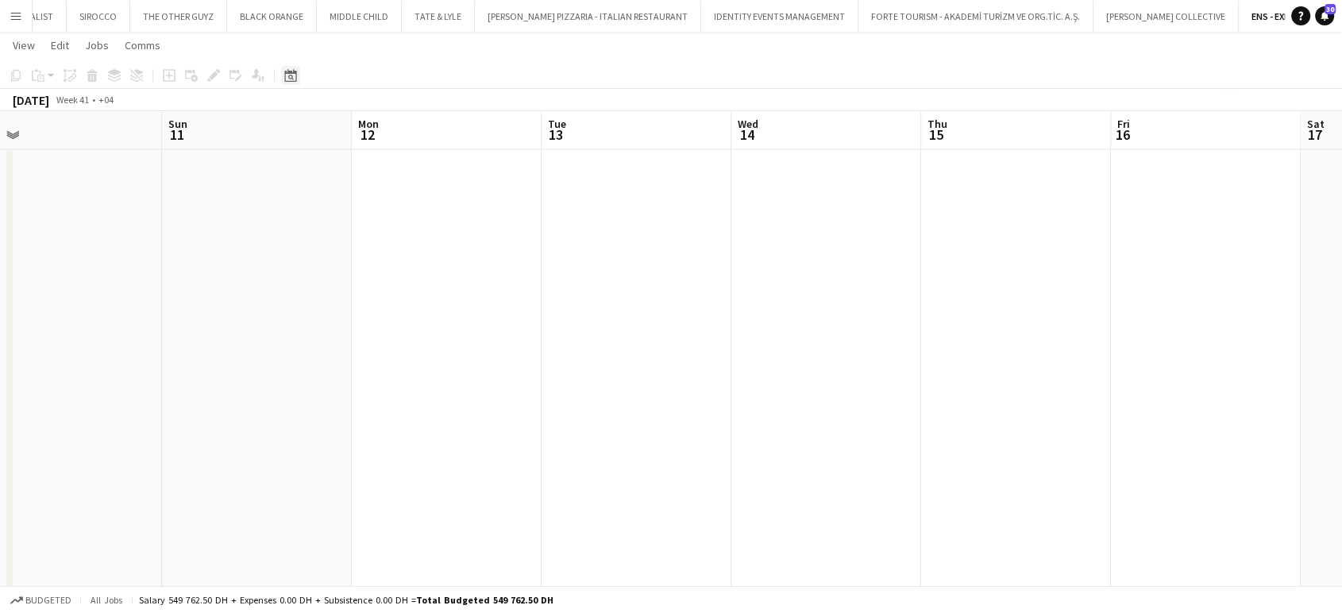
click at [289, 75] on icon "Date picker" at bounding box center [290, 75] width 13 height 13
click at [331, 128] on span "OCT 2026" at bounding box center [310, 130] width 41 height 14
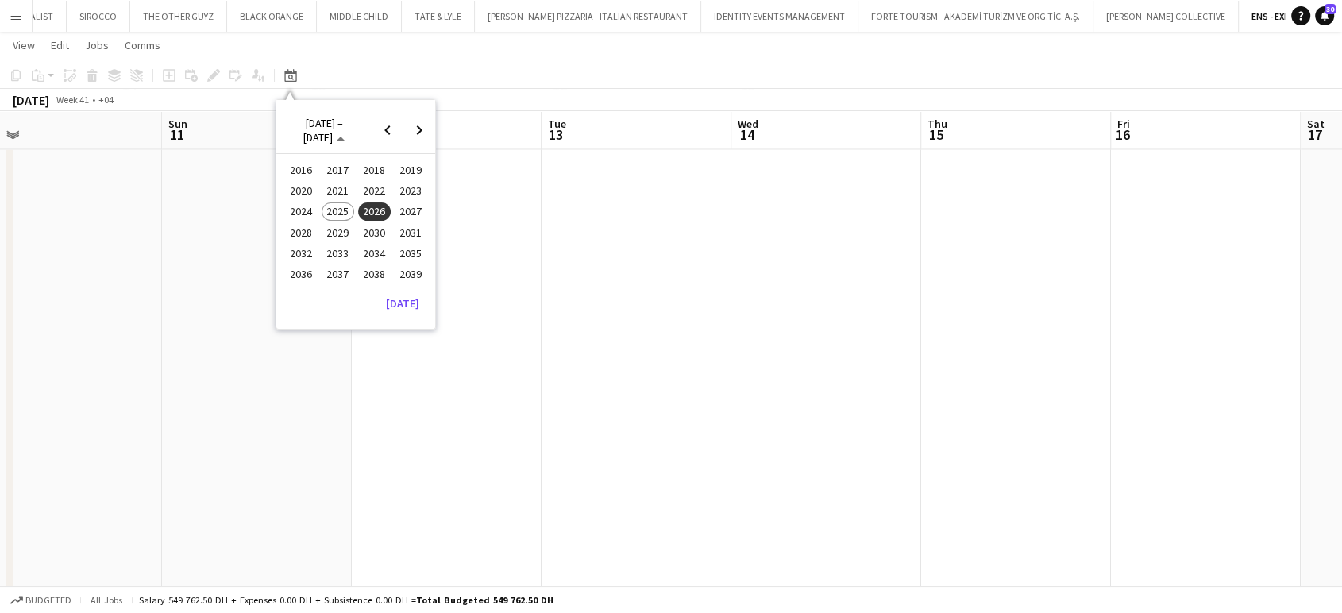
click at [338, 212] on span "2025" at bounding box center [337, 211] width 33 height 19
click at [341, 226] on span "OCT" at bounding box center [337, 232] width 33 height 19
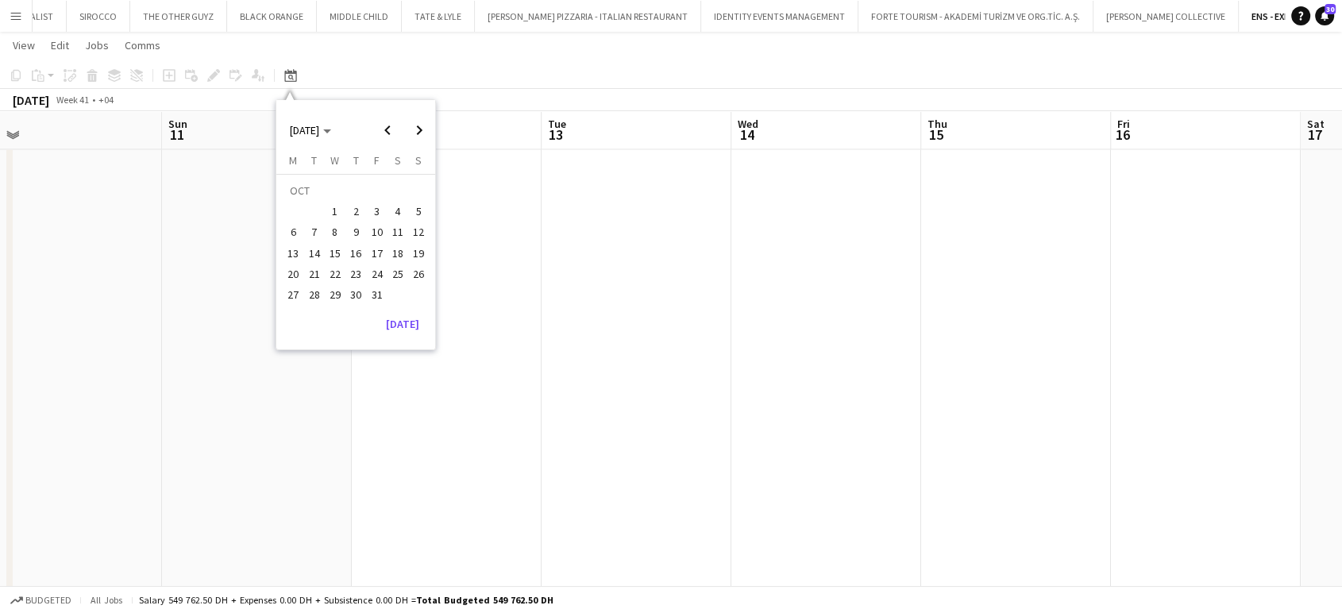
click at [290, 246] on span "13" at bounding box center [293, 253] width 19 height 19
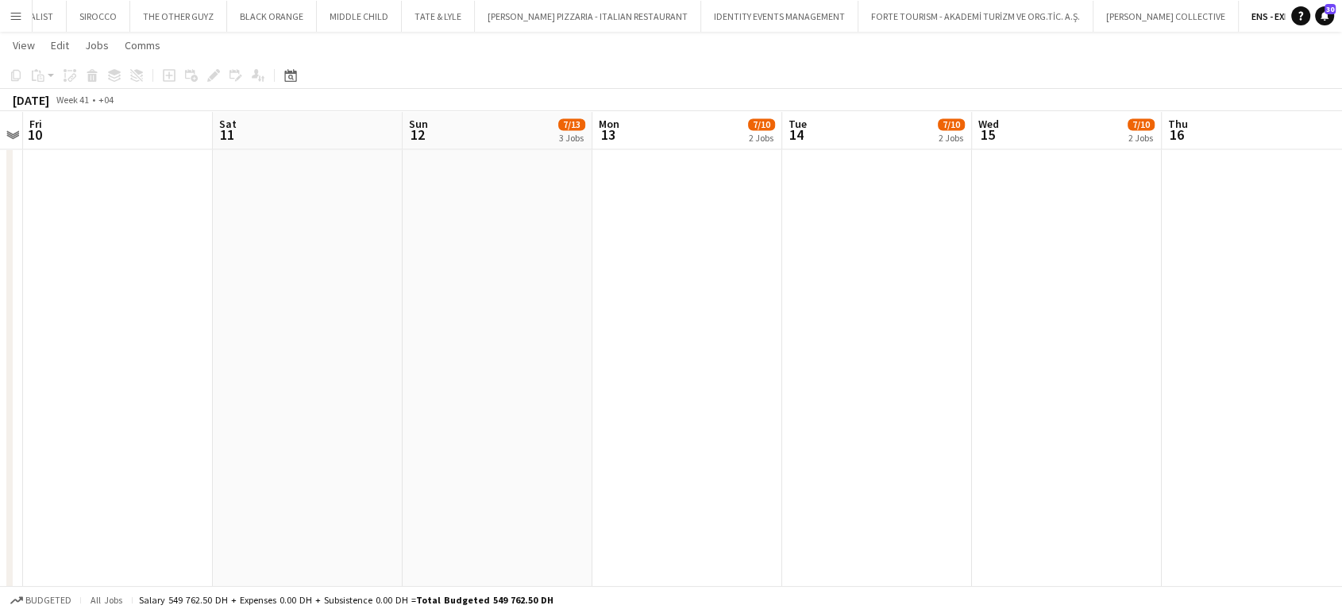
scroll to position [0, 438]
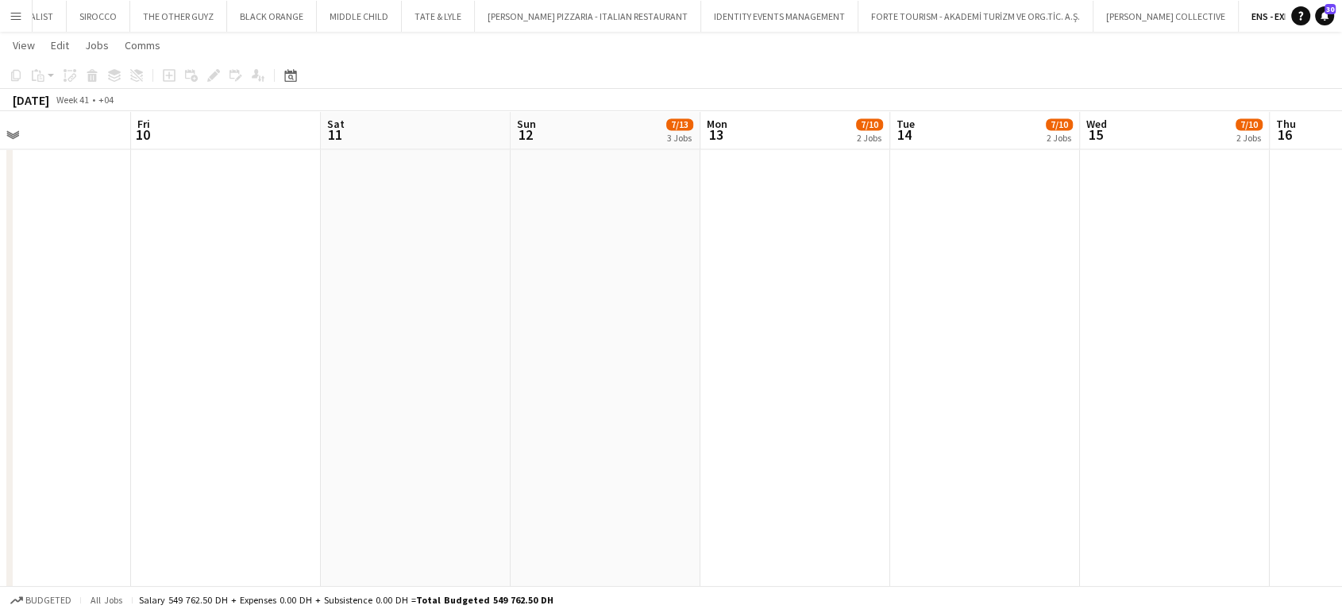
drag, startPoint x: 332, startPoint y: 329, endPoint x: 629, endPoint y: 329, distance: 297.7
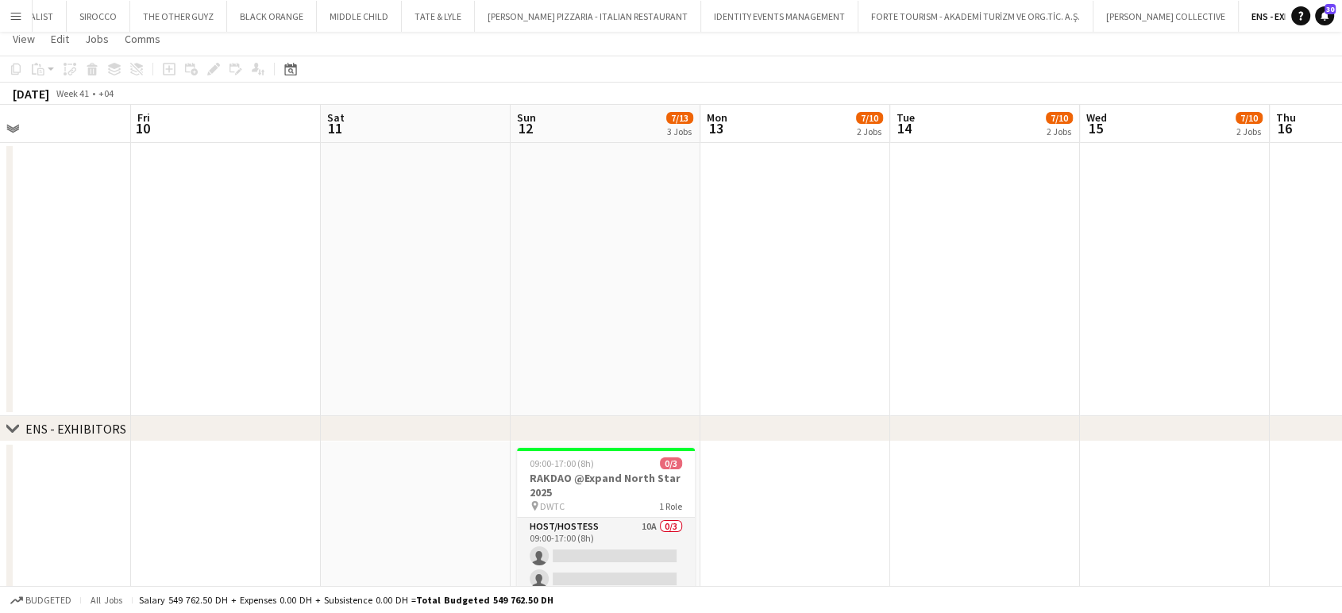
scroll to position [0, 0]
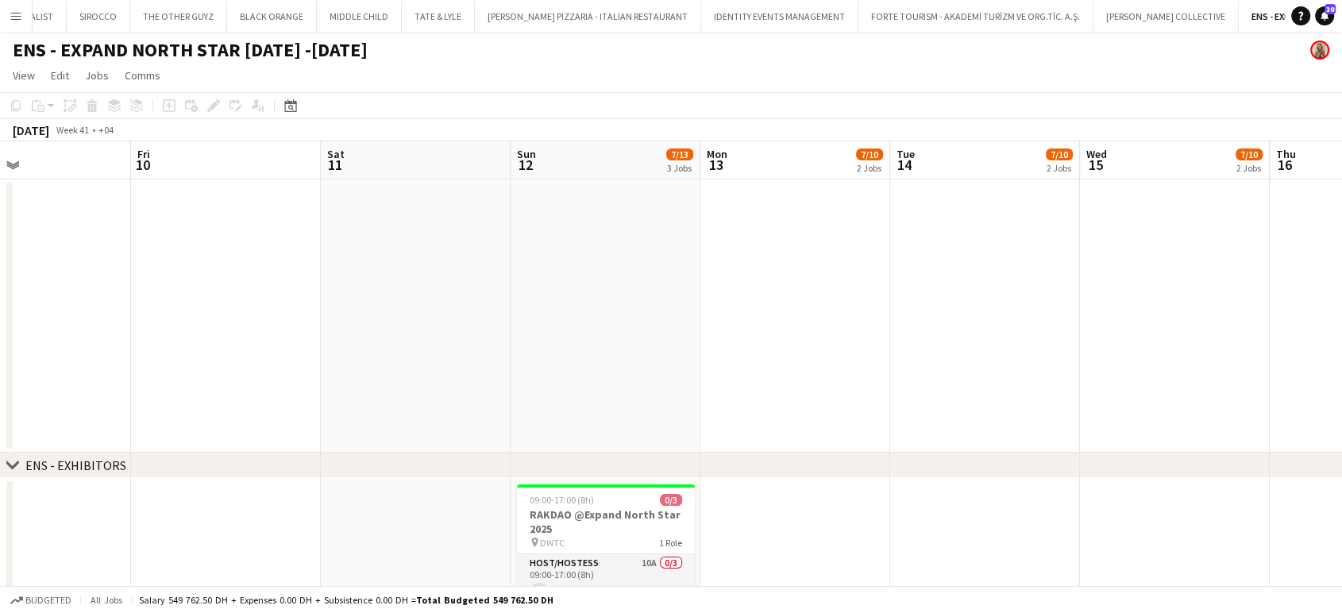
click at [576, 229] on app-date-cell at bounding box center [605, 315] width 190 height 273
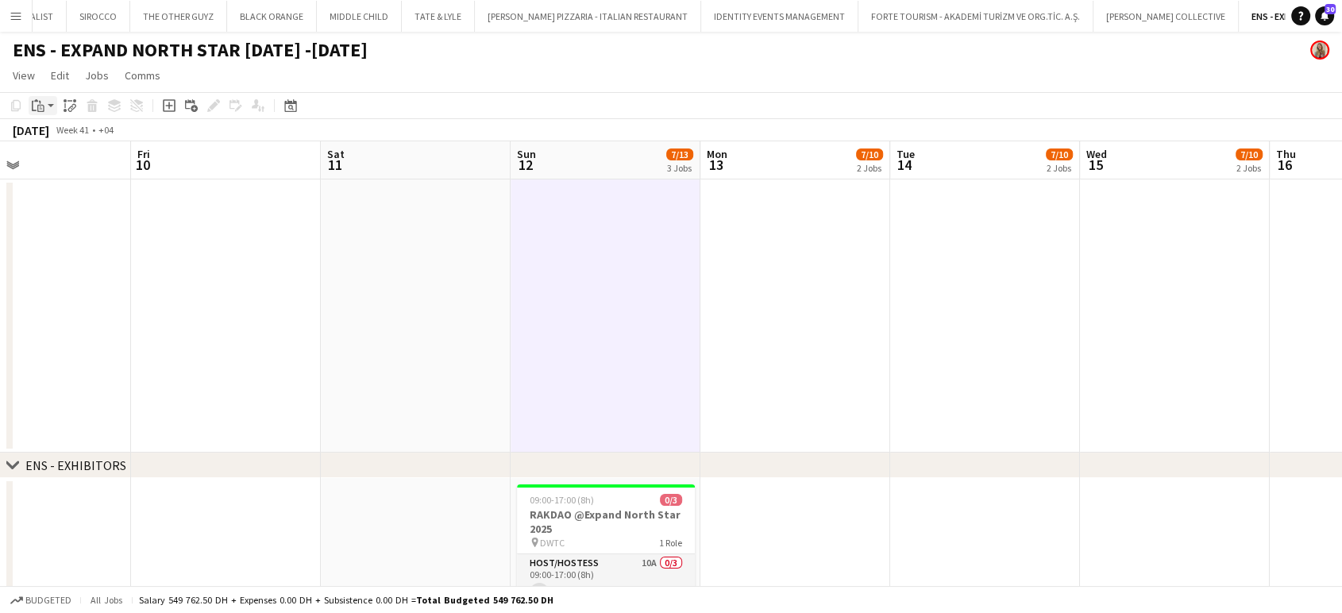
click at [40, 106] on icon at bounding box center [41, 106] width 2 height 1
click at [52, 138] on link "Paste Ctrl+V" at bounding box center [116, 136] width 149 height 14
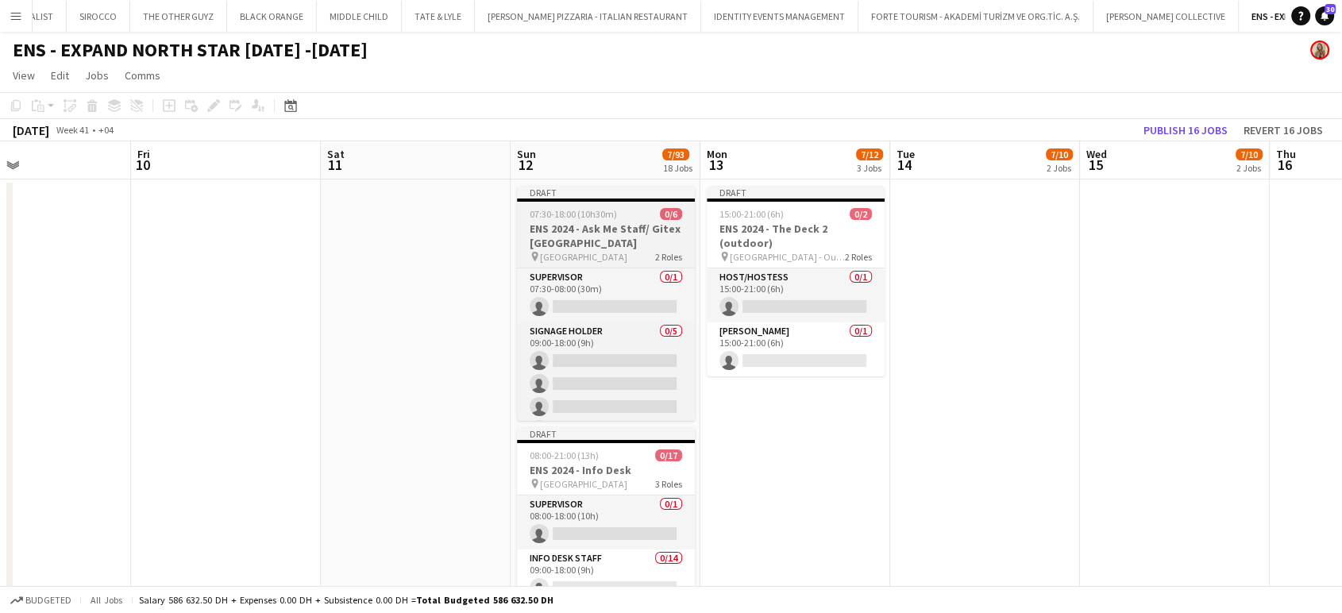
click at [583, 219] on span "07:30-18:00 (10h30m)" at bounding box center [572, 214] width 87 height 12
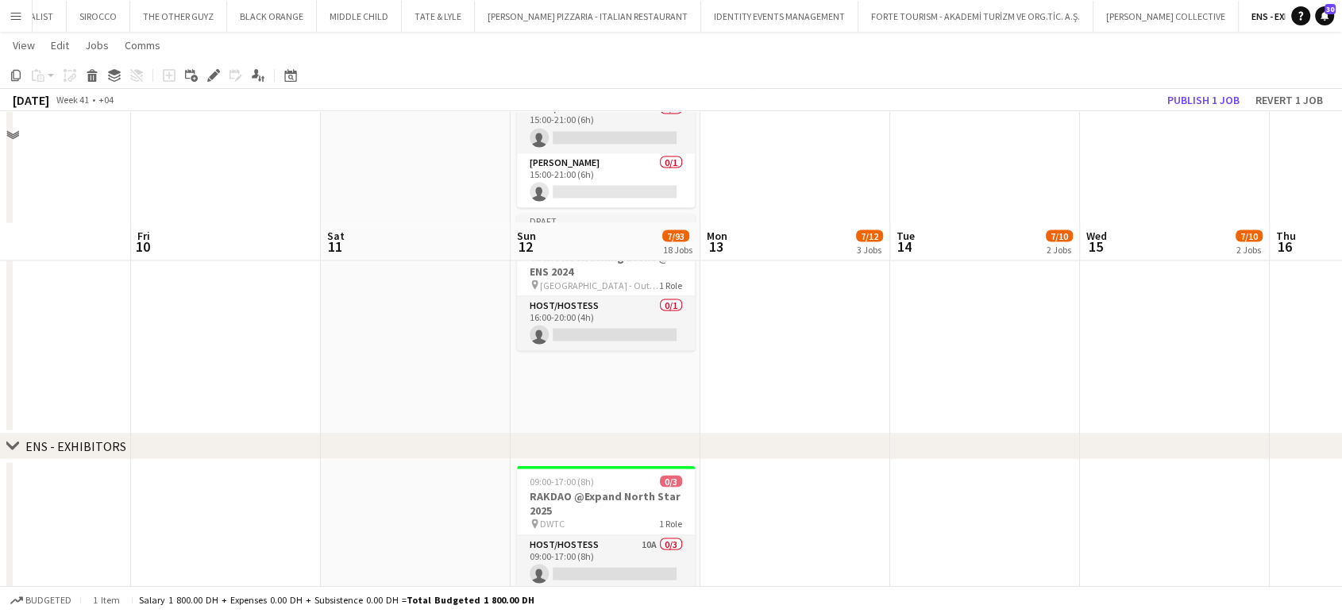
scroll to position [3086, 0]
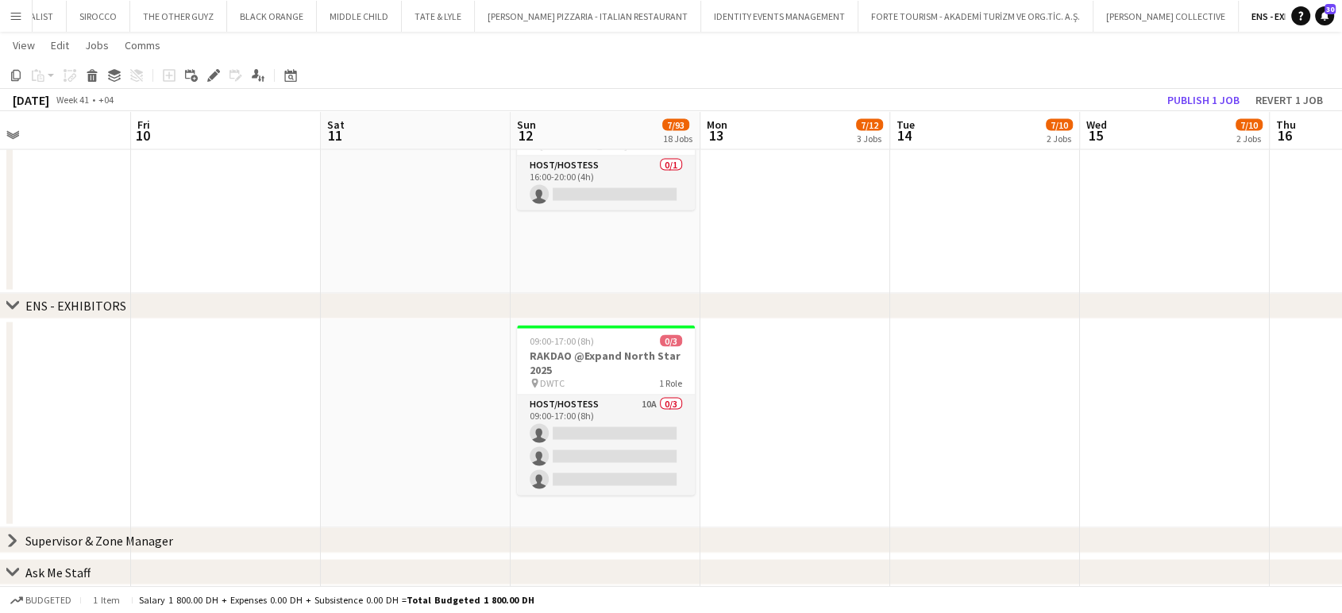
click at [15, 303] on icon at bounding box center [12, 305] width 12 height 6
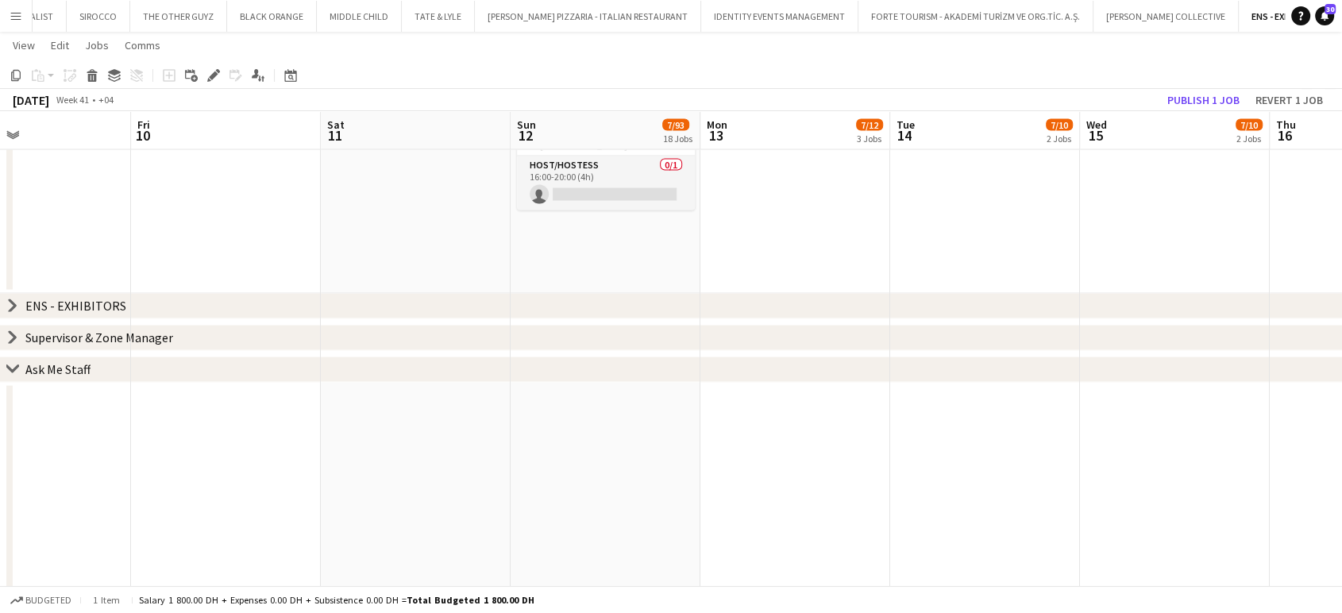
click at [10, 337] on icon "chevron-right" at bounding box center [12, 337] width 13 height 13
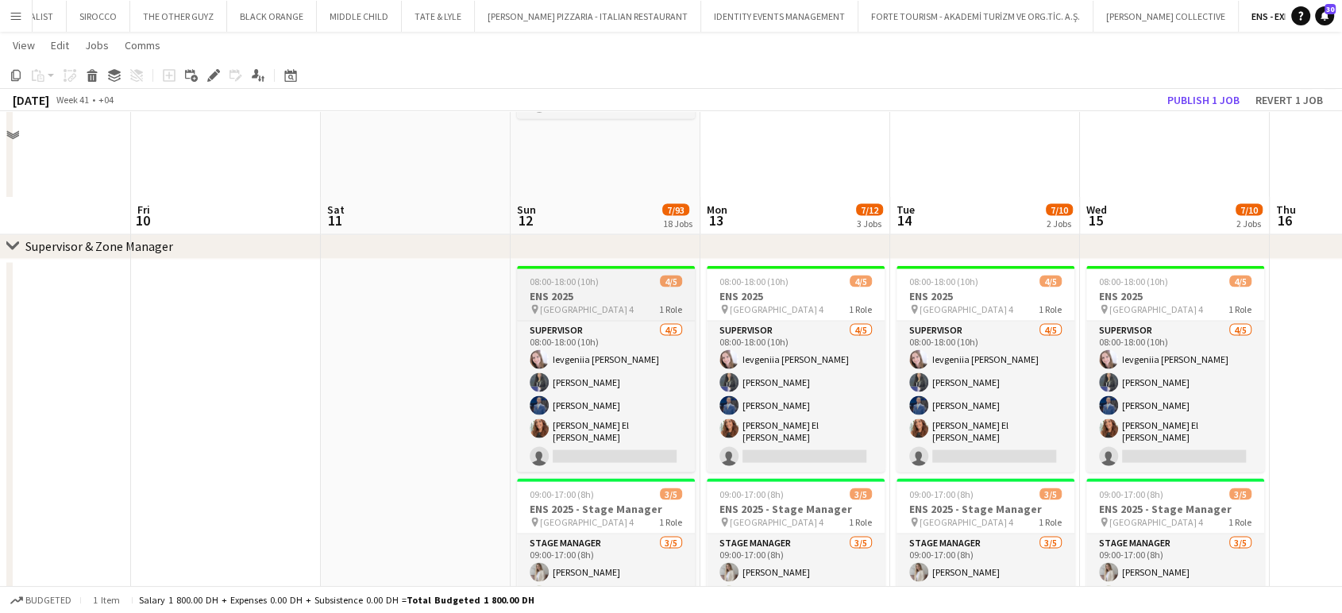
scroll to position [3175, 0]
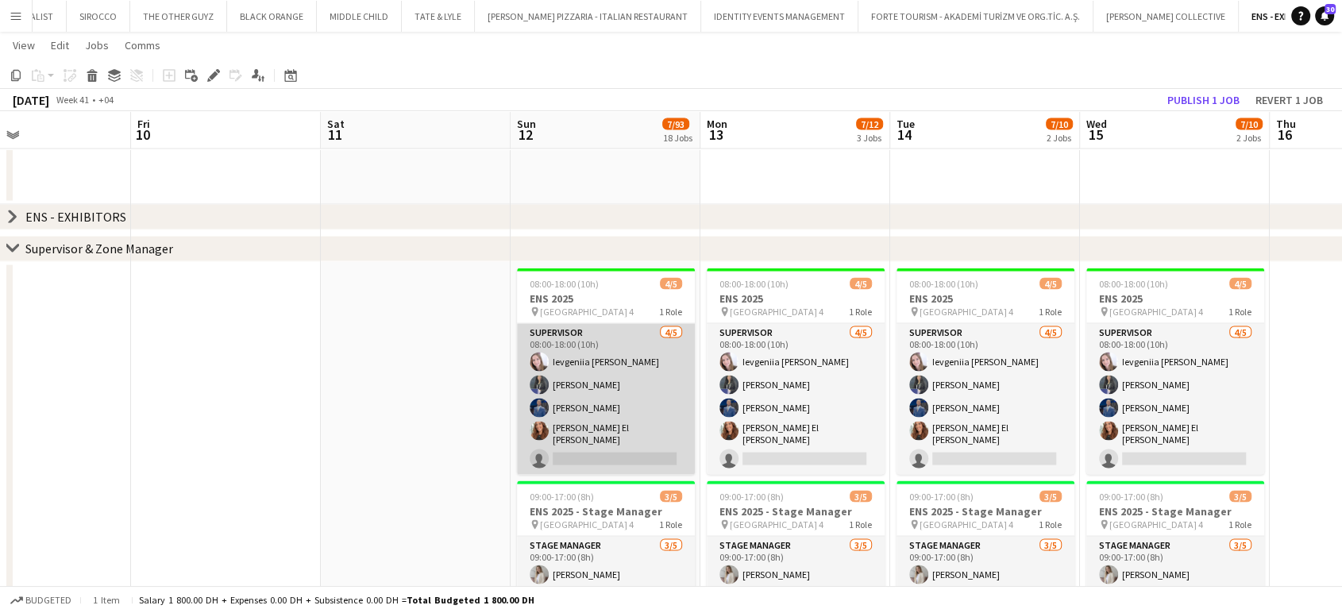
click at [622, 397] on app-card-role "Supervisor 4/5 08:00-18:00 (10h) Ievgeniia Soshenko Saima Tahir Mohammed Adel A…" at bounding box center [606, 399] width 178 height 151
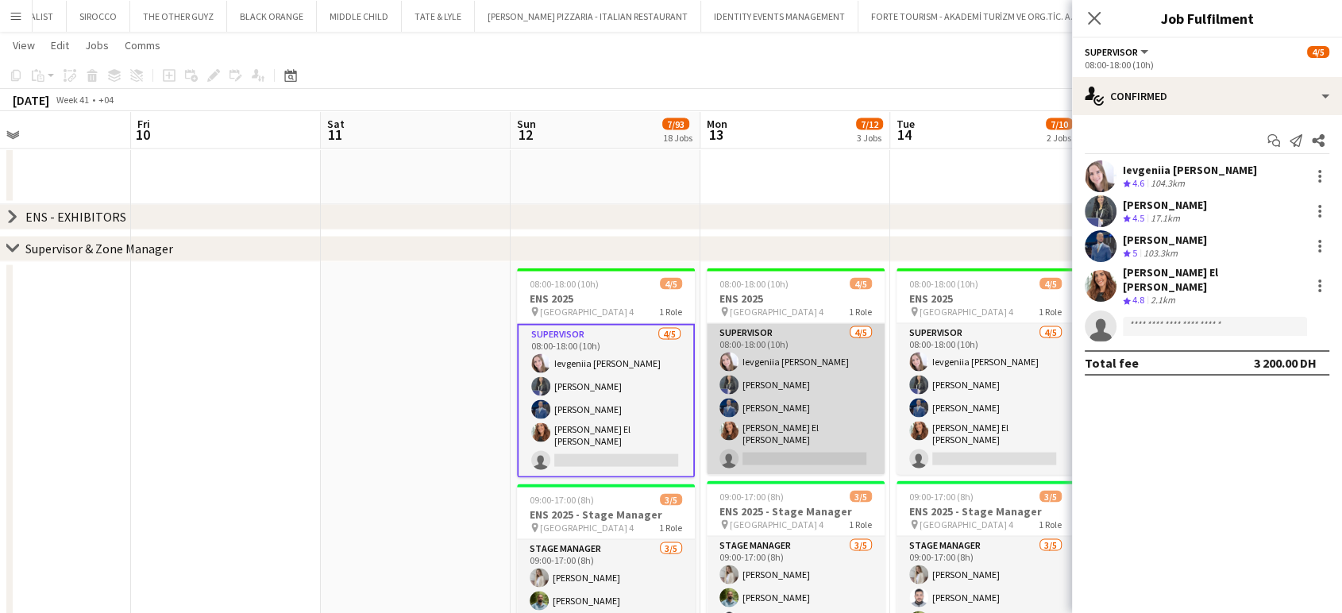
click at [832, 379] on app-card-role "Supervisor 4/5 08:00-18:00 (10h) Ievgeniia Soshenko Saima Tahir Mohammed Adel A…" at bounding box center [795, 399] width 178 height 151
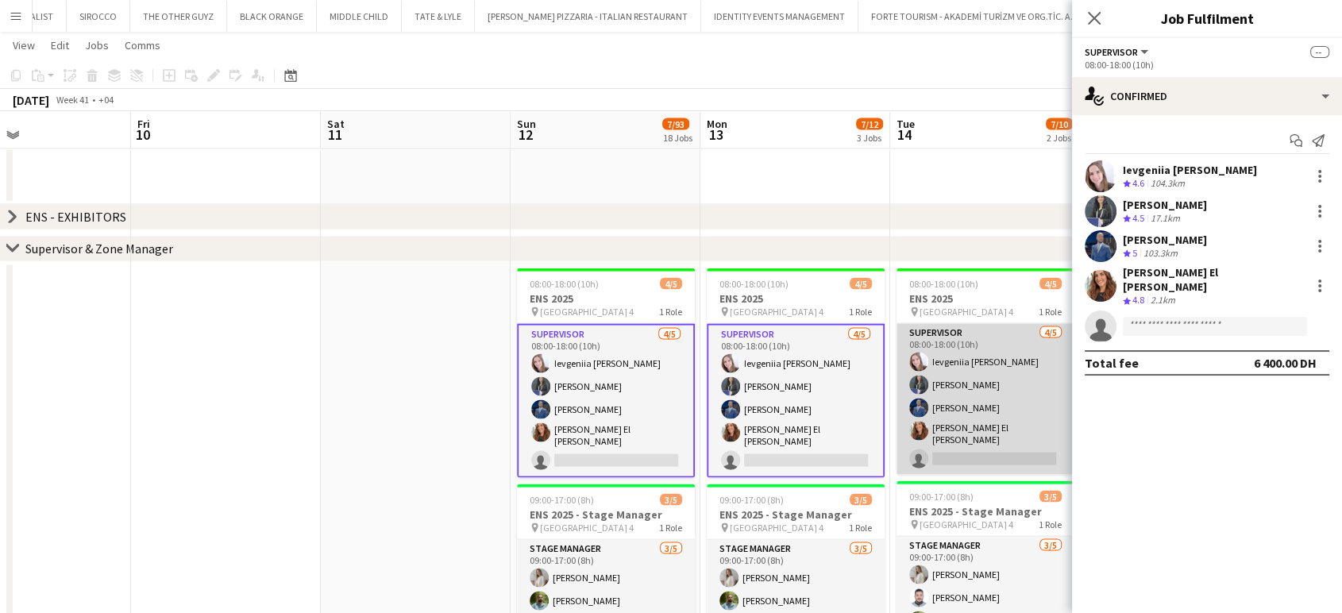
click at [924, 377] on app-user-avatar at bounding box center [918, 384] width 19 height 19
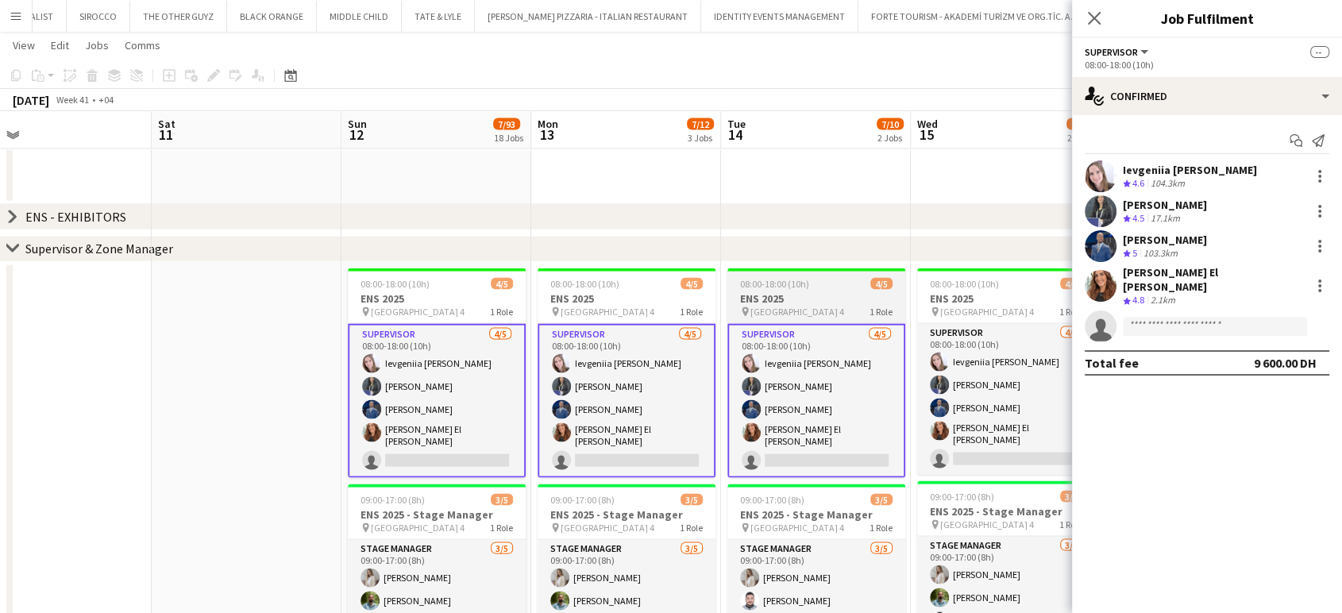
scroll to position [0, 749]
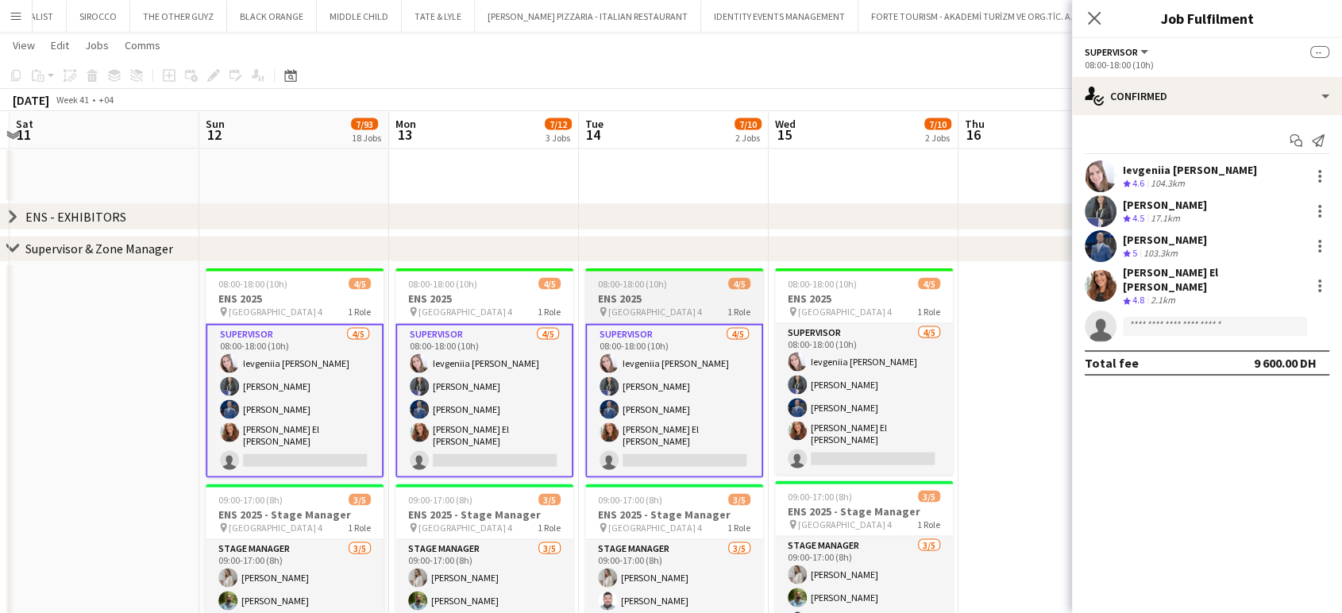
drag, startPoint x: 970, startPoint y: 383, endPoint x: 674, endPoint y: 383, distance: 296.1
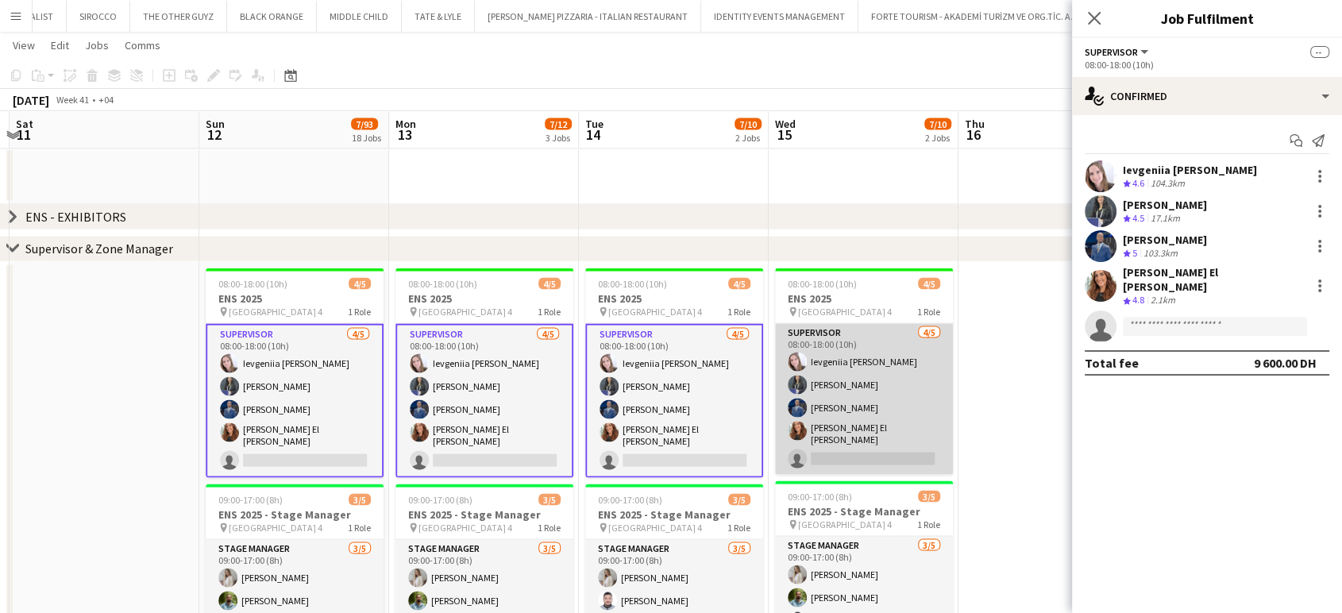
click at [855, 385] on app-card-role "Supervisor 4/5 08:00-18:00 (10h) Ievgeniia Soshenko Saima Tahir Mohammed Adel A…" at bounding box center [864, 399] width 178 height 151
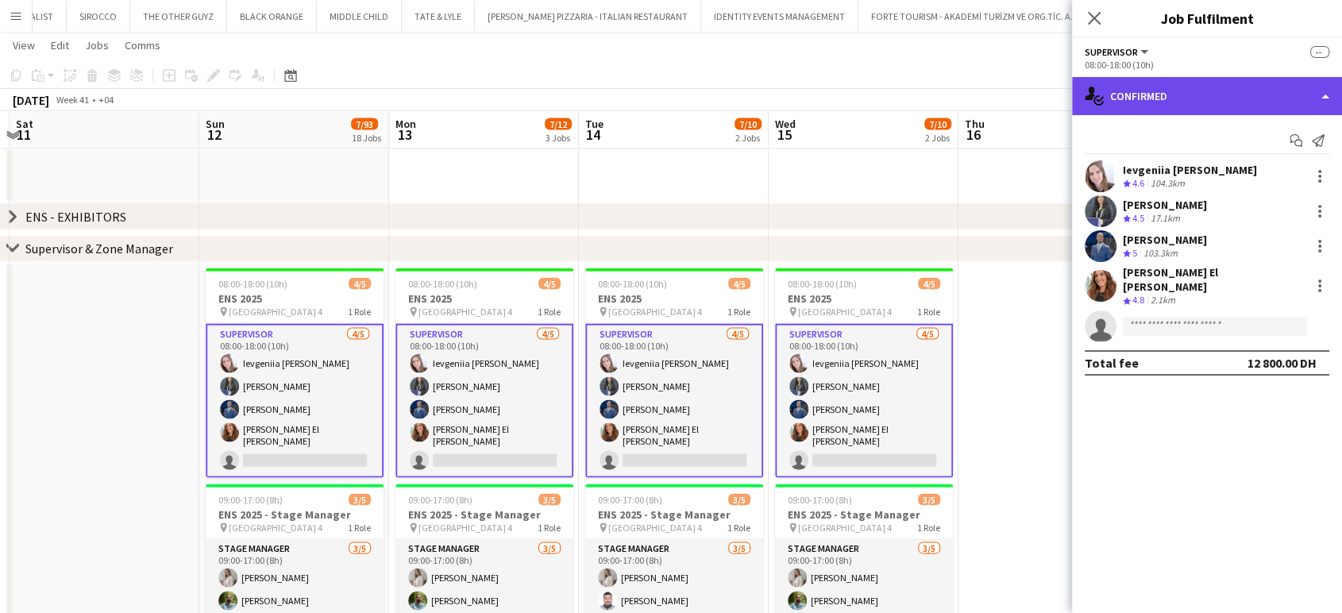
click at [1311, 92] on div "single-neutral-actions-check-2 Confirmed" at bounding box center [1207, 96] width 270 height 38
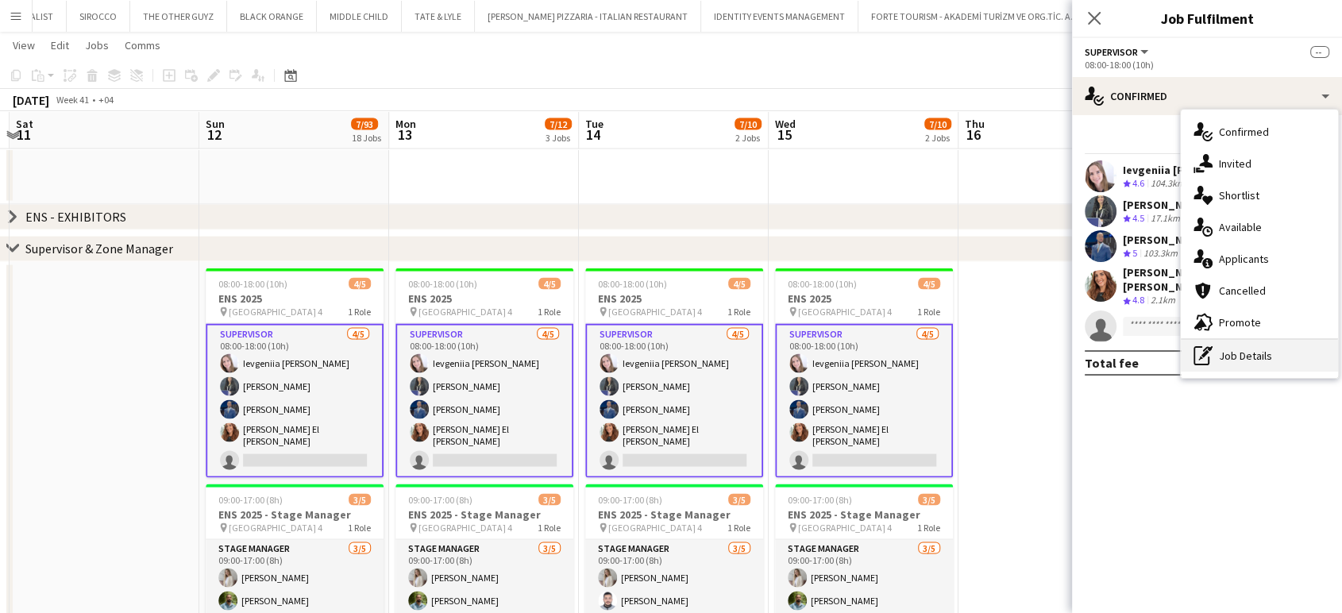
click at [1249, 364] on div "pen-write Job Details" at bounding box center [1258, 356] width 157 height 32
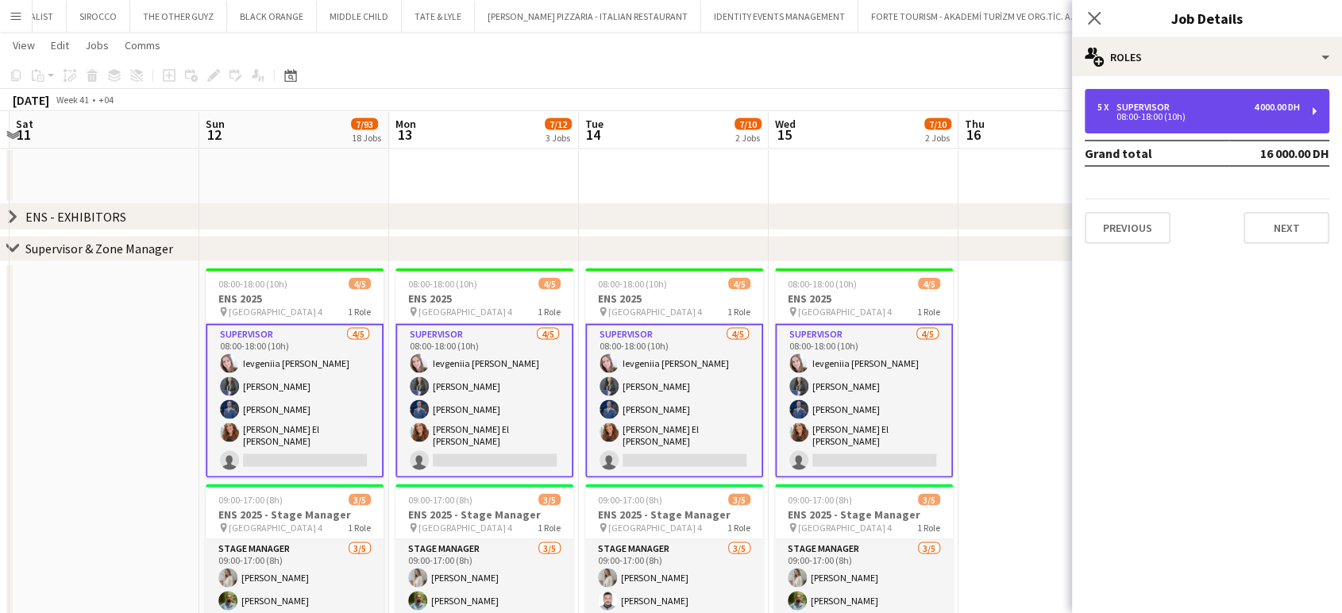
click at [1204, 121] on div "5 x Supervisor 4 000.00 DH 08:00-18:00 (10h)" at bounding box center [1206, 111] width 244 height 44
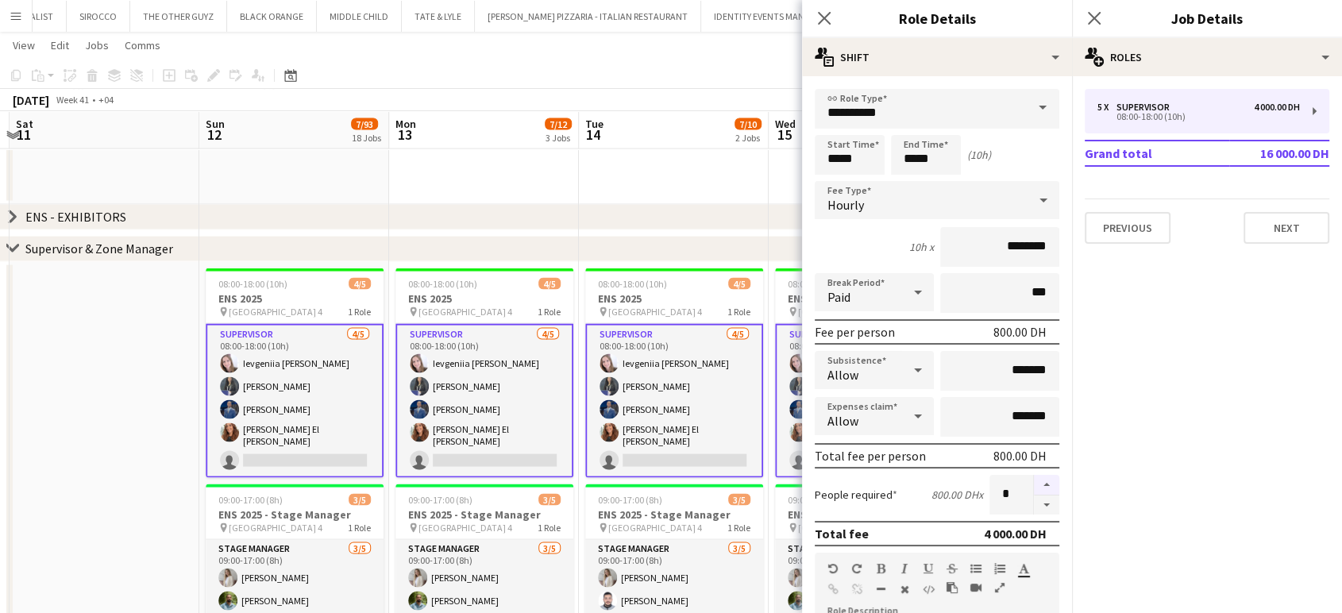
click at [1034, 484] on button "button" at bounding box center [1046, 485] width 25 height 21
type input "*"
click at [111, 409] on app-date-cell at bounding box center [105, 519] width 190 height 514
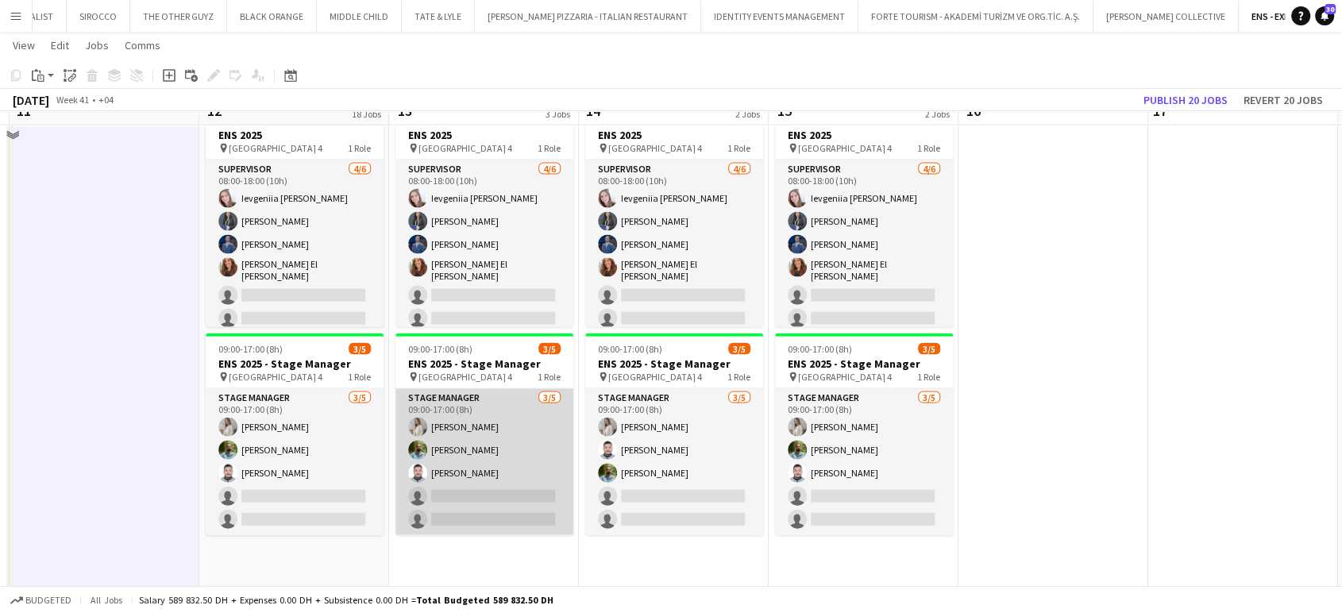
scroll to position [3263, 0]
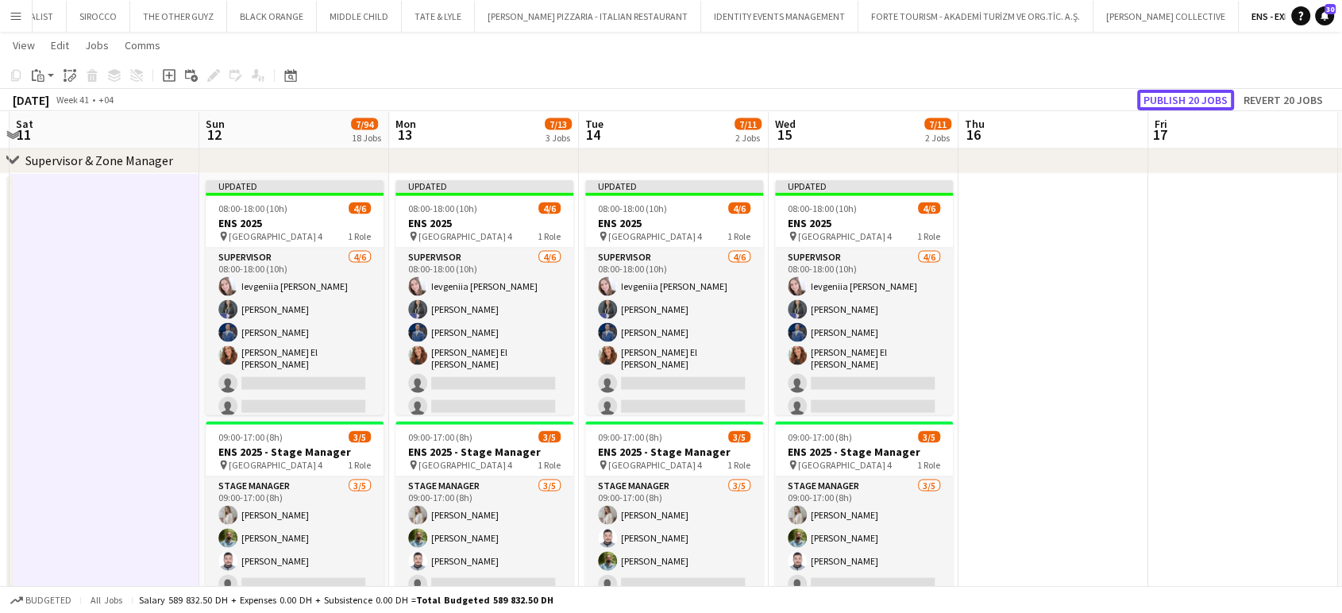
click at [1176, 100] on button "Publish 20 jobs" at bounding box center [1185, 100] width 97 height 21
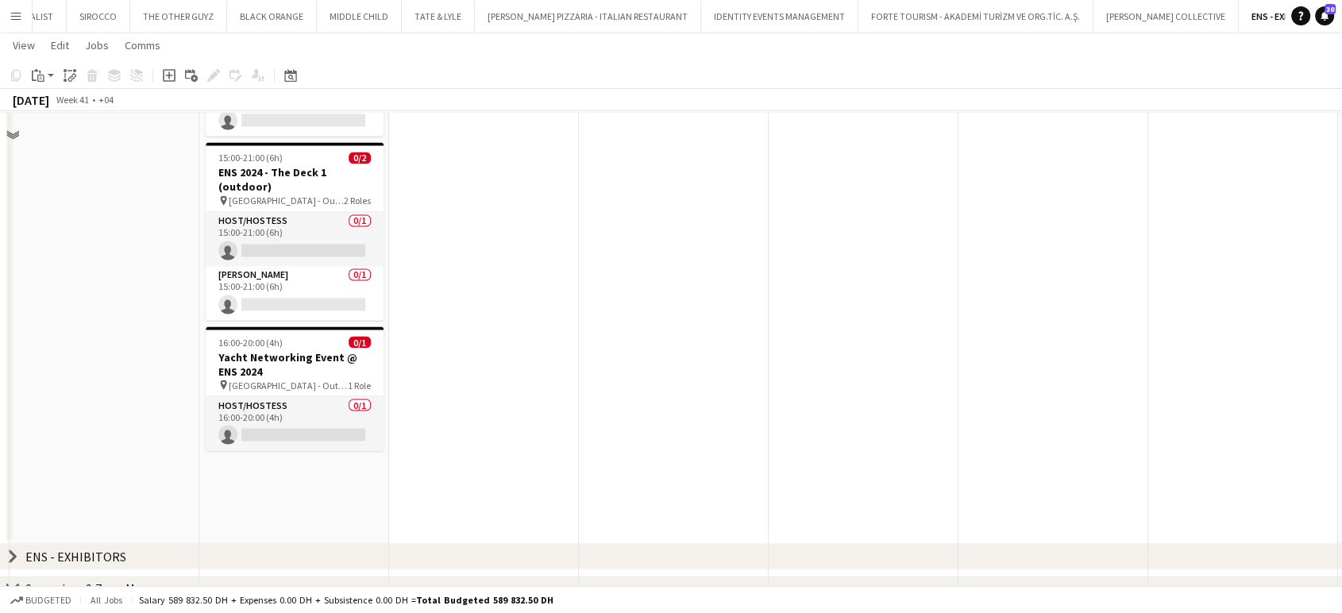
scroll to position [2658, 0]
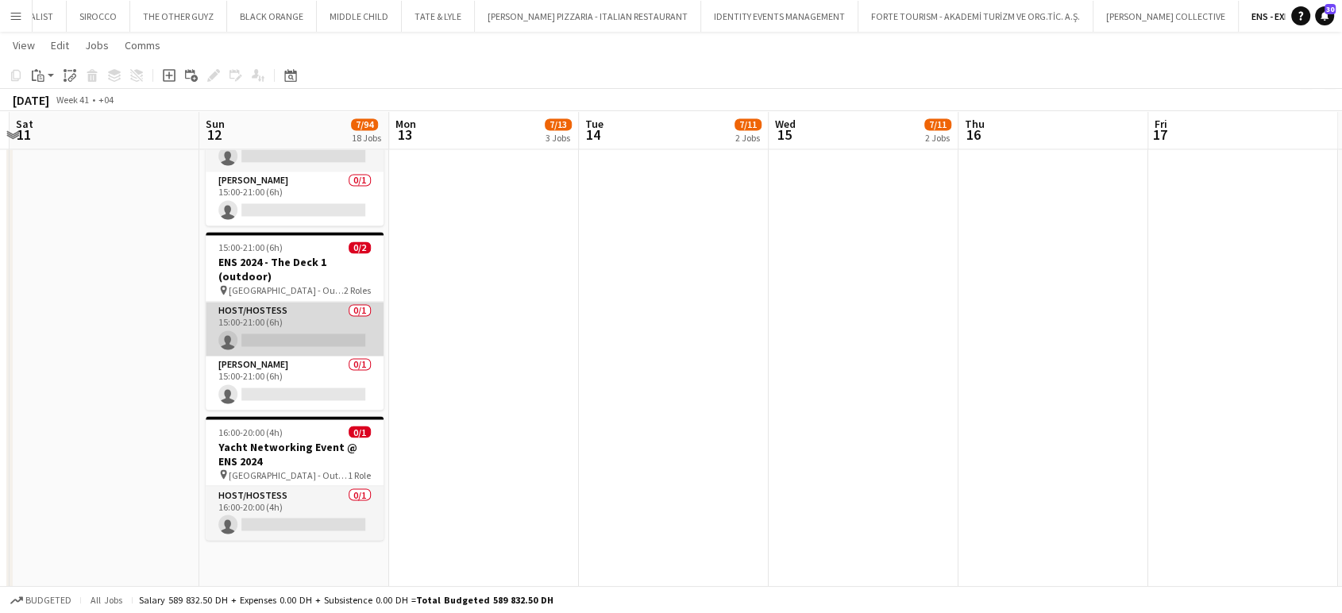
click at [302, 310] on app-card-role "Host/Hostess 0/1 15:00-21:00 (6h) single-neutral-actions" at bounding box center [295, 329] width 178 height 54
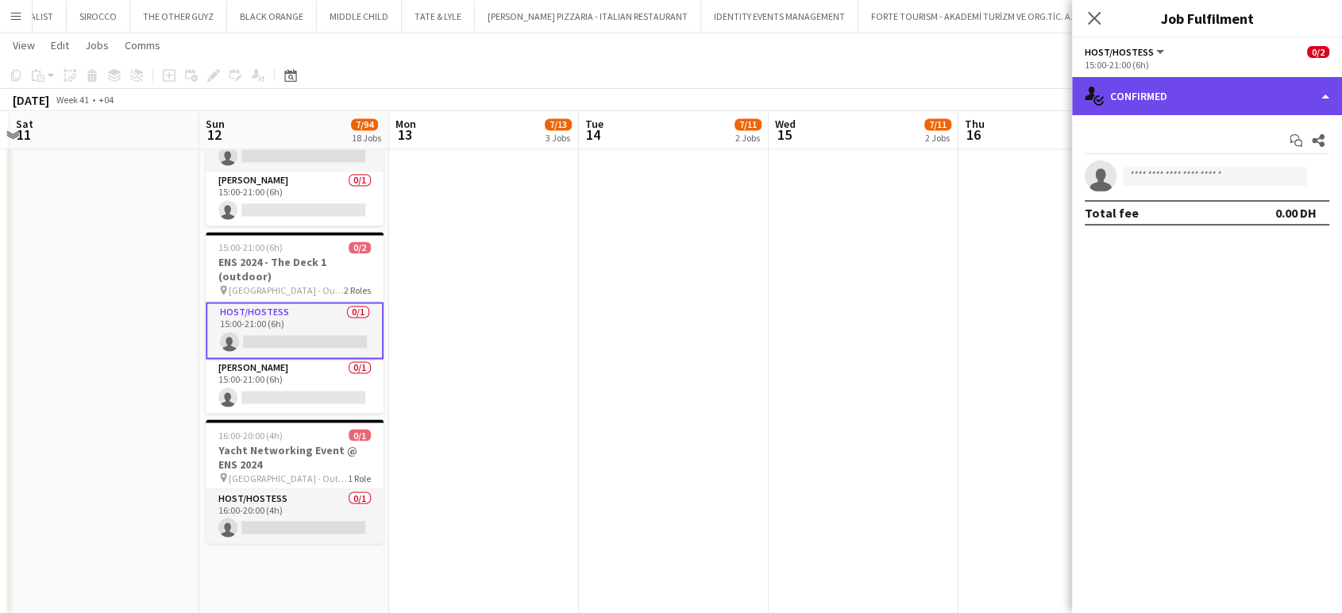
click at [1316, 91] on div "single-neutral-actions-check-2 Confirmed" at bounding box center [1207, 96] width 270 height 38
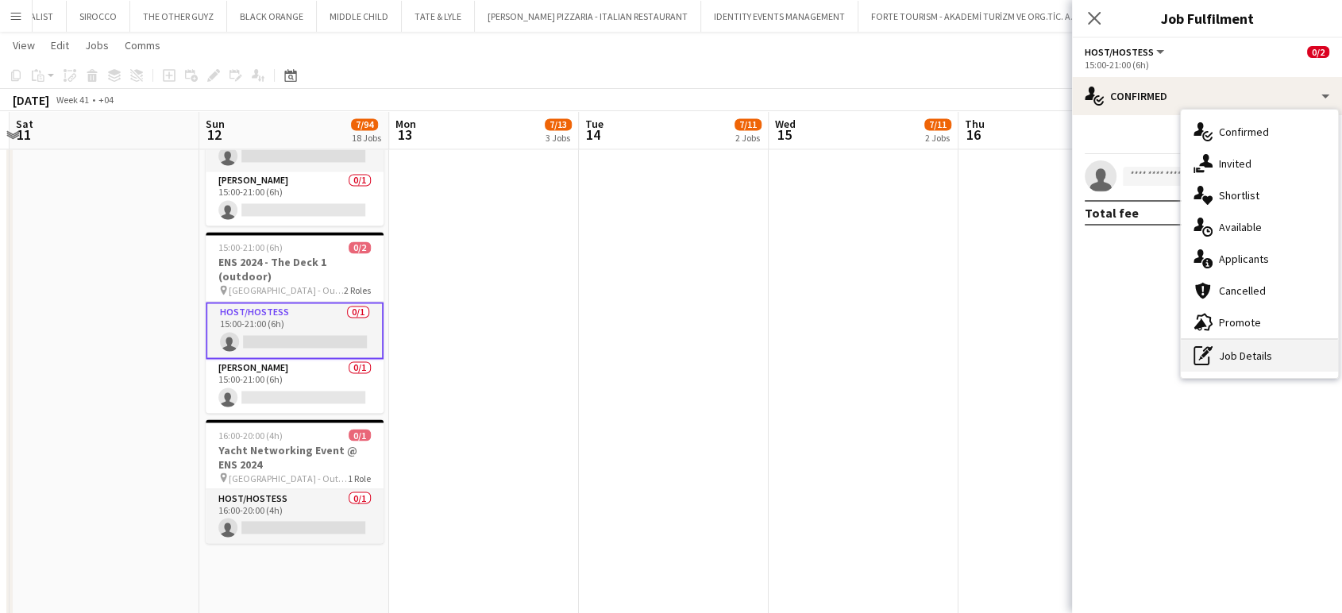
click at [1231, 364] on div "pen-write Job Details" at bounding box center [1258, 356] width 157 height 32
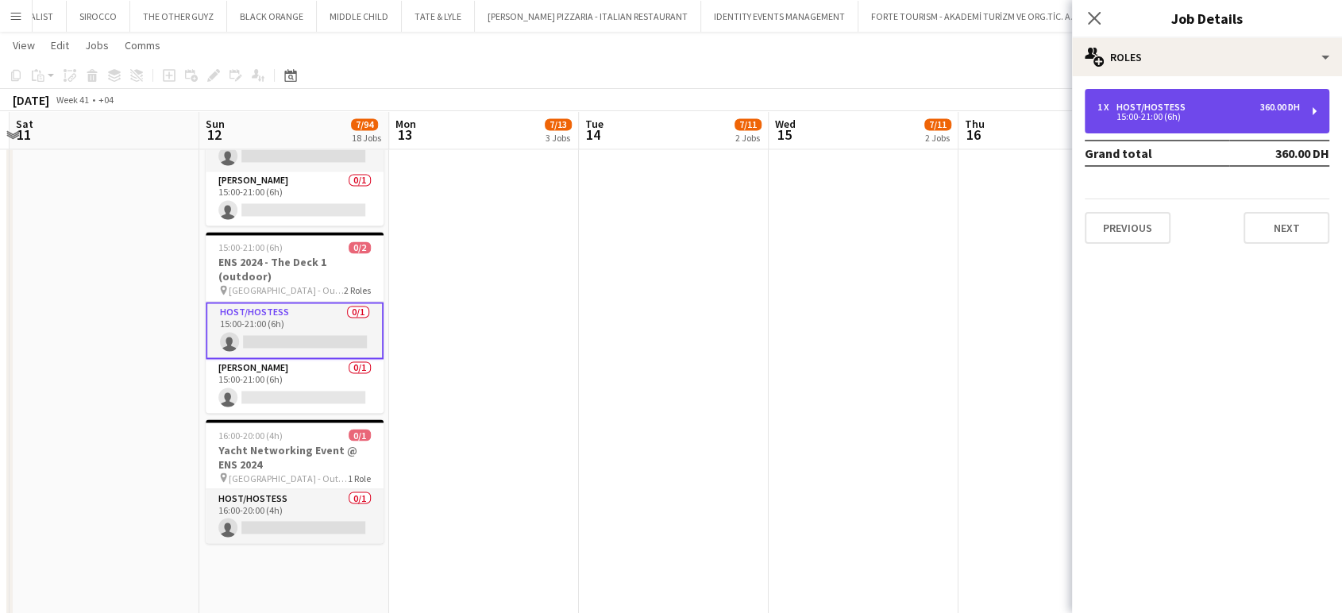
click at [1178, 125] on div "1 x Host/Hostess 360.00 DH 15:00-21:00 (6h)" at bounding box center [1206, 111] width 244 height 44
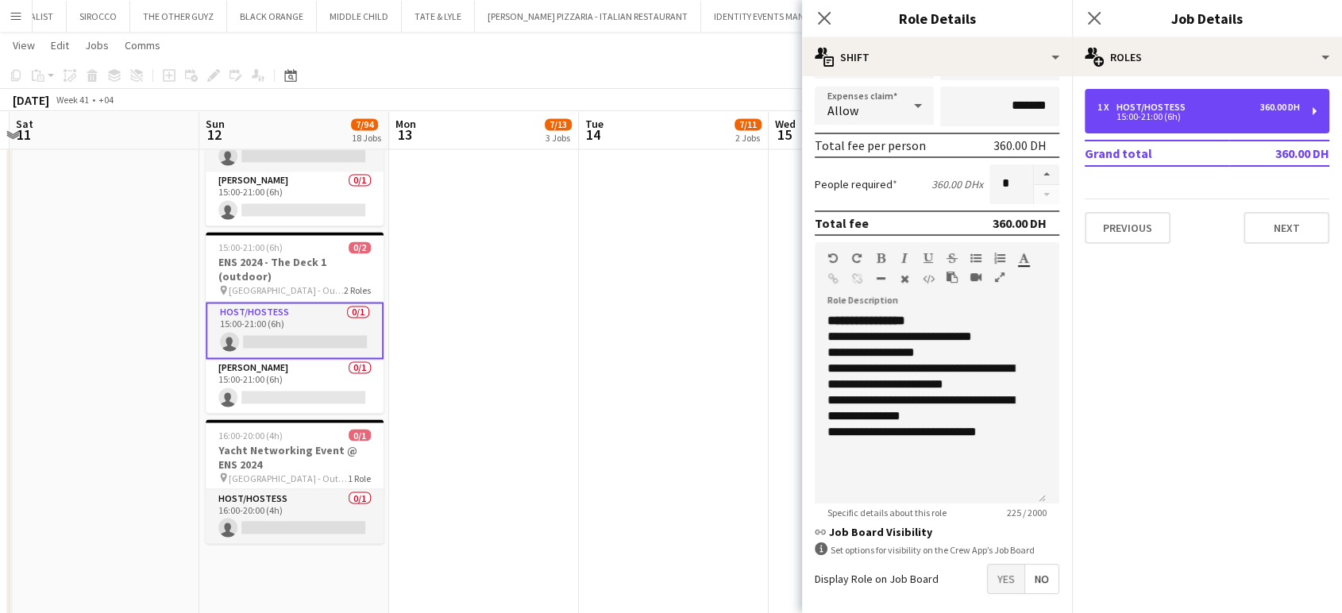
scroll to position [352, 0]
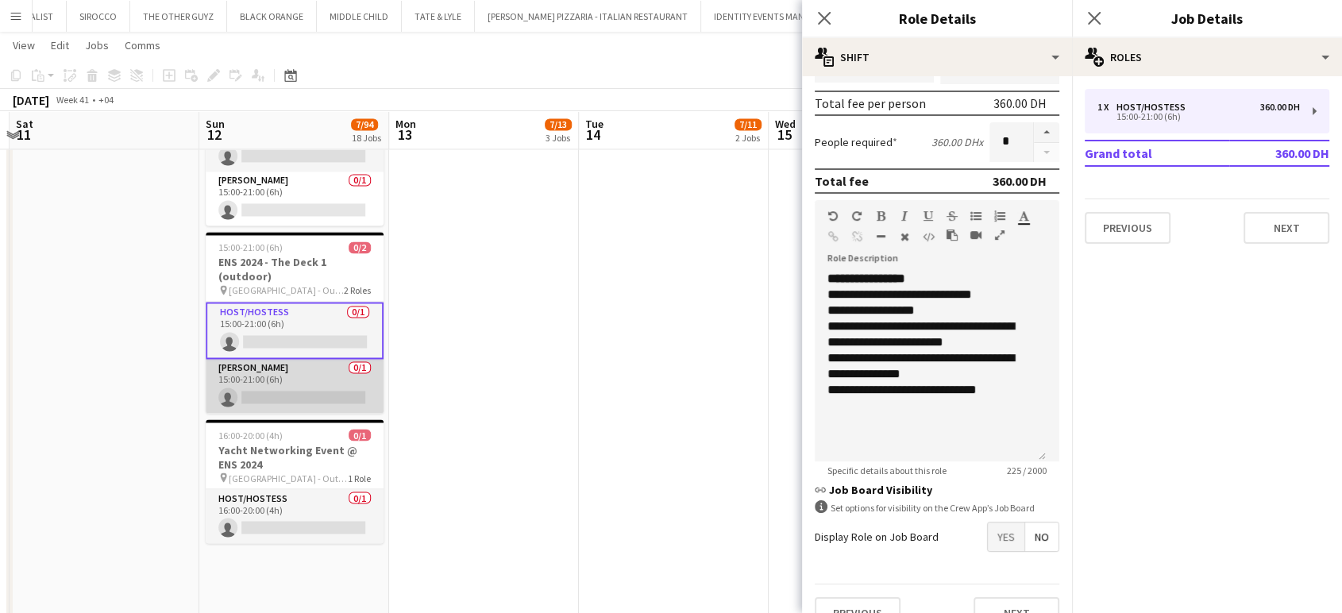
click at [252, 371] on app-card-role "Usher 0/1 15:00-21:00 (6h) single-neutral-actions" at bounding box center [295, 386] width 178 height 54
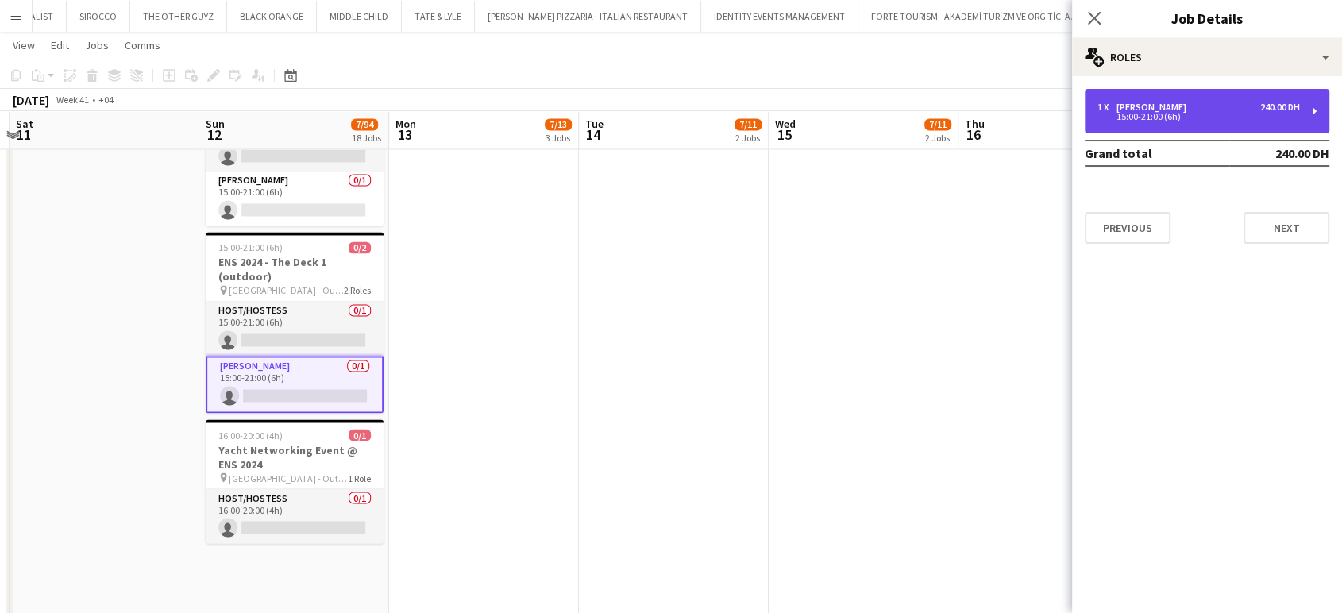
click at [1198, 125] on div "1 x Usher 240.00 DH 15:00-21:00 (6h)" at bounding box center [1206, 111] width 244 height 44
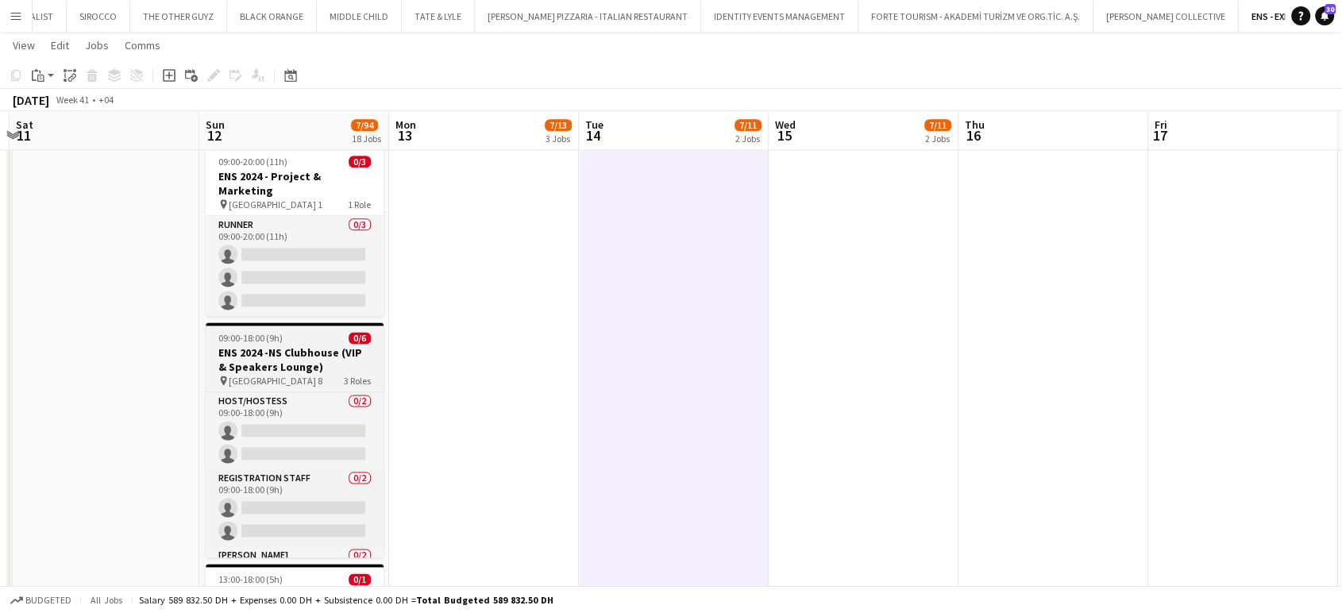
scroll to position [0, 750]
click at [275, 375] on span "Dubai Harbour - Hall 8" at bounding box center [275, 381] width 94 height 12
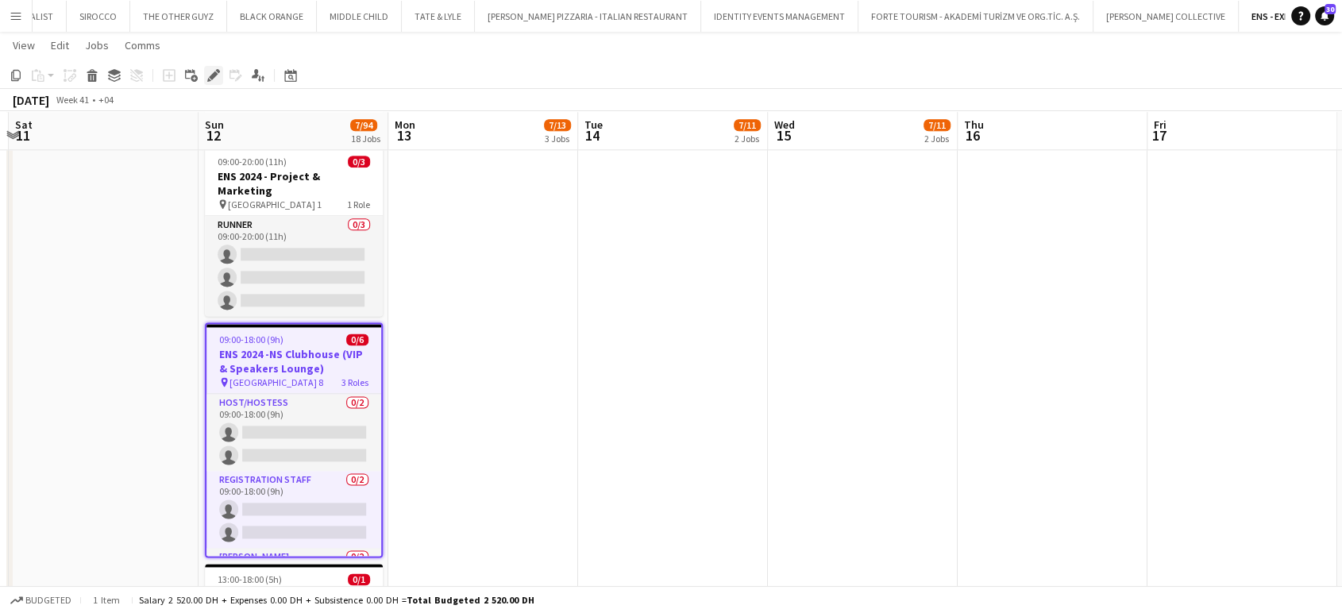
click at [221, 69] on div "Edit" at bounding box center [213, 75] width 19 height 19
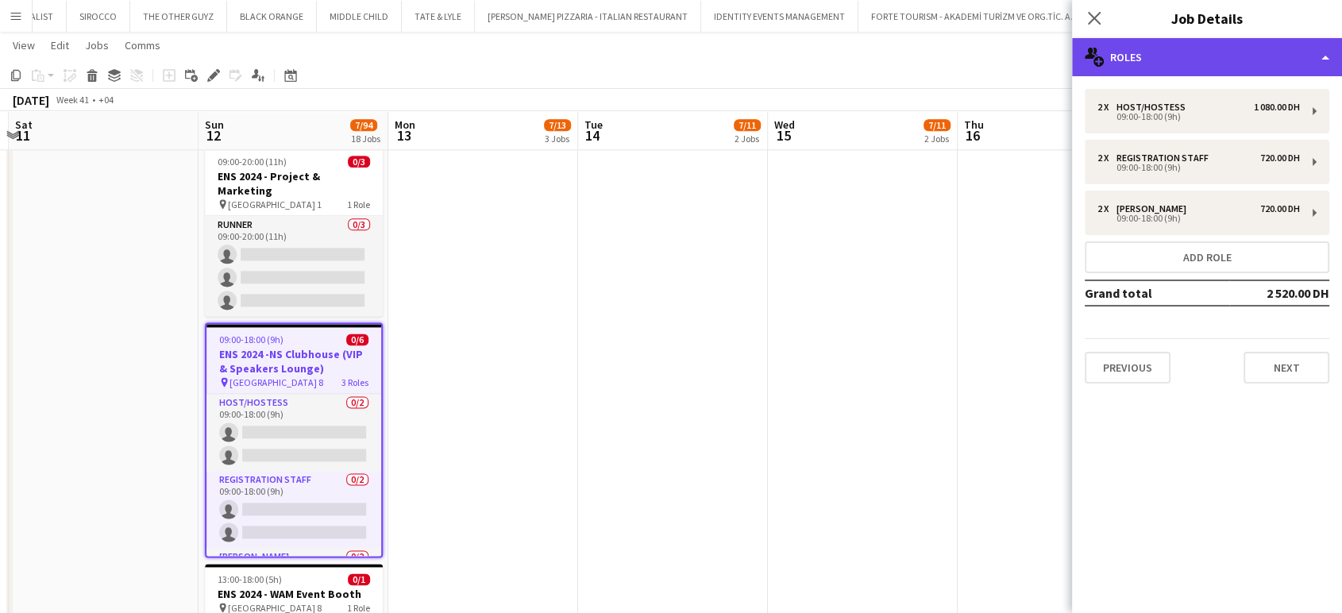
click at [1289, 50] on div "multiple-users-add Roles" at bounding box center [1207, 57] width 270 height 38
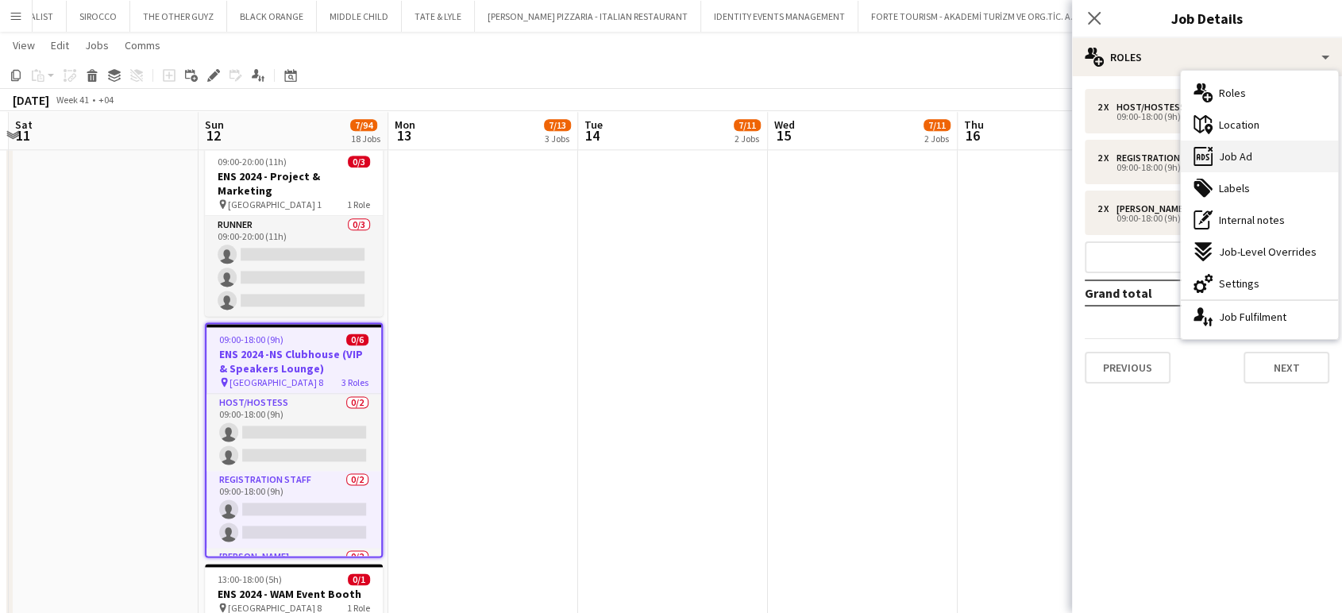
click at [1242, 157] on span "Job Ad" at bounding box center [1234, 156] width 33 height 14
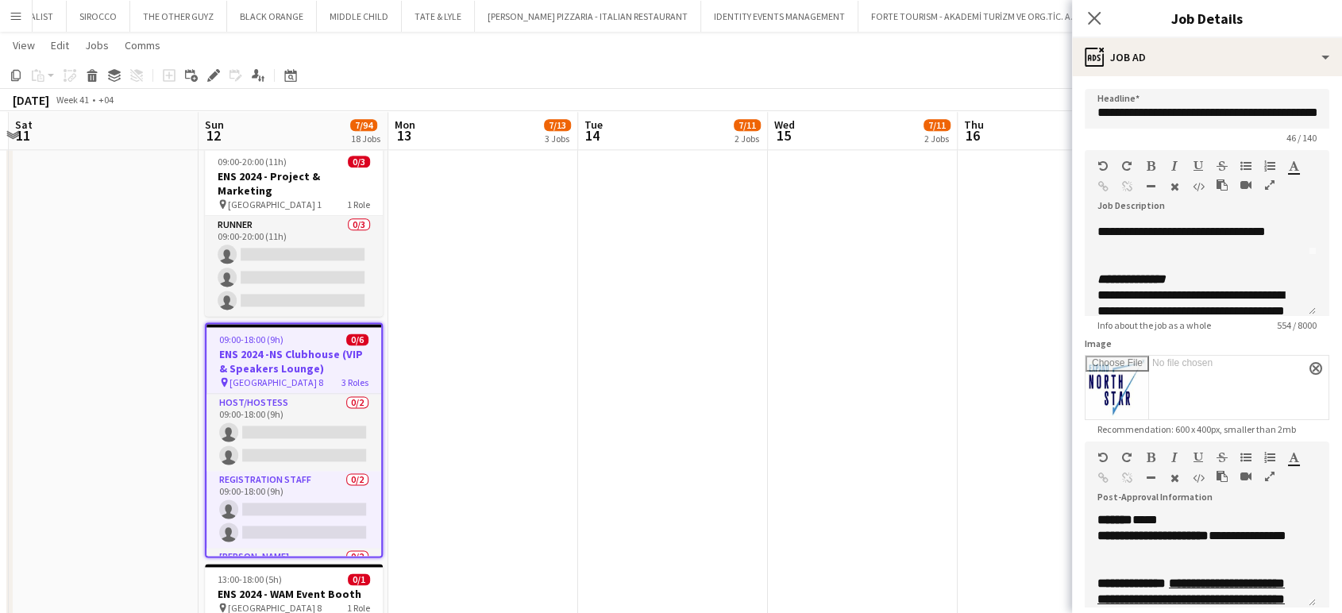
scroll to position [88, 0]
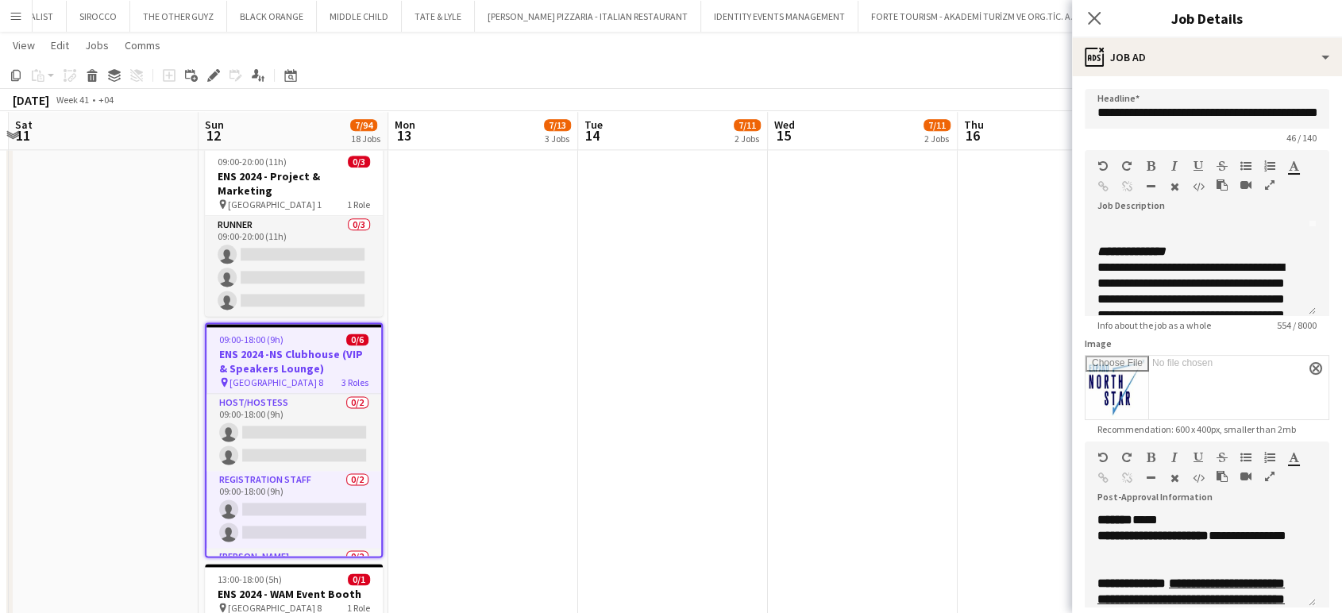
click at [1272, 179] on icon "button" at bounding box center [1270, 184] width 10 height 11
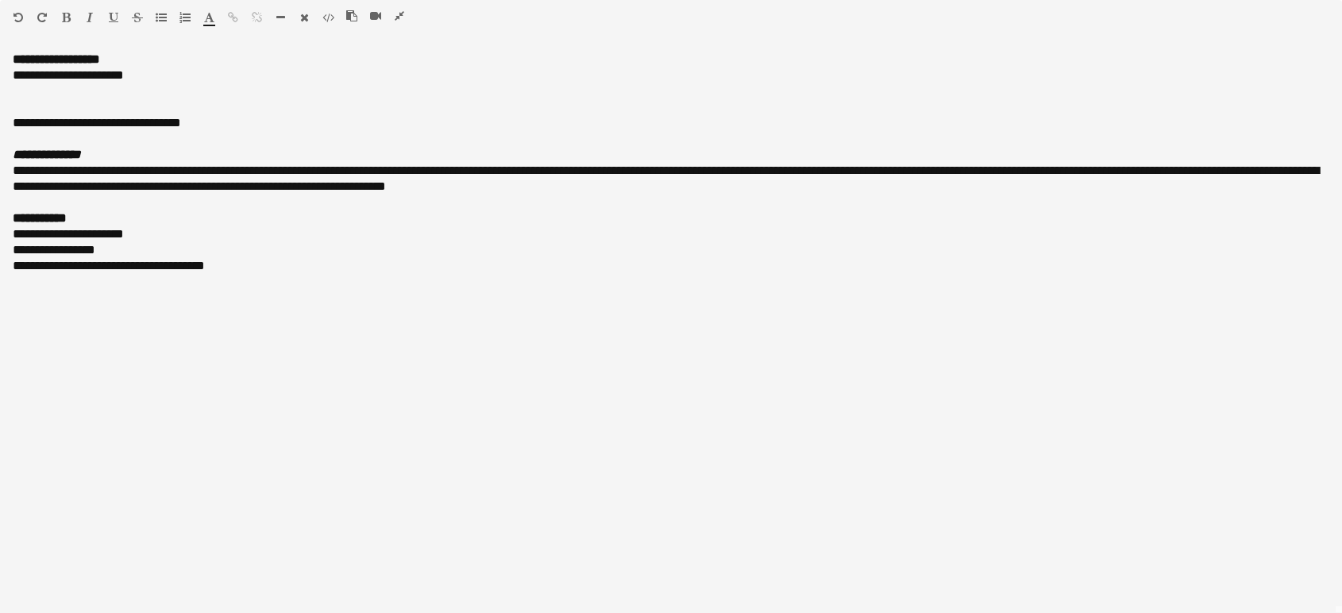
scroll to position [0, 0]
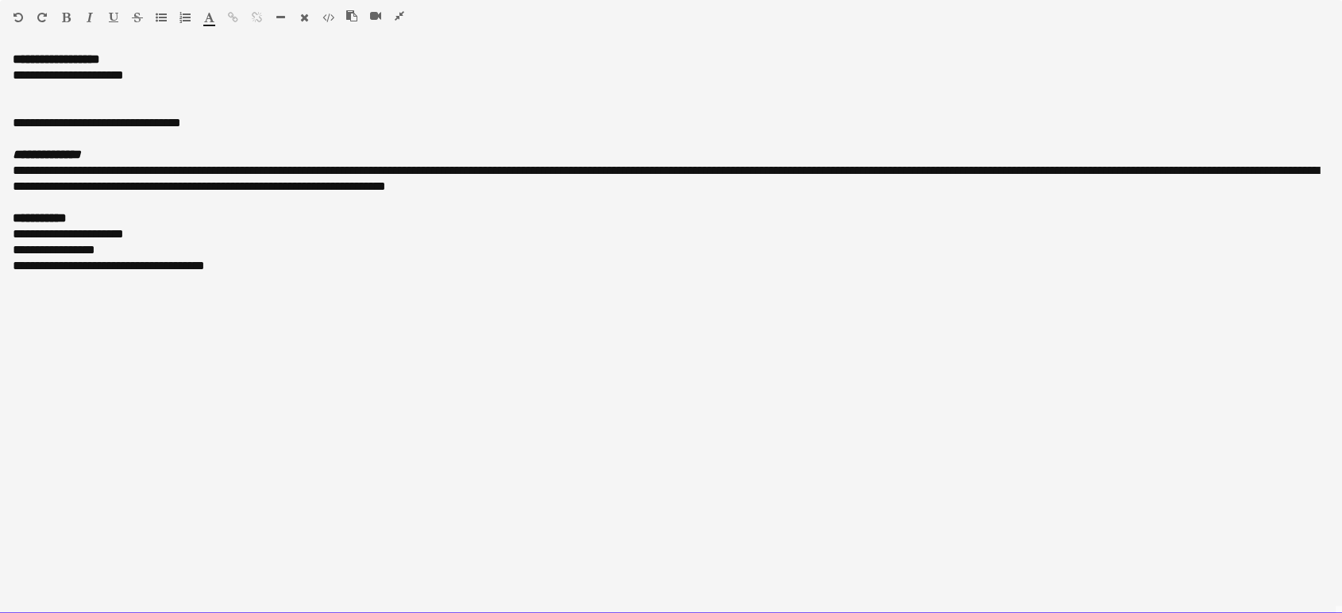
click at [267, 113] on div at bounding box center [671, 107] width 1316 height 16
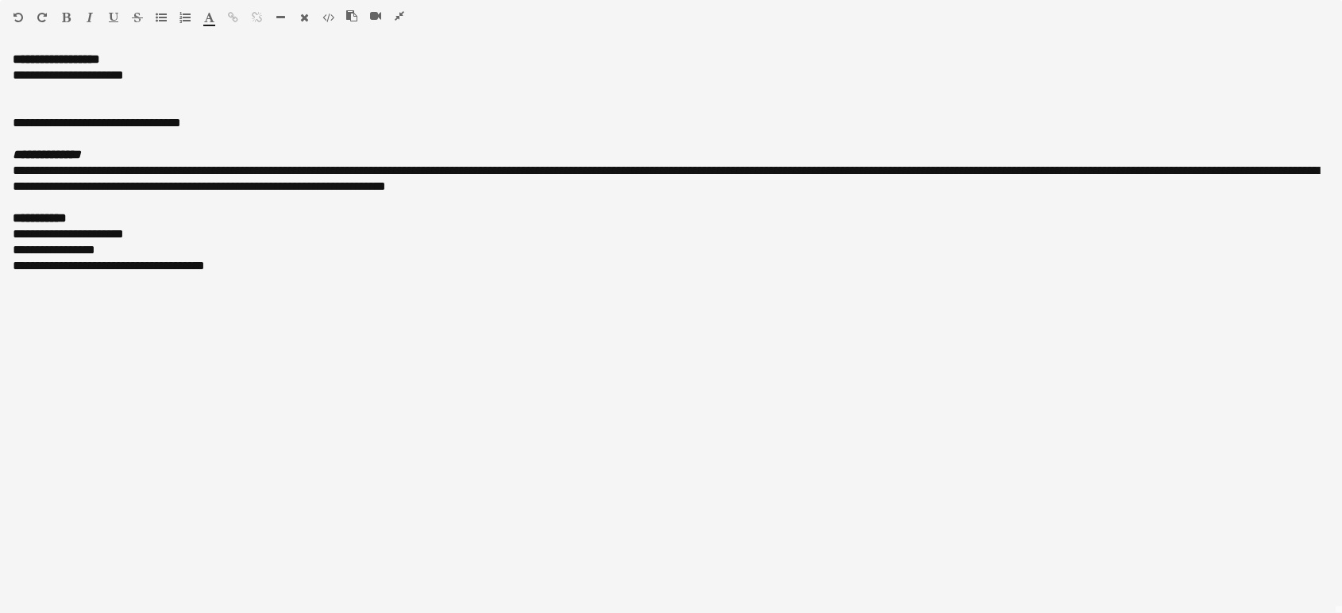
click at [403, 17] on icon "button" at bounding box center [400, 15] width 10 height 11
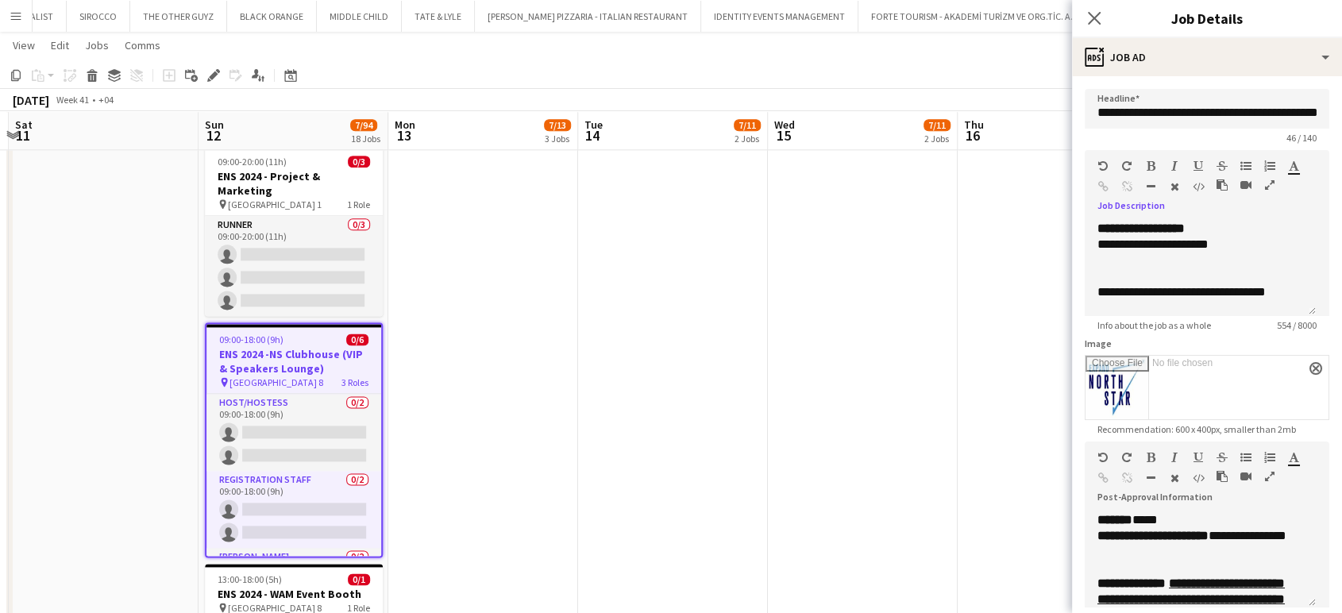
scroll to position [176, 0]
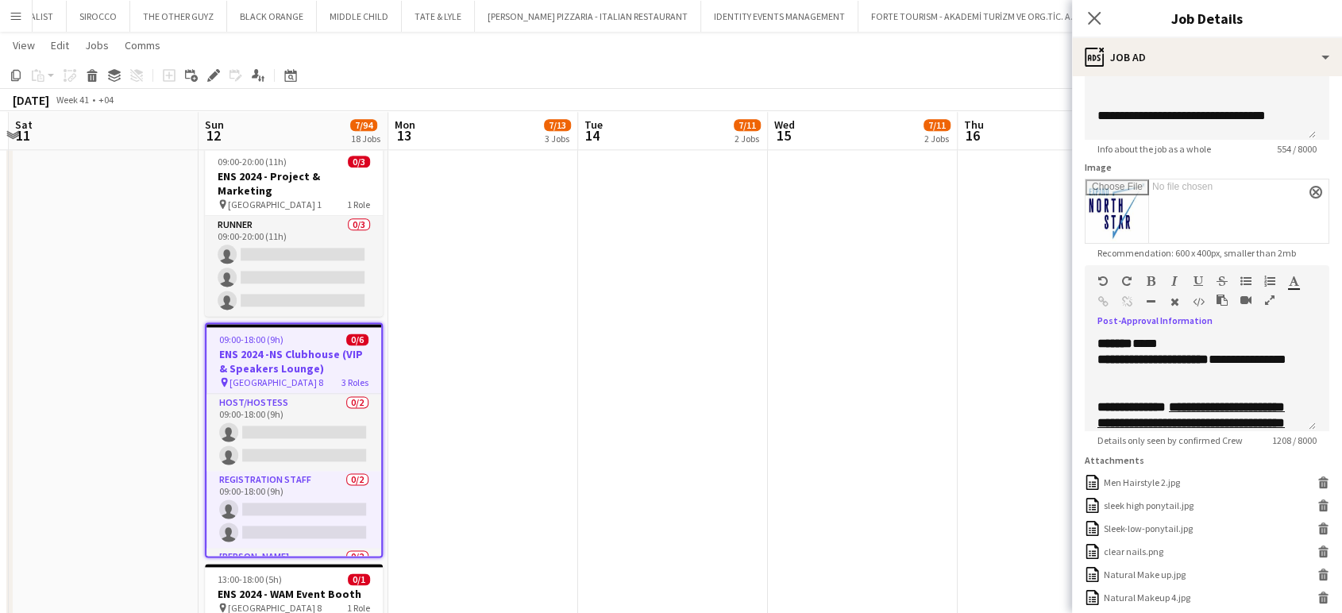
click at [1264, 299] on button "button" at bounding box center [1269, 300] width 11 height 13
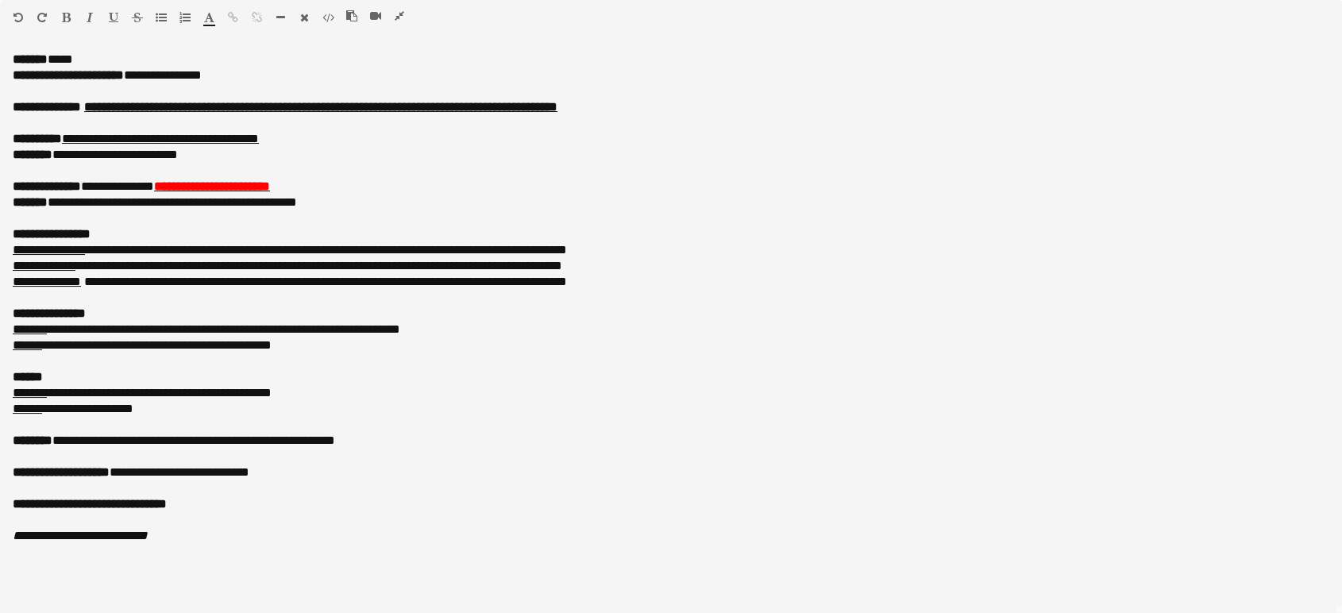
scroll to position [1952, 0]
click at [397, 14] on icon "button" at bounding box center [400, 15] width 10 height 11
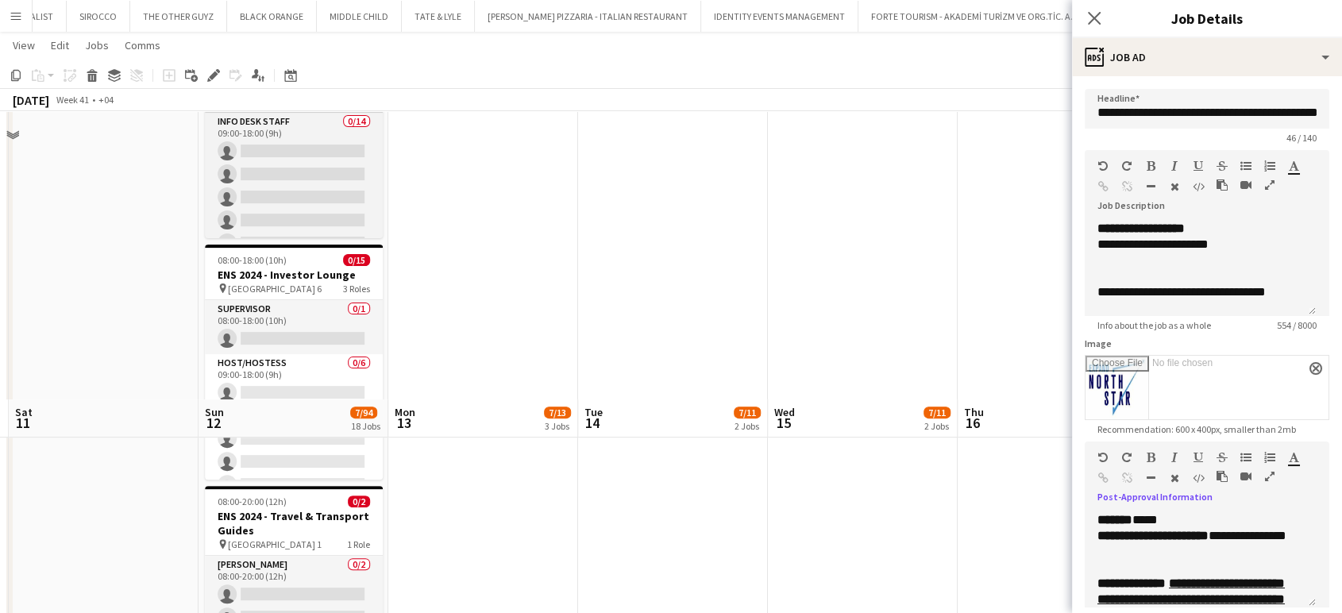
scroll to position [276, 0]
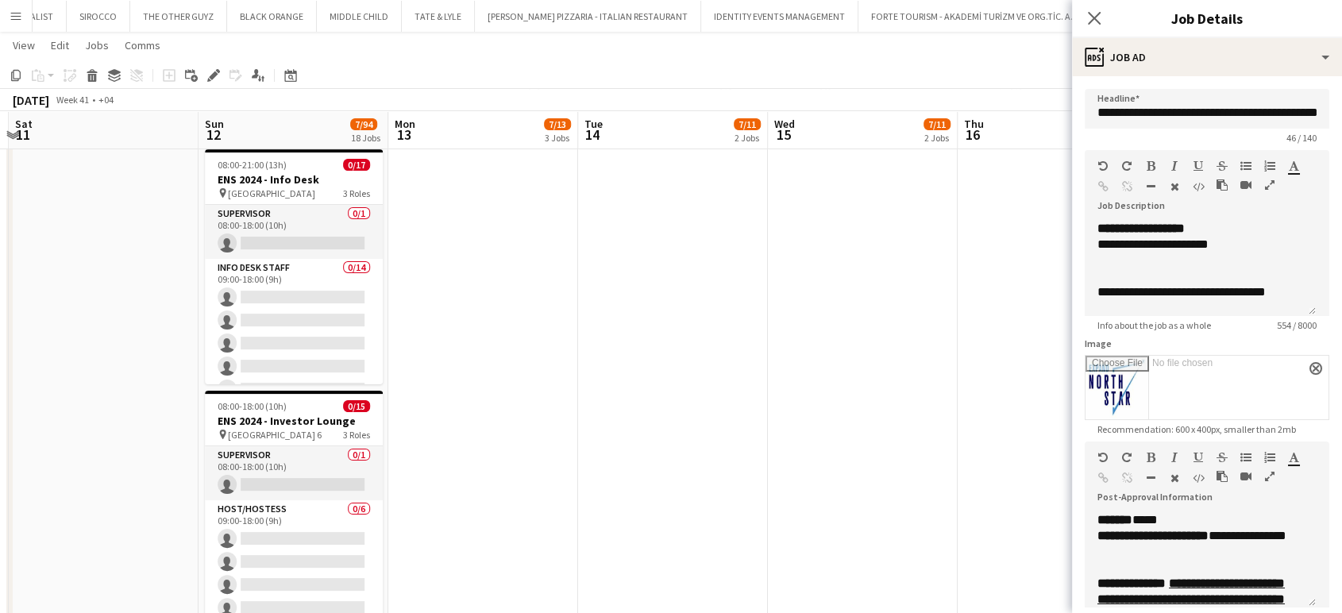
click at [1074, 416] on form "**********" at bounding box center [1207, 524] width 270 height 870
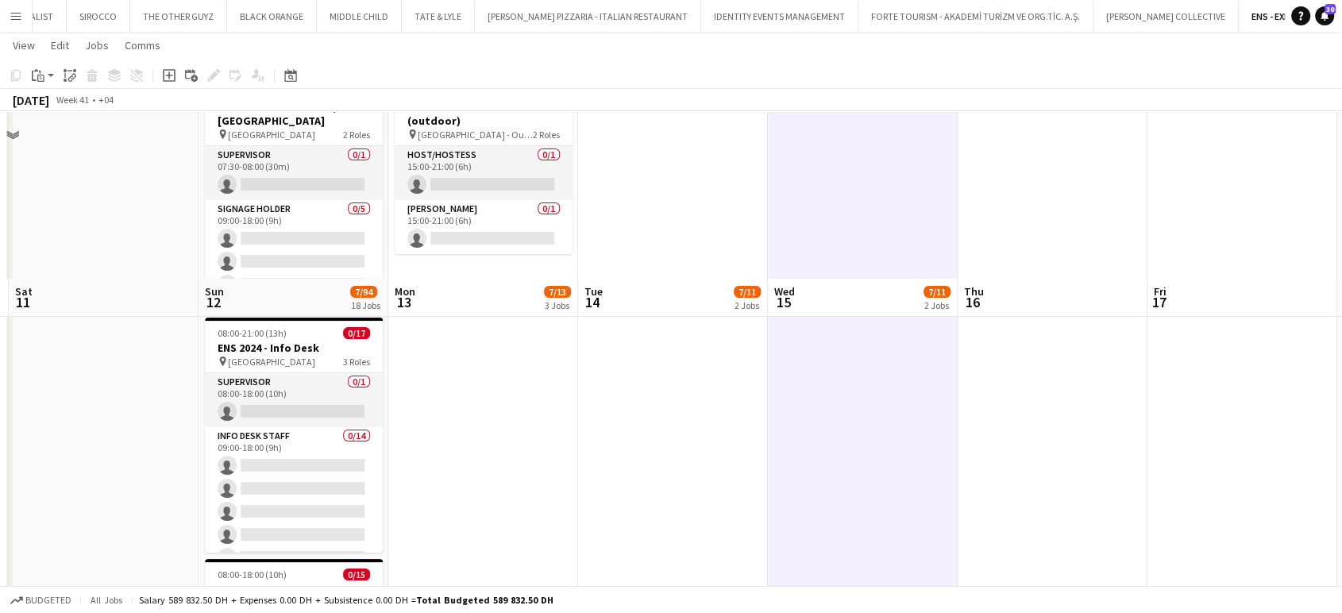
scroll to position [0, 0]
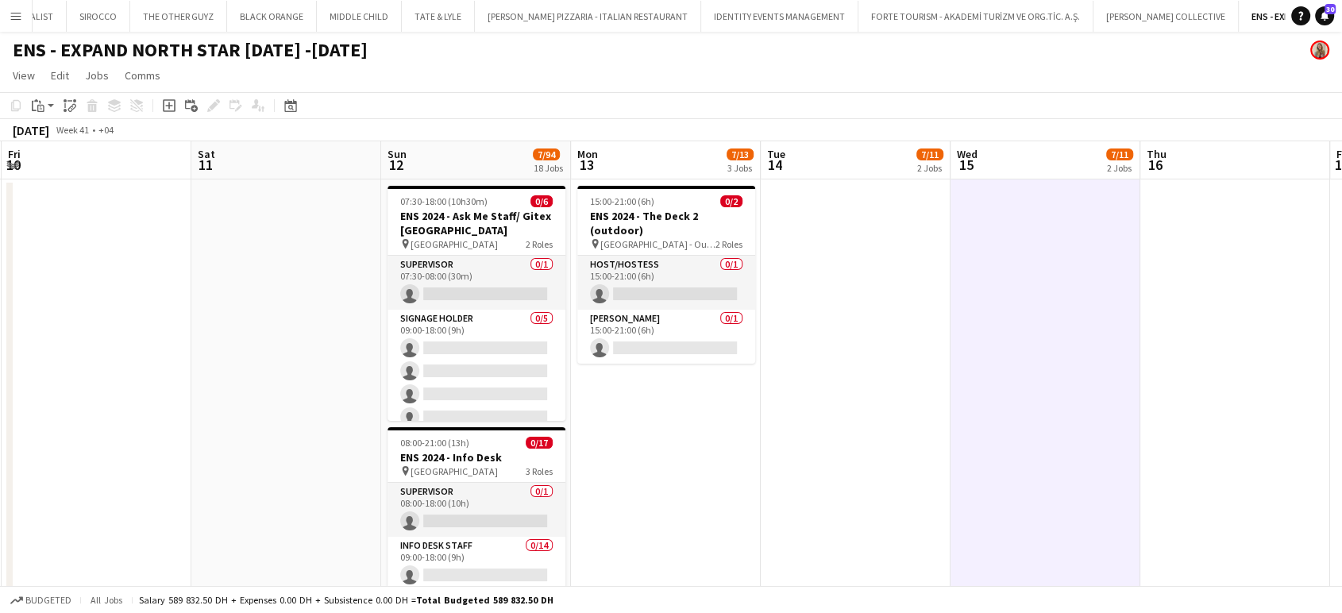
drag, startPoint x: 611, startPoint y: 479, endPoint x: 795, endPoint y: 490, distance: 183.7
click at [15, 12] on app-icon "Menu" at bounding box center [16, 16] width 13 height 13
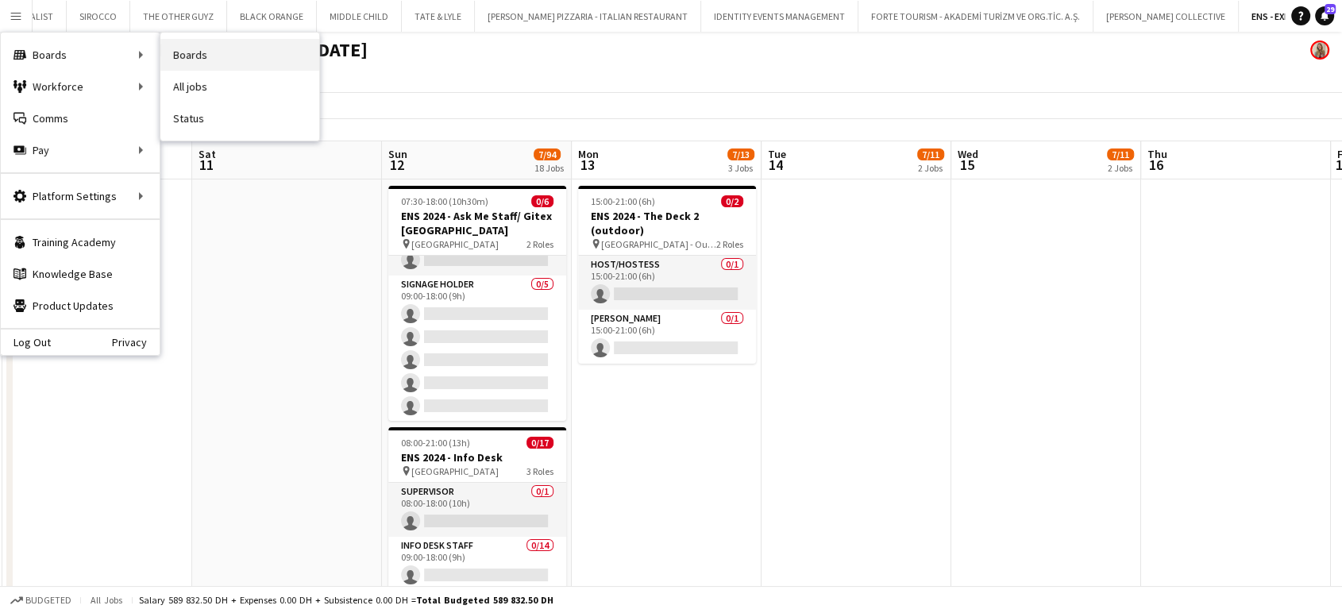
click at [186, 57] on link "Boards" at bounding box center [239, 55] width 159 height 32
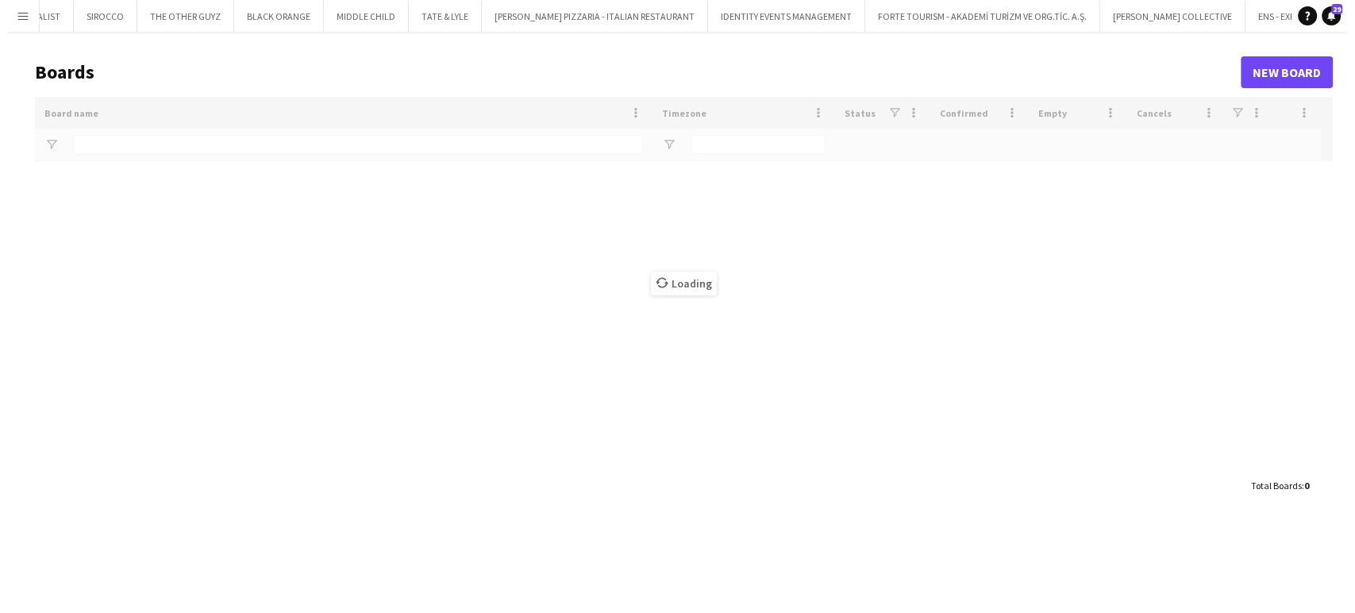
scroll to position [0, 5458]
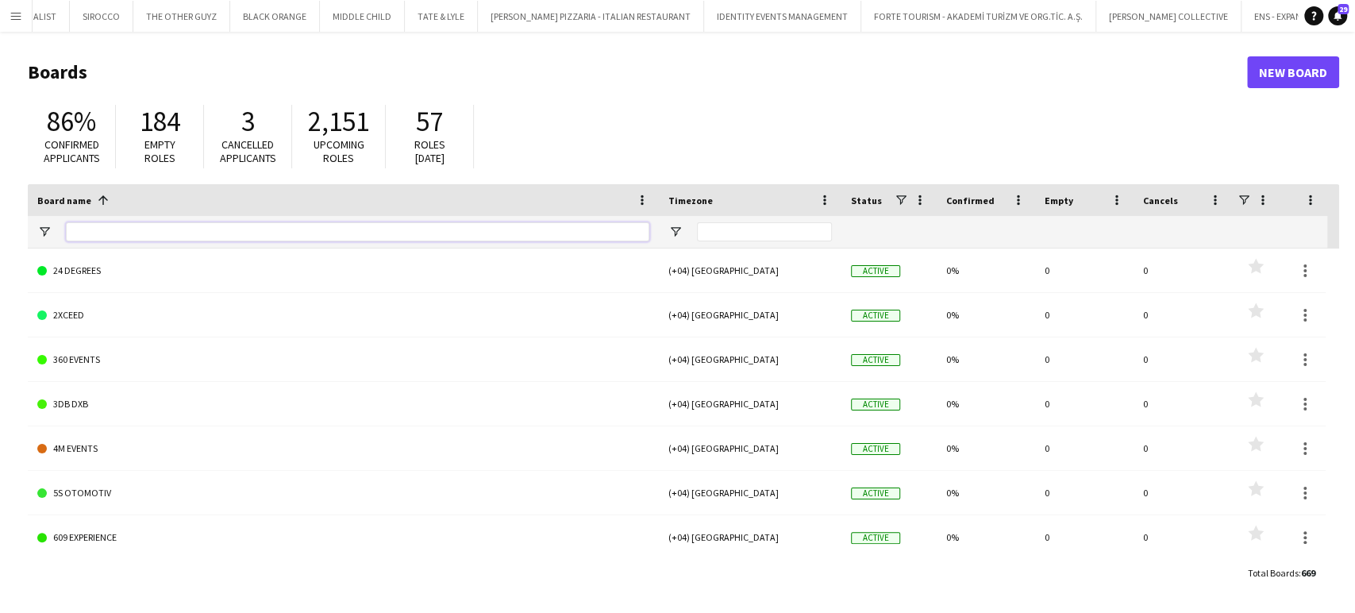
click at [119, 233] on input "Board name Filter Input" at bounding box center [357, 231] width 583 height 19
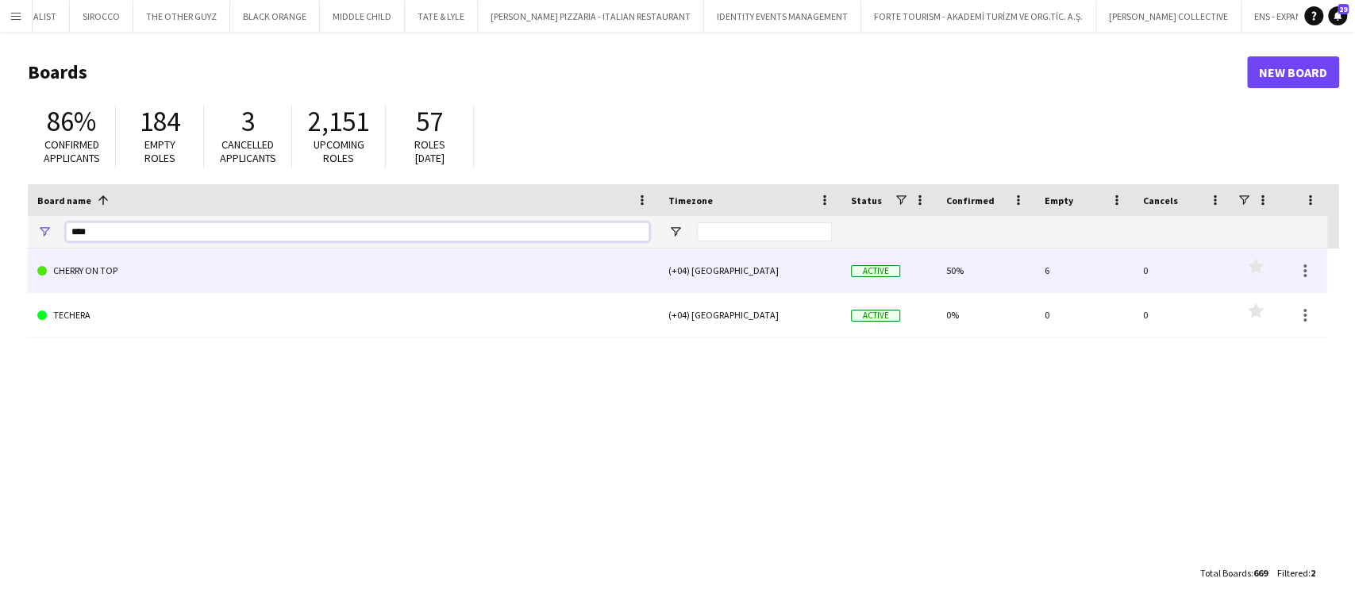
type input "****"
click at [95, 265] on link "CHERRY ON TOP" at bounding box center [343, 270] width 612 height 44
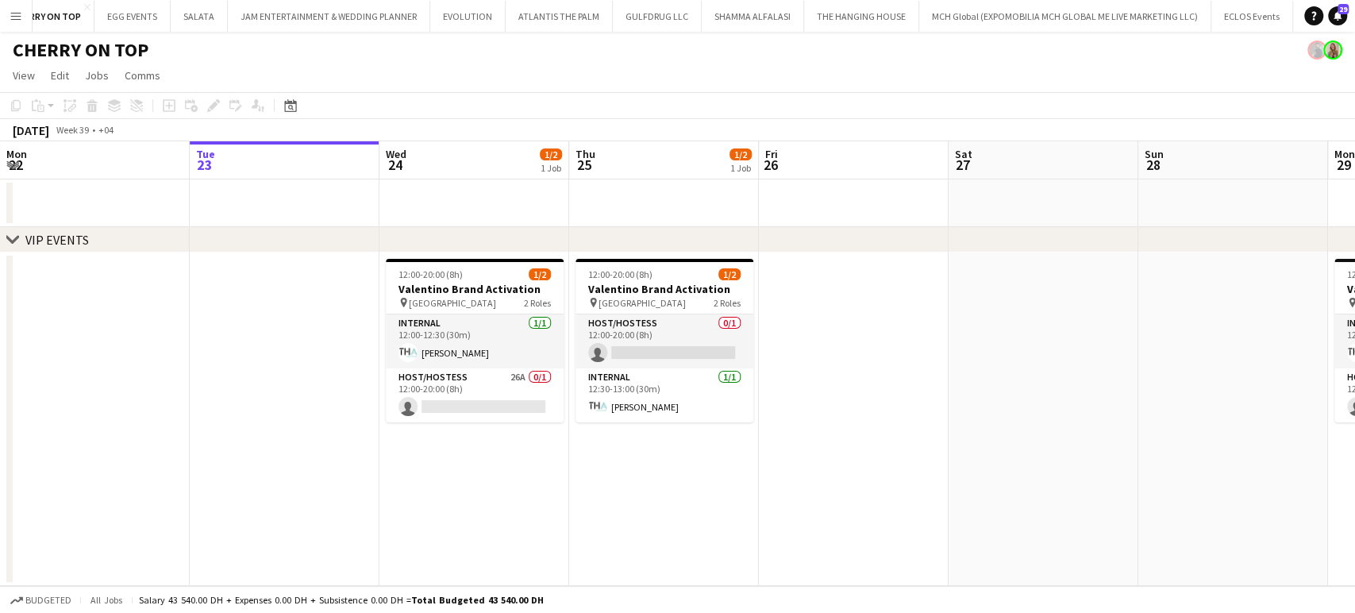
scroll to position [0, 578]
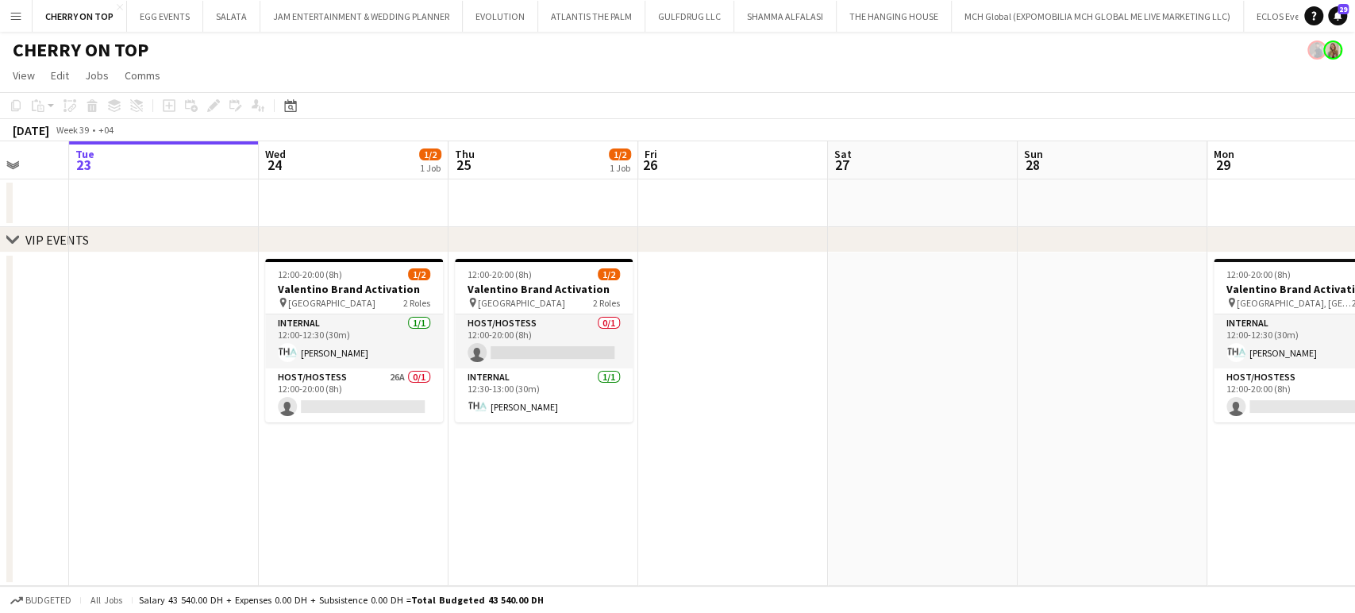
drag, startPoint x: 1003, startPoint y: 487, endPoint x: 867, endPoint y: 481, distance: 136.7
click at [867, 481] on app-calendar-viewport "Sat 20 Sun 21 Mon 22 Tue 23 Wed 24 1/2 1 Job Thu 25 1/2 1 Job Fri 26 Sat 27 Sun…" at bounding box center [677, 363] width 1355 height 445
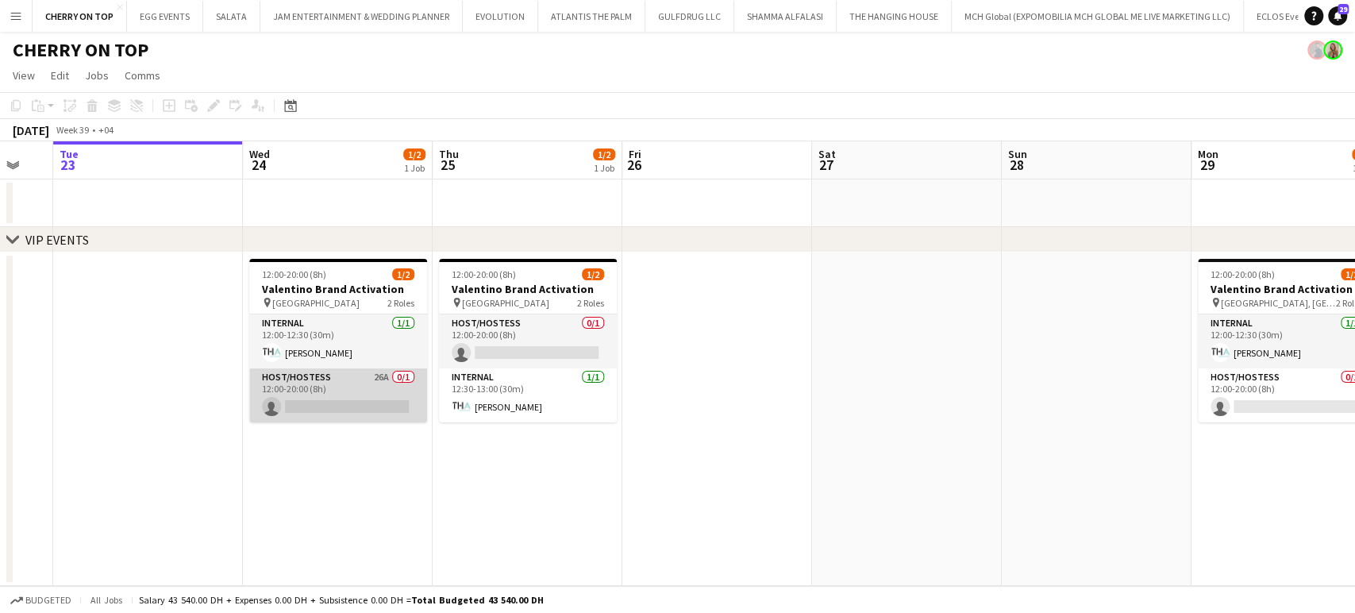
click at [365, 394] on app-card-role "Host/Hostess 26A 0/1 12:00-20:00 (8h) single-neutral-actions" at bounding box center [338, 395] width 178 height 54
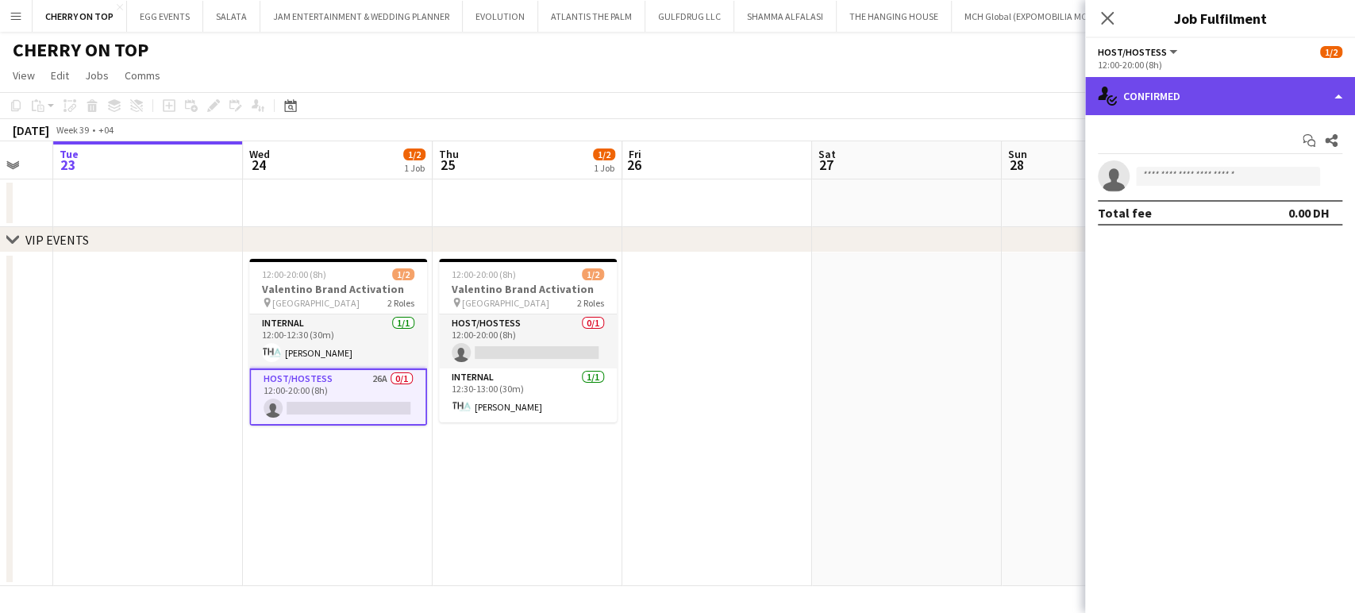
click at [1341, 83] on div "single-neutral-actions-check-2 Confirmed" at bounding box center [1220, 96] width 270 height 38
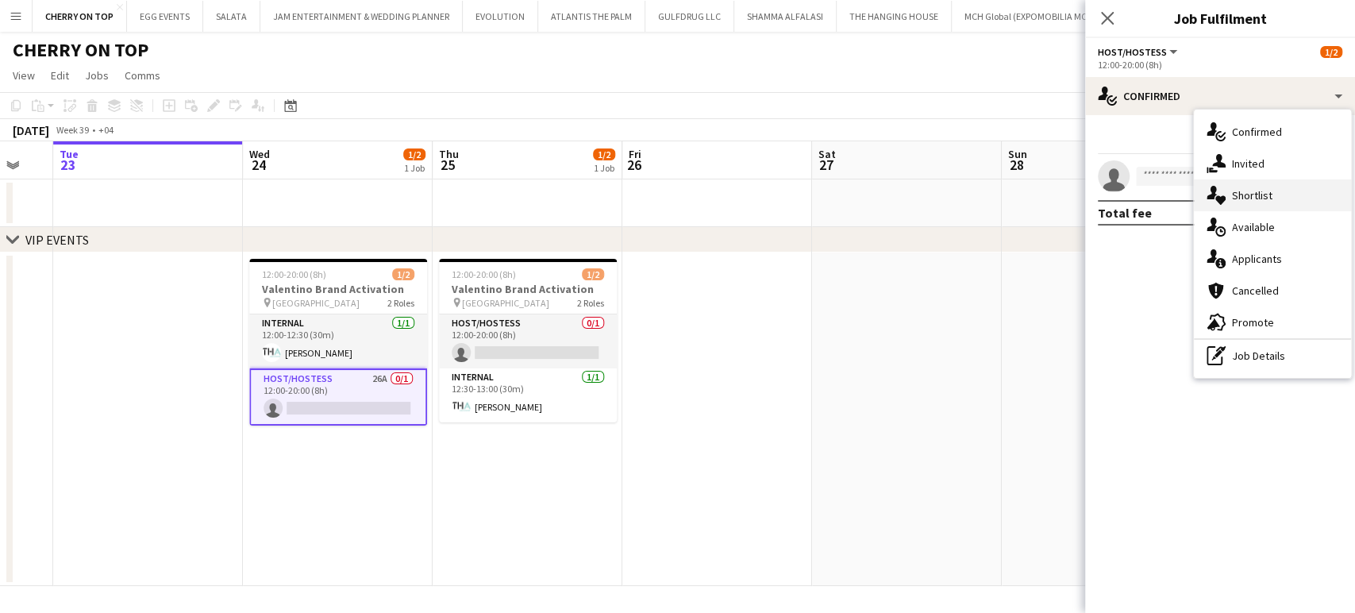
click at [1273, 193] on div "single-neutral-actions-heart Shortlist" at bounding box center [1272, 195] width 157 height 32
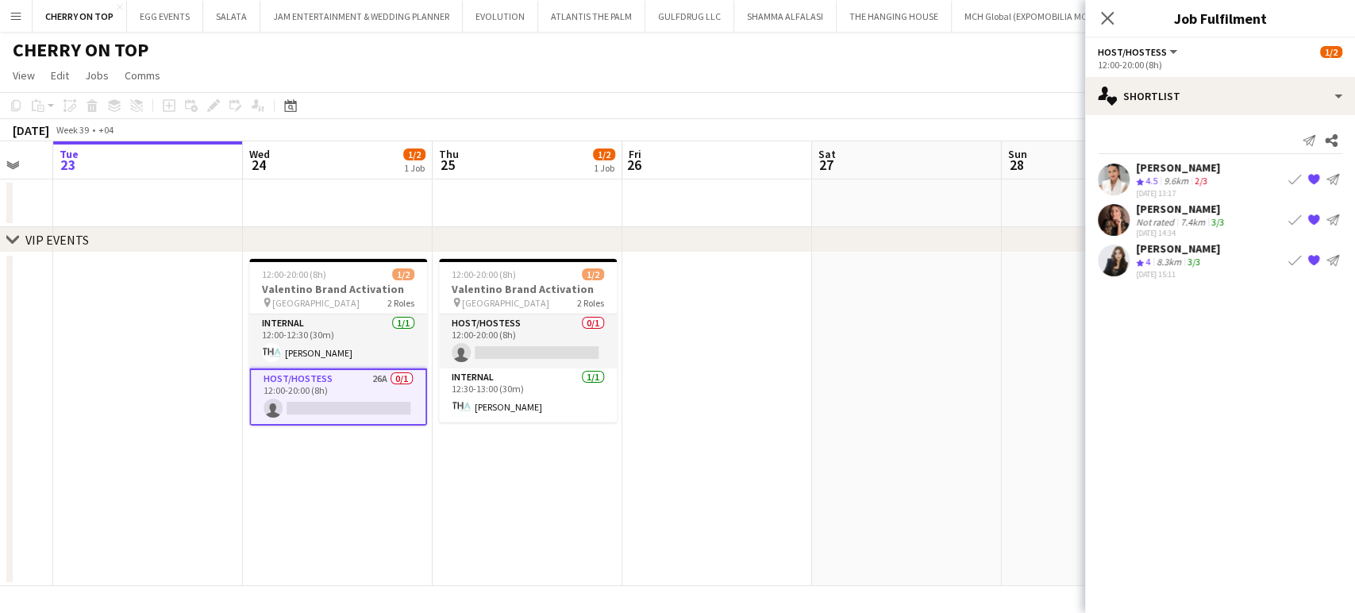
click at [1185, 211] on div "Julia Drumond" at bounding box center [1181, 209] width 91 height 14
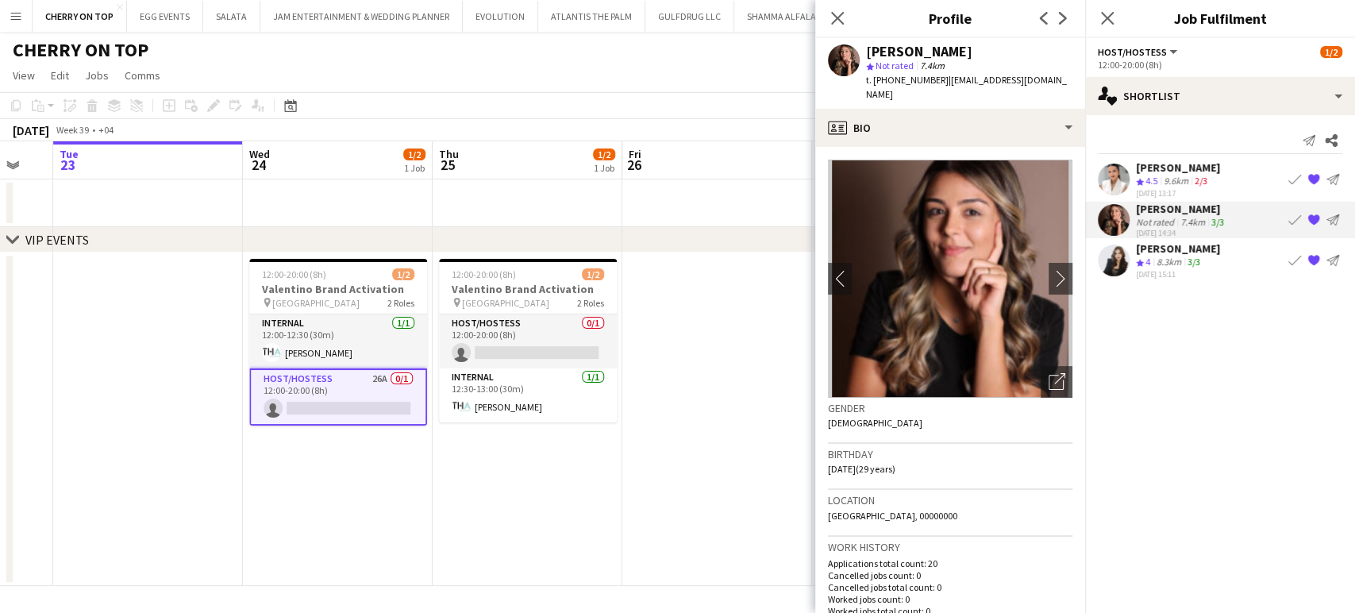
drag, startPoint x: 972, startPoint y: 47, endPoint x: 855, endPoint y: 47, distance: 116.7
click at [855, 47] on div "Julia Drumond star Not rated 7.4km t. +971566590176 | juldrumond@gmail.com" at bounding box center [950, 73] width 270 height 71
copy div "Julia Drumond"
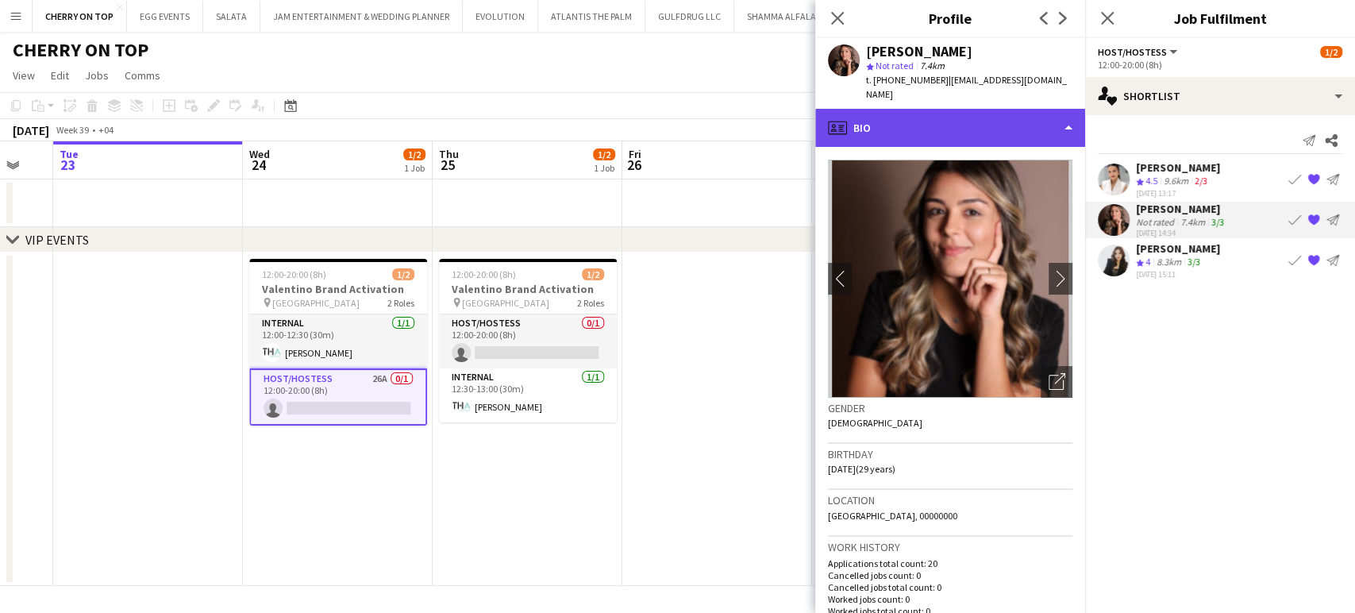
click at [1023, 109] on div "profile Bio" at bounding box center [950, 128] width 270 height 38
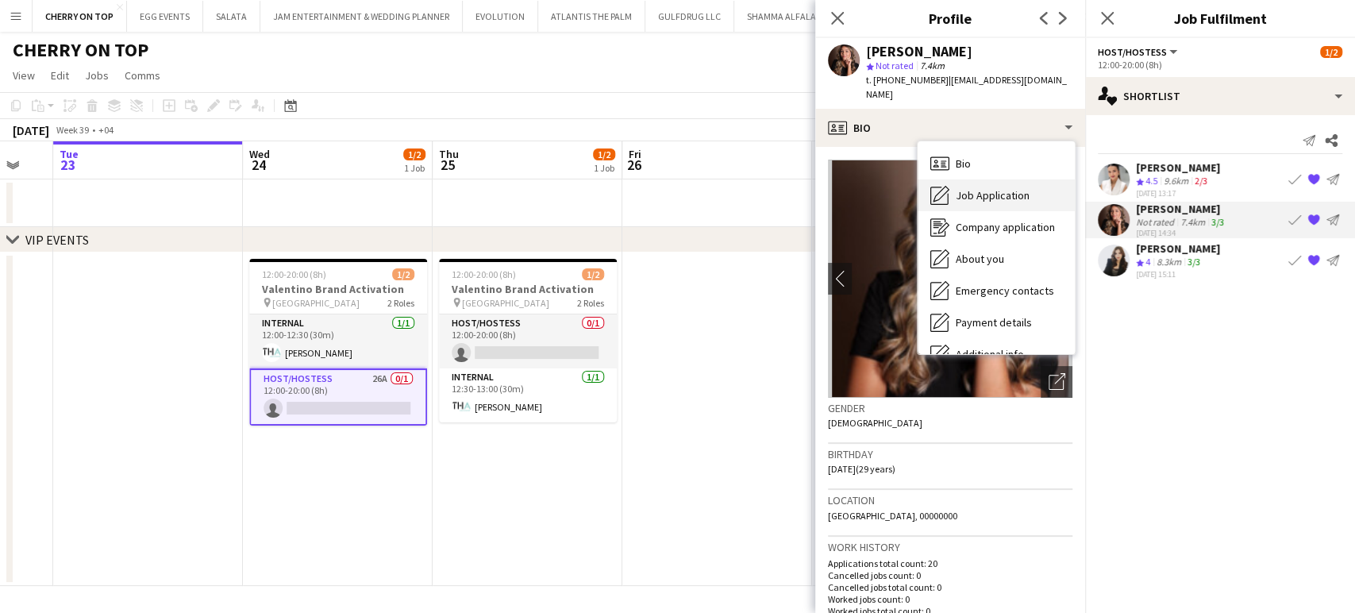
click at [1010, 179] on div "Job Application Job Application" at bounding box center [996, 195] width 157 height 32
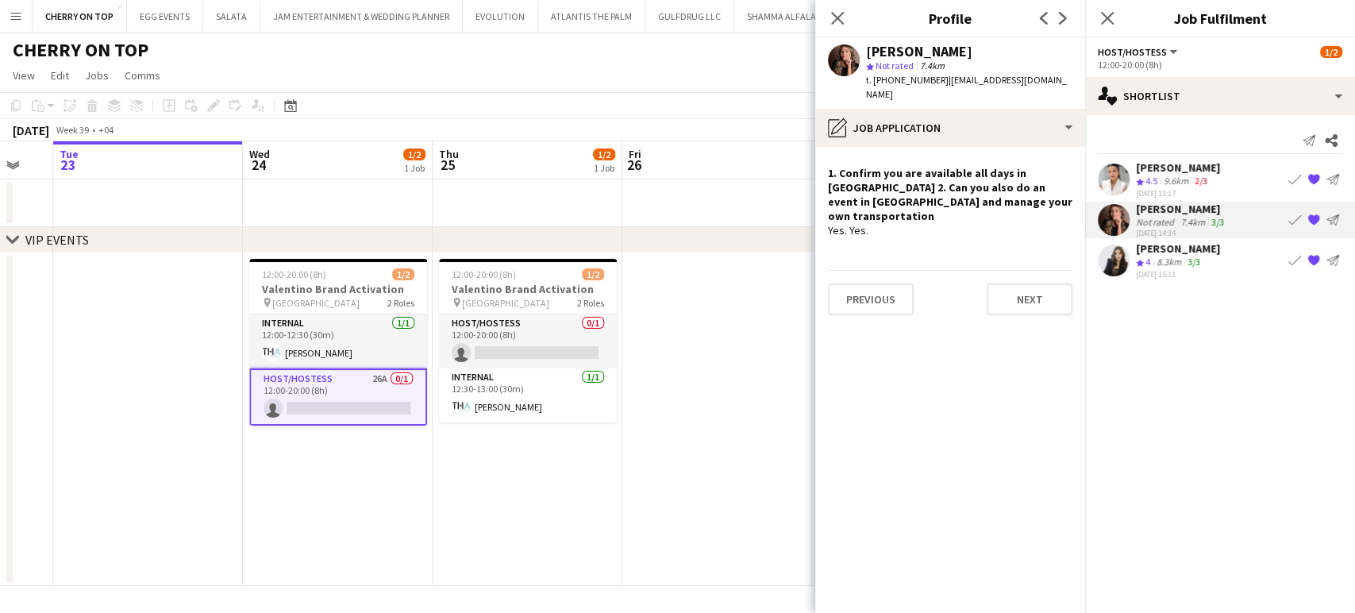
click at [1295, 214] on app-icon "Book crew" at bounding box center [1294, 220] width 13 height 13
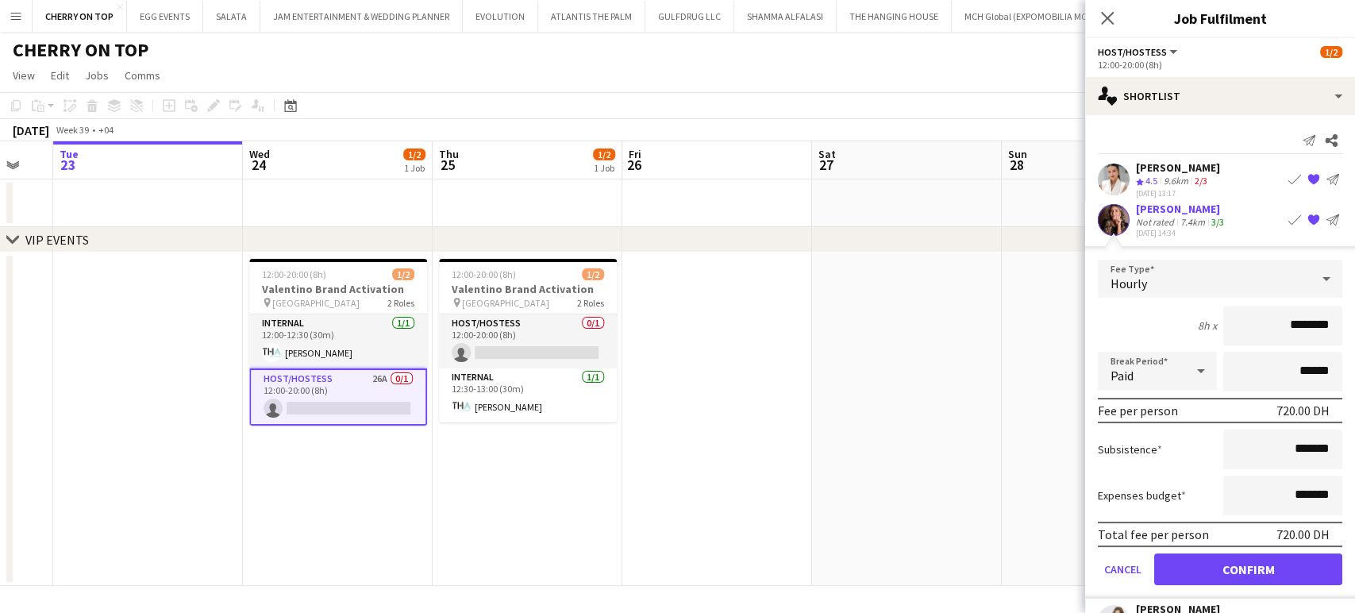
click at [1226, 583] on form "Fee Type Hourly 8h x ******** Break Period Paid ****** Fee per person 720.00 DH…" at bounding box center [1220, 429] width 270 height 339
click at [1218, 569] on button "Confirm" at bounding box center [1248, 569] width 188 height 32
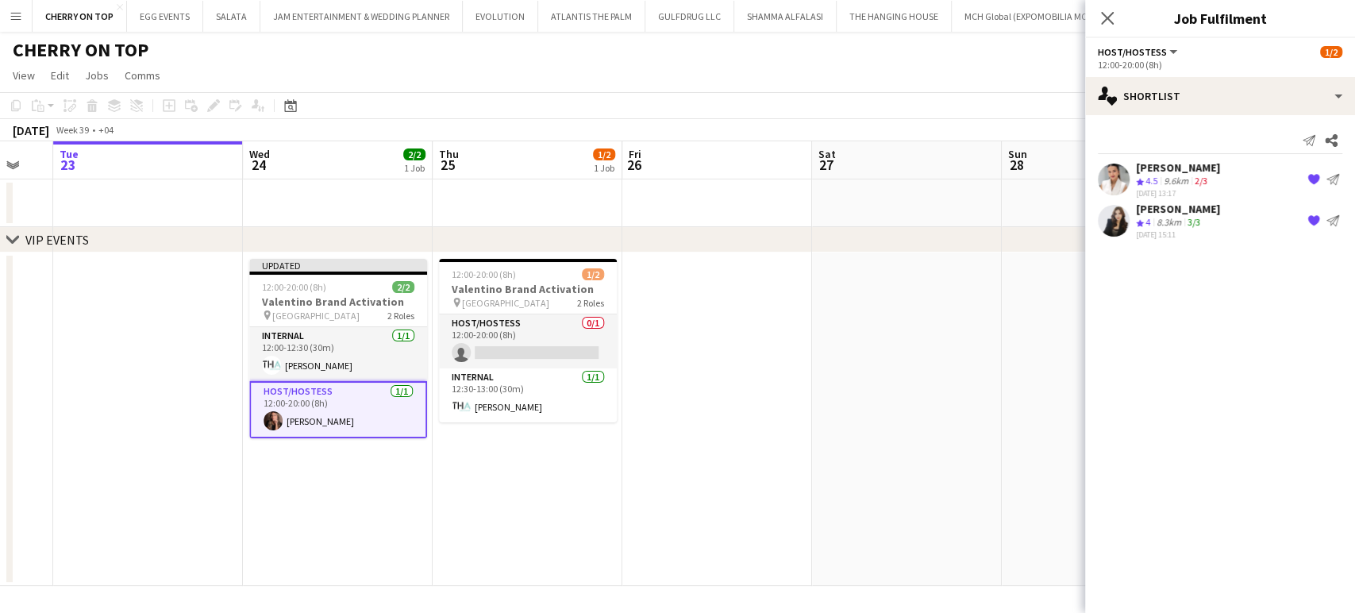
click at [837, 487] on app-date-cell at bounding box center [907, 418] width 190 height 333
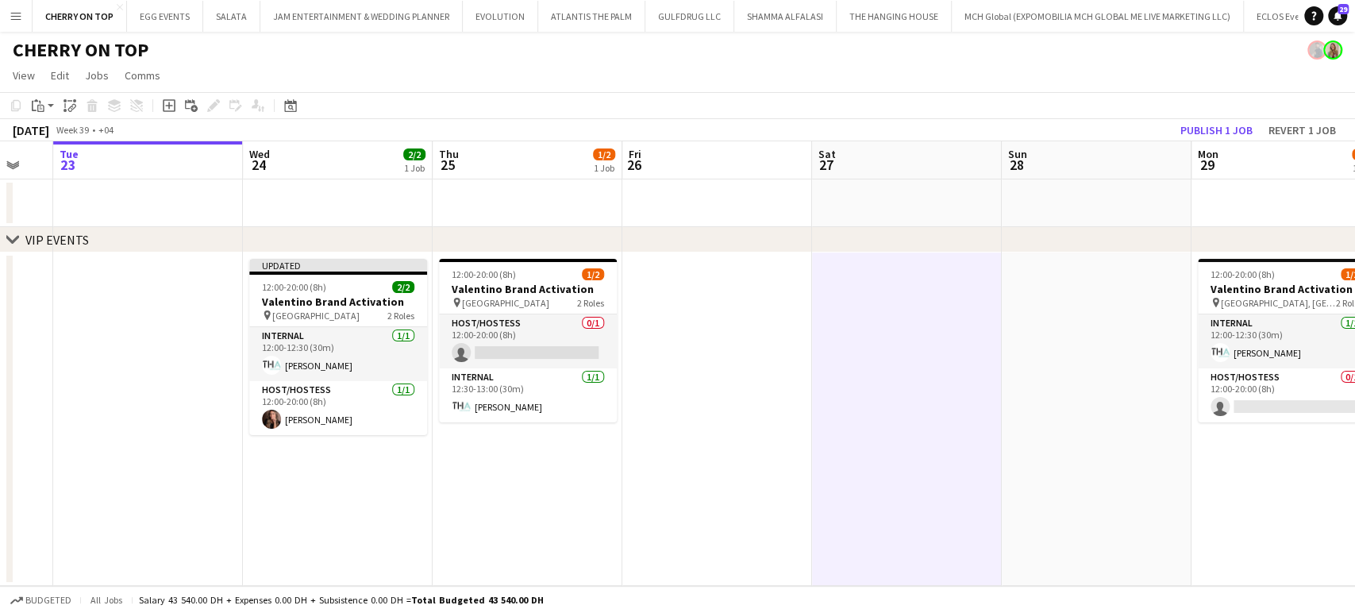
scroll to position [0, 457]
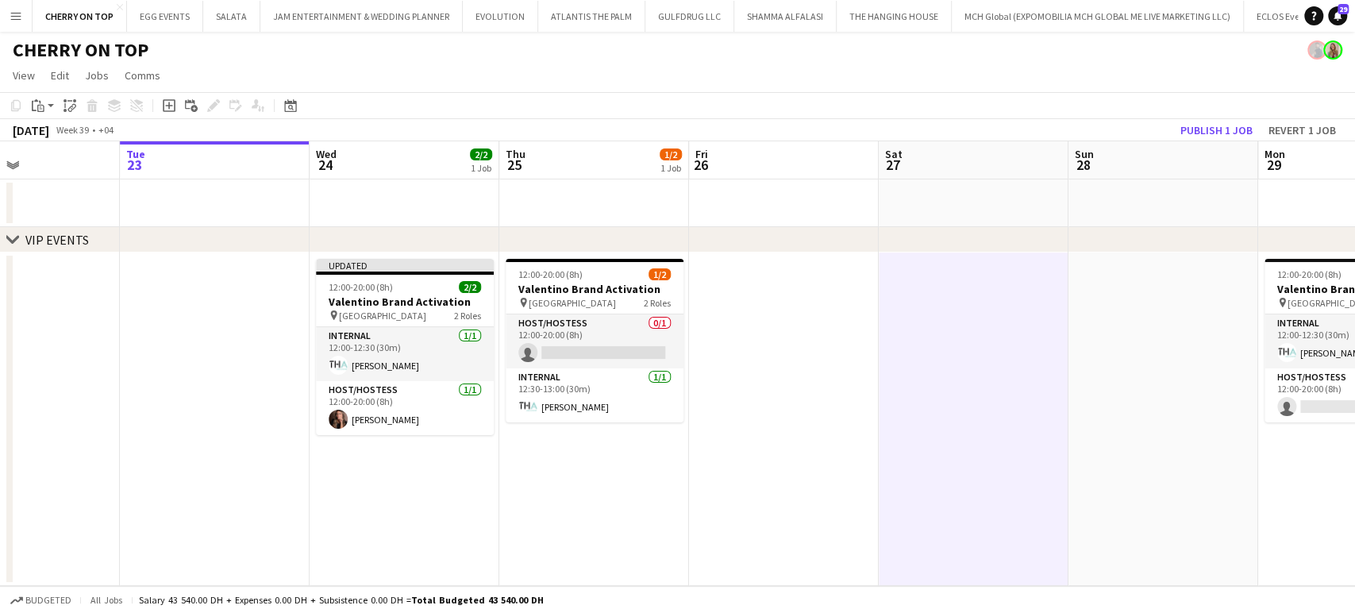
drag, startPoint x: 831, startPoint y: 472, endPoint x: 645, endPoint y: 445, distance: 187.6
click at [727, 470] on app-calendar-viewport "Sat 20 Sun 21 Mon 22 Tue 23 Wed 24 2/2 1 Job Thu 25 1/2 1 Job Fri 26 Sat 27 Sun…" at bounding box center [677, 363] width 1355 height 445
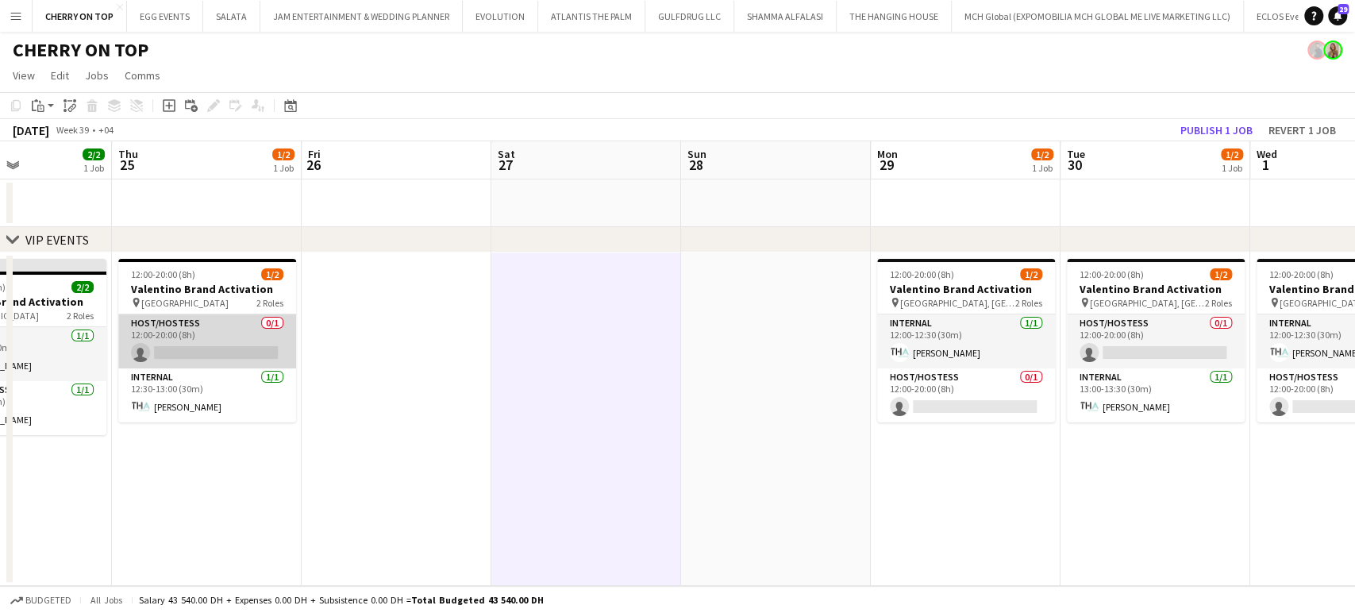
click at [193, 328] on app-card-role "Host/Hostess 0/1 12:00-20:00 (8h) single-neutral-actions" at bounding box center [207, 341] width 178 height 54
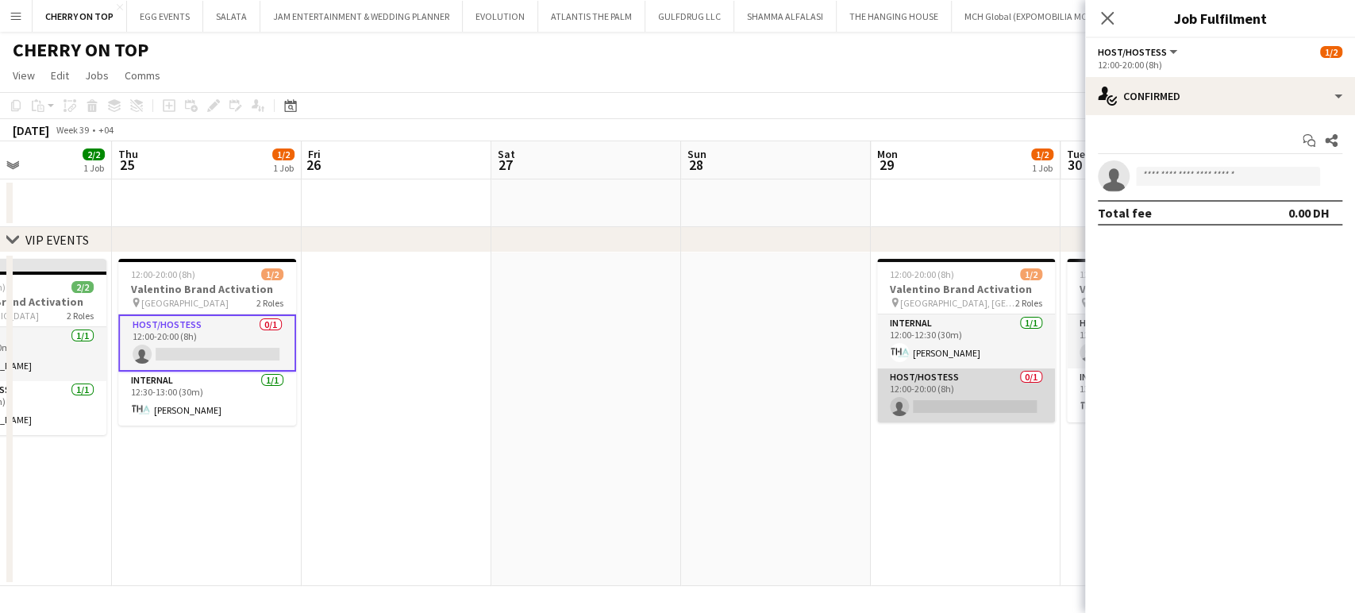
click at [999, 405] on app-card-role "Host/Hostess 0/1 12:00-20:00 (8h) single-neutral-actions" at bounding box center [966, 395] width 178 height 54
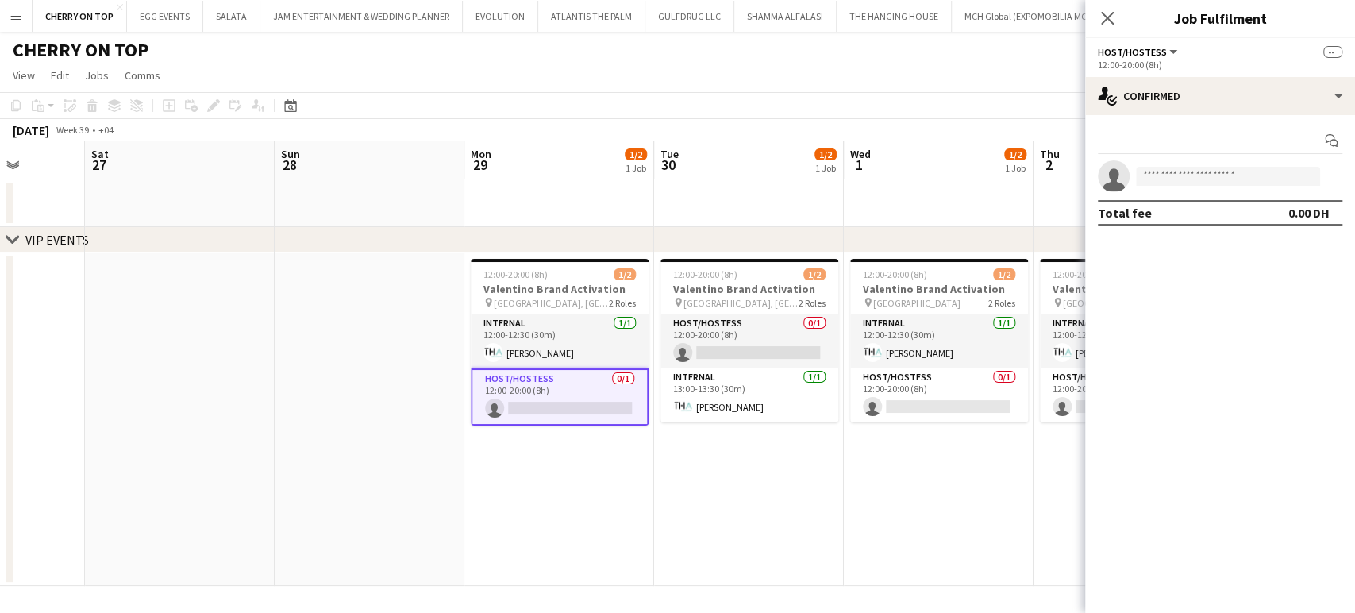
drag, startPoint x: 993, startPoint y: 420, endPoint x: 512, endPoint y: 396, distance: 481.6
click at [512, 396] on app-calendar-viewport "Wed 24 2/2 1 Job Thu 25 1/2 1 Job Fri 26 Sat 27 Sun 28 Mon 29 1/2 1 Job Tue 30 …" at bounding box center [677, 363] width 1355 height 445
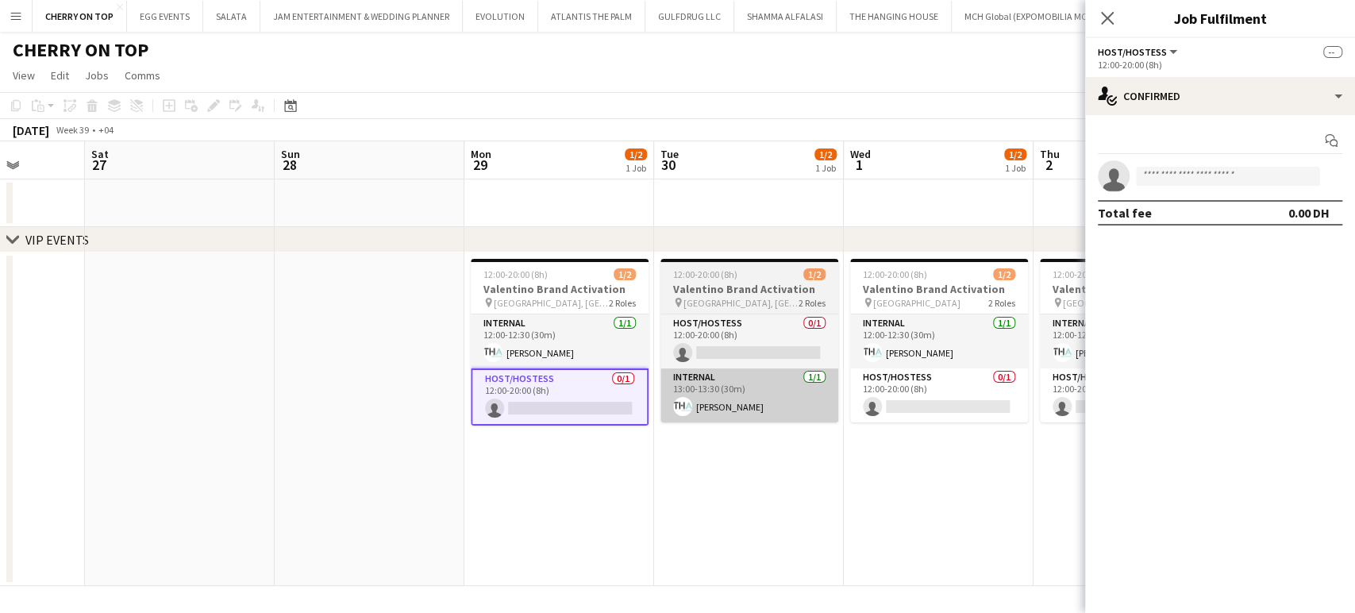
scroll to position [0, 571]
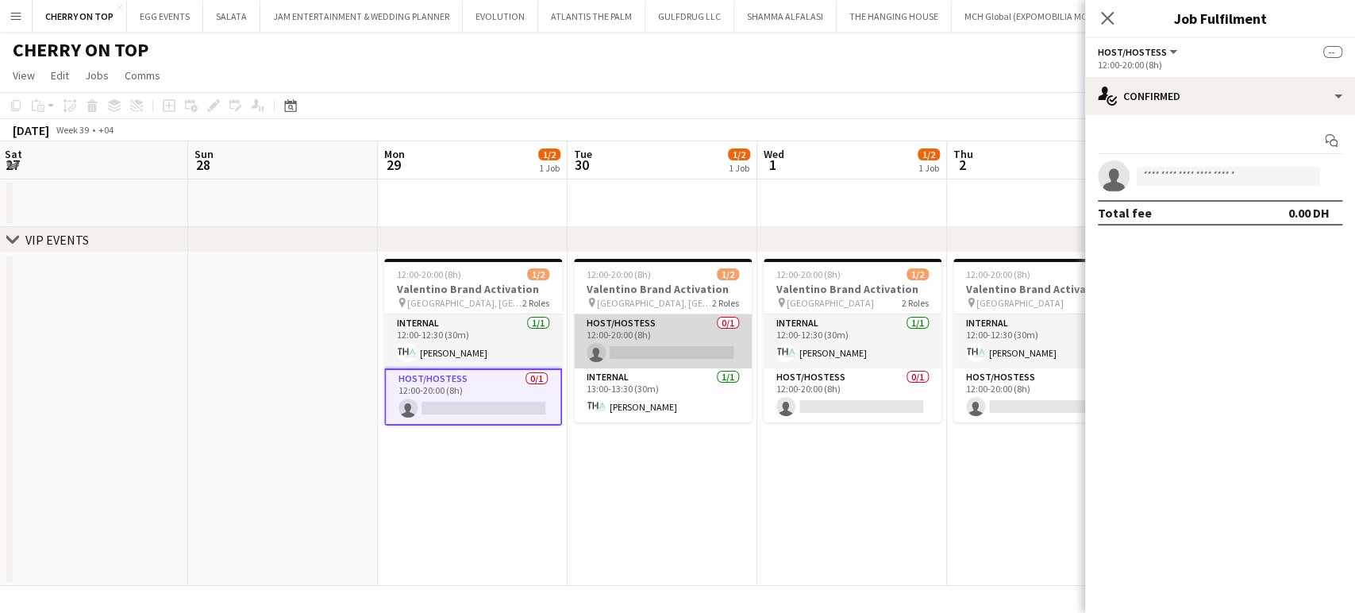
click at [663, 341] on app-card-role "Host/Hostess 0/1 12:00-20:00 (8h) single-neutral-actions" at bounding box center [663, 341] width 178 height 54
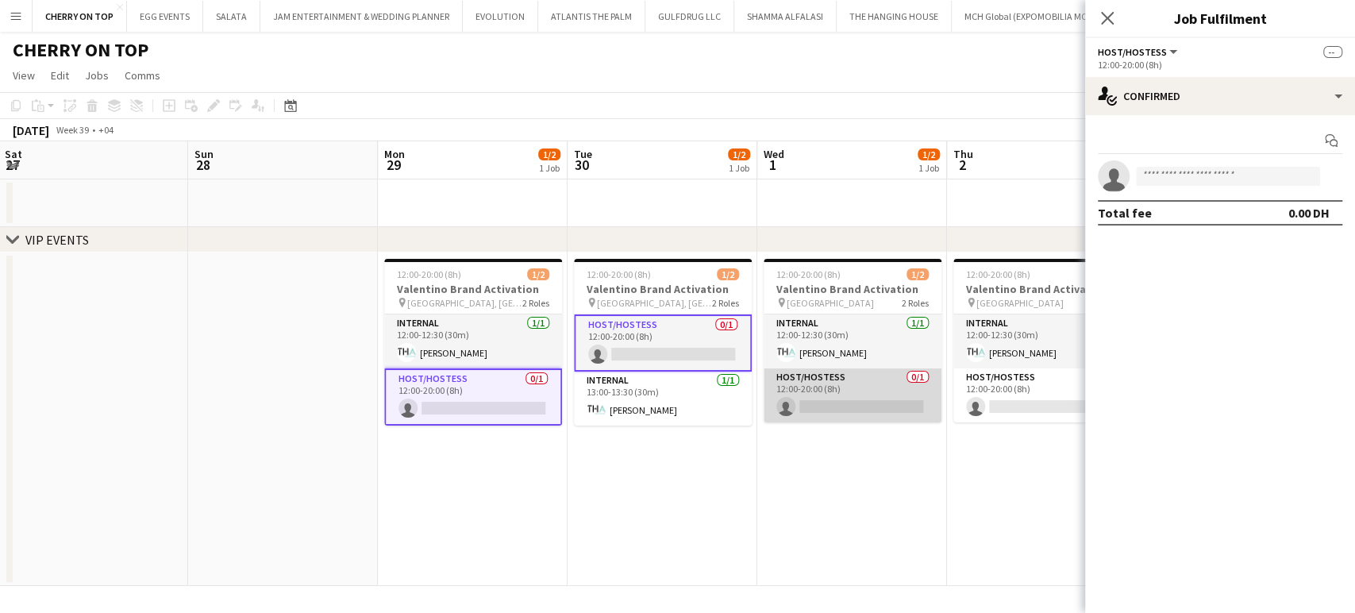
click at [798, 392] on app-card-role "Host/Hostess 0/1 12:00-20:00 (8h) single-neutral-actions" at bounding box center [853, 395] width 178 height 54
click at [942, 390] on app-date-cell "12:00-20:00 (8h) 1/2 Valentino Brand Activation pin Dubai Mall 2 Roles Internal…" at bounding box center [852, 418] width 190 height 333
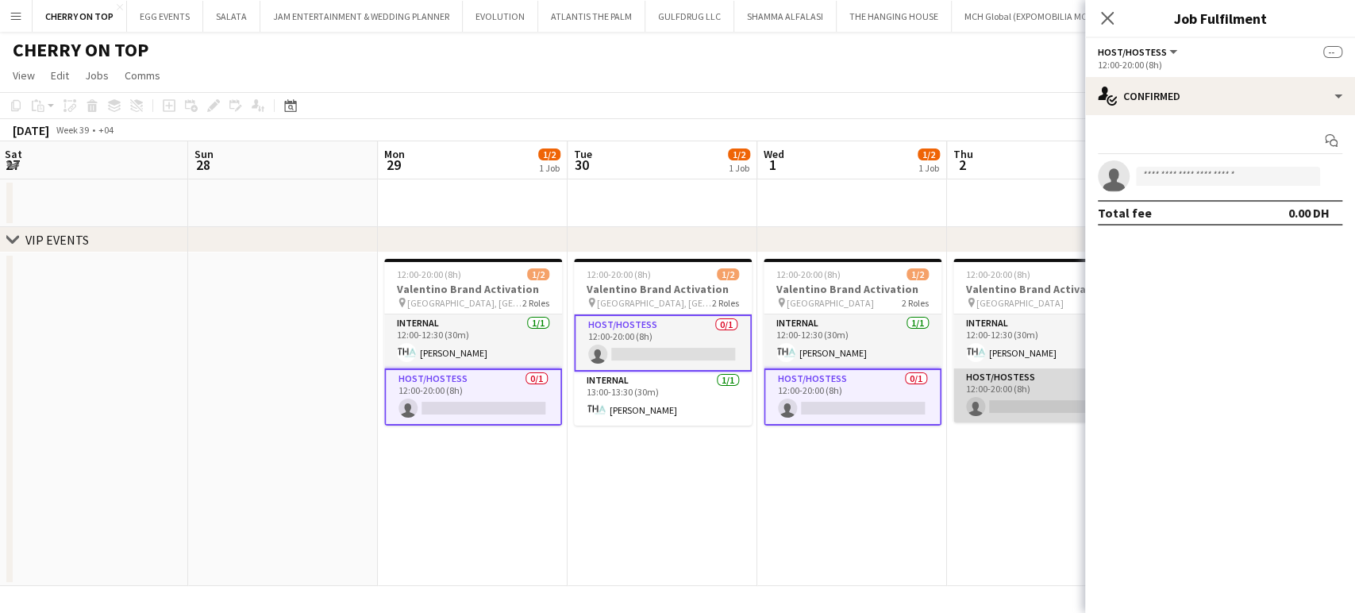
click at [995, 393] on app-card-role "Host/Hostess 0/1 12:00-20:00 (8h) single-neutral-actions" at bounding box center [1042, 395] width 178 height 54
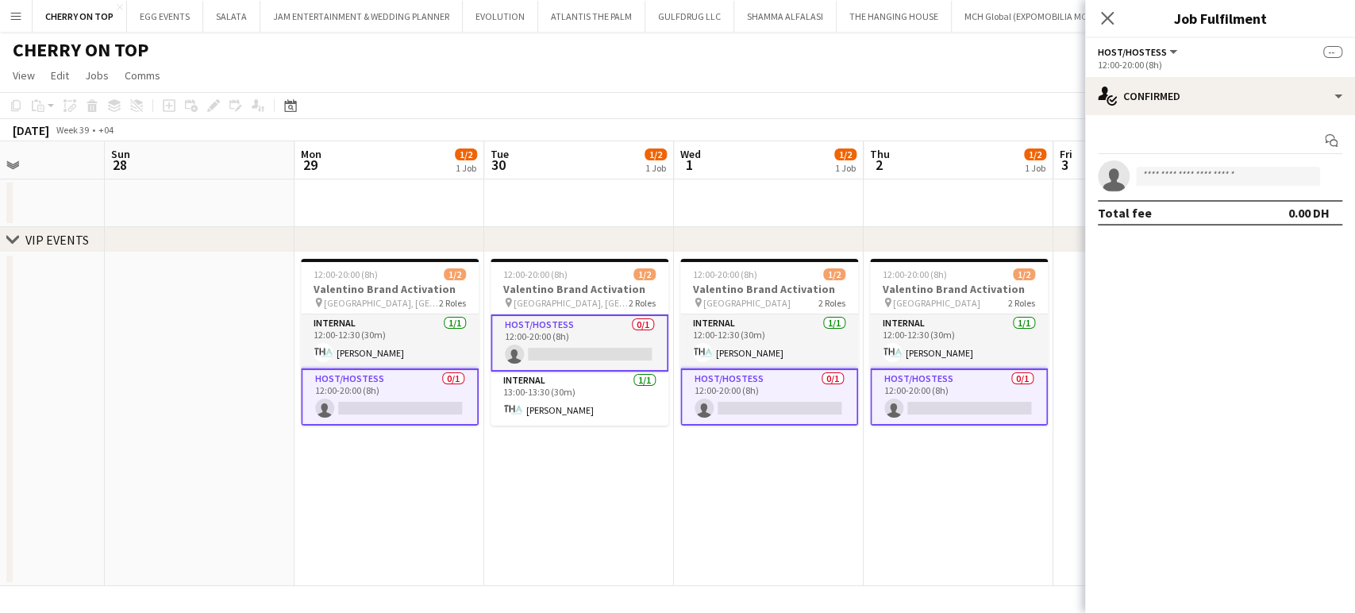
drag, startPoint x: 784, startPoint y: 389, endPoint x: 545, endPoint y: 352, distance: 241.7
click at [545, 352] on app-calendar-viewport "Wed 24 2/2 1 Job Thu 25 1/2 1 Job Fri 26 Sat 27 Sun 28 Mon 29 1/2 1 Job Tue 30 …" at bounding box center [677, 363] width 1355 height 445
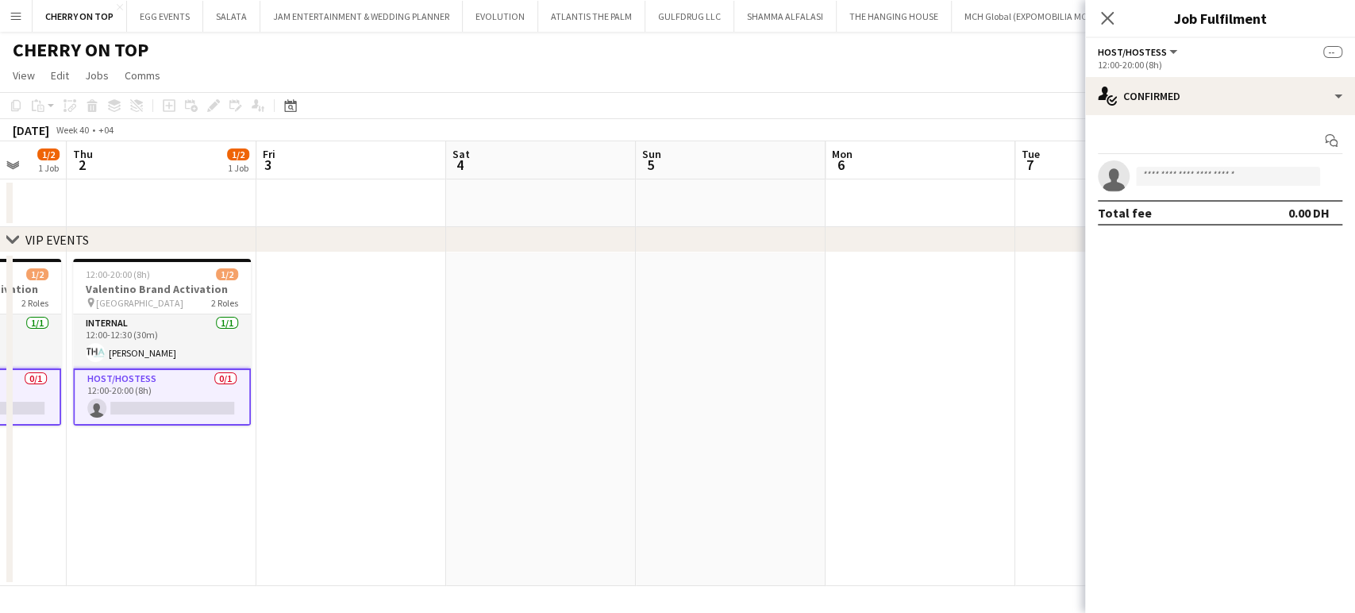
drag, startPoint x: 839, startPoint y: 359, endPoint x: 565, endPoint y: 325, distance: 275.9
click at [540, 329] on app-calendar-viewport "Sun 28 Mon 29 1/2 1 Job Tue 30 1/2 1 Job Wed 1 1/2 1 Job Thu 2 1/2 1 Job Fri 3 …" at bounding box center [677, 363] width 1355 height 445
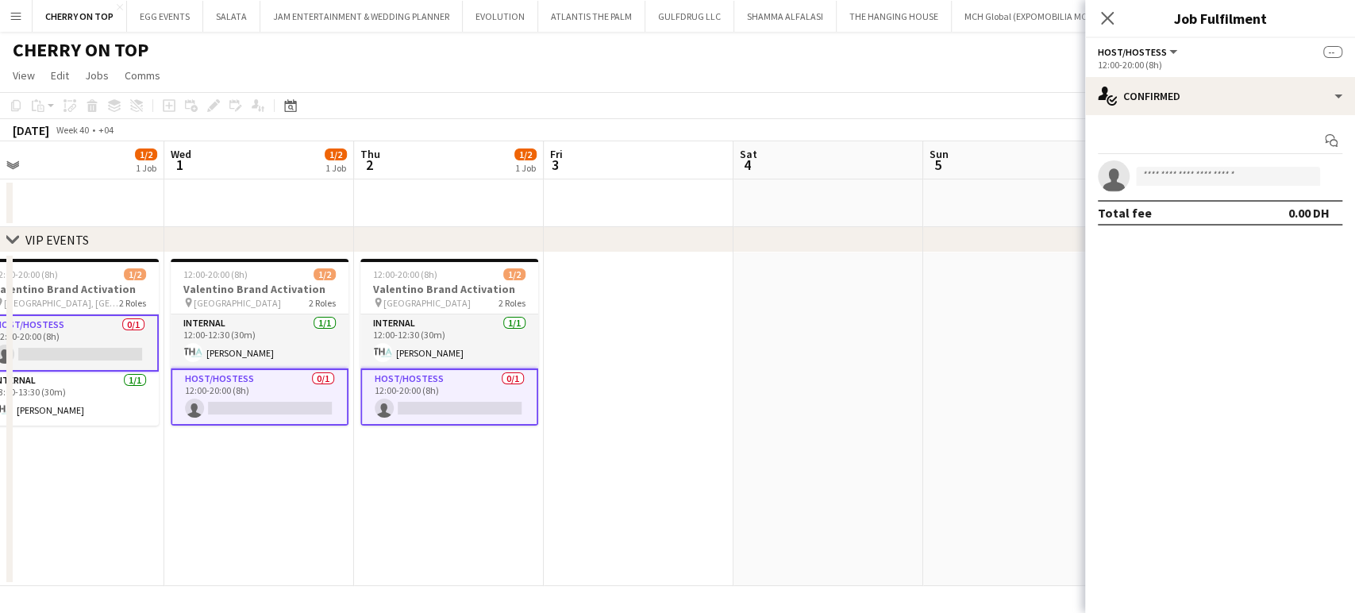
drag, startPoint x: 707, startPoint y: 341, endPoint x: 198, endPoint y: 285, distance: 512.7
click at [195, 288] on app-calendar-viewport "Sun 28 Mon 29 1/2 1 Job Tue 30 1/2 1 Job Wed 1 1/2 1 Job Thu 2 1/2 1 Job Fri 3 …" at bounding box center [677, 363] width 1355 height 445
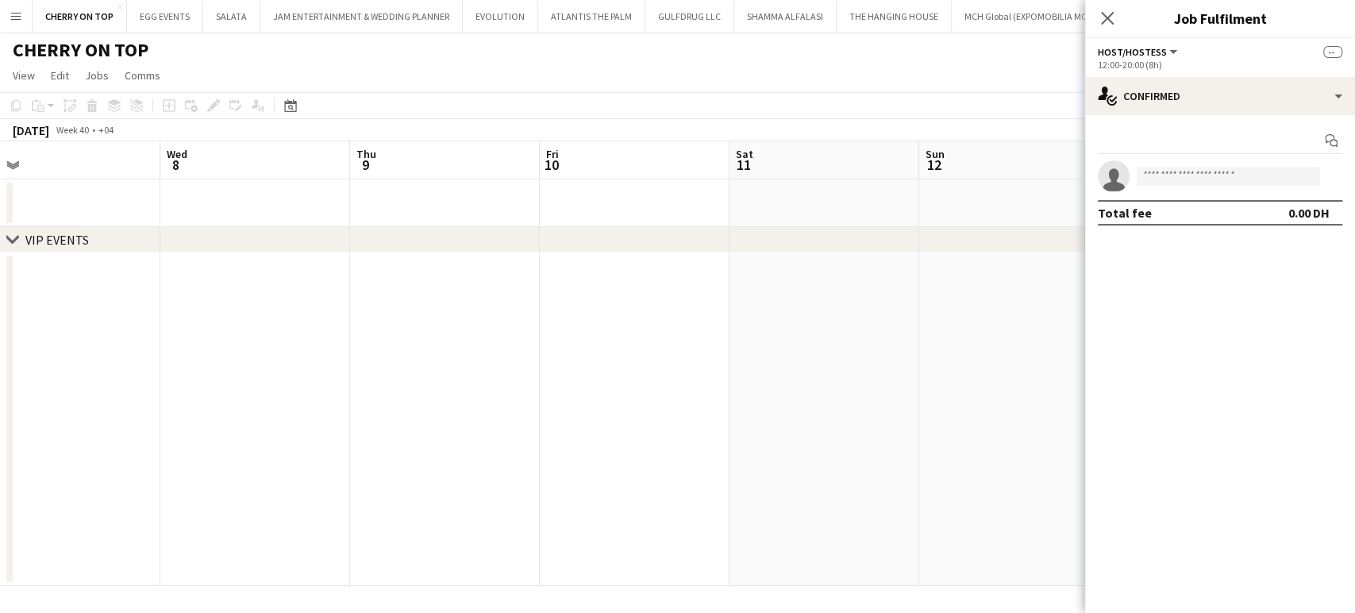
click at [239, 318] on app-calendar-viewport "Fri 3 Sat 4 Sun 5 Mon 6 Tue 7 Wed 8 Thu 9 Fri 10 Sat 11 Sun 12 Mon 13 Tue 14 We…" at bounding box center [677, 363] width 1355 height 445
drag, startPoint x: 781, startPoint y: 344, endPoint x: 791, endPoint y: 345, distance: 10.4
click at [791, 345] on app-calendar-viewport "Sun 5 Mon 6 Tue 7 Wed 8 Thu 9 Fri 10 Sat 11 Sun 12 Mon 13 Tue 14 Wed 15 Thu 16 …" at bounding box center [677, 363] width 1355 height 445
drag, startPoint x: 375, startPoint y: 345, endPoint x: 946, endPoint y: 367, distance: 571.9
click at [1065, 357] on app-calendar-viewport "Thu 2 1/2 1 Job Fri 3 Sat 4 Sun 5 Mon 6 Tue 7 Wed 8 Thu 9 Fri 10 Sat 11 Sun 12 …" at bounding box center [677, 363] width 1355 height 445
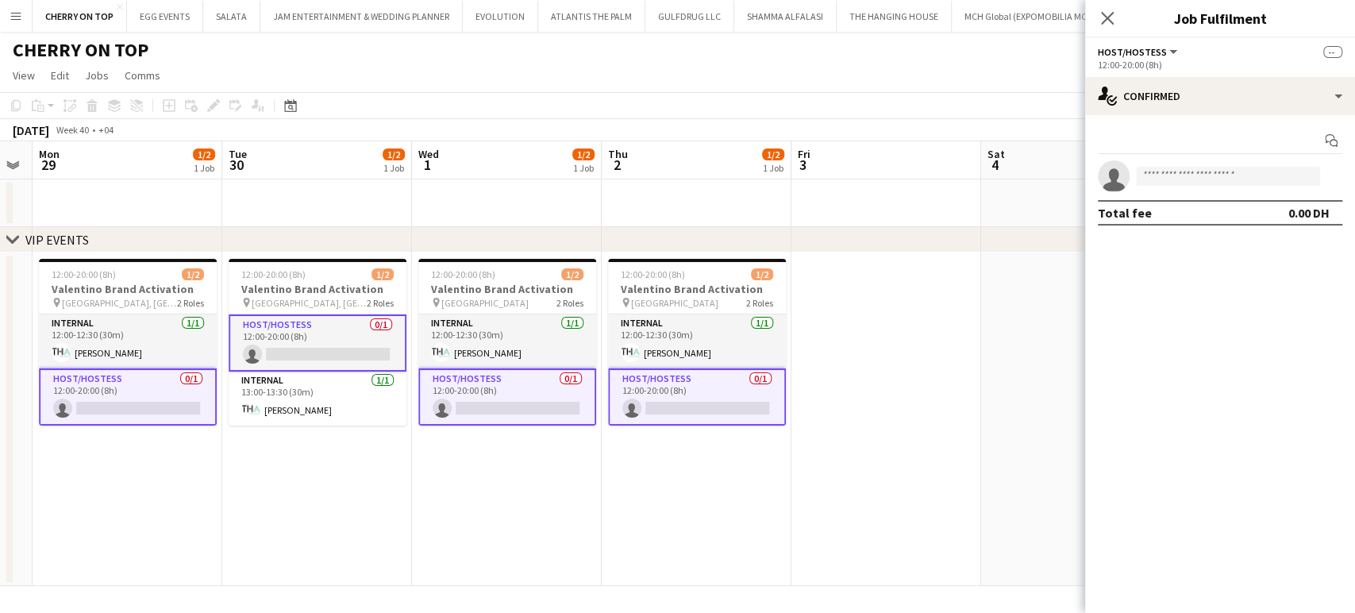
drag, startPoint x: 886, startPoint y: 382, endPoint x: 808, endPoint y: 386, distance: 77.9
click at [971, 383] on app-calendar-viewport "Sat 27 Sun 28 Mon 29 1/2 1 Job Tue 30 1/2 1 Job Wed 1 1/2 1 Job Thu 2 1/2 1 Job…" at bounding box center [677, 363] width 1355 height 445
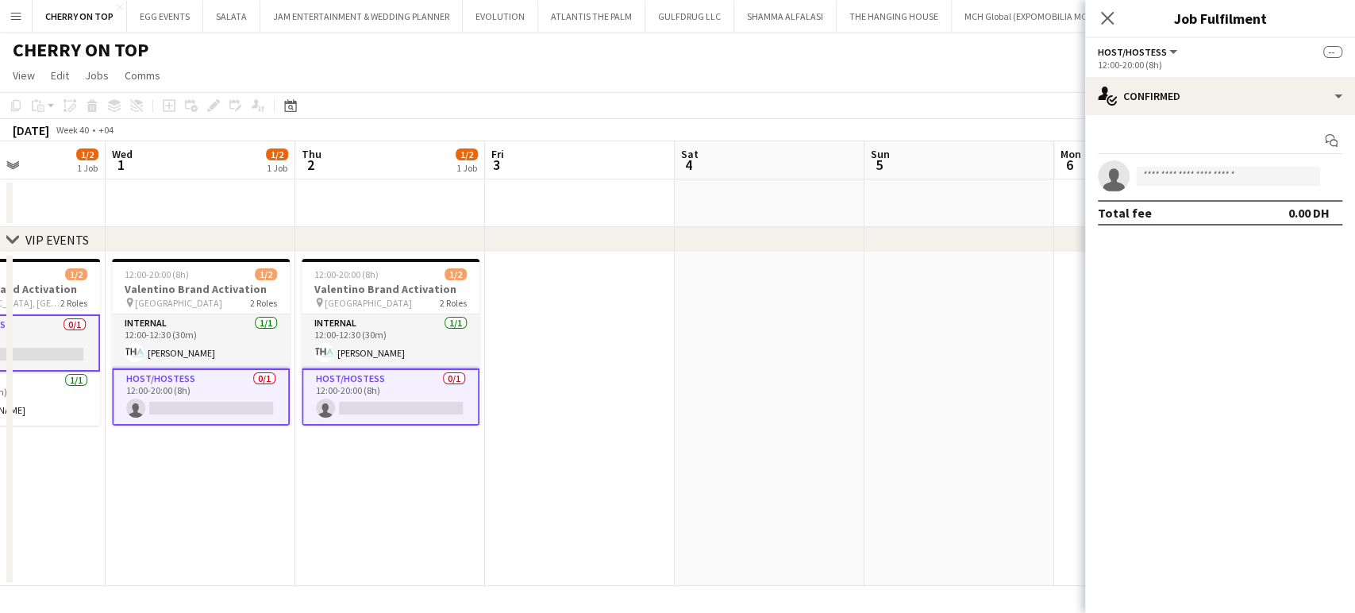
drag, startPoint x: 759, startPoint y: 373, endPoint x: 407, endPoint y: 331, distance: 354.2
click at [407, 333] on app-calendar-viewport "Sat 27 Sun 28 Mon 29 1/2 1 Job Tue 30 1/2 1 Job Wed 1 1/2 1 Job Thu 2 1/2 1 Job…" at bounding box center [677, 363] width 1355 height 445
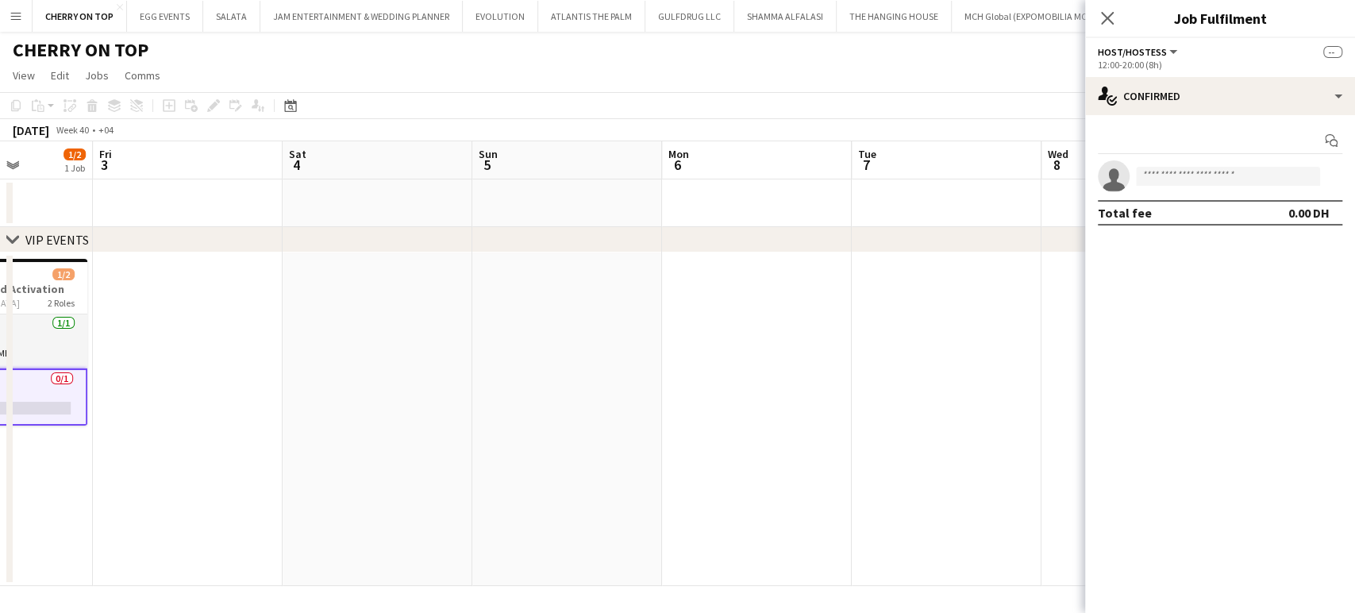
click at [270, 314] on app-calendar-viewport "Mon 29 1/2 1 Job Tue 30 1/2 1 Job Wed 1 1/2 1 Job Thu 2 1/2 1 Job Fri 3 Sat 4 S…" at bounding box center [677, 363] width 1355 height 445
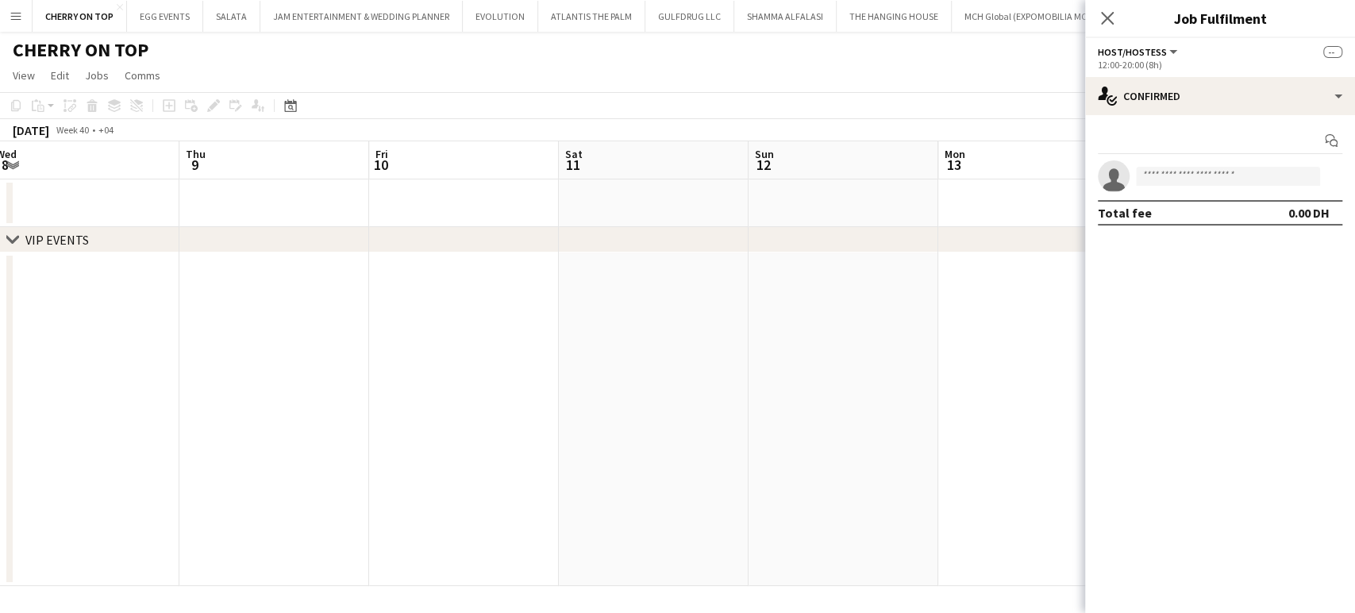
drag, startPoint x: 217, startPoint y: 331, endPoint x: 162, endPoint y: 331, distance: 54.8
click at [162, 331] on app-calendar-viewport "Sun 5 Mon 6 Tue 7 Wed 8 Thu 9 Fri 10 Sat 11 Sun 12 Mon 13 Tue 14 Wed 15 Thu 16 …" at bounding box center [677, 363] width 1355 height 445
drag, startPoint x: 768, startPoint y: 360, endPoint x: 122, endPoint y: 344, distance: 646.4
click at [123, 346] on app-calendar-viewport "Sun 5 Mon 6 Tue 7 Wed 8 Thu 9 Fri 10 Sat 11 Sun 12 Mon 13 Tue 14 Wed 15 Thu 16 …" at bounding box center [677, 363] width 1355 height 445
drag, startPoint x: 144, startPoint y: 349, endPoint x: 814, endPoint y: 356, distance: 670.8
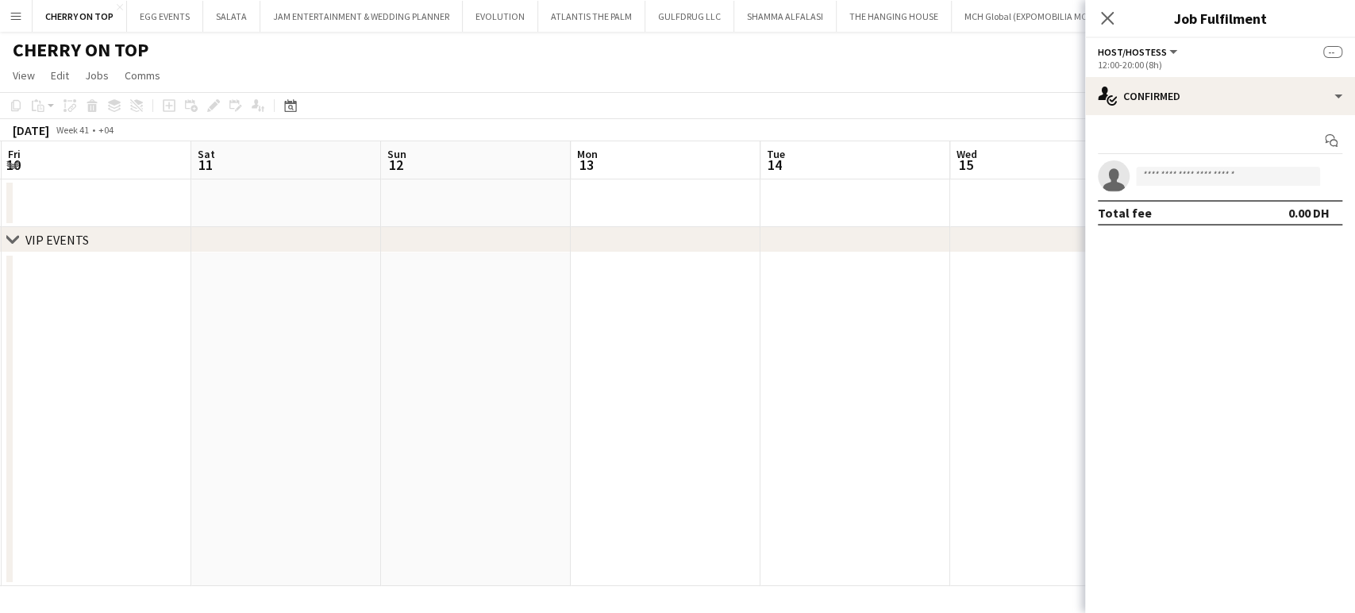
click at [851, 351] on app-calendar-viewport "Tue 7 Wed 8 Thu 9 Fri 10 Sat 11 Sun 12 Mon 13 Tue 14 Wed 15 Thu 16 Fri 17 Sat 1…" at bounding box center [677, 363] width 1355 height 445
drag, startPoint x: 165, startPoint y: 337, endPoint x: 764, endPoint y: 339, distance: 598.5
click at [760, 337] on app-calendar-viewport "Sun 5 Mon 6 Tue 7 Wed 8 Thu 9 Fri 10 Sat 11 Sun 12 Mon 13 Tue 14 Wed 15 Thu 16 …" at bounding box center [677, 363] width 1355 height 445
drag, startPoint x: 298, startPoint y: 336, endPoint x: 729, endPoint y: 343, distance: 430.3
click at [739, 341] on app-calendar-viewport "Fri 3 Sat 4 Sun 5 Mon 6 Tue 7 Wed 8 Thu 9 Fri 10 Sat 11 Sun 12 Mon 13 Tue 14 We…" at bounding box center [677, 363] width 1355 height 445
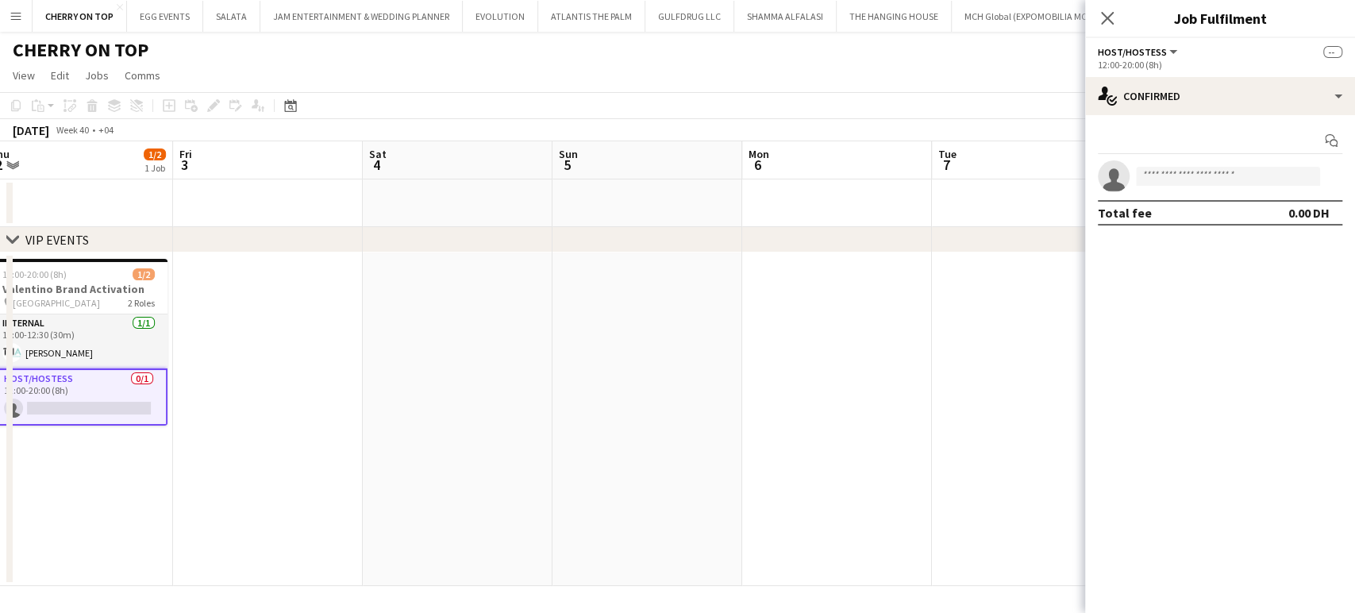
drag, startPoint x: 357, startPoint y: 344, endPoint x: 995, endPoint y: 354, distance: 638.3
click at [991, 353] on app-calendar-viewport "Tue 30 1/2 1 Job Wed 1 1/2 1 Job Thu 2 1/2 1 Job Fri 3 Sat 4 Sun 5 Mon 6 Tue 7 …" at bounding box center [677, 363] width 1355 height 445
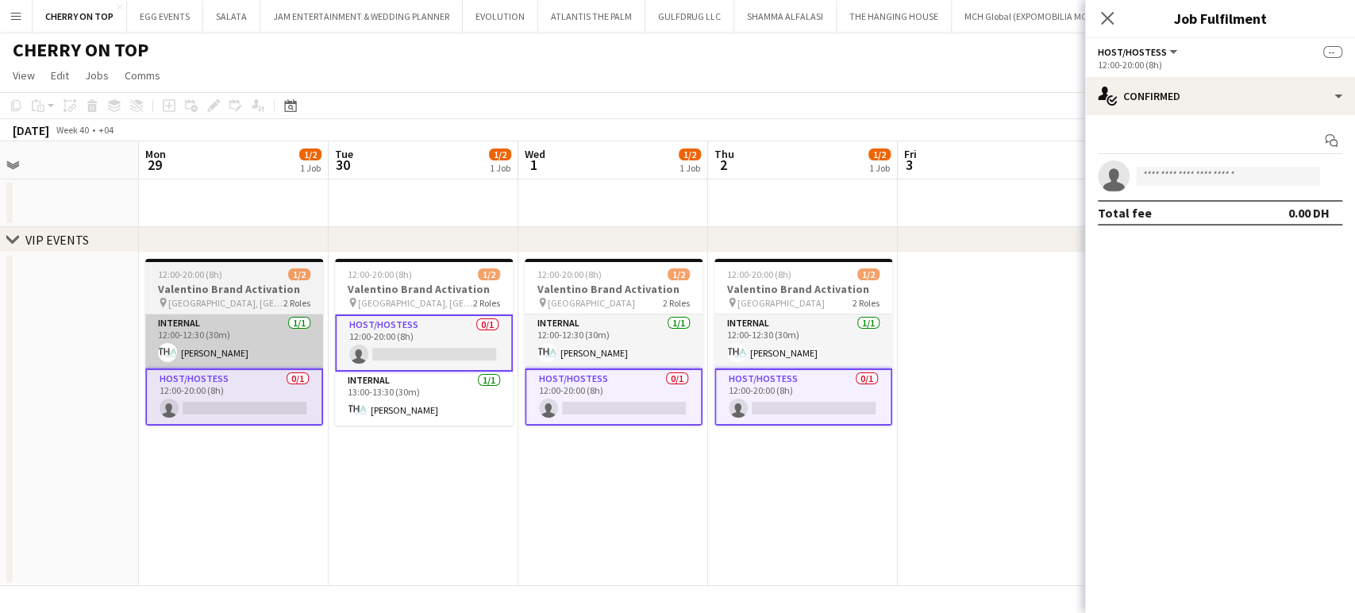
drag, startPoint x: 502, startPoint y: 330, endPoint x: 848, endPoint y: 356, distance: 346.2
click at [906, 354] on app-calendar-viewport "Fri 26 Sat 27 Sun 28 Mon 29 1/2 1 Job Tue 30 1/2 1 Job Wed 1 1/2 1 Job Thu 2 1/…" at bounding box center [677, 363] width 1355 height 445
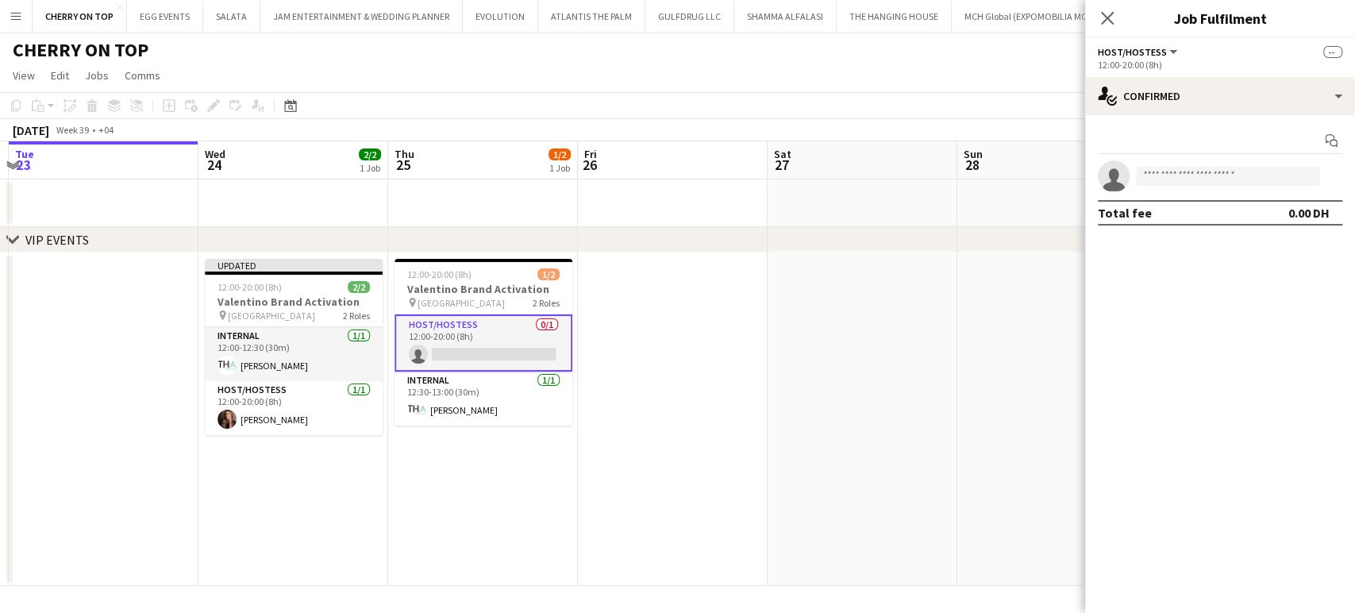
drag, startPoint x: 543, startPoint y: 354, endPoint x: 1025, endPoint y: 373, distance: 482.2
click at [1019, 373] on app-calendar-viewport "Sun 21 Mon 22 Tue 23 Wed 24 2/2 1 Job Thu 25 1/2 1 Job Fri 26 Sat 27 Sun 28 Mon…" at bounding box center [677, 363] width 1355 height 445
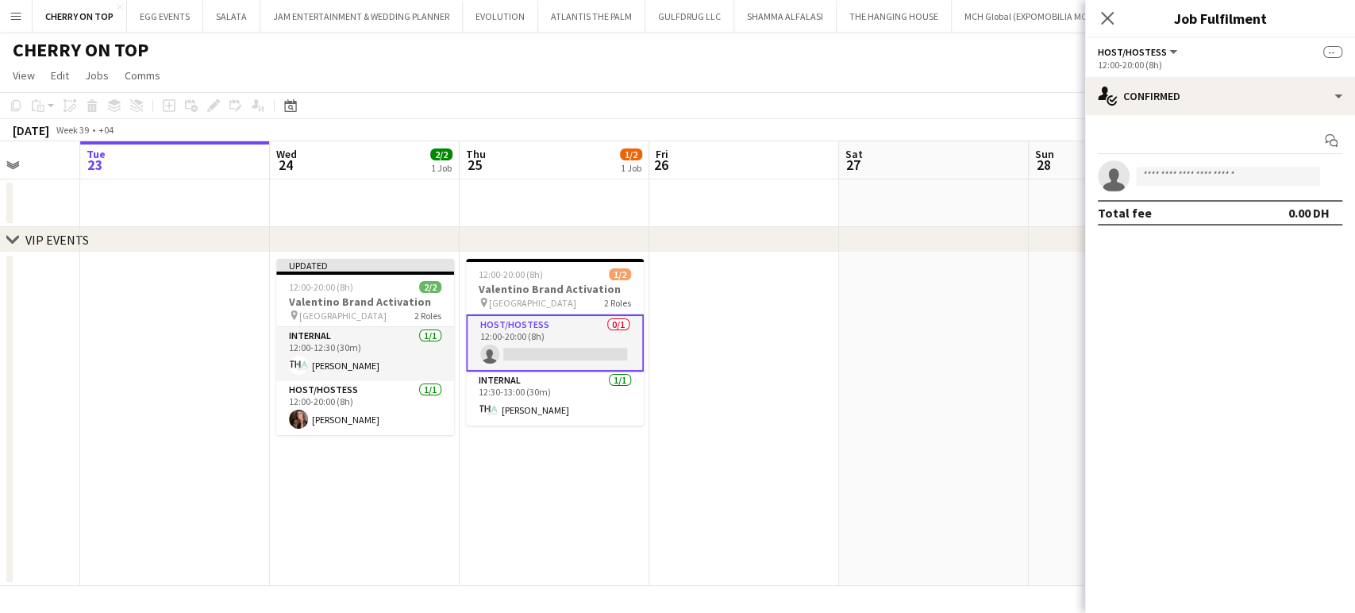
scroll to position [0, 505]
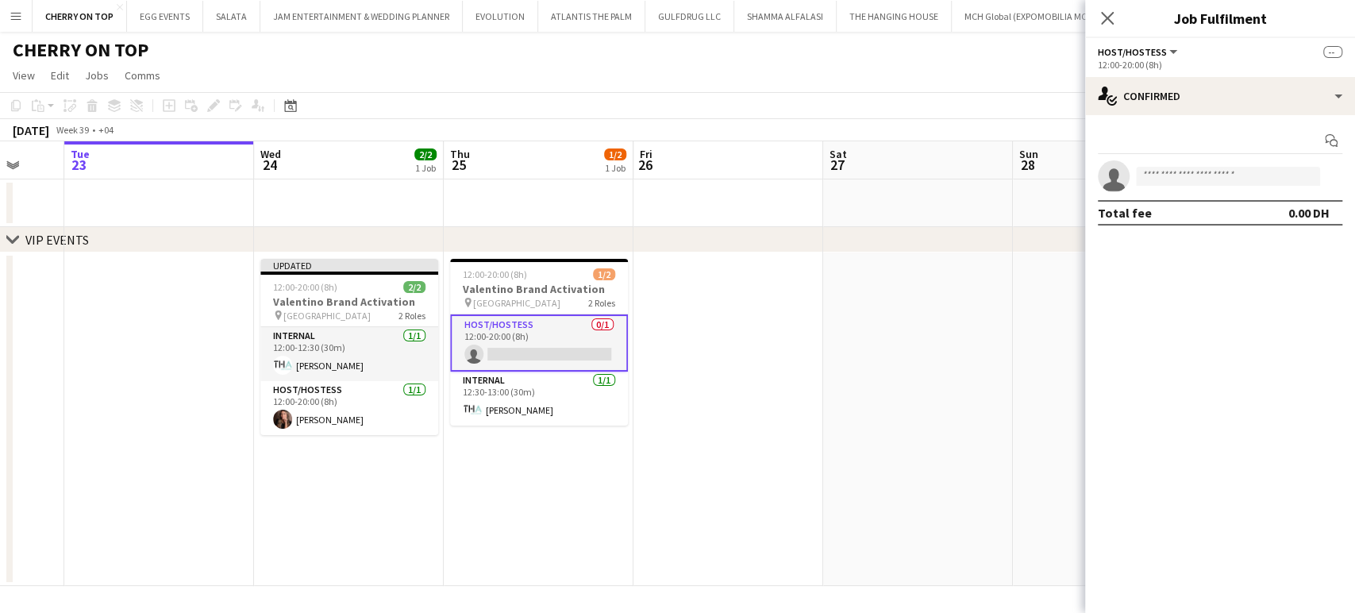
click at [725, 348] on app-calendar-viewport "Sat 20 Sun 21 Mon 22 Tue 23 Wed 24 2/2 1 Job Thu 25 1/2 1 Job Fri 26 Sat 27 Sun…" at bounding box center [677, 363] width 1355 height 445
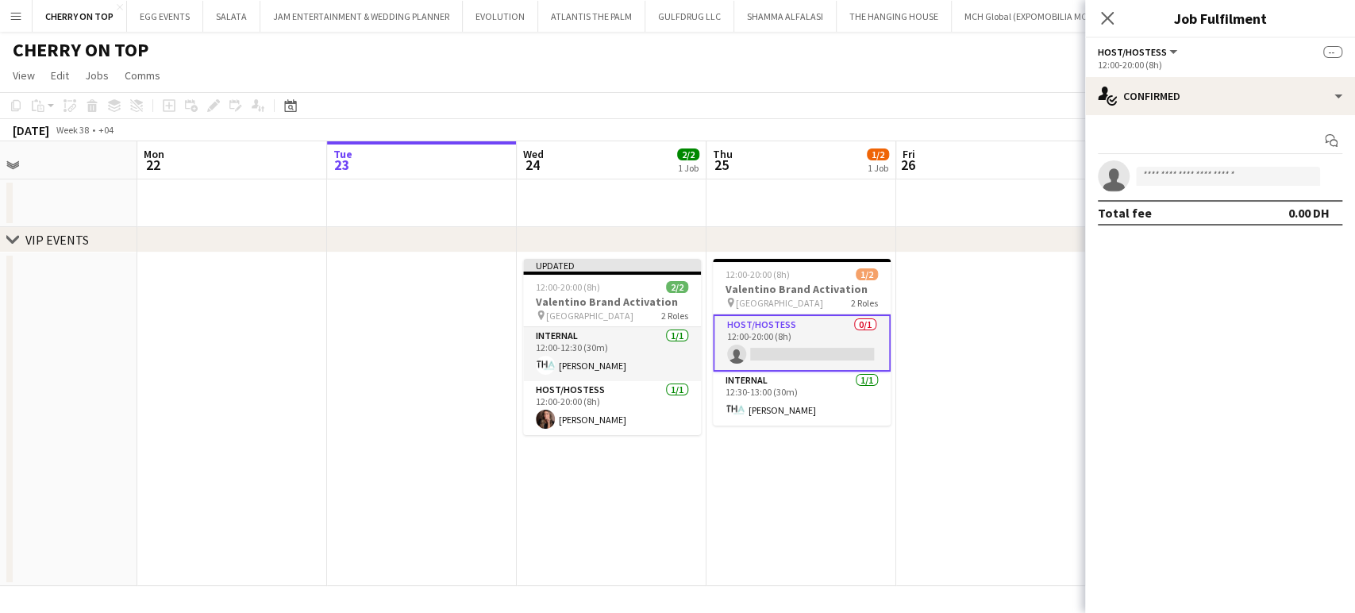
drag, startPoint x: 946, startPoint y: 337, endPoint x: 141, endPoint y: 277, distance: 808.0
click at [157, 279] on app-calendar-viewport "Fri 19 Sat 20 Sun 21 Mon 22 Tue 23 Wed 24 2/2 1 Job Thu 25 1/2 1 Job Fri 26 Sat…" at bounding box center [677, 363] width 1355 height 445
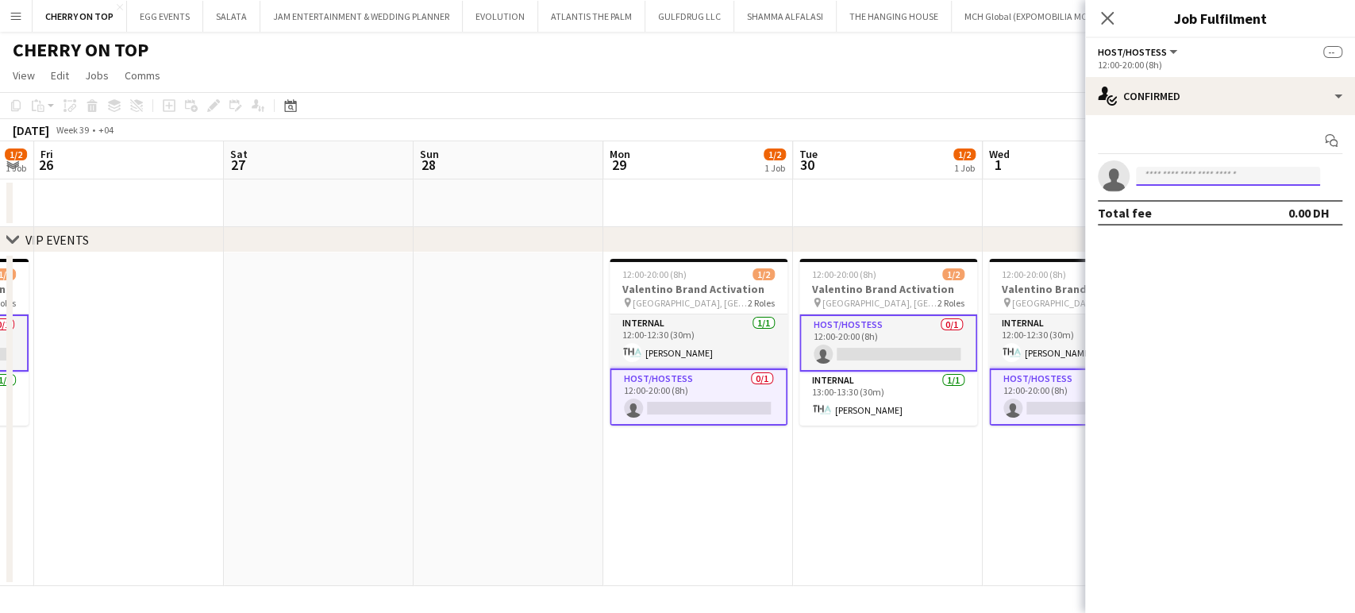
click at [1197, 175] on input at bounding box center [1228, 176] width 184 height 19
paste input "**********"
type input "**********"
click at [405, 372] on app-date-cell at bounding box center [319, 418] width 190 height 333
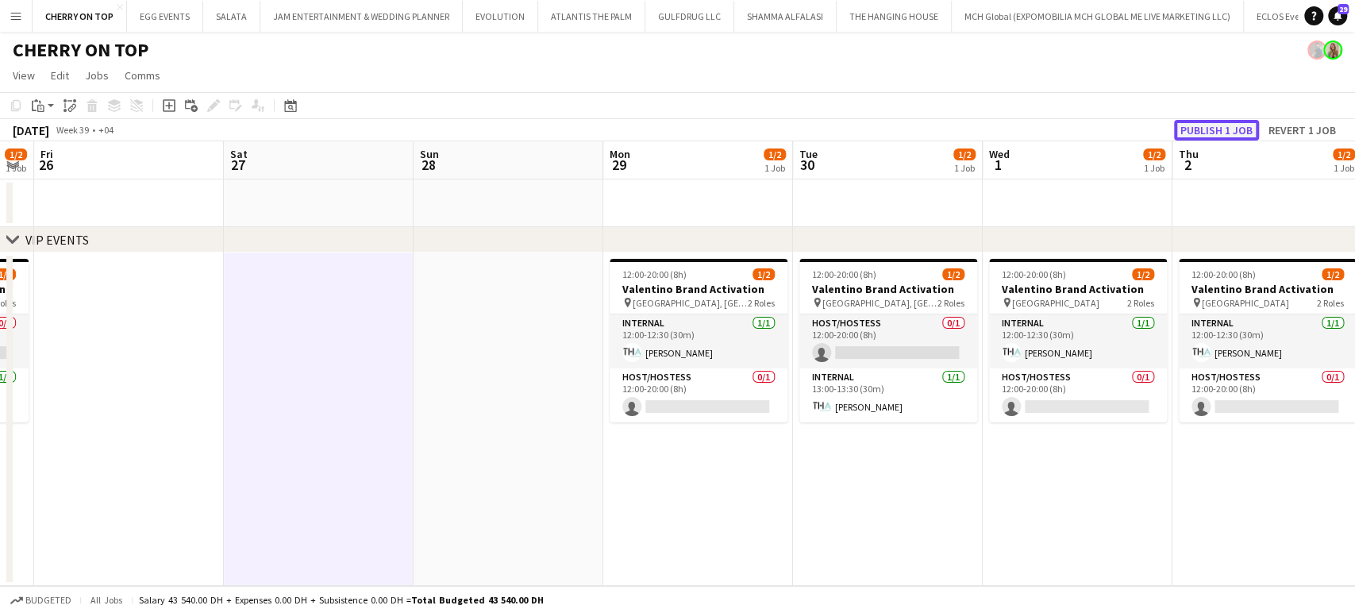
click at [1217, 125] on button "Publish 1 job" at bounding box center [1216, 130] width 85 height 21
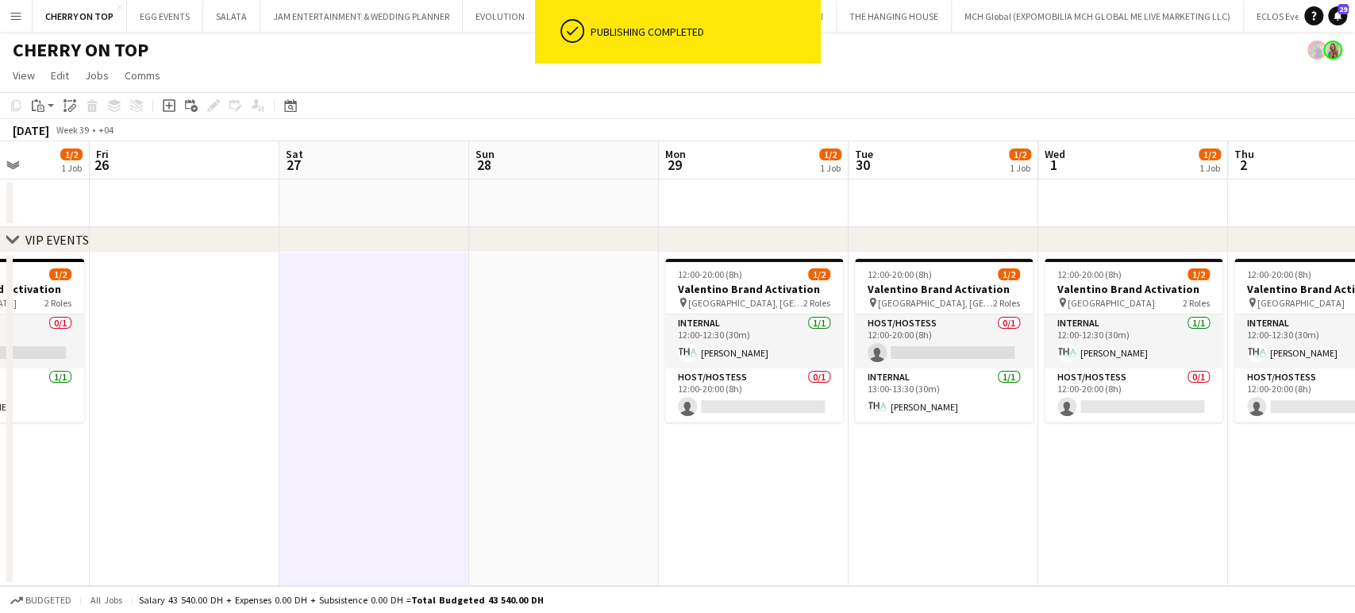
drag, startPoint x: 560, startPoint y: 420, endPoint x: 788, endPoint y: 437, distance: 228.4
click at [787, 436] on app-calendar-viewport "Tue 23 Wed 24 2/2 1 Job Thu 25 1/2 1 Job Fri 26 Sat 27 Sun 28 Mon 29 1/2 1 Job …" at bounding box center [677, 363] width 1355 height 445
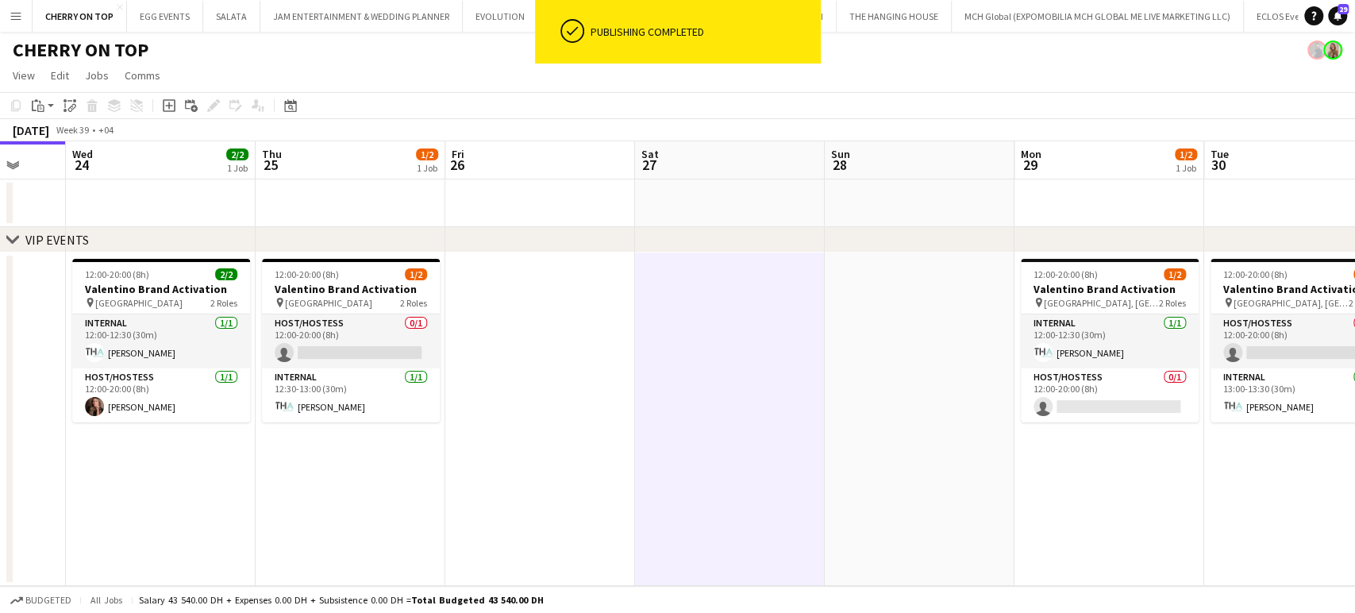
scroll to position [0, 352]
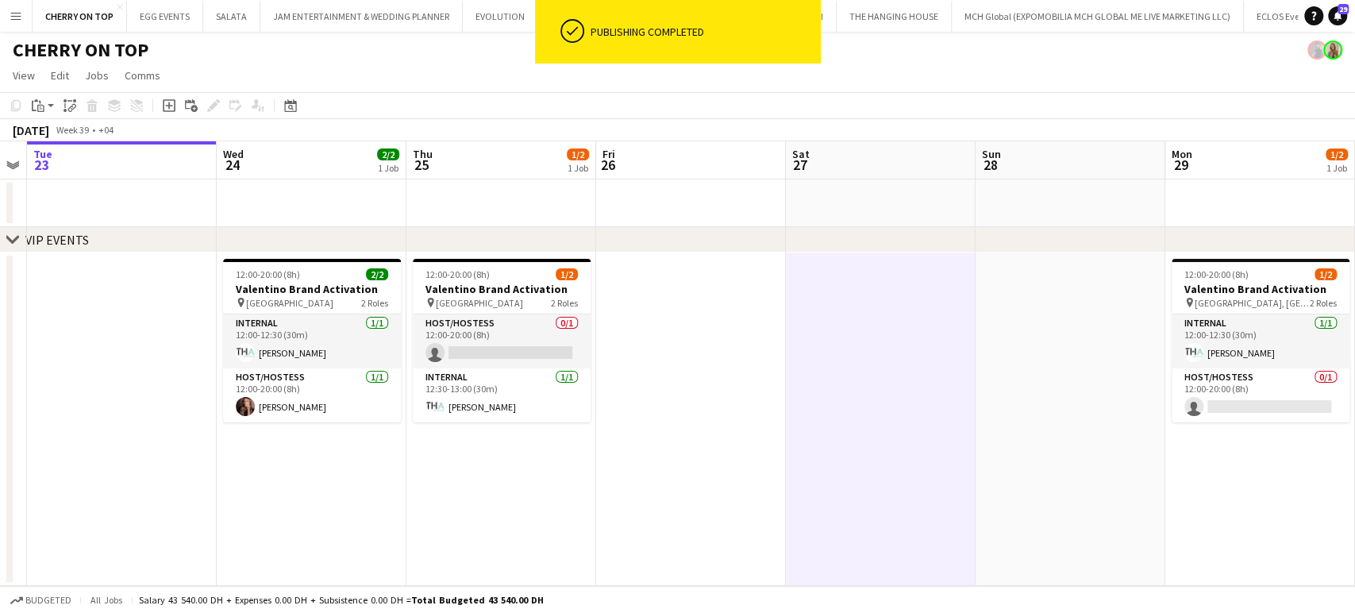
drag, startPoint x: 509, startPoint y: 392, endPoint x: 638, endPoint y: 395, distance: 129.4
click at [638, 395] on app-calendar-viewport "Sun 21 Mon 22 Tue 23 Wed 24 2/2 1 Job Thu 25 1/2 1 Job Fri 26 Sat 27 Sun 28 Mon…" at bounding box center [677, 363] width 1355 height 445
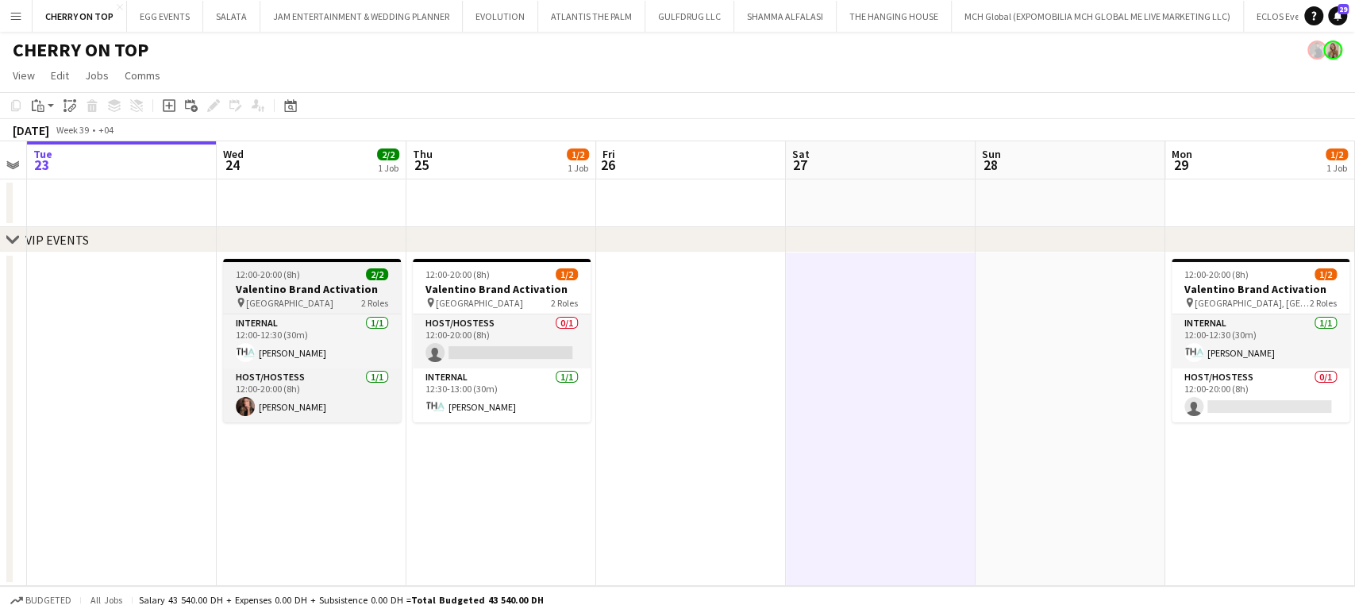
click at [333, 282] on h3 "Valentino Brand Activation" at bounding box center [312, 289] width 178 height 14
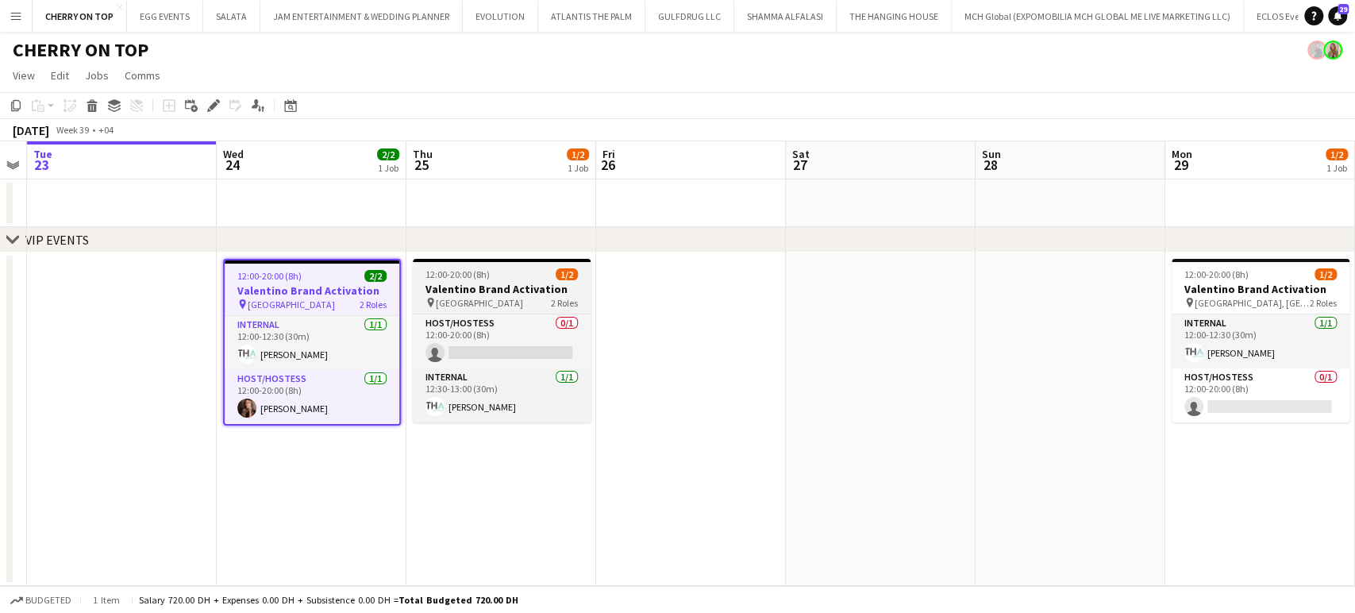
click at [445, 289] on h3 "Valentino Brand Activation" at bounding box center [502, 289] width 178 height 14
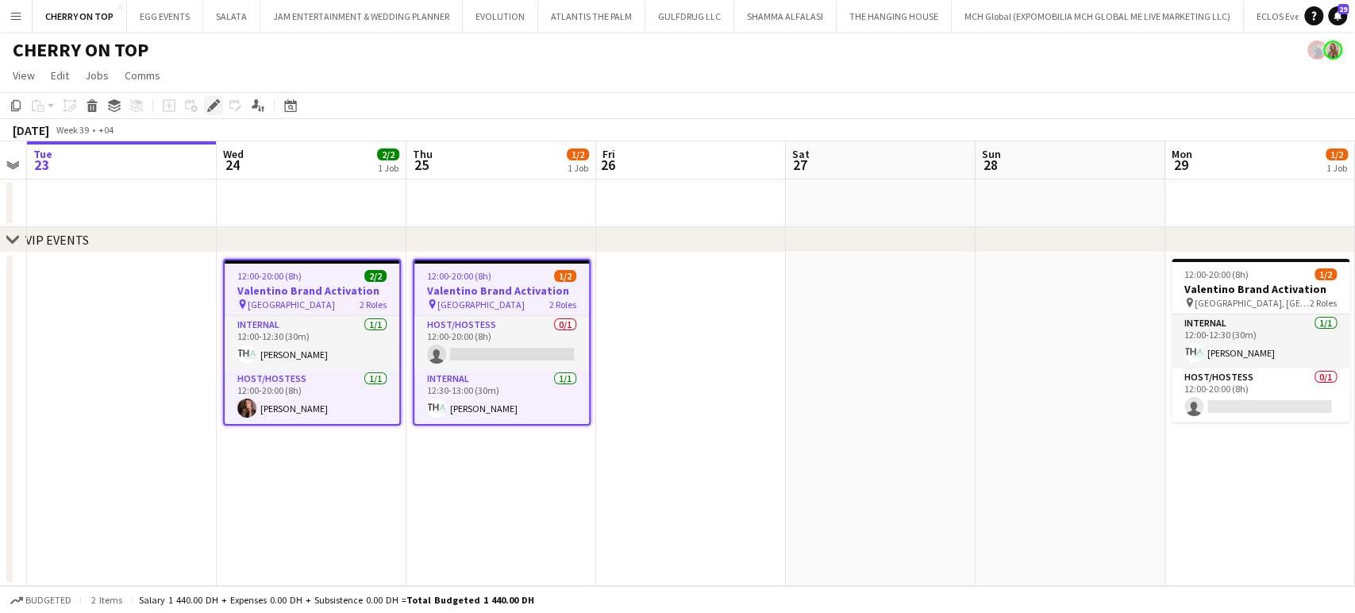
click at [216, 104] on icon at bounding box center [213, 106] width 9 height 9
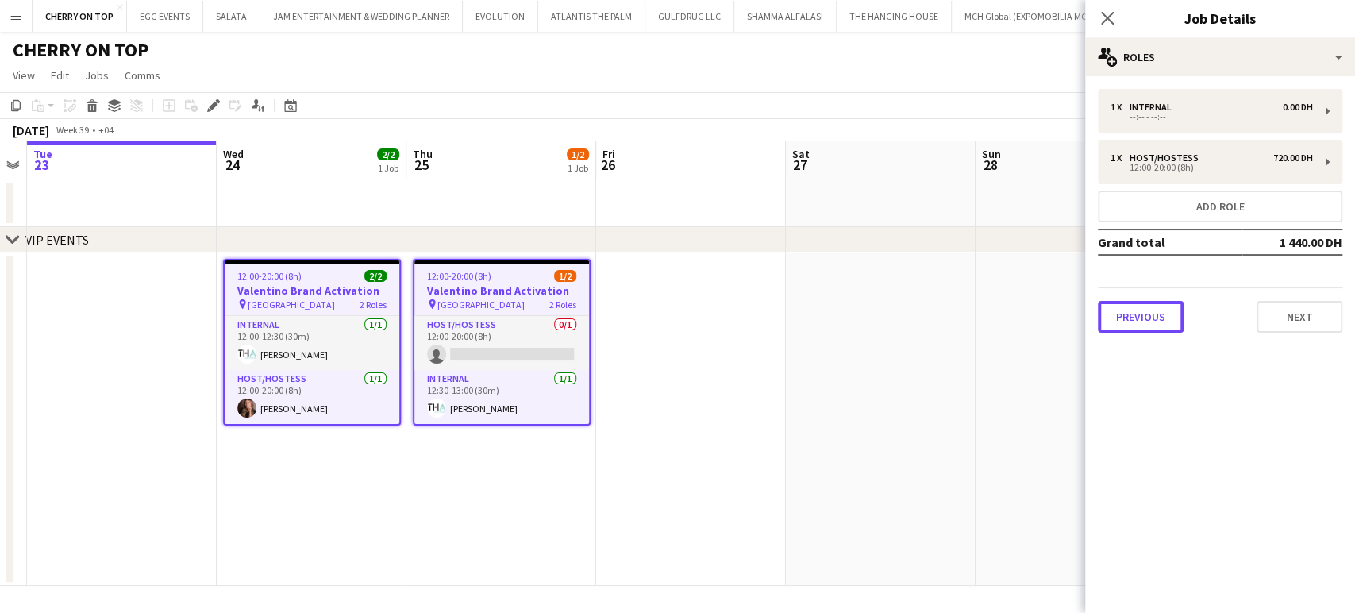
click at [1144, 314] on button "Previous" at bounding box center [1141, 317] width 86 height 32
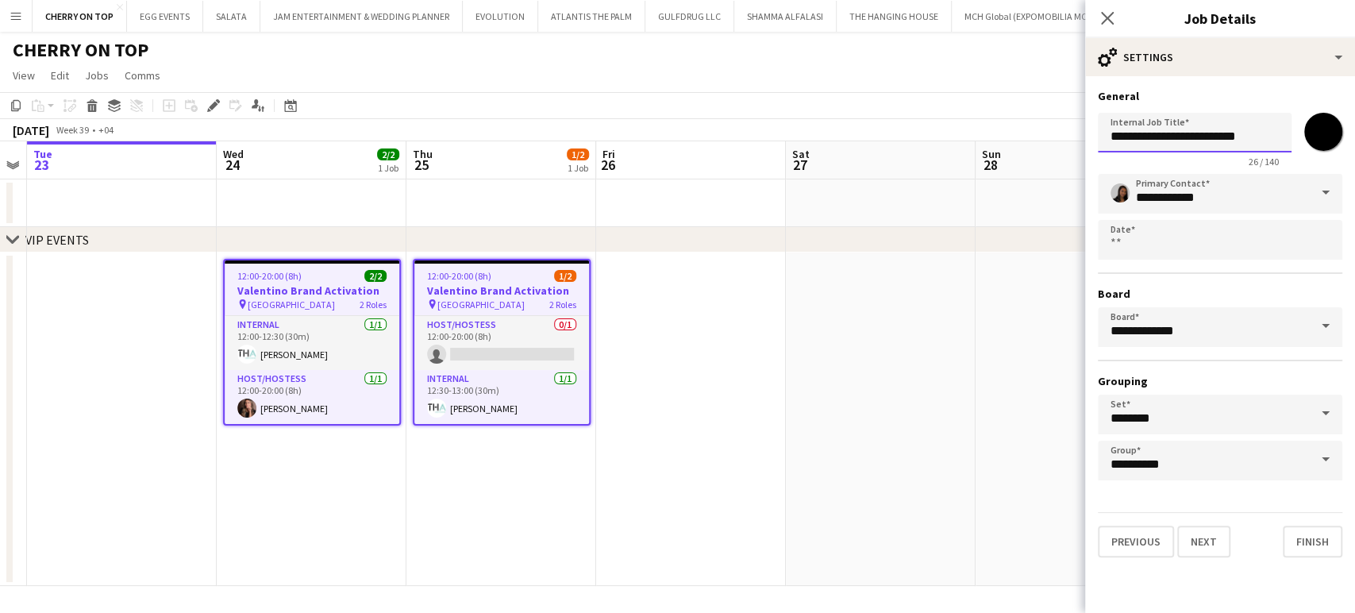
click at [1277, 134] on input "**********" at bounding box center [1195, 133] width 194 height 40
type input "**********"
click at [761, 351] on app-date-cell at bounding box center [691, 418] width 190 height 333
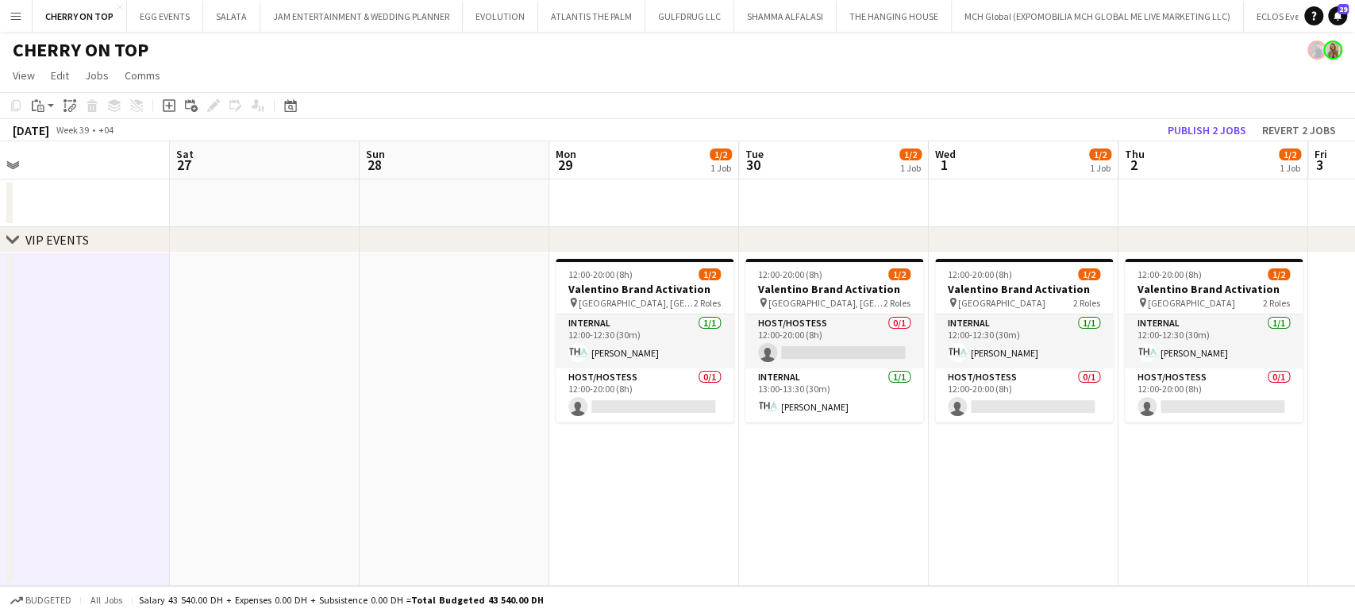
drag, startPoint x: 924, startPoint y: 370, endPoint x: 271, endPoint y: 370, distance: 652.5
click at [271, 370] on app-calendar-viewport "Tue 23 Wed 24 2/2 1 Job Thu 25 1/2 1 Job Fri 26 Sat 27 Sun 28 Mon 29 1/2 1 Job …" at bounding box center [677, 363] width 1355 height 445
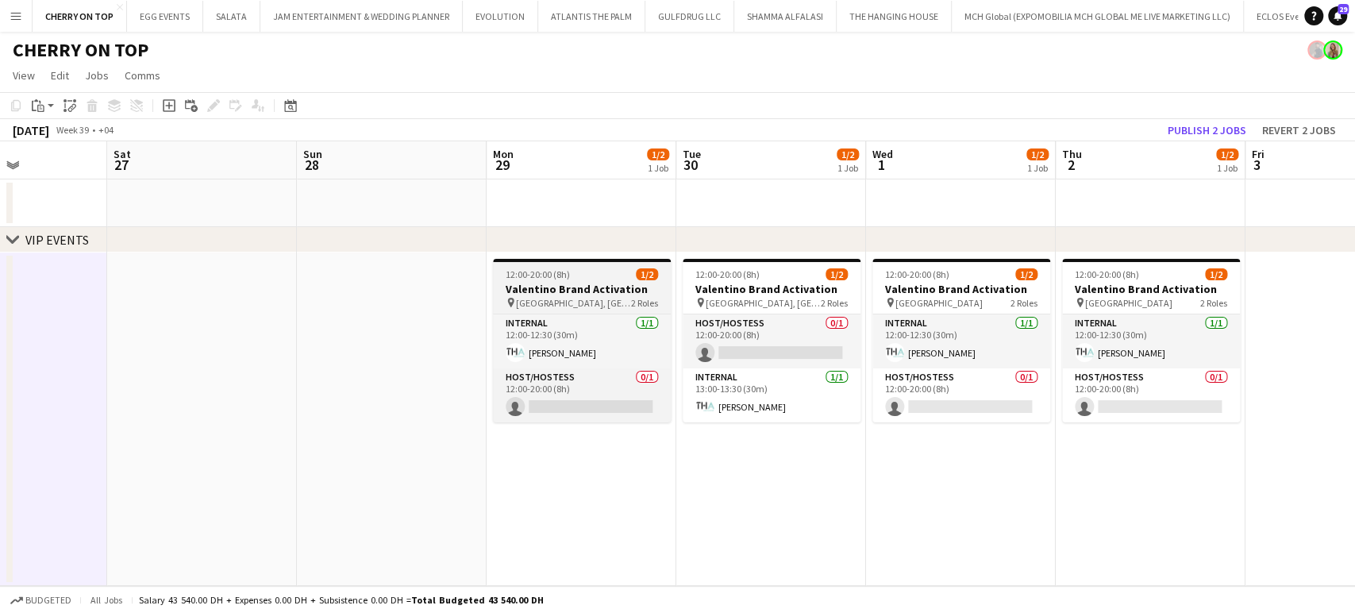
click at [623, 278] on div "12:00-20:00 (8h) 1/2" at bounding box center [582, 274] width 178 height 12
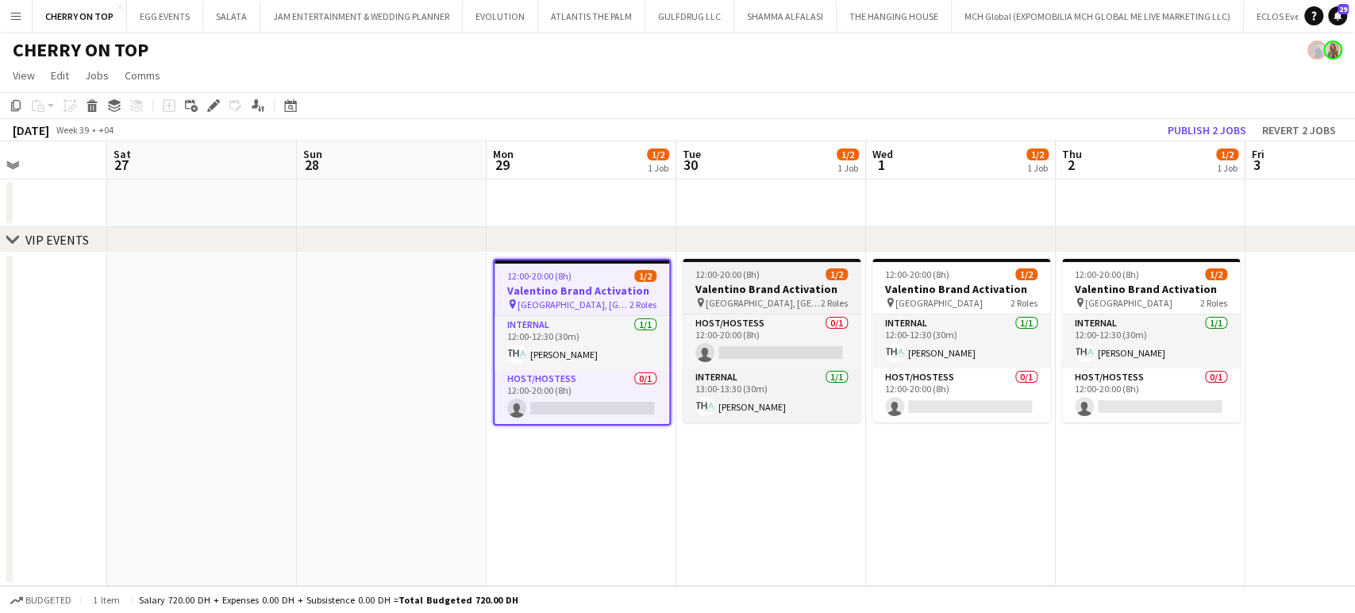
click at [768, 284] on h3 "Valentino Brand Activation" at bounding box center [772, 289] width 178 height 14
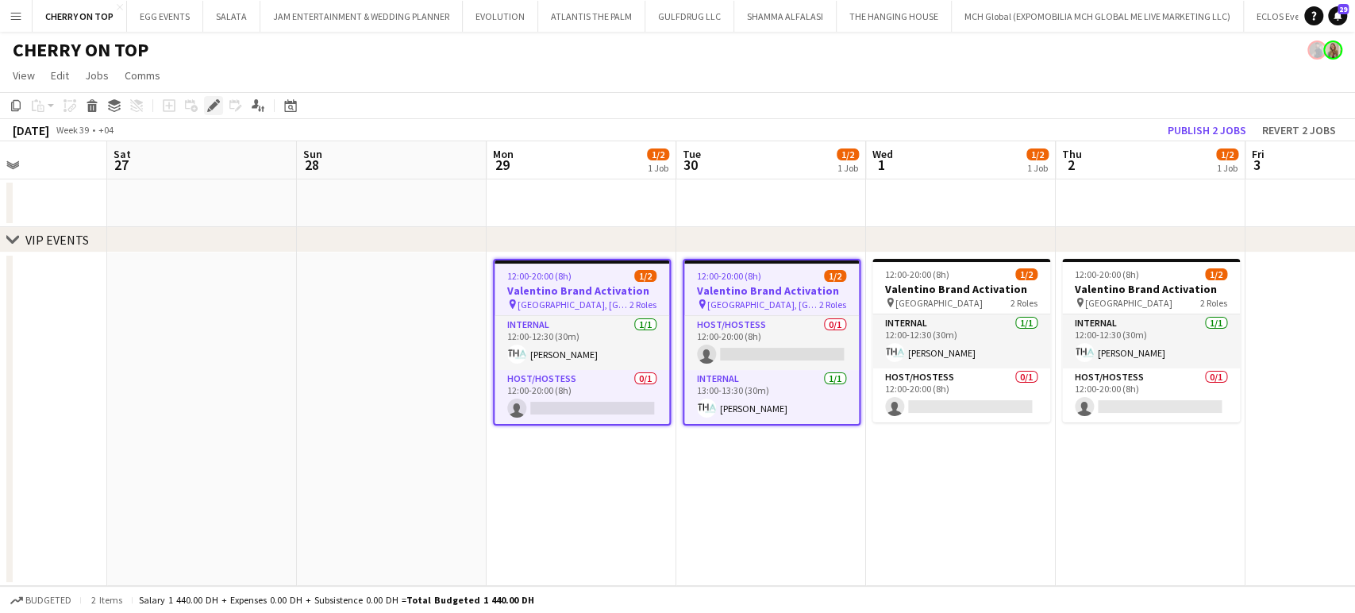
click at [213, 112] on icon "Edit" at bounding box center [213, 105] width 13 height 13
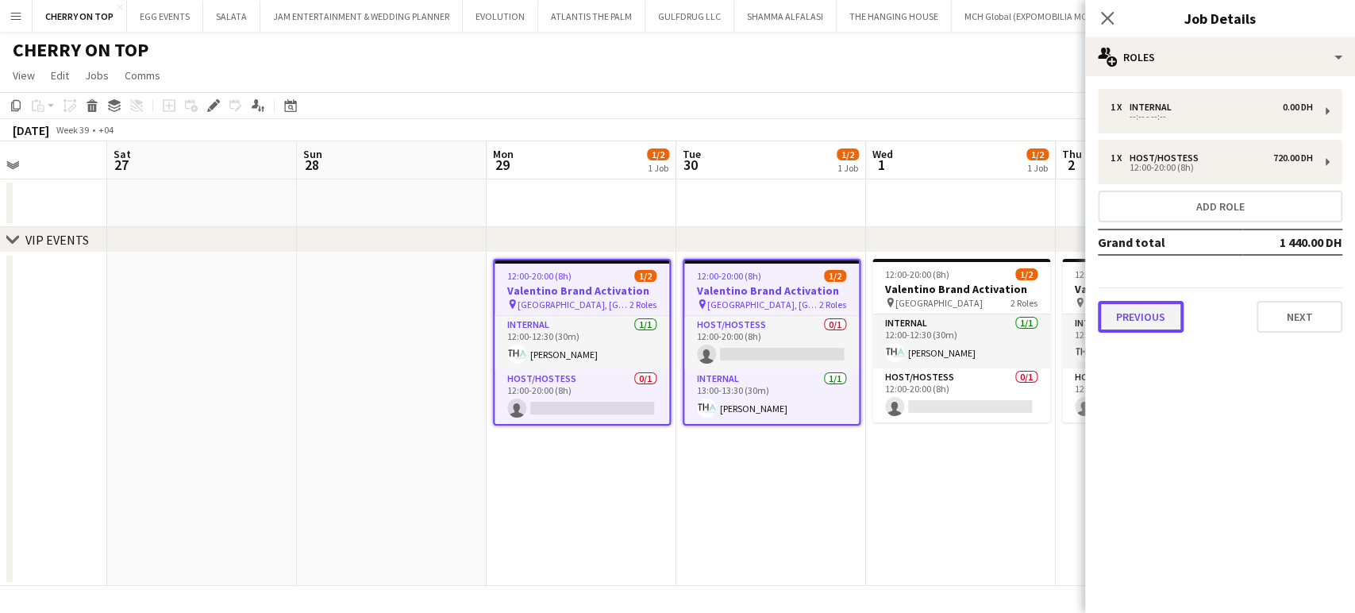
click at [1126, 317] on button "Previous" at bounding box center [1141, 317] width 86 height 32
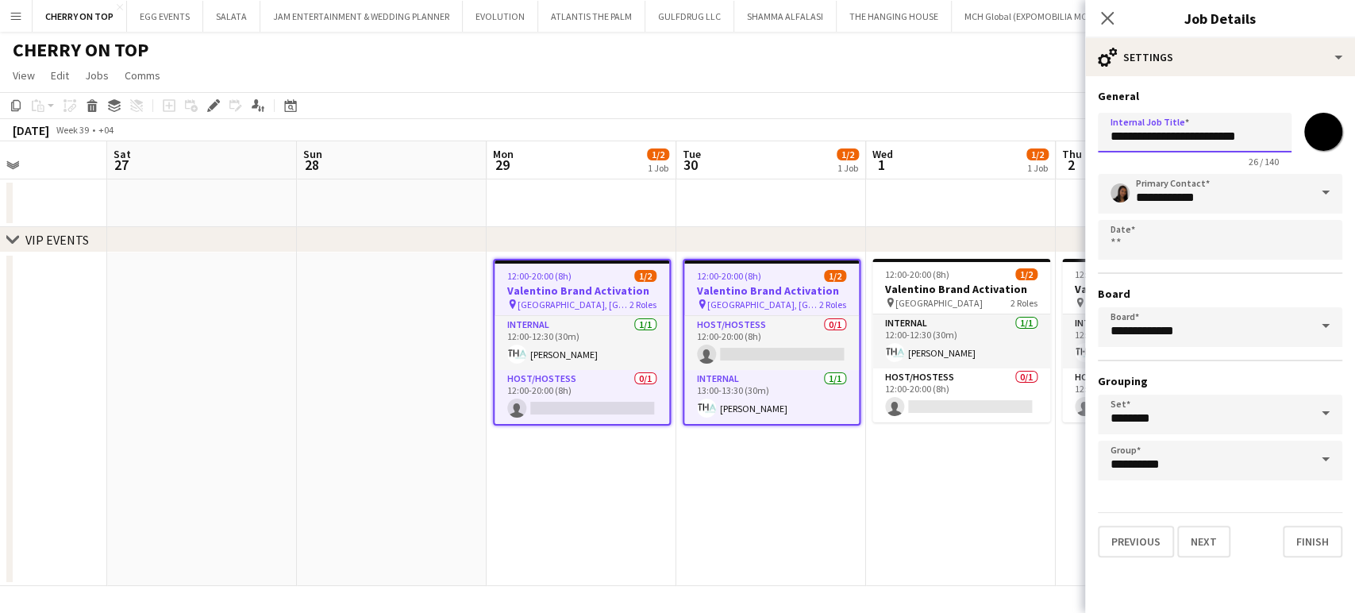
click at [1270, 126] on input "**********" at bounding box center [1195, 133] width 194 height 40
type input "**********"
click at [890, 483] on app-date-cell "12:00-20:00 (8h) 1/2 Valentino Brand Activation pin Dubai Mall 2 Roles Internal…" at bounding box center [961, 418] width 190 height 333
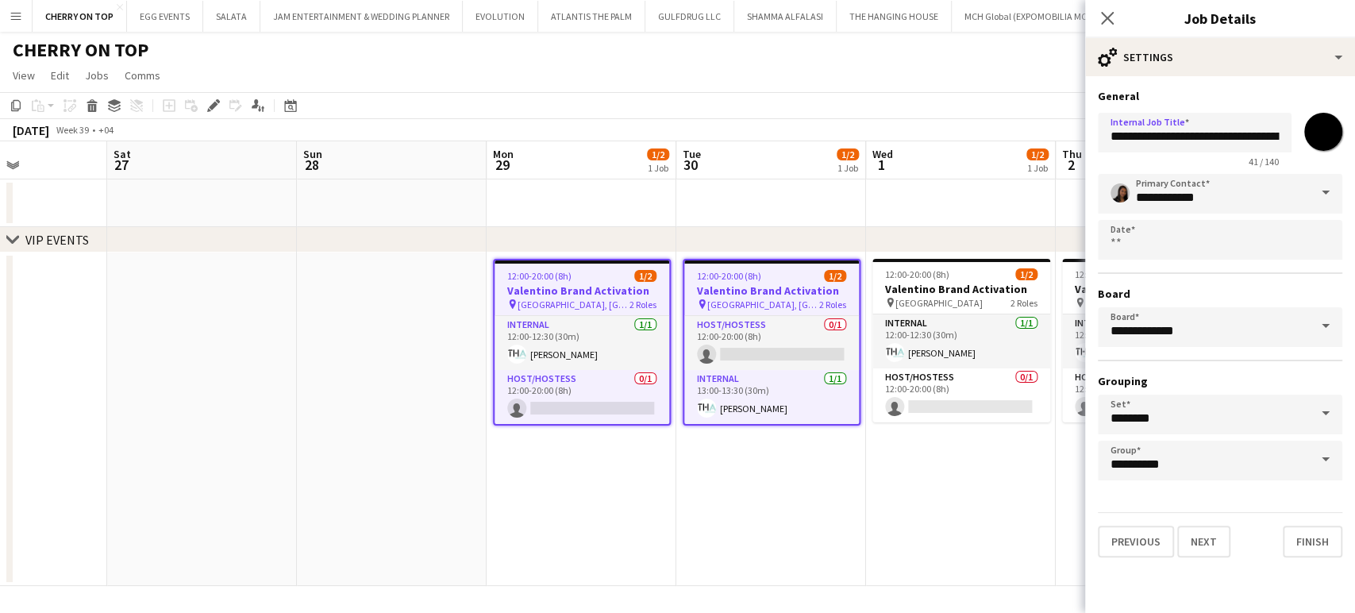
scroll to position [0, 653]
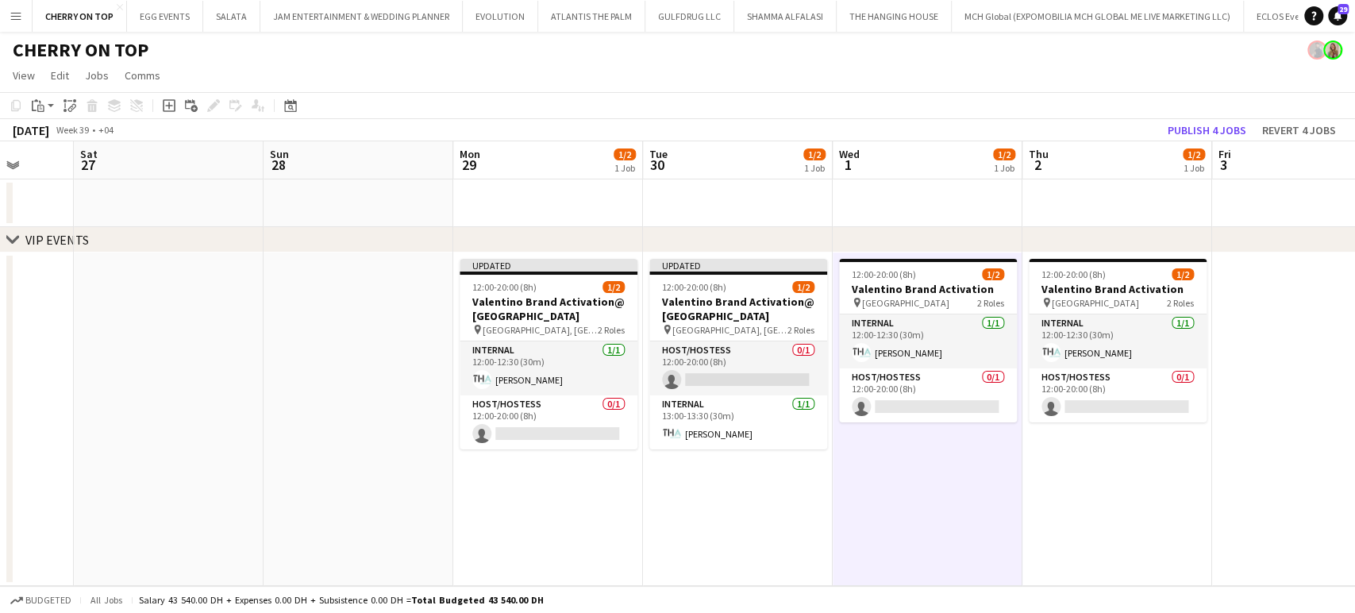
drag, startPoint x: 966, startPoint y: 503, endPoint x: 933, endPoint y: 503, distance: 33.3
click at [933, 503] on app-calendar-viewport "Tue 23 Wed 24 2/2 1 Job Thu 25 1/2 1 Job Fri 26 Sat 27 Sun 28 Mon 29 1/2 1 Job …" at bounding box center [677, 363] width 1355 height 445
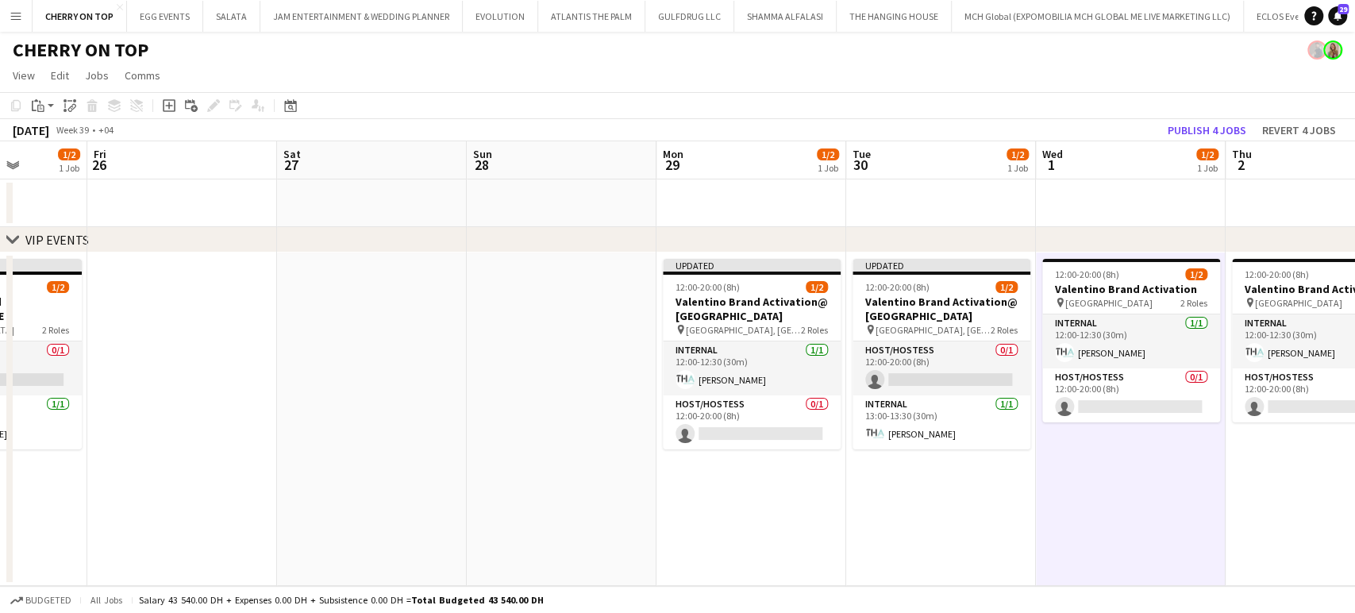
drag, startPoint x: 856, startPoint y: 457, endPoint x: 1041, endPoint y: 457, distance: 185.7
click at [1041, 457] on app-calendar-viewport "Tue 23 Wed 24 2/2 1 Job Thu 25 1/2 1 Job Fri 26 Sat 27 Sun 28 Mon 29 1/2 1 Job …" at bounding box center [677, 363] width 1355 height 445
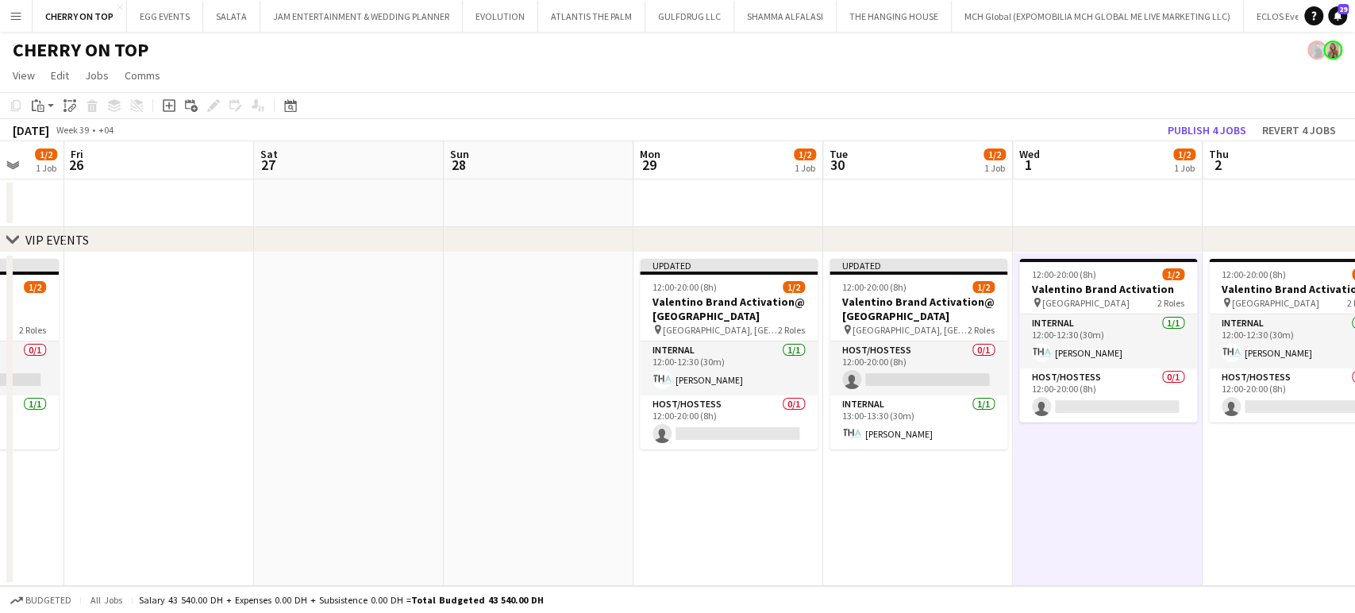
drag, startPoint x: 711, startPoint y: 457, endPoint x: 422, endPoint y: 368, distance: 302.3
click at [424, 368] on app-calendar-viewport "Mon 22 Tue 23 Wed 24 2/2 1 Job Thu 25 1/2 1 Job Fri 26 Sat 27 Sun 28 Mon 29 1/2…" at bounding box center [677, 363] width 1355 height 445
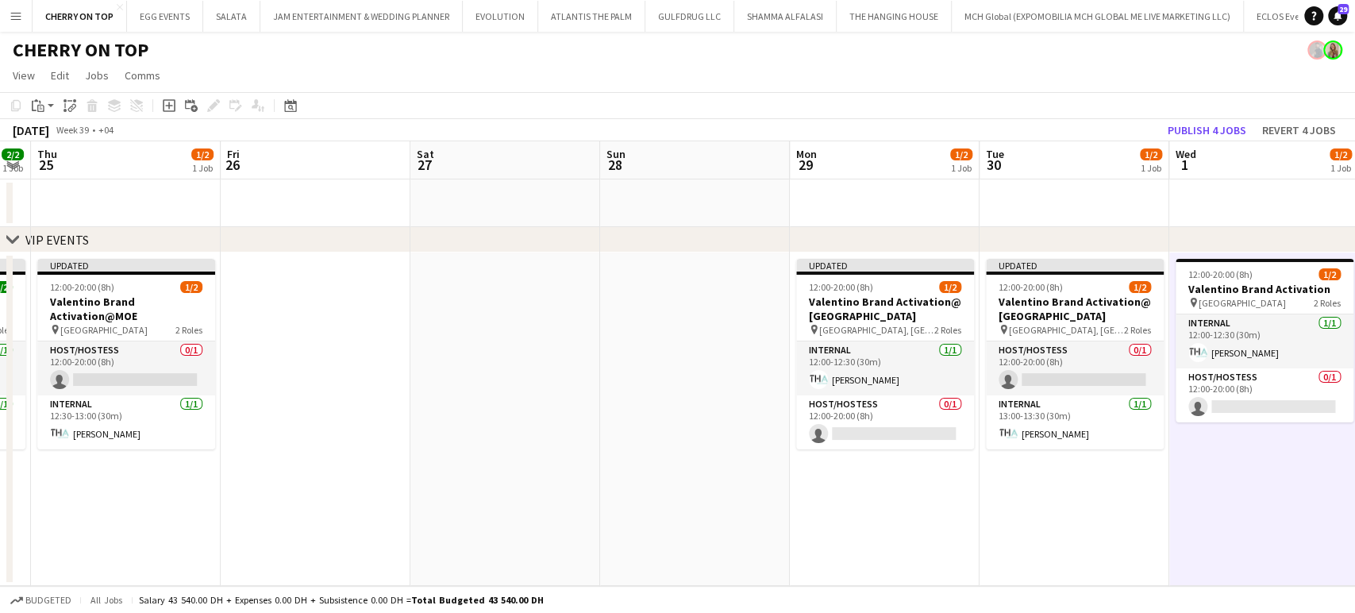
drag, startPoint x: 1066, startPoint y: 478, endPoint x: 741, endPoint y: 403, distance: 333.1
click at [770, 416] on app-calendar-viewport "Mon 22 Tue 23 Wed 24 2/2 1 Job Thu 25 1/2 1 Job Fri 26 Sat 27 Sun 28 Mon 29 1/2…" at bounding box center [677, 363] width 1355 height 445
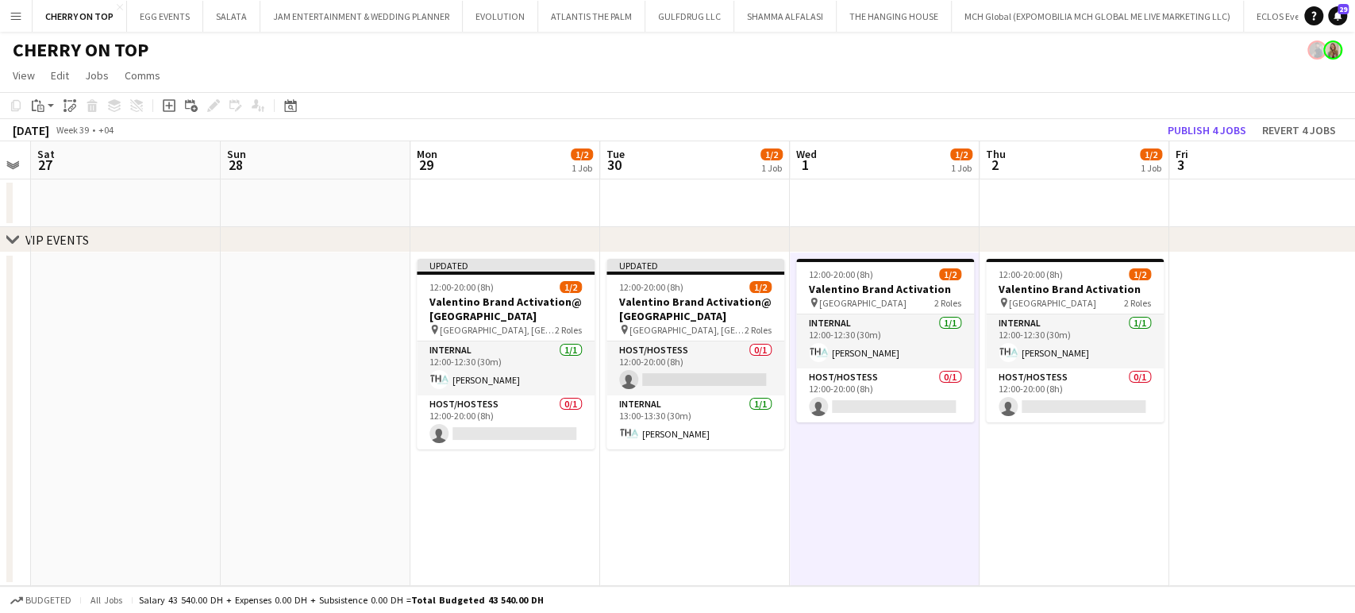
scroll to position [0, 614]
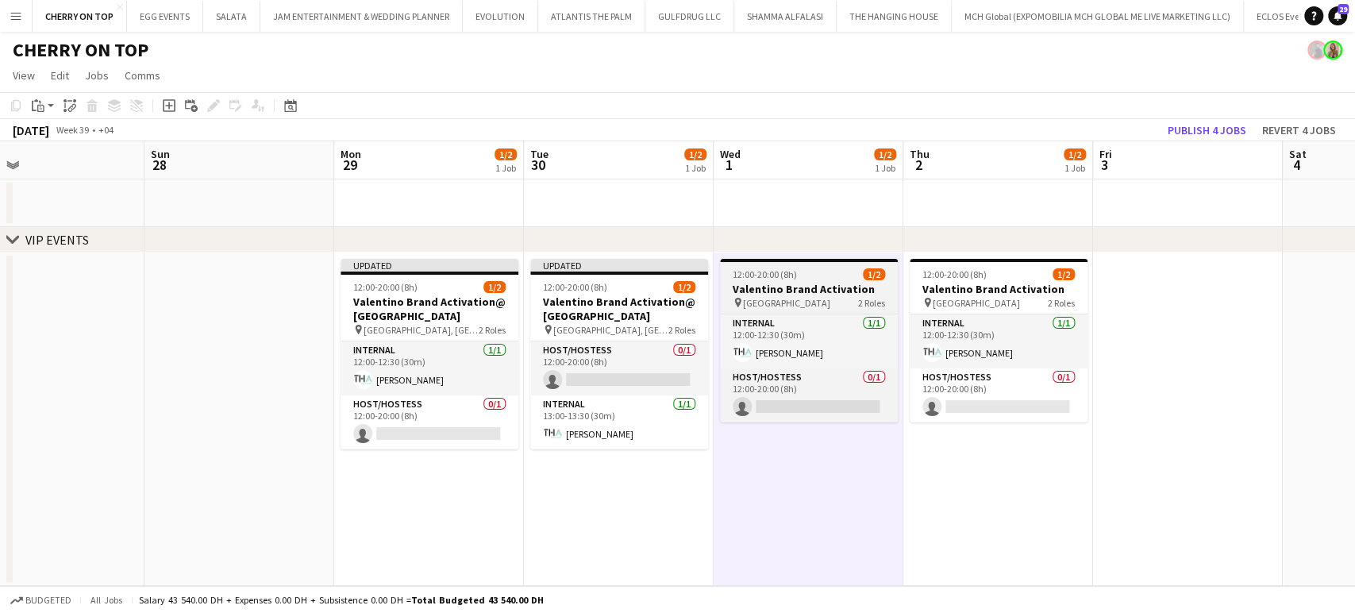
click at [793, 293] on h3 "Valentino Brand Activation" at bounding box center [809, 289] width 178 height 14
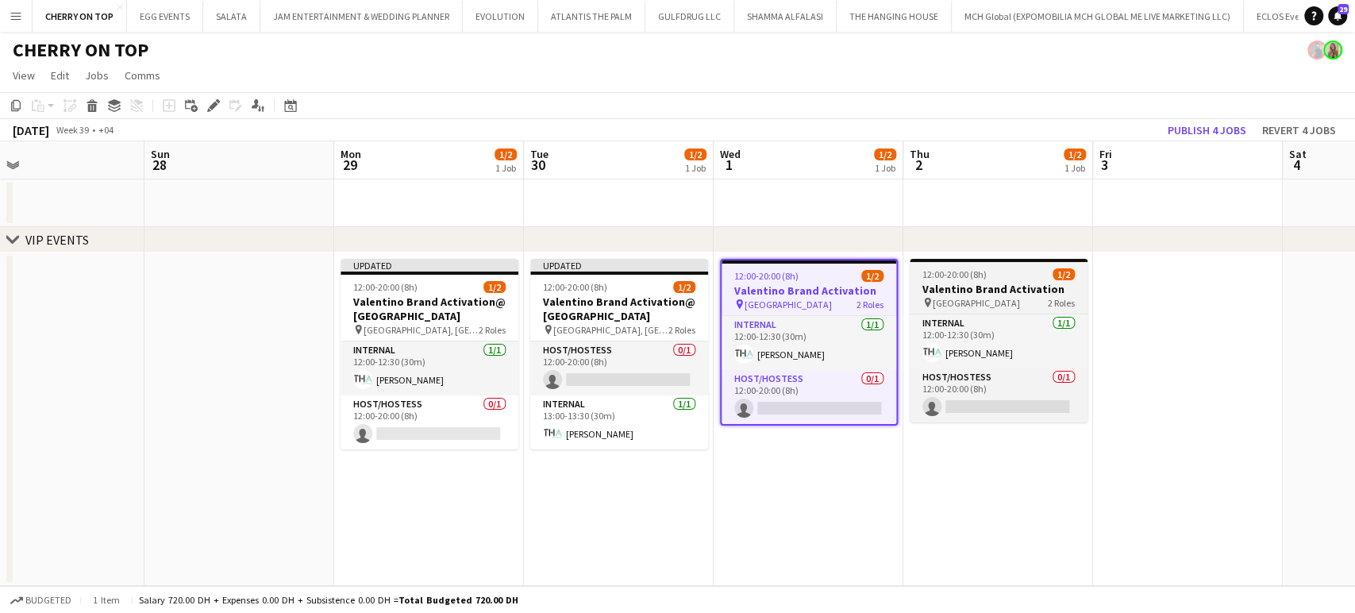
click at [1014, 297] on div "pin Dubai Mall 2 Roles" at bounding box center [999, 302] width 178 height 13
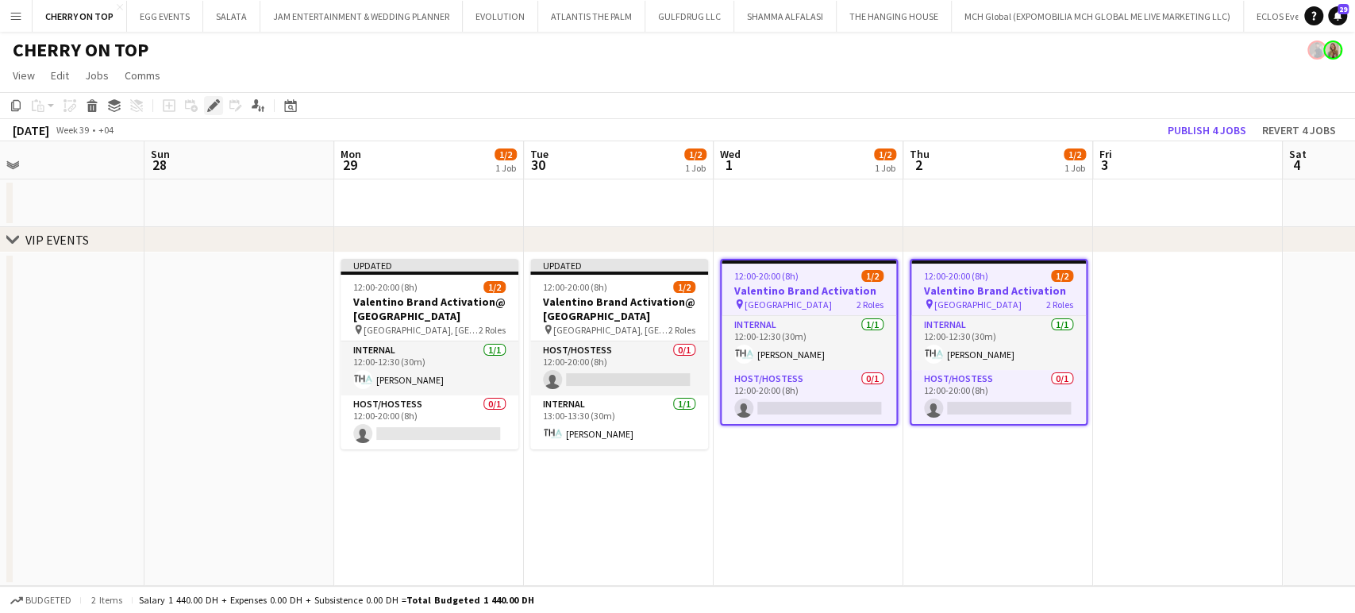
click at [214, 101] on icon "Edit" at bounding box center [213, 105] width 13 height 13
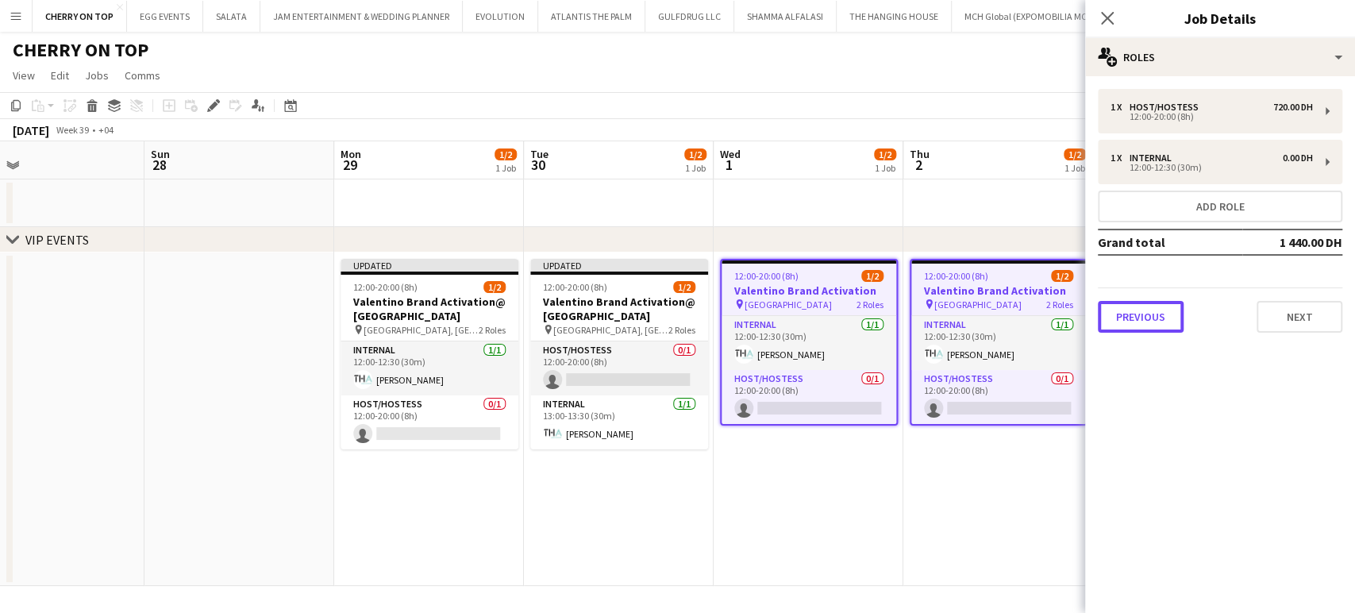
drag, startPoint x: 1151, startPoint y: 314, endPoint x: 1165, endPoint y: 302, distance: 18.0
click at [1150, 314] on button "Previous" at bounding box center [1141, 317] width 86 height 32
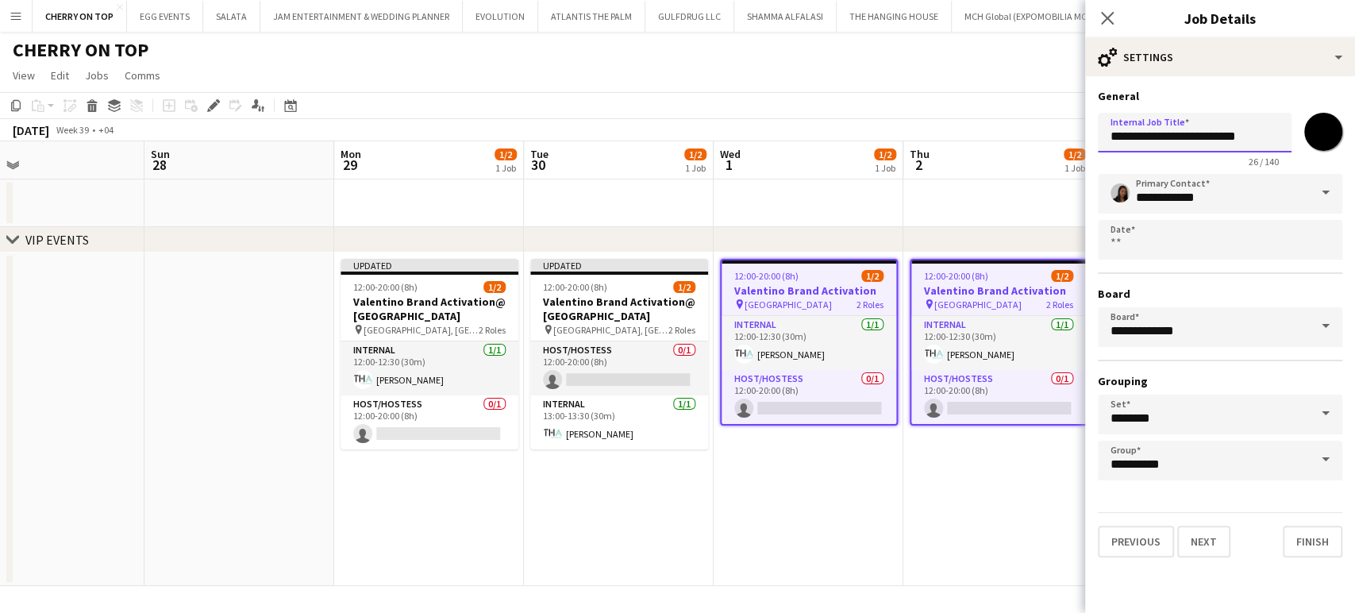
click at [1263, 138] on input "**********" at bounding box center [1195, 133] width 194 height 40
type input "**********"
click at [193, 399] on app-date-cell at bounding box center [239, 418] width 190 height 333
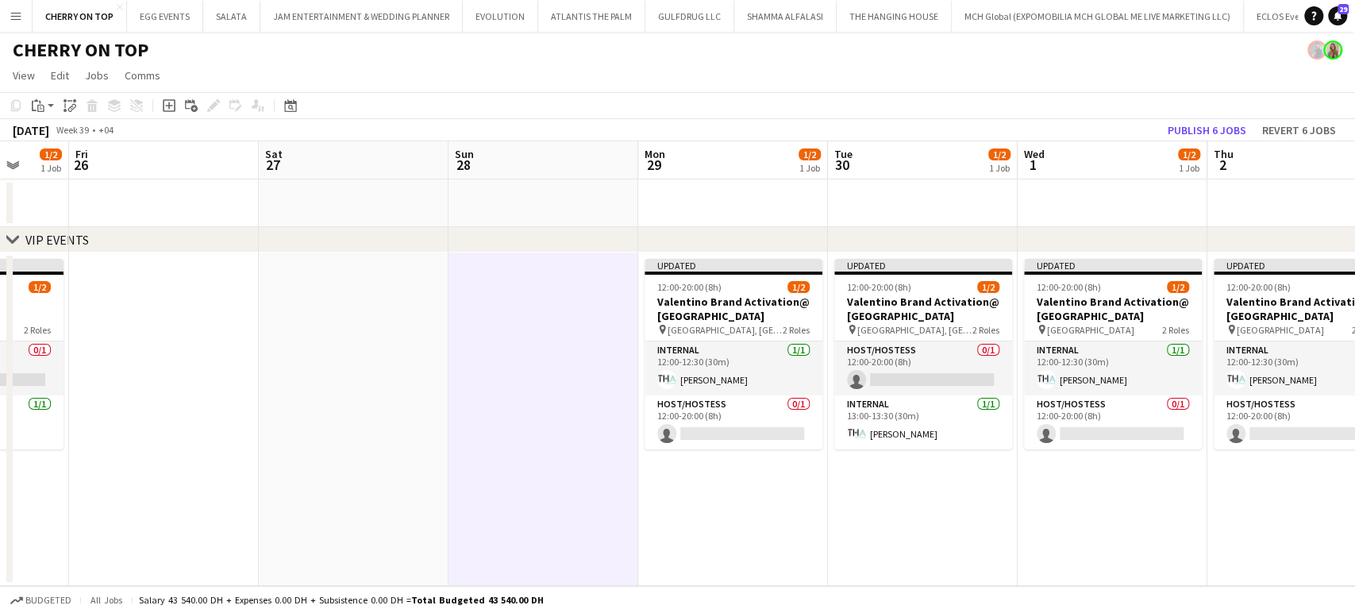
drag, startPoint x: 128, startPoint y: 380, endPoint x: 580, endPoint y: 394, distance: 452.7
click at [626, 391] on app-calendar-viewport "Wed 24 2/2 1 Job Thu 25 1/2 1 Job Fri 26 Sat 27 Sun 28 Mon 29 1/2 1 Job Tue 30 …" at bounding box center [677, 363] width 1355 height 445
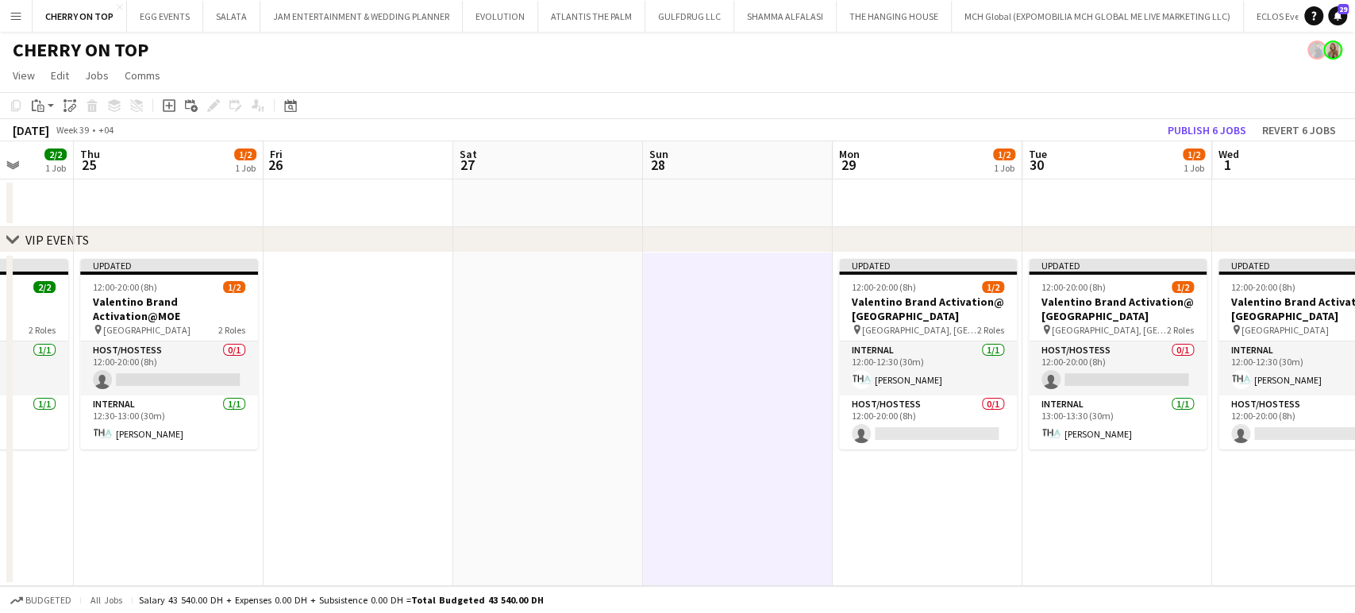
drag, startPoint x: 560, startPoint y: 409, endPoint x: 514, endPoint y: 390, distance: 49.8
click at [579, 409] on app-calendar-viewport "Mon 22 Tue 23 Wed 24 2/2 1 Job Thu 25 1/2 1 Job Fri 26 Sat 27 Sun 28 Mon 29 1/2…" at bounding box center [677, 363] width 1355 height 445
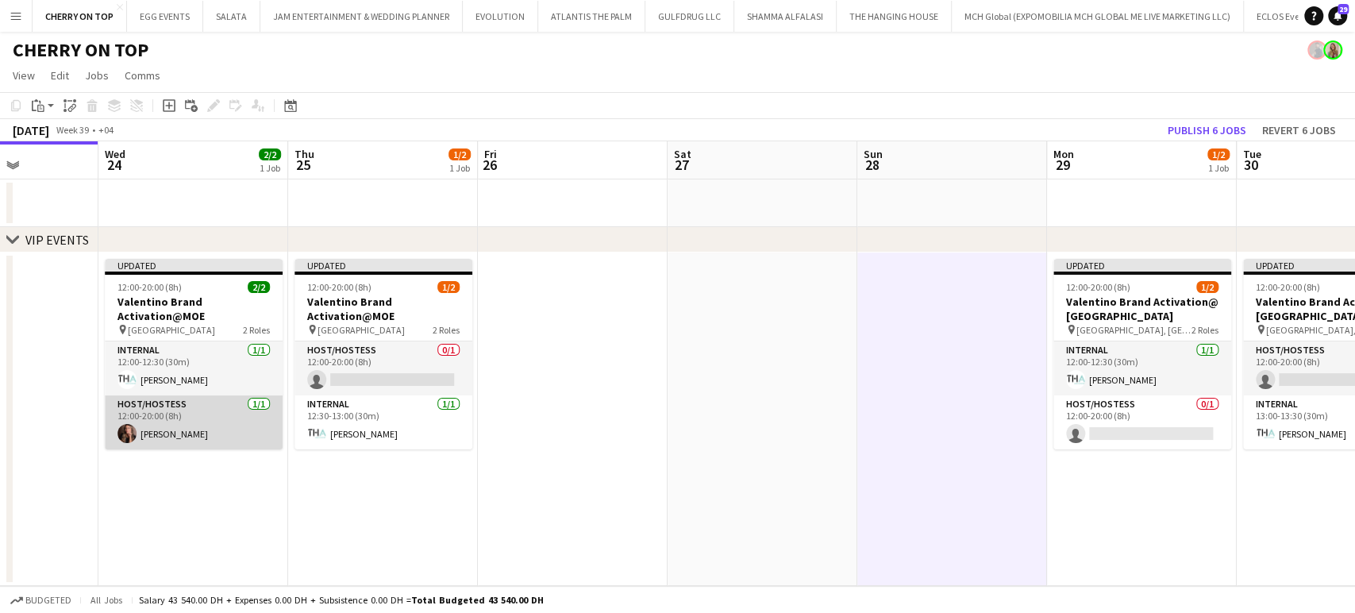
click at [167, 438] on app-card-role "Host/Hostess 1/1 12:00-20:00 (8h) Julia Drumond" at bounding box center [194, 422] width 178 height 54
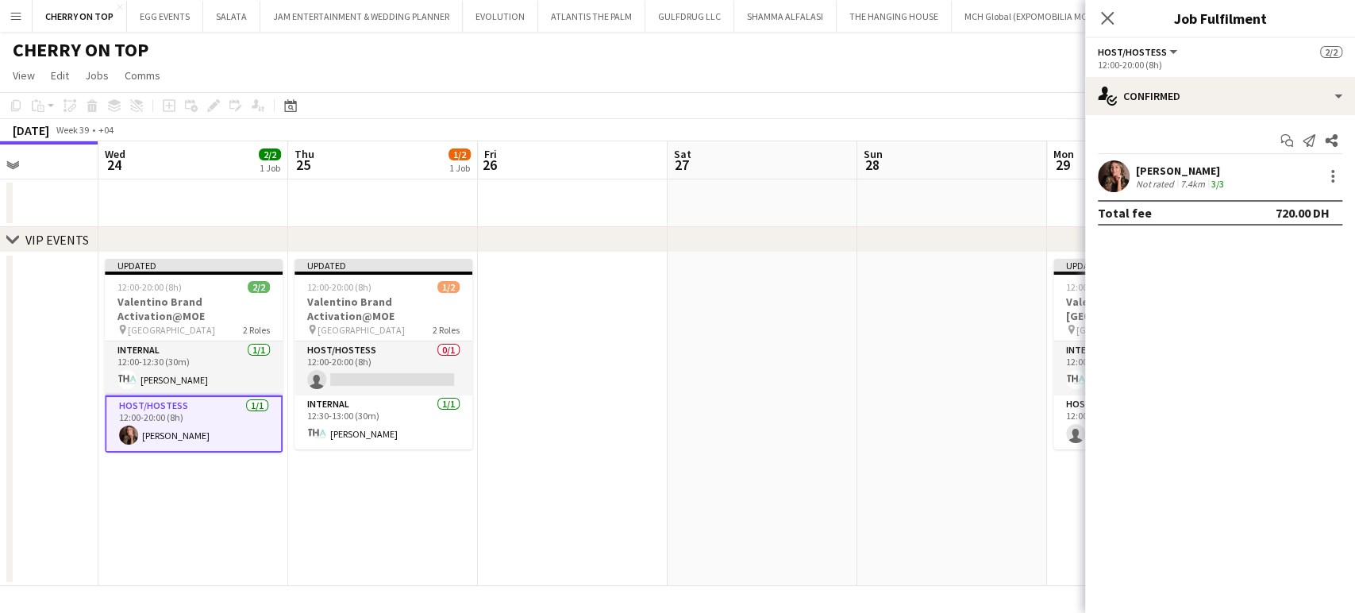
drag, startPoint x: 1217, startPoint y: 166, endPoint x: 1137, endPoint y: 168, distance: 80.2
click at [1137, 168] on div "Julia Drumond" at bounding box center [1181, 171] width 91 height 14
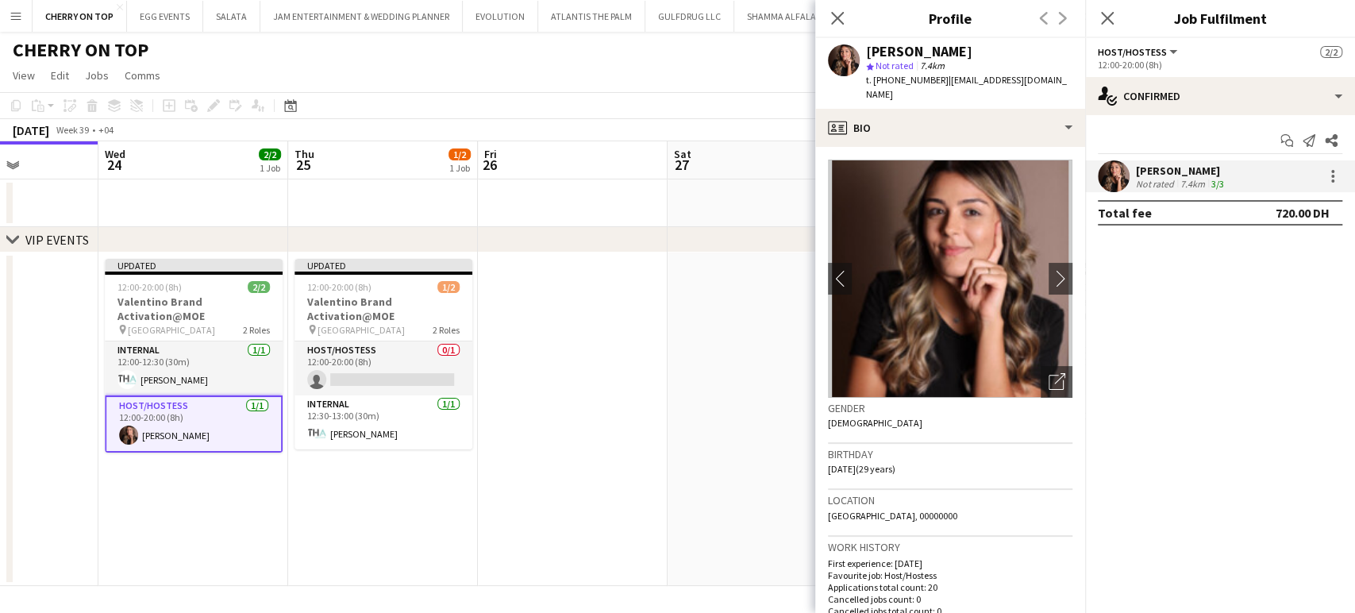
copy div "Julia Drumond"
click at [588, 360] on app-date-cell at bounding box center [573, 418] width 190 height 333
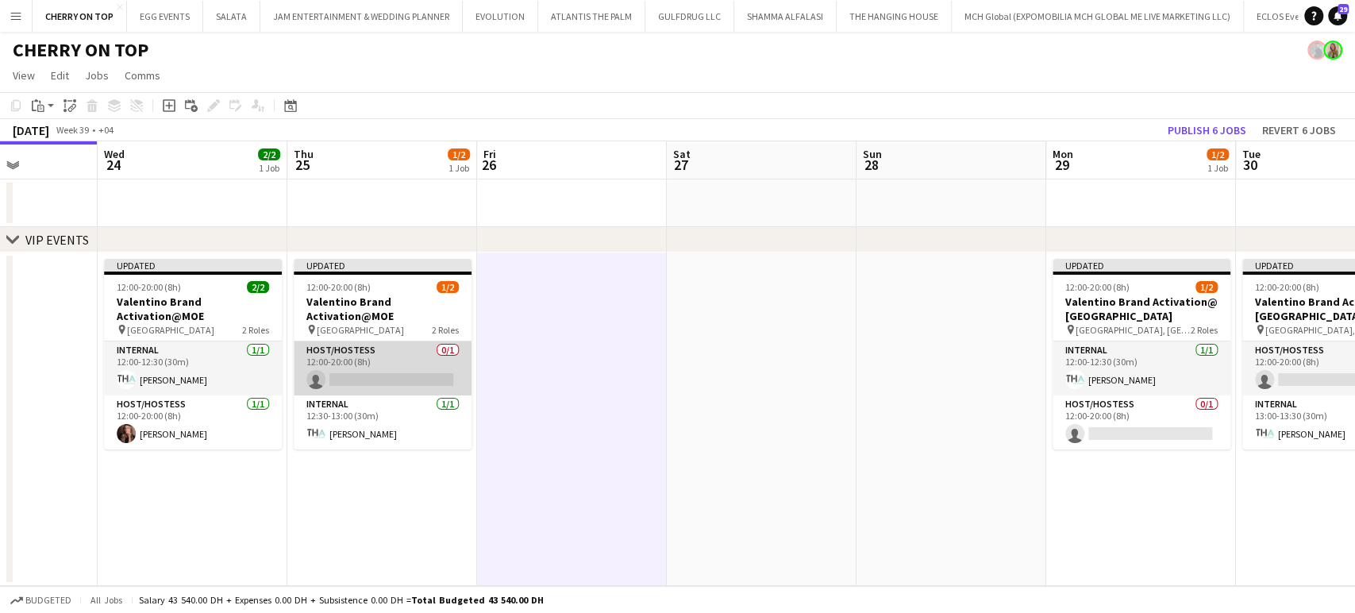
click at [418, 357] on app-card-role "Host/Hostess 0/1 12:00-20:00 (8h) single-neutral-actions" at bounding box center [383, 368] width 178 height 54
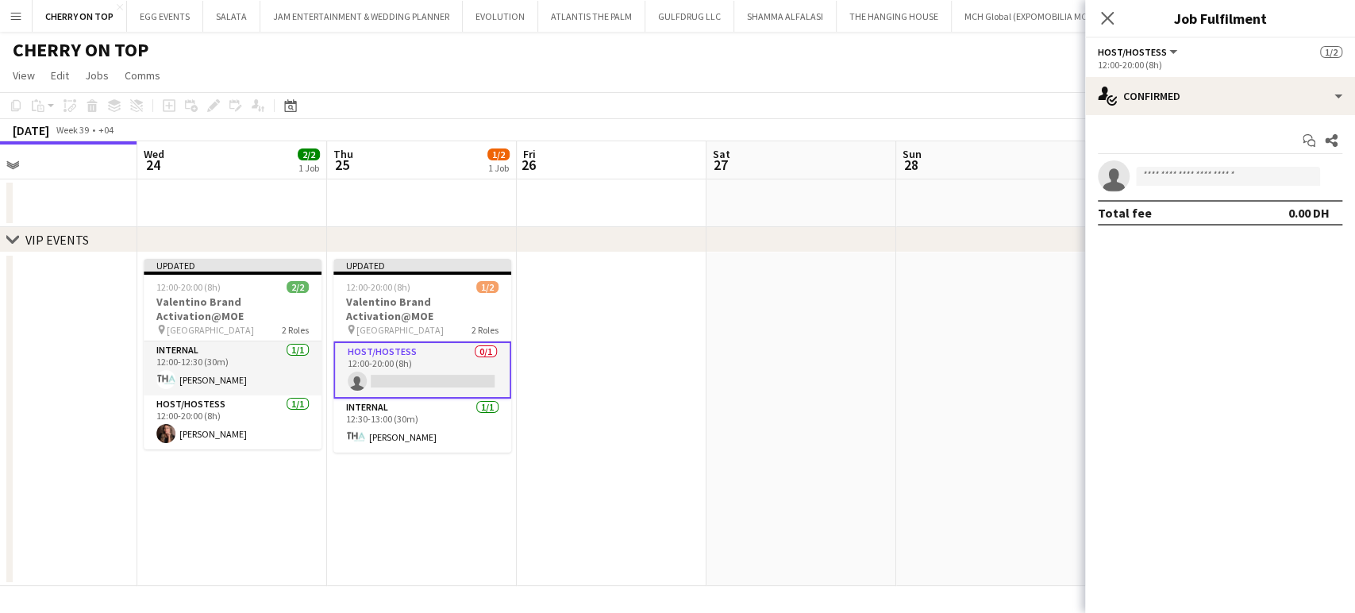
drag, startPoint x: 706, startPoint y: 421, endPoint x: 325, endPoint y: 337, distance: 391.0
click at [326, 340] on app-calendar-viewport "Sun 21 Mon 22 Tue 23 Wed 24 2/2 1 Job Thu 25 1/2 1 Job Fri 26 Sat 27 Sun 28 Mon…" at bounding box center [677, 363] width 1355 height 445
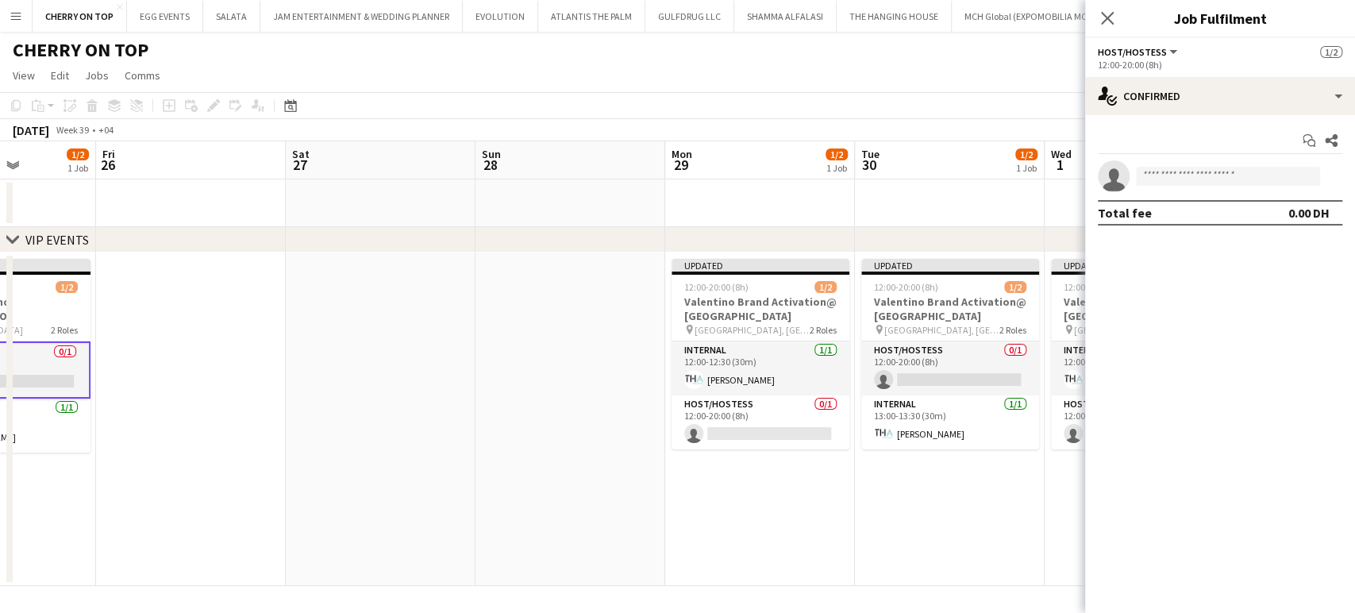
drag, startPoint x: 706, startPoint y: 381, endPoint x: 362, endPoint y: 315, distance: 350.8
click at [362, 315] on app-calendar-viewport "Tue 23 Wed 24 2/2 1 Job Thu 25 1/2 1 Job Fri 26 Sat 27 Sun 28 Mon 29 1/2 1 Job …" at bounding box center [677, 363] width 1355 height 445
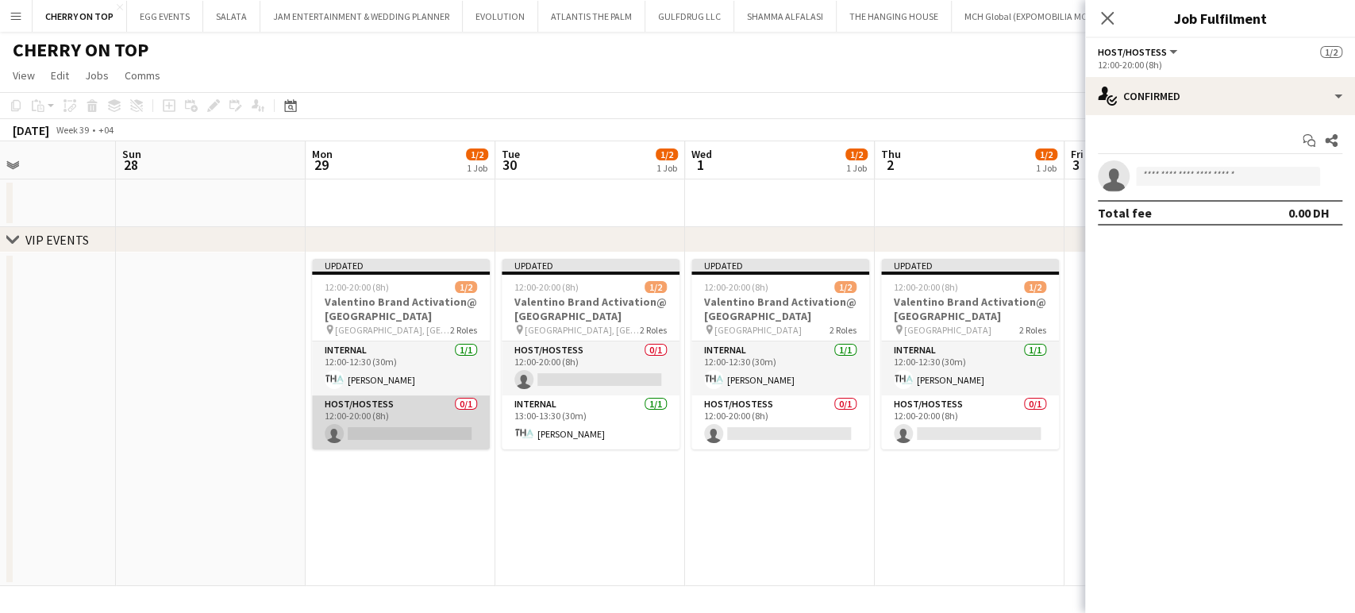
click at [470, 418] on app-card-role "Host/Hostess 0/1 12:00-20:00 (8h) single-neutral-actions" at bounding box center [401, 422] width 178 height 54
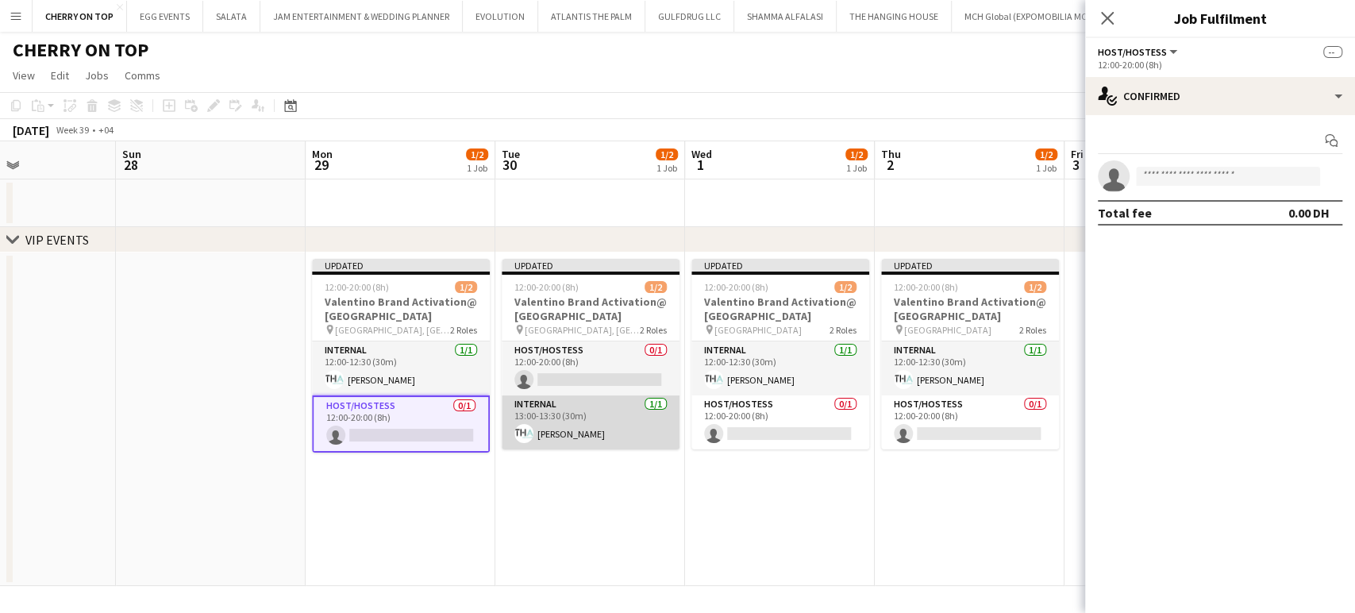
drag, startPoint x: 563, startPoint y: 374, endPoint x: 651, endPoint y: 416, distance: 97.6
click at [564, 374] on app-card-role "Host/Hostess 0/1 12:00-20:00 (8h) single-neutral-actions" at bounding box center [591, 368] width 178 height 54
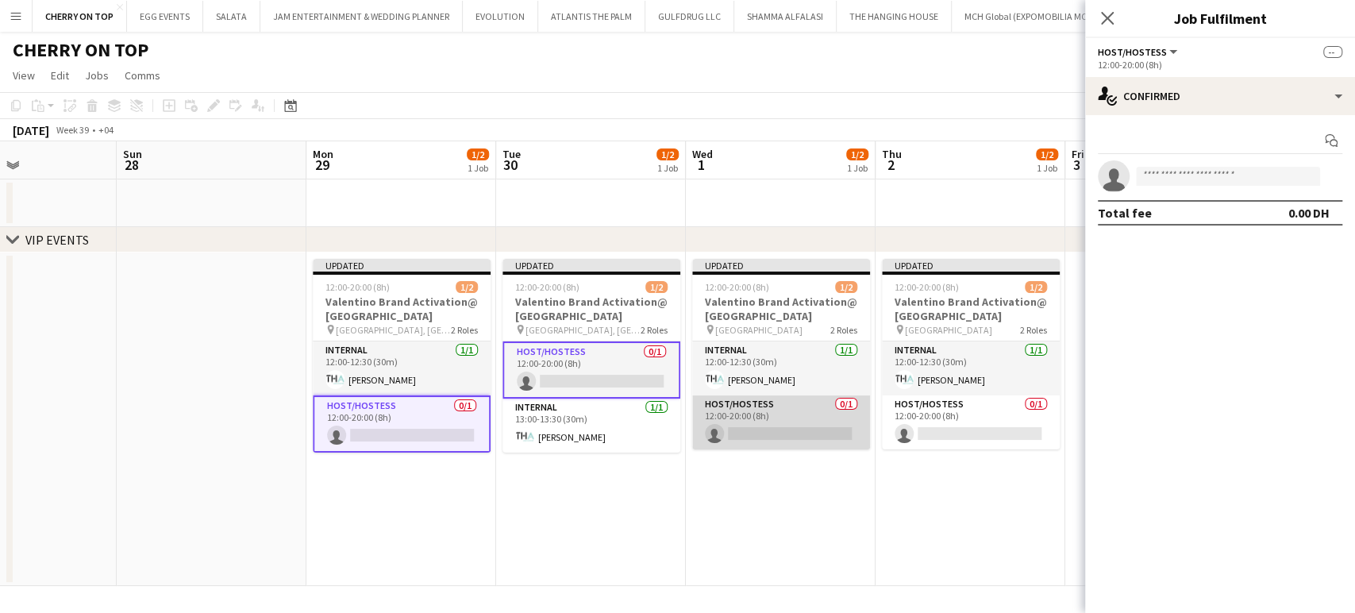
click at [748, 434] on app-card-role "Host/Hostess 0/1 12:00-20:00 (8h) single-neutral-actions" at bounding box center [781, 422] width 178 height 54
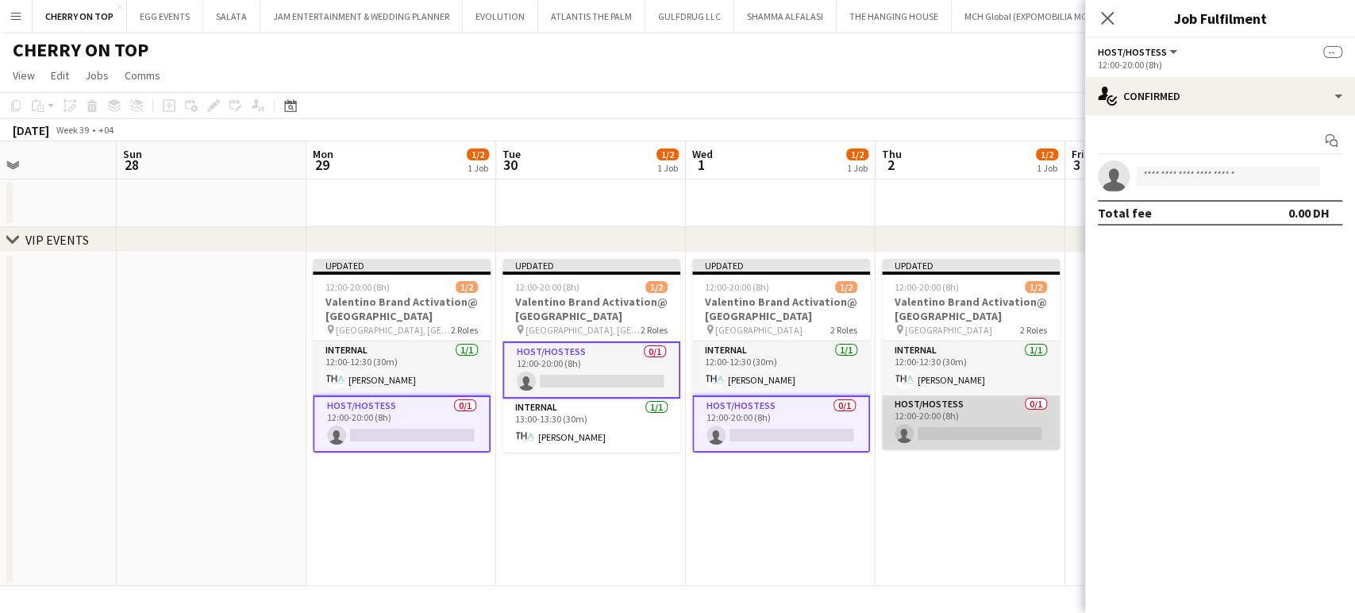
click at [927, 436] on app-card-role "Host/Hostess 0/1 12:00-20:00 (8h) single-neutral-actions" at bounding box center [971, 422] width 178 height 54
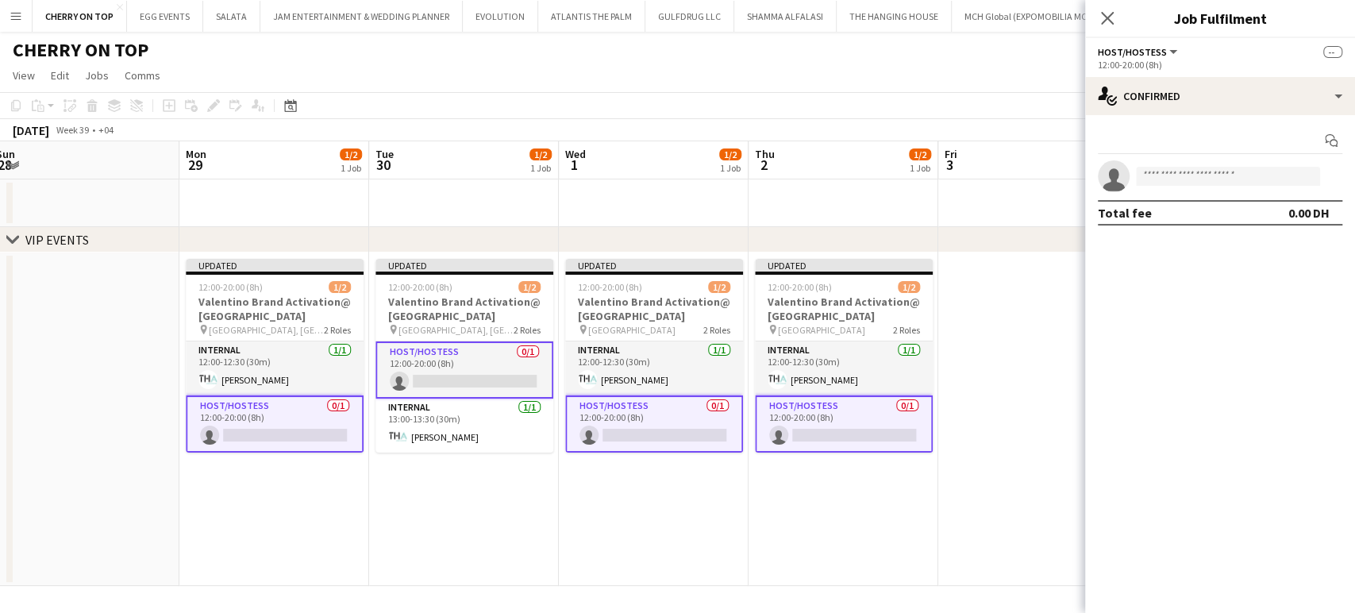
drag, startPoint x: 948, startPoint y: 523, endPoint x: 461, endPoint y: 469, distance: 489.6
click at [461, 469] on app-calendar-viewport "Thu 25 1/2 1 Job Fri 26 Sat 27 Sun 28 Mon 29 1/2 1 Job Tue 30 1/2 1 Job Wed 1 1…" at bounding box center [677, 363] width 1355 height 445
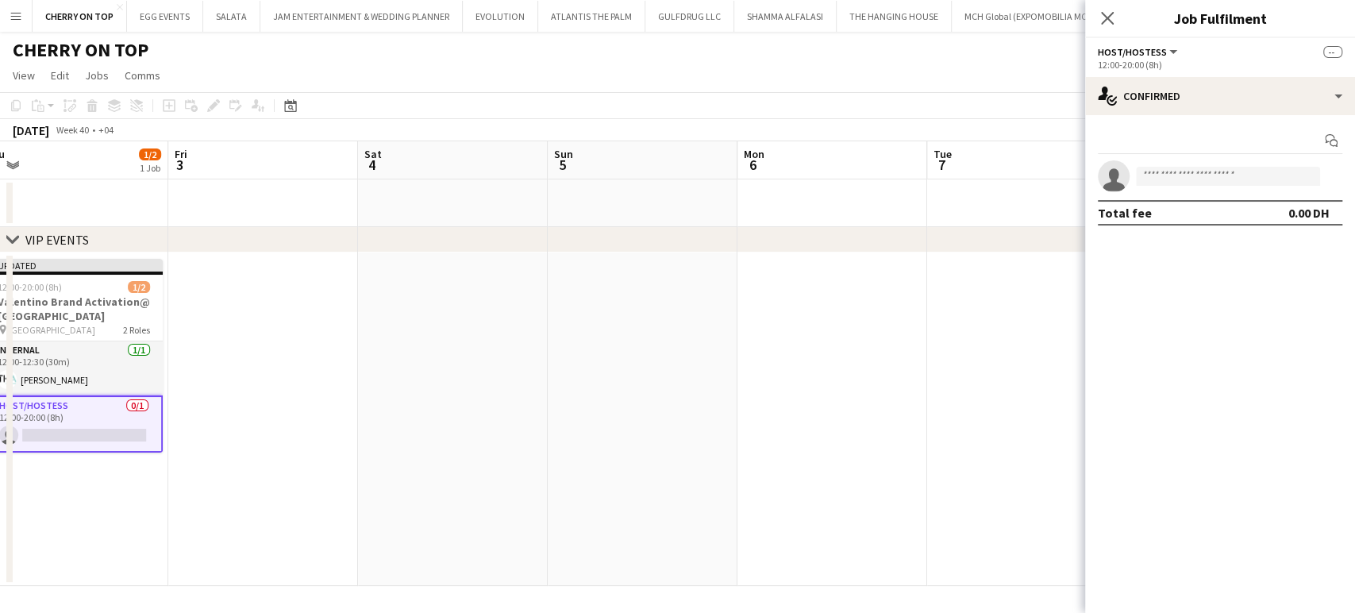
drag, startPoint x: 631, startPoint y: 356, endPoint x: 527, endPoint y: 341, distance: 105.0
click at [545, 342] on app-calendar-viewport "Mon 29 1/2 1 Job Tue 30 1/2 1 Job Wed 1 1/2 1 Job Thu 2 1/2 1 Job Fri 3 Sat 4 S…" at bounding box center [677, 363] width 1355 height 445
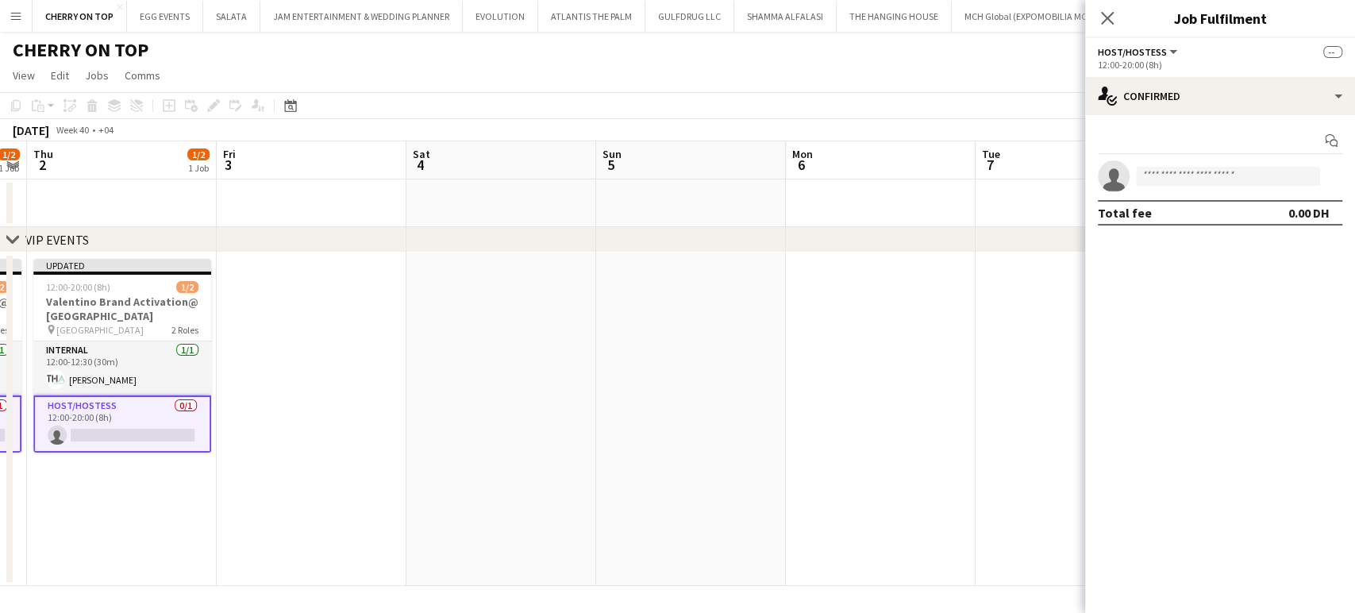
drag, startPoint x: 724, startPoint y: 401, endPoint x: 518, endPoint y: 365, distance: 208.7
click at [522, 366] on app-calendar-viewport "Mon 29 1/2 1 Job Tue 30 1/2 1 Job Wed 1 1/2 1 Job Thu 2 1/2 1 Job Fri 3 Sat 4 S…" at bounding box center [677, 363] width 1355 height 445
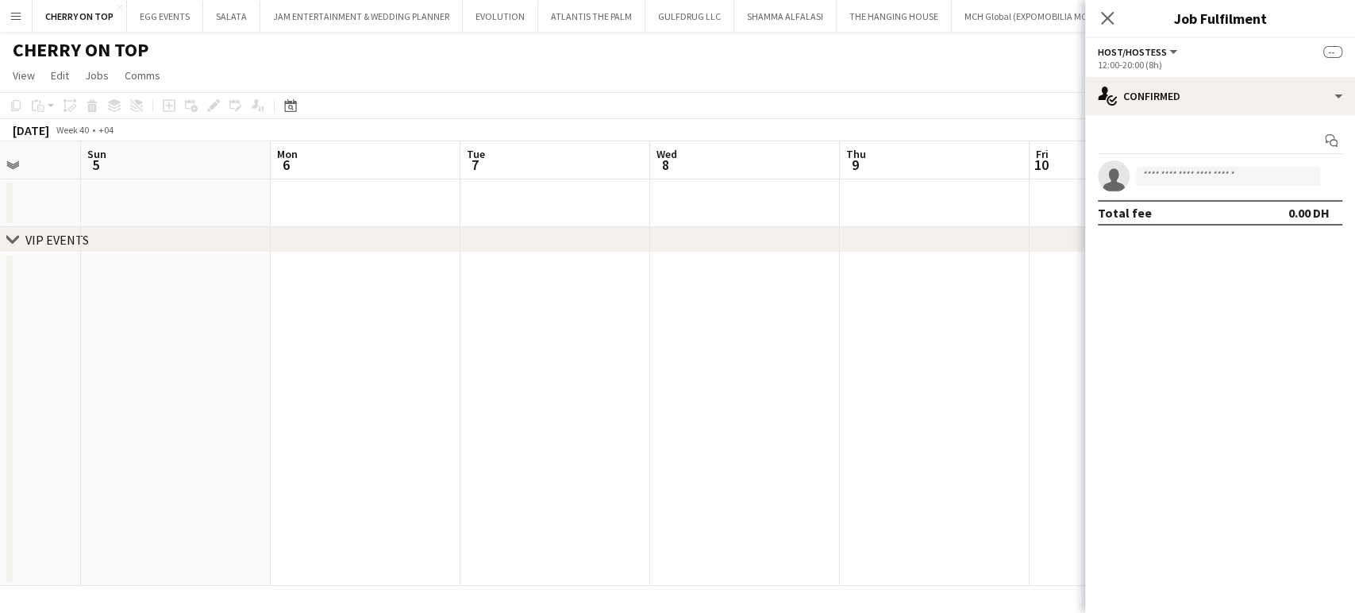
drag, startPoint x: 756, startPoint y: 392, endPoint x: 1009, endPoint y: 410, distance: 253.8
click at [1007, 410] on app-calendar-viewport "Fri 3 Sat 4 Sun 5 Mon 6 Tue 7 Wed 8 Thu 9 Fri 10 Sat 11 Sun 12 Mon 13 Tue 14 We…" at bounding box center [677, 363] width 1355 height 445
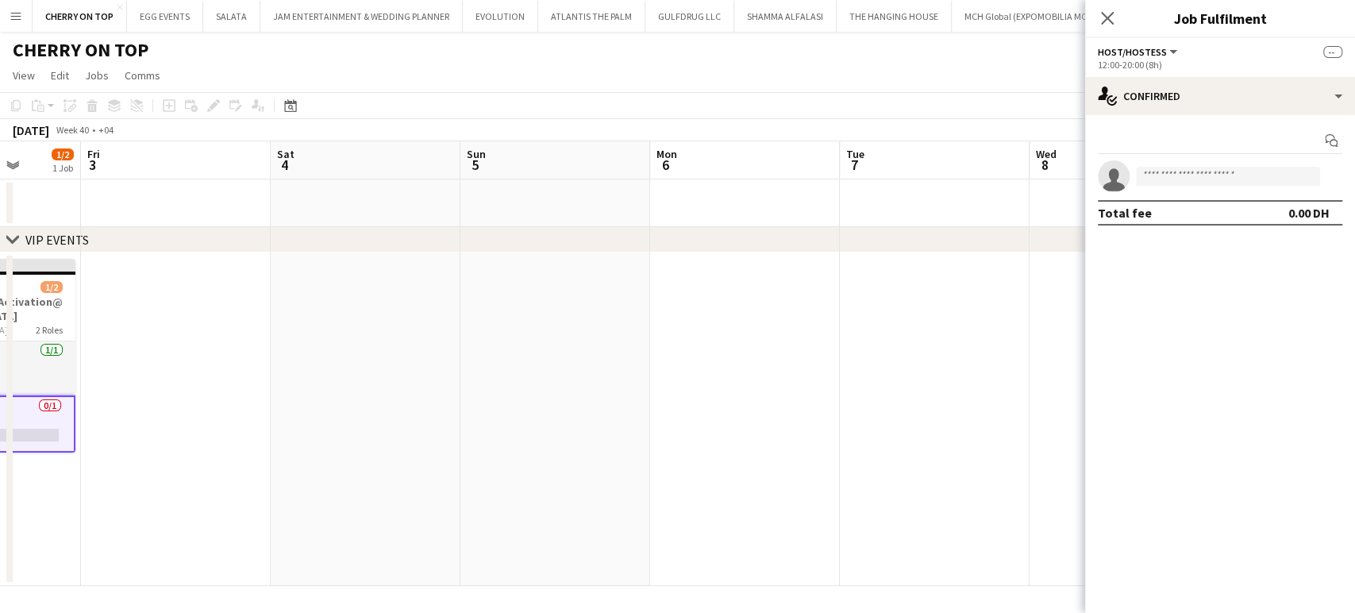
scroll to position [0, 420]
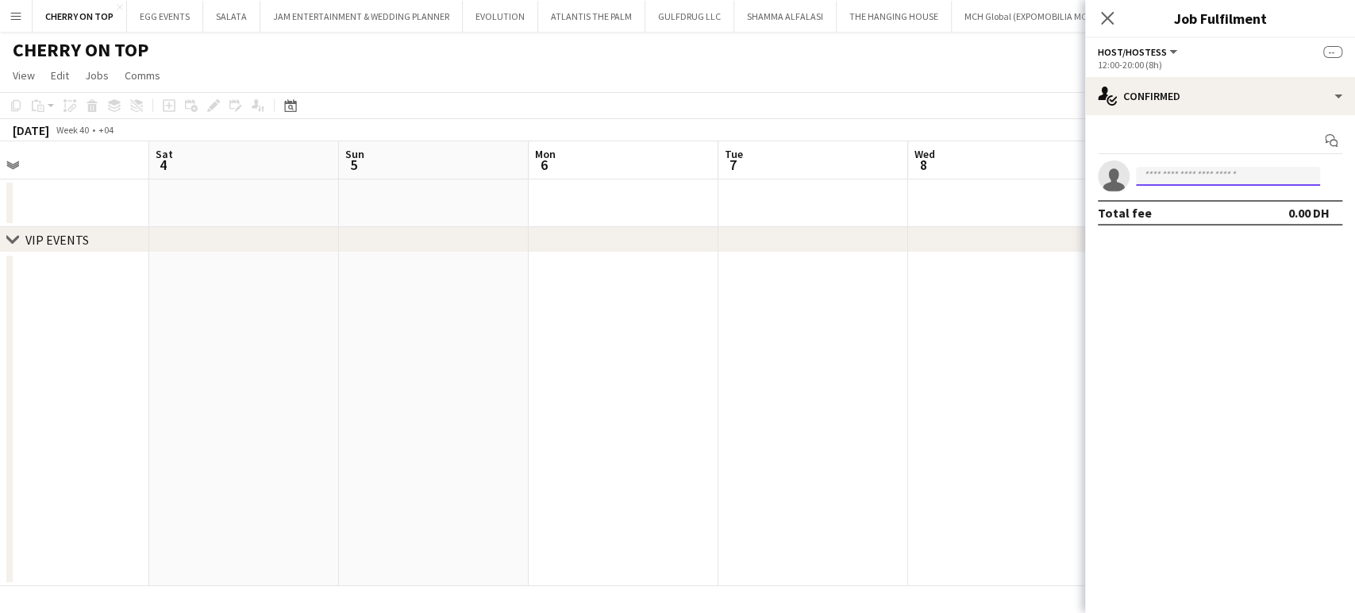
click at [1198, 171] on input at bounding box center [1228, 176] width 184 height 19
paste input "**********"
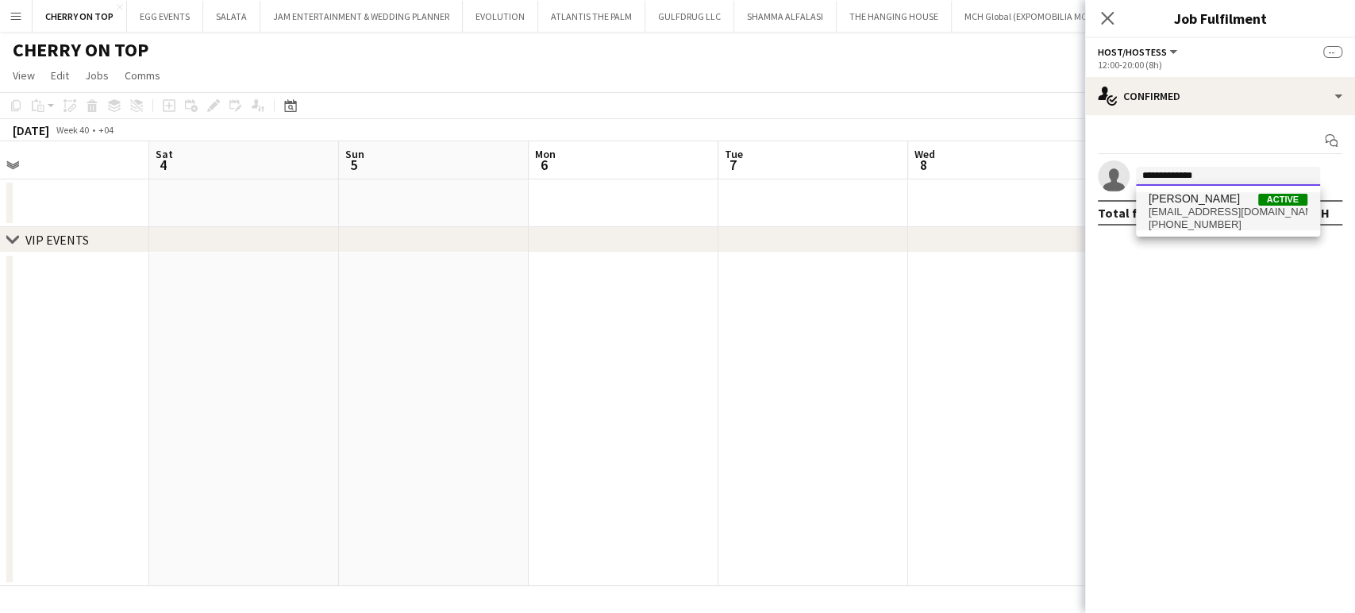
type input "**********"
click at [1202, 210] on span "juldrumond@gmail.com" at bounding box center [1228, 212] width 159 height 13
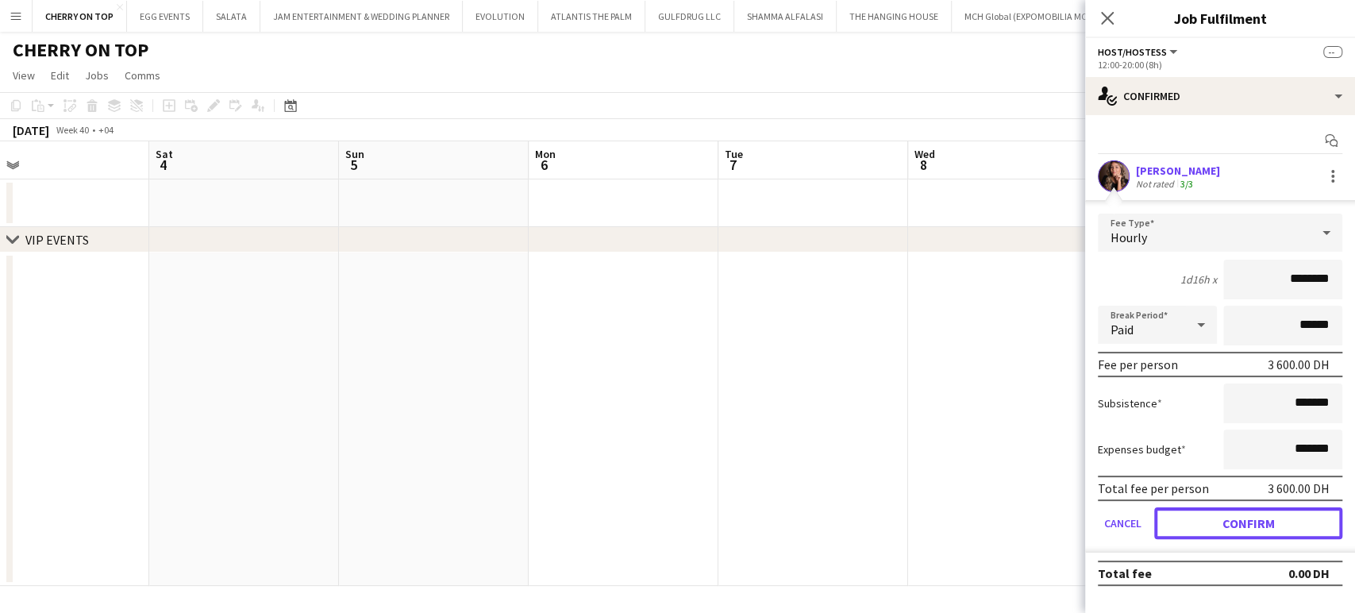
drag, startPoint x: 1198, startPoint y: 525, endPoint x: 1181, endPoint y: 525, distance: 16.7
click at [1197, 525] on button "Confirm" at bounding box center [1248, 523] width 188 height 32
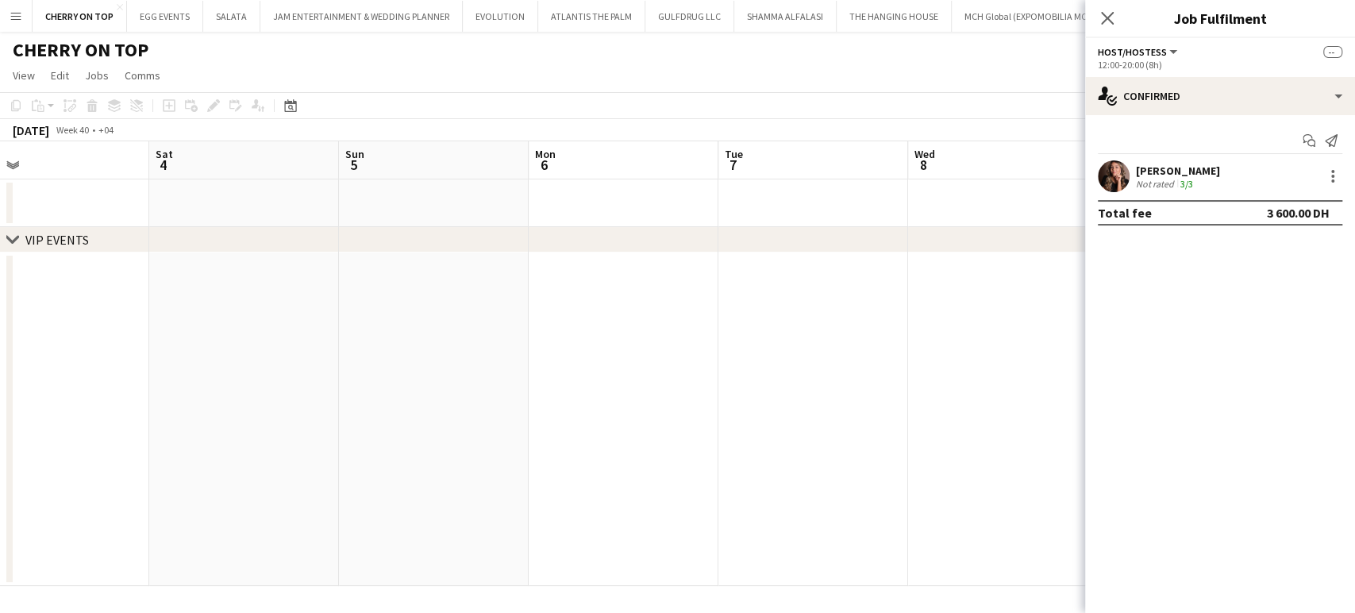
click at [838, 486] on app-date-cell at bounding box center [813, 418] width 190 height 333
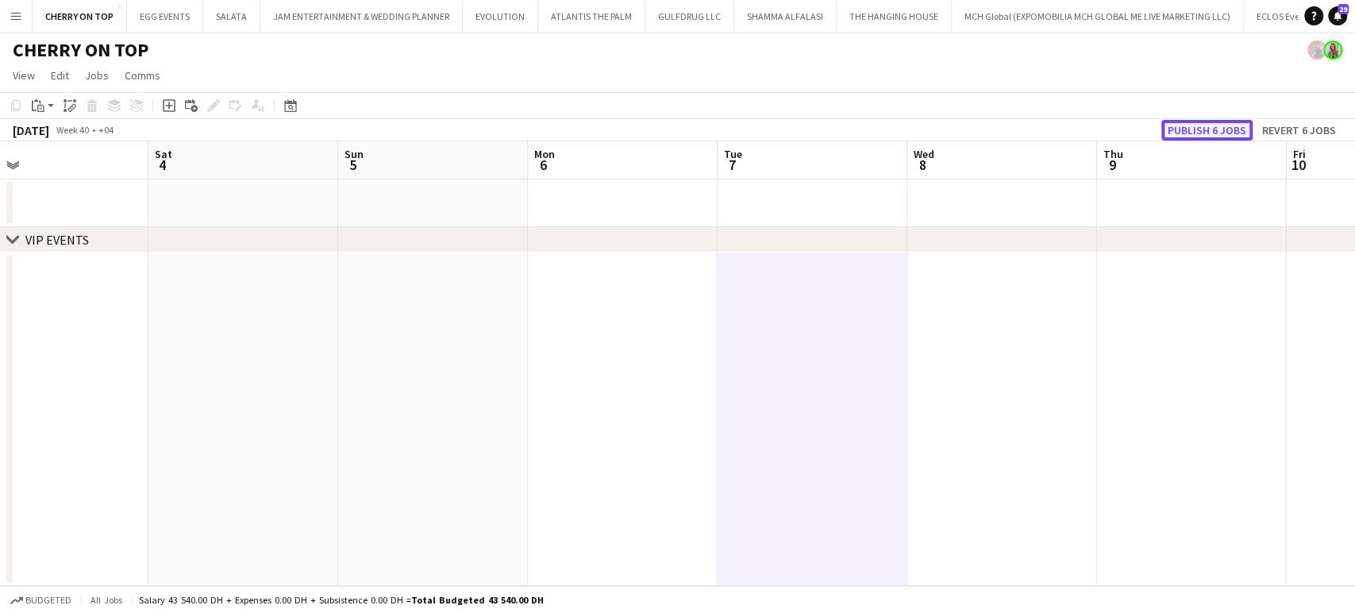
click at [1189, 129] on button "Publish 6 jobs" at bounding box center [1206, 130] width 91 height 21
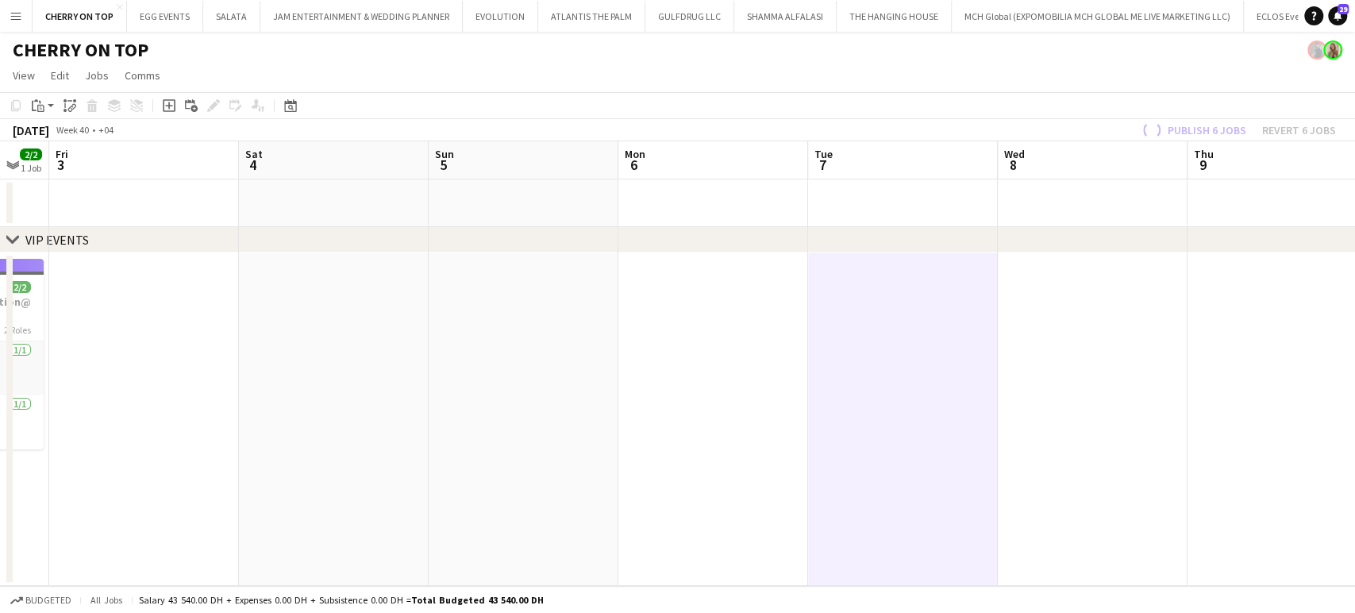
drag, startPoint x: 341, startPoint y: 367, endPoint x: 714, endPoint y: 374, distance: 372.4
click at [818, 381] on app-calendar-viewport "Wed 1 2/2 1 Job Thu 2 2/2 1 Job Fri 3 Sat 4 Sun 5 Mon 6 Tue 7 Wed 8 Thu 9 Fri 1…" at bounding box center [677, 363] width 1355 height 445
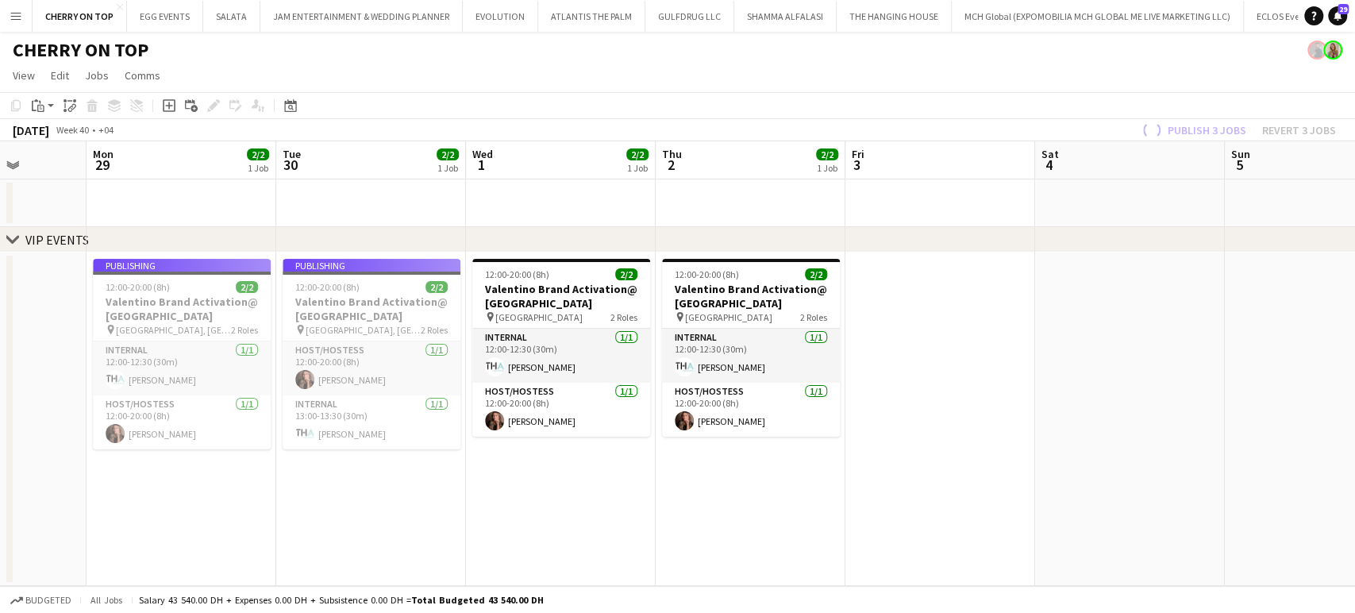
drag, startPoint x: 695, startPoint y: 372, endPoint x: 863, endPoint y: 379, distance: 168.4
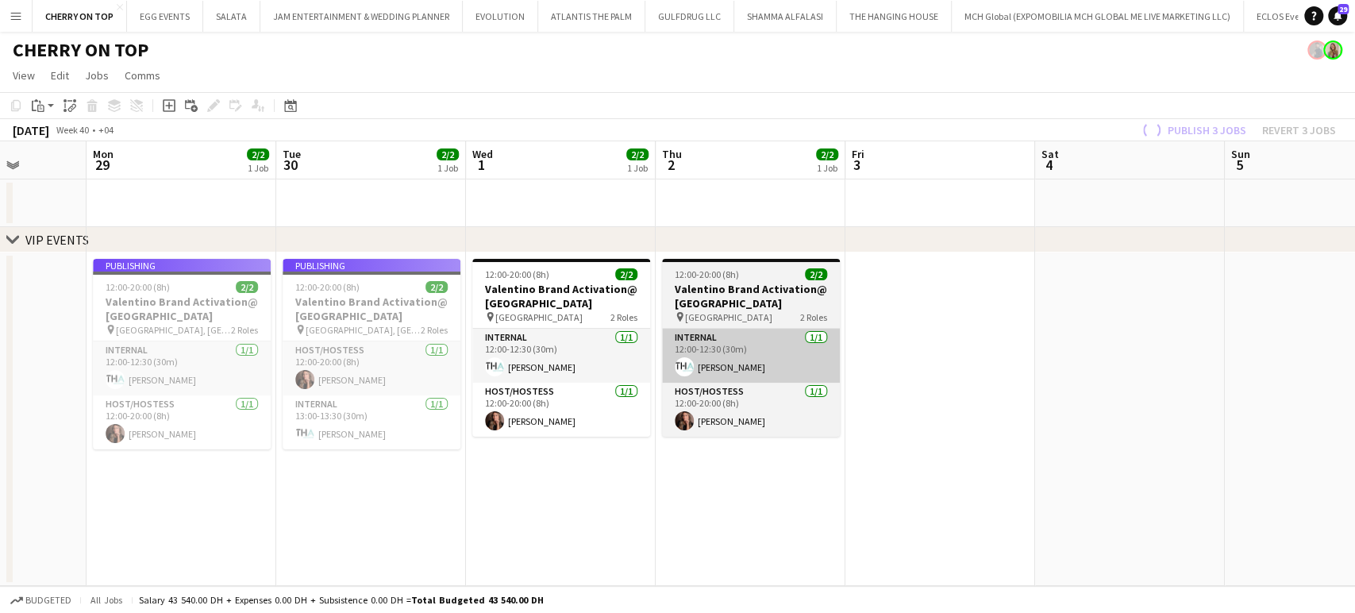
click at [864, 376] on app-calendar-viewport "Fri 26 Sat 27 Sun 28 Mon 29 2/2 1 Job Tue 30 2/2 1 Job Wed 1 2/2 1 Job Thu 2 2/…" at bounding box center [677, 363] width 1355 height 445
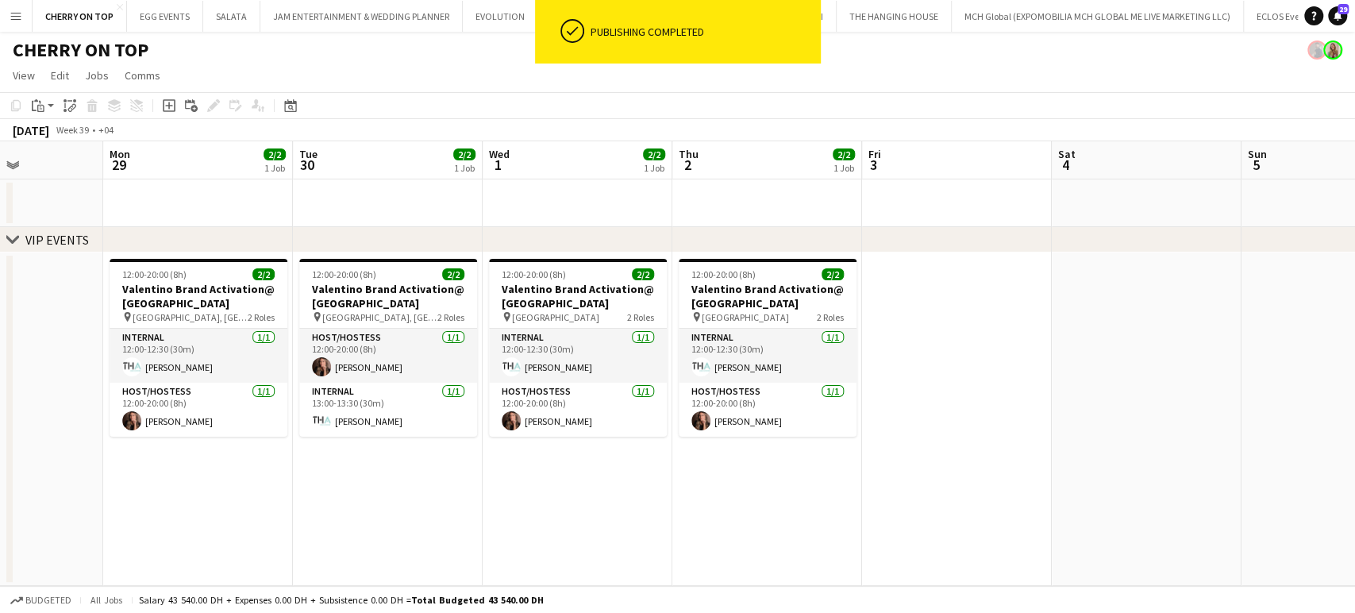
drag, startPoint x: 582, startPoint y: 414, endPoint x: 872, endPoint y: 419, distance: 290.6
click at [872, 419] on app-calendar-viewport "Fri 26 Sat 27 Sun 28 Mon 29 2/2 1 Job Tue 30 2/2 1 Job Wed 1 2/2 1 Job Thu 2 2/…" at bounding box center [677, 363] width 1355 height 445
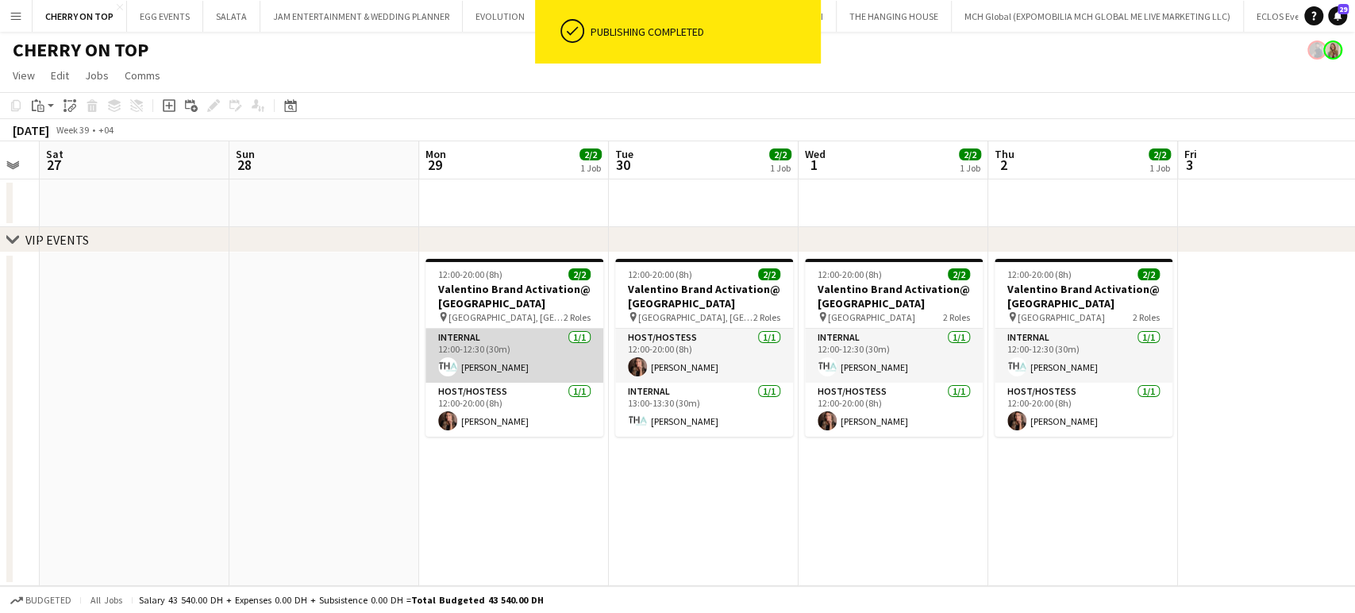
click at [487, 364] on app-card-role "Internal 1/1 12:00-12:30 (30m) Sara STAFF" at bounding box center [514, 356] width 178 height 54
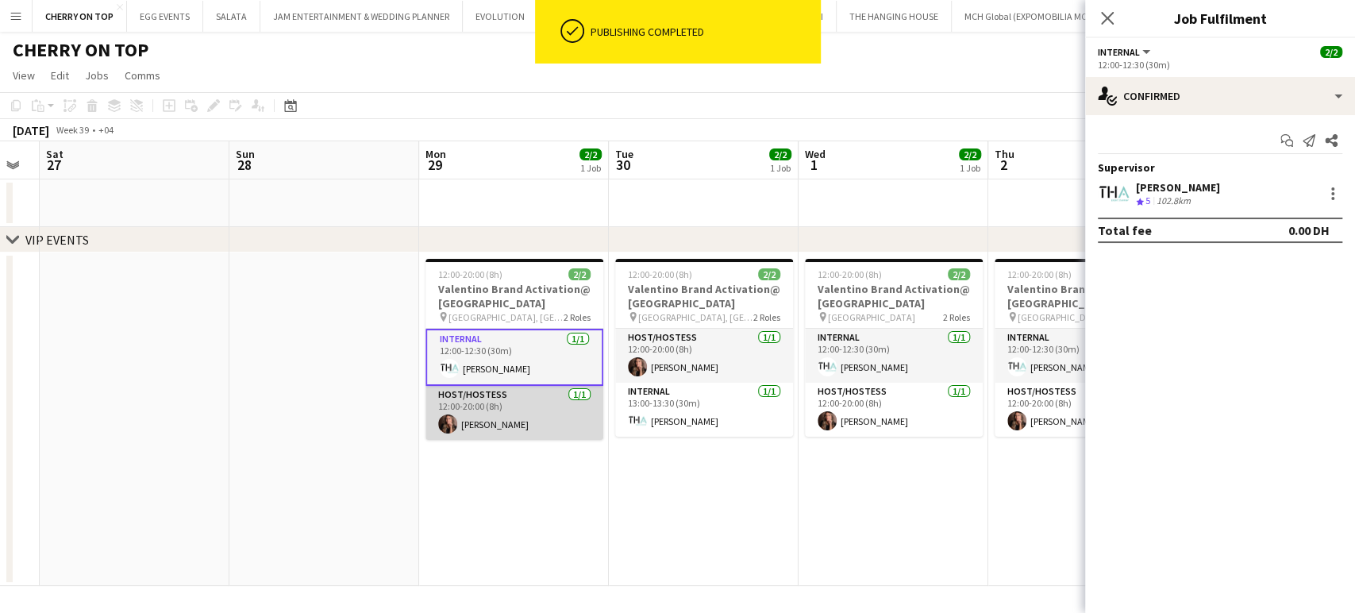
click at [483, 414] on app-card-role "Host/Hostess 1/1 12:00-20:00 (8h) Julia Drumond" at bounding box center [514, 413] width 178 height 54
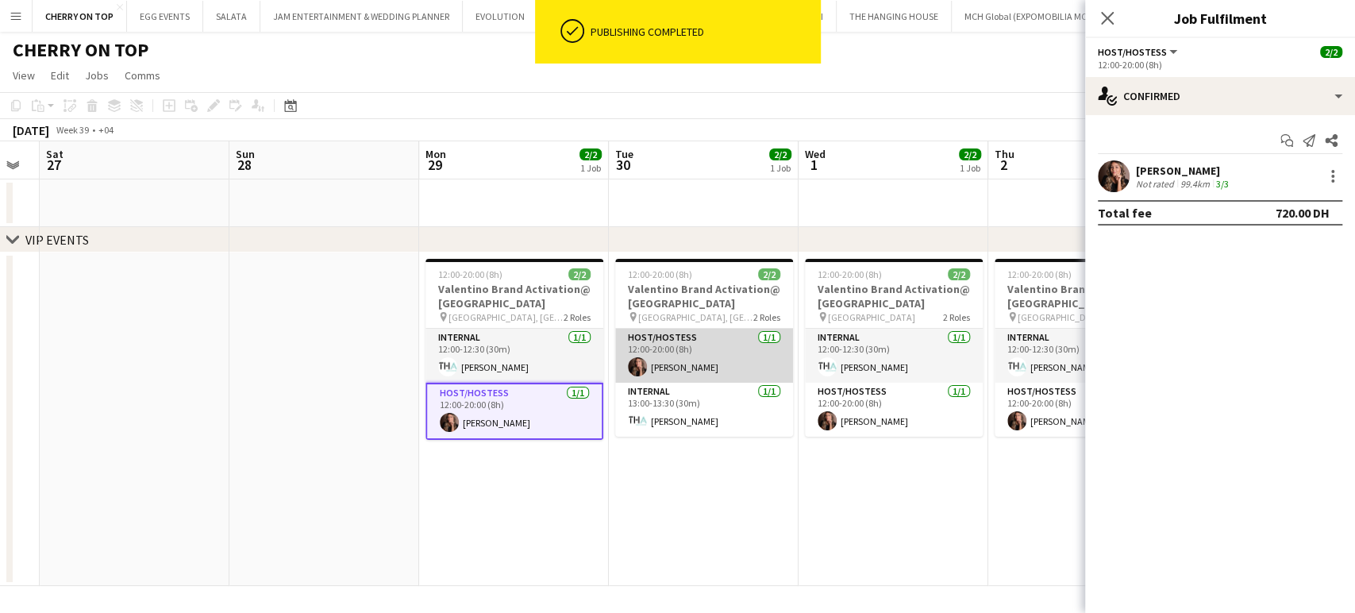
click at [684, 356] on app-card-role "Host/Hostess 1/1 12:00-20:00 (8h) Julia Drumond" at bounding box center [704, 356] width 178 height 54
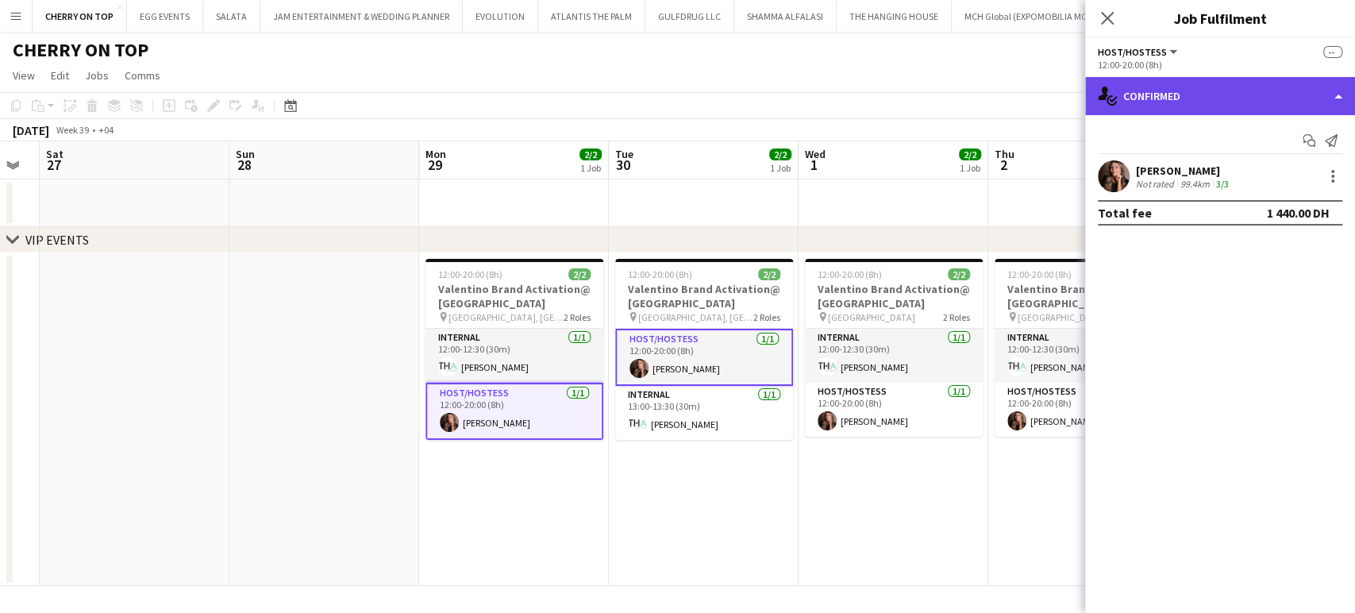
click at [1341, 100] on div "single-neutral-actions-check-2 Confirmed" at bounding box center [1220, 96] width 270 height 38
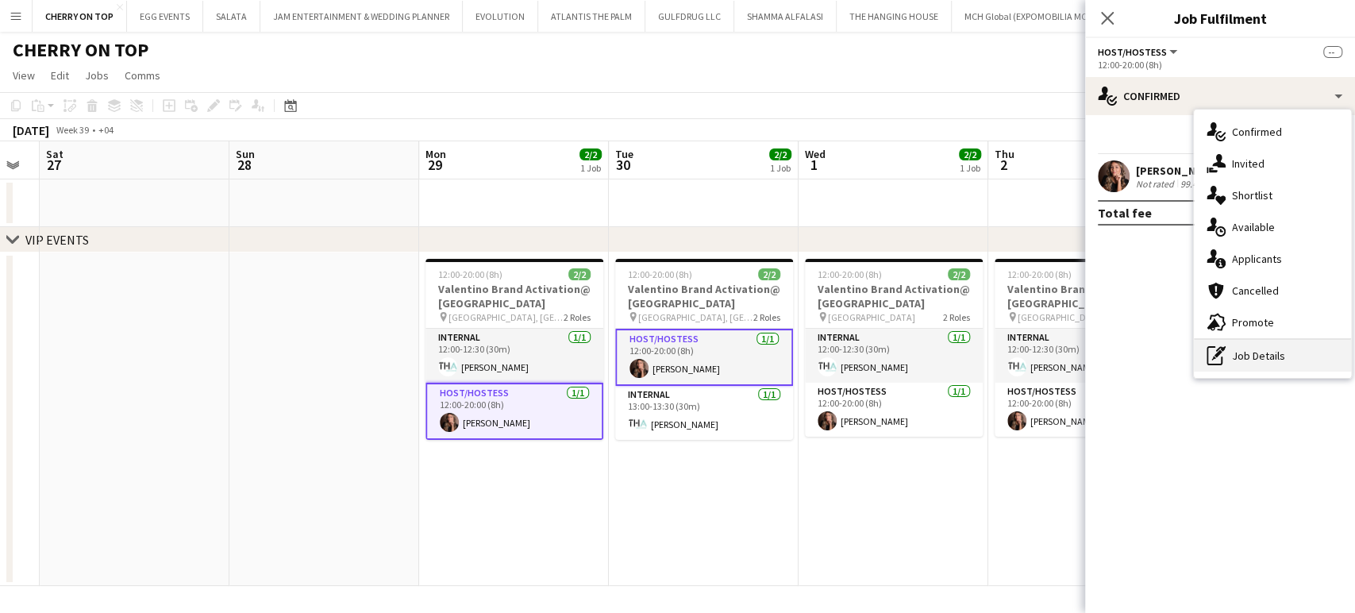
click at [1255, 355] on div "pen-write Job Details" at bounding box center [1272, 356] width 157 height 32
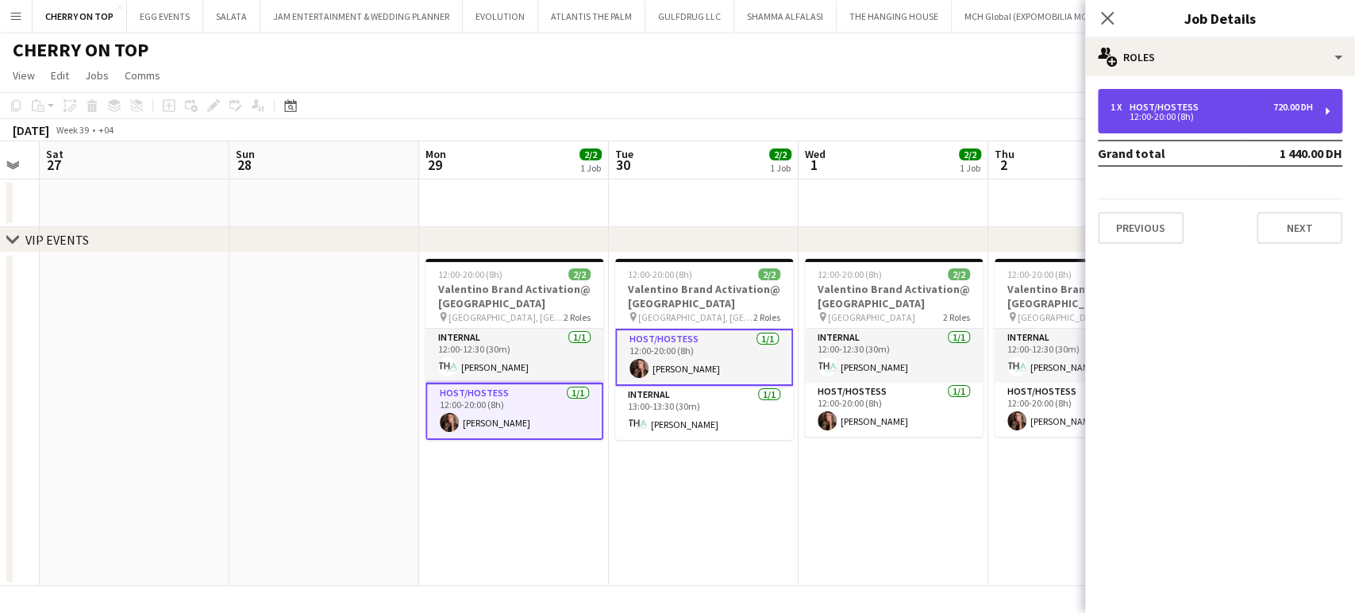
click at [1229, 130] on div "1 x Host/Hostess 720.00 DH 12:00-20:00 (8h)" at bounding box center [1220, 111] width 244 height 44
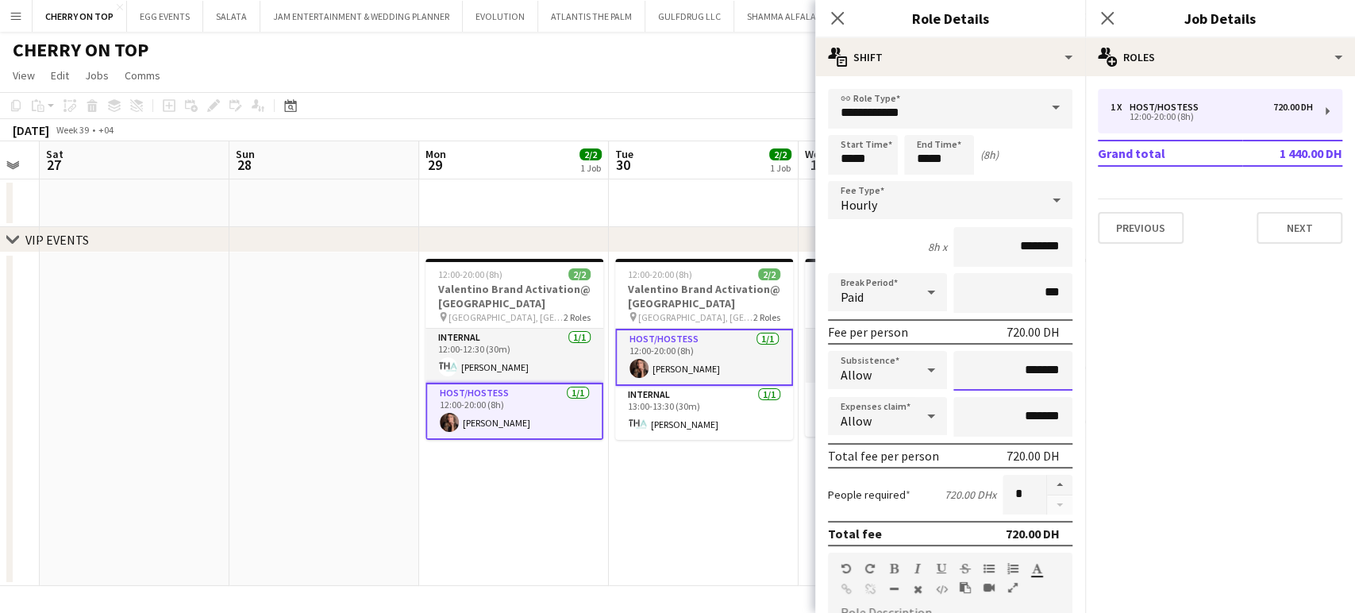
click at [997, 366] on input "*******" at bounding box center [1012, 371] width 119 height 40
type input "*********"
click at [725, 494] on app-date-cell "12:00-20:00 (8h) 2/2 Valentino Brand Activation@ Galleria Mall pin Galleria Mal…" at bounding box center [704, 418] width 190 height 333
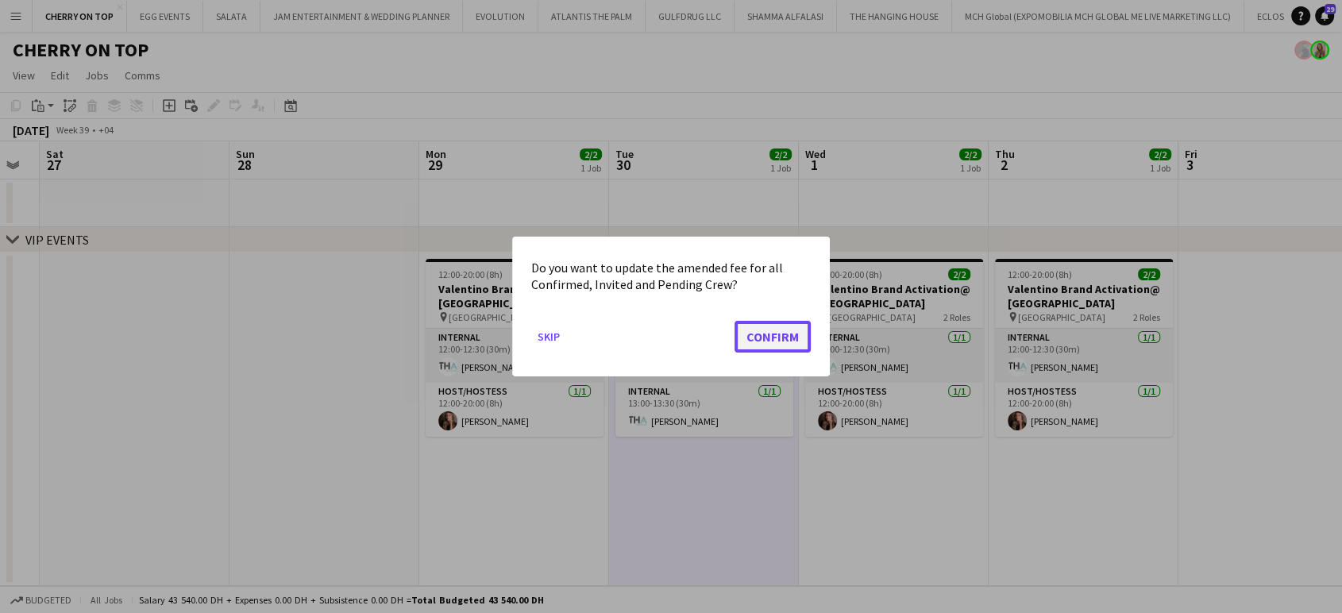
click at [763, 337] on button "Confirm" at bounding box center [772, 337] width 76 height 32
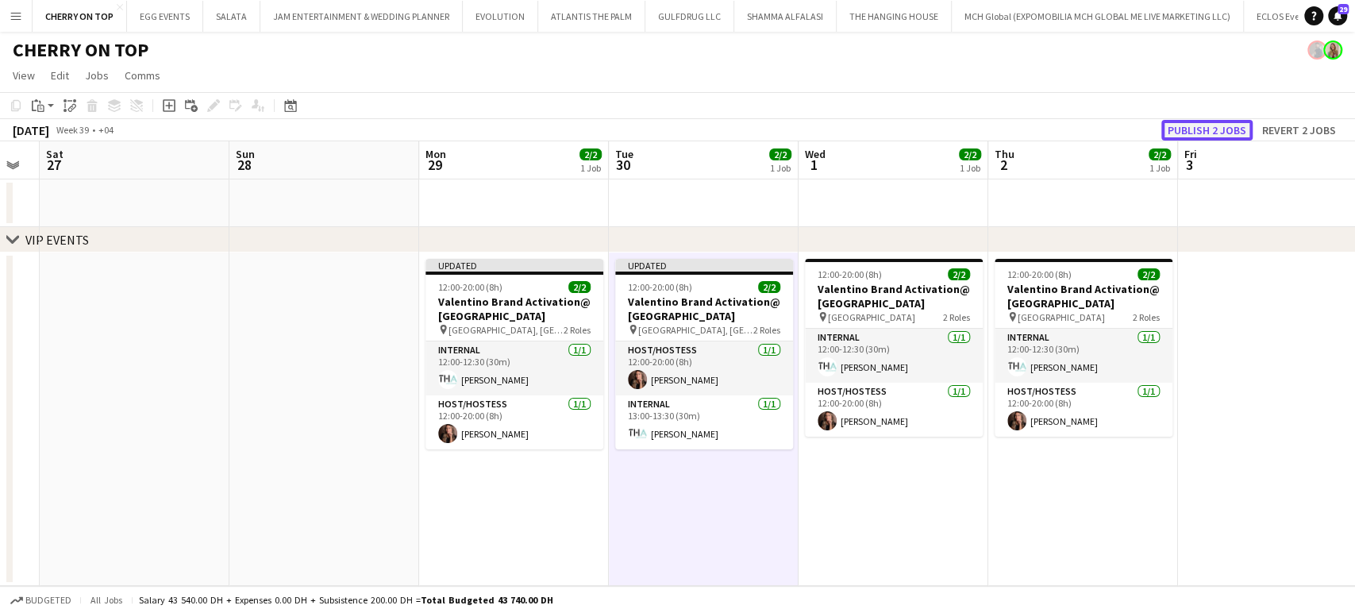
click at [1205, 130] on button "Publish 2 jobs" at bounding box center [1206, 130] width 91 height 21
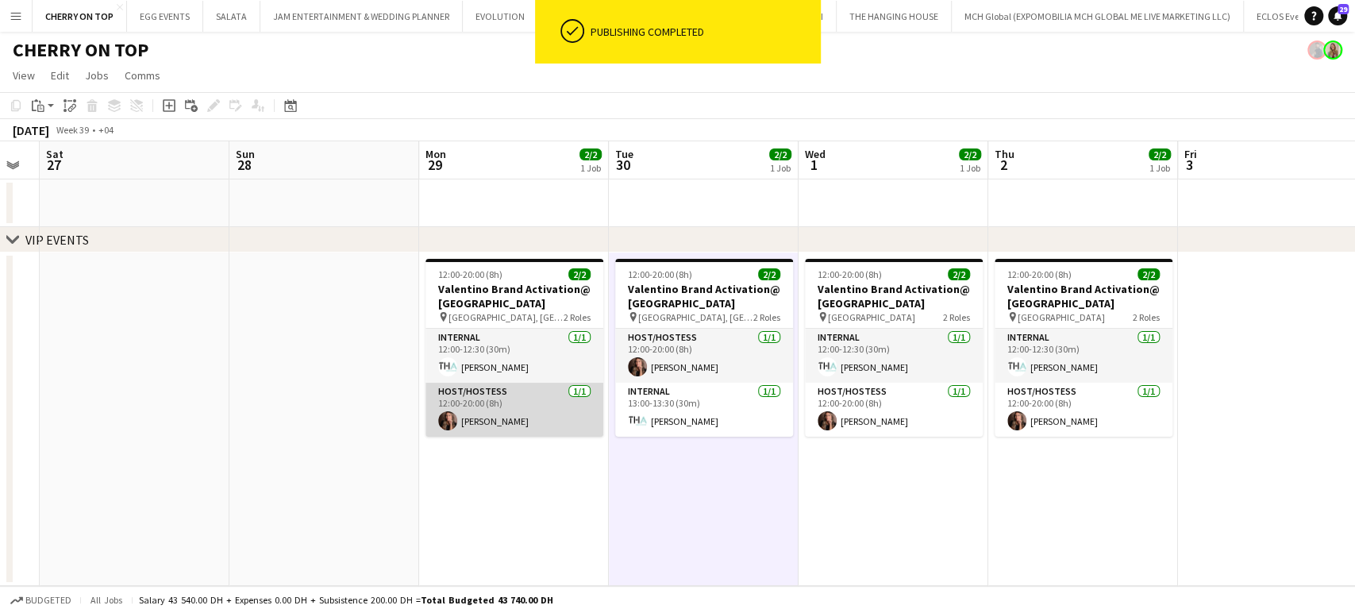
click at [512, 416] on app-card-role "Host/Hostess 1/1 12:00-20:00 (8h) Julia Drumond" at bounding box center [514, 410] width 178 height 54
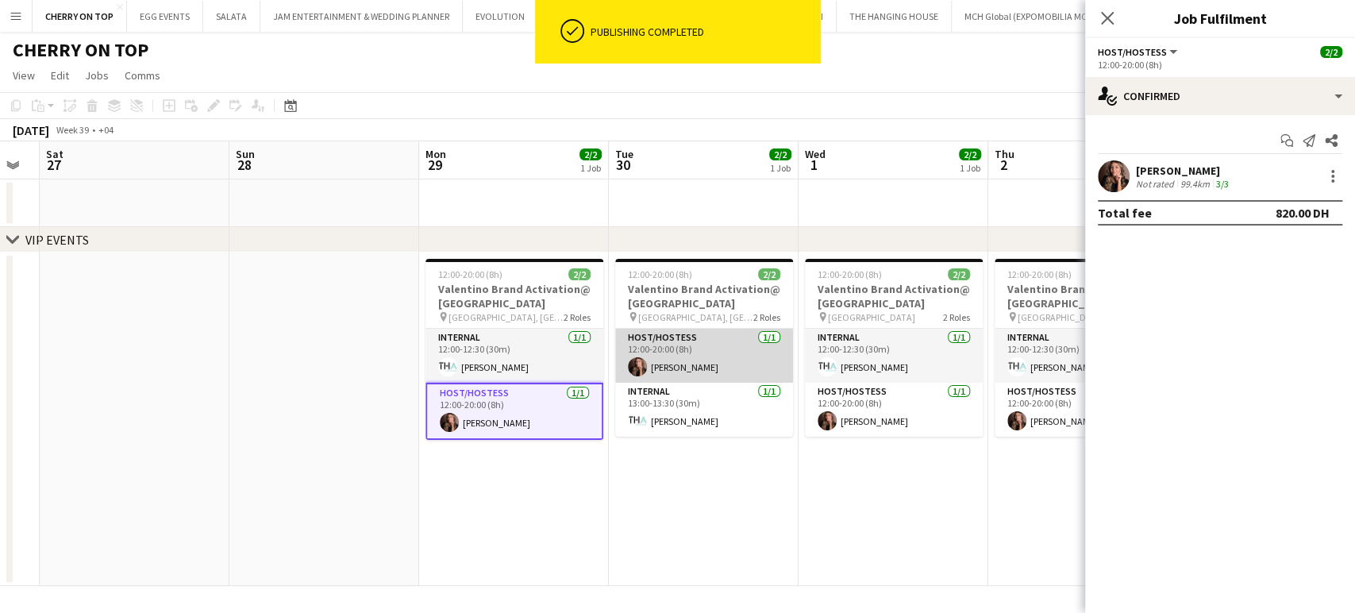
click at [675, 360] on app-card-role "Host/Hostess 1/1 12:00-20:00 (8h) Julia Drumond" at bounding box center [704, 356] width 178 height 54
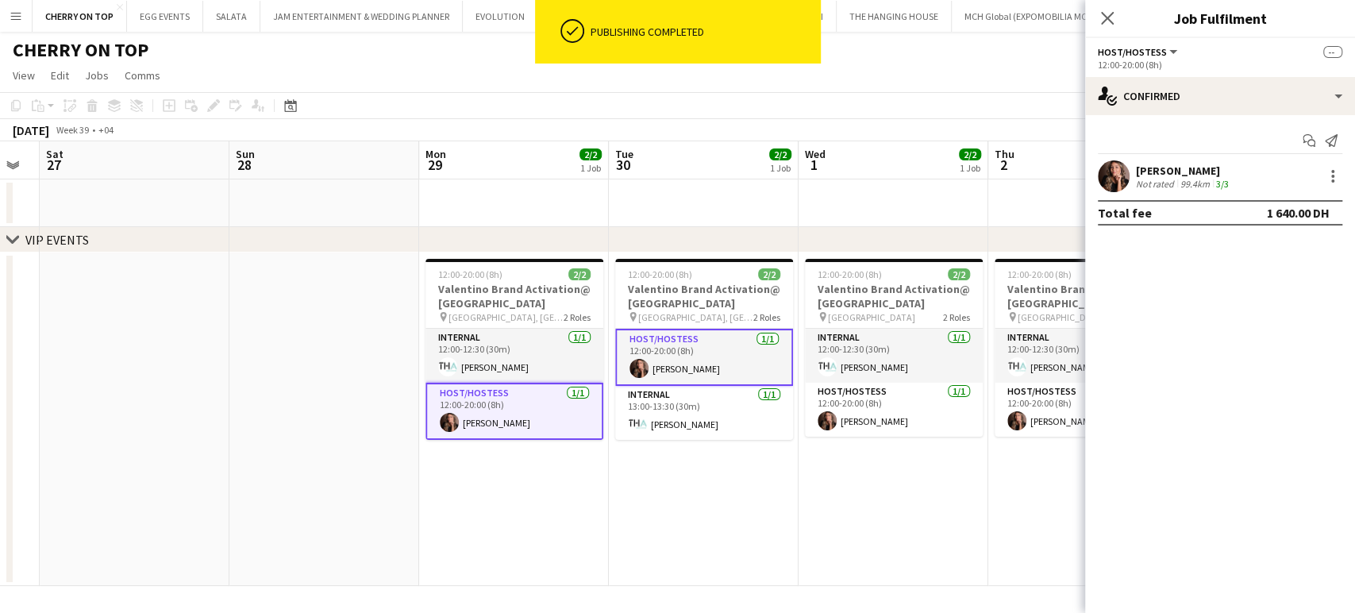
click at [853, 529] on app-date-cell "12:00-20:00 (8h) 2/2 Valentino Brand Activation@ Dubai Mall pin Dubai Mall 2 Ro…" at bounding box center [894, 418] width 190 height 333
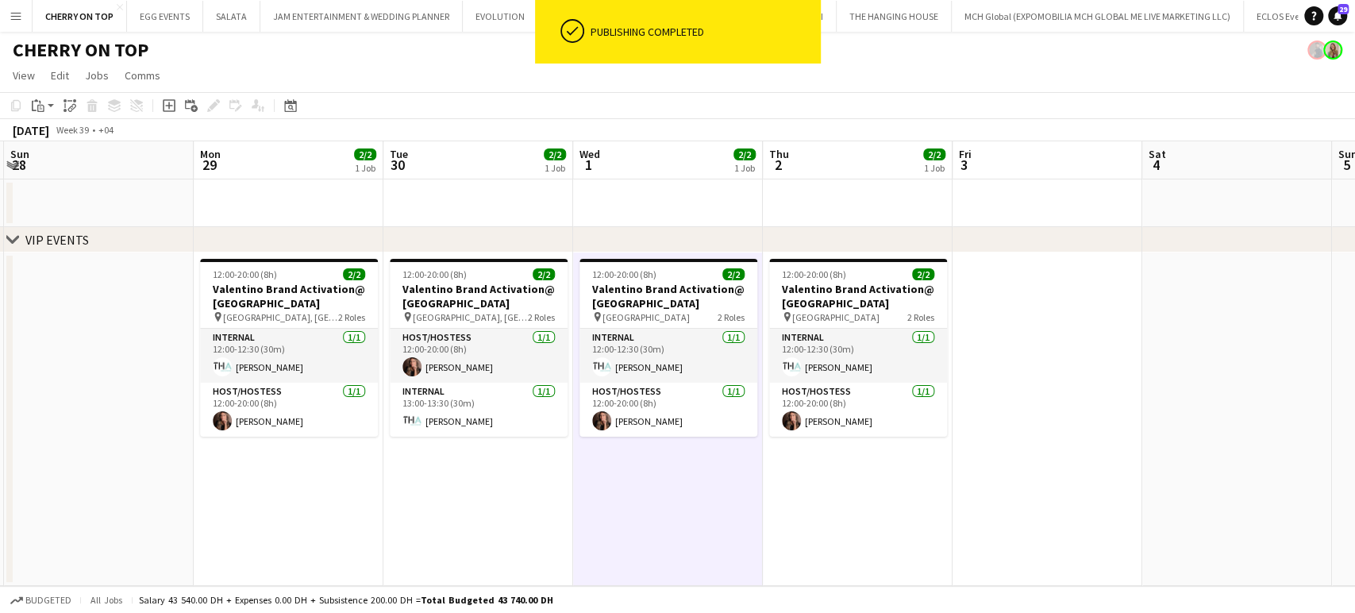
drag, startPoint x: 579, startPoint y: 452, endPoint x: 1108, endPoint y: 455, distance: 529.5
click at [1133, 455] on app-calendar-viewport "Thu 25 2/2 1 Job Fri 26 Sat 27 Sun 28 Mon 29 2/2 1 Job Tue 30 2/2 1 Job Wed 1 2…" at bounding box center [677, 363] width 1355 height 445
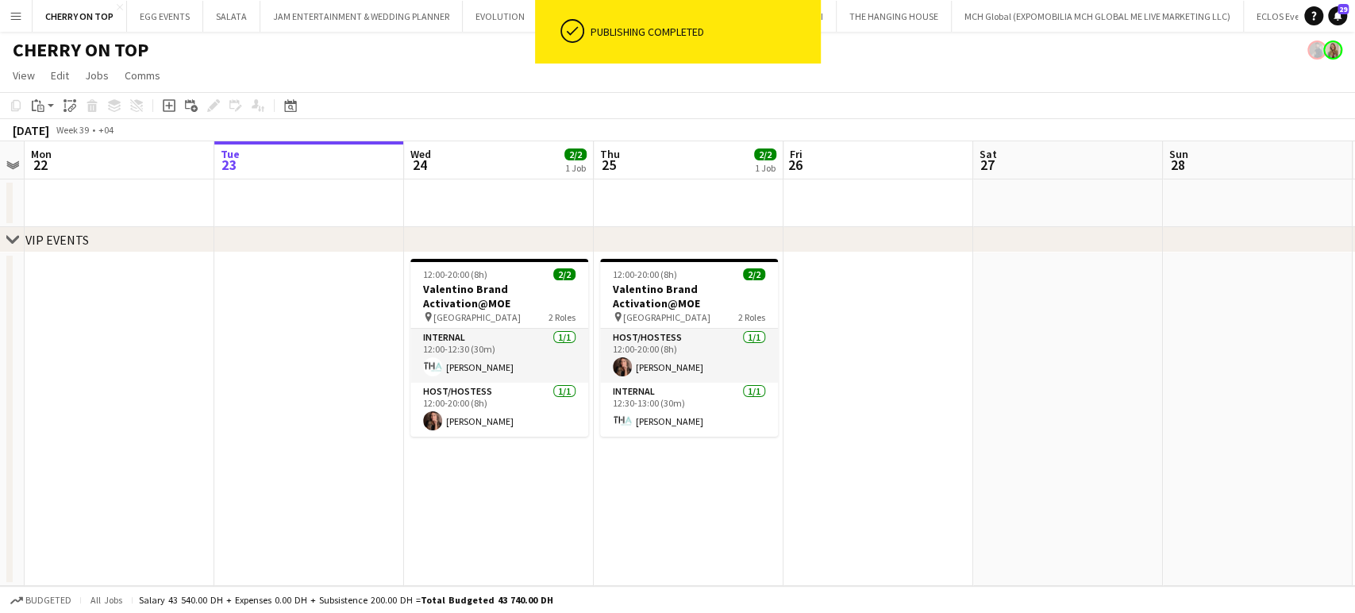
drag, startPoint x: 841, startPoint y: 430, endPoint x: 583, endPoint y: 437, distance: 258.9
click at [916, 430] on app-calendar-viewport "Sat 20 Sun 21 Mon 22 Tue 23 Wed 24 2/2 1 Job Thu 25 2/2 1 Job Fri 26 Sat 27 Sun…" at bounding box center [677, 363] width 1355 height 445
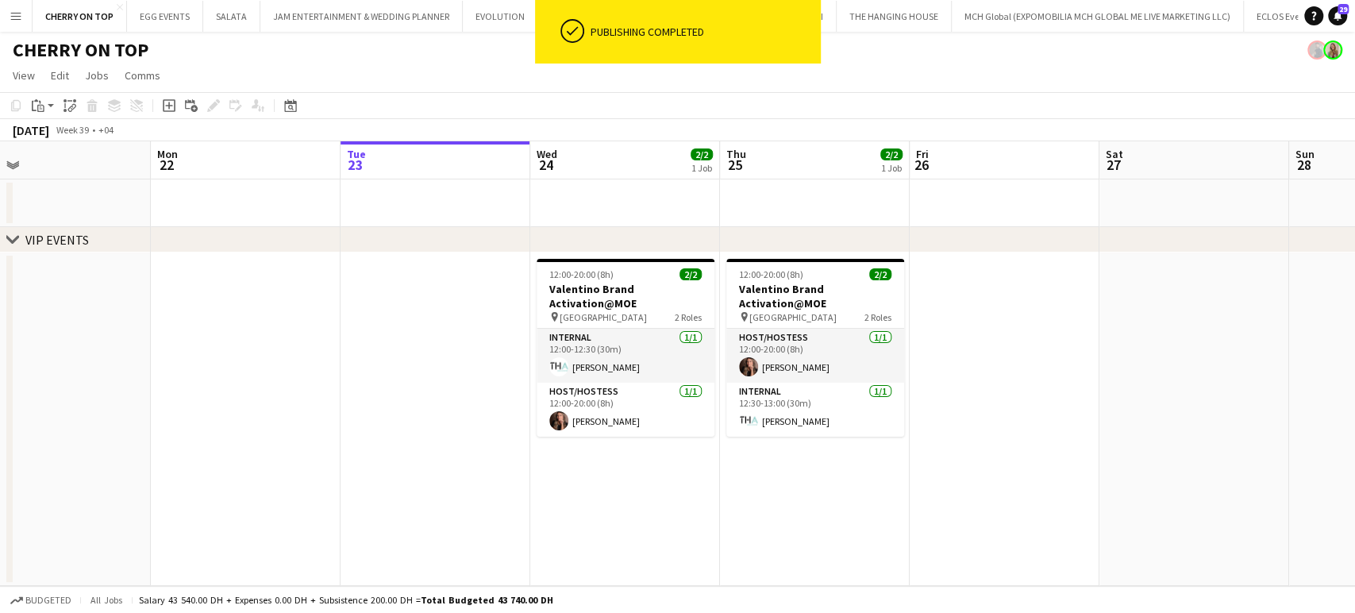
drag, startPoint x: 720, startPoint y: 432, endPoint x: 901, endPoint y: 435, distance: 181.0
click at [929, 432] on app-calendar-viewport "Fri 19 Sat 20 Sun 21 Mon 22 Tue 23 Wed 24 2/2 1 Job Thu 25 2/2 1 Job Fri 26 Sat…" at bounding box center [677, 363] width 1355 height 445
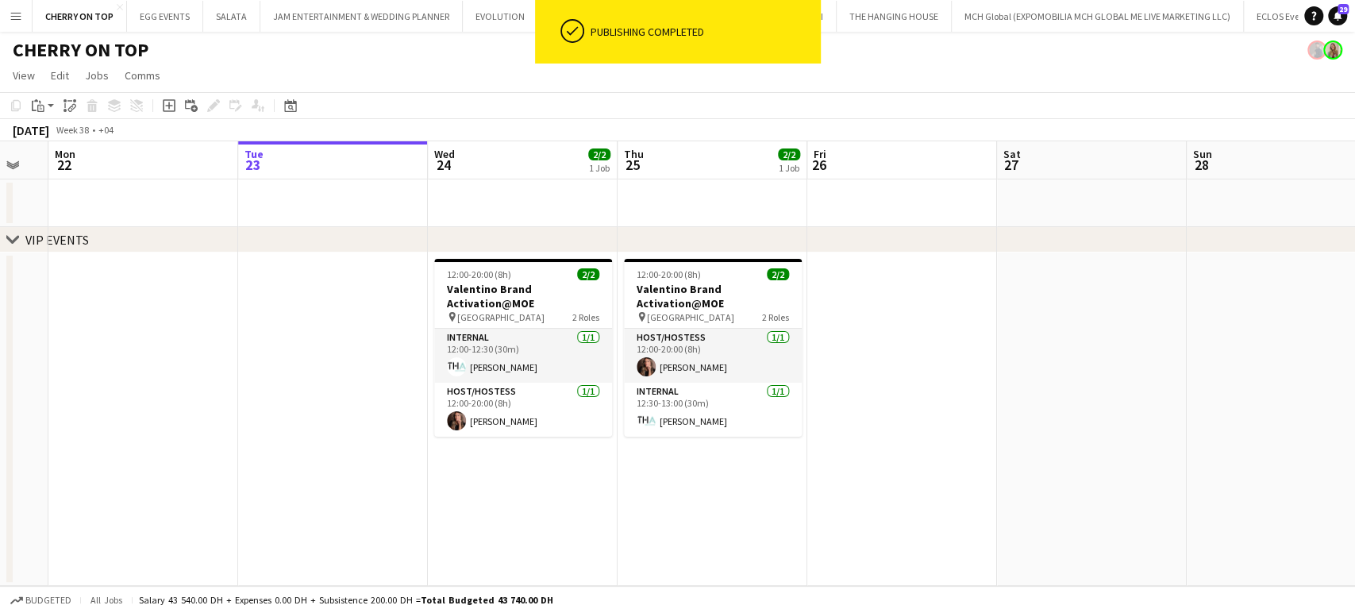
drag, startPoint x: 904, startPoint y: 452, endPoint x: 791, endPoint y: 449, distance: 112.7
click at [799, 449] on app-calendar-viewport "Thu 18 5/5 1 Job Fri 19 Sat 20 Sun 21 Mon 22 Tue 23 Wed 24 2/2 1 Job Thu 25 2/2…" at bounding box center [677, 363] width 1355 height 445
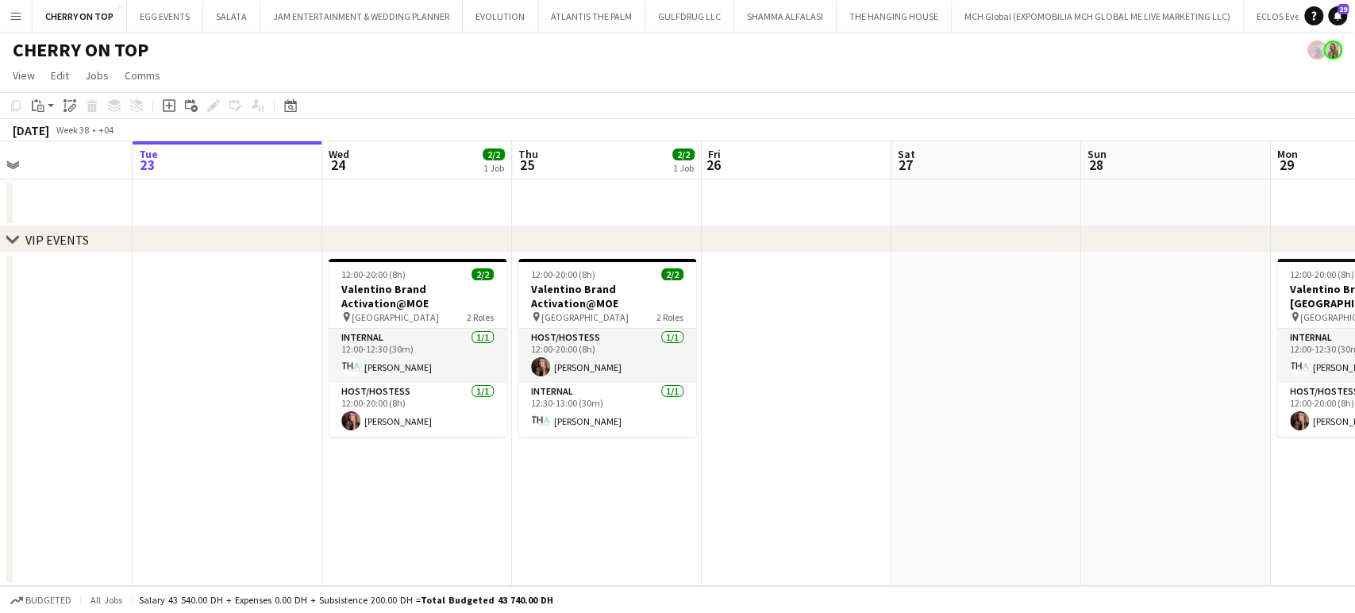
click at [598, 388] on app-calendar-viewport "Sat 20 Sun 21 Mon 22 Tue 23 Wed 24 2/2 1 Job Thu 25 2/2 1 Job Fri 26 Sat 27 Sun…" at bounding box center [677, 363] width 1355 height 445
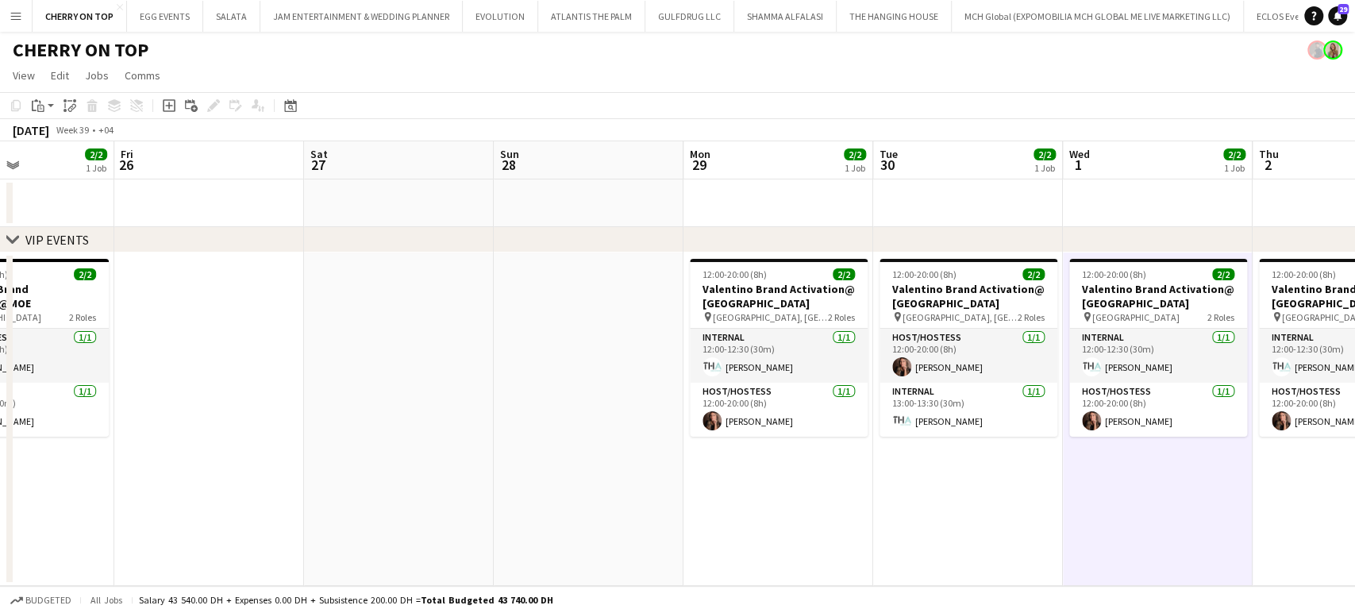
click at [735, 382] on app-calendar-viewport "Mon 22 Tue 23 Wed 24 2/2 1 Job Thu 25 2/2 1 Job Fri 26 Sat 27 Sun 28 Mon 29 2/2…" at bounding box center [677, 363] width 1355 height 445
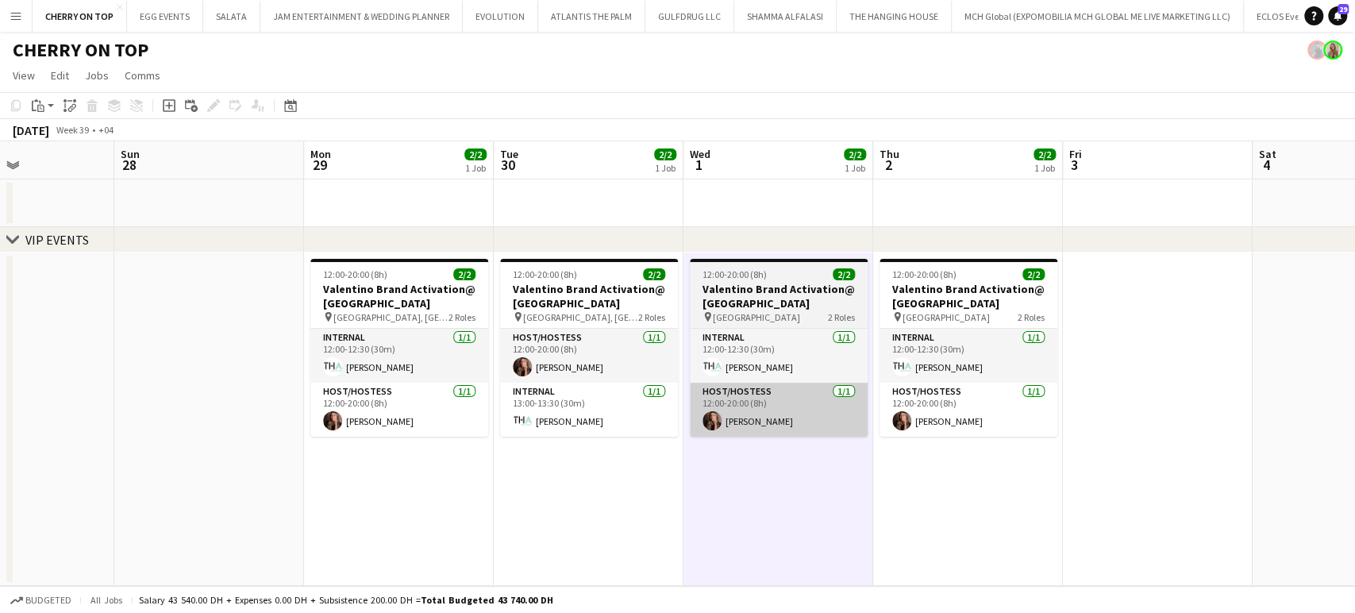
scroll to position [0, 529]
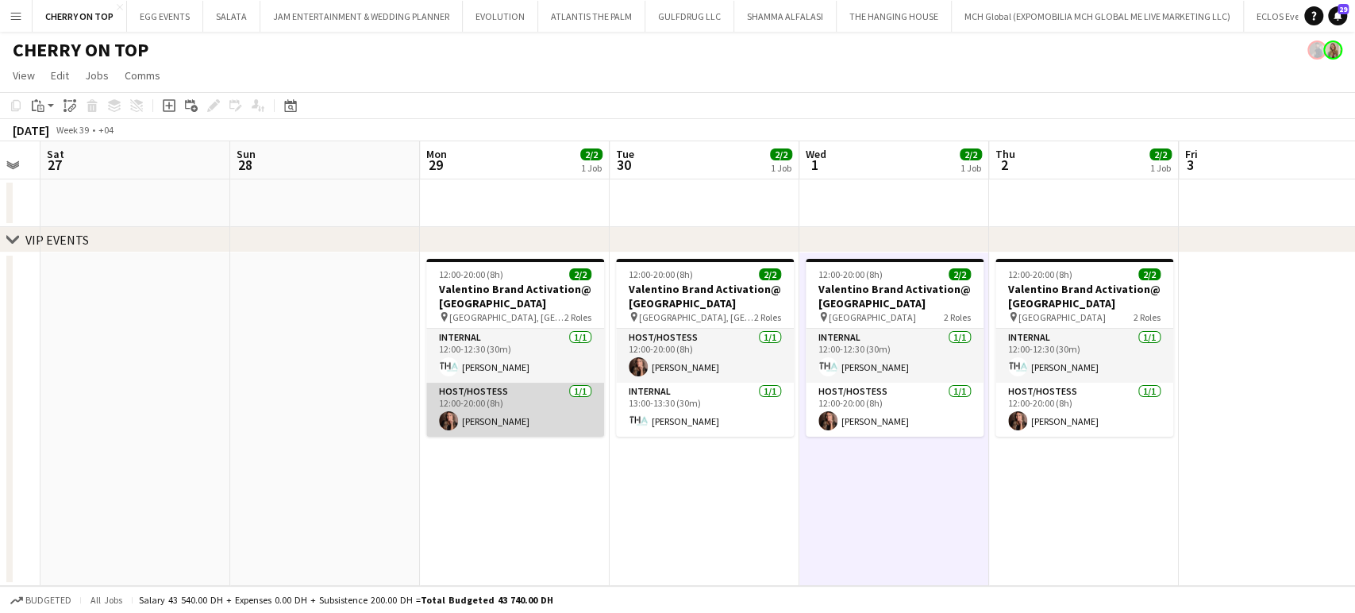
click at [499, 410] on app-card-role "Host/Hostess 1/1 12:00-20:00 (8h) Julia Drumond" at bounding box center [515, 410] width 178 height 54
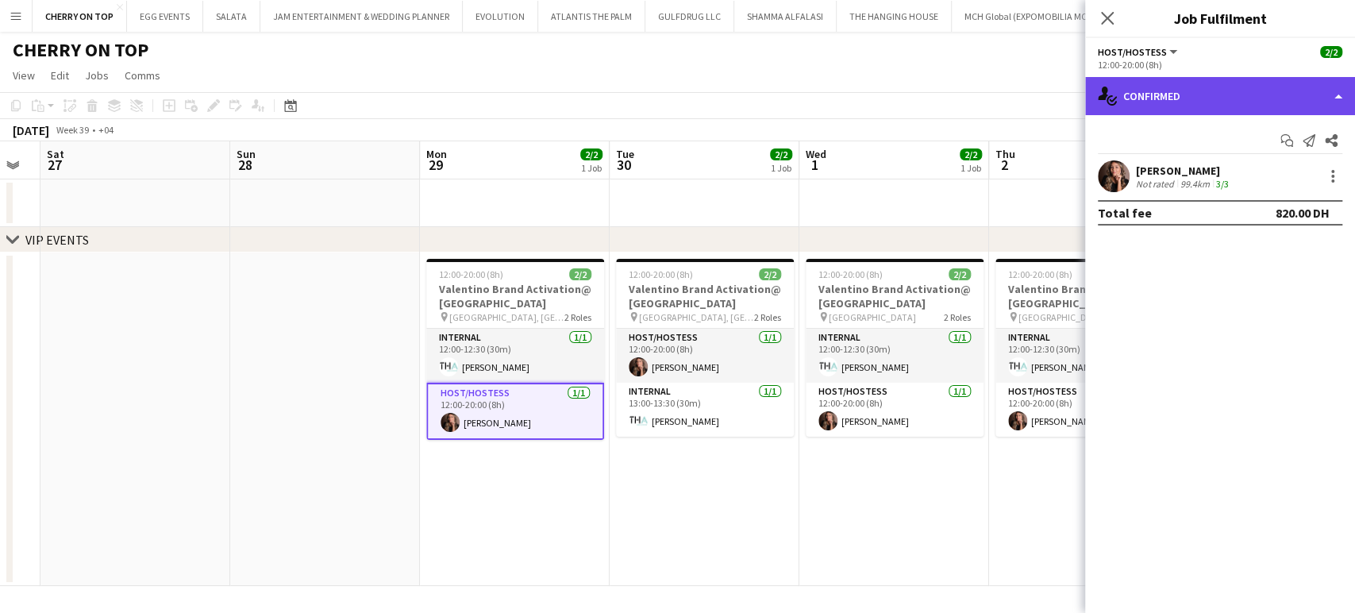
click at [1340, 83] on div "single-neutral-actions-check-2 Confirmed" at bounding box center [1220, 96] width 270 height 38
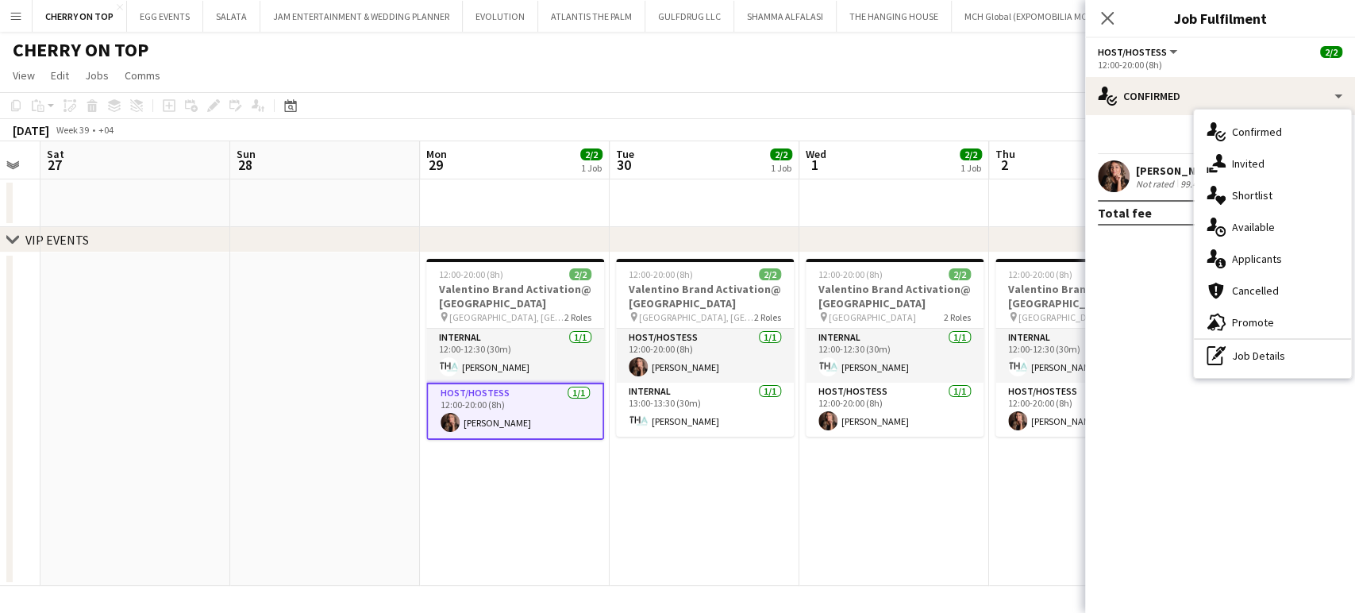
click at [1226, 374] on div "single-neutral-actions-check-2 Confirmed single-neutral-actions-share-1 Invited…" at bounding box center [1272, 244] width 157 height 268
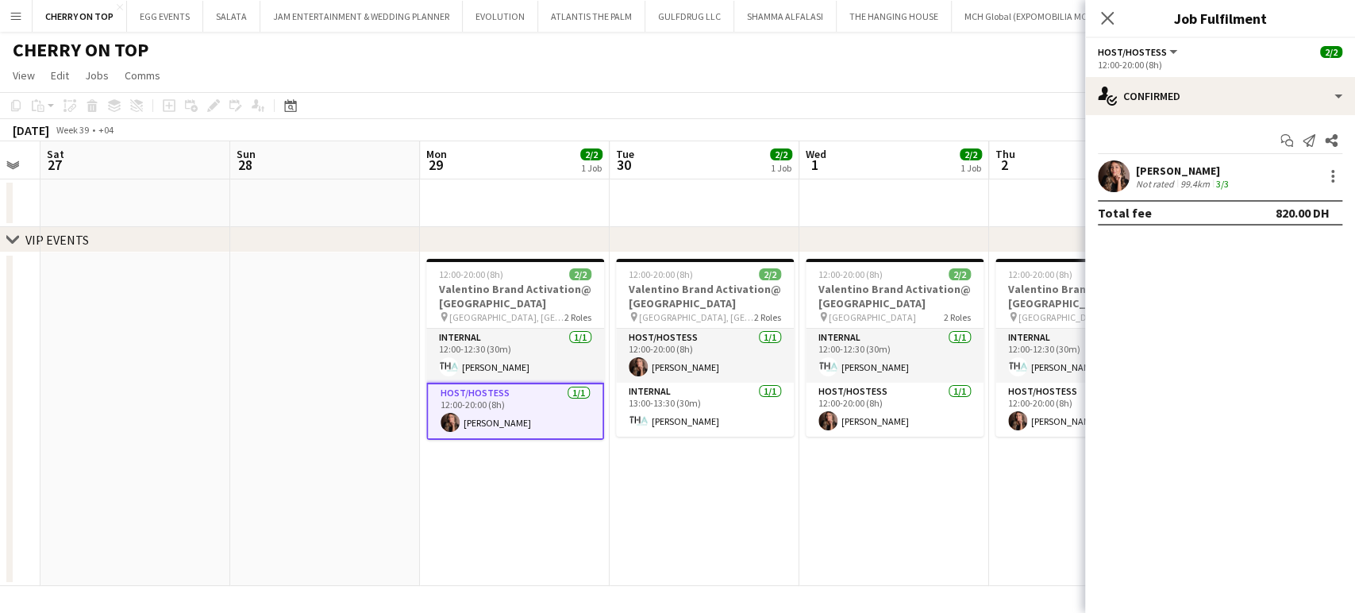
click at [1170, 171] on div "Julia Drumond" at bounding box center [1184, 171] width 96 height 14
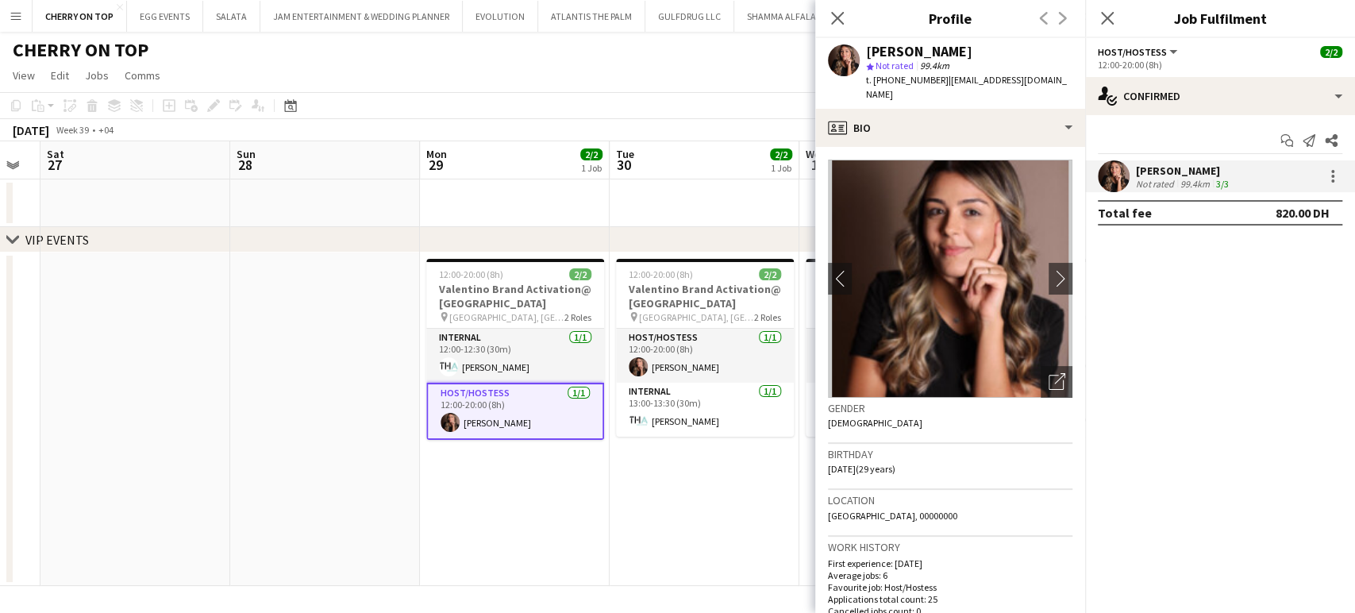
click at [585, 468] on app-date-cell "12:00-20:00 (8h) 2/2 Valentino Brand Activation@ Galleria Mall pin Galleria Mal…" at bounding box center [515, 418] width 190 height 333
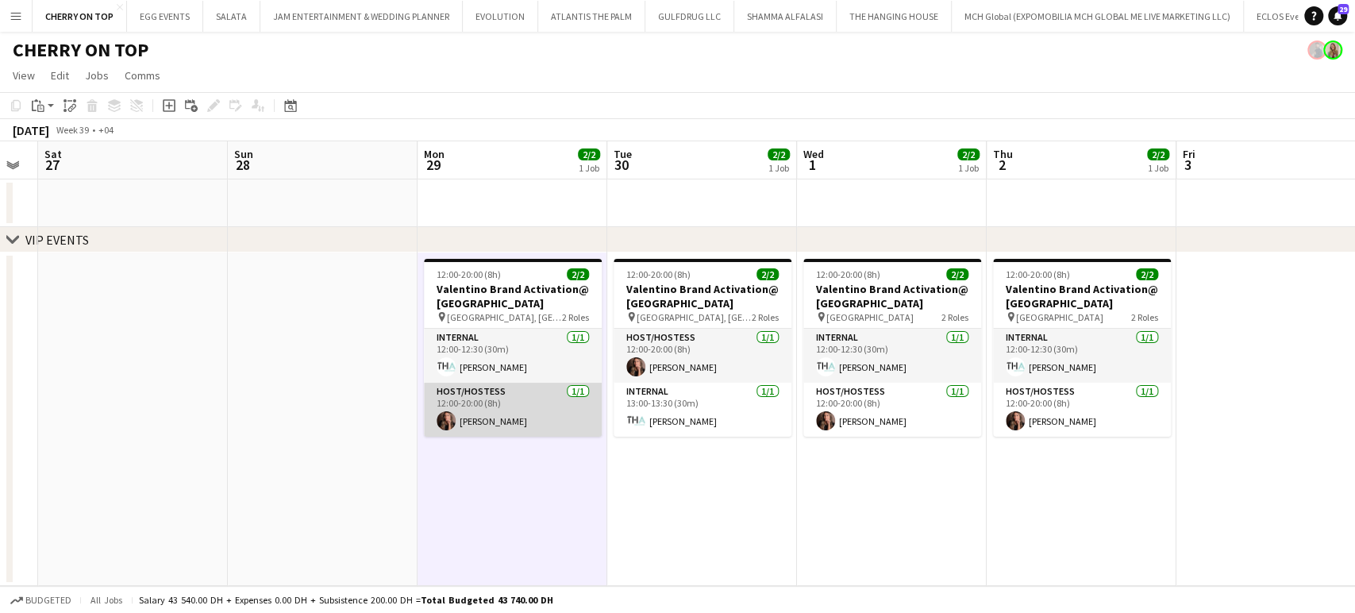
click at [513, 418] on app-card-role "Host/Hostess 1/1 12:00-20:00 (8h) Julia Drumond" at bounding box center [513, 410] width 178 height 54
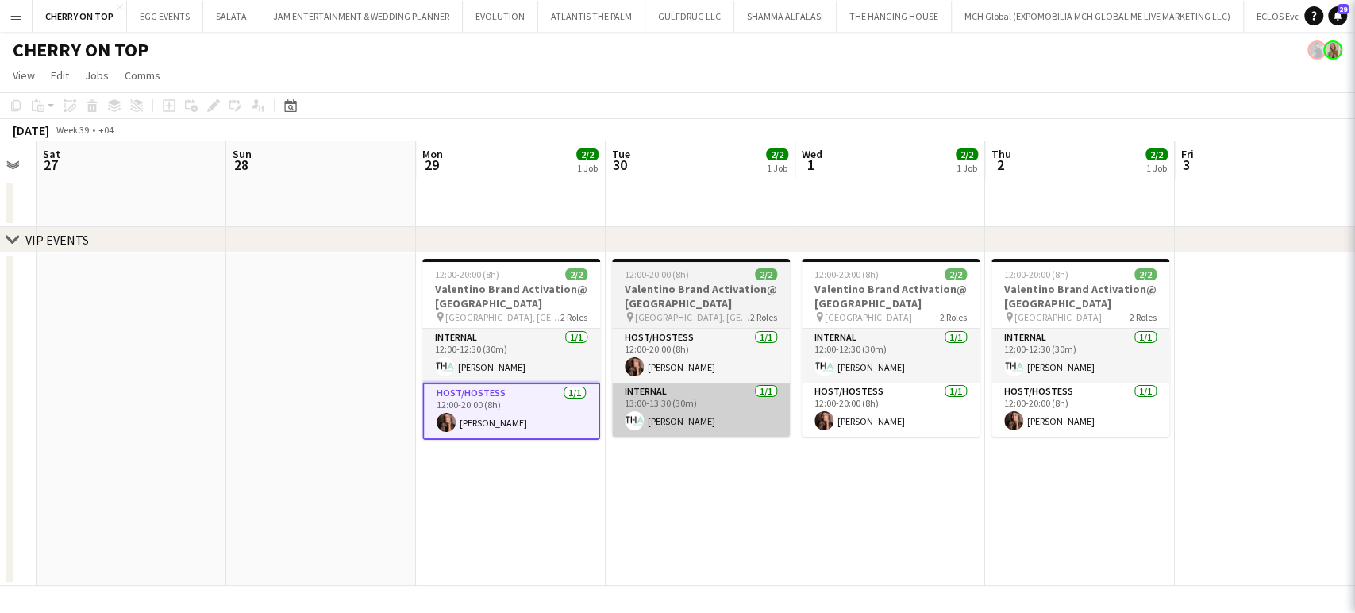
click at [769, 414] on app-calendar-viewport "Wed 24 2/2 1 Job Thu 25 2/2 1 Job Fri 26 Sat 27 Sun 28 Mon 29 2/2 1 Job Tue 30 …" at bounding box center [677, 363] width 1355 height 445
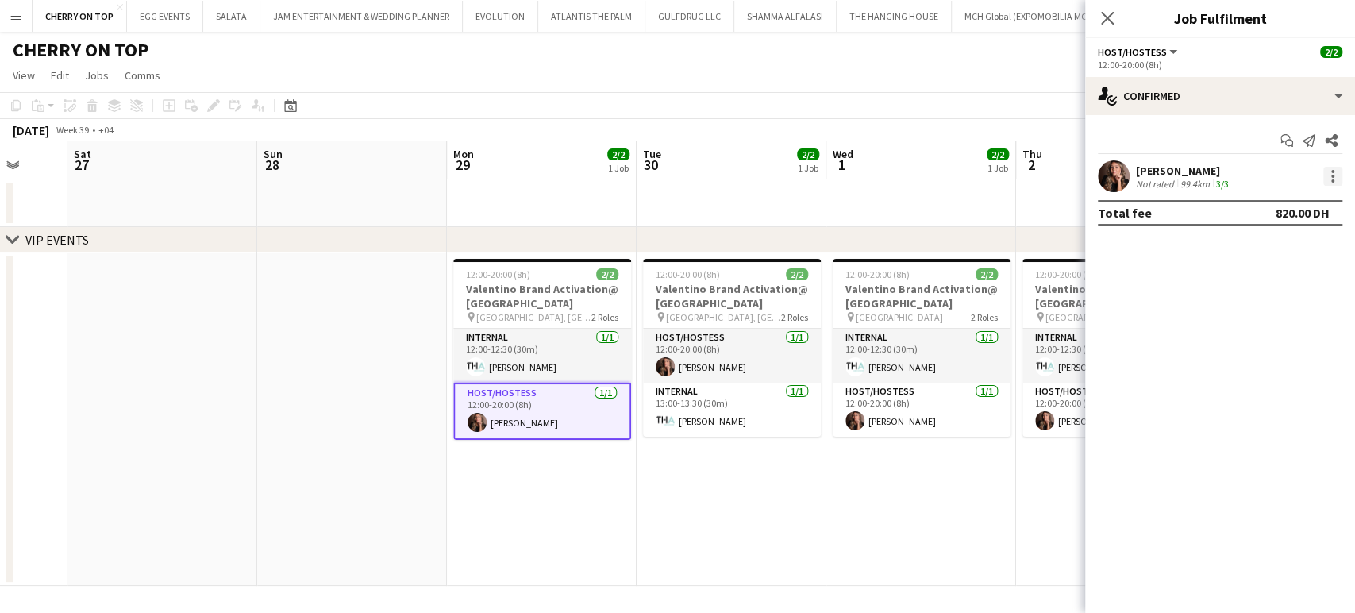
click at [1328, 174] on div at bounding box center [1332, 176] width 19 height 19
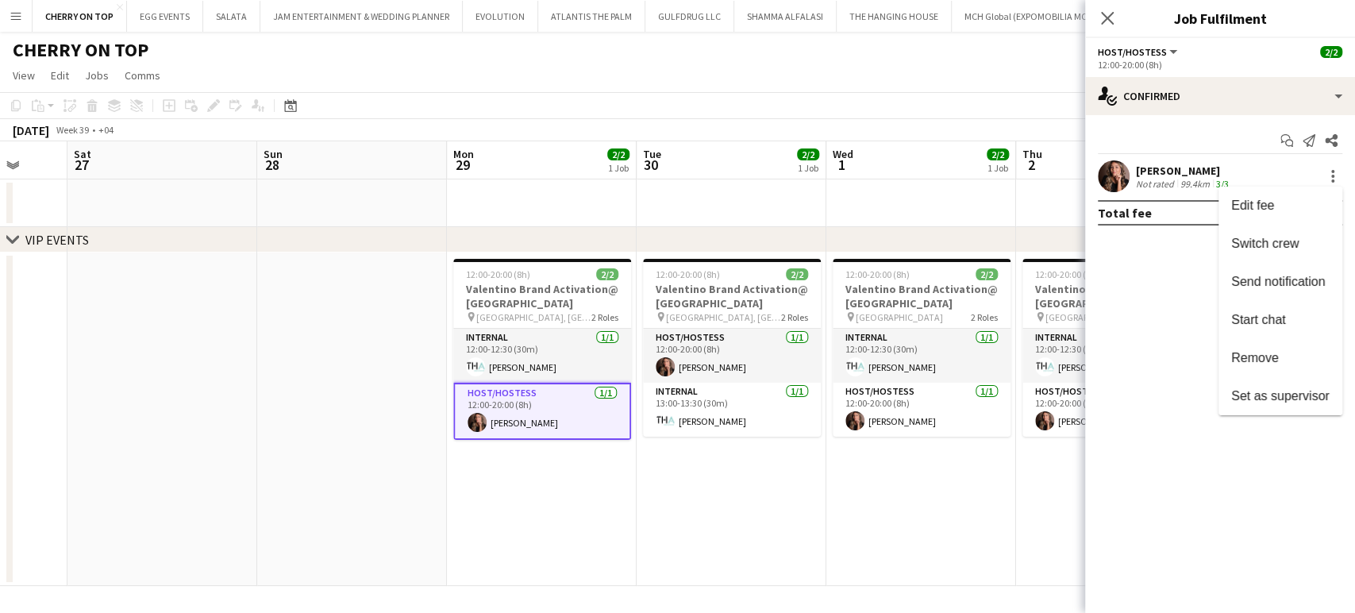
click at [599, 501] on div at bounding box center [677, 306] width 1355 height 613
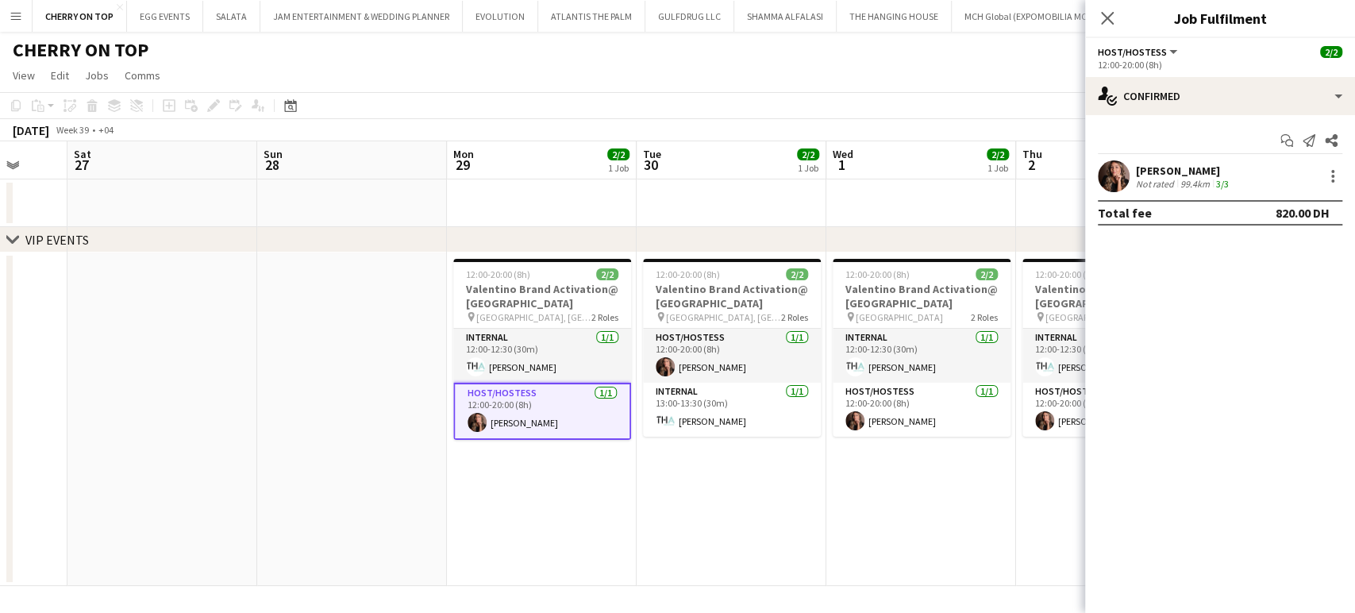
click at [379, 332] on app-date-cell at bounding box center [352, 418] width 190 height 333
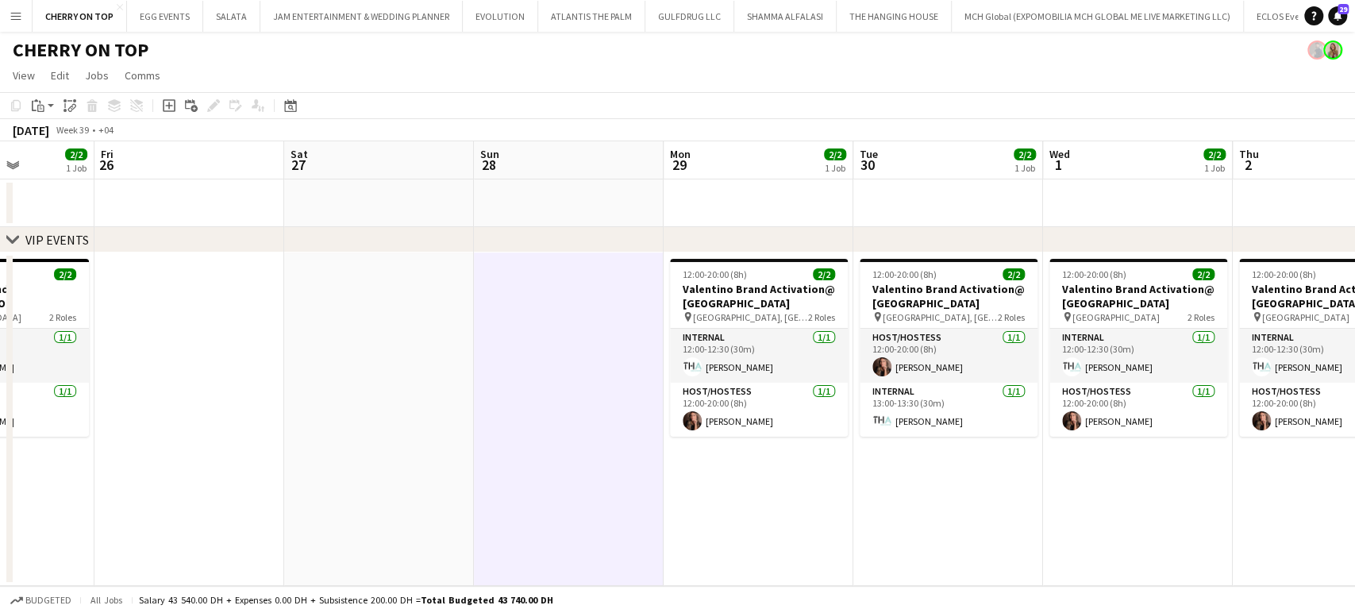
drag, startPoint x: 464, startPoint y: 375, endPoint x: 982, endPoint y: 380, distance: 518.4
click at [934, 376] on app-calendar-viewport "Tue 23 Wed 24 2/2 1 Job Thu 25 2/2 1 Job Fri 26 Sat 27 Sun 28 Mon 29 2/2 1 Job …" at bounding box center [677, 363] width 1355 height 445
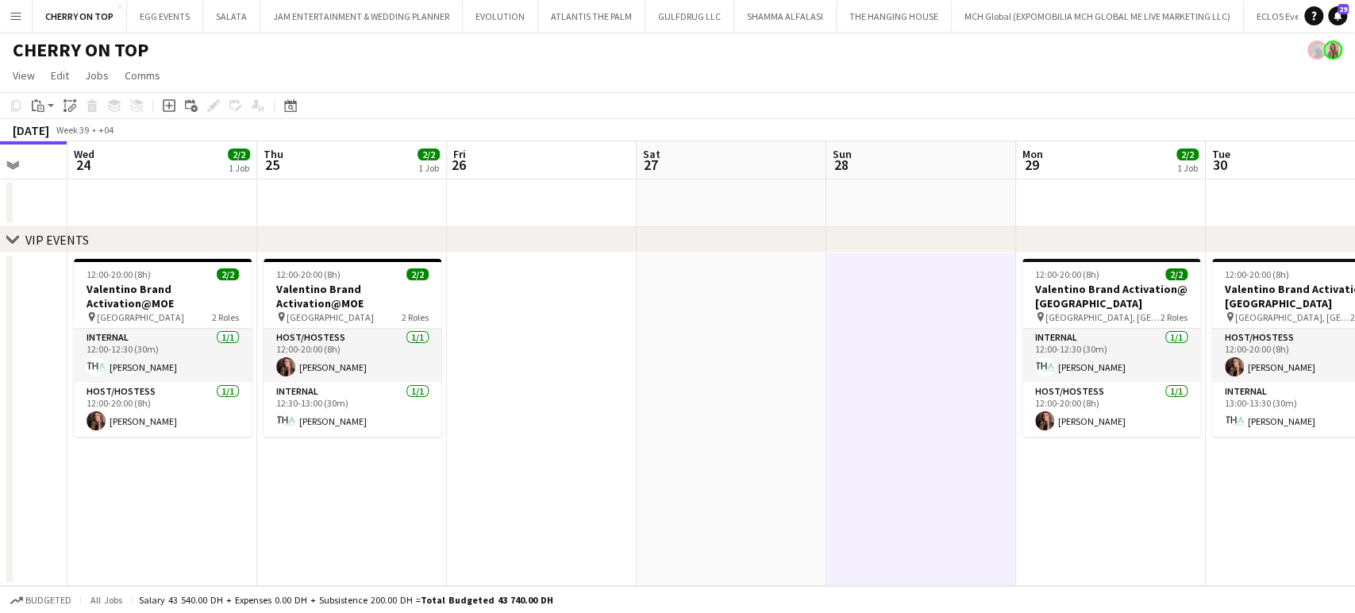
click at [907, 366] on app-calendar-viewport "Sun 21 Mon 22 Tue 23 Wed 24 2/2 1 Job Thu 25 2/2 1 Job Fri 26 Sat 27 Sun 28 Mon…" at bounding box center [677, 363] width 1355 height 445
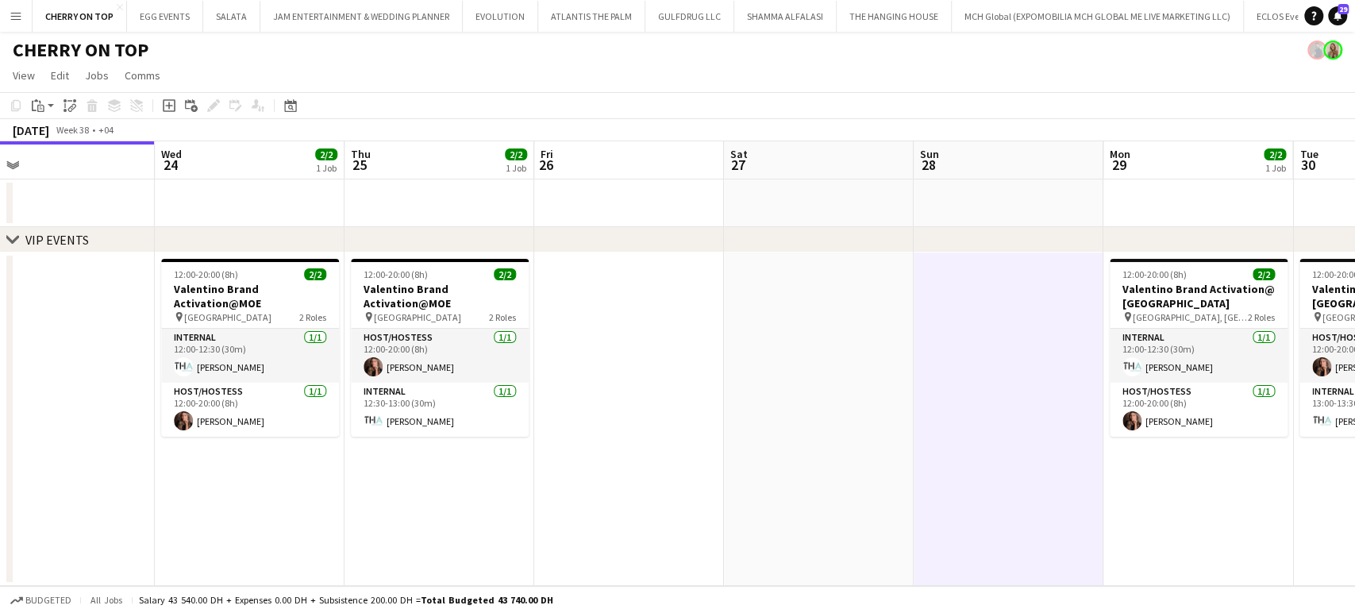
drag, startPoint x: 995, startPoint y: 372, endPoint x: 625, endPoint y: 376, distance: 370.7
click at [625, 376] on app-calendar-viewport "Fri 19 Sat 20 Sun 21 Mon 22 Tue 23 Wed 24 2/2 1 Job Thu 25 2/2 1 Job Fri 26 Sat…" at bounding box center [677, 363] width 1355 height 445
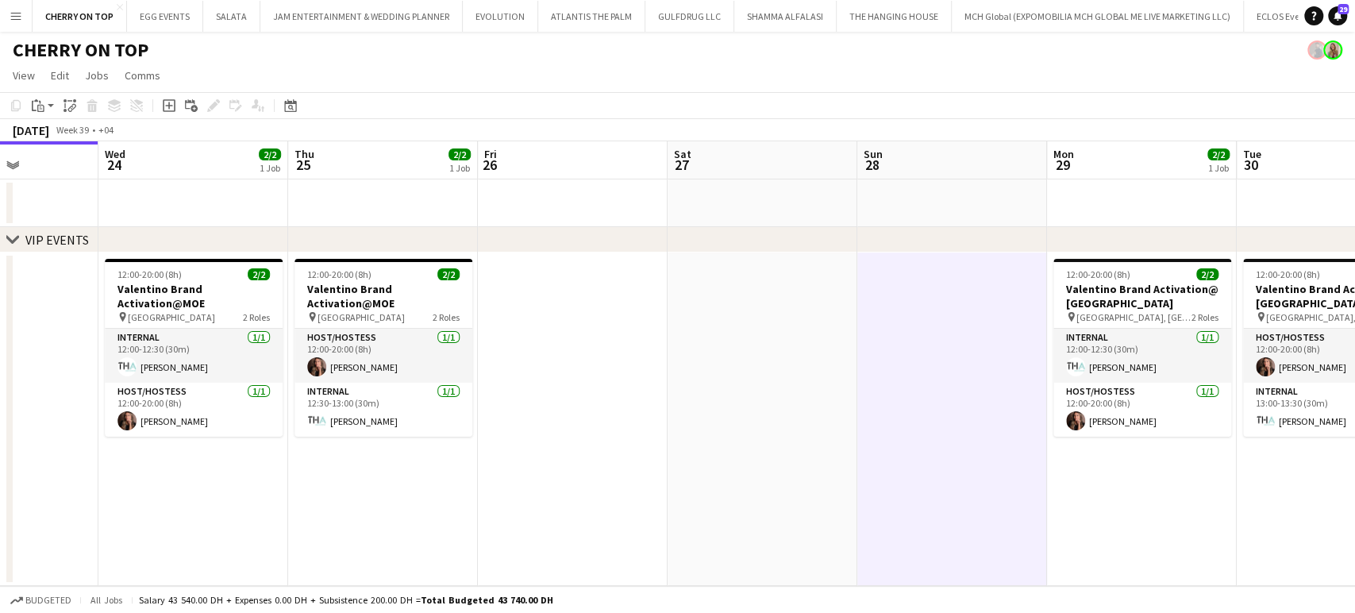
scroll to position [0, 438]
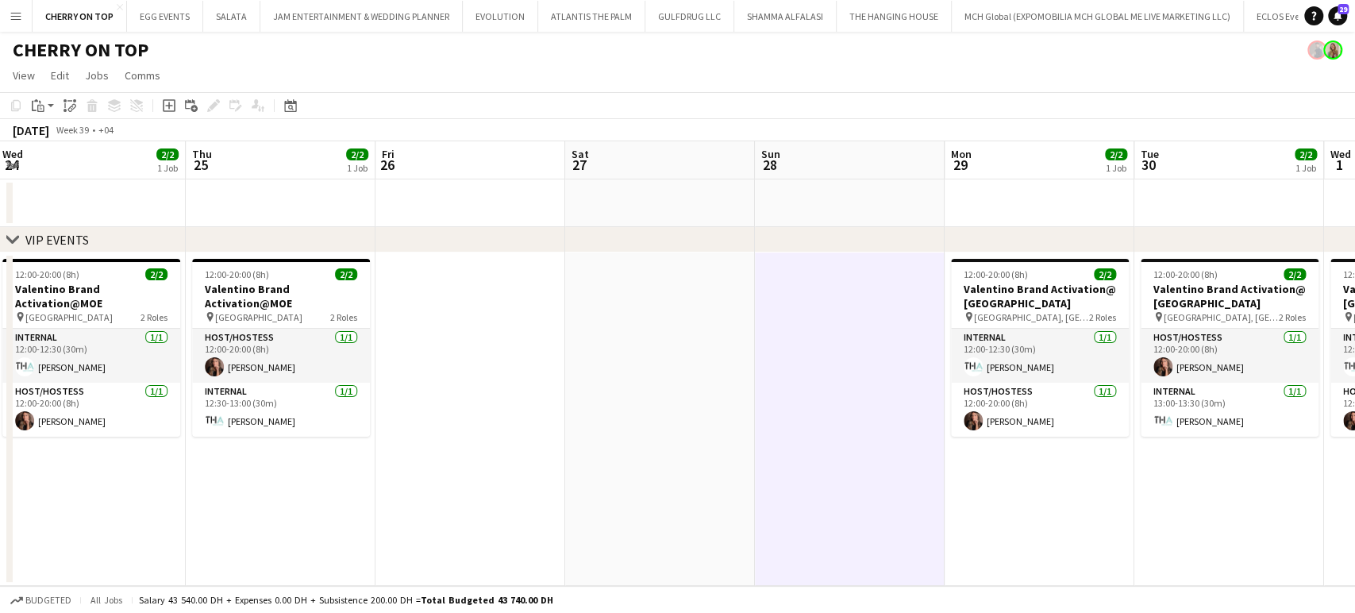
drag, startPoint x: 1048, startPoint y: 386, endPoint x: 754, endPoint y: 339, distance: 297.4
click at [758, 339] on app-calendar-viewport "Sun 21 Mon 22 Tue 23 Wed 24 2/2 1 Job Thu 25 2/2 1 Job Fri 26 Sat 27 Sun 28 Mon…" at bounding box center [677, 363] width 1355 height 445
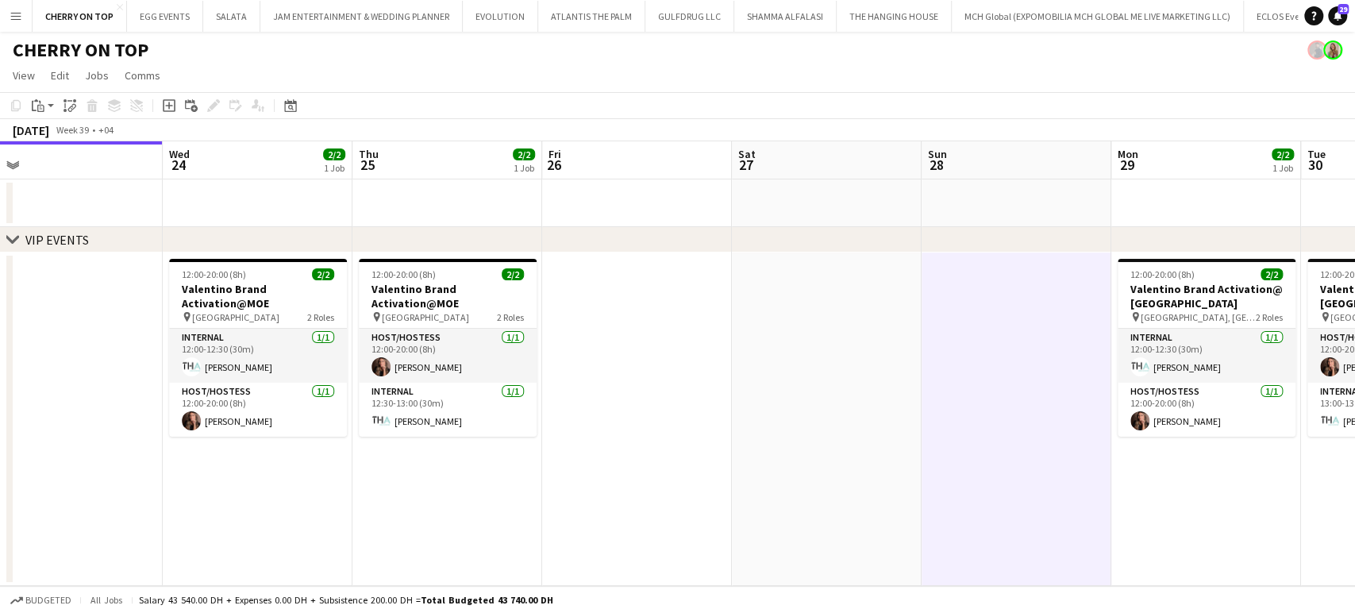
drag, startPoint x: 445, startPoint y: 435, endPoint x: 558, endPoint y: 449, distance: 114.4
click at [560, 449] on app-calendar-viewport "Sun 21 Mon 22 Tue 23 Wed 24 2/2 1 Job Thu 25 2/2 1 Job Fri 26 Sat 27 Sun 28 Mon…" at bounding box center [677, 363] width 1355 height 445
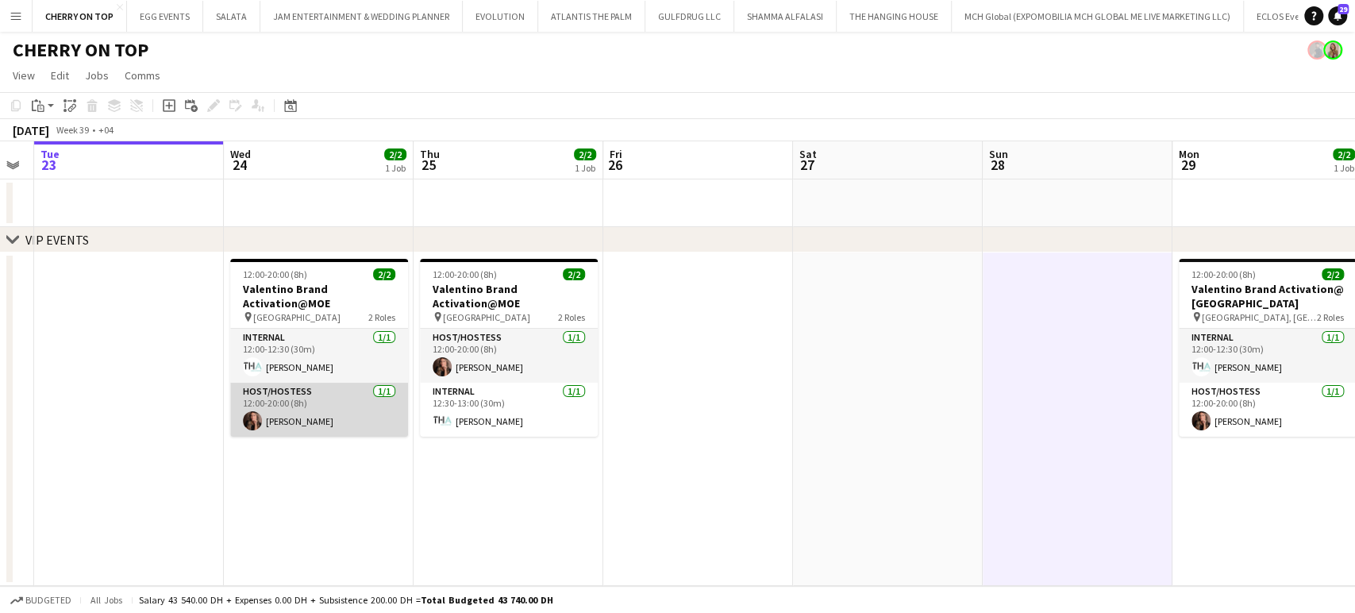
click at [267, 414] on app-card-role "Host/Hostess 1/1 12:00-20:00 (8h) Julia Drumond" at bounding box center [319, 410] width 178 height 54
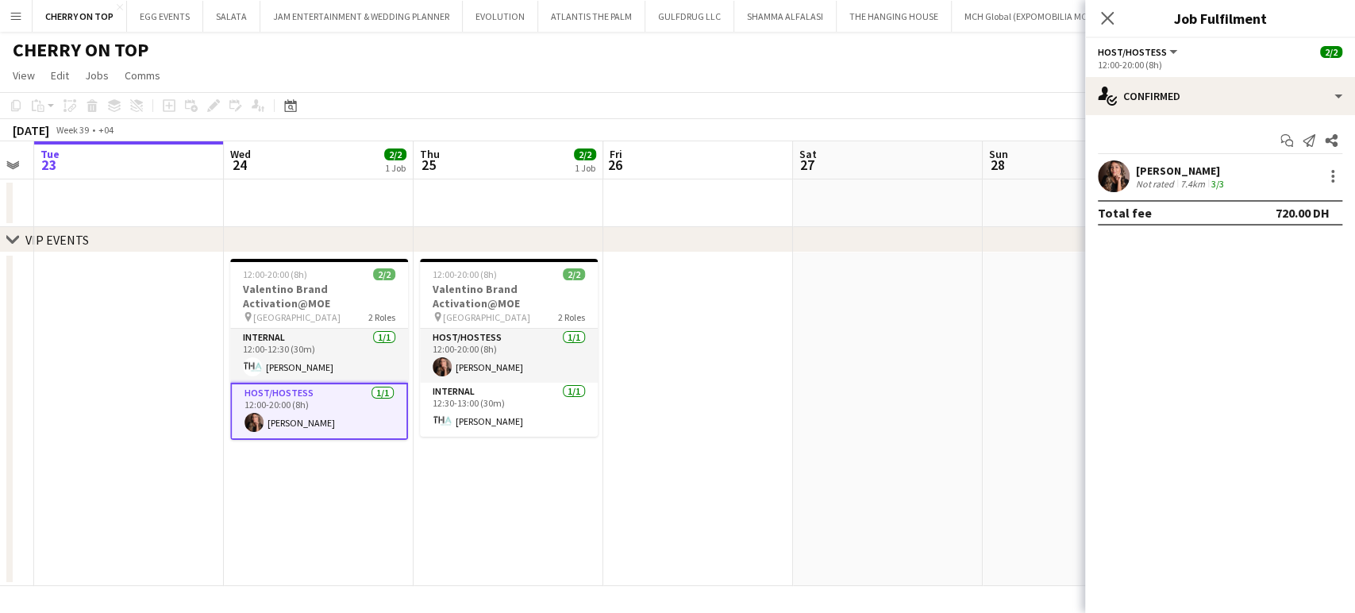
click at [1211, 175] on div "Julia Drumond" at bounding box center [1181, 171] width 91 height 14
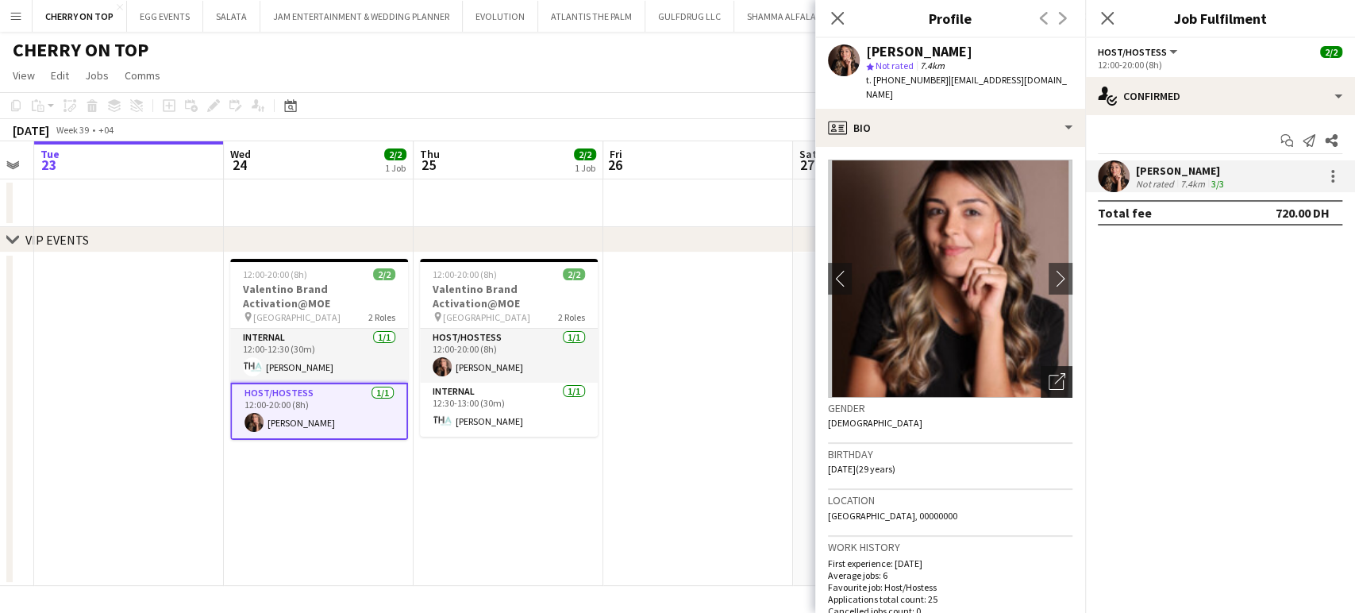
click at [1054, 366] on div "Open photos pop-in" at bounding box center [1057, 382] width 32 height 32
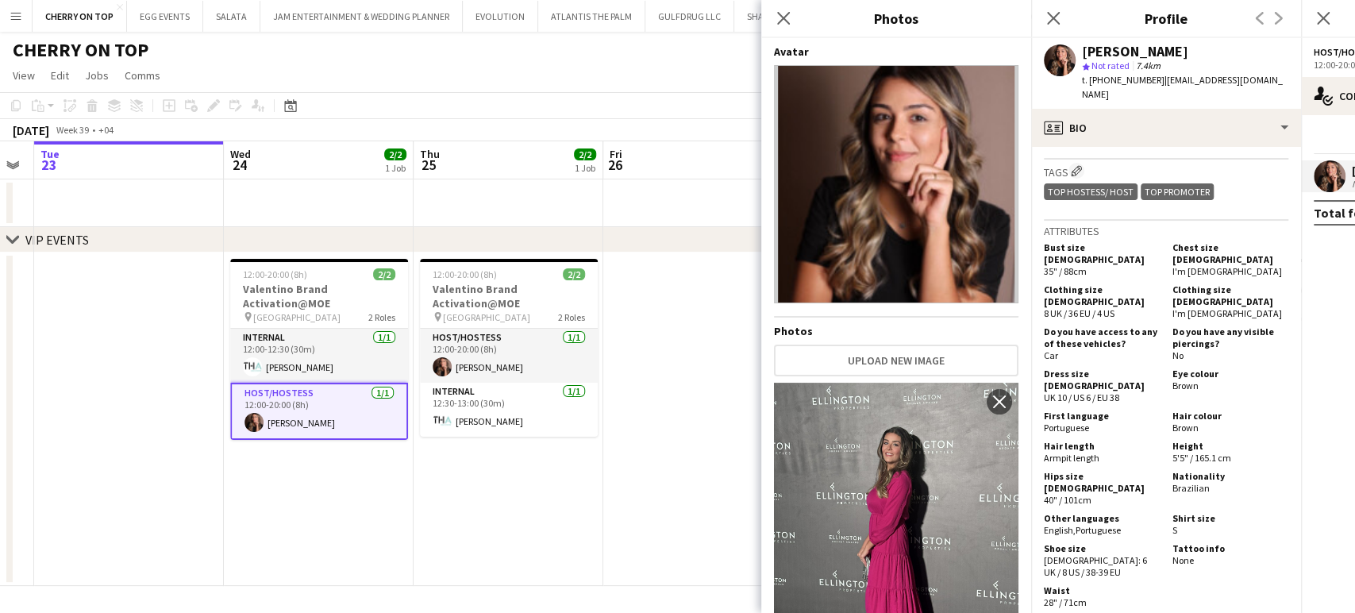
scroll to position [882, 0]
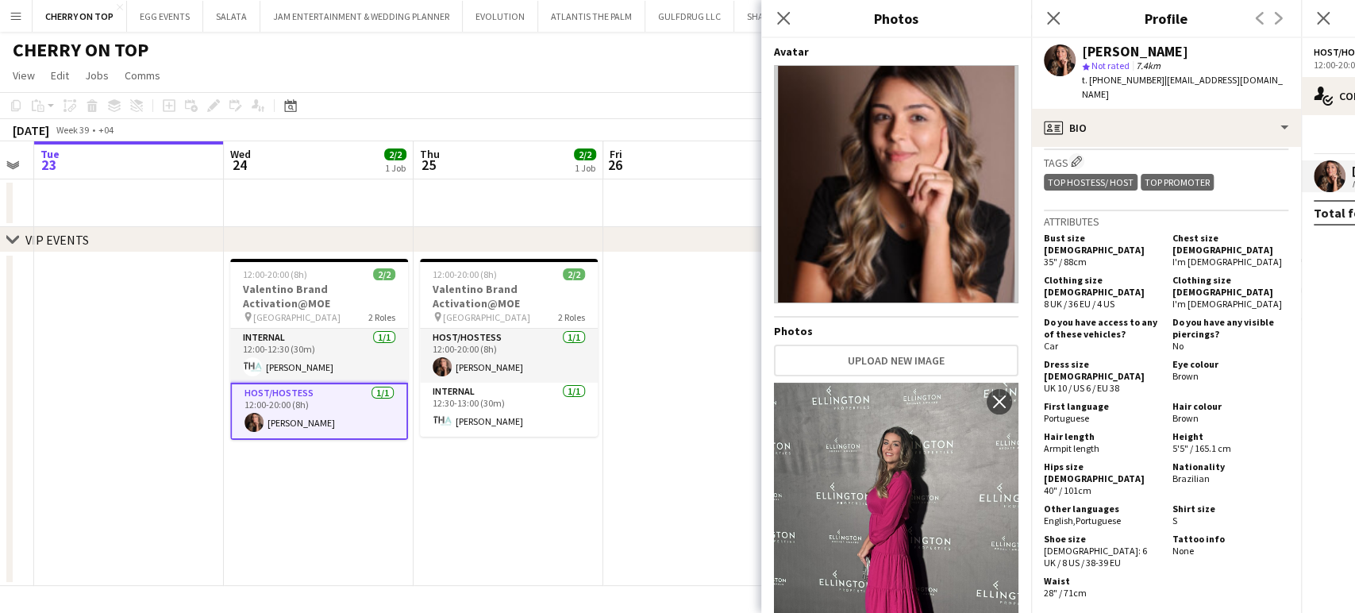
drag, startPoint x: 1214, startPoint y: 431, endPoint x: 1162, endPoint y: 411, distance: 55.3
click at [1166, 460] on div "Nationality Brazilian" at bounding box center [1227, 478] width 122 height 36
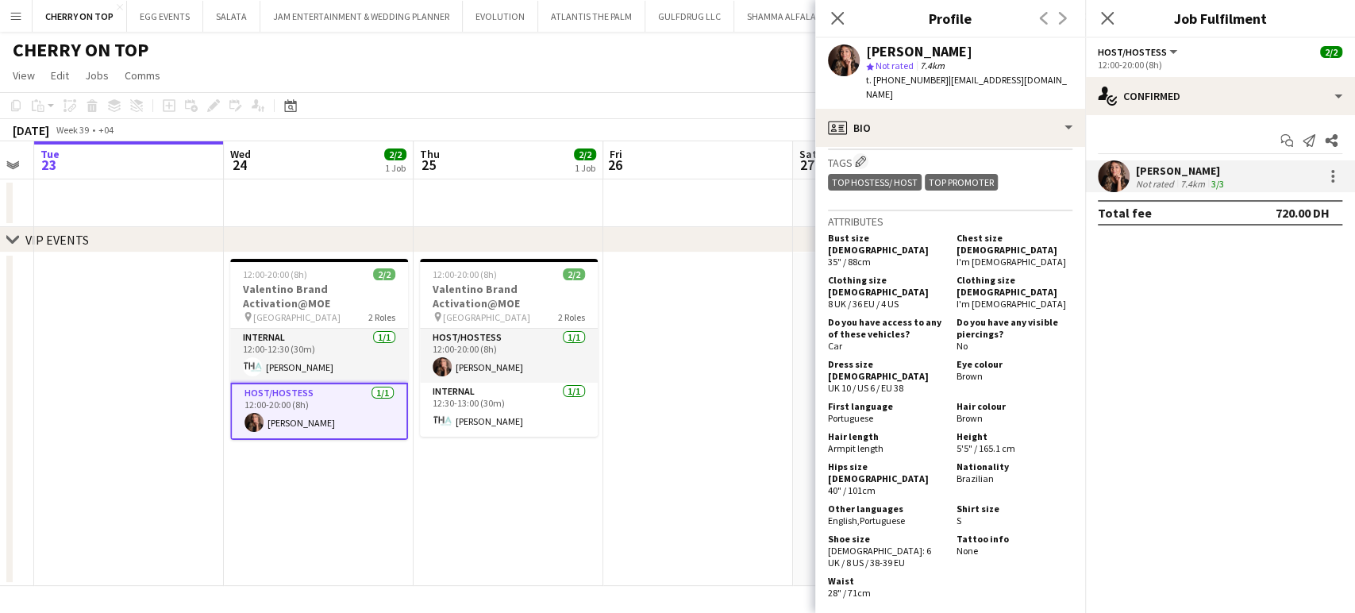
click at [679, 363] on app-date-cell at bounding box center [698, 418] width 190 height 333
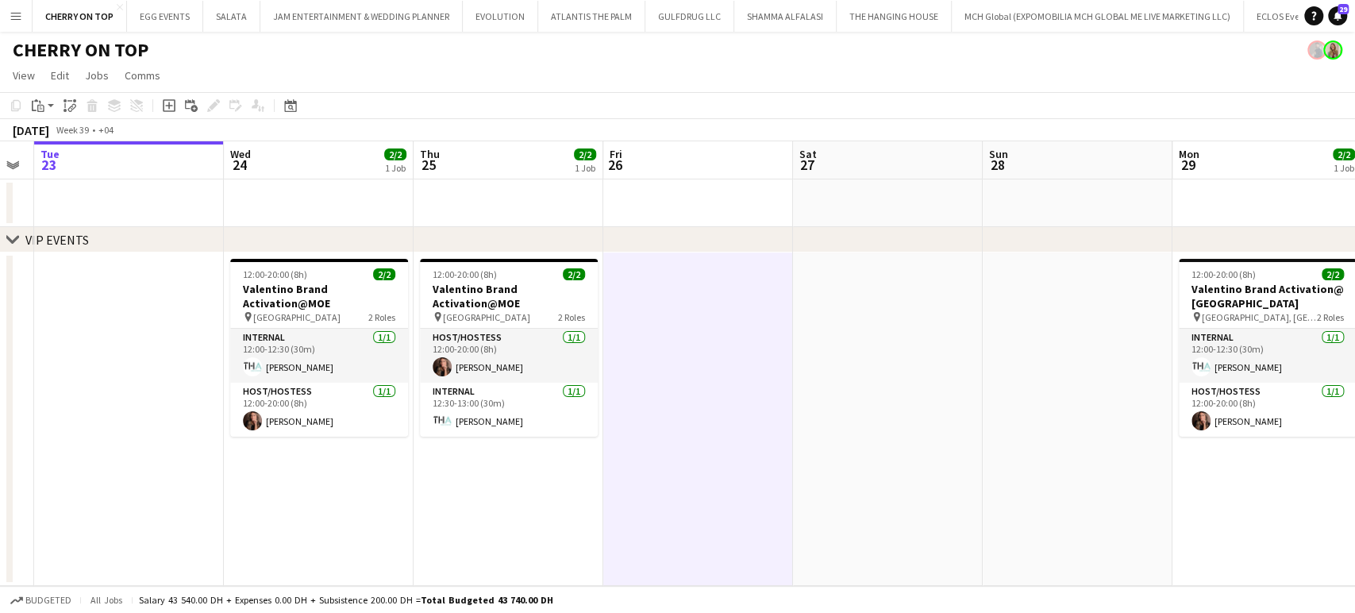
click at [983, 392] on app-date-cell at bounding box center [1078, 418] width 190 height 333
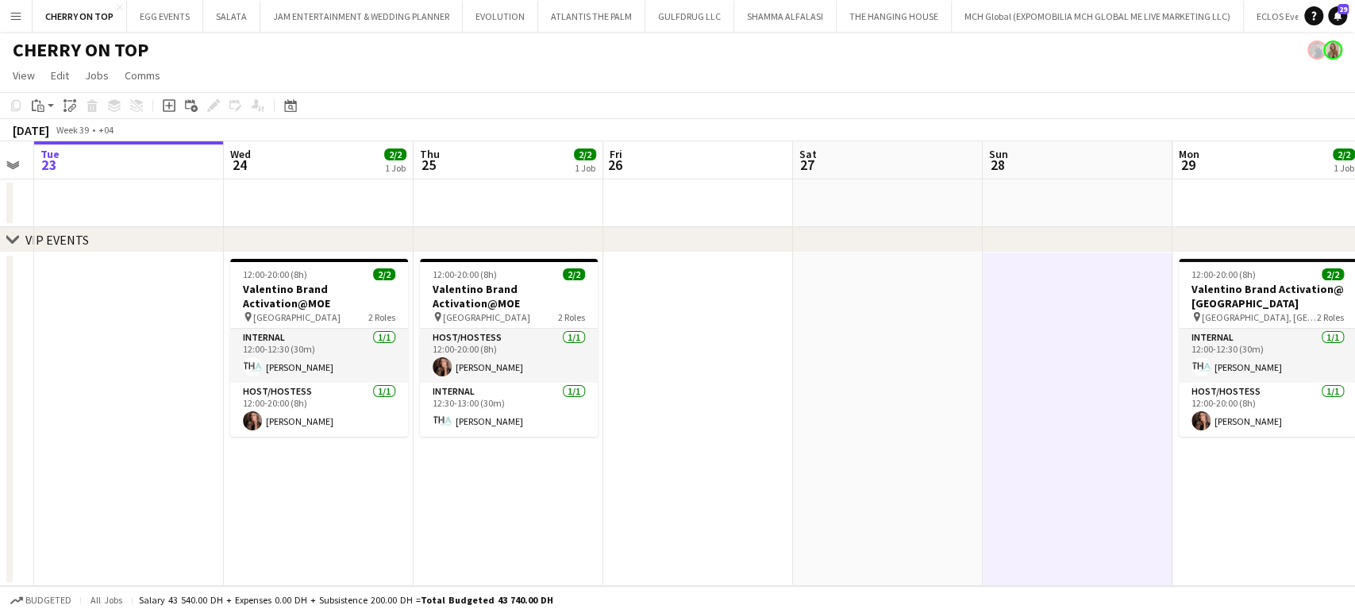
click at [876, 457] on app-date-cell at bounding box center [888, 418] width 190 height 333
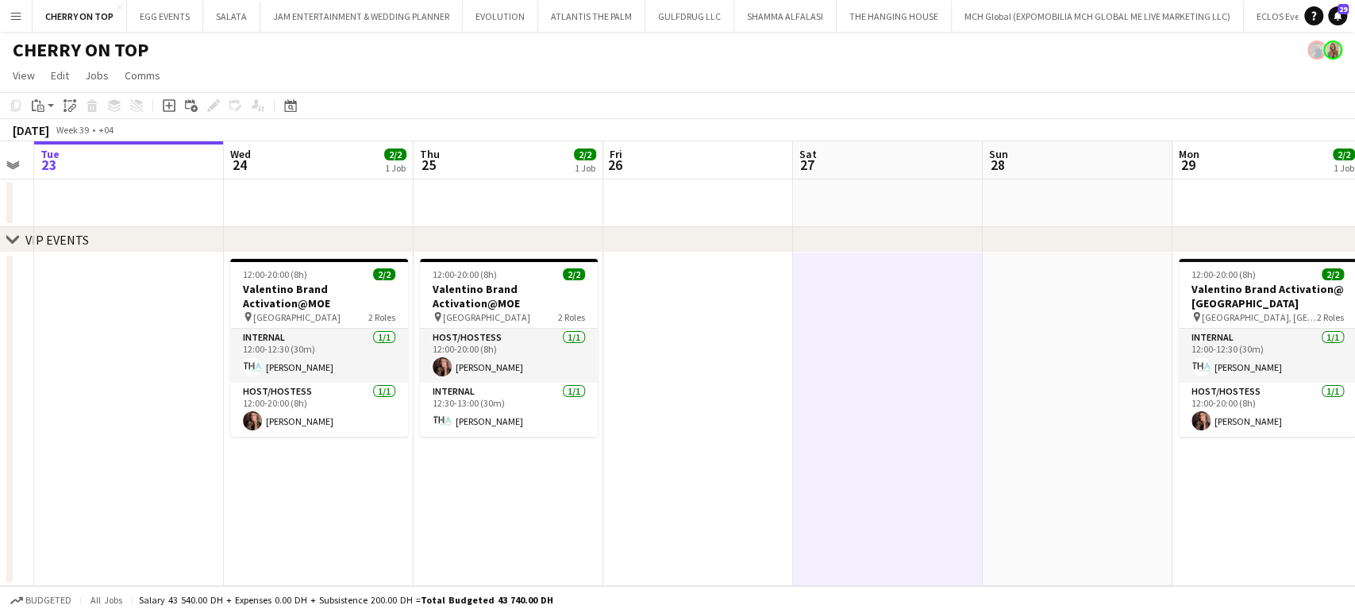
drag, startPoint x: 924, startPoint y: 445, endPoint x: 332, endPoint y: 409, distance: 593.3
click at [370, 418] on app-calendar-viewport "Sun 21 Mon 22 Tue 23 Wed 24 2/2 1 Job Thu 25 2/2 1 Job Fri 26 Sat 27 Sun 28 Mon…" at bounding box center [677, 363] width 1355 height 445
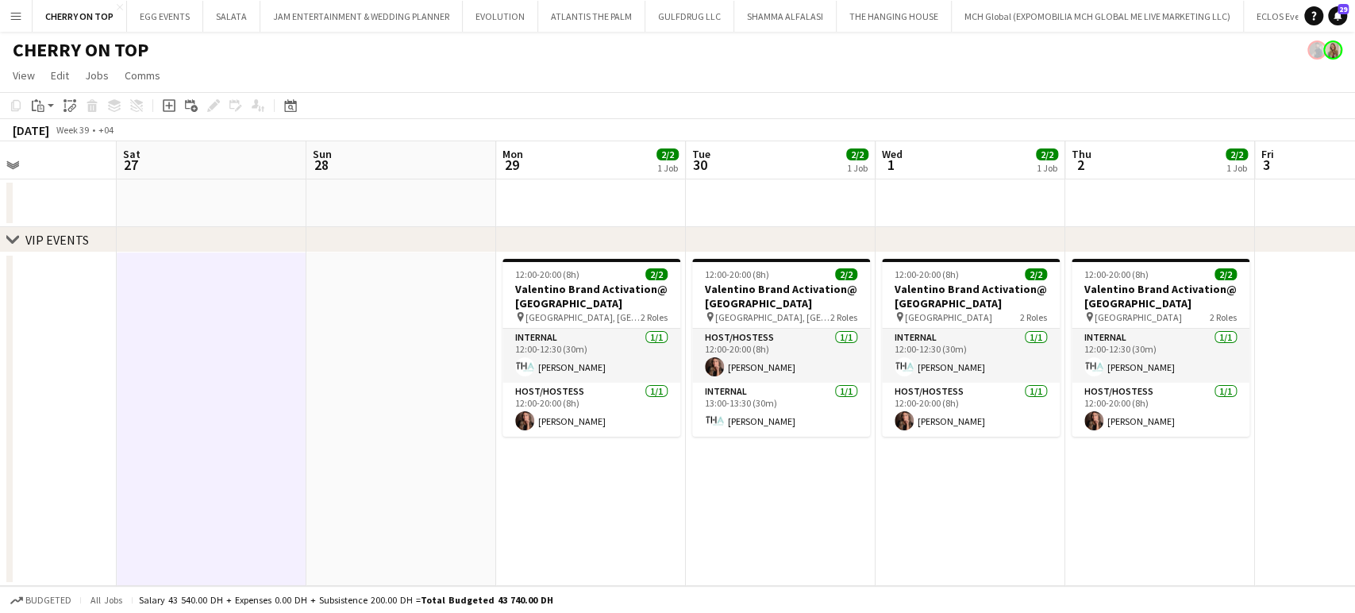
click at [502, 400] on app-calendar-viewport "Wed 24 2/2 1 Job Thu 25 2/2 1 Job Fri 26 Sat 27 Sun 28 Mon 29 2/2 1 Job Tue 30 …" at bounding box center [677, 363] width 1355 height 445
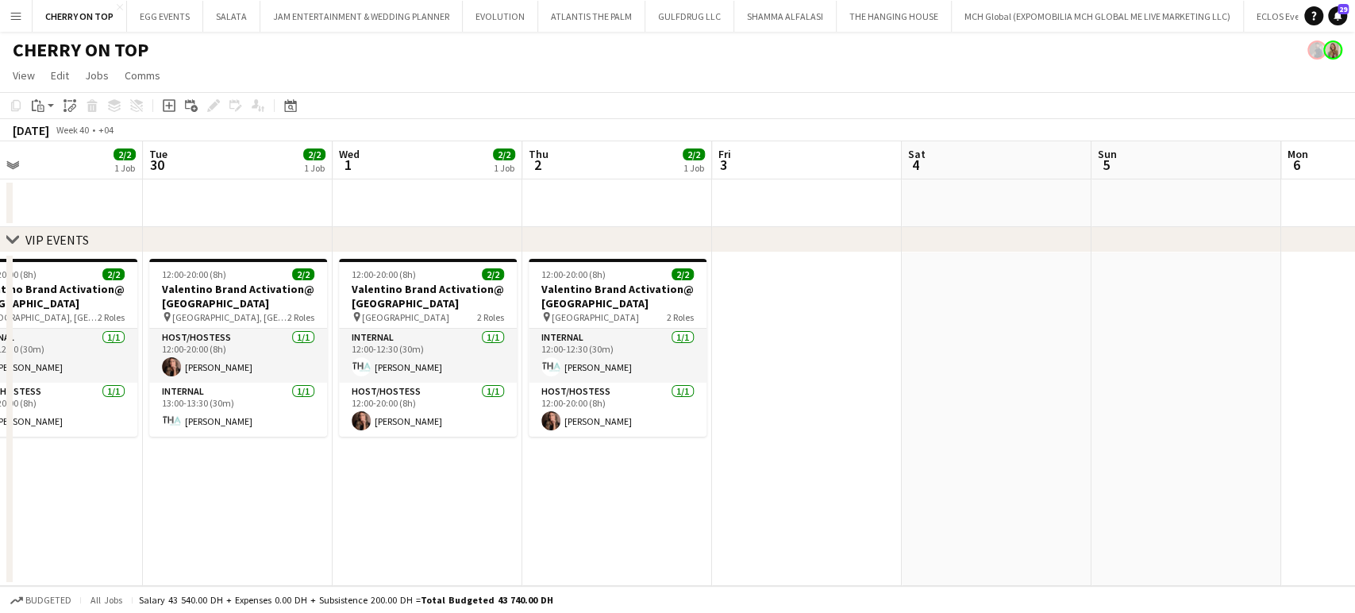
click at [1296, 396] on app-calendar-viewport "Sat 27 Sun 28 Mon 29 2/2 1 Job Tue 30 2/2 1 Job Wed 1 2/2 1 Job Thu 2 2/2 1 Job…" at bounding box center [677, 363] width 1355 height 445
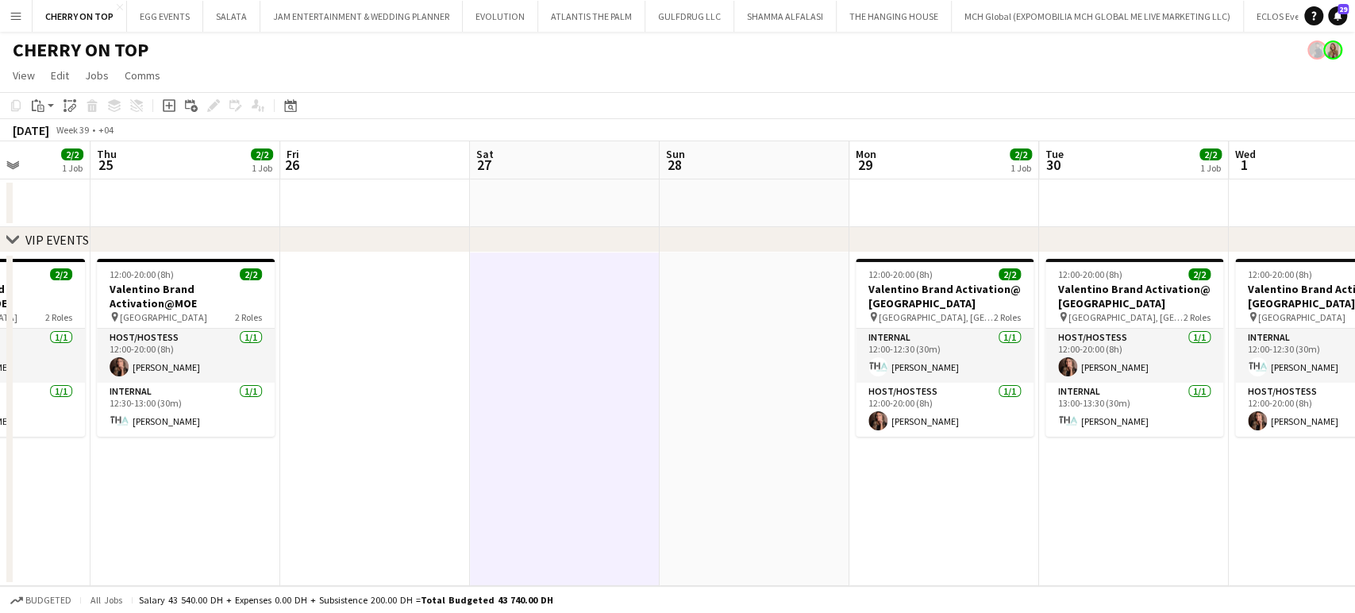
drag, startPoint x: 1032, startPoint y: 389, endPoint x: 1178, endPoint y: 402, distance: 146.6
click at [1168, 399] on app-calendar-viewport "Mon 22 Tue 23 Wed 24 2/2 1 Job Thu 25 2/2 1 Job Fri 26 Sat 27 Sun 28 Mon 29 2/2…" at bounding box center [677, 363] width 1355 height 445
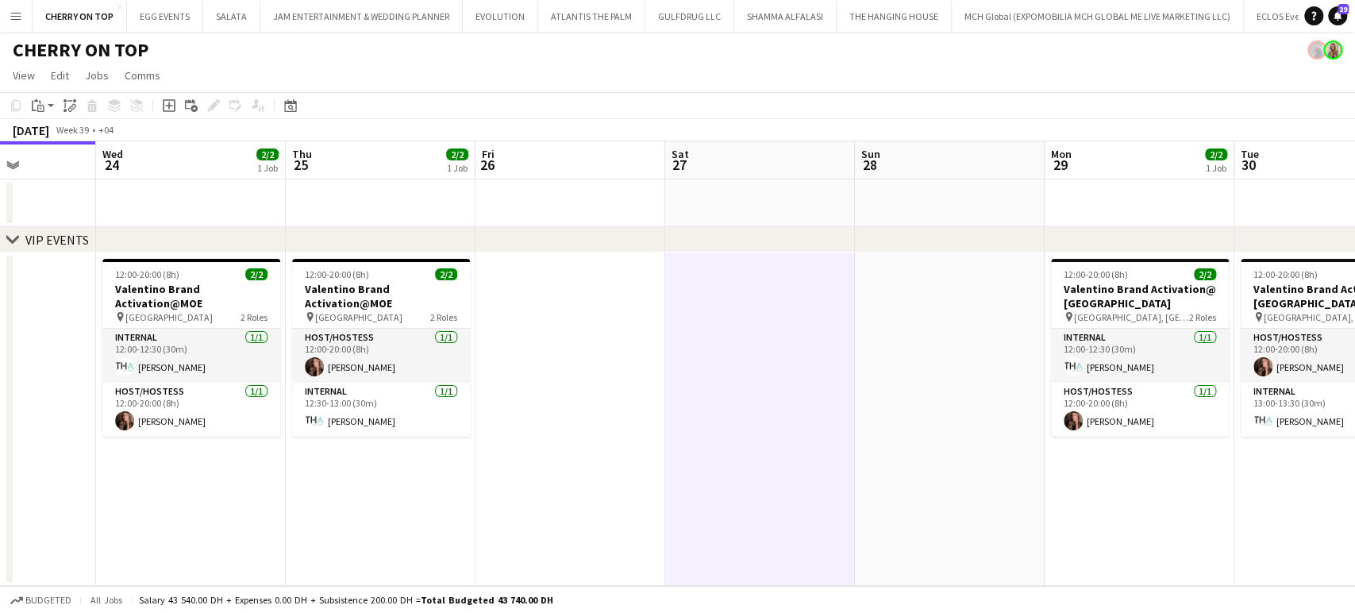
click at [1011, 365] on app-calendar-viewport "Sun 21 Mon 22 Tue 23 Wed 24 2/2 1 Job Thu 25 2/2 1 Job Fri 26 Sat 27 Sun 28 Mon…" at bounding box center [677, 363] width 1355 height 445
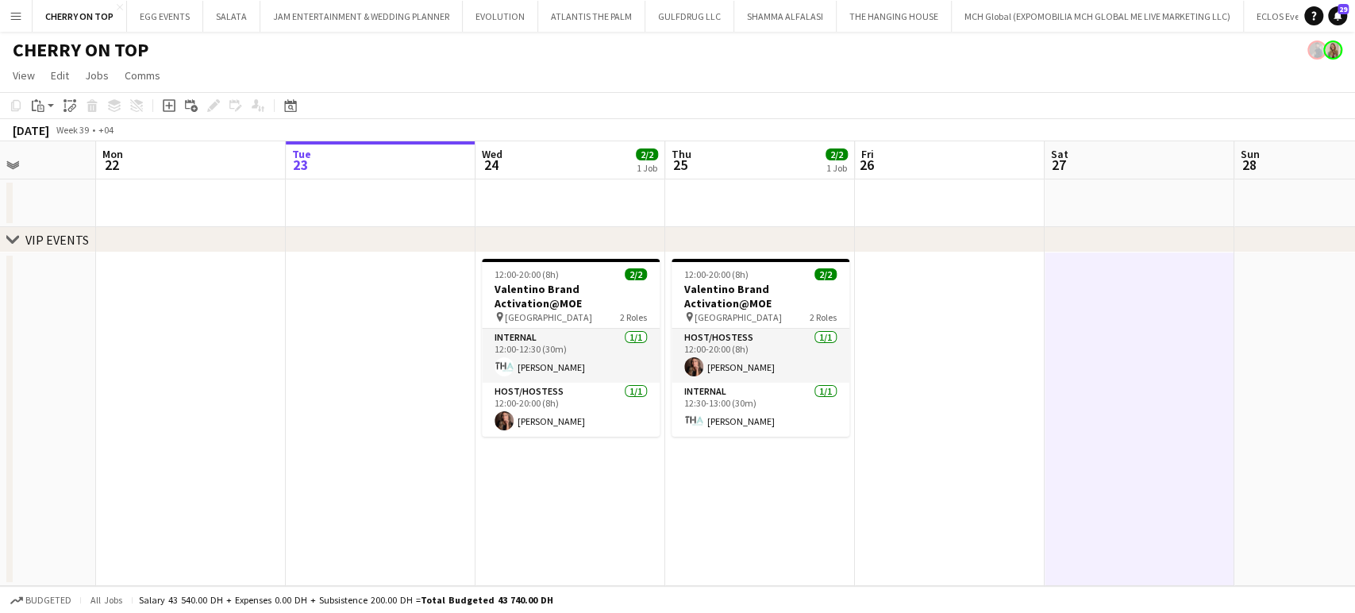
drag, startPoint x: 780, startPoint y: 364, endPoint x: 813, endPoint y: 366, distance: 32.6
click at [803, 365] on app-calendar-viewport "Fri 19 Sat 20 Sun 21 Mon 22 Tue 23 Wed 24 2/2 1 Job Thu 25 2/2 1 Job Fri 26 Sat…" at bounding box center [677, 363] width 1355 height 445
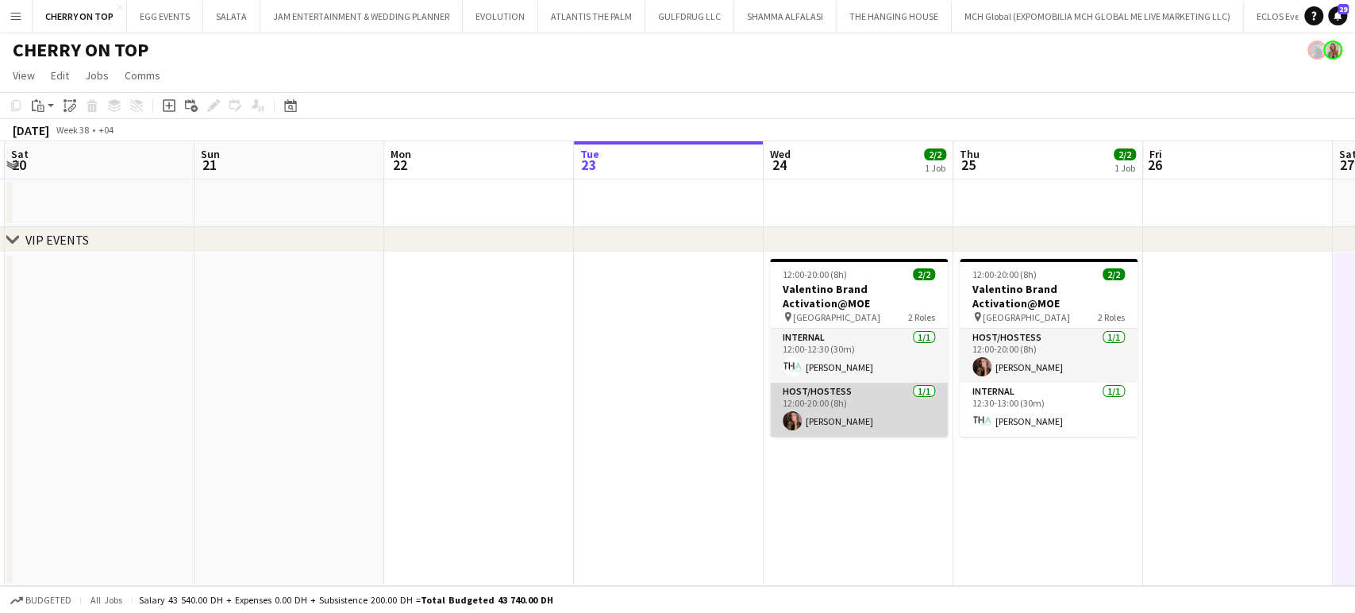
click at [869, 418] on app-card-role "Host/Hostess 1/1 12:00-20:00 (8h) Julia Drumond" at bounding box center [859, 410] width 178 height 54
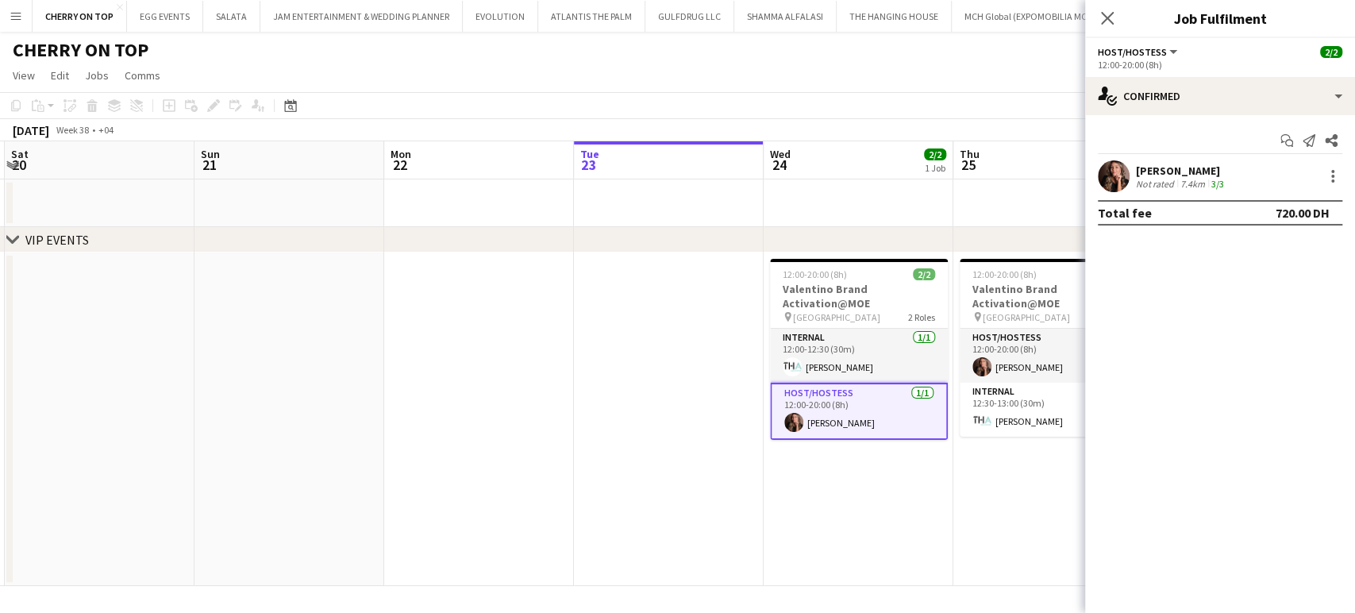
click at [1202, 173] on div "Julia Drumond" at bounding box center [1181, 171] width 91 height 14
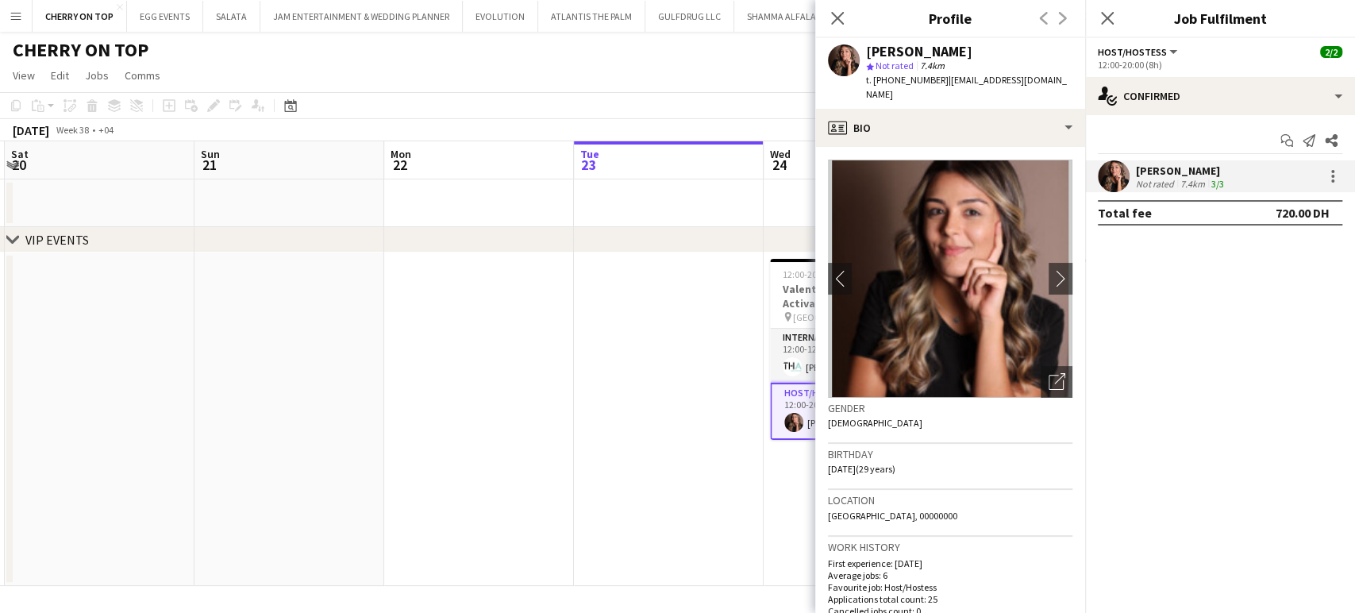
click at [430, 386] on app-date-cell at bounding box center [479, 418] width 190 height 333
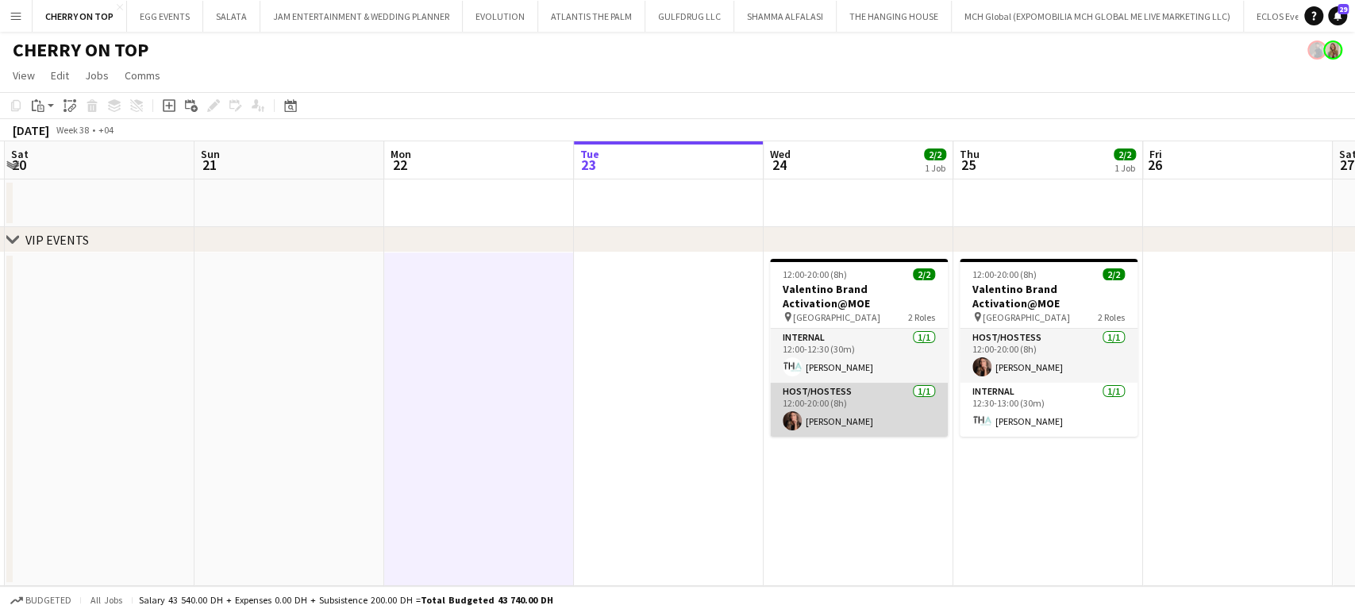
click at [811, 415] on app-card-role "Host/Hostess 1/1 12:00-20:00 (8h) Julia Drumond" at bounding box center [859, 410] width 178 height 54
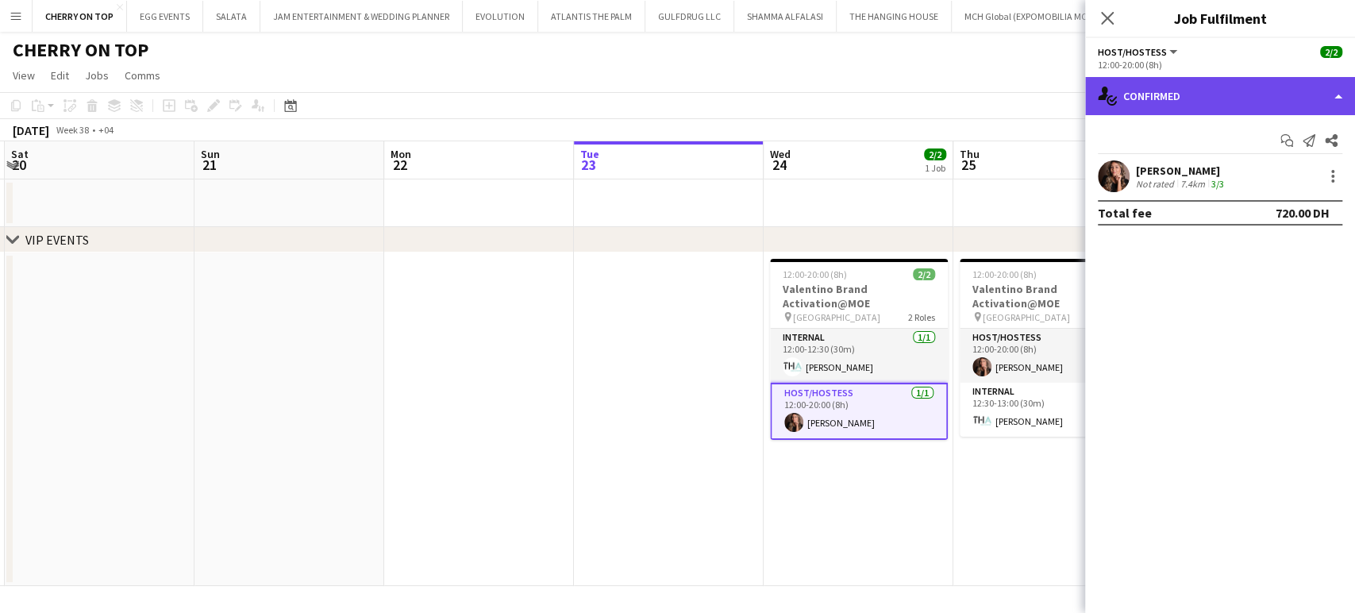
click at [1331, 84] on div "single-neutral-actions-check-2 Confirmed" at bounding box center [1220, 96] width 270 height 38
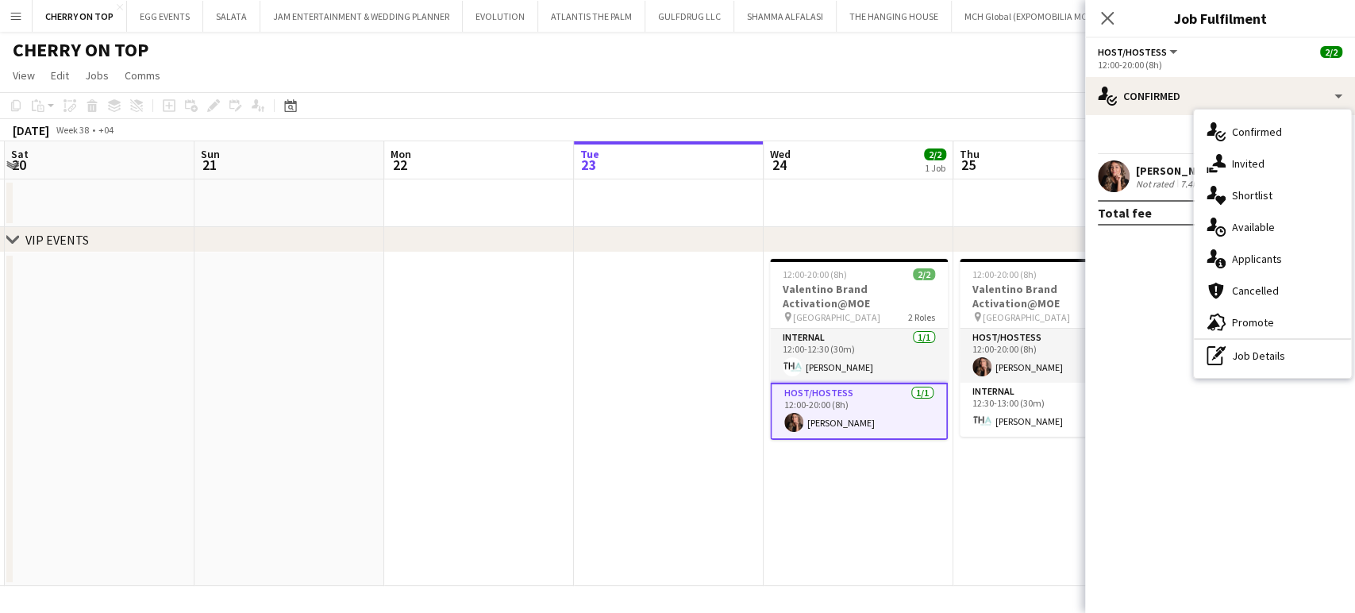
click at [860, 414] on app-card-role "Host/Hostess 1/1 12:00-20:00 (8h) Julia Drumond" at bounding box center [859, 411] width 178 height 57
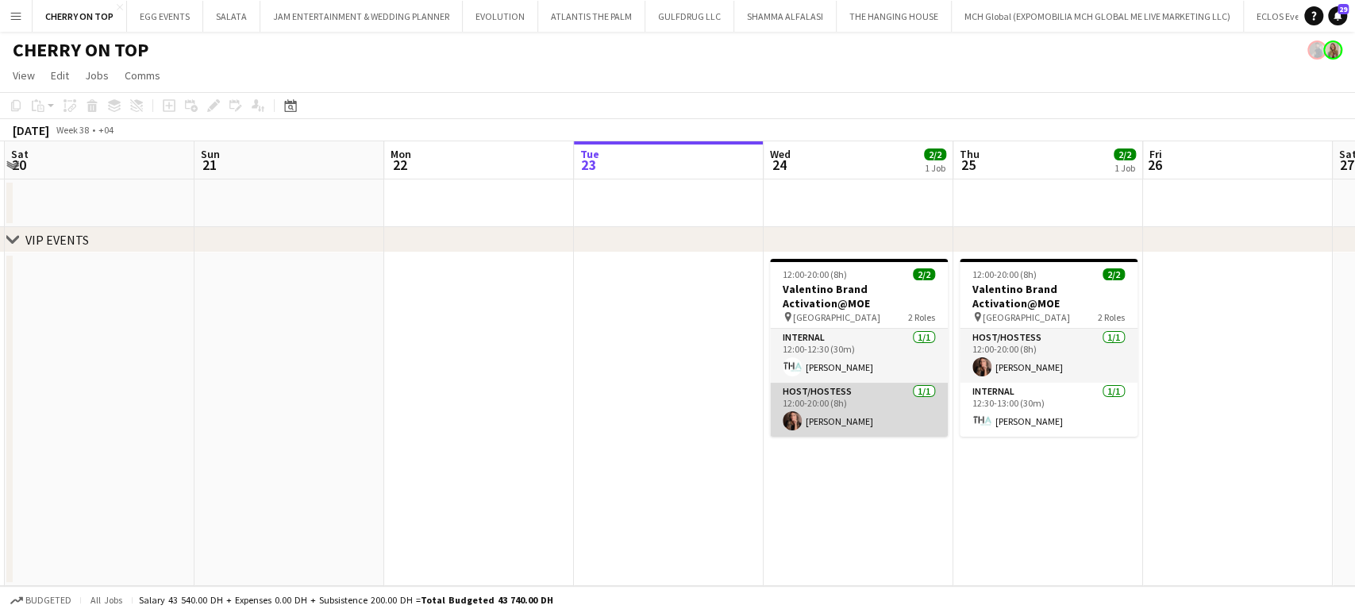
click at [845, 409] on app-card-role "Host/Hostess 1/1 12:00-20:00 (8h) Julia Drumond" at bounding box center [859, 410] width 178 height 54
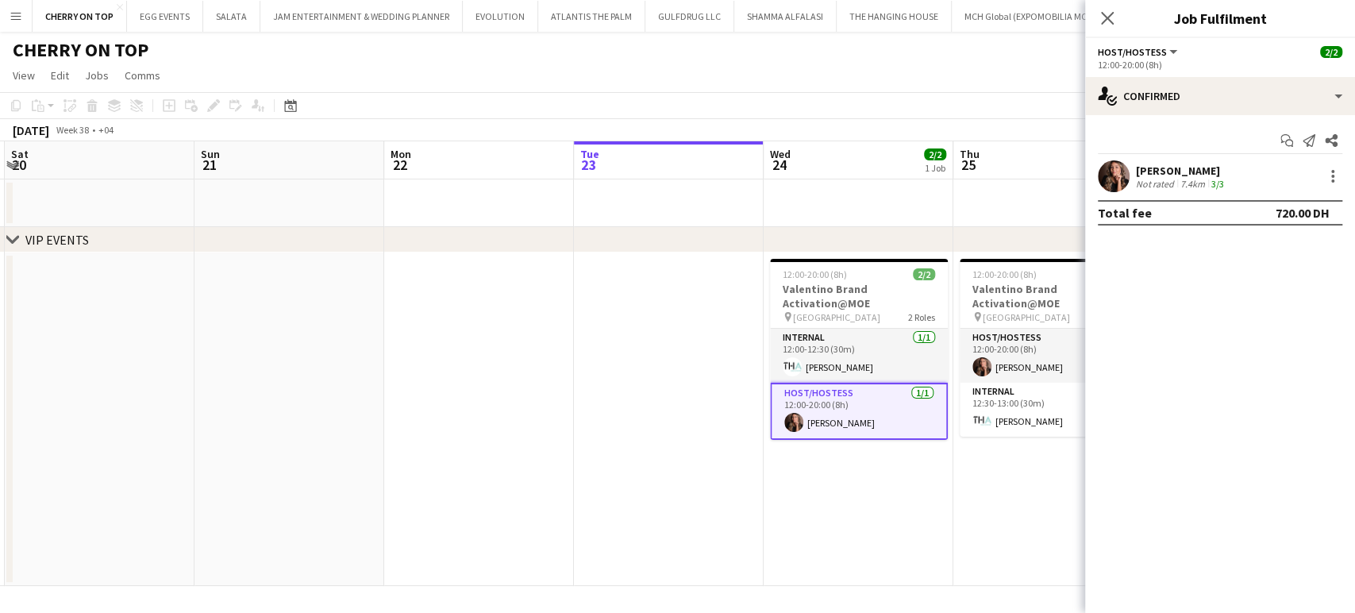
click at [1181, 183] on div "7.4km" at bounding box center [1192, 184] width 31 height 12
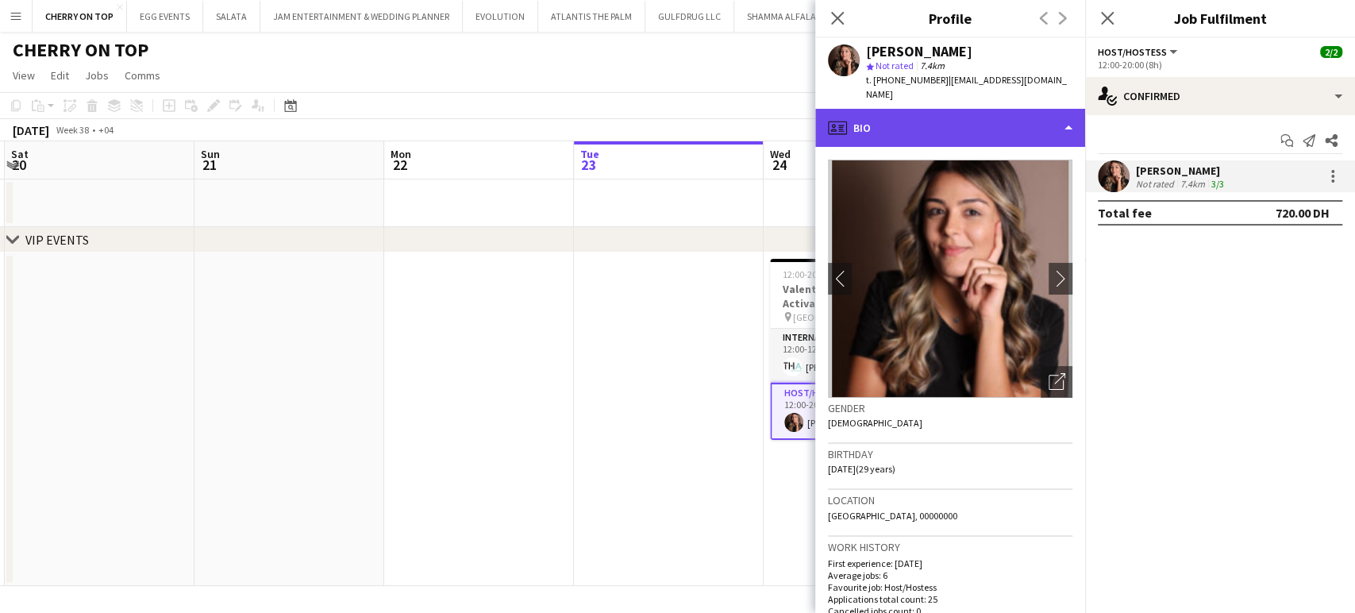
click at [1041, 117] on div "profile Bio" at bounding box center [950, 128] width 270 height 38
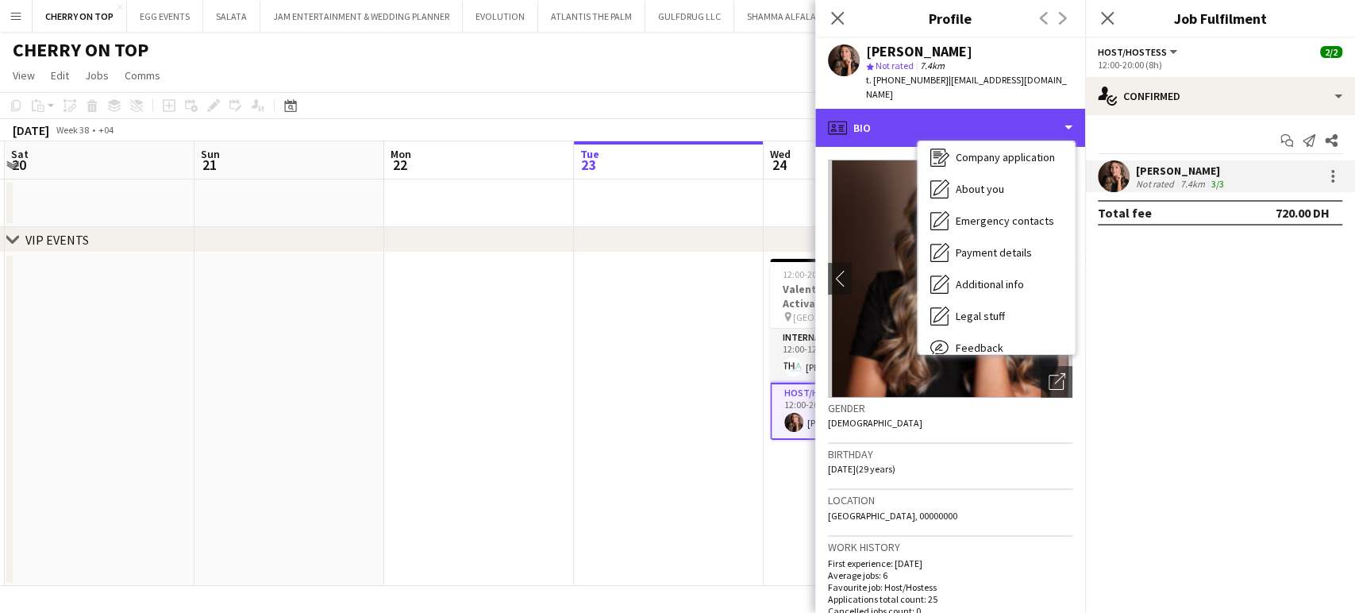
scroll to position [117, 0]
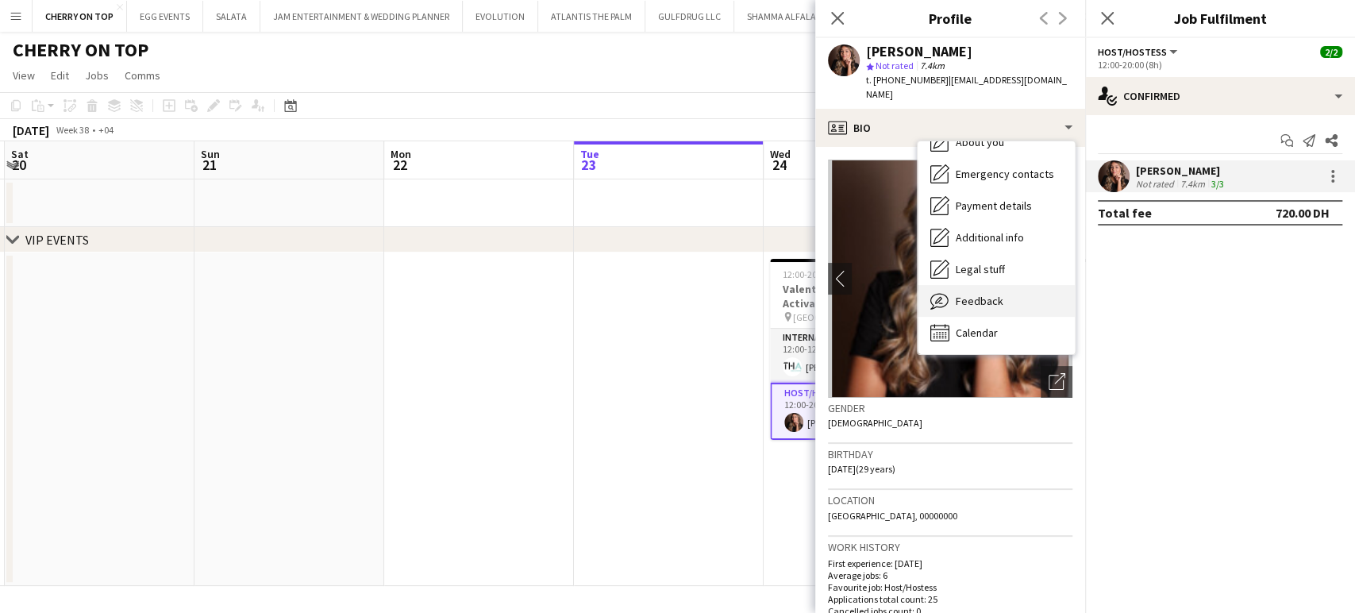
click at [988, 294] on span "Feedback" at bounding box center [980, 301] width 48 height 14
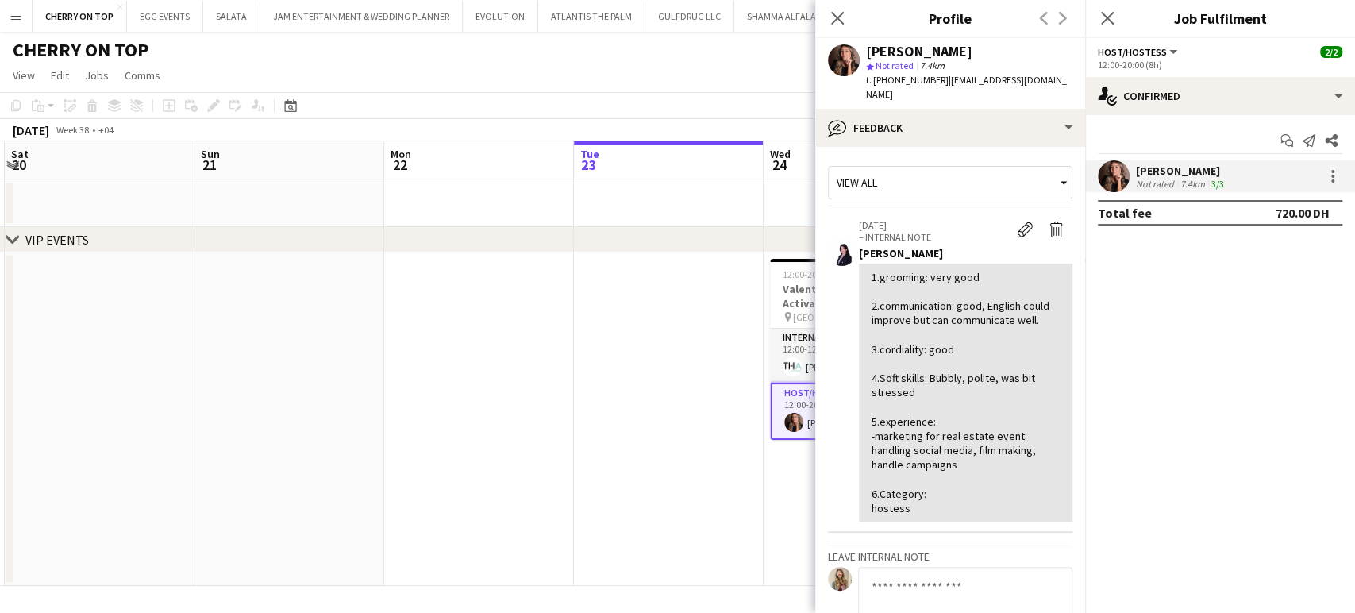
scroll to position [0, 516]
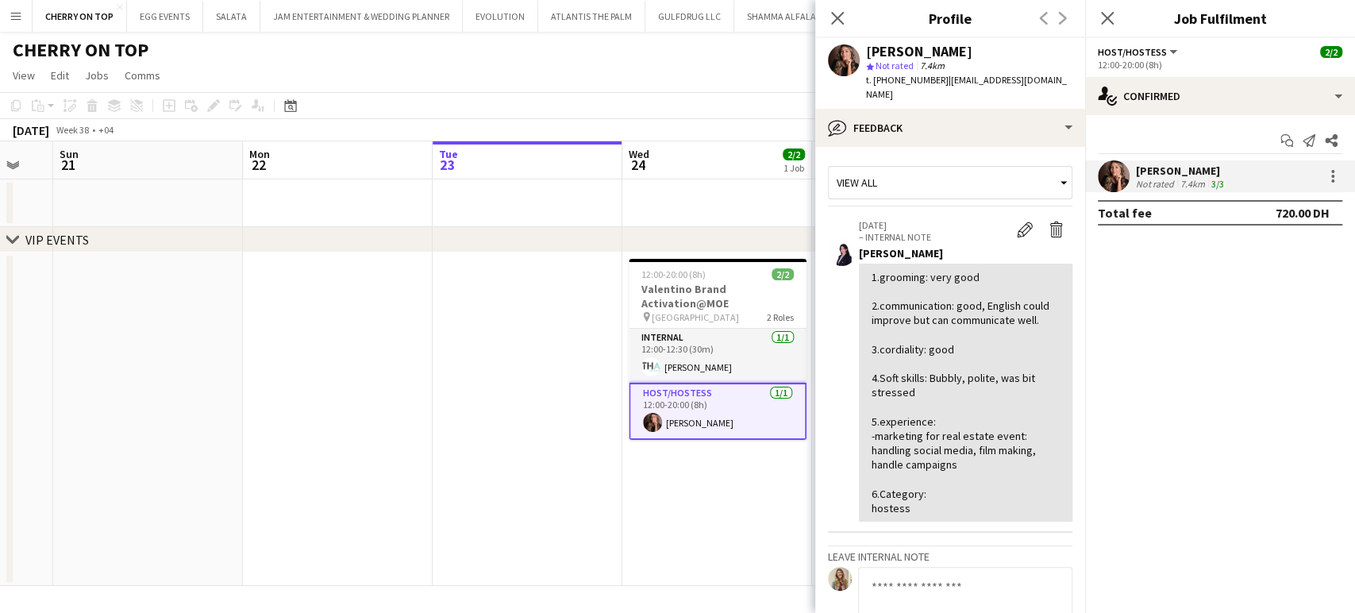
drag, startPoint x: 800, startPoint y: 396, endPoint x: 659, endPoint y: 387, distance: 141.6
click at [659, 387] on app-calendar-viewport "Thu 18 5/5 1 Job Fri 19 Sat 20 Sun 21 Mon 22 Tue 23 Wed 24 2/2 1 Job Thu 25 2/2…" at bounding box center [677, 363] width 1355 height 445
click at [450, 259] on app-date-cell at bounding box center [528, 418] width 190 height 333
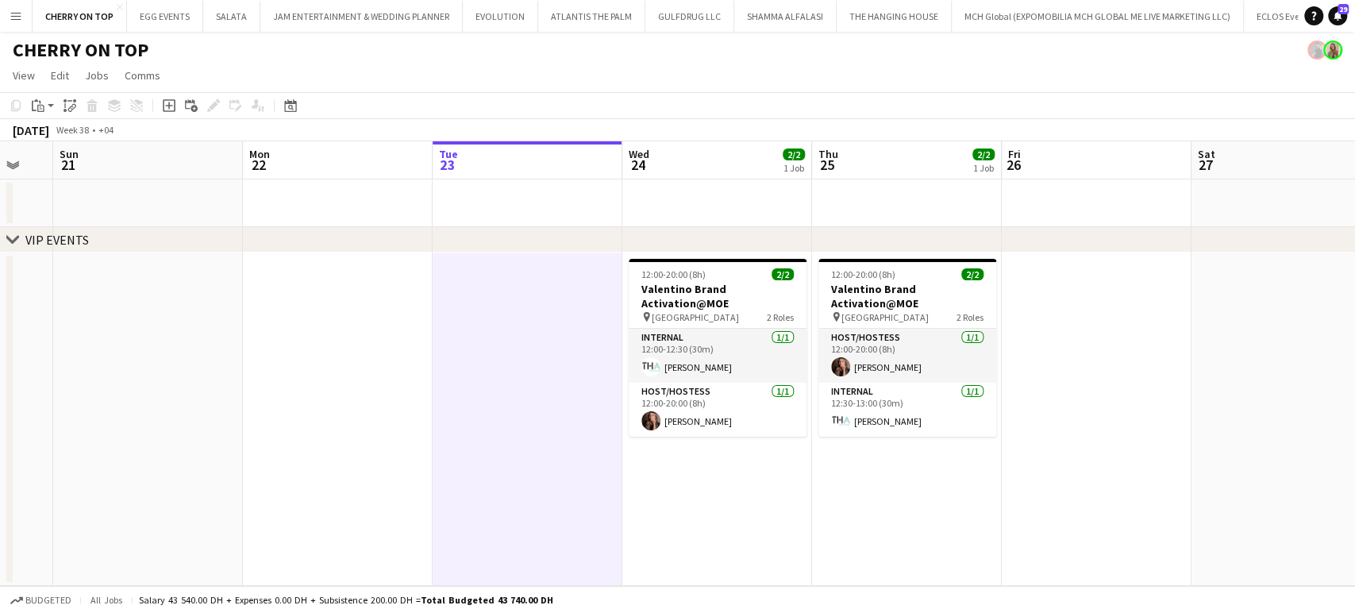
click at [456, 409] on app-date-cell at bounding box center [528, 418] width 190 height 333
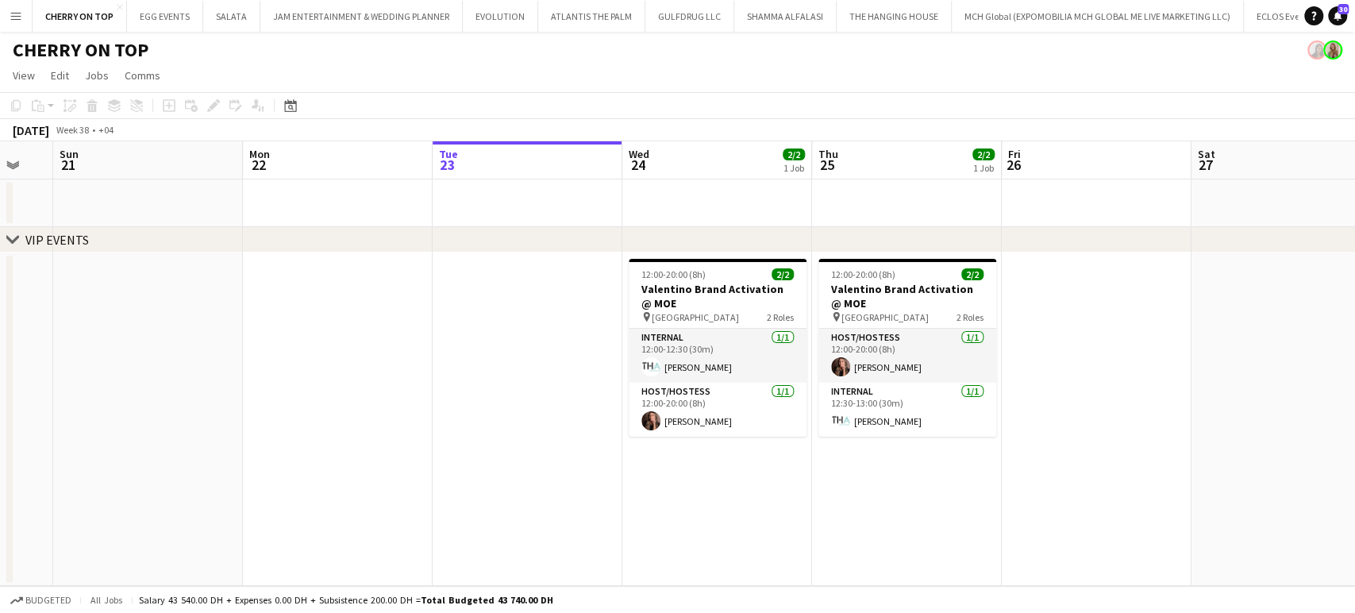
click at [18, 17] on app-icon "Menu" at bounding box center [16, 16] width 13 height 13
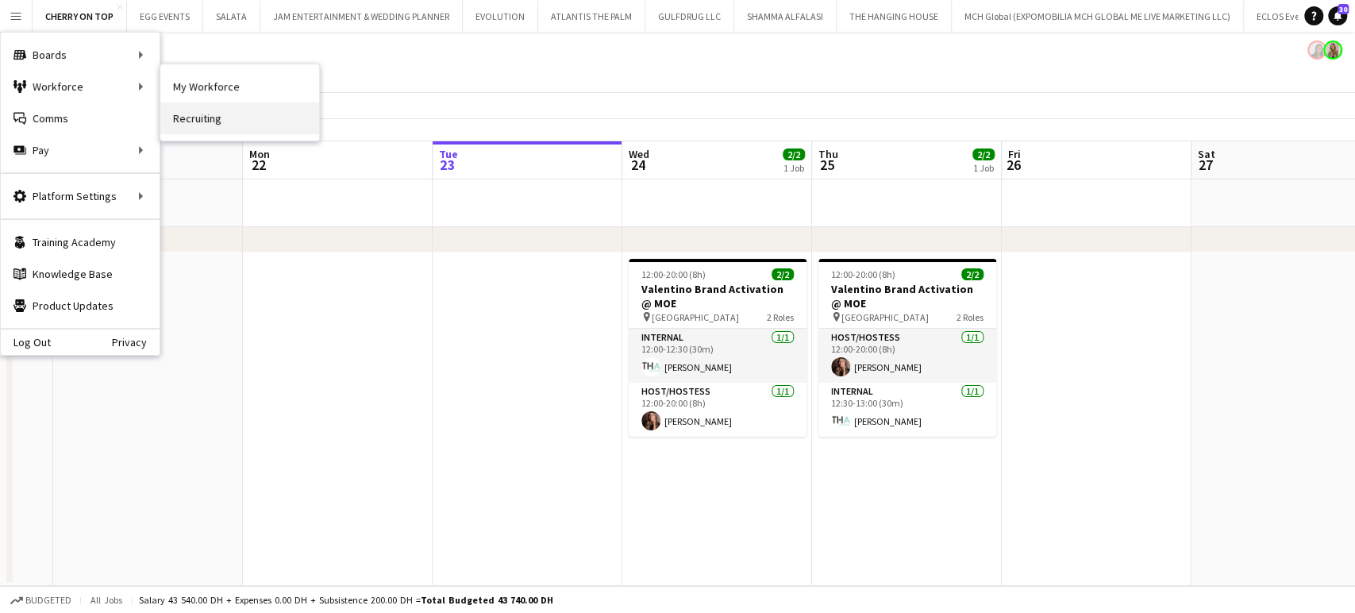
click at [209, 118] on link "Recruiting" at bounding box center [239, 118] width 159 height 32
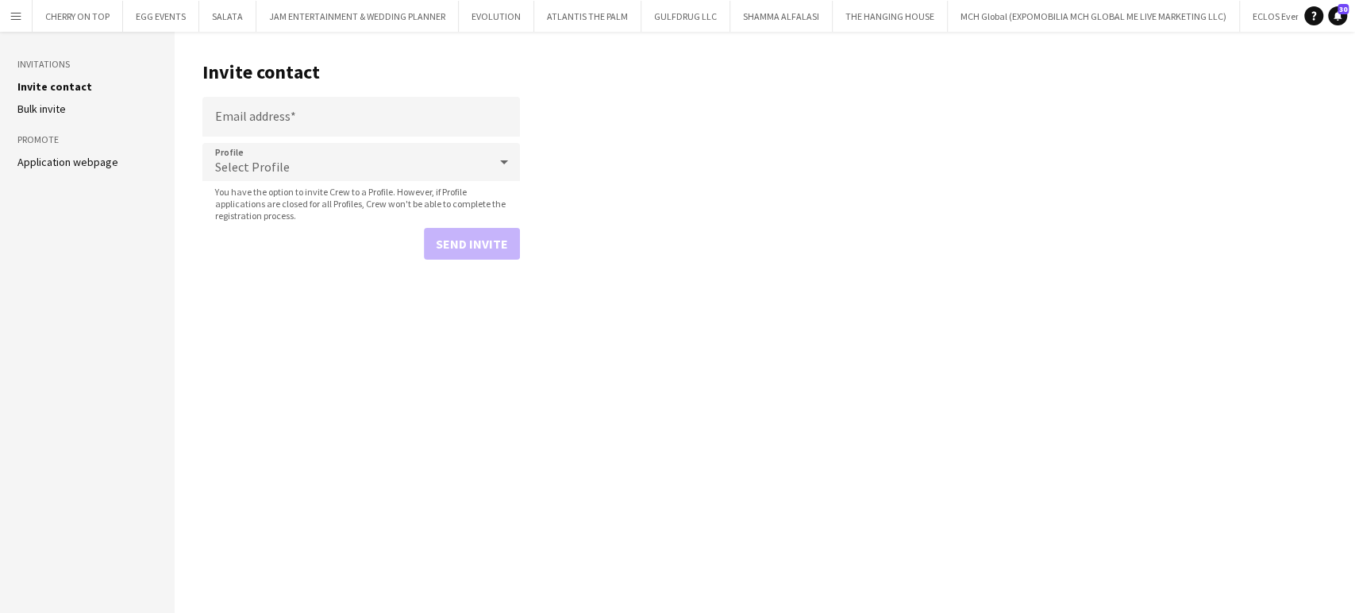
click at [35, 102] on link "Bulk invite" at bounding box center [41, 109] width 48 height 14
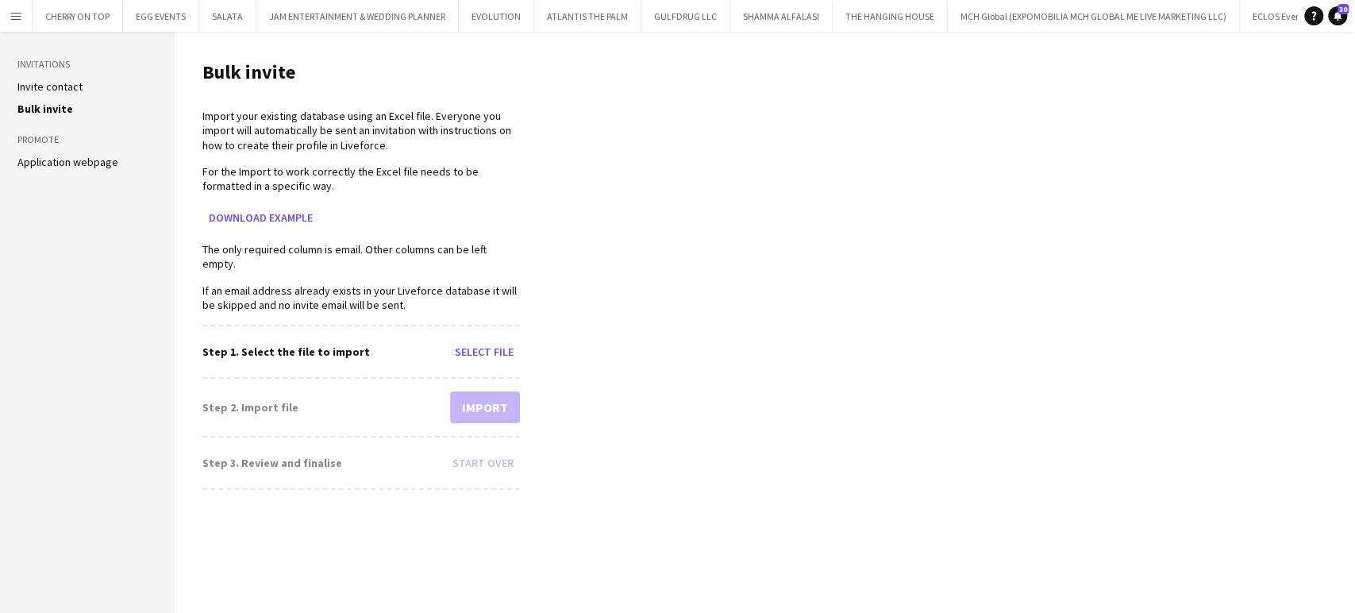
click at [82, 94] on ul "Invite contact Bulk invite" at bounding box center [87, 97] width 140 height 37
click at [67, 85] on link "Invite contact" at bounding box center [49, 86] width 65 height 14
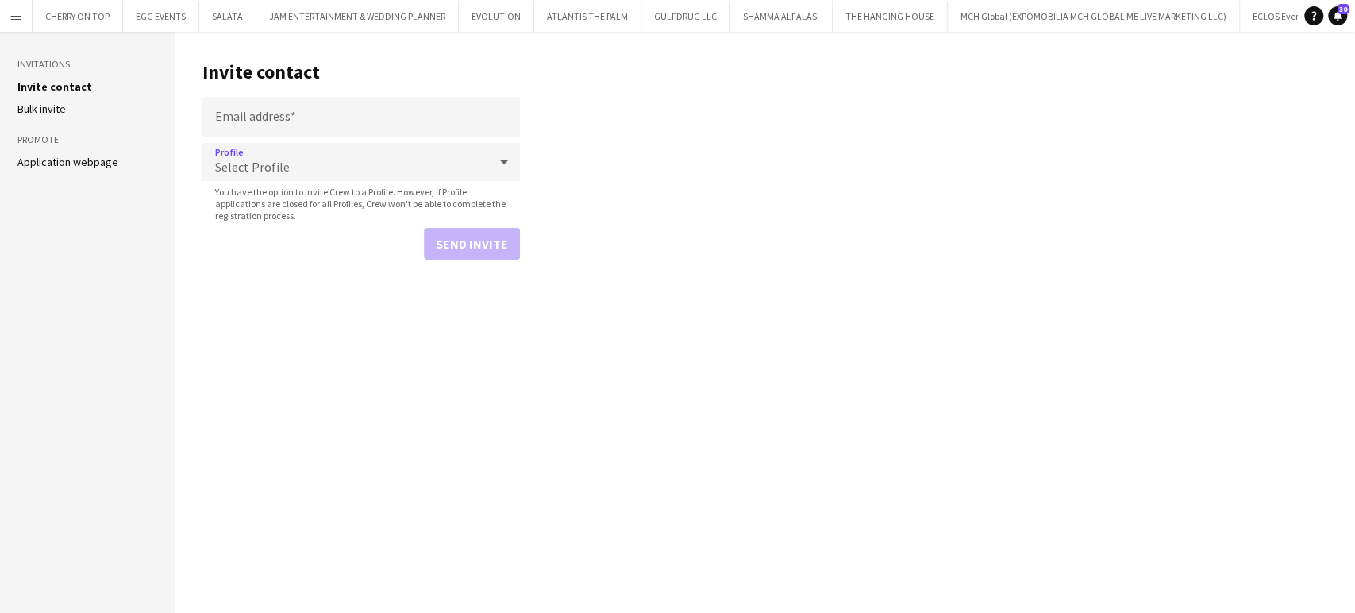
click at [279, 182] on mat-select "Select Profile" at bounding box center [361, 163] width 318 height 40
click at [292, 170] on div "Select Profile" at bounding box center [345, 162] width 286 height 38
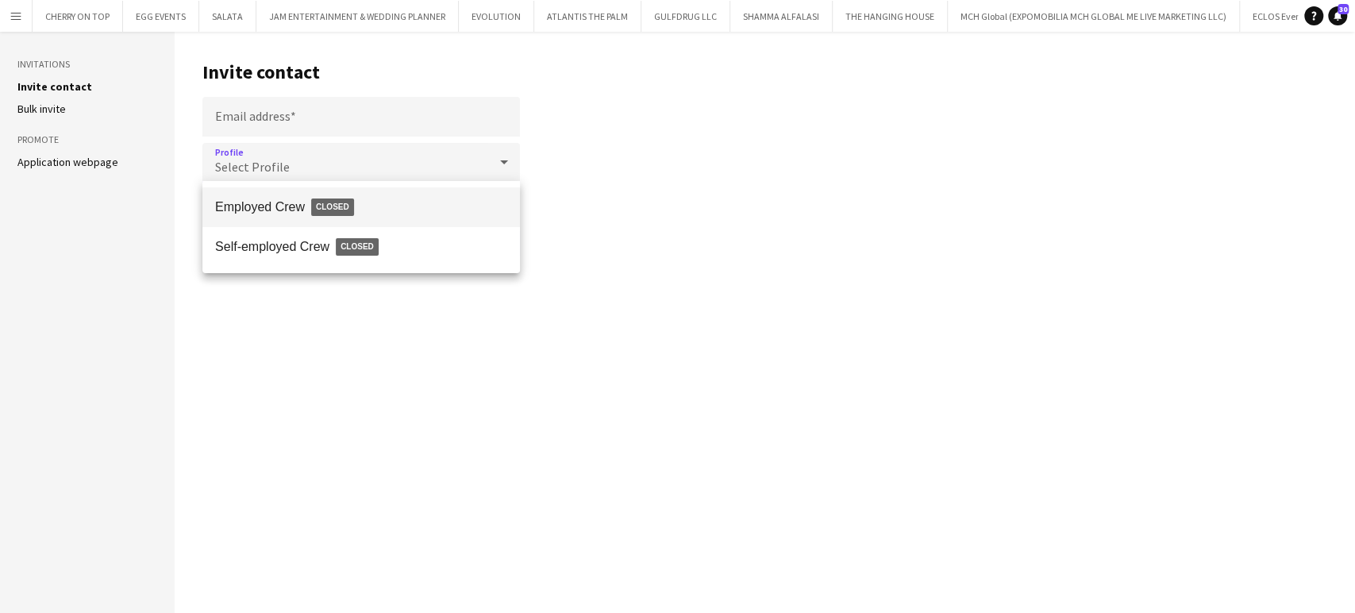
click at [832, 259] on div at bounding box center [677, 306] width 1355 height 613
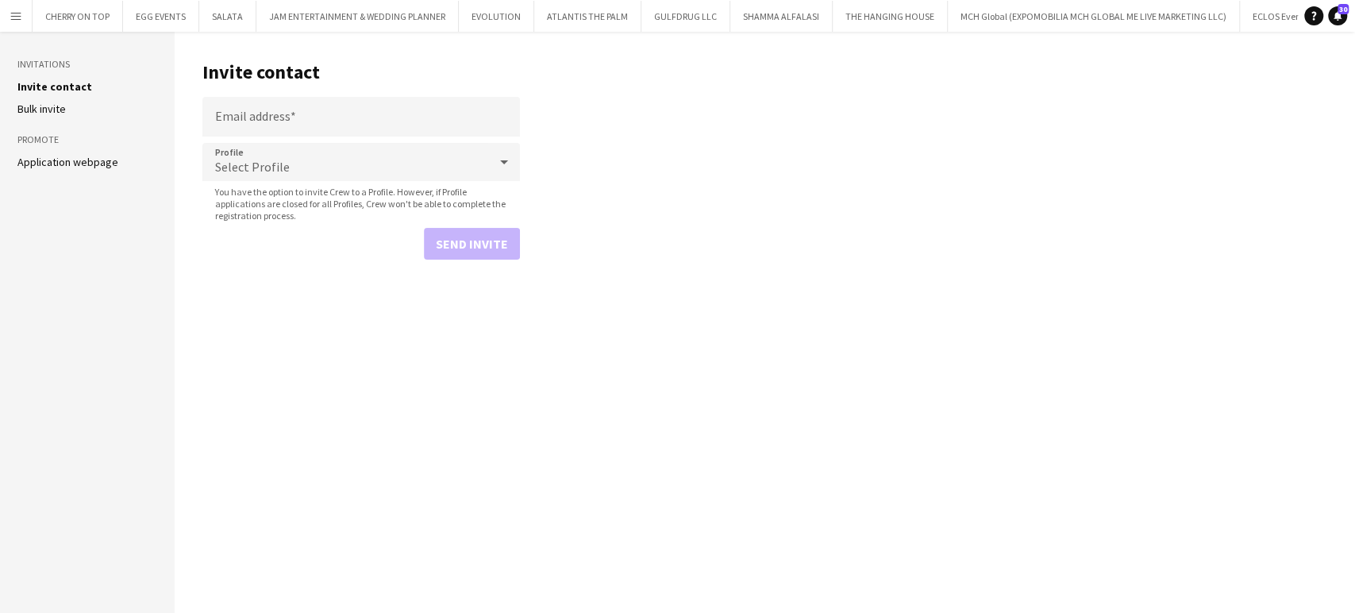
click at [56, 162] on link "Application webpage" at bounding box center [67, 162] width 101 height 14
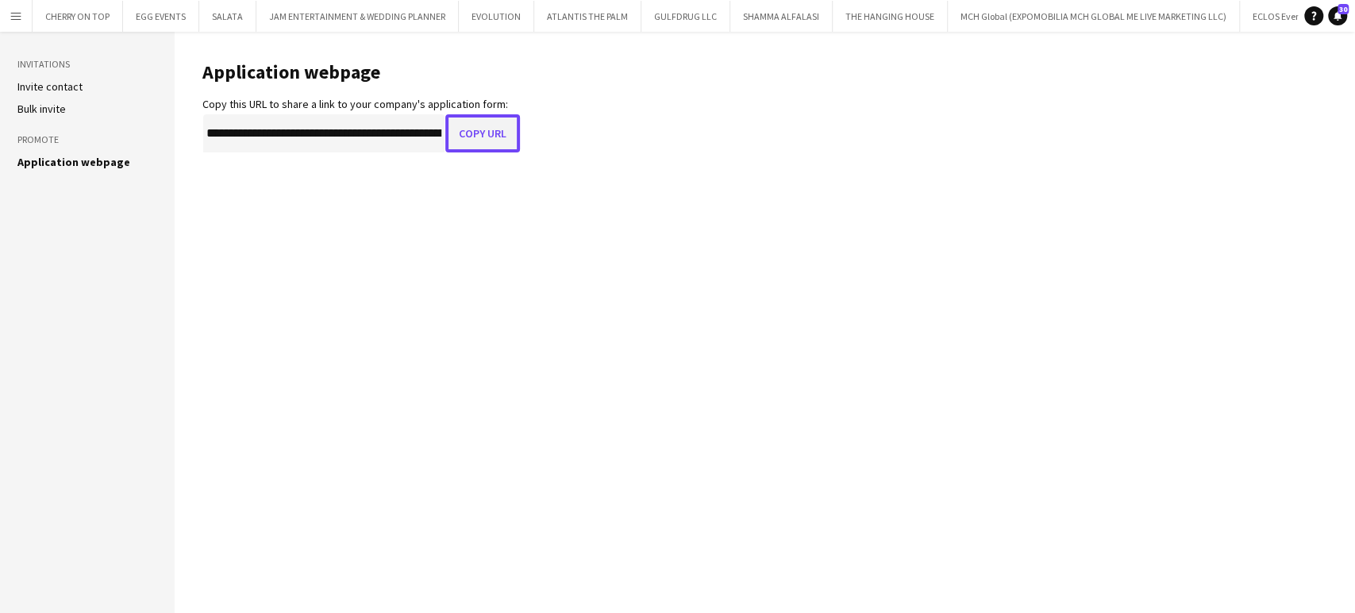
click at [483, 135] on button "Copy URL" at bounding box center [482, 133] width 75 height 38
click at [476, 132] on button "Copy URL" at bounding box center [482, 133] width 75 height 38
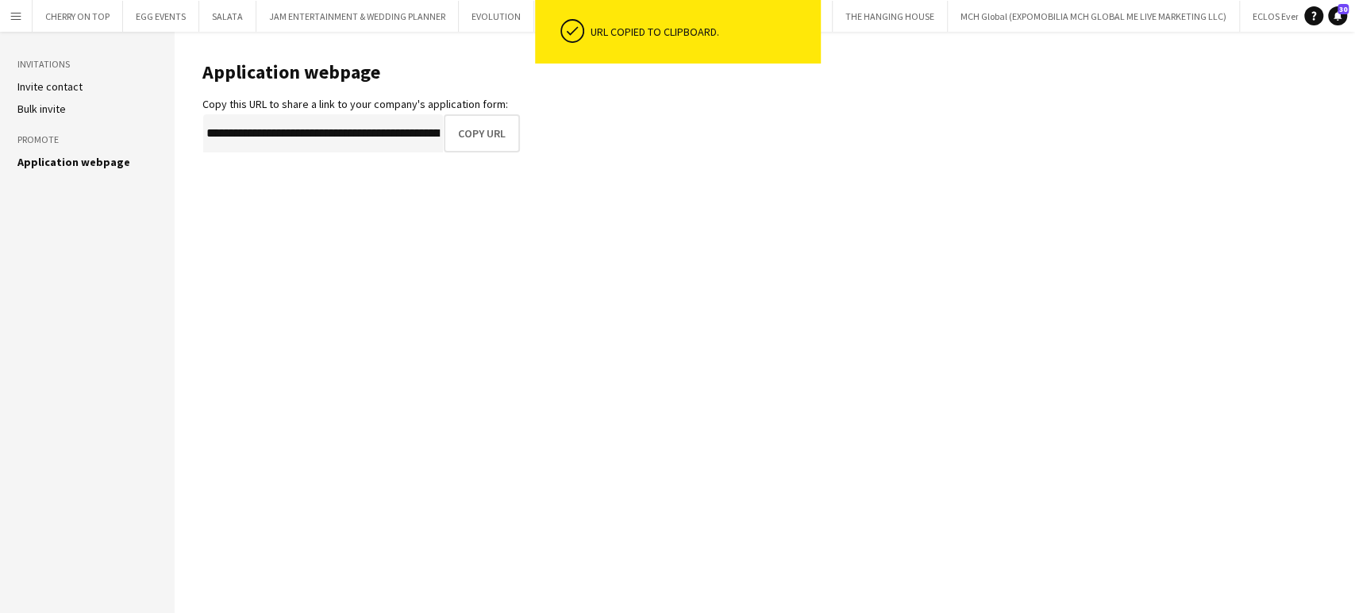
click at [6, 39] on aside "Invitations Invite contact Bulk invite Promote Application webpage" at bounding box center [87, 322] width 175 height 581
click at [37, 93] on link "Invite contact" at bounding box center [49, 86] width 65 height 14
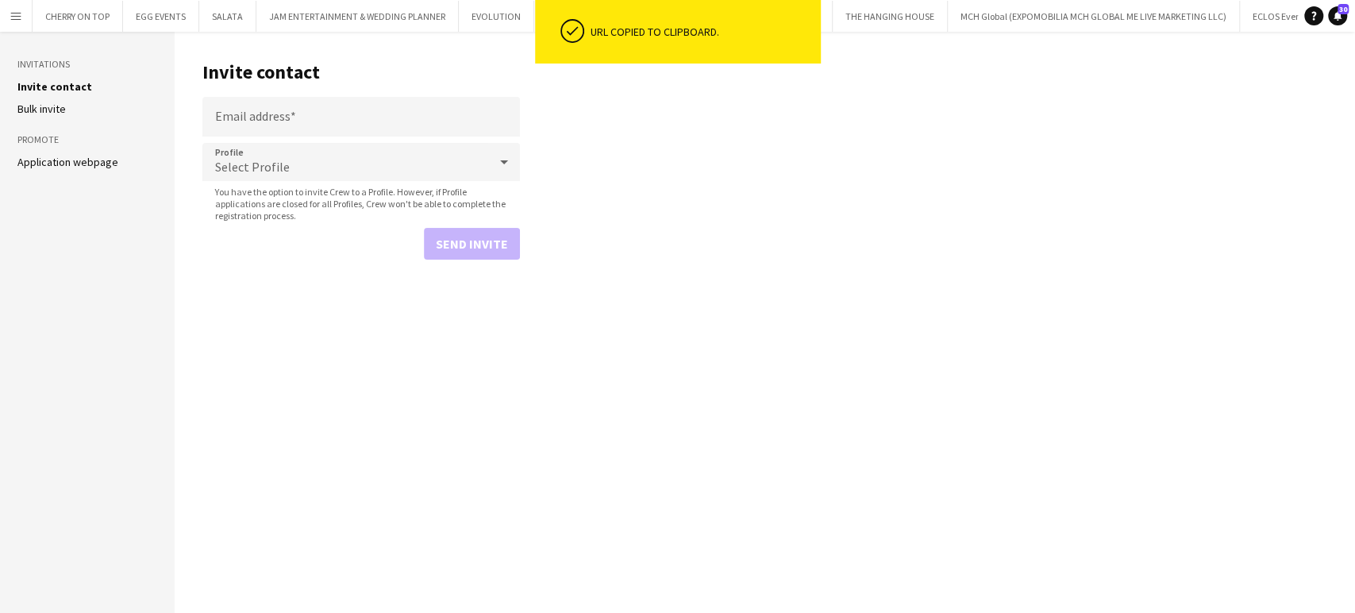
click at [64, 164] on link "Application webpage" at bounding box center [67, 162] width 101 height 14
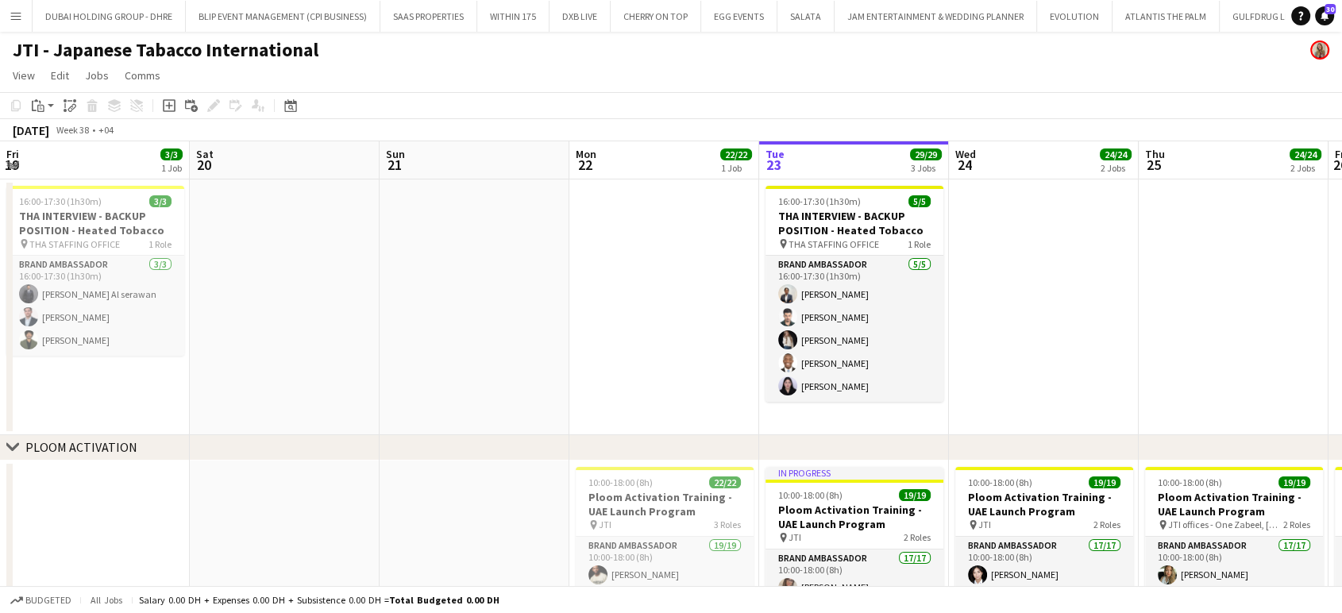
scroll to position [0, 337]
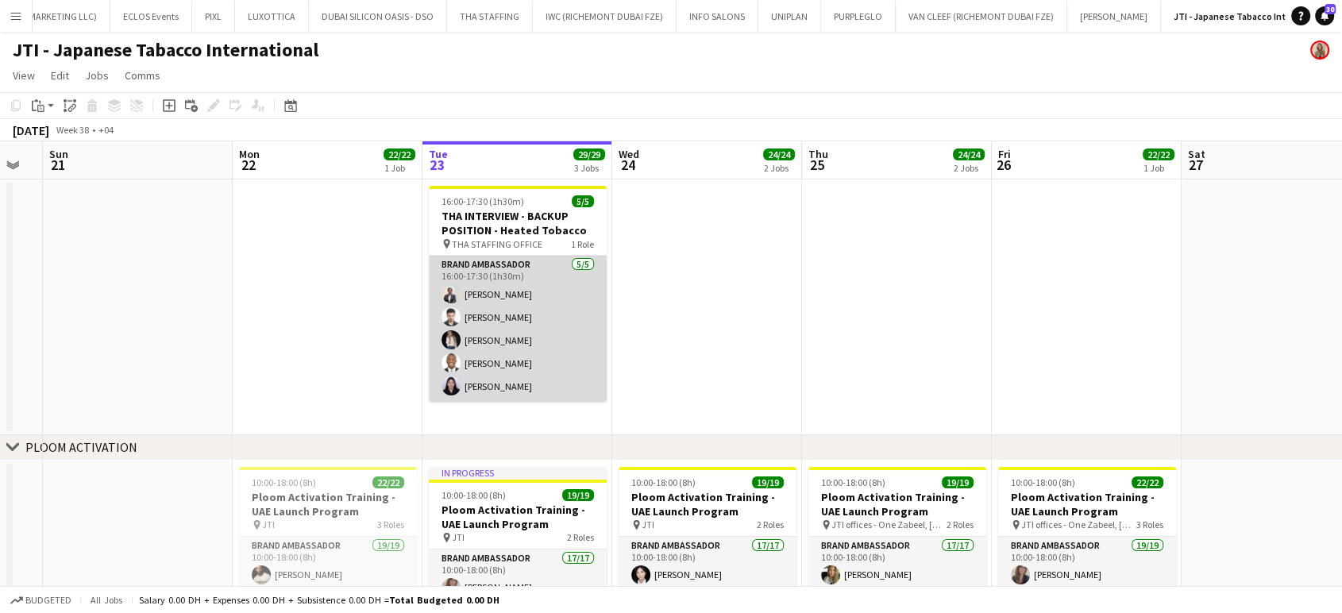
click at [532, 289] on app-card-role "Brand Ambassador [DATE] 16:00-17:30 (1h30m) [PERSON_NAME] [PERSON_NAME] Pashang…" at bounding box center [518, 329] width 178 height 146
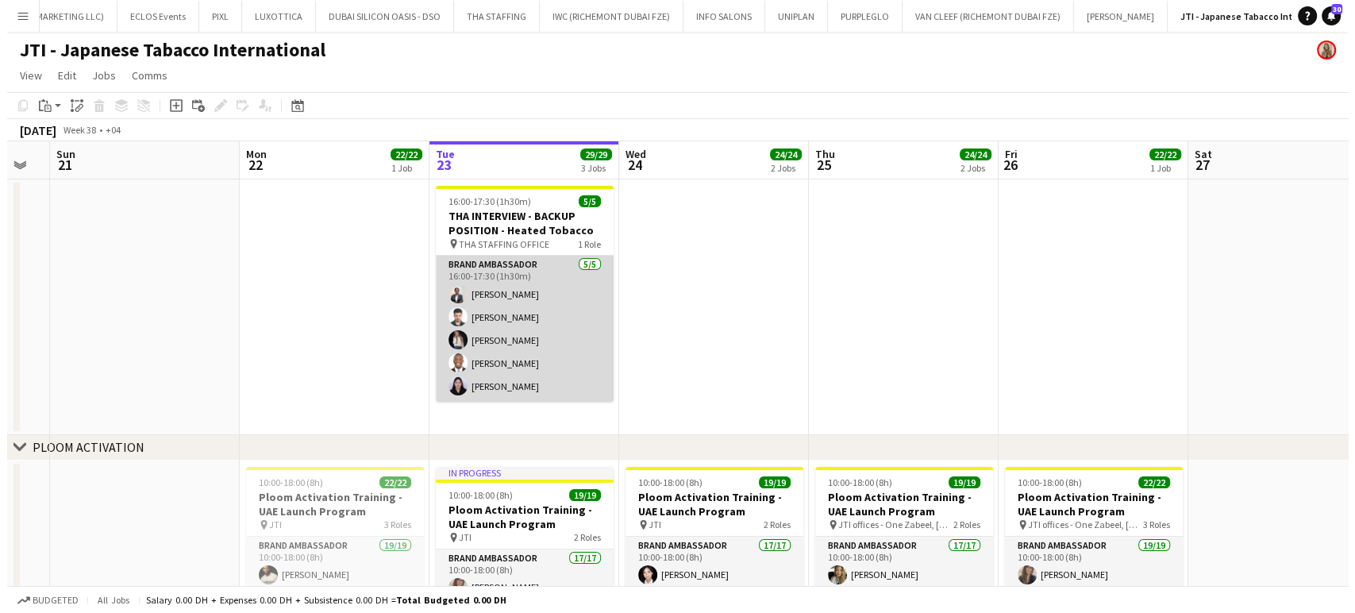
scroll to position [0, 339]
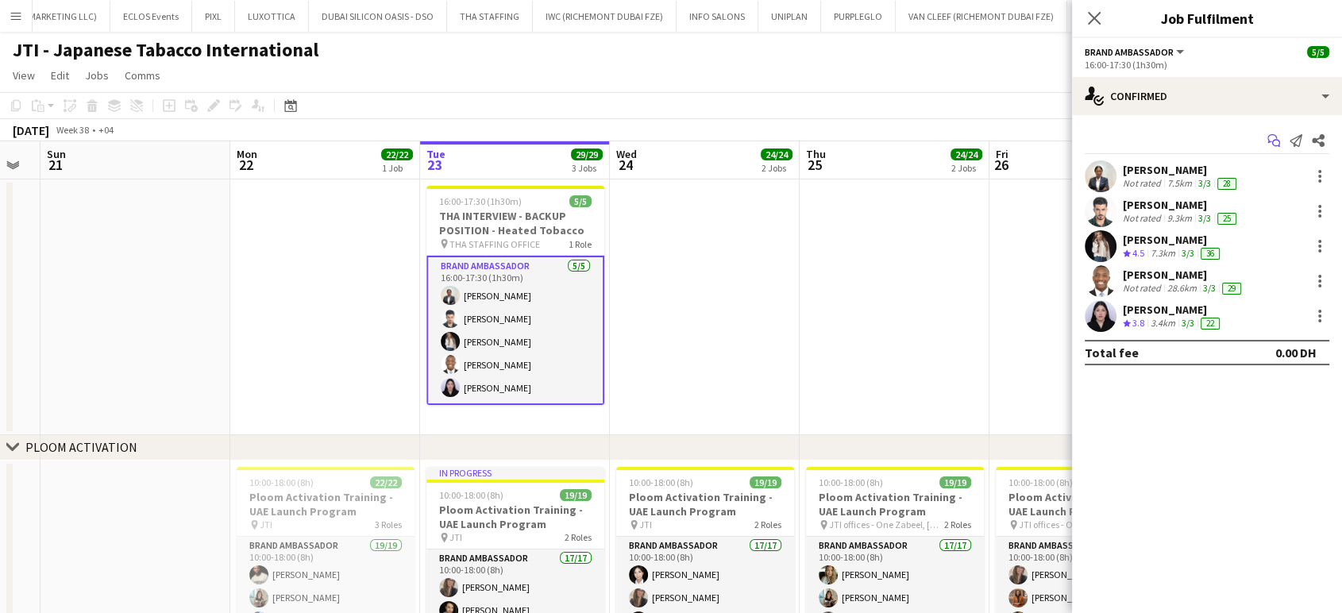
click at [1276, 142] on icon "Start chat" at bounding box center [1273, 140] width 13 height 13
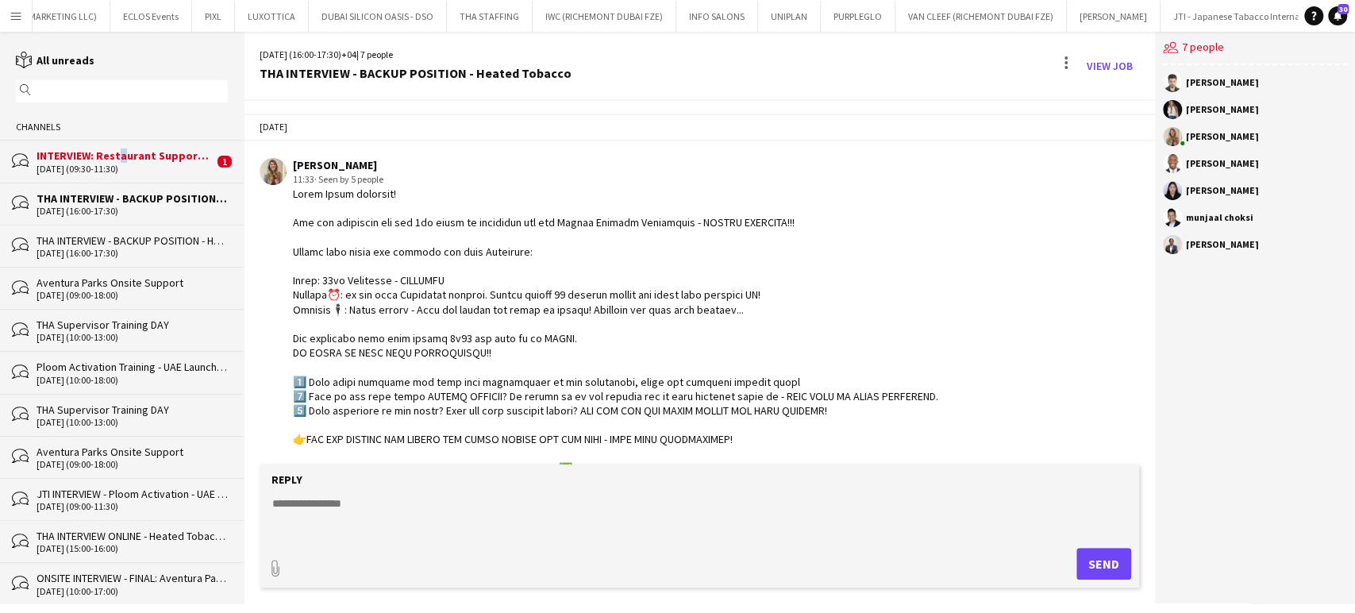
click at [114, 149] on div "INTERVIEW: Restaurant Support @ [GEOGRAPHIC_DATA]" at bounding box center [125, 155] width 177 height 14
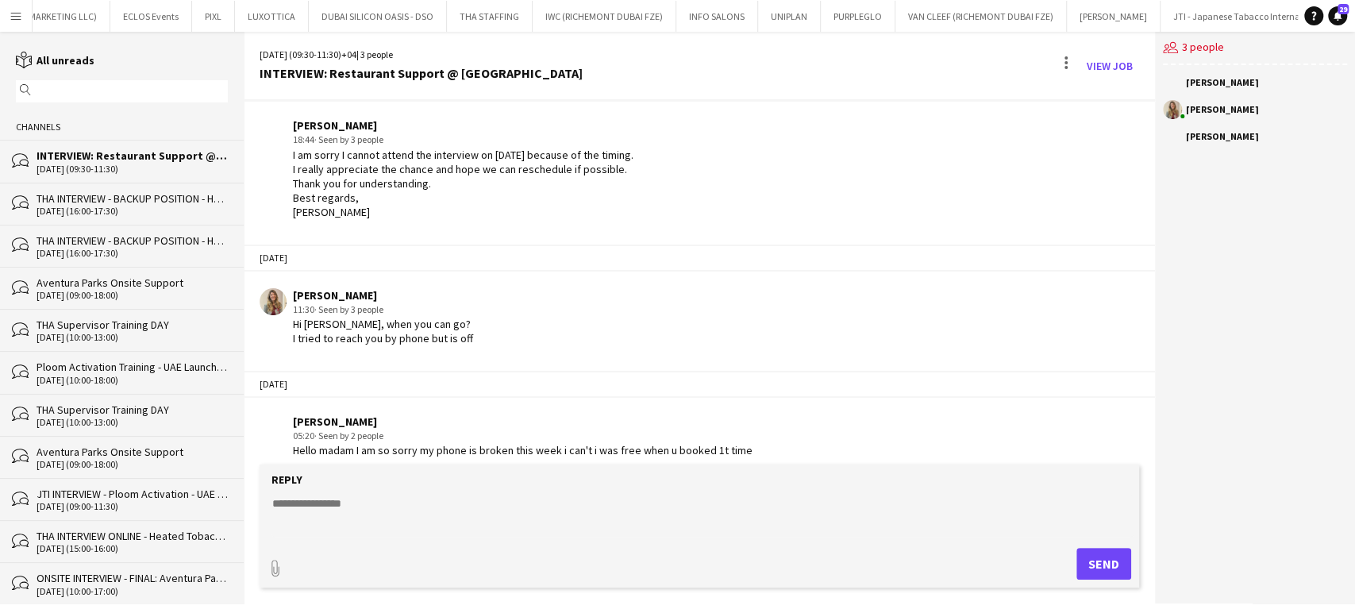
scroll to position [921, 0]
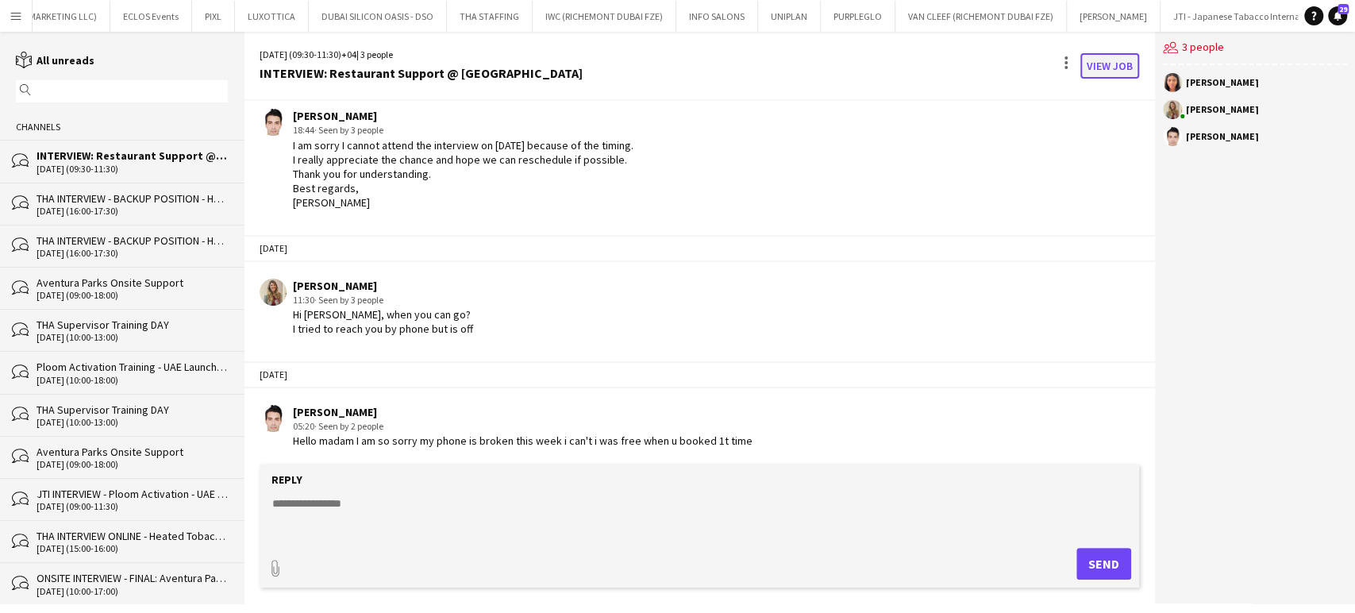
click at [1118, 67] on link "View Job" at bounding box center [1109, 65] width 59 height 25
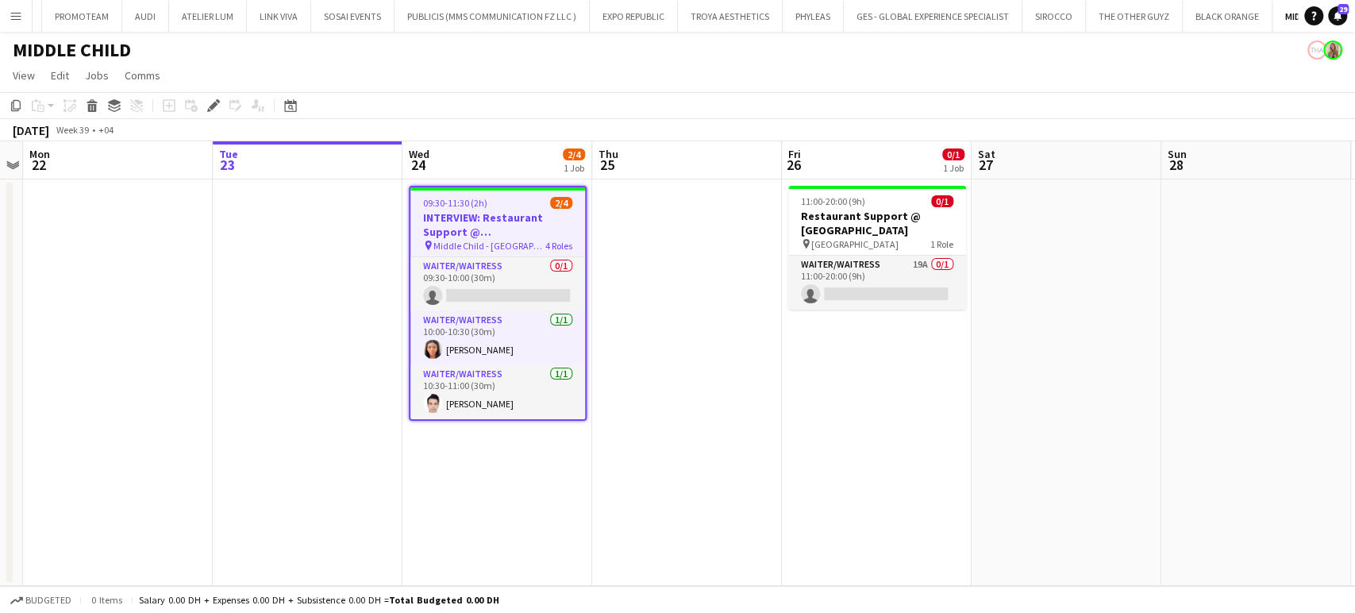
scroll to position [0, 603]
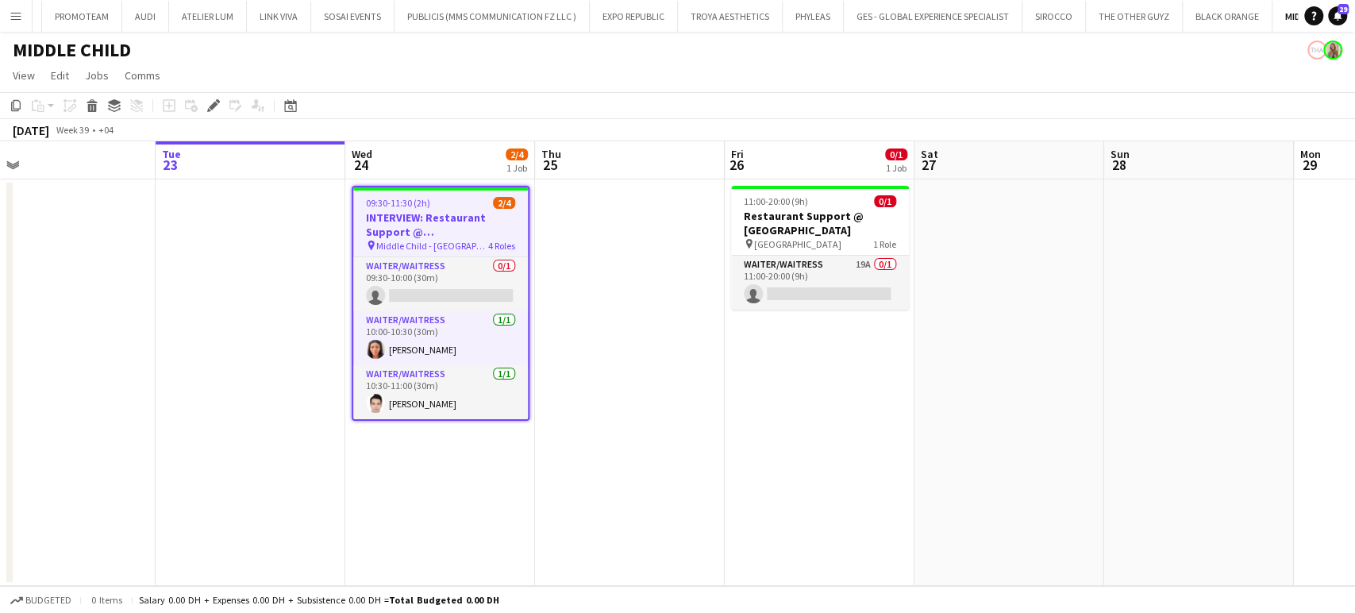
drag, startPoint x: 672, startPoint y: 350, endPoint x: 660, endPoint y: 350, distance: 11.9
click at [660, 350] on app-calendar-viewport "Fri 19 Sat 20 2/2 1 Job Sun 21 Mon 22 Tue 23 Wed 24 2/4 1 Job Thu 25 Fri 26 0/1…" at bounding box center [677, 363] width 1355 height 445
click at [438, 352] on app-card-role "Waiter/Waitress [DATE] 10:00-10:30 (30m) [PERSON_NAME]" at bounding box center [440, 338] width 175 height 54
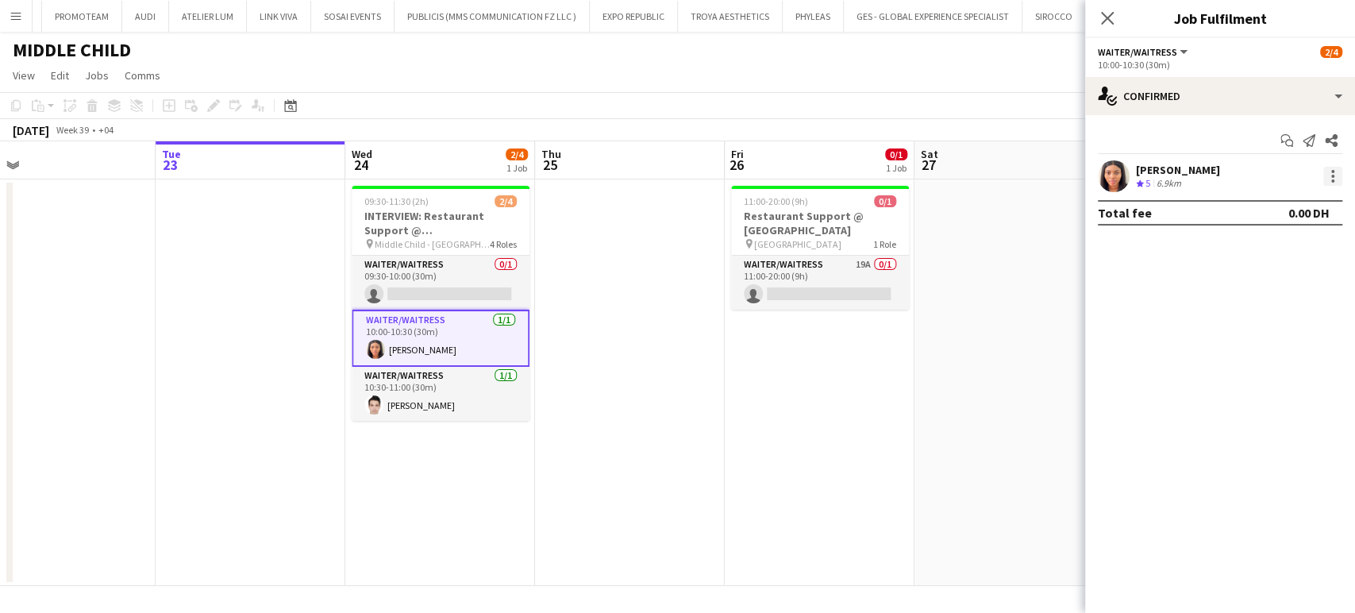
click at [1328, 173] on div at bounding box center [1332, 176] width 19 height 19
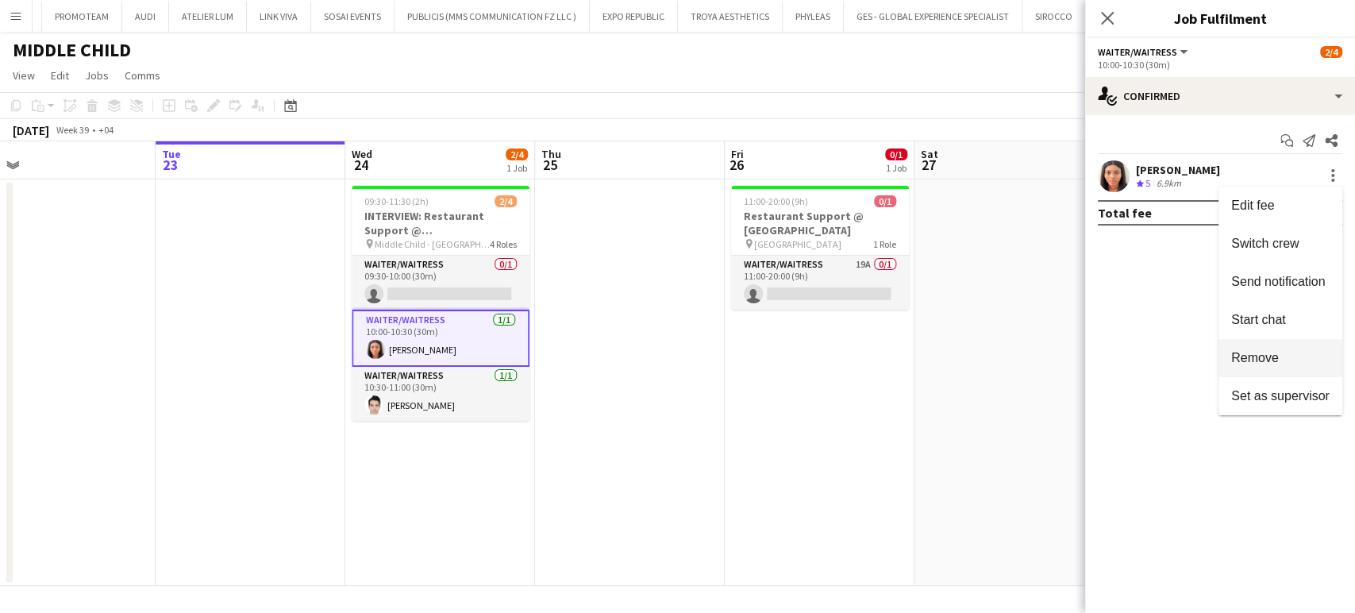
click at [1256, 362] on span "Remove" at bounding box center [1255, 357] width 48 height 13
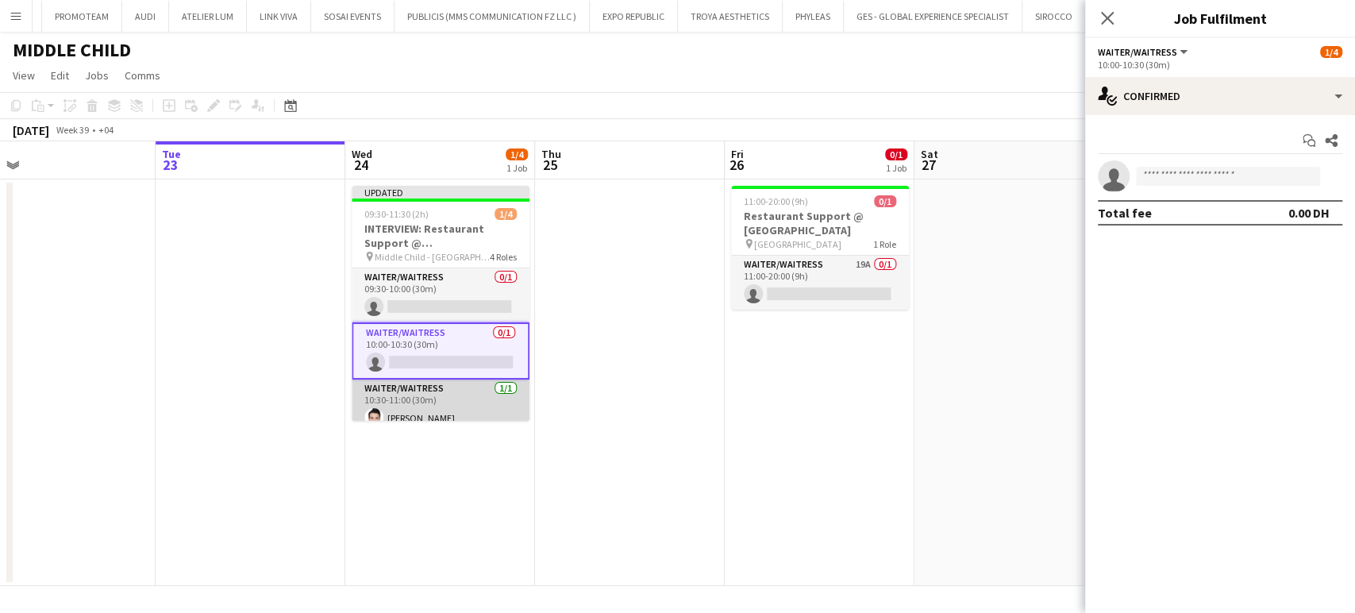
click at [459, 398] on app-card-role "Waiter/Waitress [DATE] 10:30-11:00 (30m) [PERSON_NAME]" at bounding box center [441, 406] width 178 height 54
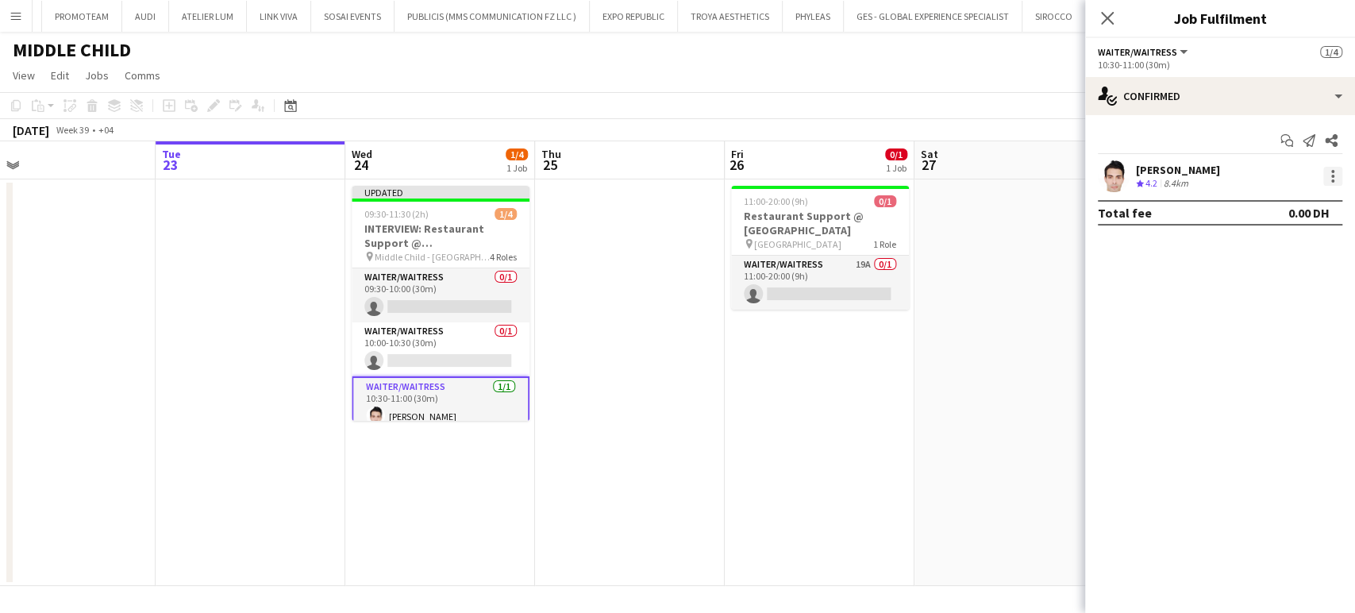
click at [1332, 178] on div at bounding box center [1332, 176] width 19 height 19
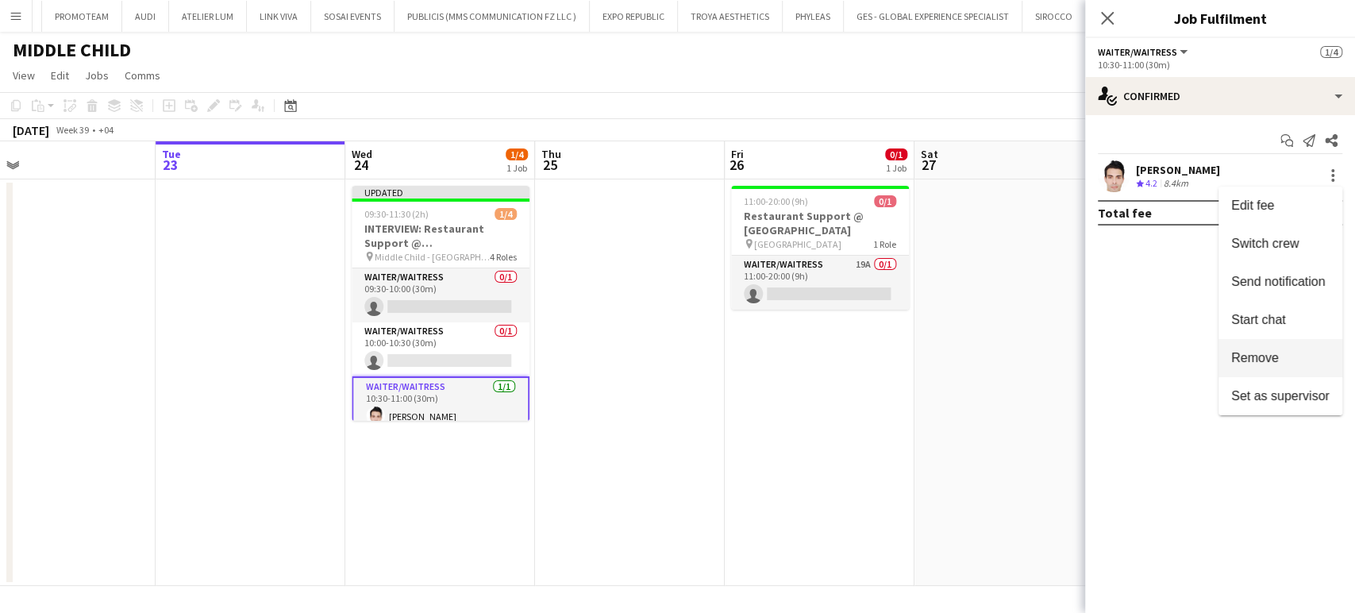
click at [1251, 356] on span "Remove" at bounding box center [1255, 357] width 48 height 13
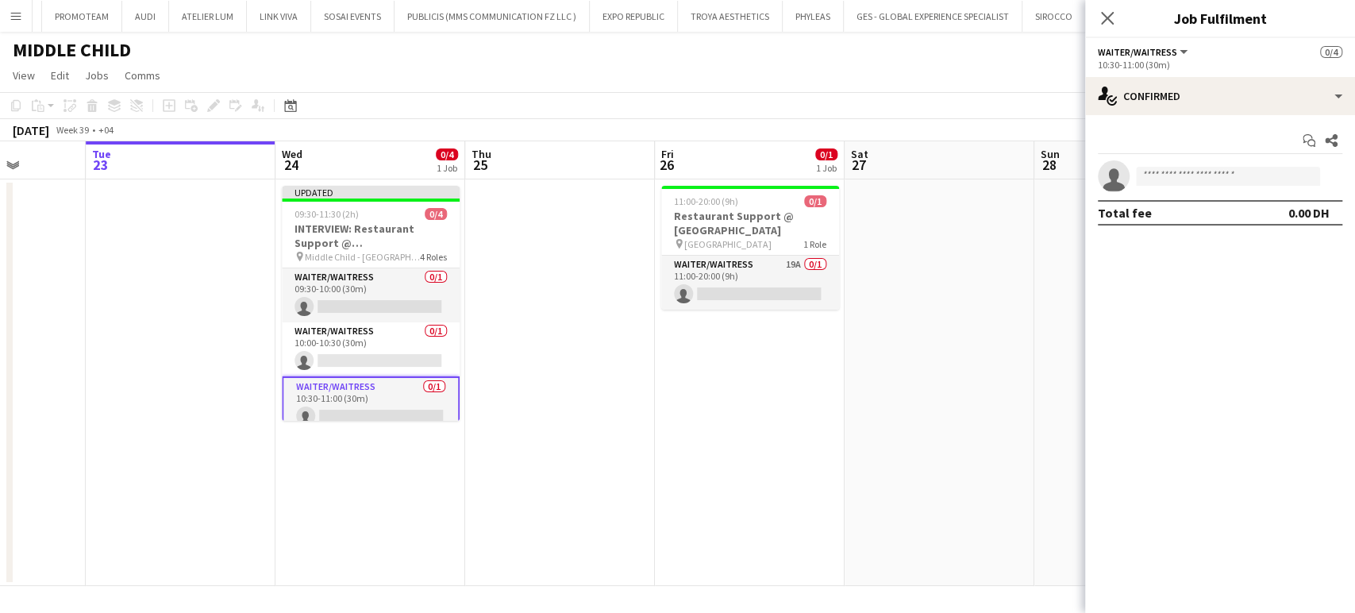
drag, startPoint x: 923, startPoint y: 396, endPoint x: 497, endPoint y: 336, distance: 430.5
click at [497, 336] on app-calendar-viewport "Fri 19 Sat 20 2/2 1 Job Sun 21 Mon 22 Tue 23 Wed 24 0/4 1 Job Thu 25 Fri 26 0/1…" at bounding box center [677, 363] width 1355 height 445
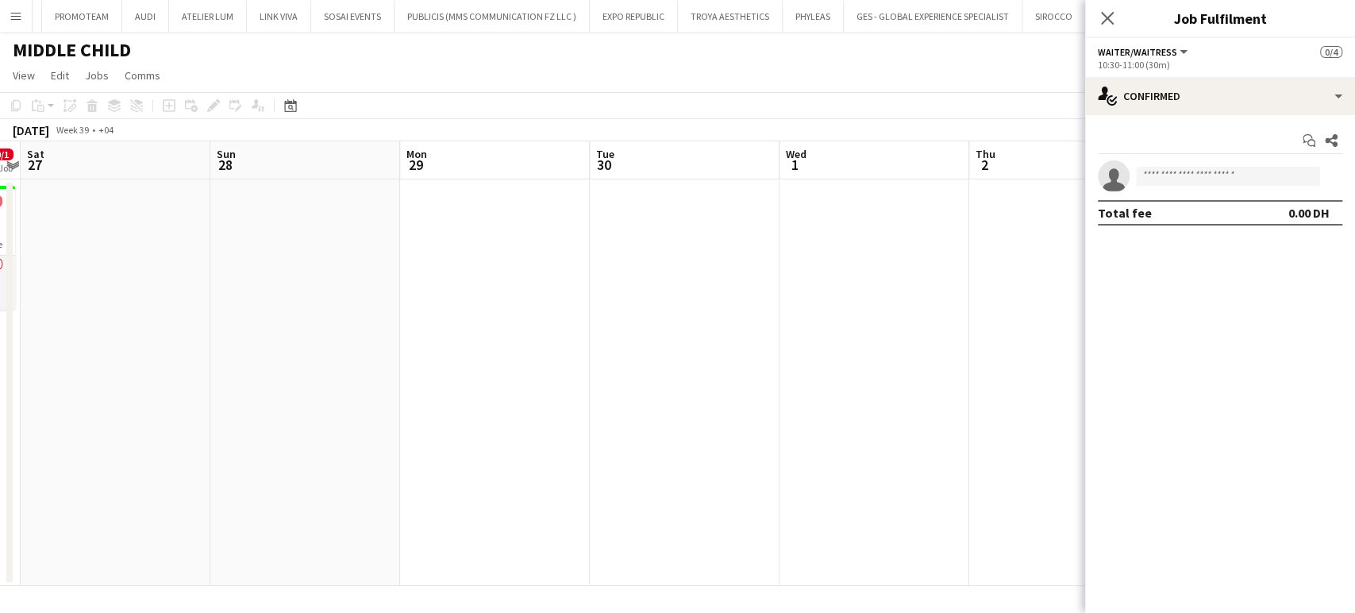
drag, startPoint x: 824, startPoint y: 333, endPoint x: 388, endPoint y: 310, distance: 436.4
click at [388, 310] on app-calendar-viewport "Tue 23 Wed 24 0/4 1 Job Thu 25 Fri 26 0/1 1 Job Sat 27 Sun 28 Mon 29 Tue 30 Wed…" at bounding box center [677, 363] width 1355 height 445
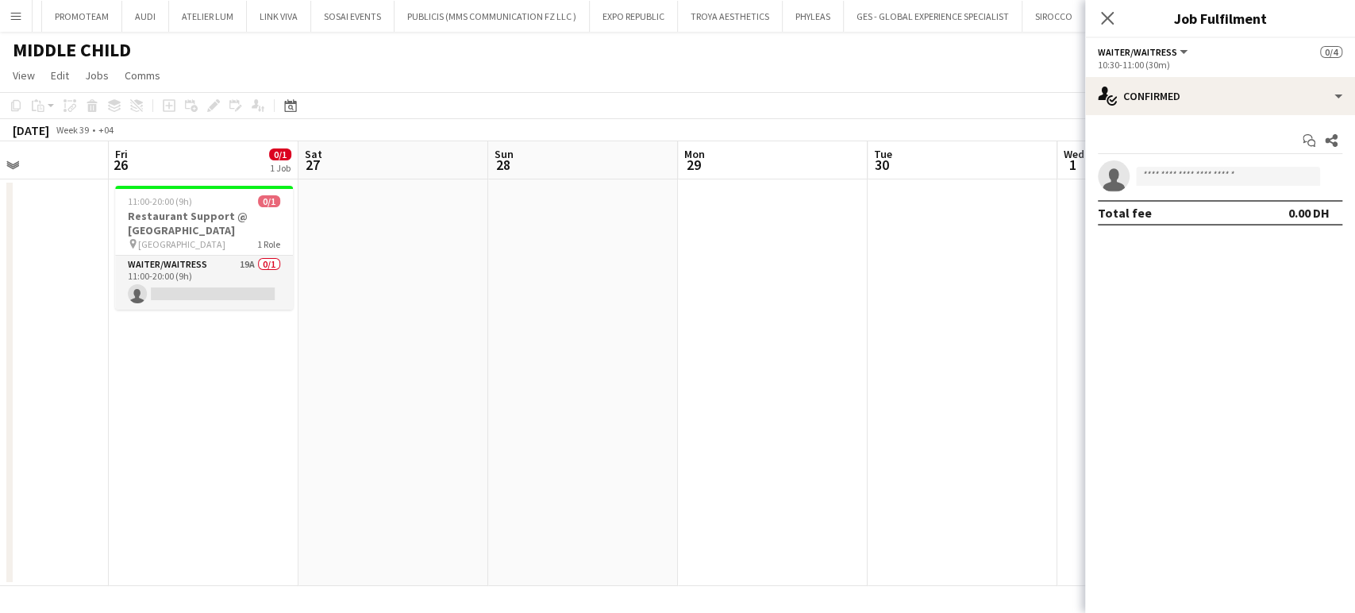
drag, startPoint x: 412, startPoint y: 314, endPoint x: 856, endPoint y: 323, distance: 443.8
click at [855, 323] on app-calendar-viewport "Tue 23 Wed 24 0/4 1 Job Thu 25 Fri 26 0/1 1 Job Sat 27 Sun 28 Mon 29 Tue 30 Wed…" at bounding box center [677, 363] width 1355 height 445
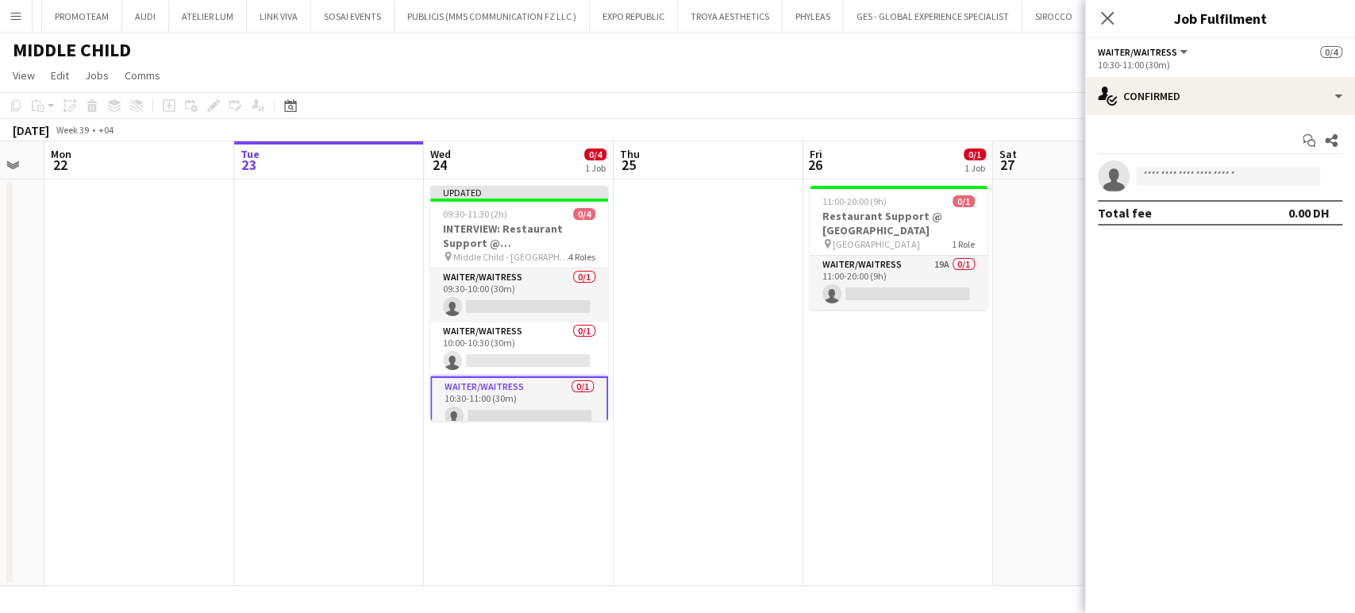
drag, startPoint x: 356, startPoint y: 325, endPoint x: 756, endPoint y: 329, distance: 399.3
click at [734, 352] on app-calendar-viewport "Sat 20 2/2 1 Job Sun 21 Mon 22 Tue 23 Wed 24 0/4 1 Job Thu 25 Fri 26 0/1 1 Job …" at bounding box center [677, 363] width 1355 height 445
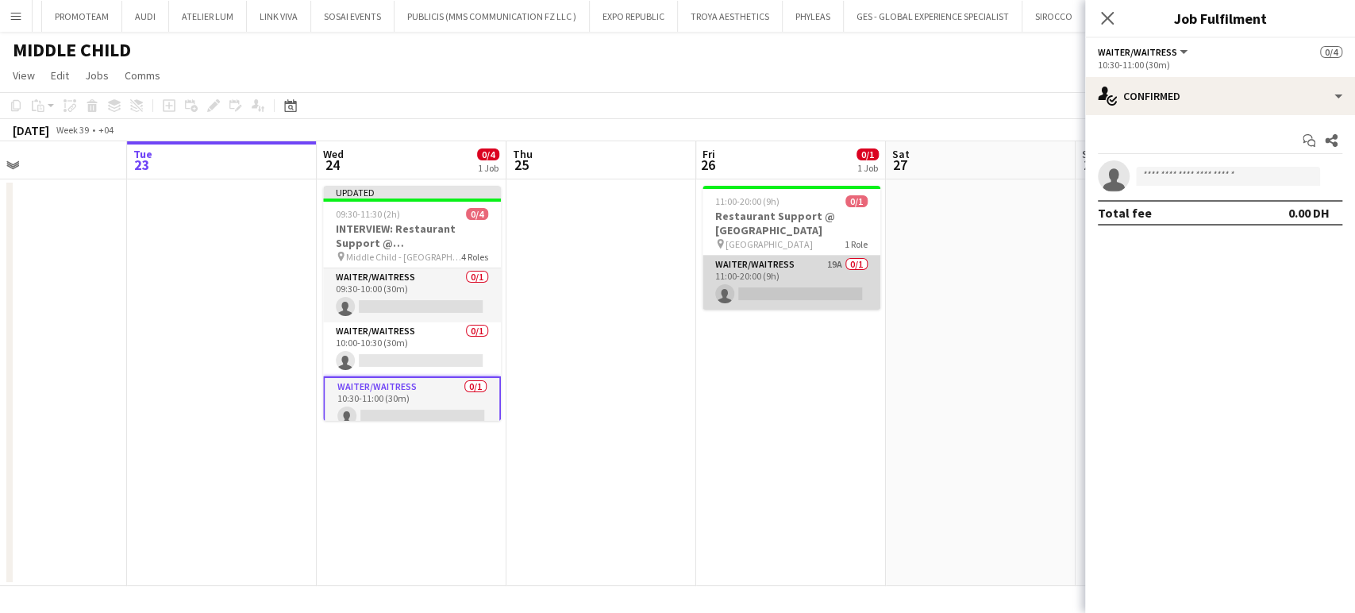
click at [823, 287] on app-card-role "Waiter/Waitress 19A 0/1 11:00-20:00 (9h) single-neutral-actions" at bounding box center [792, 283] width 178 height 54
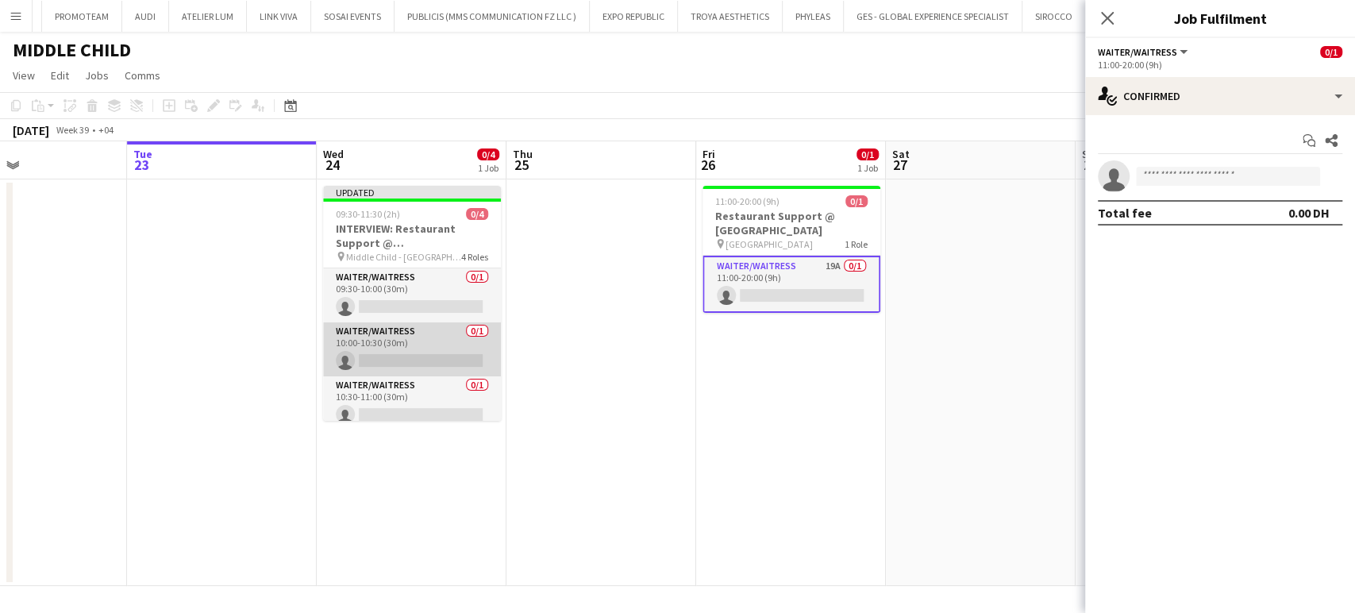
click at [398, 340] on app-card-role "Waiter/Waitress 0/1 10:00-10:30 (30m) single-neutral-actions" at bounding box center [412, 349] width 178 height 54
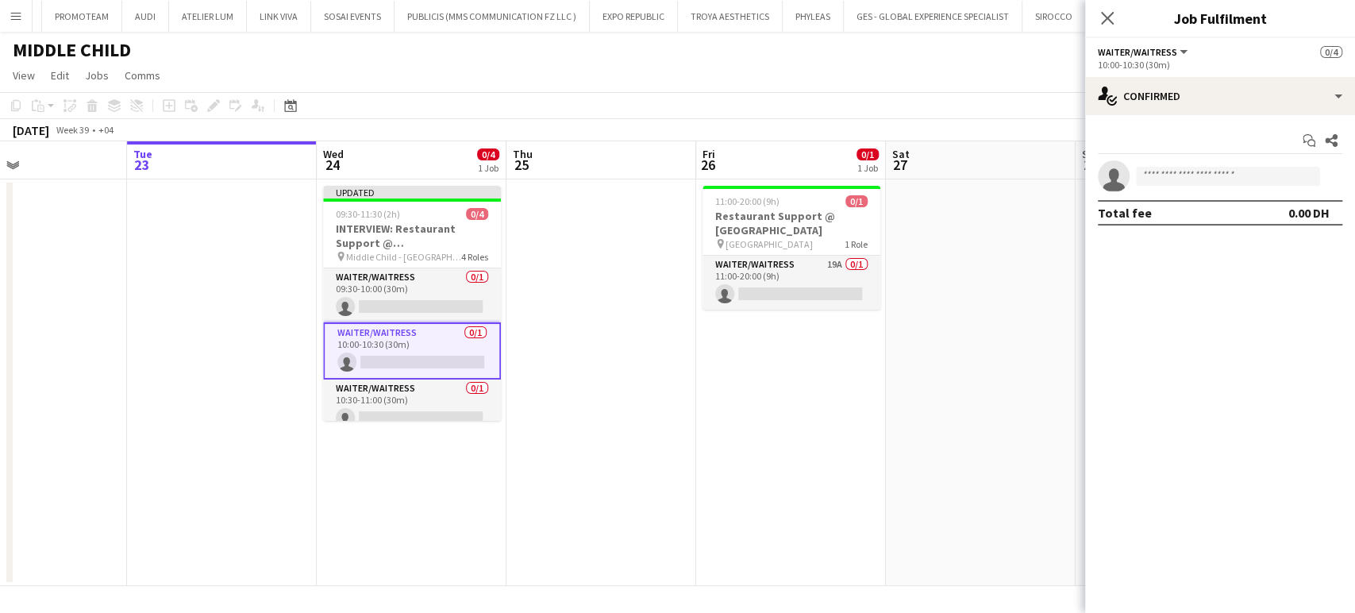
click at [883, 425] on app-date-cell "11:00-20:00 (9h) 0/1 Restaurant Support @ [GEOGRAPHIC_DATA] pin Al Serkal Avenu…" at bounding box center [791, 382] width 190 height 406
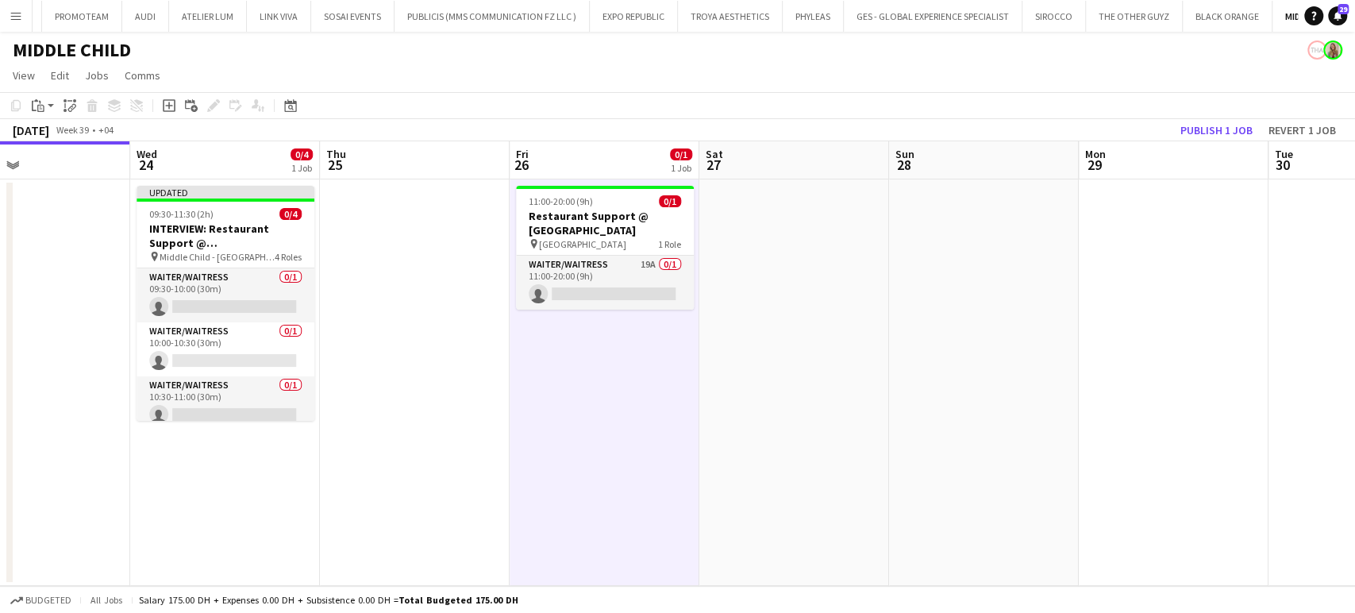
drag, startPoint x: 1065, startPoint y: 313, endPoint x: 864, endPoint y: 313, distance: 201.6
click at [864, 313] on app-calendar-viewport "Sat 20 2/2 1 Job Sun 21 Mon 22 Tue 23 Wed 24 0/4 1 Job Thu 25 Fri 26 0/1 1 Job …" at bounding box center [677, 363] width 1355 height 445
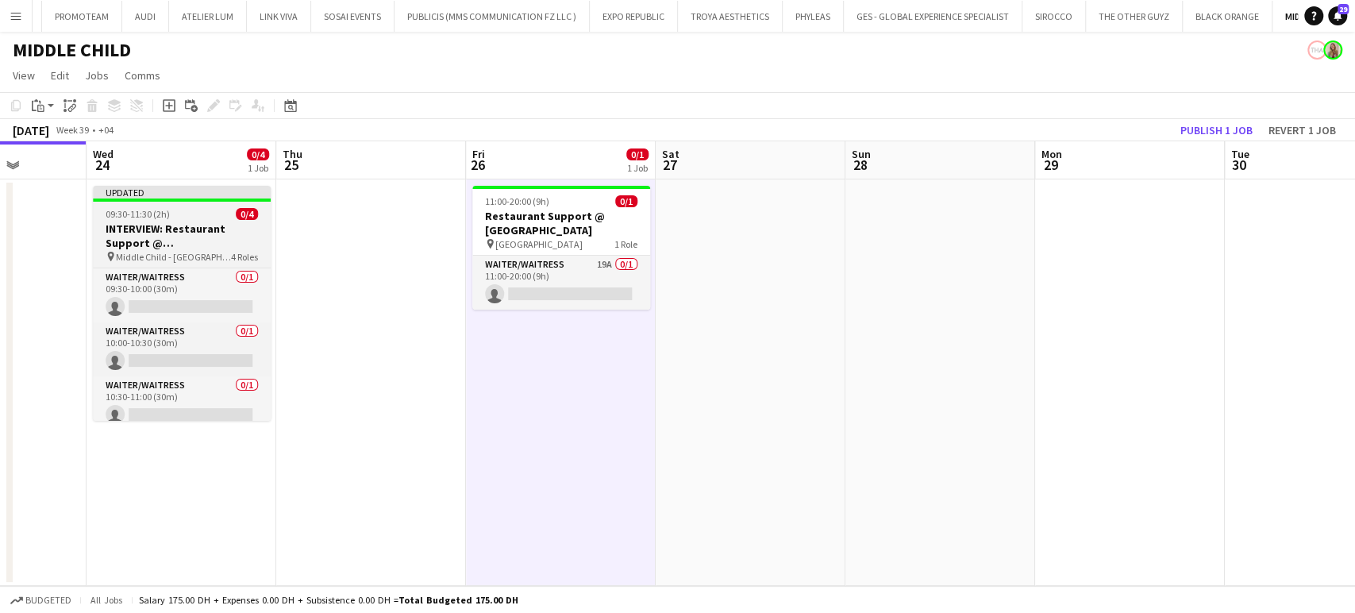
click at [154, 212] on span "09:30-11:30 (2h)" at bounding box center [138, 214] width 64 height 12
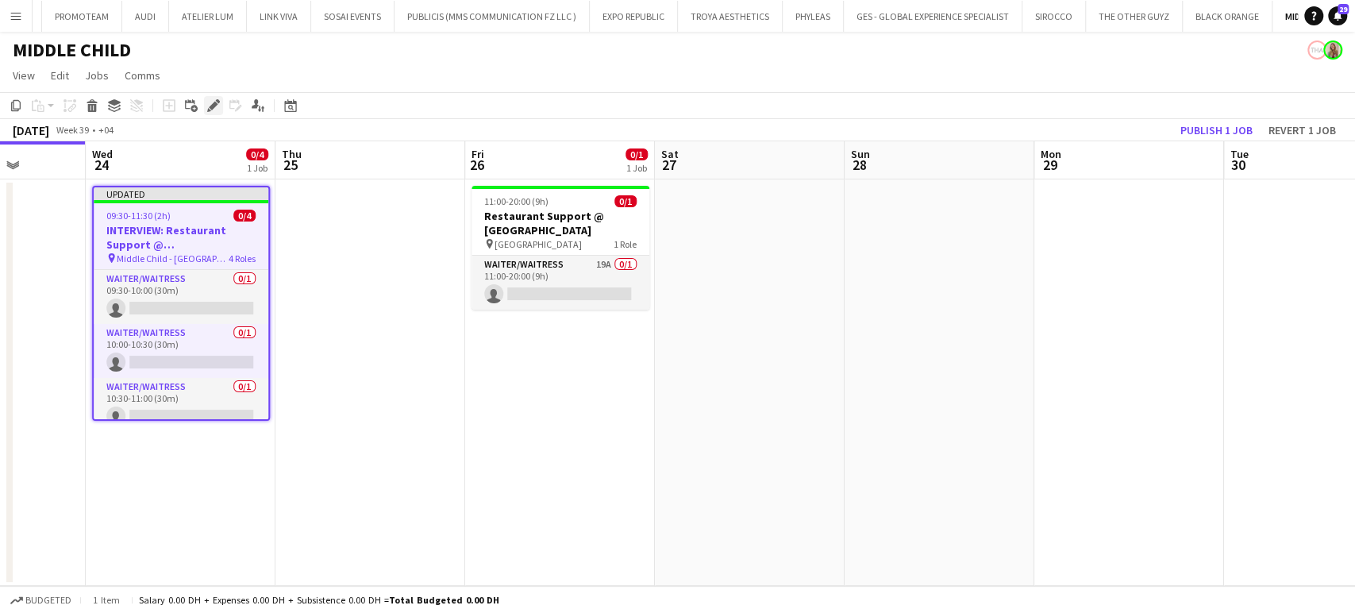
click at [216, 106] on icon "Edit" at bounding box center [213, 105] width 13 height 13
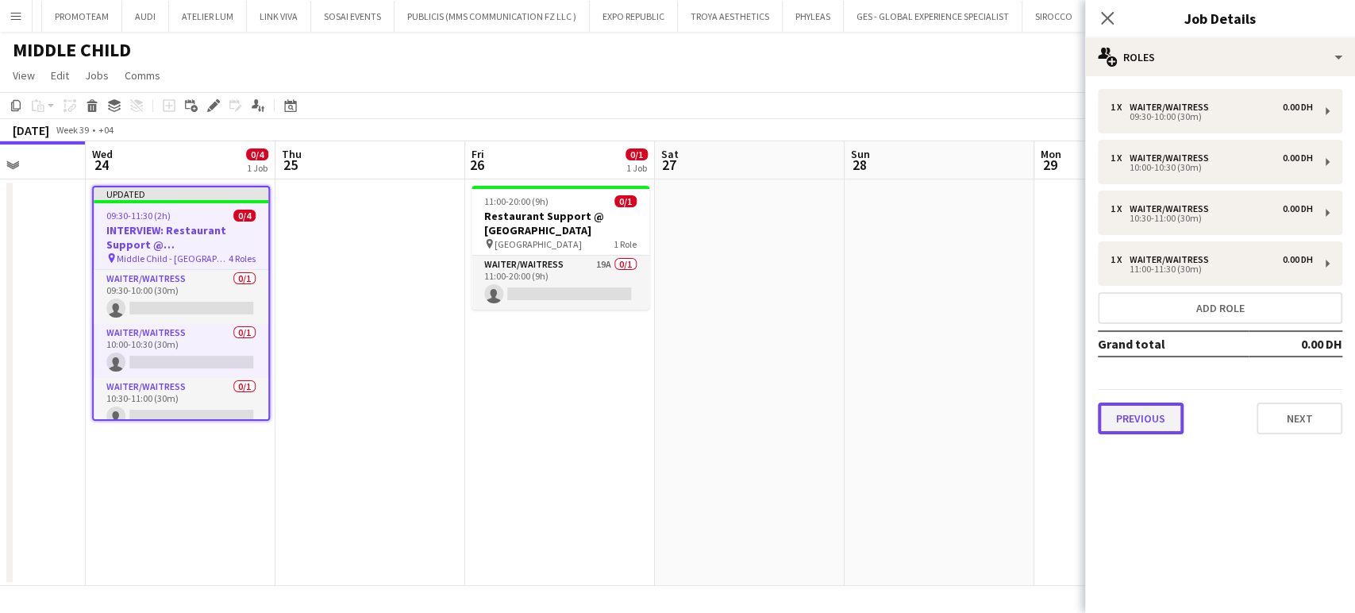
click at [1168, 427] on button "Previous" at bounding box center [1141, 418] width 86 height 32
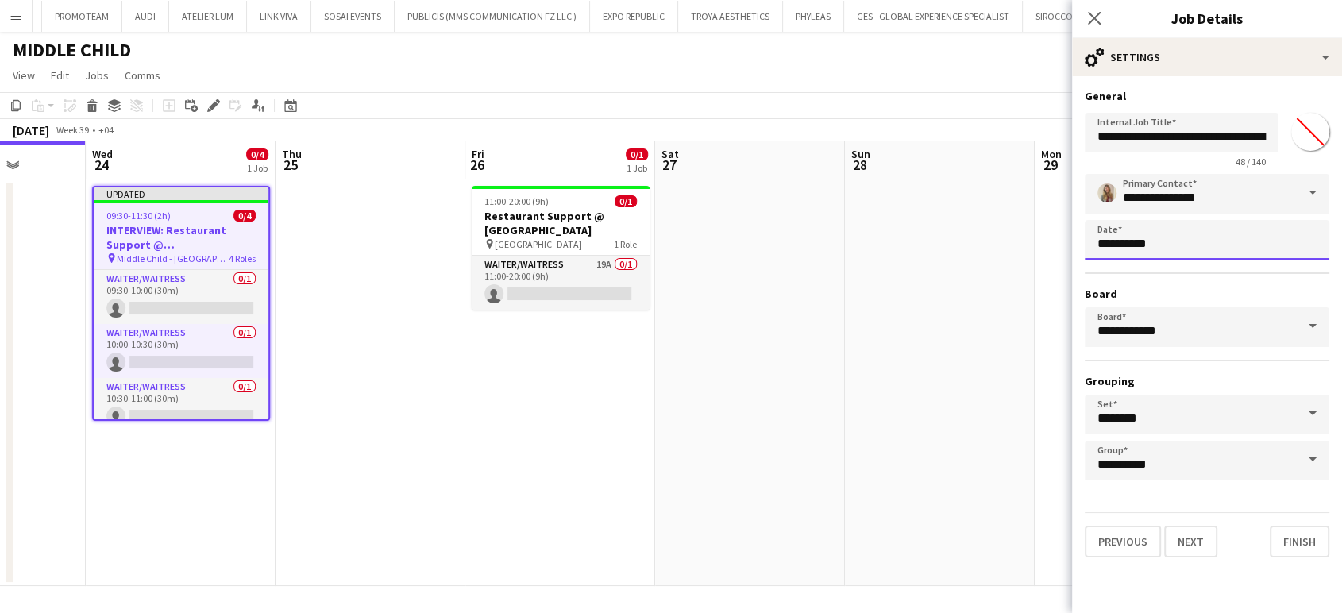
click at [1195, 239] on body "Menu Boards Boards Boards All jobs Status Workforce Workforce My Workforce Recr…" at bounding box center [671, 306] width 1342 height 613
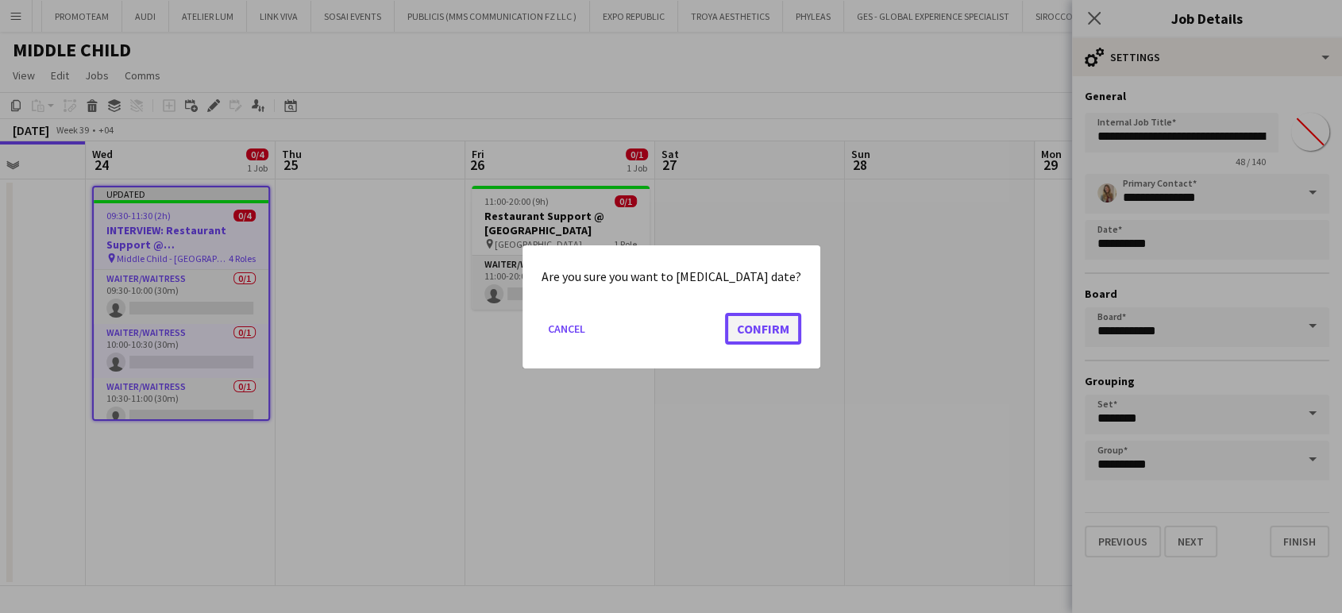
click at [753, 329] on button "Confirm" at bounding box center [763, 328] width 76 height 32
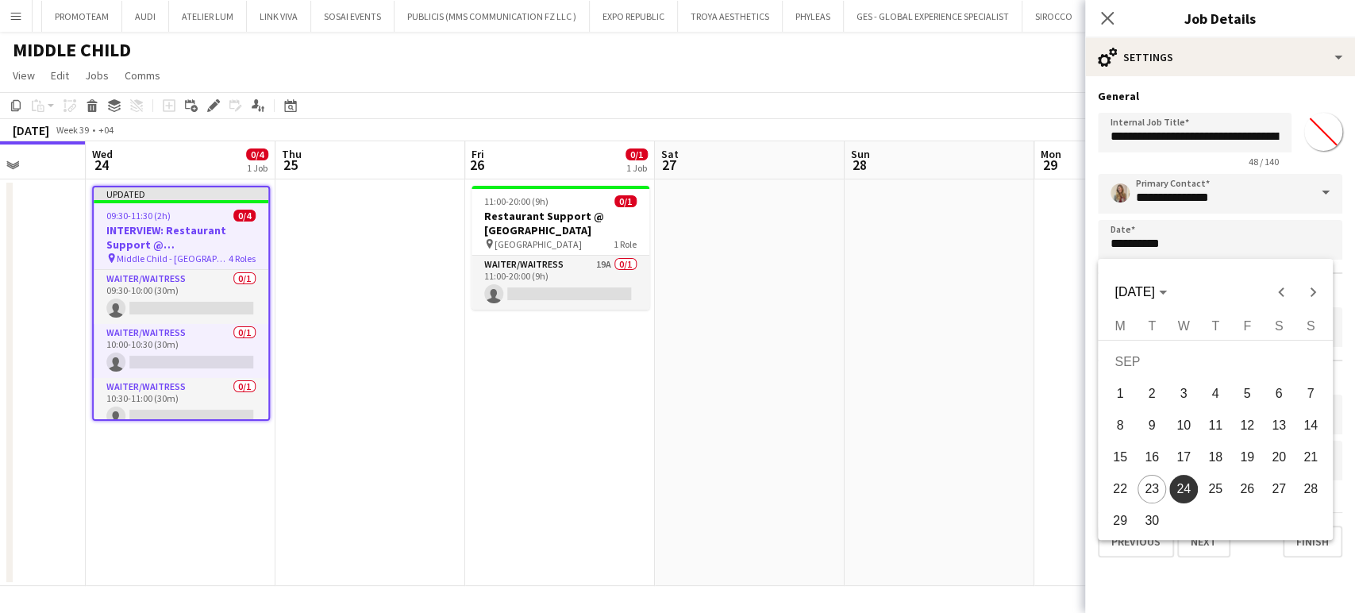
click at [583, 408] on div at bounding box center [677, 306] width 1355 height 613
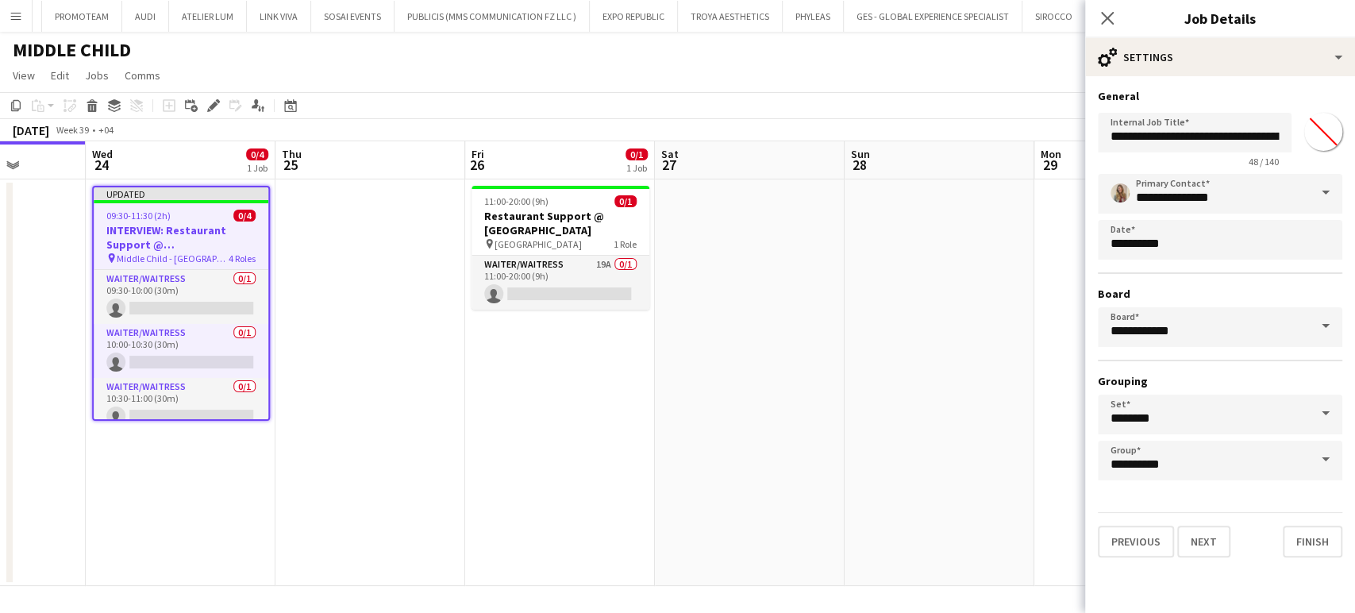
click at [914, 260] on app-date-cell at bounding box center [940, 382] width 190 height 406
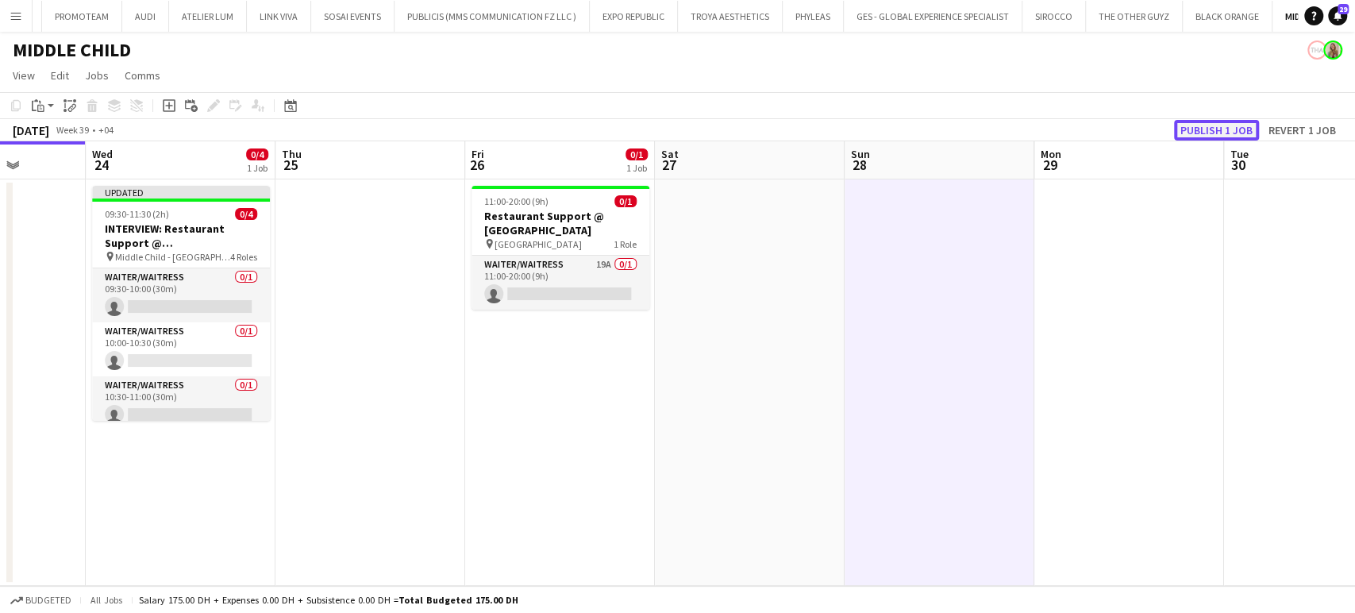
click at [1209, 129] on button "Publish 1 job" at bounding box center [1216, 130] width 85 height 21
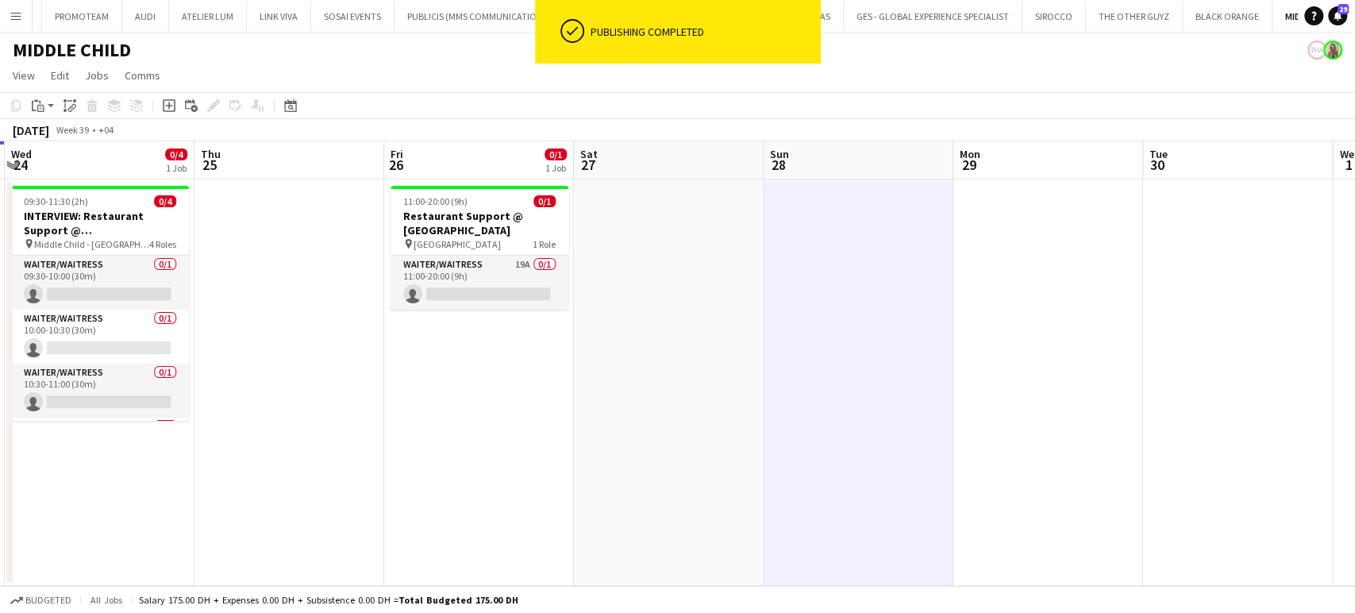
drag, startPoint x: 892, startPoint y: 352, endPoint x: 811, endPoint y: 352, distance: 81.0
click at [811, 352] on app-calendar-viewport "Sat 20 2/2 1 Job Sun 21 Mon 22 Tue 23 Wed 24 0/4 1 Job Thu 25 Fri 26 0/1 1 Job …" at bounding box center [677, 363] width 1355 height 445
click at [486, 277] on app-card-role "Waiter/Waitress 19A 0/1 11:00-20:00 (9h) single-neutral-actions" at bounding box center [479, 283] width 178 height 54
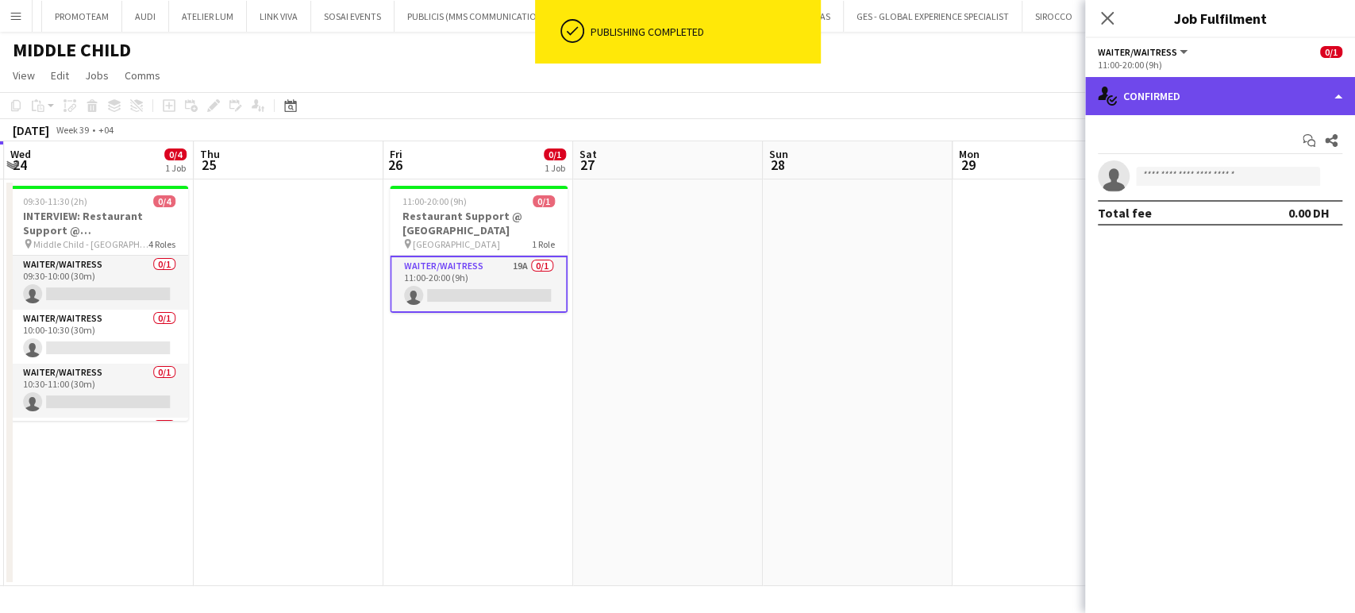
click at [1323, 87] on div "single-neutral-actions-check-2 Confirmed" at bounding box center [1220, 96] width 270 height 38
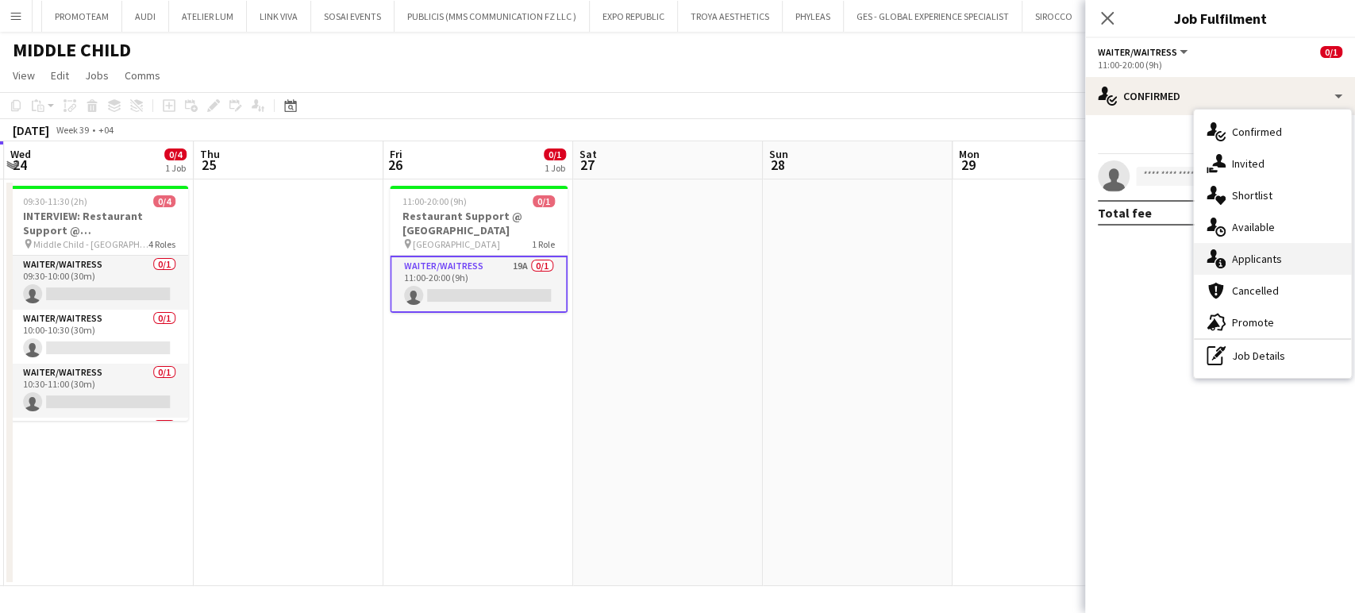
click at [1265, 257] on span "Applicants" at bounding box center [1257, 259] width 50 height 14
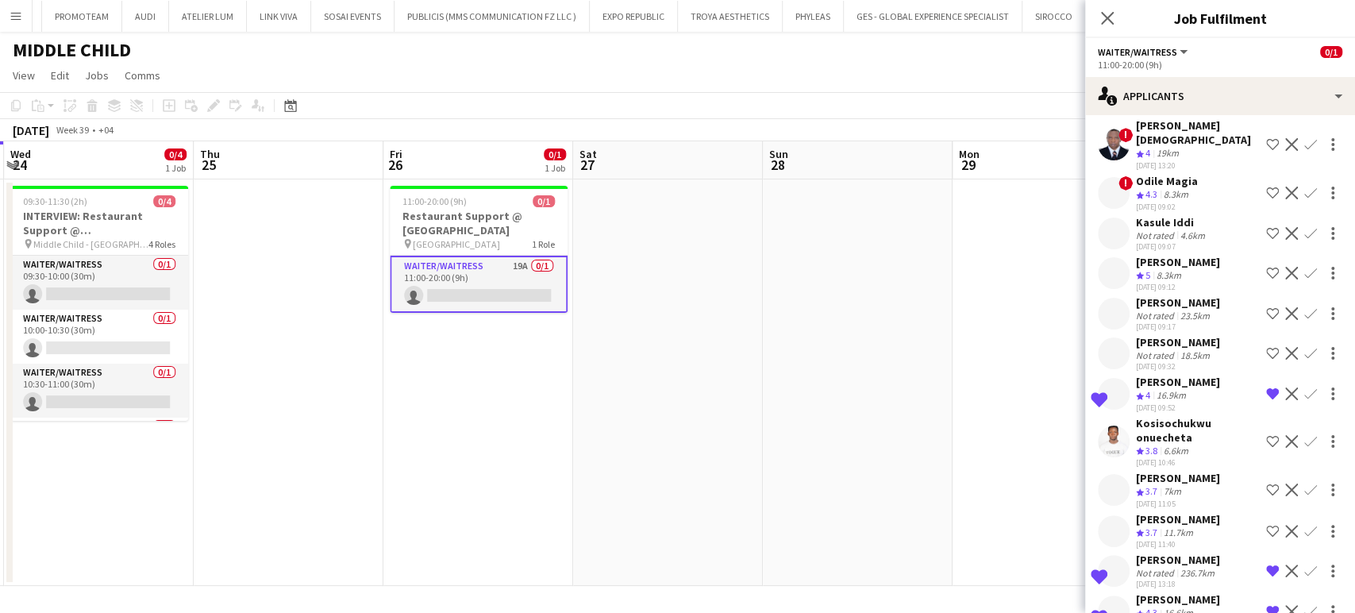
scroll to position [389, 0]
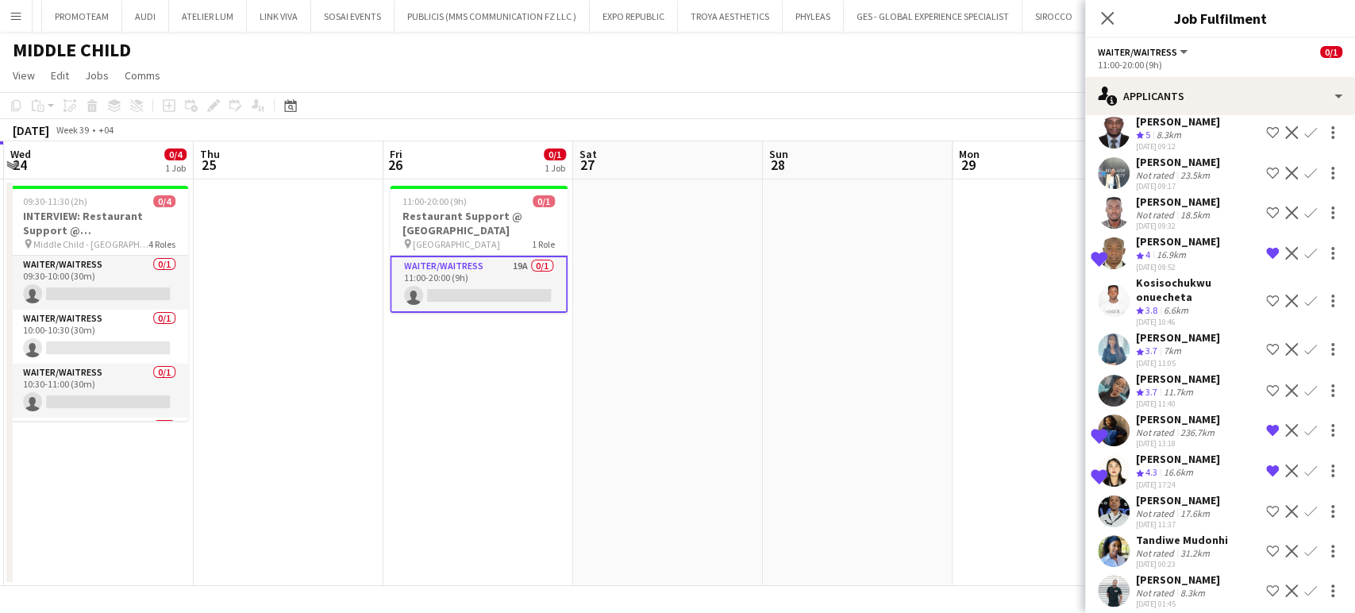
click at [1175, 572] on div "[PERSON_NAME]" at bounding box center [1178, 579] width 84 height 14
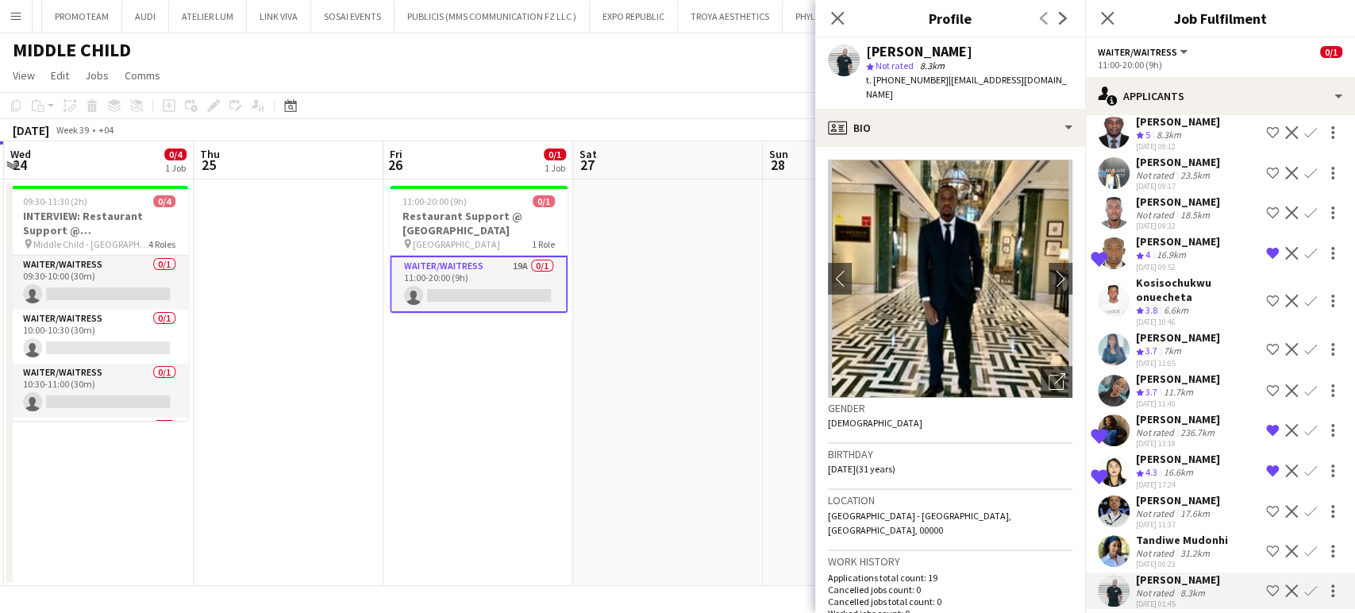
click at [1179, 533] on div "Tandiwe Mudonhi" at bounding box center [1182, 540] width 92 height 14
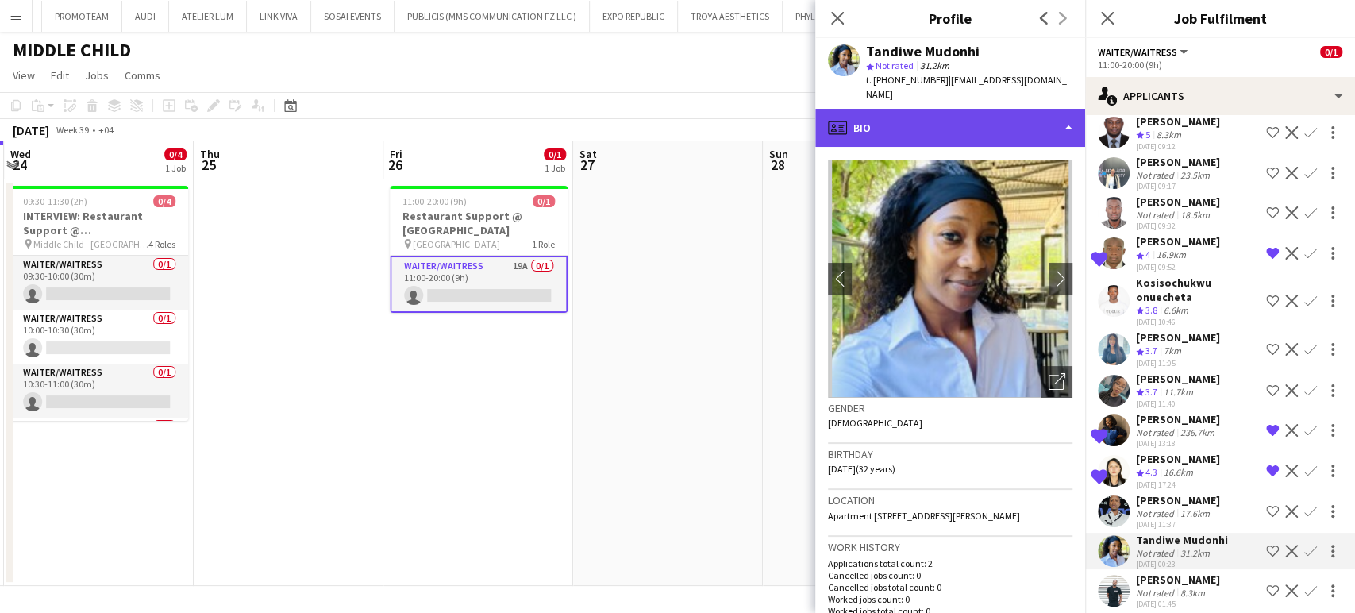
click at [1007, 109] on div "profile Bio" at bounding box center [950, 128] width 270 height 38
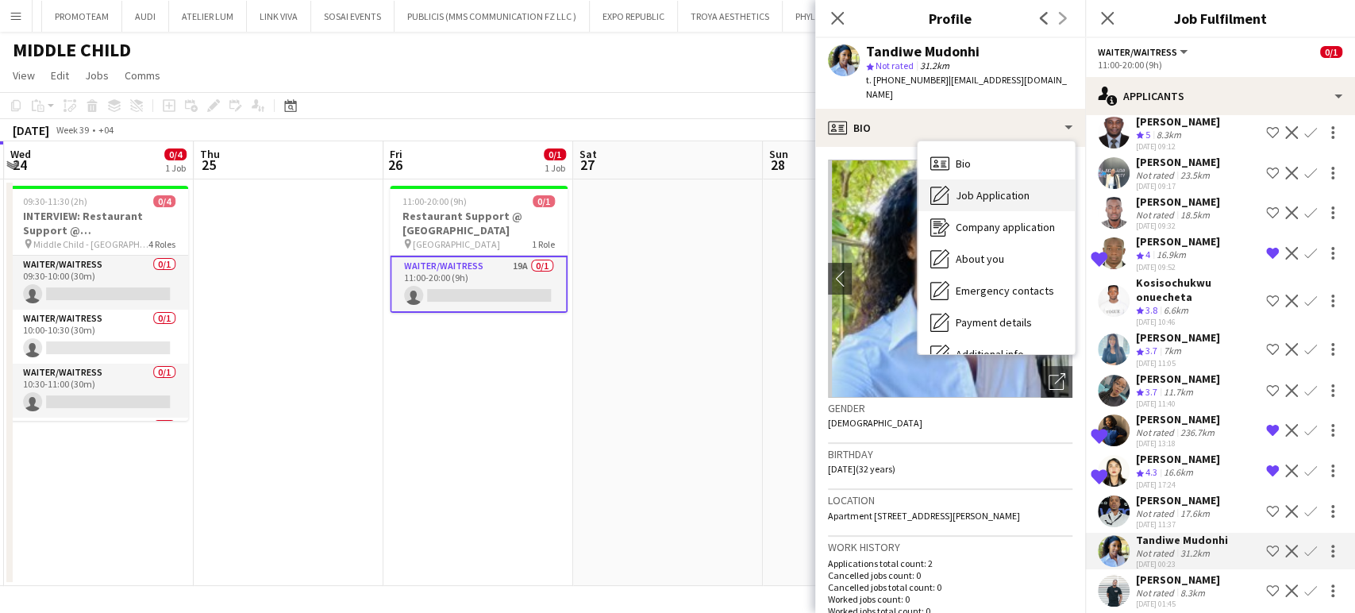
click at [996, 188] on span "Job Application" at bounding box center [993, 195] width 74 height 14
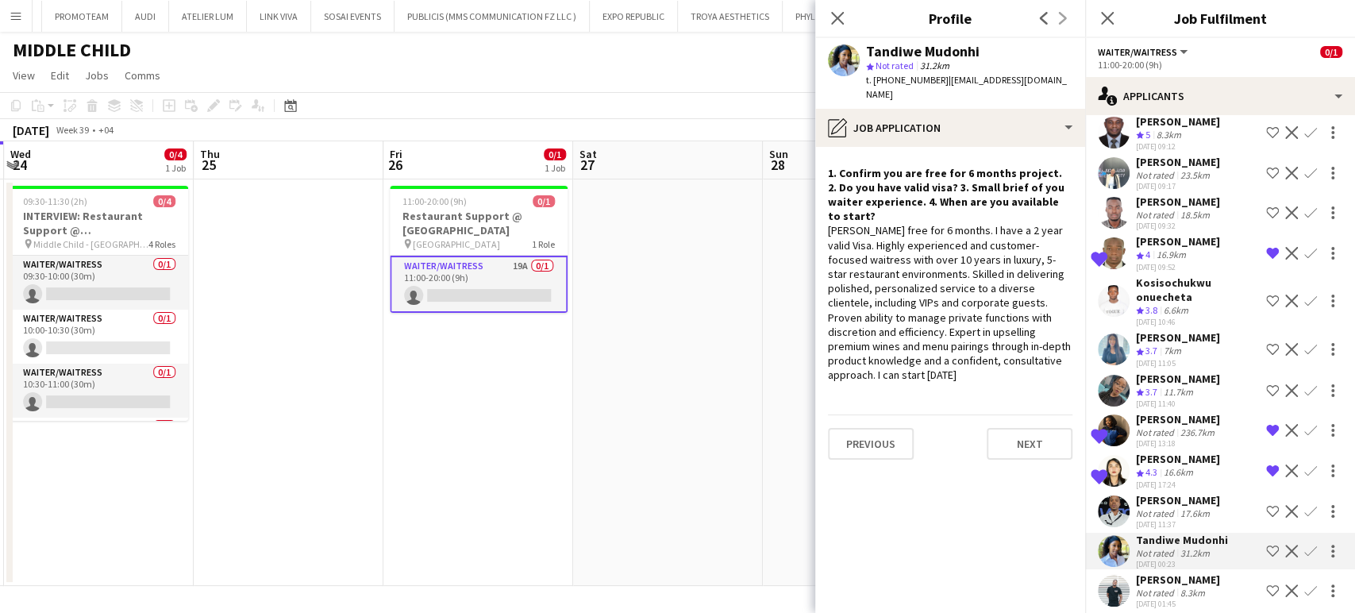
click at [1266, 545] on app-icon "Shortlist crew" at bounding box center [1272, 551] width 13 height 13
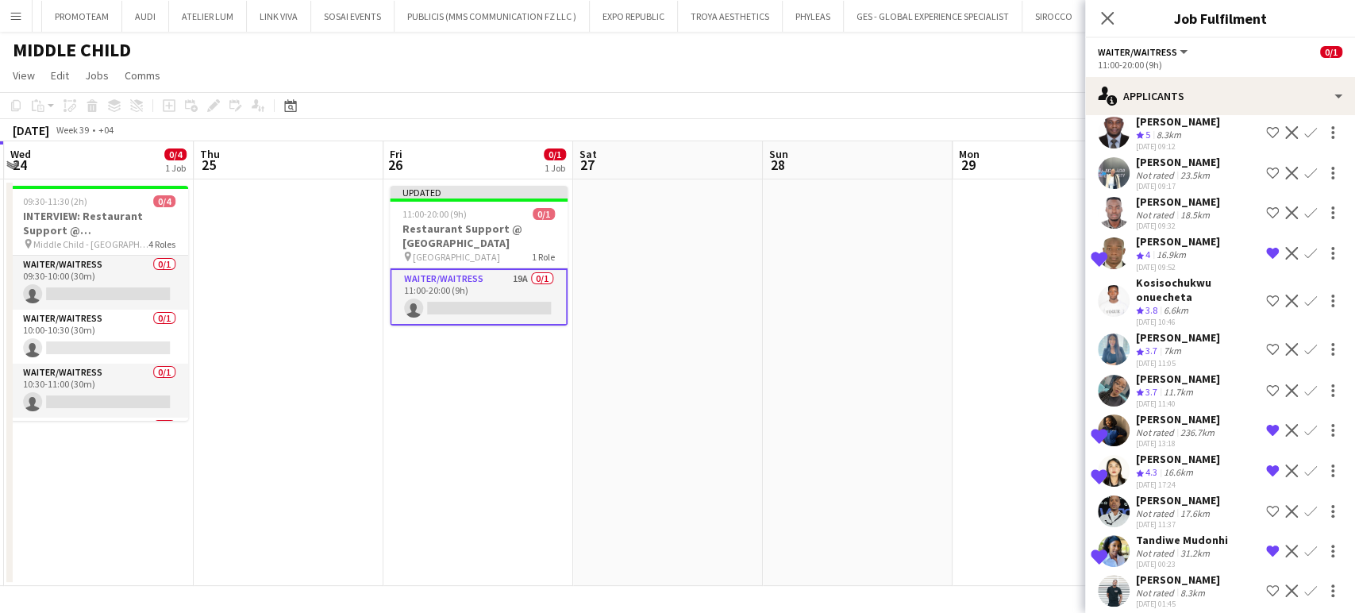
click at [857, 497] on app-date-cell at bounding box center [858, 382] width 190 height 406
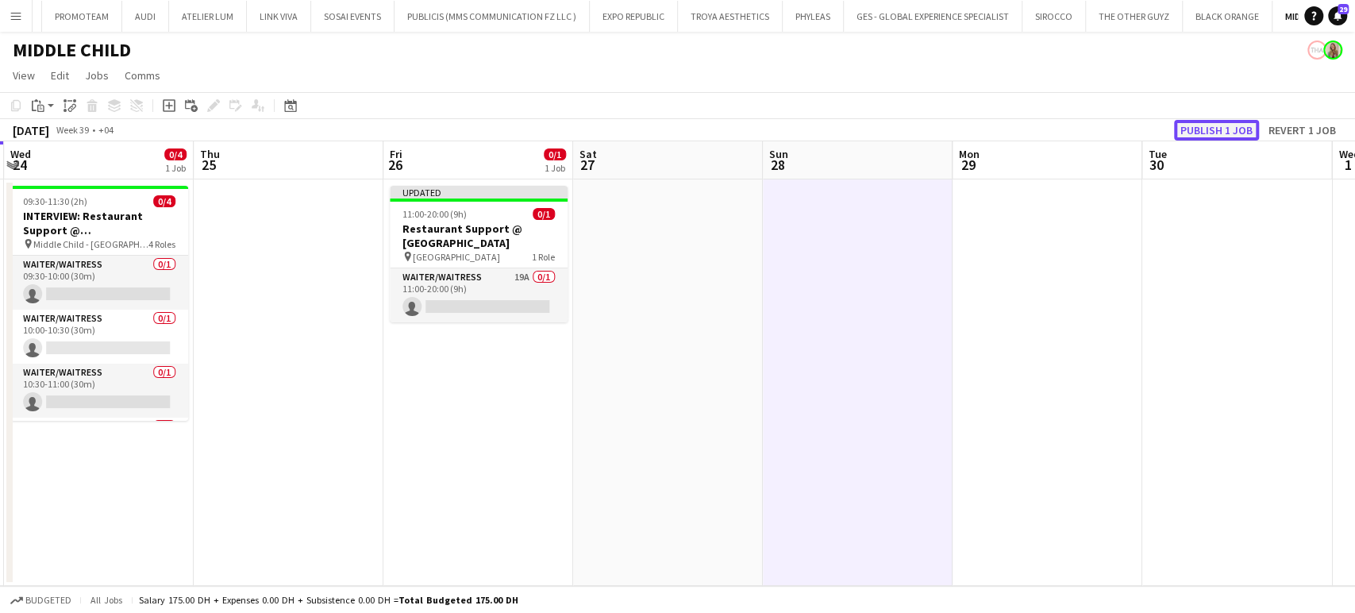
click at [1197, 126] on button "Publish 1 job" at bounding box center [1216, 130] width 85 height 21
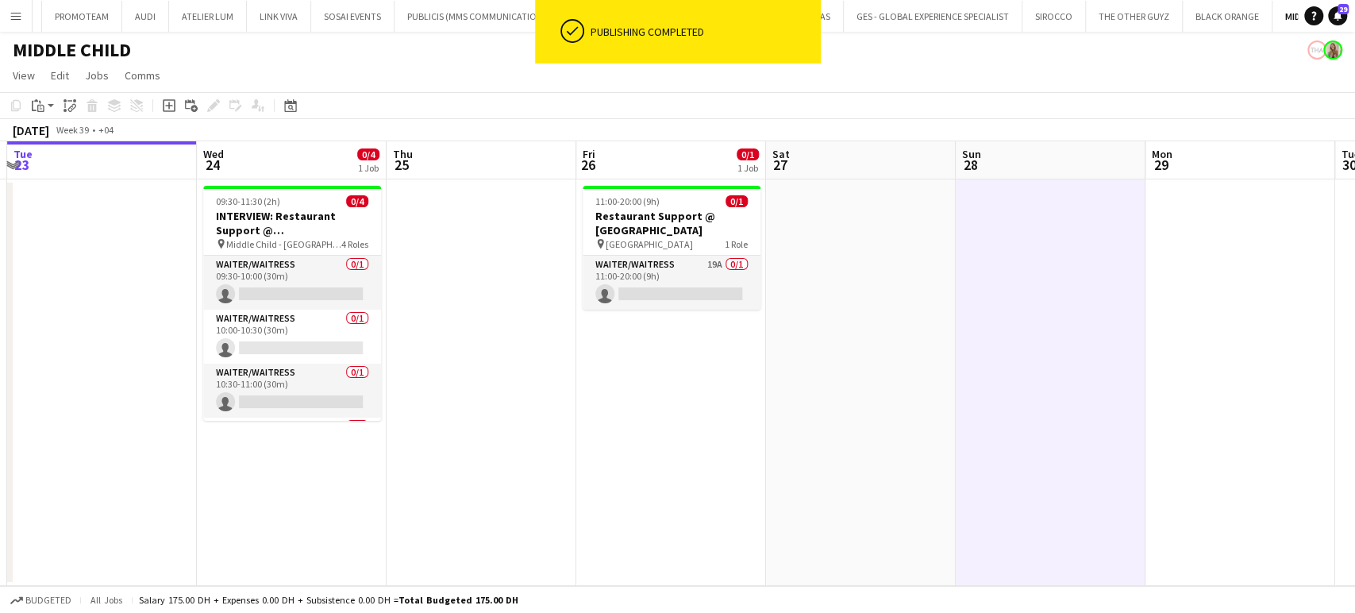
drag, startPoint x: 453, startPoint y: 364, endPoint x: 672, endPoint y: 369, distance: 218.3
click at [672, 369] on app-calendar-viewport "Sat 20 2/2 1 Job Sun 21 Mon 22 Tue 23 Wed 24 0/4 1 Job Thu 25 Fri 26 0/1 1 Job …" at bounding box center [677, 363] width 1355 height 445
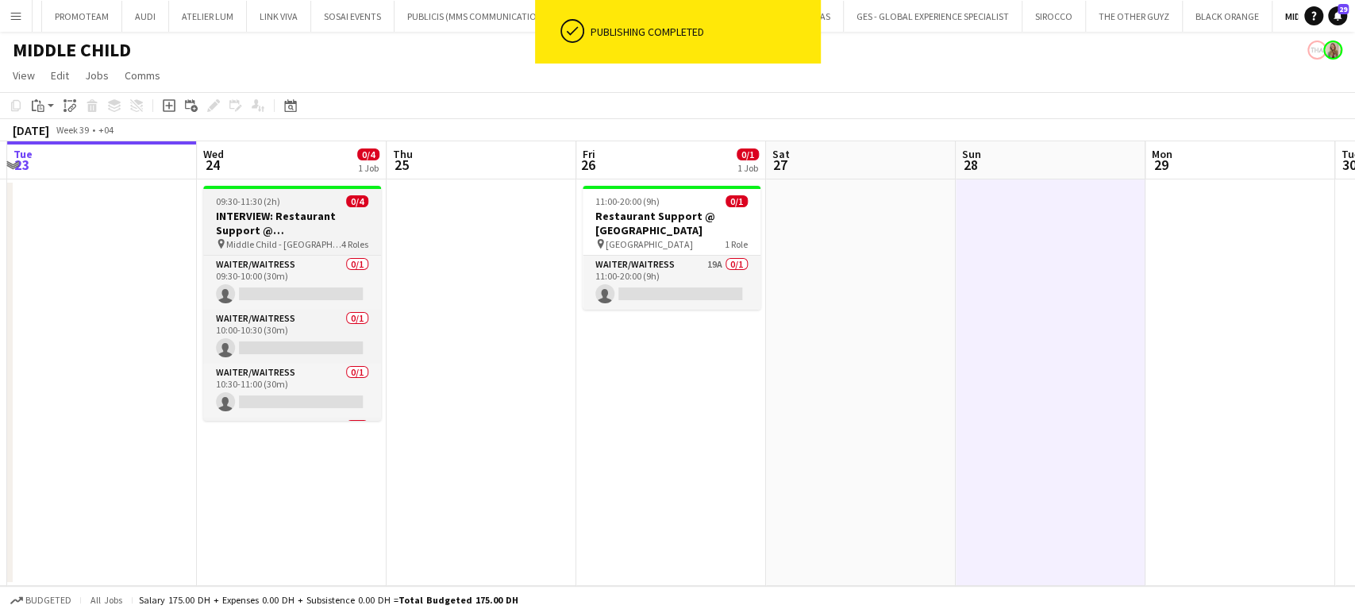
scroll to position [0, 537]
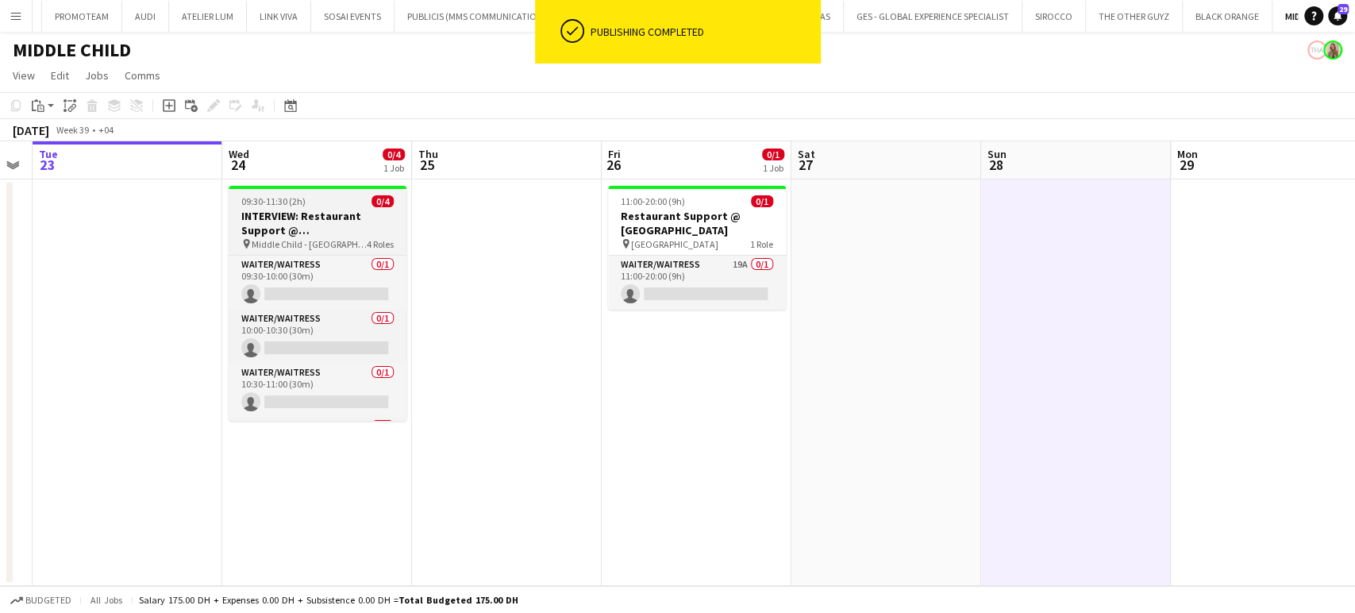
click at [311, 218] on h3 "INTERVIEW: Restaurant Support @ [GEOGRAPHIC_DATA]" at bounding box center [318, 223] width 178 height 29
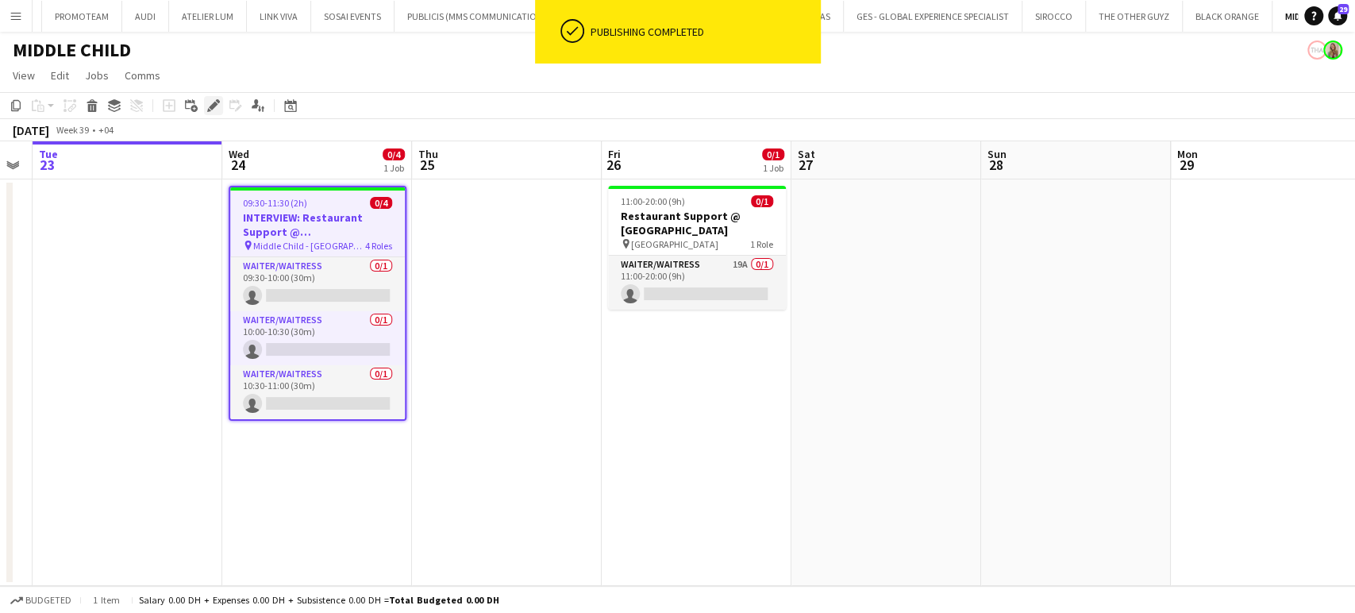
click at [210, 106] on icon at bounding box center [213, 106] width 9 height 9
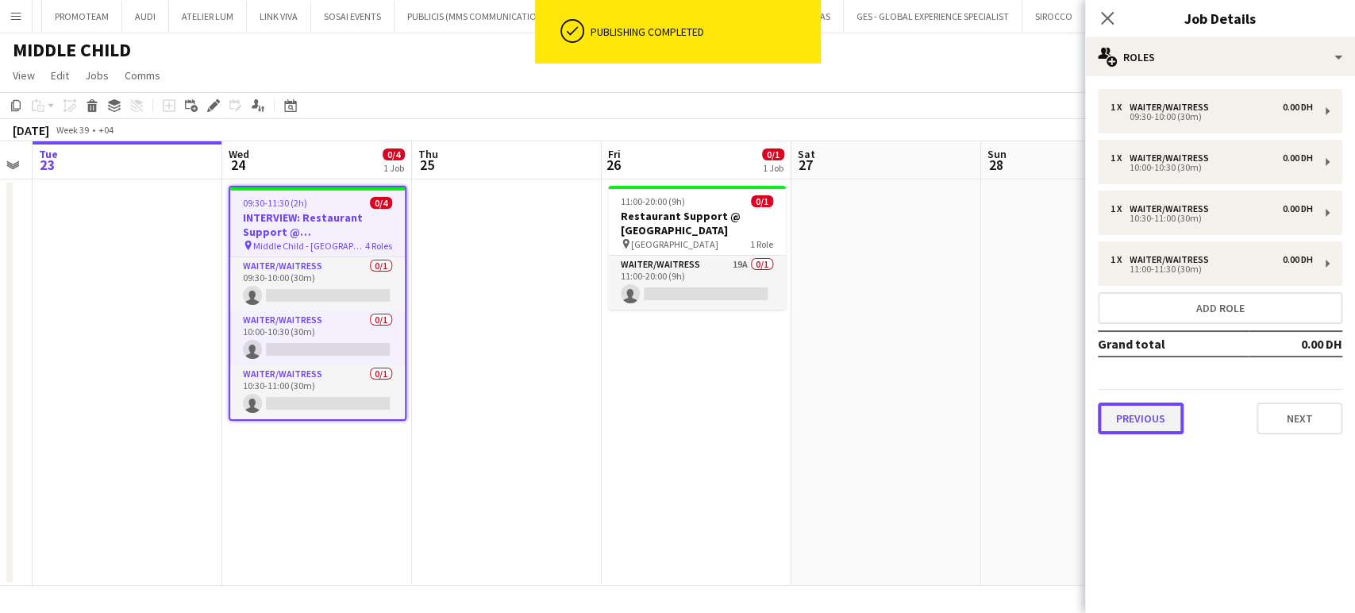
click at [1163, 415] on button "Previous" at bounding box center [1141, 418] width 86 height 32
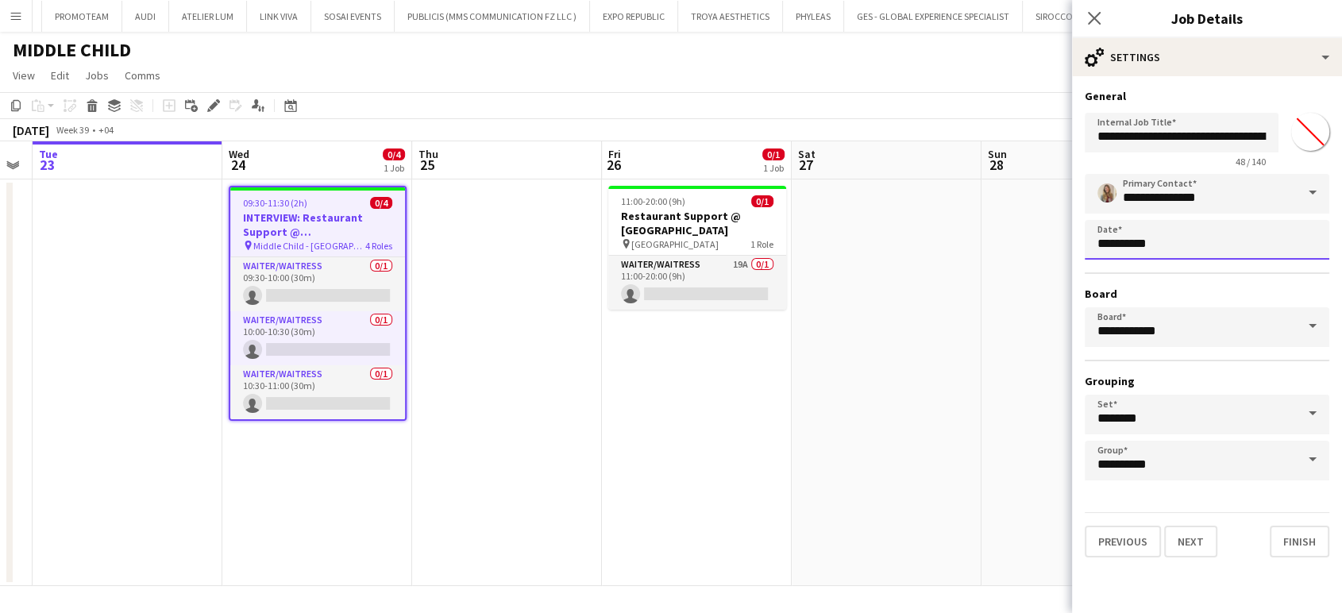
click at [1217, 243] on body "Menu Boards Boards Boards All jobs Status Workforce Workforce My Workforce Recr…" at bounding box center [671, 306] width 1342 height 613
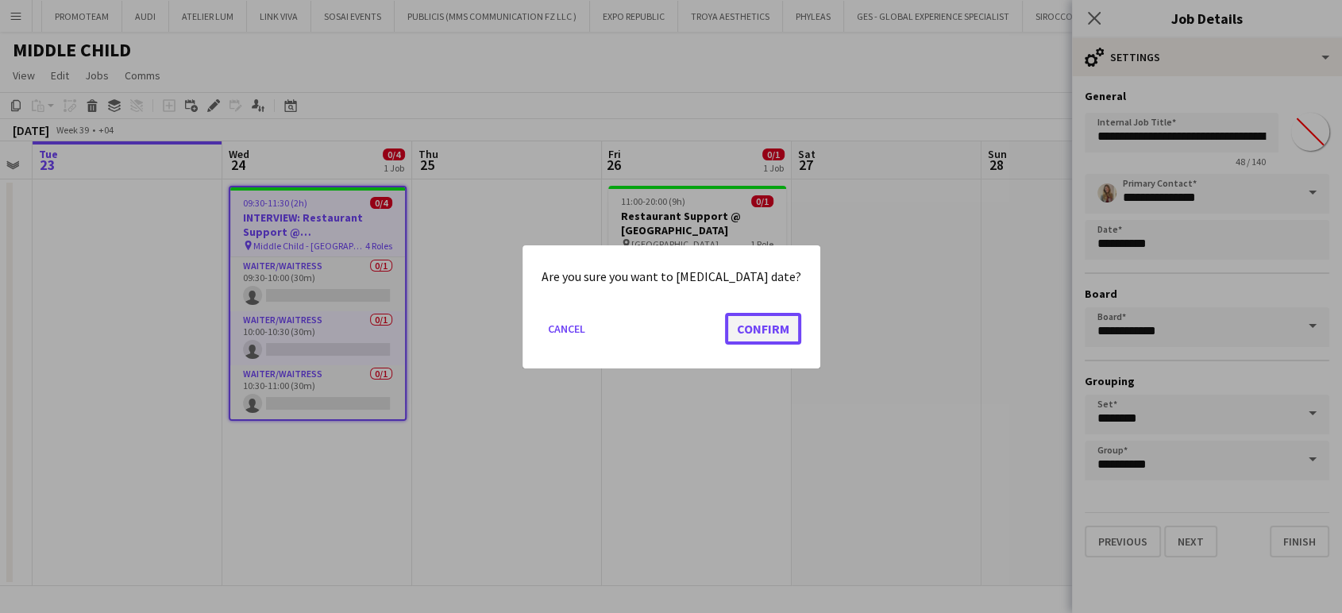
click at [743, 332] on button "Confirm" at bounding box center [763, 328] width 76 height 32
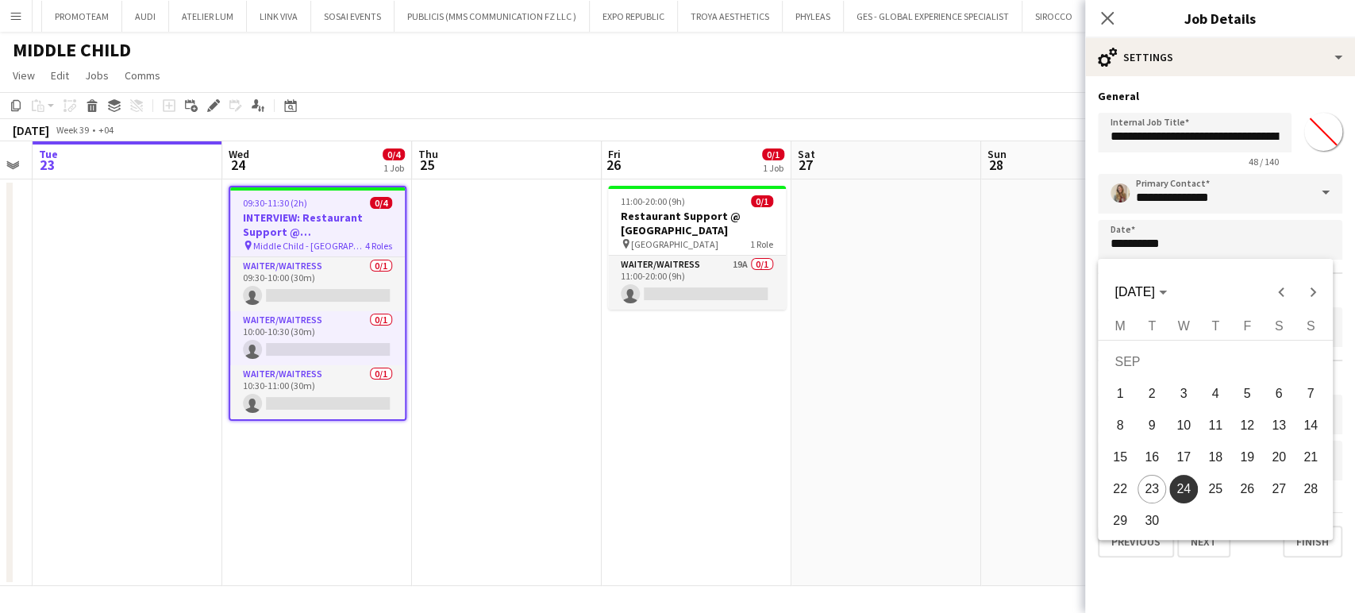
click at [1121, 517] on span "29" at bounding box center [1120, 520] width 29 height 29
type input "**********"
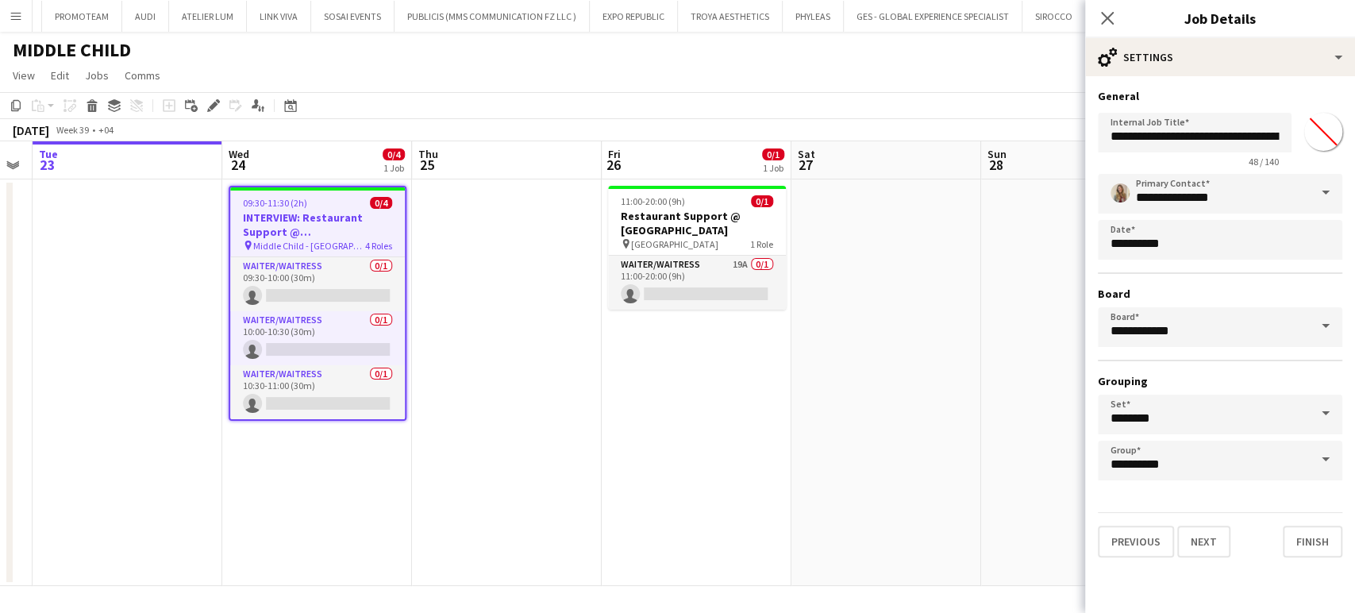
click at [941, 446] on app-date-cell at bounding box center [886, 382] width 190 height 406
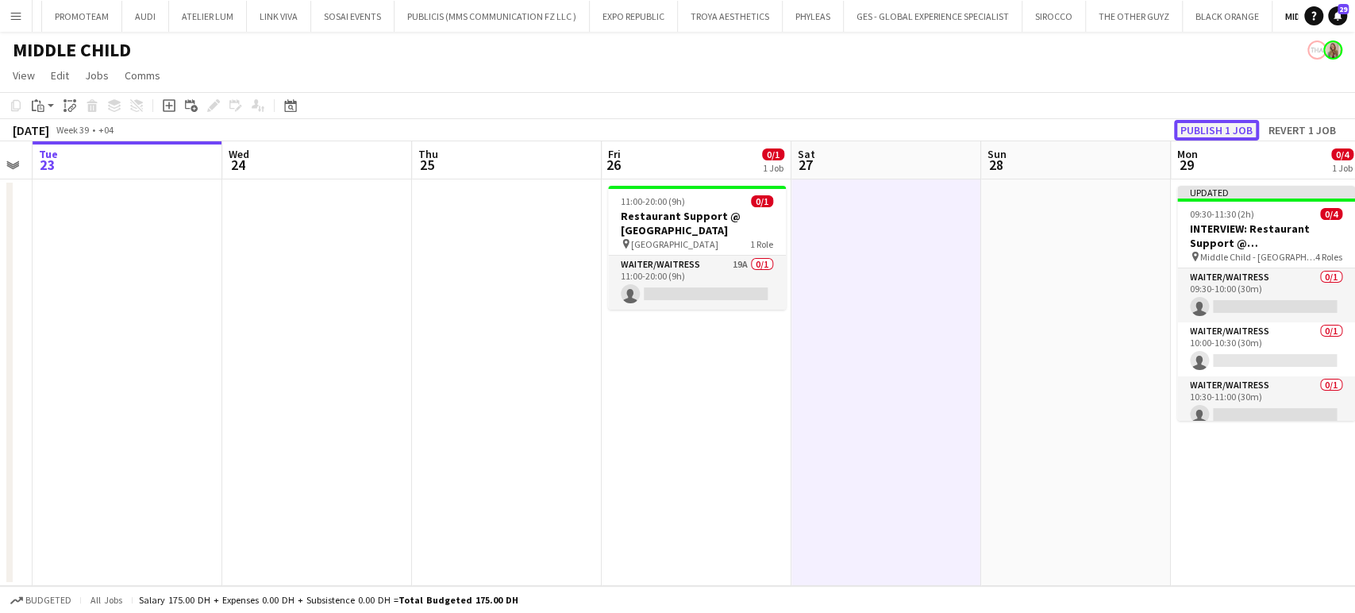
click at [1234, 126] on button "Publish 1 job" at bounding box center [1216, 130] width 85 height 21
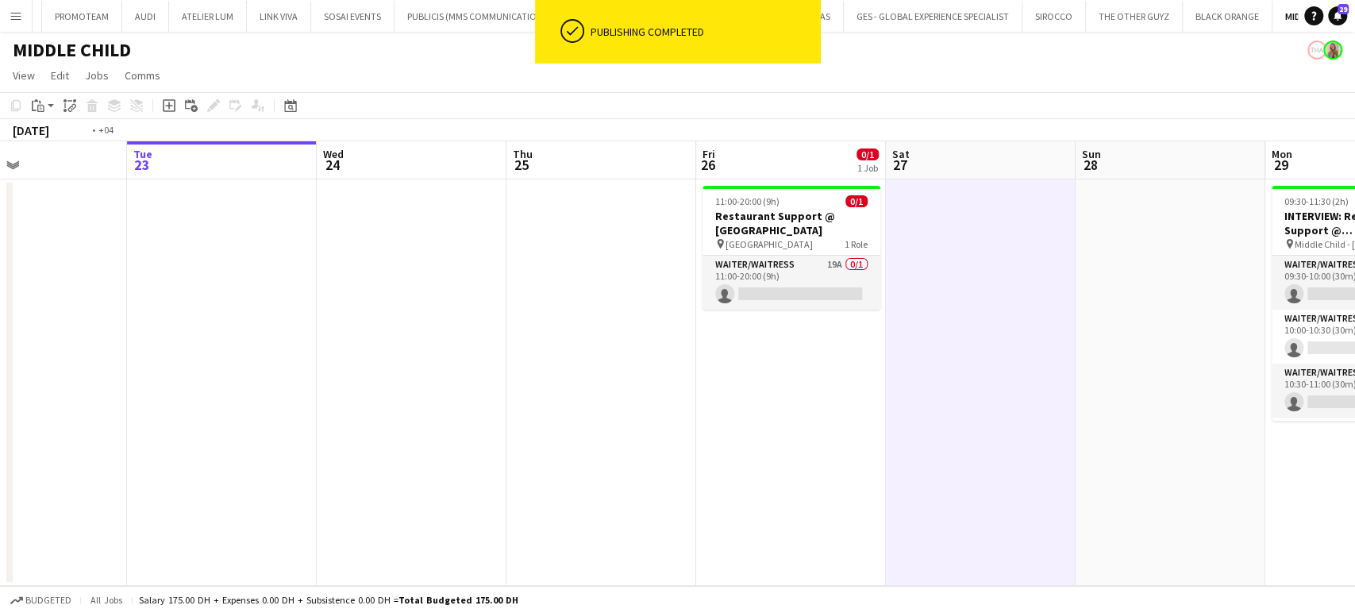
drag, startPoint x: 565, startPoint y: 365, endPoint x: 887, endPoint y: 374, distance: 322.4
click at [887, 374] on app-calendar-viewport "Sat 20 2/2 1 Job Sun 21 Mon 22 Tue 23 Wed 24 Thu 25 Fri 26 0/1 1 Job Sat 27 Sun…" at bounding box center [677, 363] width 1355 height 445
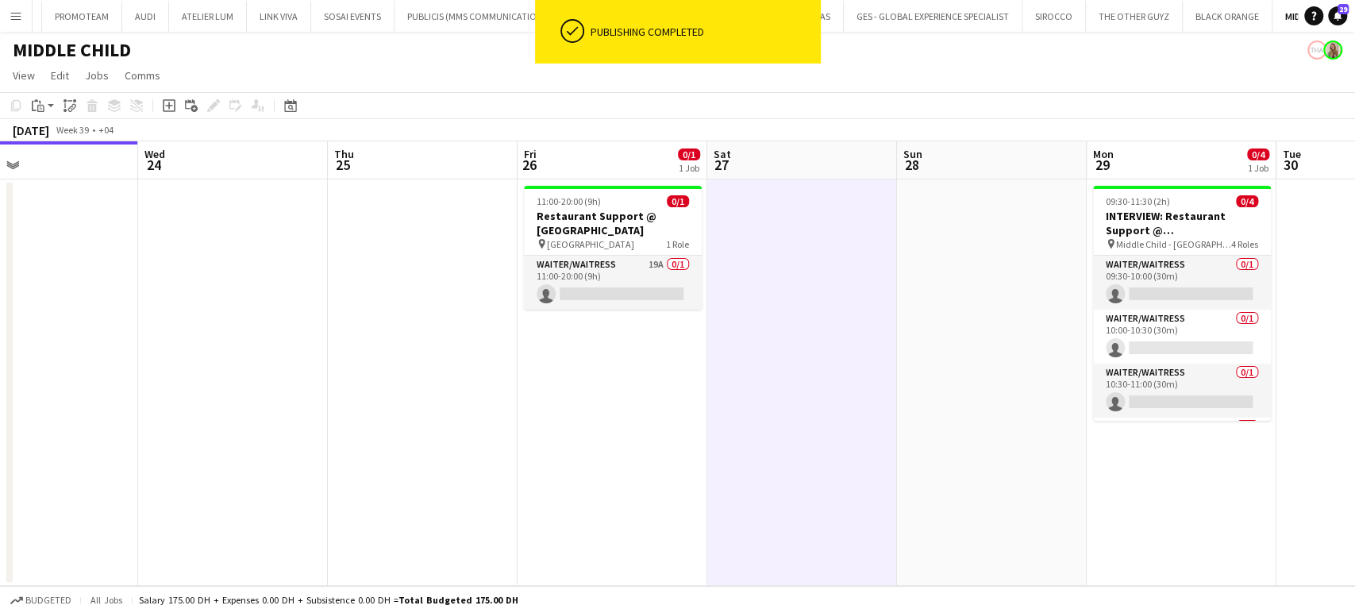
drag, startPoint x: 814, startPoint y: 362, endPoint x: 440, endPoint y: 344, distance: 374.3
click at [520, 345] on app-calendar-viewport "Sun 21 Mon 22 Tue 23 Wed 24 Thu 25 Fri 26 0/1 1 Job Sat 27 Sun 28 Mon 29 0/4 1 …" at bounding box center [677, 363] width 1355 height 445
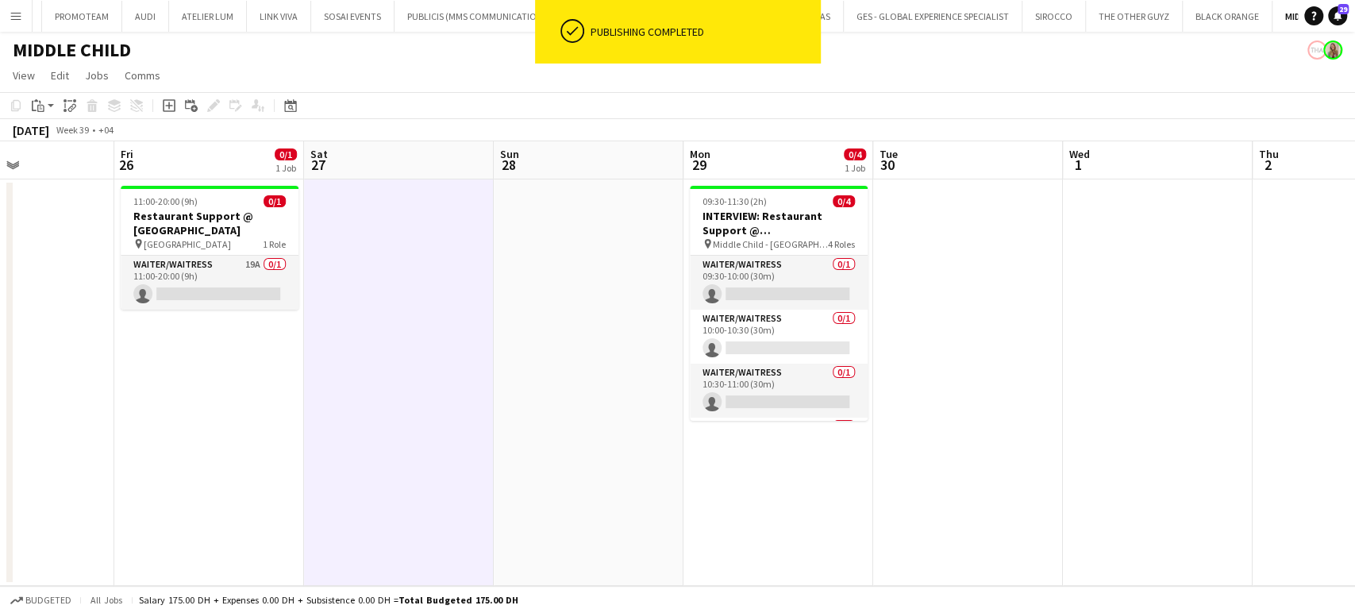
drag, startPoint x: 543, startPoint y: 392, endPoint x: 351, endPoint y: 387, distance: 192.2
click at [540, 392] on app-calendar-viewport "Tue 23 Wed 24 Thu 25 Fri 26 0/1 1 Job Sat 27 Sun 28 Mon 29 0/4 1 Job Tue 30 Wed…" at bounding box center [677, 363] width 1355 height 445
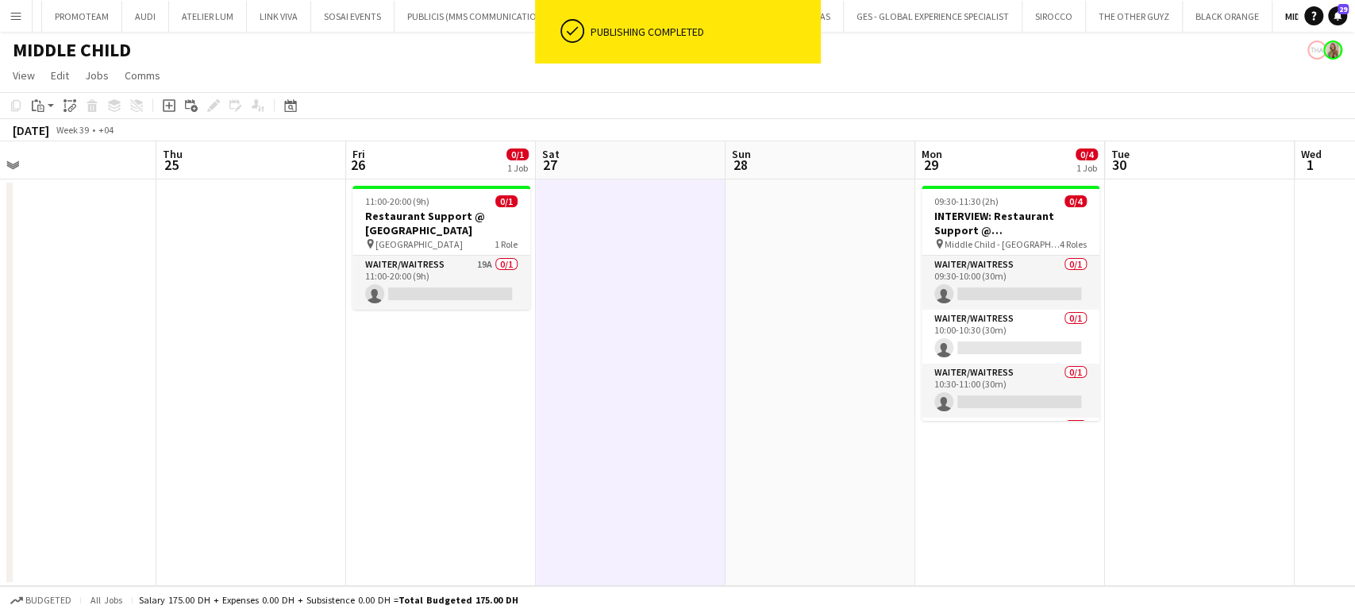
scroll to position [0, 400]
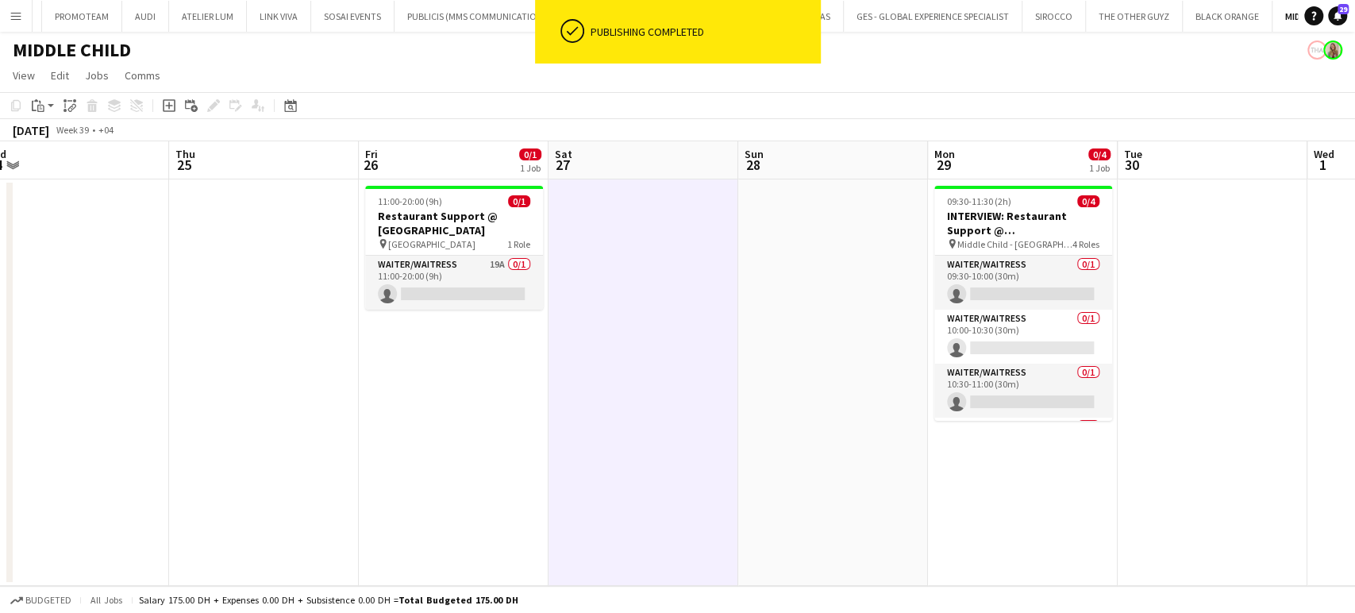
drag, startPoint x: 430, startPoint y: 264, endPoint x: 699, endPoint y: 304, distance: 271.3
click at [699, 304] on app-calendar-viewport "Mon 22 Tue 23 Wed 24 Thu 25 Fri 26 0/1 1 Job Sat 27 Sun 28 Mon 29 0/4 1 Job Tue…" at bounding box center [677, 363] width 1355 height 445
click at [438, 211] on h3 "Restaurant Support @ [GEOGRAPHIC_DATA]" at bounding box center [454, 223] width 178 height 29
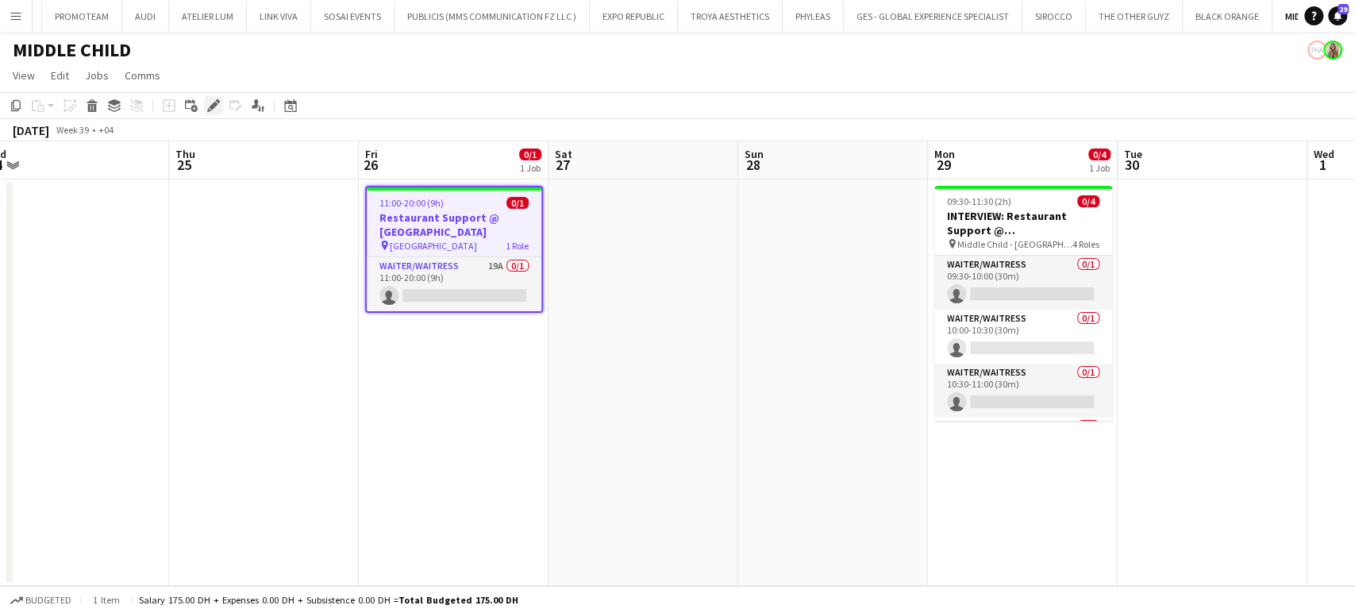
click at [211, 104] on icon at bounding box center [213, 106] width 9 height 9
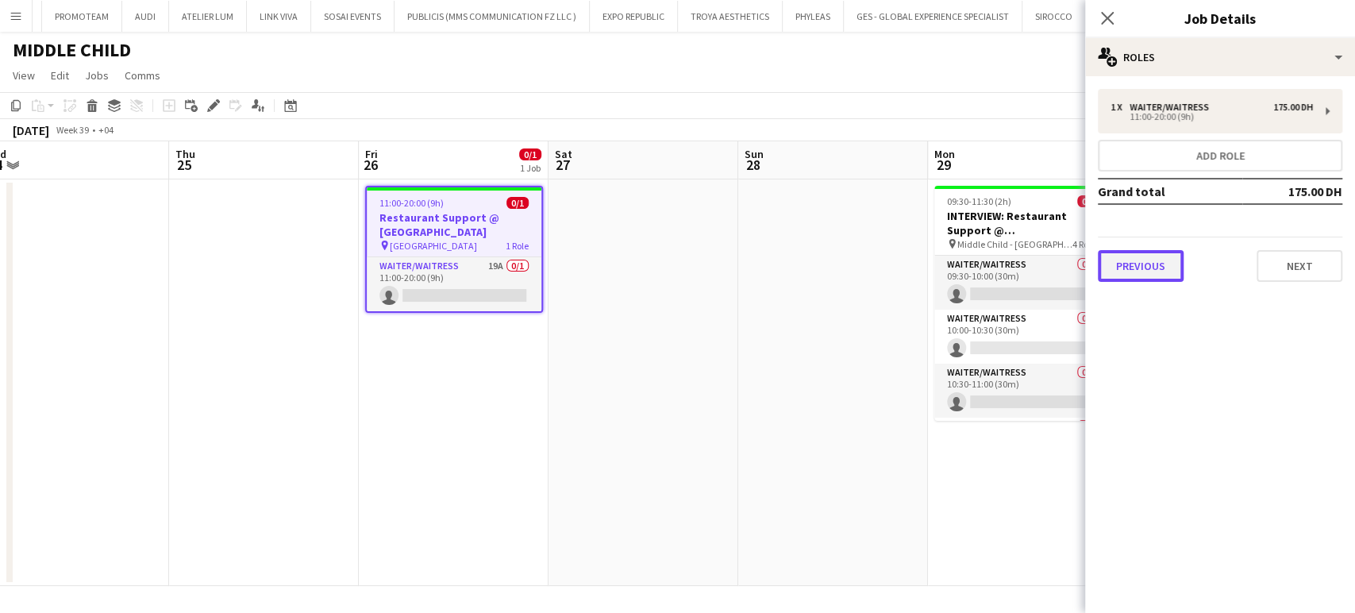
click at [1145, 260] on button "Previous" at bounding box center [1141, 266] width 86 height 32
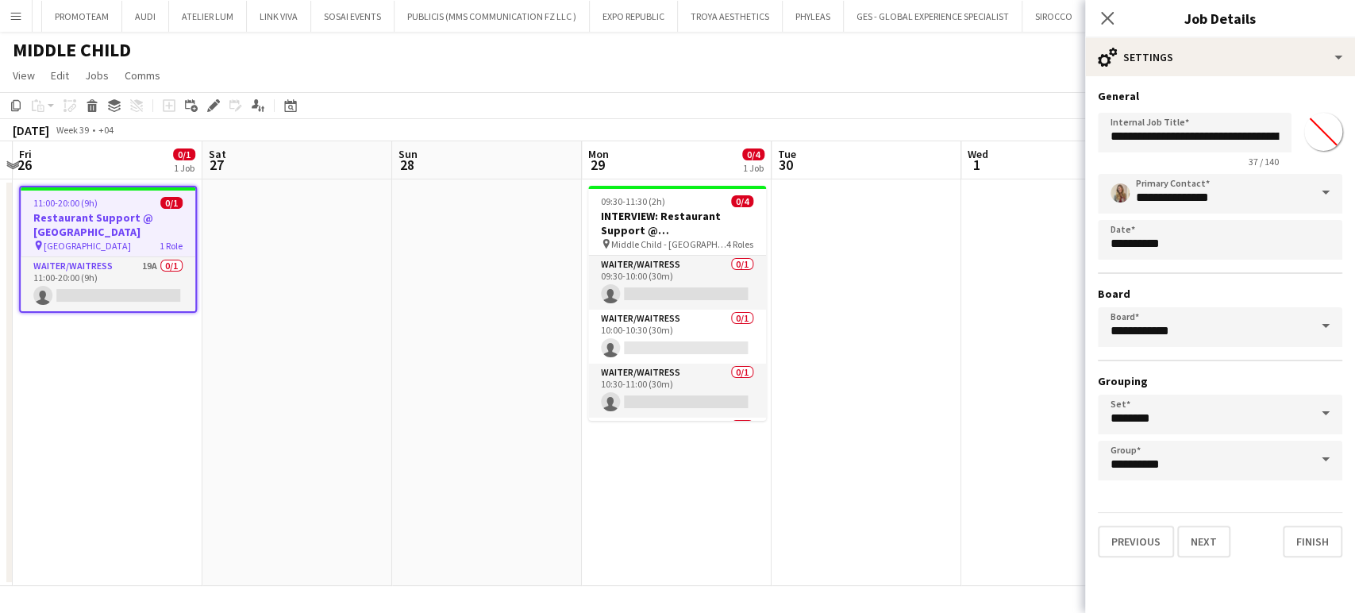
scroll to position [0, 603]
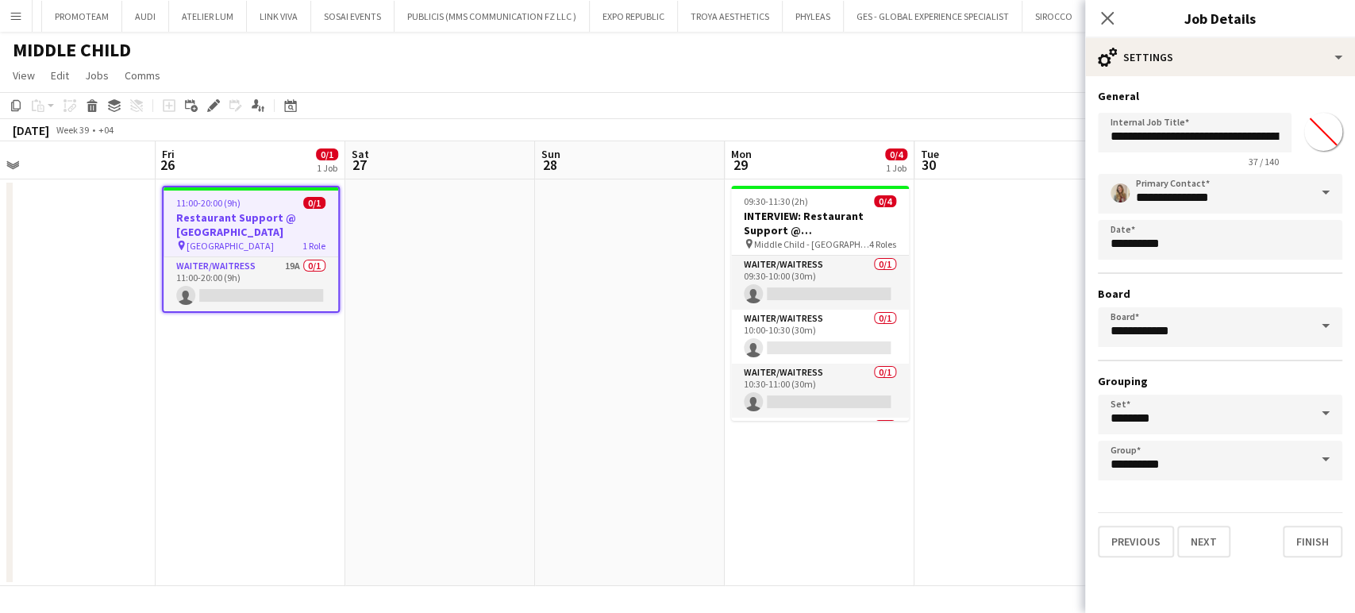
drag, startPoint x: 672, startPoint y: 348, endPoint x: 362, endPoint y: 326, distance: 310.3
click at [362, 326] on app-calendar-viewport "Mon 22 Tue 23 Wed 24 Thu 25 Fri 26 0/1 1 Job Sat 27 Sun 28 Mon 29 0/4 1 Job Tue…" at bounding box center [677, 363] width 1355 height 445
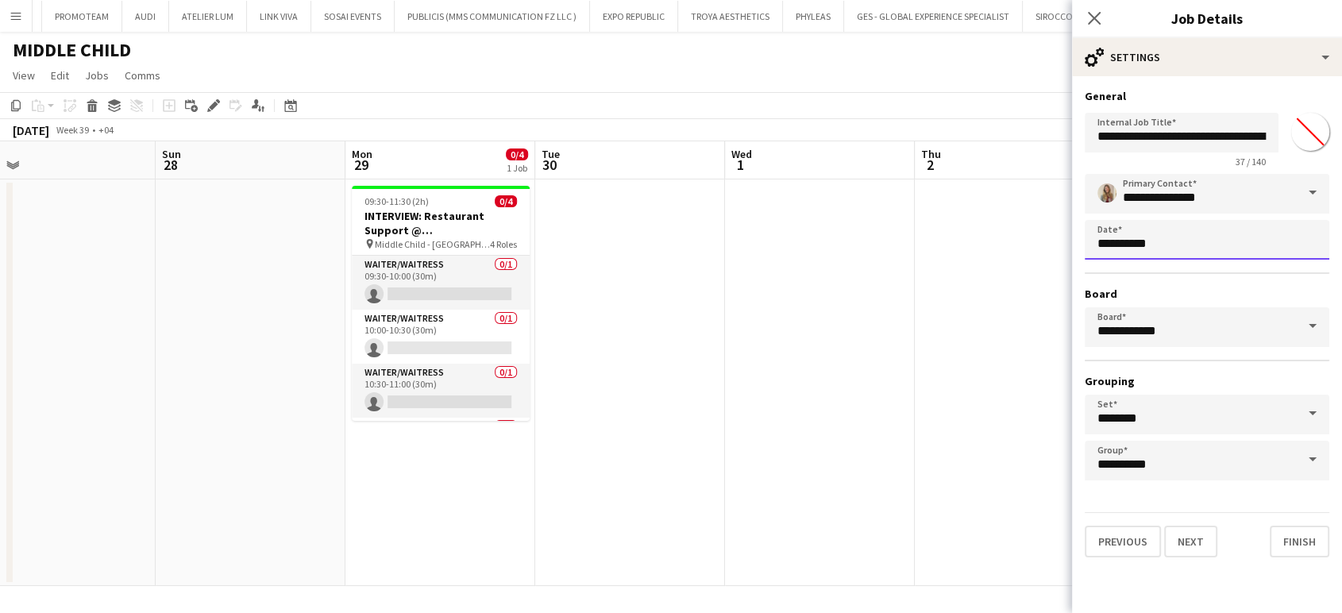
click at [1209, 241] on body "Menu Boards Boards Boards All jobs Status Workforce Workforce My Workforce Recr…" at bounding box center [671, 306] width 1342 height 613
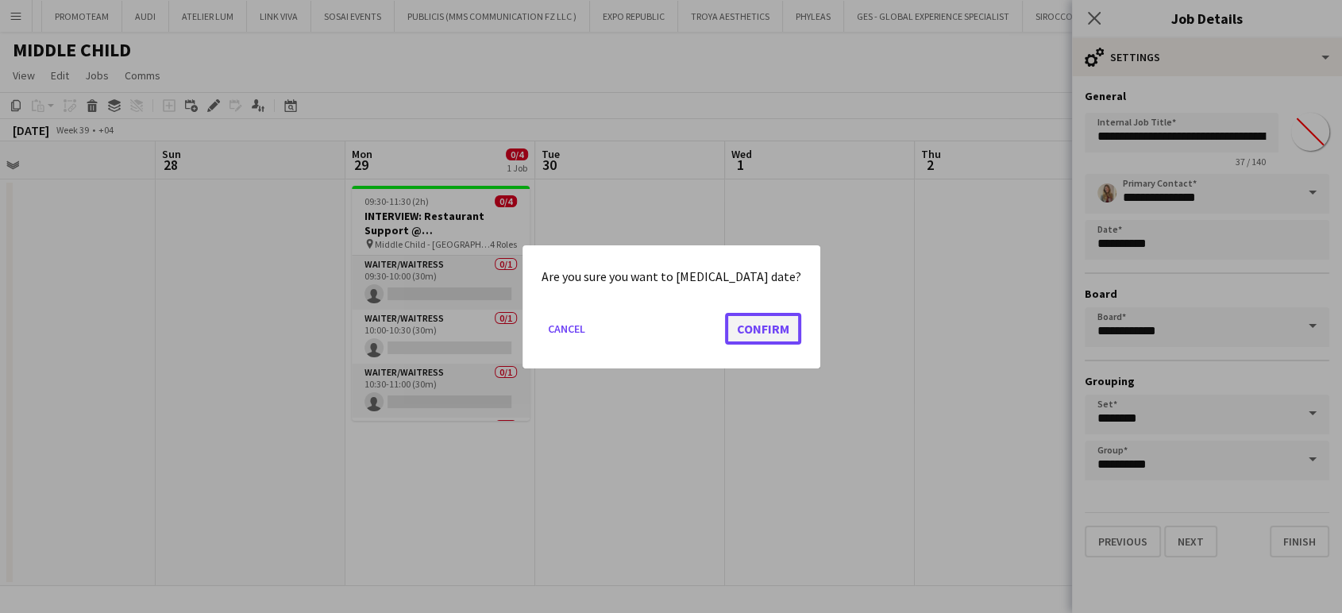
click at [768, 331] on button "Confirm" at bounding box center [763, 328] width 76 height 32
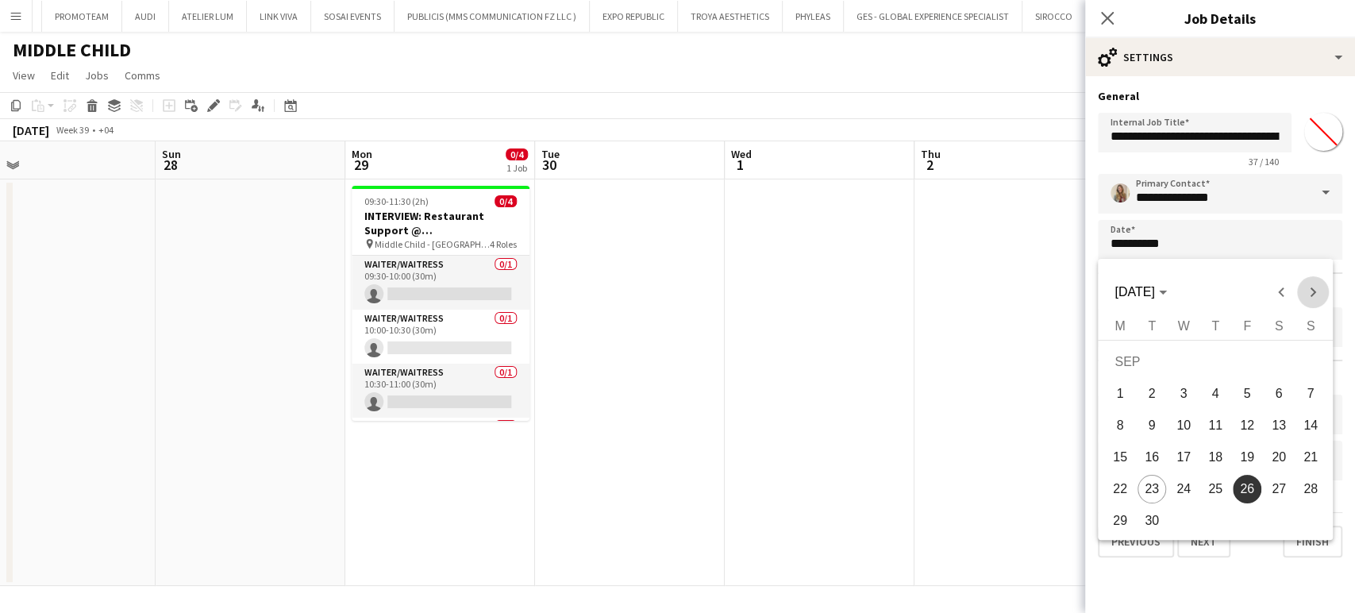
click at [1311, 292] on span "Next month" at bounding box center [1312, 292] width 32 height 32
click at [1188, 400] on span "1" at bounding box center [1183, 393] width 29 height 29
type input "**********"
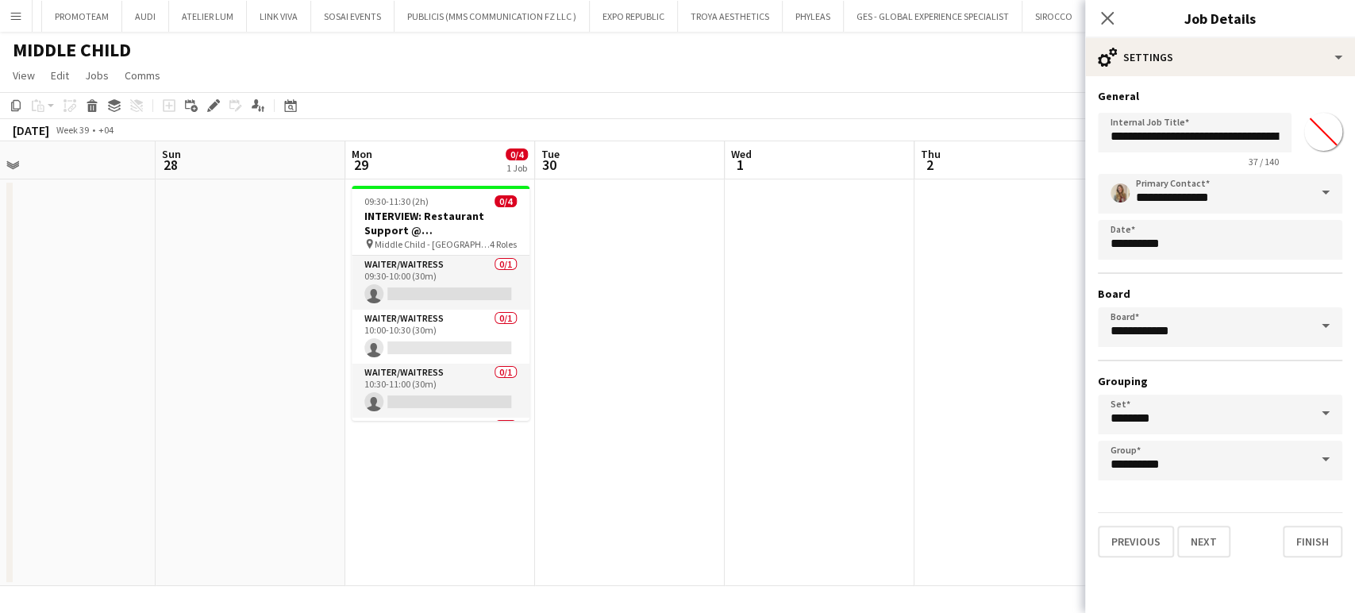
click at [887, 377] on app-date-cell at bounding box center [820, 382] width 190 height 406
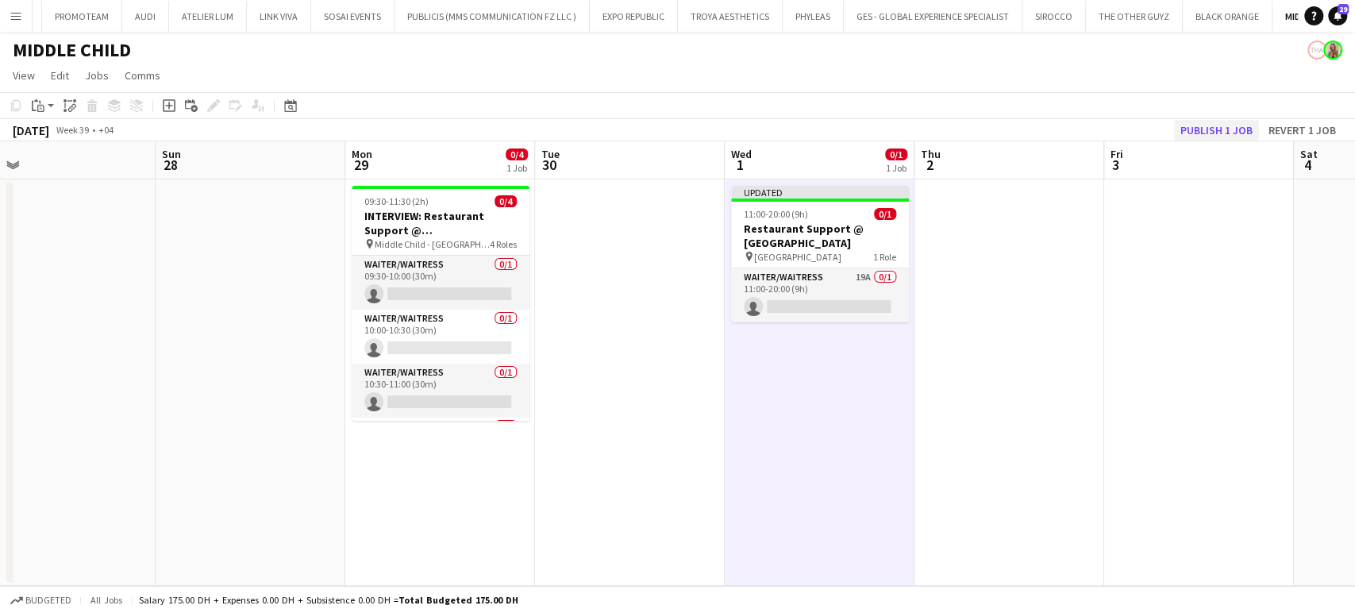
click at [1215, 119] on div "[DATE] Week 39 • +04 Publish 1 job Revert 1 job" at bounding box center [677, 130] width 1355 height 22
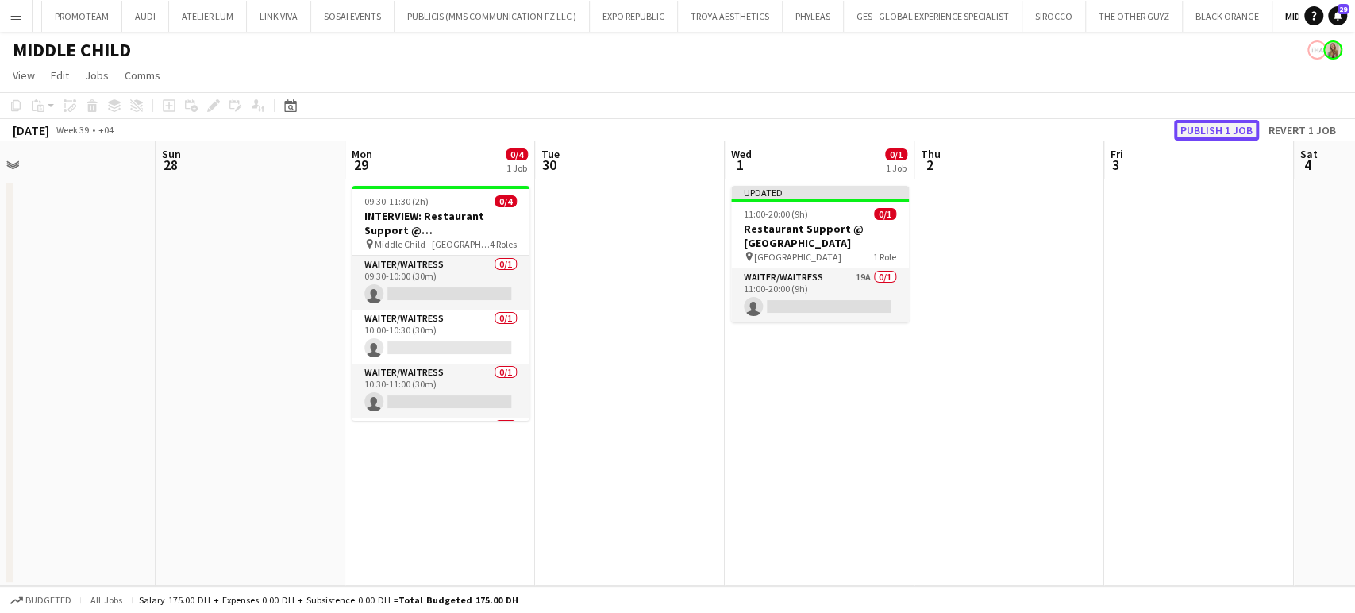
click at [1234, 127] on button "Publish 1 job" at bounding box center [1216, 130] width 85 height 21
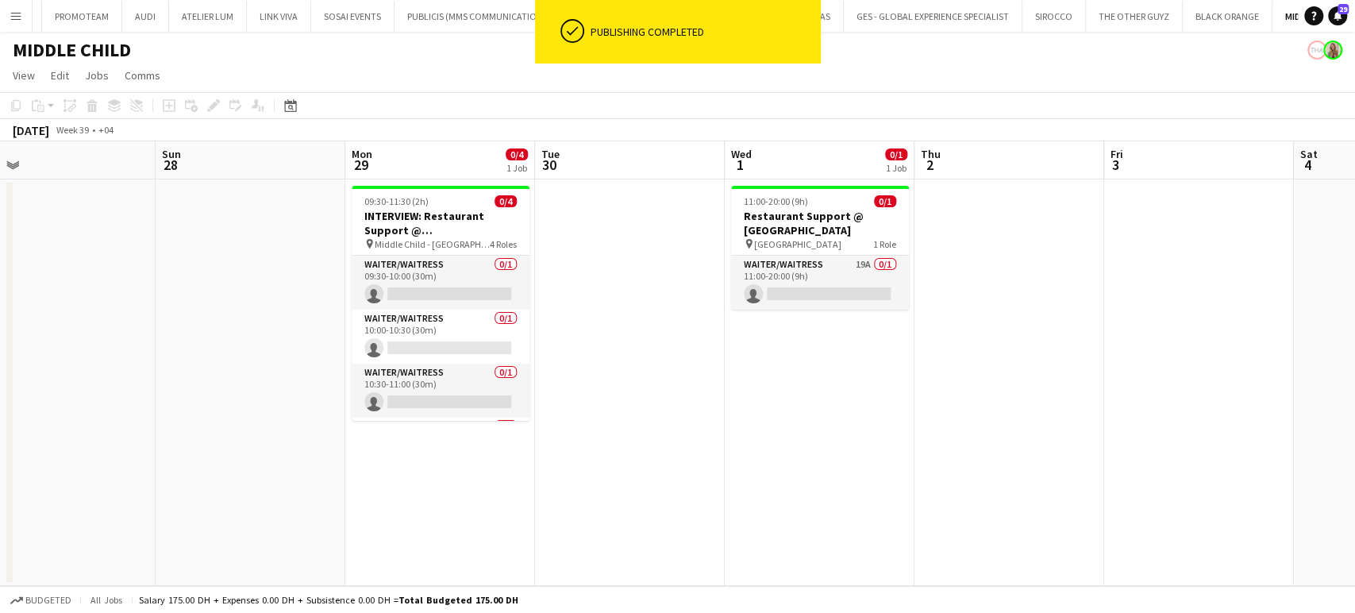
drag, startPoint x: 23, startPoint y: 108, endPoint x: 301, endPoint y: 126, distance: 278.4
click at [301, 126] on div "Copy Paste Paste Ctrl+V Paste with crew Ctrl+Shift+V Paste linked Job [GEOGRAPH…" at bounding box center [677, 116] width 1355 height 49
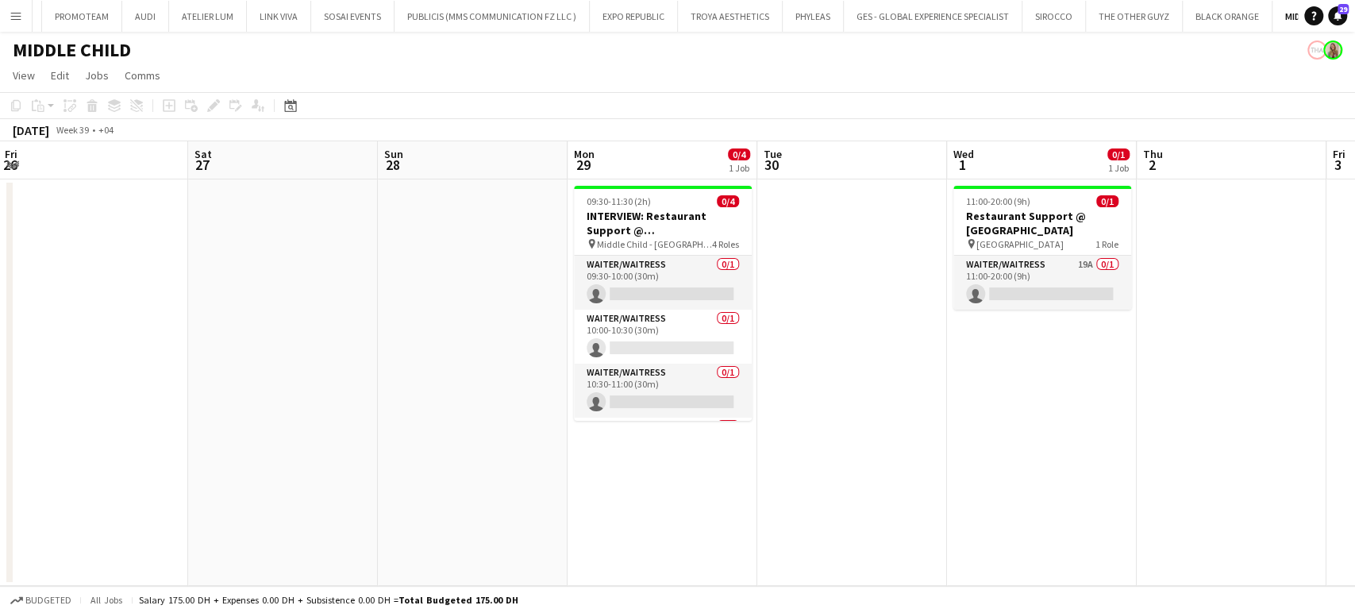
drag, startPoint x: 156, startPoint y: 278, endPoint x: 231, endPoint y: 202, distance: 106.6
click at [443, 313] on app-calendar-viewport "Wed 24 Thu 25 Fri 26 Sat 27 Sun 28 Mon 29 0/4 1 Job Tue 30 Wed 1 0/1 1 Job Thu …" at bounding box center [677, 363] width 1355 height 445
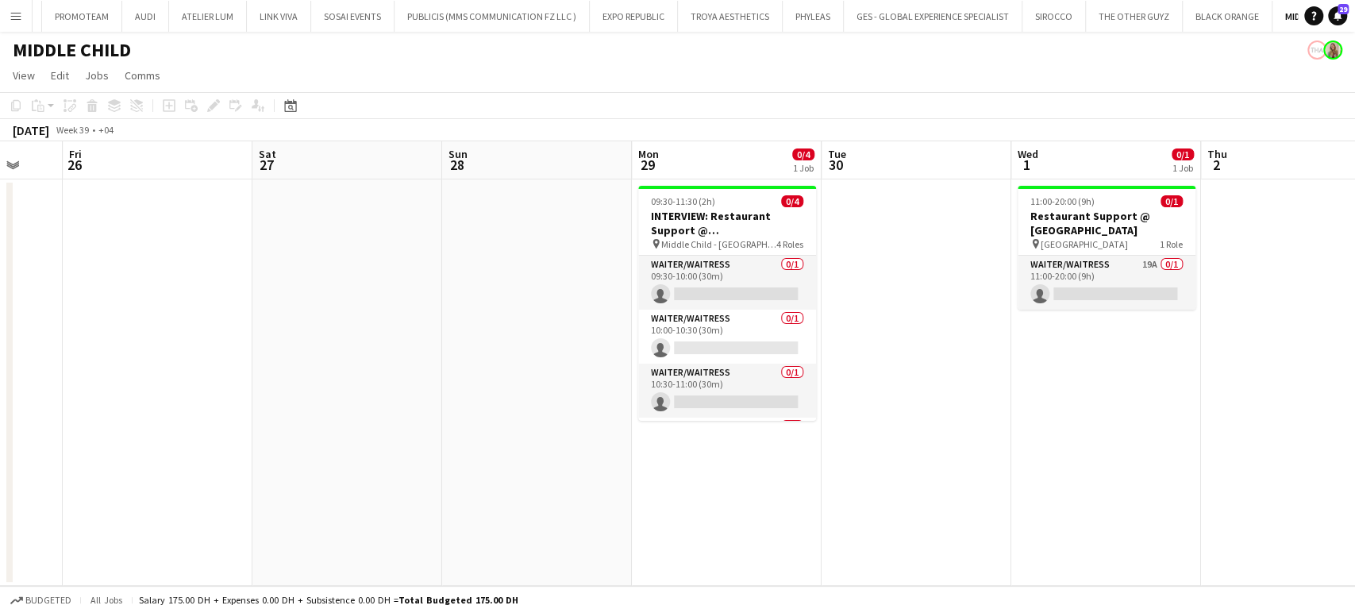
click at [13, 14] on app-icon "Menu" at bounding box center [16, 16] width 13 height 13
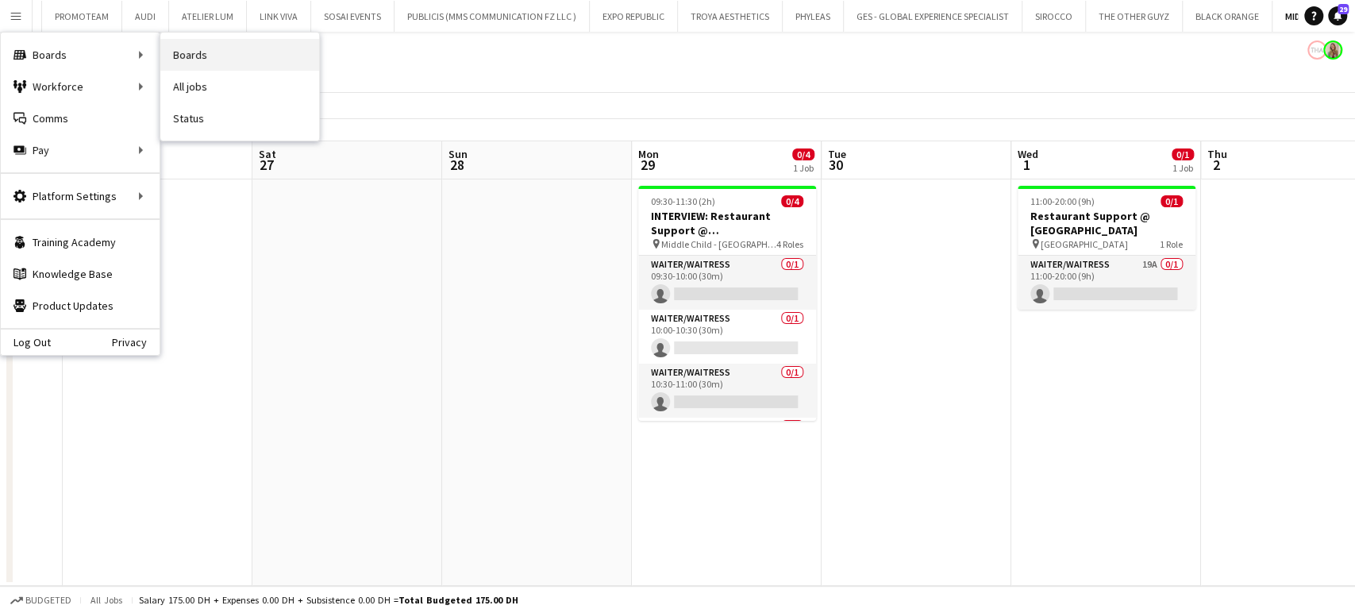
click at [192, 61] on link "Boards" at bounding box center [239, 55] width 159 height 32
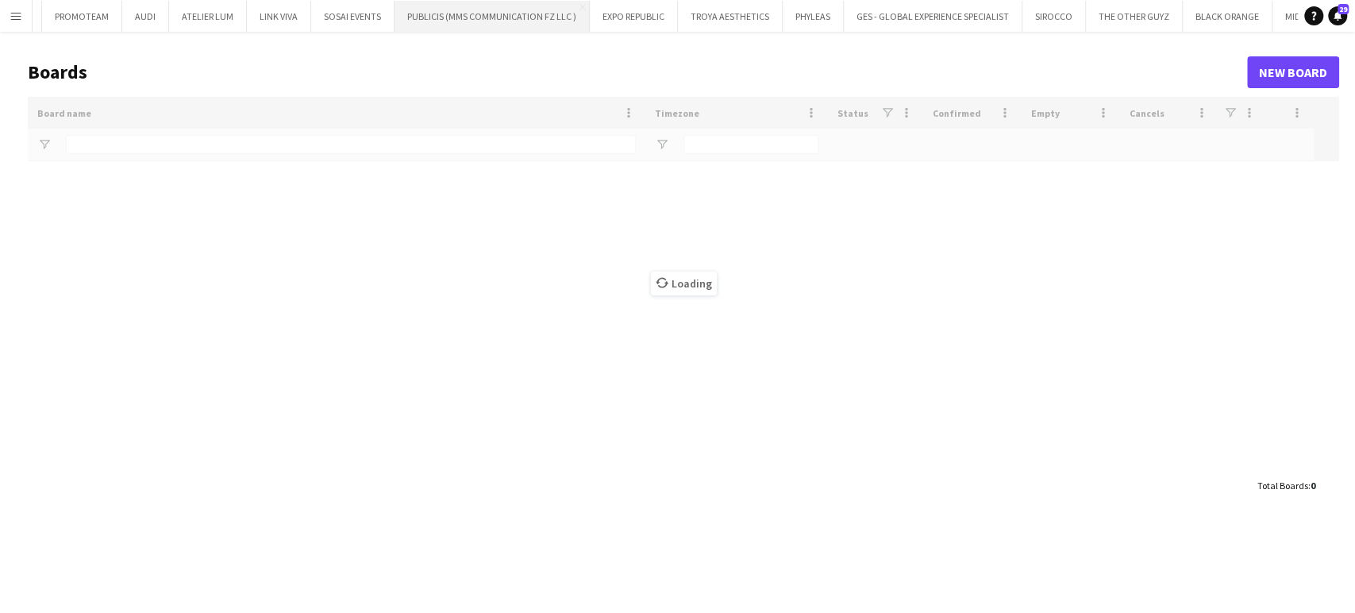
type input "***"
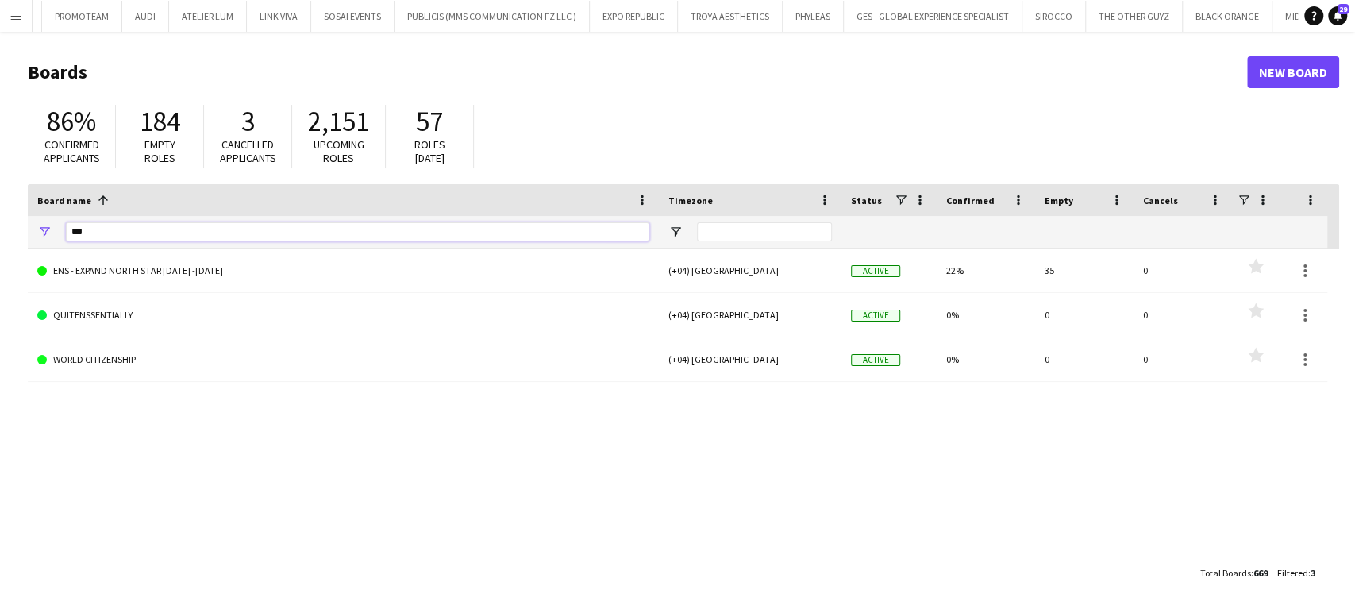
drag, startPoint x: 106, startPoint y: 231, endPoint x: 52, endPoint y: 231, distance: 54.8
click at [52, 231] on div "***" at bounding box center [343, 232] width 631 height 32
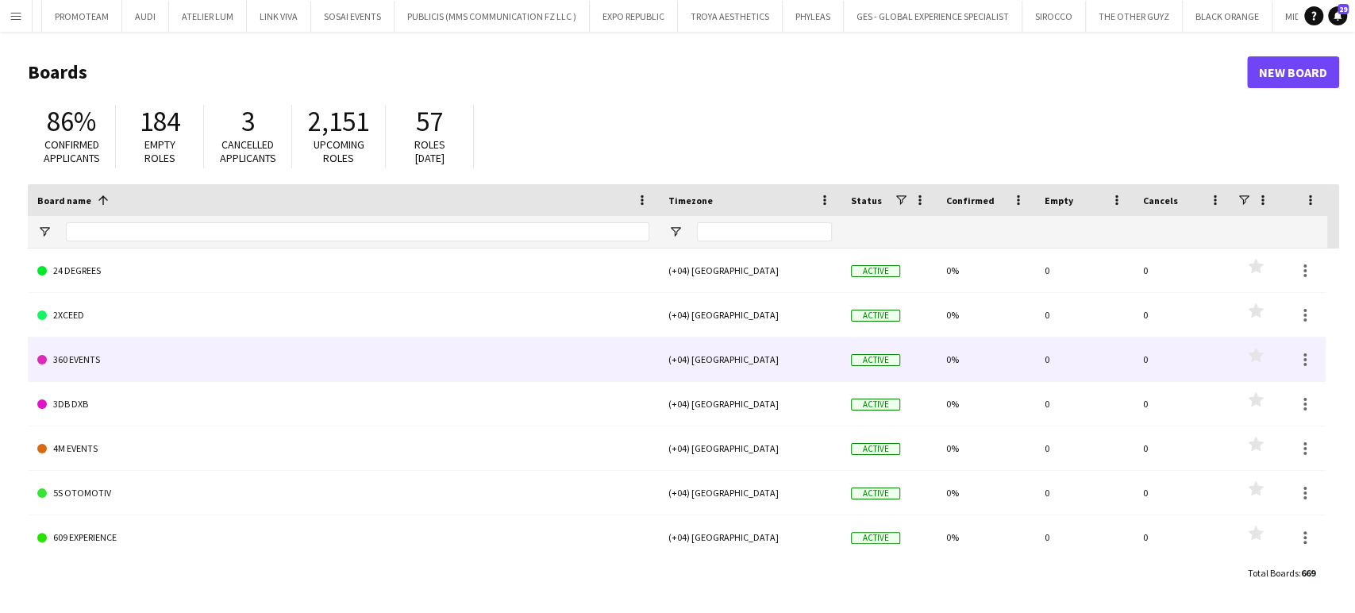
click at [78, 360] on link "360 EVENTS" at bounding box center [343, 359] width 612 height 44
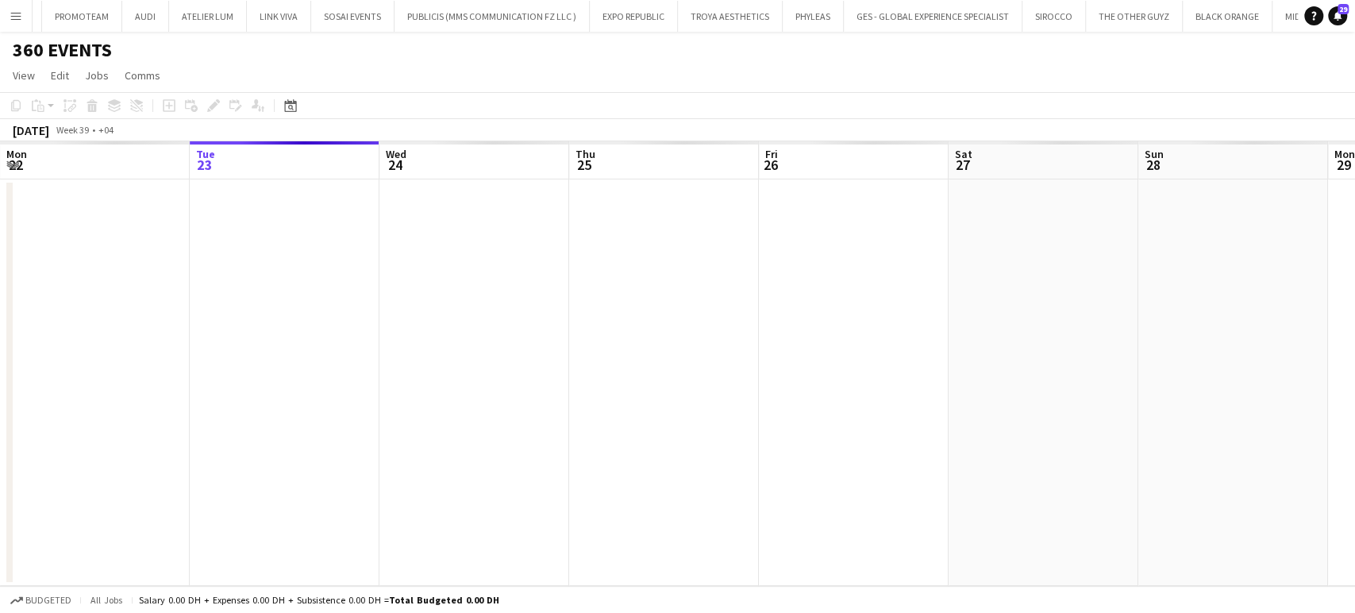
scroll to position [0, 5353]
click at [73, 47] on h1 "360 EVENTS" at bounding box center [62, 50] width 99 height 24
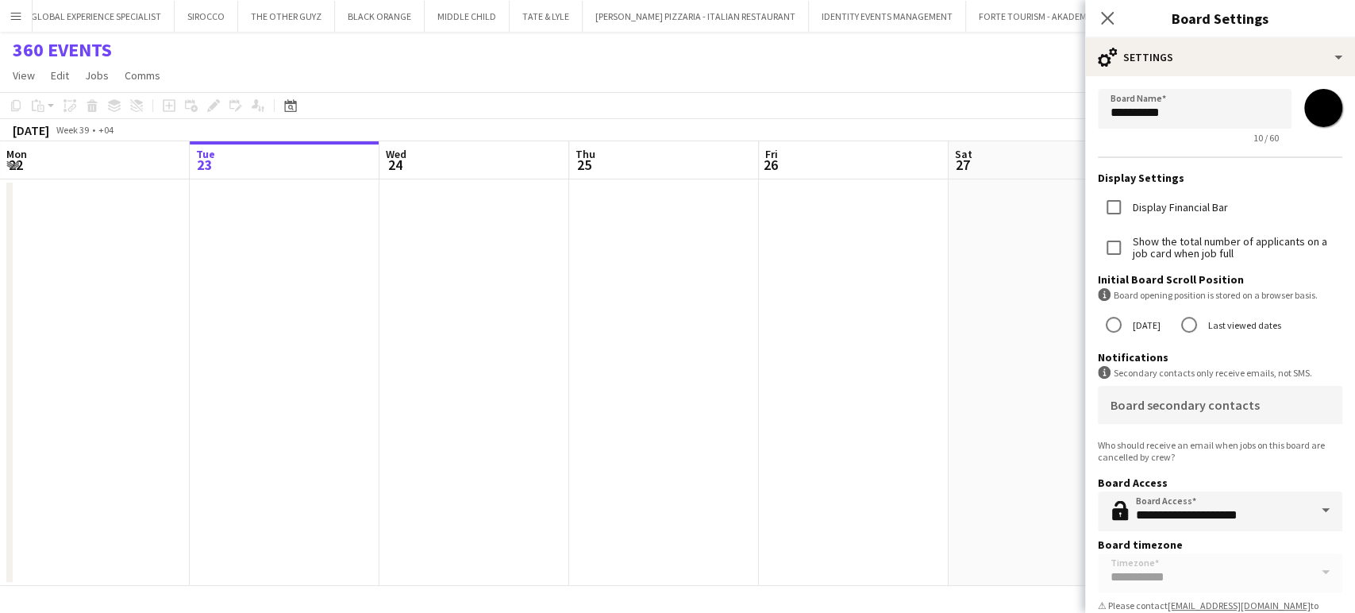
click at [1315, 102] on input "*******" at bounding box center [1323, 107] width 57 height 57
type input "*******"
click at [768, 397] on app-date-cell at bounding box center [854, 382] width 190 height 406
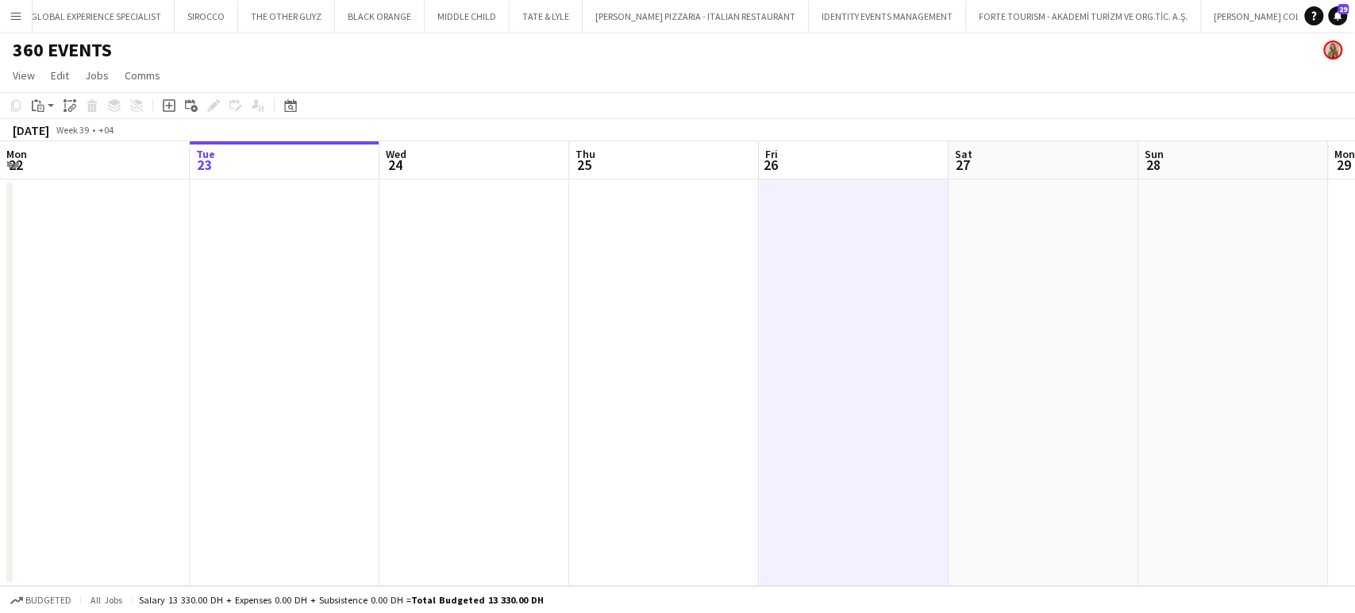
click at [11, 13] on app-icon "Menu" at bounding box center [16, 16] width 13 height 13
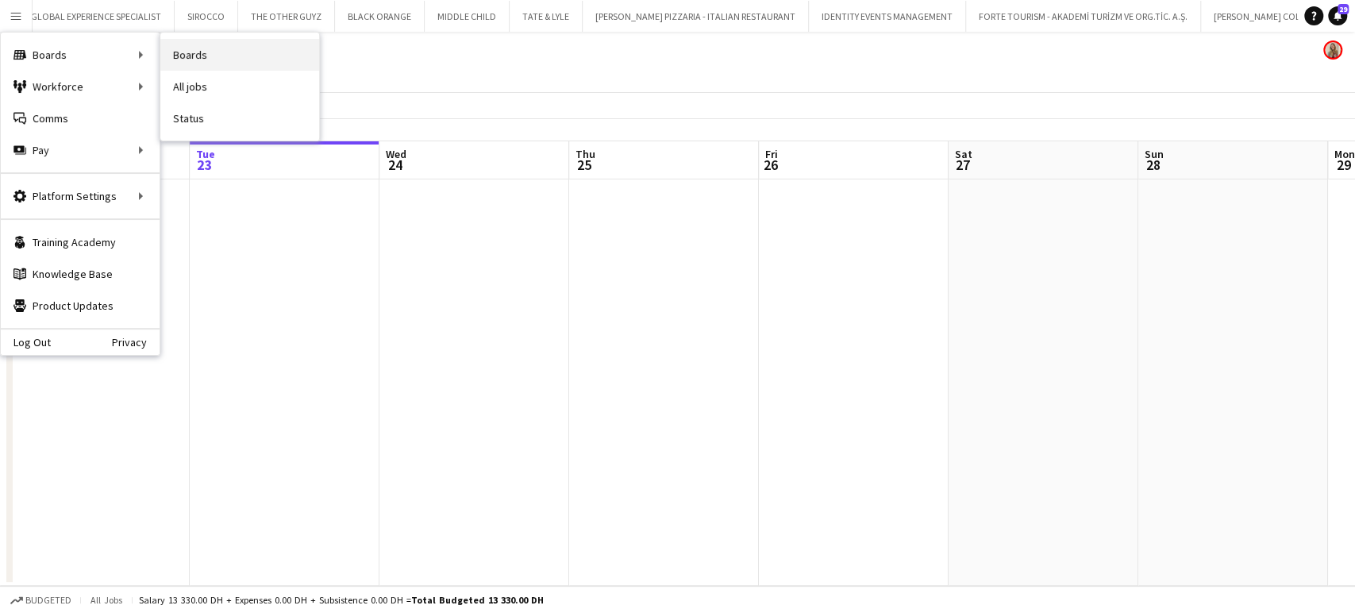
click at [195, 60] on link "Boards" at bounding box center [239, 55] width 159 height 32
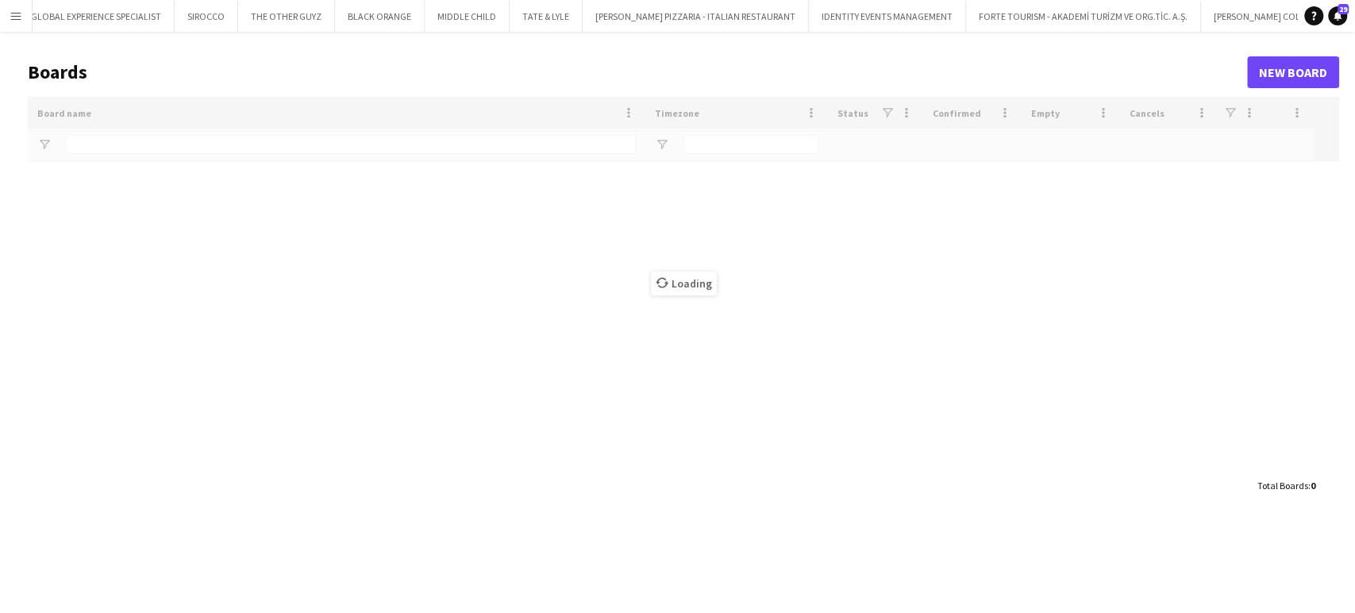
scroll to position [0, 5353]
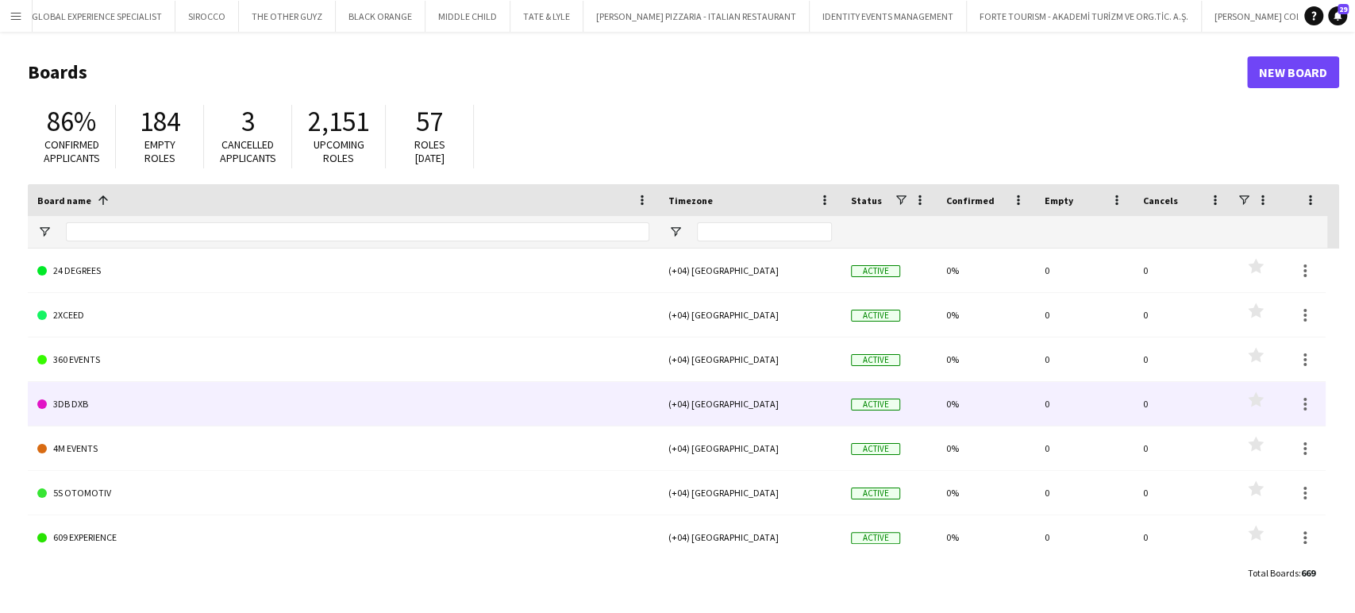
click at [99, 387] on link "3DB DXB" at bounding box center [343, 404] width 612 height 44
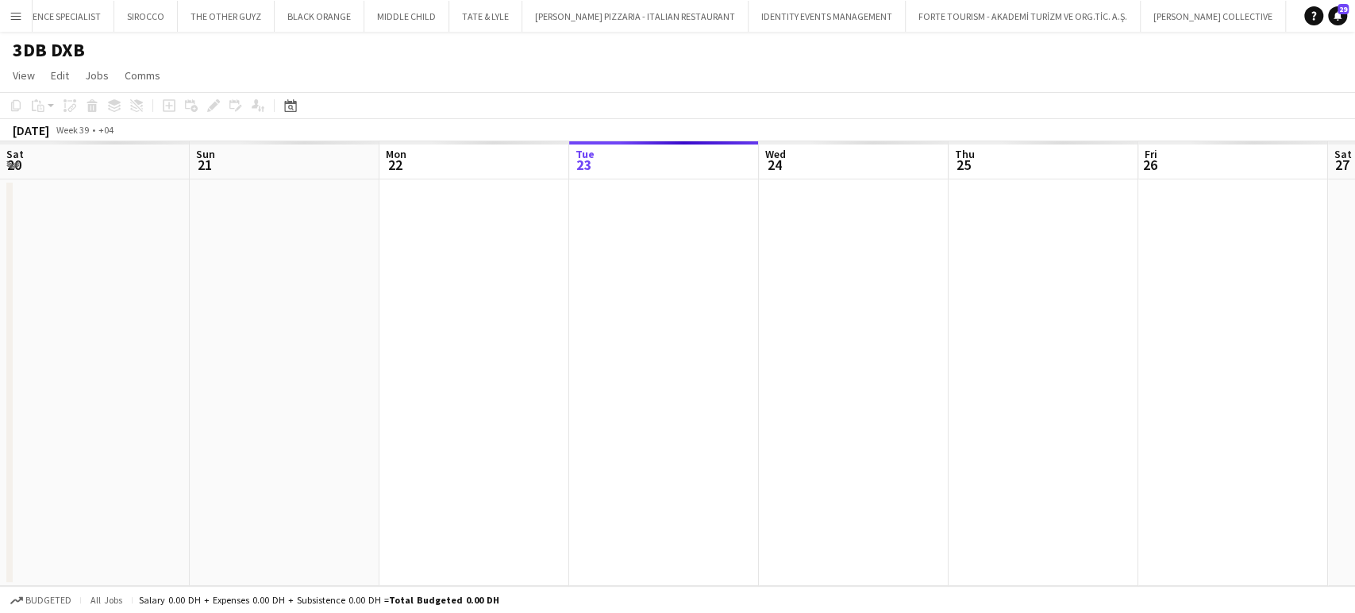
scroll to position [0, 379]
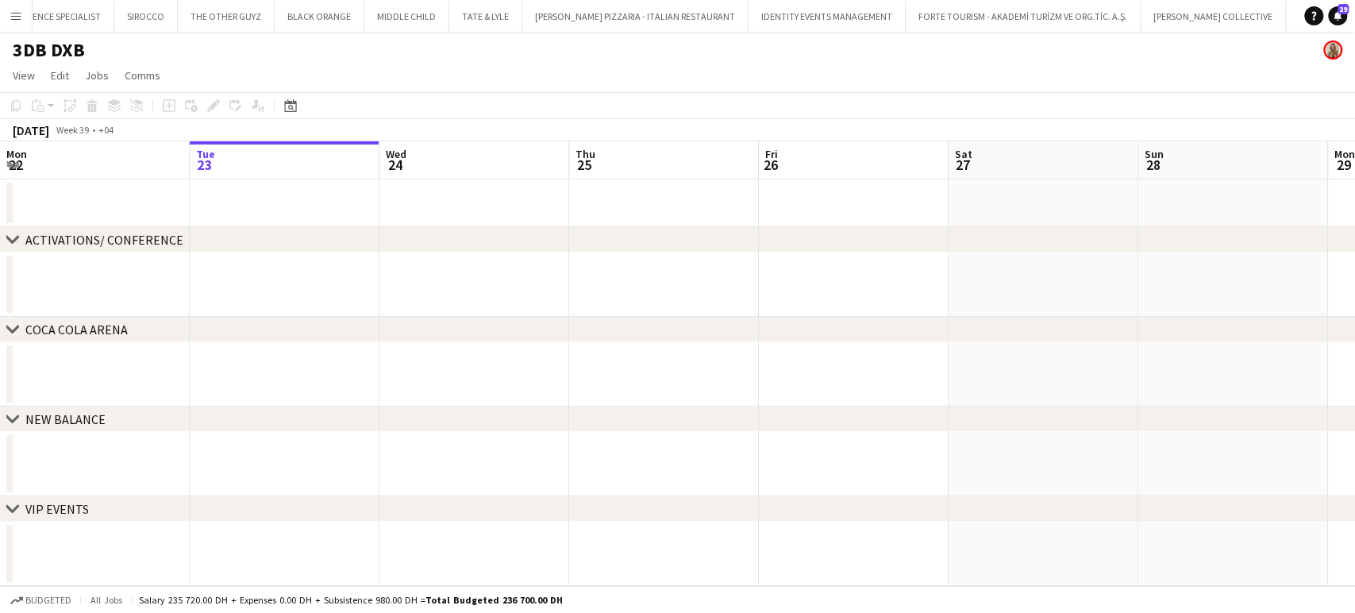
click at [75, 56] on h1 "3DB DXB" at bounding box center [49, 50] width 72 height 24
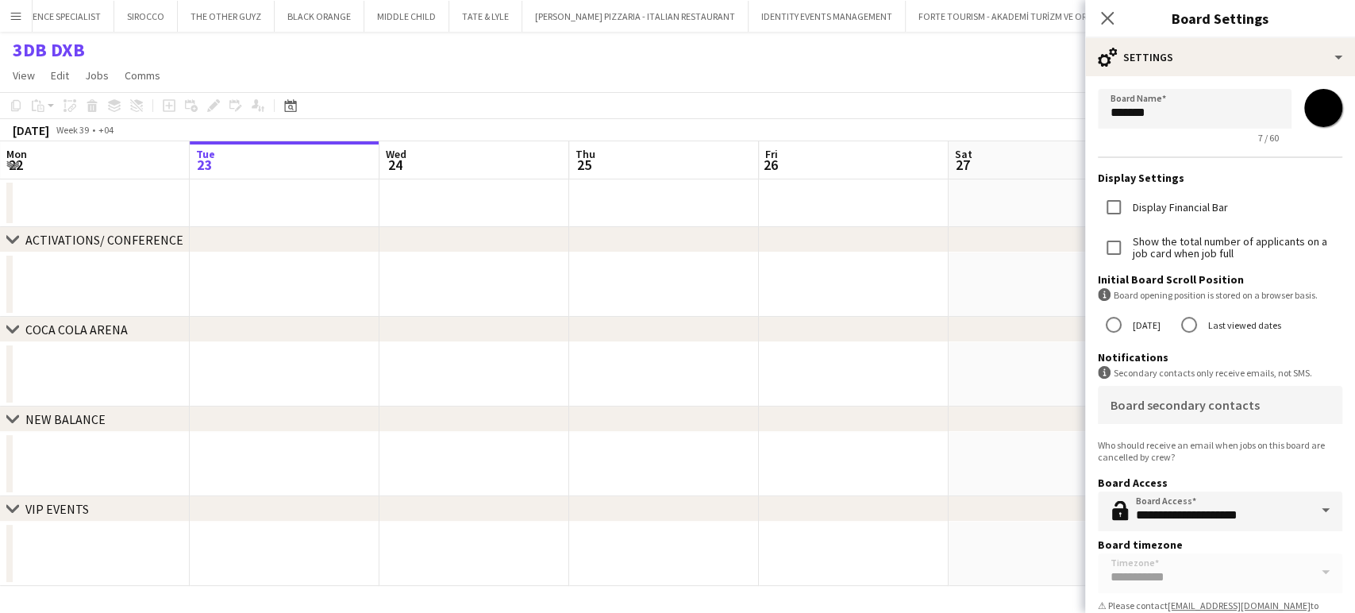
click at [1306, 113] on input "*******" at bounding box center [1323, 107] width 57 height 57
type input "*******"
click at [907, 273] on app-date-cell at bounding box center [854, 284] width 190 height 64
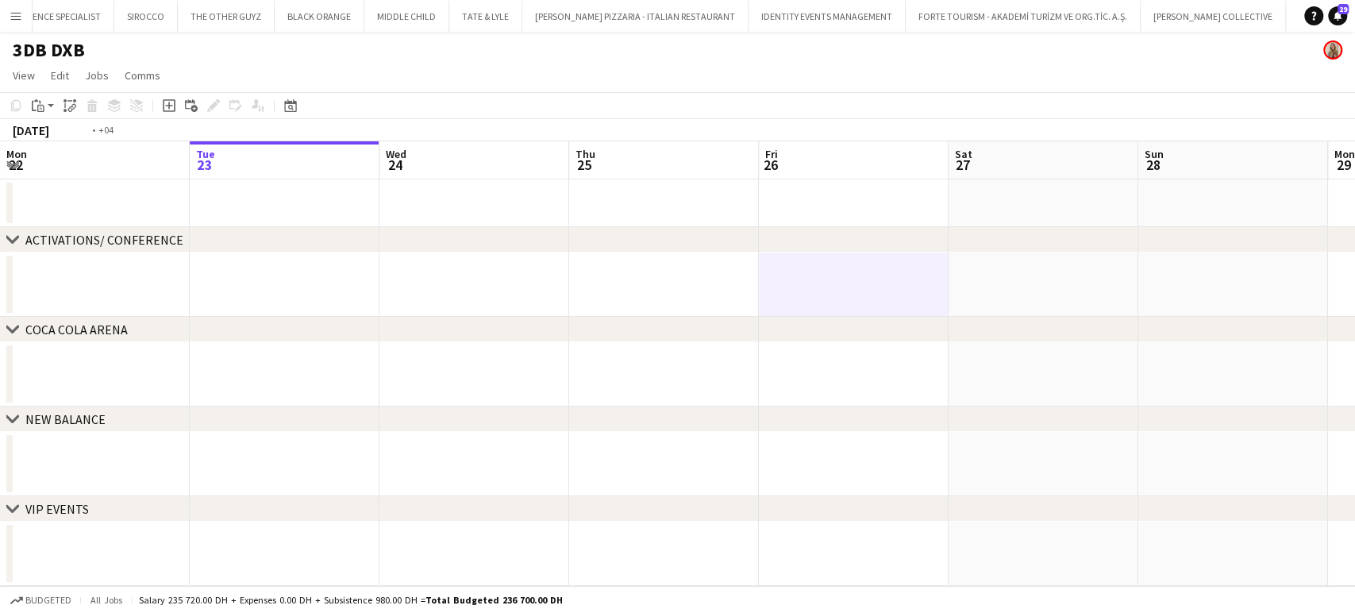
click at [683, 382] on app-date-cell at bounding box center [664, 374] width 190 height 64
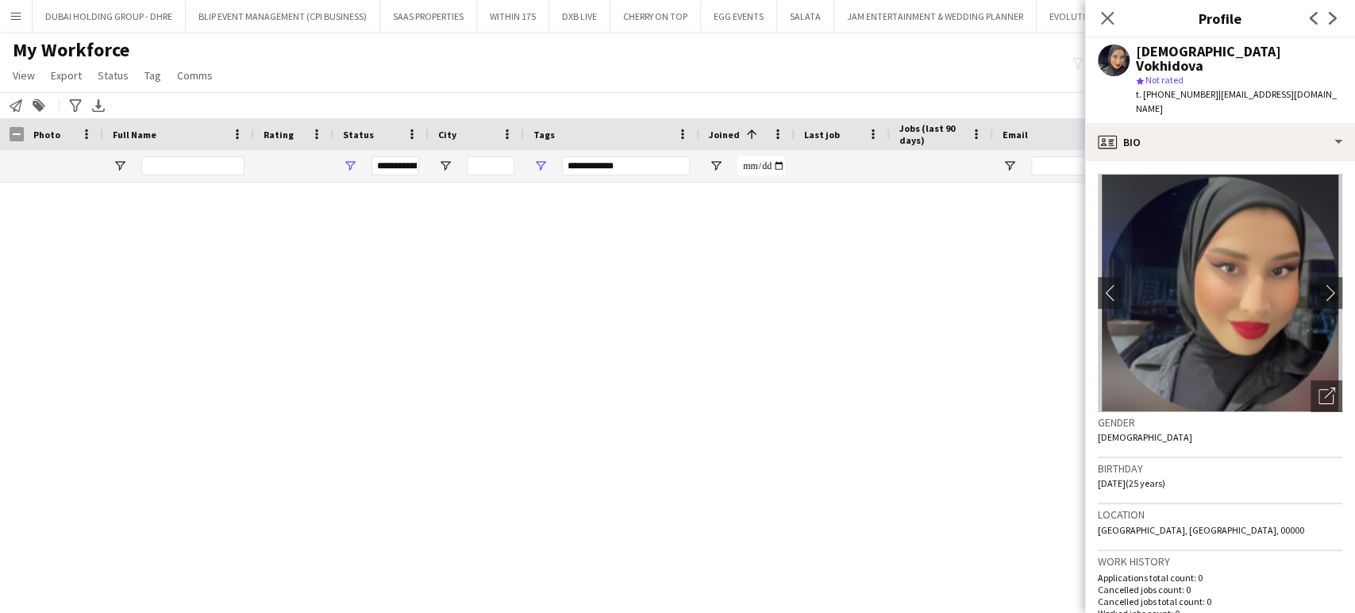
scroll to position [617, 0]
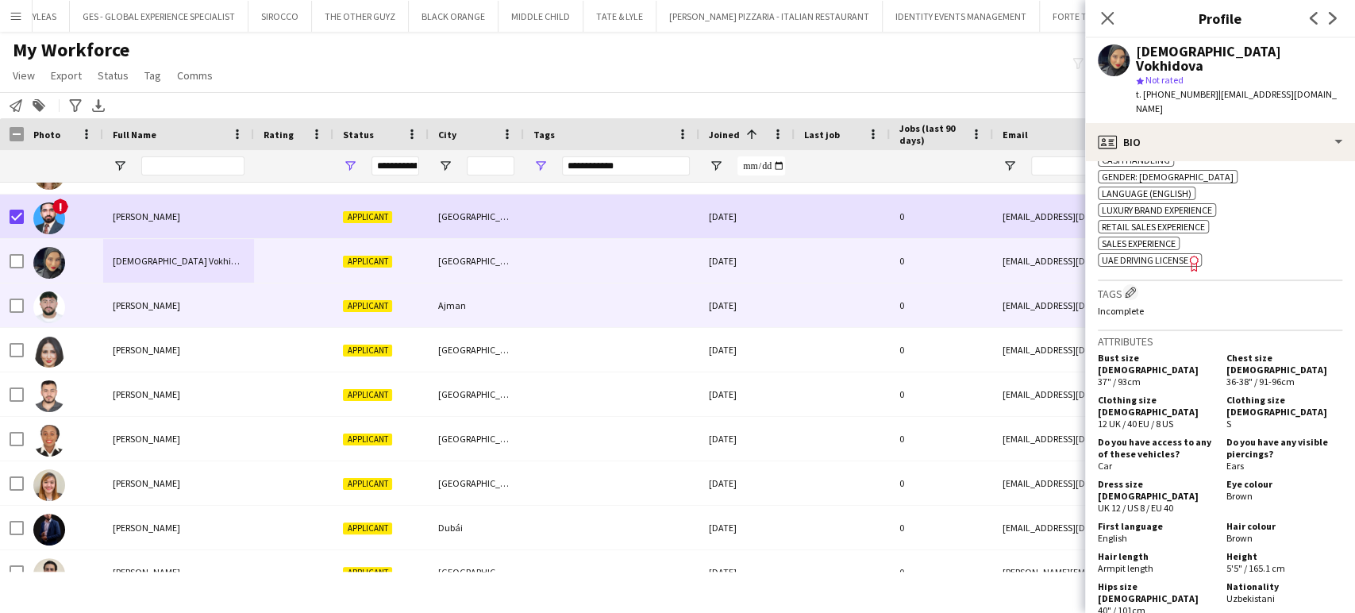
click at [122, 307] on span "[PERSON_NAME]" at bounding box center [146, 305] width 67 height 12
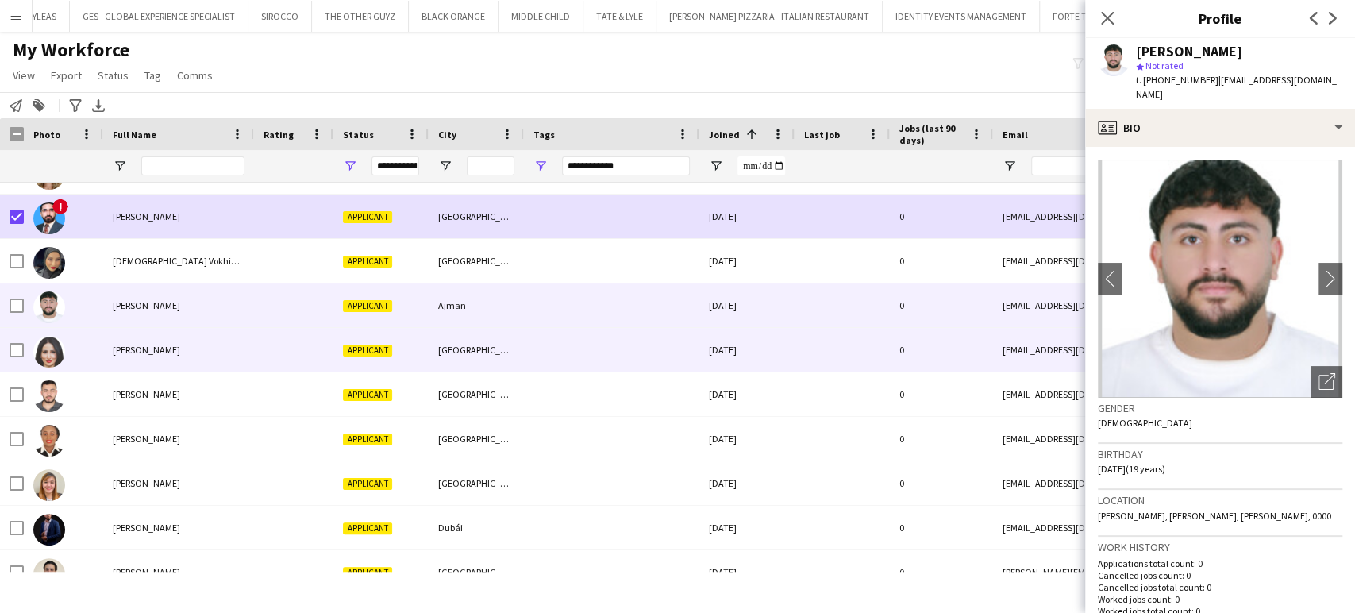
click at [154, 348] on span "[PERSON_NAME]" at bounding box center [146, 350] width 67 height 12
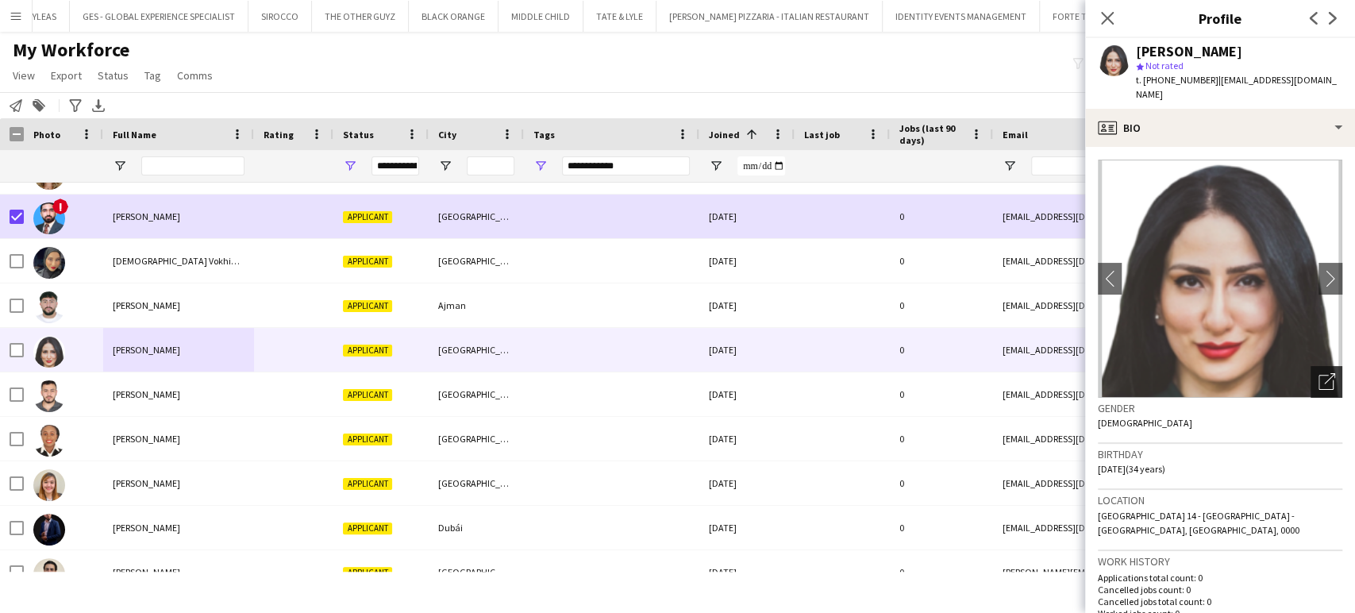
click at [1319, 373] on icon "Open photos pop-in" at bounding box center [1327, 381] width 17 height 17
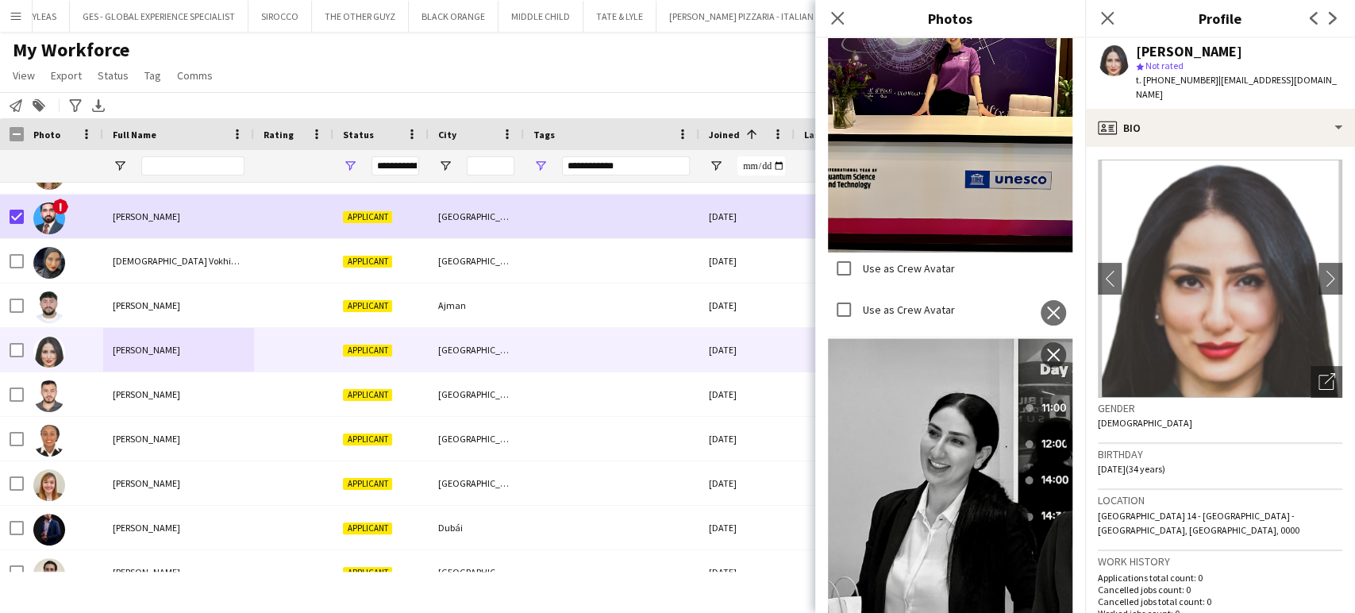
scroll to position [3440, 0]
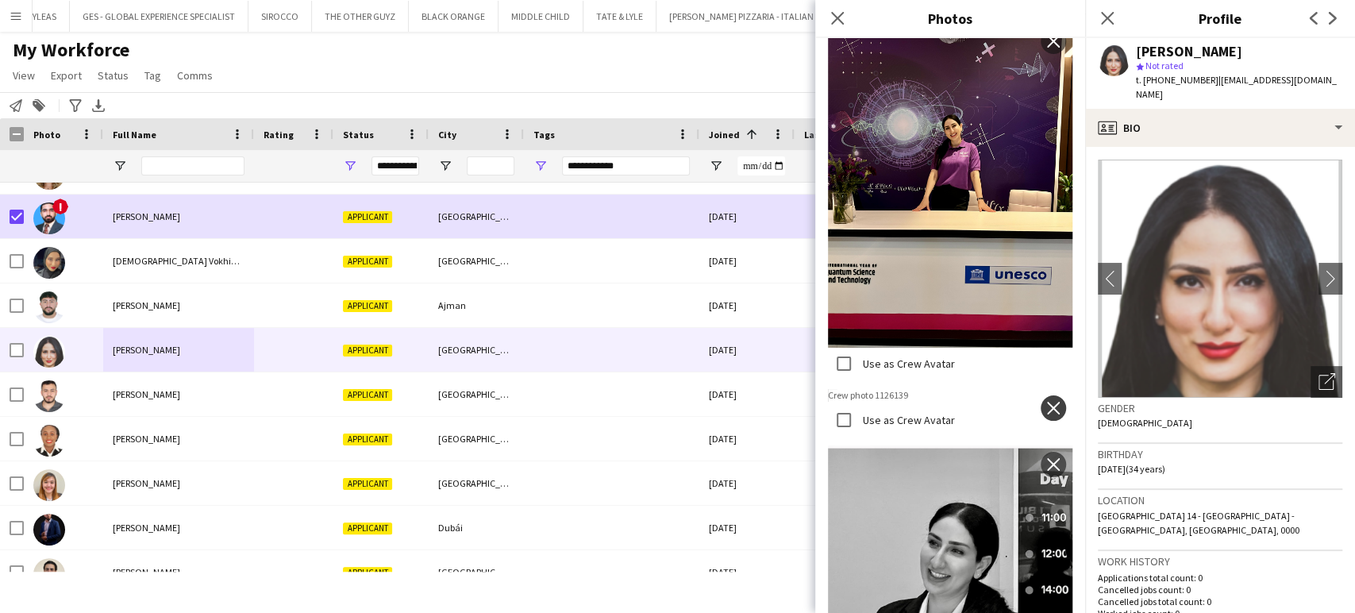
click at [1045, 402] on app-icon "close" at bounding box center [1053, 408] width 16 height 13
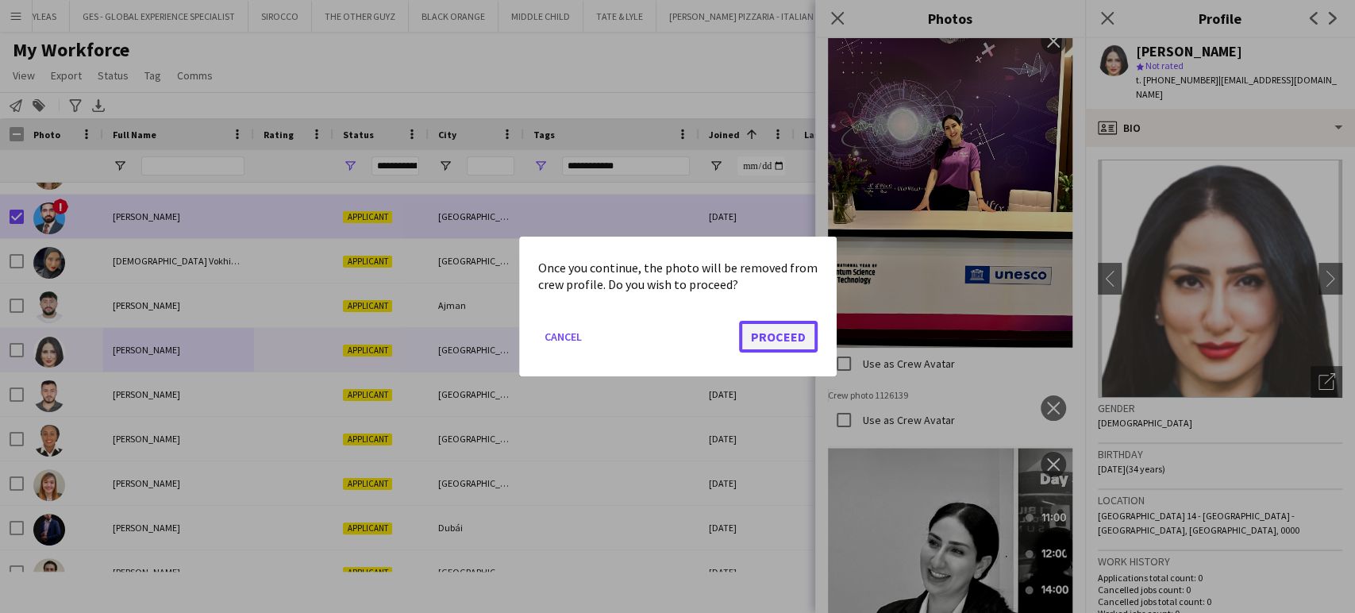
click at [776, 343] on button "Proceed" at bounding box center [778, 337] width 79 height 32
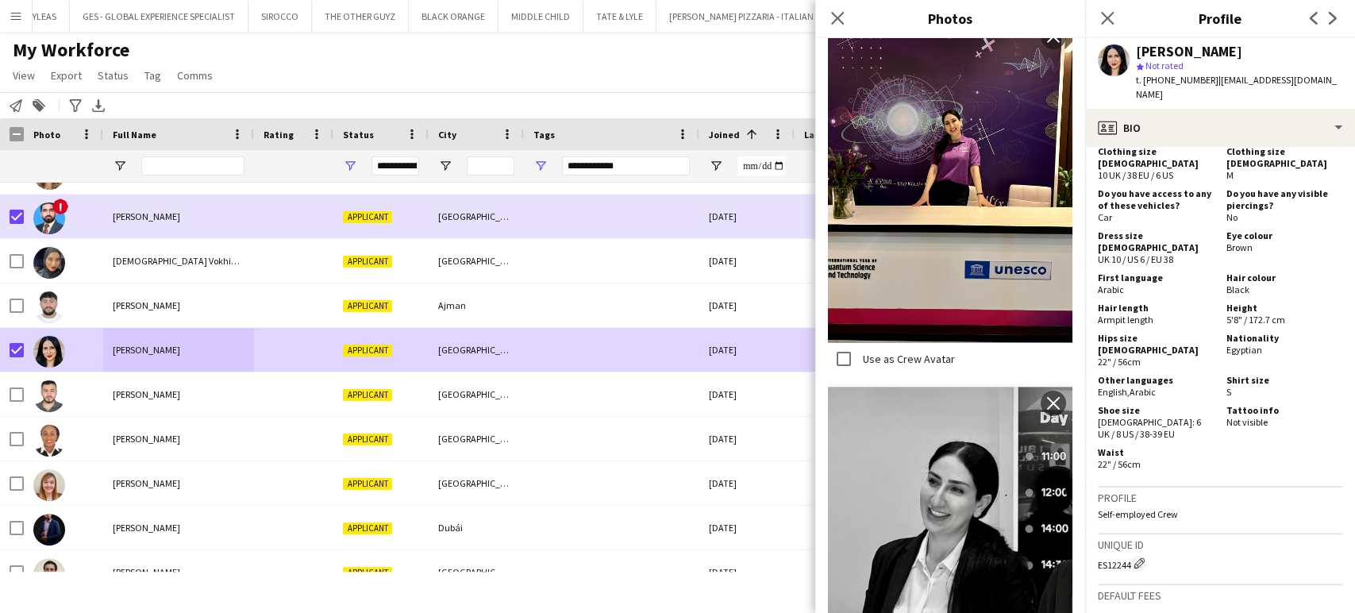
scroll to position [3535, 0]
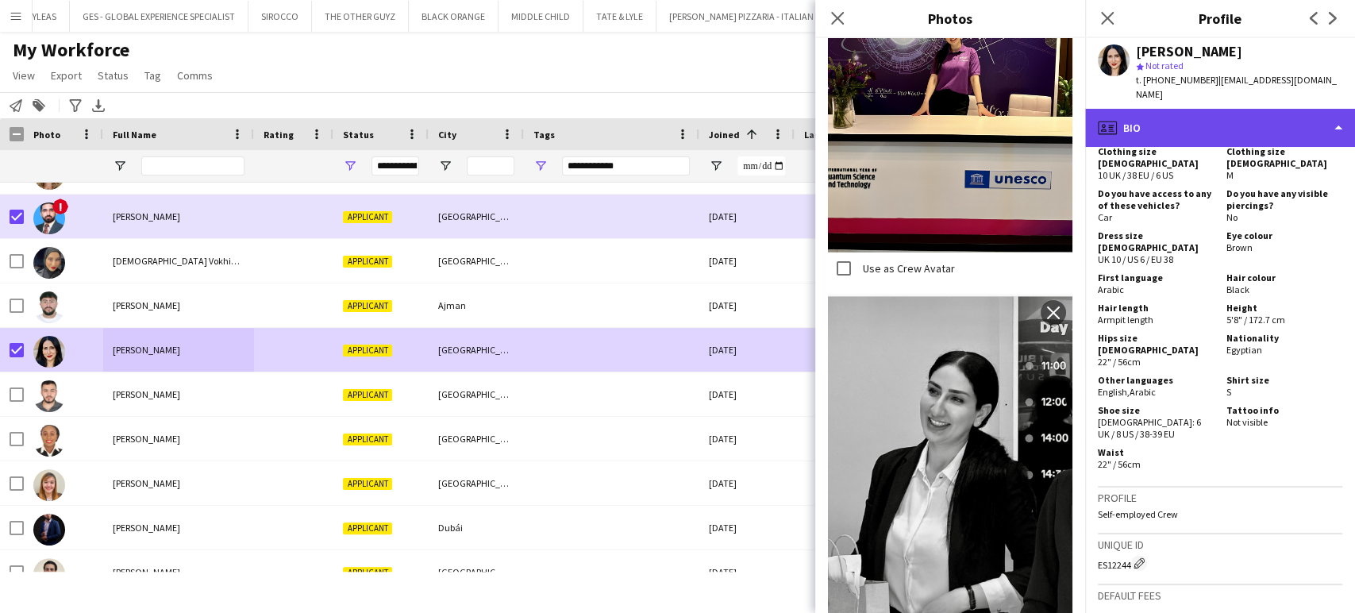
click at [1319, 109] on div "profile Bio" at bounding box center [1220, 128] width 270 height 38
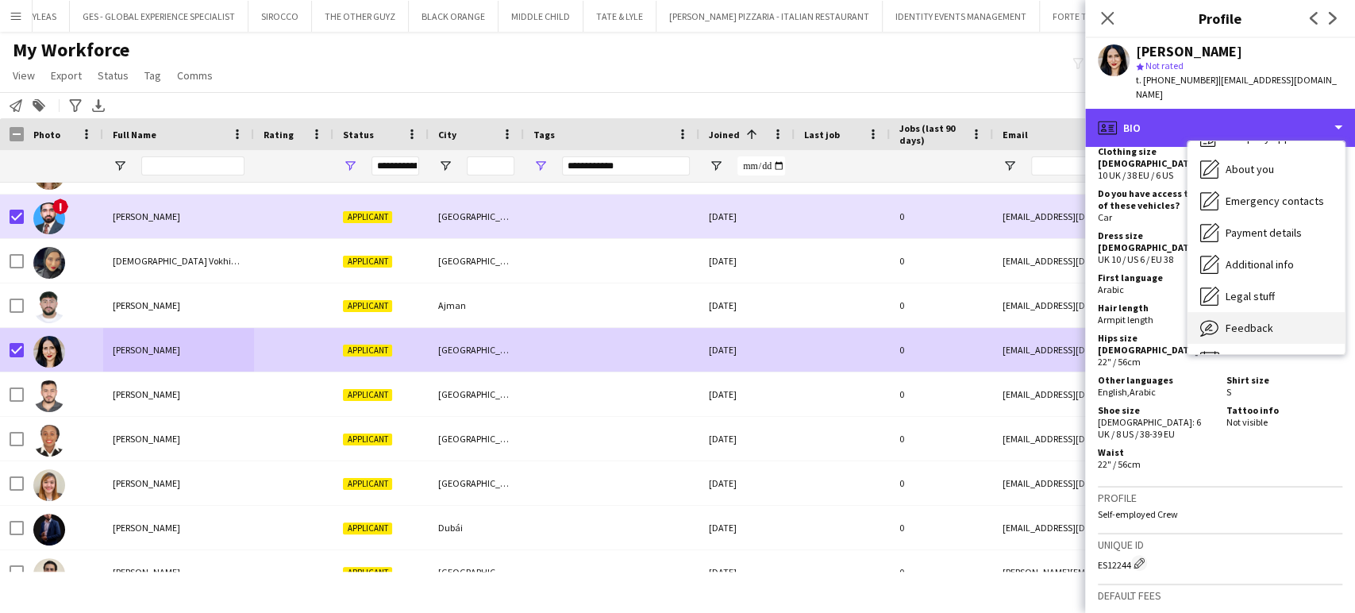
scroll to position [85, 0]
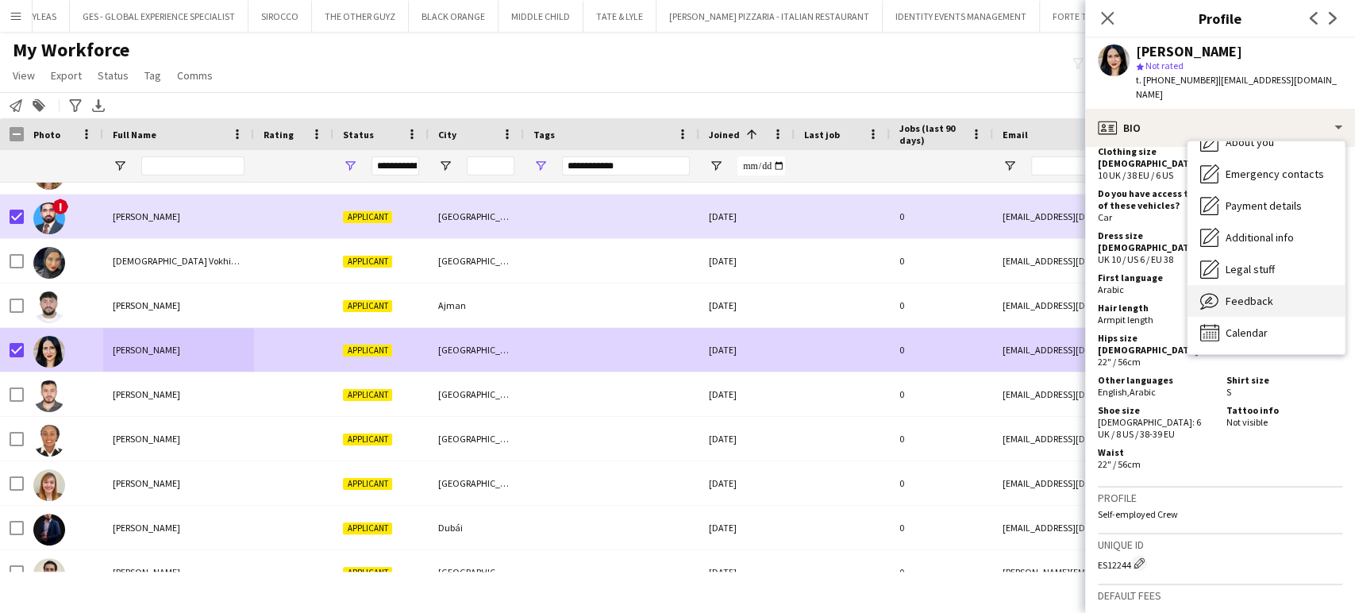
click at [1251, 294] on span "Feedback" at bounding box center [1250, 301] width 48 height 14
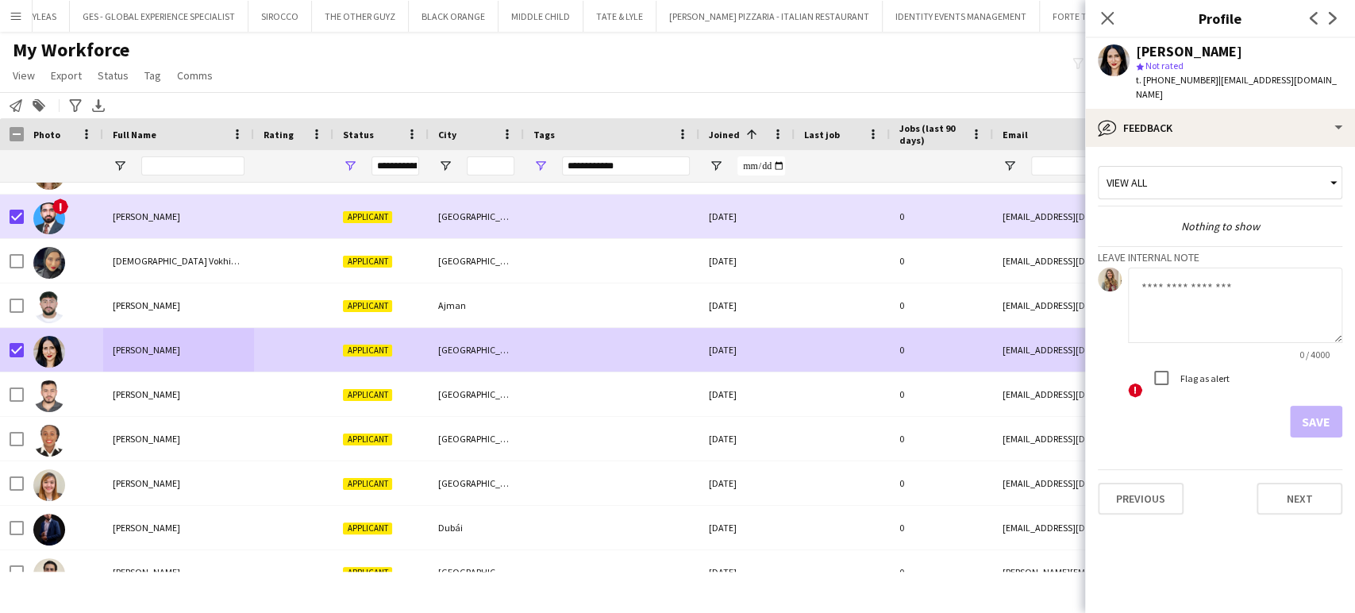
click at [1179, 282] on textarea at bounding box center [1235, 305] width 214 height 75
paste textarea "**********"
type textarea "**********"
click at [1331, 406] on button "Save" at bounding box center [1316, 422] width 52 height 32
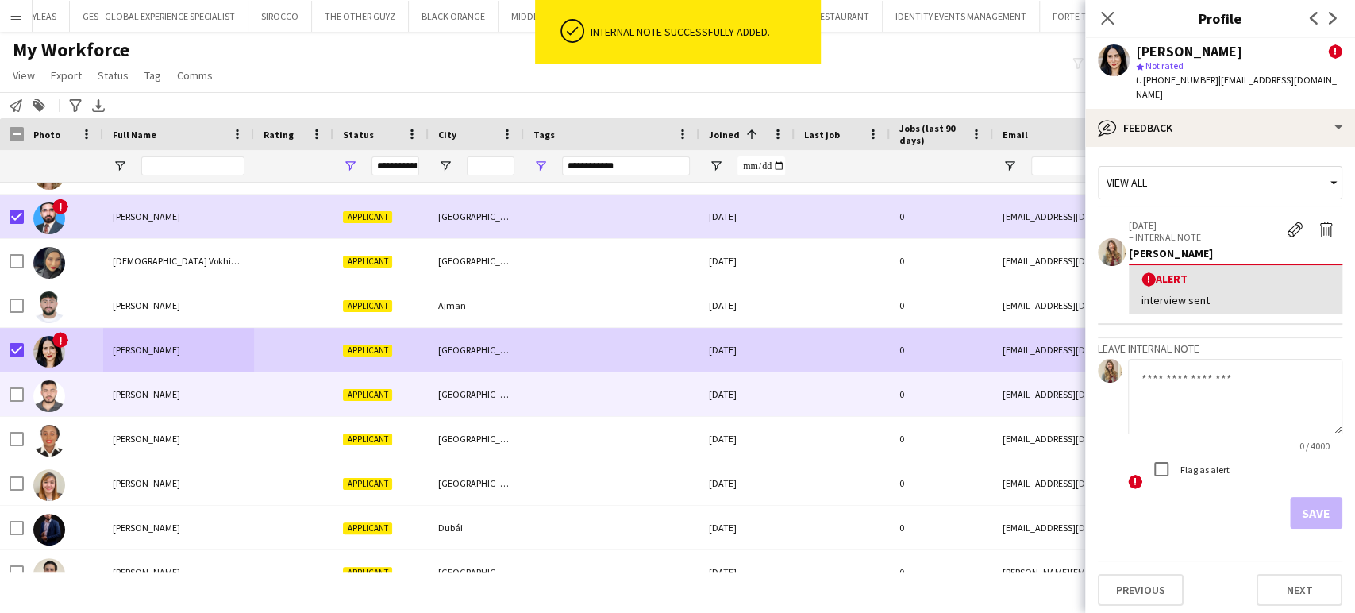
click at [132, 392] on span "[PERSON_NAME]" at bounding box center [146, 394] width 67 height 12
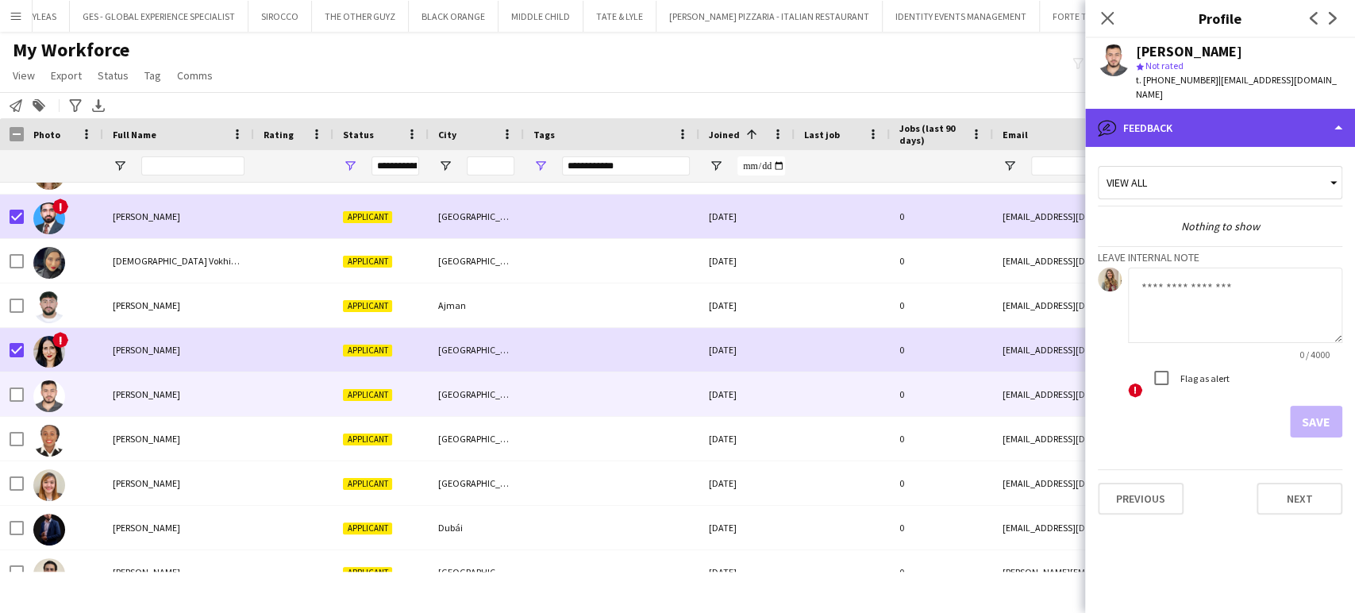
click at [1174, 111] on div "bubble-pencil Feedback" at bounding box center [1220, 128] width 270 height 38
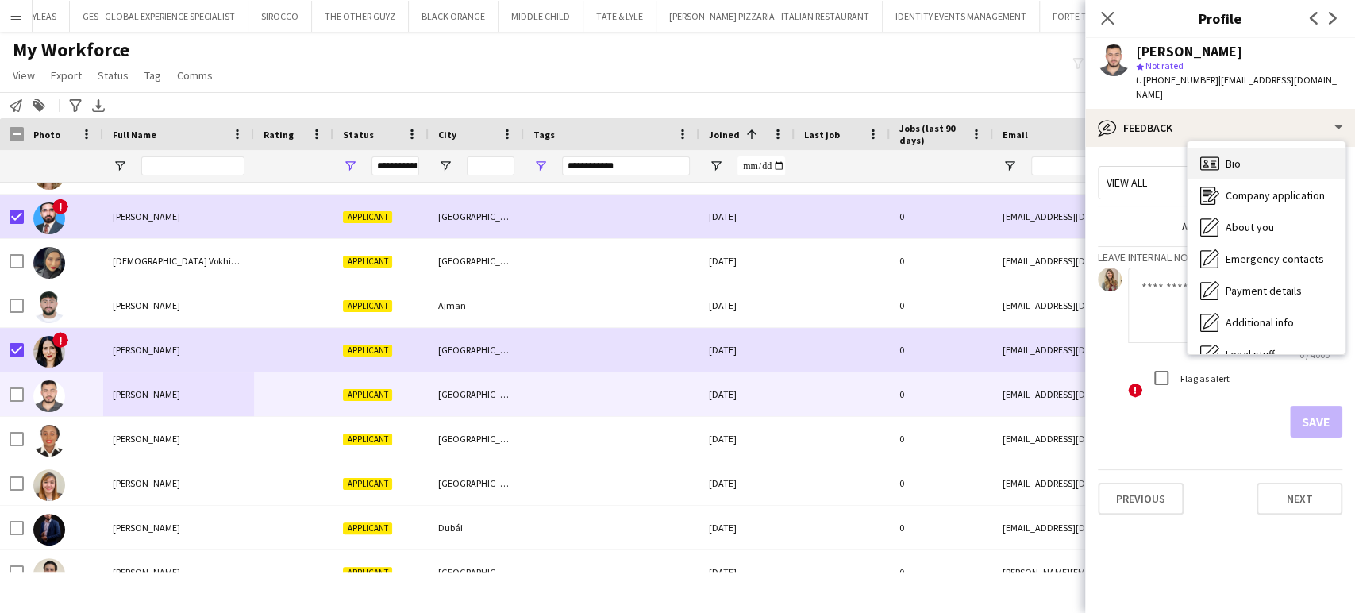
click at [1209, 154] on icon "Bio" at bounding box center [1209, 163] width 19 height 19
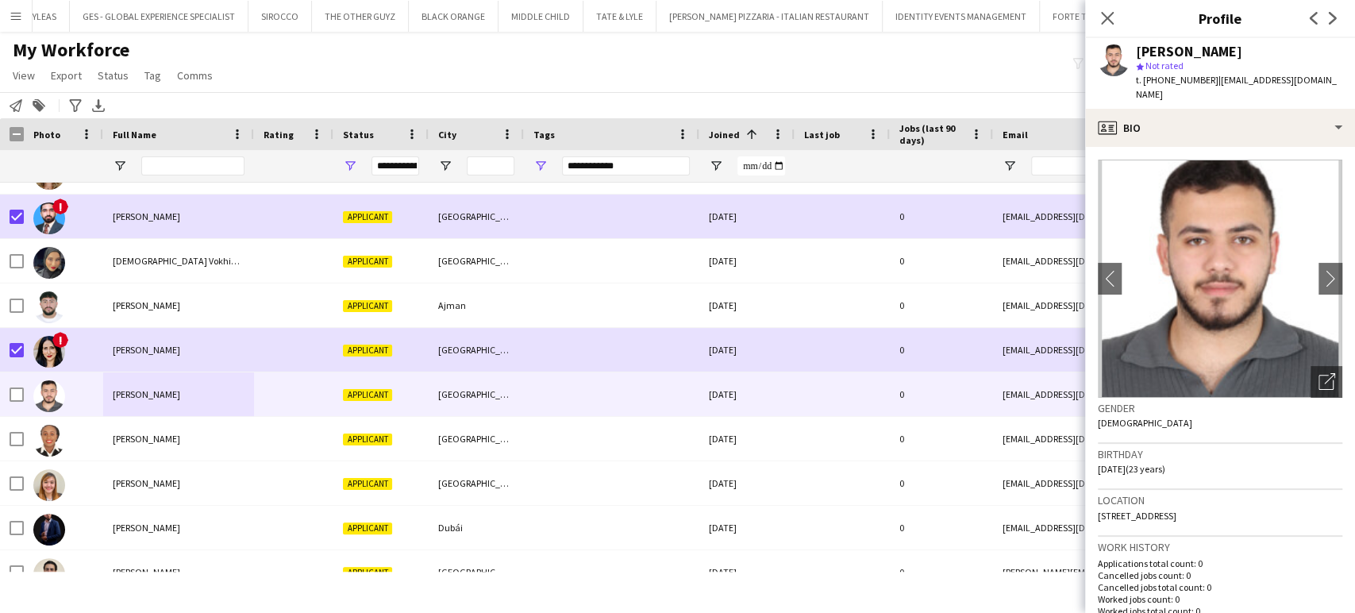
click at [1308, 345] on img at bounding box center [1220, 279] width 244 height 238
click at [1319, 373] on icon "Open photos pop-in" at bounding box center [1327, 381] width 17 height 17
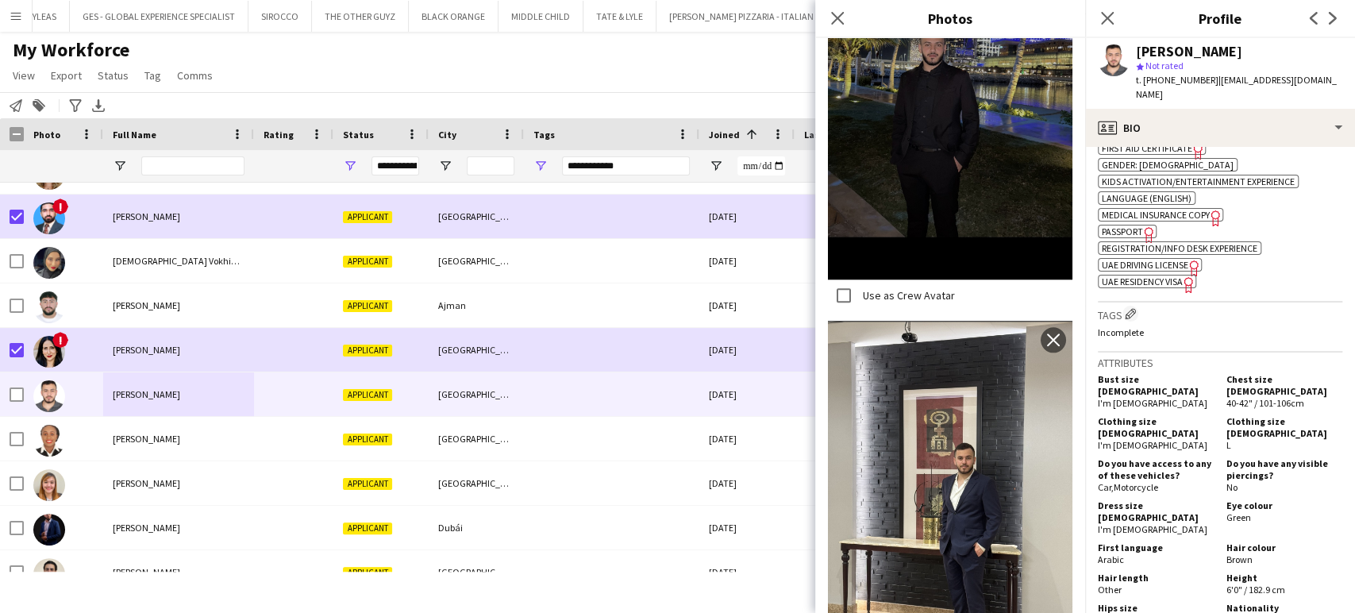
scroll to position [1146, 0]
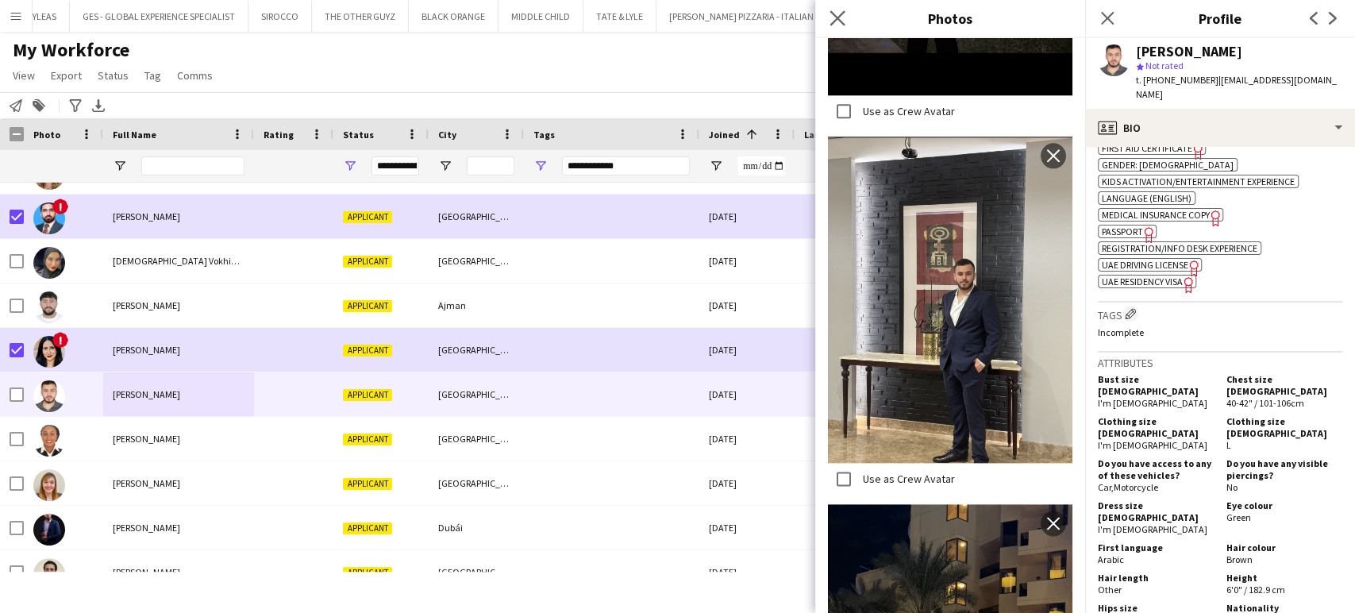
click at [840, 25] on icon "Close pop-in" at bounding box center [837, 17] width 15 height 15
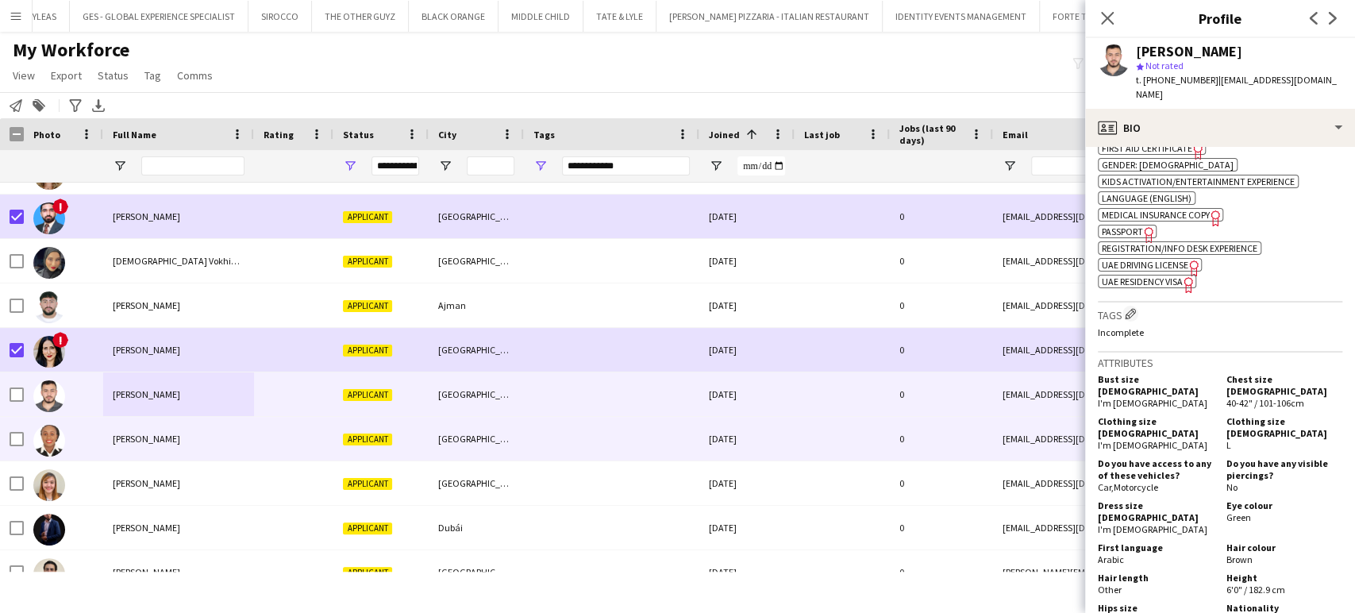
click at [116, 428] on div "[PERSON_NAME]" at bounding box center [178, 439] width 151 height 44
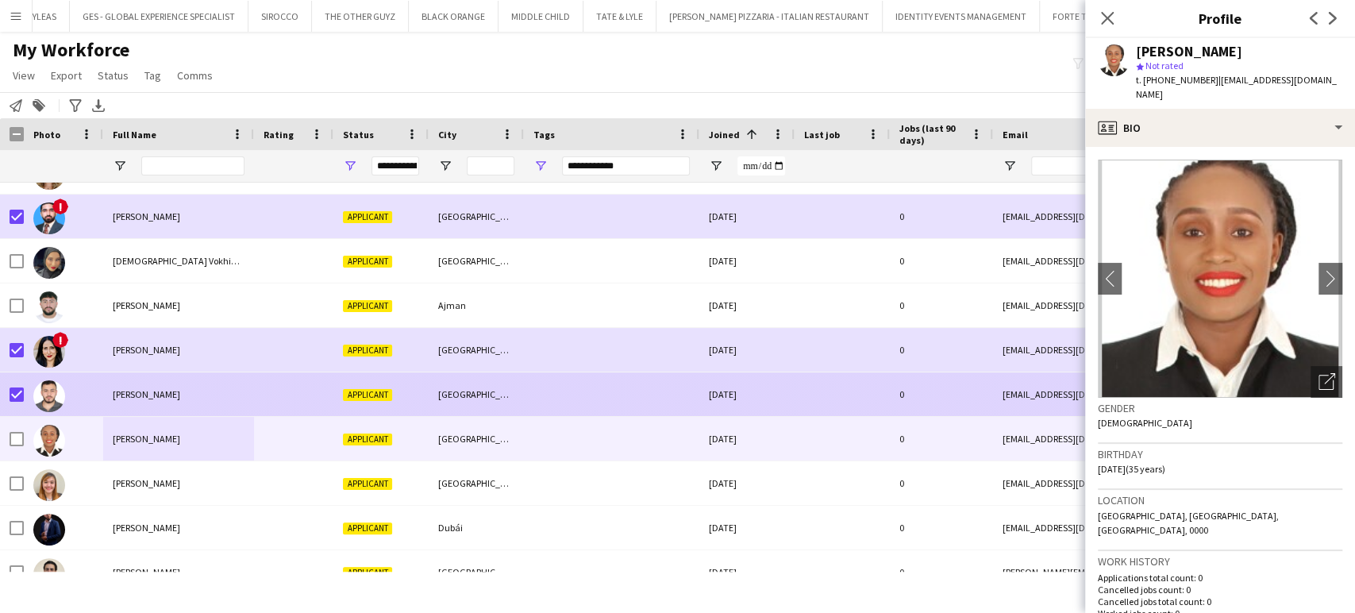
drag, startPoint x: 109, startPoint y: 395, endPoint x: 267, endPoint y: 395, distance: 158.0
click at [110, 395] on div "[PERSON_NAME]" at bounding box center [178, 394] width 151 height 44
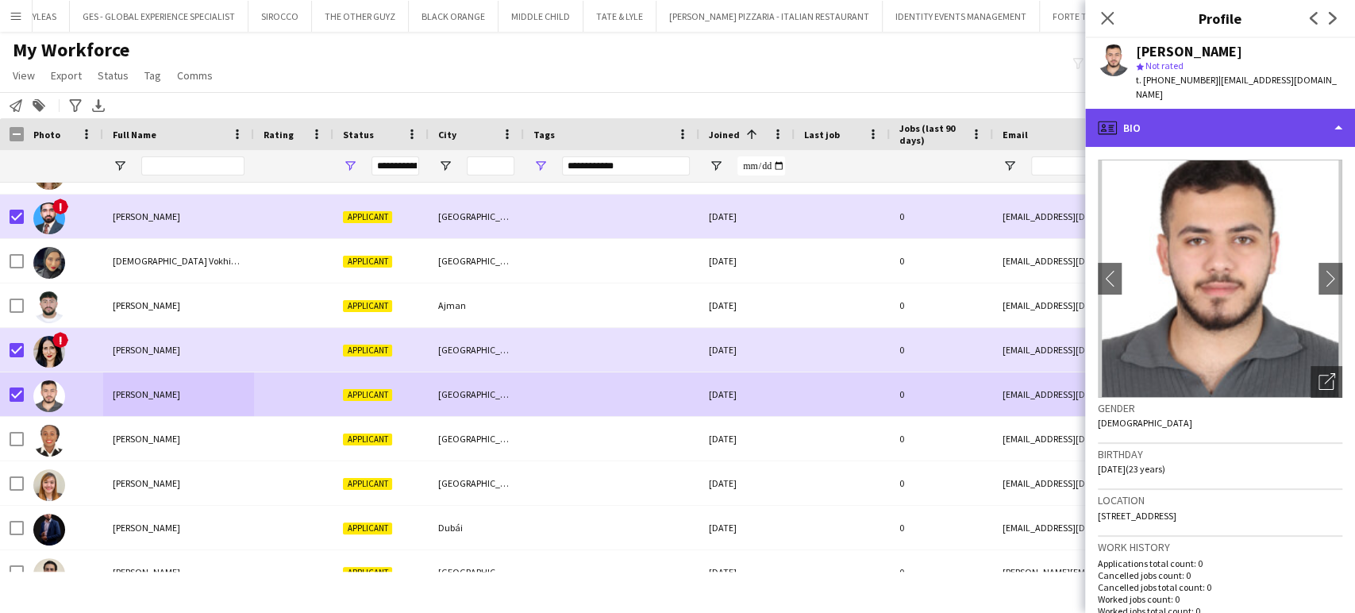
click at [1271, 115] on div "profile Bio" at bounding box center [1220, 128] width 270 height 38
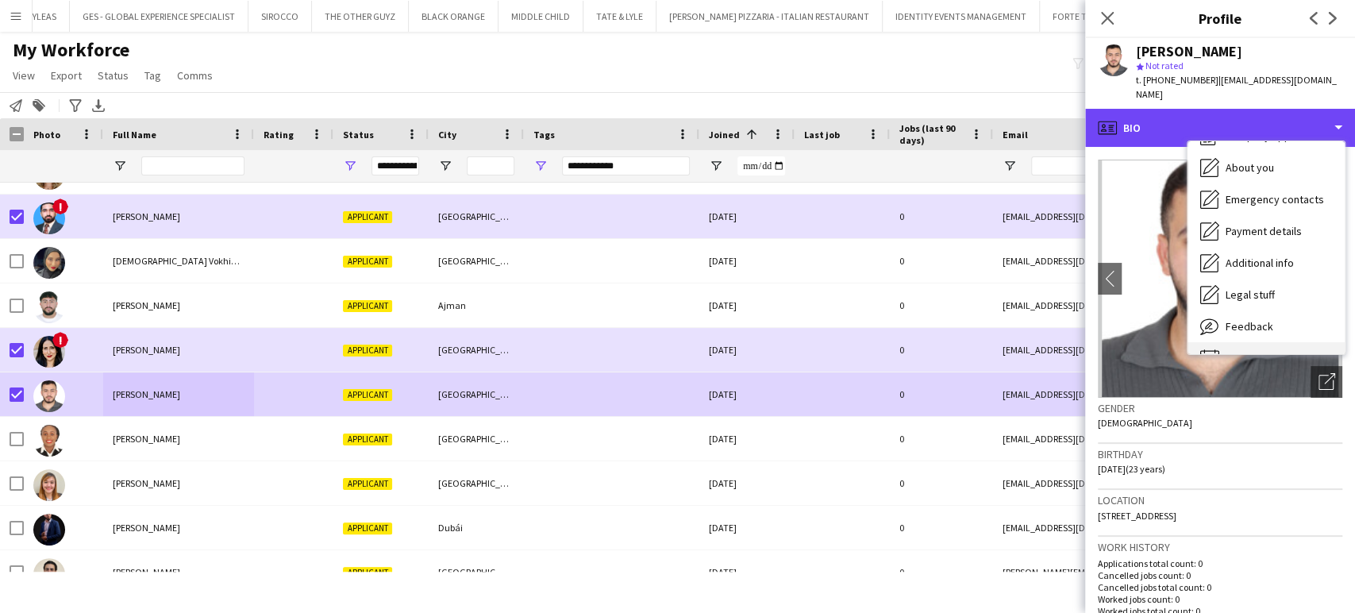
scroll to position [85, 0]
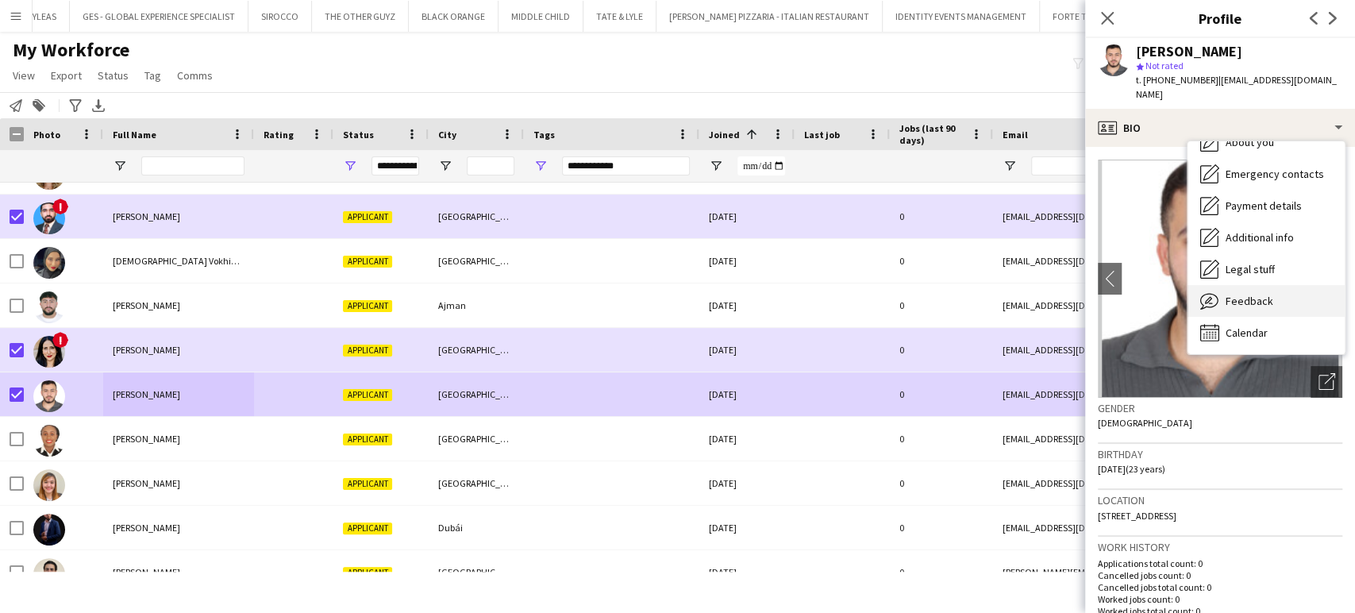
click at [1251, 294] on span "Feedback" at bounding box center [1250, 301] width 48 height 14
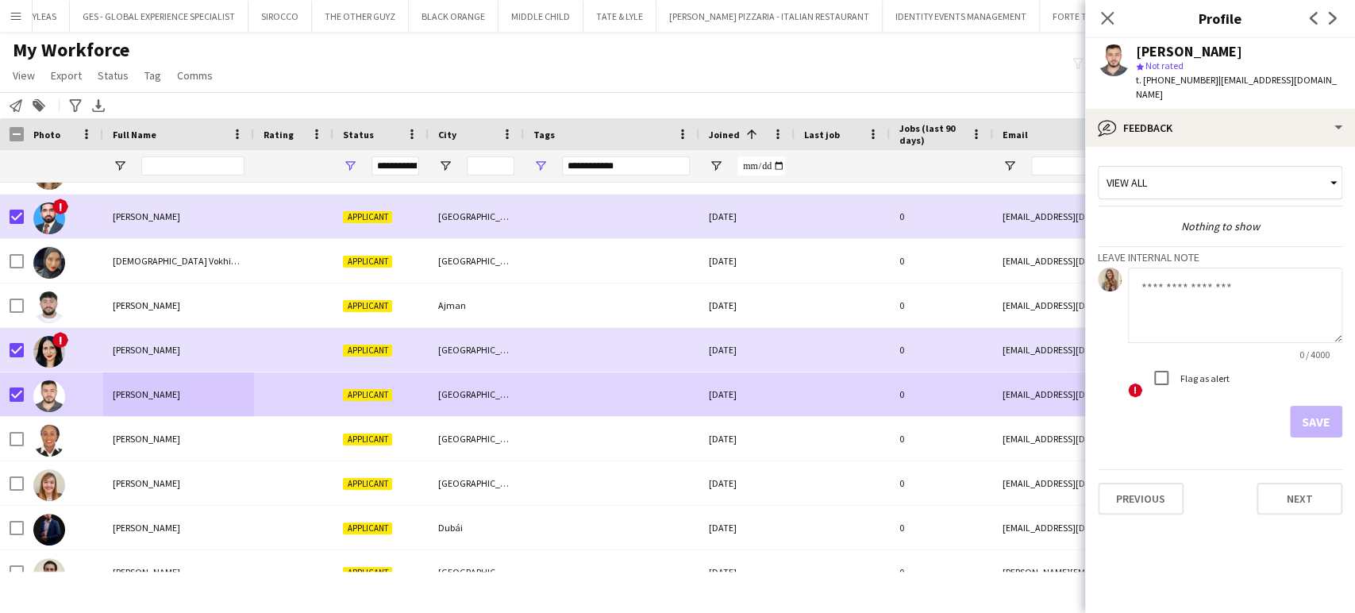
click at [1178, 291] on textarea at bounding box center [1235, 305] width 214 height 75
paste textarea "**********"
type textarea "**********"
click at [1319, 406] on button "Save" at bounding box center [1316, 422] width 52 height 32
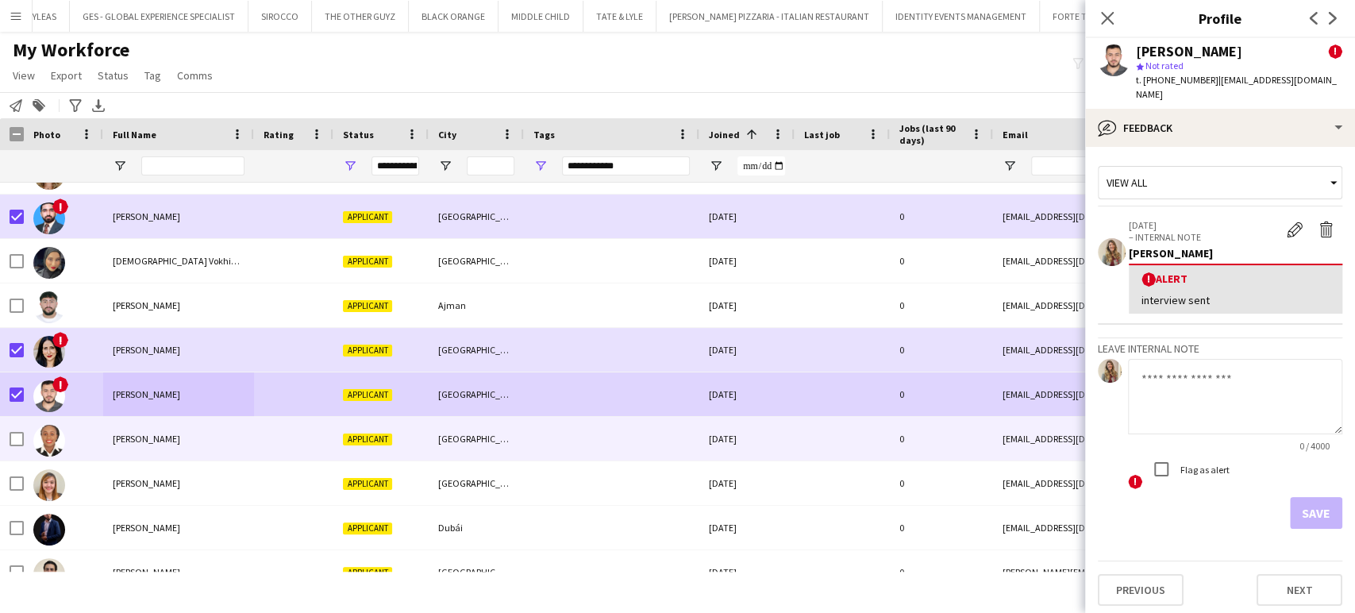
click at [160, 443] on span "[PERSON_NAME]" at bounding box center [146, 439] width 67 height 12
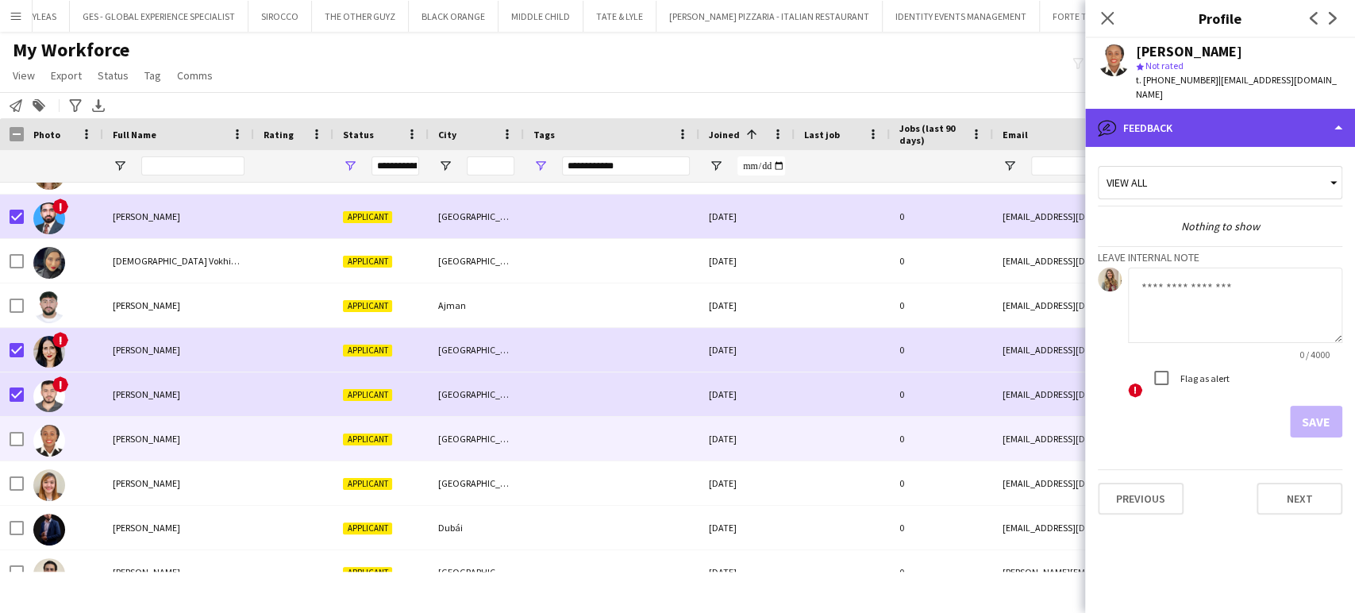
click at [1271, 121] on div "bubble-pencil Feedback" at bounding box center [1220, 128] width 270 height 38
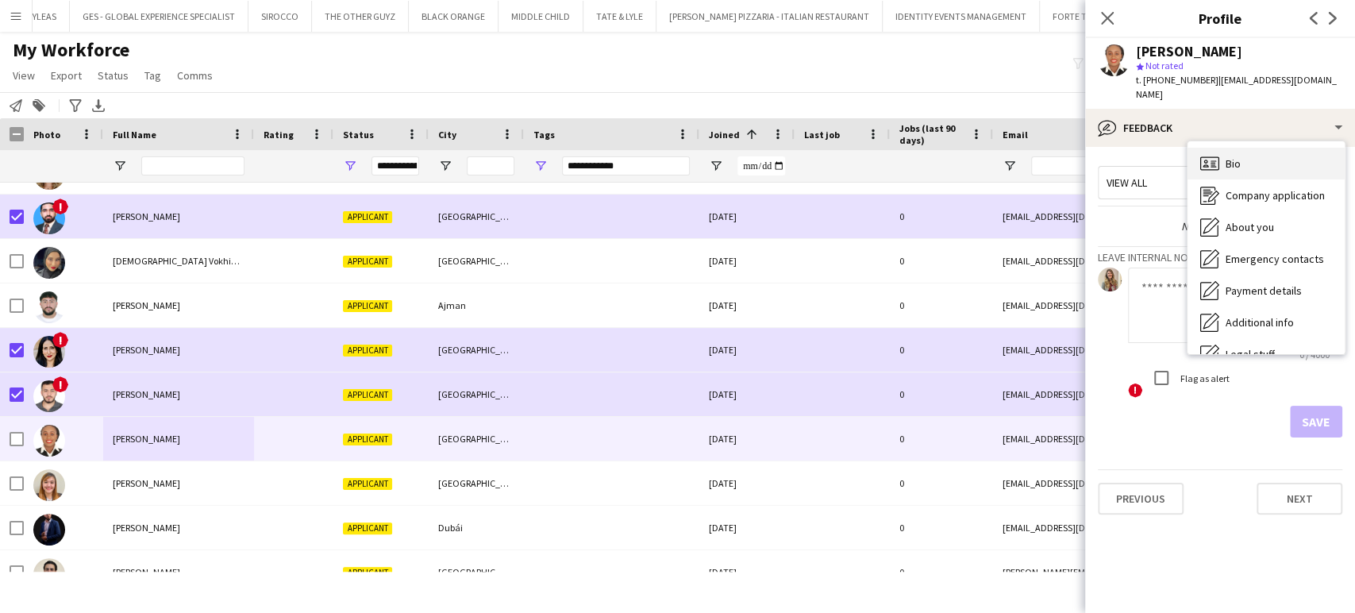
click at [1252, 157] on div "Bio Bio" at bounding box center [1266, 164] width 157 height 32
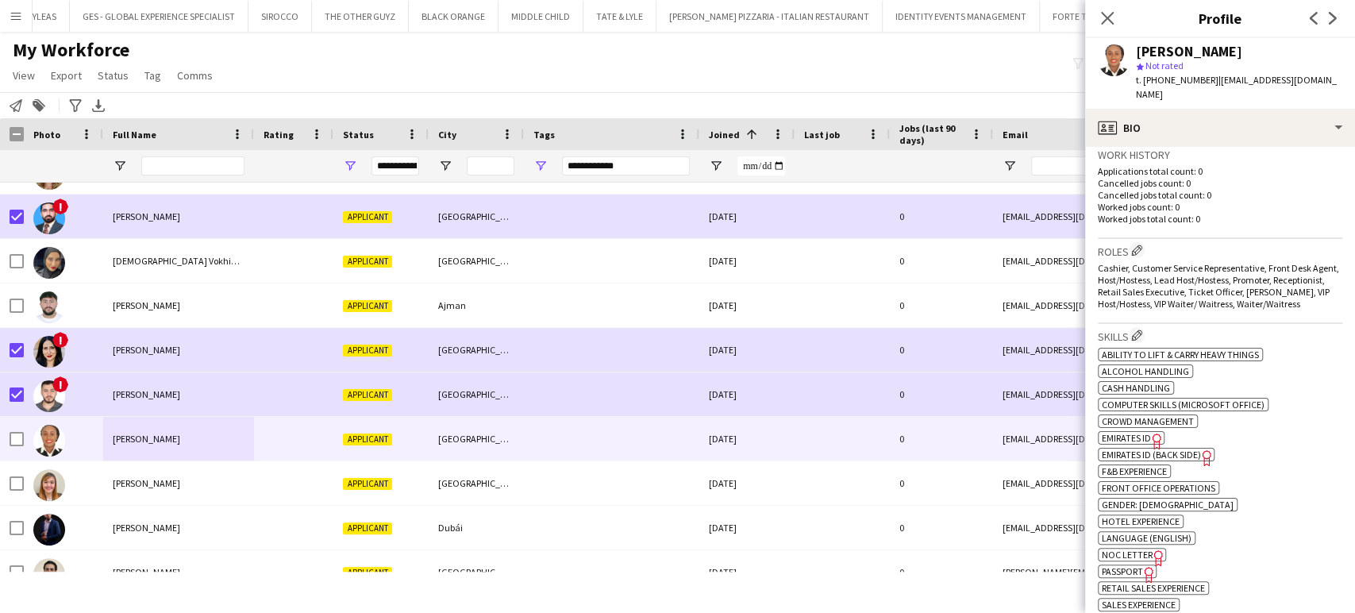
scroll to position [529, 0]
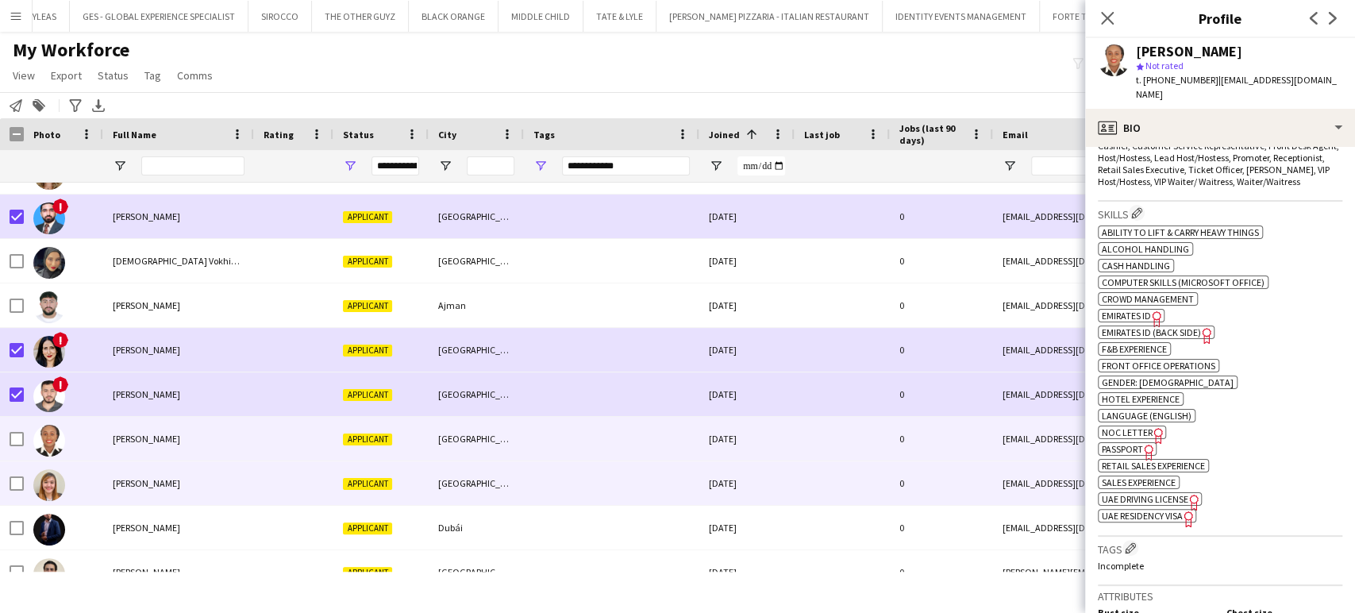
click at [137, 475] on div "[PERSON_NAME]" at bounding box center [178, 483] width 151 height 44
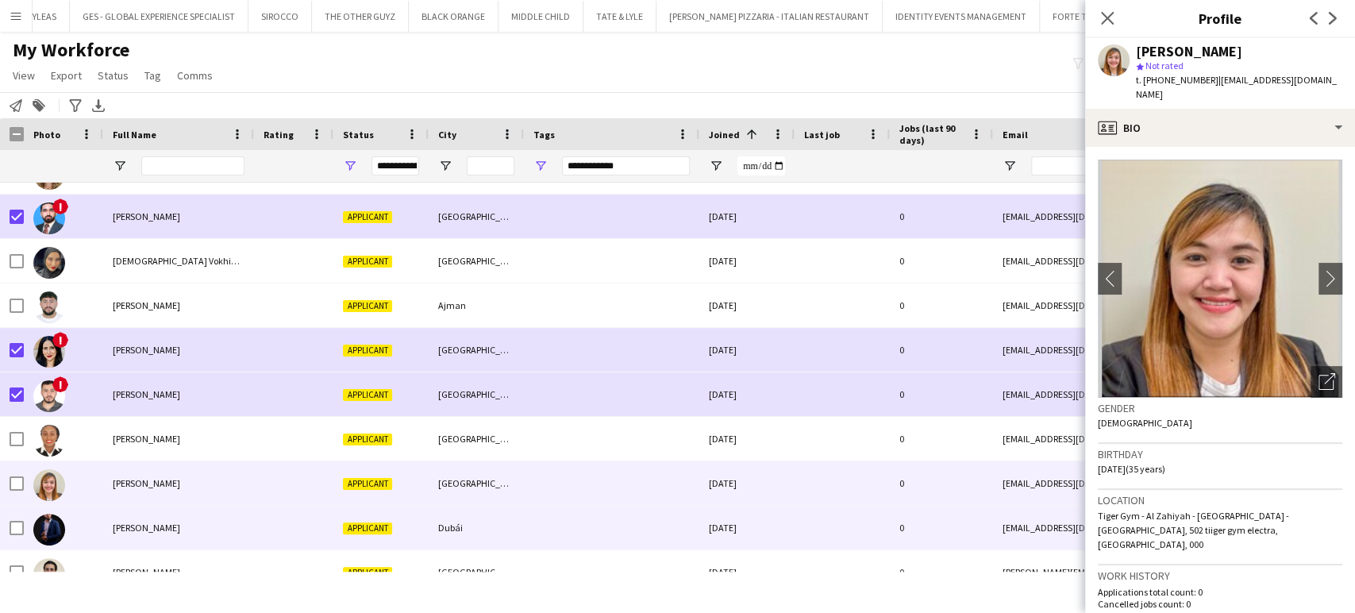
click at [146, 532] on span "[PERSON_NAME]" at bounding box center [146, 528] width 67 height 12
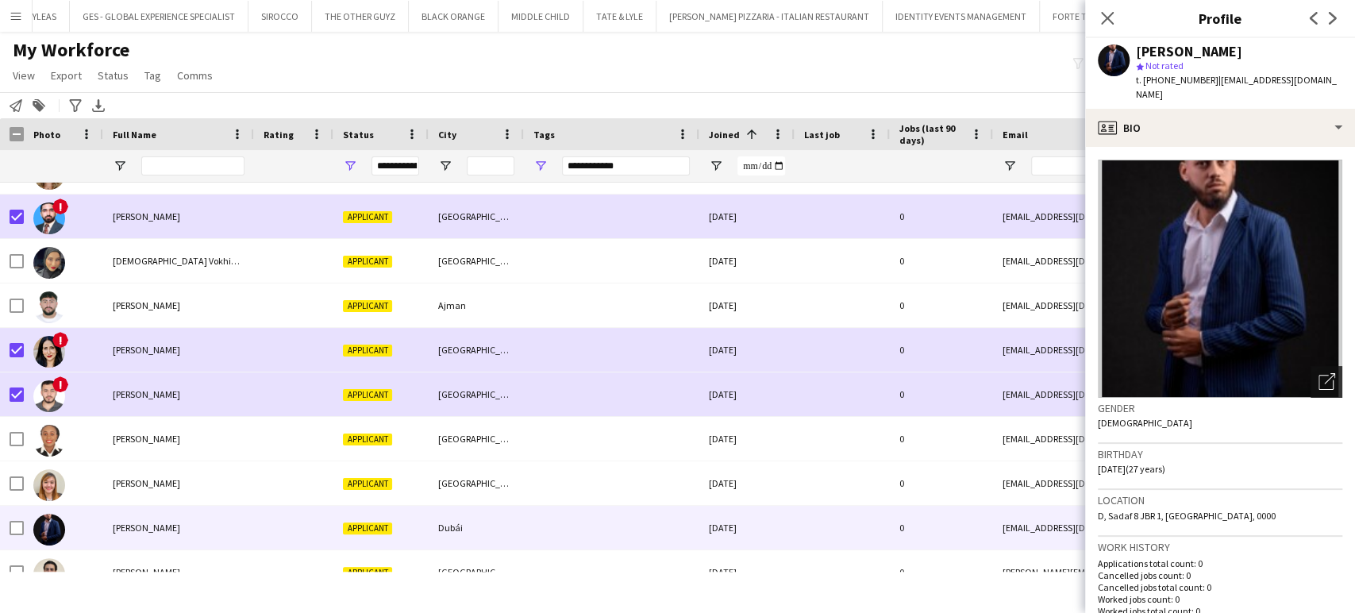
click at [1319, 386] on icon "Open photos pop-in" at bounding box center [1327, 381] width 17 height 17
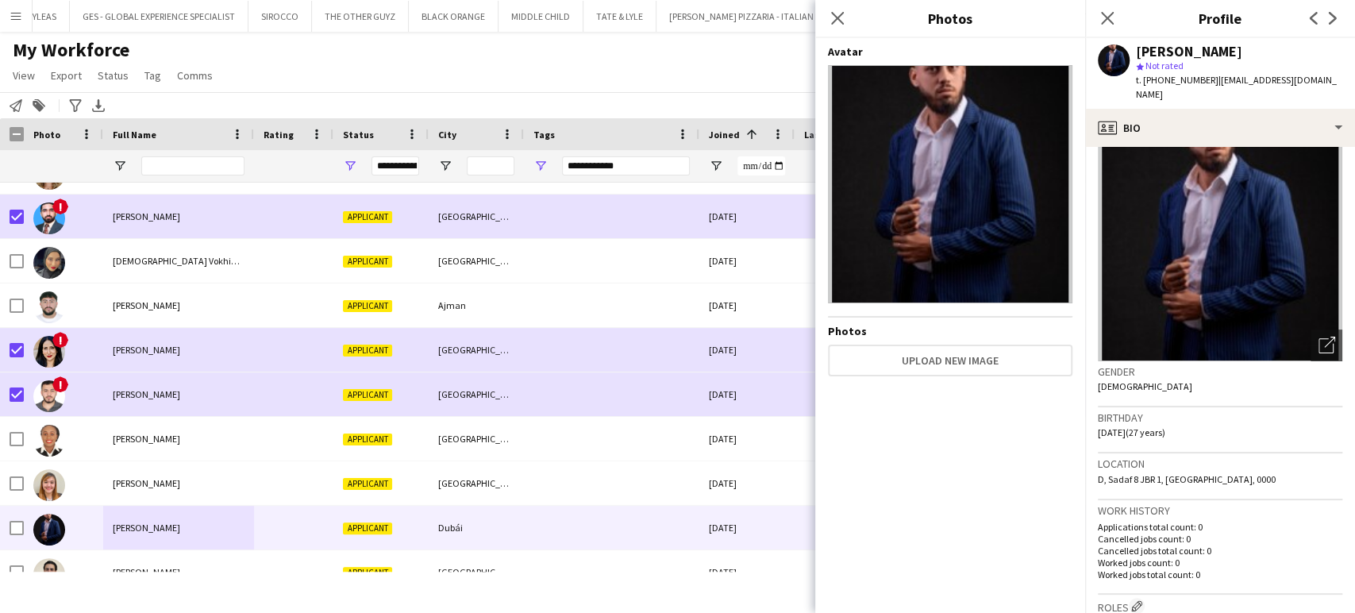
scroll to position [0, 0]
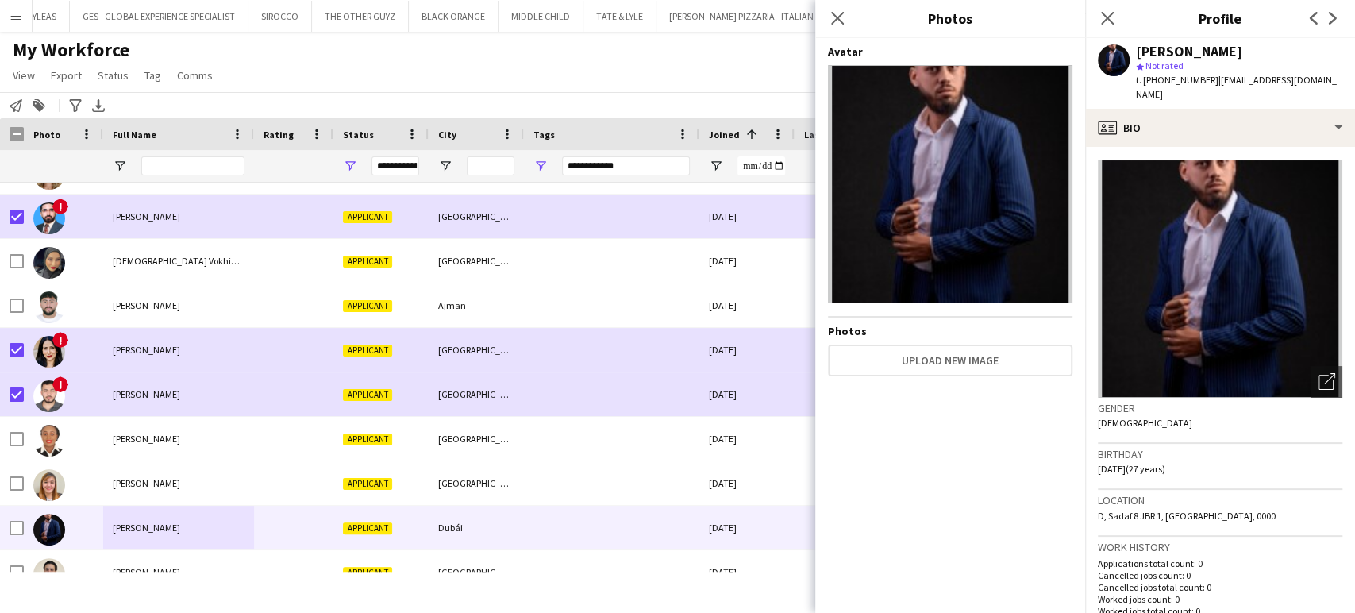
click at [1309, 106] on div "[PERSON_NAME] star Not rated t. [PHONE_NUMBER] | [EMAIL_ADDRESS][DOMAIN_NAME]" at bounding box center [1220, 73] width 270 height 71
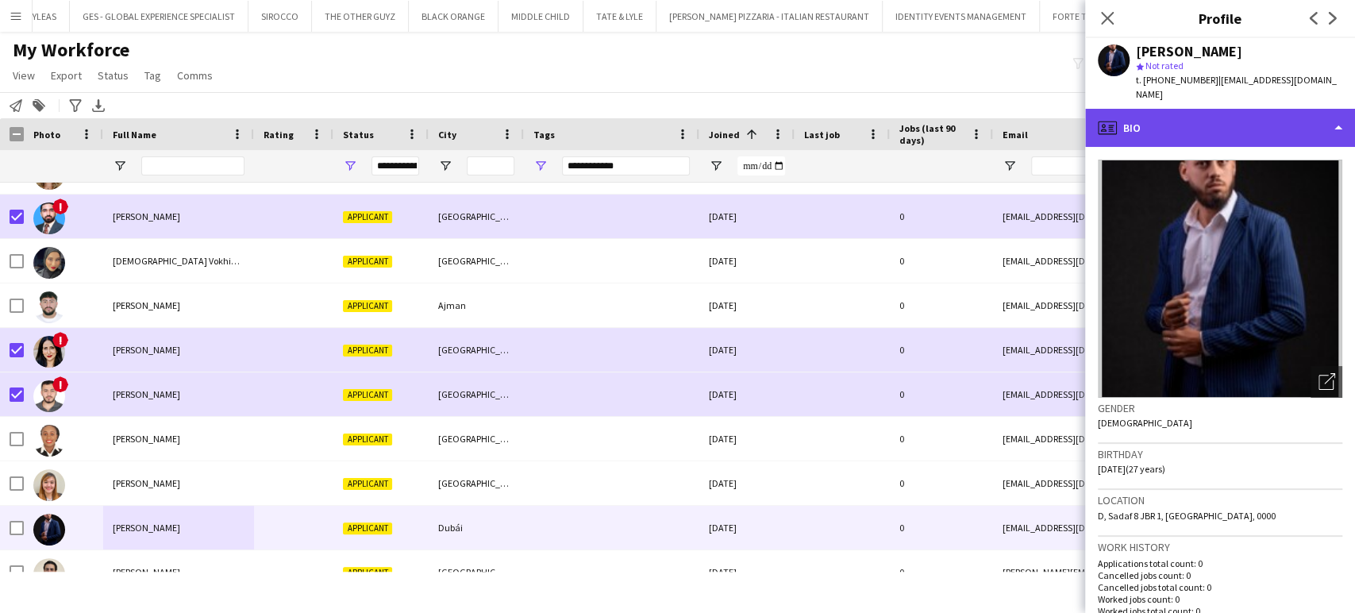
click at [1307, 125] on div "profile Bio" at bounding box center [1220, 128] width 270 height 38
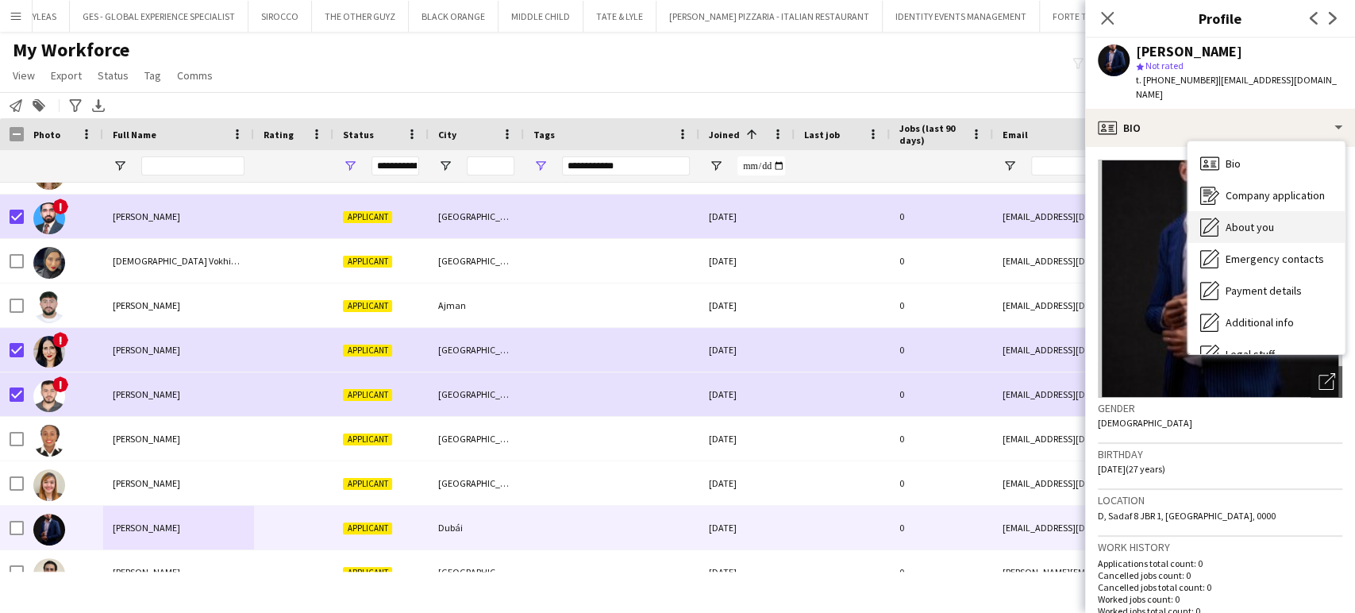
click at [1234, 237] on div "About you About you" at bounding box center [1266, 227] width 157 height 32
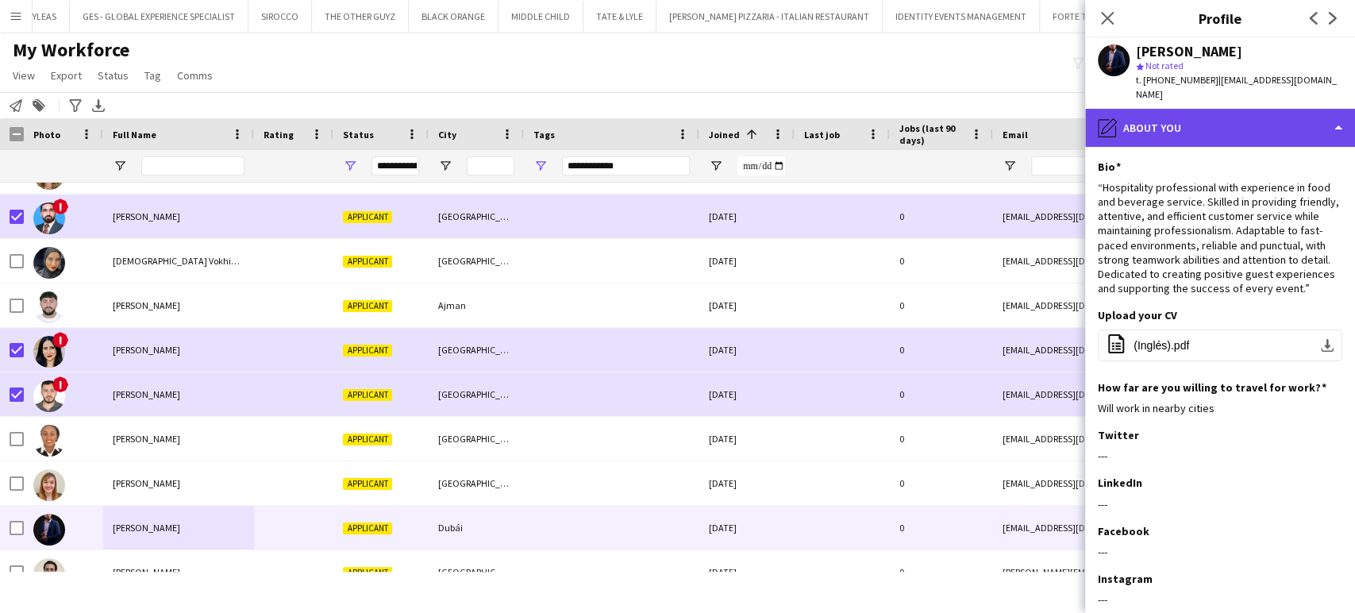
click at [1270, 121] on div "pencil4 About you" at bounding box center [1220, 128] width 270 height 38
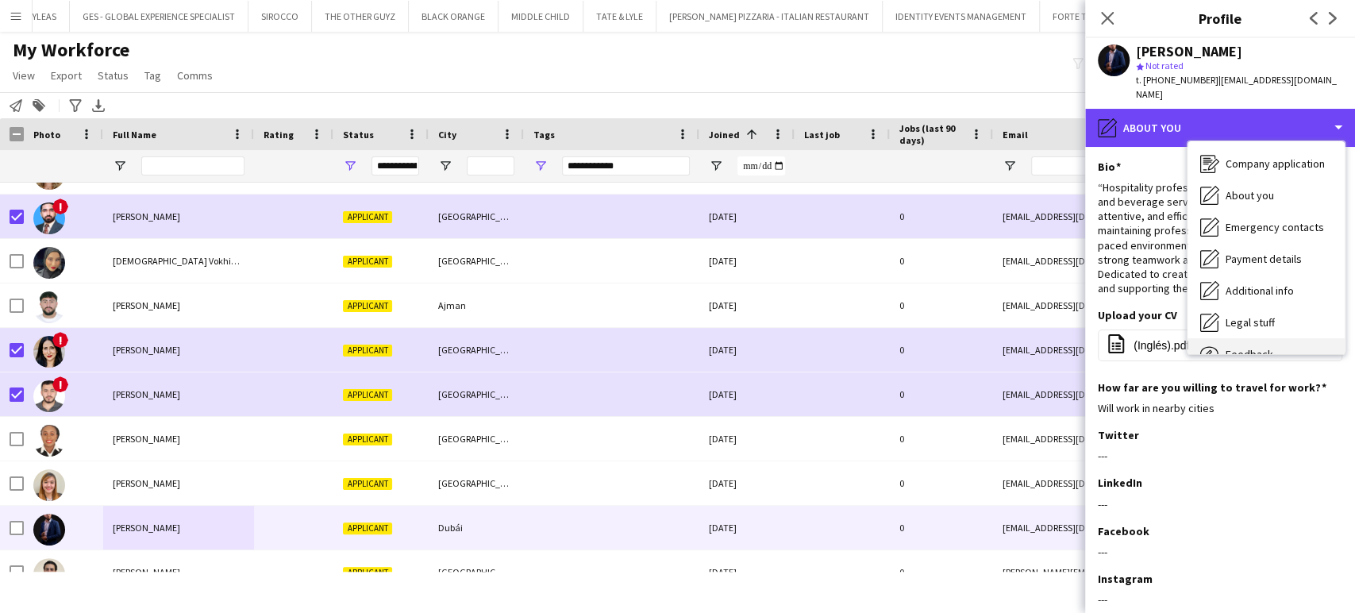
scroll to position [85, 0]
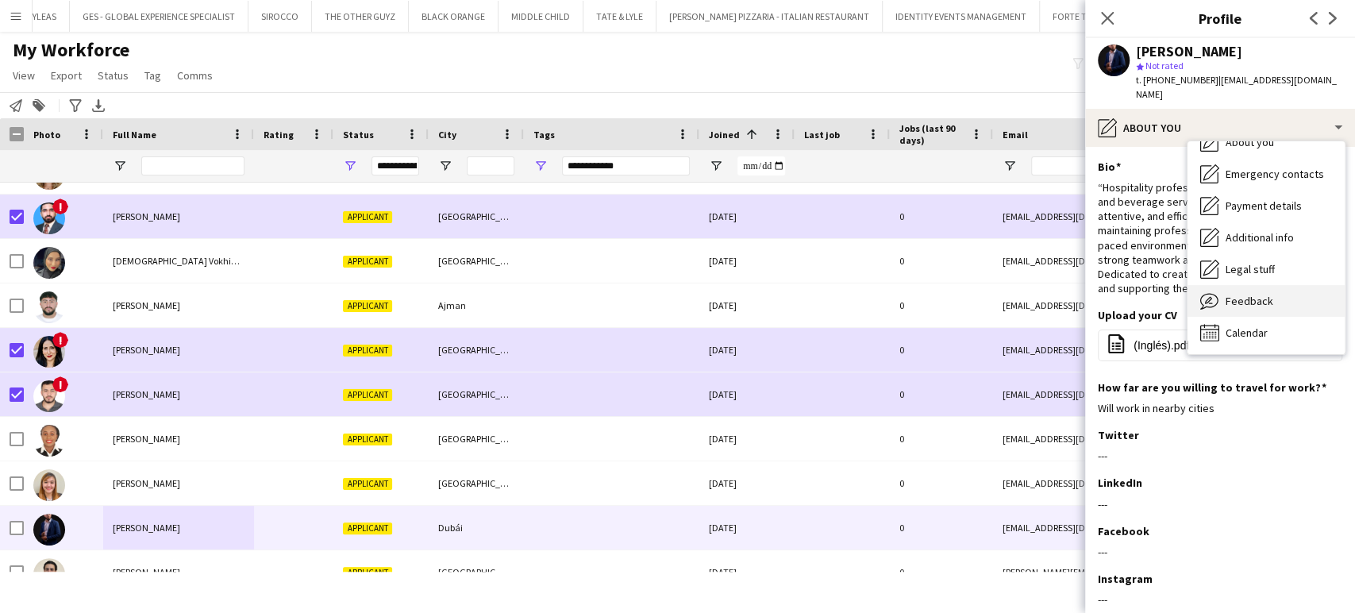
click at [1257, 301] on span "Feedback" at bounding box center [1250, 301] width 48 height 14
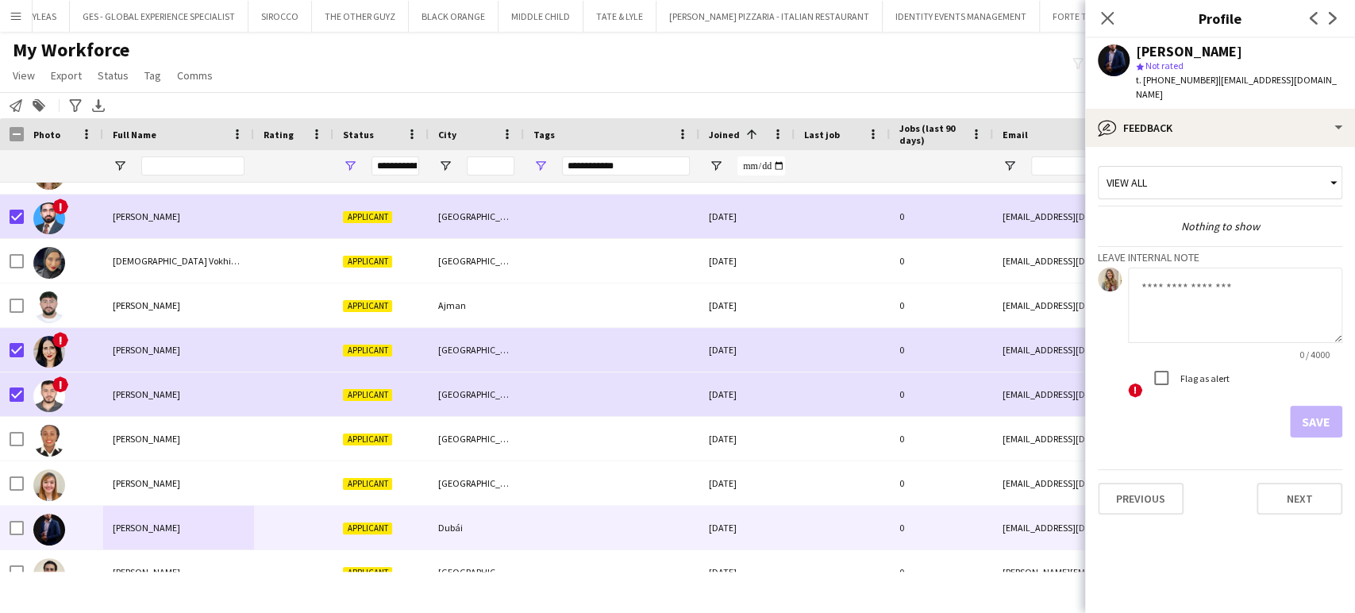
click at [1172, 314] on textarea at bounding box center [1235, 305] width 214 height 75
paste textarea "**********"
type textarea "**********"
click at [1333, 414] on button "Save" at bounding box center [1316, 422] width 52 height 32
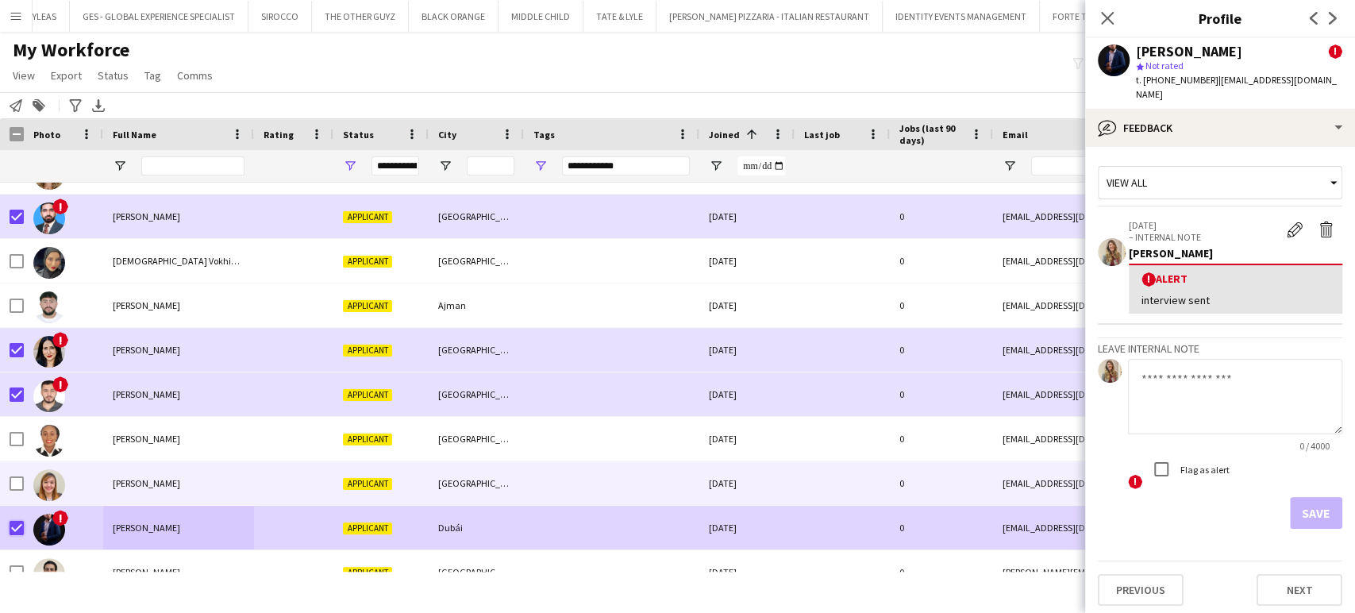
scroll to position [1588, 0]
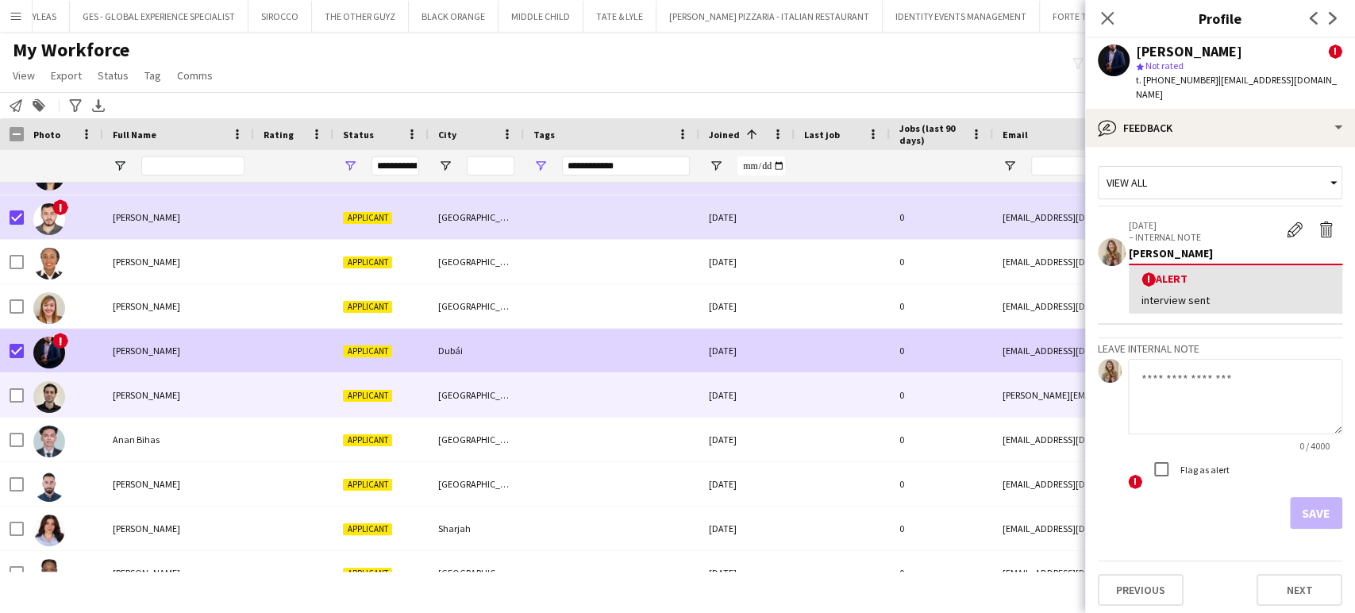
click at [167, 402] on div "MOHAMMAD sAEED" at bounding box center [178, 395] width 151 height 44
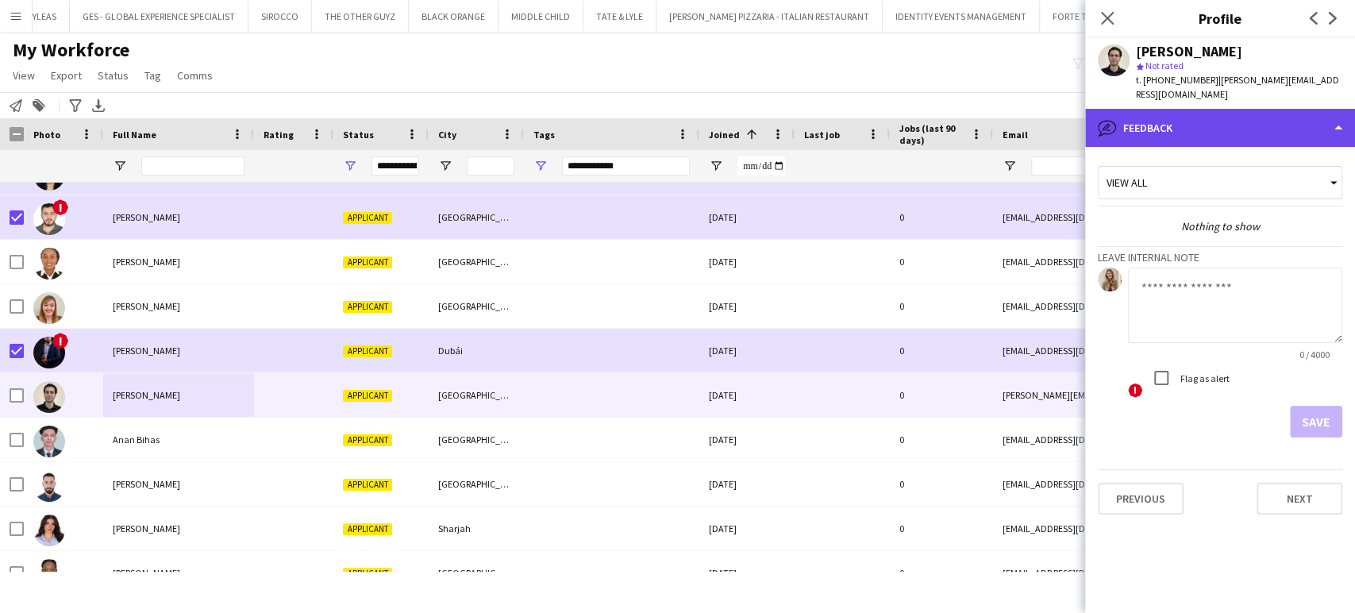
click at [1161, 119] on div "bubble-pencil Feedback" at bounding box center [1220, 128] width 270 height 38
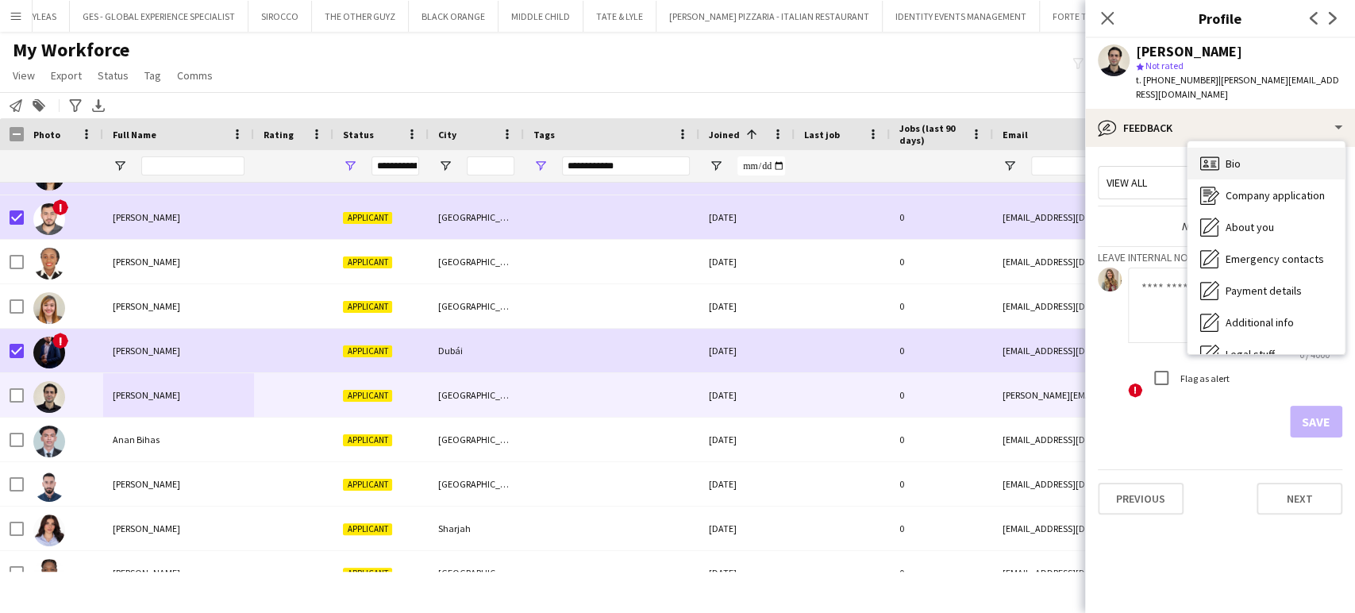
click at [1200, 154] on icon "Bio" at bounding box center [1209, 163] width 19 height 19
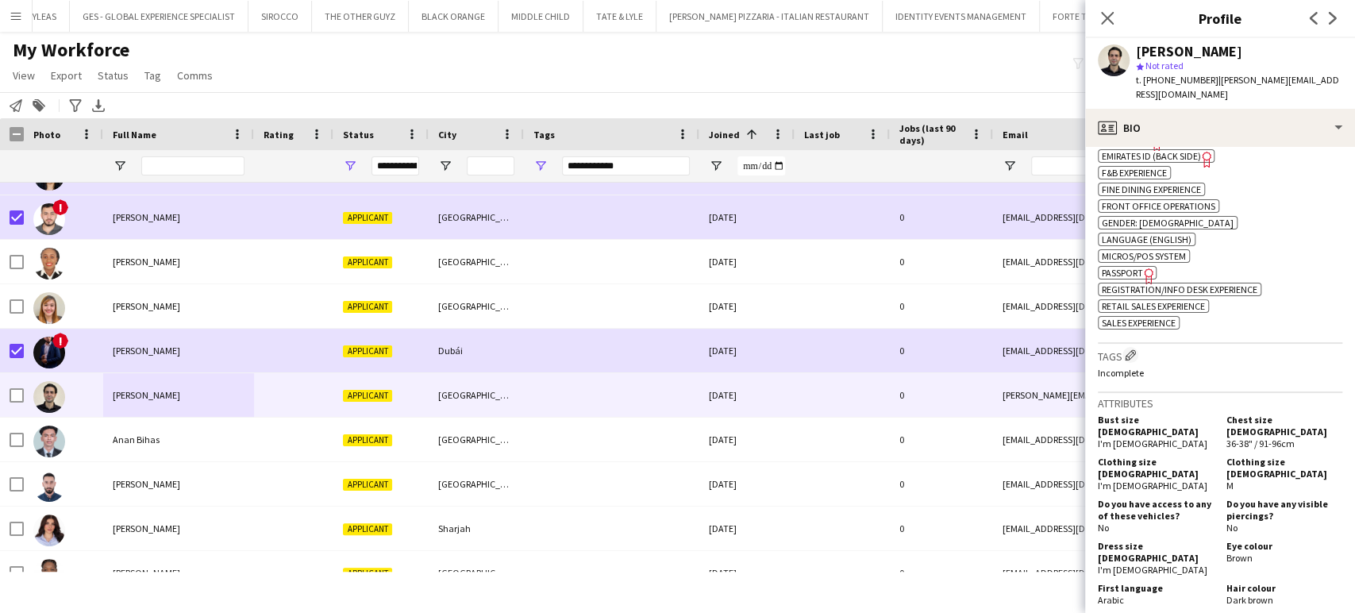
scroll to position [882, 0]
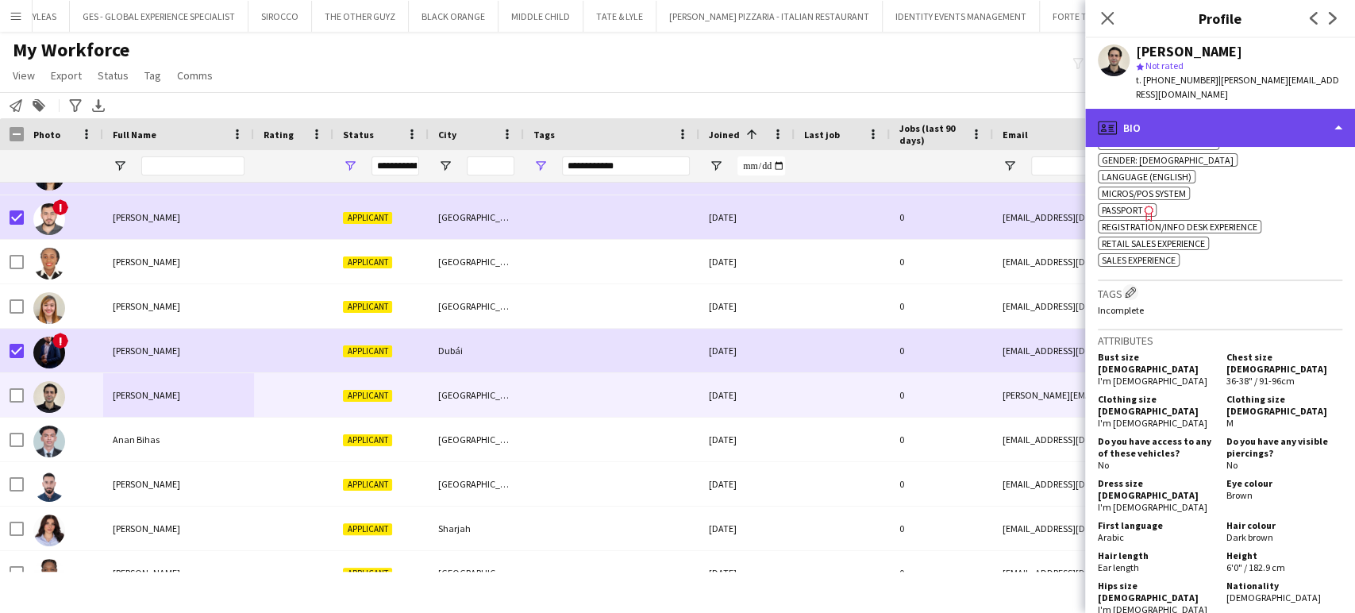
click at [1294, 119] on div "profile Bio" at bounding box center [1220, 128] width 270 height 38
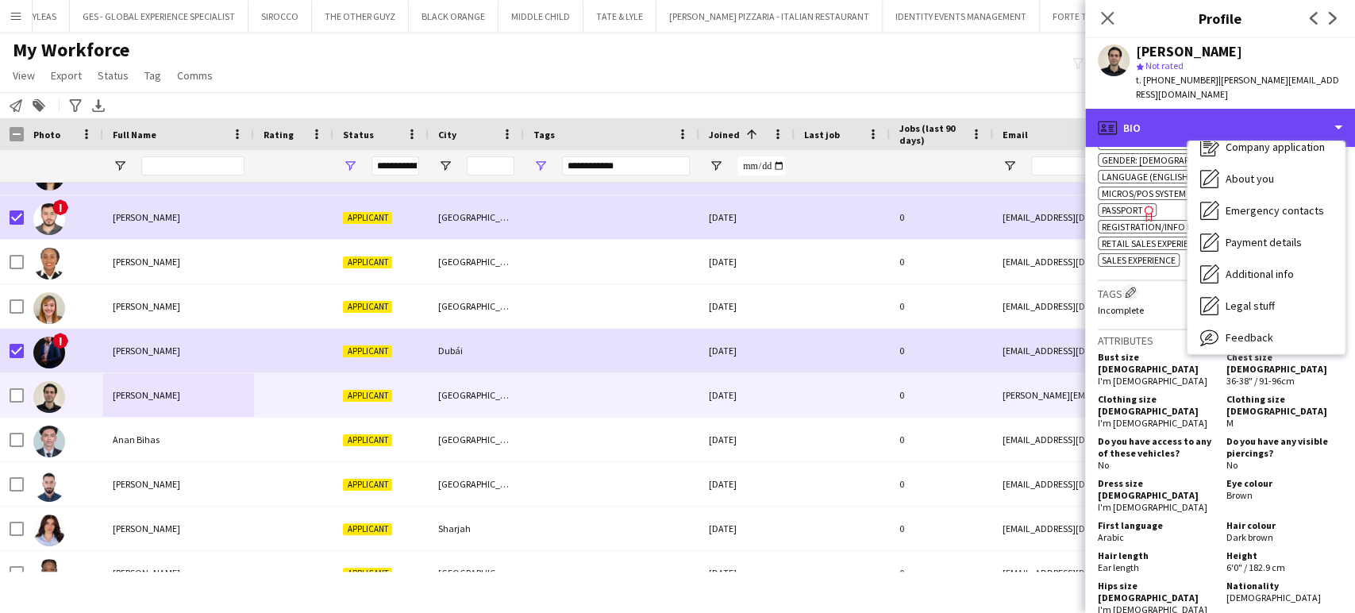
scroll to position [85, 0]
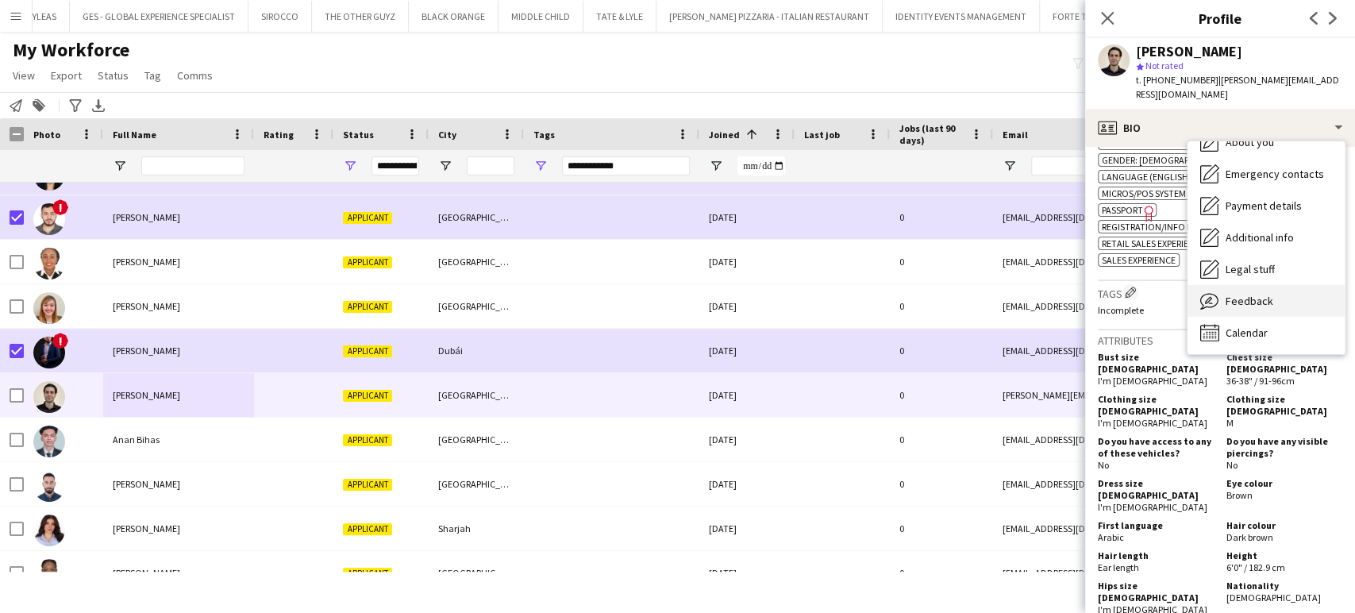
click at [1250, 294] on span "Feedback" at bounding box center [1250, 301] width 48 height 14
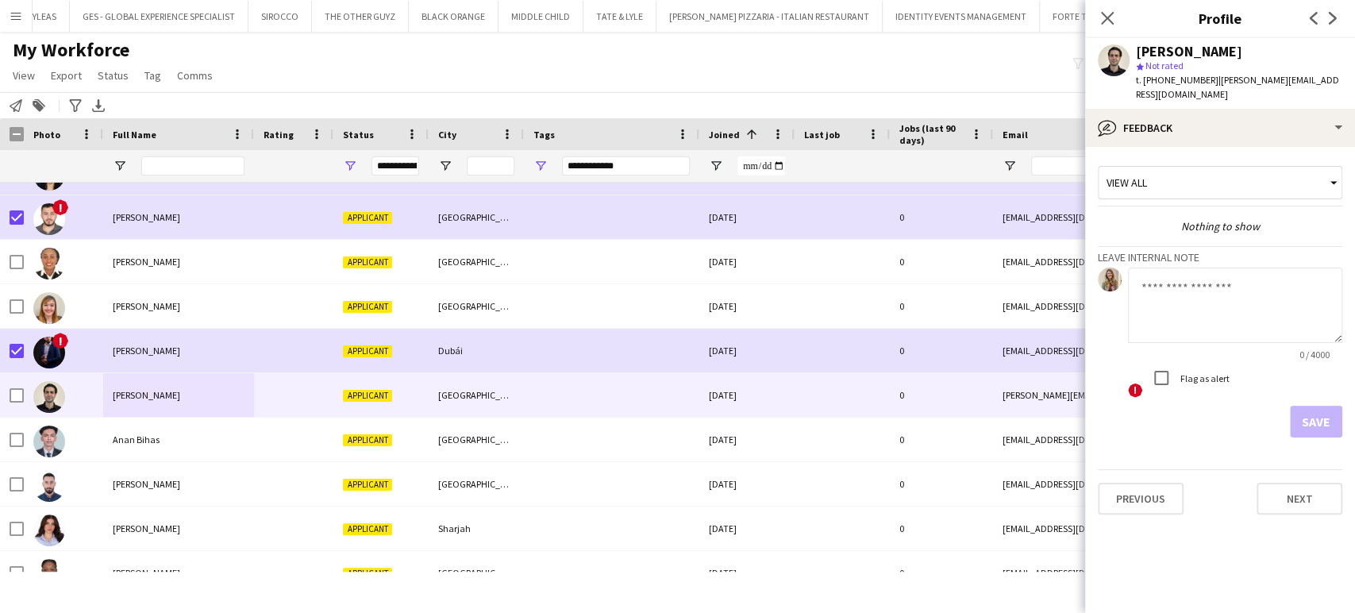
click at [1178, 284] on textarea at bounding box center [1235, 305] width 214 height 75
paste textarea "**********"
type textarea "**********"
click at [1321, 406] on button "Save" at bounding box center [1316, 422] width 52 height 32
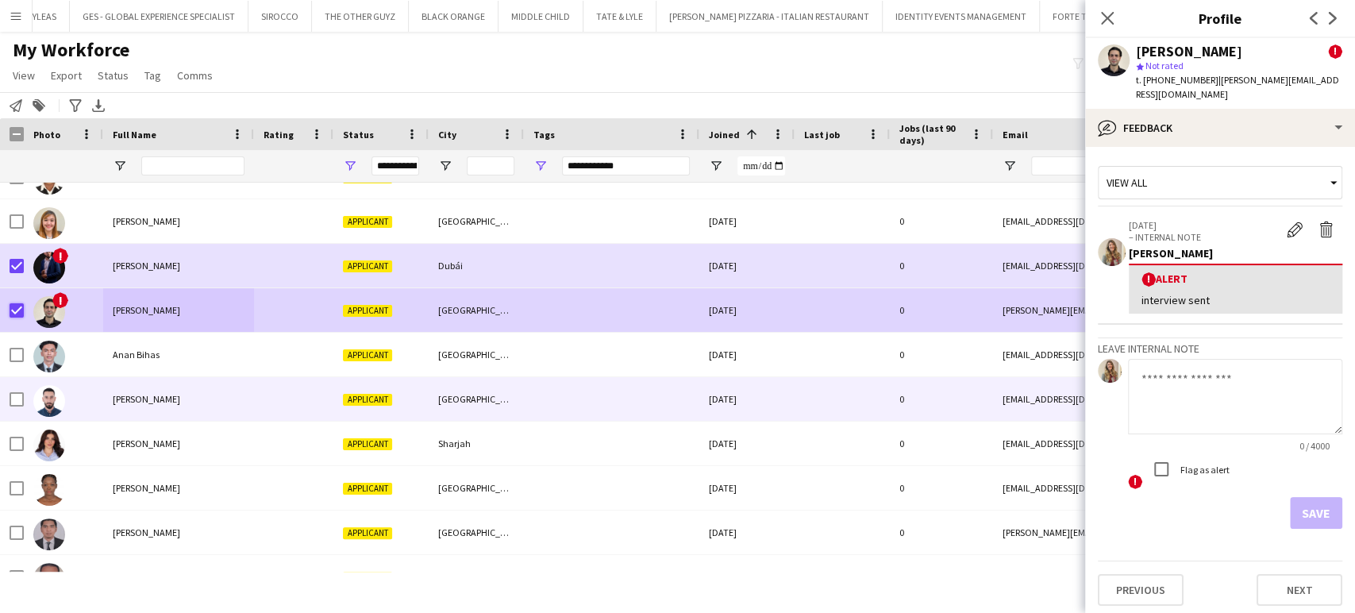
scroll to position [1764, 0]
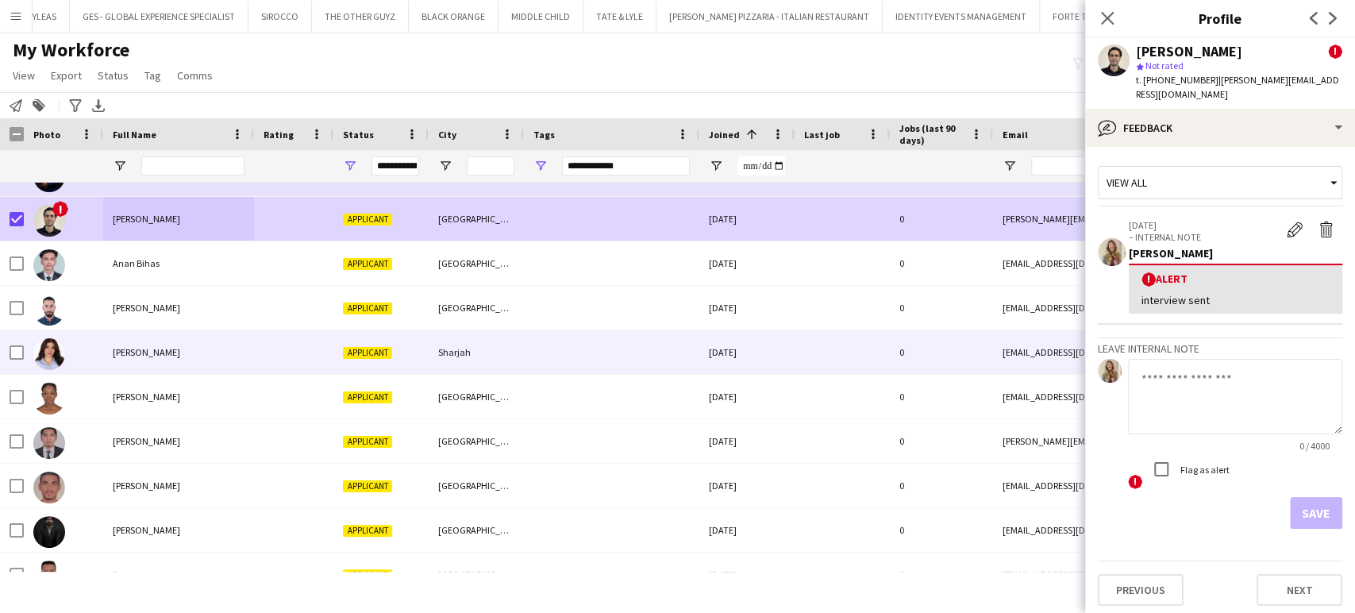
click at [176, 356] on div "LILYAN Hasan" at bounding box center [178, 352] width 151 height 44
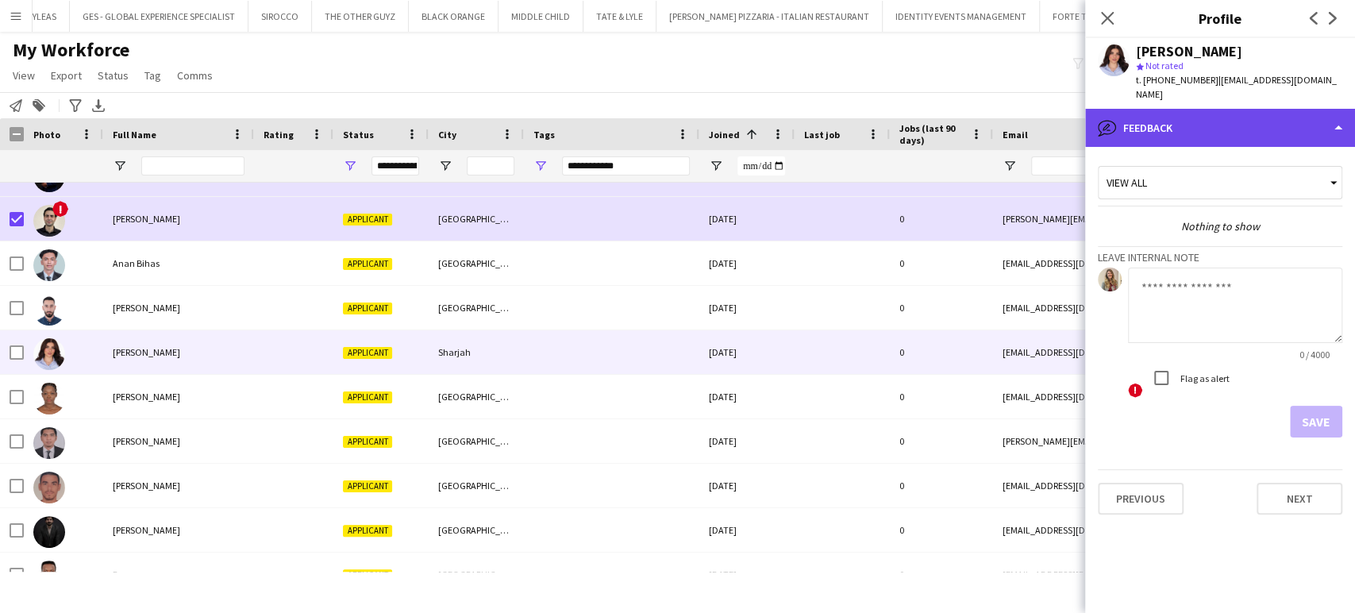
click at [1153, 109] on div "bubble-pencil Feedback" at bounding box center [1220, 128] width 270 height 38
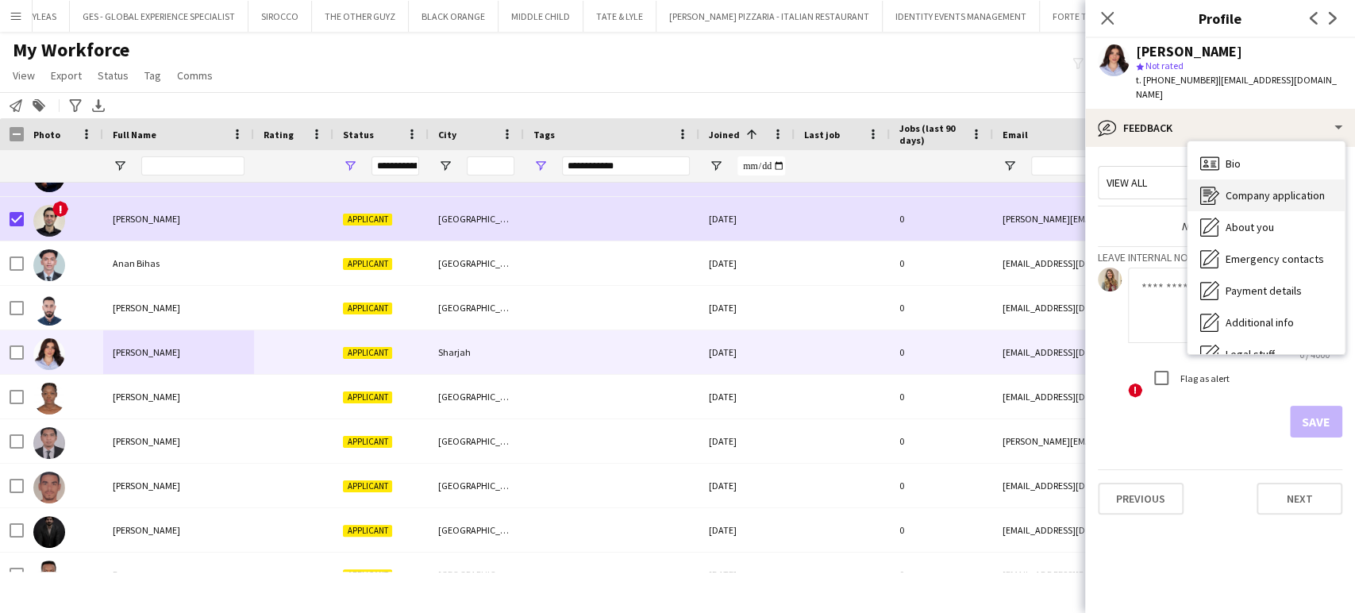
click at [1221, 179] on div "Company application Company application" at bounding box center [1266, 195] width 157 height 32
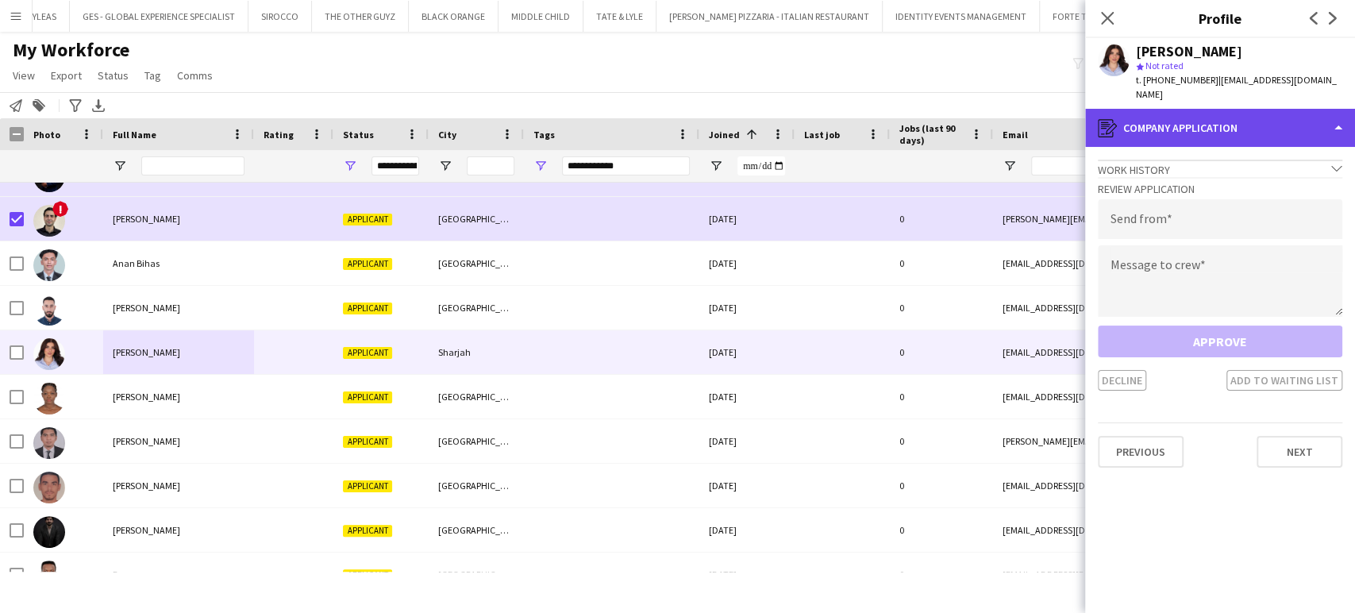
click at [1286, 128] on div "register Company application" at bounding box center [1220, 128] width 270 height 38
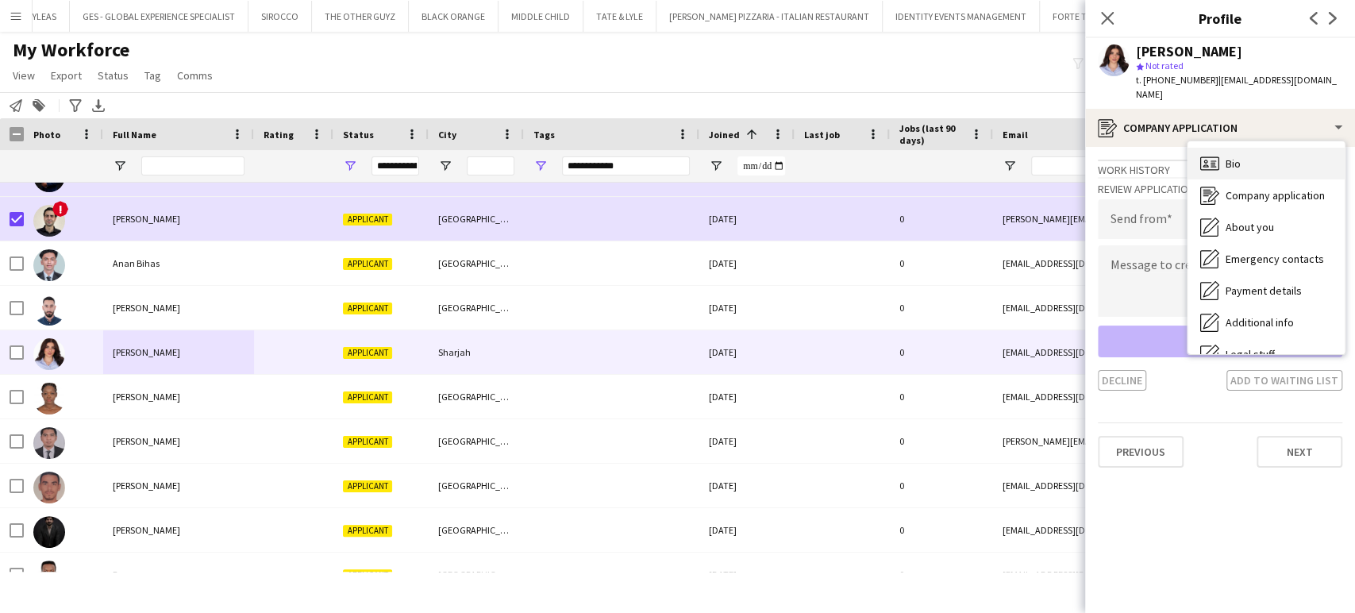
click at [1259, 155] on div "Bio Bio" at bounding box center [1266, 164] width 157 height 32
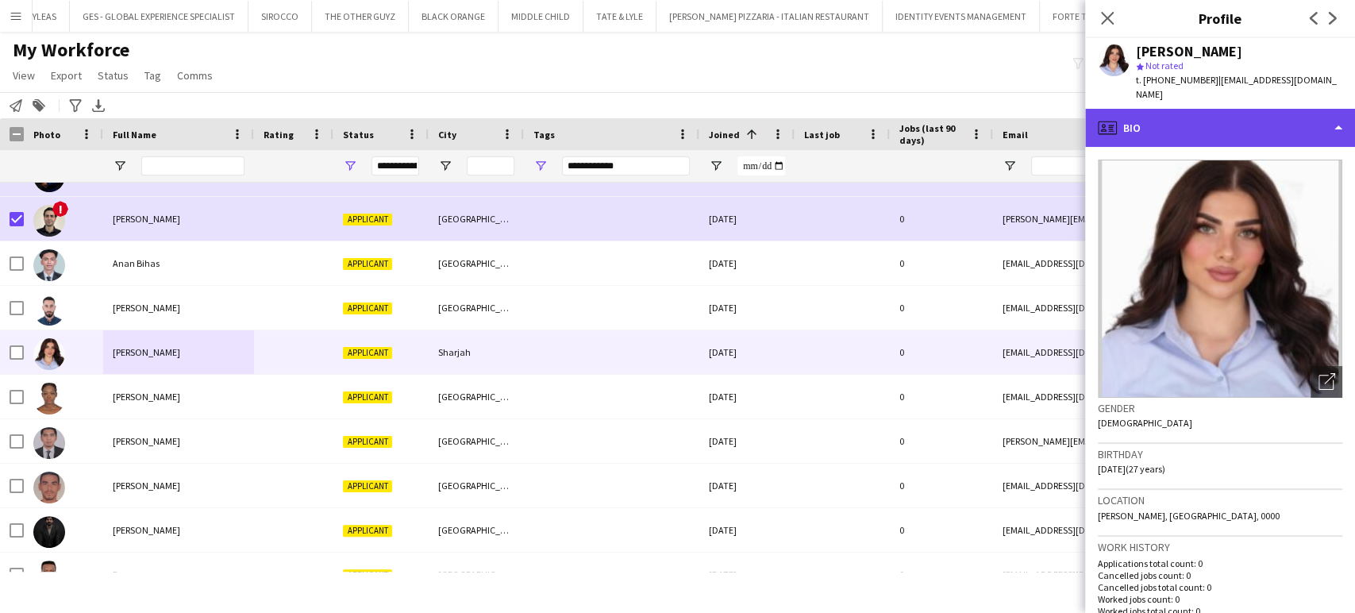
click at [1308, 109] on div "profile Bio" at bounding box center [1220, 128] width 270 height 38
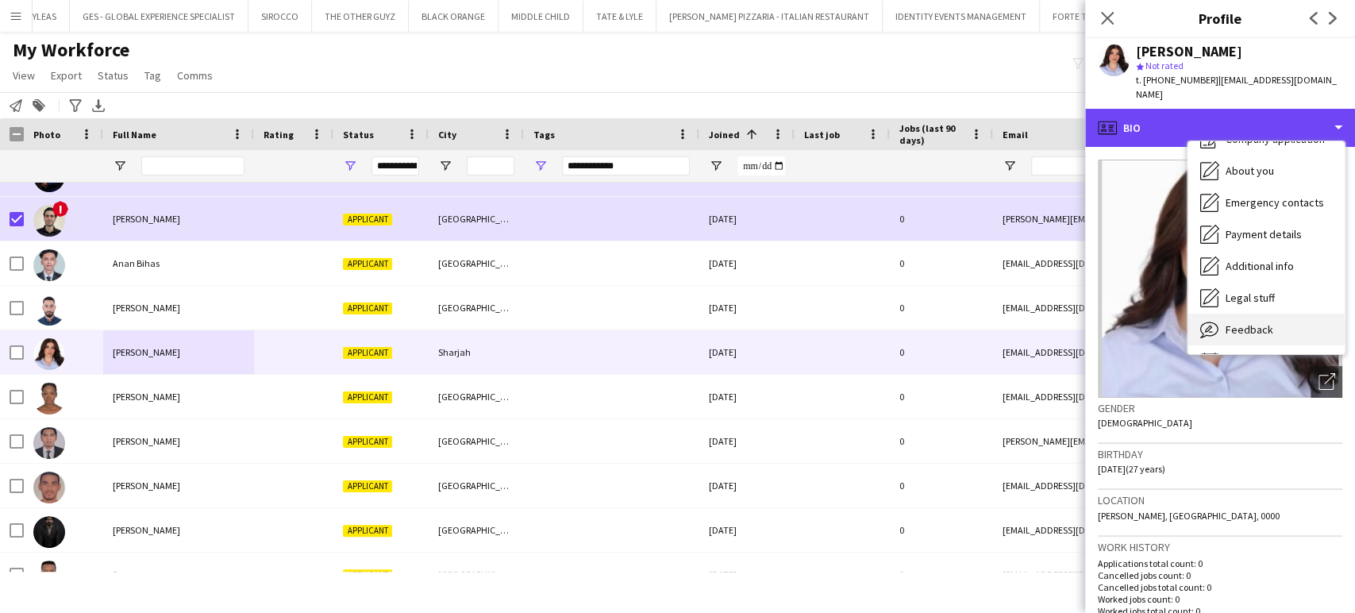
scroll to position [85, 0]
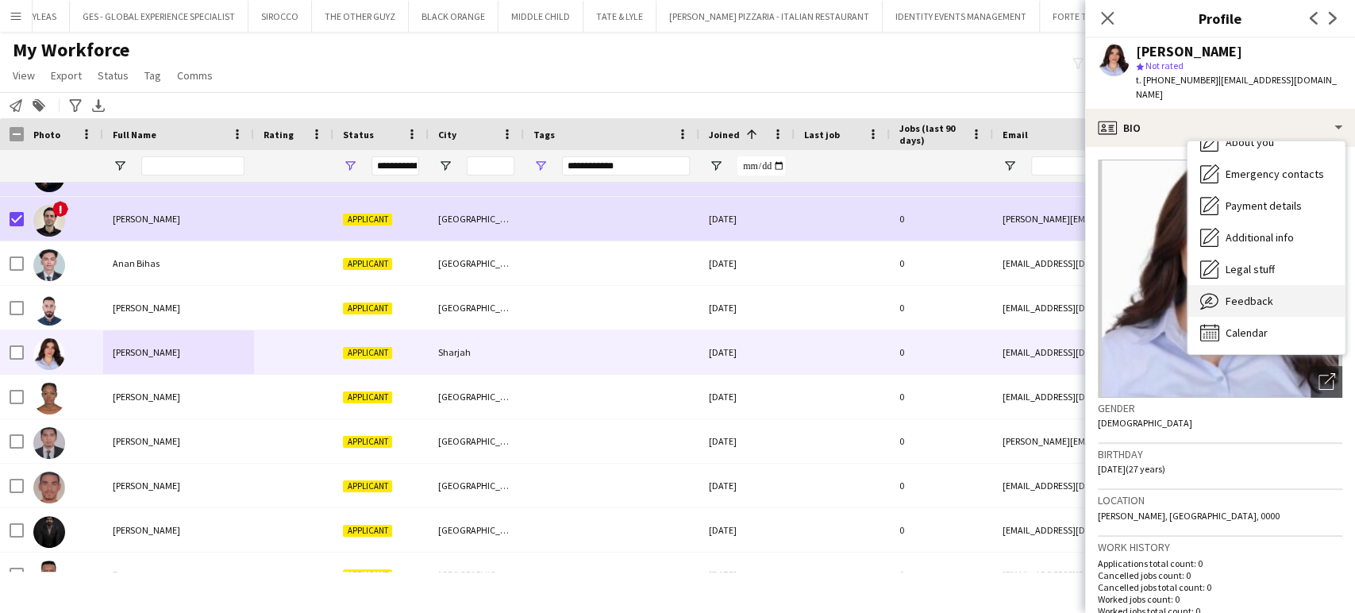
click at [1253, 294] on span "Feedback" at bounding box center [1250, 301] width 48 height 14
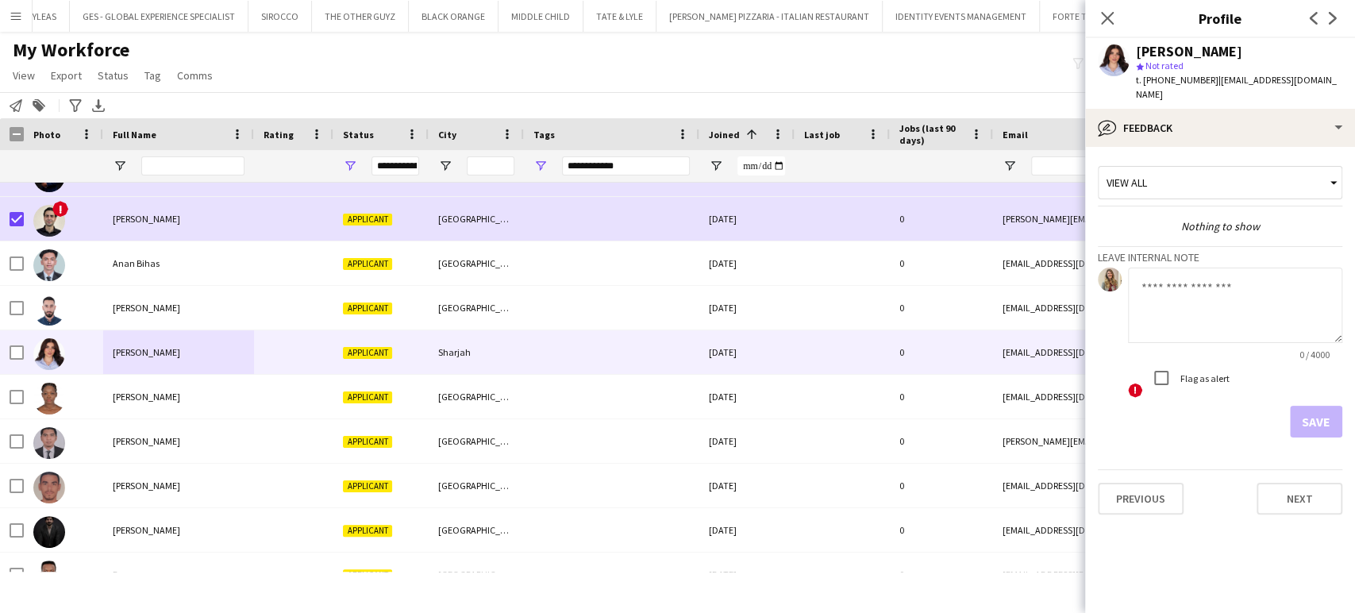
click at [1213, 291] on textarea at bounding box center [1235, 305] width 214 height 75
type textarea "**********"
click at [1321, 406] on button "Save" at bounding box center [1316, 422] width 52 height 32
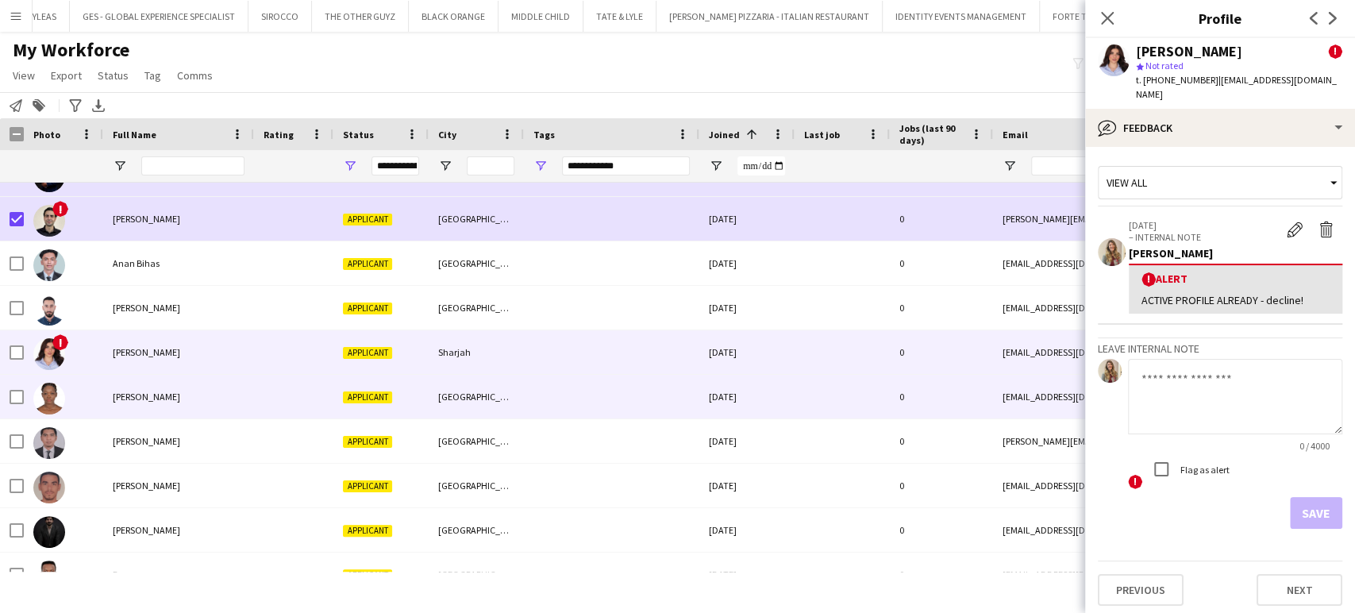
click at [180, 395] on span "Lois Agnes Ntamark" at bounding box center [146, 397] width 67 height 12
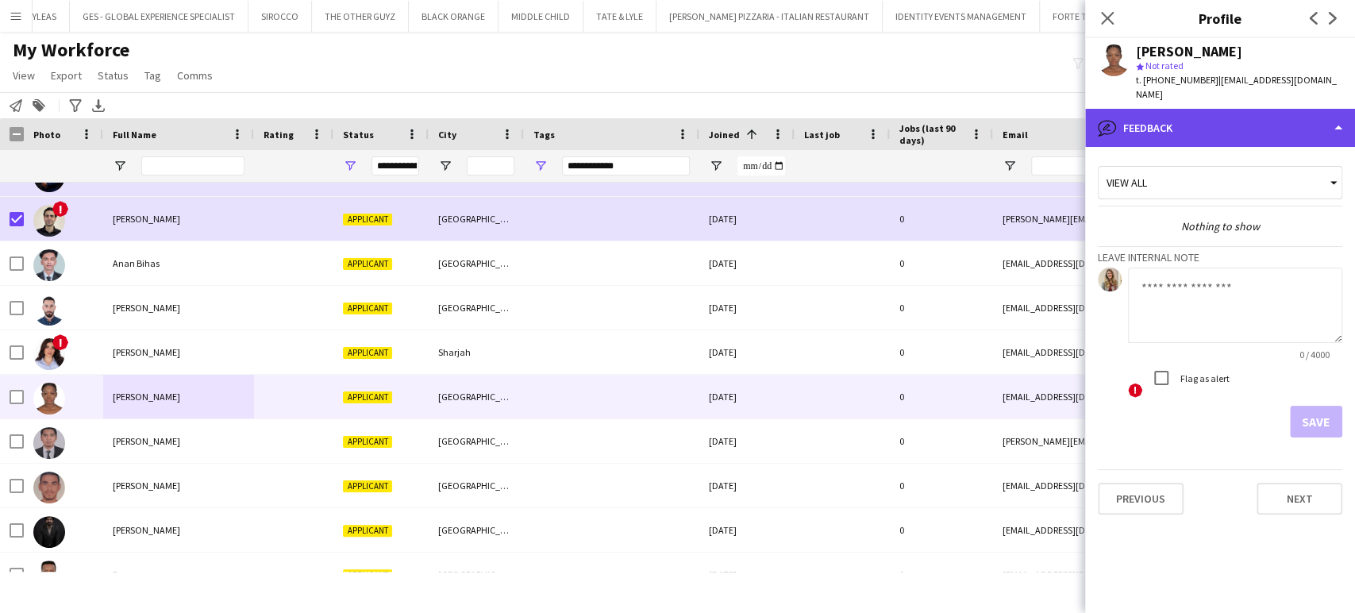
click at [1170, 114] on div "bubble-pencil Feedback" at bounding box center [1220, 128] width 270 height 38
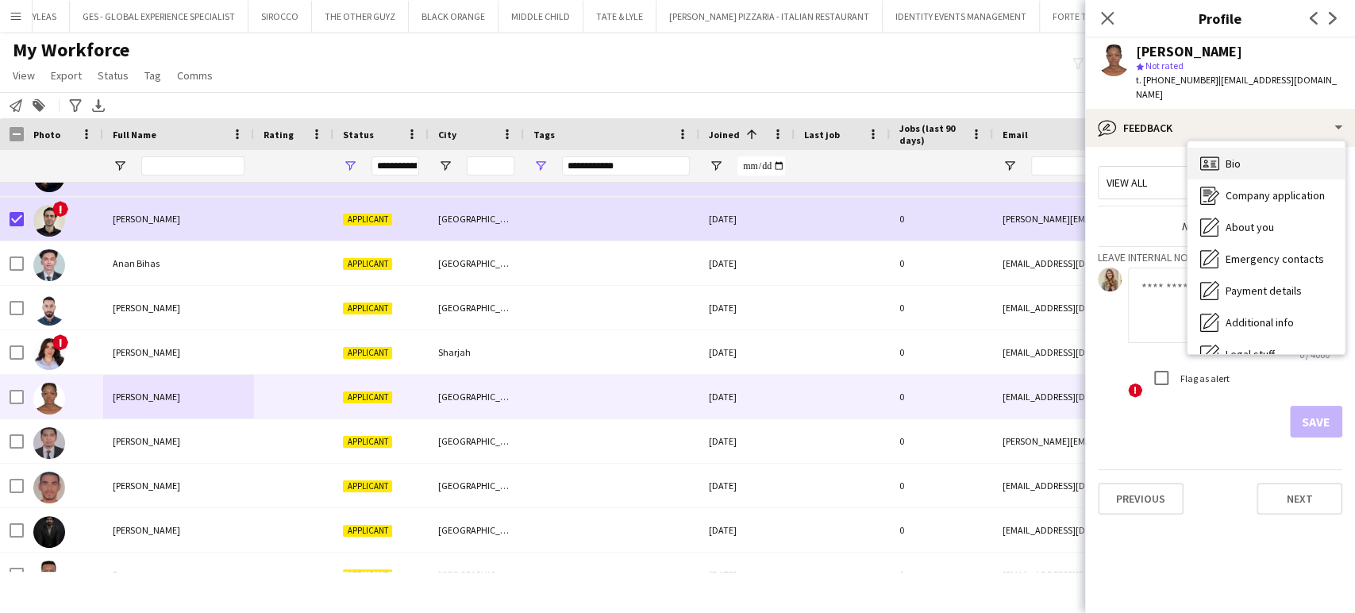
click at [1245, 151] on div "Bio Bio" at bounding box center [1266, 164] width 157 height 32
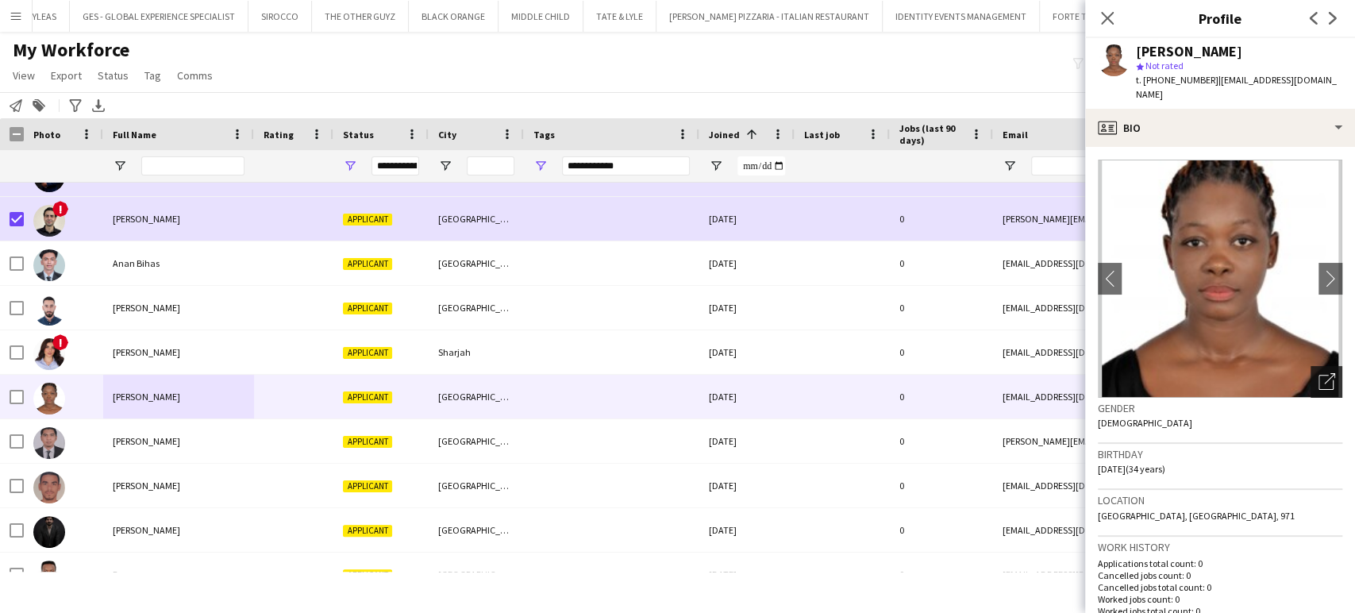
click at [1319, 373] on icon "Open photos pop-in" at bounding box center [1327, 381] width 17 height 17
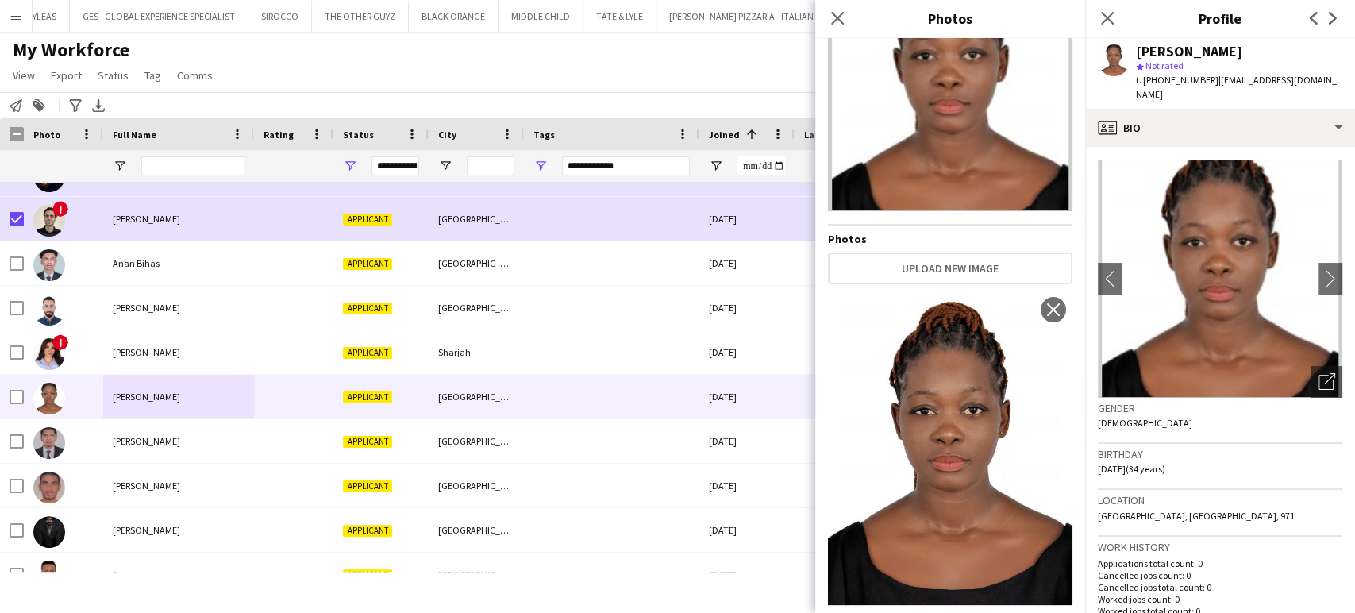
scroll to position [94, 0]
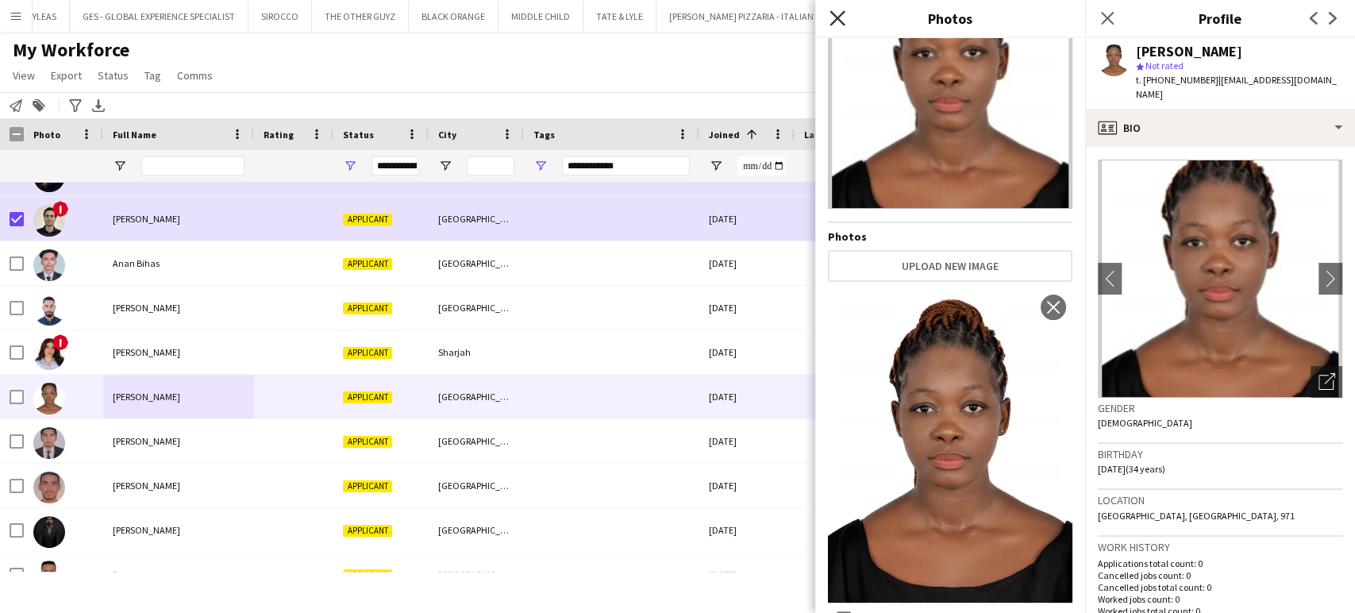
click at [837, 21] on icon "Close pop-in" at bounding box center [837, 17] width 15 height 15
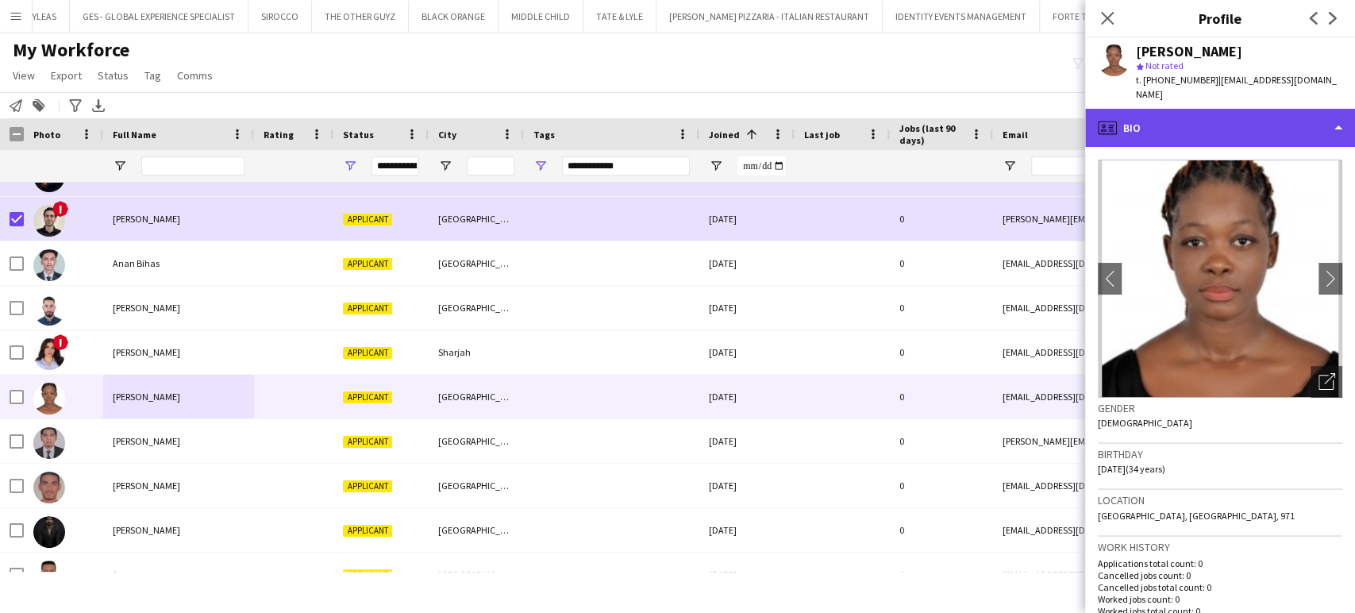
click at [1292, 117] on div "profile Bio" at bounding box center [1220, 128] width 270 height 38
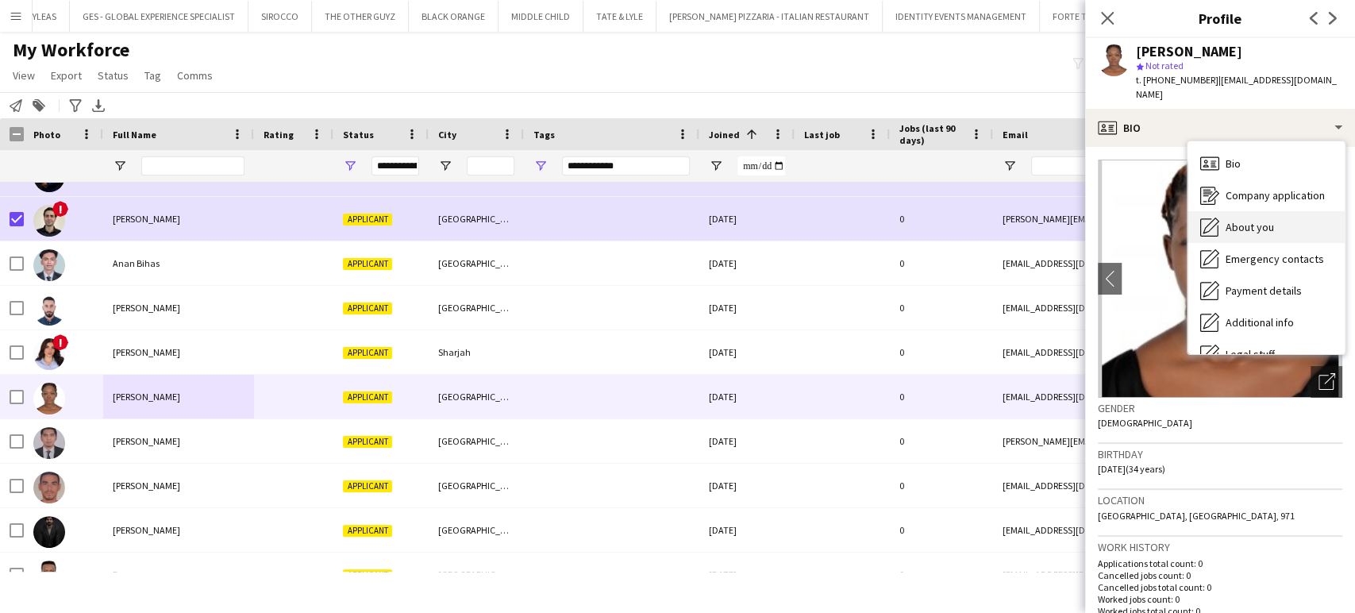
click at [1255, 220] on span "About you" at bounding box center [1250, 227] width 48 height 14
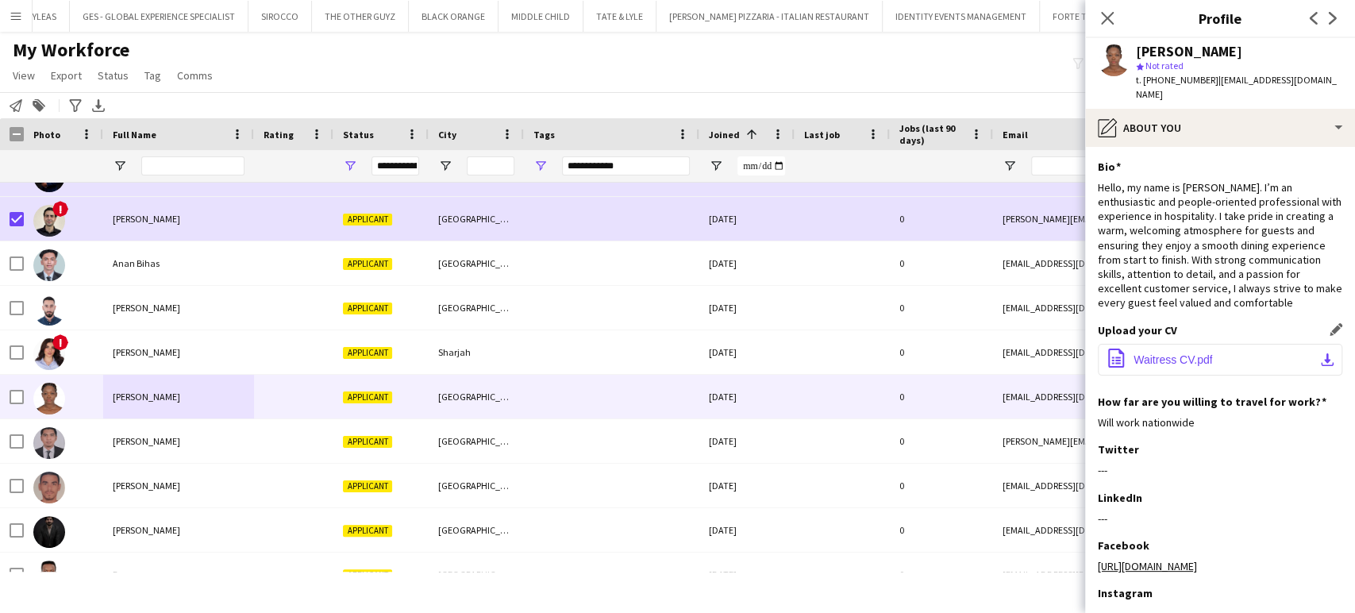
click at [1162, 361] on span "Waitress CV.pdf" at bounding box center [1173, 359] width 79 height 13
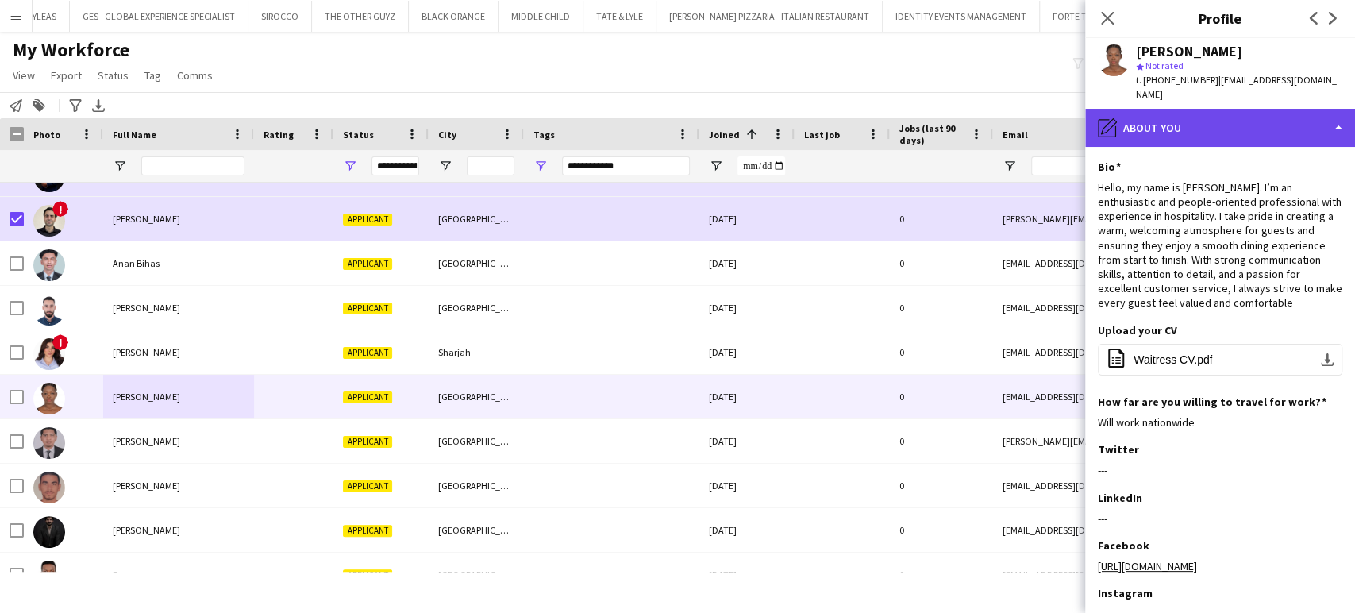
click at [1311, 109] on div "pencil4 About you" at bounding box center [1220, 128] width 270 height 38
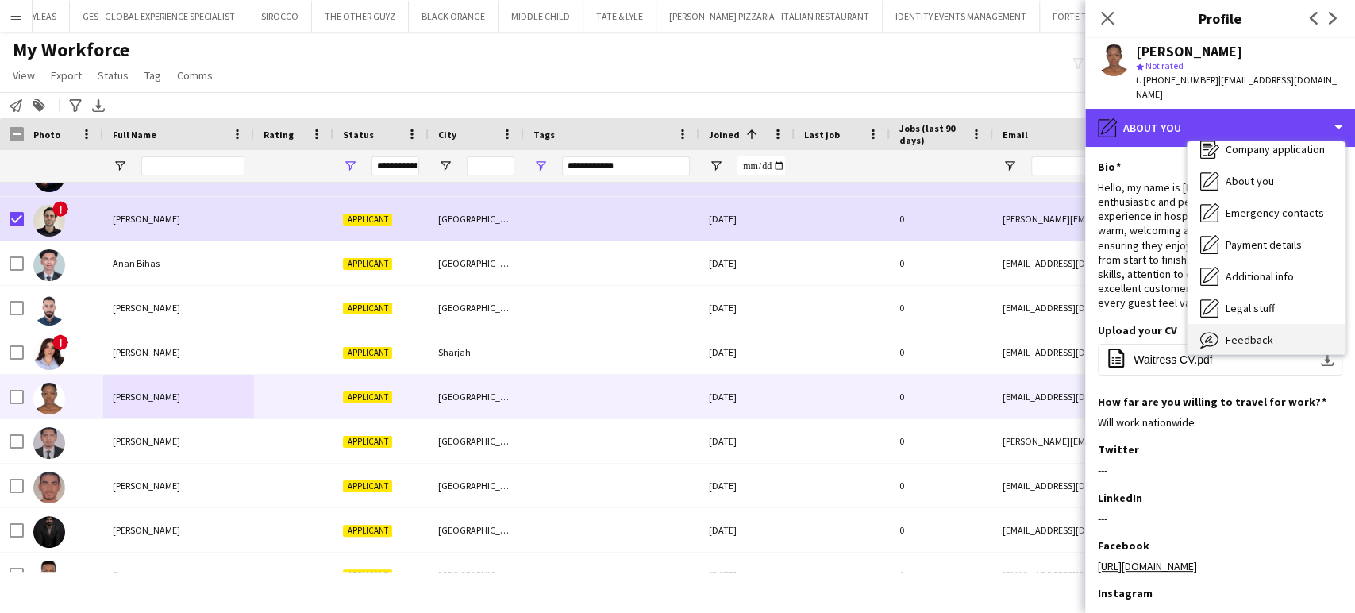
scroll to position [85, 0]
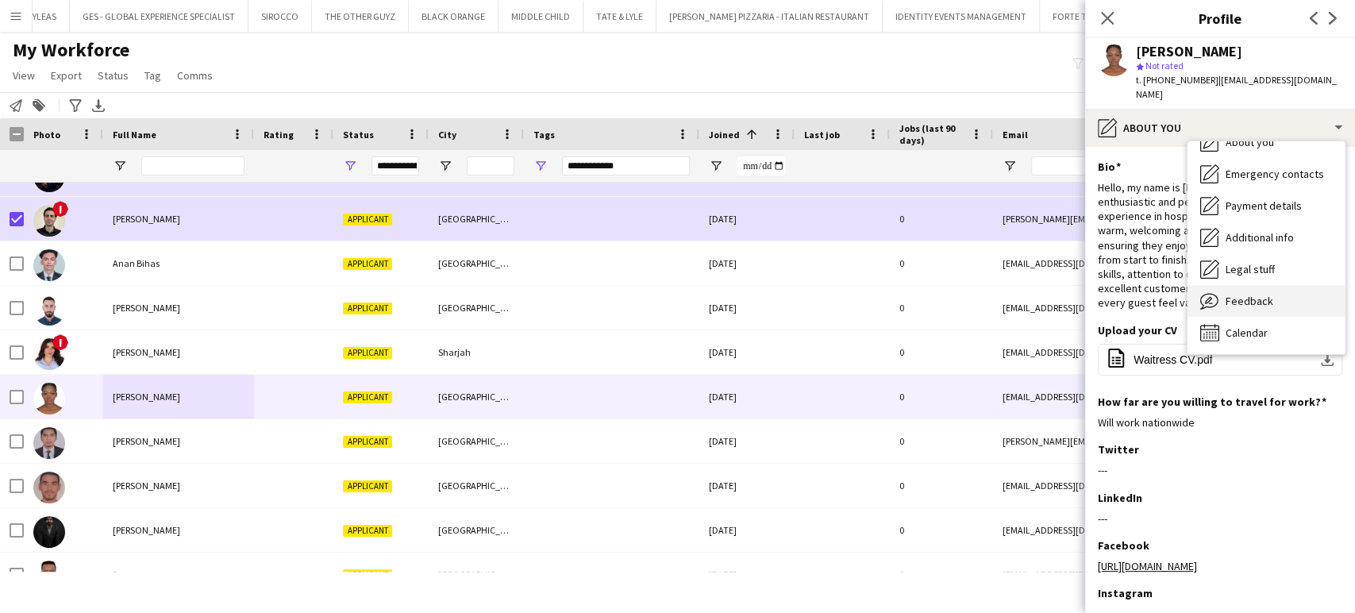
click at [1276, 289] on div "Feedback Feedback" at bounding box center [1266, 301] width 157 height 32
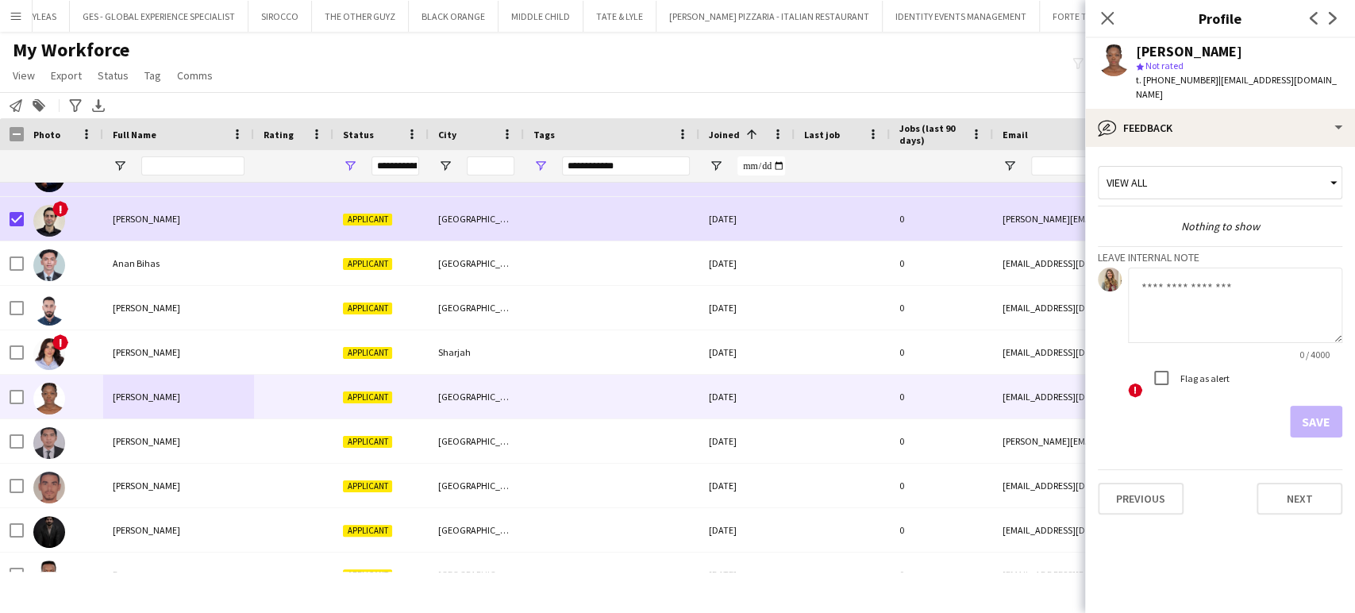
click at [1249, 301] on textarea at bounding box center [1235, 305] width 214 height 75
paste textarea "**********"
type textarea "**********"
click at [1333, 406] on button "Save" at bounding box center [1316, 422] width 52 height 32
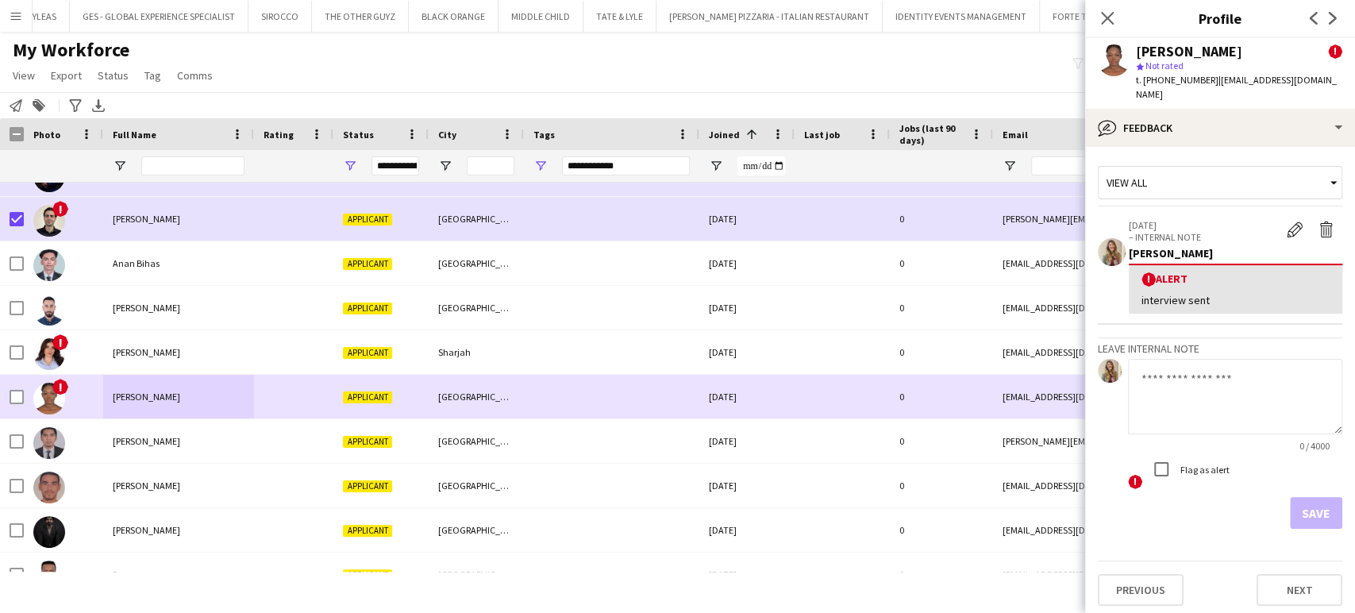
click at [24, 398] on div "!" at bounding box center [63, 397] width 79 height 44
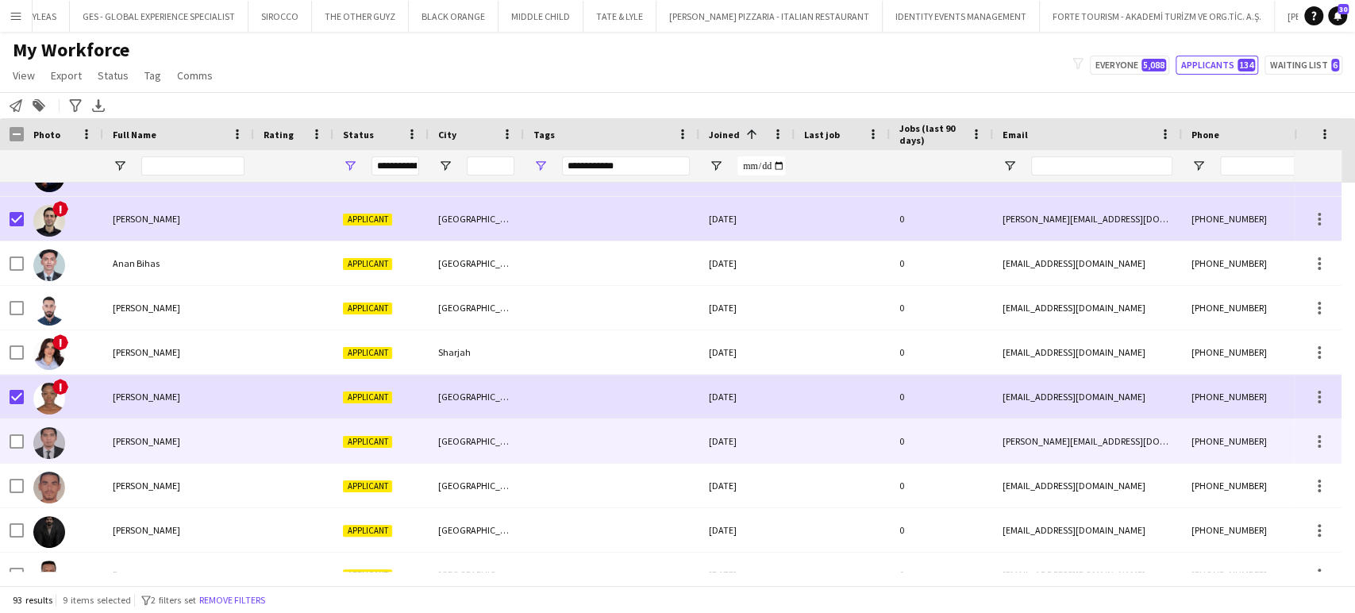
click at [98, 441] on div at bounding box center [63, 441] width 79 height 44
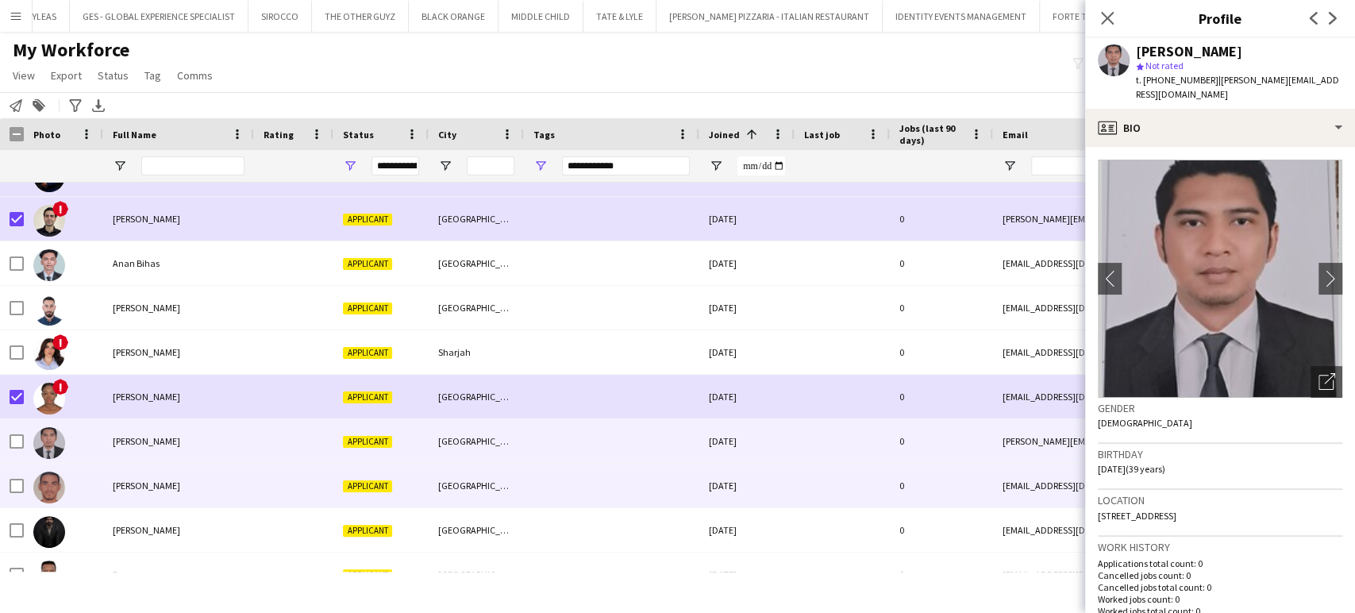
click at [109, 473] on div "Riad Zeini" at bounding box center [178, 486] width 151 height 44
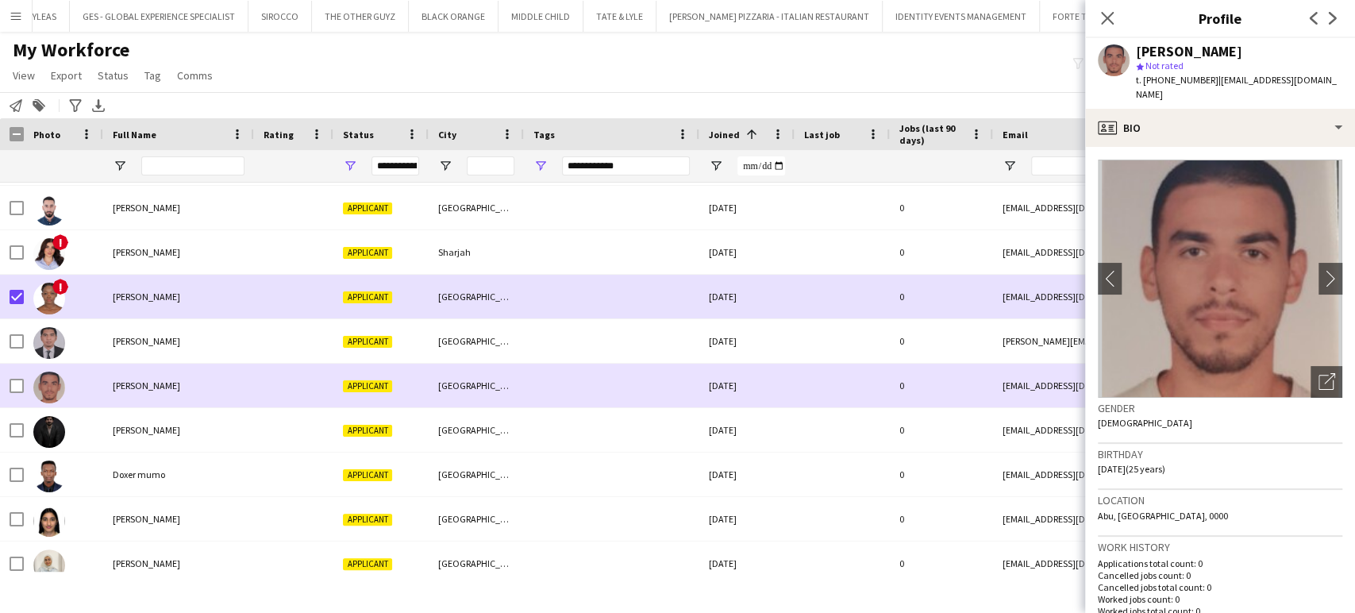
scroll to position [1940, 0]
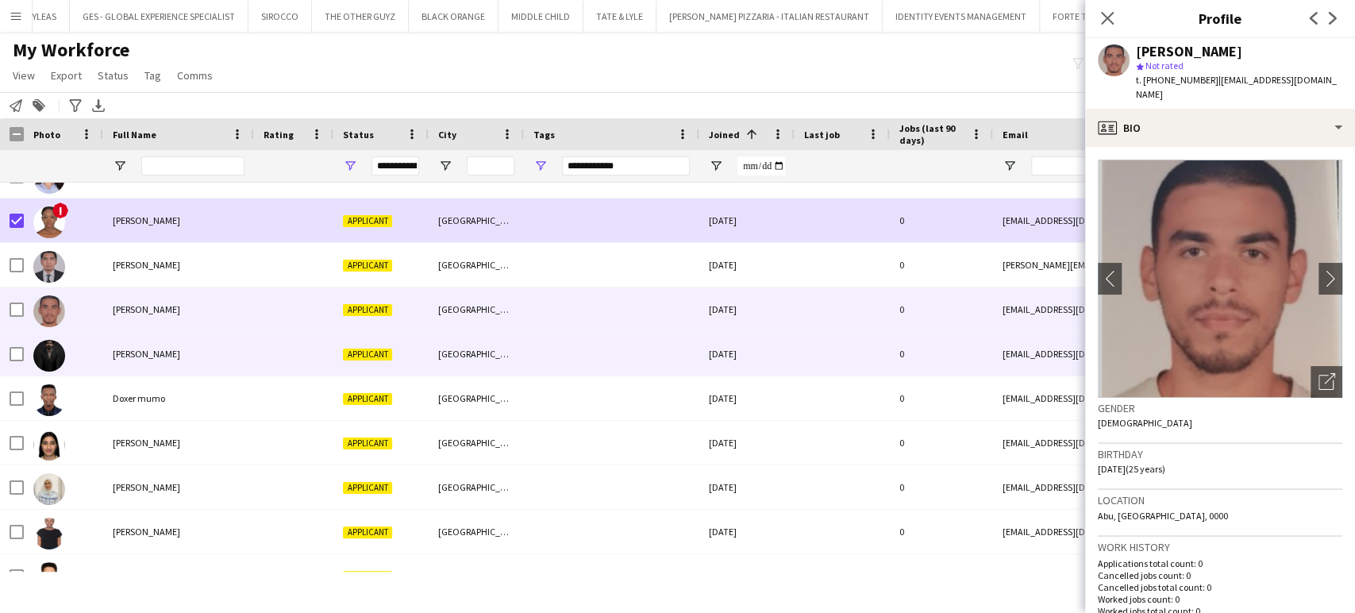
click at [140, 357] on span "Asad Iqbal" at bounding box center [146, 354] width 67 height 12
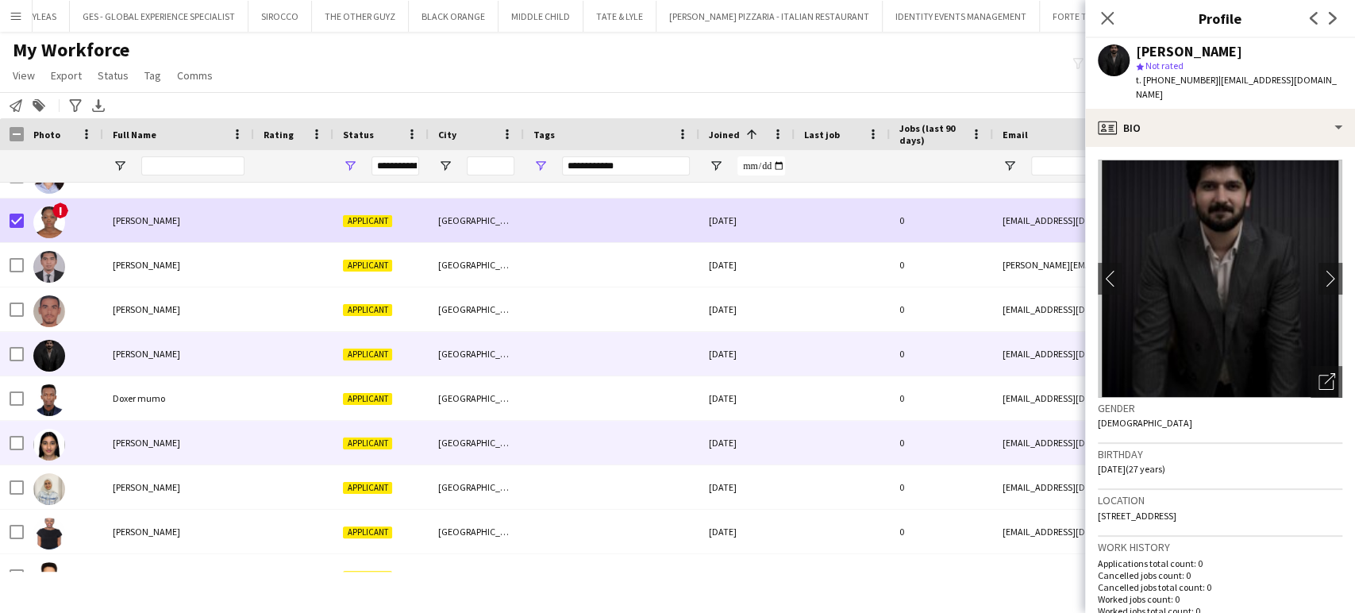
click at [142, 441] on span "Karreina Melwani" at bounding box center [146, 443] width 67 height 12
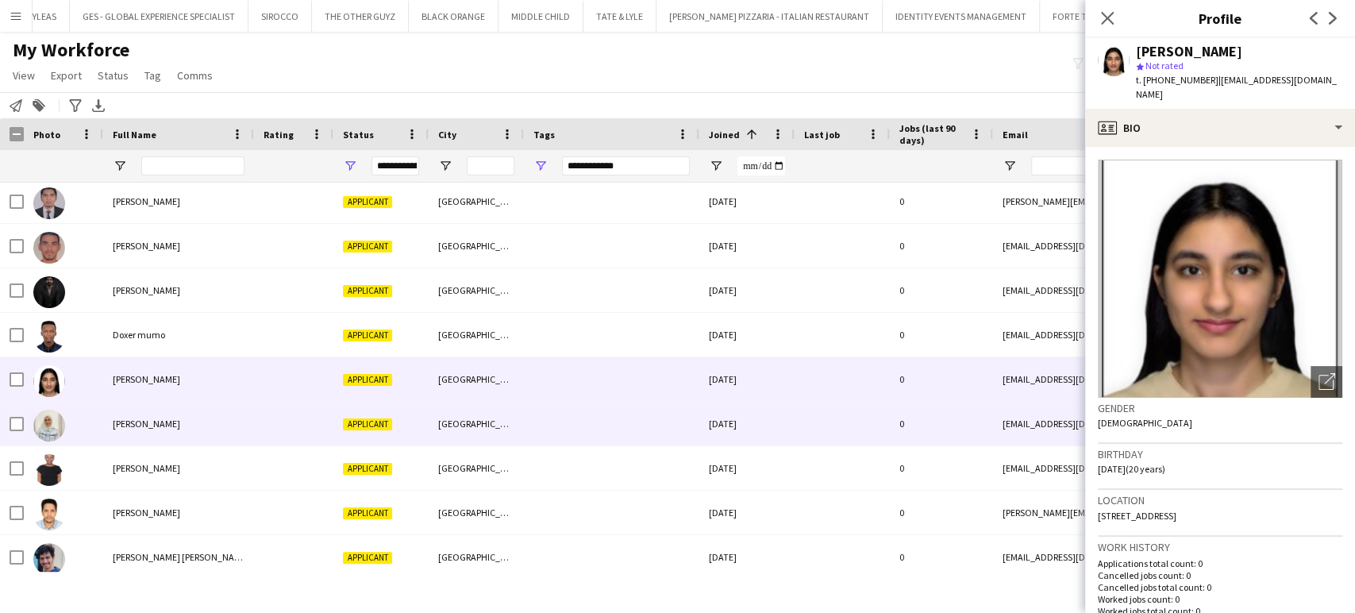
scroll to position [2028, 0]
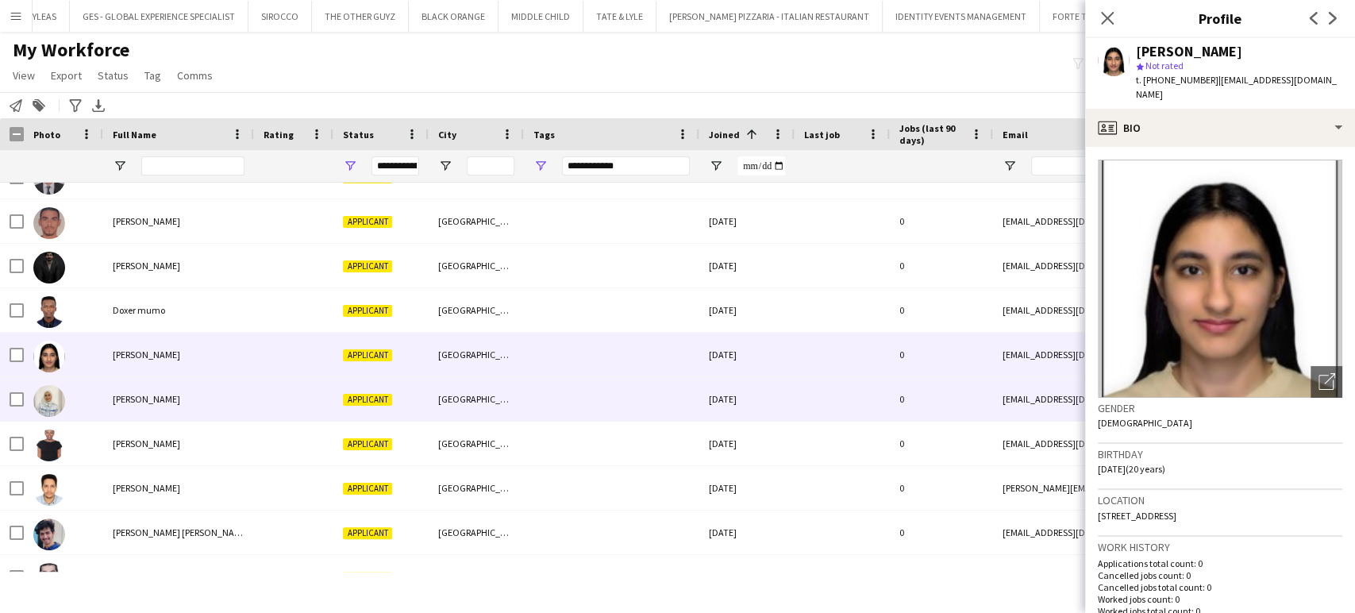
click at [167, 398] on span "Marah Marah Emran" at bounding box center [146, 399] width 67 height 12
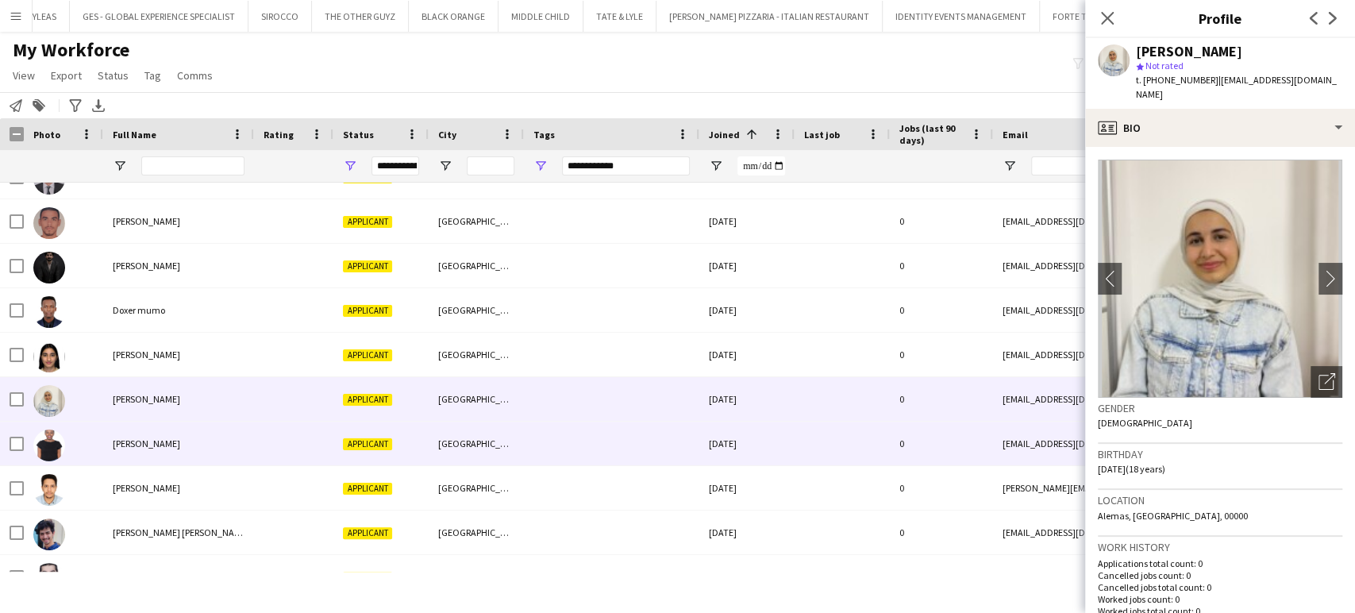
click at [132, 448] on span "Yvonne Ngao" at bounding box center [146, 443] width 67 height 12
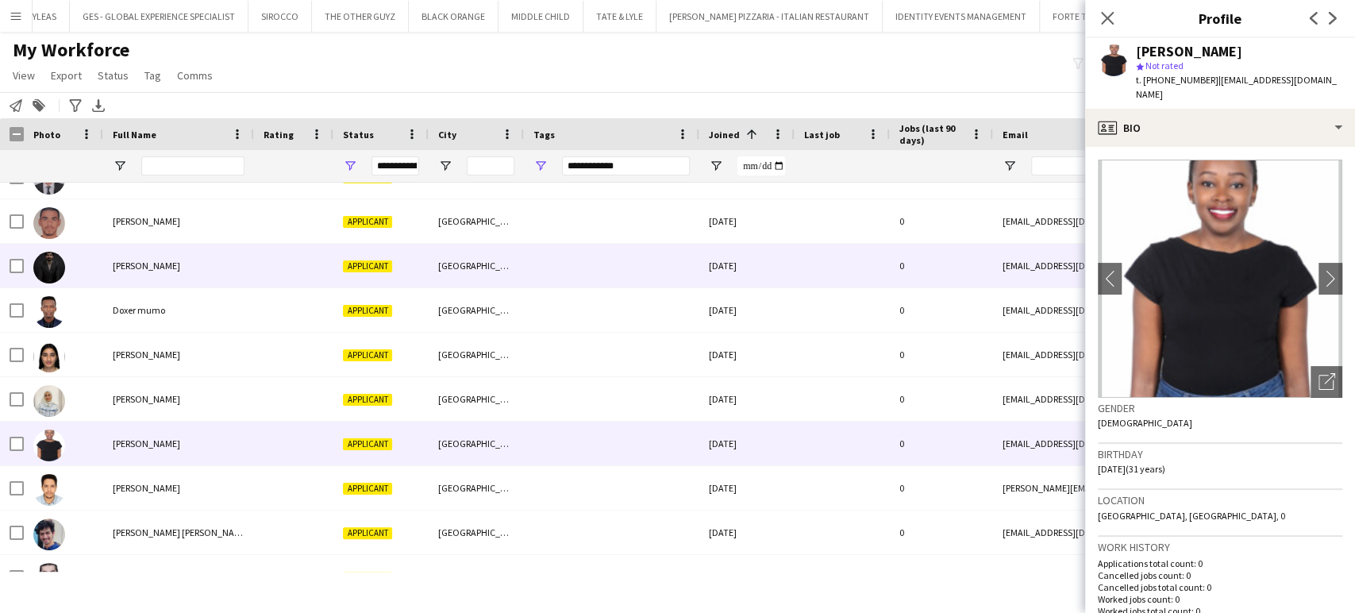
click at [129, 268] on span "Asad Iqbal" at bounding box center [146, 266] width 67 height 12
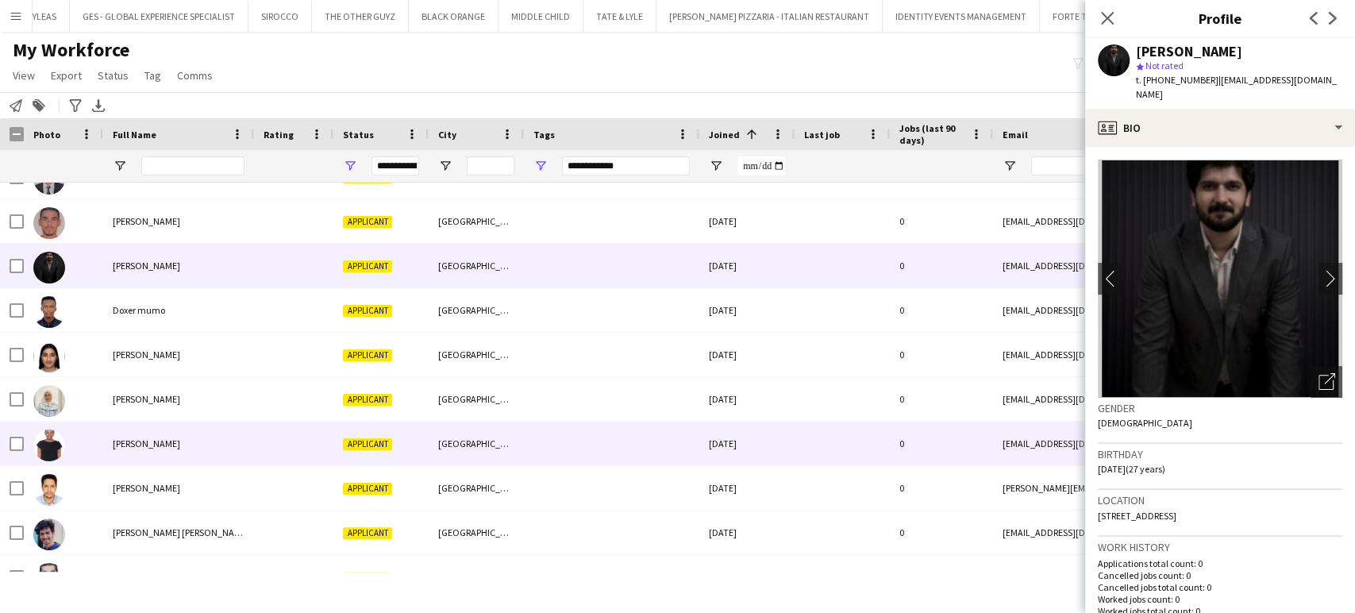
click at [120, 441] on span "Yvonne Ngao" at bounding box center [146, 443] width 67 height 12
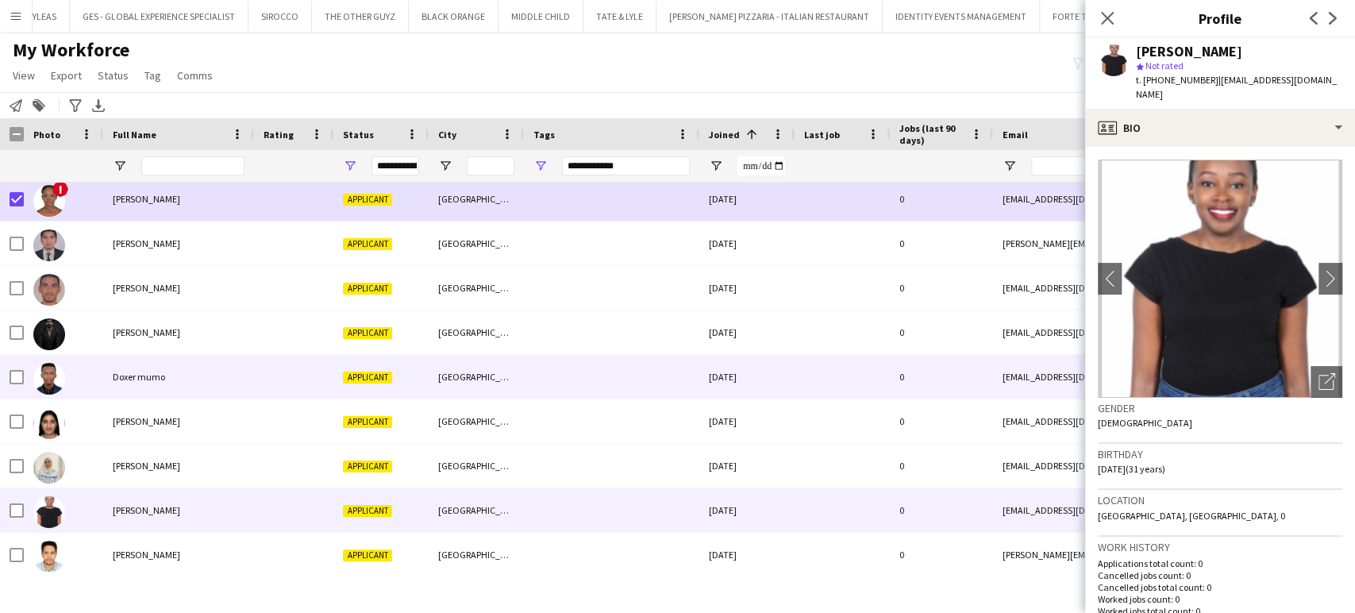
scroll to position [1940, 0]
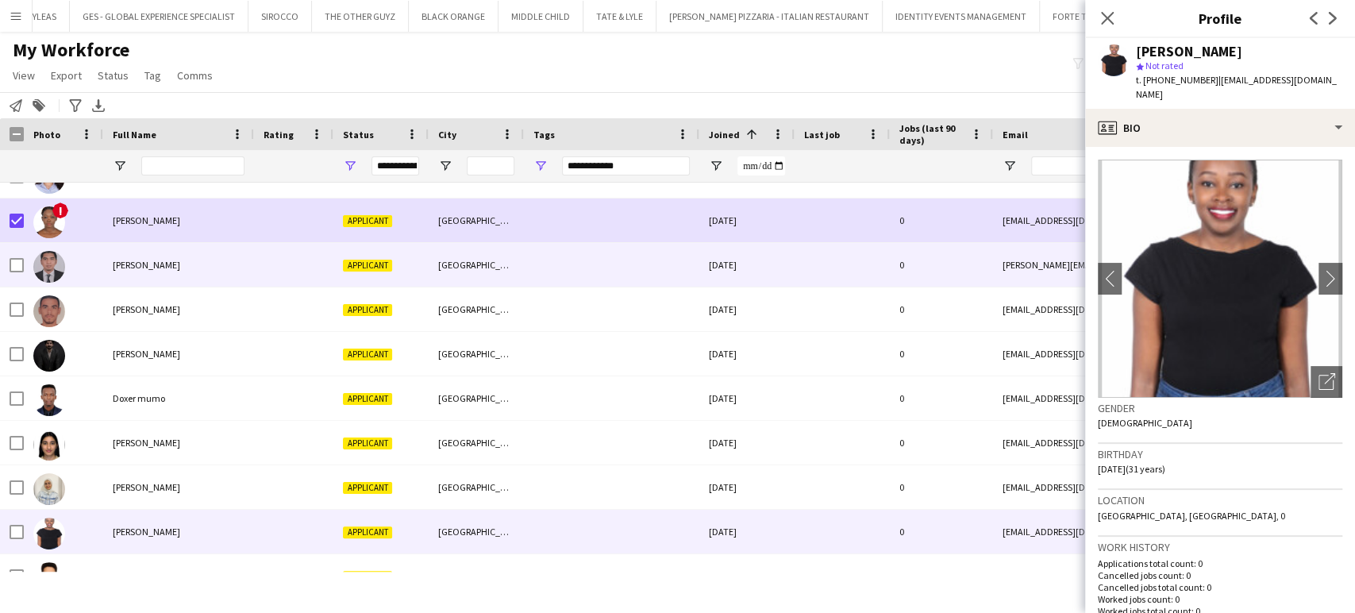
click at [136, 259] on span "Nelson Kalinga" at bounding box center [146, 265] width 67 height 12
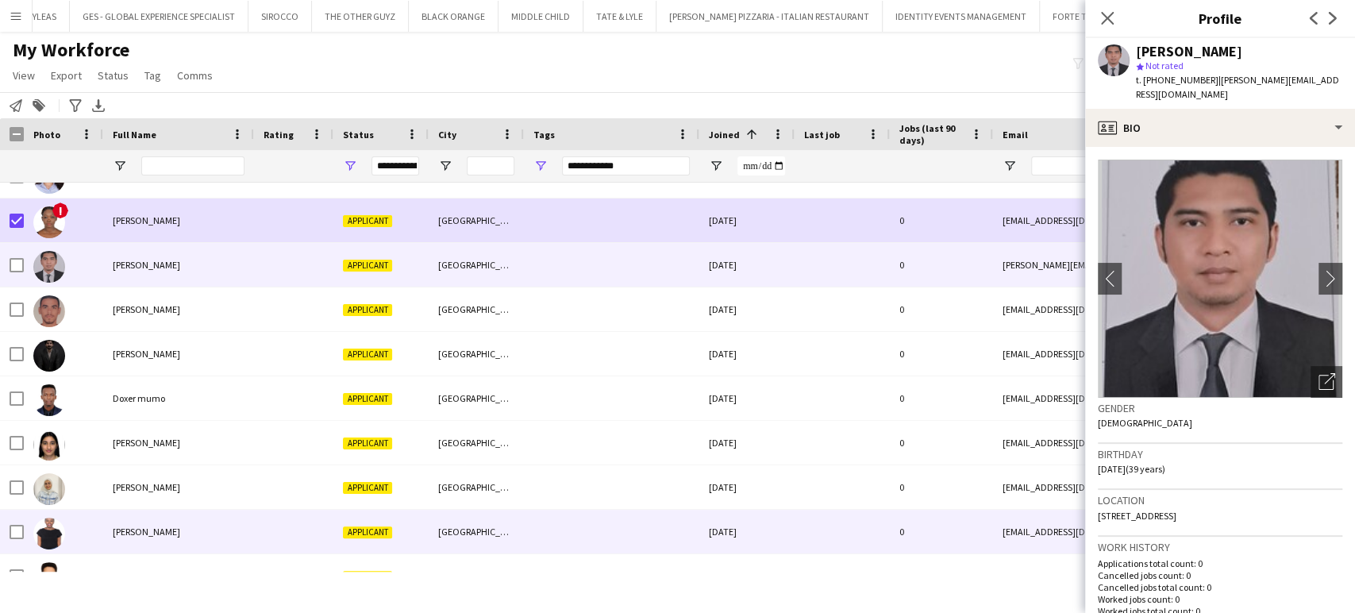
click at [129, 522] on div "Yvonne Ngao" at bounding box center [178, 532] width 151 height 44
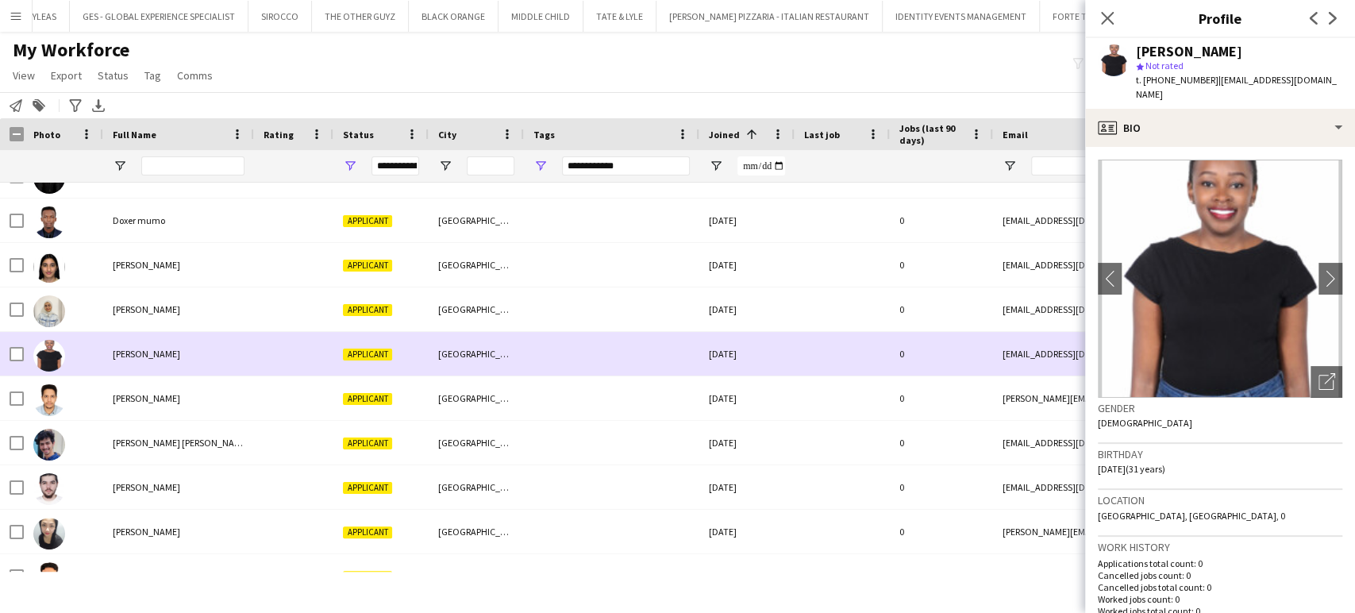
scroll to position [2292, 0]
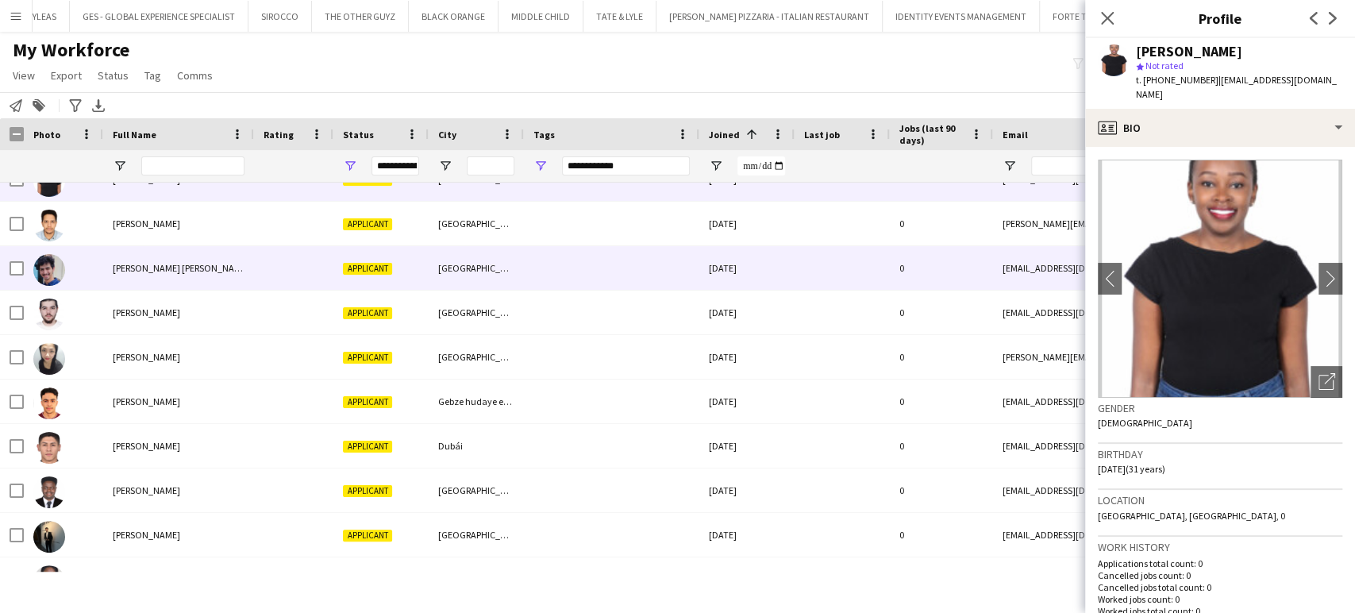
click at [157, 265] on span "Abdel Razzaq Abu Othman" at bounding box center [181, 268] width 137 height 12
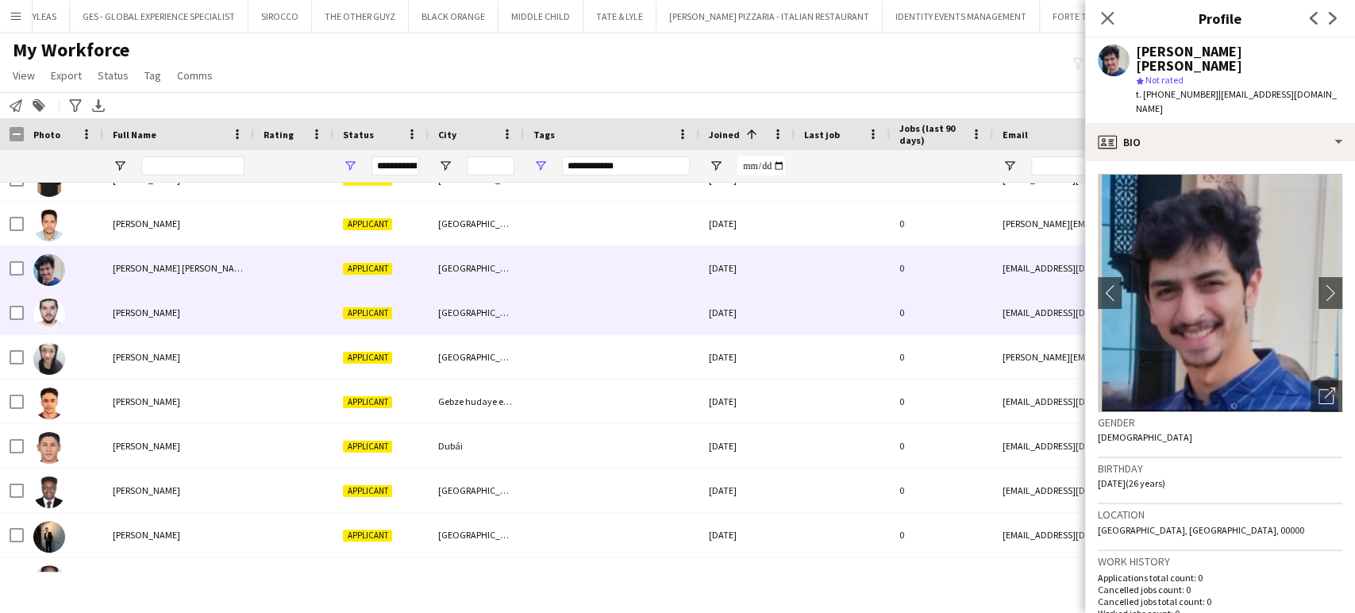
click at [133, 298] on div "Ali Alzanati" at bounding box center [178, 313] width 151 height 44
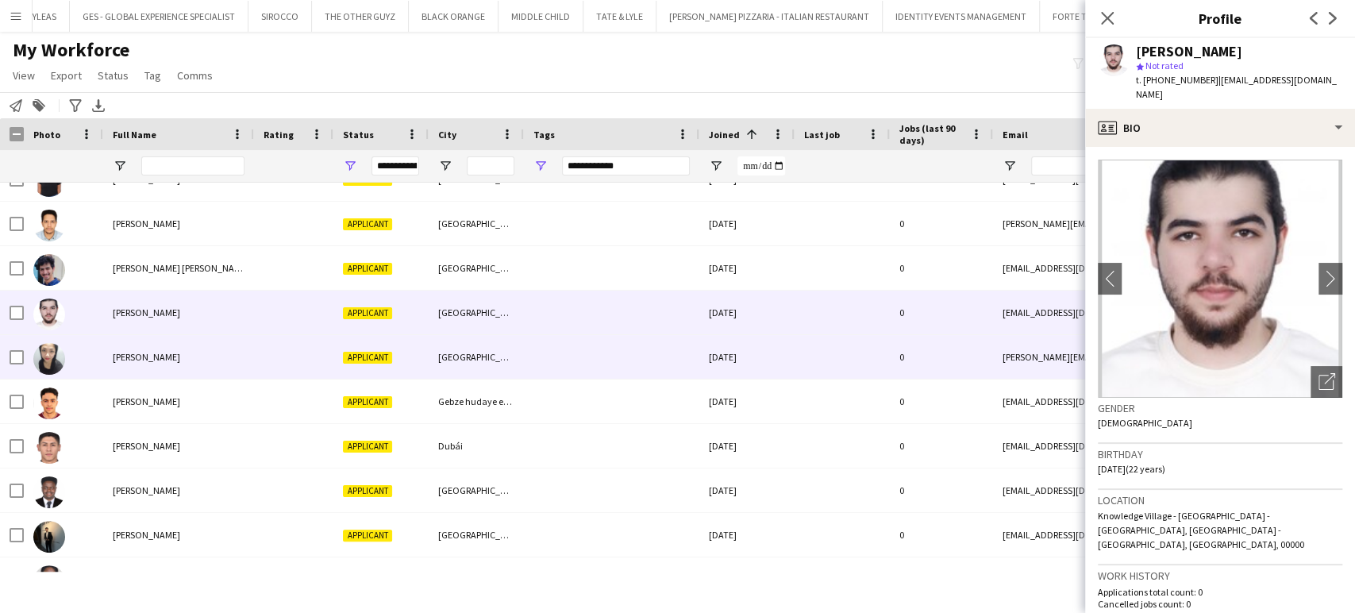
click at [135, 351] on span "Angeline Manio" at bounding box center [146, 357] width 67 height 12
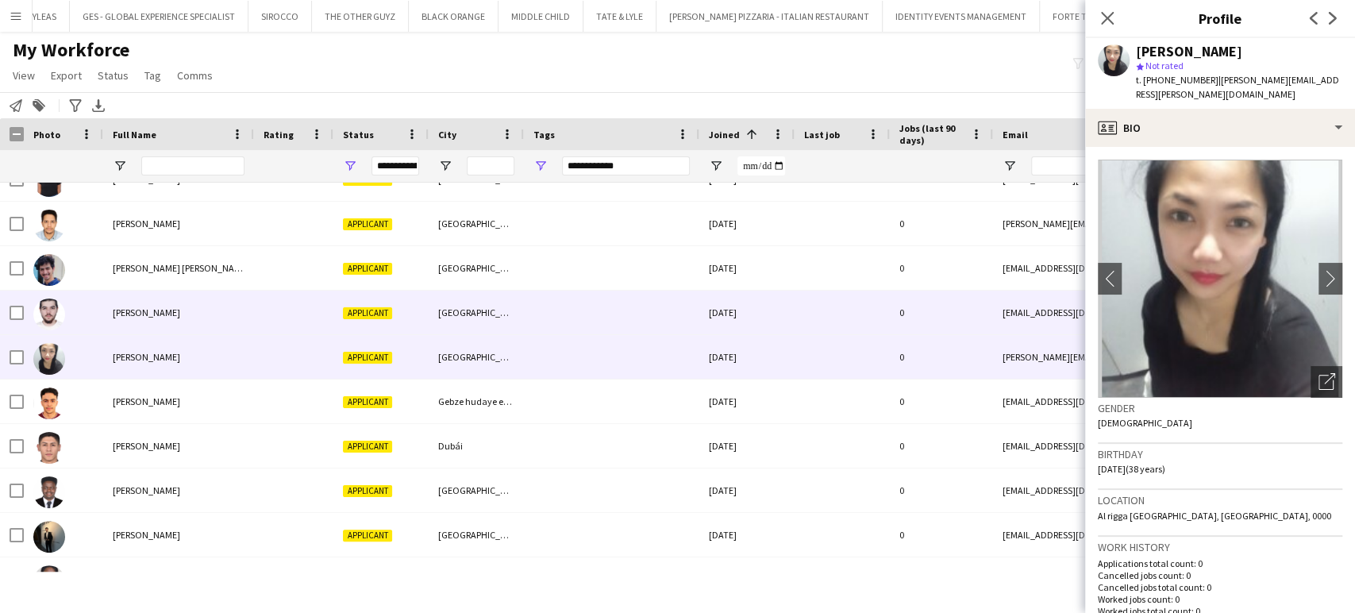
click at [133, 301] on div "Ali Alzanati" at bounding box center [178, 313] width 151 height 44
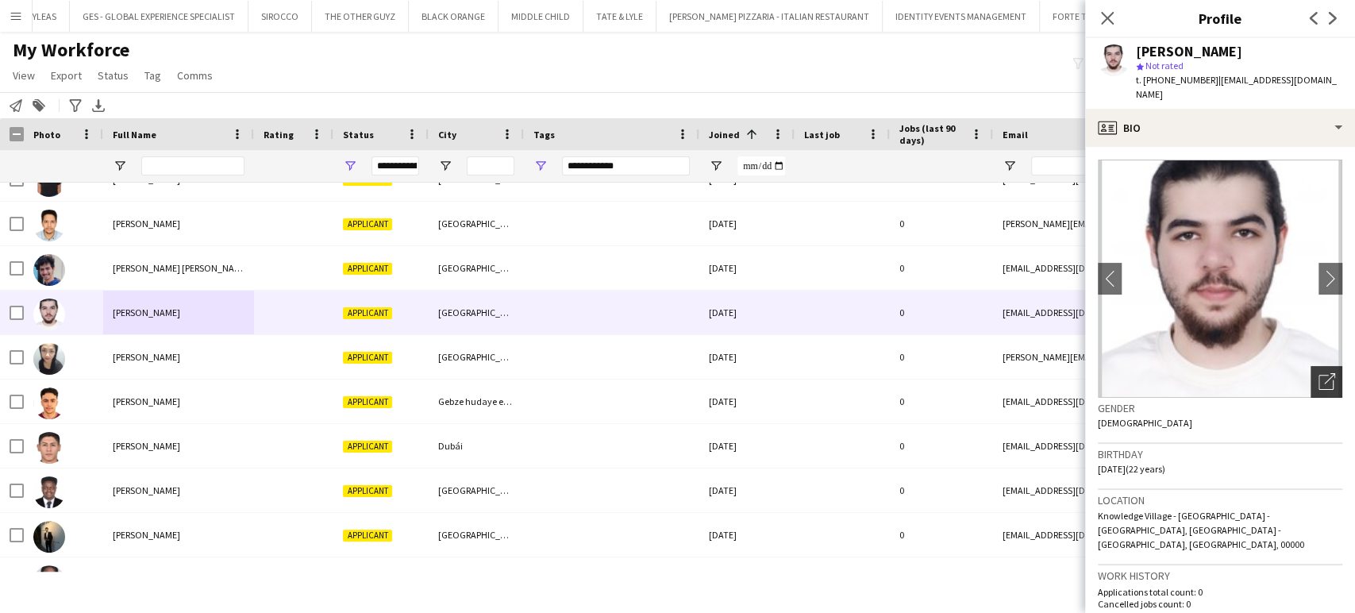
click at [1327, 366] on div "Open photos pop-in" at bounding box center [1327, 382] width 32 height 32
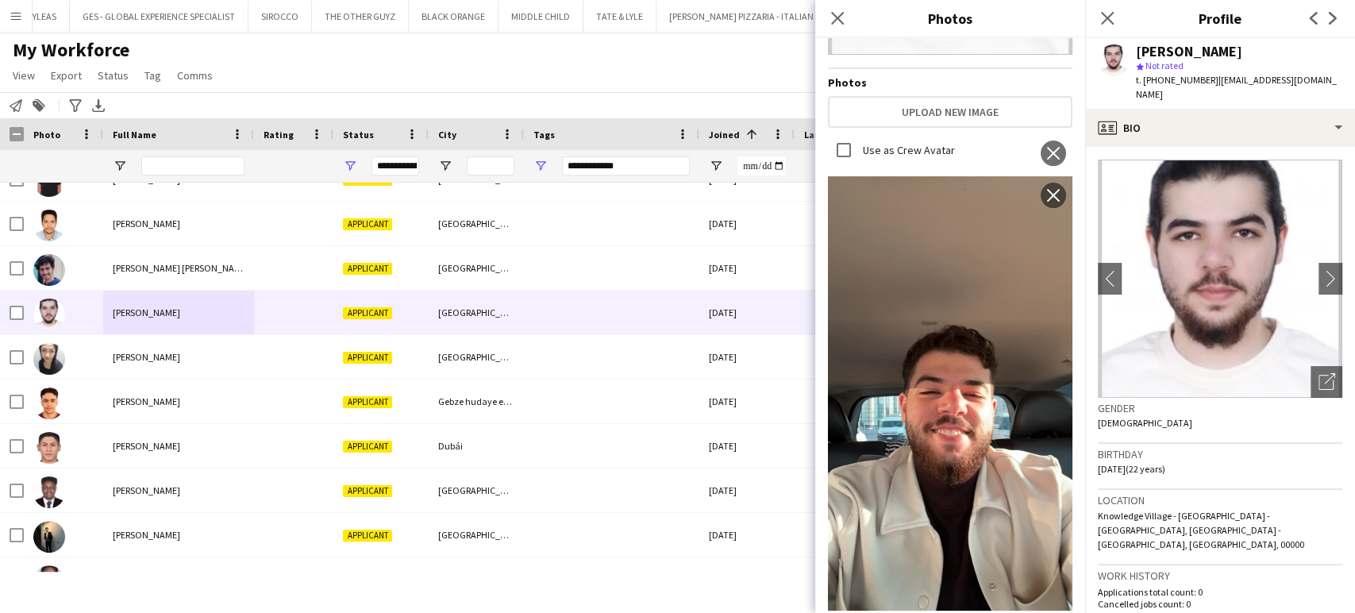
scroll to position [117, 0]
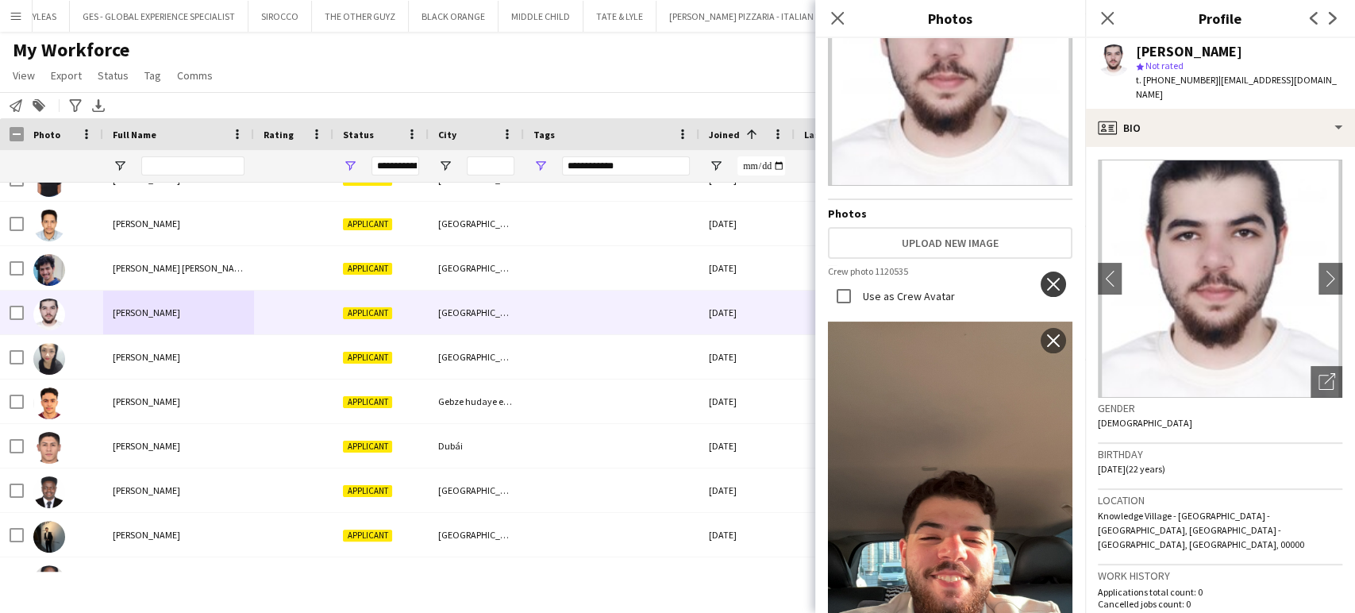
click at [1045, 278] on app-icon "close" at bounding box center [1053, 284] width 16 height 13
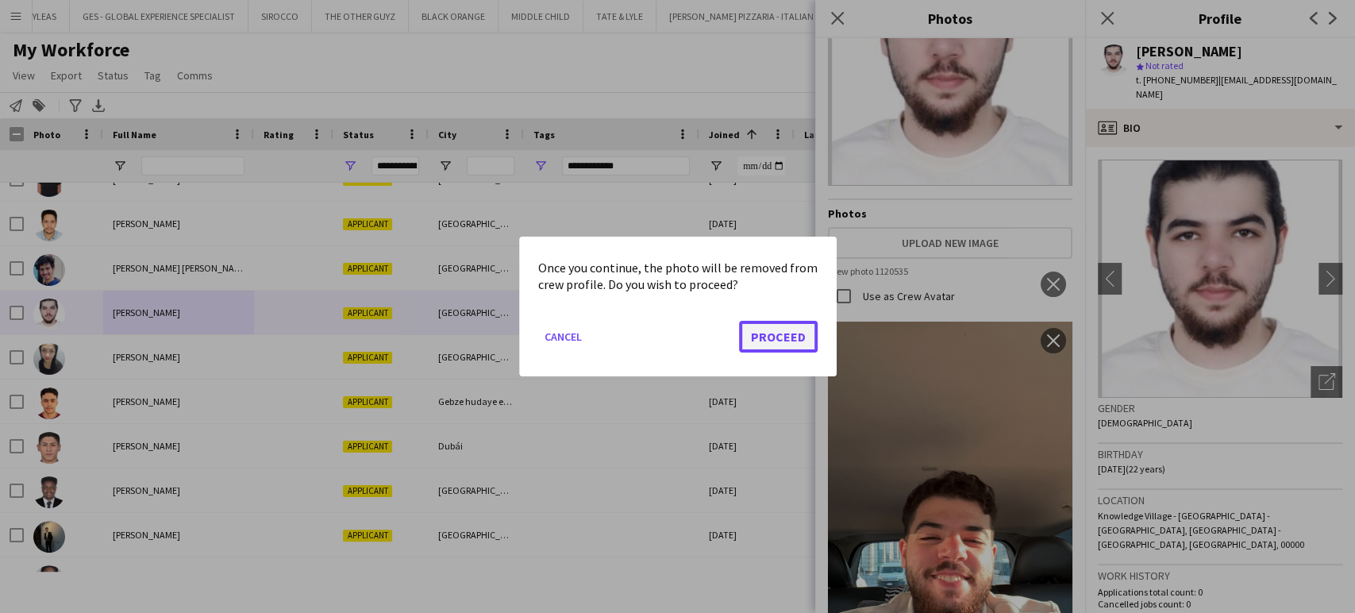
click at [772, 330] on button "Proceed" at bounding box center [778, 337] width 79 height 32
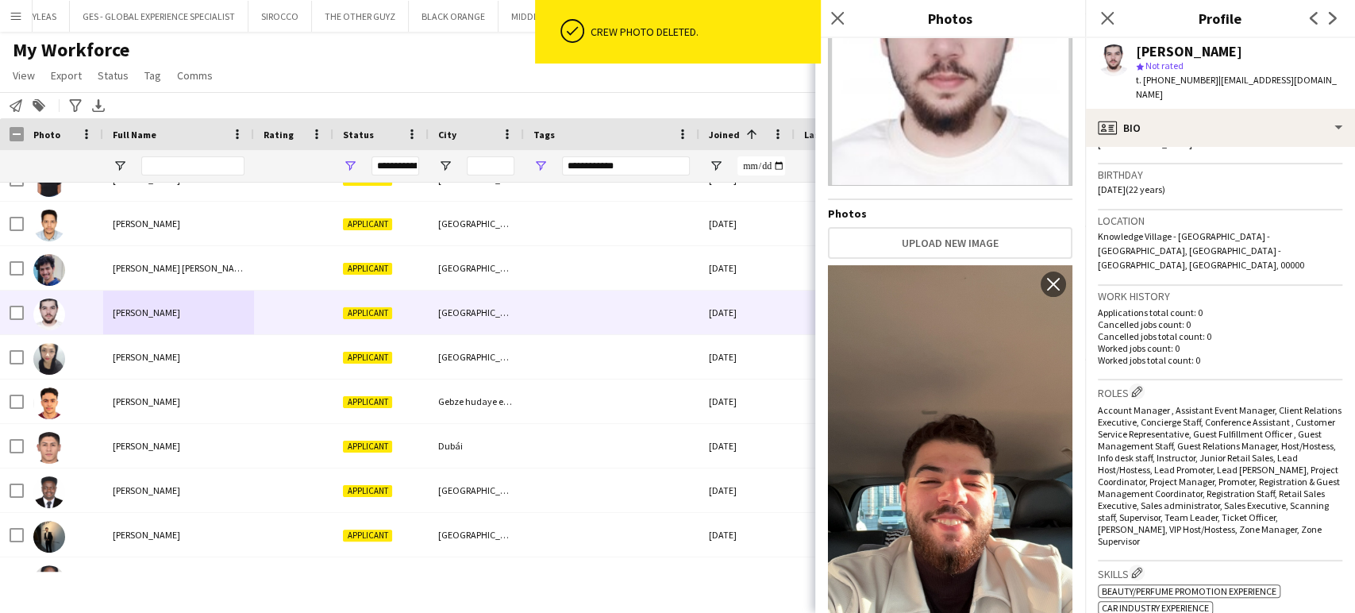
scroll to position [352, 0]
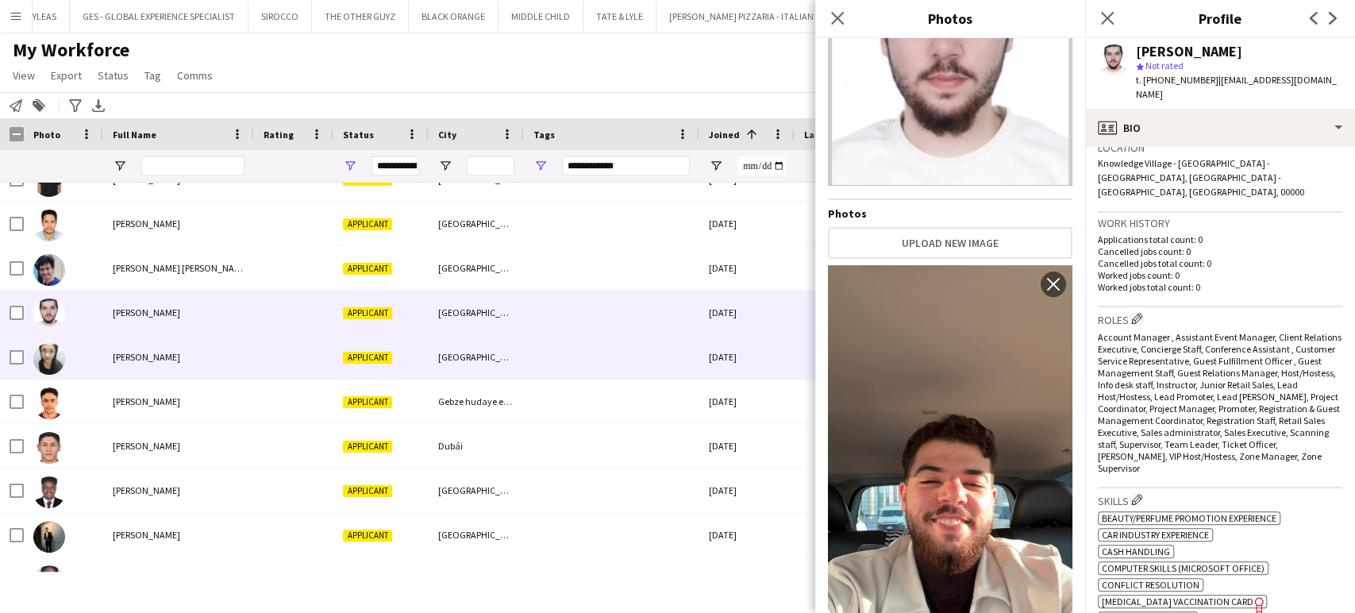
click at [127, 344] on div "Angeline Manio" at bounding box center [178, 357] width 151 height 44
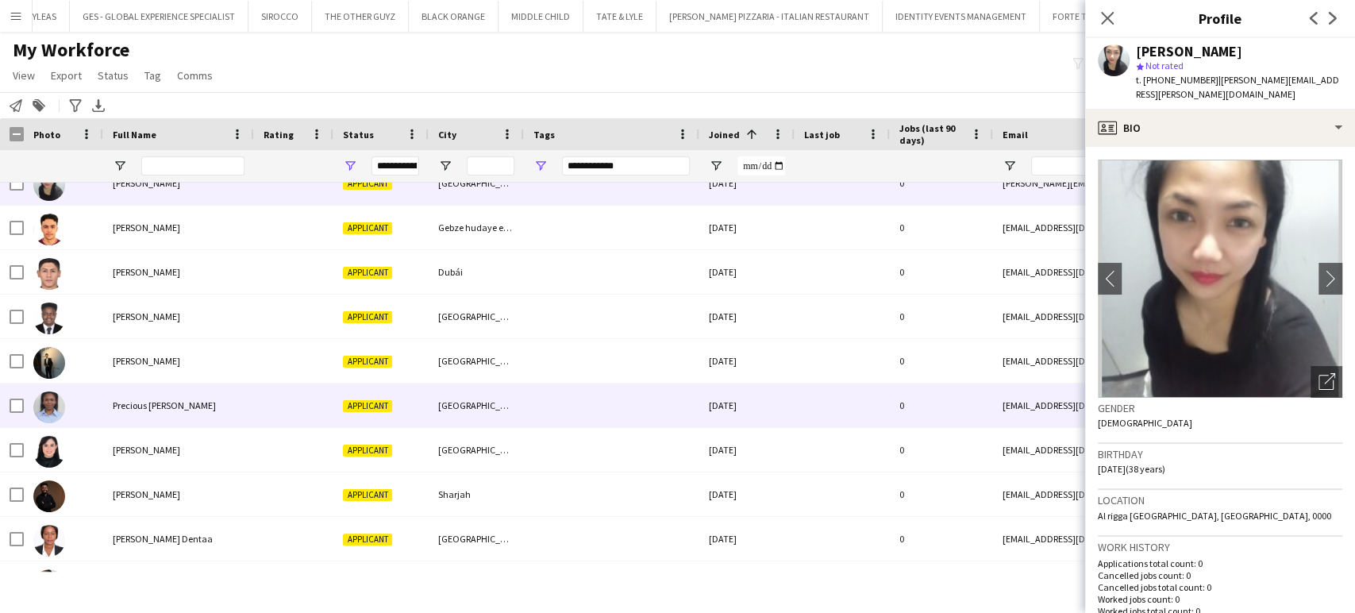
scroll to position [2470, 0]
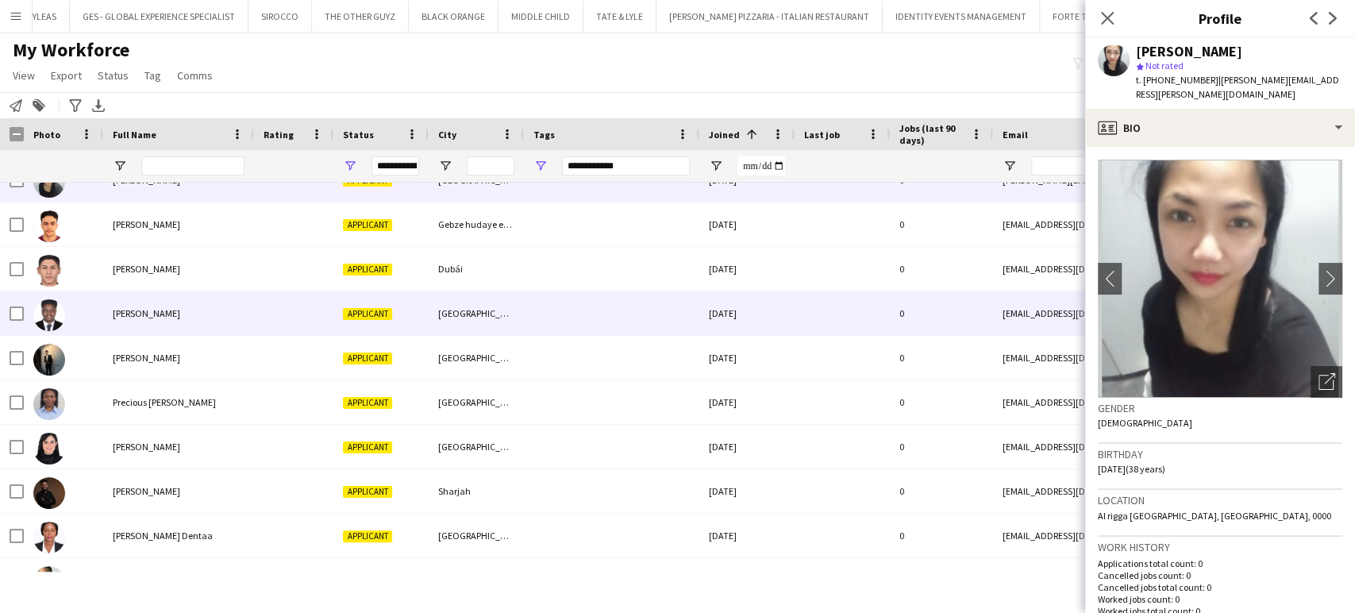
click at [116, 296] on div "Kennedy Makali" at bounding box center [178, 313] width 151 height 44
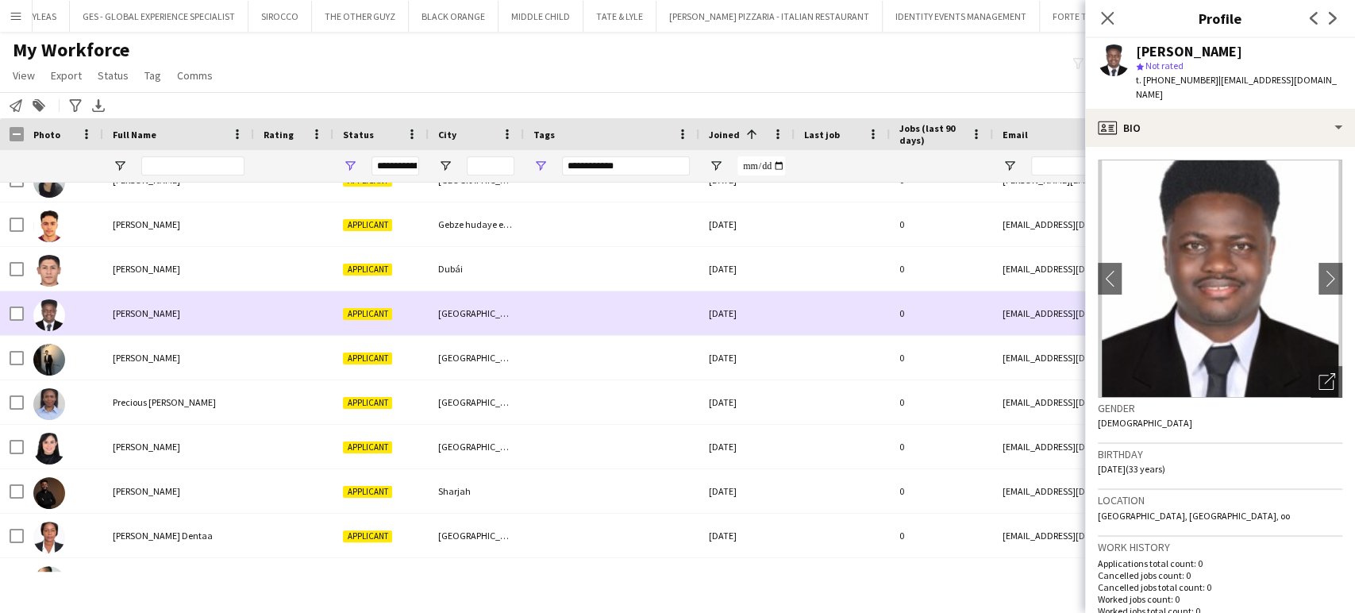
click at [114, 317] on span "Kennedy Makali" at bounding box center [146, 313] width 67 height 12
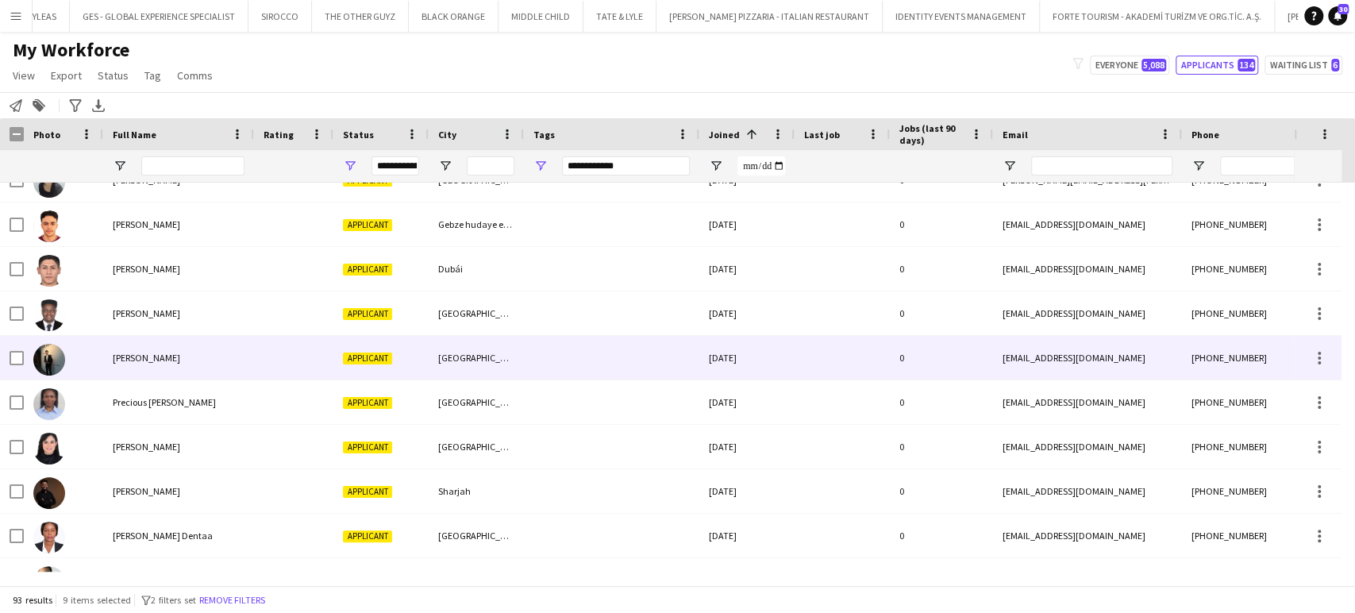
click at [114, 360] on span "Mishael Mishal" at bounding box center [146, 358] width 67 height 12
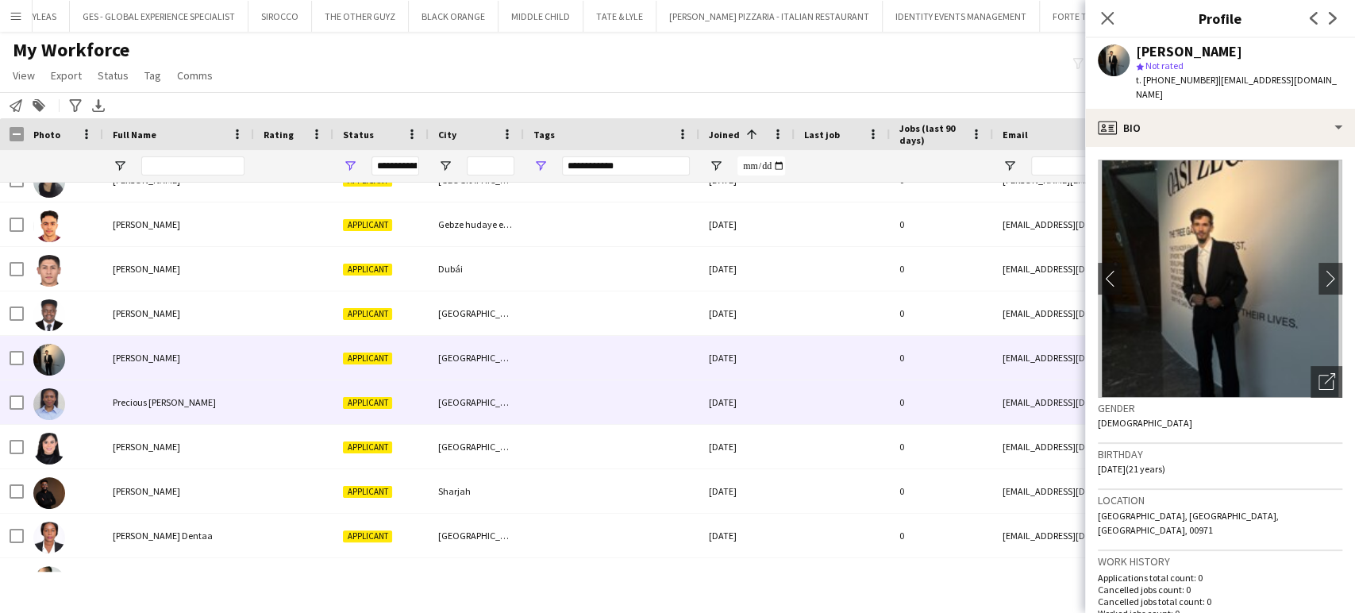
click at [164, 405] on span "Precious Michael" at bounding box center [164, 402] width 103 height 12
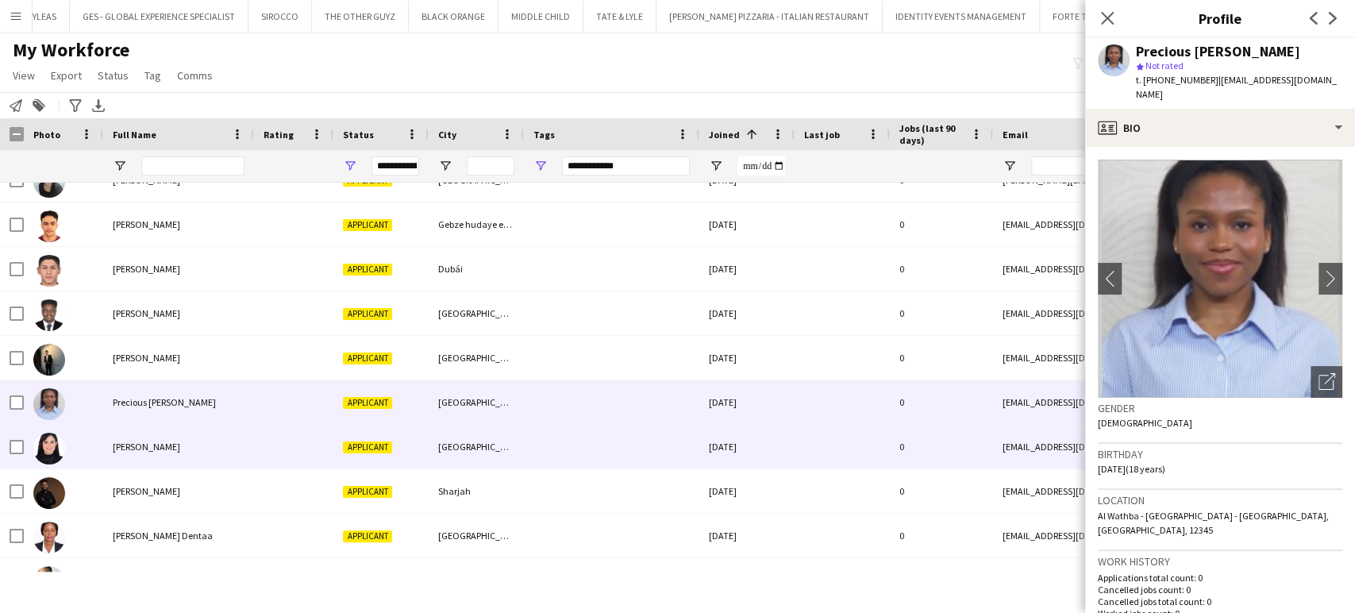
click at [133, 437] on div "Saida Dahmouch" at bounding box center [178, 447] width 151 height 44
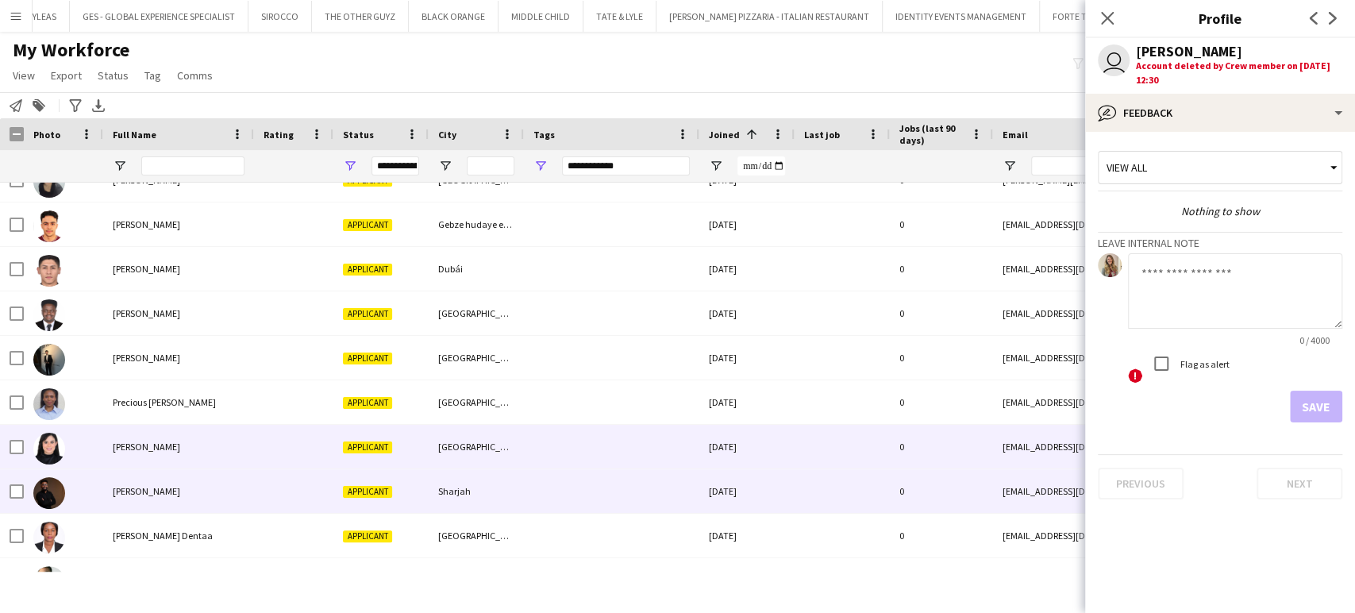
scroll to position [2558, 0]
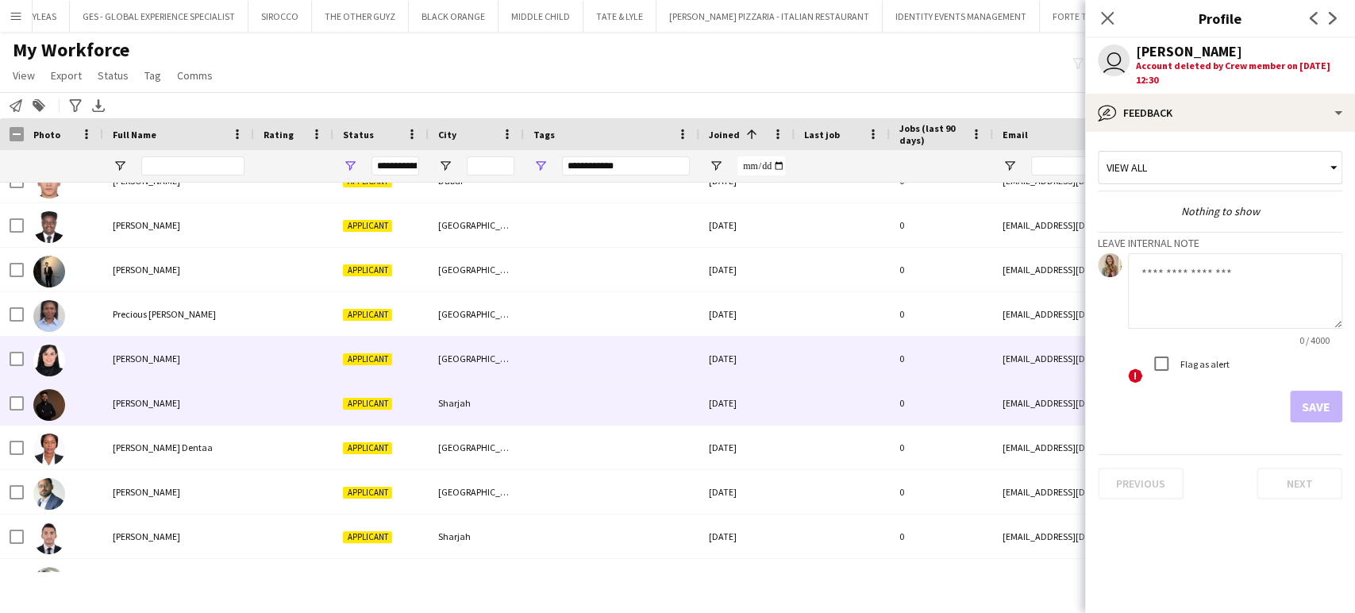
click at [140, 407] on span "Sameer Sewani" at bounding box center [146, 403] width 67 height 12
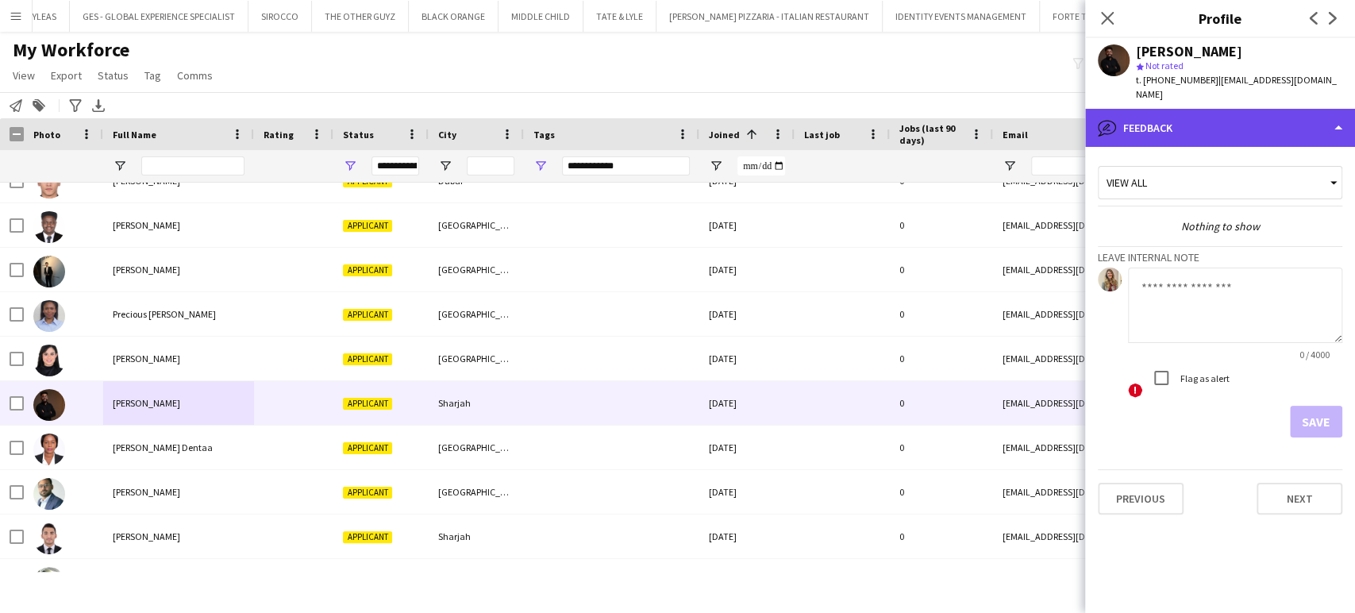
click at [1191, 109] on div "bubble-pencil Feedback" at bounding box center [1220, 128] width 270 height 38
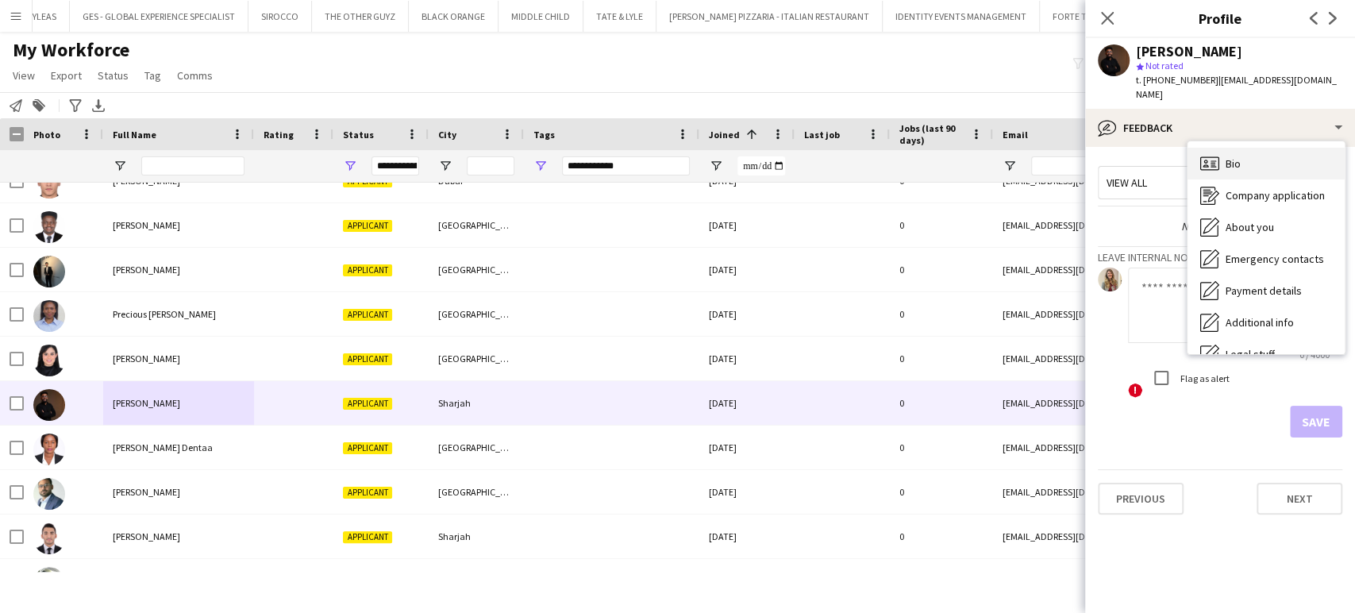
click at [1230, 156] on span "Bio" at bounding box center [1233, 163] width 15 height 14
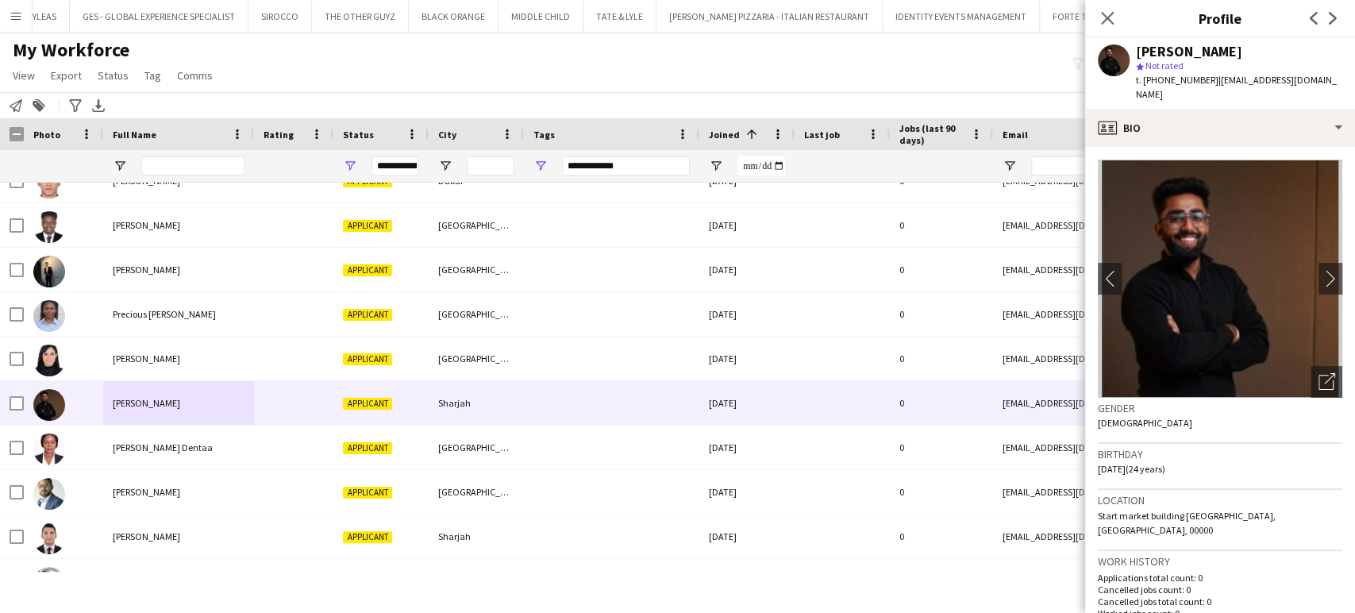
drag, startPoint x: 1313, startPoint y: 369, endPoint x: 1265, endPoint y: 360, distance: 48.6
click at [1319, 373] on icon "Open photos pop-in" at bounding box center [1327, 381] width 17 height 17
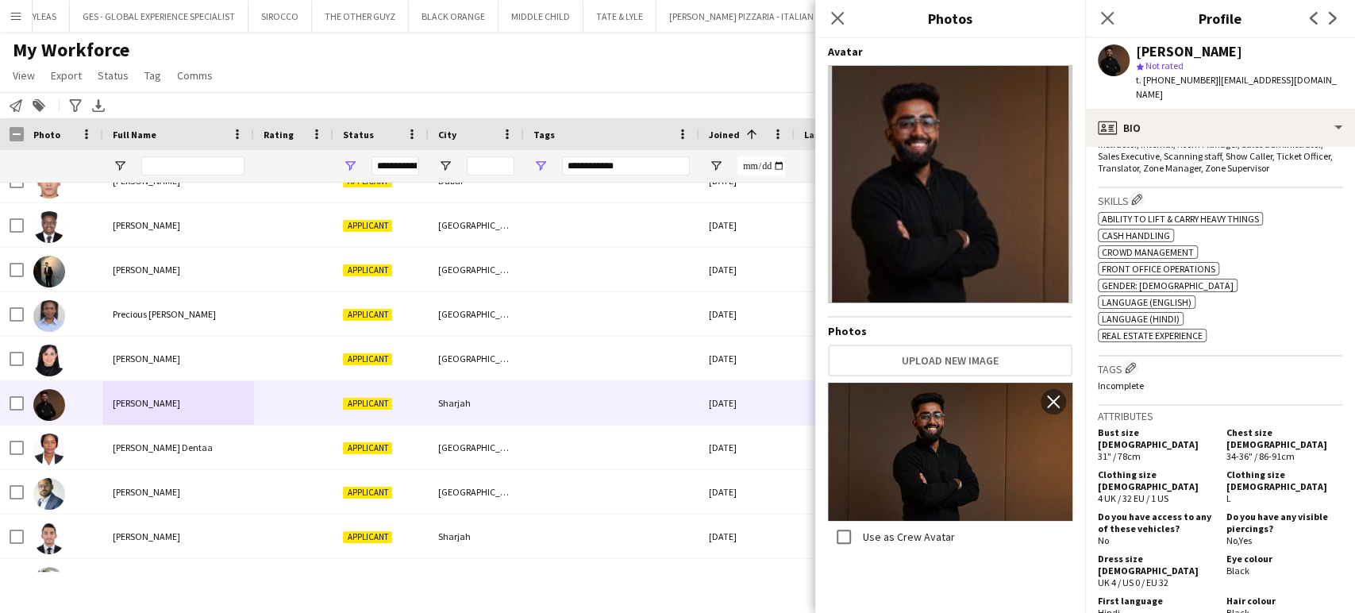
scroll to position [794, 0]
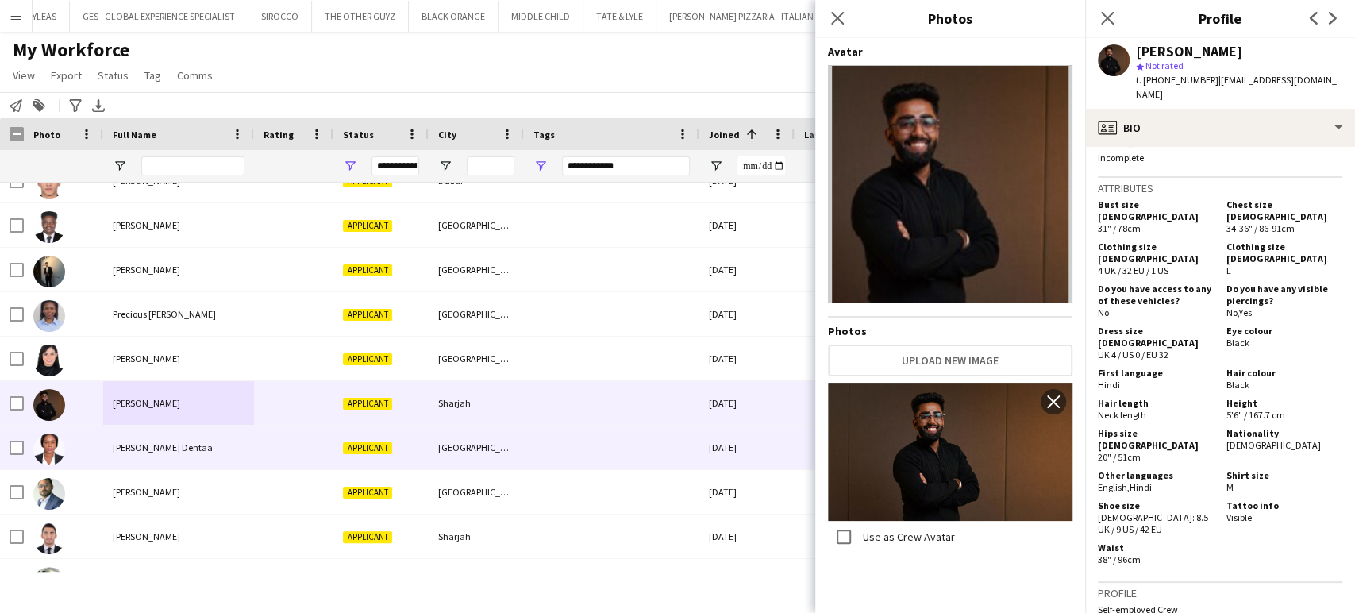
click at [118, 441] on span "Vera Nimako Dentaa" at bounding box center [163, 447] width 100 height 12
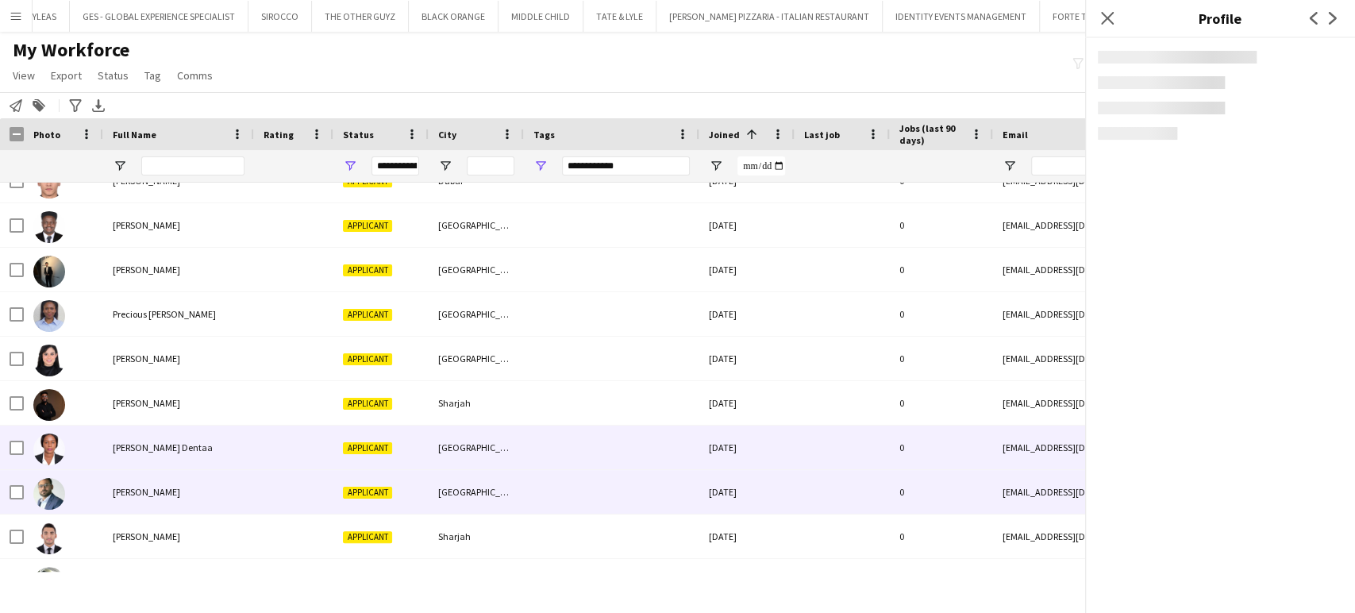
click at [133, 481] on div "Yasir Abdul" at bounding box center [178, 492] width 151 height 44
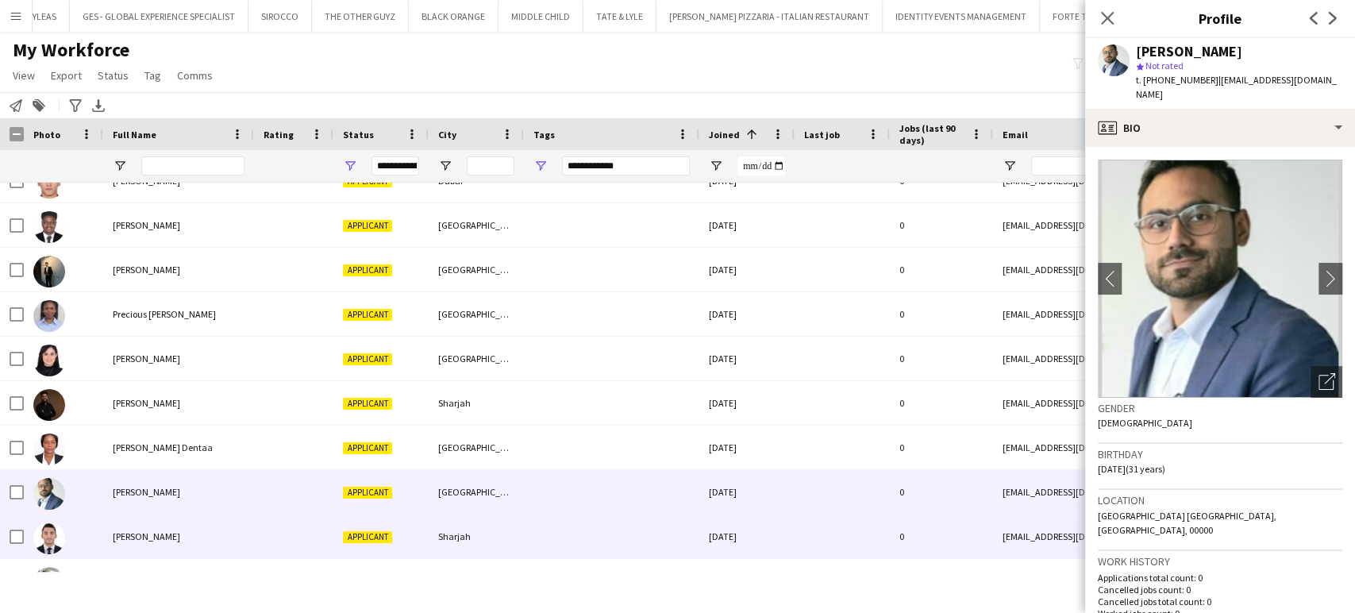
click at [122, 518] on div "Ahmad Hassan" at bounding box center [178, 536] width 151 height 44
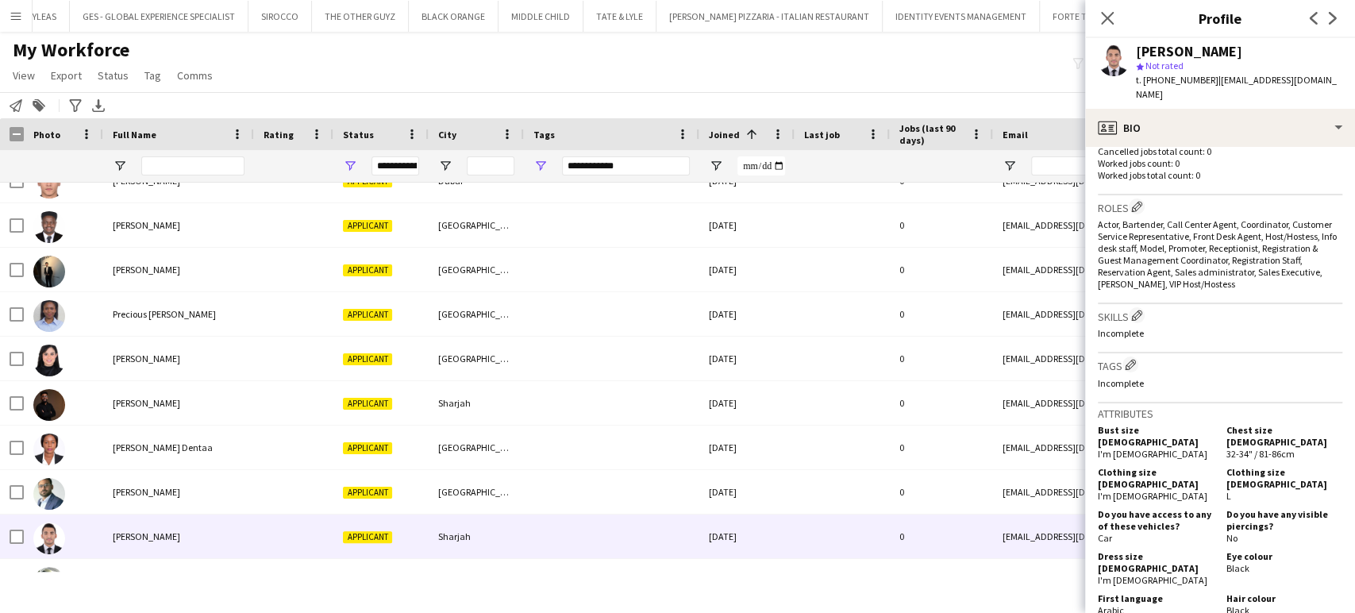
scroll to position [352, 0]
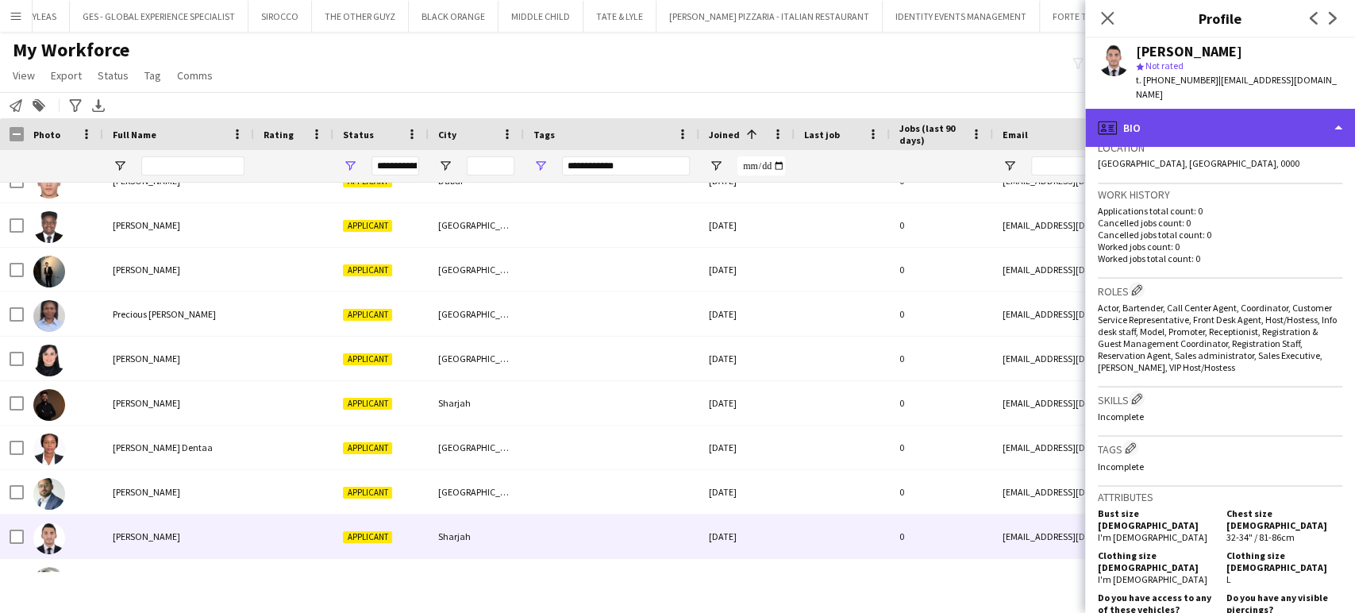
click at [1258, 109] on div "profile Bio" at bounding box center [1220, 128] width 270 height 38
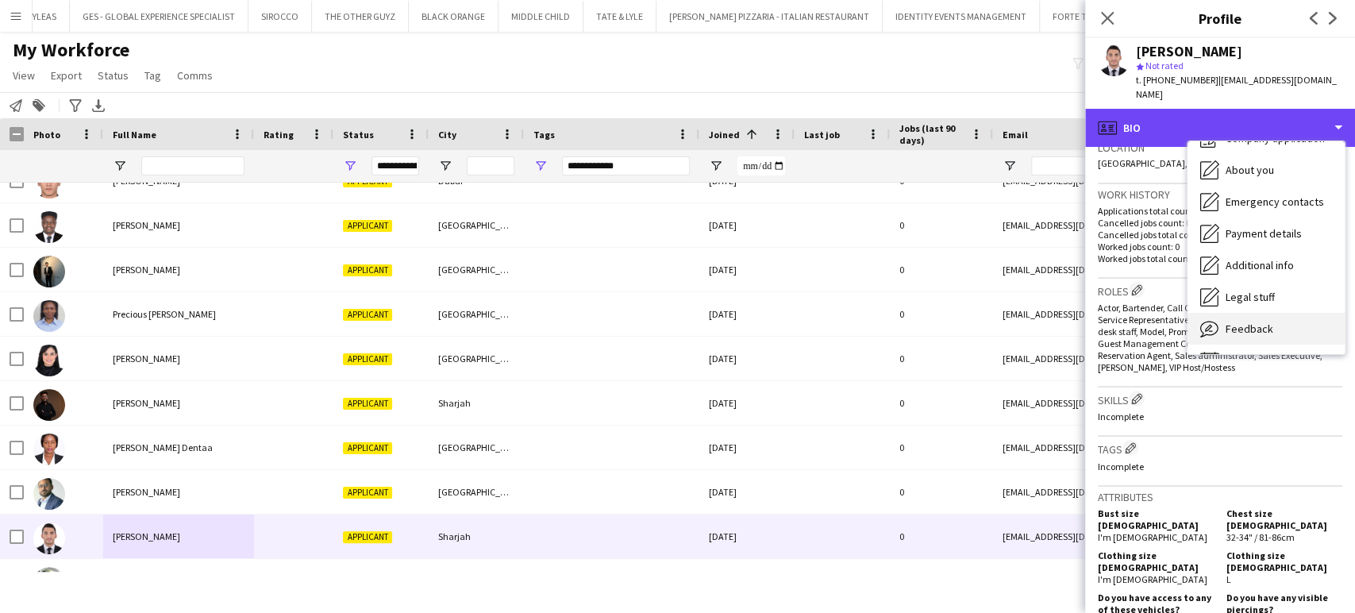
scroll to position [85, 0]
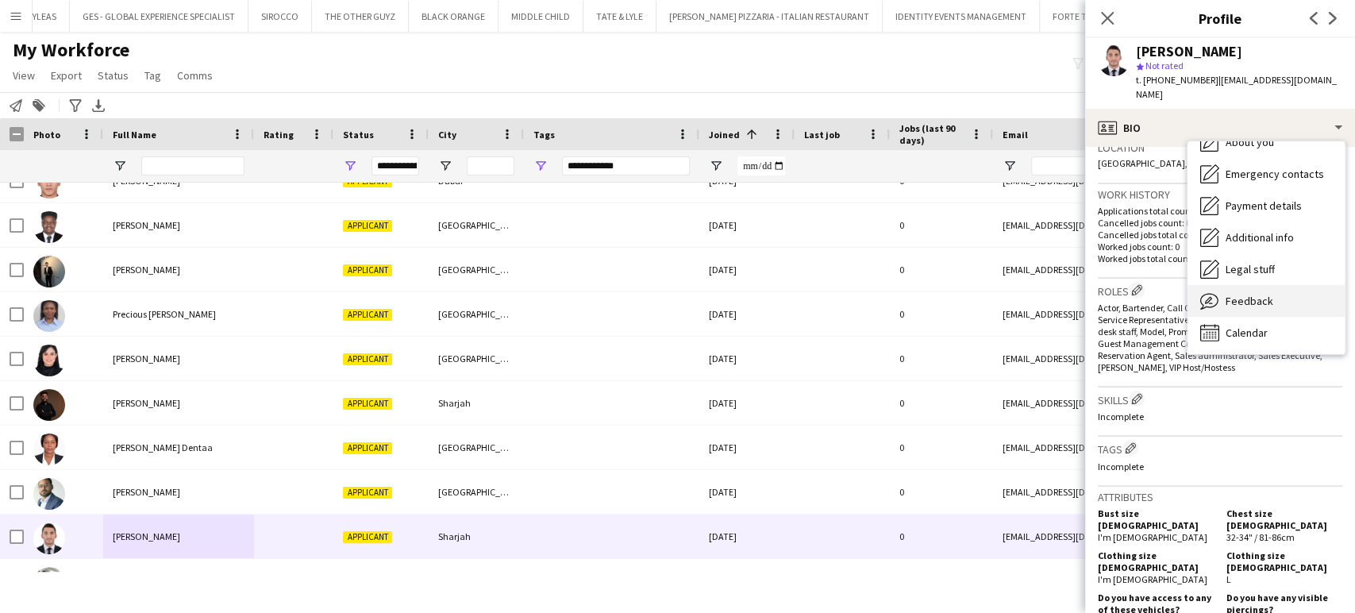
click at [1248, 294] on span "Feedback" at bounding box center [1250, 301] width 48 height 14
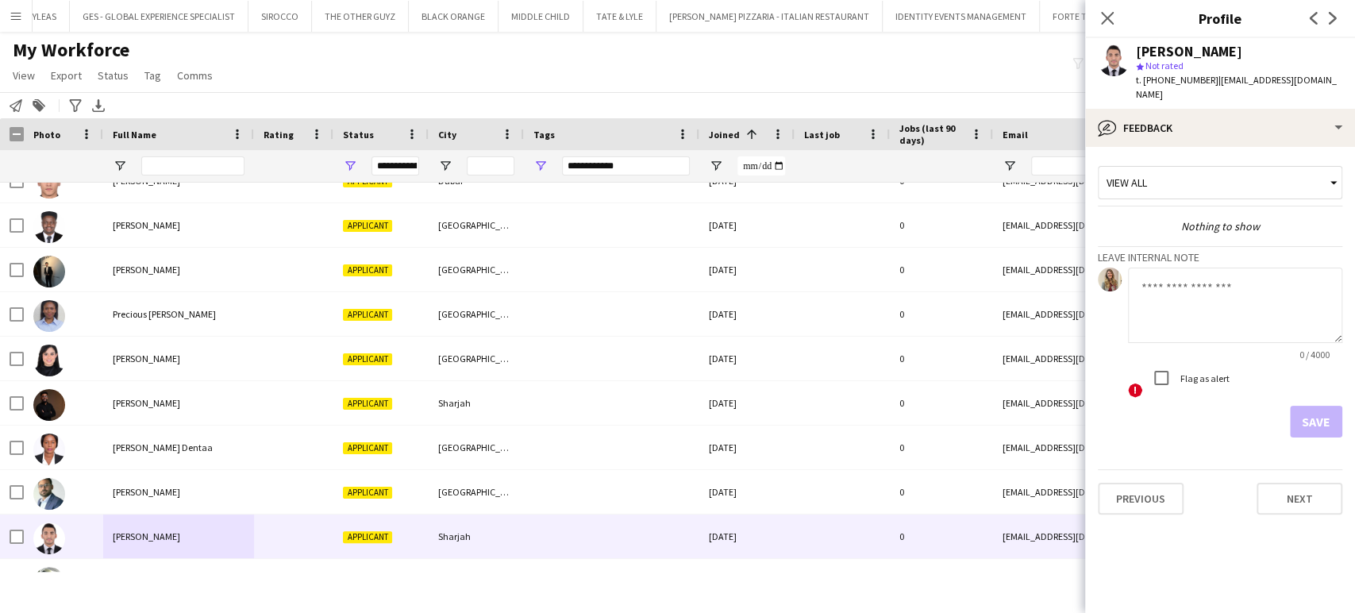
click at [1218, 313] on textarea at bounding box center [1235, 305] width 214 height 75
paste textarea "**********"
type textarea "**********"
click at [1332, 406] on button "Save" at bounding box center [1316, 422] width 52 height 32
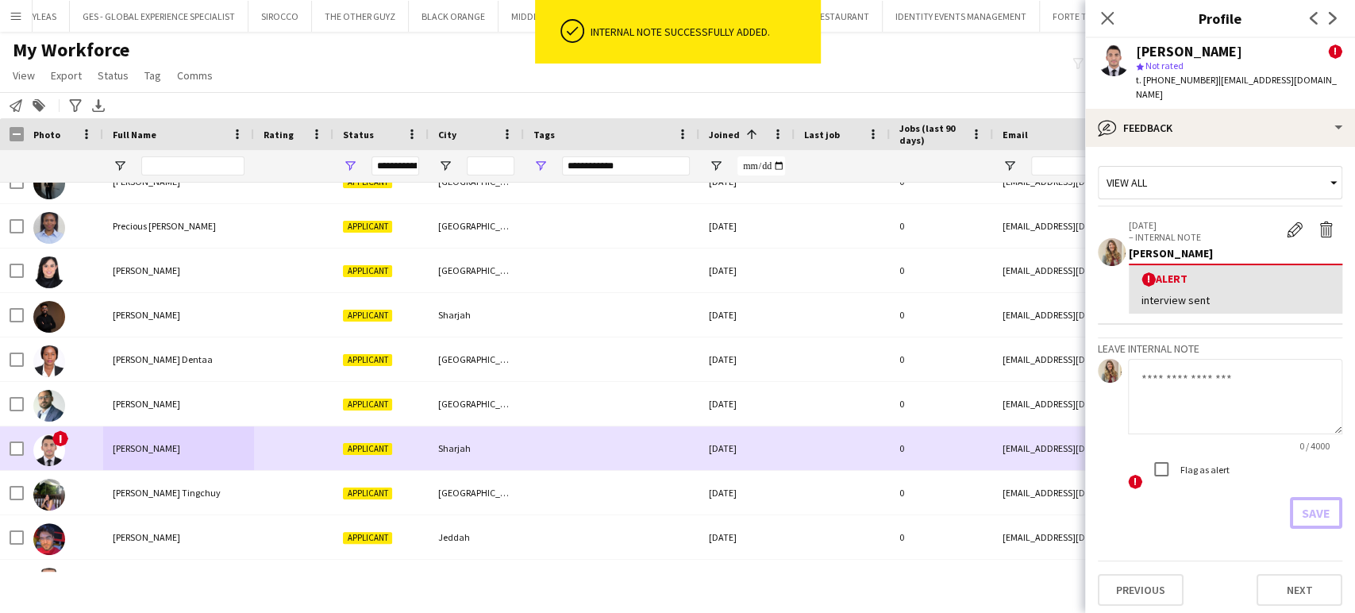
scroll to position [2646, 0]
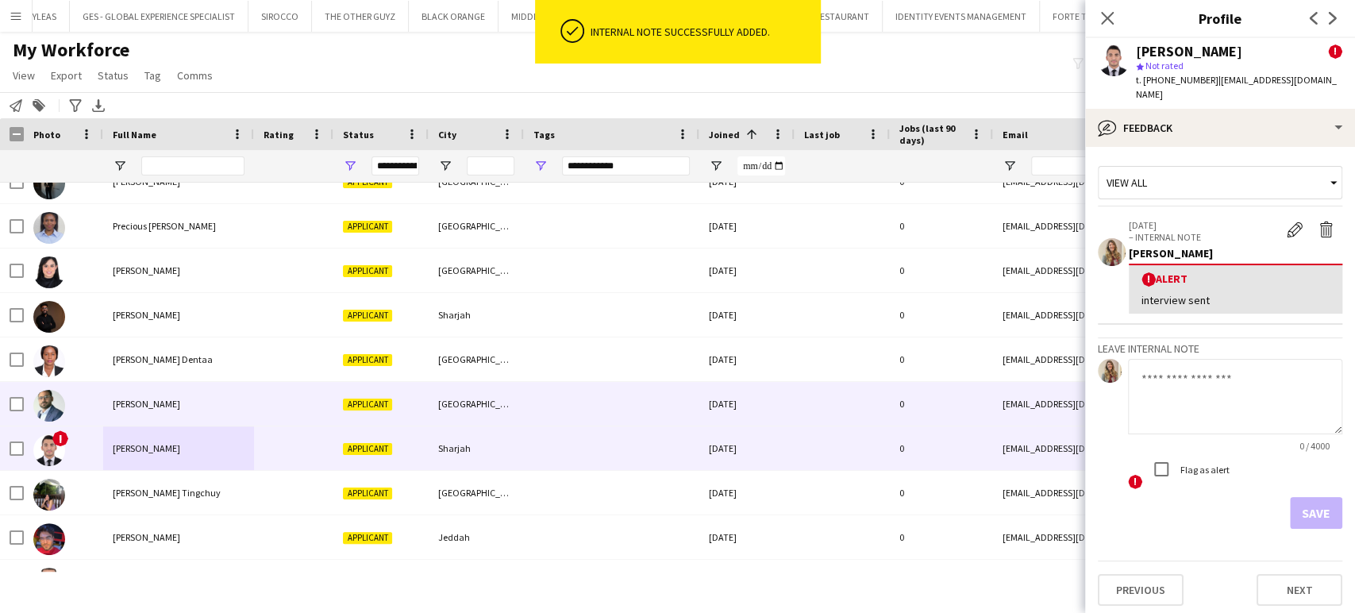
click at [133, 407] on span "Yasir Abdul" at bounding box center [146, 404] width 67 height 12
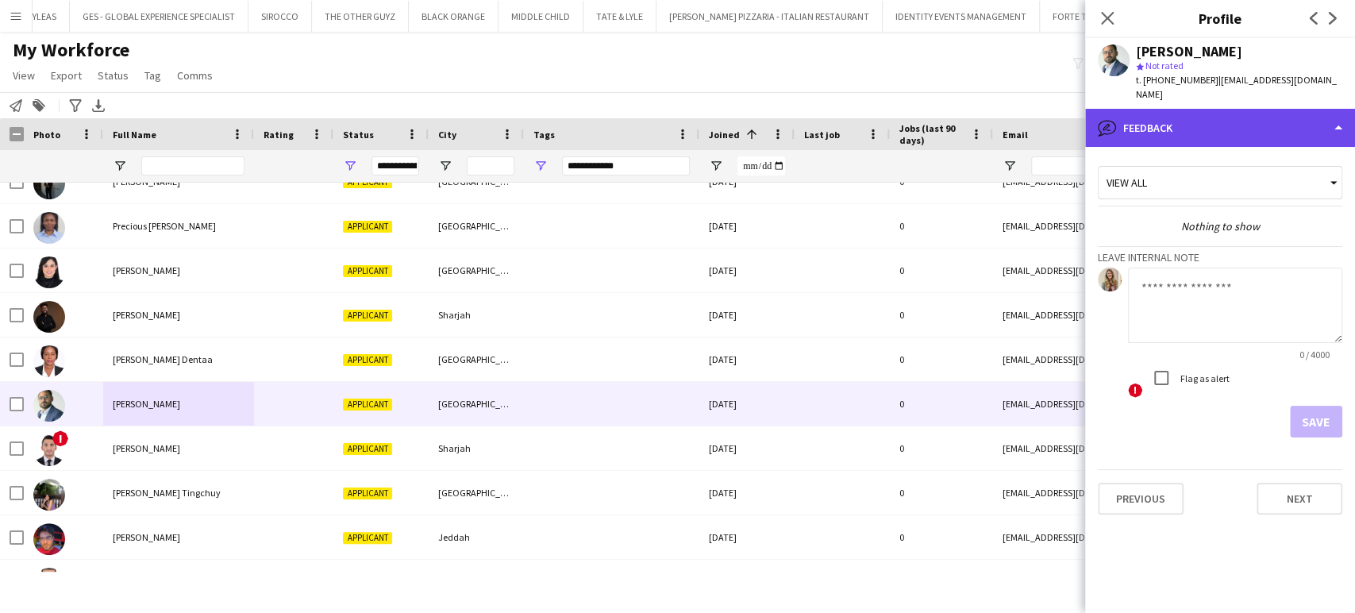
click at [1242, 109] on div "bubble-pencil Feedback" at bounding box center [1220, 128] width 270 height 38
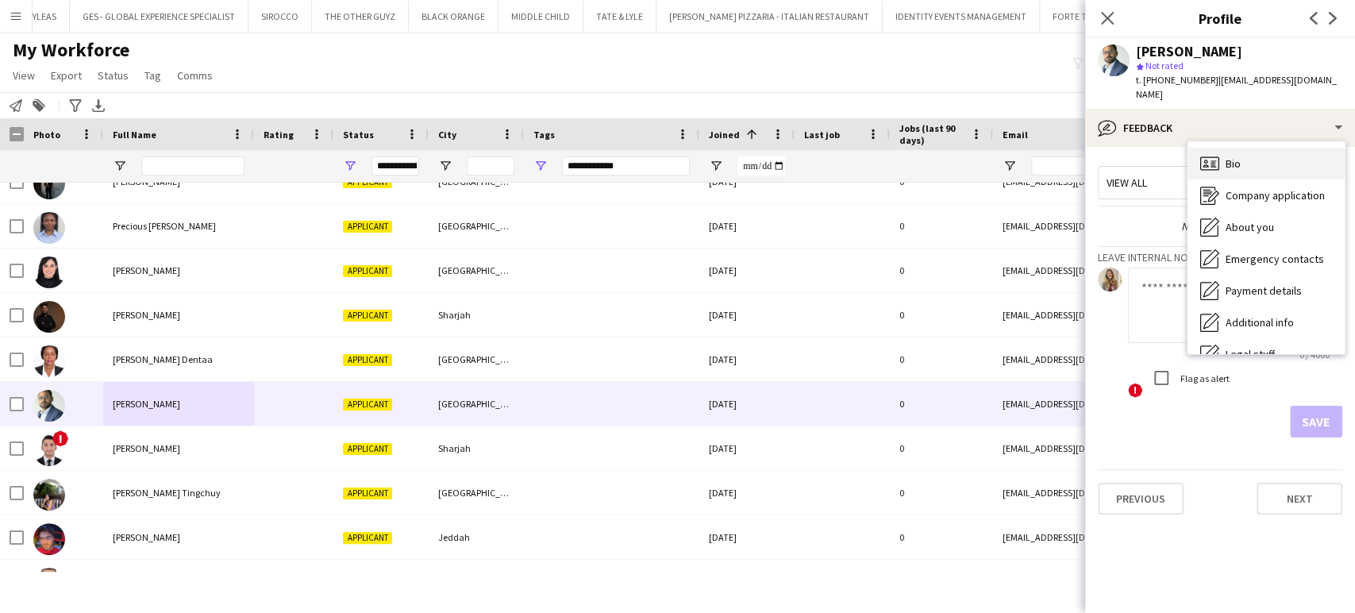
click at [1240, 156] on span "Bio" at bounding box center [1233, 163] width 15 height 14
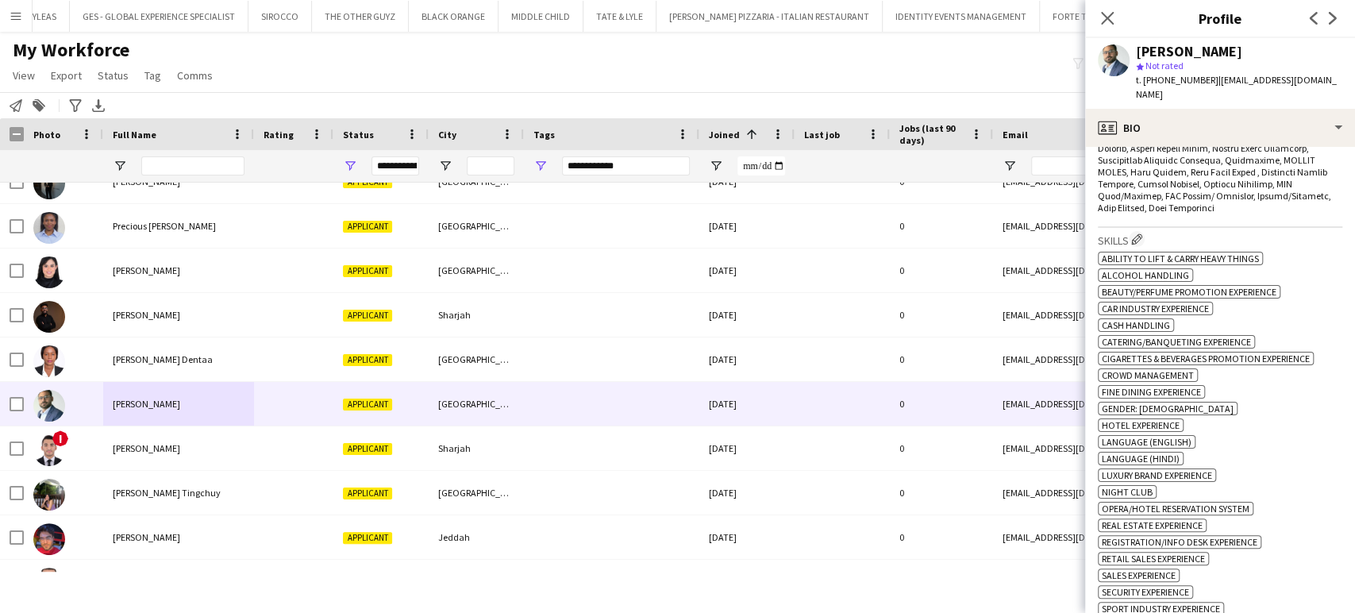
scroll to position [794, 0]
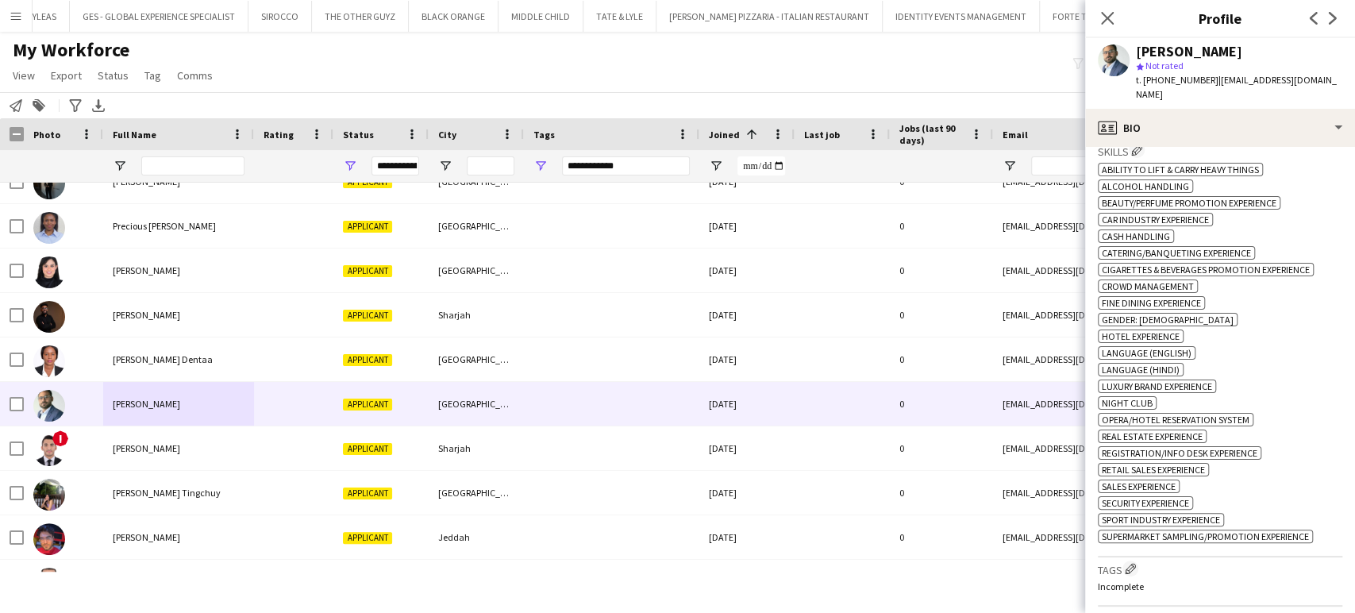
click at [1242, 92] on div "Yasir Abdul star Not rated t. +971527262219 | yasvlog9119@gmail.com" at bounding box center [1220, 73] width 270 height 71
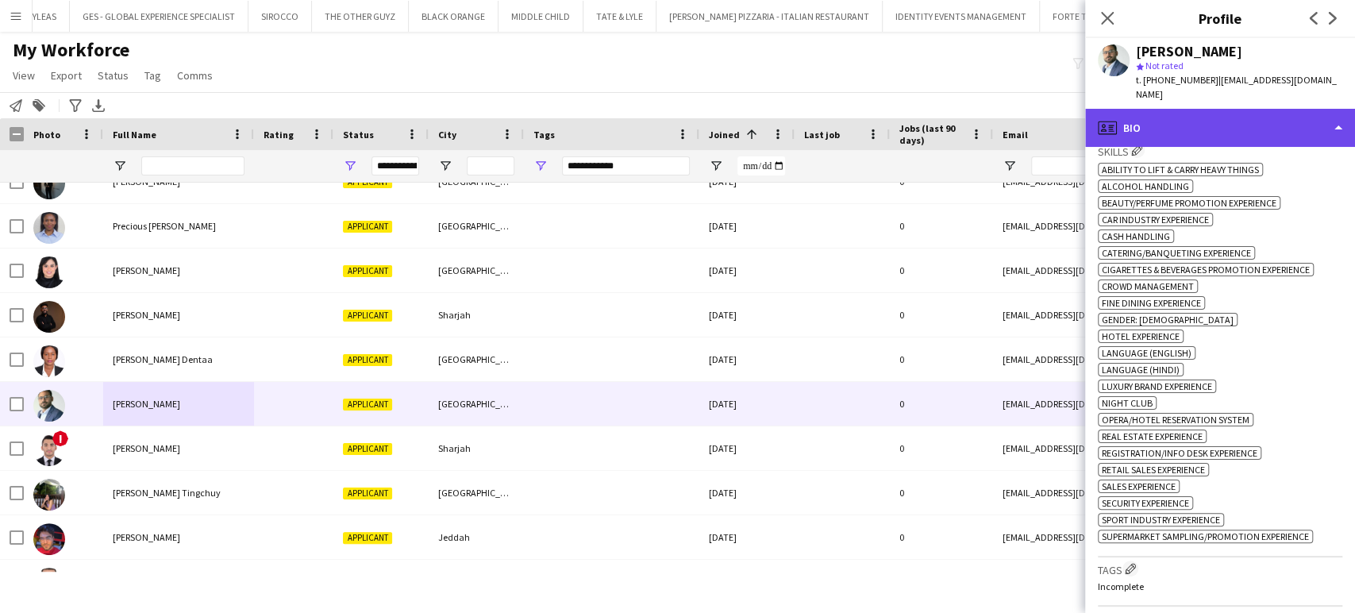
click at [1272, 109] on div "profile Bio" at bounding box center [1220, 128] width 270 height 38
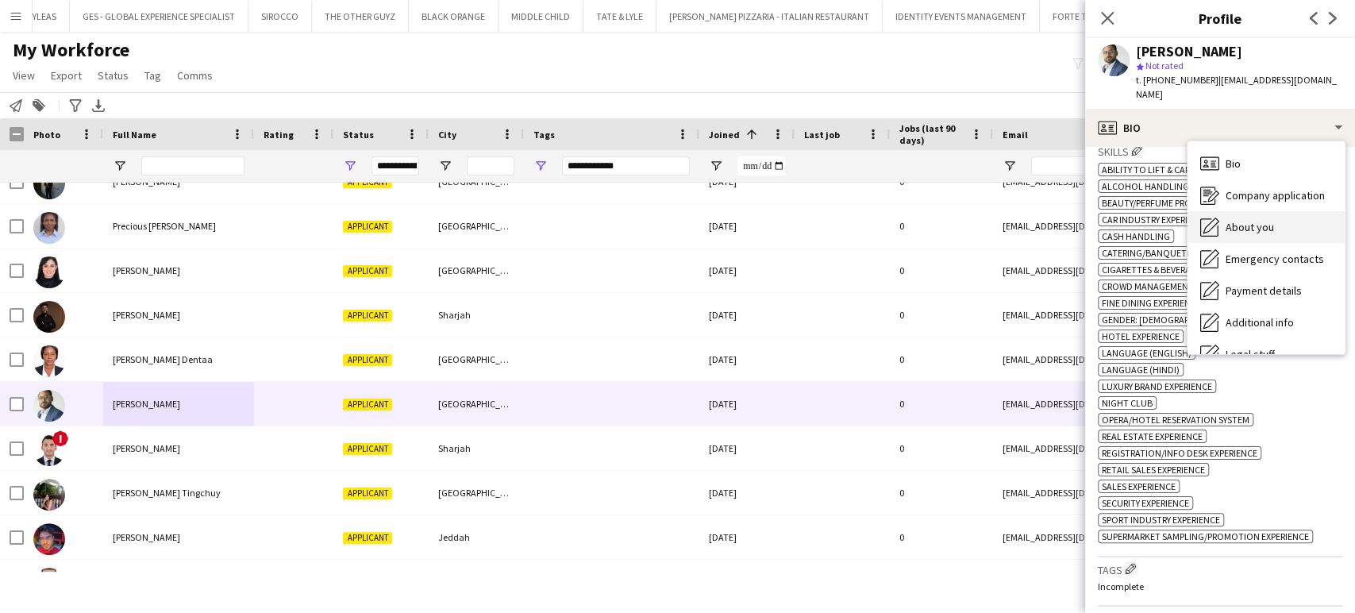
click at [1249, 220] on span "About you" at bounding box center [1250, 227] width 48 height 14
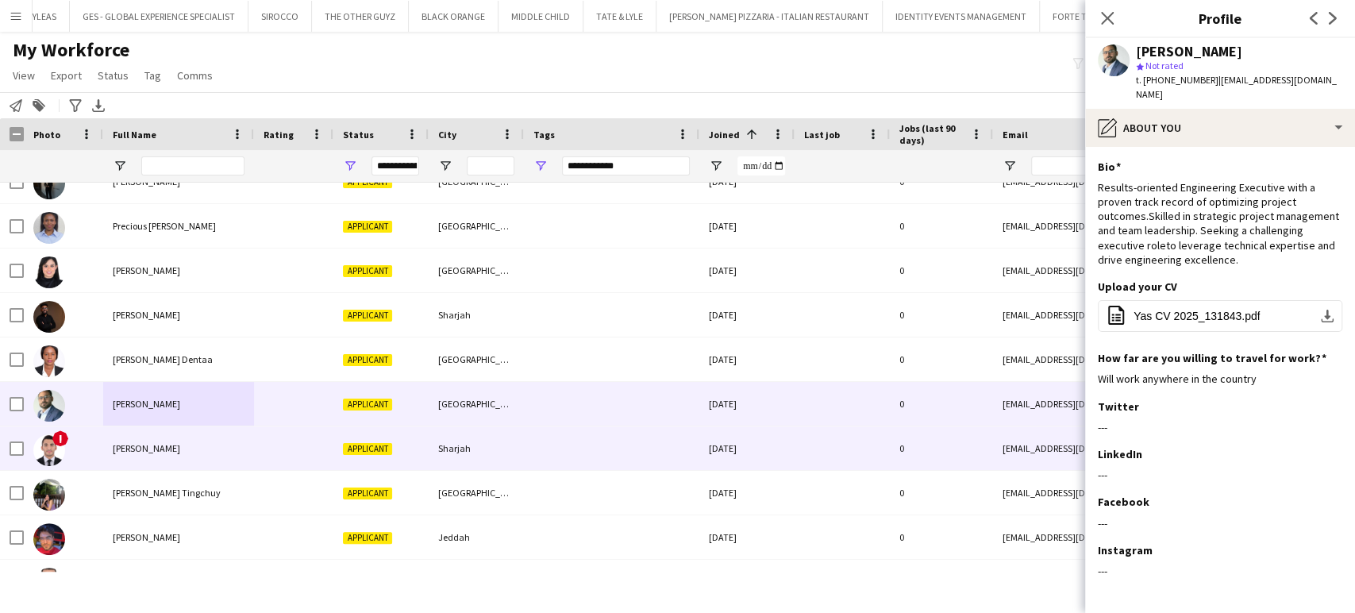
click at [126, 447] on span "Ahmad Hassan" at bounding box center [146, 448] width 67 height 12
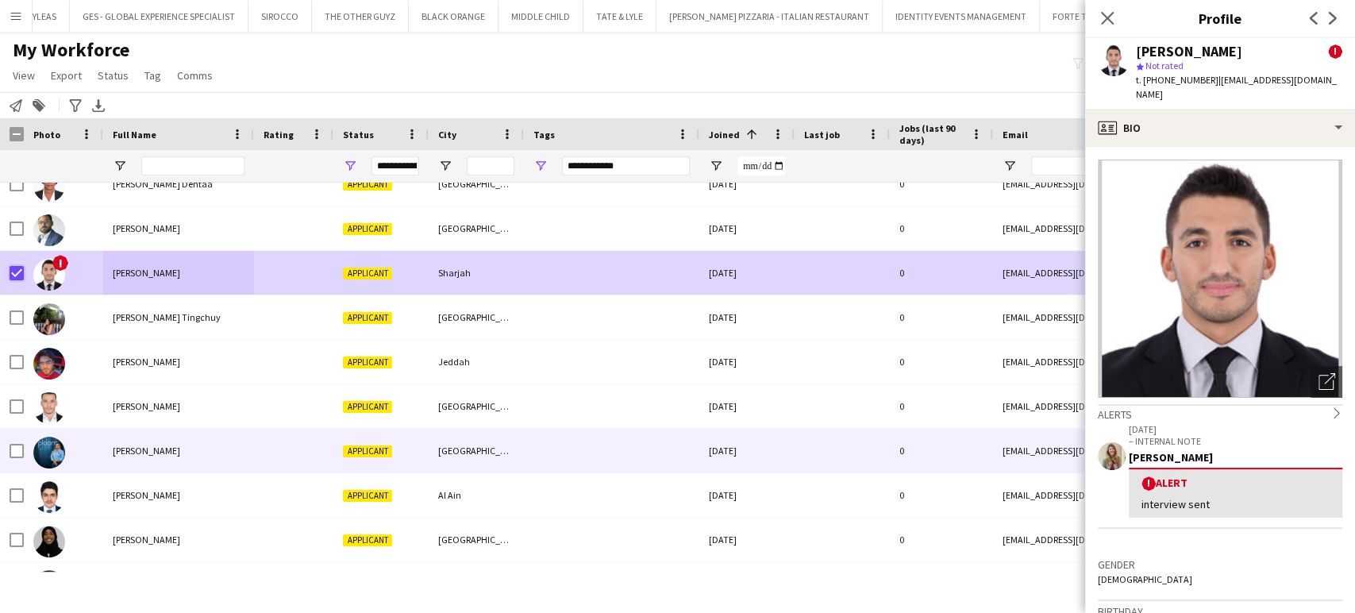
scroll to position [2822, 0]
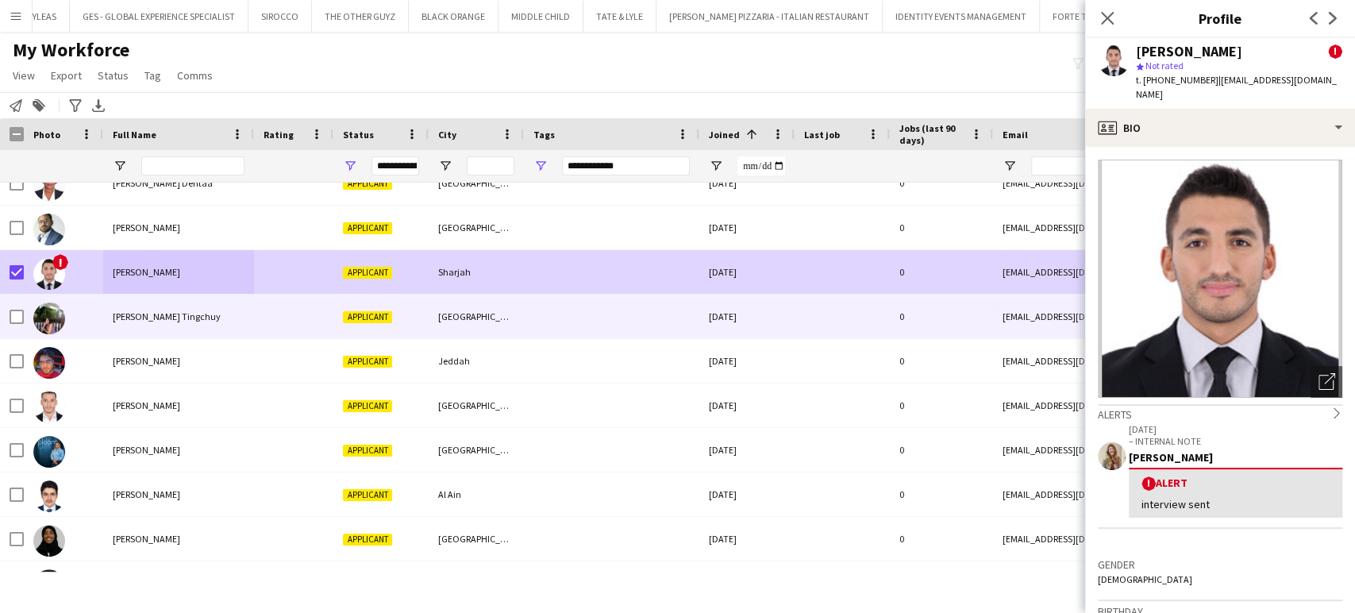
click at [216, 303] on div "Vernadette Tingchuy" at bounding box center [178, 317] width 151 height 44
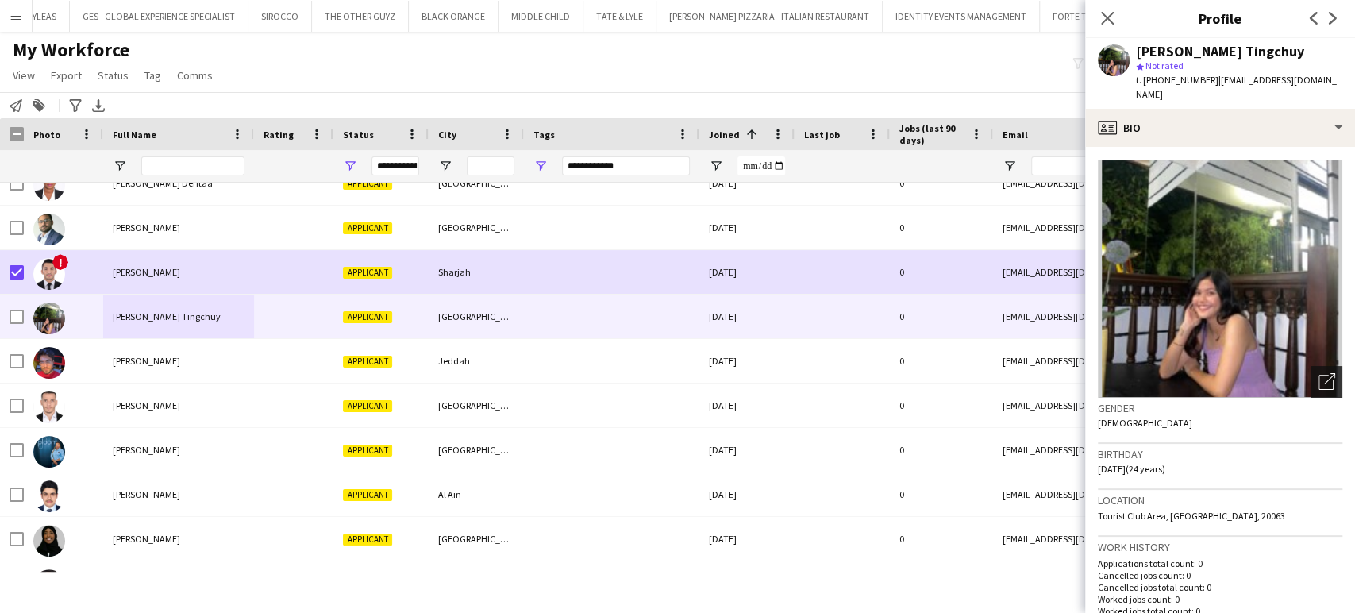
click at [1319, 375] on icon at bounding box center [1326, 382] width 15 height 15
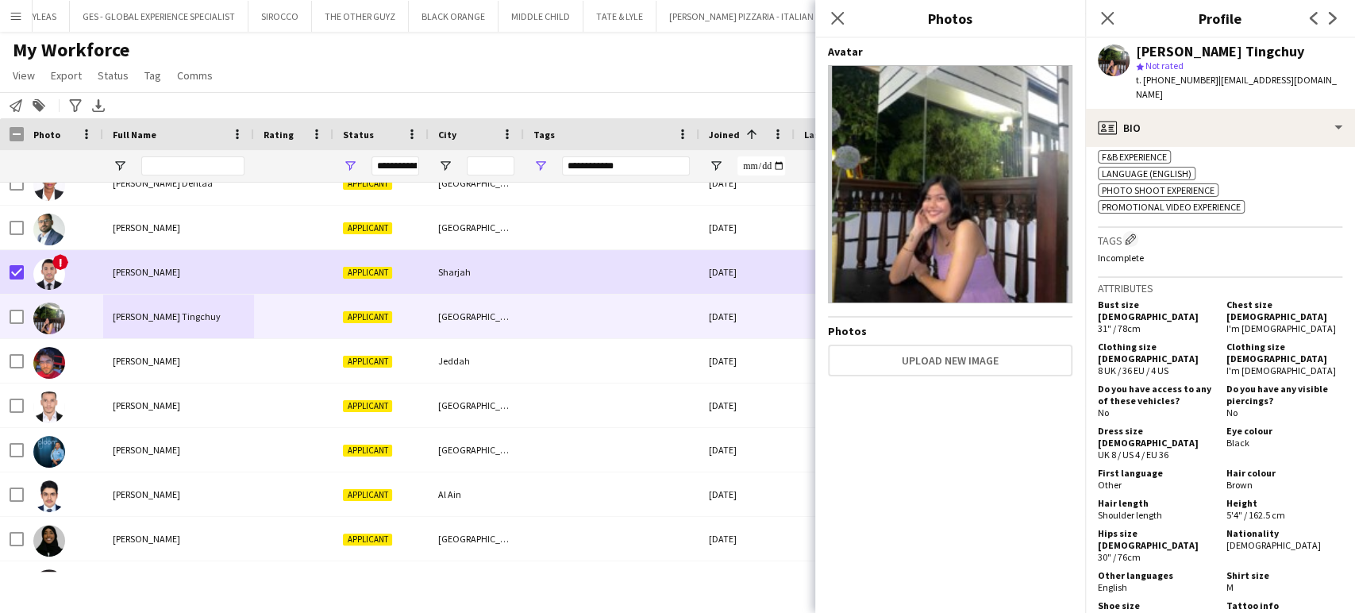
scroll to position [705, 0]
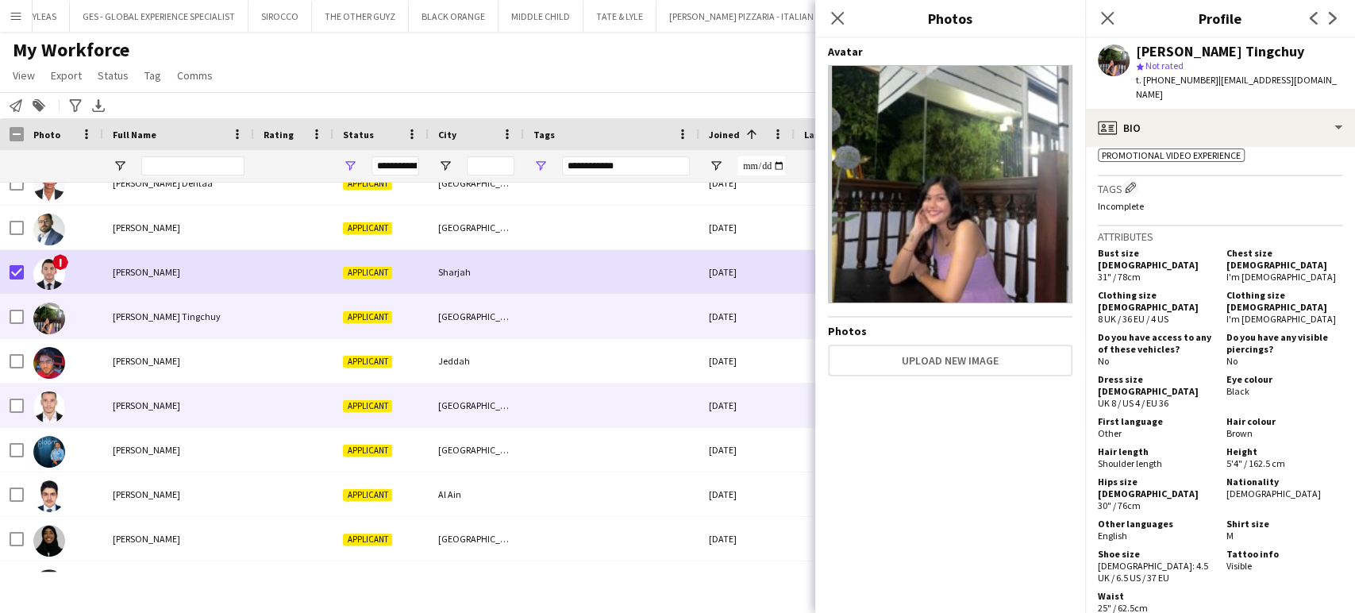
click at [144, 412] on div "Aymen Hennia" at bounding box center [178, 405] width 151 height 44
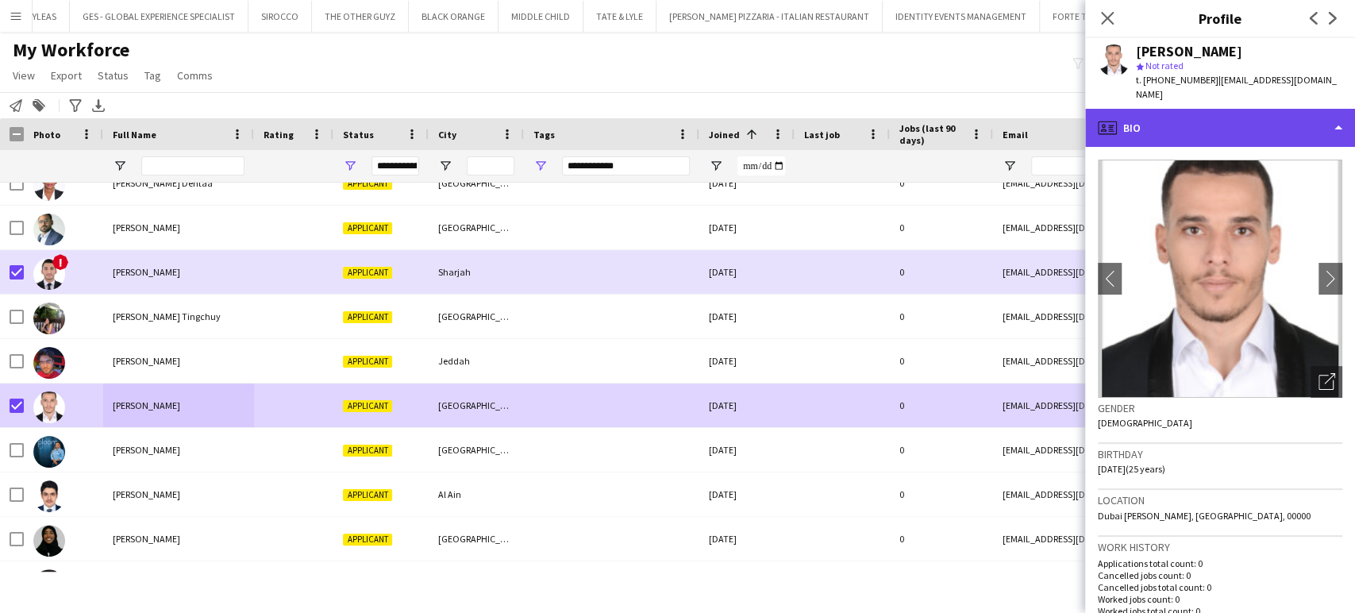
click at [1313, 109] on div "profile Bio" at bounding box center [1220, 128] width 270 height 38
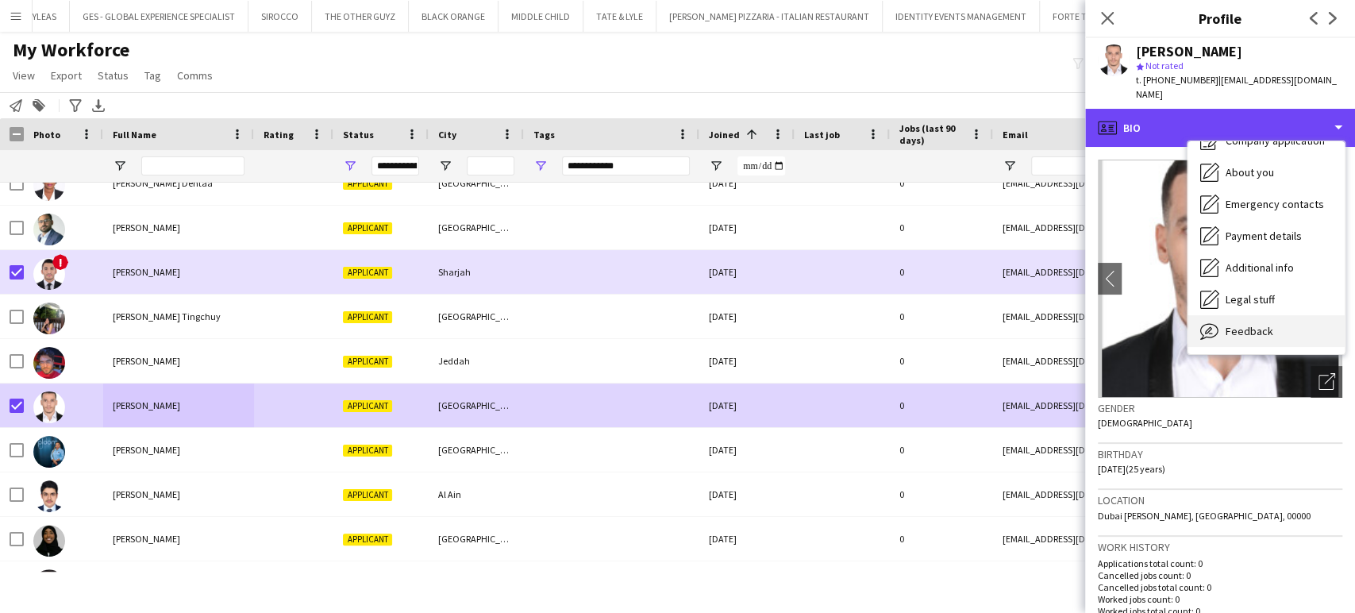
scroll to position [85, 0]
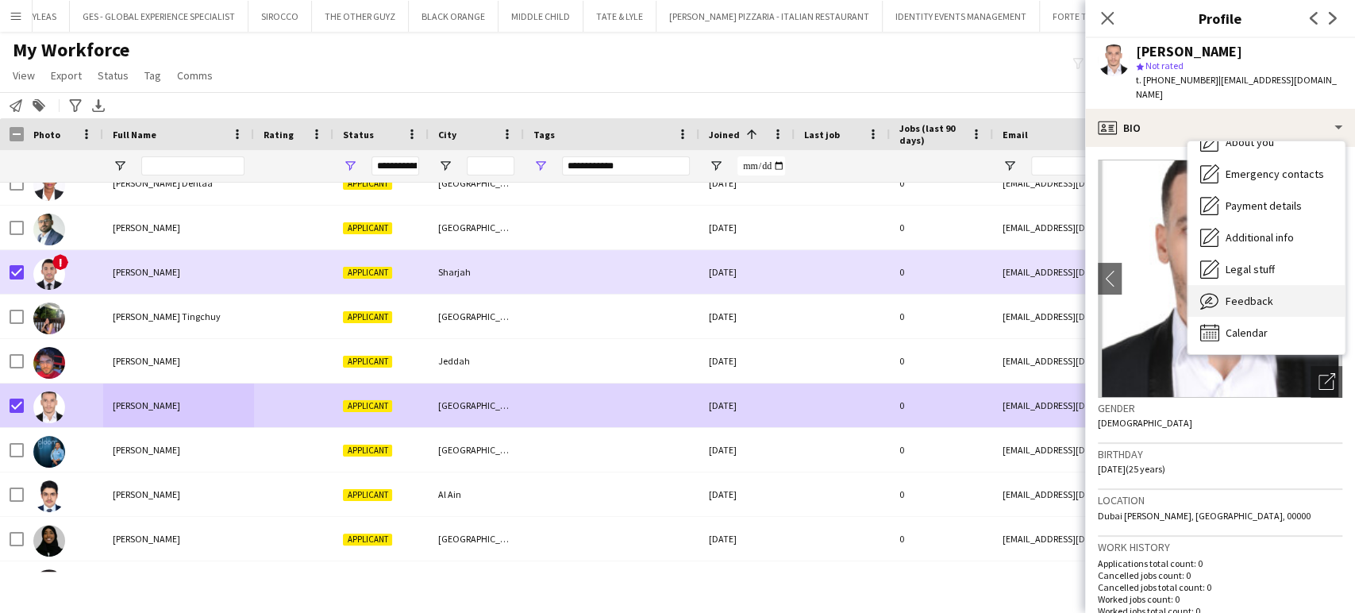
click at [1277, 285] on div "Feedback Feedback" at bounding box center [1266, 301] width 157 height 32
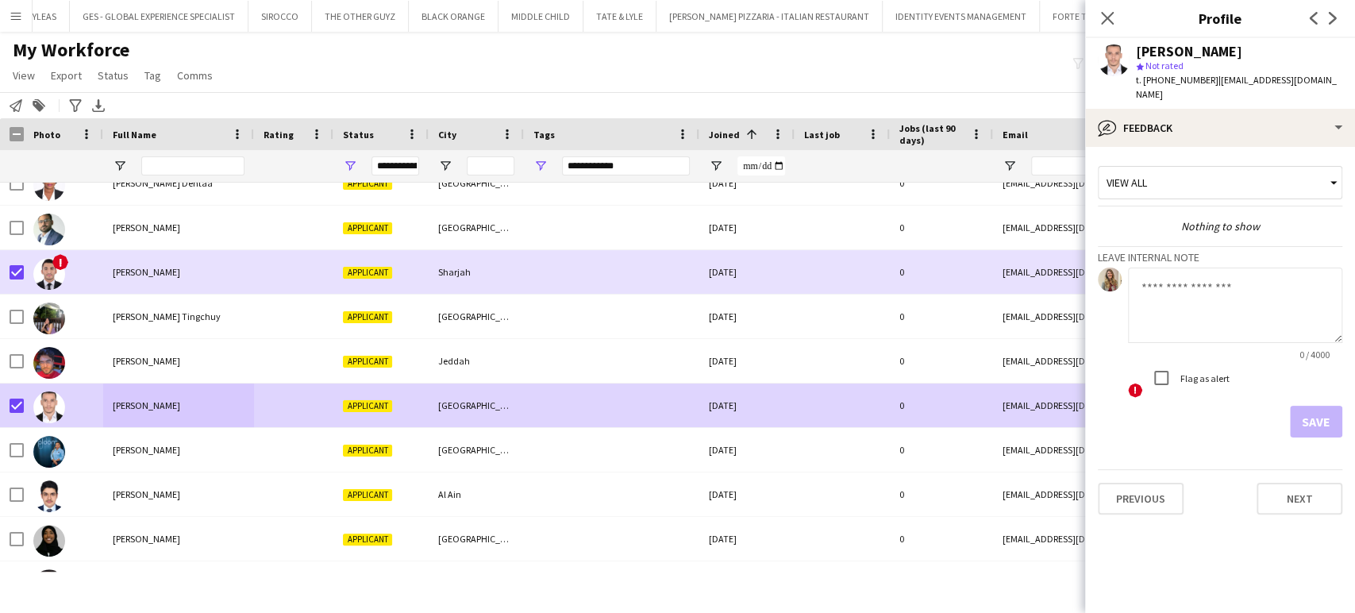
click at [1229, 268] on textarea at bounding box center [1235, 305] width 214 height 75
paste textarea "**********"
type textarea "**********"
click at [1327, 406] on button "Save" at bounding box center [1316, 422] width 52 height 32
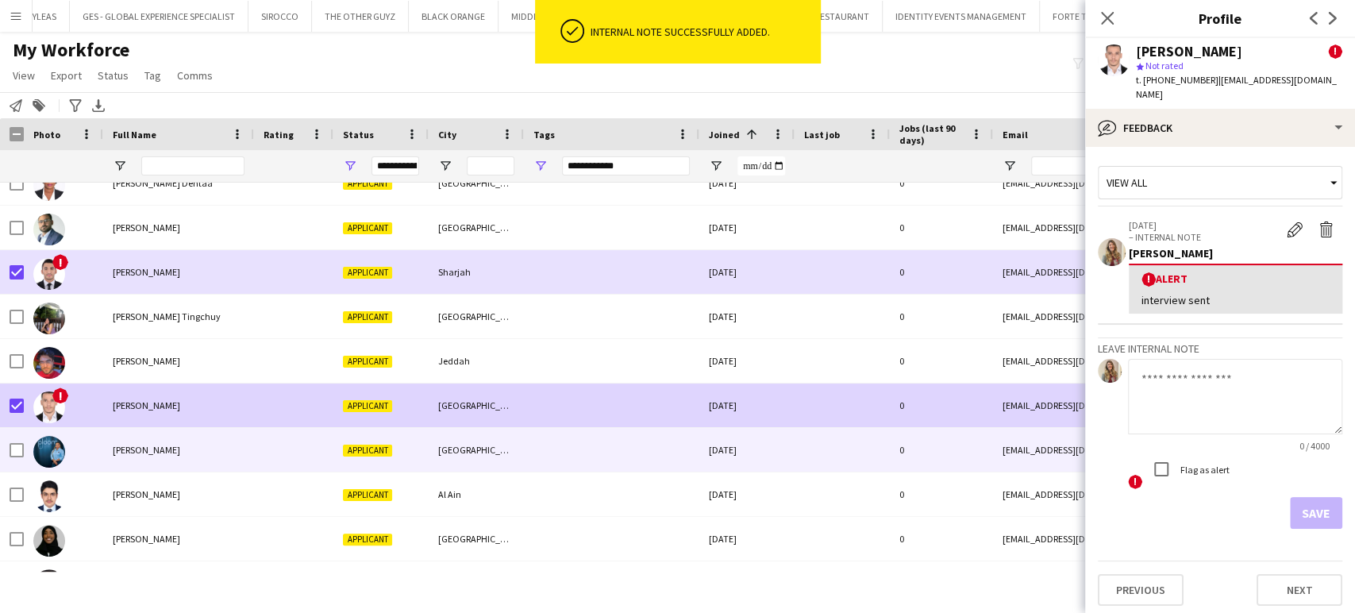
click at [187, 443] on div "Daphine Namuddu" at bounding box center [178, 450] width 151 height 44
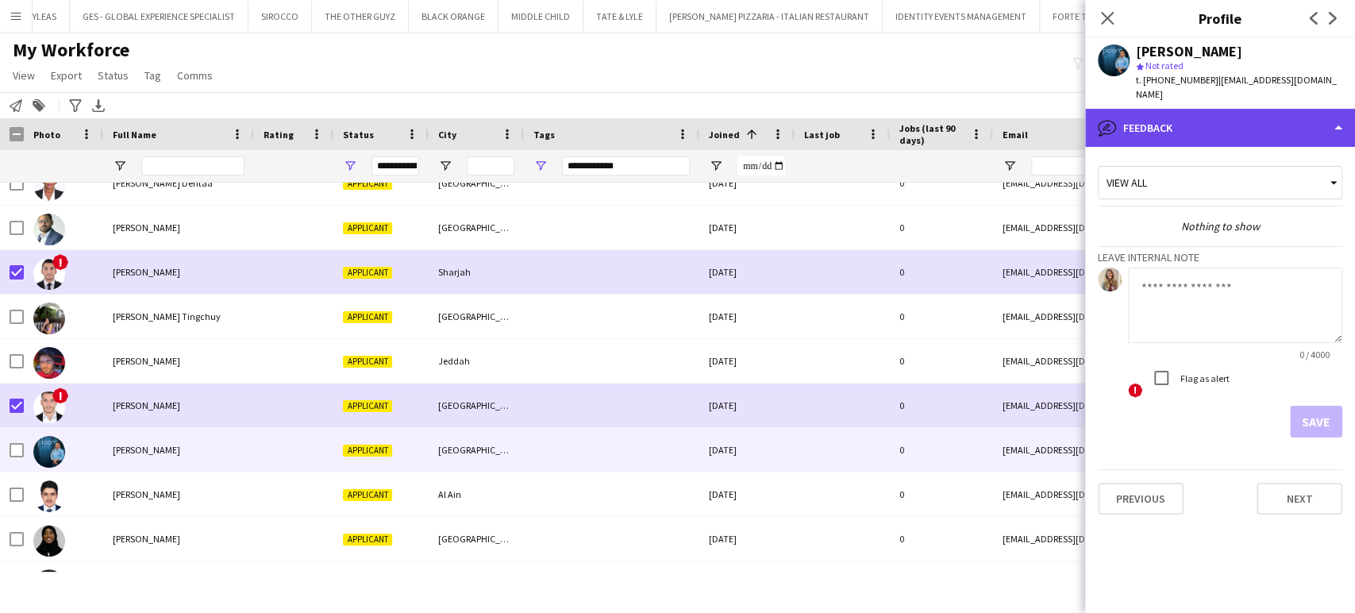
click at [1276, 120] on div "bubble-pencil Feedback" at bounding box center [1220, 128] width 270 height 38
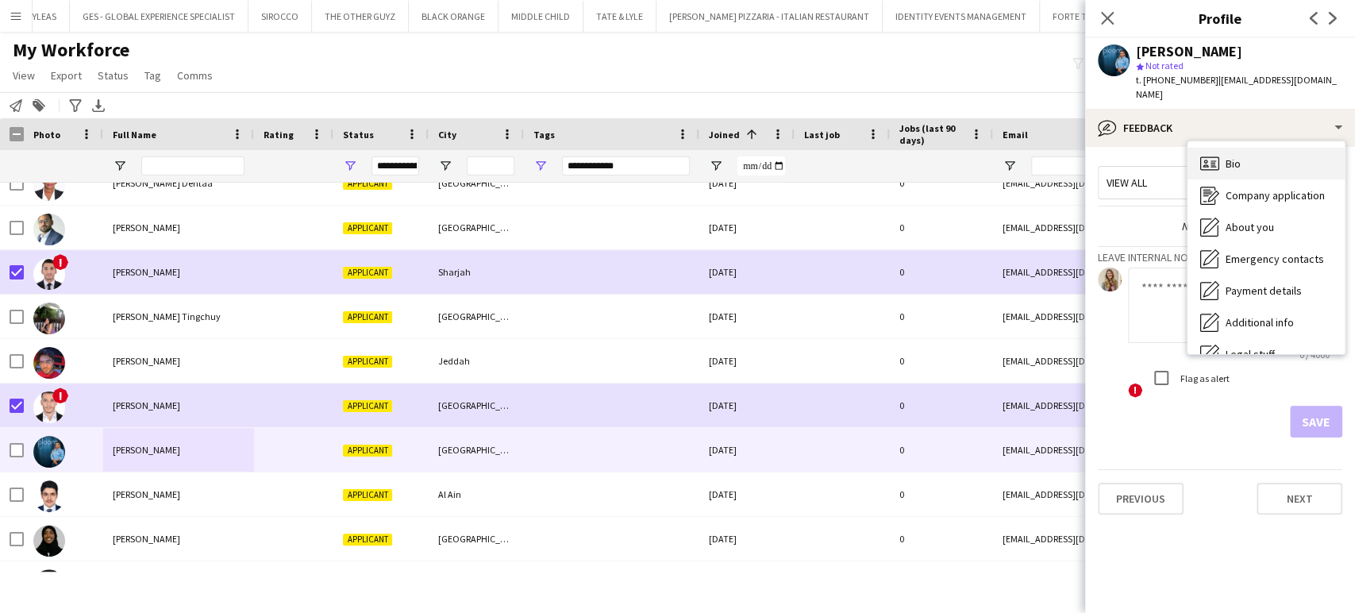
click at [1204, 165] on icon "Bio" at bounding box center [1209, 163] width 19 height 19
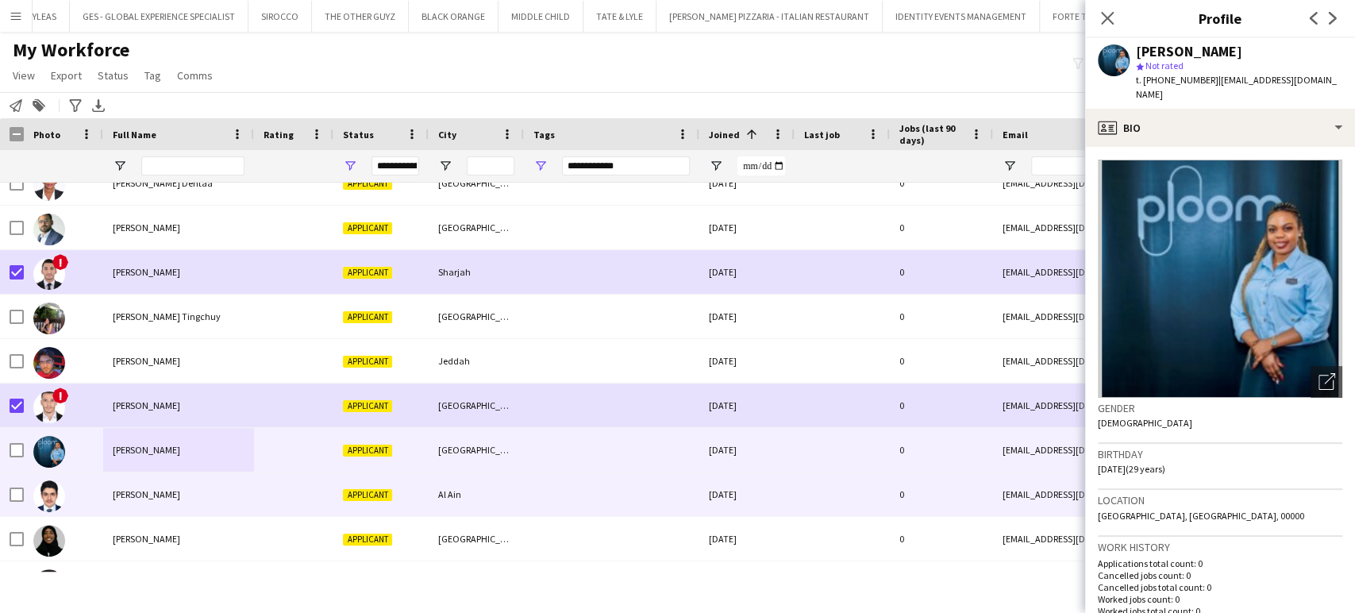
click at [133, 496] on span "Hameed Mohammad" at bounding box center [146, 494] width 67 height 12
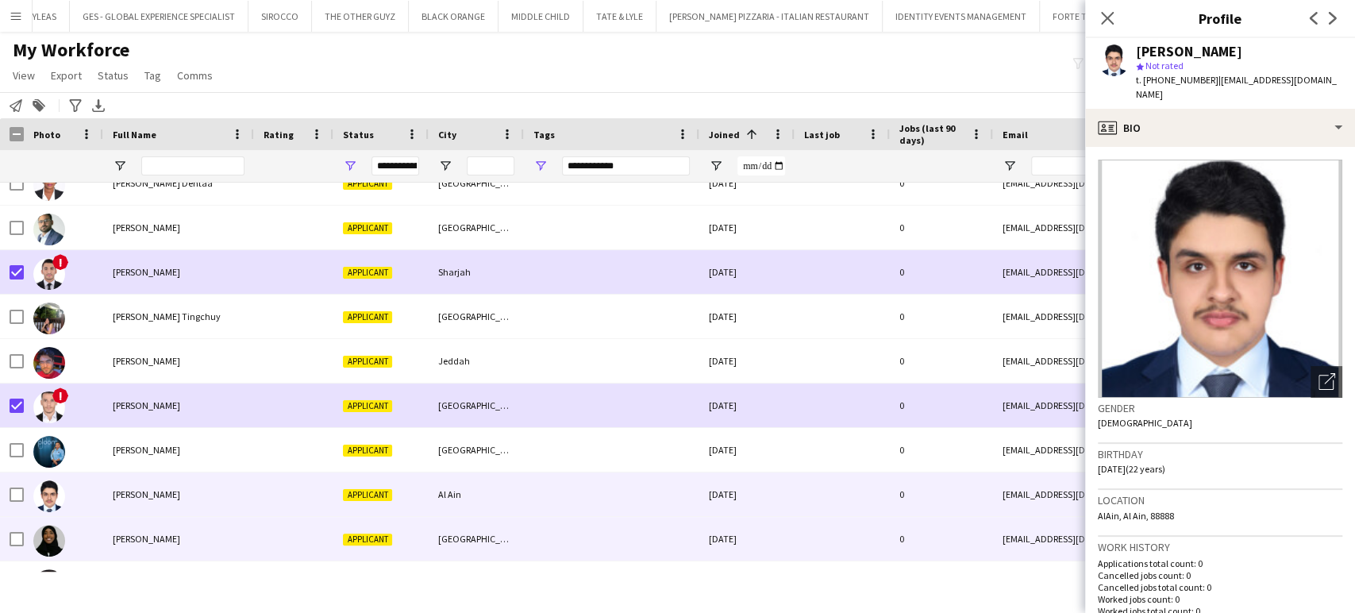
click at [130, 537] on span "Hinda Farah" at bounding box center [146, 539] width 67 height 12
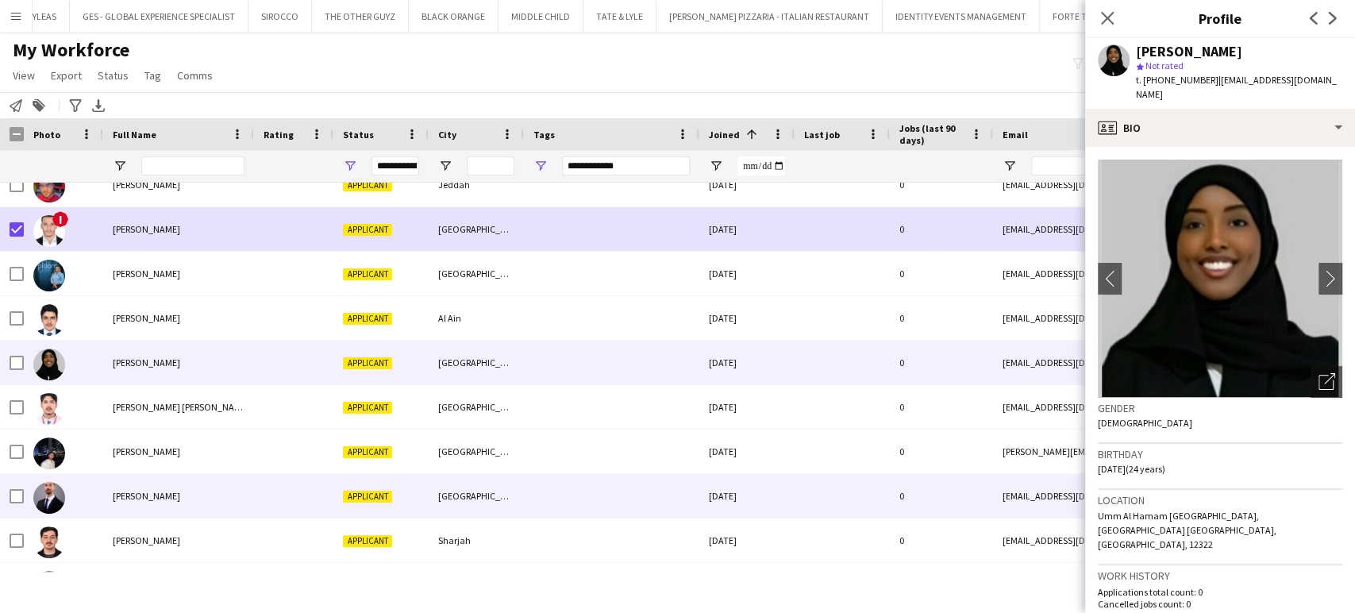
scroll to position [3086, 0]
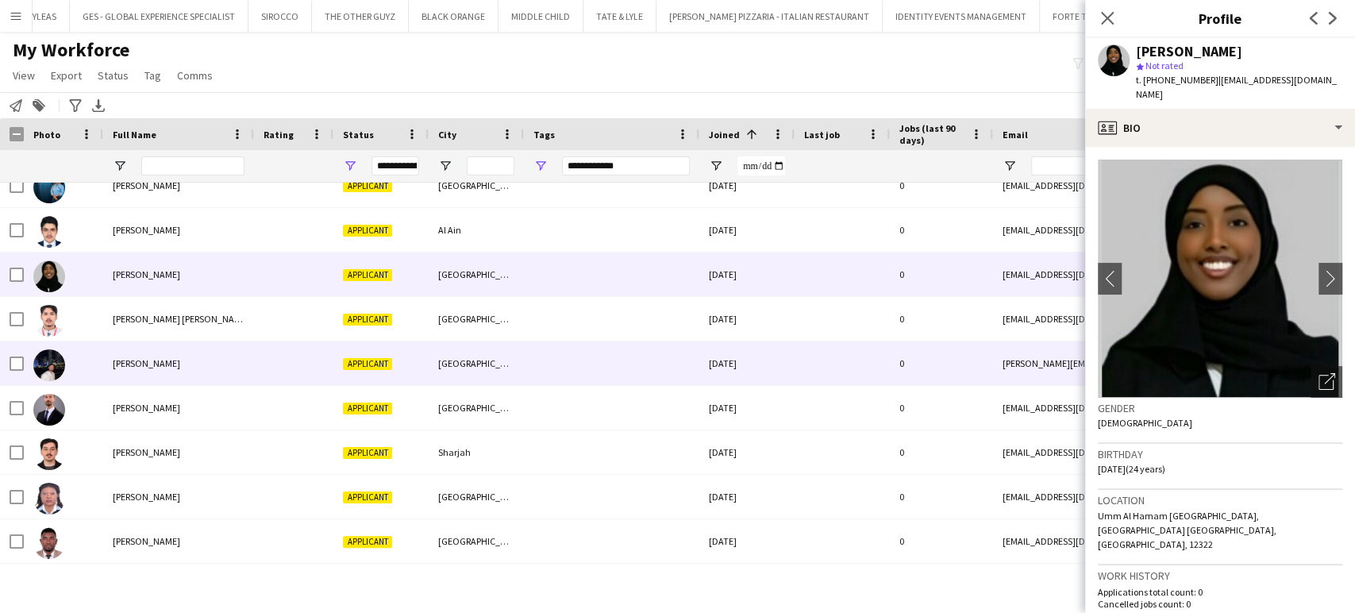
click at [102, 348] on div at bounding box center [63, 363] width 79 height 44
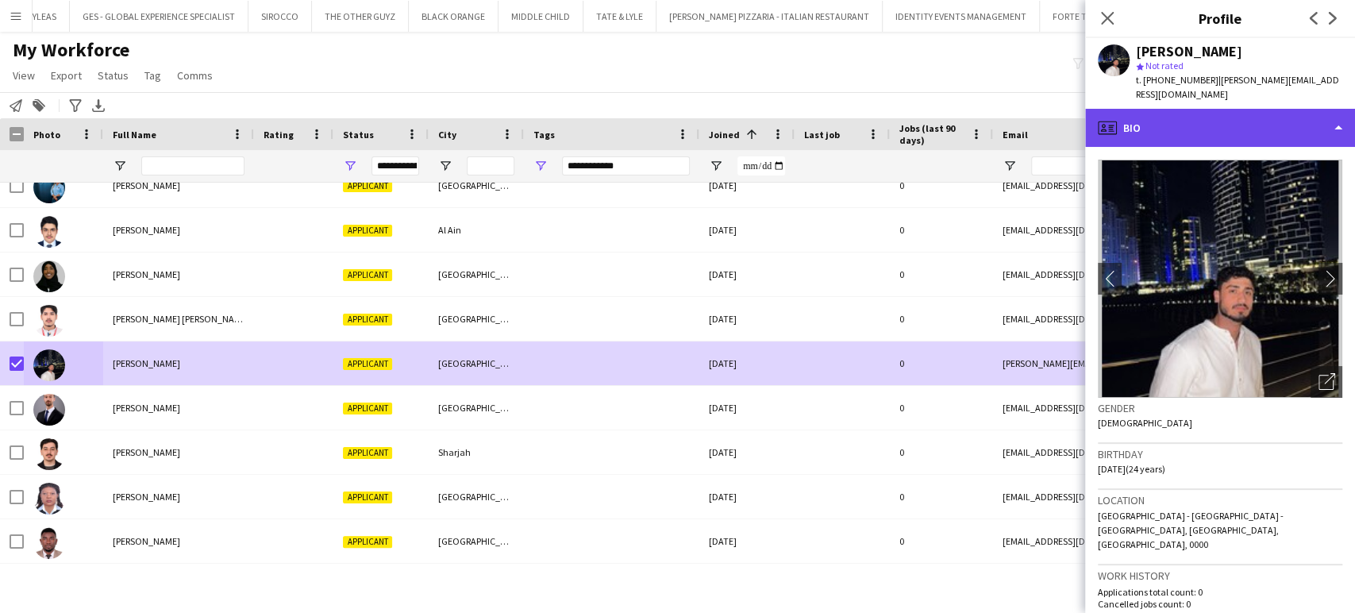
click at [1319, 109] on div "profile Bio" at bounding box center [1220, 128] width 270 height 38
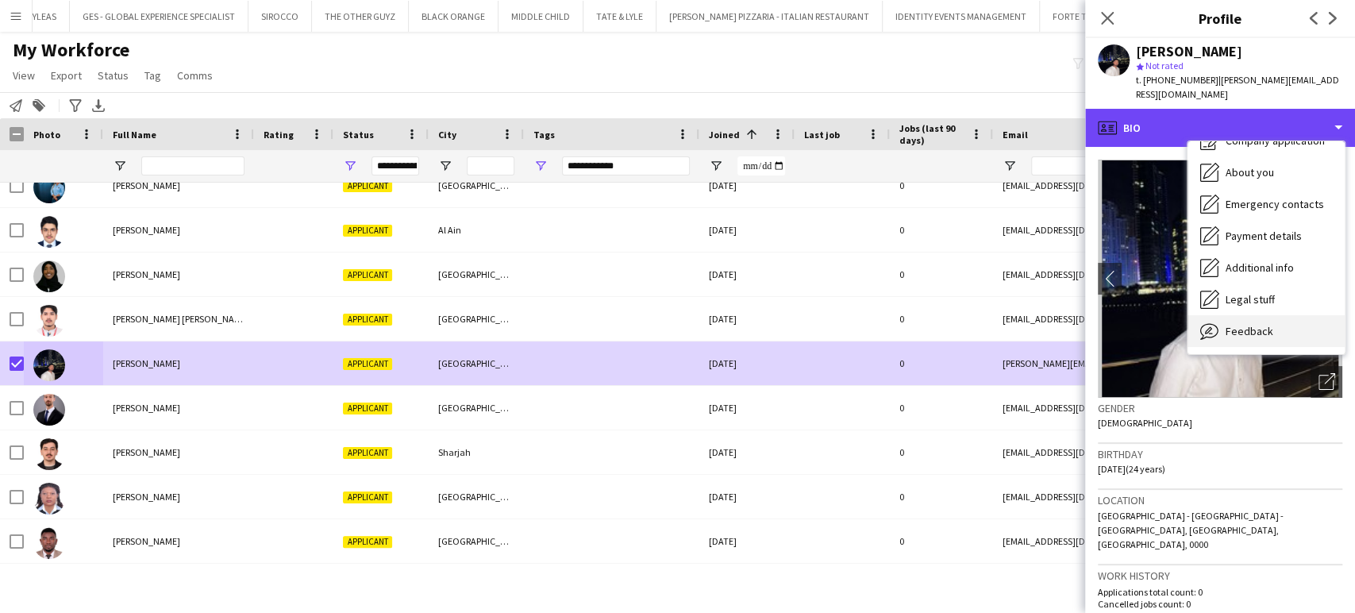
scroll to position [85, 0]
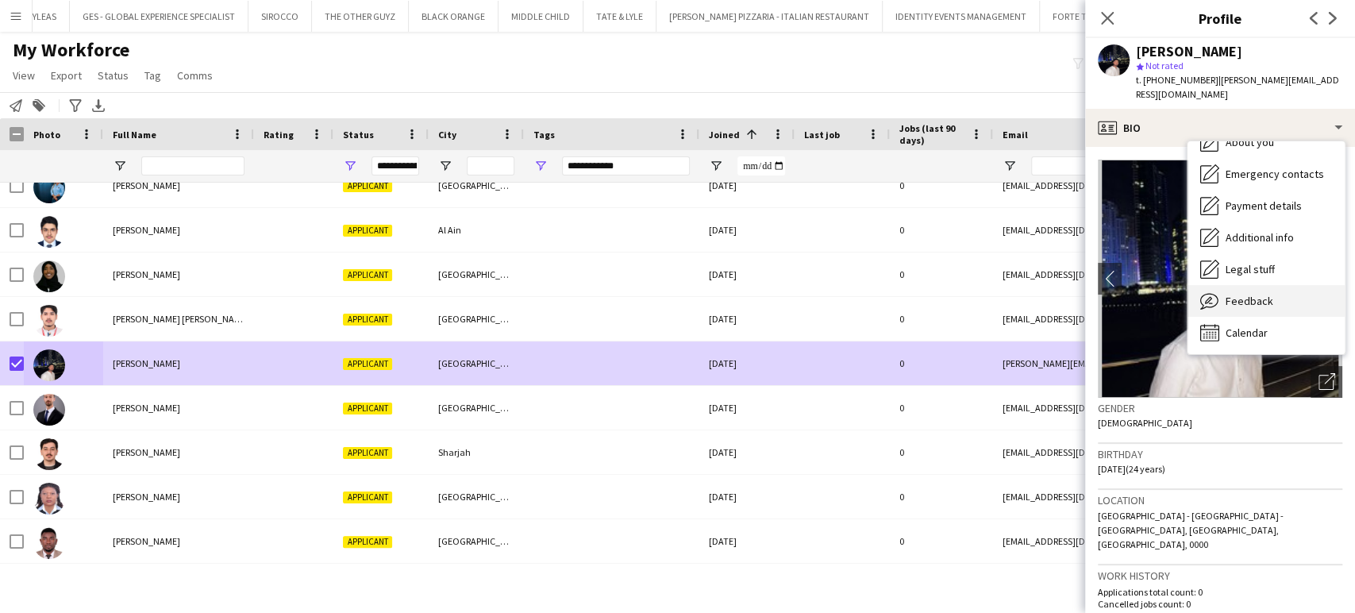
click at [1267, 294] on span "Feedback" at bounding box center [1250, 301] width 48 height 14
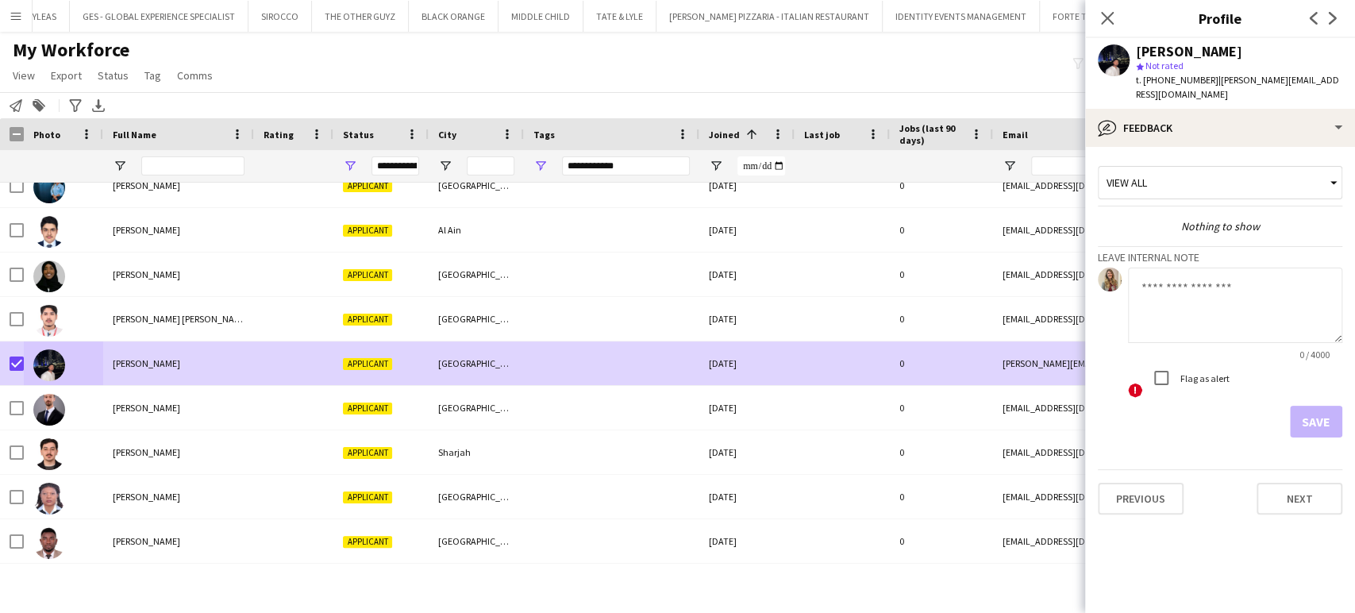
click at [1191, 296] on textarea at bounding box center [1235, 305] width 214 height 75
paste textarea "**********"
type textarea "**********"
click at [1315, 410] on button "Save" at bounding box center [1316, 422] width 52 height 32
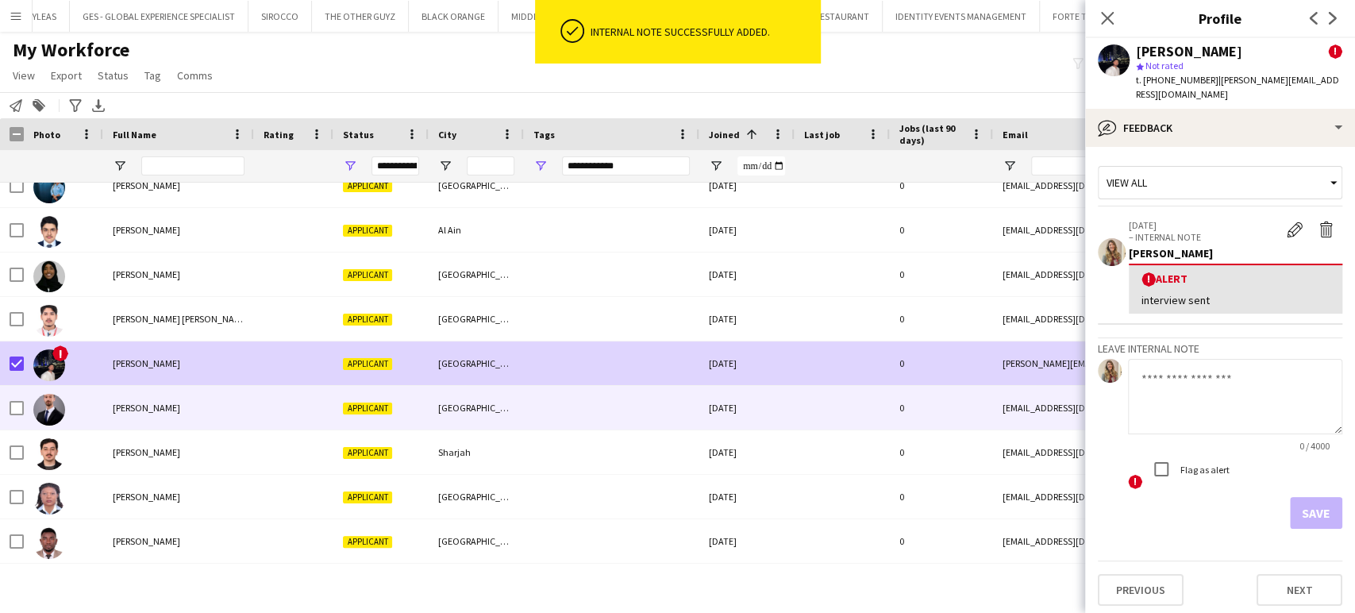
click at [168, 405] on span "Omar Al Sailawi" at bounding box center [146, 408] width 67 height 12
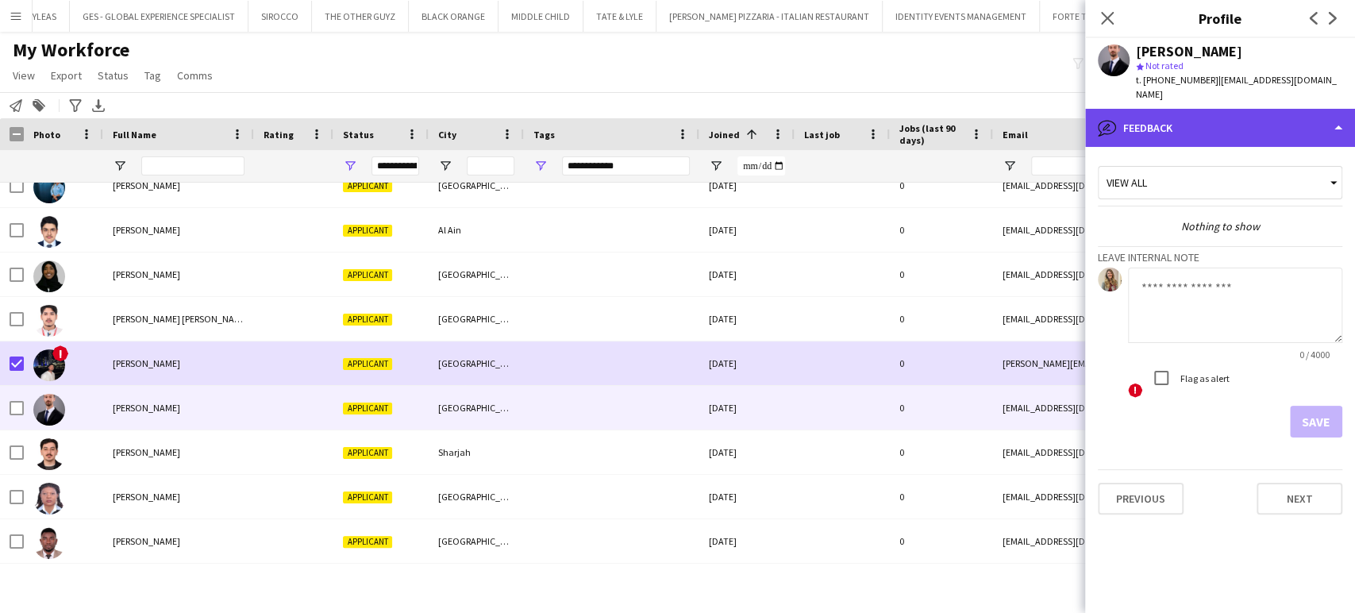
click at [1121, 109] on div "bubble-pencil Feedback" at bounding box center [1220, 128] width 270 height 38
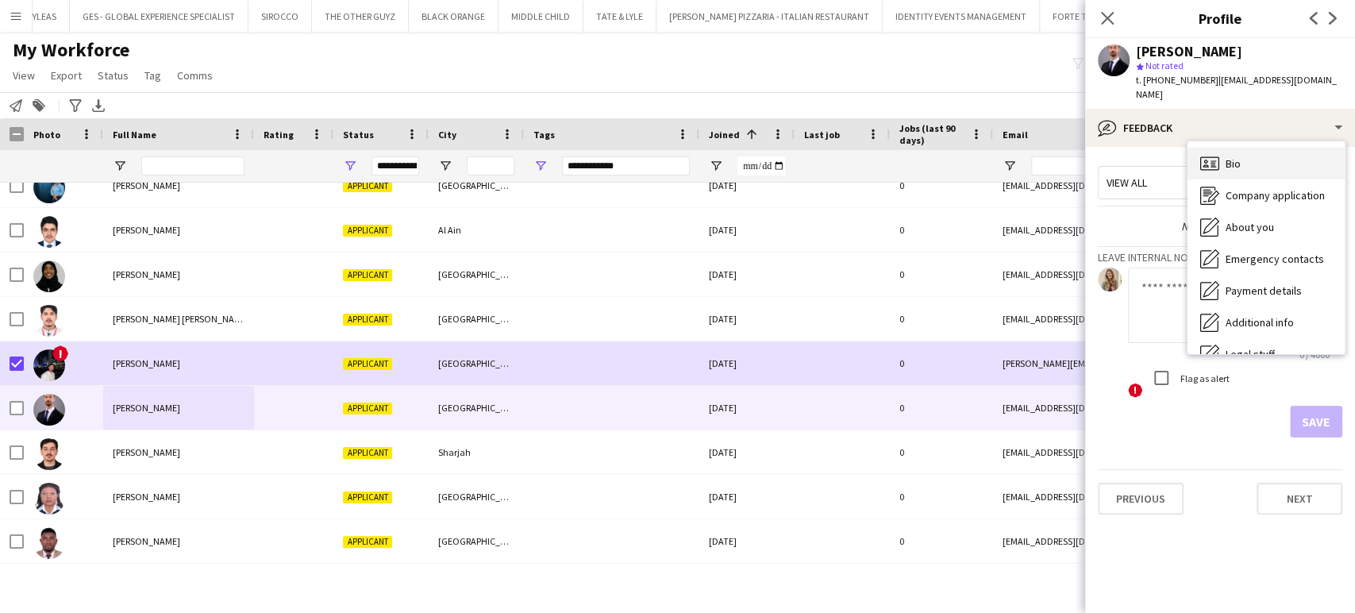
click at [1233, 156] on span "Bio" at bounding box center [1233, 163] width 15 height 14
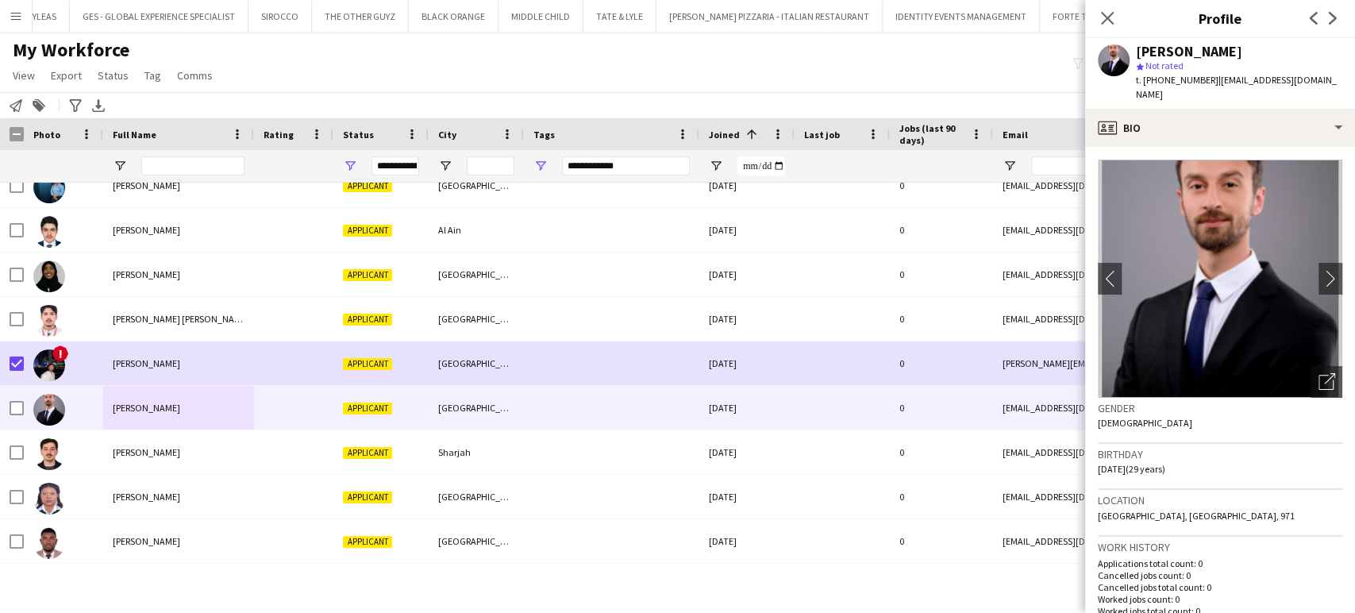
click at [1340, 84] on div "Omar Al Sailawi star Not rated t. +971508880601 | omar_aviation96@hotmail.com" at bounding box center [1220, 73] width 270 height 71
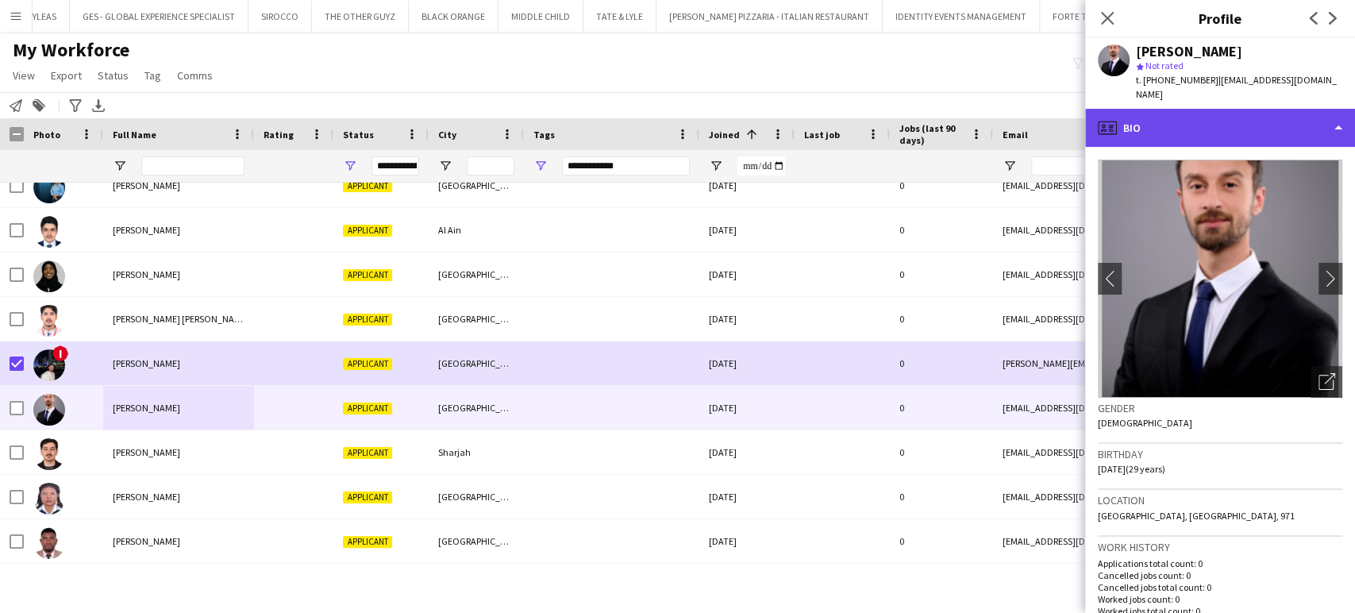
drag, startPoint x: 1320, startPoint y: 107, endPoint x: 1325, endPoint y: 114, distance: 8.6
click at [1319, 109] on div "profile Bio" at bounding box center [1220, 128] width 270 height 38
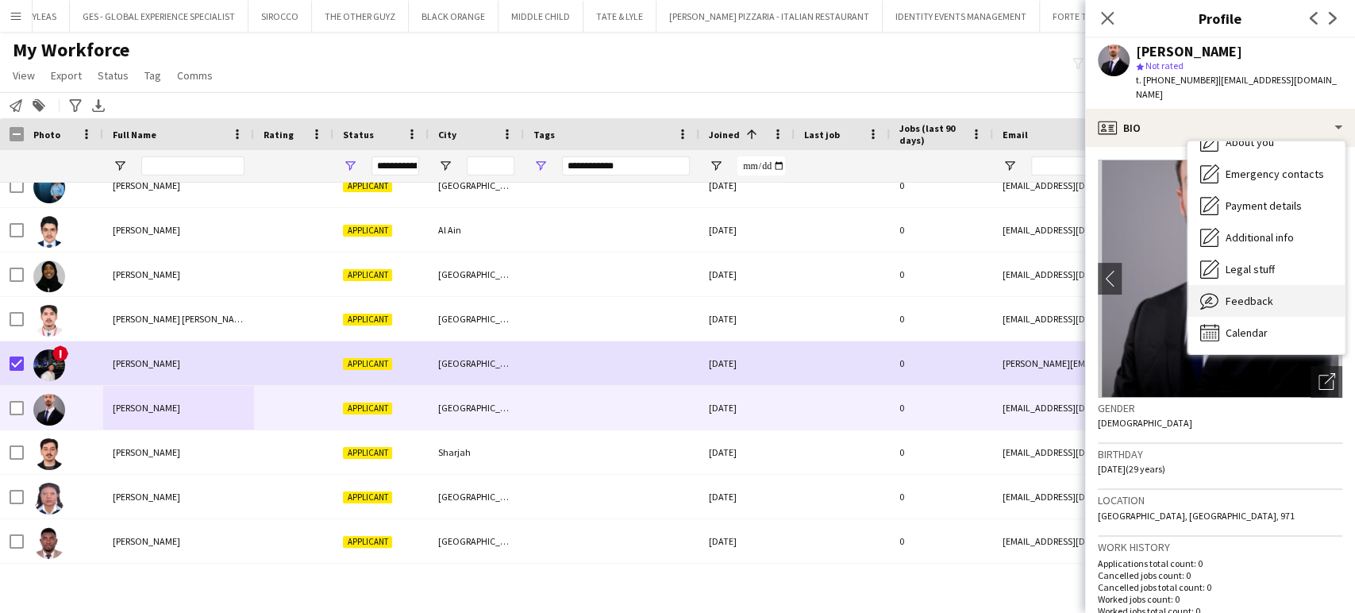
click at [1261, 294] on span "Feedback" at bounding box center [1250, 301] width 48 height 14
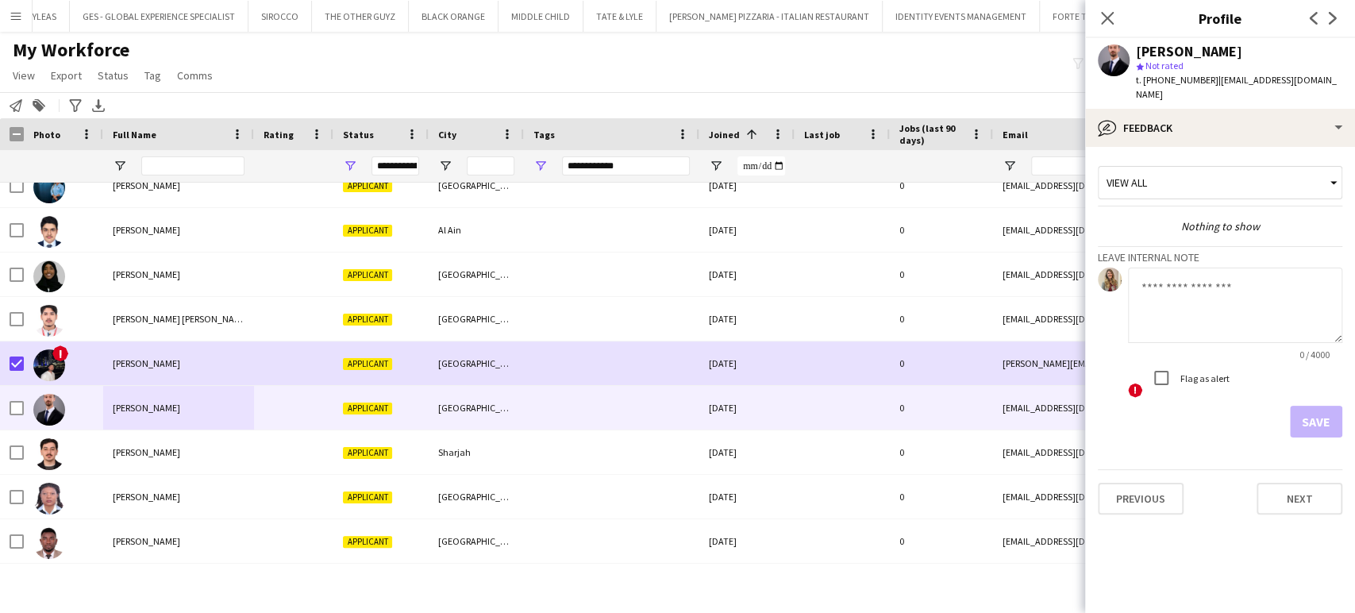
click at [1226, 294] on textarea at bounding box center [1235, 305] width 214 height 75
type textarea "**********"
click at [1295, 406] on button "Save" at bounding box center [1316, 422] width 52 height 32
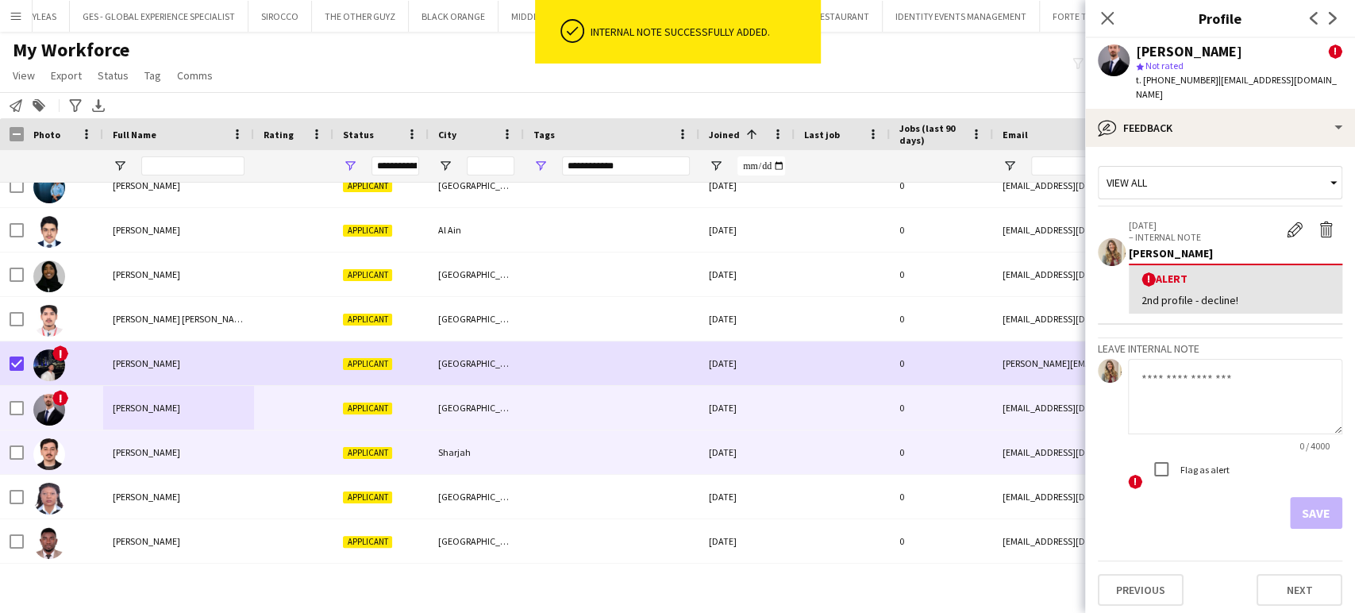
click at [141, 450] on span "Abdullah Morad Agha" at bounding box center [146, 452] width 67 height 12
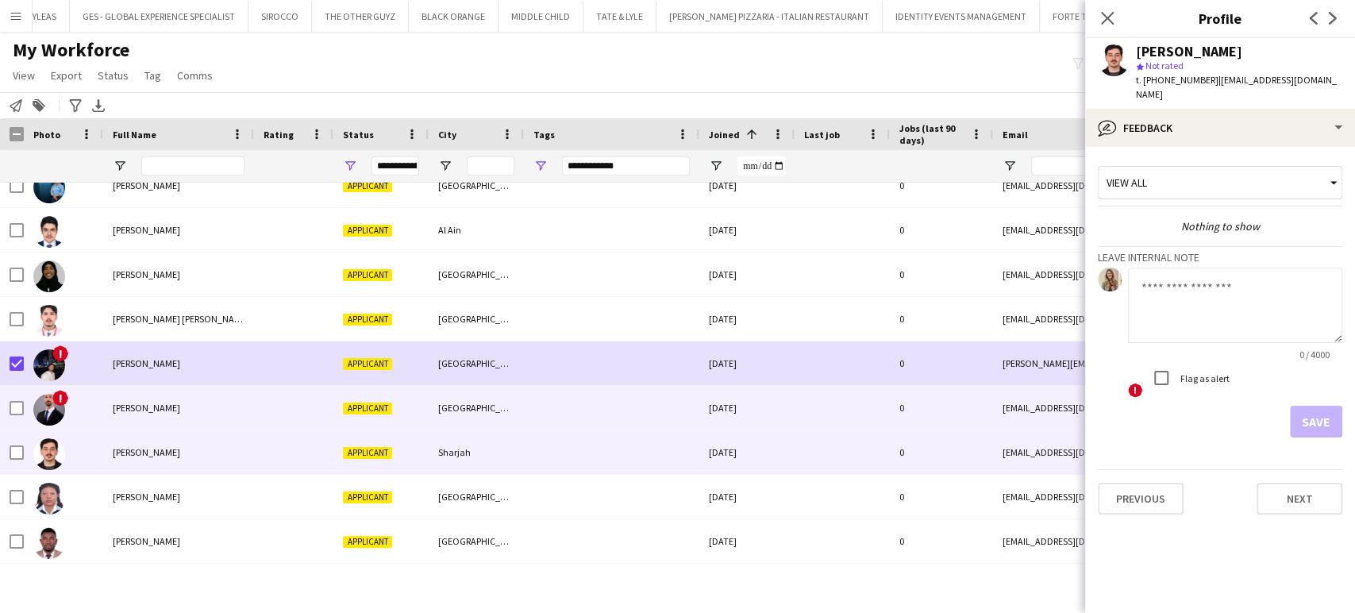
click at [144, 406] on span "Omar Al Sailawi" at bounding box center [146, 408] width 67 height 12
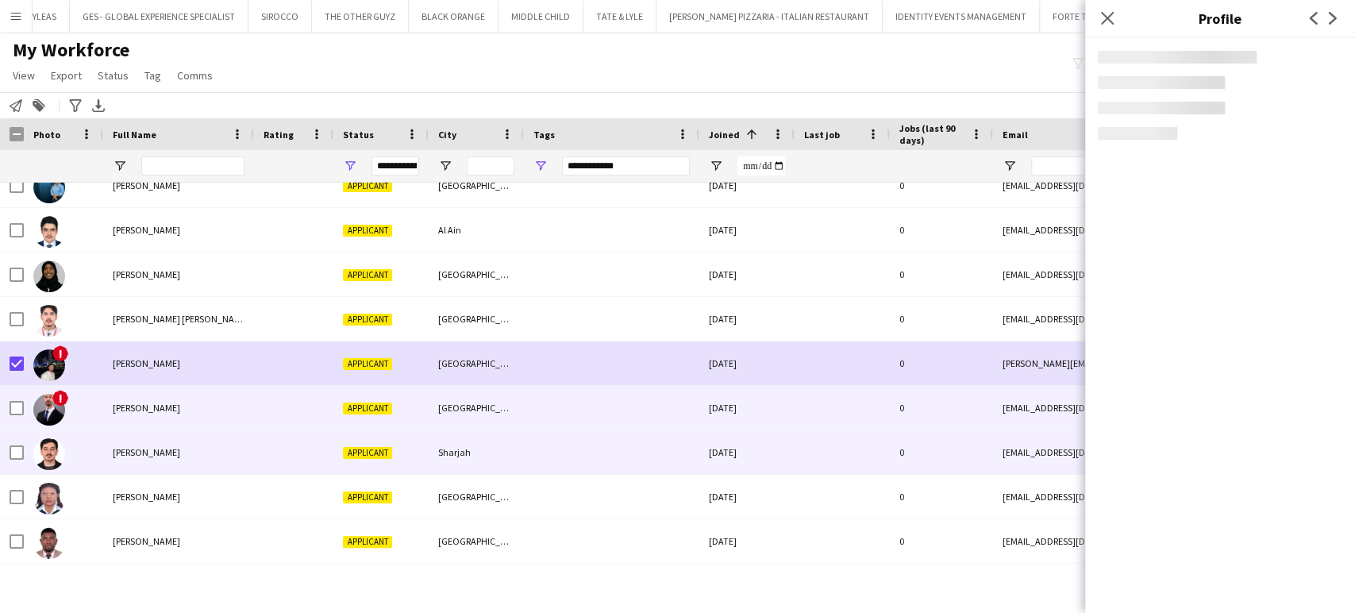
click at [165, 464] on div "Abdullah Morad Agha" at bounding box center [178, 452] width 151 height 44
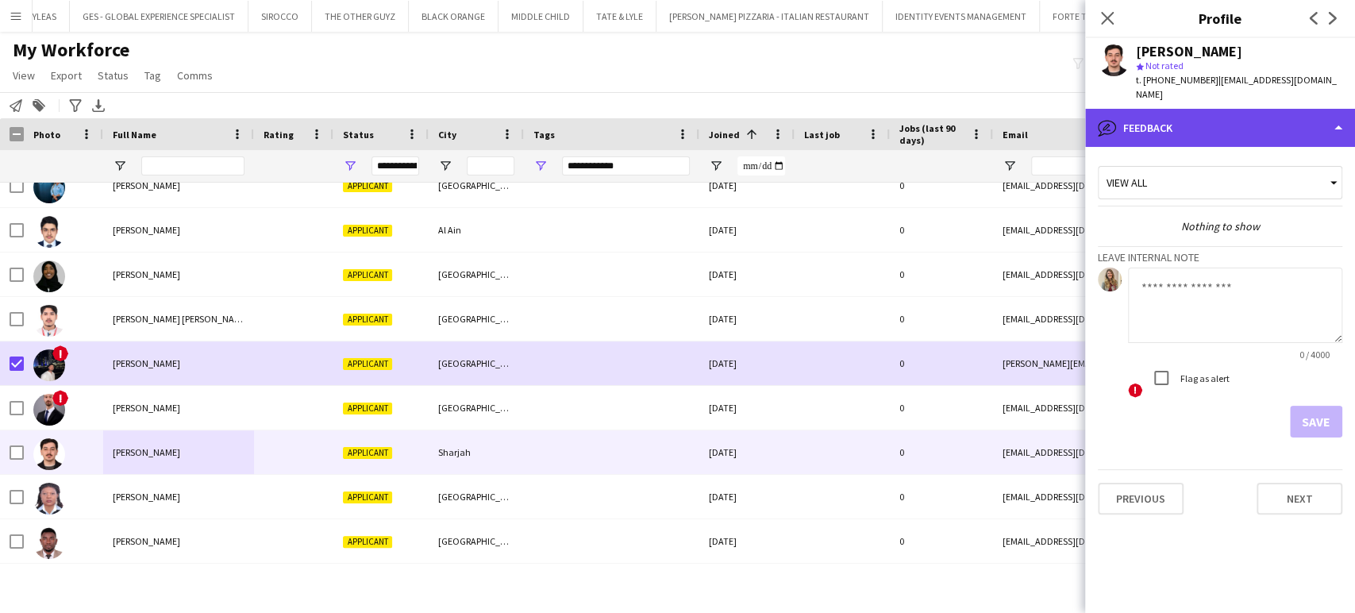
click at [1298, 113] on div "bubble-pencil Feedback" at bounding box center [1220, 128] width 270 height 38
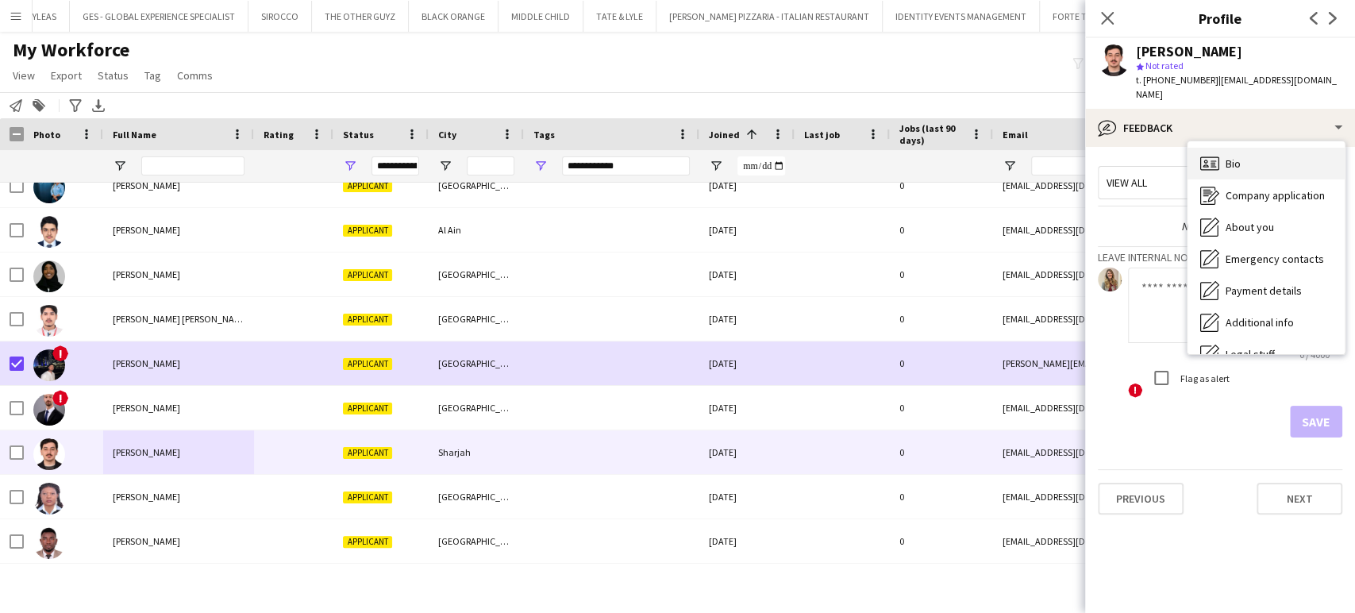
click at [1242, 151] on div "Bio Bio" at bounding box center [1266, 164] width 157 height 32
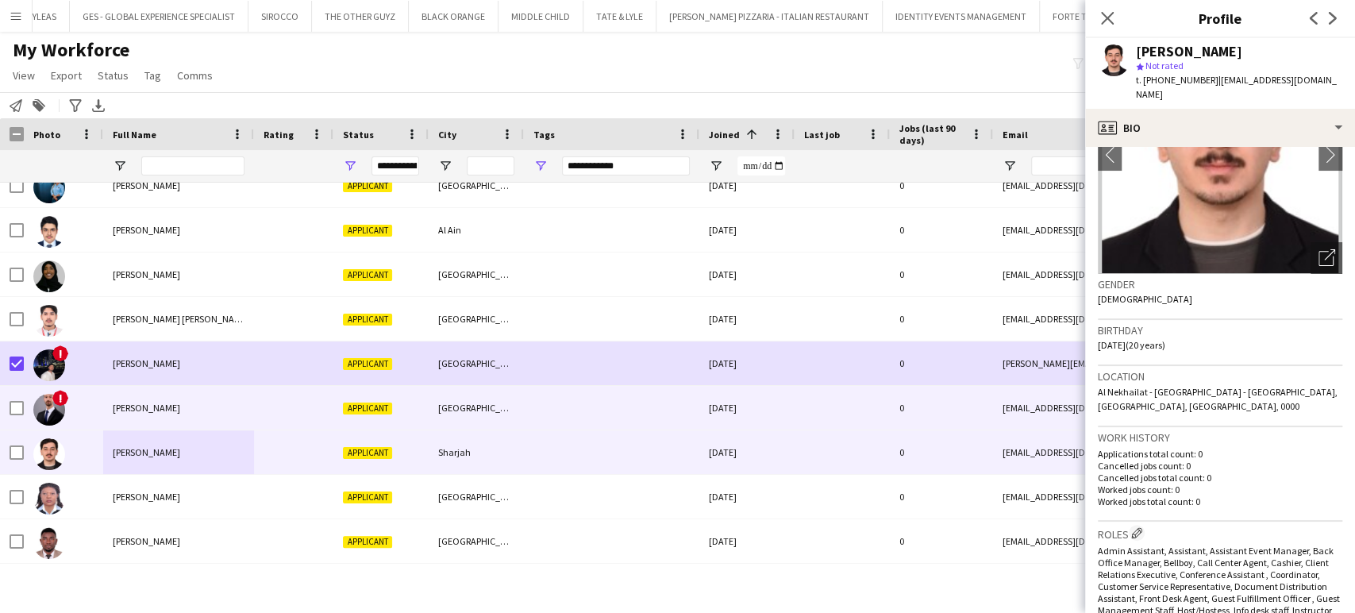
scroll to position [176, 0]
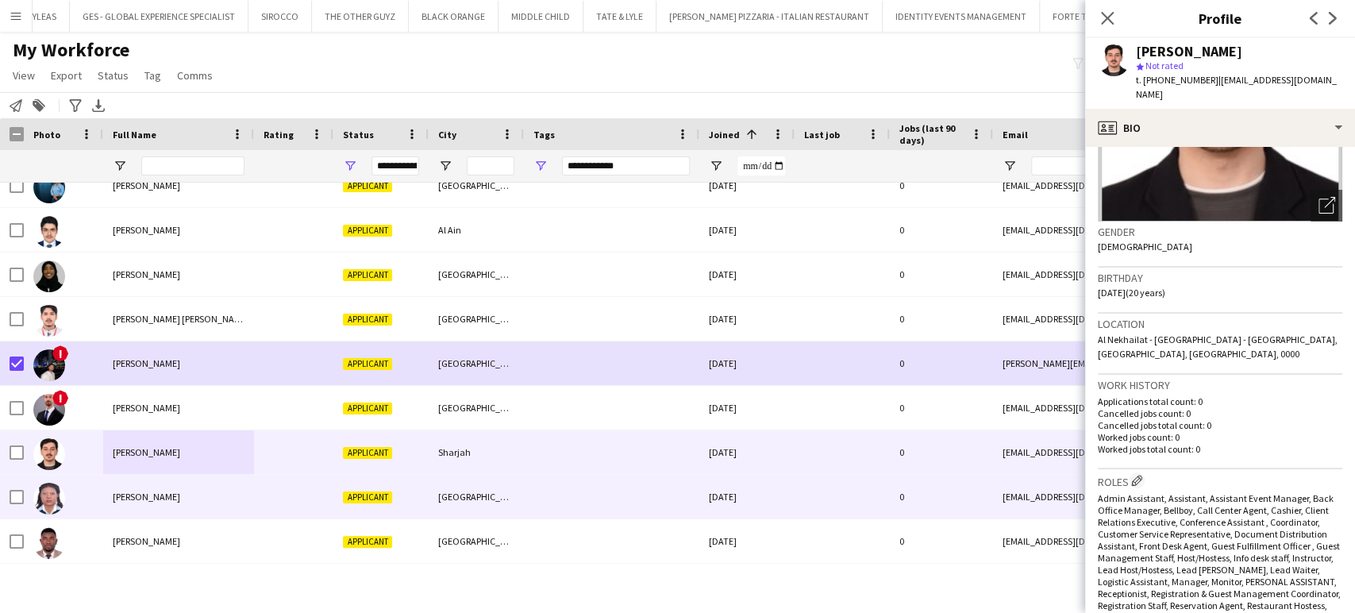
drag, startPoint x: 95, startPoint y: 493, endPoint x: 285, endPoint y: 459, distance: 192.8
click at [94, 493] on div at bounding box center [63, 497] width 79 height 44
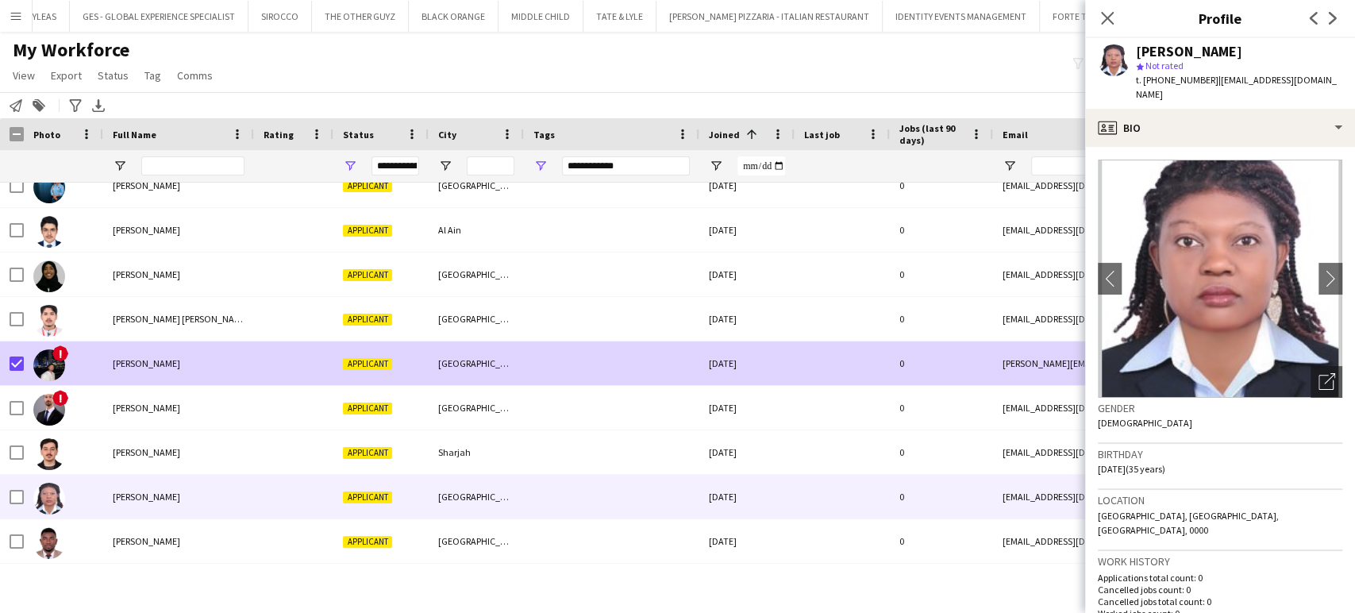
scroll to position [3175, 0]
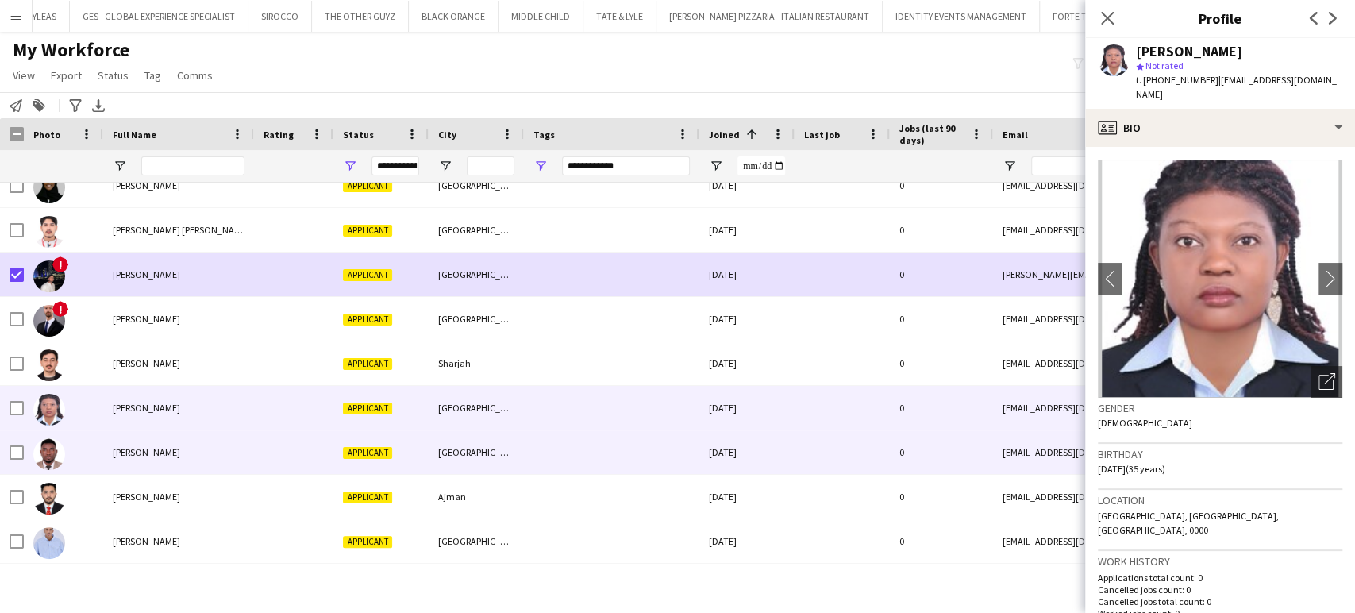
click at [151, 453] on span "Simeon Wansi Ngantchou" at bounding box center [146, 452] width 67 height 12
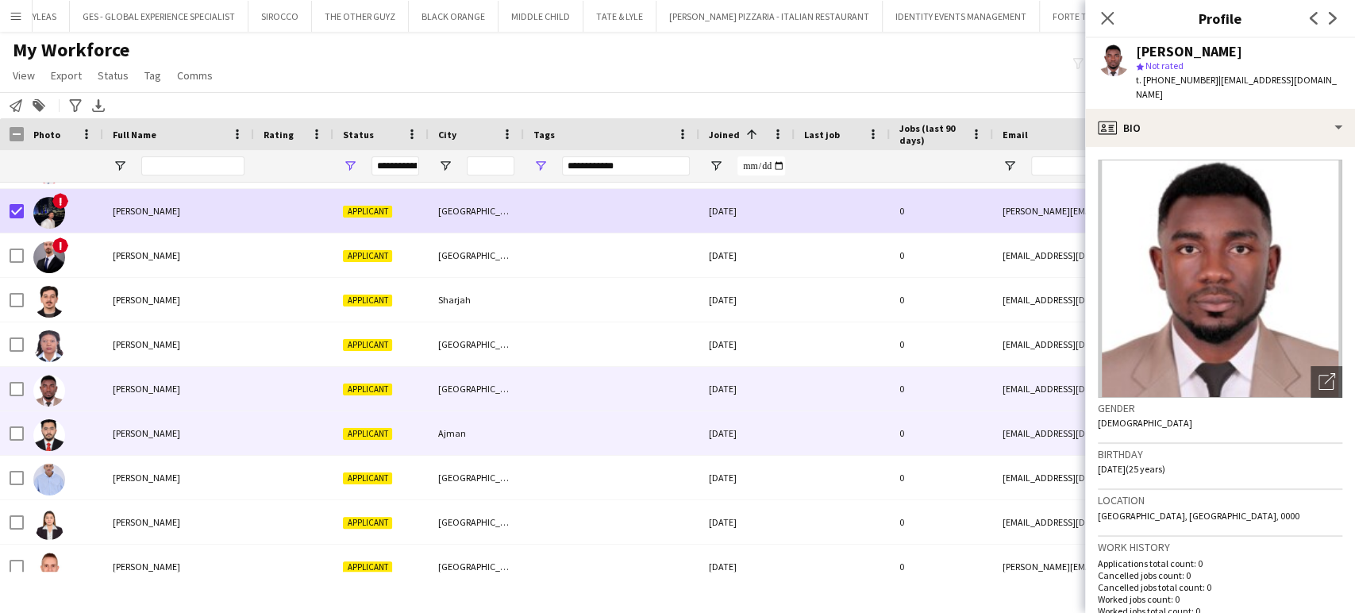
scroll to position [3263, 0]
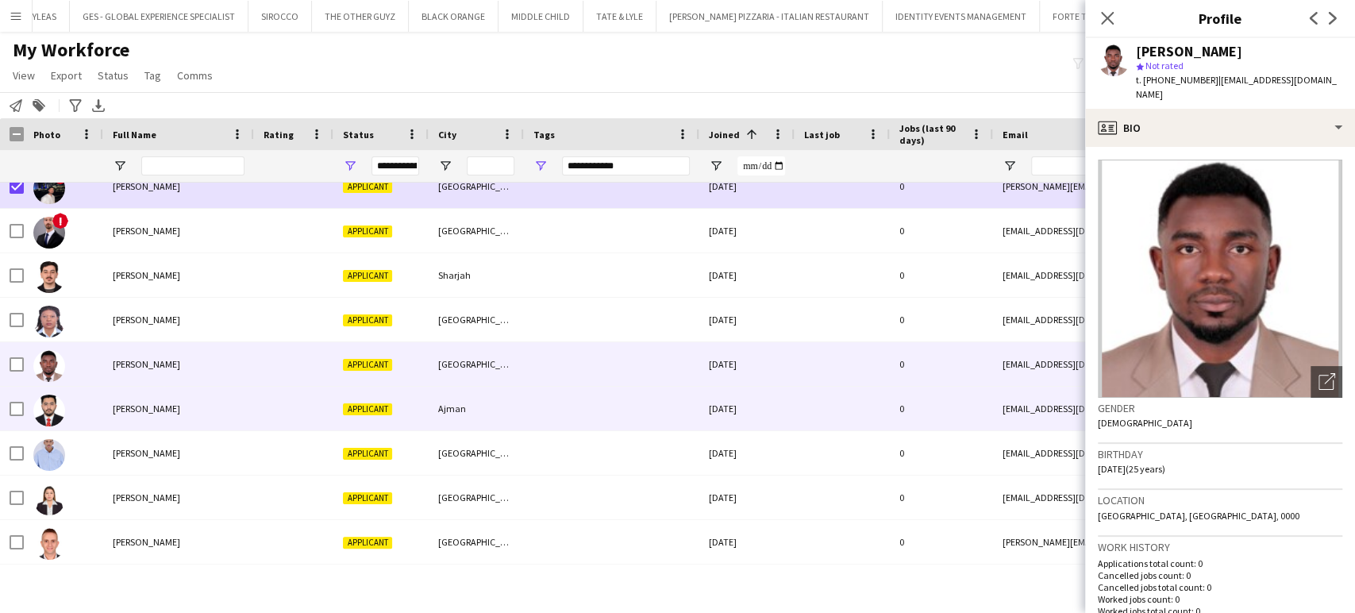
click at [141, 410] on span "Ahmed Hashim" at bounding box center [146, 408] width 67 height 12
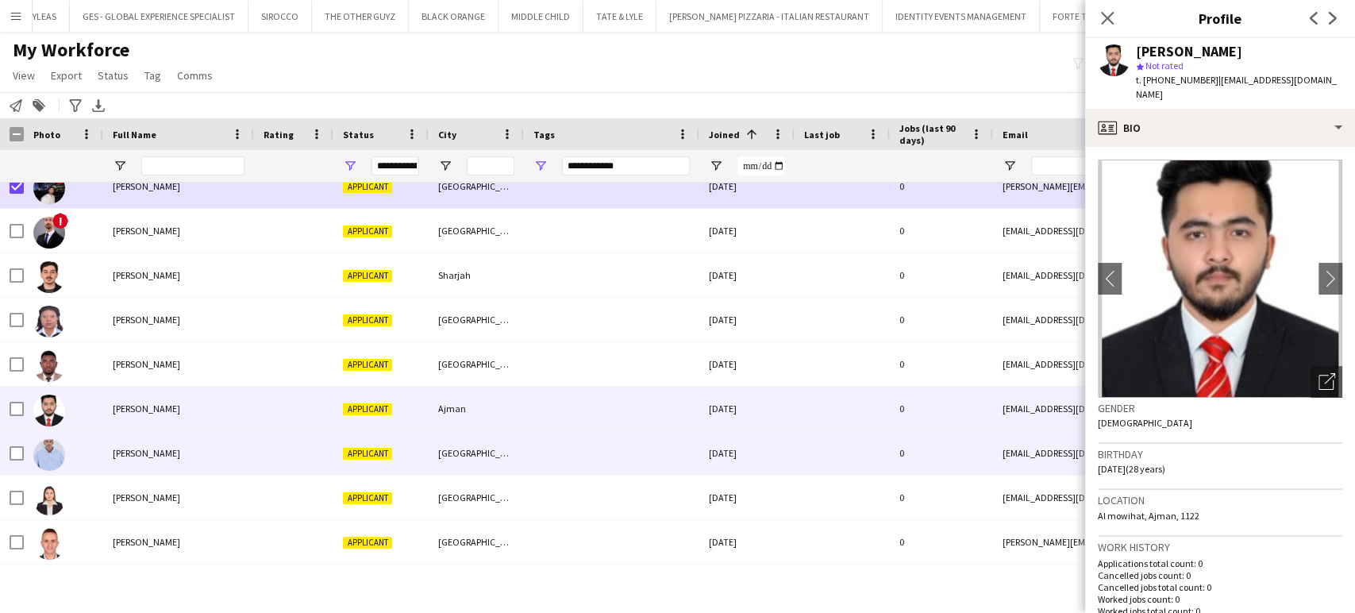
click at [137, 452] on span "Aymen Taghbalout" at bounding box center [146, 453] width 67 height 12
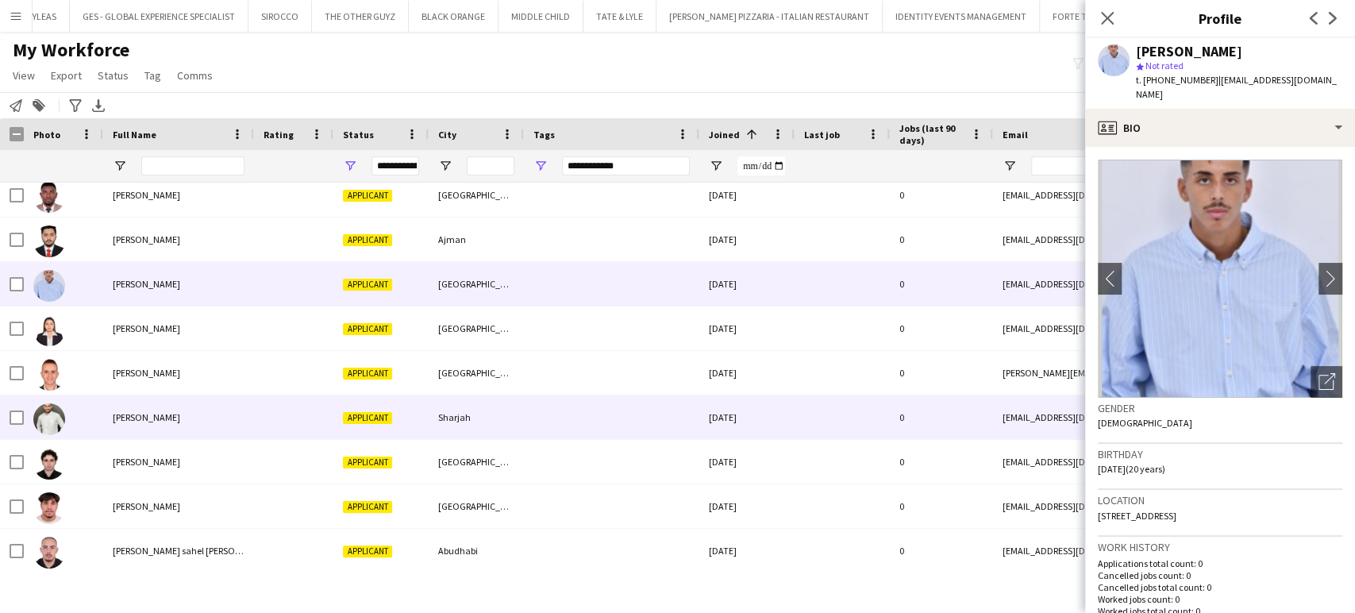
scroll to position [3440, 0]
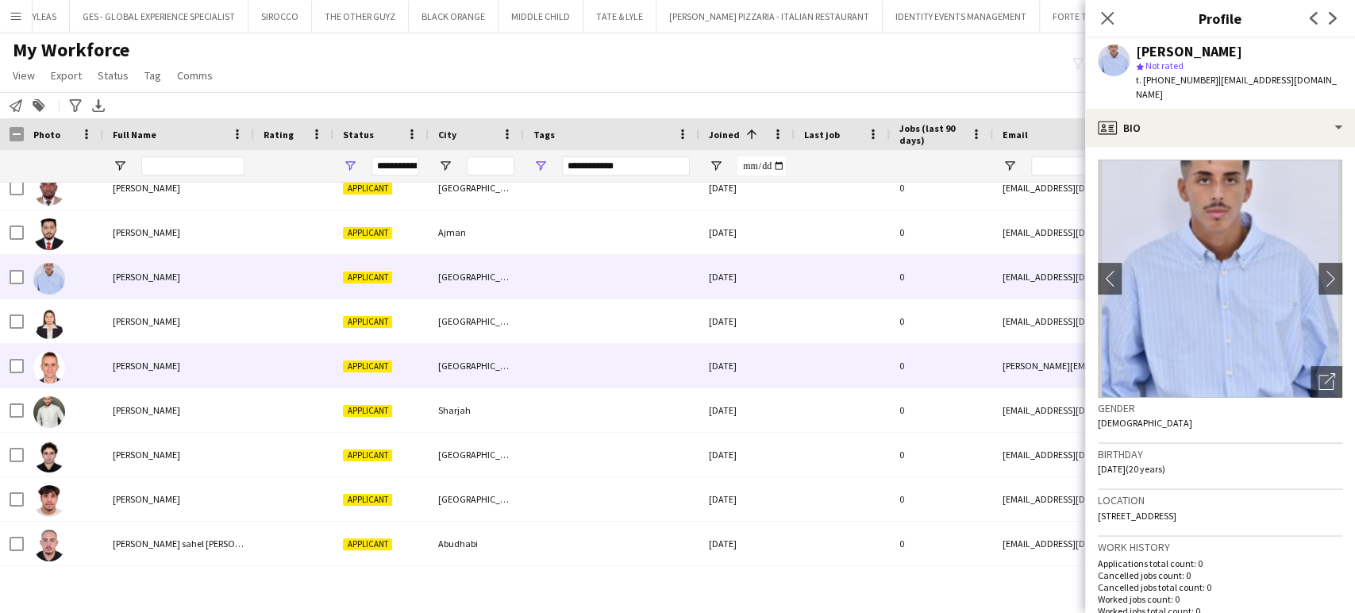
click at [149, 344] on div "Mohamed Salah" at bounding box center [178, 366] width 151 height 44
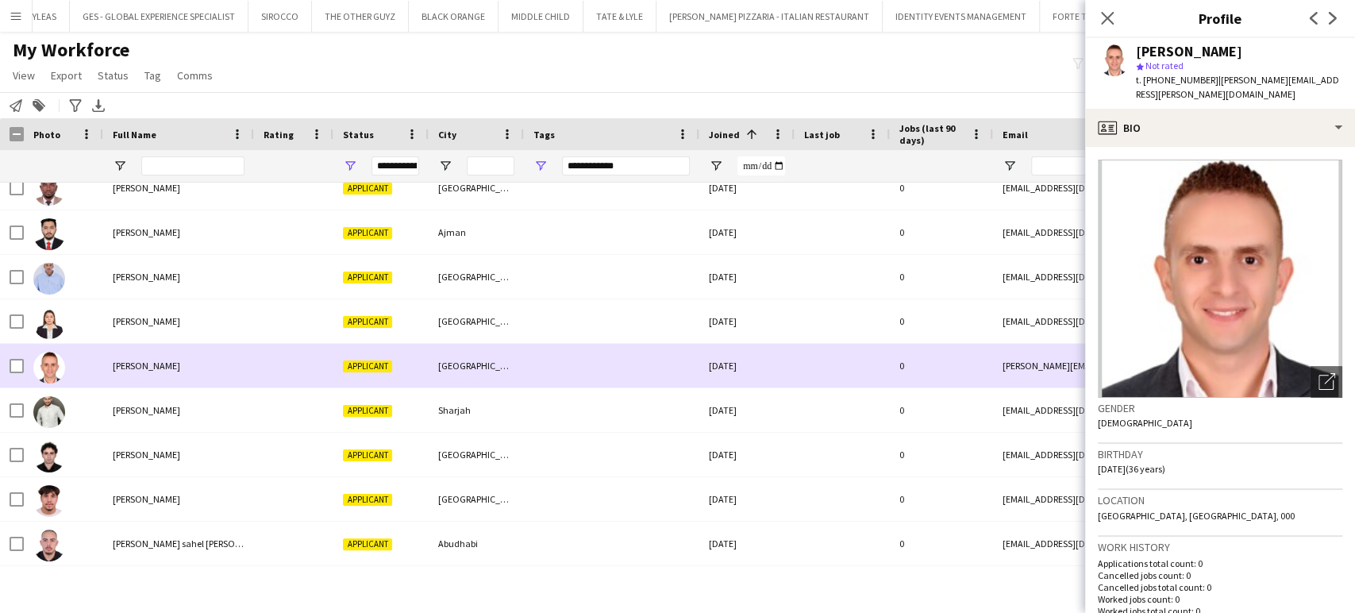
click at [141, 371] on span "Mohamed Salah" at bounding box center [146, 366] width 67 height 12
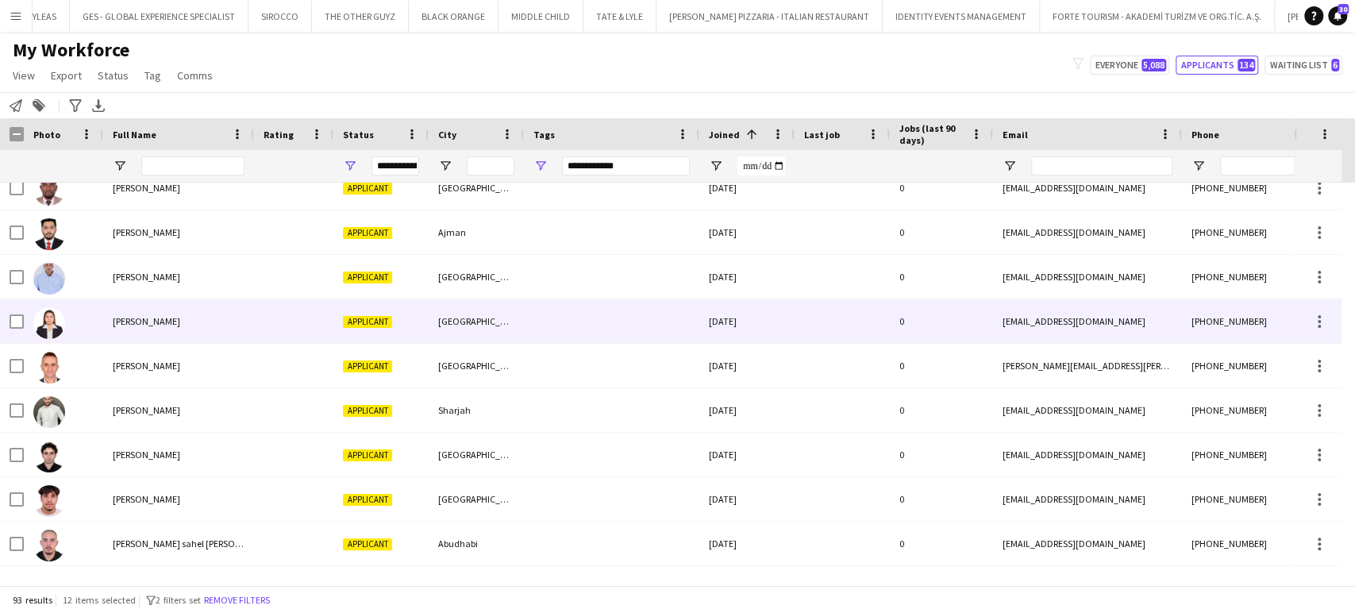
click at [114, 325] on span "Karen Kaye Aguilar" at bounding box center [146, 321] width 67 height 12
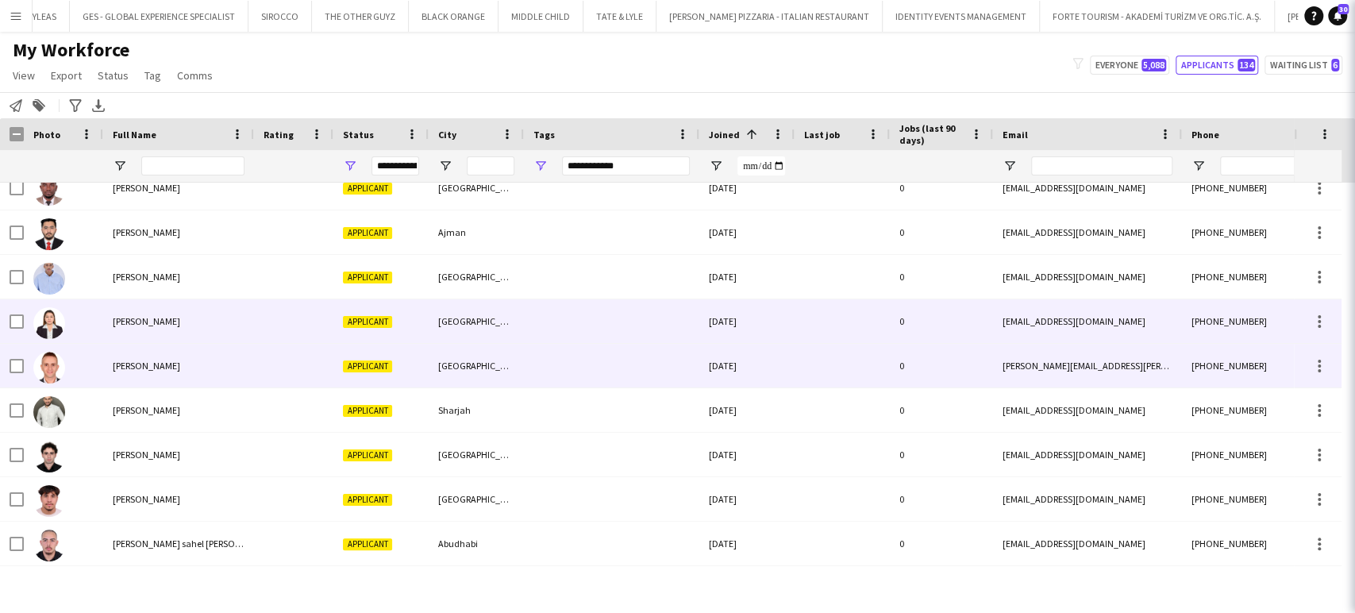
click at [111, 364] on div "Mohamed Salah" at bounding box center [178, 366] width 151 height 44
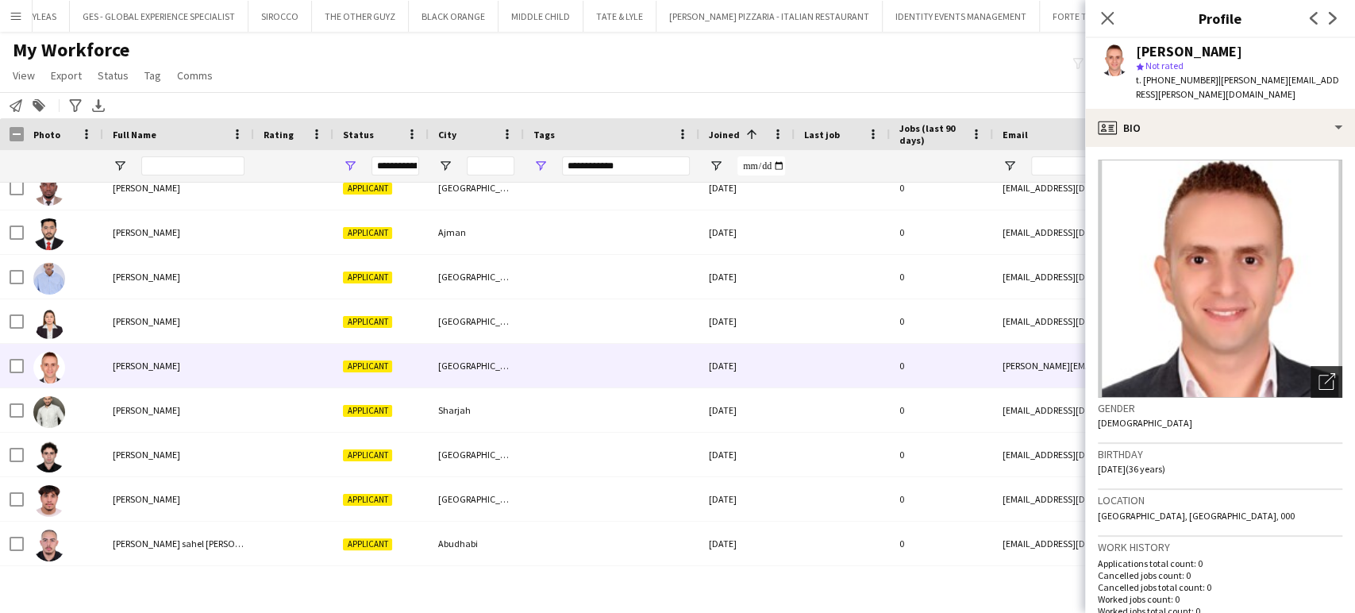
click at [1319, 373] on icon "Open photos pop-in" at bounding box center [1327, 381] width 17 height 17
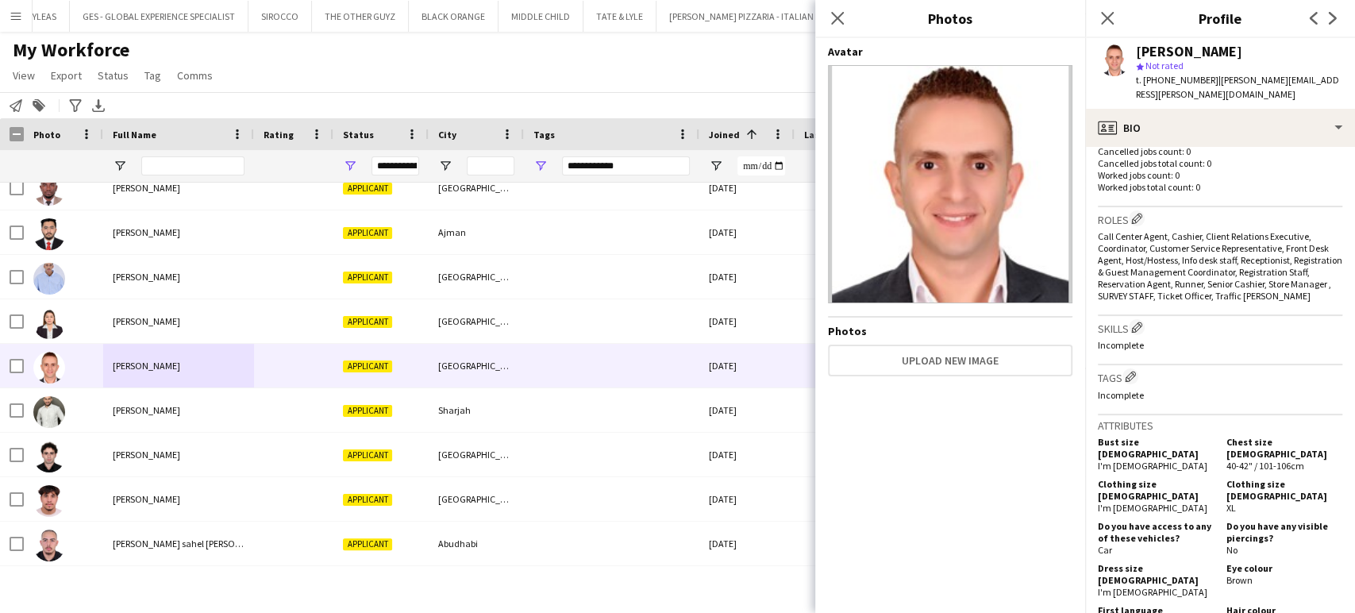
scroll to position [705, 0]
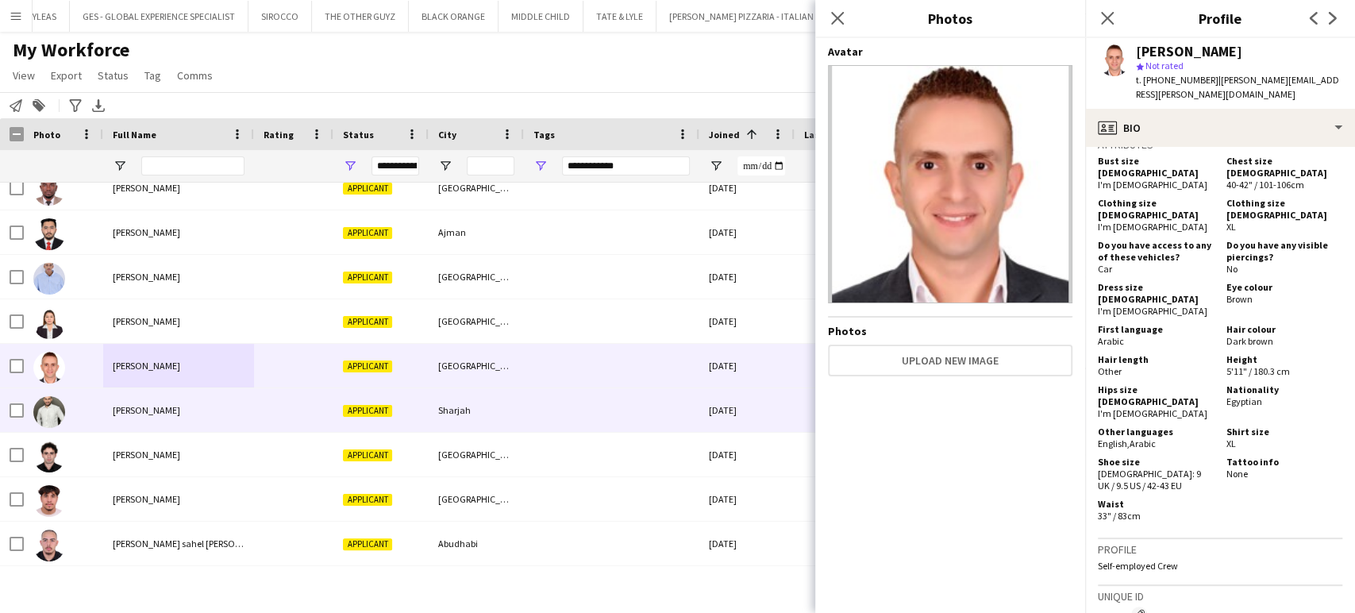
click at [116, 410] on span "Abdulrahman Shurrab" at bounding box center [146, 410] width 67 height 12
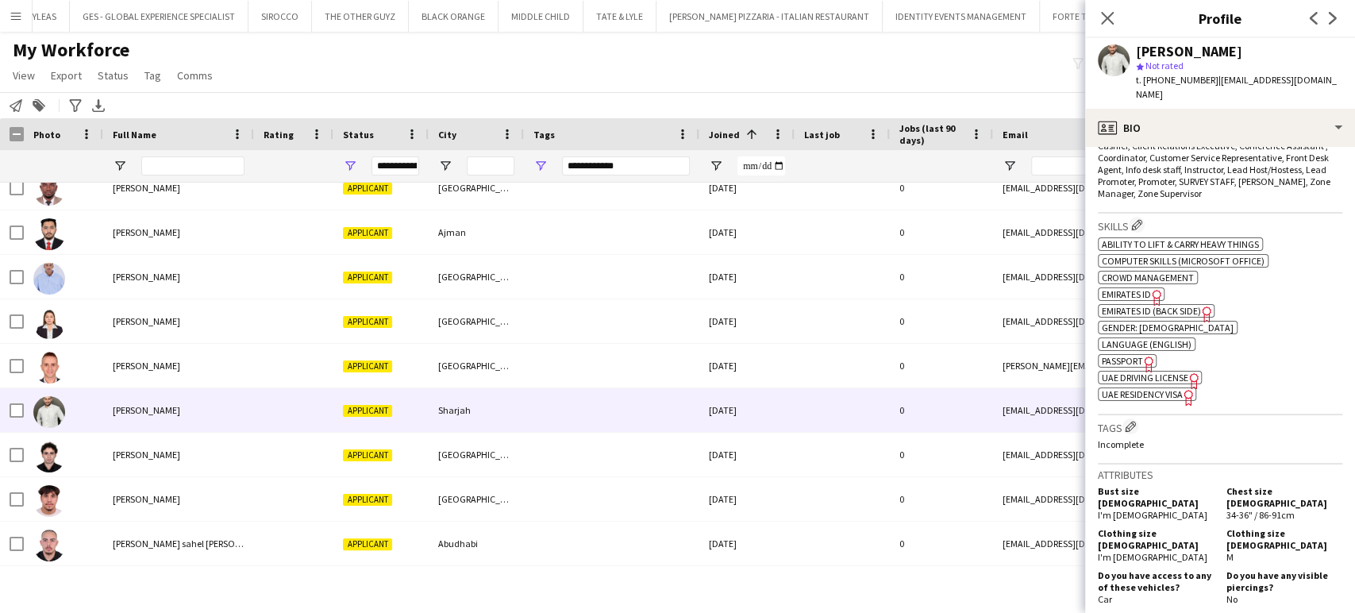
scroll to position [882, 0]
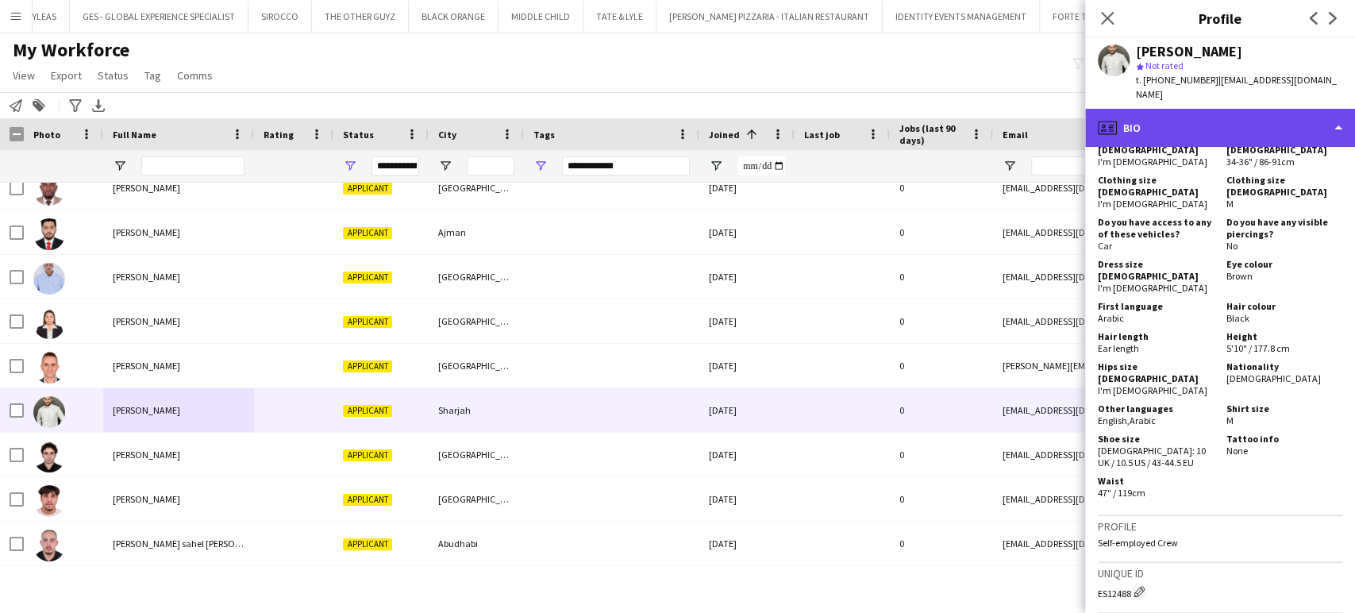
click at [1293, 110] on div "profile Bio" at bounding box center [1220, 128] width 270 height 38
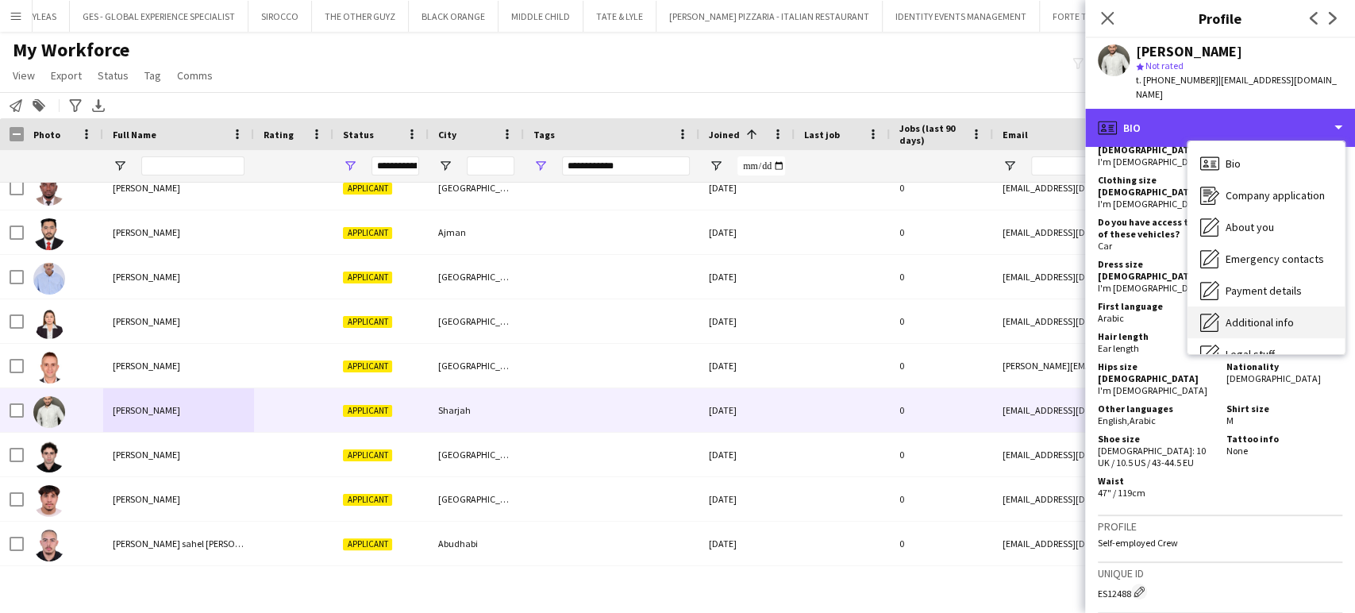
scroll to position [85, 0]
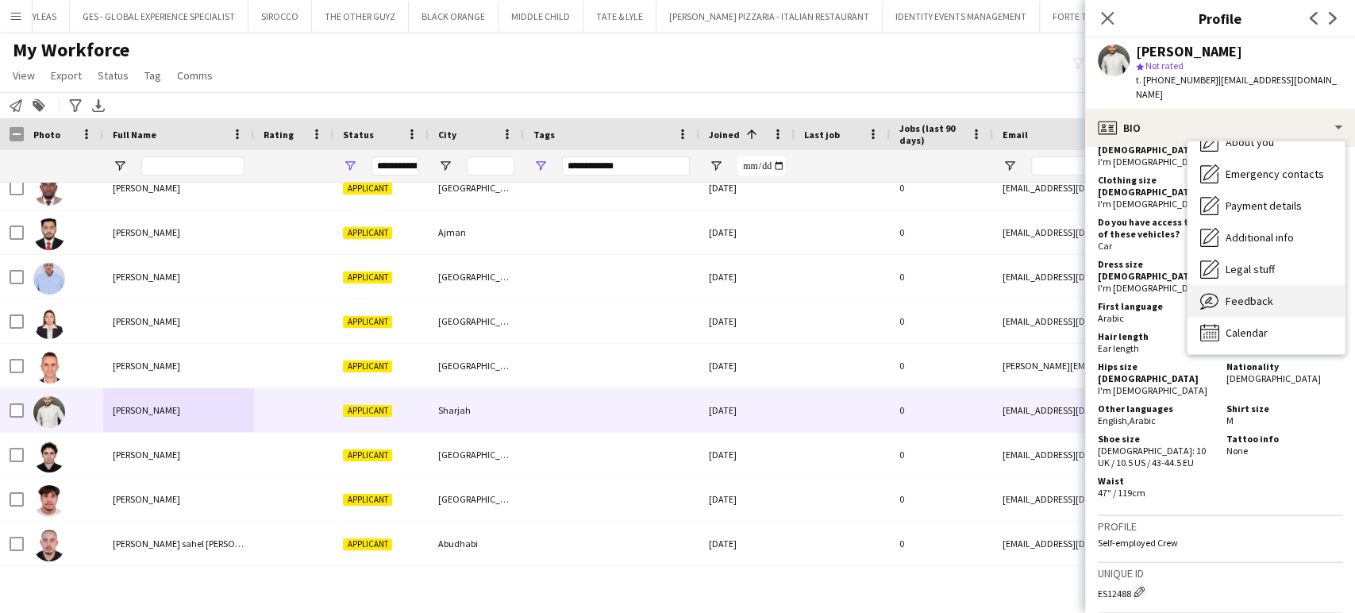
click at [1245, 294] on span "Feedback" at bounding box center [1250, 301] width 48 height 14
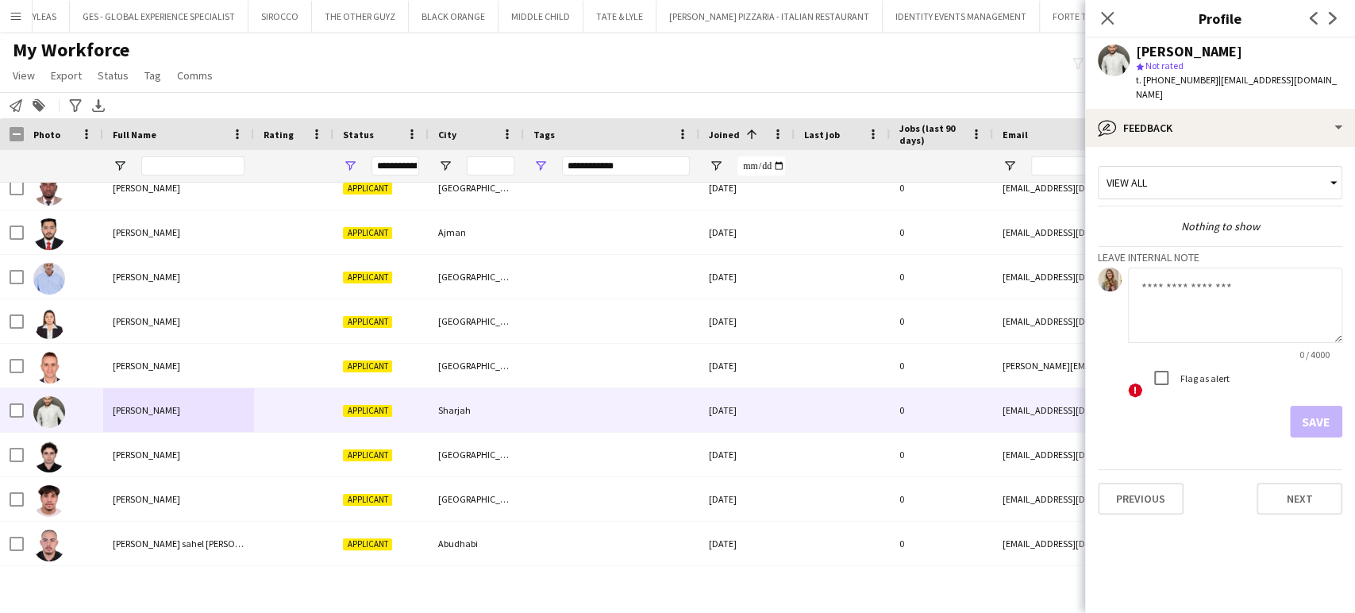
click at [1198, 287] on textarea at bounding box center [1235, 305] width 214 height 75
paste textarea "**********"
type textarea "**********"
click at [1312, 414] on button "Save" at bounding box center [1316, 422] width 52 height 32
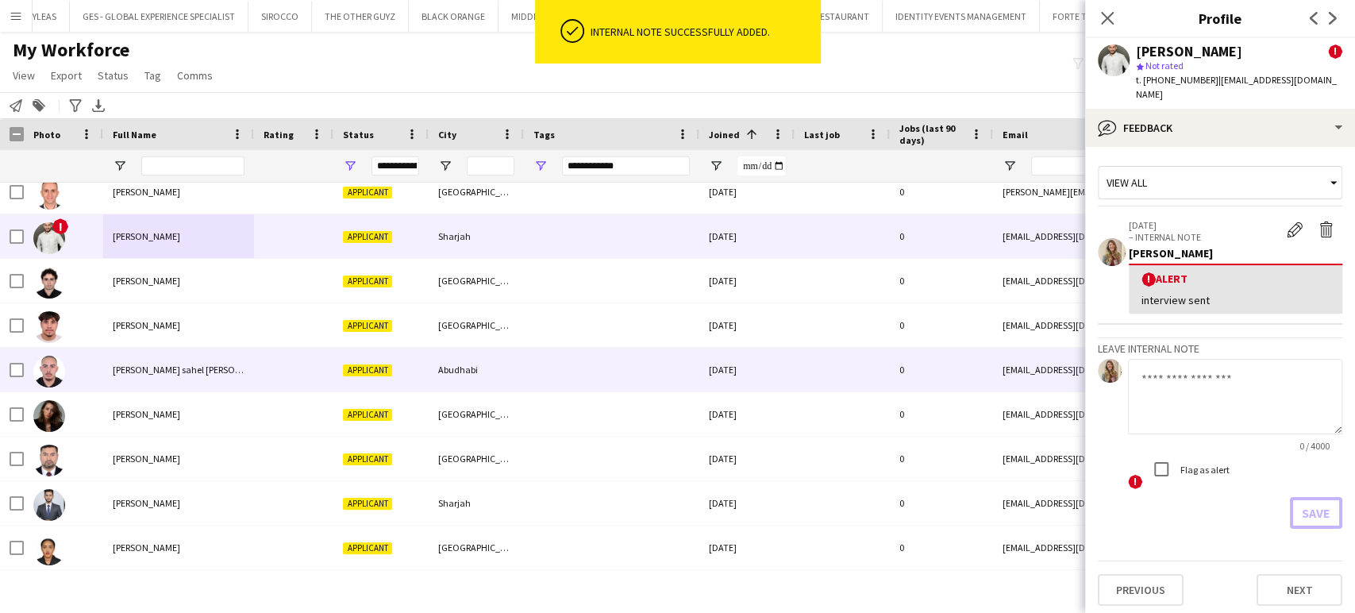
scroll to position [0, 0]
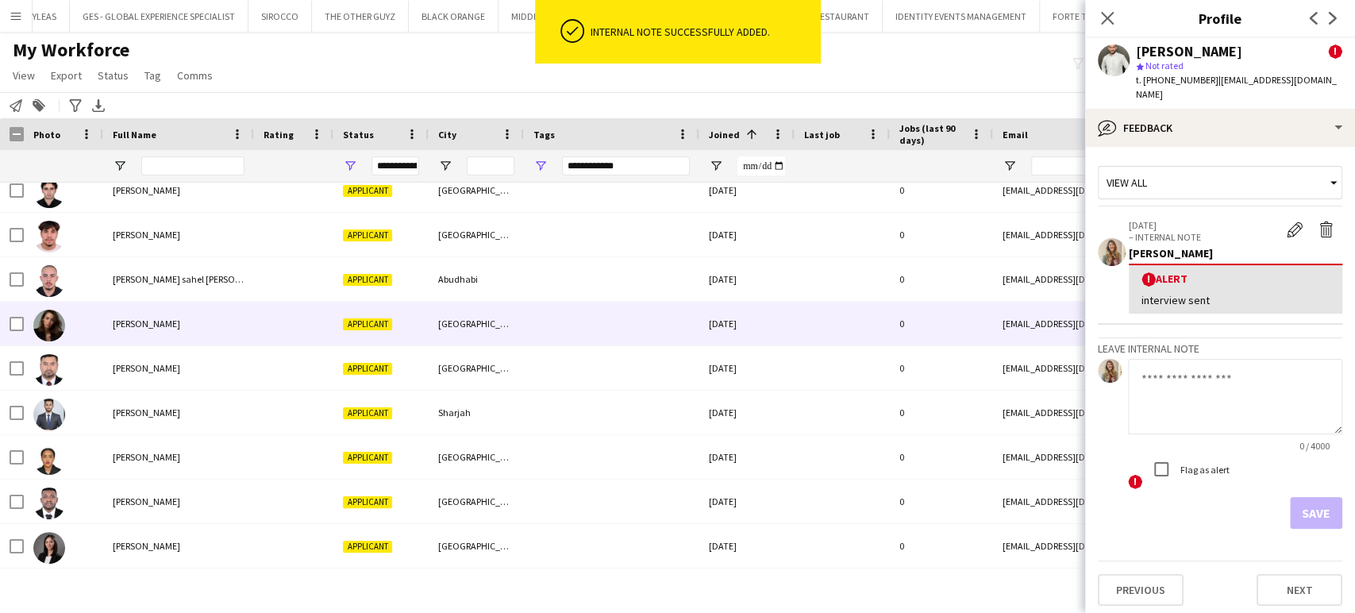
click at [87, 309] on div at bounding box center [63, 324] width 79 height 44
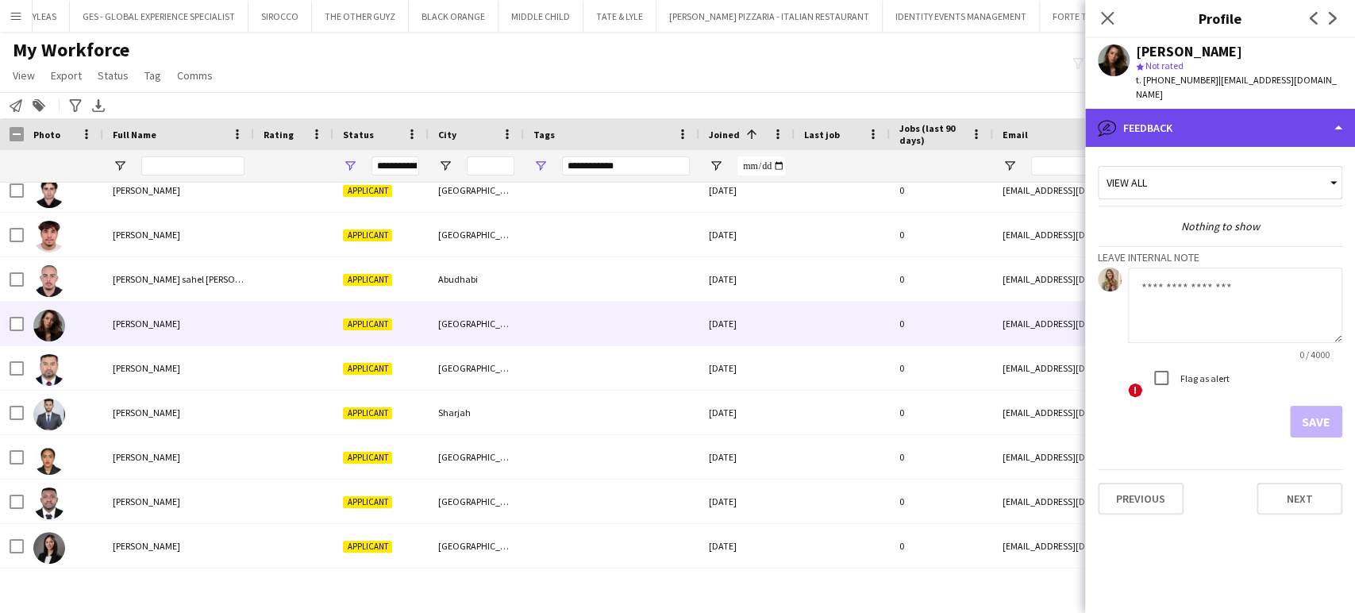
click at [1257, 109] on div "bubble-pencil Feedback" at bounding box center [1220, 128] width 270 height 38
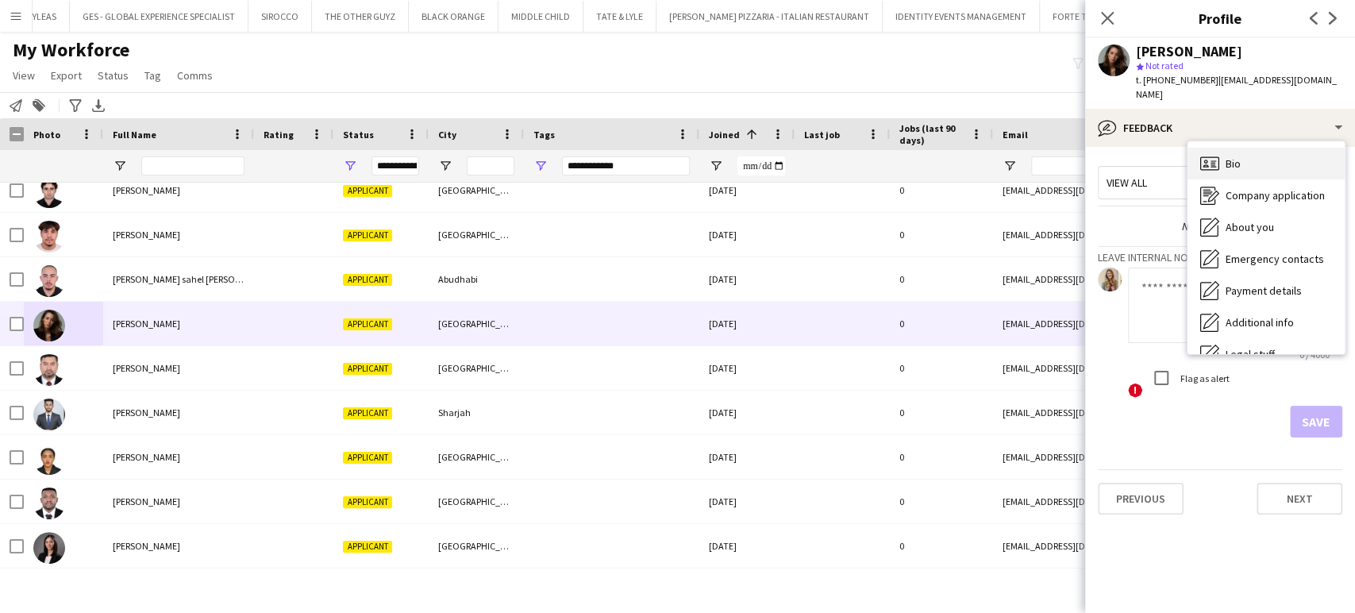
click at [1244, 151] on div "Bio Bio" at bounding box center [1266, 164] width 157 height 32
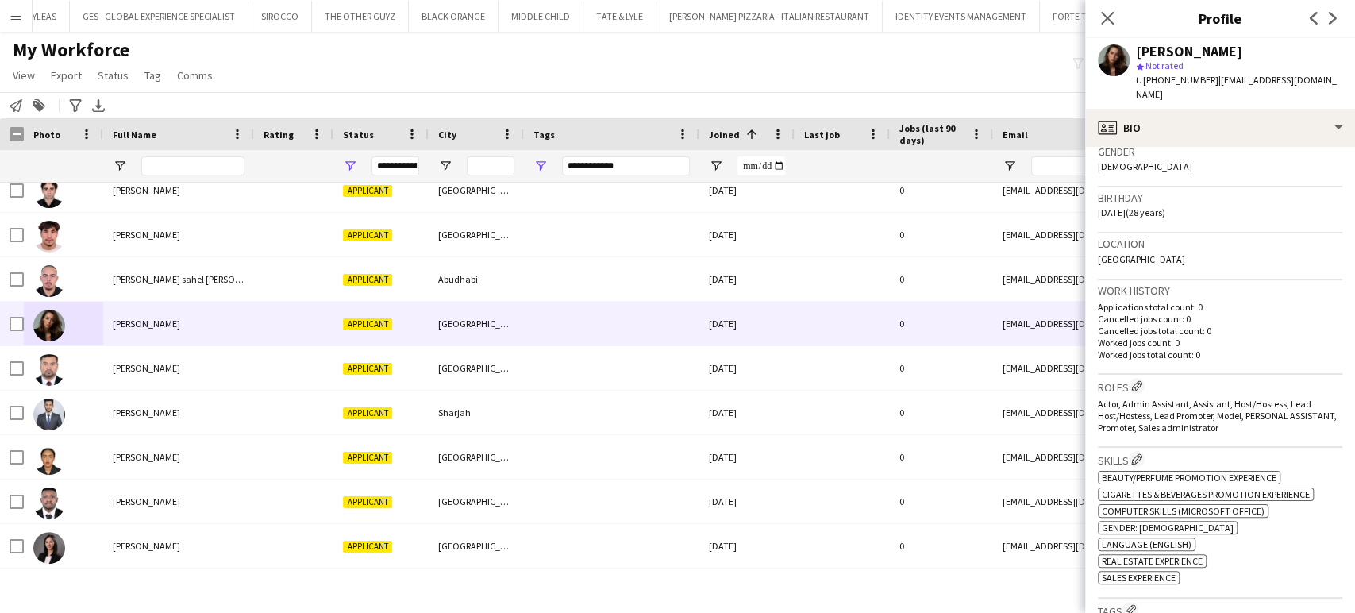
scroll to position [176, 0]
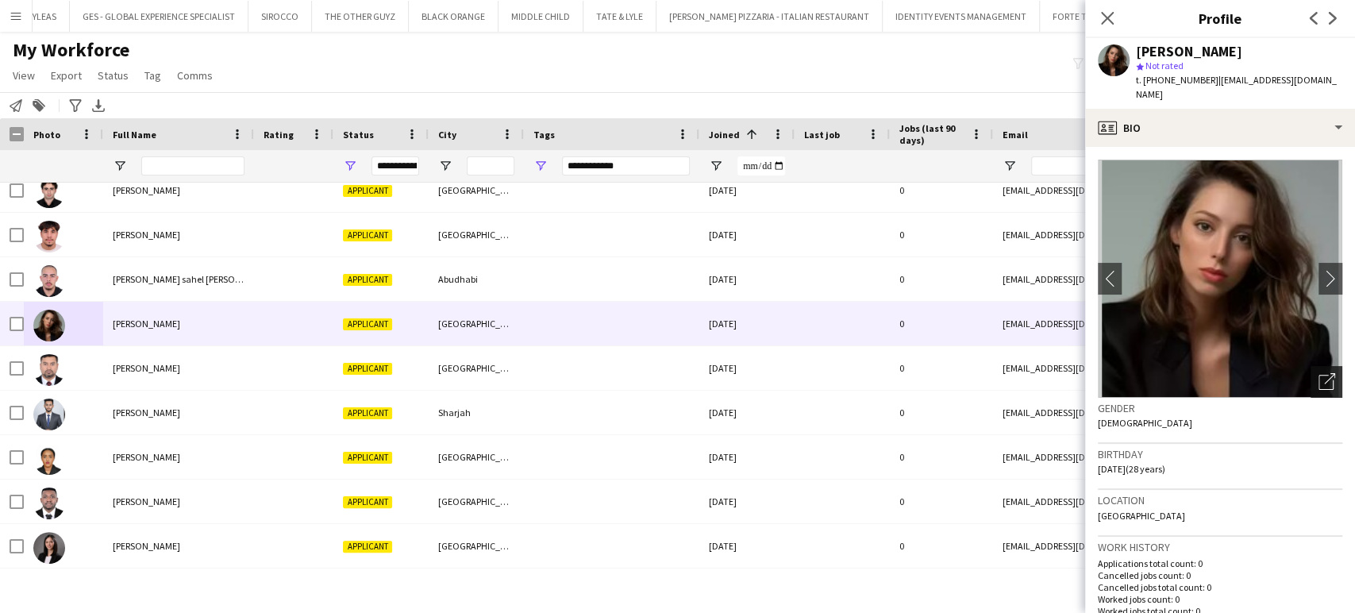
click at [1319, 373] on icon "Open photos pop-in" at bounding box center [1327, 381] width 17 height 17
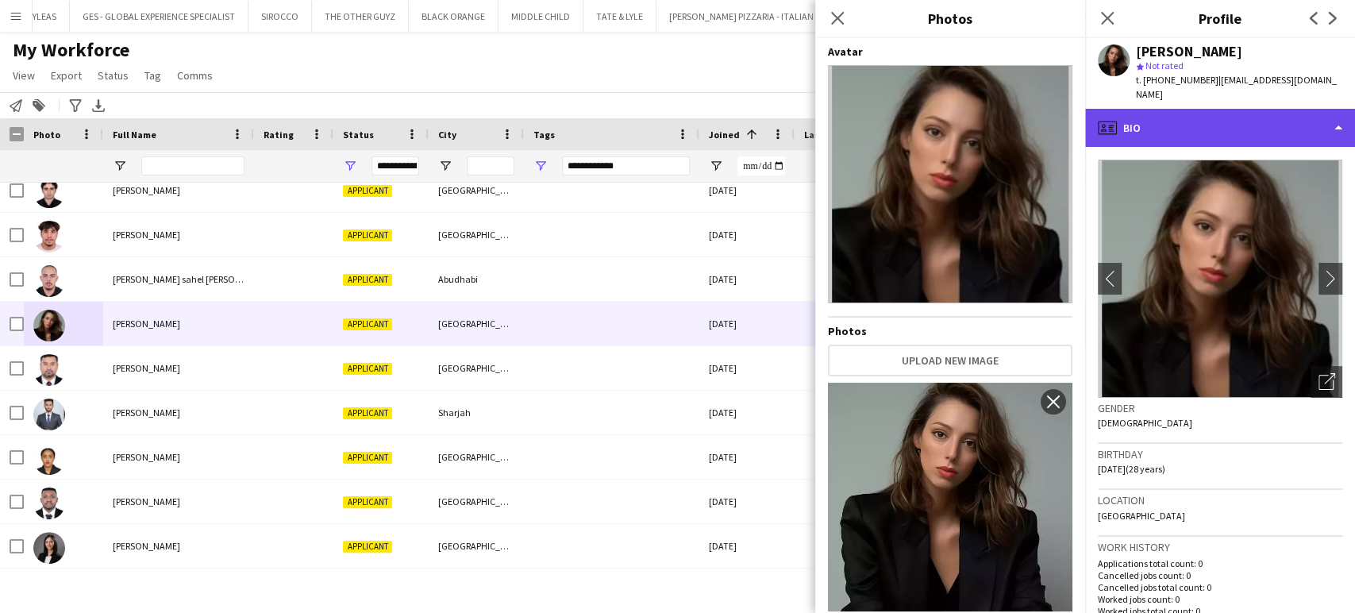
click at [1310, 113] on div "profile Bio" at bounding box center [1220, 128] width 270 height 38
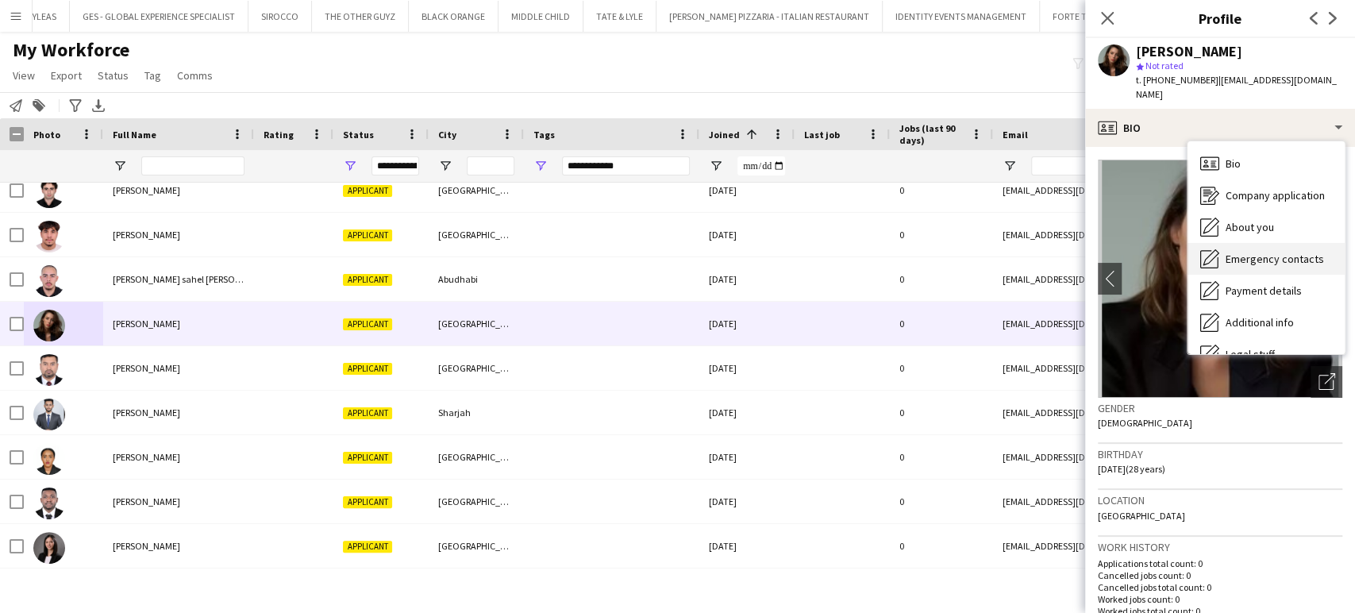
click at [1262, 243] on div "Emergency contacts Emergency contacts" at bounding box center [1266, 259] width 157 height 32
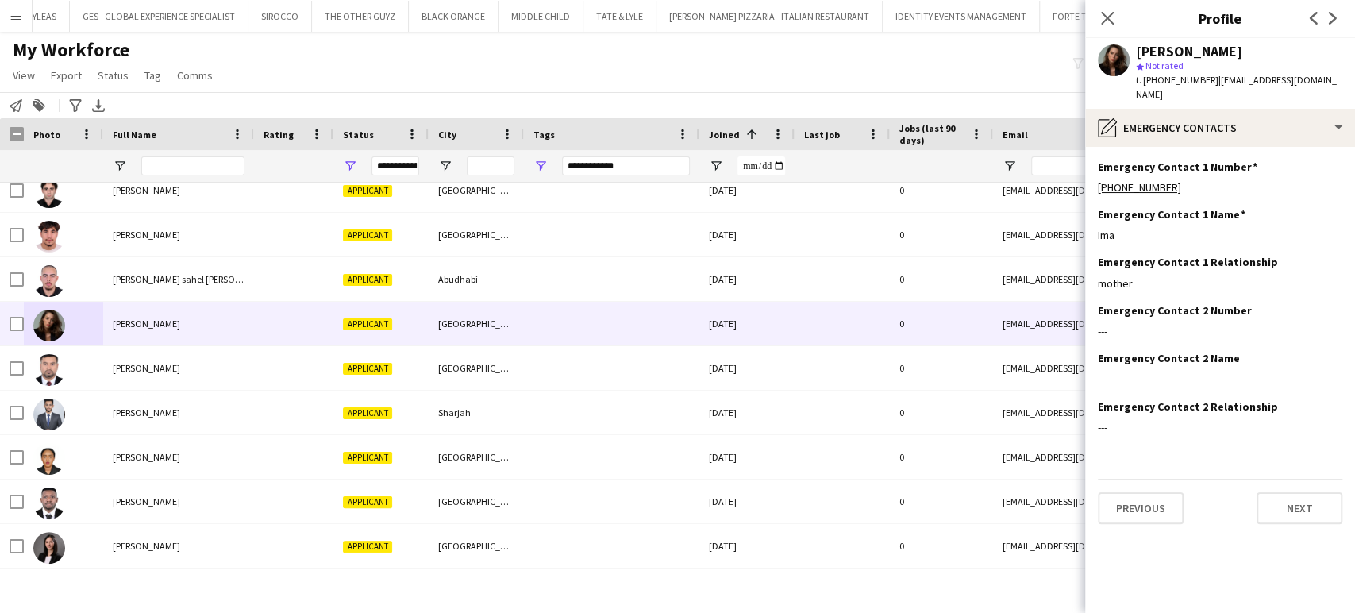
click at [1331, 90] on div "Alina Gabibova star Not rated t. +971508160237 | miaheyfetz999@gmail.com" at bounding box center [1220, 73] width 270 height 71
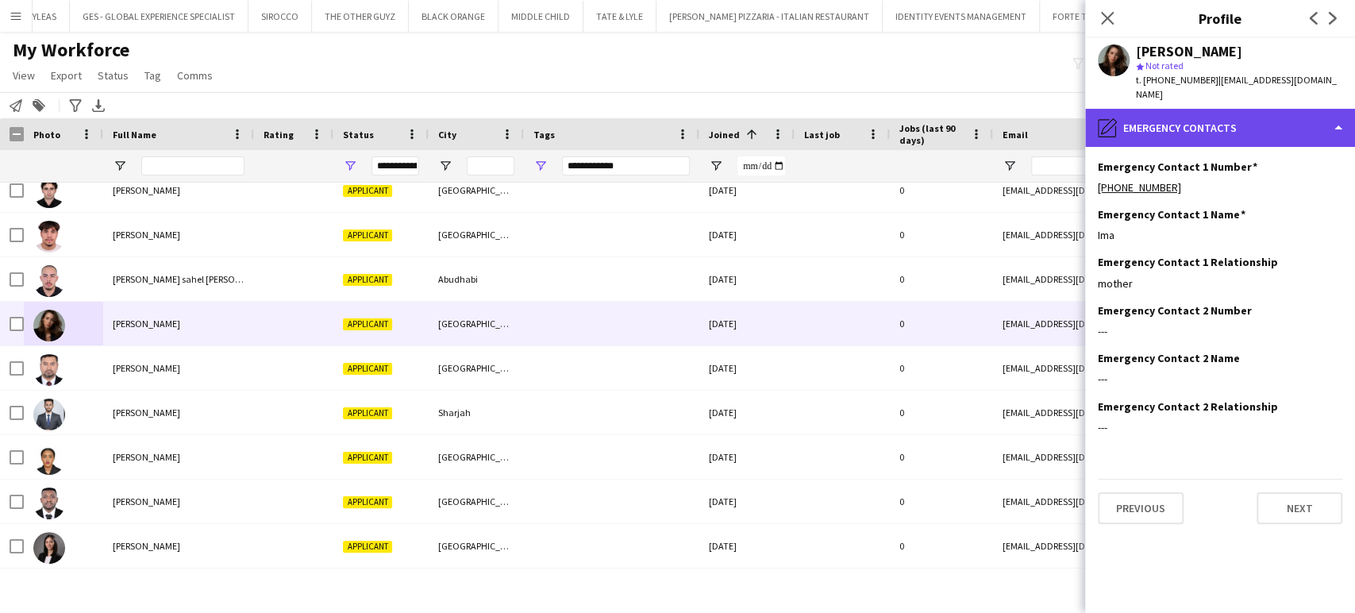
click at [1284, 114] on div "pencil4 Emergency contacts" at bounding box center [1220, 128] width 270 height 38
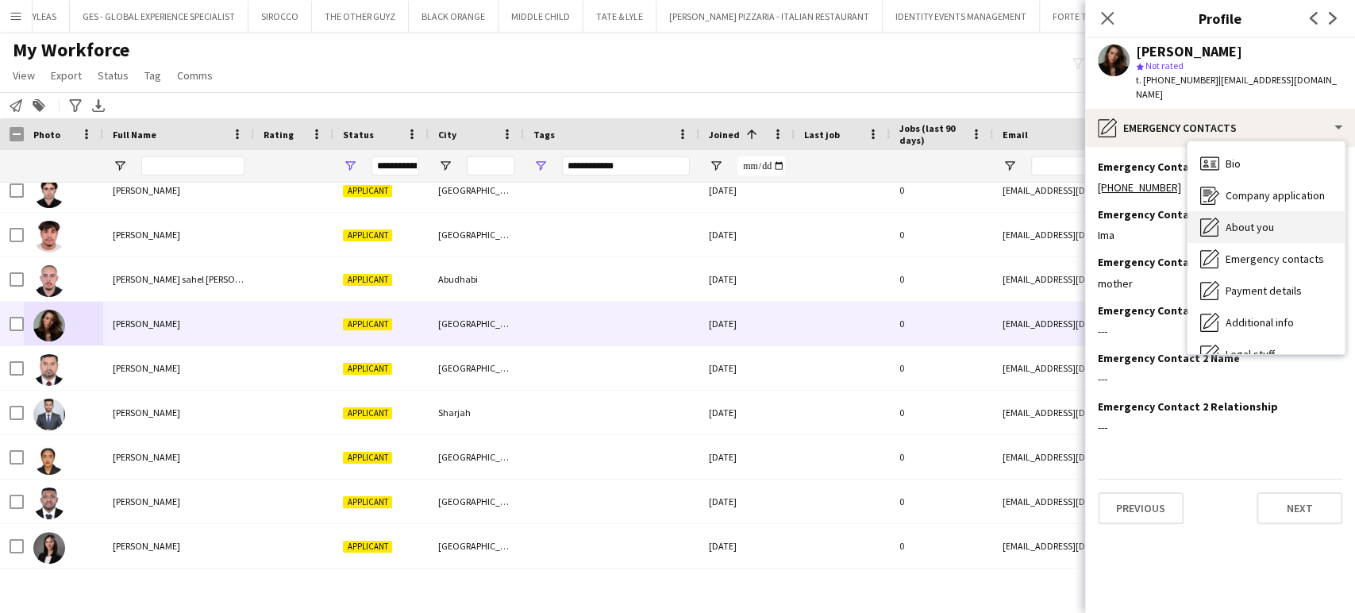
click at [1245, 211] on div "About you About you" at bounding box center [1266, 227] width 157 height 32
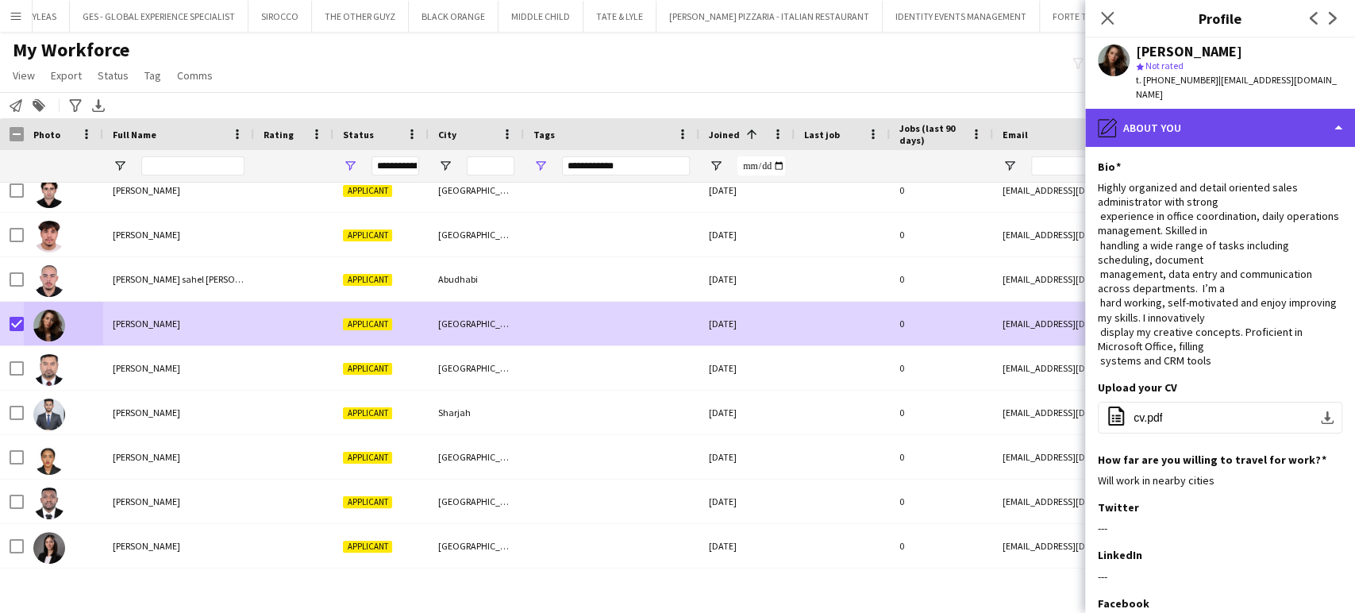
click at [1292, 109] on div "pencil4 About you" at bounding box center [1220, 128] width 270 height 38
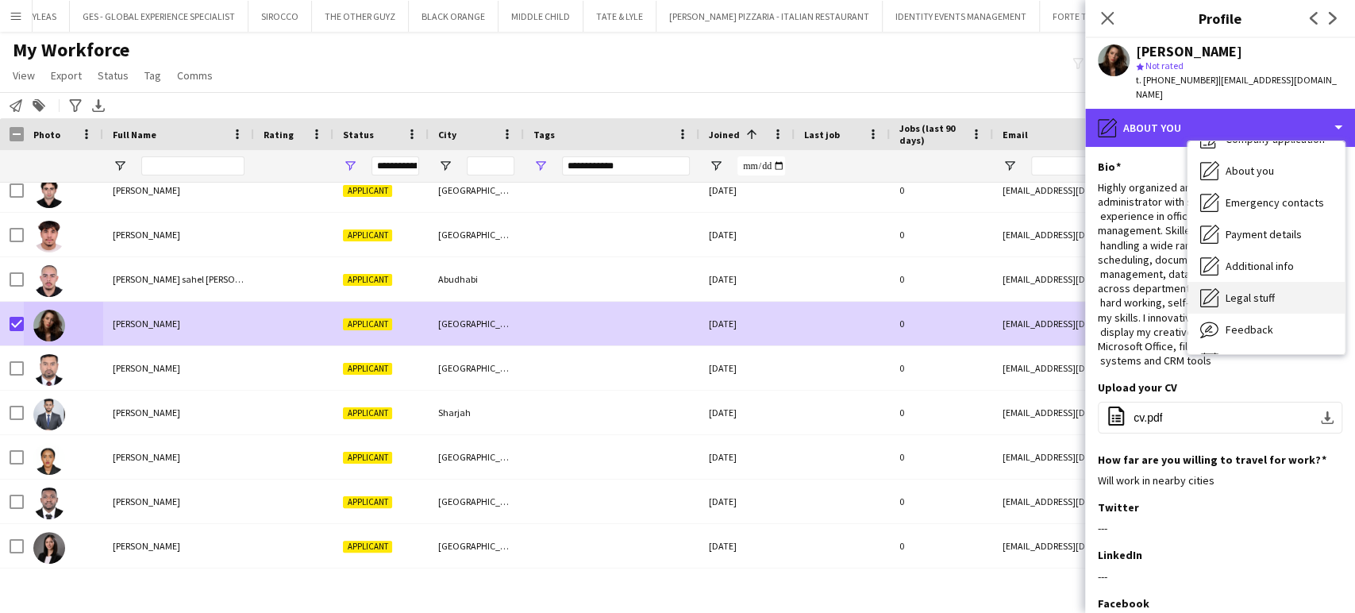
scroll to position [85, 0]
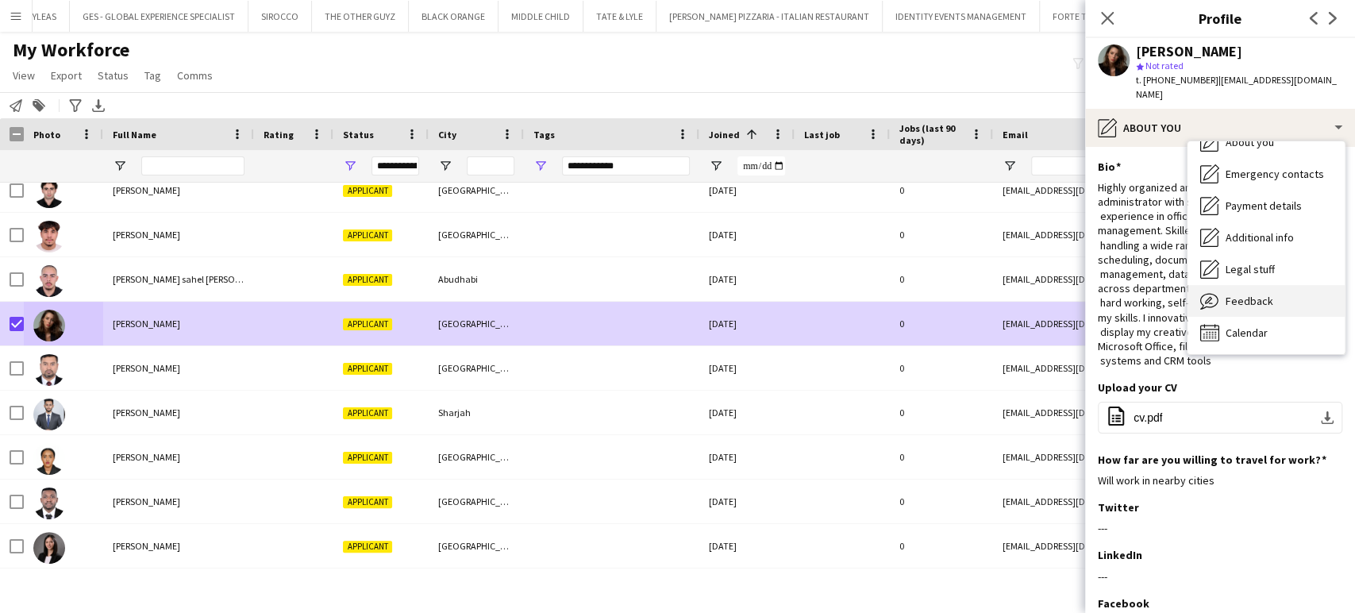
click at [1273, 298] on div "Feedback Feedback" at bounding box center [1266, 301] width 157 height 32
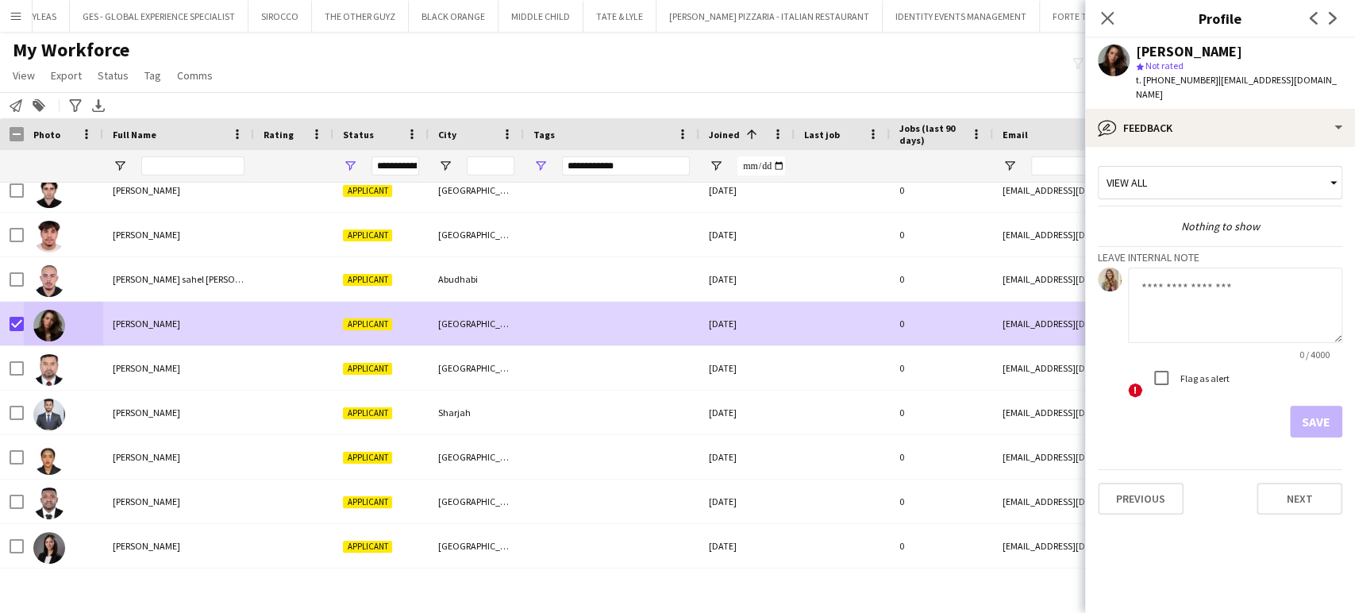
click at [1176, 306] on textarea at bounding box center [1235, 305] width 214 height 75
paste textarea "**********"
type textarea "**********"
drag, startPoint x: 1310, startPoint y: 407, endPoint x: 1268, endPoint y: 401, distance: 41.8
click at [1310, 407] on button "Save" at bounding box center [1316, 422] width 52 height 32
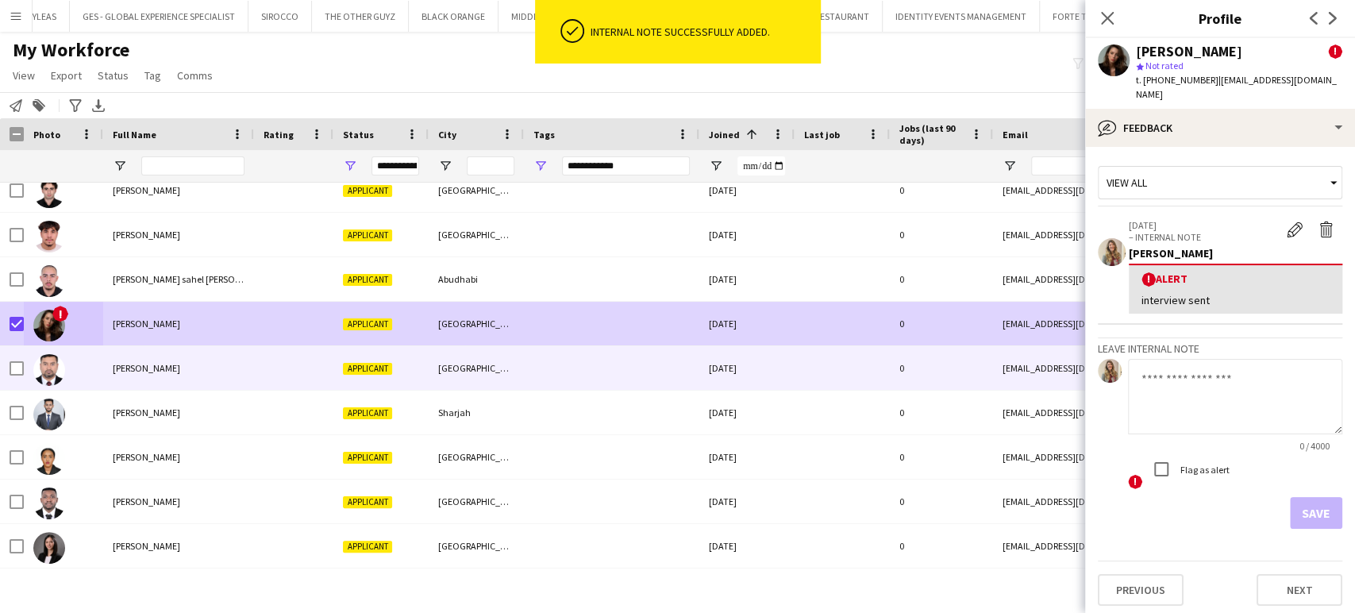
click at [117, 352] on div "Aman Ullah" at bounding box center [178, 368] width 151 height 44
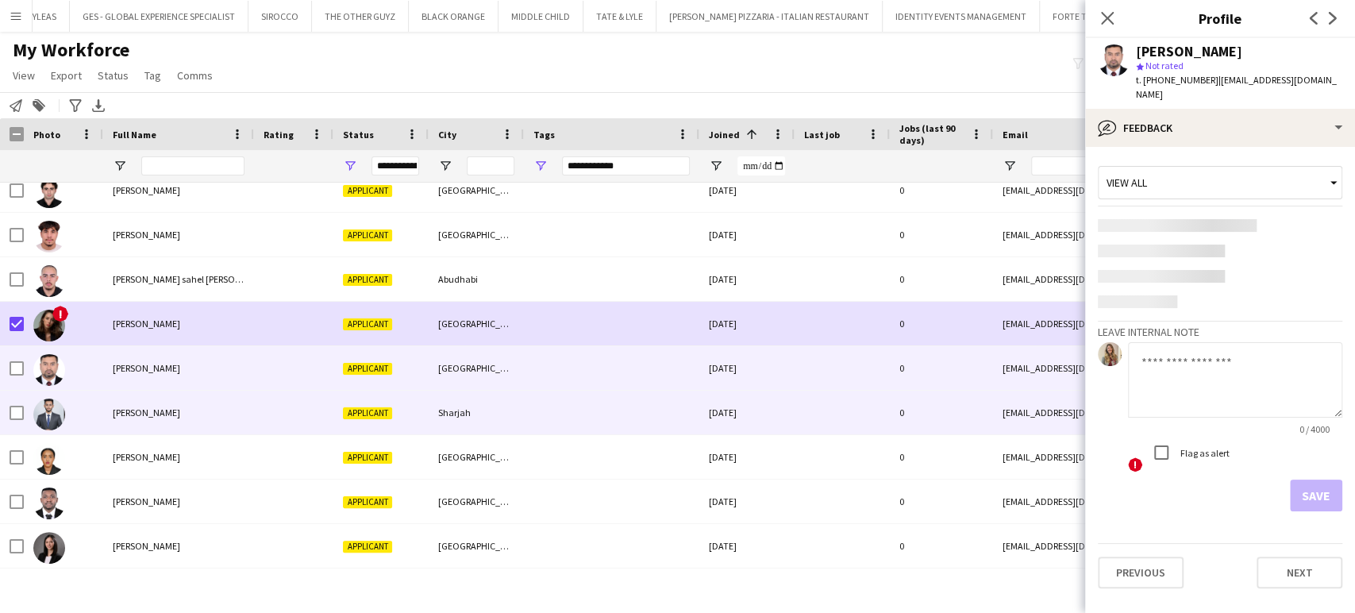
click at [125, 408] on span "Bhaumik Hirani" at bounding box center [146, 412] width 67 height 12
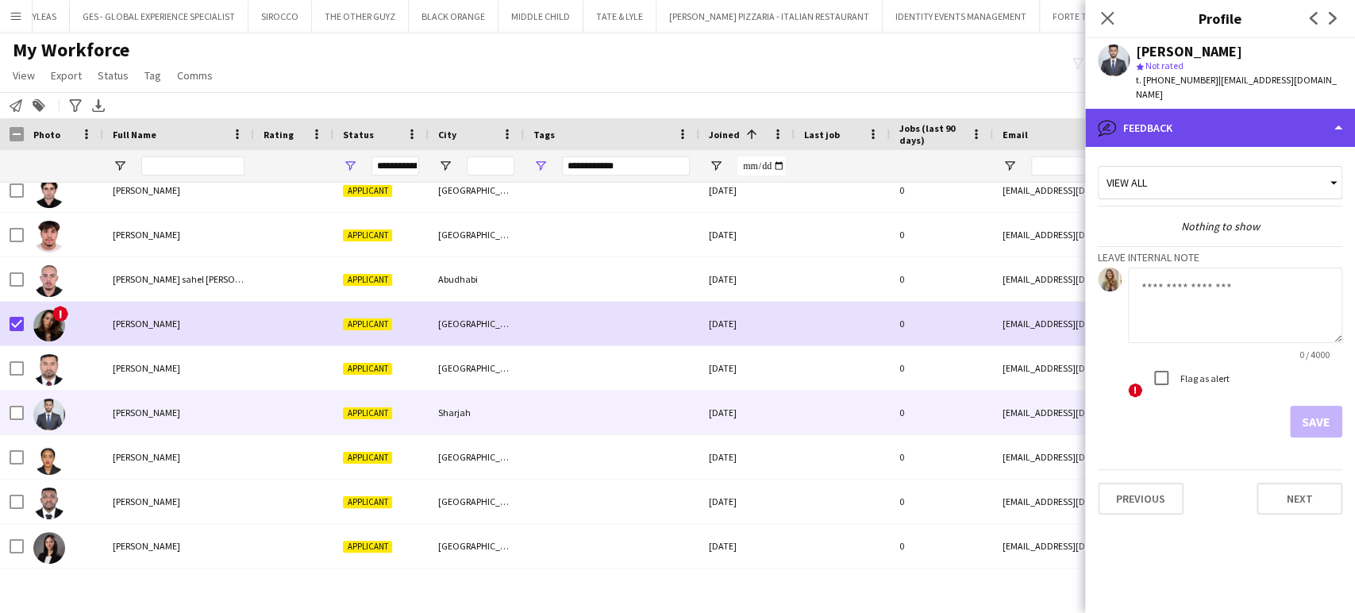
click at [1304, 109] on div "bubble-pencil Feedback" at bounding box center [1220, 128] width 270 height 38
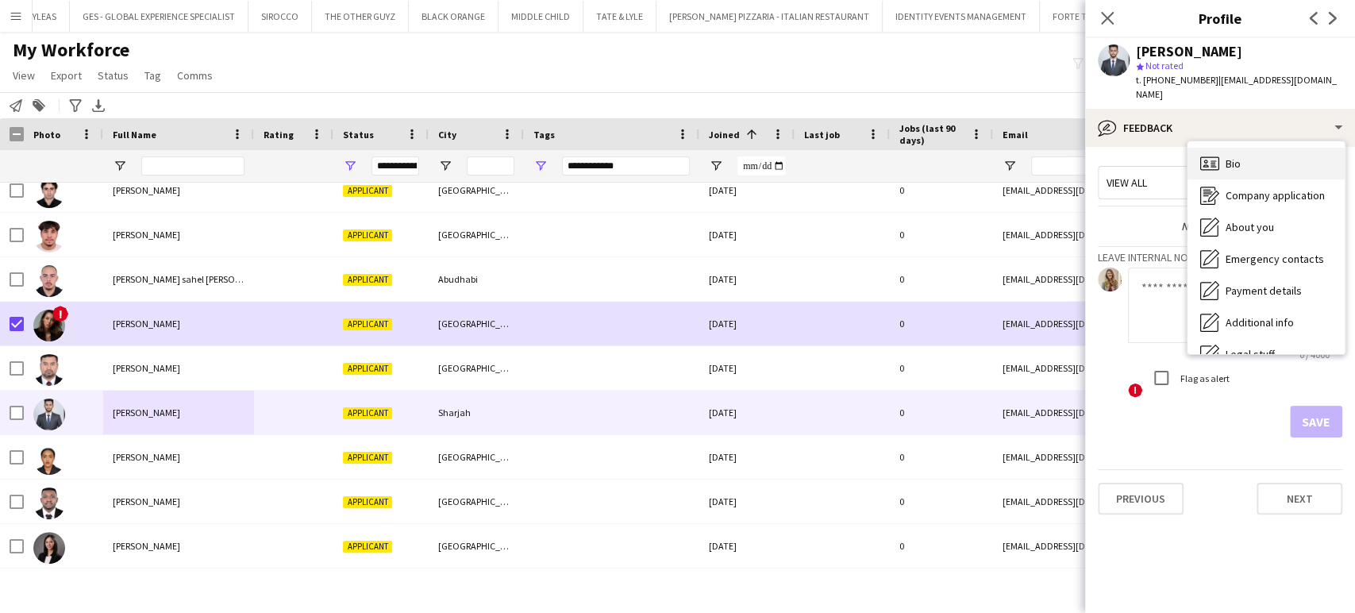
click at [1251, 152] on div "Bio Bio" at bounding box center [1266, 164] width 157 height 32
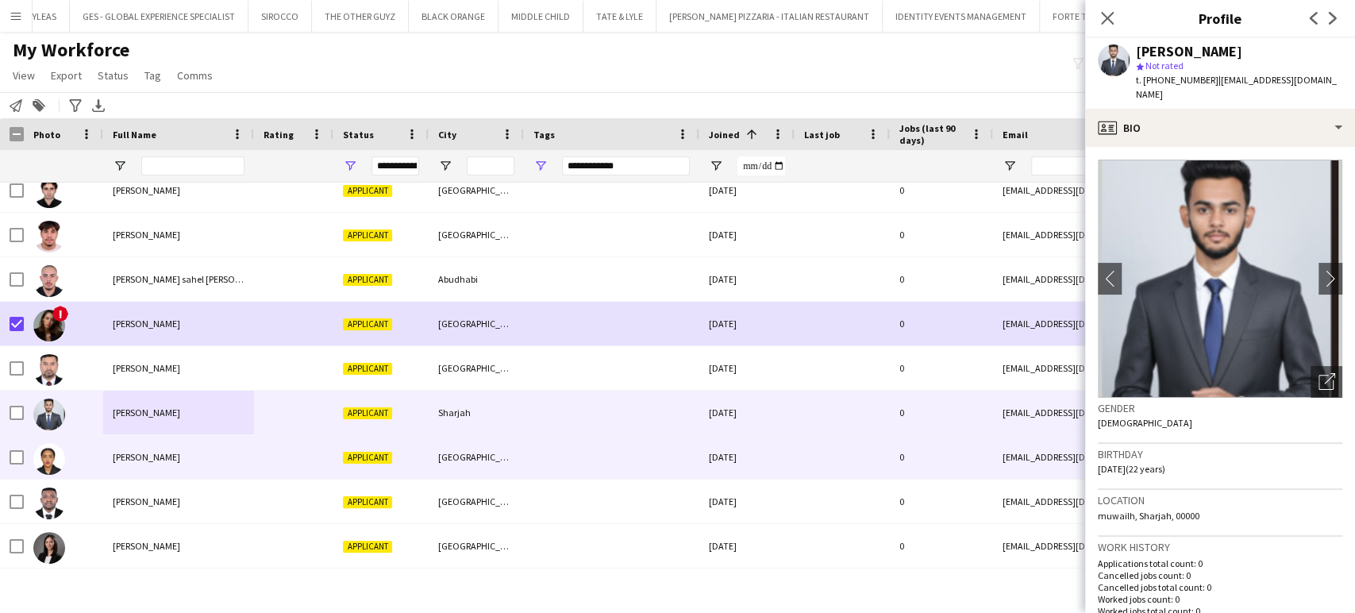
click at [128, 458] on span "Eman Essa" at bounding box center [146, 457] width 67 height 12
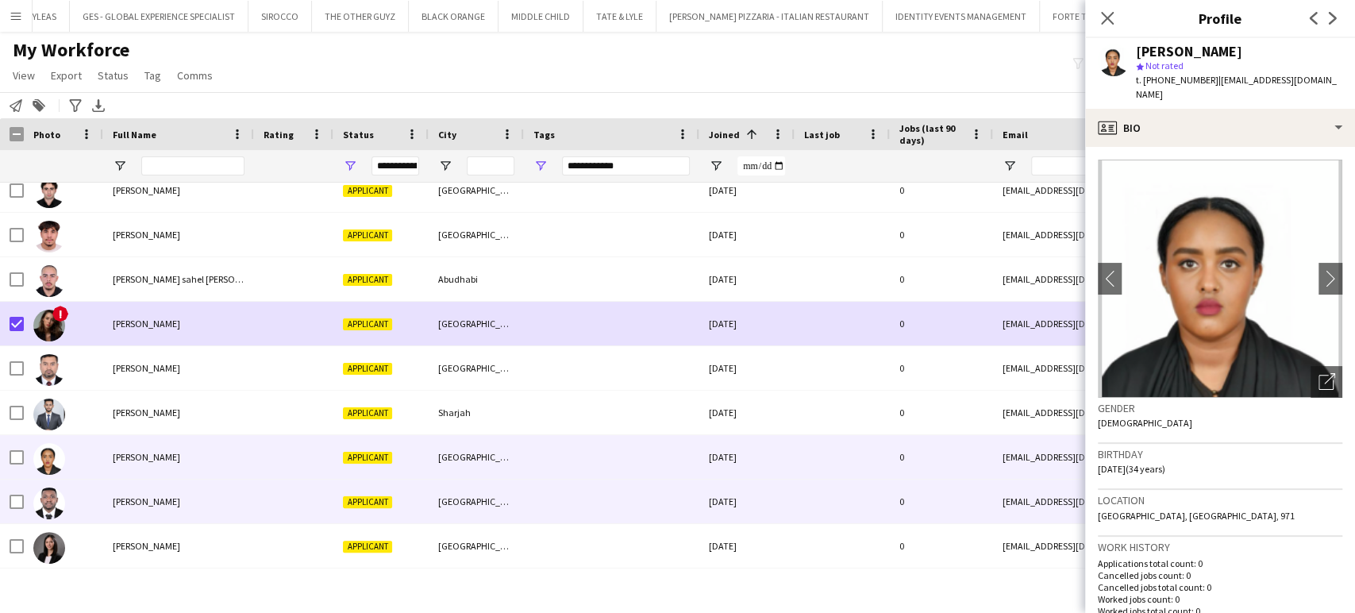
click at [156, 507] on div "George Agyekum" at bounding box center [178, 501] width 151 height 44
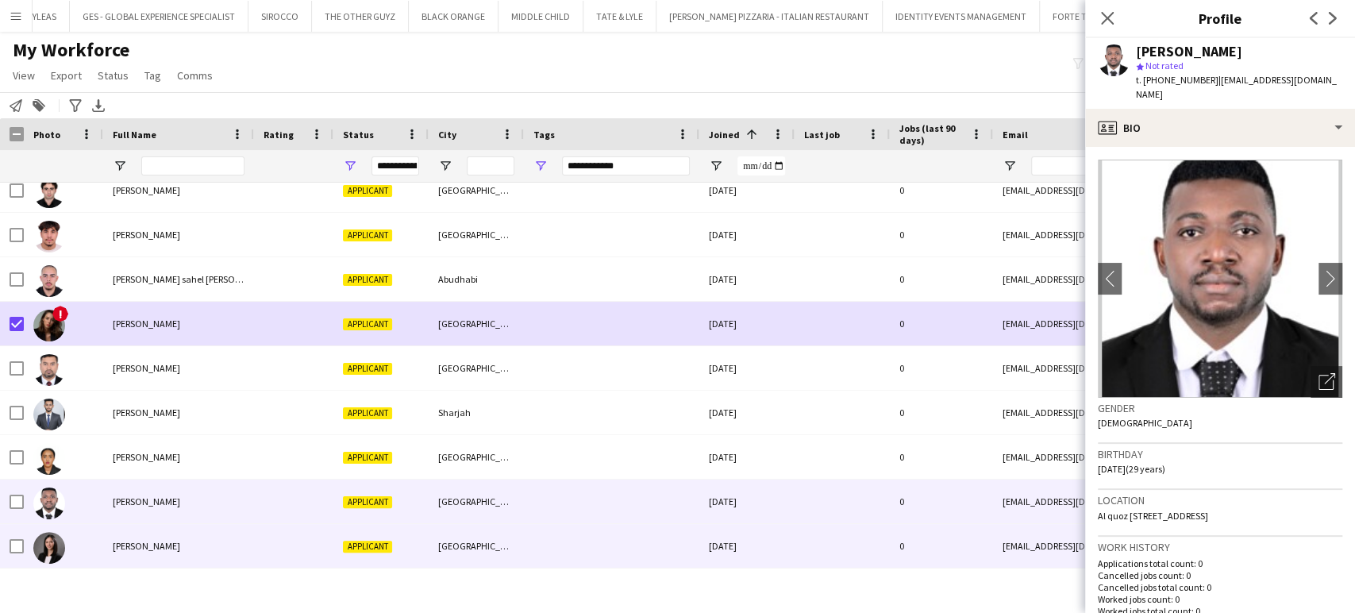
click at [140, 541] on span "Nishi Karla Rubio" at bounding box center [146, 546] width 67 height 12
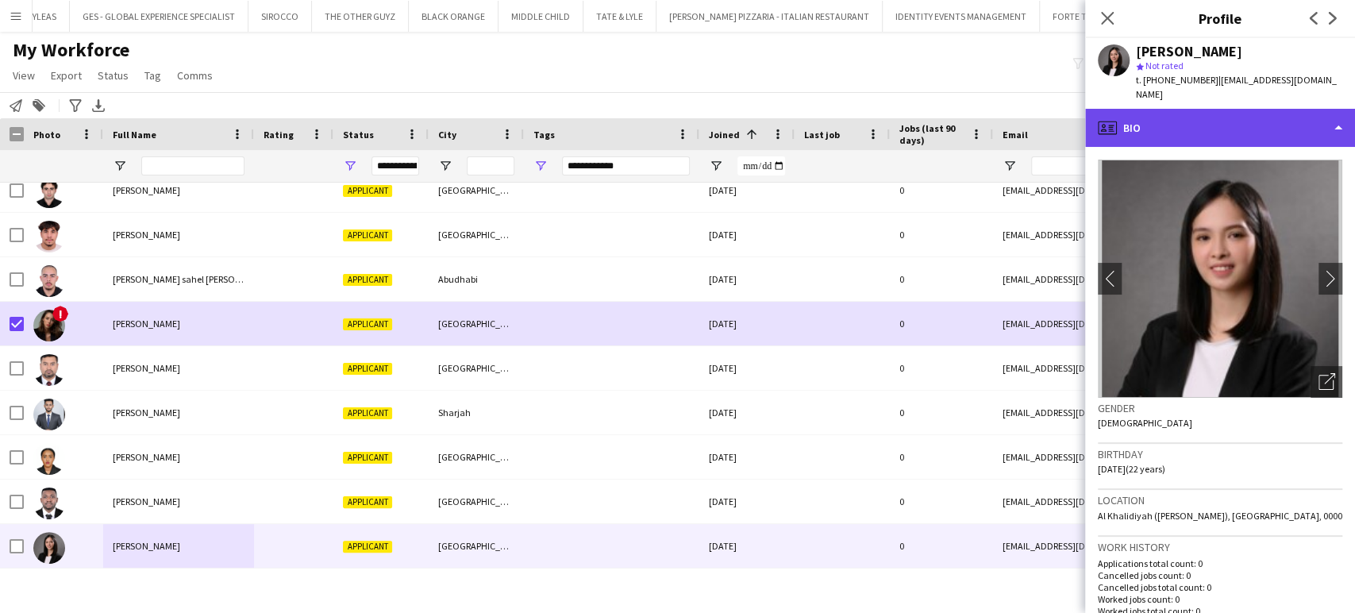
click at [1293, 109] on div "profile Bio" at bounding box center [1220, 128] width 270 height 38
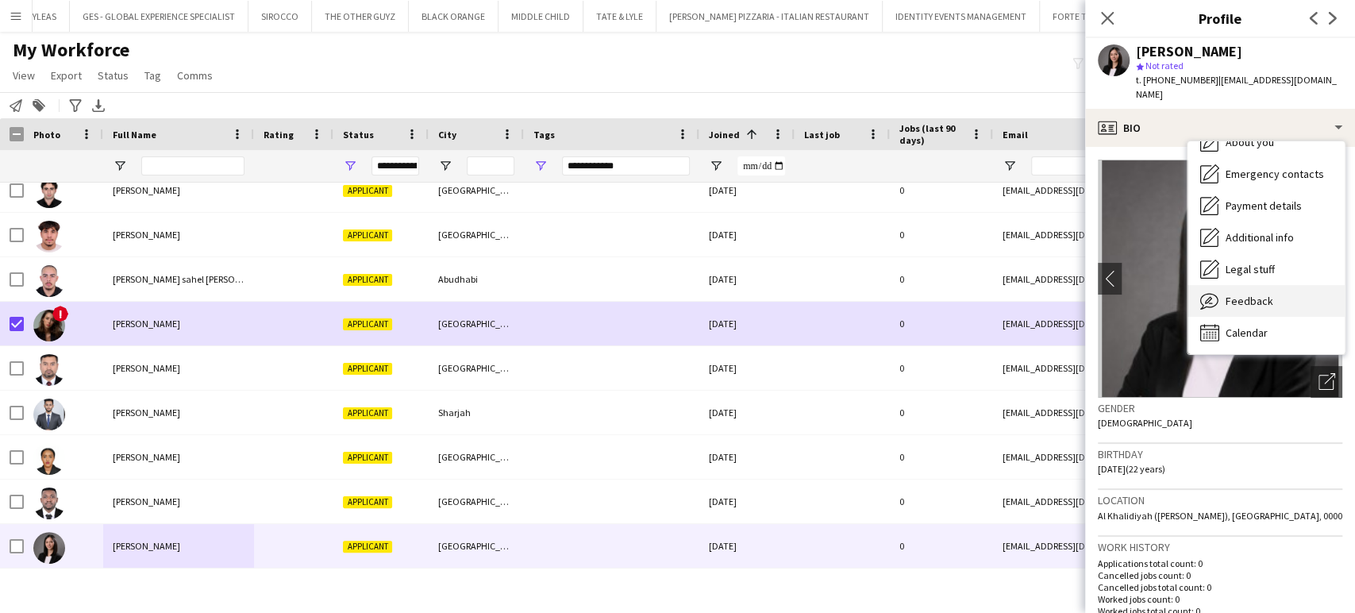
click at [1240, 294] on span "Feedback" at bounding box center [1250, 301] width 48 height 14
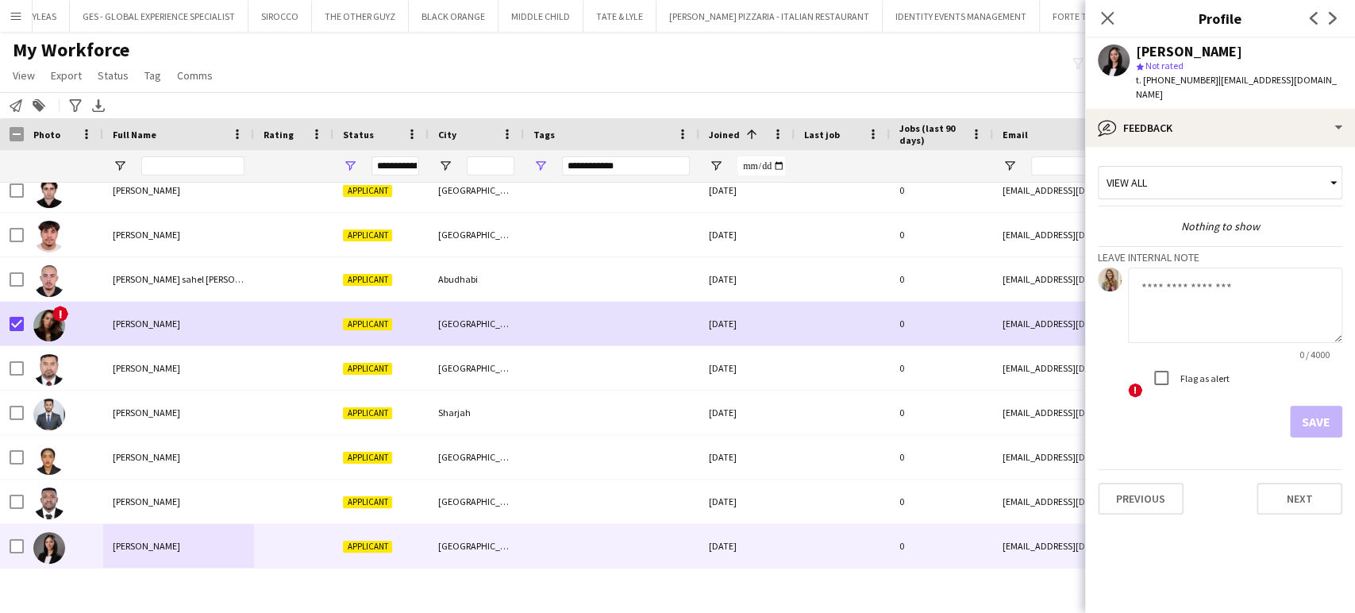
click at [1203, 287] on textarea at bounding box center [1235, 305] width 214 height 75
paste textarea "**********"
type textarea "**********"
click at [1313, 406] on button "Save" at bounding box center [1316, 422] width 52 height 32
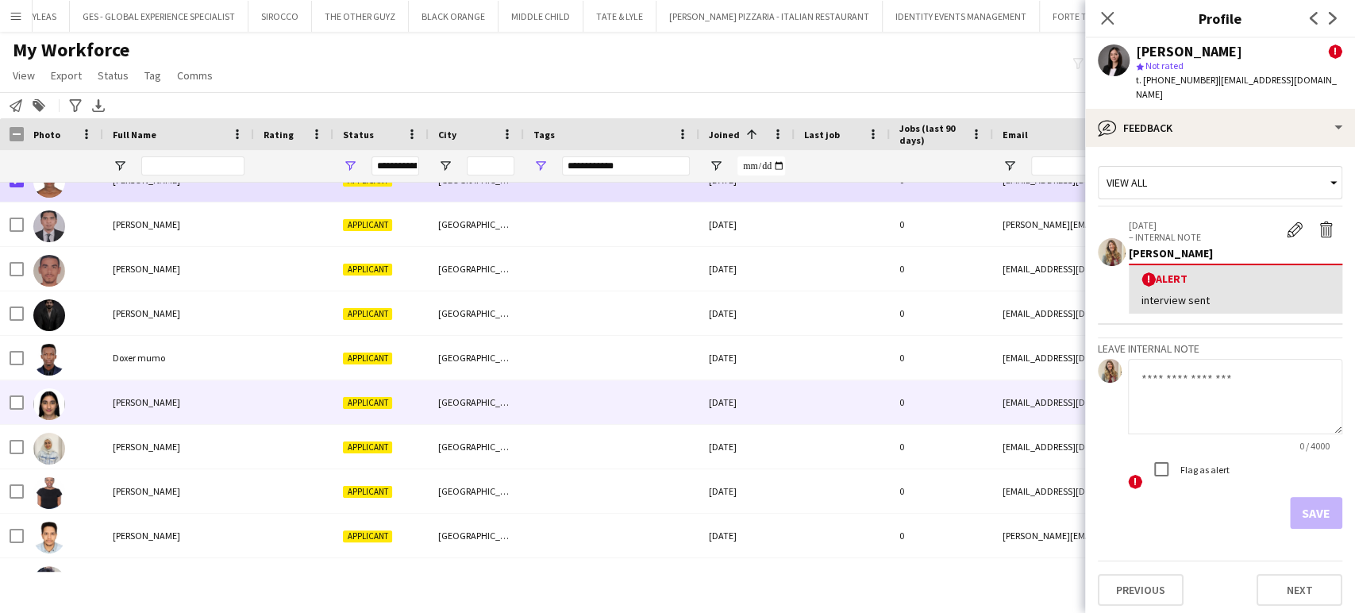
scroll to position [1858, 0]
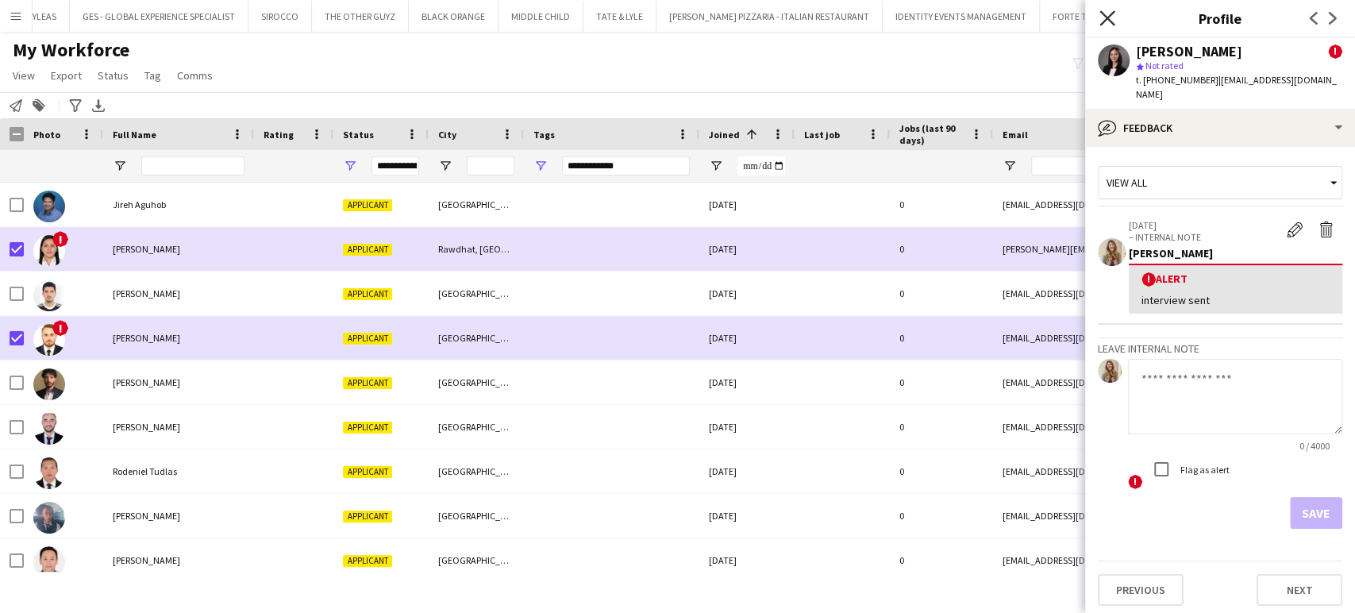
click at [1110, 22] on icon at bounding box center [1106, 17] width 15 height 15
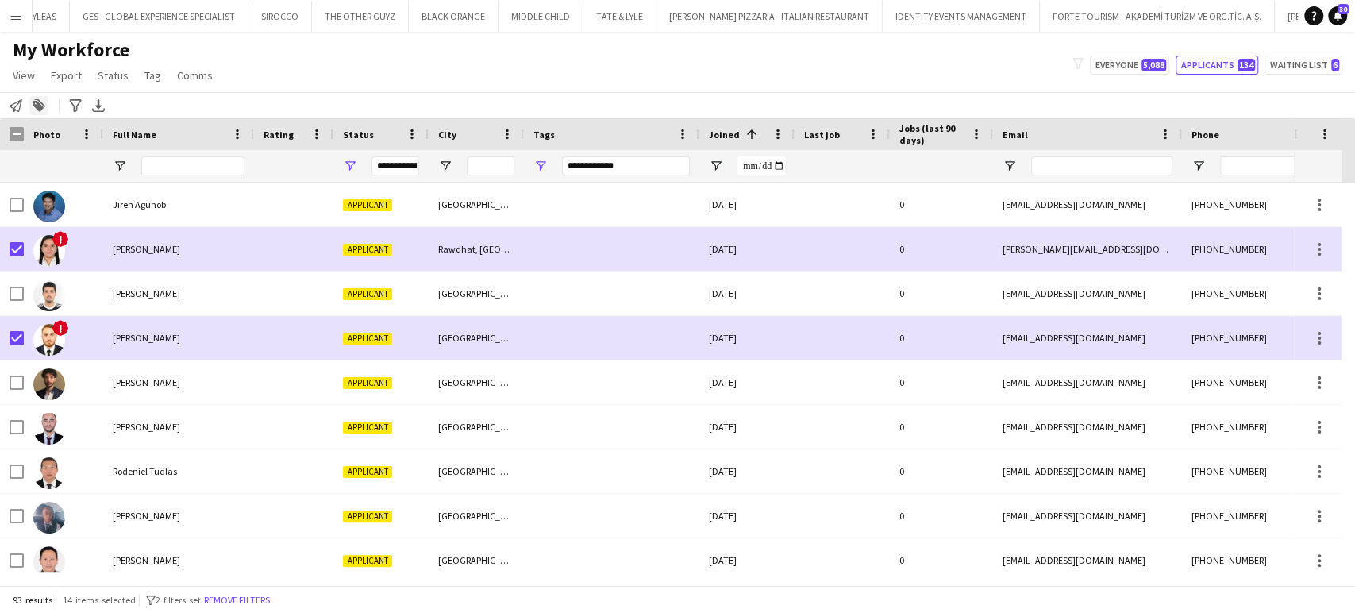
click at [38, 112] on div "Add to tag" at bounding box center [38, 105] width 19 height 19
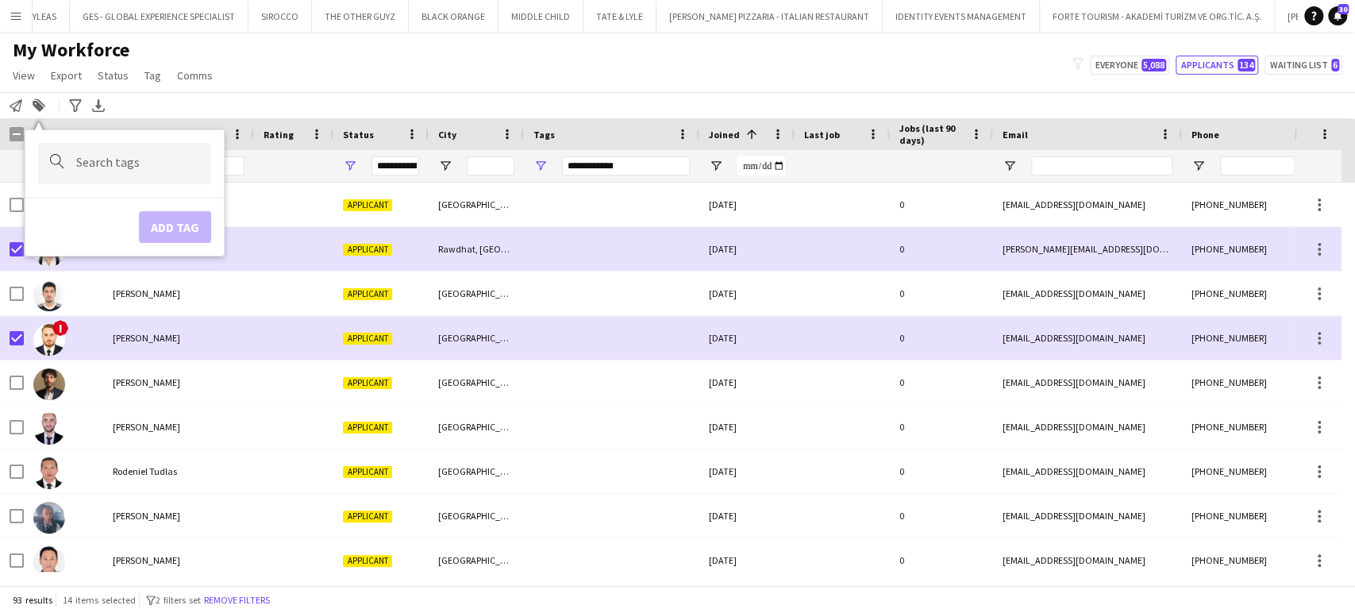
click at [120, 164] on input "Type to search..." at bounding box center [137, 163] width 122 height 14
type input "****"
click at [77, 210] on div "CONTACTED BY VIVIANE" at bounding box center [99, 208] width 173 height 38
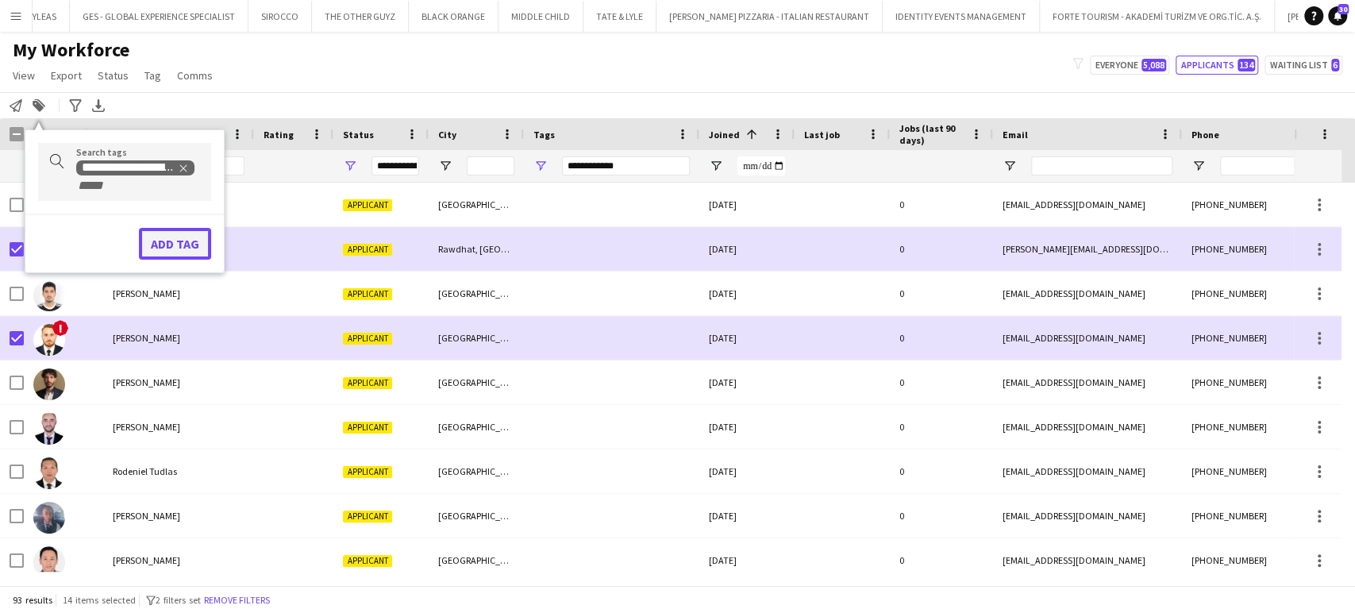
click at [175, 244] on button "Add tag" at bounding box center [175, 244] width 72 height 32
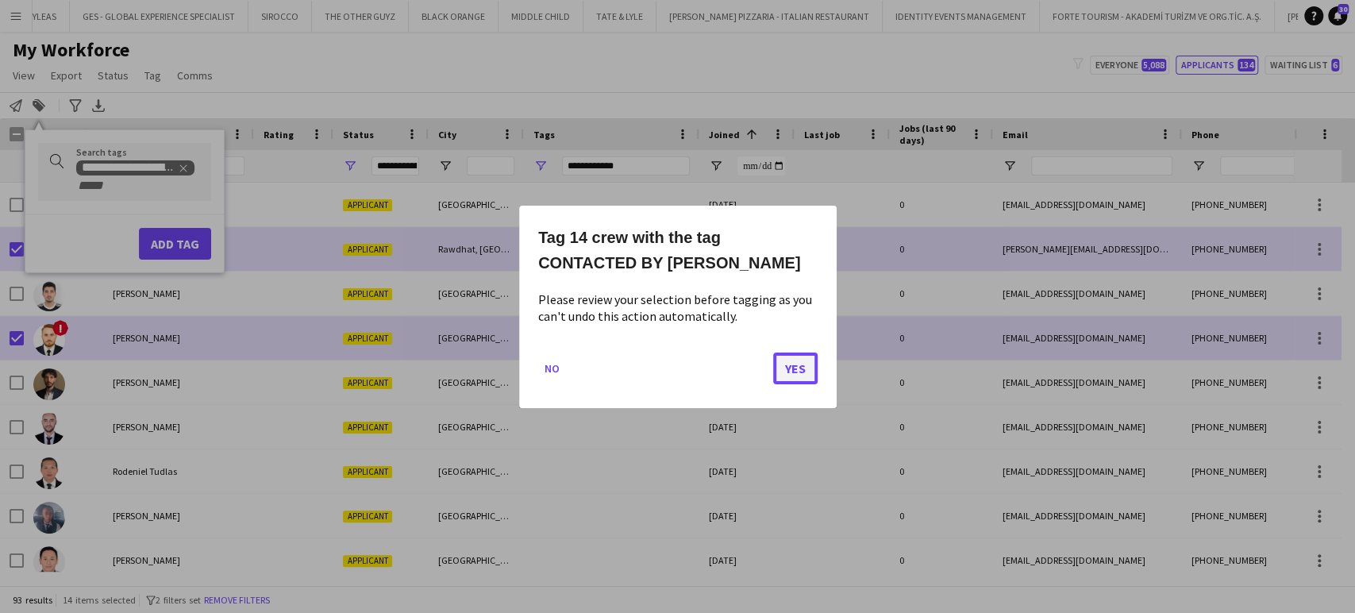
click at [792, 360] on button "Yes" at bounding box center [795, 368] width 44 height 32
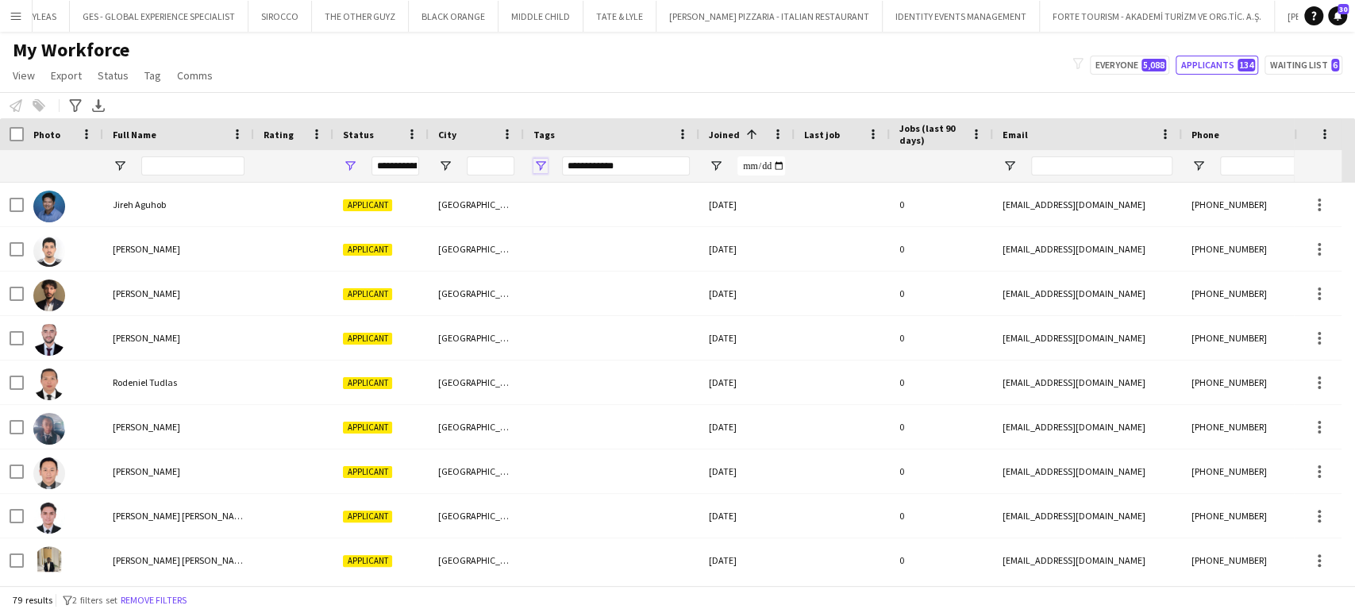
click at [541, 164] on span "Open Filter Menu" at bounding box center [540, 166] width 14 height 14
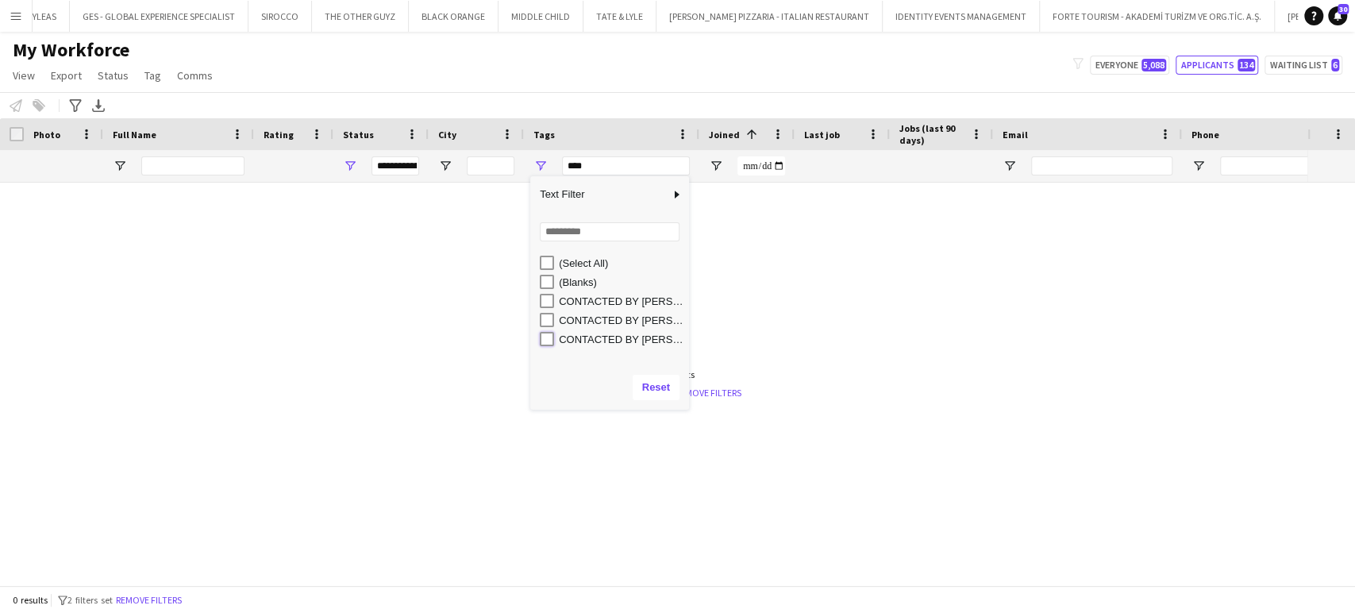
type input "**********"
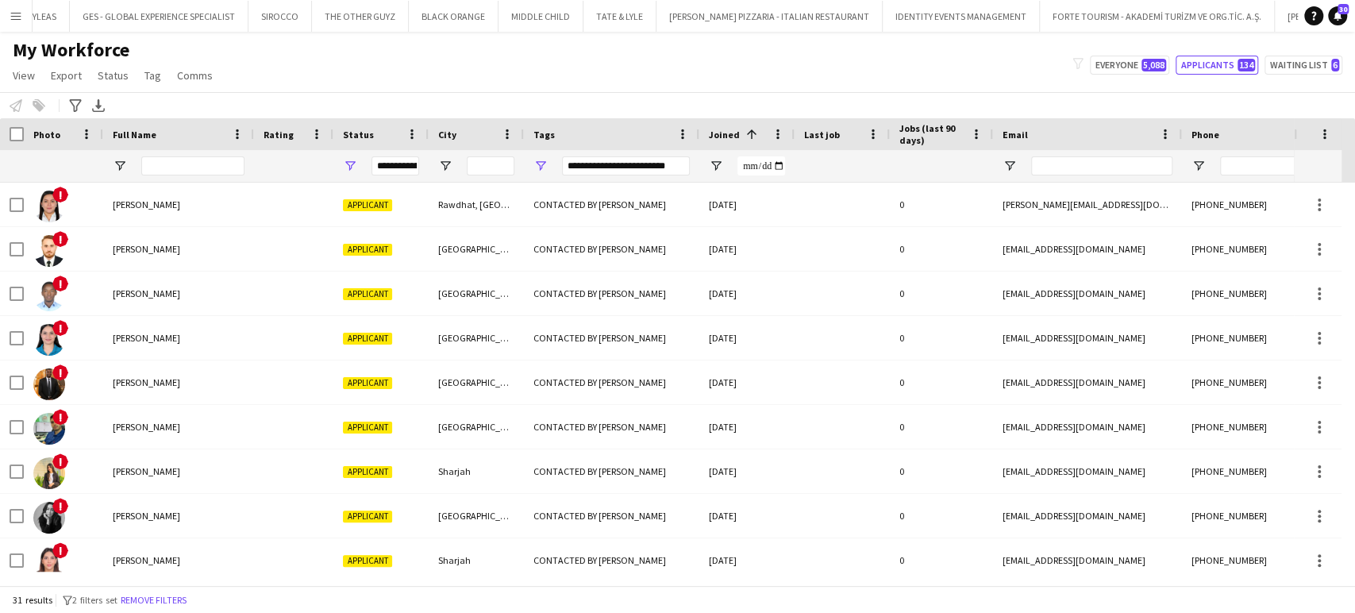
click at [464, 110] on div "Notify workforce Add to tag Select at least one crew to tag him or her. Advance…" at bounding box center [677, 105] width 1355 height 26
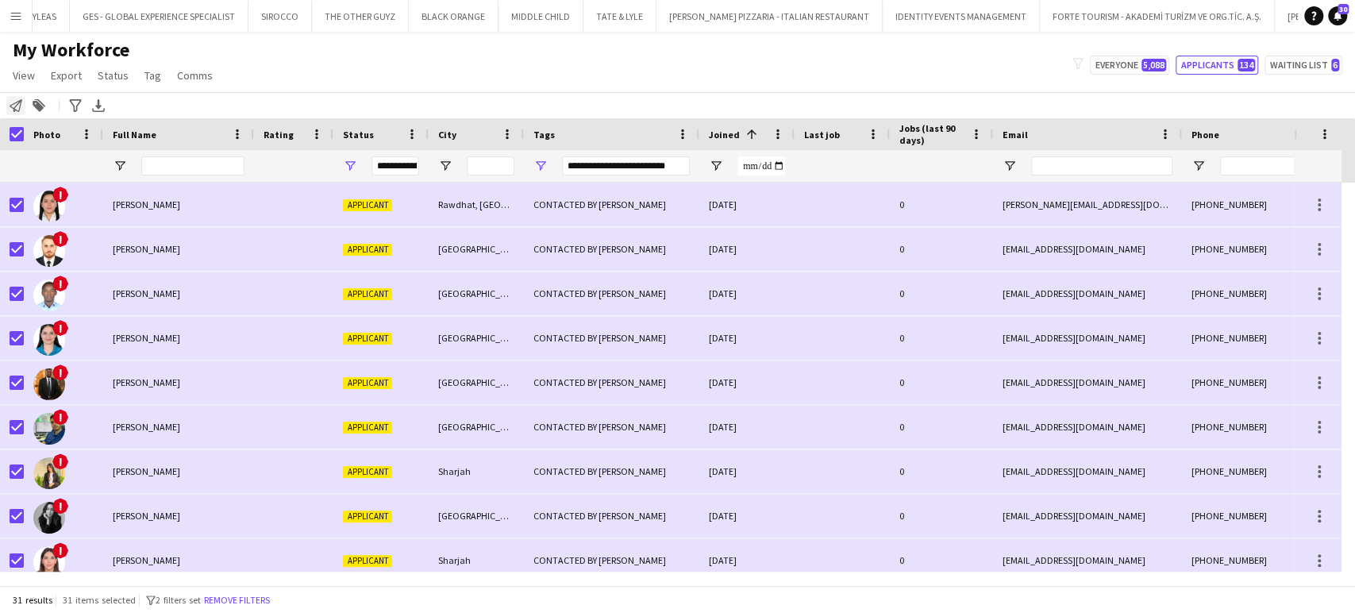
click at [16, 107] on icon "Notify workforce" at bounding box center [16, 105] width 13 height 13
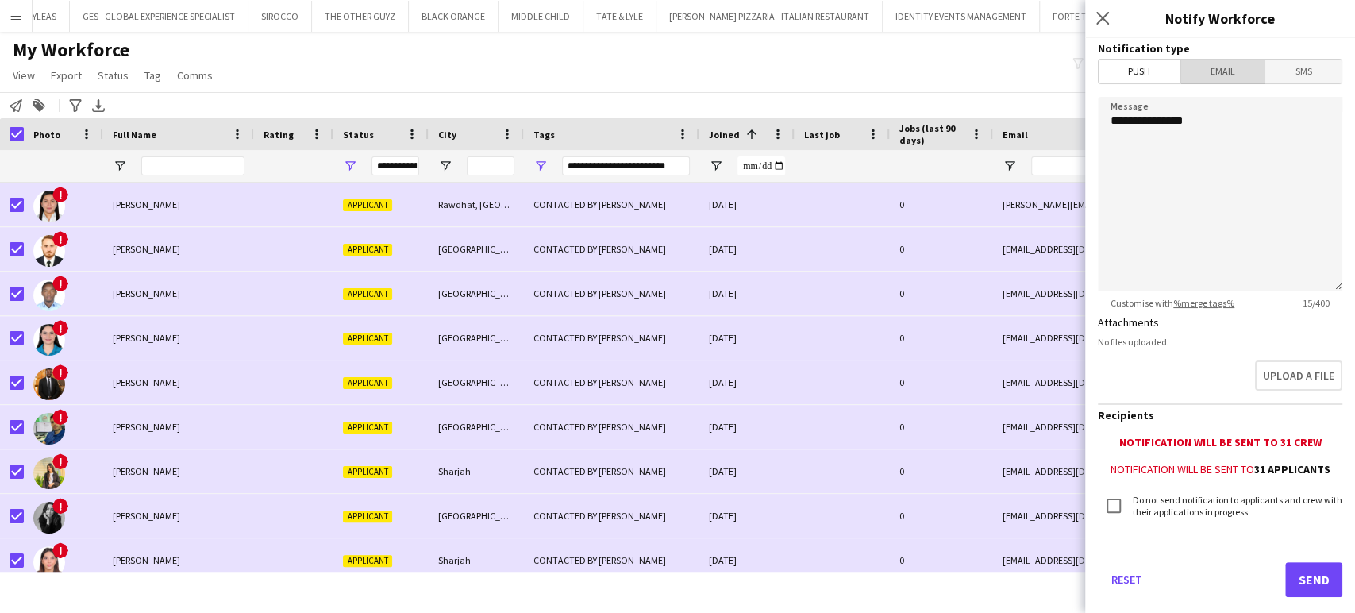
click at [1225, 79] on span "Email" at bounding box center [1223, 72] width 84 height 24
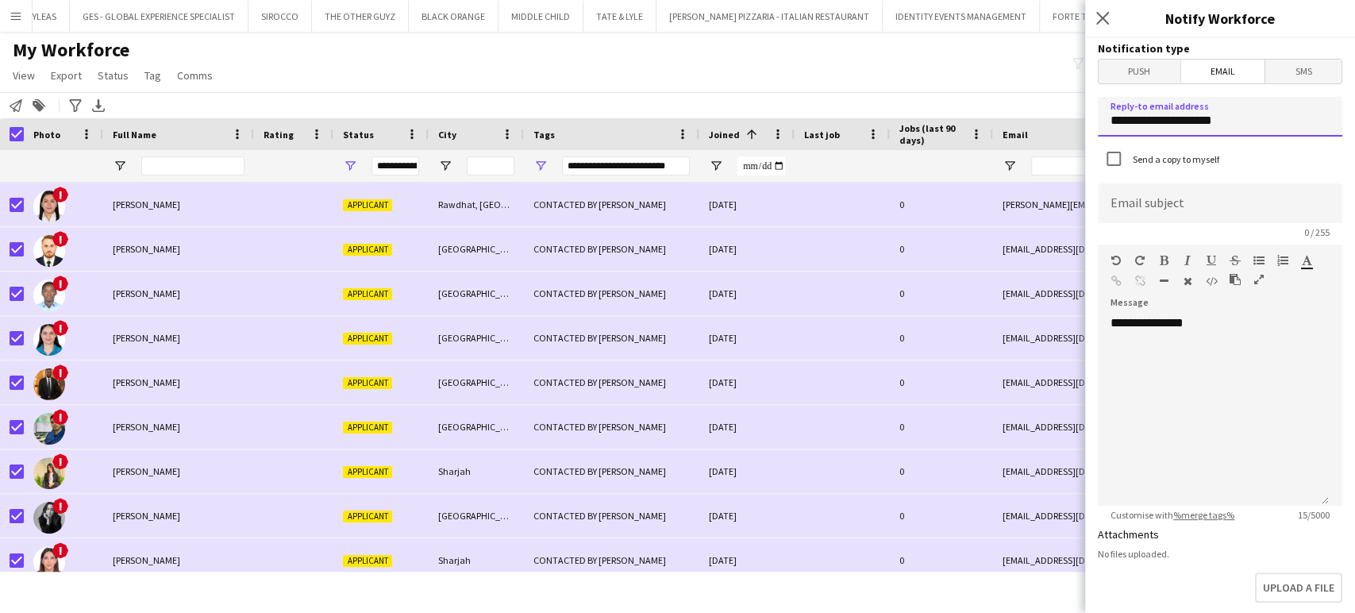
drag, startPoint x: 1224, startPoint y: 116, endPoint x: 1112, endPoint y: 106, distance: 112.4
click at [1112, 106] on input "**********" at bounding box center [1220, 117] width 244 height 40
type input "**********"
click at [1165, 206] on input at bounding box center [1220, 203] width 244 height 40
type input "*"
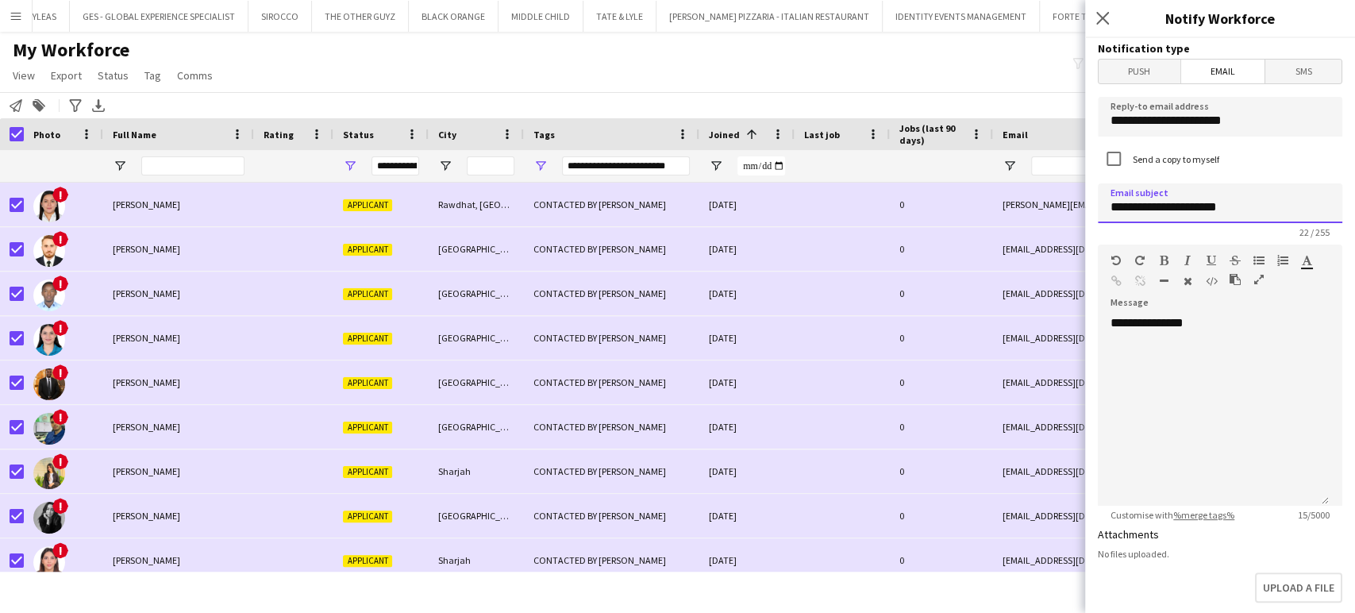
type input "**********"
click at [1261, 279] on icon "button" at bounding box center [1259, 279] width 10 height 11
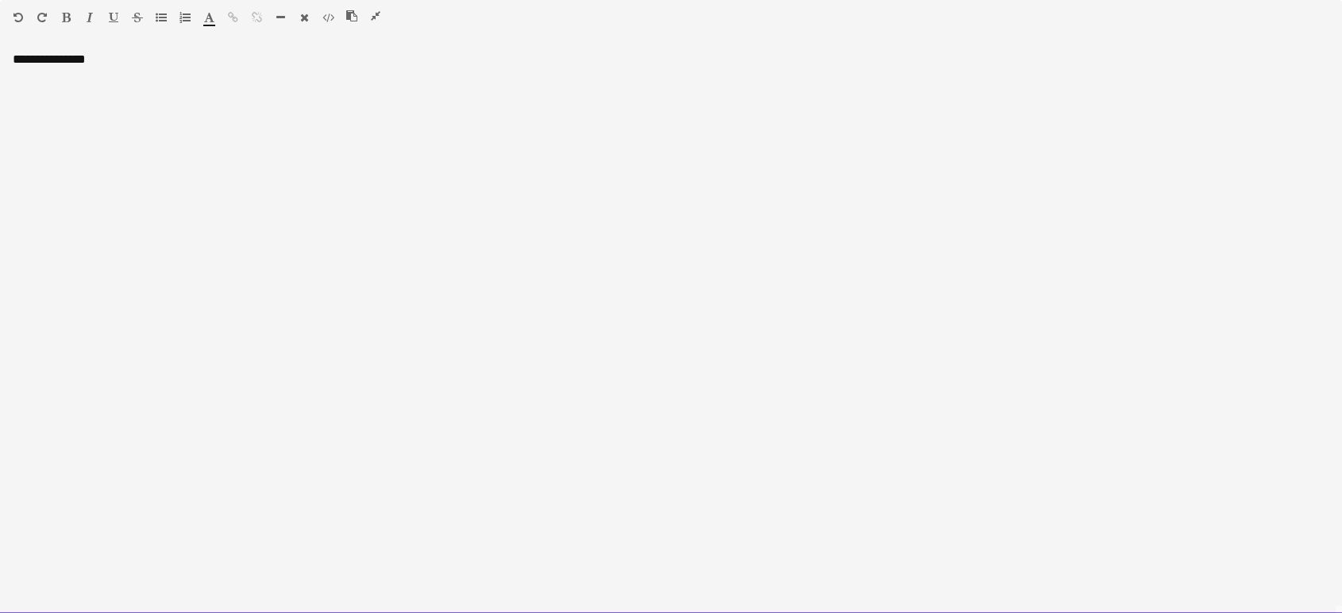
click at [59, 125] on div "**********" at bounding box center [671, 333] width 1342 height 562
click at [184, 75] on div "**********" at bounding box center [671, 333] width 1342 height 562
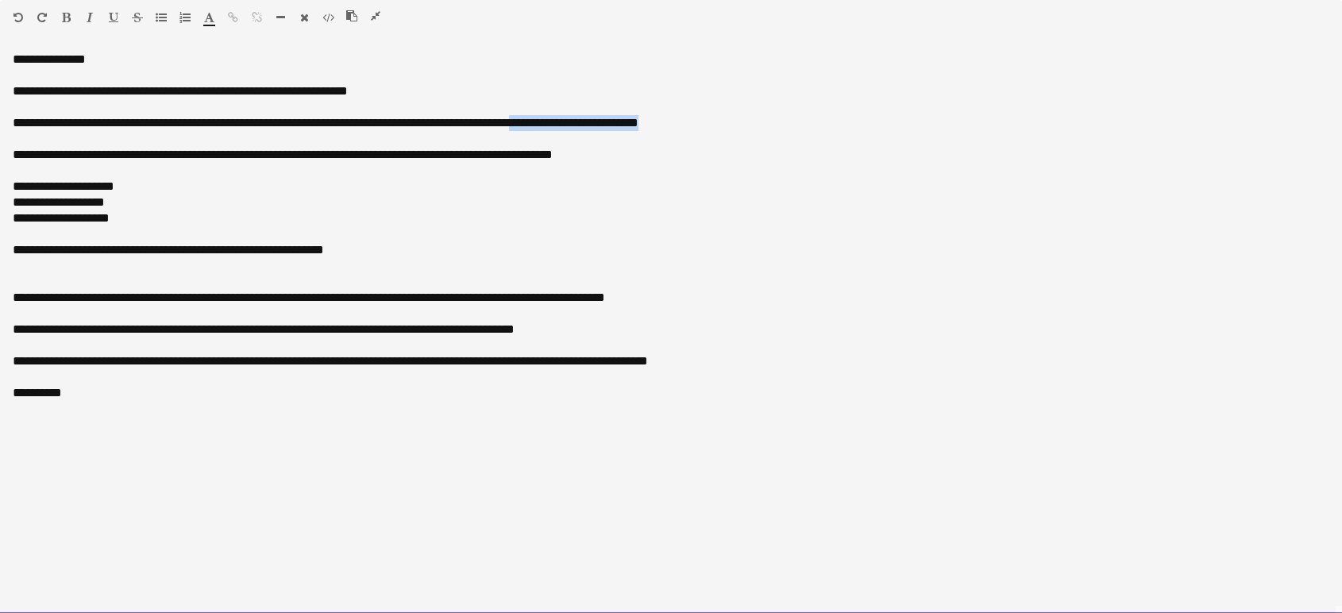
drag, startPoint x: 718, startPoint y: 123, endPoint x: 555, endPoint y: 129, distance: 162.9
click at [555, 129] on div "**********" at bounding box center [671, 123] width 1316 height 16
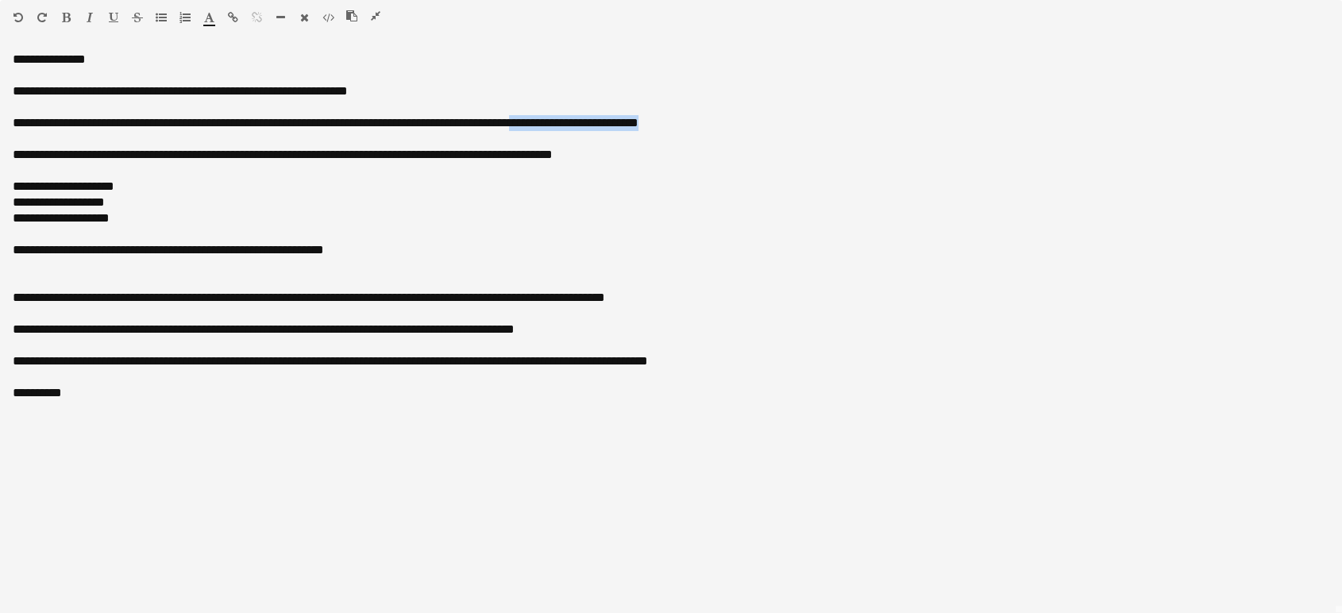
click at [65, 16] on icon "button" at bounding box center [66, 17] width 9 height 11
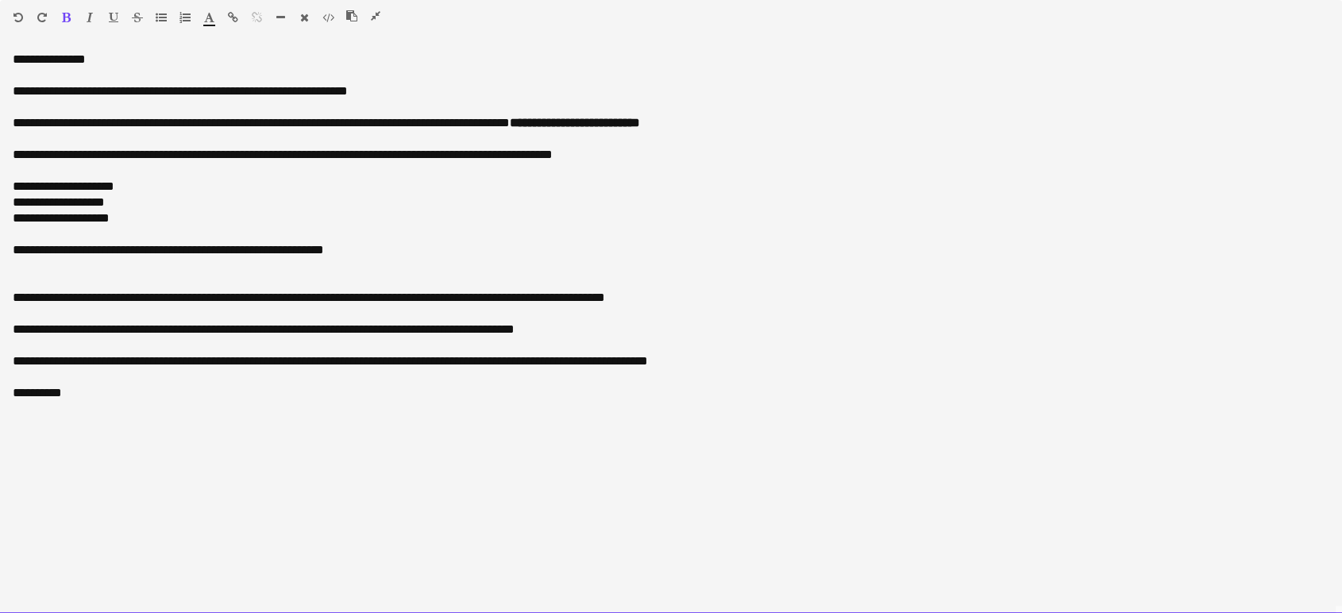
click at [214, 226] on div at bounding box center [671, 234] width 1316 height 16
click at [116, 220] on div "**********" at bounding box center [671, 218] width 1316 height 16
drag, startPoint x: 130, startPoint y: 213, endPoint x: 0, endPoint y: 206, distance: 130.3
click at [0, 206] on div "**********" at bounding box center [671, 333] width 1342 height 562
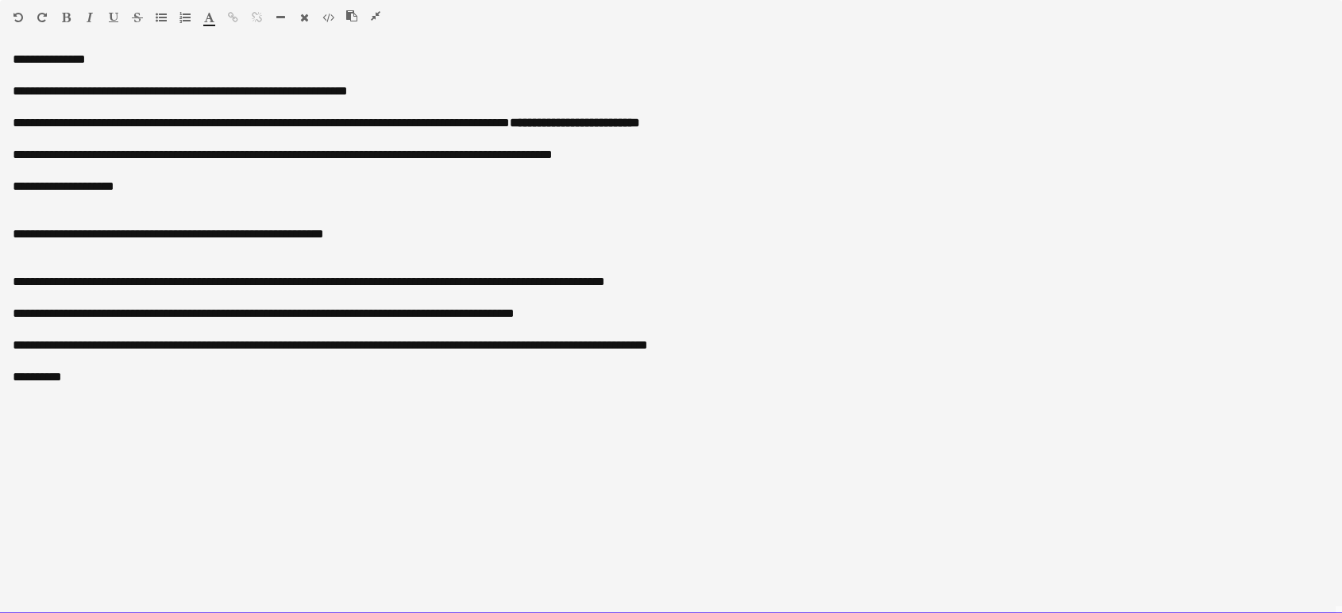
click at [13, 187] on div "**********" at bounding box center [671, 187] width 1316 height 16
click at [37, 183] on div "**********" at bounding box center [671, 187] width 1316 height 16
drag, startPoint x: 210, startPoint y: 194, endPoint x: 2, endPoint y: 192, distance: 208.0
click at [2, 192] on div "**********" at bounding box center [671, 333] width 1342 height 562
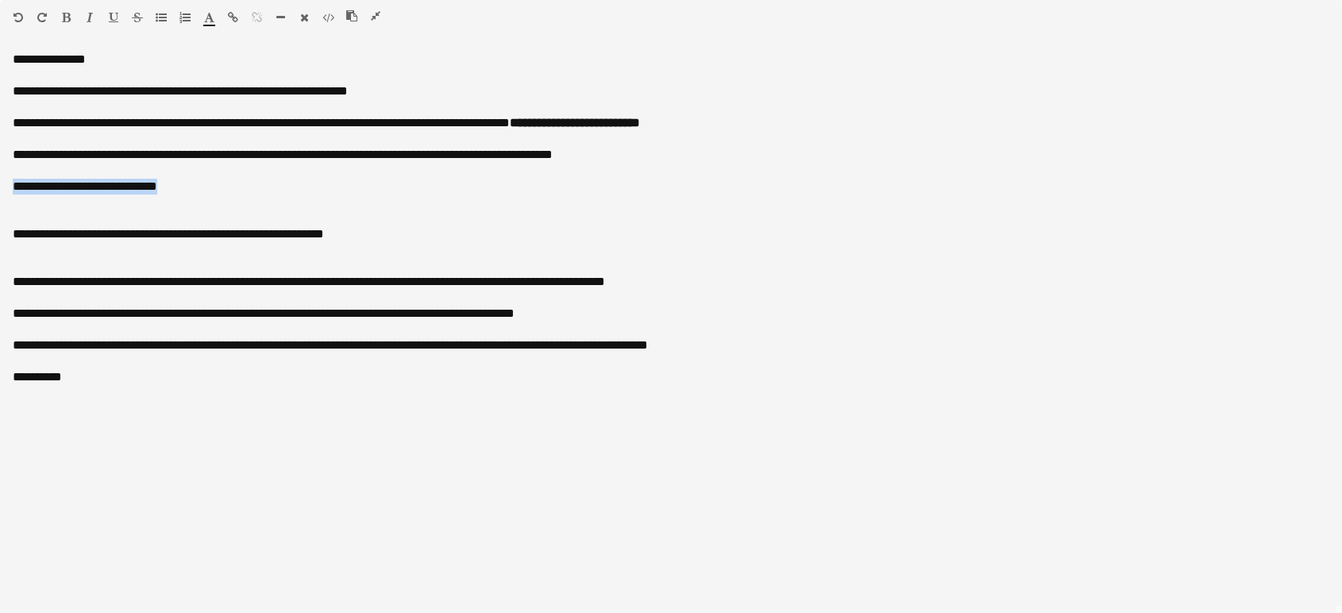
click at [63, 17] on icon "button" at bounding box center [66, 17] width 9 height 11
click at [207, 17] on icon "button" at bounding box center [209, 17] width 10 height 11
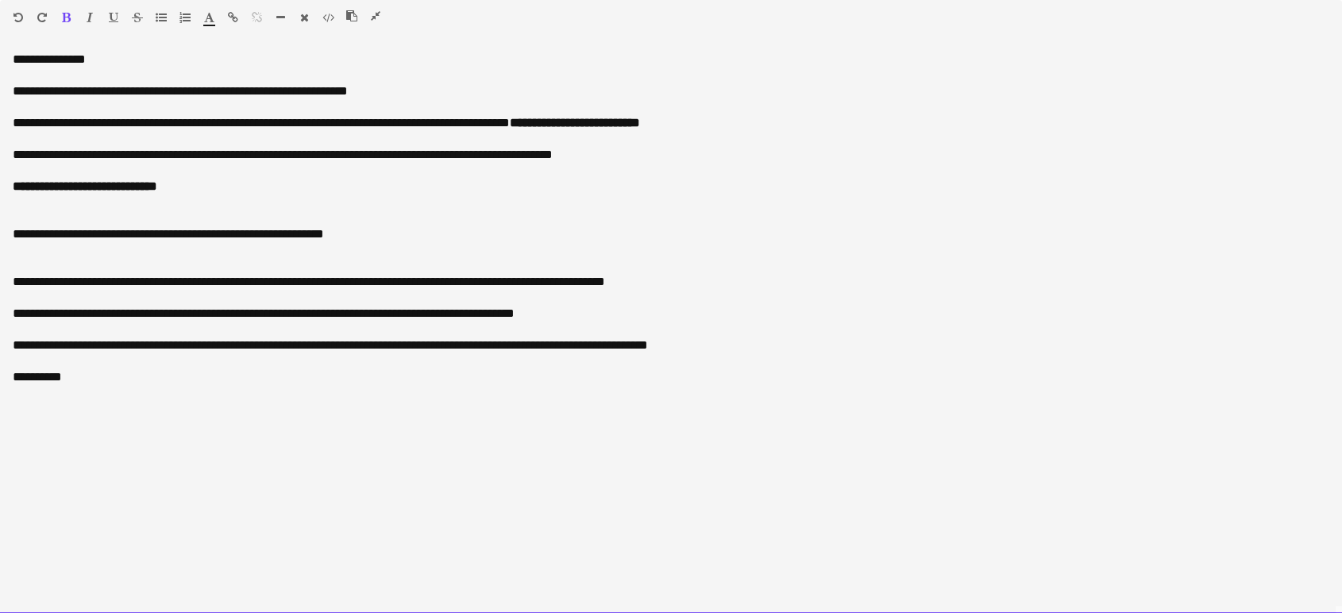
type input "*******"
click at [621, 202] on div at bounding box center [671, 202] width 1316 height 16
click at [146, 191] on font "**********" at bounding box center [85, 186] width 144 height 12
click at [90, 187] on font "**********" at bounding box center [85, 186] width 144 height 12
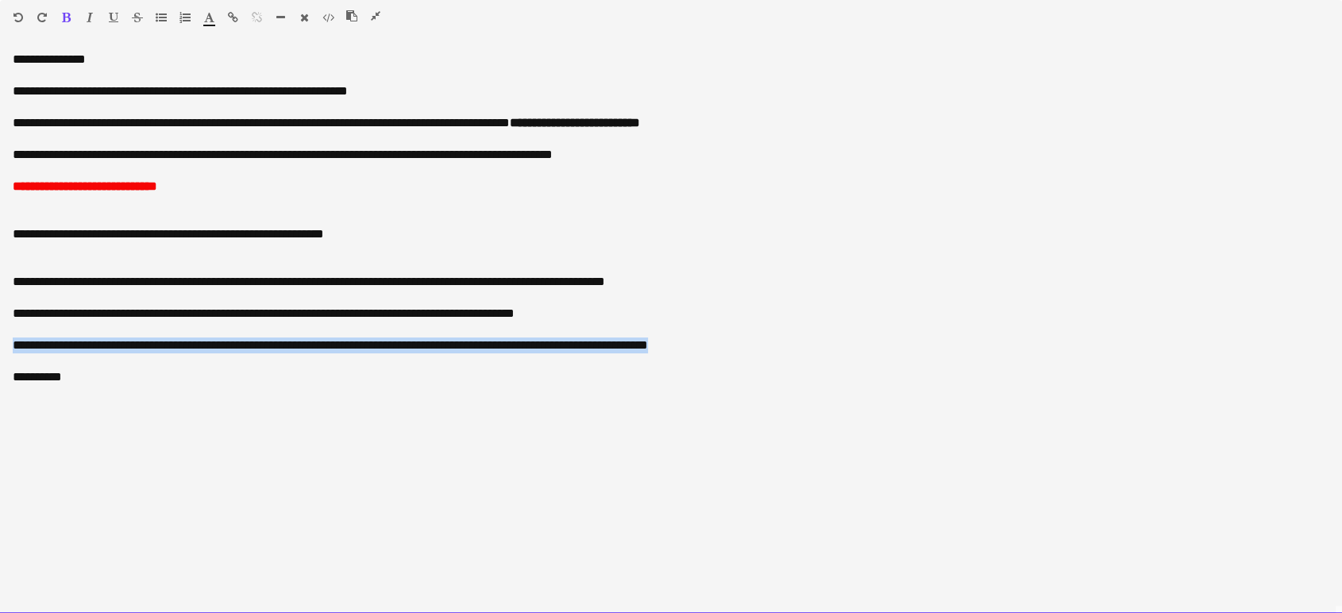
drag, startPoint x: 795, startPoint y: 343, endPoint x: 0, endPoint y: 345, distance: 795.4
click at [0, 345] on div "**********" at bounding box center [671, 333] width 1342 height 562
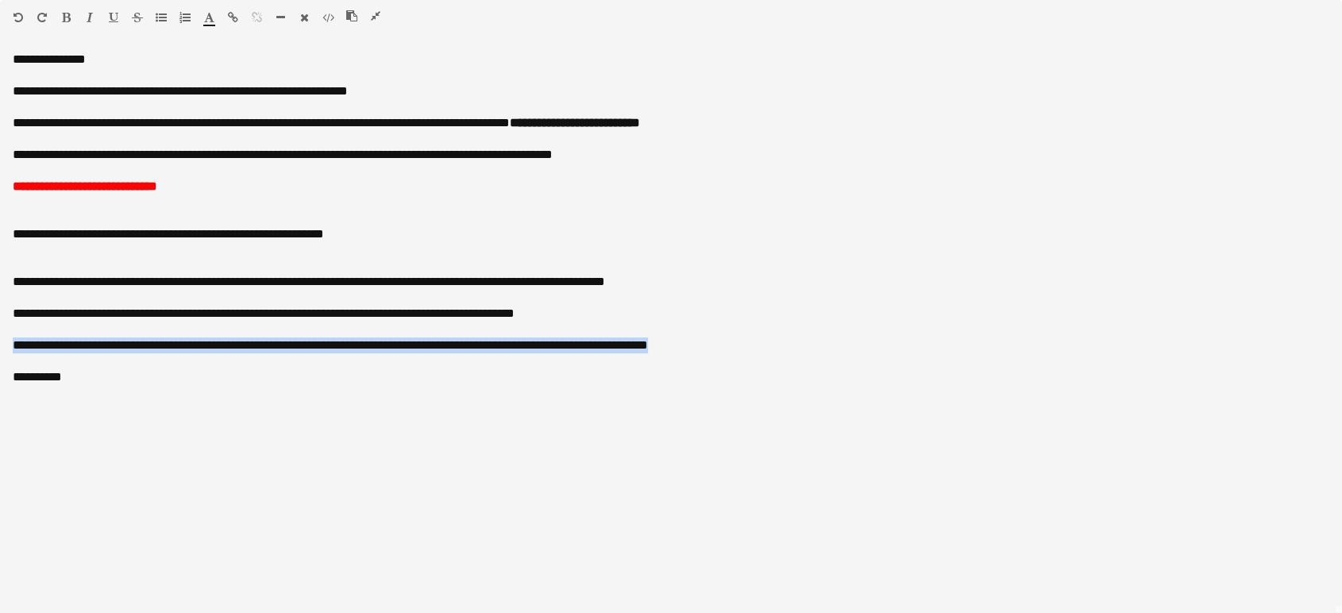
click at [66, 15] on icon "button" at bounding box center [66, 17] width 9 height 11
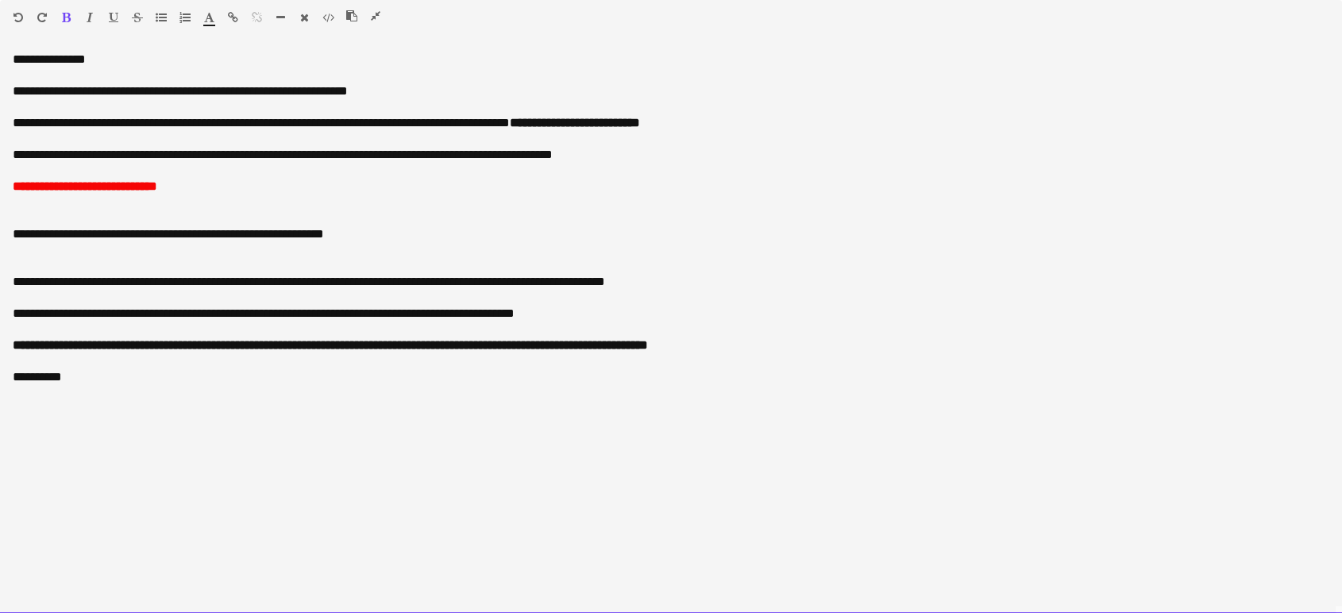
click at [96, 391] on div at bounding box center [671, 393] width 1316 height 16
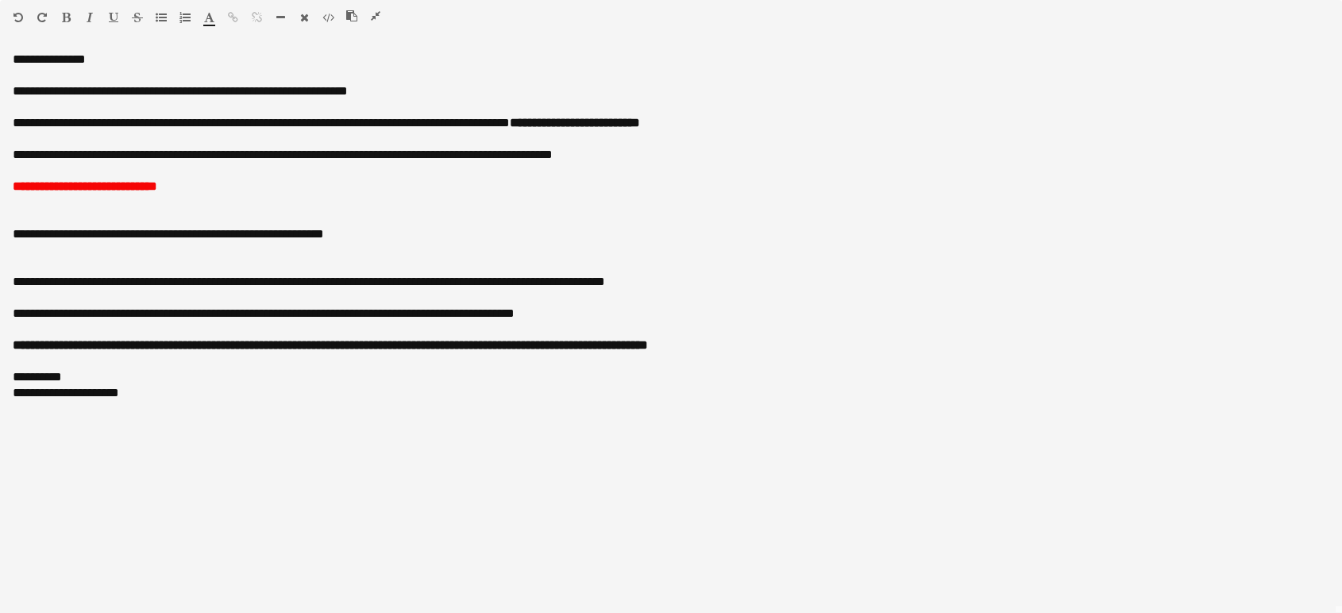
click at [379, 15] on icon "button" at bounding box center [376, 15] width 10 height 11
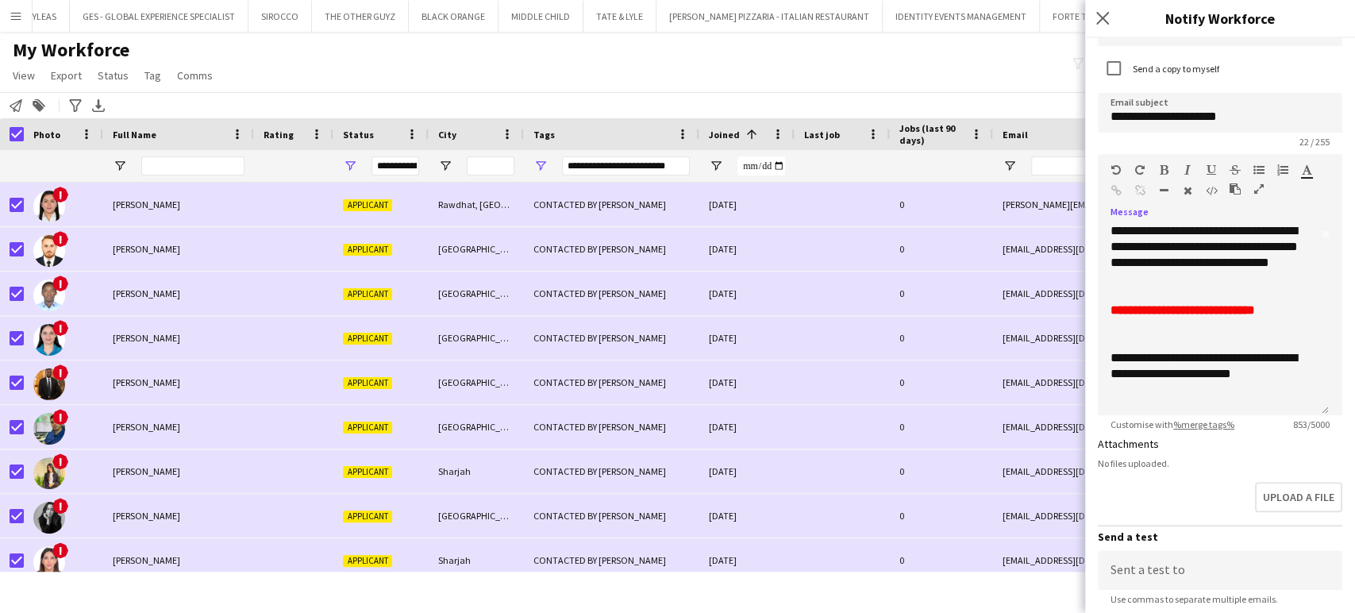
scroll to position [176, 0]
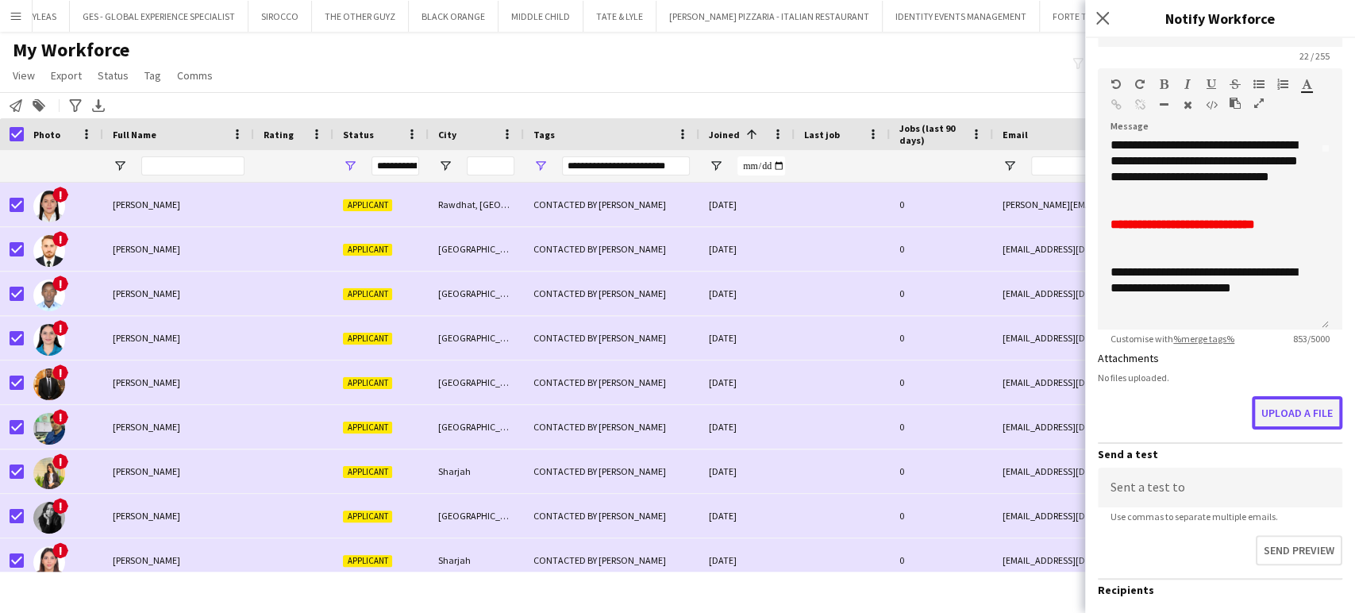
click at [1302, 417] on button "Upload a file" at bounding box center [1297, 412] width 90 height 33
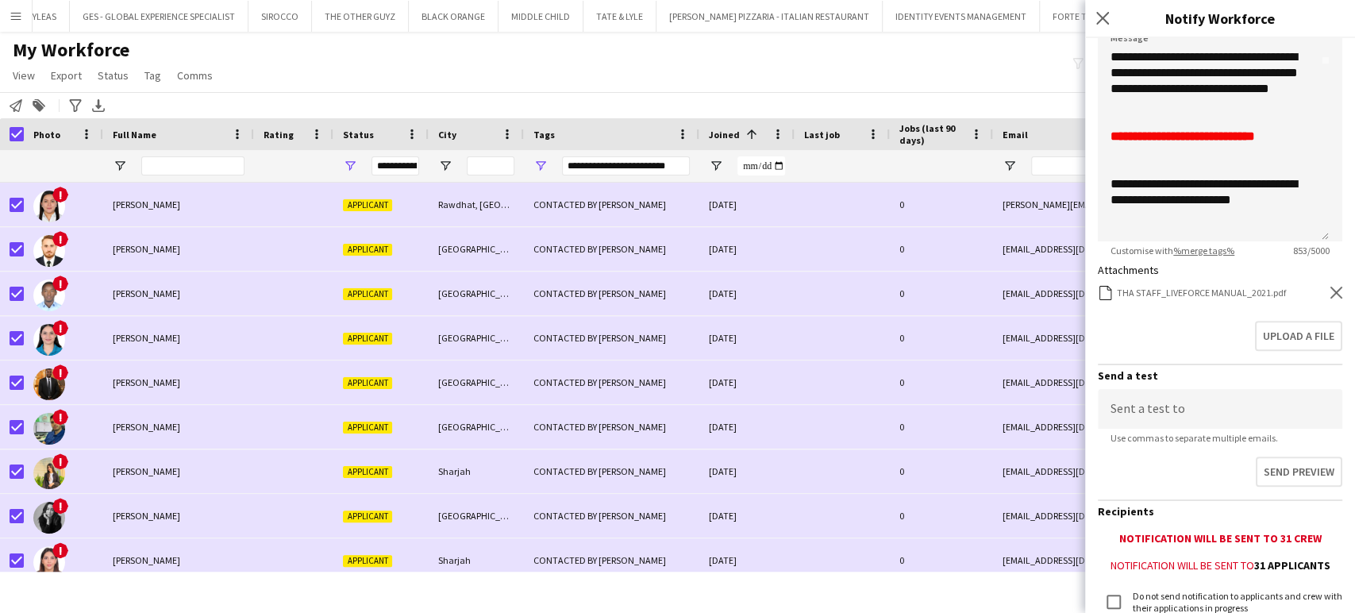
scroll to position [352, 0]
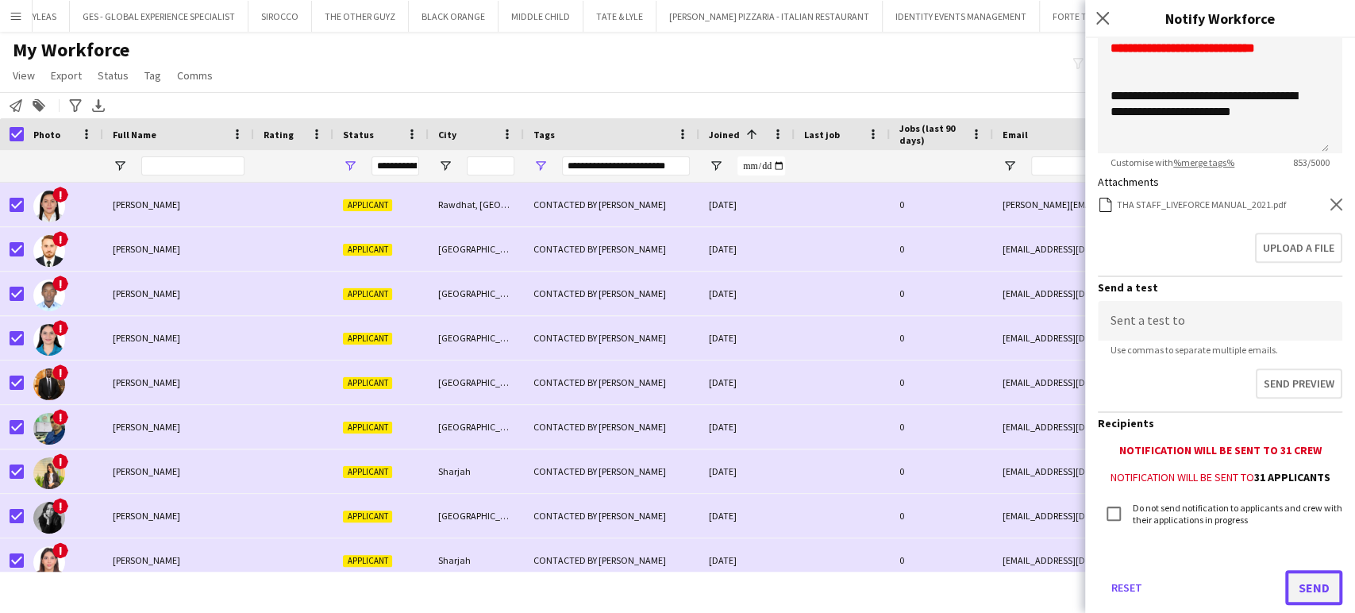
click at [1302, 579] on button "Send" at bounding box center [1313, 587] width 57 height 35
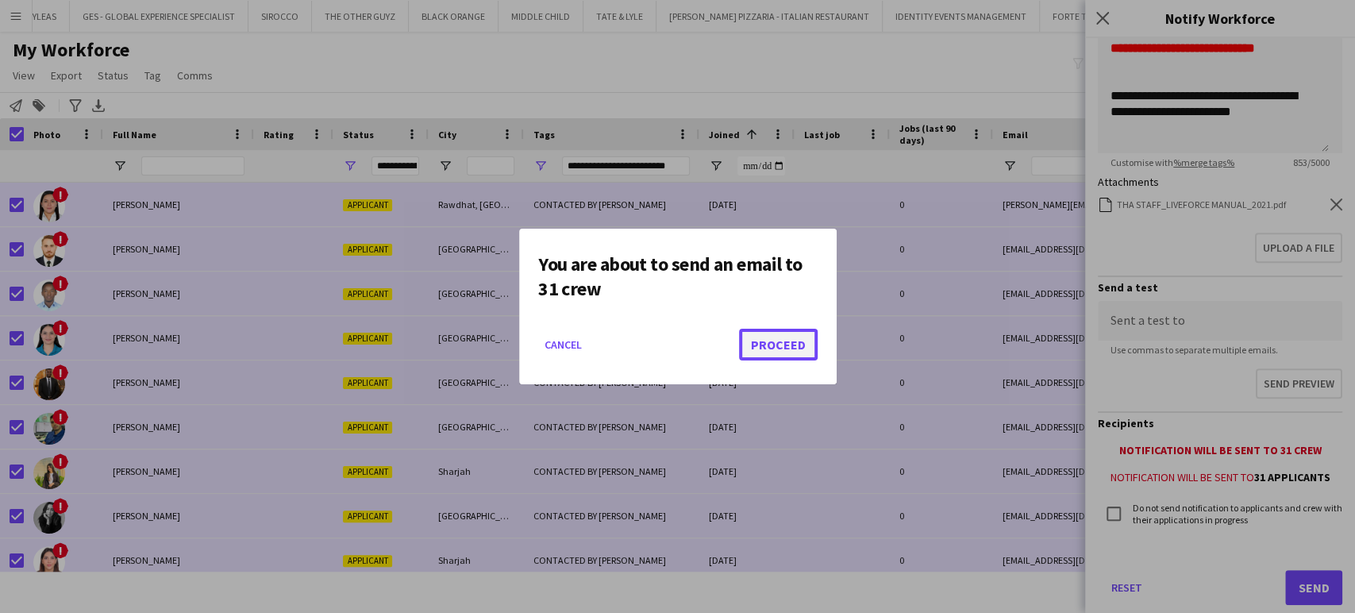
click at [778, 344] on button "Proceed" at bounding box center [778, 345] width 79 height 32
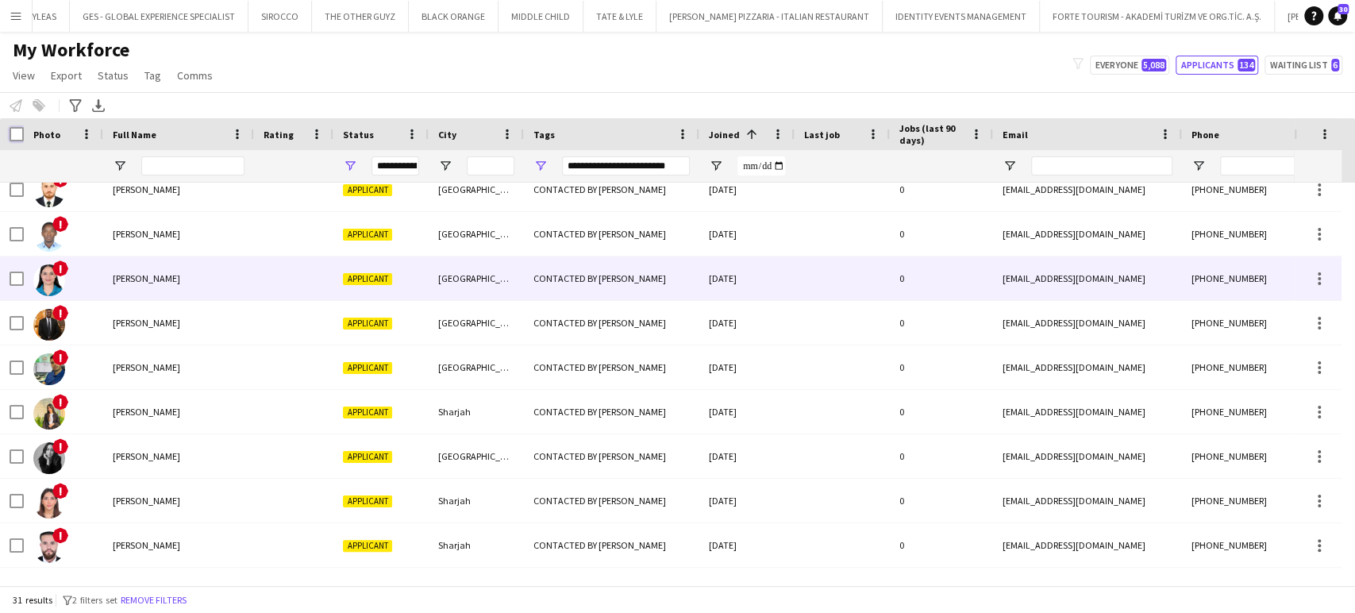
scroll to position [88, 0]
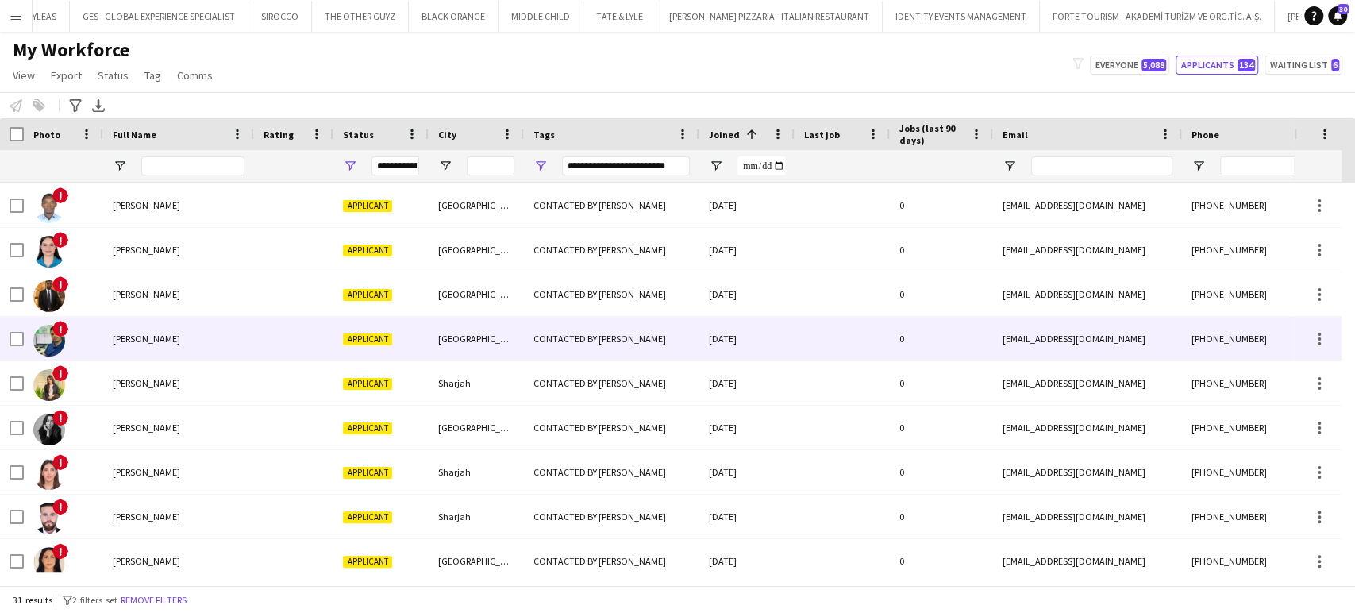
click at [137, 336] on span "Salim Kilani" at bounding box center [146, 339] width 67 height 12
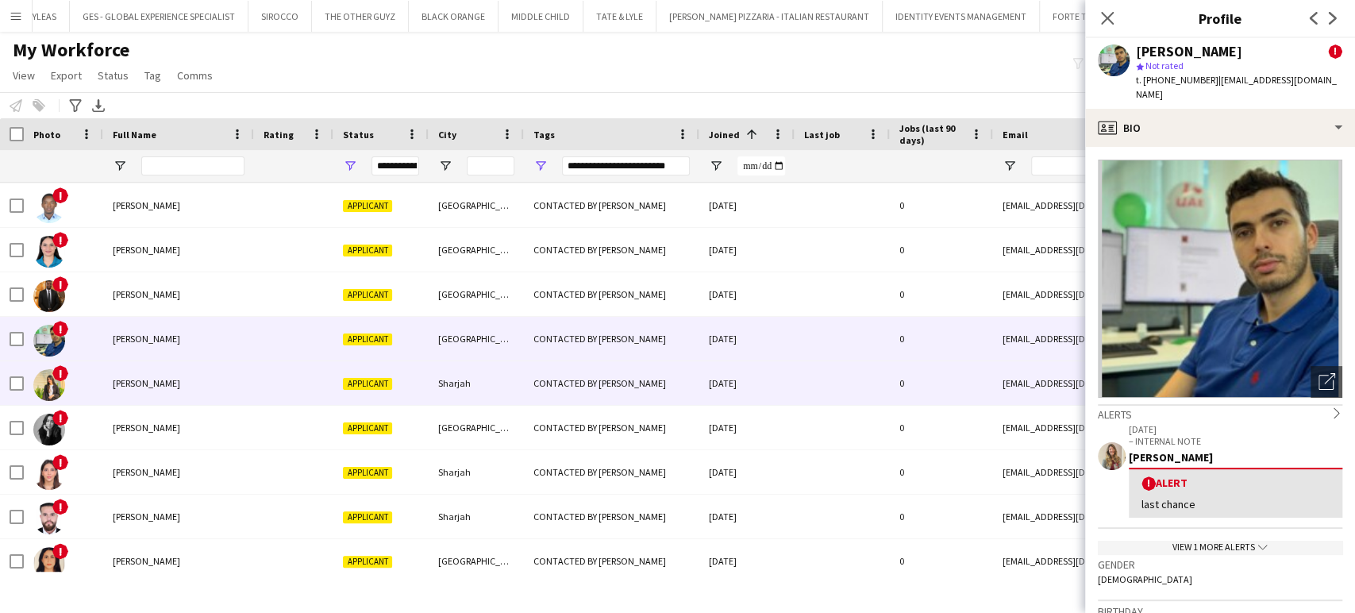
click at [129, 385] on span "Tanzila Rumane" at bounding box center [146, 383] width 67 height 12
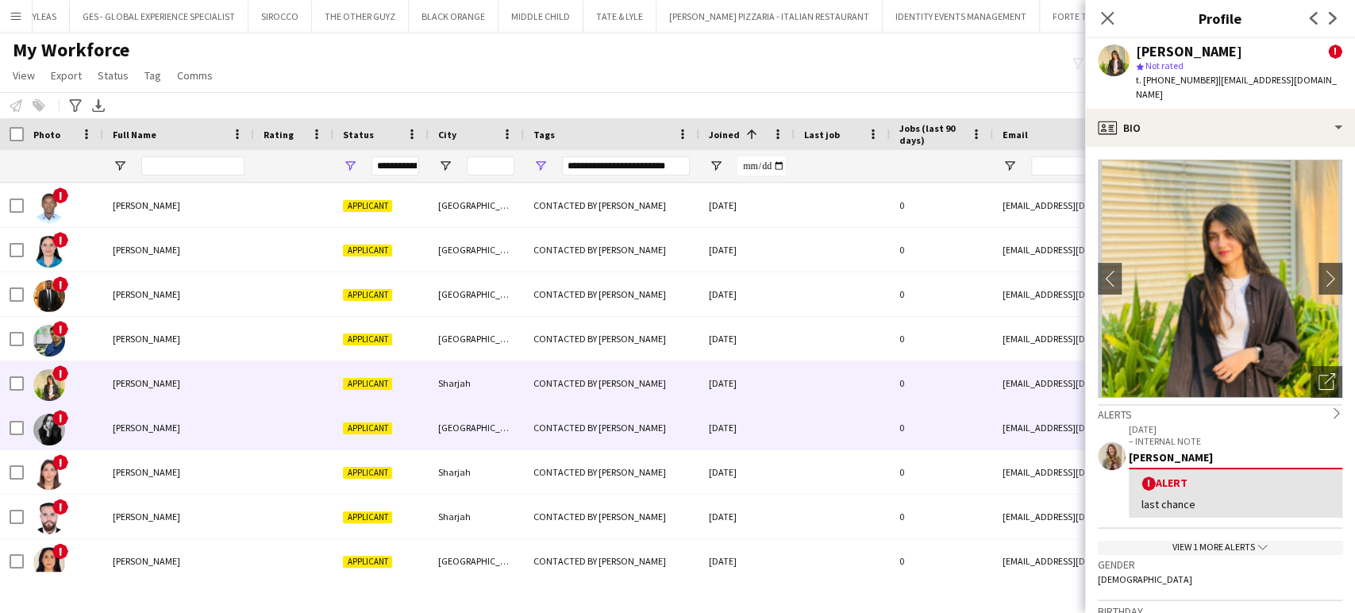
click at [123, 427] on span "Oksana Novitskaia" at bounding box center [146, 428] width 67 height 12
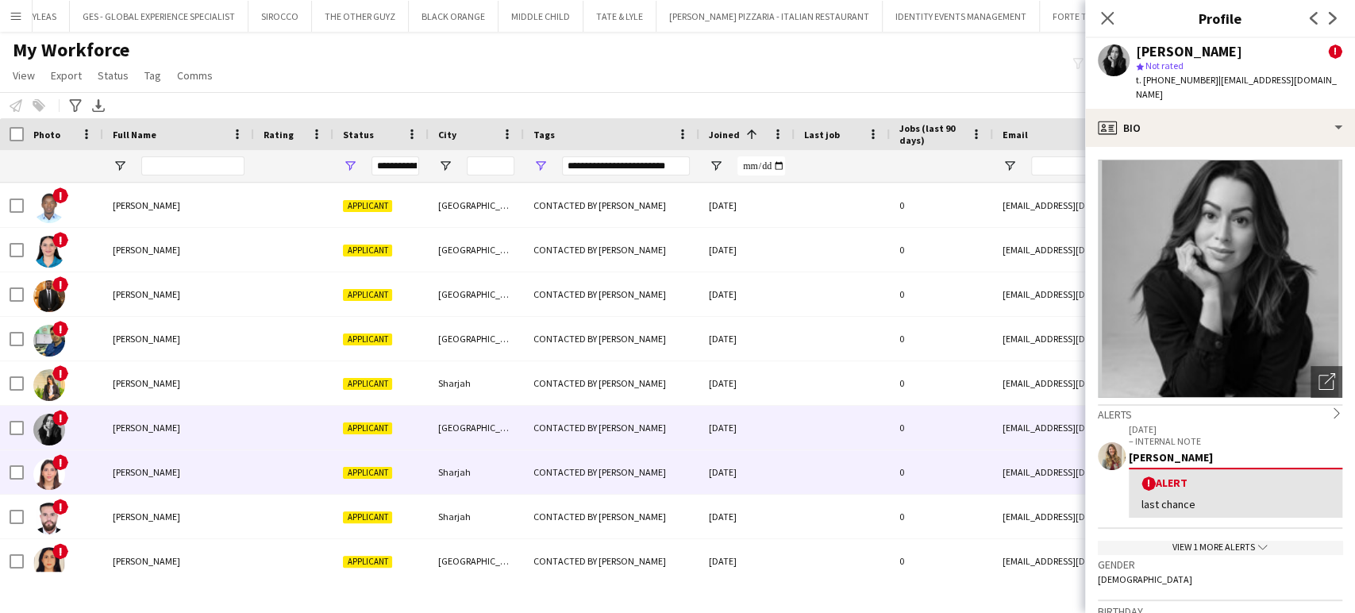
click at [135, 469] on span "Bushra Jannoud" at bounding box center [146, 472] width 67 height 12
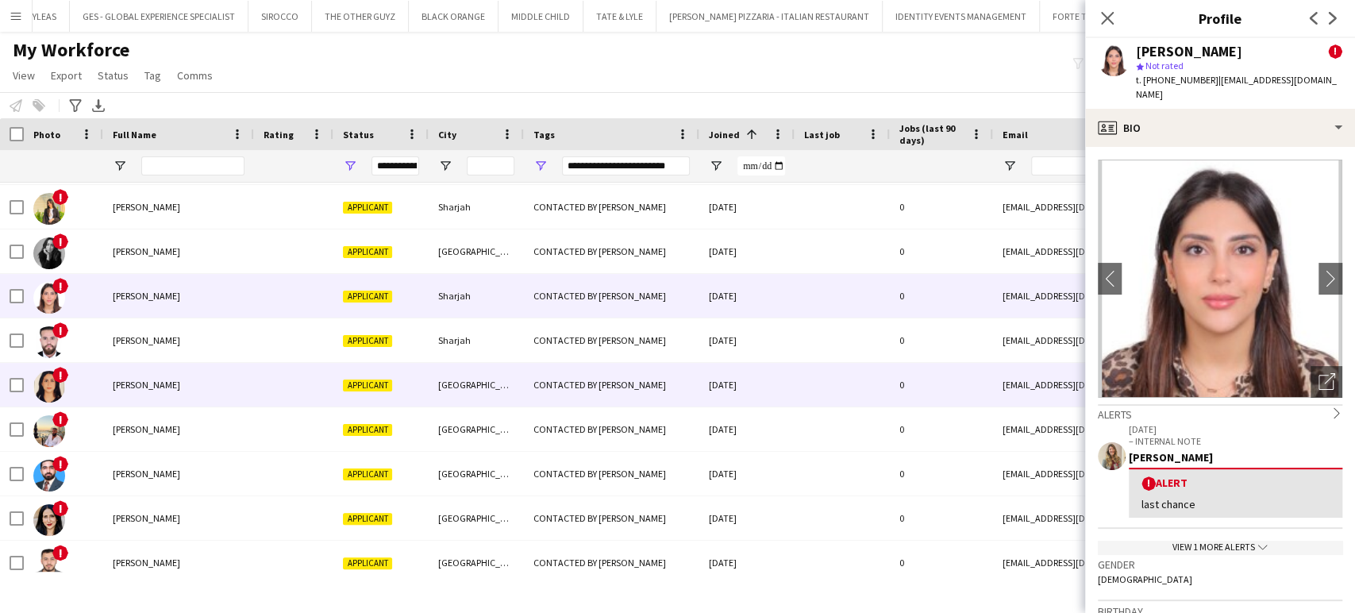
scroll to position [264, 0]
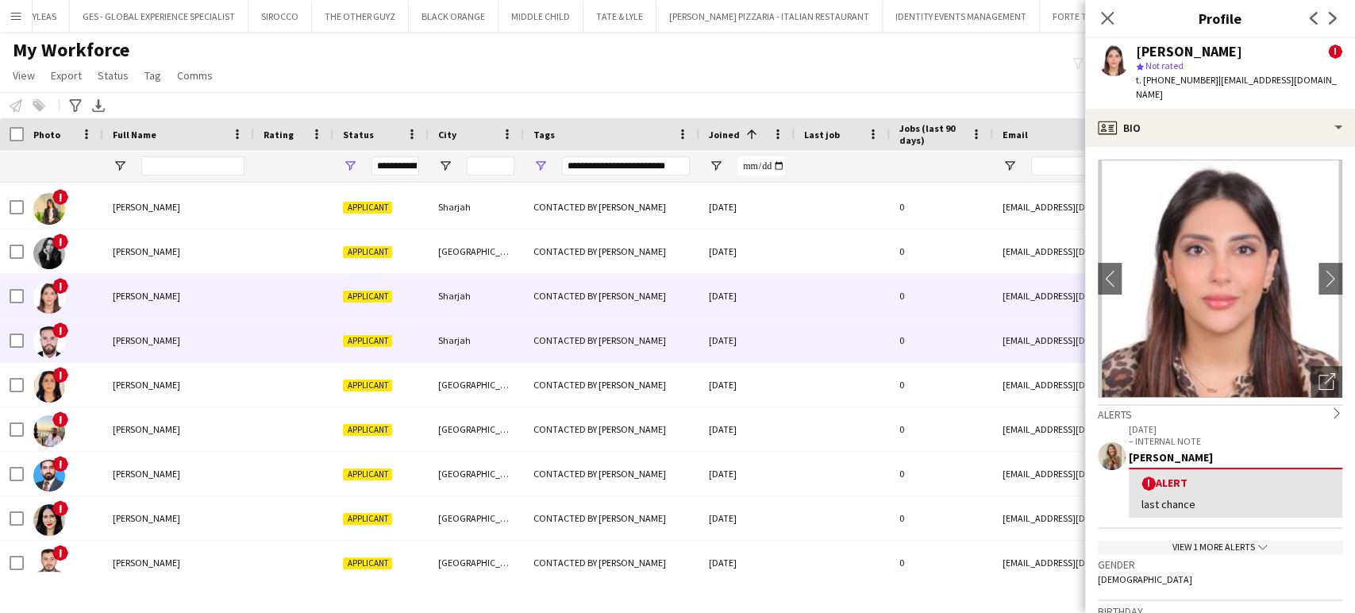
click at [168, 355] on div "Ahmed Hashim" at bounding box center [178, 340] width 151 height 44
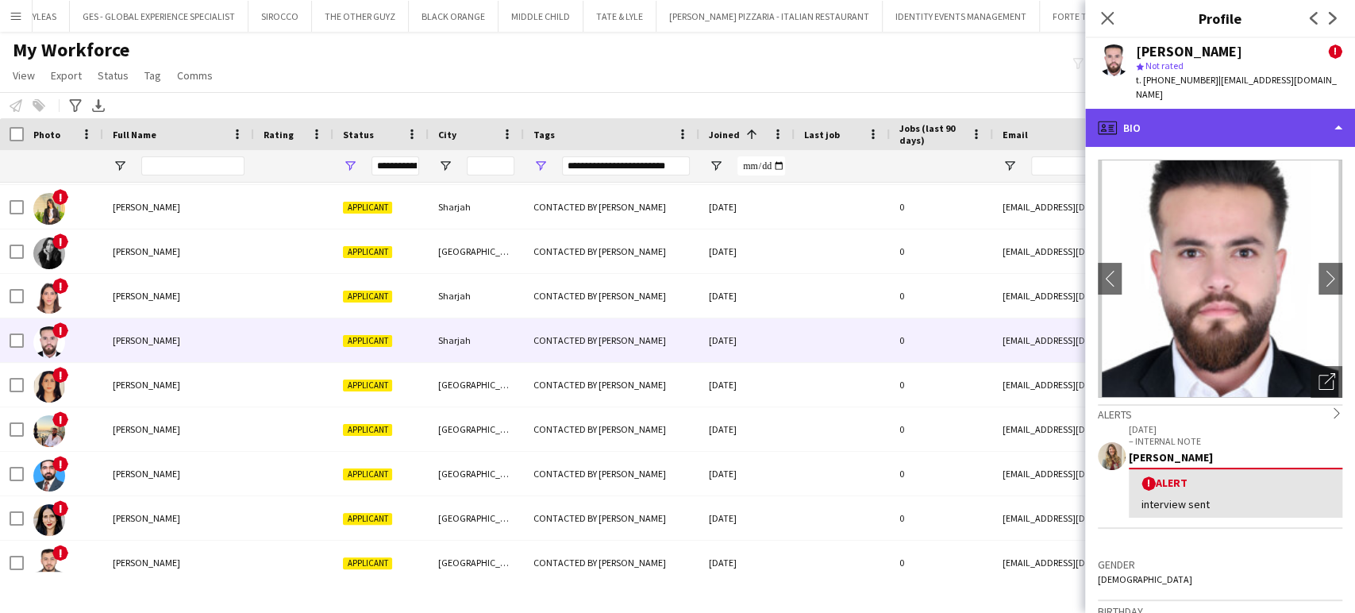
click at [1337, 109] on div "profile Bio" at bounding box center [1220, 128] width 270 height 38
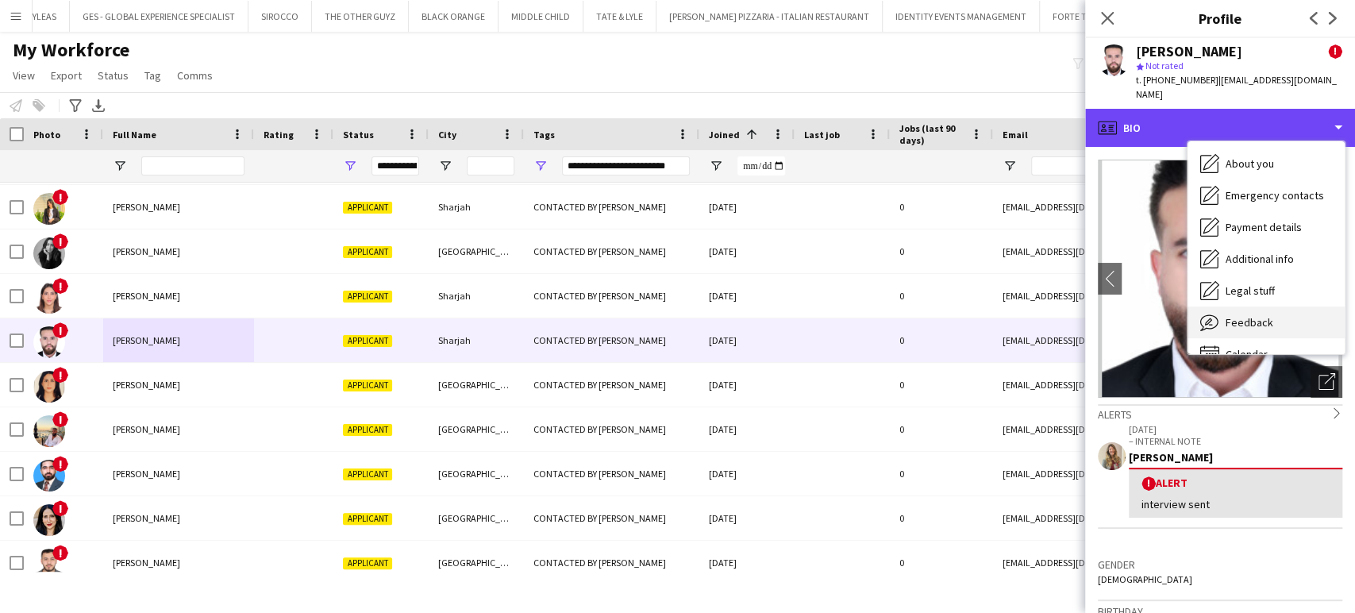
scroll to position [85, 0]
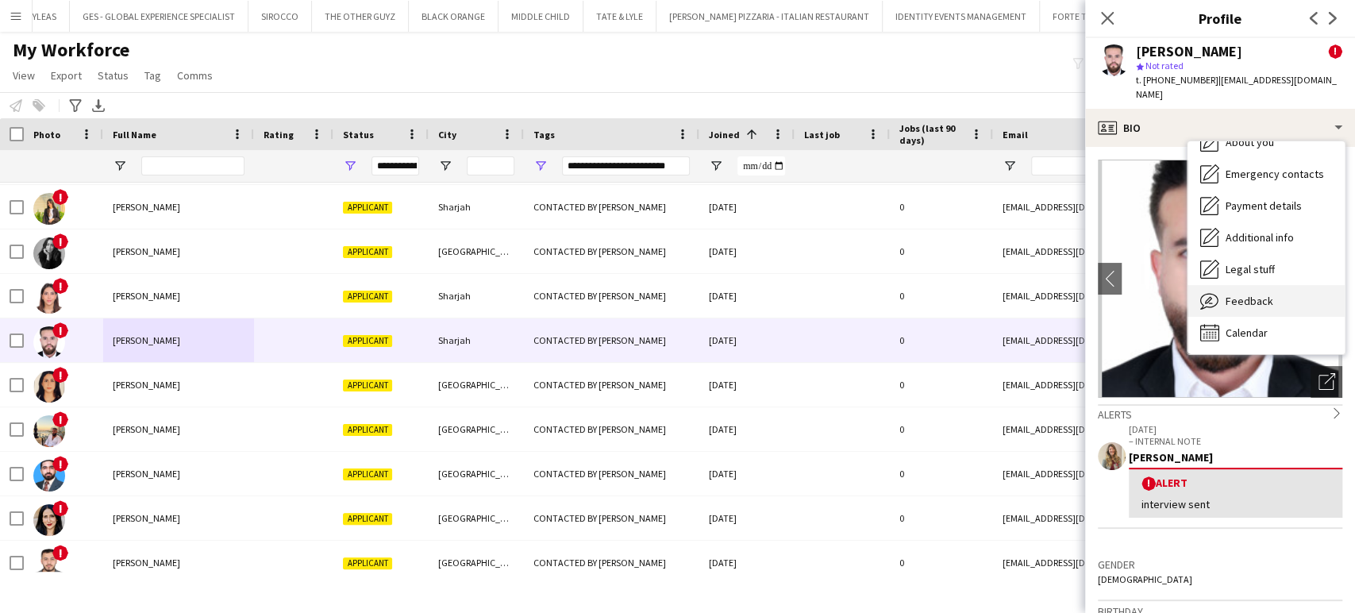
click at [1230, 294] on span "Feedback" at bounding box center [1250, 301] width 48 height 14
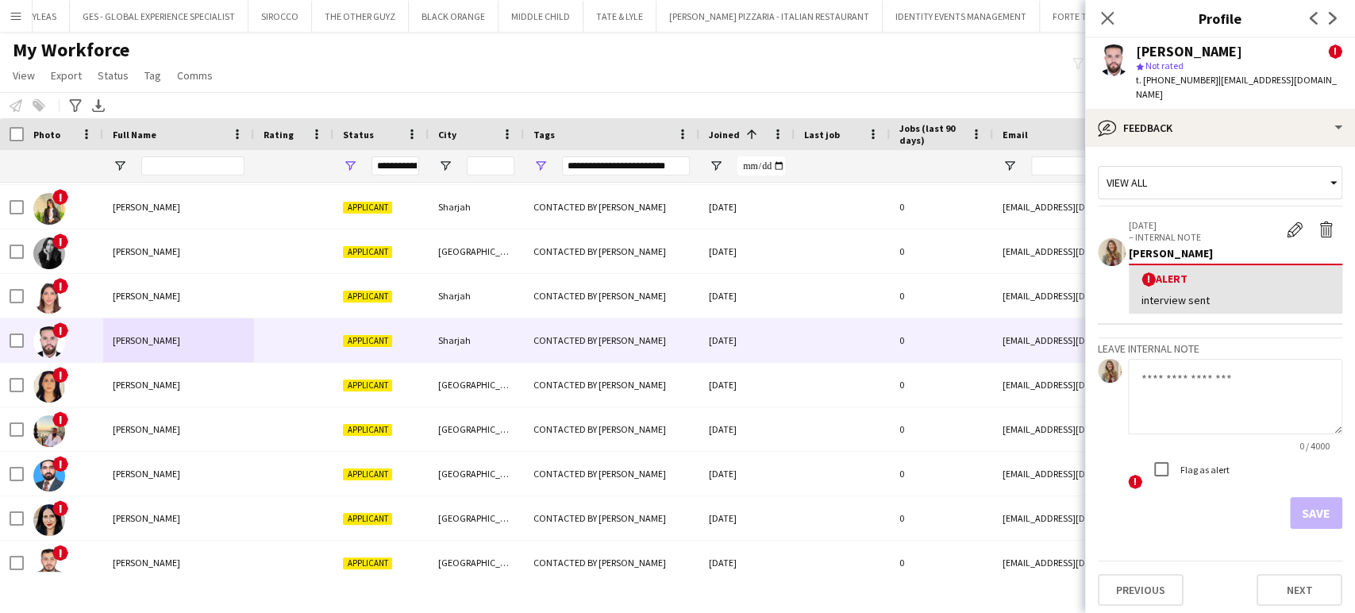
click at [1183, 359] on textarea at bounding box center [1235, 396] width 214 height 75
drag, startPoint x: 1211, startPoint y: 354, endPoint x: 1110, endPoint y: 360, distance: 101.8
click at [1110, 360] on div "********* 10 / 4000 ! Flag as alert" at bounding box center [1220, 425] width 244 height 132
type textarea "*********"
click at [1324, 499] on button "Save" at bounding box center [1316, 513] width 52 height 32
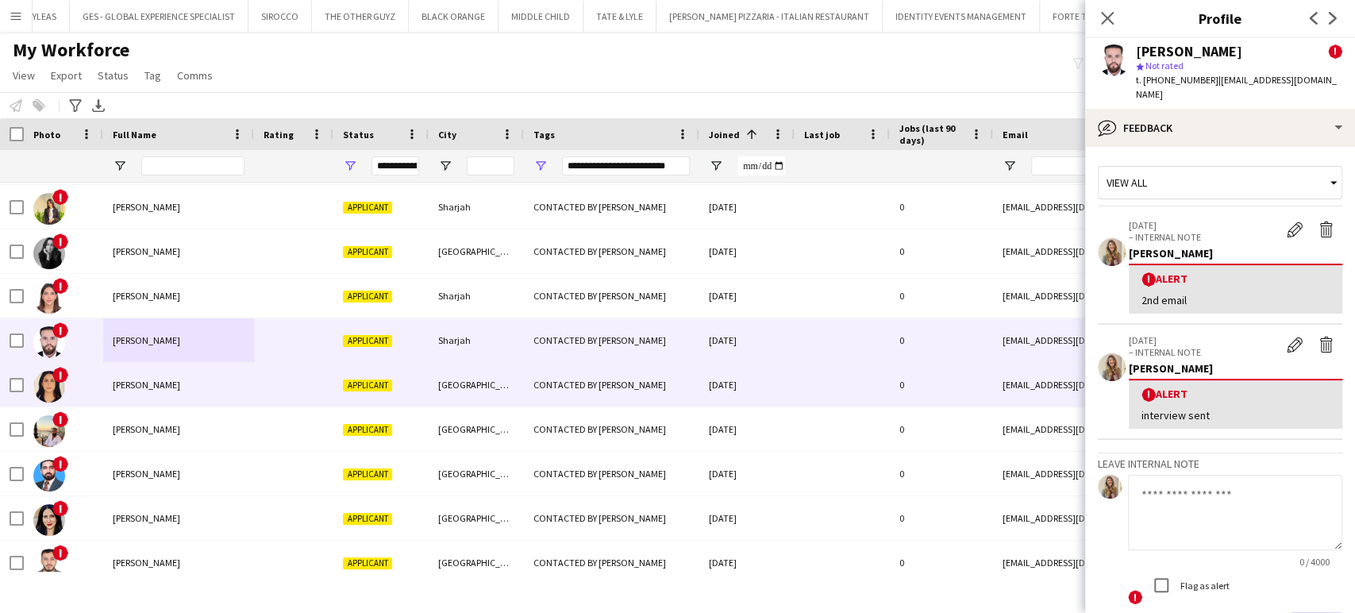
click at [119, 383] on span "Dana Maharmeh" at bounding box center [146, 385] width 67 height 12
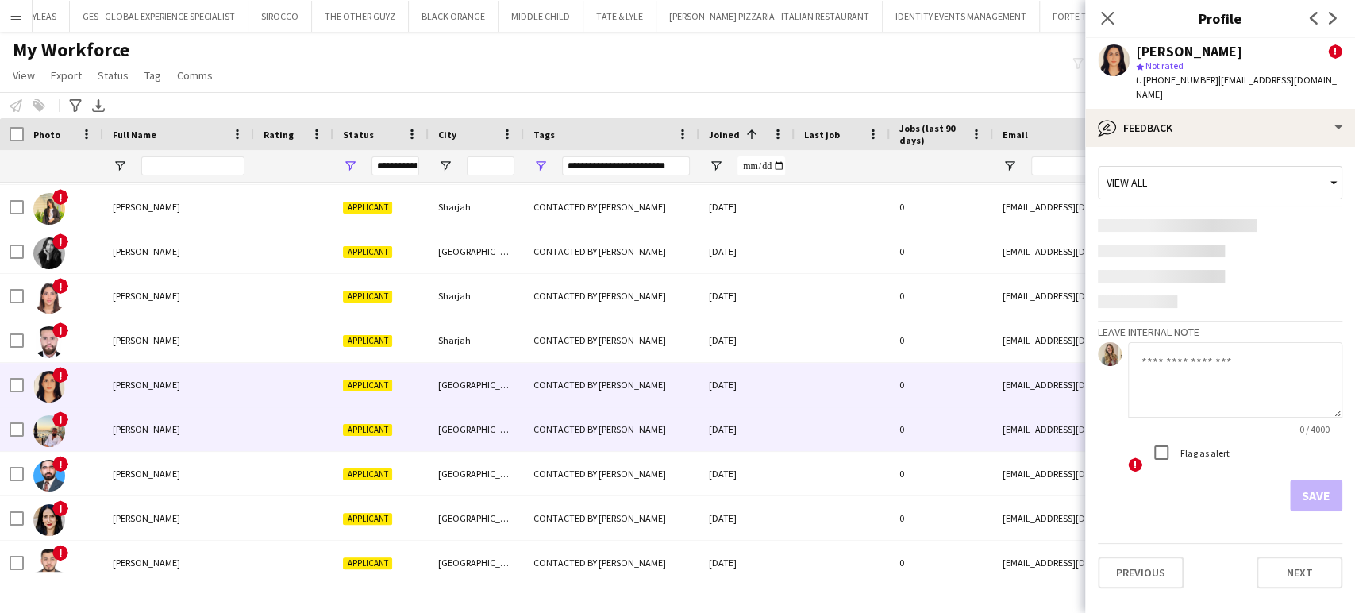
click at [124, 430] on span "Mohammad Alsebai" at bounding box center [146, 429] width 67 height 12
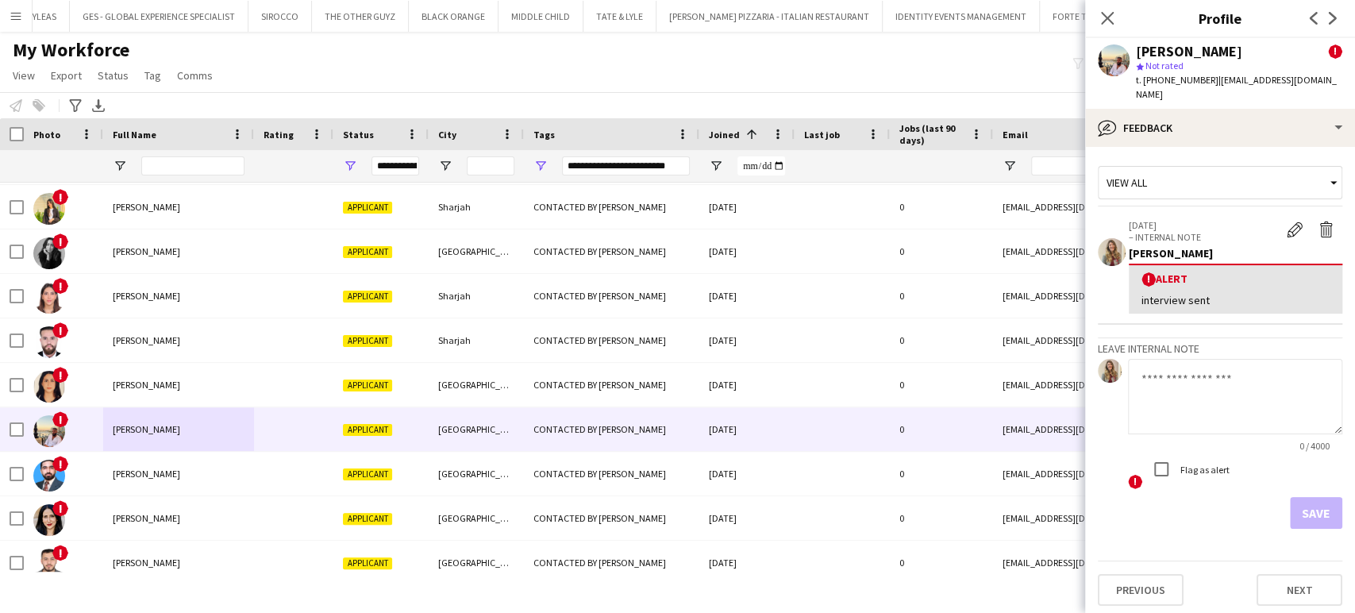
click at [1162, 373] on textarea at bounding box center [1235, 396] width 214 height 75
paste textarea "*********"
type textarea "*********"
drag, startPoint x: 1295, startPoint y: 515, endPoint x: 1280, endPoint y: 514, distance: 14.4
click at [1295, 514] on button "Save" at bounding box center [1316, 513] width 52 height 32
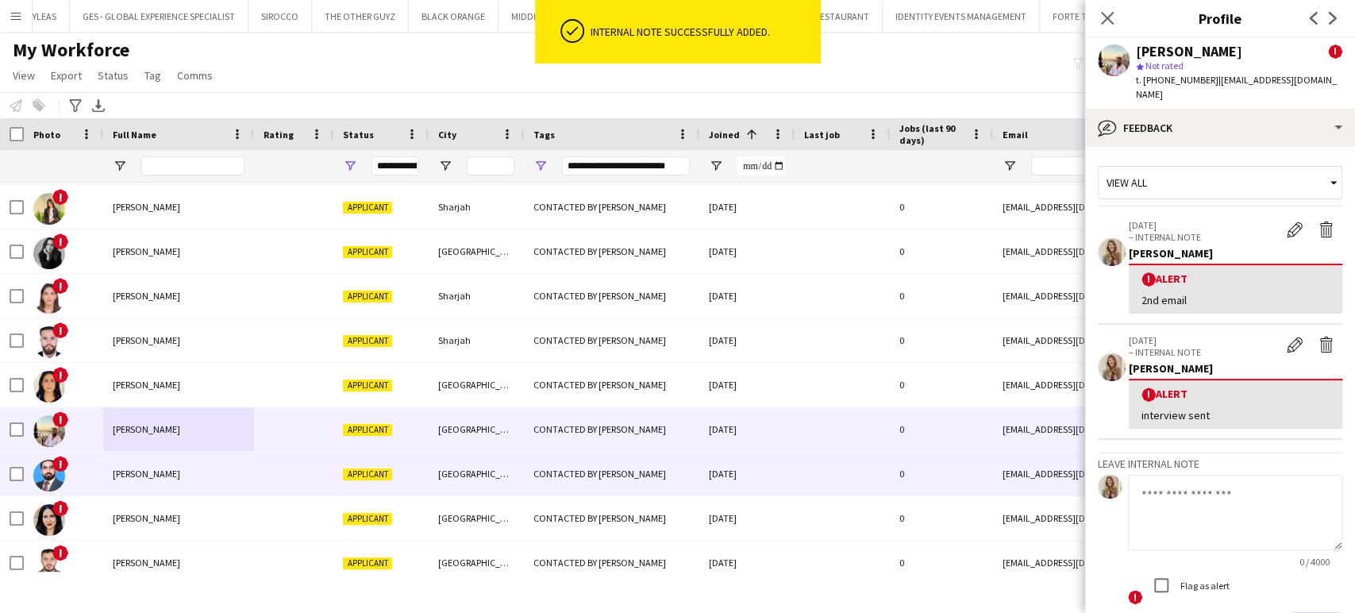
click at [158, 479] on span "Muhammad Junaid" at bounding box center [146, 474] width 67 height 12
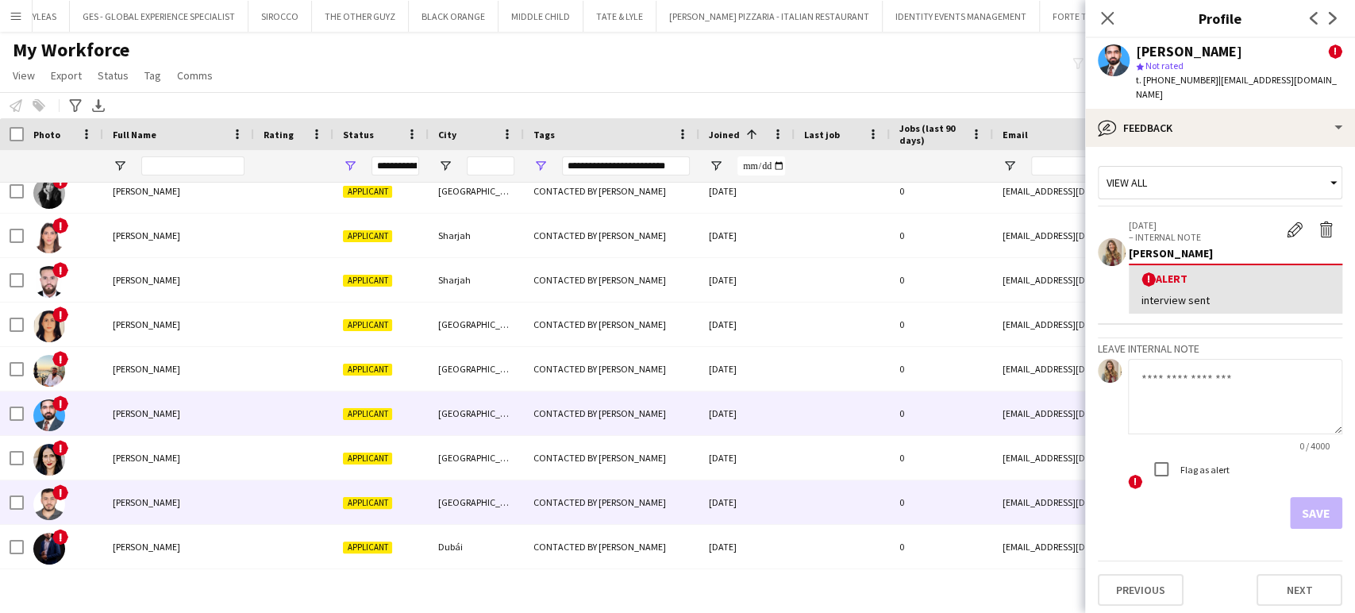
scroll to position [352, 0]
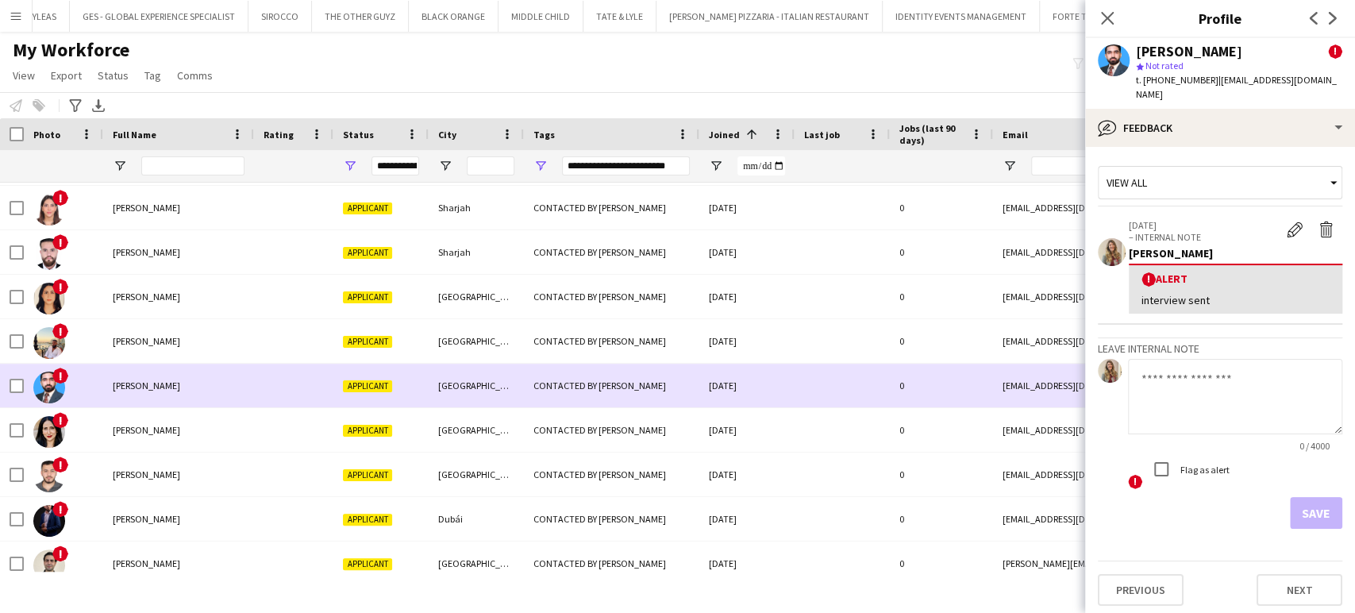
drag, startPoint x: 133, startPoint y: 406, endPoint x: 129, endPoint y: 426, distance: 20.9
click at [132, 407] on div "! Muhammad Junaid Applicant Dubai CONTACTED BY VIVIANE 03-09-2025 0 muhammadjun…" at bounding box center [816, 519] width 1633 height 1378
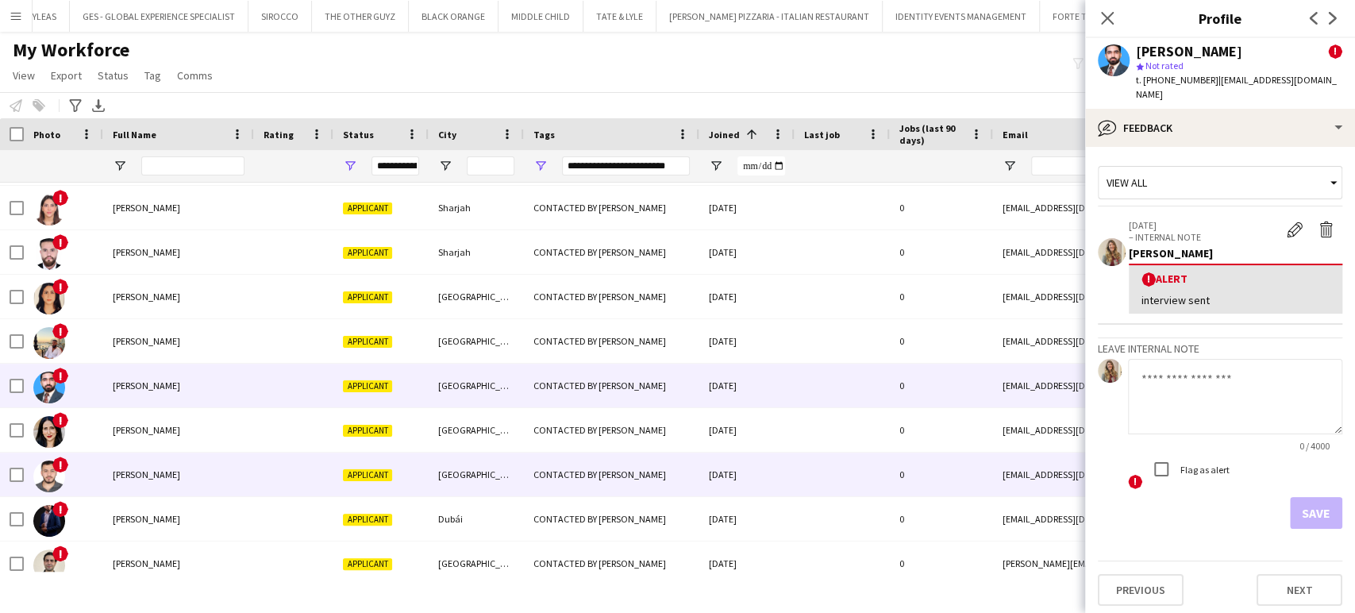
click at [114, 469] on span "Ihab Mahmoud" at bounding box center [146, 474] width 67 height 12
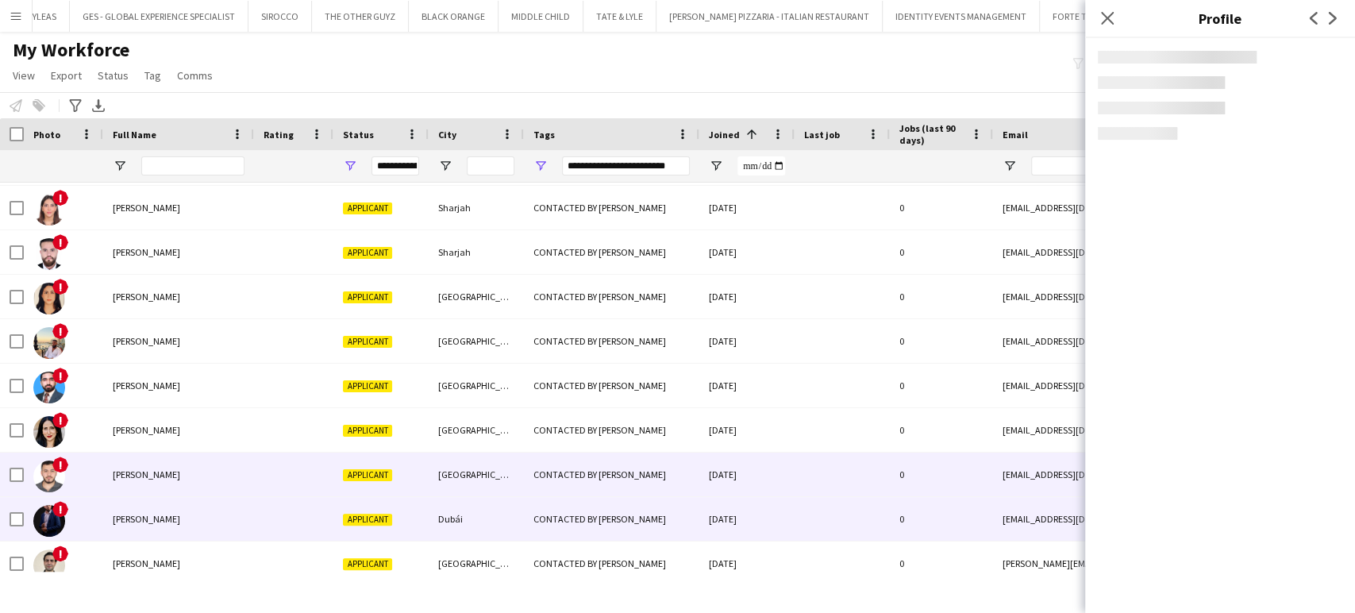
click at [130, 512] on div "Raul Rodriguez" at bounding box center [178, 519] width 151 height 44
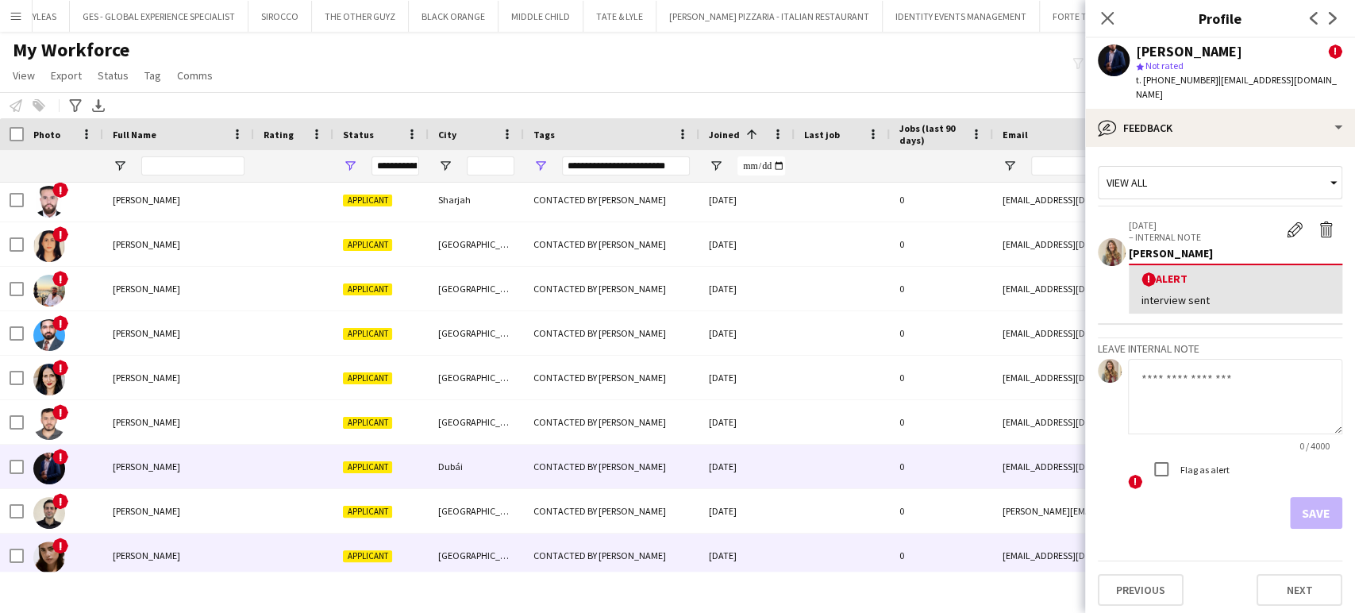
scroll to position [441, 0]
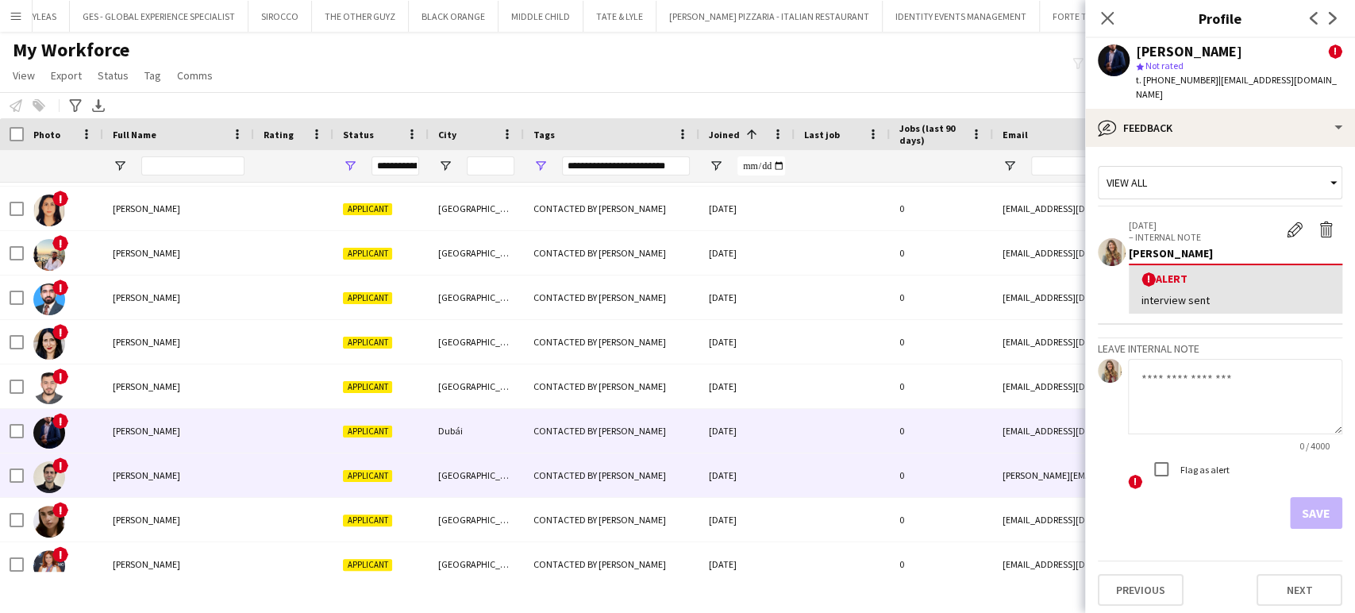
click at [128, 477] on span "MOHAMMAD sAEED" at bounding box center [146, 475] width 67 height 12
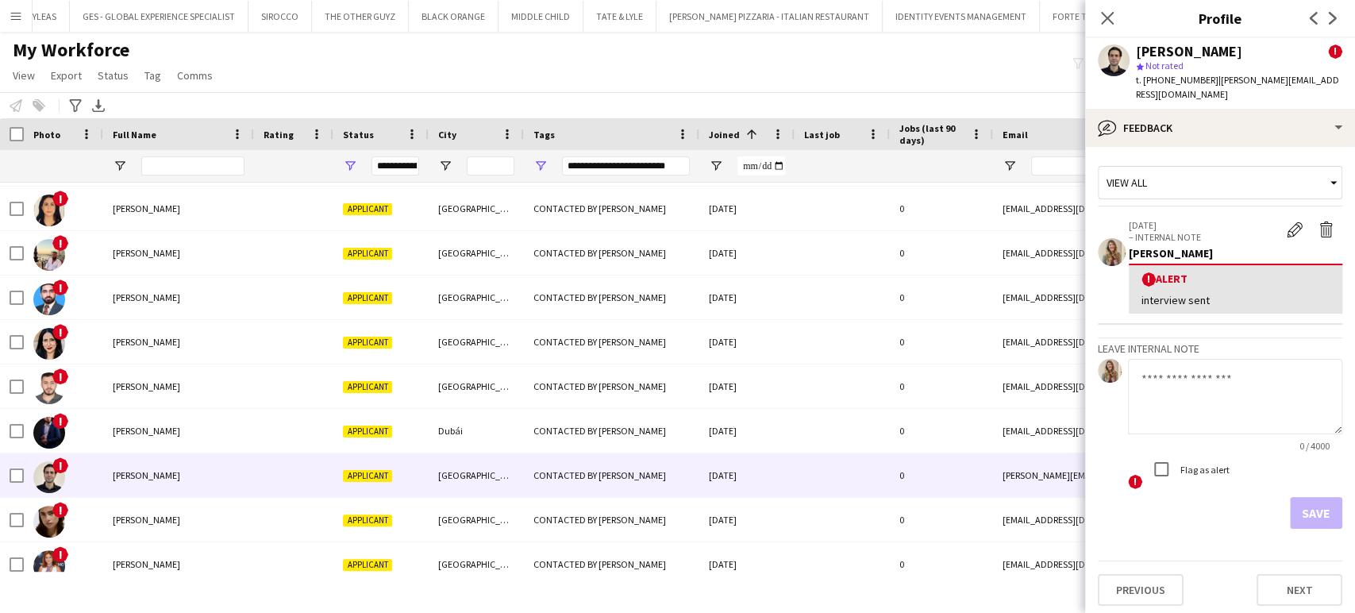
click at [1245, 368] on textarea at bounding box center [1235, 396] width 214 height 75
paste textarea "*********"
type textarea "*********"
drag, startPoint x: 1213, startPoint y: 360, endPoint x: 1103, endPoint y: 353, distance: 109.7
click at [1103, 359] on div "********* 10 / 4000 ! Flag as alert" at bounding box center [1220, 425] width 244 height 132
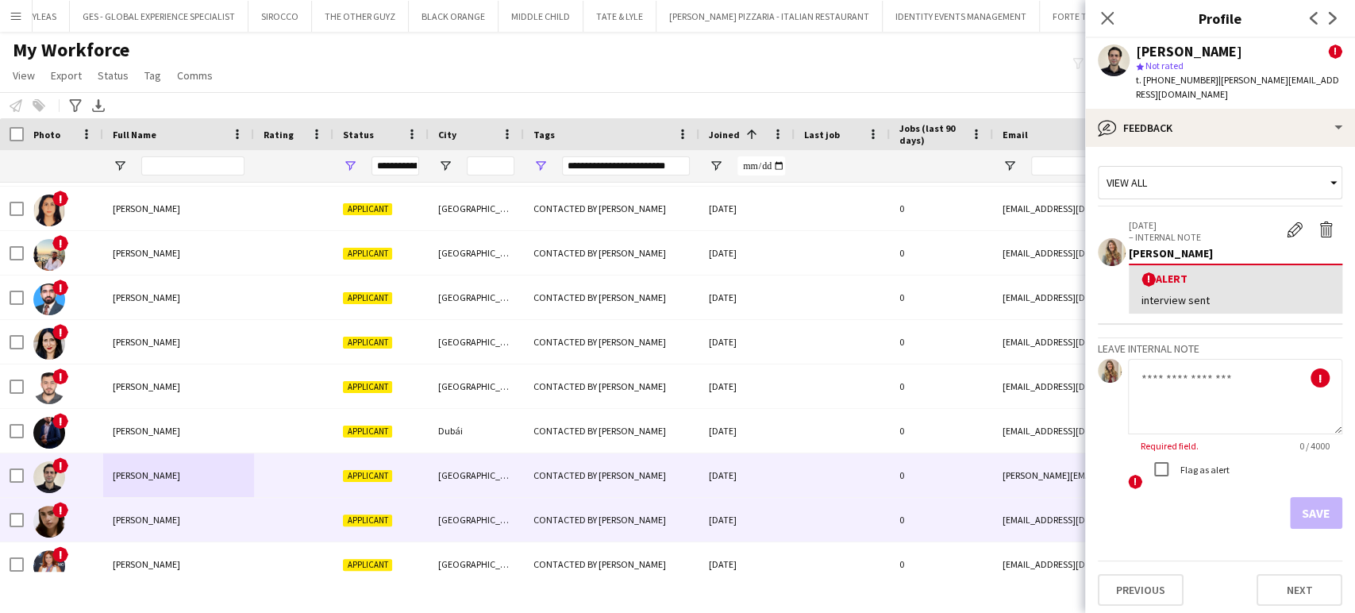
click at [152, 516] on span "manuela bernal" at bounding box center [146, 520] width 67 height 12
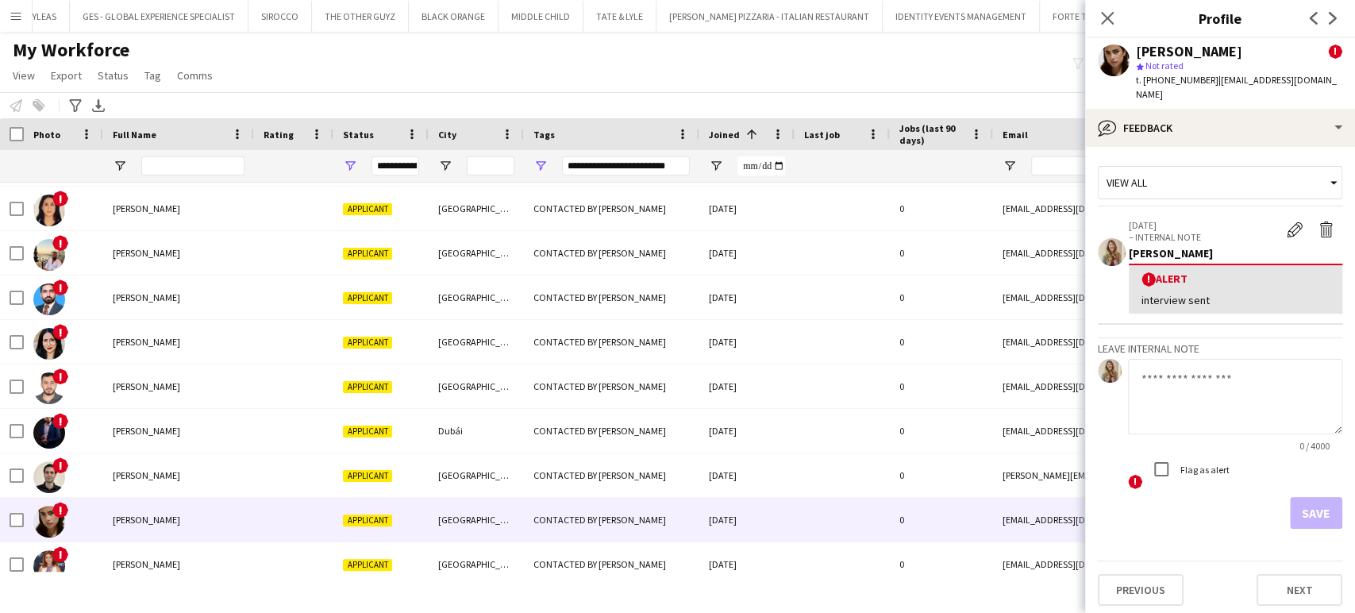
click at [1162, 377] on textarea at bounding box center [1235, 396] width 214 height 75
paste textarea "*********"
type textarea "*********"
click at [1326, 503] on button "Save" at bounding box center [1316, 513] width 52 height 32
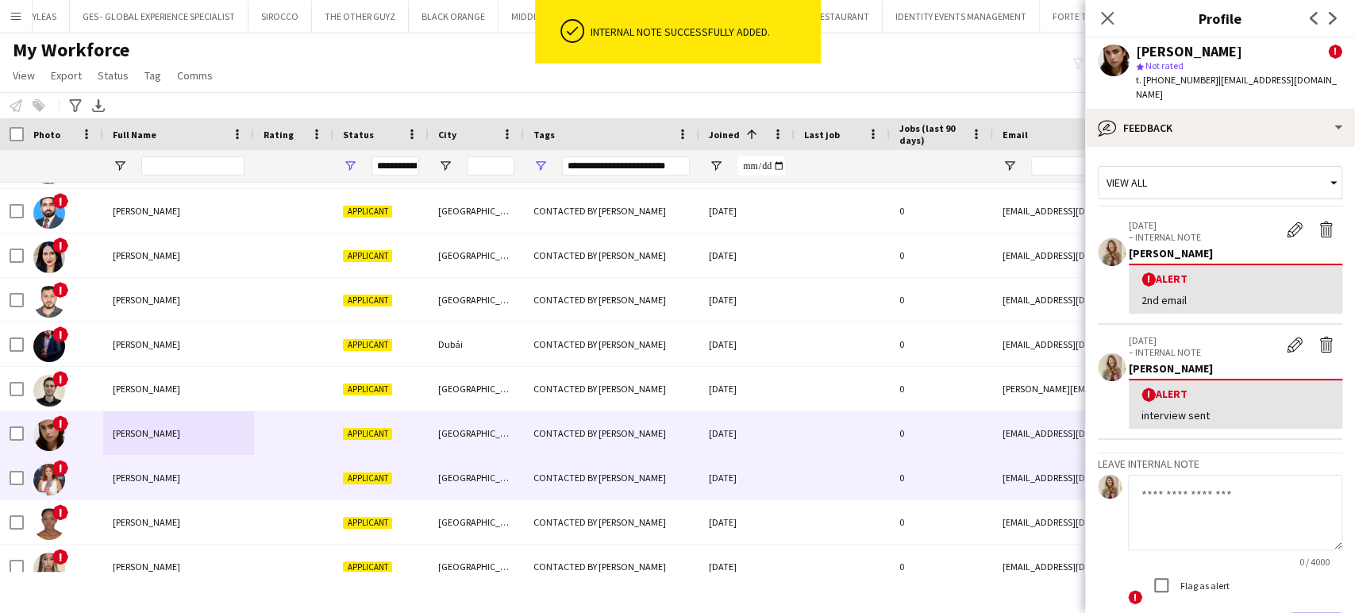
scroll to position [617, 0]
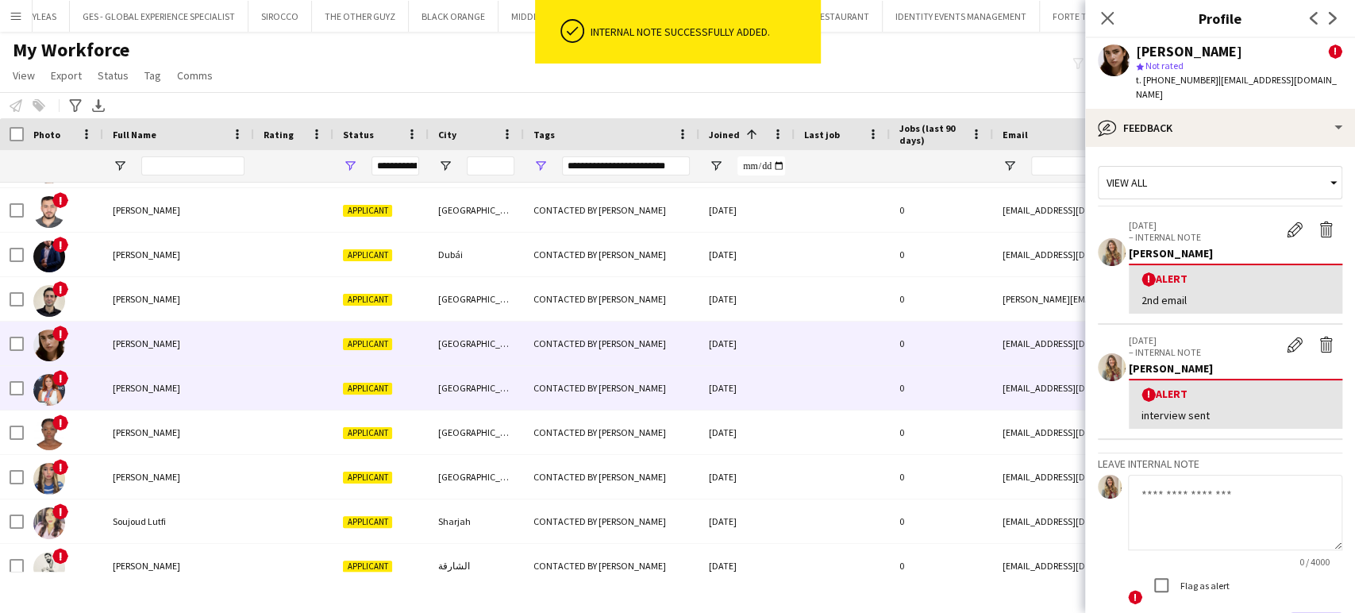
click at [128, 390] on span "Zineb Berrada" at bounding box center [146, 388] width 67 height 12
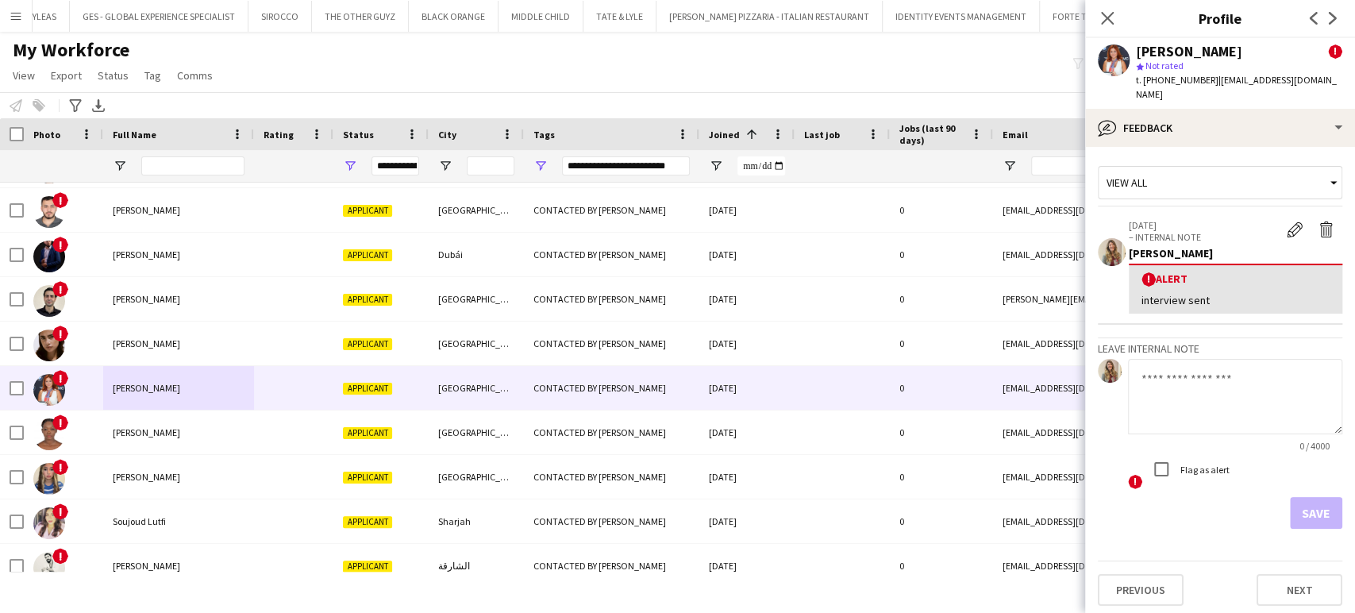
click at [1213, 363] on textarea at bounding box center [1235, 396] width 214 height 75
paste textarea "*********"
type textarea "*********"
drag, startPoint x: 1326, startPoint y: 497, endPoint x: 1152, endPoint y: 481, distance: 175.4
click at [1326, 497] on button "Save" at bounding box center [1316, 513] width 52 height 32
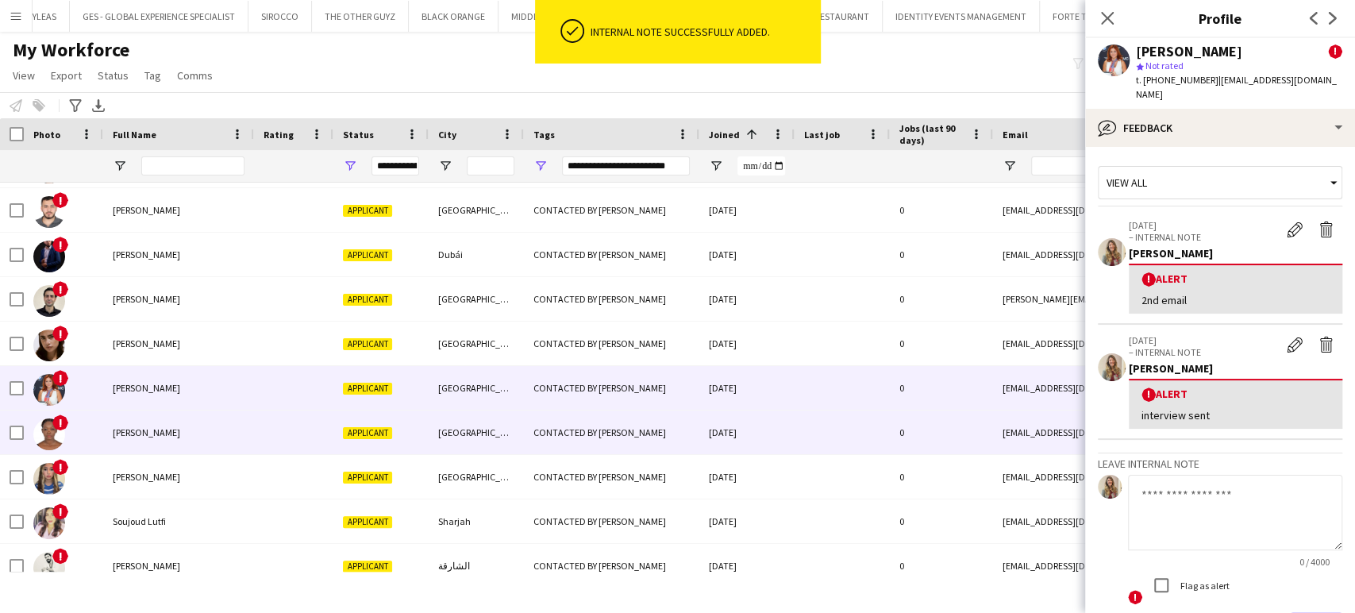
click at [164, 433] on span "Lois Agnes Ntamark" at bounding box center [146, 432] width 67 height 12
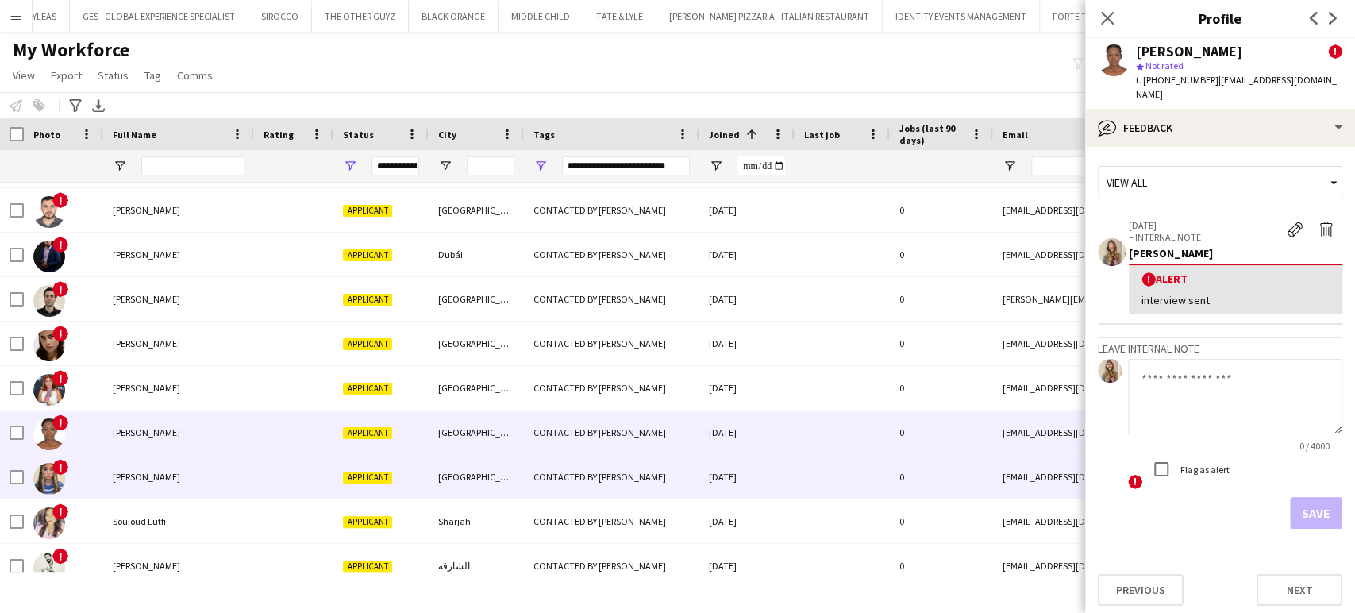
click at [121, 484] on div "julie moukaied" at bounding box center [178, 477] width 151 height 44
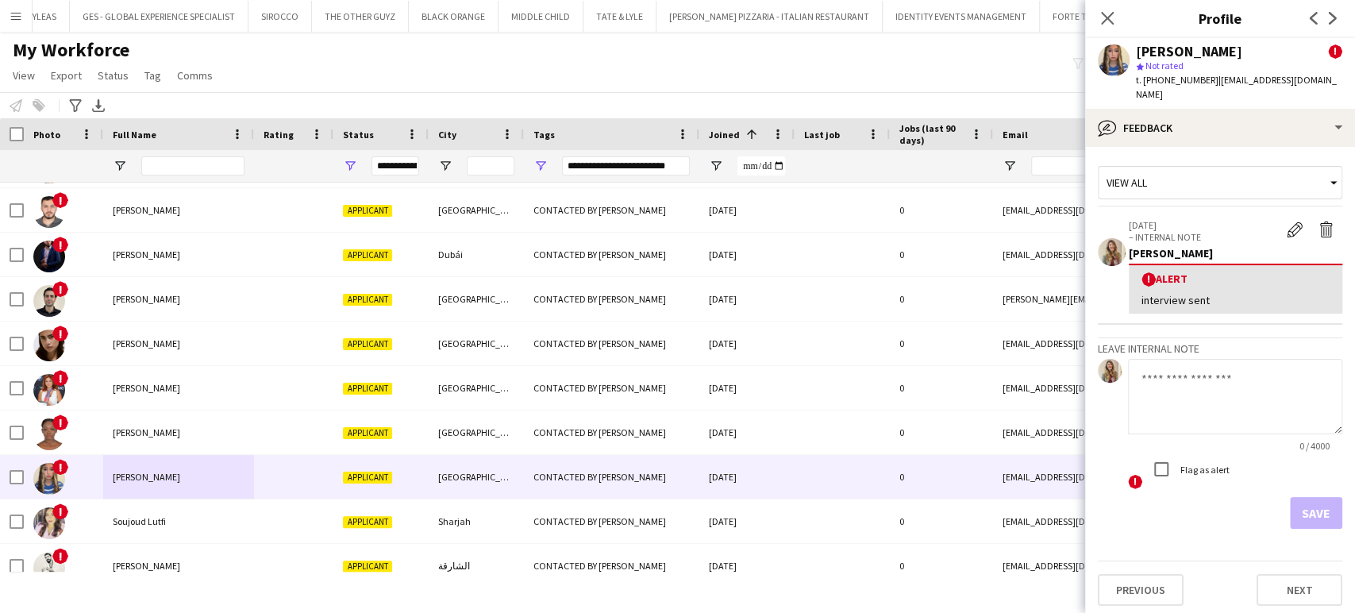
click at [1165, 370] on textarea at bounding box center [1235, 396] width 214 height 75
paste textarea "*********"
type textarea "*********"
click at [1320, 507] on button "Save" at bounding box center [1316, 513] width 52 height 32
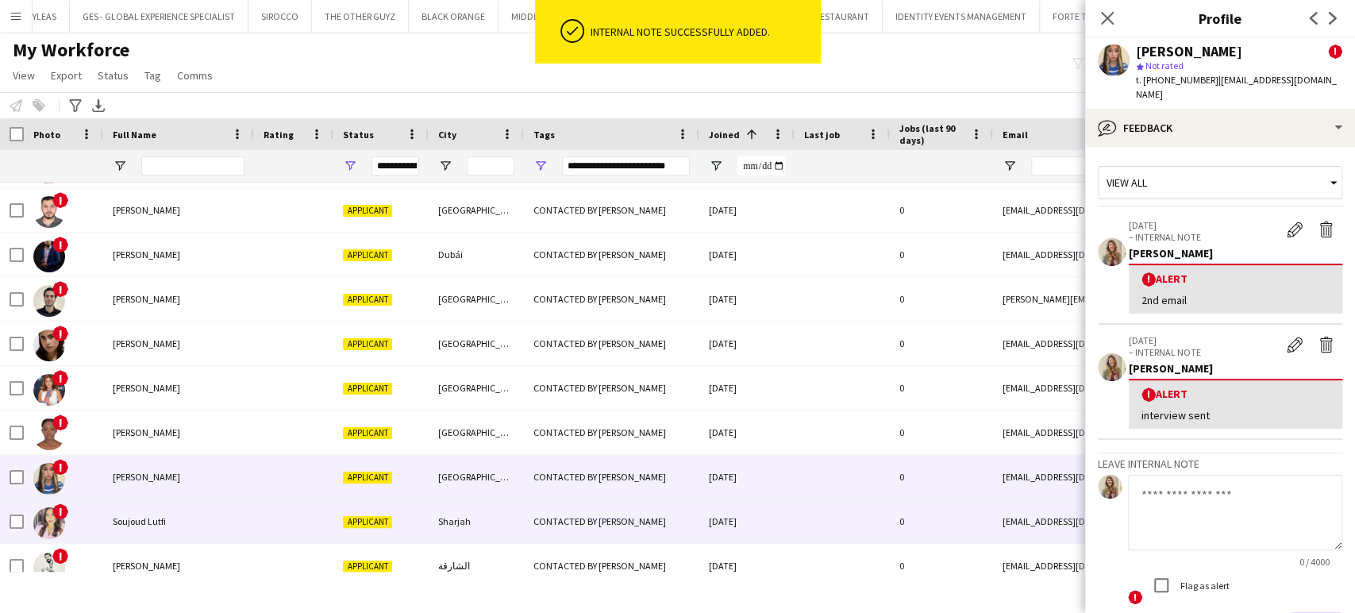
click at [143, 525] on span "Soujoud Lutfi" at bounding box center [139, 521] width 53 height 12
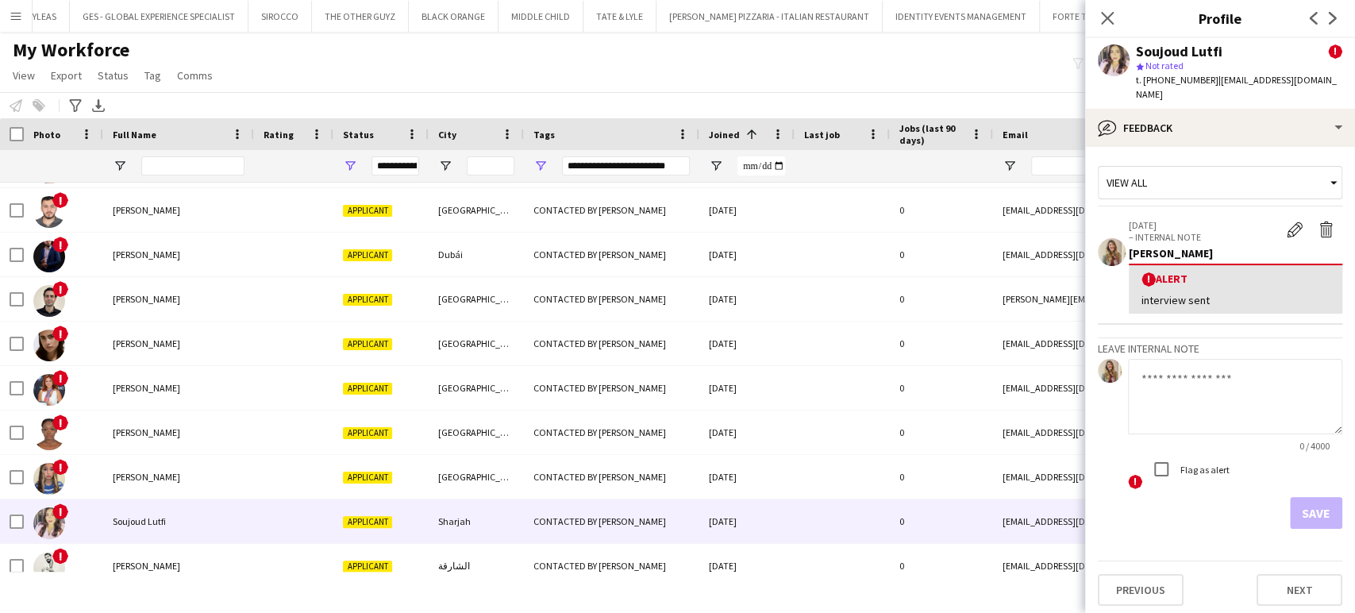
click at [1194, 389] on textarea at bounding box center [1235, 396] width 214 height 75
paste textarea "*********"
type textarea "*********"
click at [1323, 498] on button "Save" at bounding box center [1316, 513] width 52 height 32
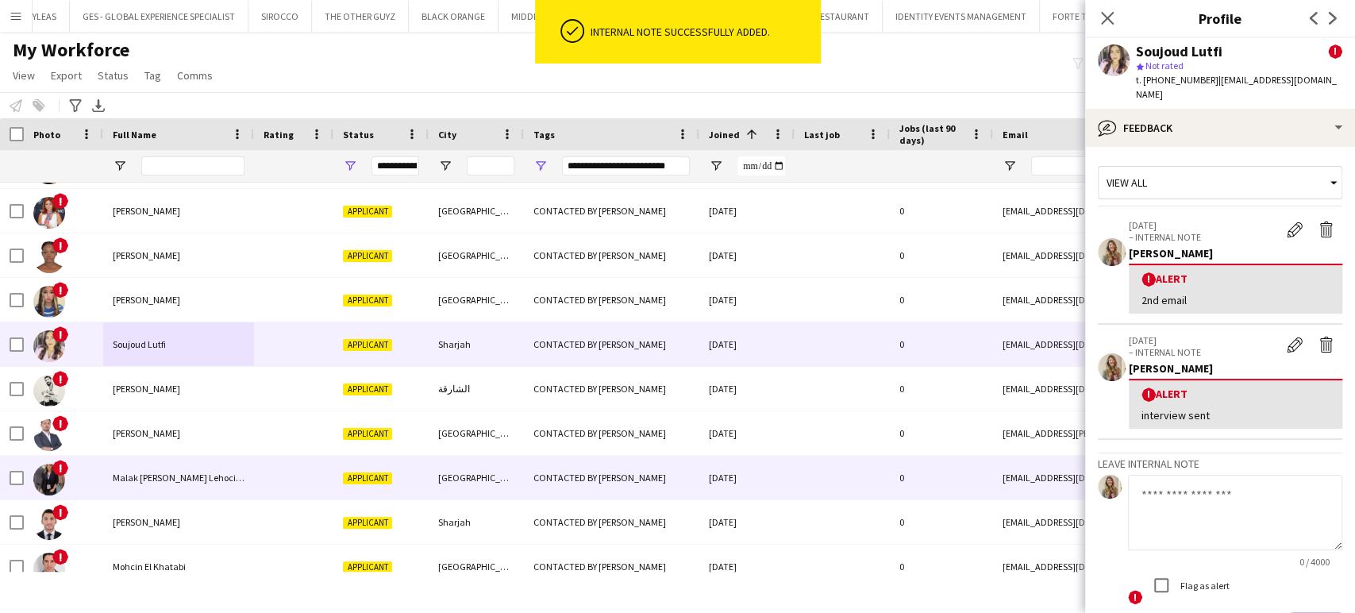
scroll to position [794, 0]
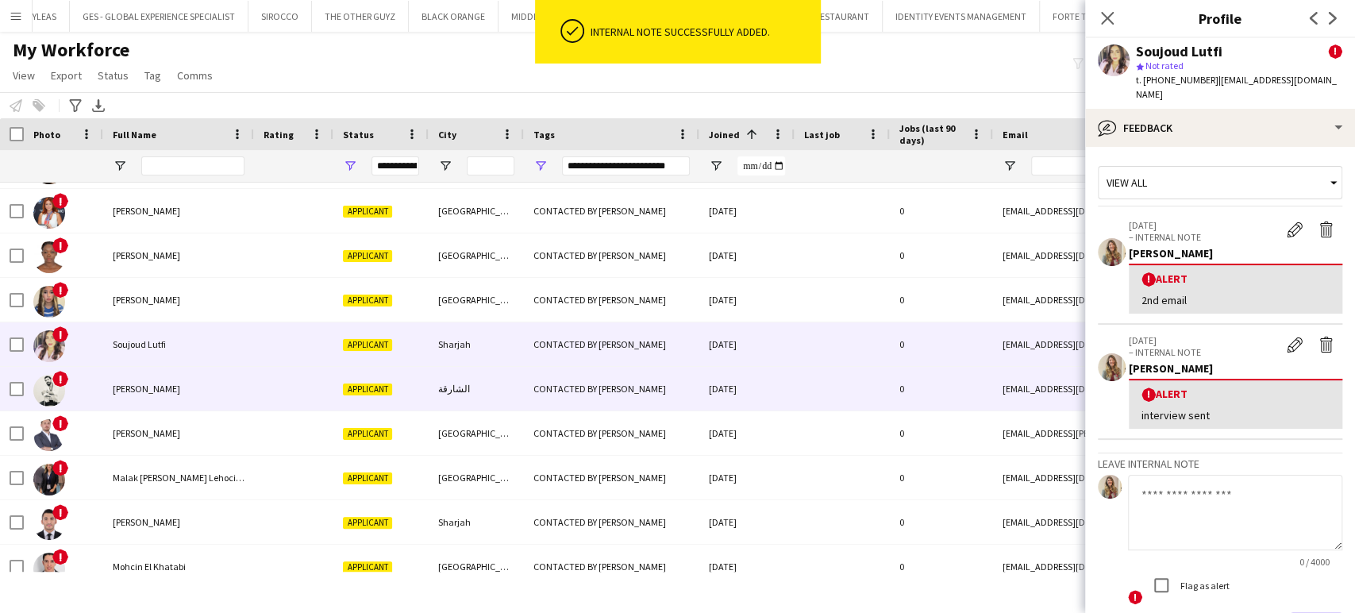
click at [124, 384] on span "Hussin Ibrahem" at bounding box center [146, 389] width 67 height 12
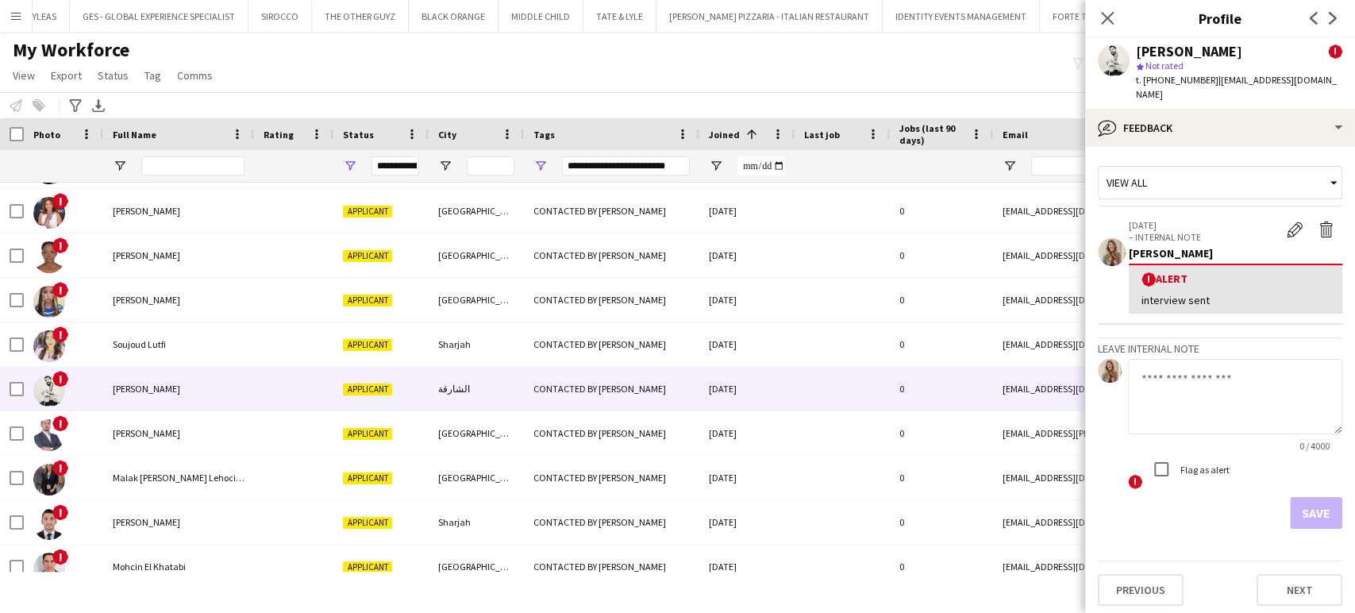
click at [1193, 367] on textarea at bounding box center [1235, 396] width 214 height 75
paste textarea "*********"
type textarea "*********"
click at [1319, 497] on button "Save" at bounding box center [1316, 513] width 52 height 32
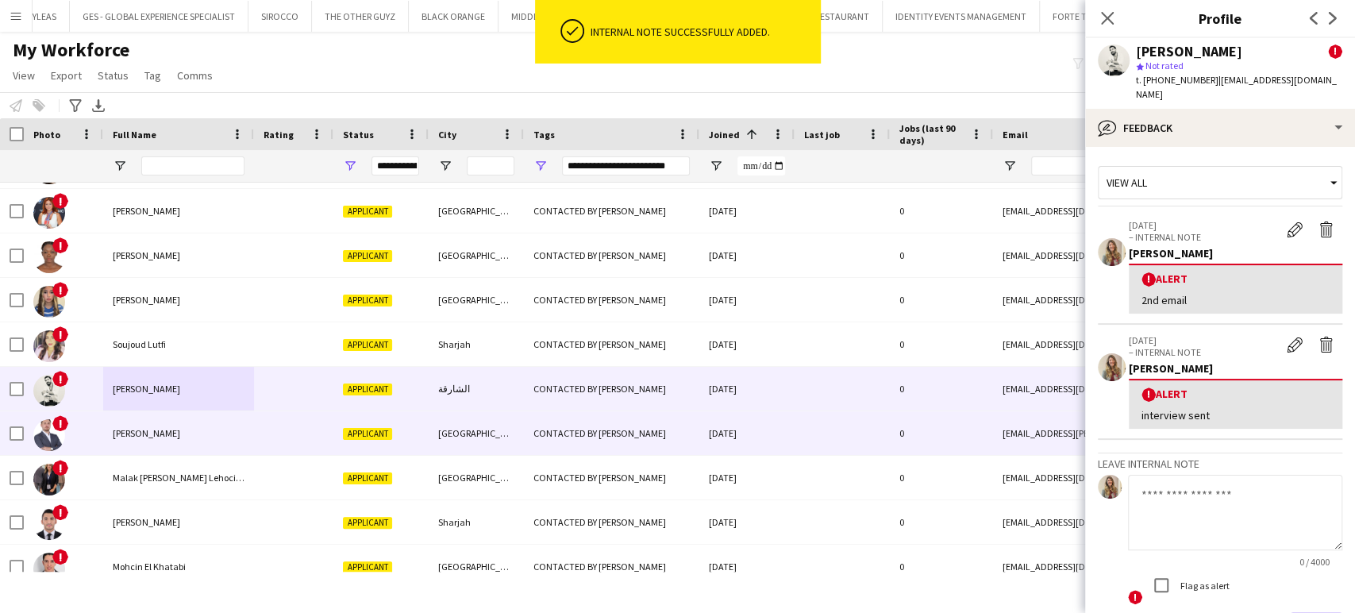
click at [122, 443] on div "Ivan Ilic" at bounding box center [178, 433] width 151 height 44
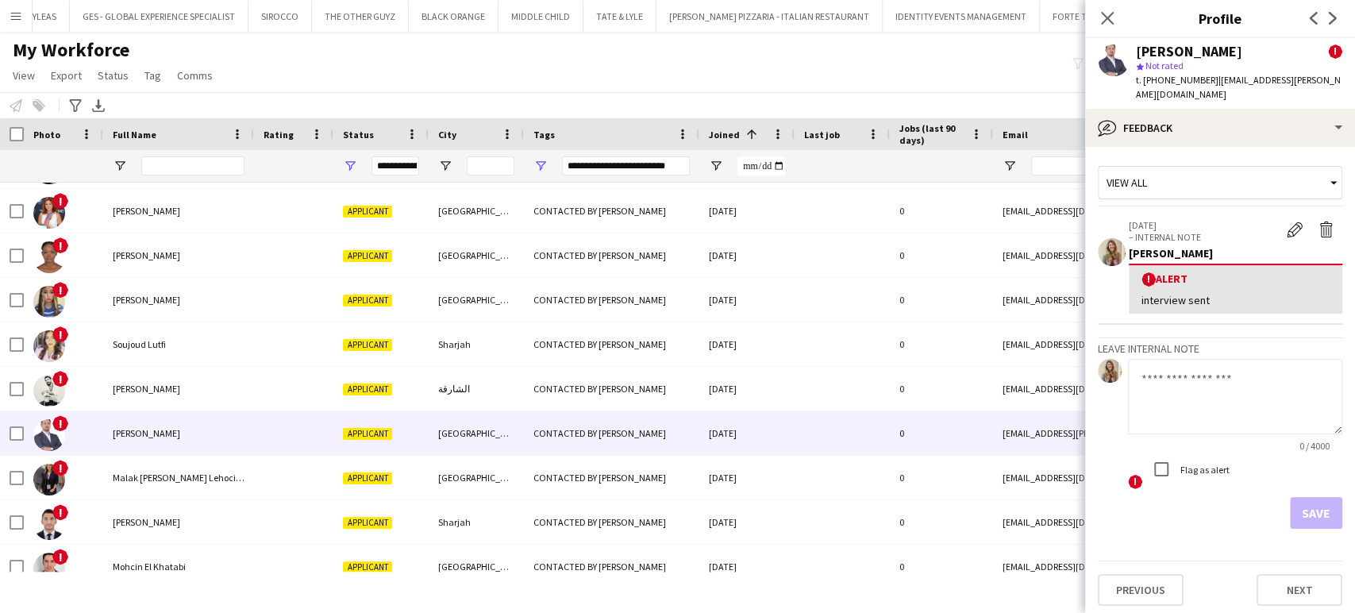
click at [1207, 370] on textarea at bounding box center [1235, 396] width 214 height 75
paste textarea "*********"
type textarea "*********"
click at [1178, 450] on div at bounding box center [1161, 469] width 38 height 38
click at [1314, 475] on form "********* 10 / 4000 ! Flag as alert Save" at bounding box center [1220, 444] width 244 height 170
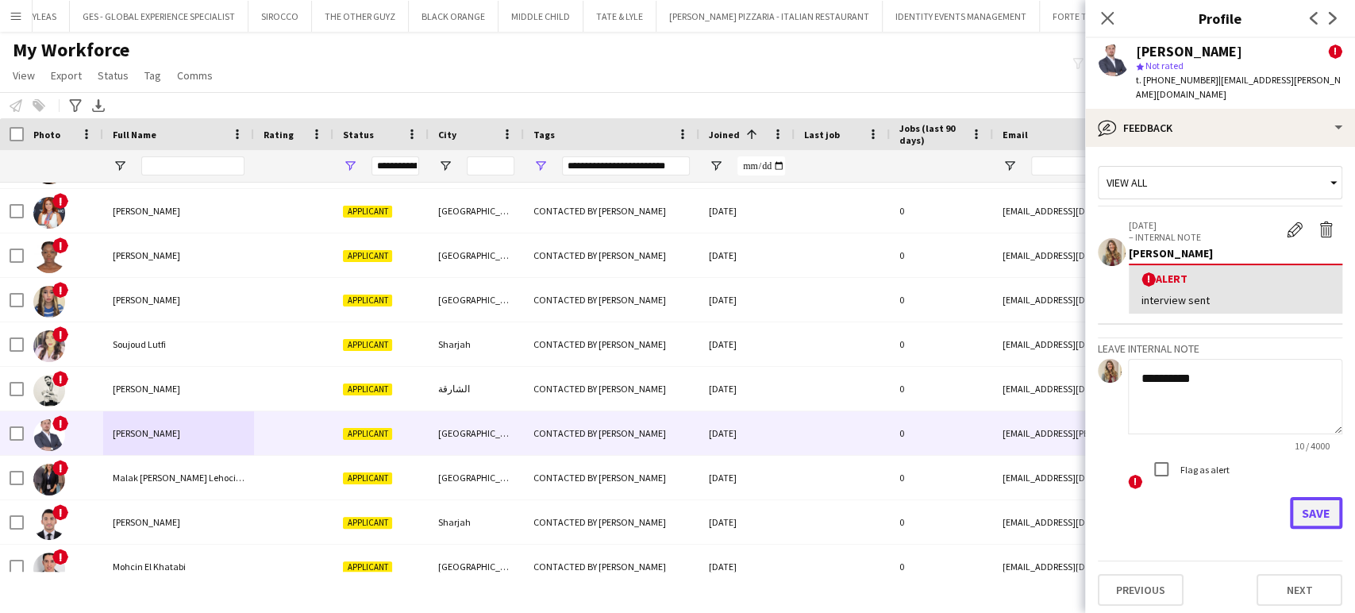
click at [1317, 499] on button "Save" at bounding box center [1316, 513] width 52 height 32
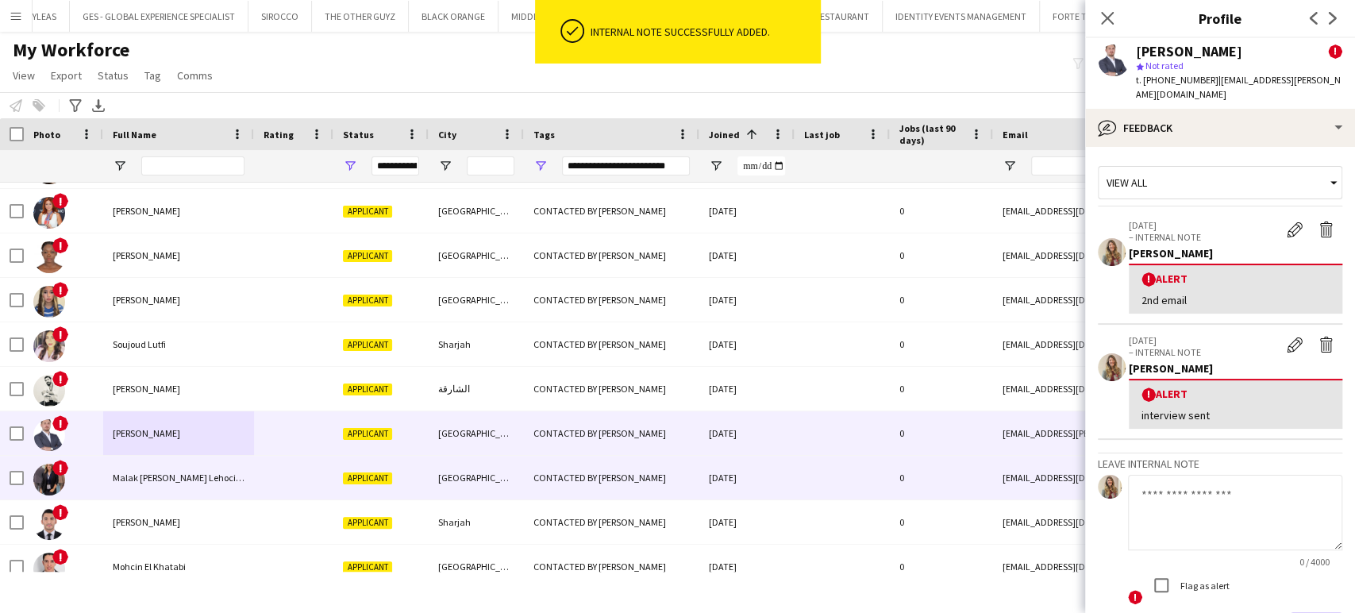
click at [204, 483] on span "Malak Edounia Bencheikh Lehocine" at bounding box center [179, 478] width 133 height 12
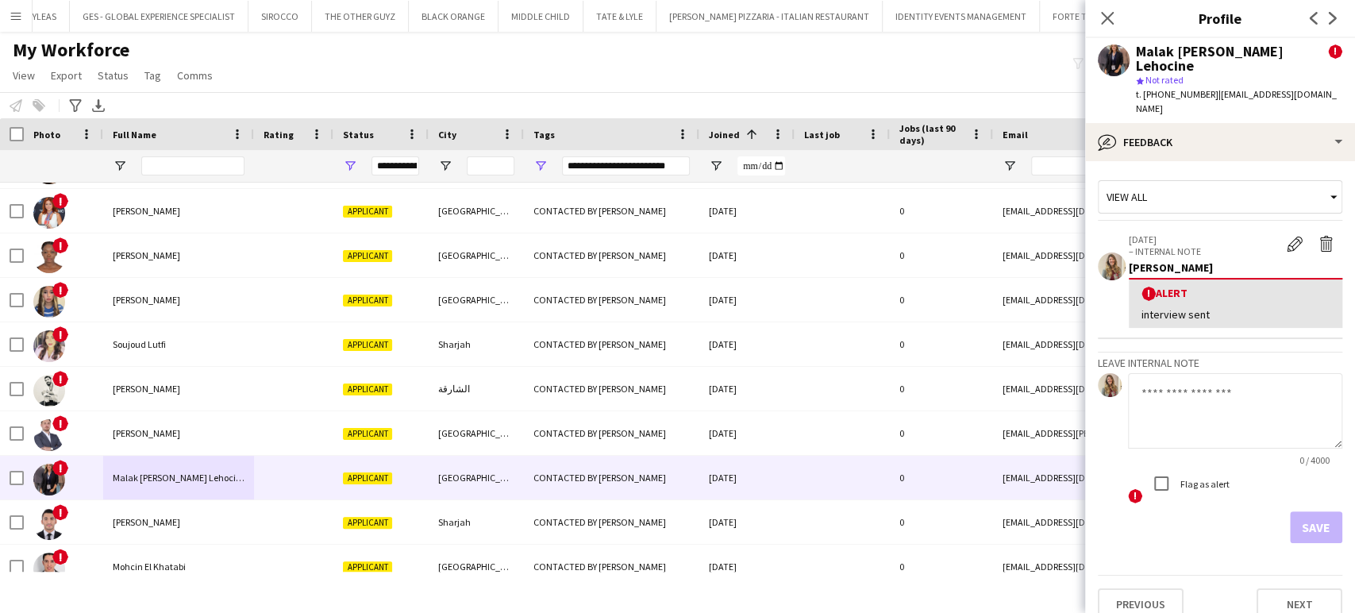
click at [1188, 376] on textarea at bounding box center [1235, 410] width 214 height 75
paste textarea "*********"
type textarea "*********"
click at [1293, 511] on button "Save" at bounding box center [1316, 527] width 52 height 32
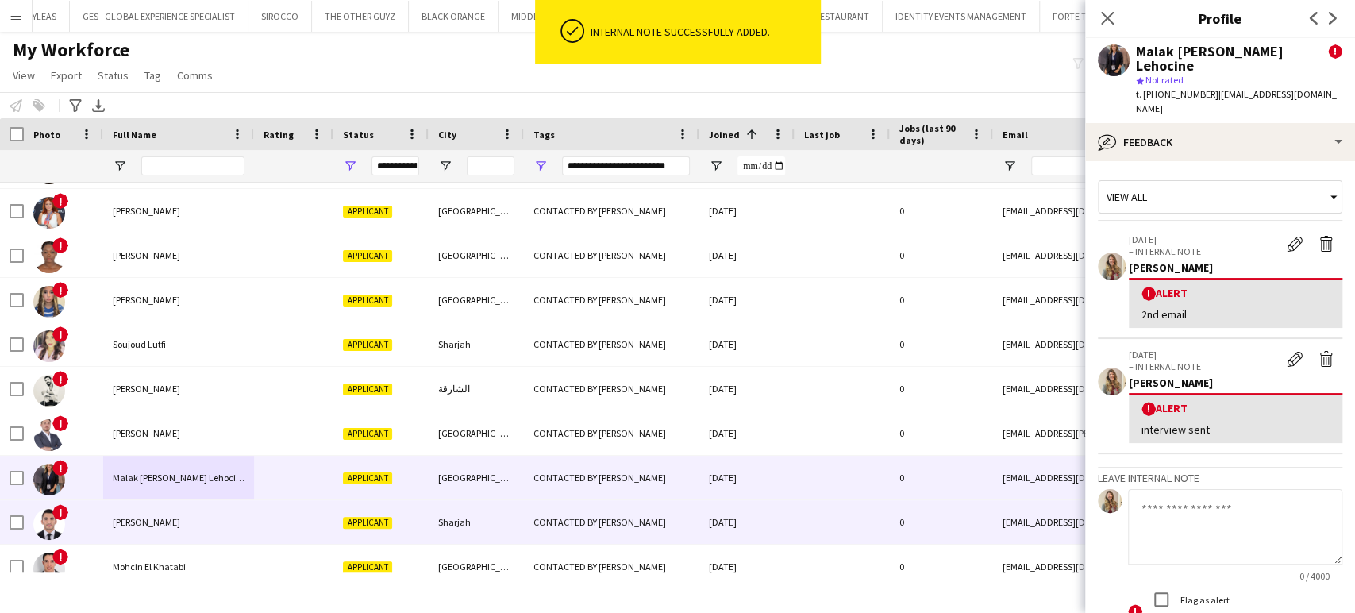
click at [152, 532] on div "Ahmad Hassan" at bounding box center [178, 522] width 151 height 44
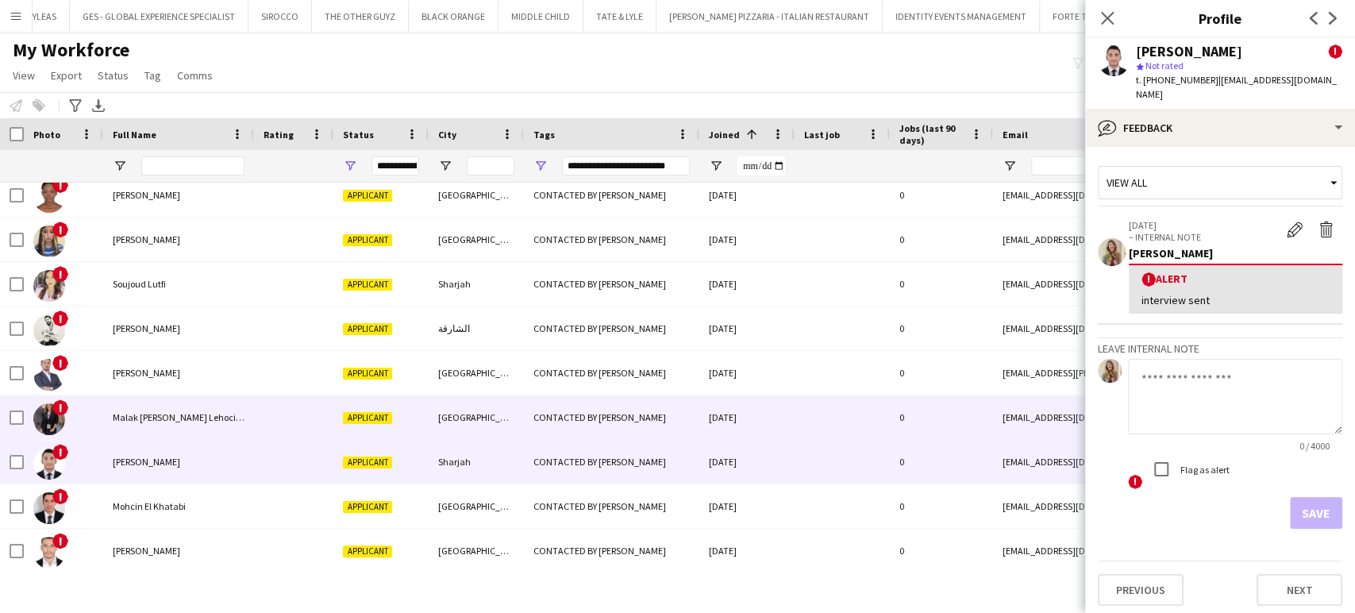
scroll to position [882, 0]
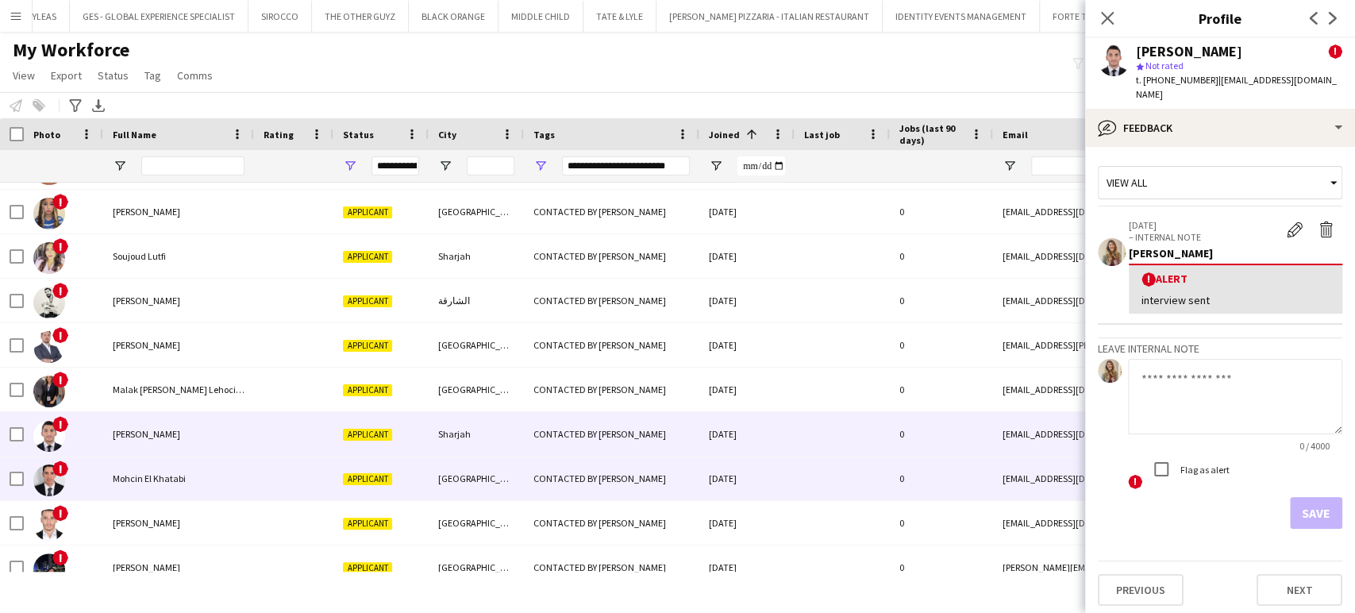
click at [188, 462] on div "Mohcin El Khatabi" at bounding box center [178, 478] width 151 height 44
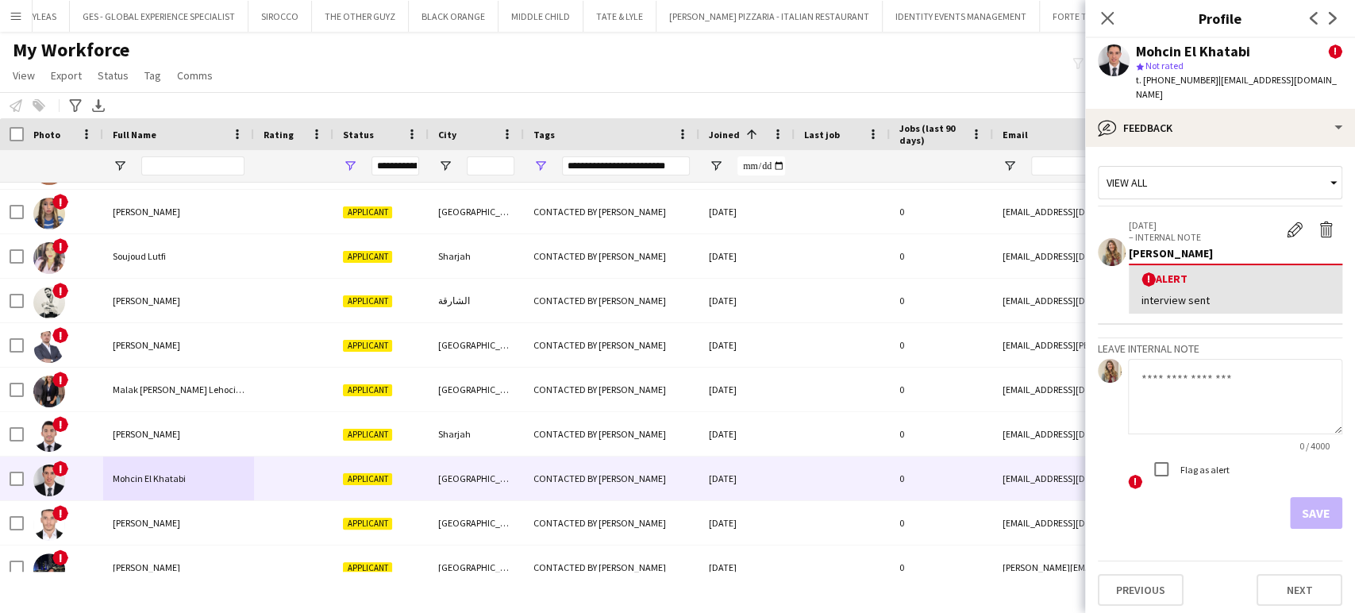
click at [1207, 366] on textarea at bounding box center [1235, 396] width 214 height 75
paste textarea "*********"
type textarea "*********"
click at [1317, 497] on button "Save" at bounding box center [1316, 513] width 52 height 32
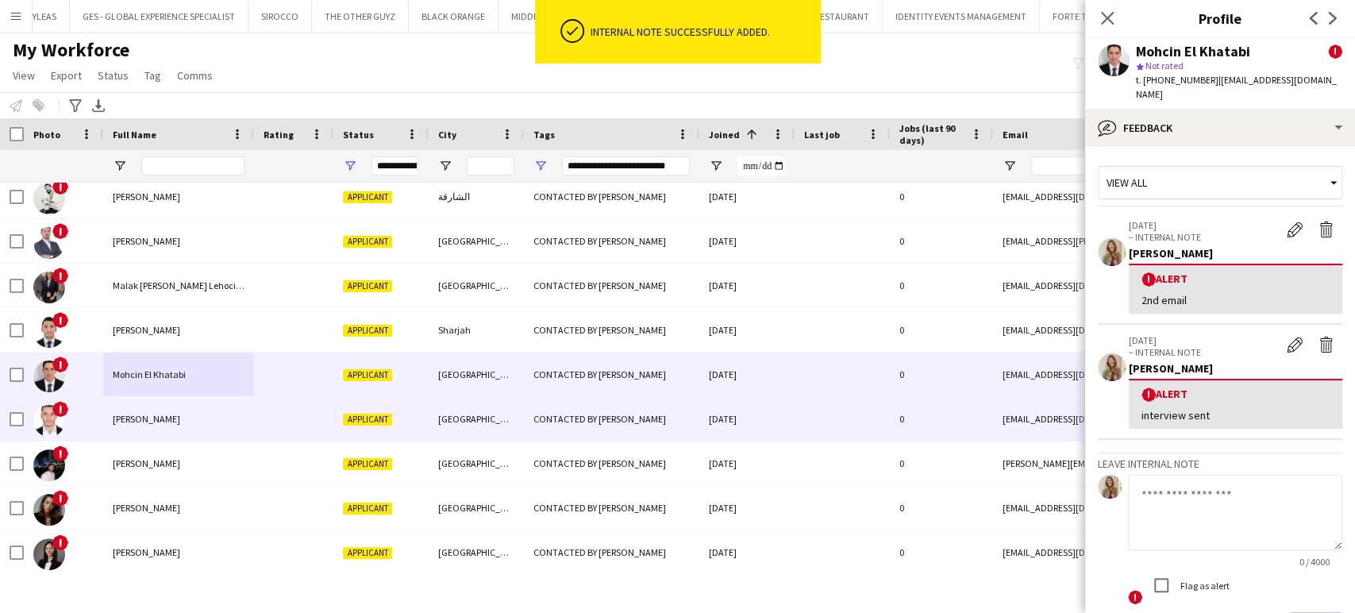
scroll to position [988, 0]
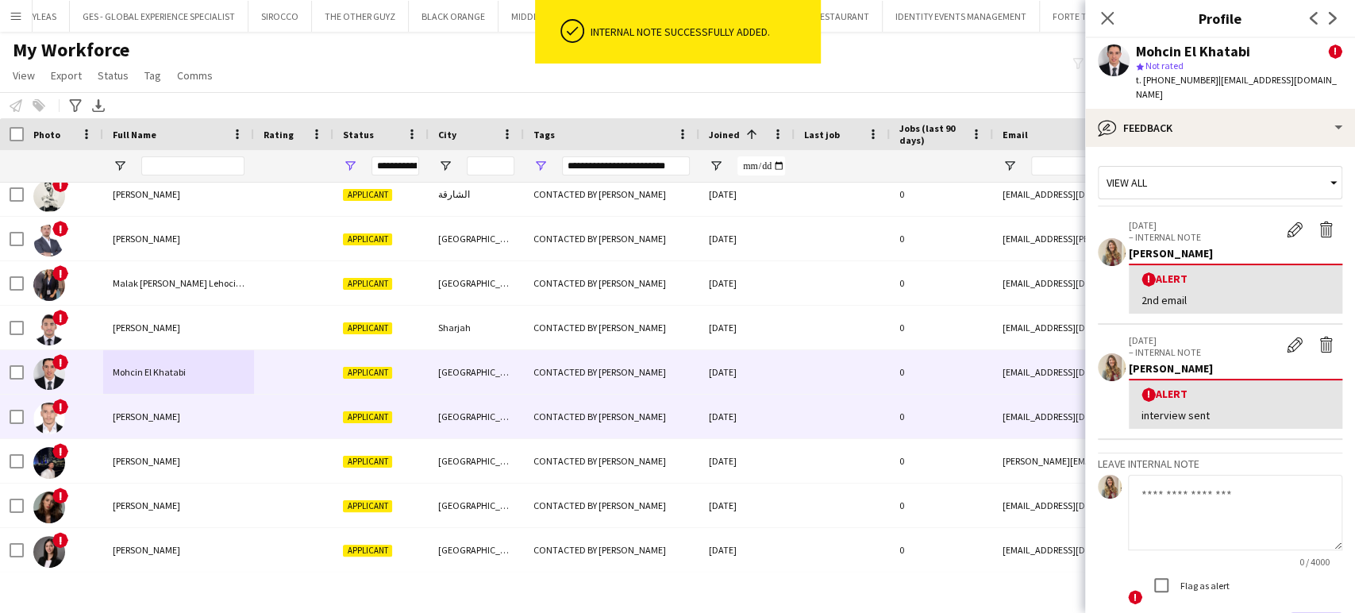
click at [114, 428] on div "Aymen Hennia" at bounding box center [178, 417] width 151 height 44
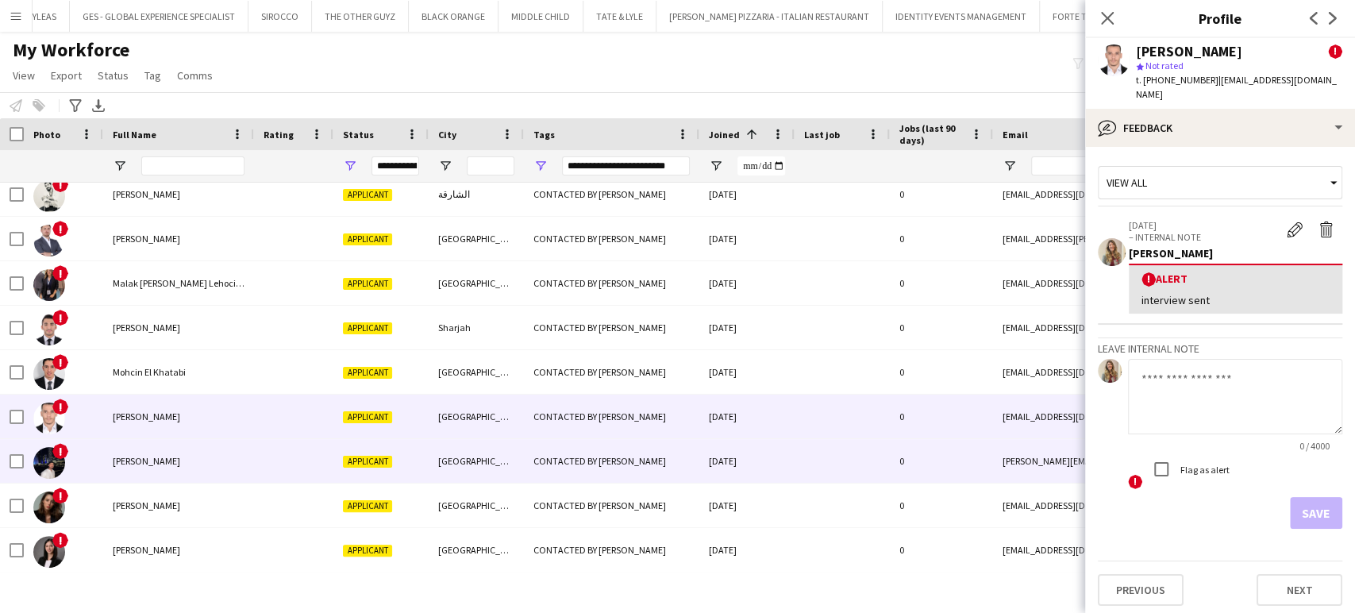
click at [130, 446] on div "Nabi Zain" at bounding box center [178, 461] width 151 height 44
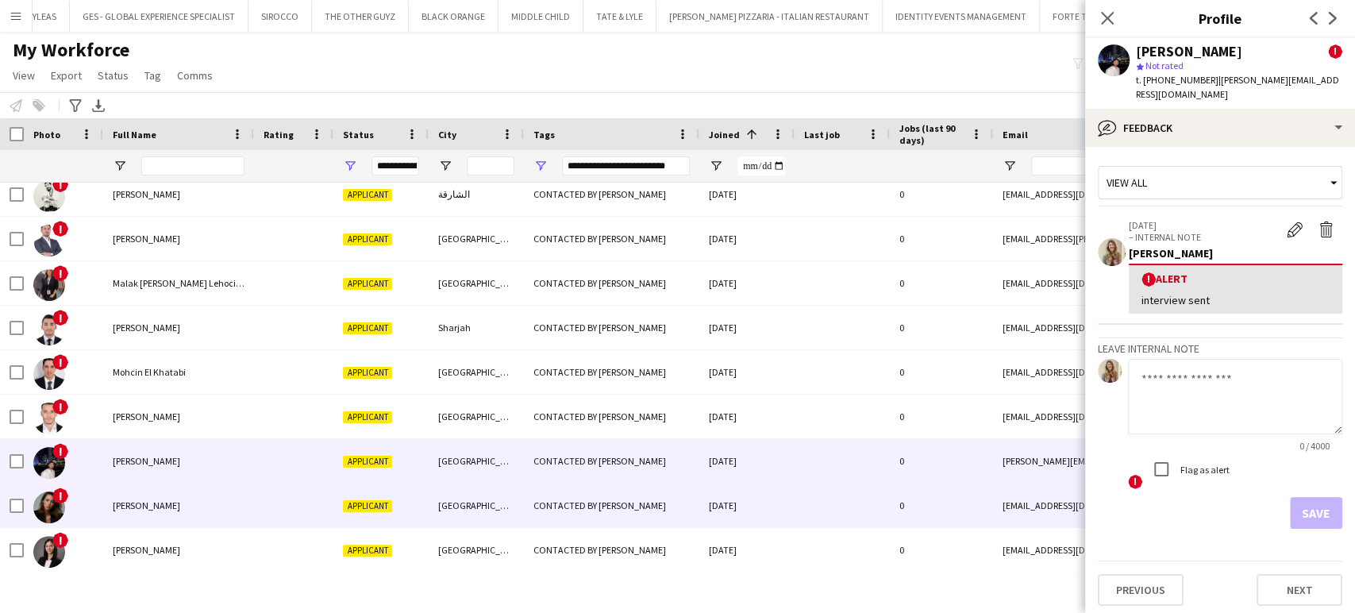
click at [136, 498] on div "Alina Gabibova" at bounding box center [178, 505] width 151 height 44
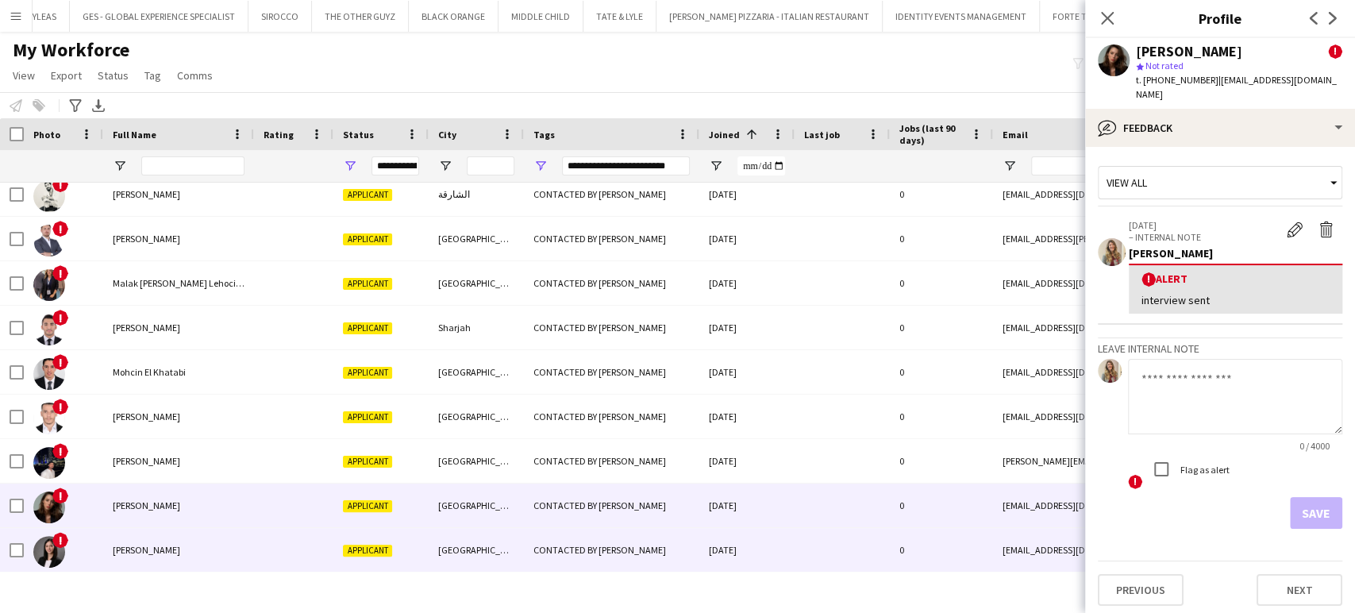
click at [149, 536] on div "Nishi Karla Rubio" at bounding box center [178, 550] width 151 height 44
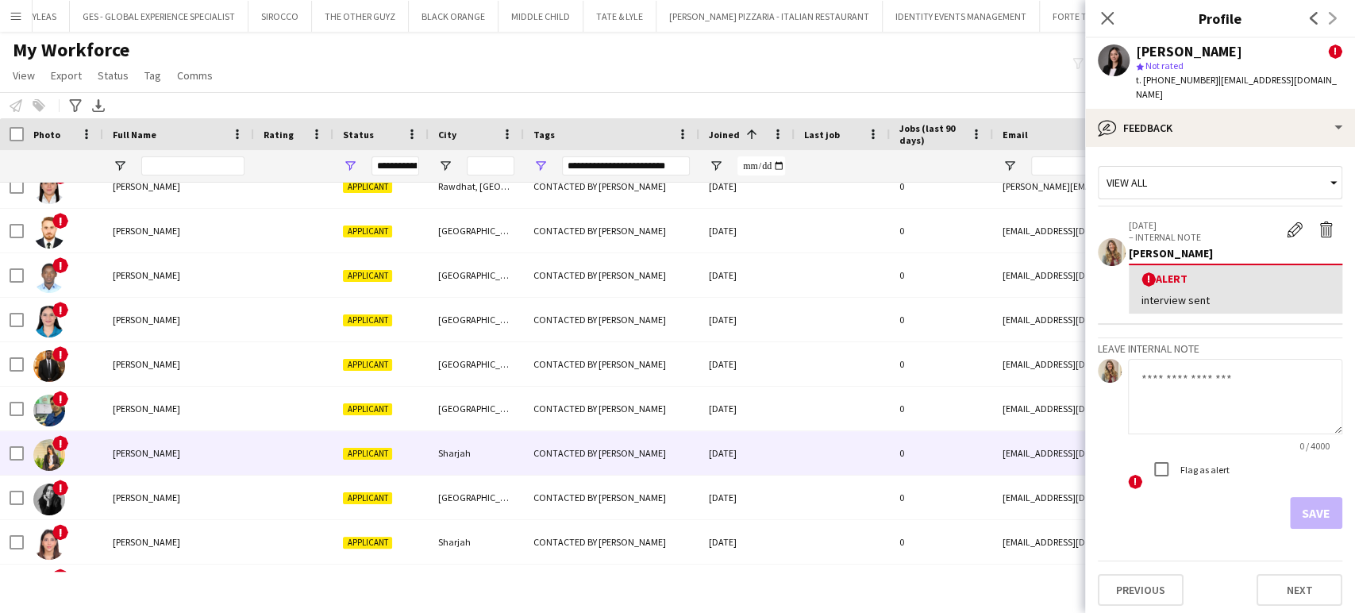
scroll to position [4, 0]
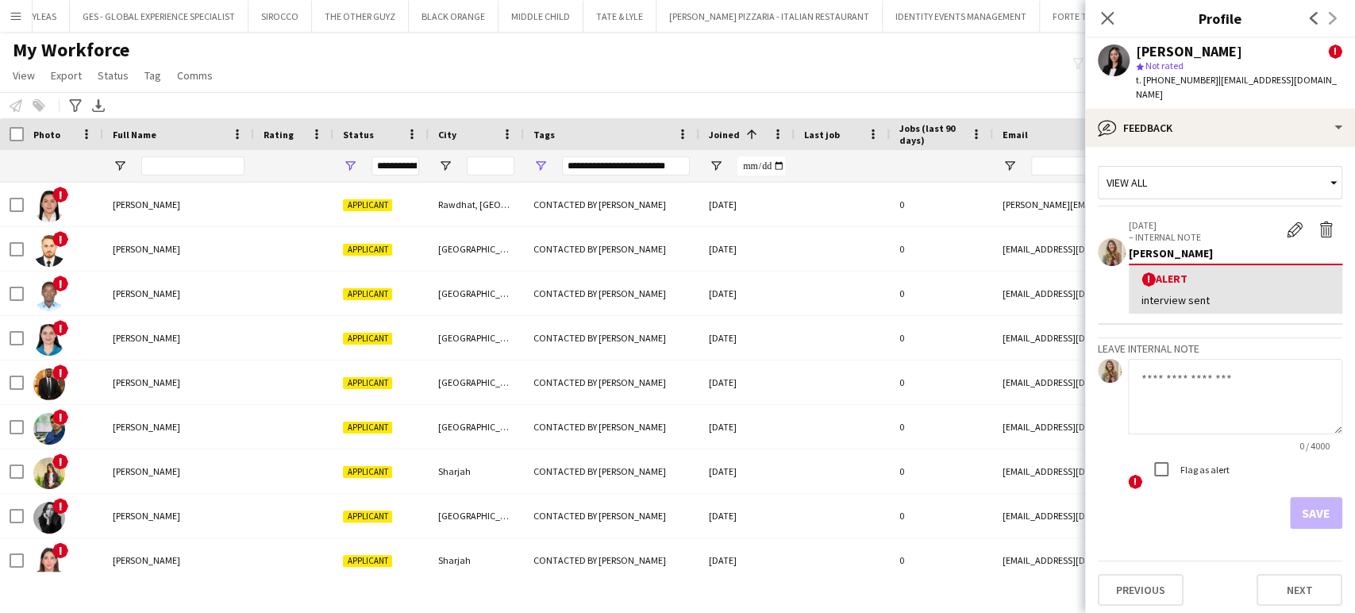
click at [942, 77] on div "My Workforce View Views Default view New view Update view Delete view Edit name…" at bounding box center [677, 65] width 1355 height 54
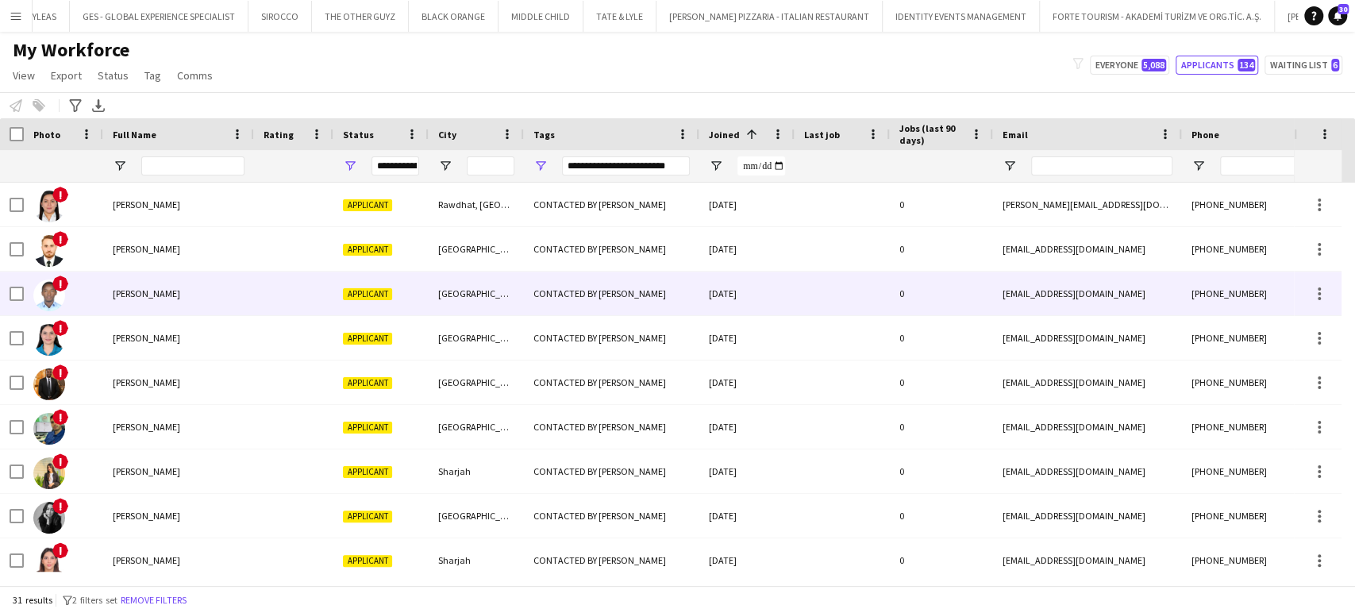
click at [154, 303] on div "Alexander Gitonga" at bounding box center [178, 293] width 151 height 44
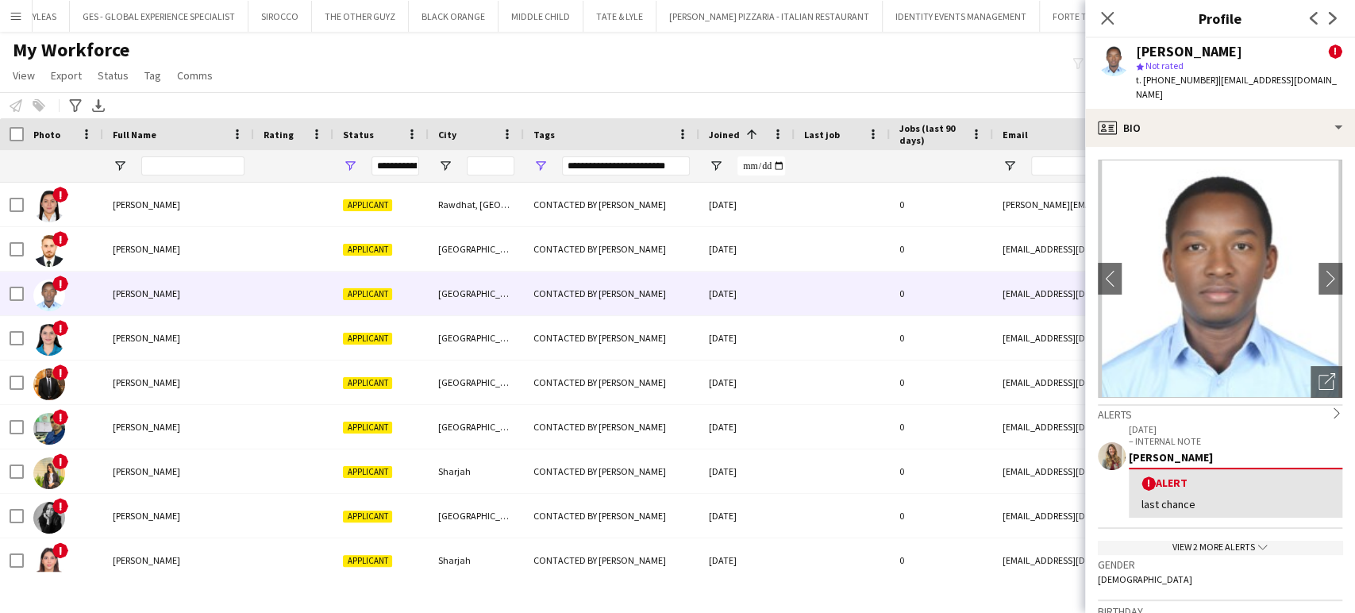
click at [1194, 541] on div "View 2 more alerts chevron-down" at bounding box center [1220, 547] width 244 height 13
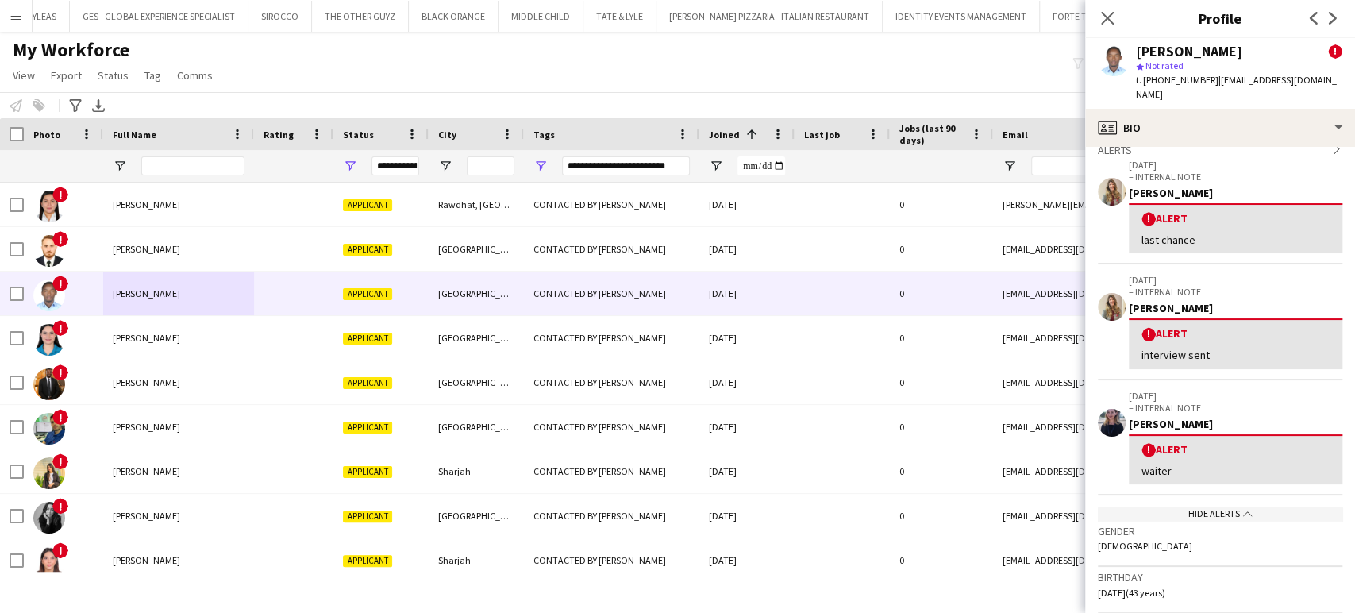
scroll to position [88, 0]
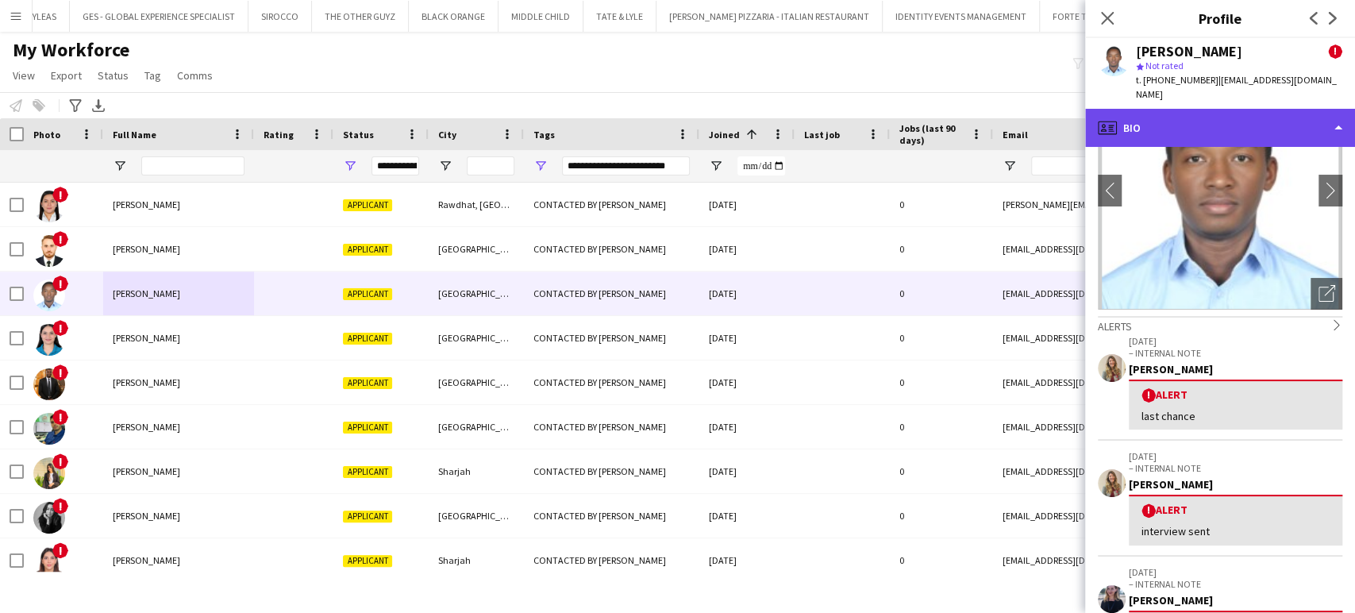
click at [1330, 129] on div "profile Bio" at bounding box center [1220, 128] width 270 height 38
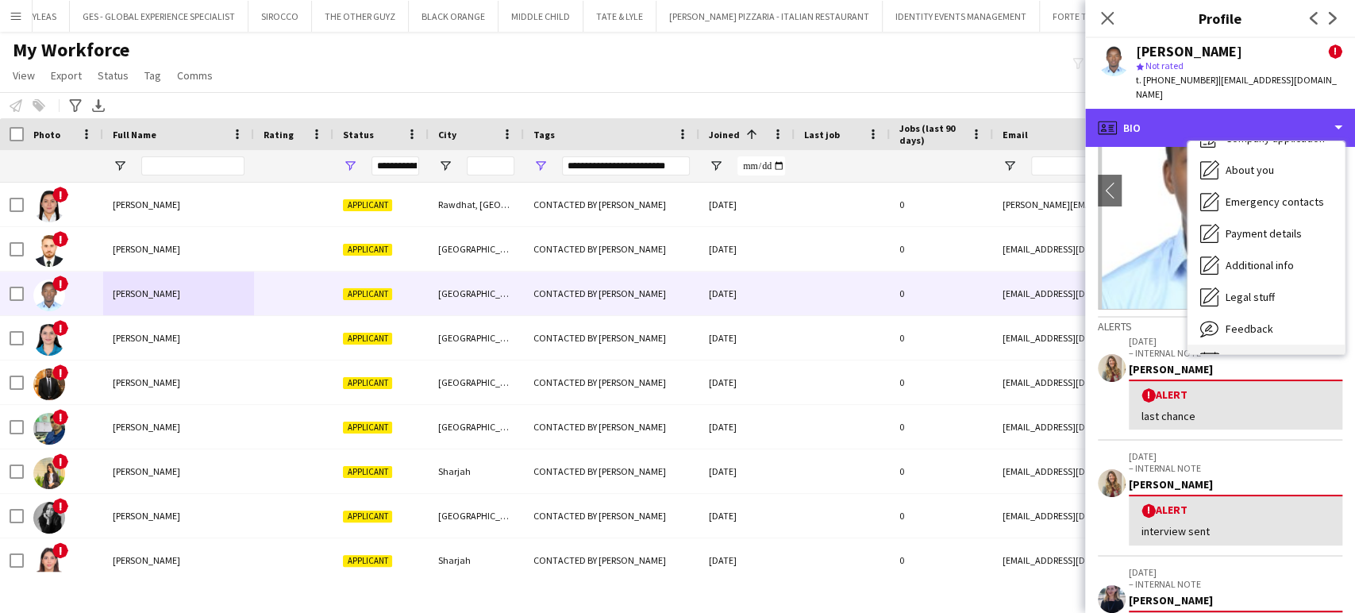
scroll to position [85, 0]
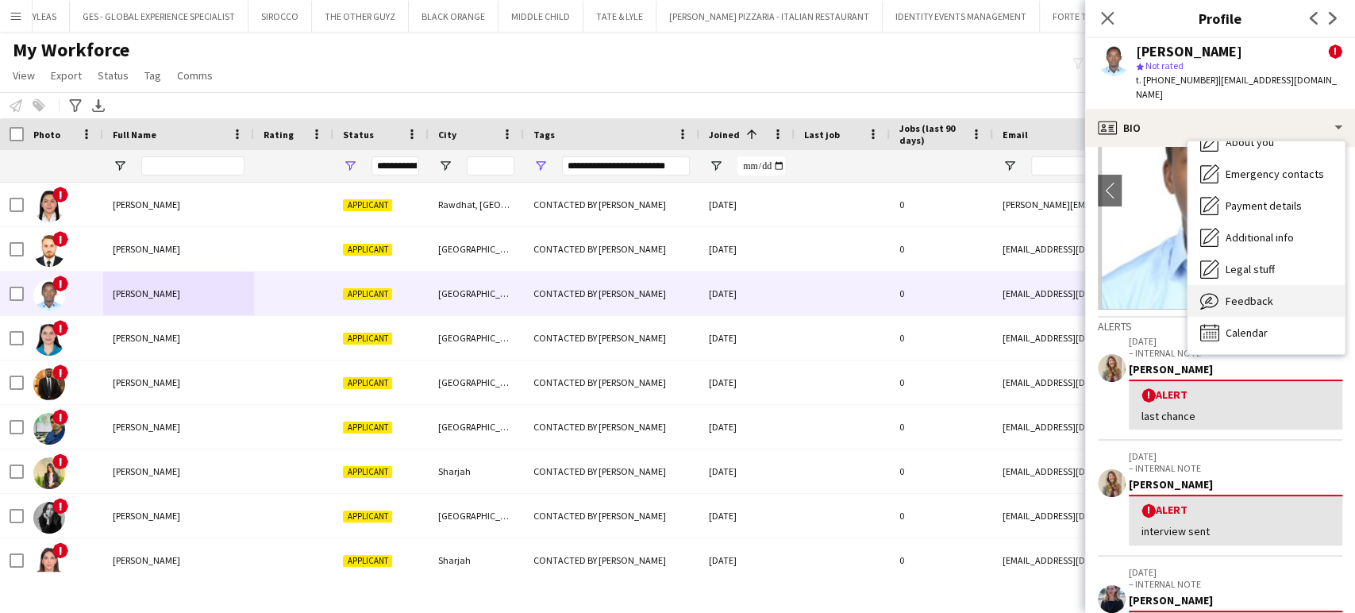
click at [1256, 304] on span "Feedback" at bounding box center [1250, 301] width 48 height 14
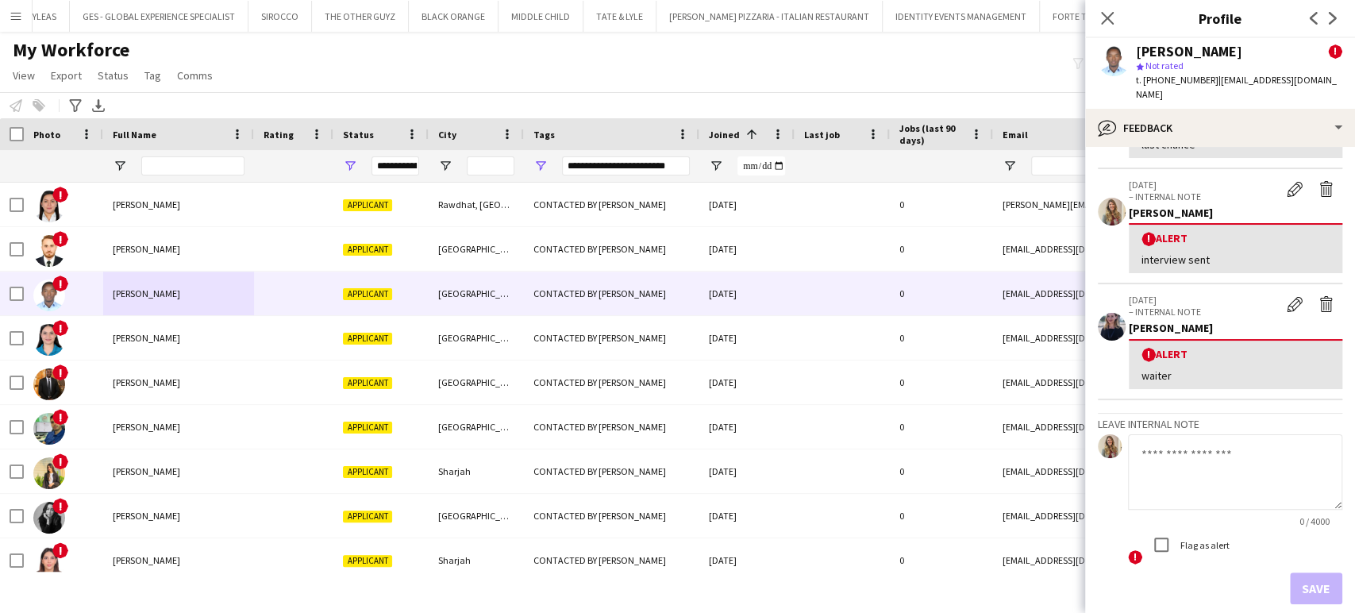
scroll to position [232, 0]
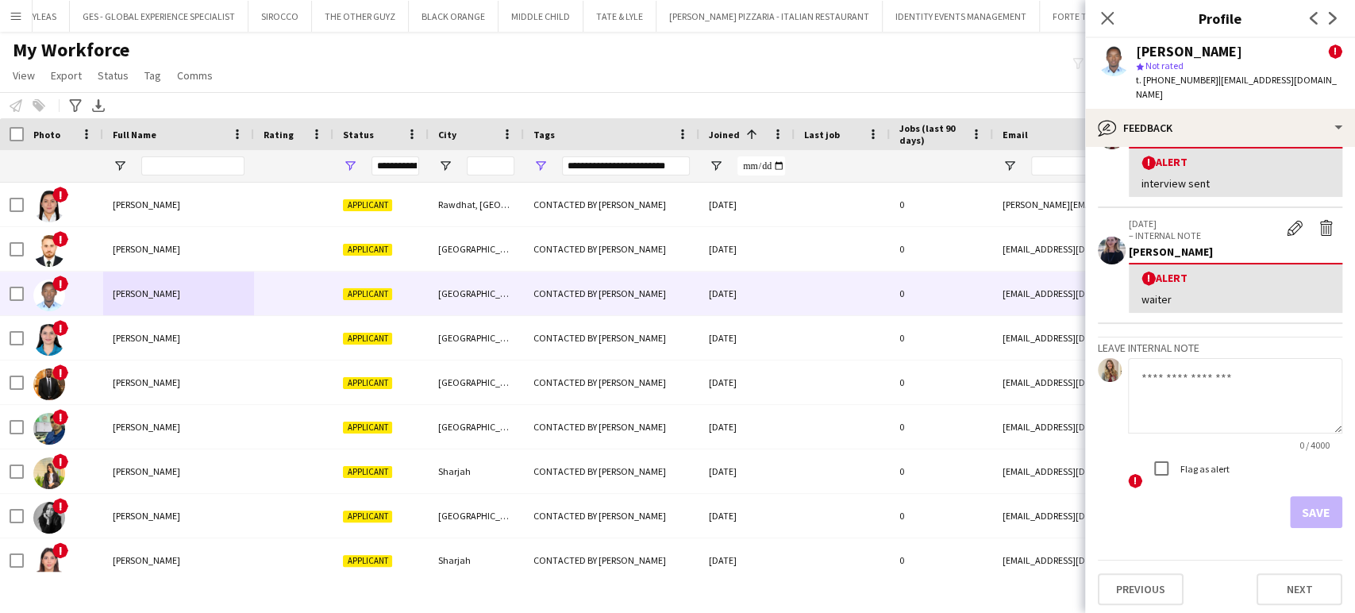
click at [1220, 375] on textarea at bounding box center [1235, 395] width 214 height 75
type textarea "*********"
click at [1313, 513] on button "Save" at bounding box center [1316, 512] width 52 height 32
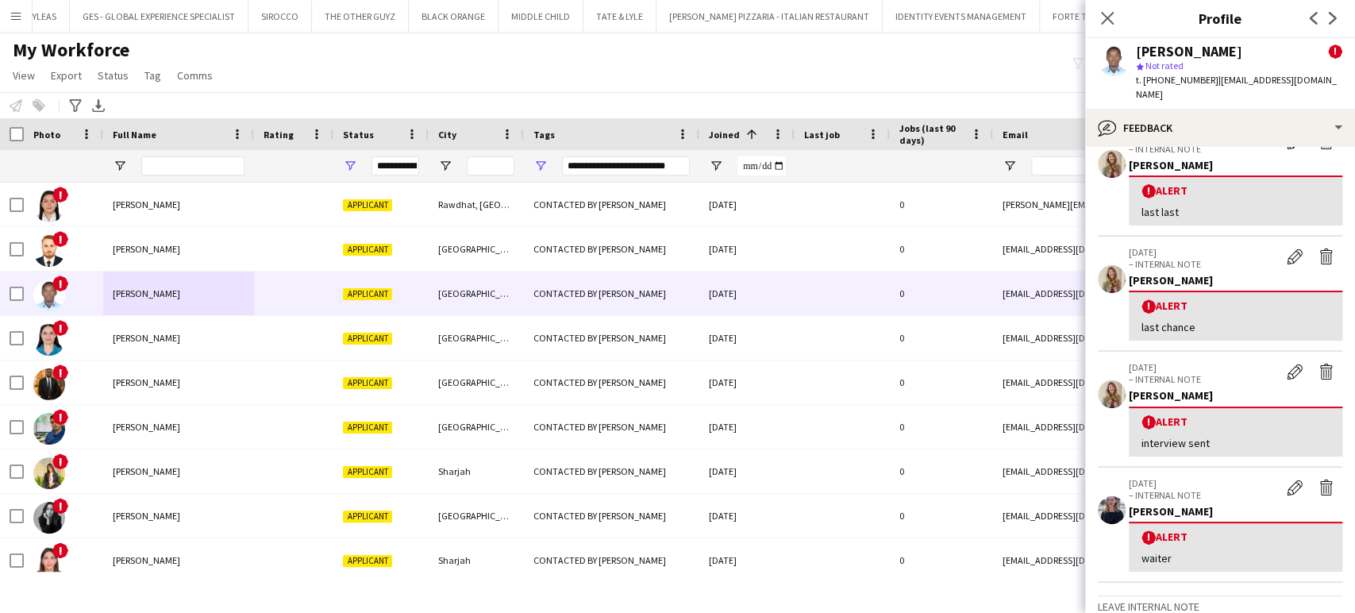
scroll to position [0, 0]
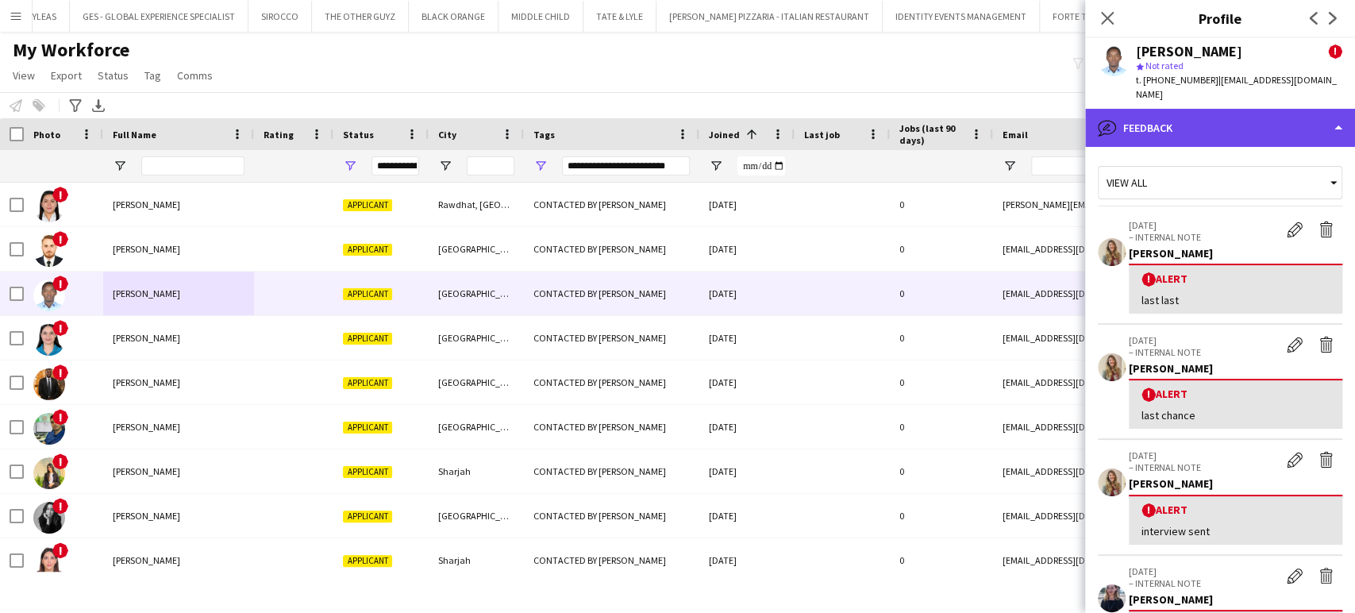
click at [1275, 128] on div "bubble-pencil Feedback" at bounding box center [1220, 128] width 270 height 38
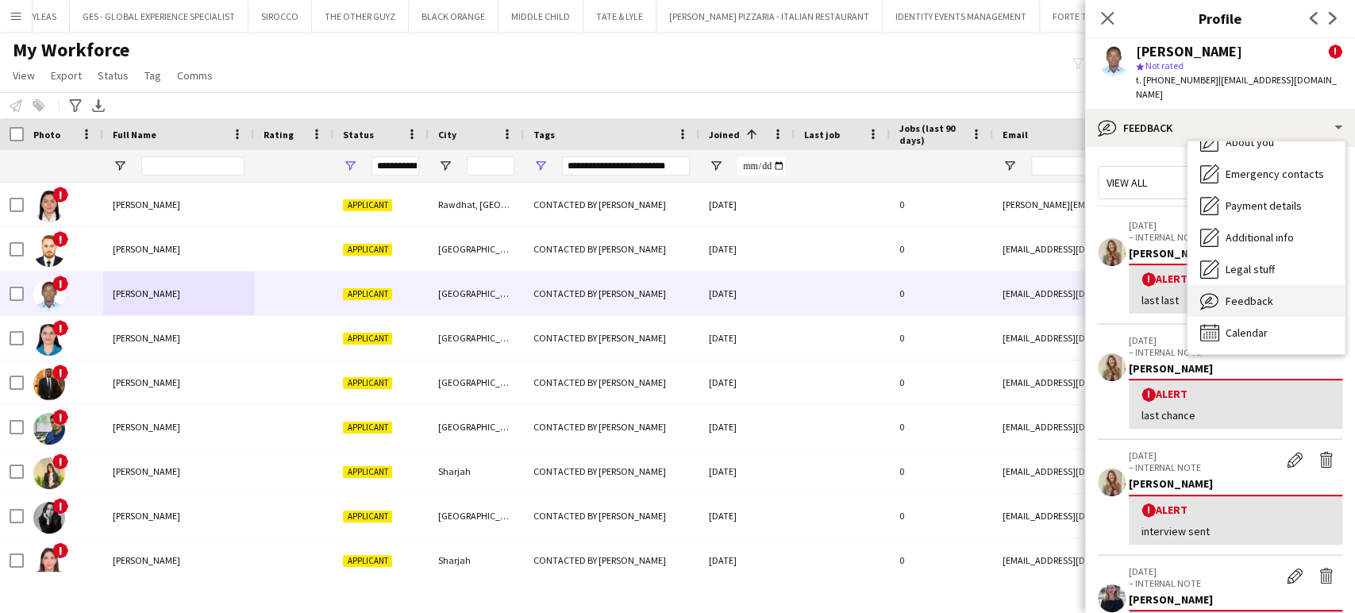
click at [1236, 297] on span "Feedback" at bounding box center [1250, 301] width 48 height 14
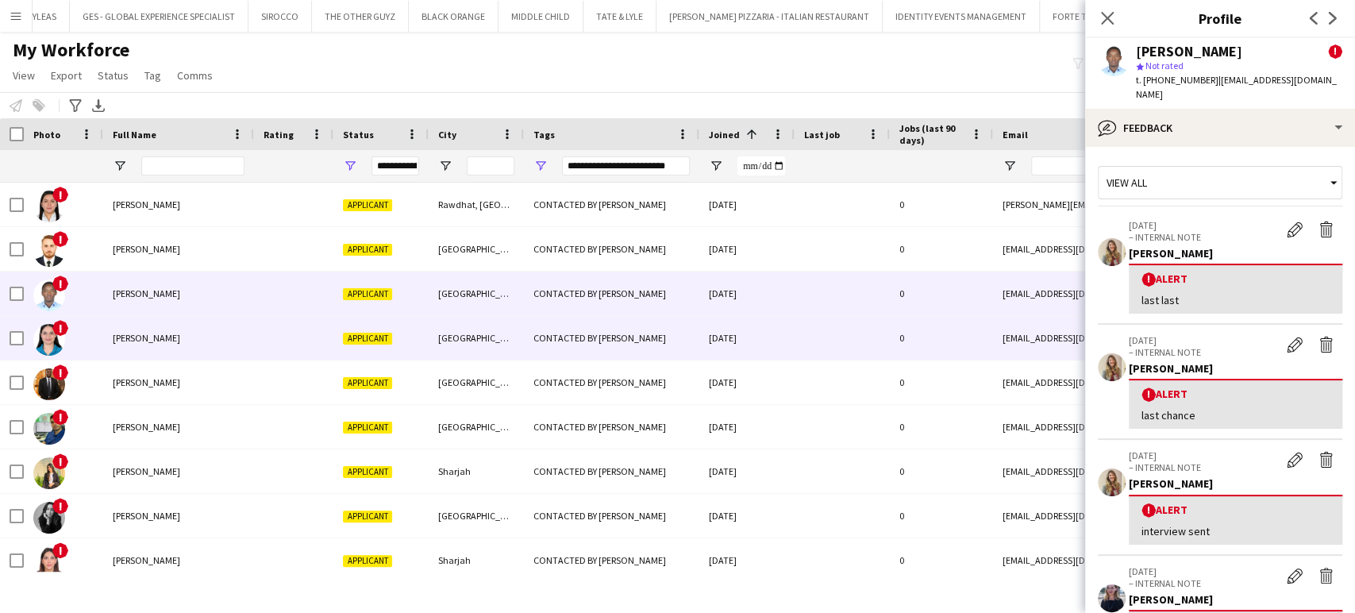
click at [188, 345] on div "Ayatallah Shehabeldin" at bounding box center [178, 338] width 151 height 44
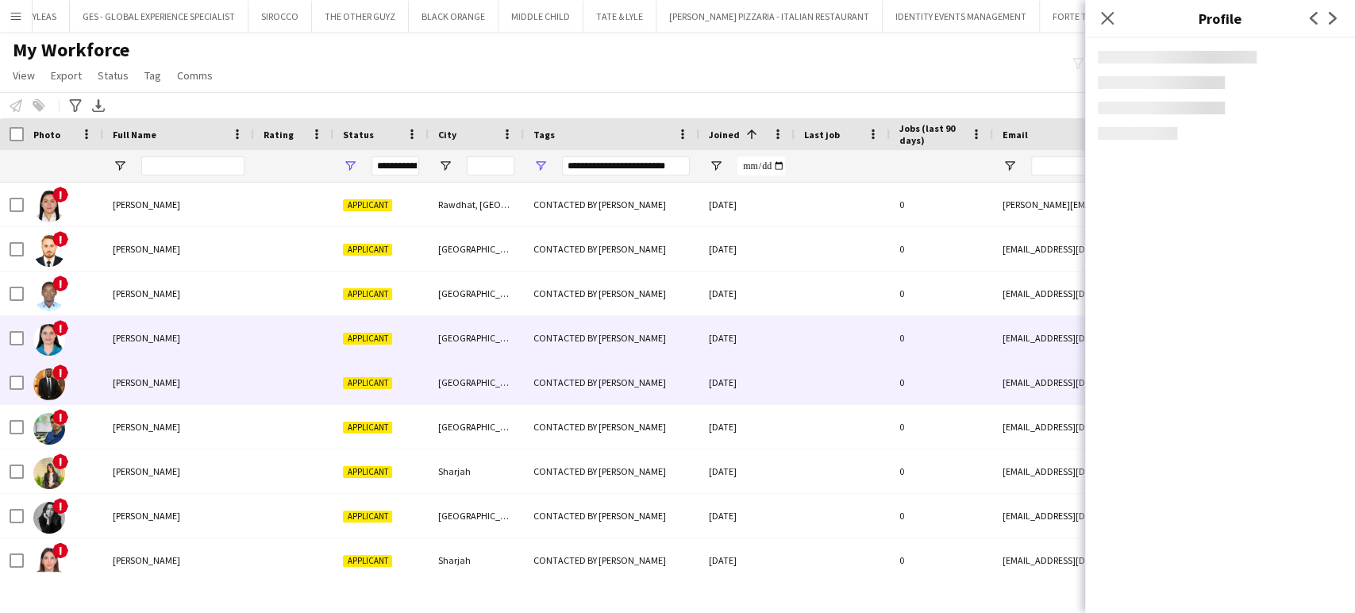
click at [156, 382] on span "George Agyekum" at bounding box center [146, 382] width 67 height 12
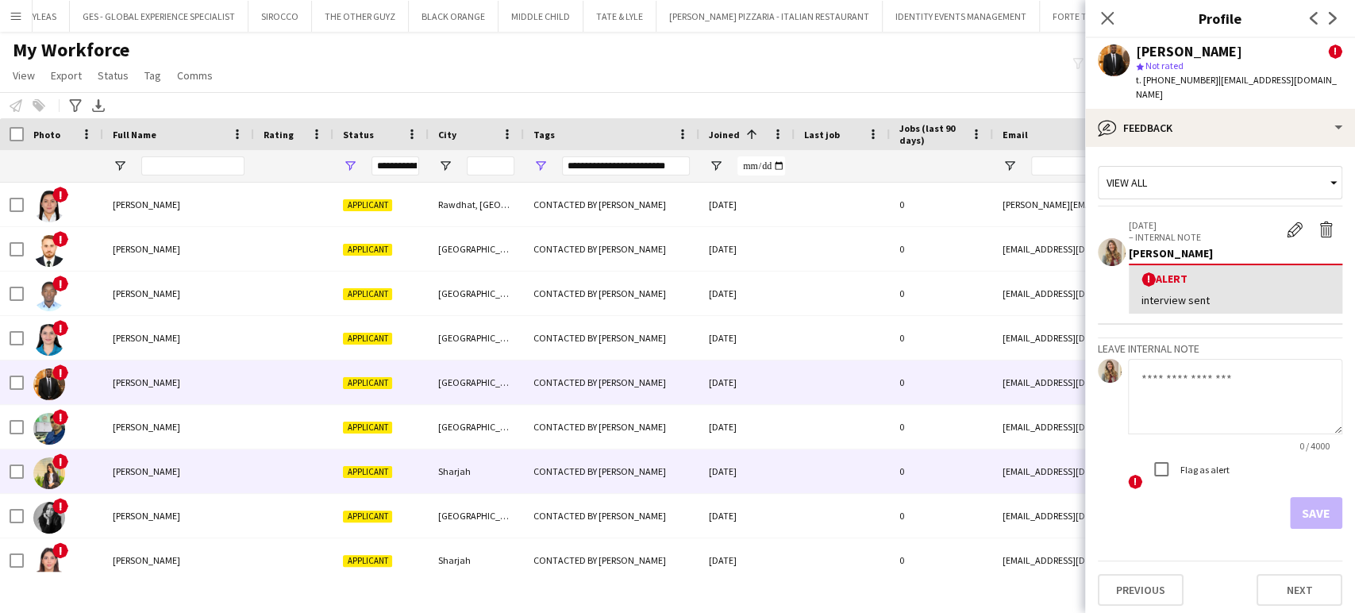
click at [133, 451] on div "Tanzila Rumane" at bounding box center [178, 471] width 151 height 44
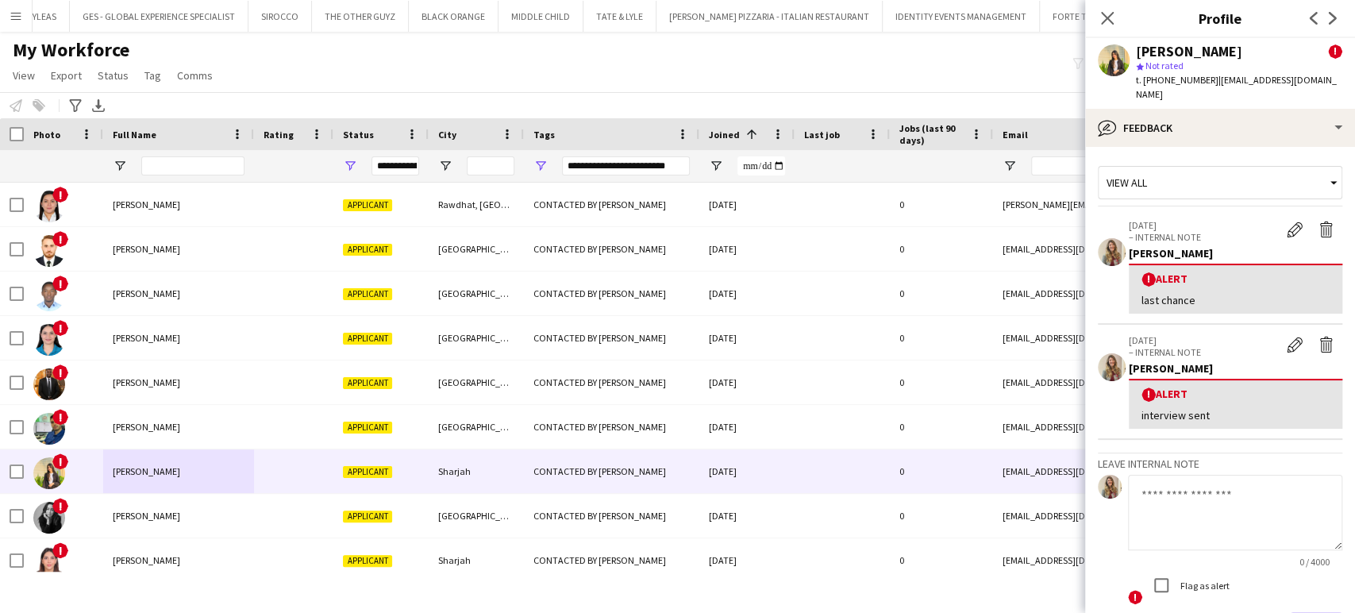
click at [1213, 481] on textarea at bounding box center [1235, 512] width 214 height 75
click at [1111, 17] on icon "Close pop-in" at bounding box center [1106, 17] width 15 height 15
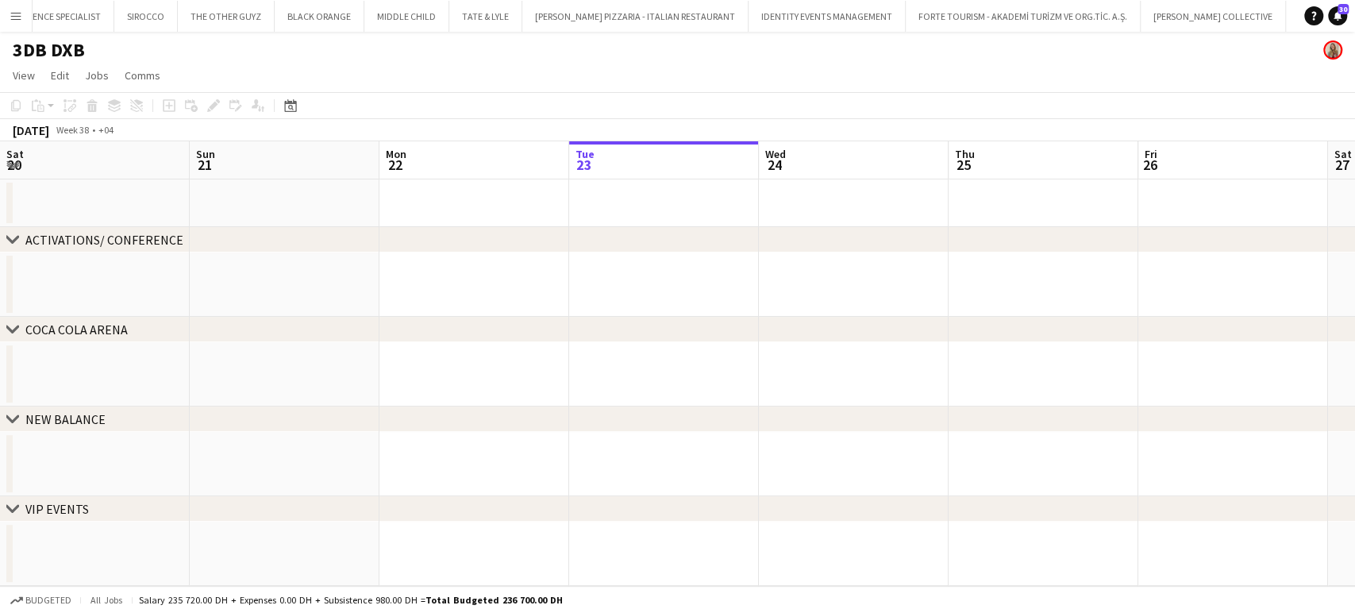
scroll to position [0, 379]
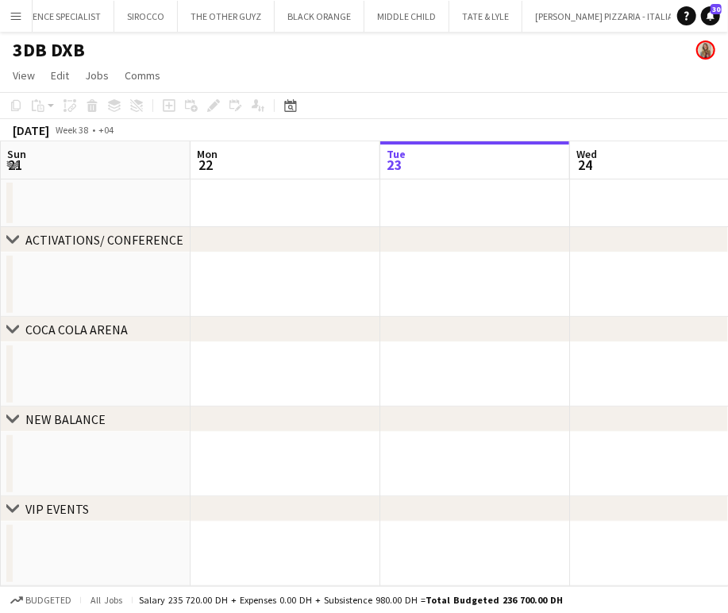
click at [19, 15] on app-icon "Menu" at bounding box center [16, 16] width 13 height 13
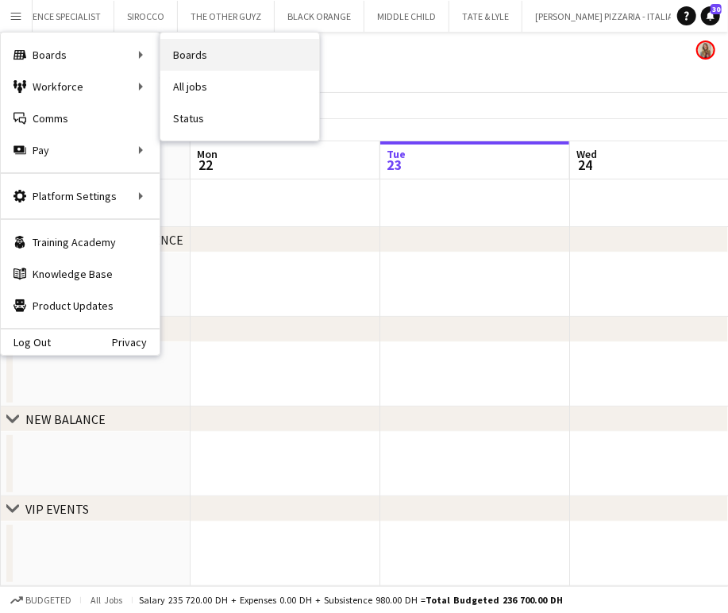
click at [191, 56] on link "Boards" at bounding box center [239, 55] width 159 height 32
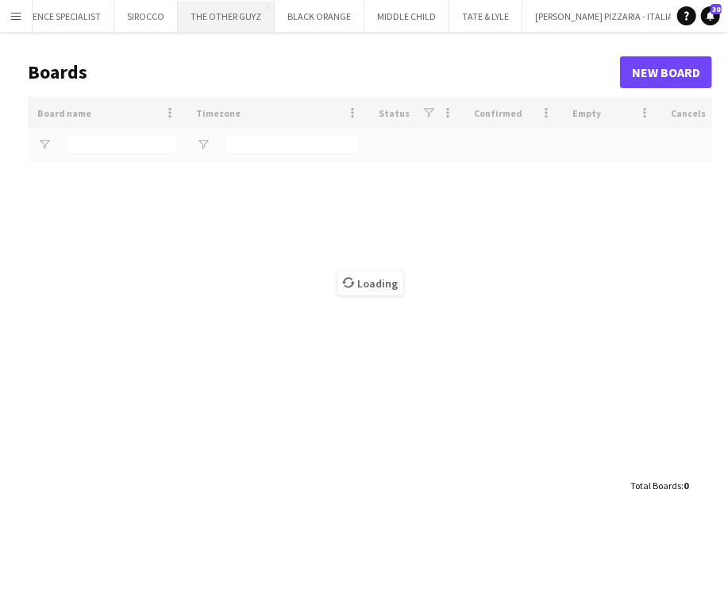
type input "****"
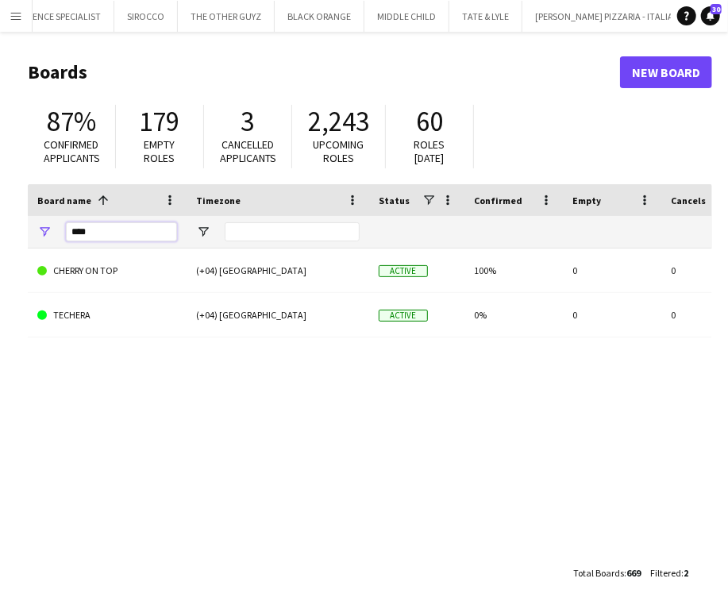
drag, startPoint x: 125, startPoint y: 227, endPoint x: 10, endPoint y: 227, distance: 114.3
click at [10, 227] on main "Boards New Board 87% Confirmed applicants 179 Empty roles 3 Cancelled applicant…" at bounding box center [364, 322] width 728 height 580
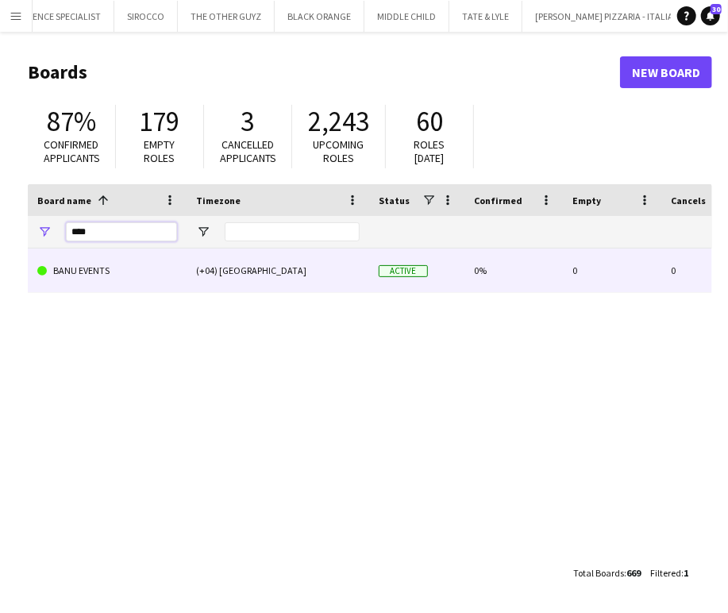
type input "****"
click at [76, 270] on link "BANU EVENTS" at bounding box center [107, 270] width 140 height 44
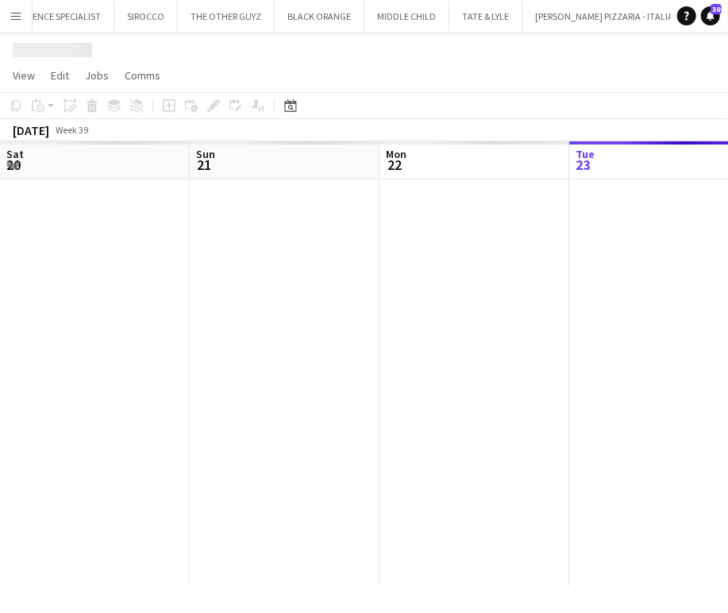
scroll to position [0, 379]
